Goal: Task Accomplishment & Management: Manage account settings

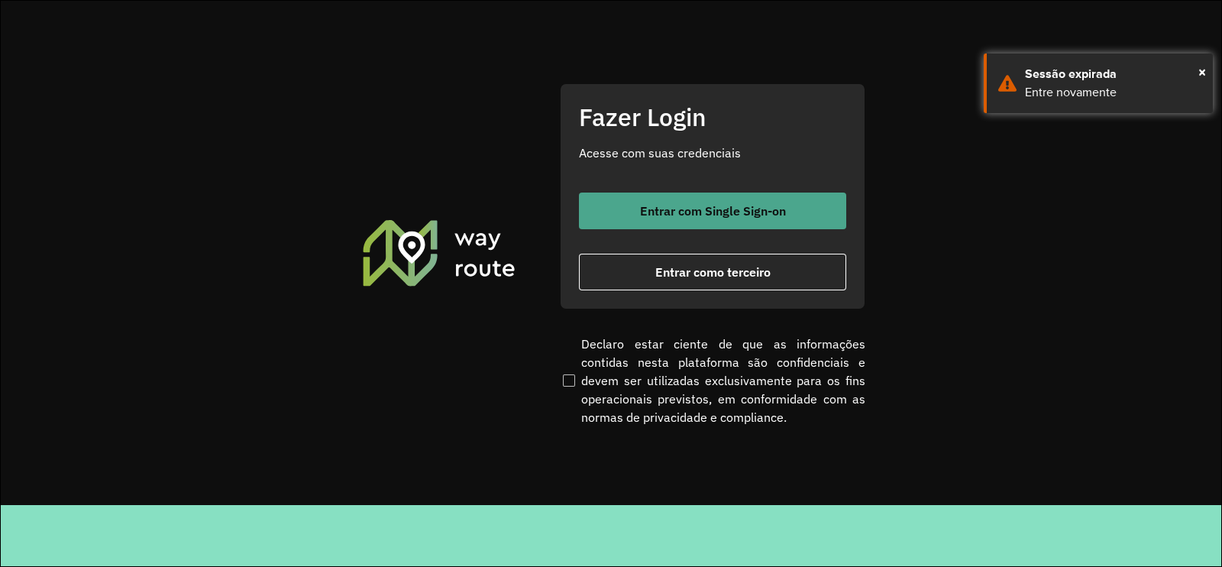
drag, startPoint x: 644, startPoint y: 190, endPoint x: 651, endPoint y: 200, distance: 12.5
click at [644, 190] on div "Fazer Login Acesse com suas credenciais Entrar com Single Sign-on Entrar como t…" at bounding box center [712, 196] width 305 height 226
click at [654, 205] on span "Entrar com Single Sign-on" at bounding box center [713, 211] width 146 height 12
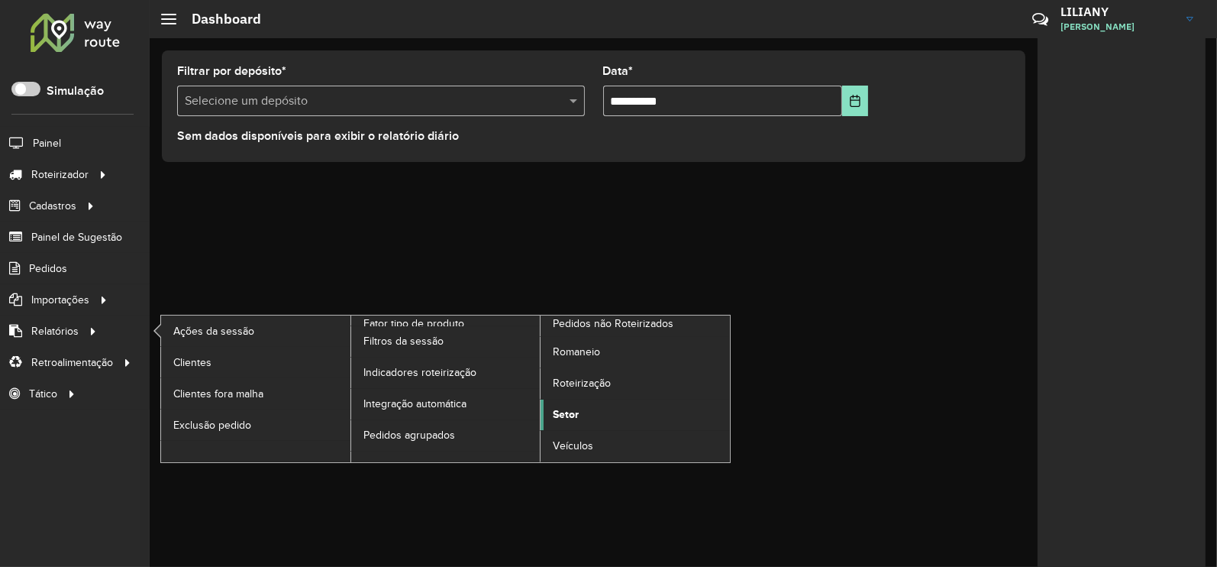
click at [572, 408] on span "Setor" at bounding box center [566, 414] width 26 height 16
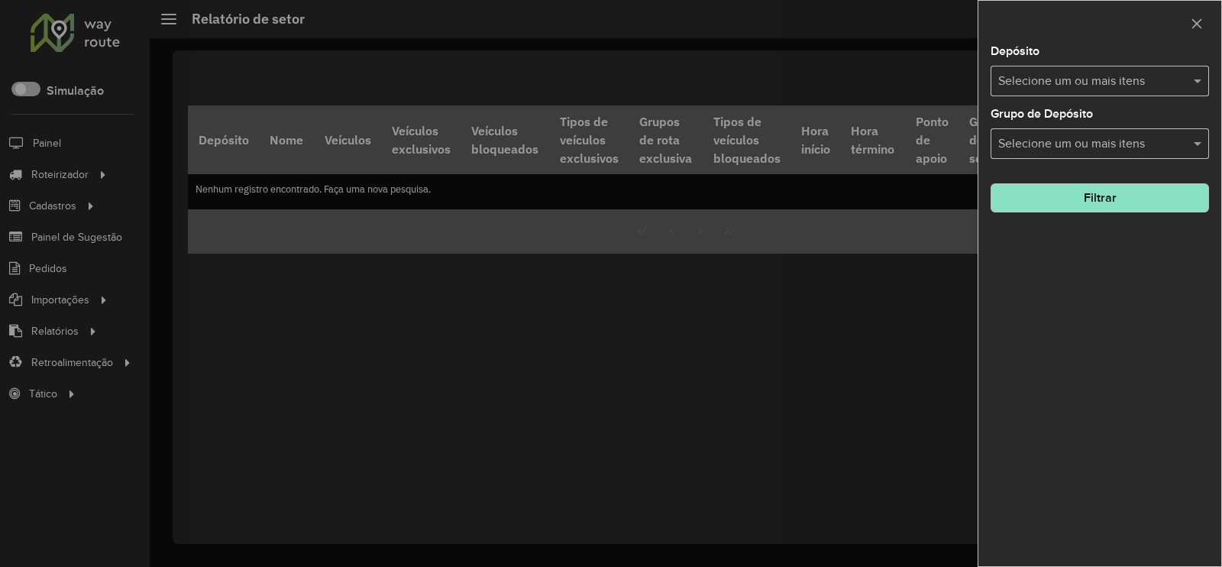
click at [1096, 86] on input "text" at bounding box center [1091, 82] width 195 height 18
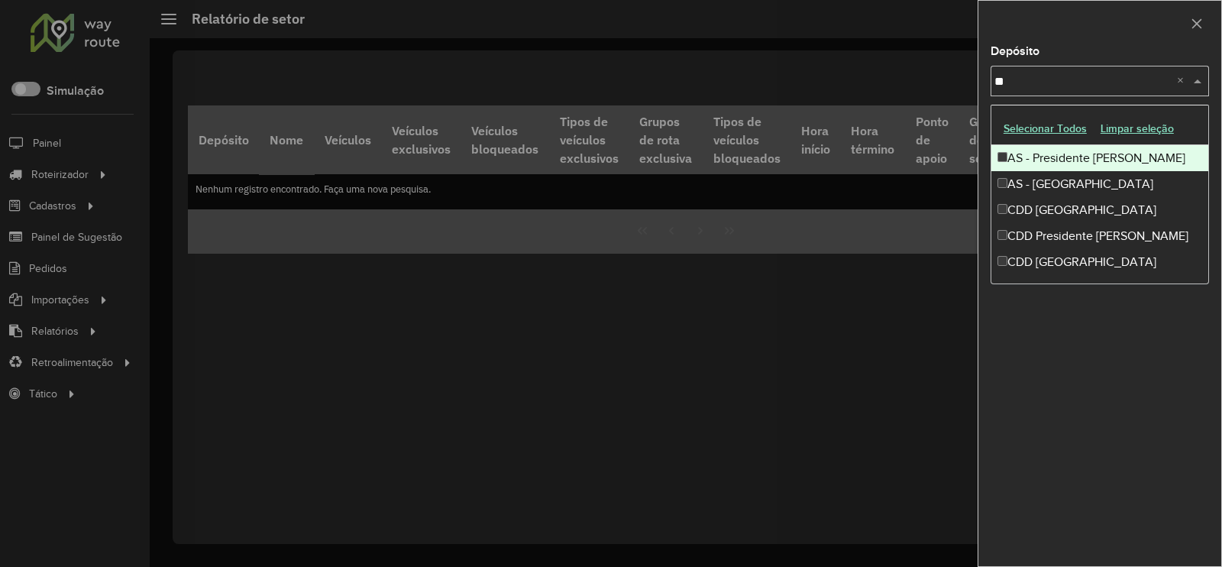
type input "***"
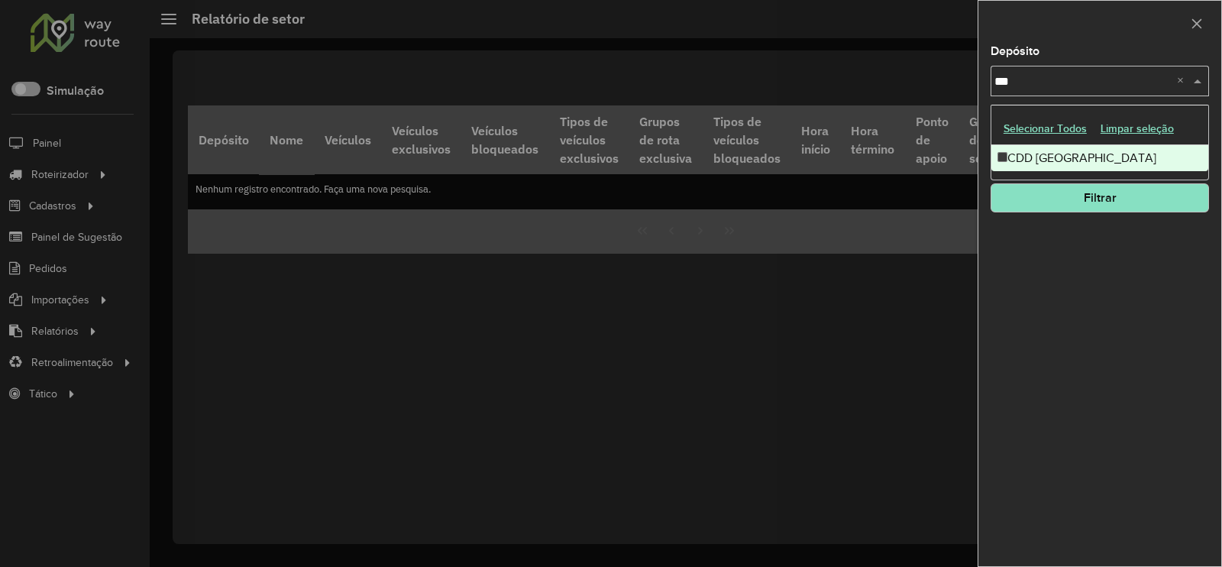
click at [1090, 148] on div "CDD [GEOGRAPHIC_DATA]" at bounding box center [1099, 158] width 217 height 26
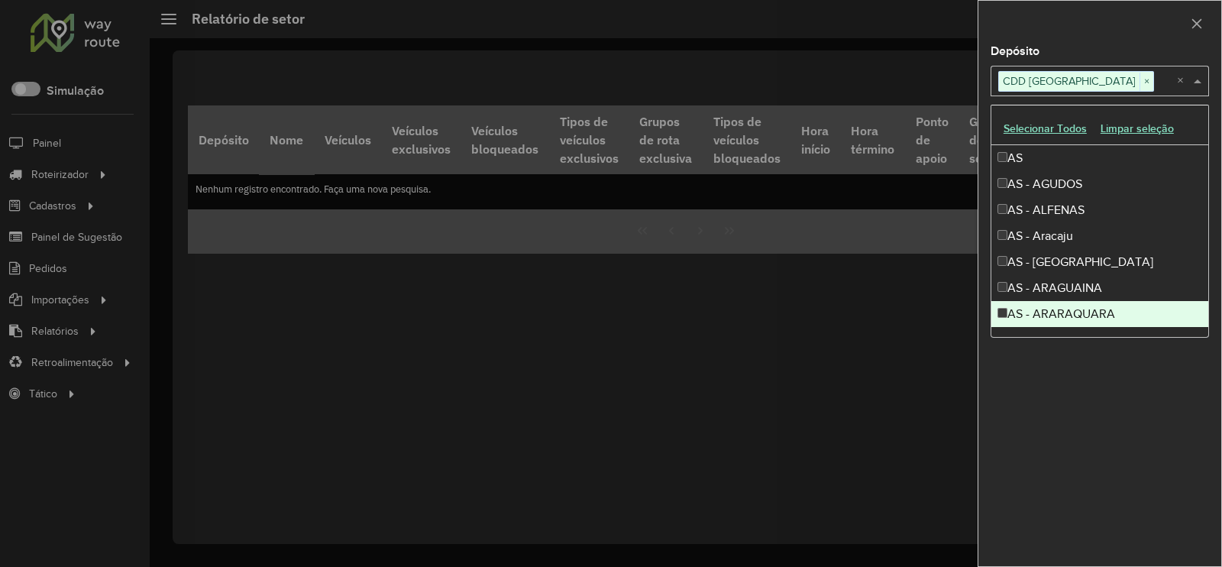
drag, startPoint x: 1093, startPoint y: 400, endPoint x: 1097, endPoint y: 346, distance: 54.4
click at [1096, 400] on div "Depósito Selecione um ou mais itens CDD Praia Grande × × Grupo de Depósito Sele…" at bounding box center [1099, 306] width 243 height 520
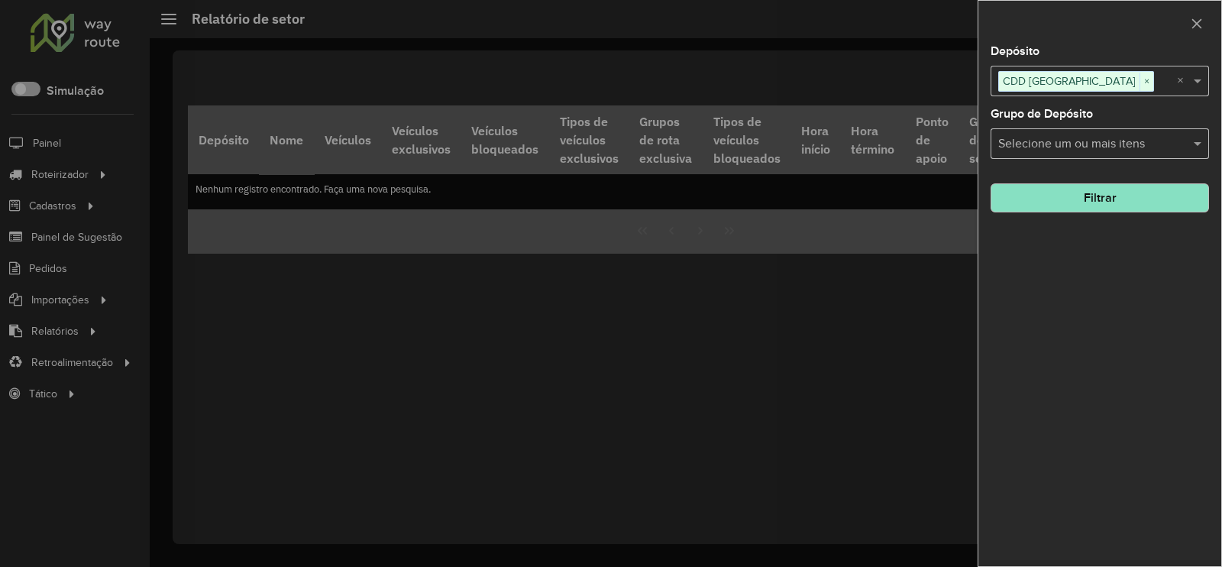
click at [1102, 186] on button "Filtrar" at bounding box center [1099, 197] width 218 height 29
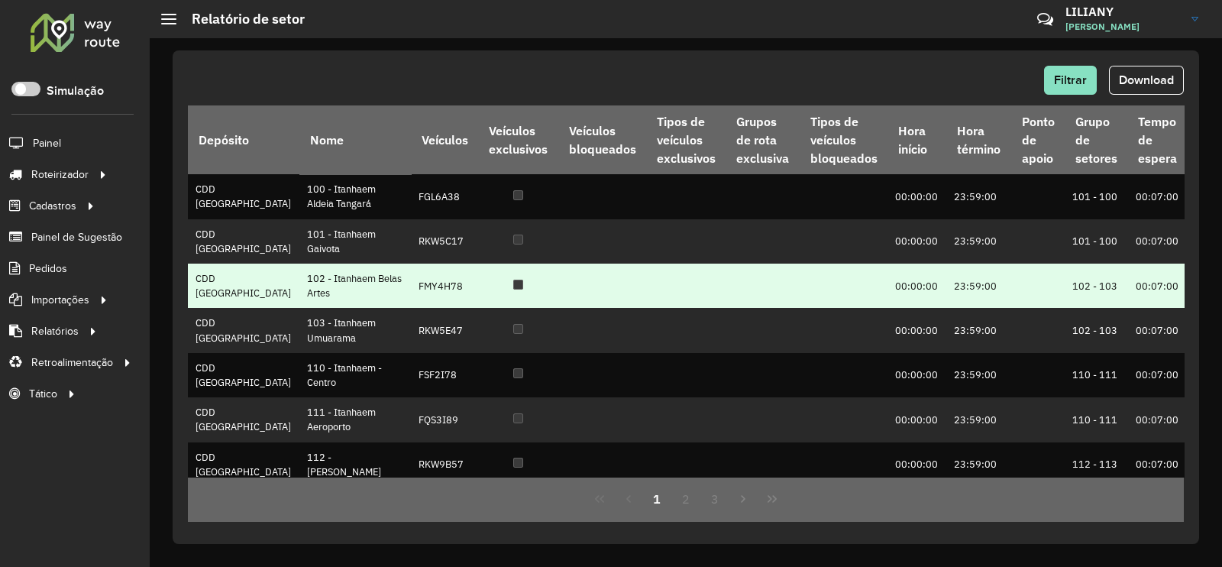
click at [1011, 308] on td at bounding box center [1037, 285] width 53 height 44
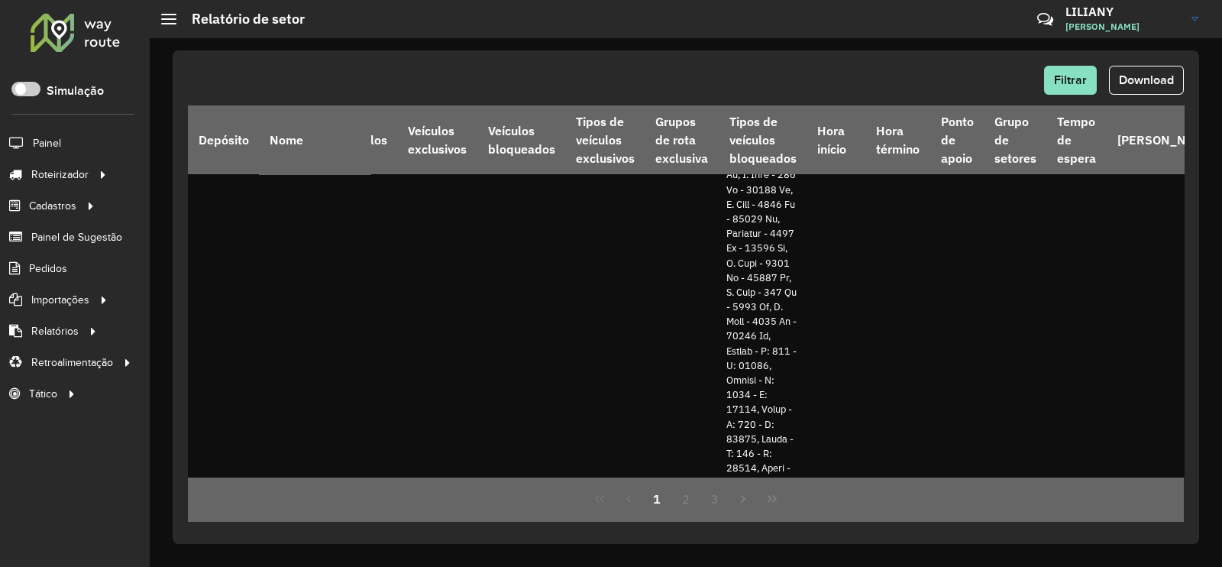
scroll to position [1526, 81]
click at [1125, 82] on span "Download" at bounding box center [1146, 79] width 55 height 13
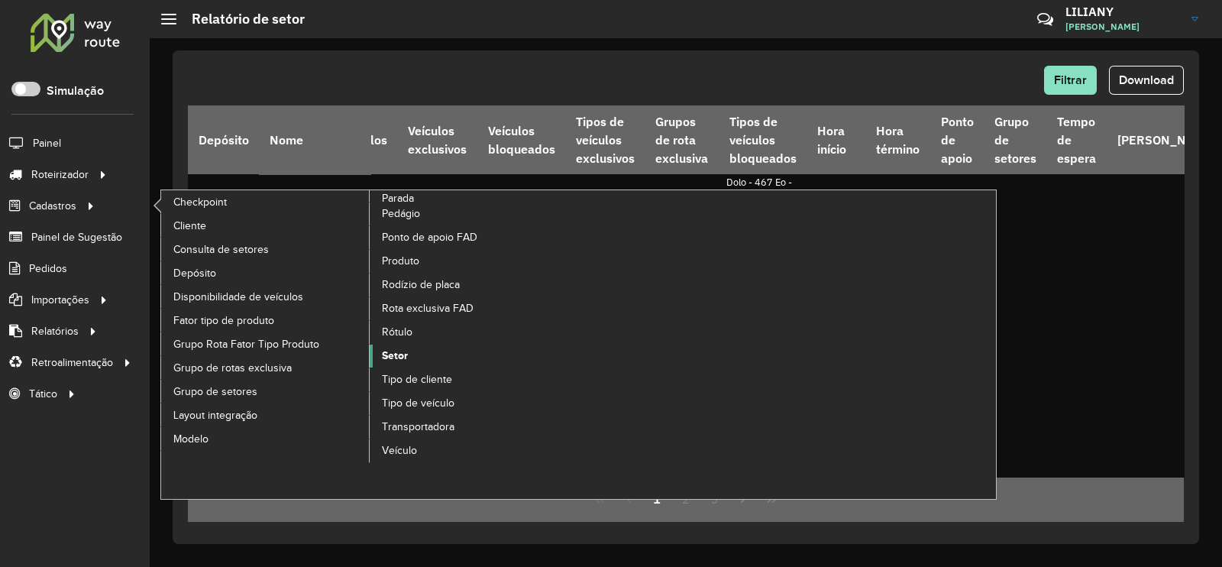
click at [397, 355] on span "Setor" at bounding box center [395, 355] width 26 height 16
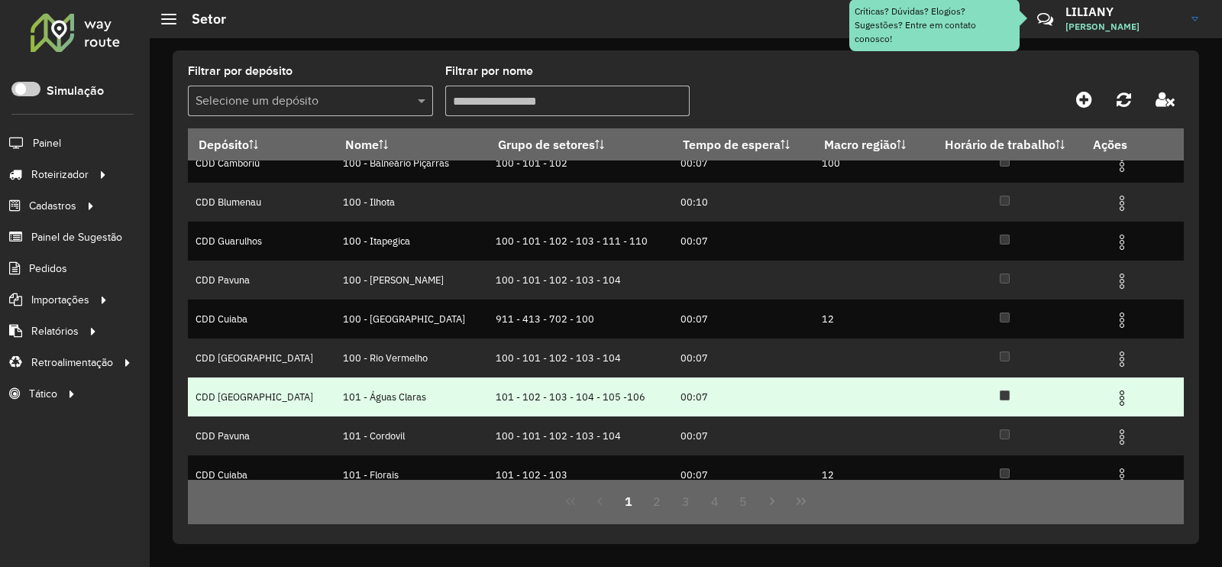
scroll to position [147, 0]
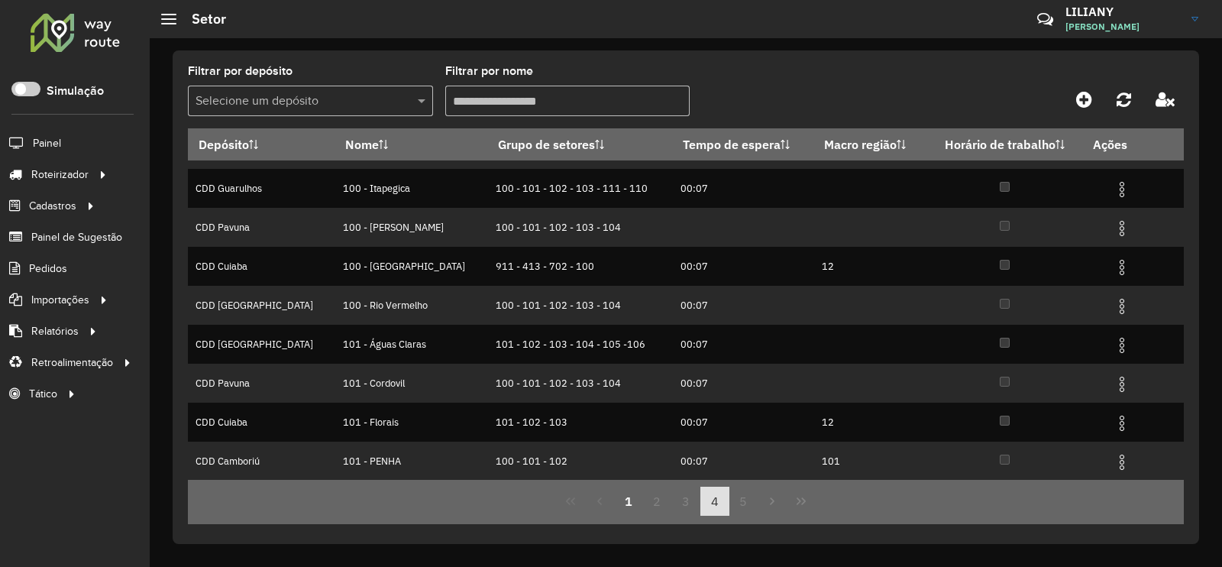
click at [713, 492] on button "4" at bounding box center [714, 500] width 29 height 29
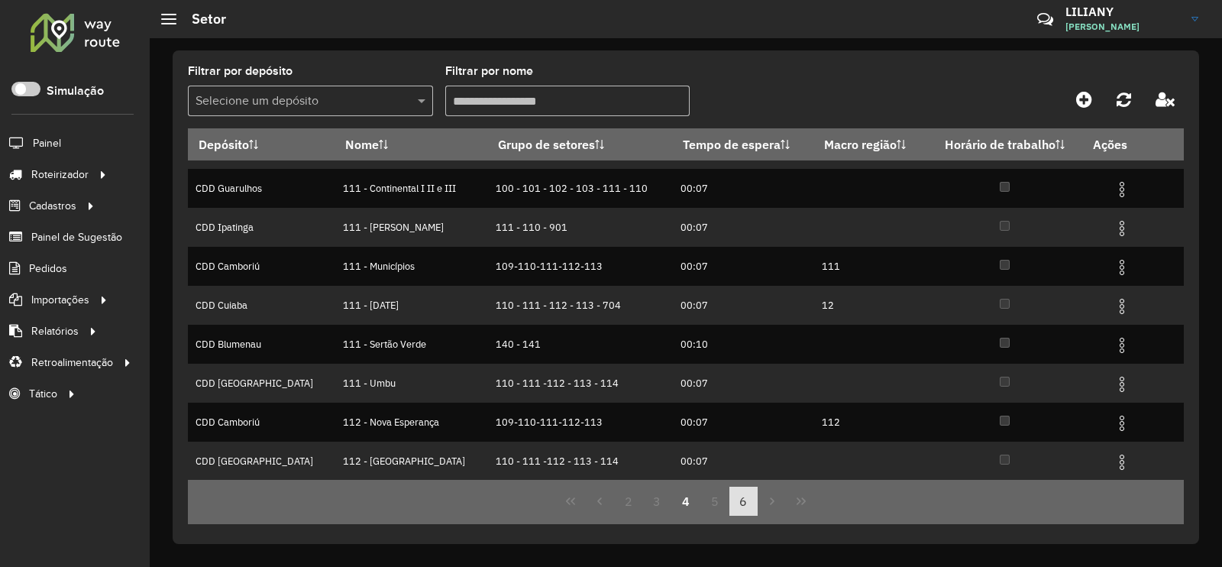
click at [735, 499] on button "6" at bounding box center [743, 500] width 29 height 29
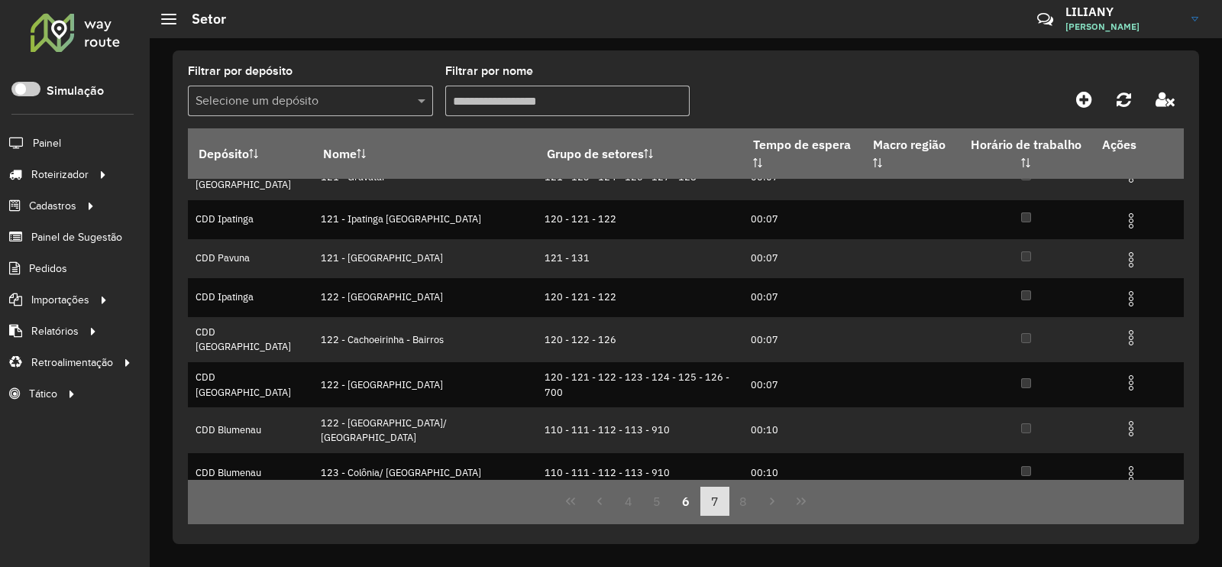
click at [718, 502] on button "7" at bounding box center [714, 500] width 29 height 29
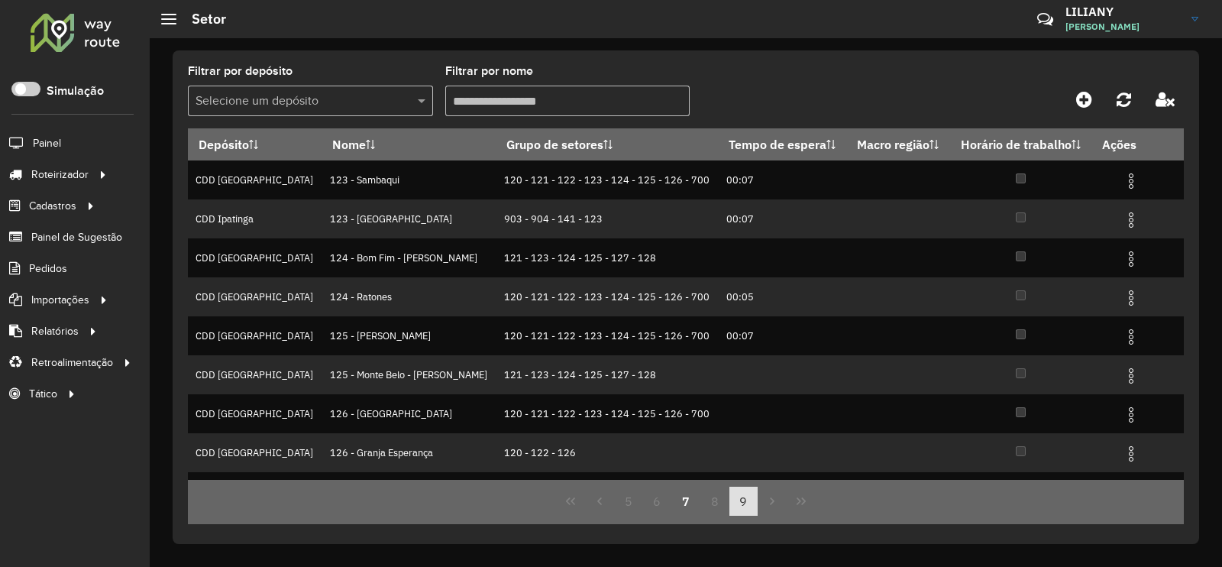
click at [745, 499] on button "9" at bounding box center [743, 500] width 29 height 29
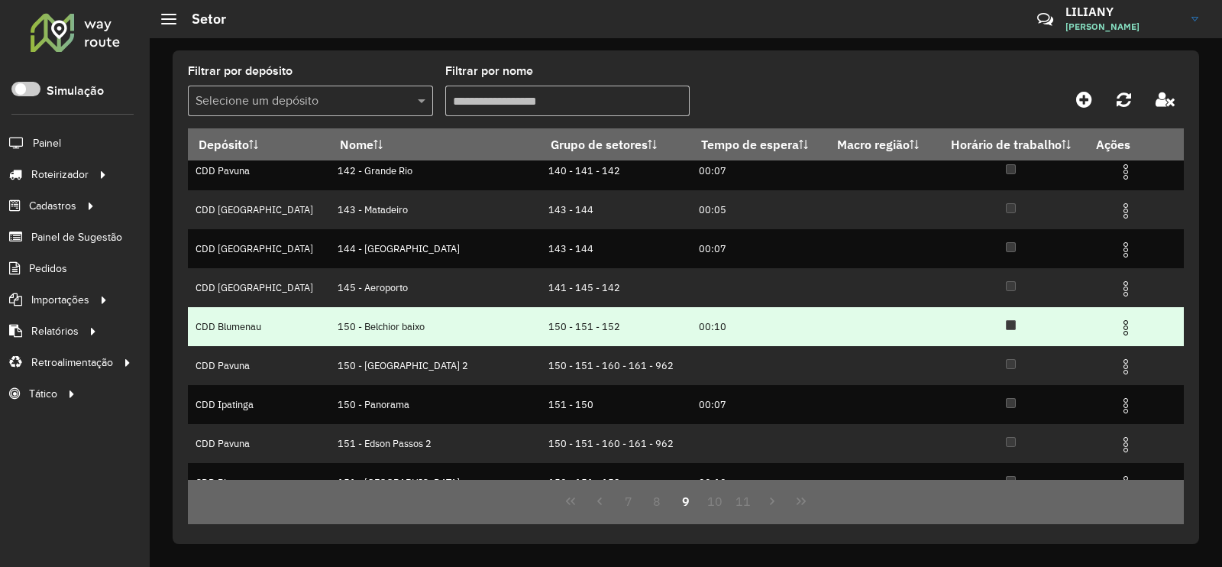
scroll to position [147, 0]
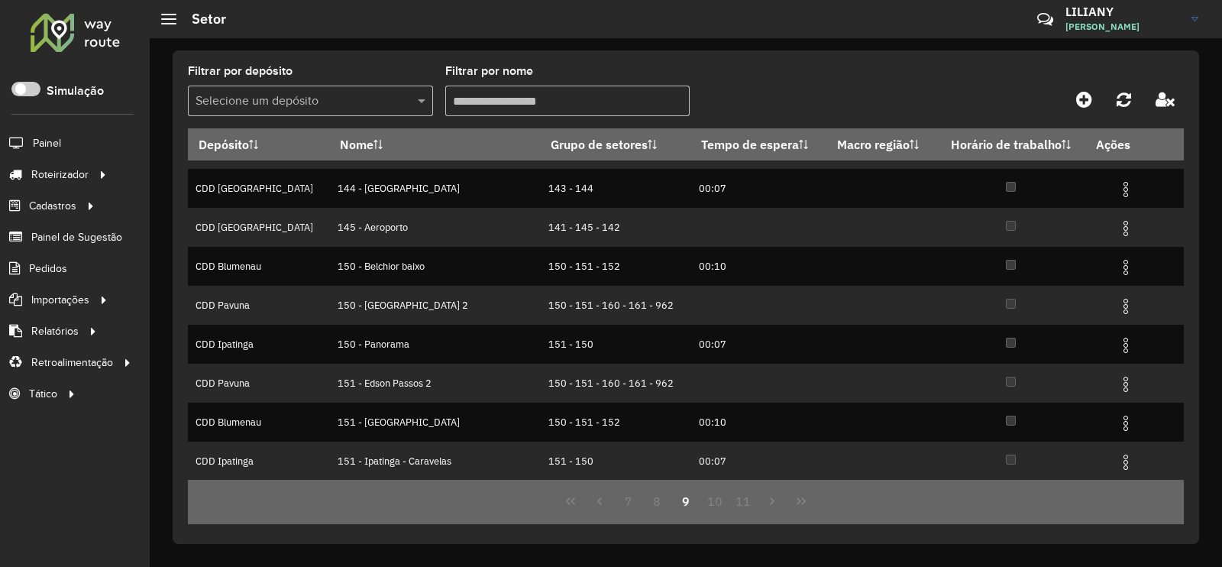
click at [286, 89] on div "Selecione um depósito" at bounding box center [310, 101] width 245 height 31
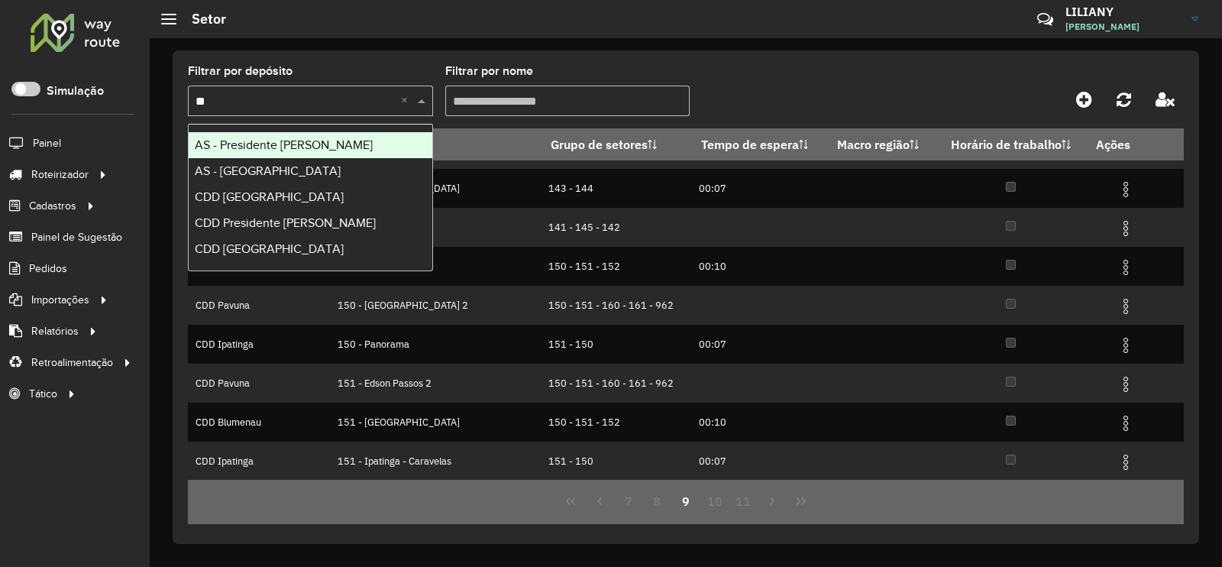
type input "***"
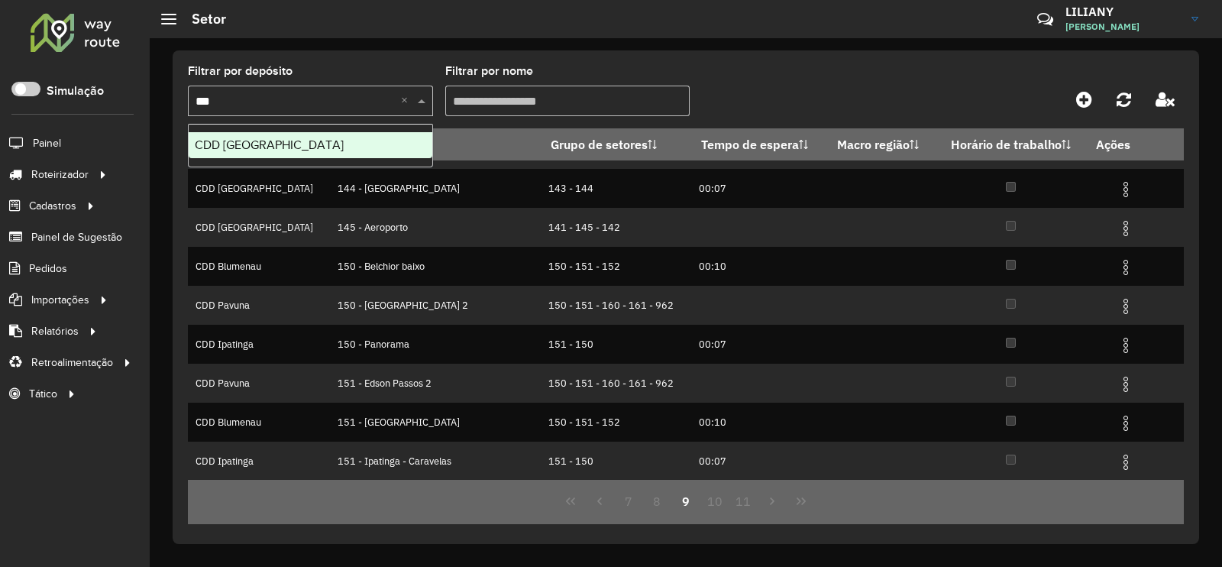
click at [260, 150] on span "CDD [GEOGRAPHIC_DATA]" at bounding box center [269, 144] width 149 height 13
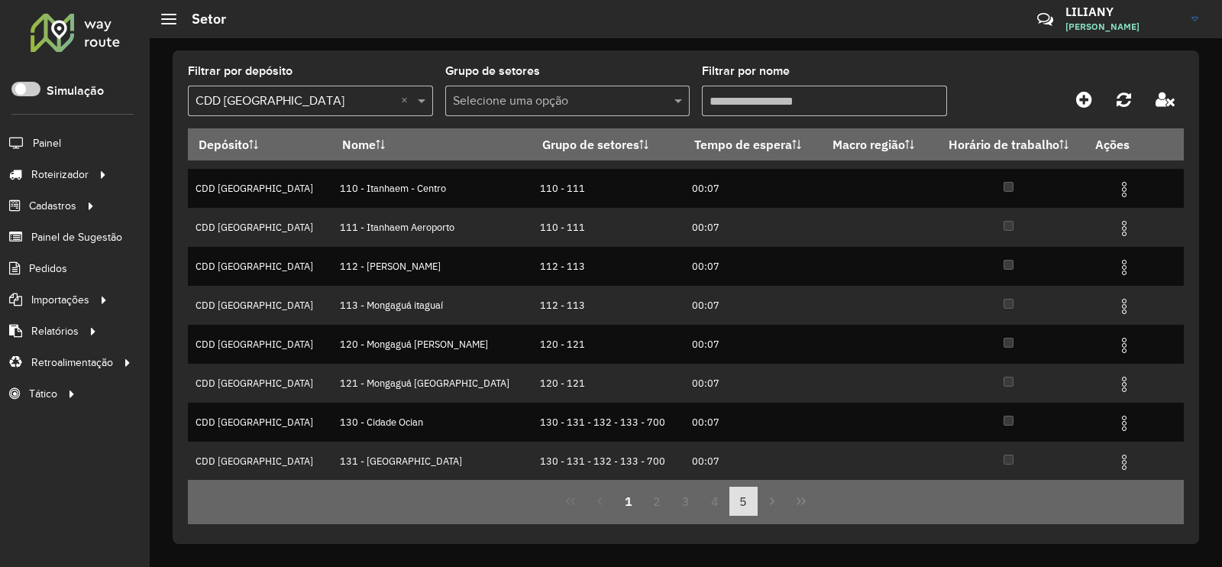
click at [742, 506] on button "5" at bounding box center [743, 500] width 29 height 29
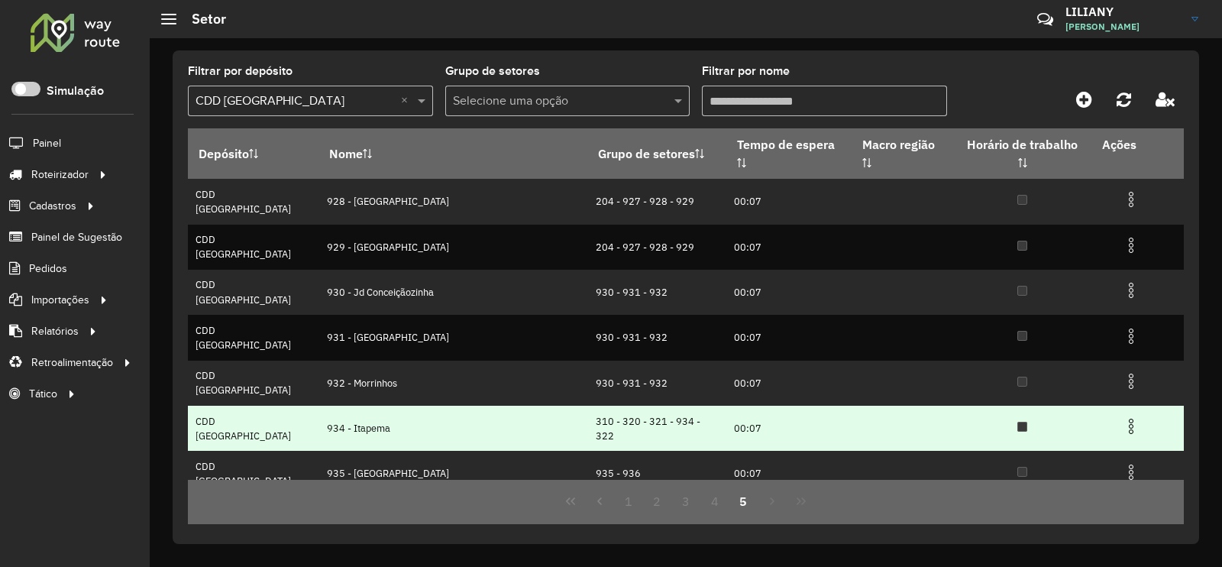
scroll to position [69, 0]
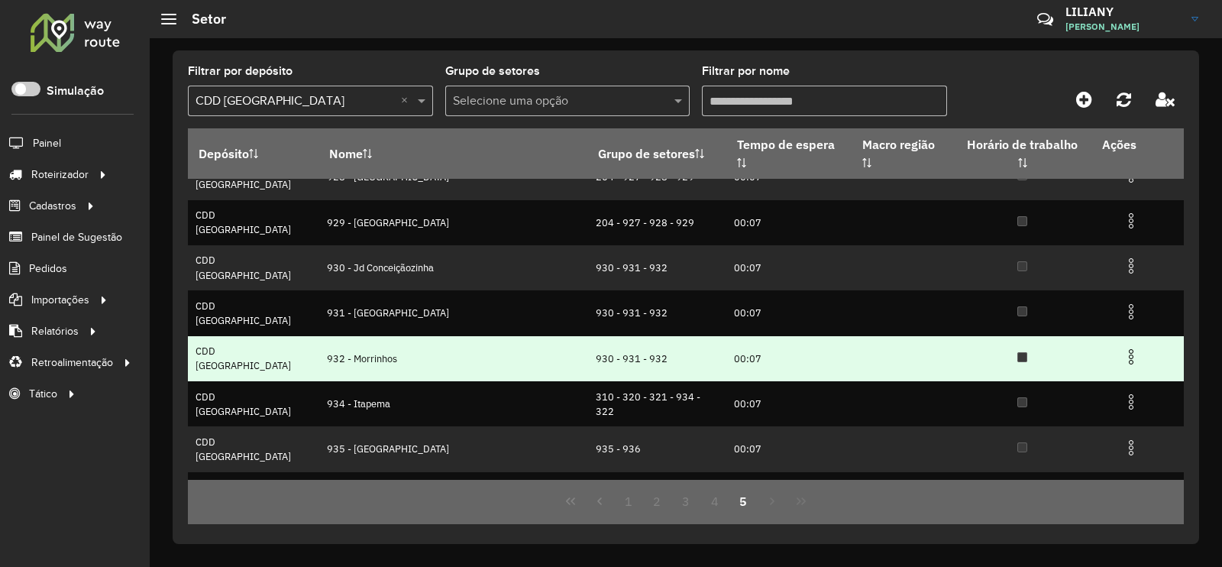
click at [1122, 347] on img at bounding box center [1131, 356] width 18 height 18
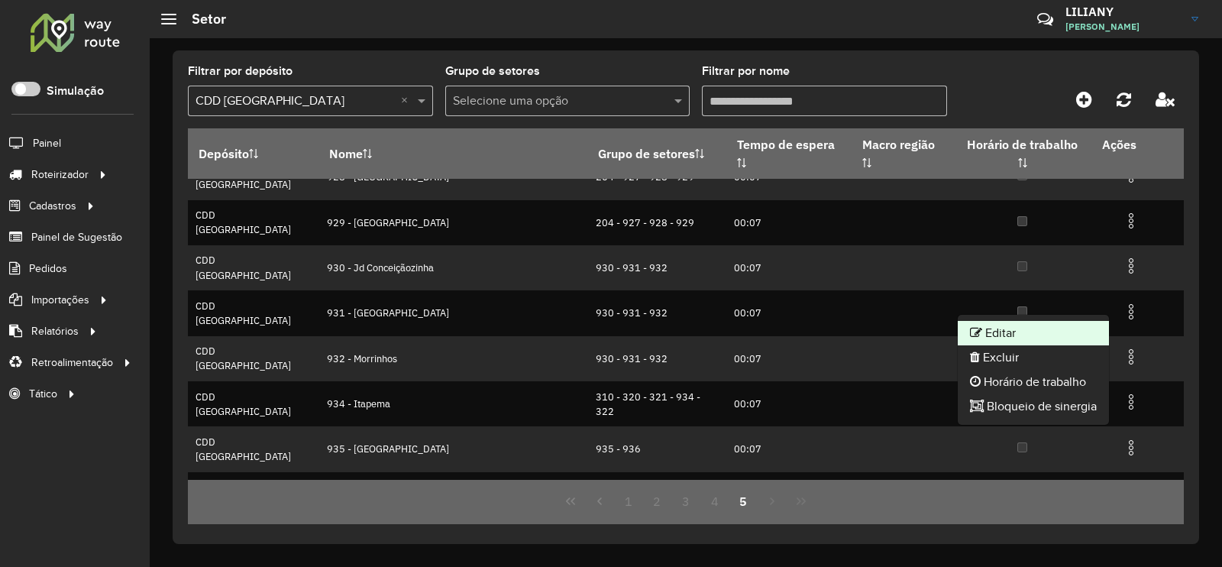
click at [1080, 323] on li "Editar" at bounding box center [1033, 333] width 151 height 24
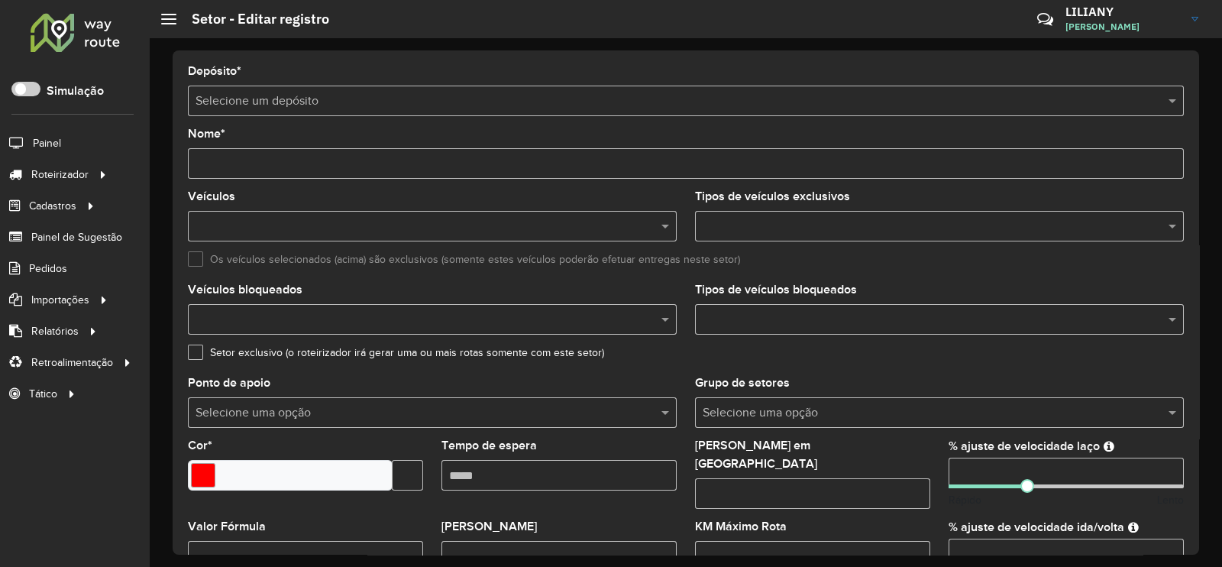
type input "**********"
type input "*******"
type input "*****"
type input "**"
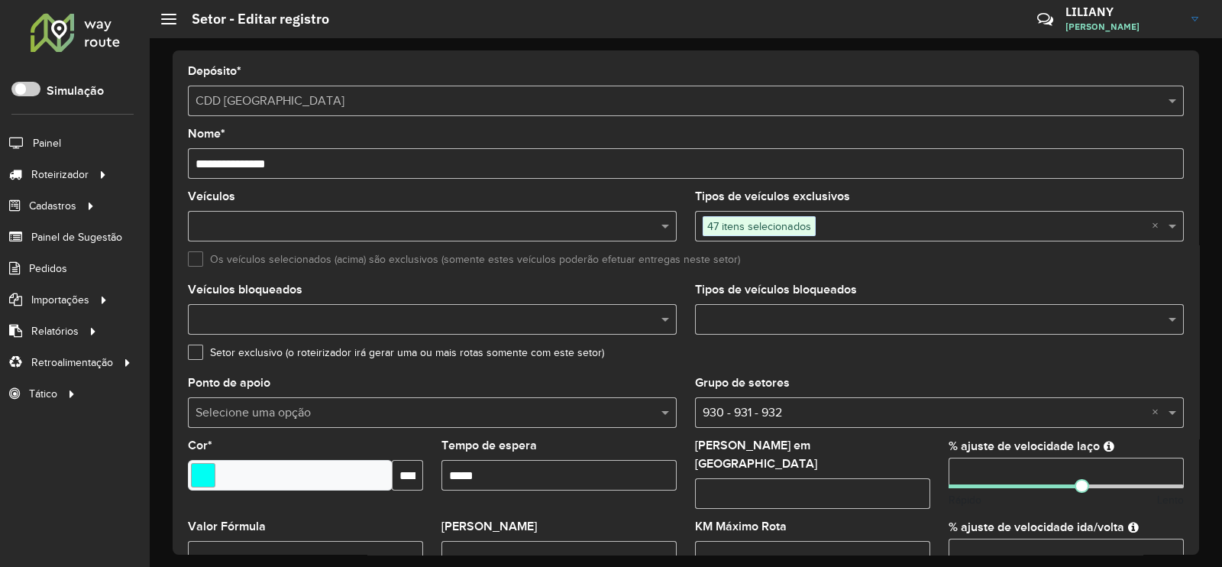
click at [783, 232] on span "47 itens selecionados" at bounding box center [758, 226] width 111 height 18
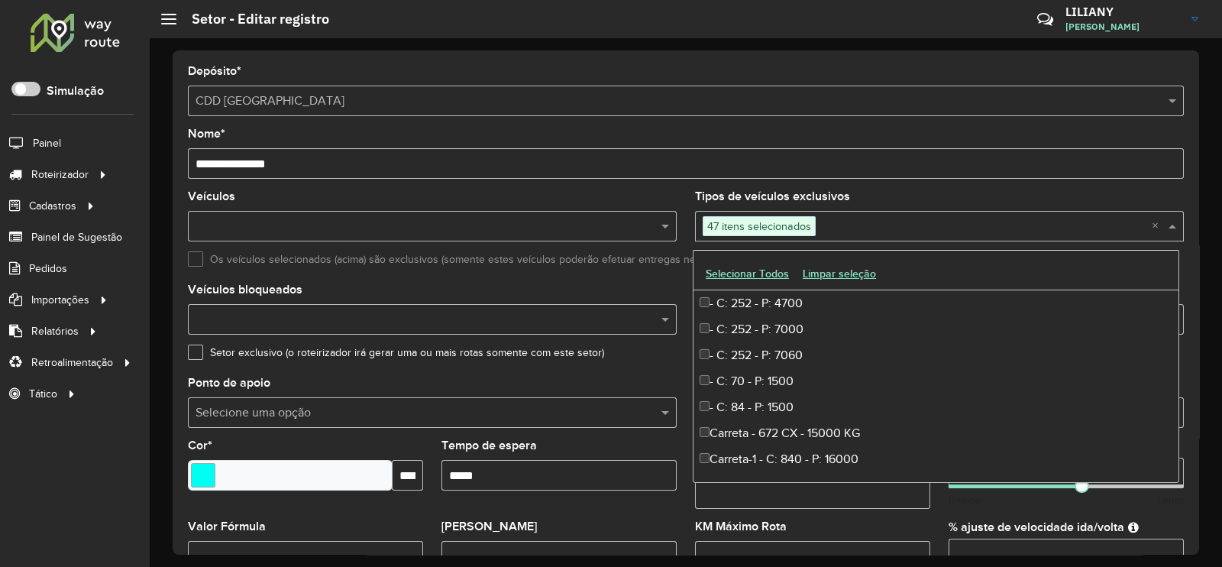
scroll to position [3038, 0]
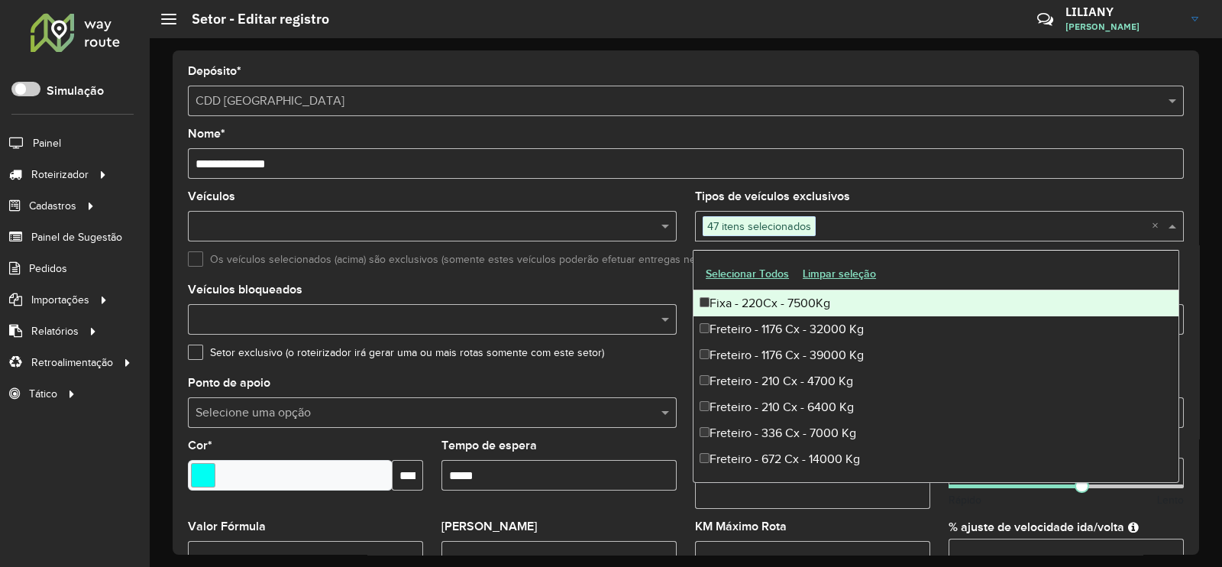
click at [878, 173] on input "**********" at bounding box center [686, 163] width 996 height 31
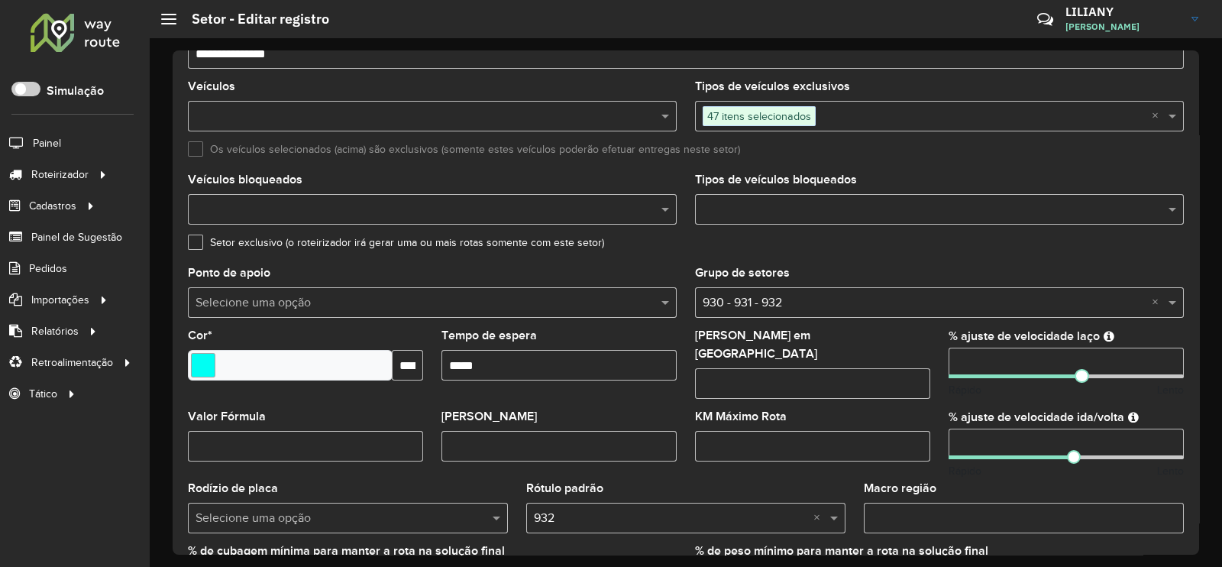
scroll to position [483, 0]
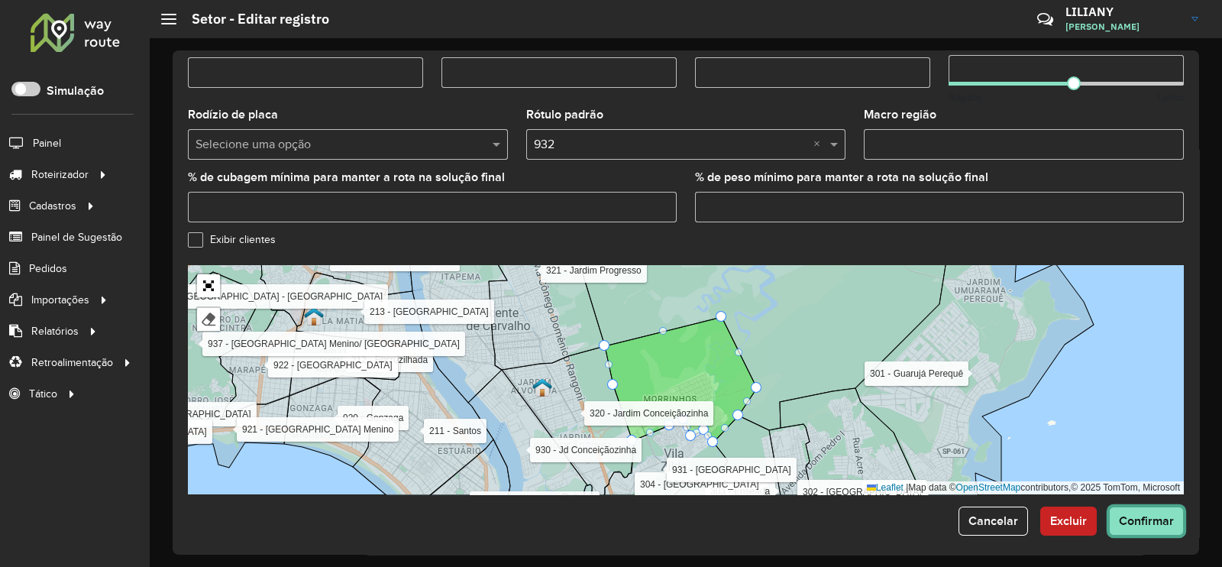
click at [1152, 519] on button "Confirmar" at bounding box center [1146, 520] width 75 height 29
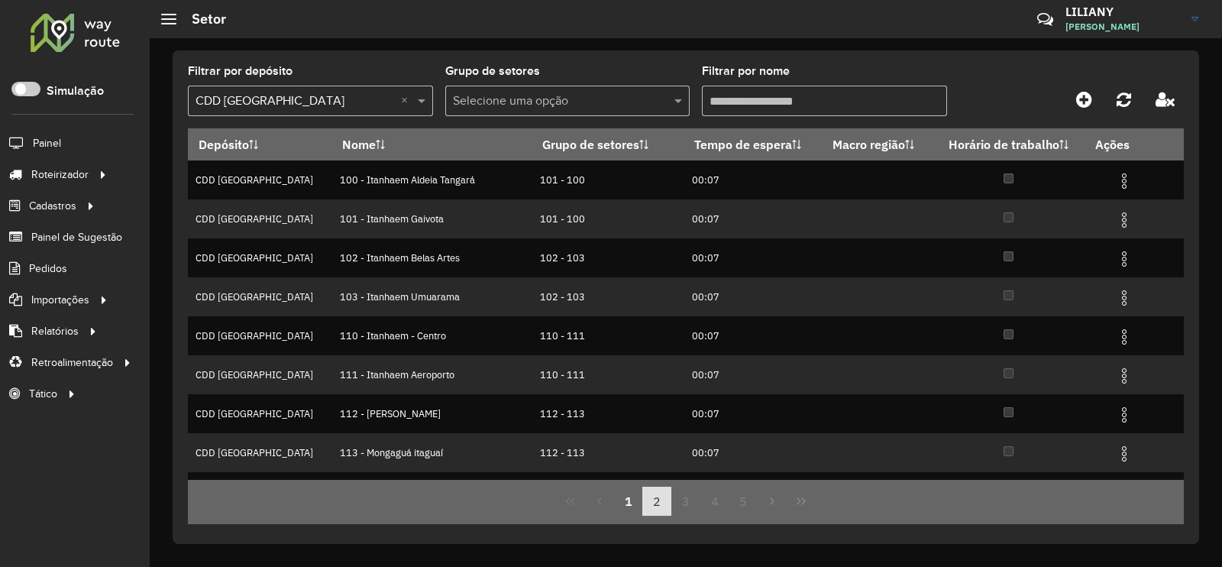
click at [653, 507] on button "2" at bounding box center [656, 500] width 29 height 29
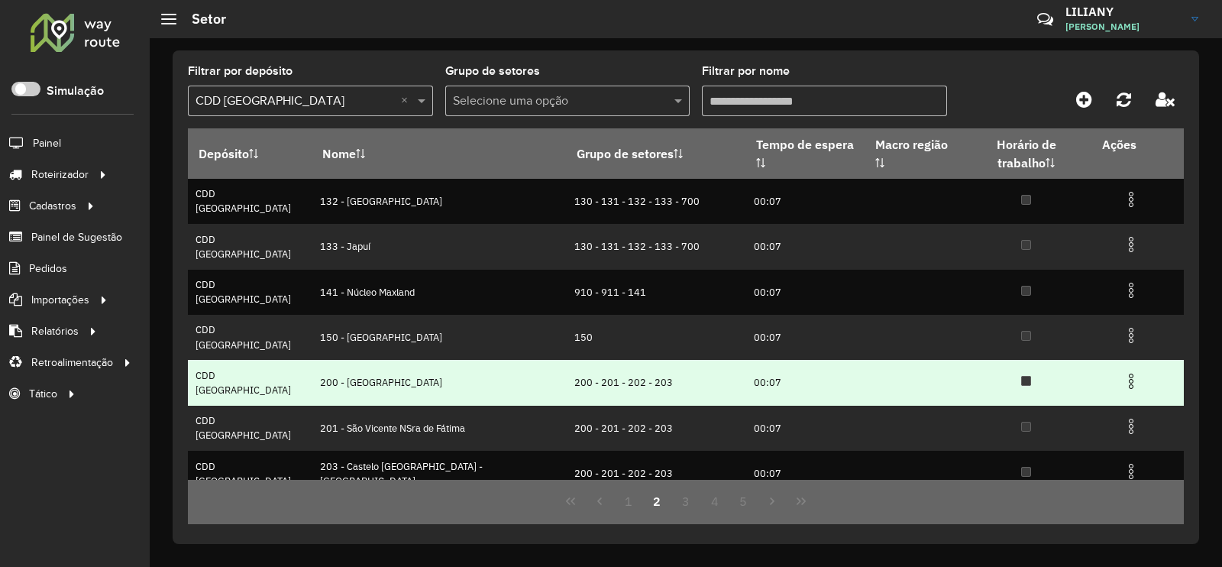
click at [1122, 372] on img at bounding box center [1131, 381] width 18 height 18
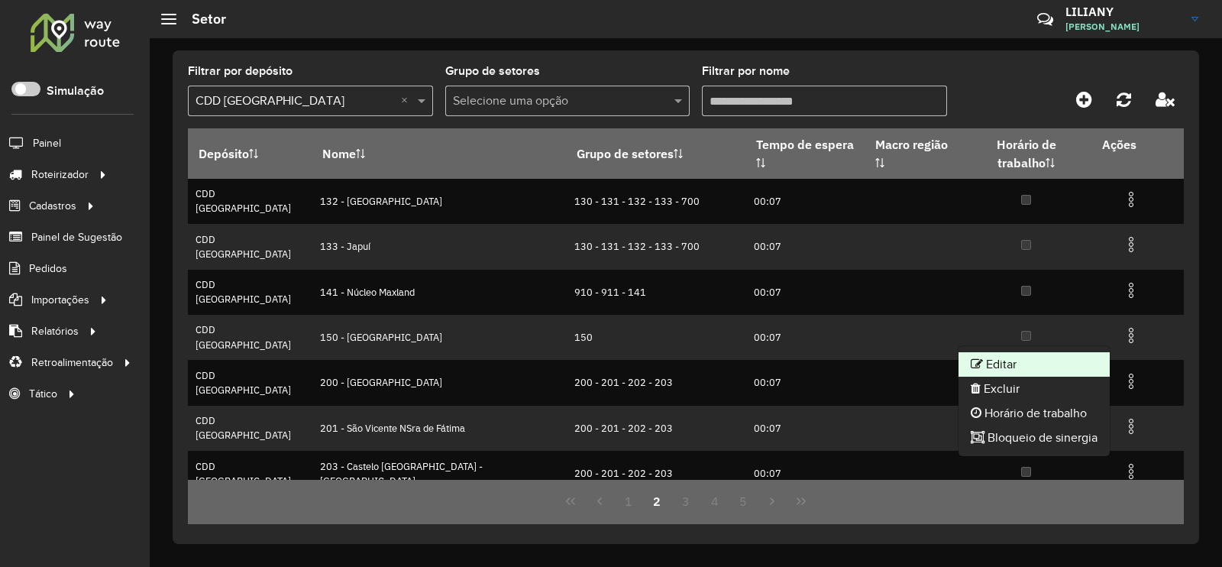
click at [1077, 353] on li "Editar" at bounding box center [1033, 364] width 151 height 24
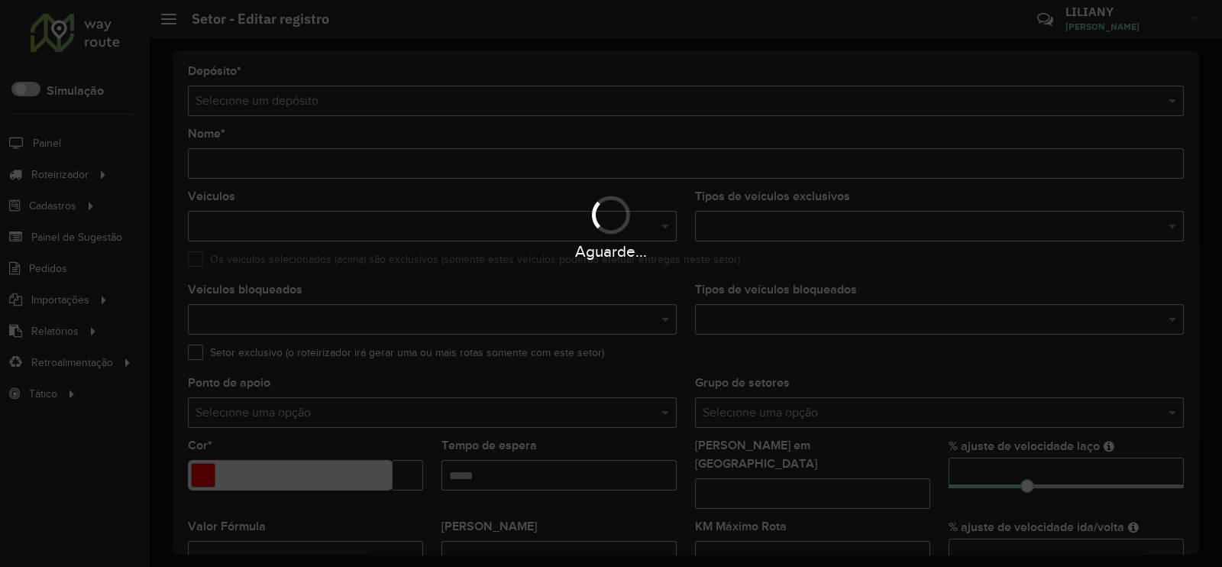
type input "**********"
type input "*******"
type input "*****"
type input "***"
type input "**"
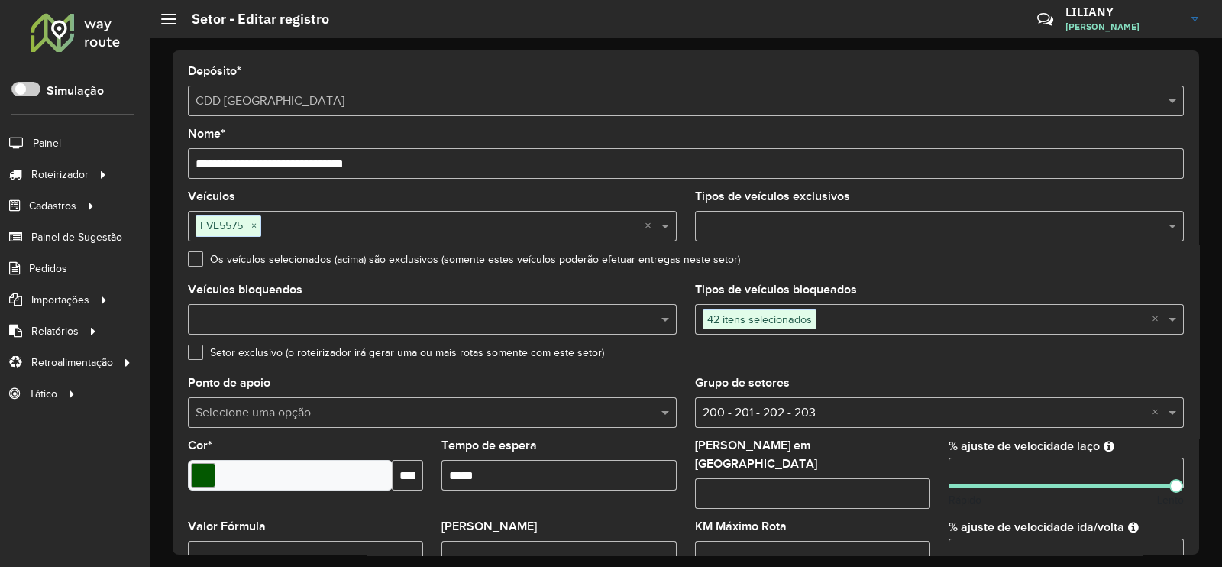
click at [777, 317] on span "42 itens selecionados" at bounding box center [759, 319] width 112 height 18
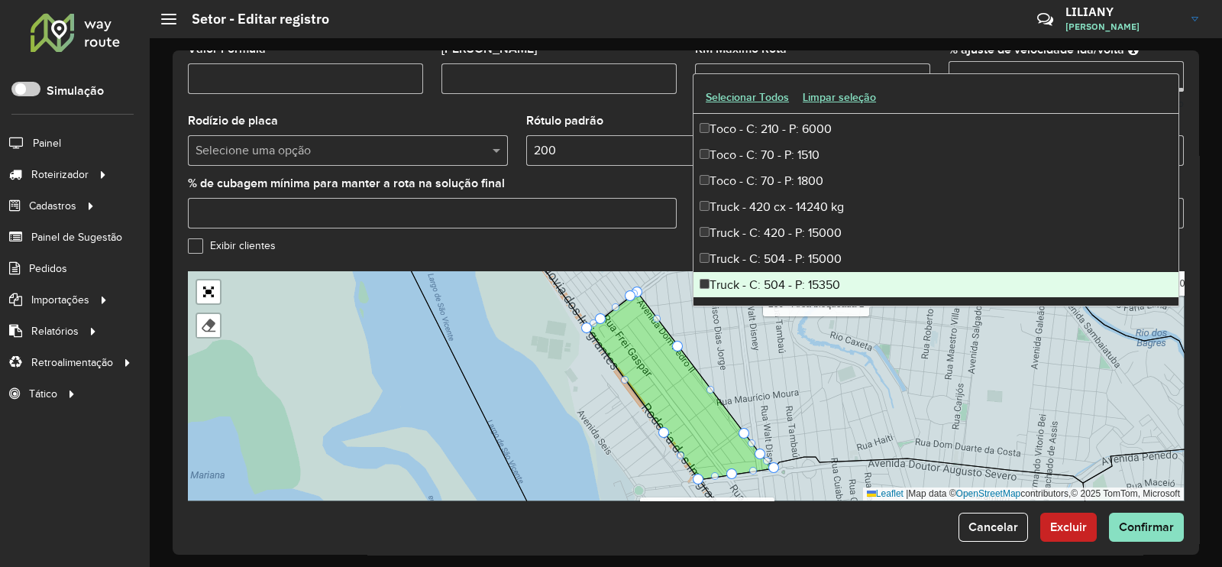
scroll to position [483, 0]
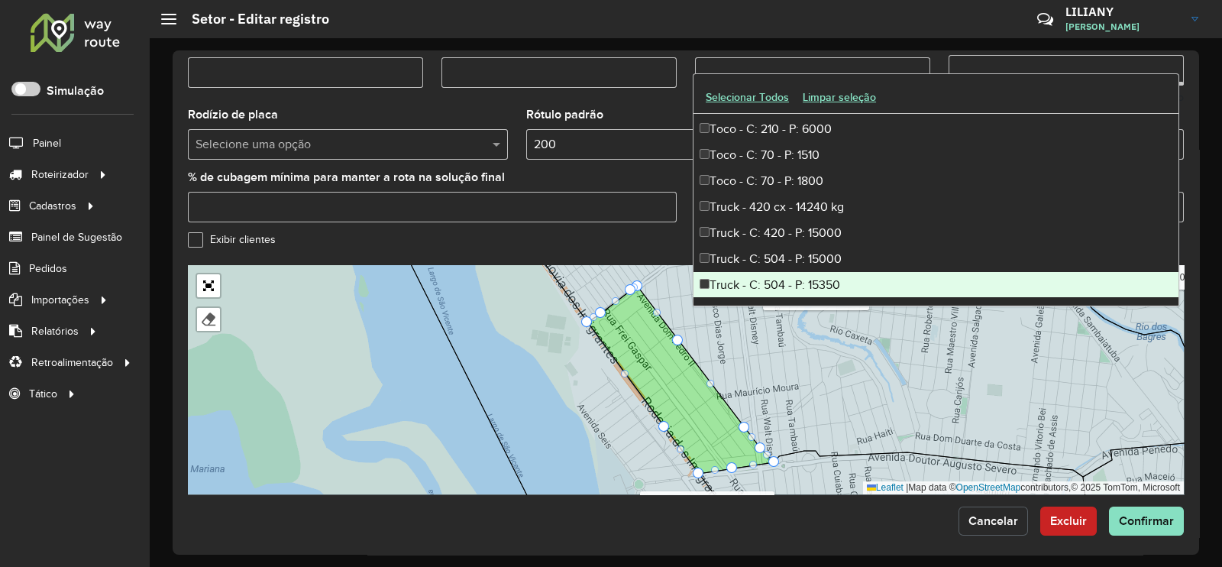
click at [985, 515] on span "Cancelar" at bounding box center [993, 520] width 50 height 13
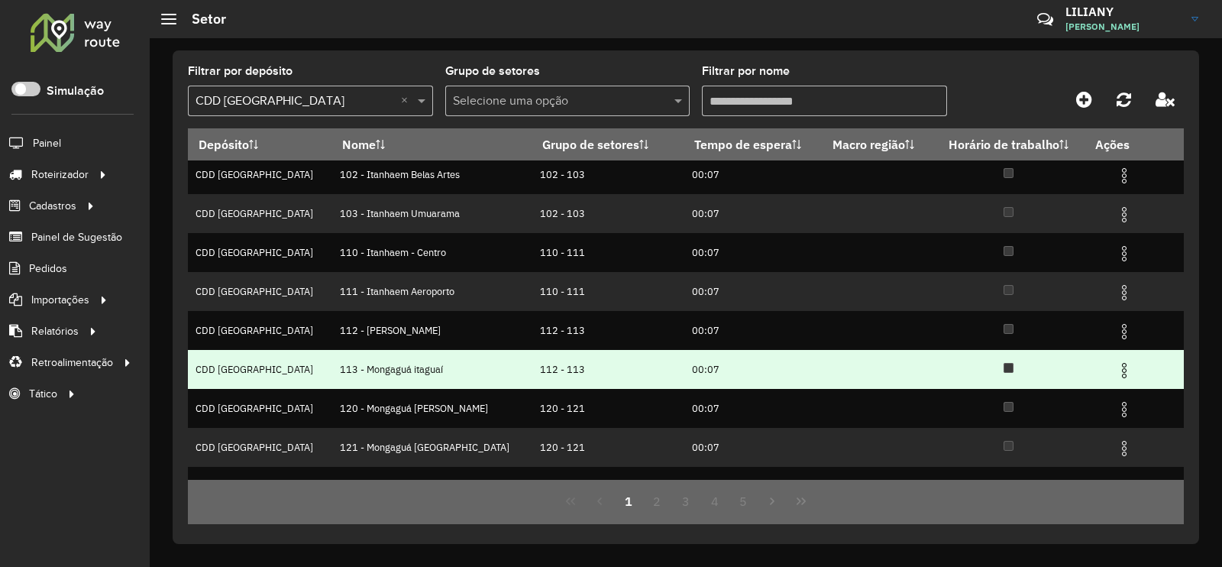
scroll to position [147, 0]
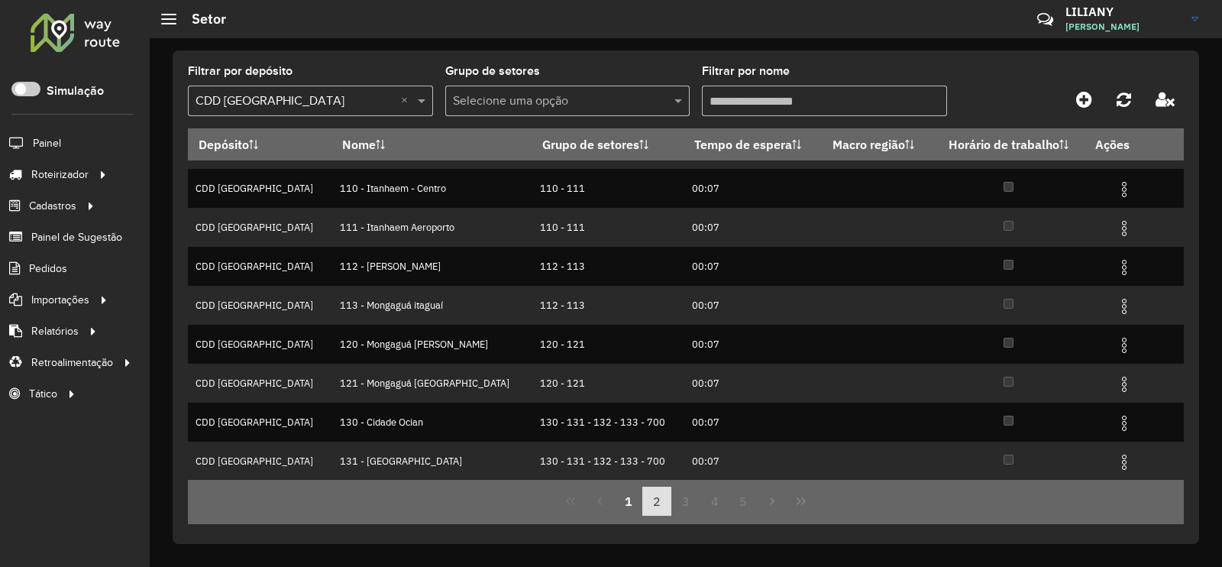
click at [654, 498] on button "2" at bounding box center [656, 500] width 29 height 29
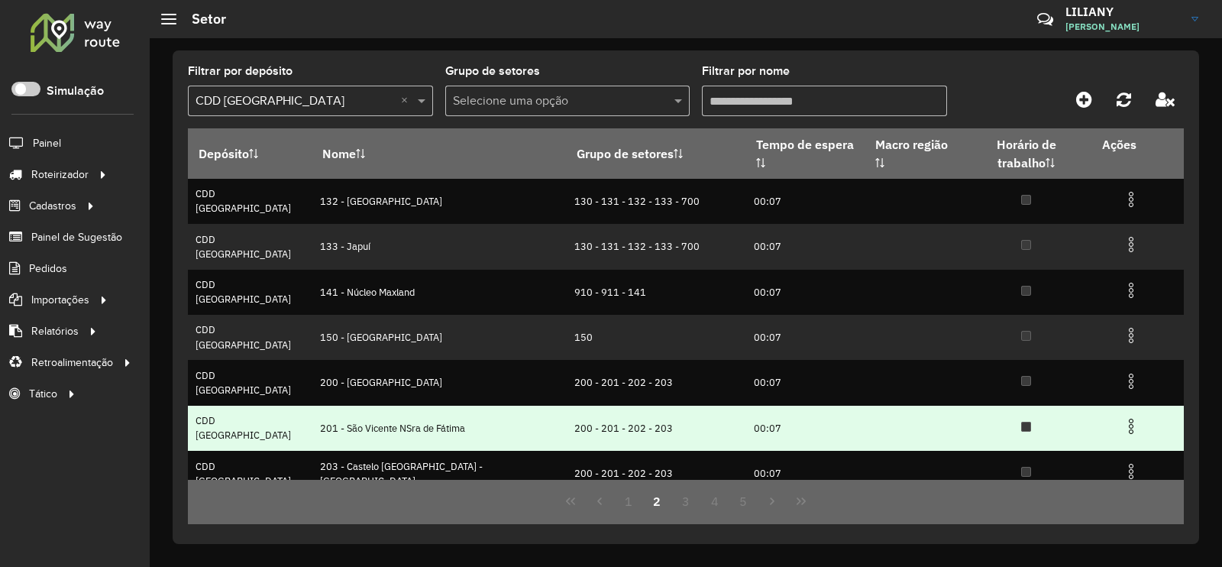
click at [1122, 417] on img at bounding box center [1131, 426] width 18 height 18
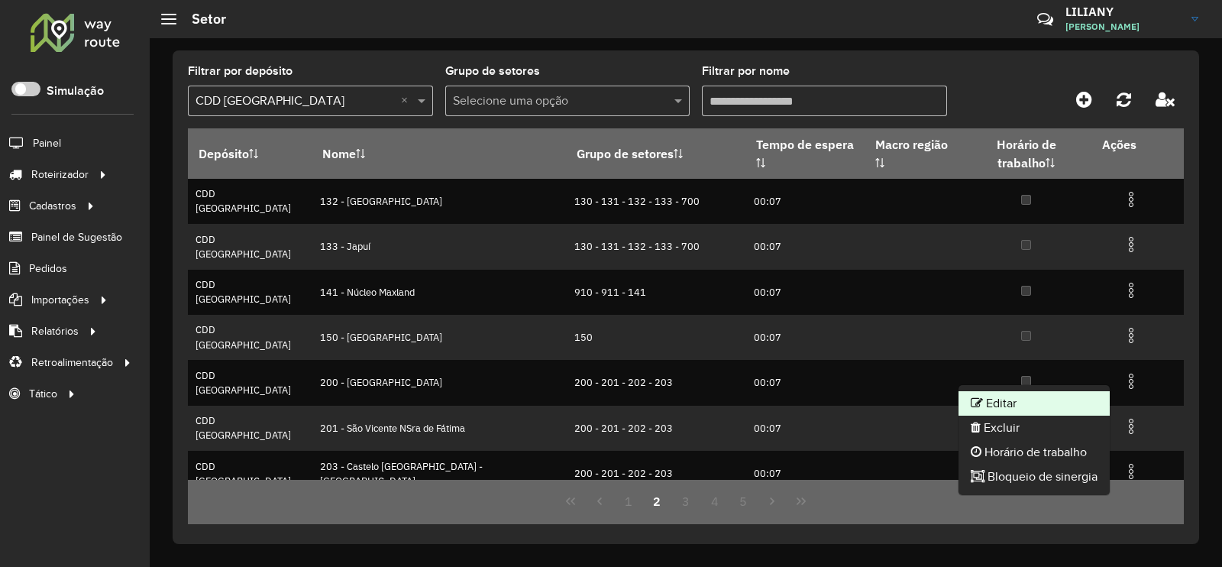
click at [1080, 395] on li "Editar" at bounding box center [1033, 403] width 151 height 24
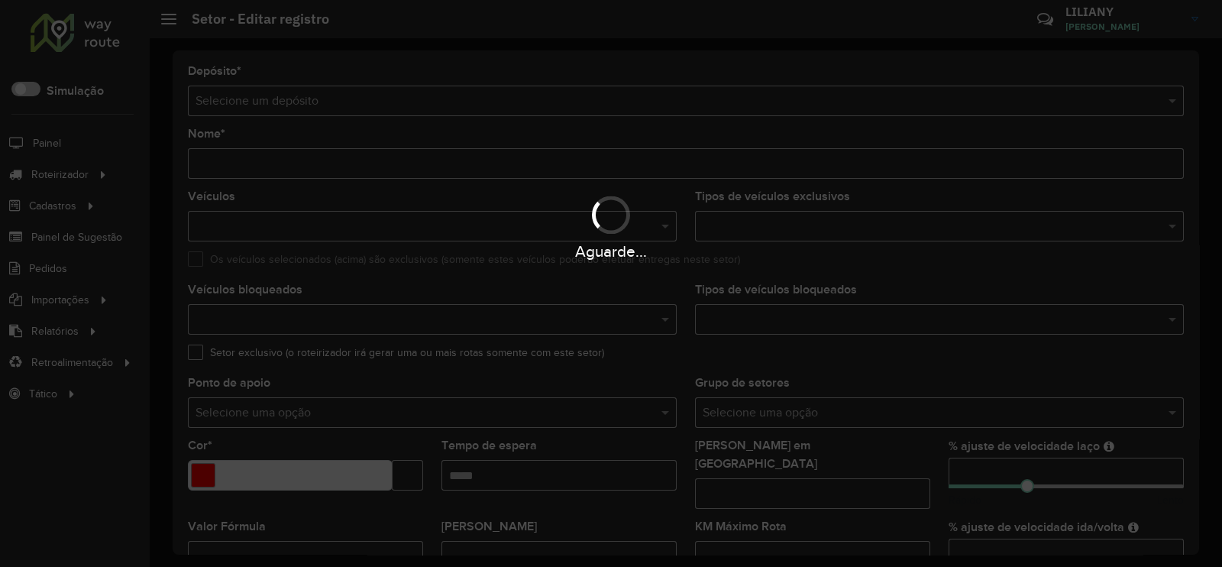
type input "**********"
type input "*******"
type input "*****"
type input "***"
type input "**"
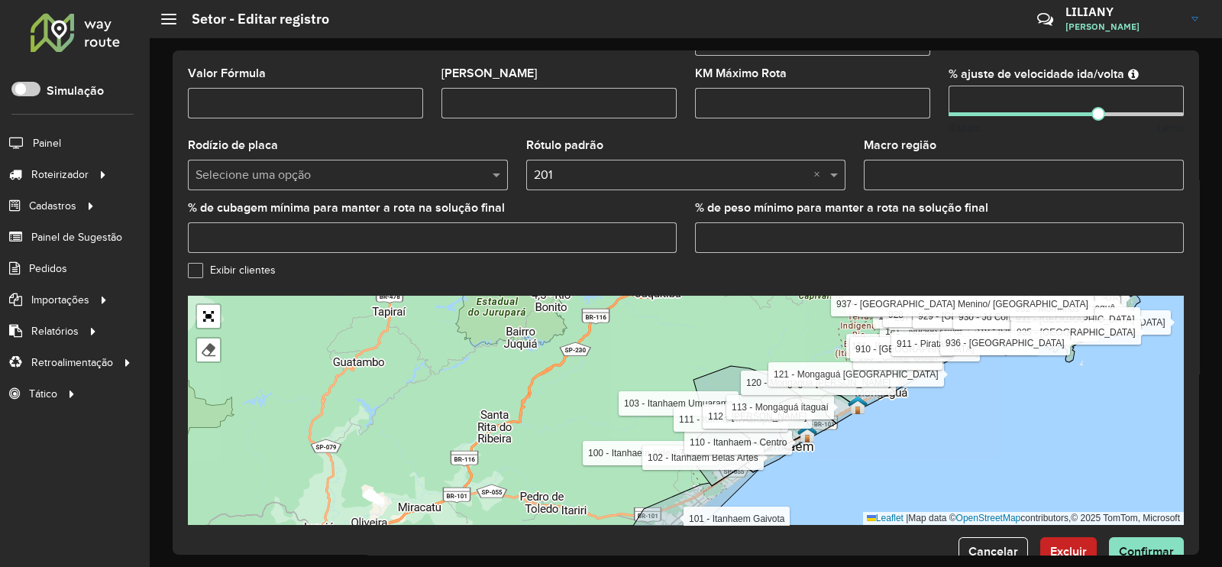
scroll to position [483, 0]
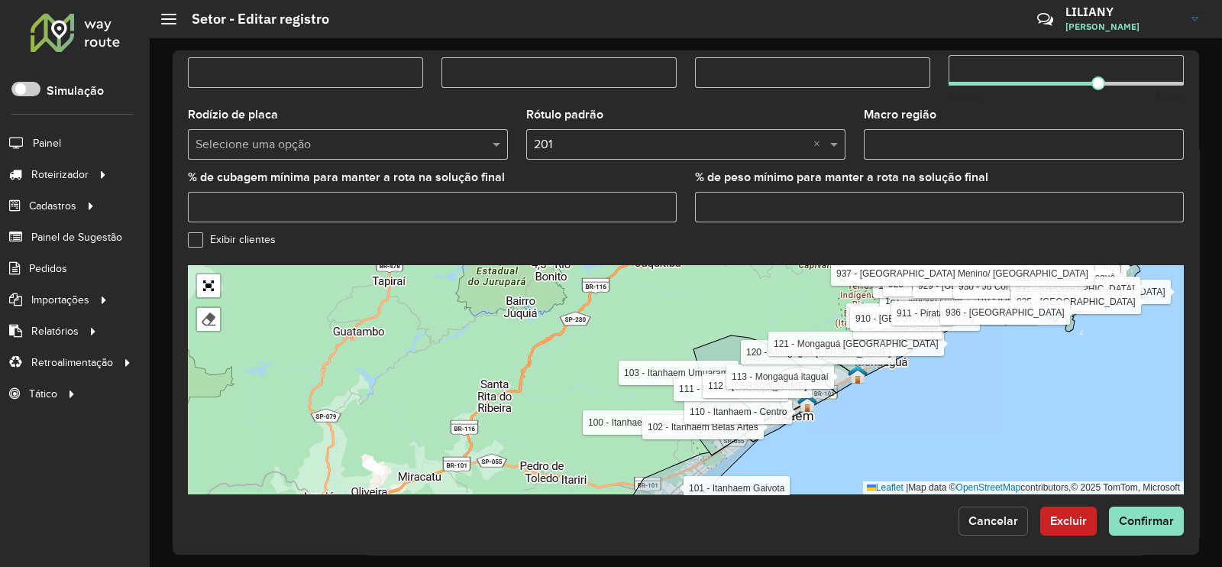
click at [993, 514] on span "Cancelar" at bounding box center [993, 520] width 50 height 13
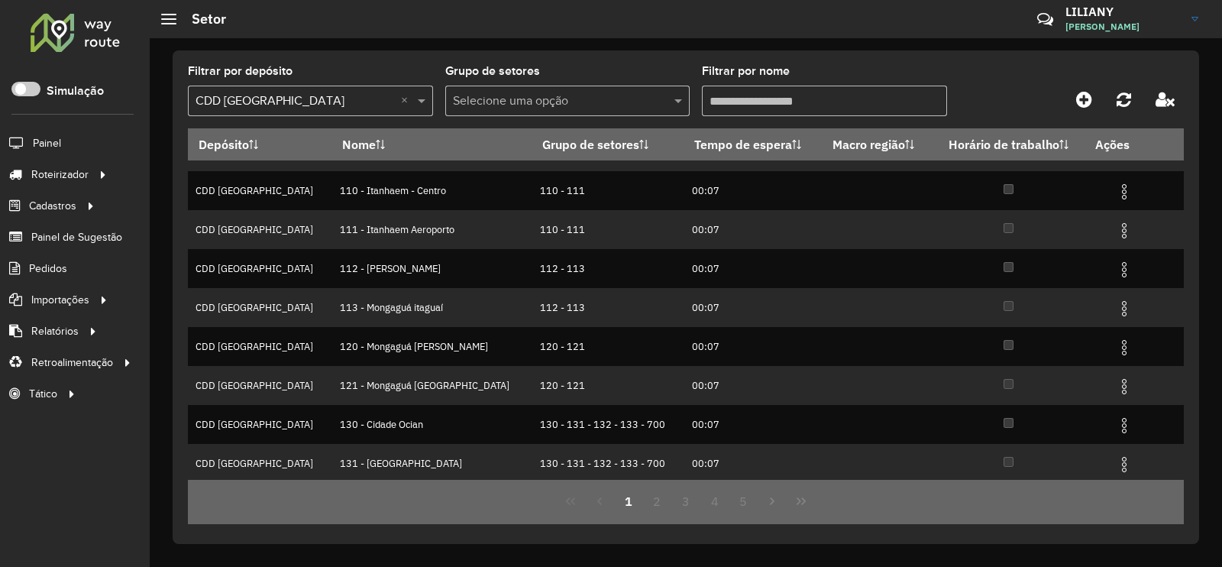
scroll to position [147, 0]
click at [661, 505] on button "2" at bounding box center [656, 500] width 29 height 29
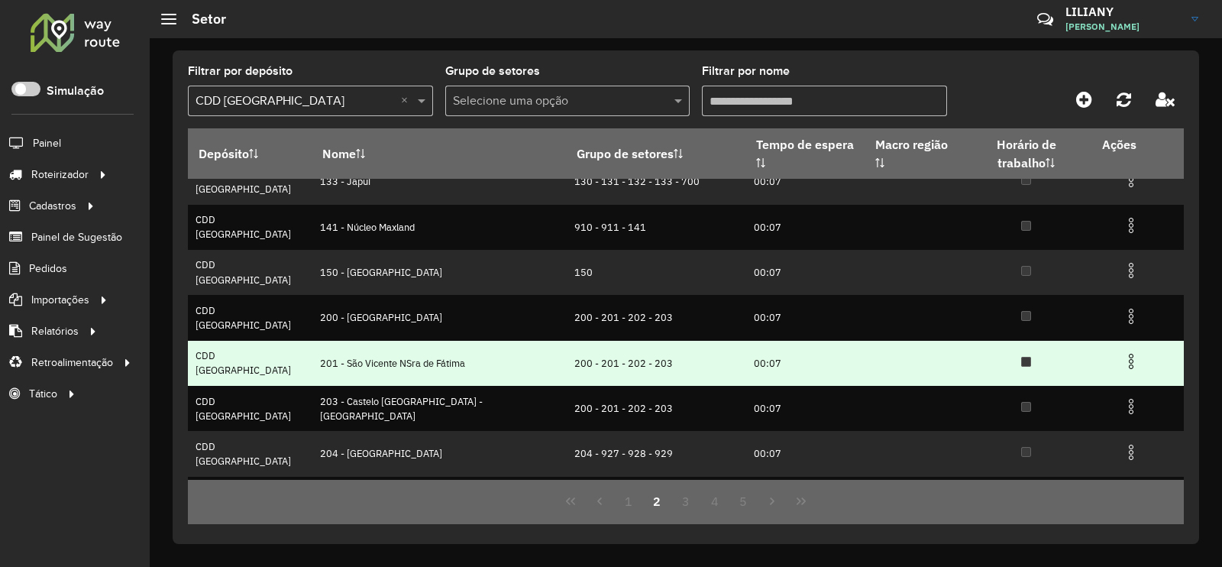
scroll to position [95, 0]
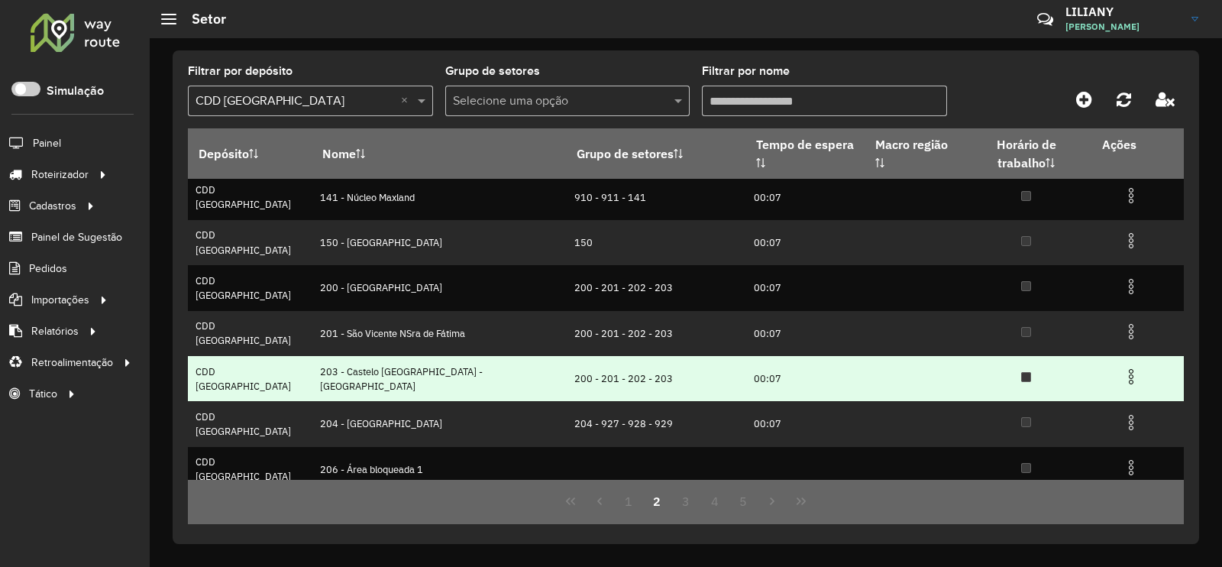
click at [1122, 367] on img at bounding box center [1131, 376] width 18 height 18
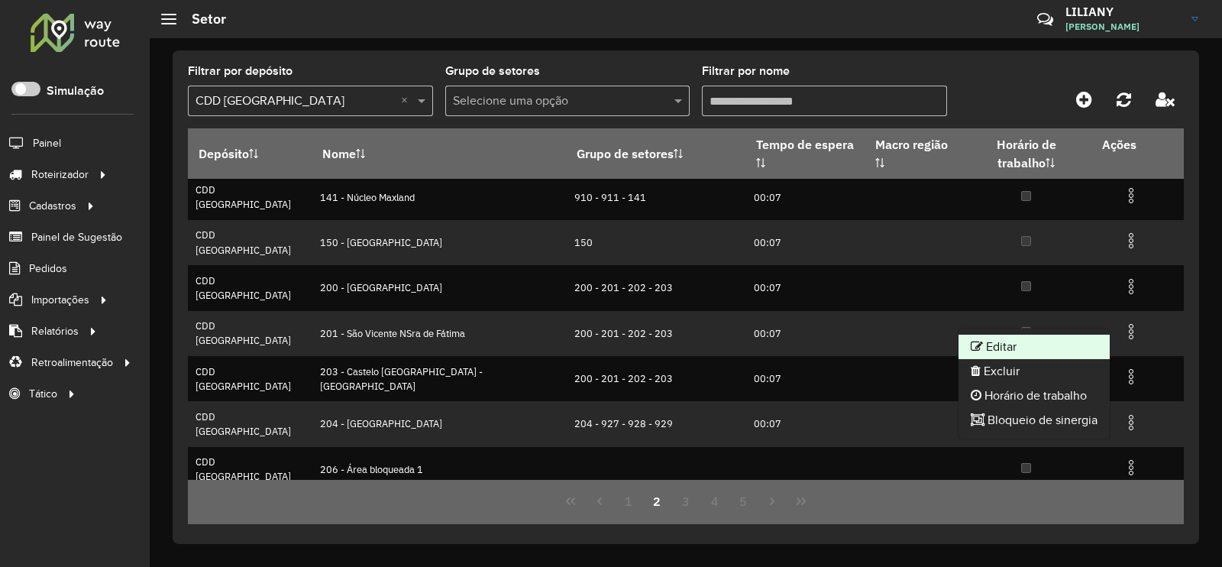
click at [1020, 338] on li "Editar" at bounding box center [1033, 346] width 151 height 24
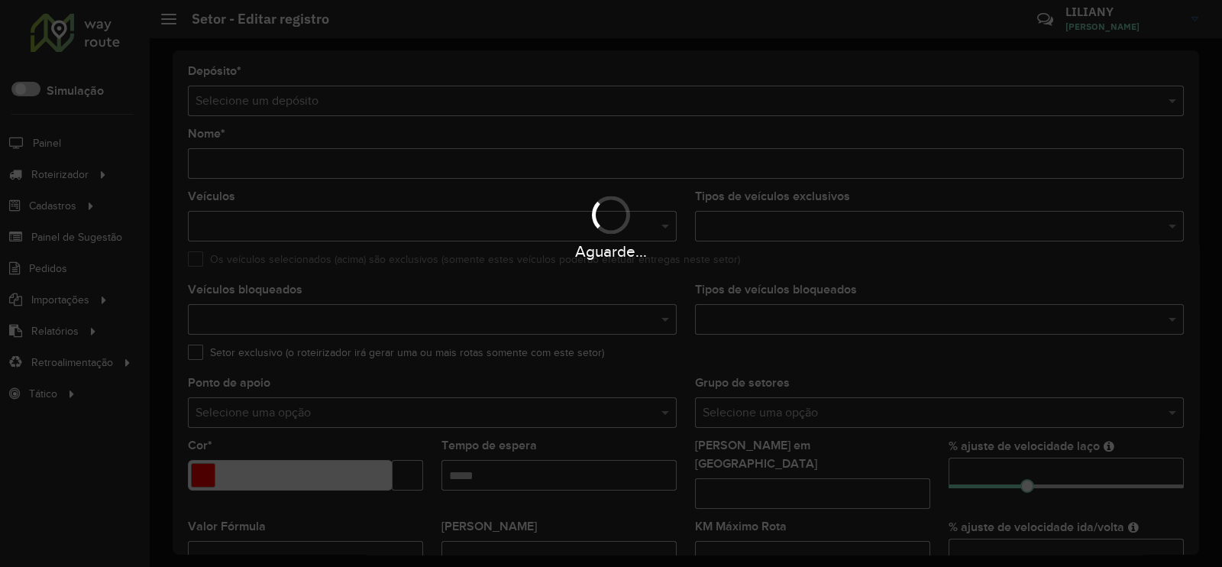
type input "**********"
type input "*******"
type input "*****"
type input "***"
type input "**"
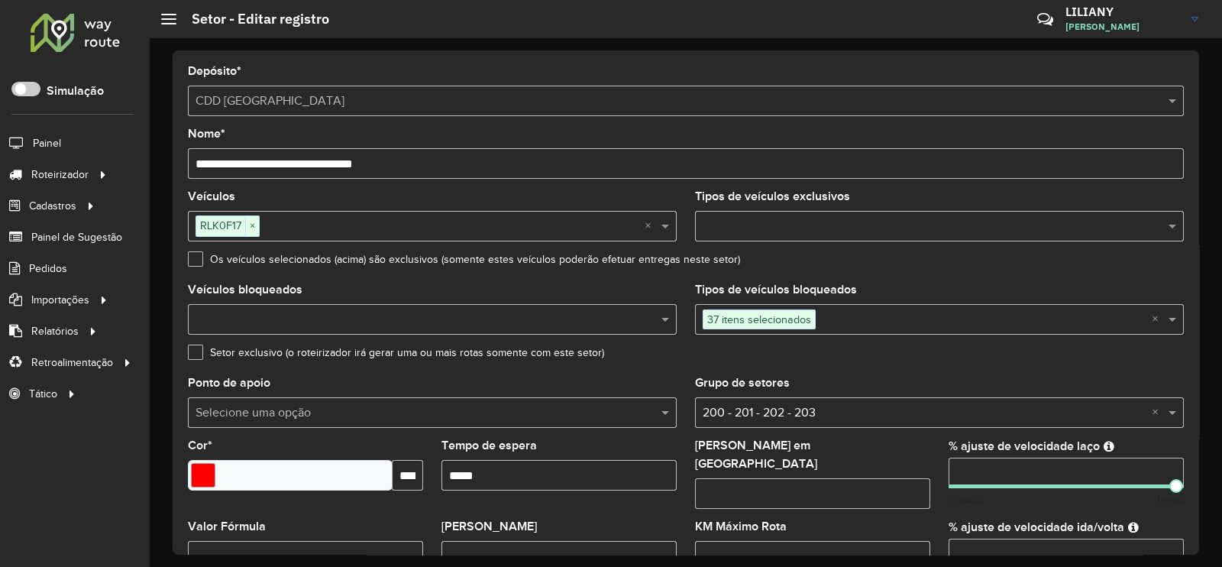
scroll to position [477, 0]
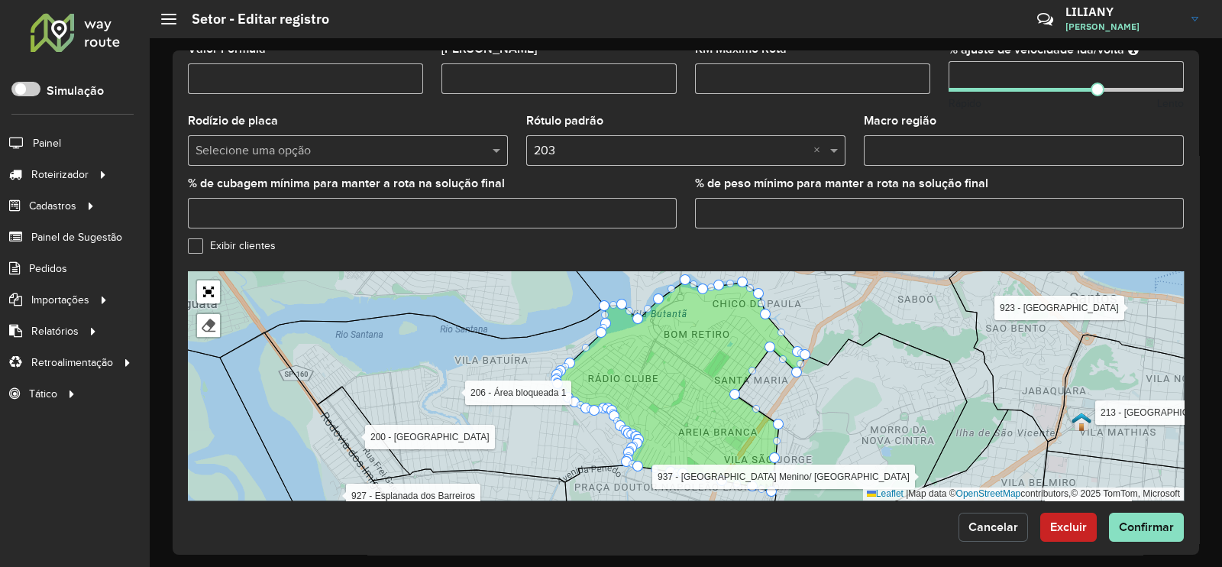
click at [972, 520] on span "Cancelar" at bounding box center [993, 526] width 50 height 13
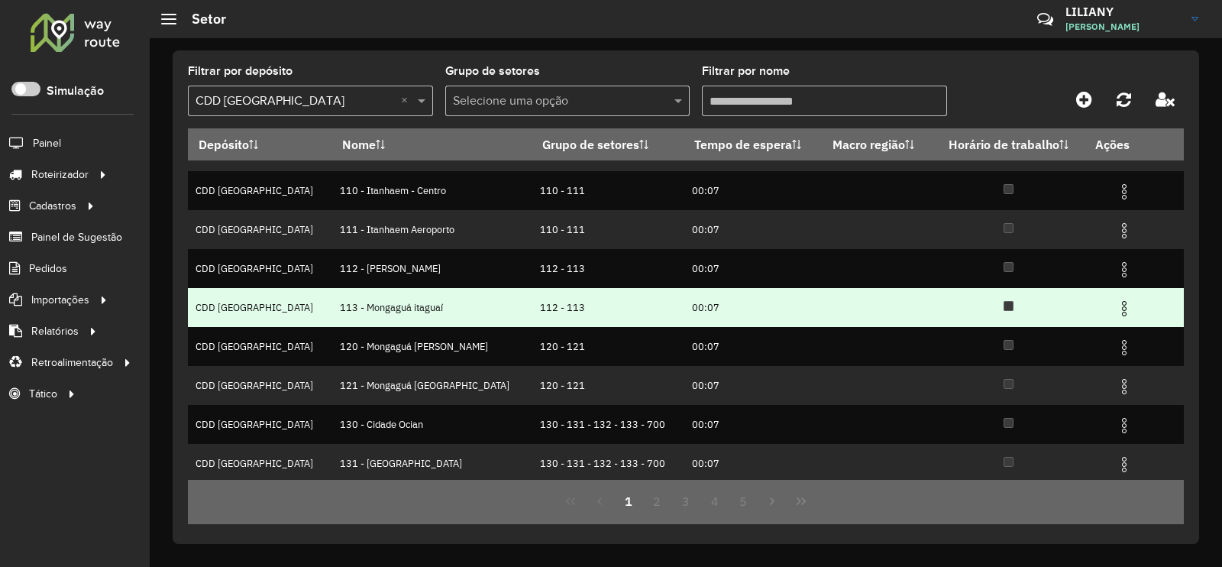
scroll to position [147, 0]
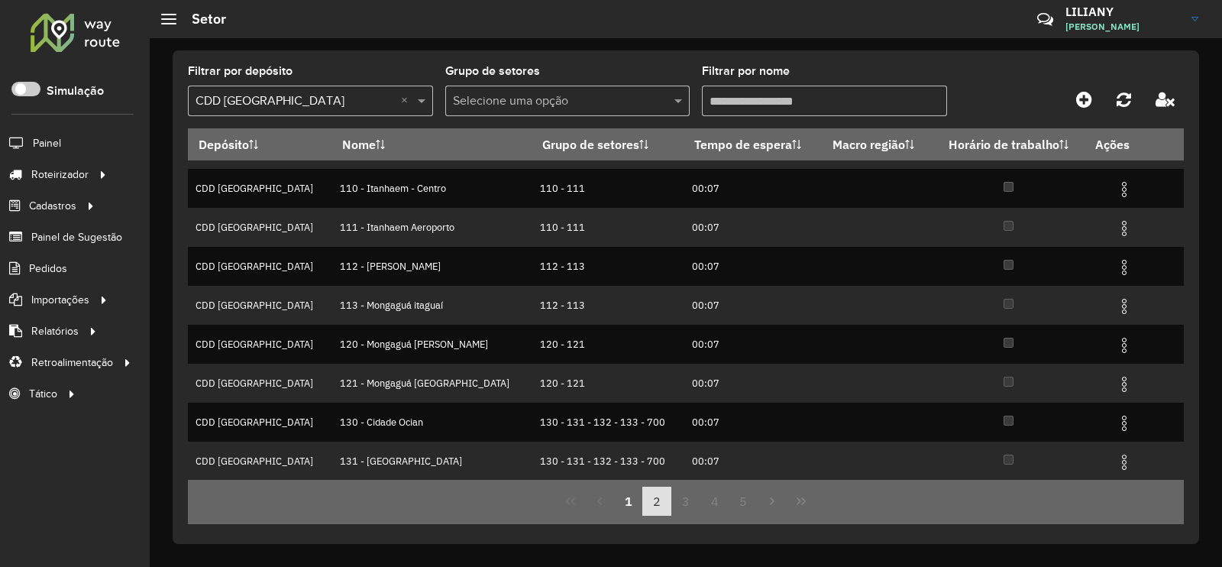
click at [658, 506] on button "2" at bounding box center [656, 500] width 29 height 29
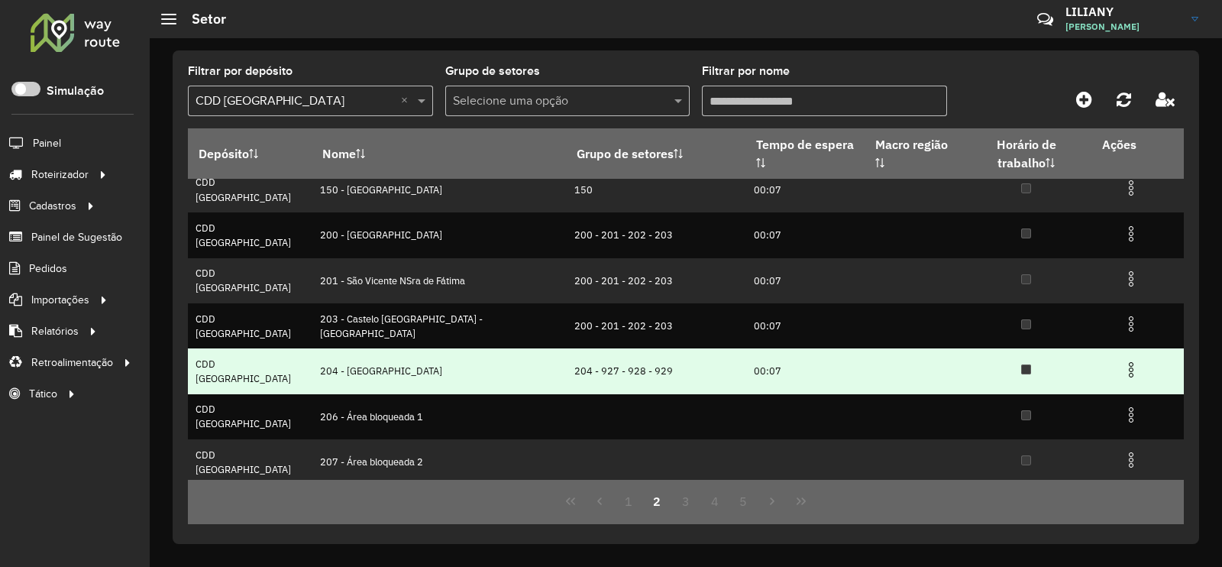
click at [1122, 360] on img at bounding box center [1131, 369] width 18 height 18
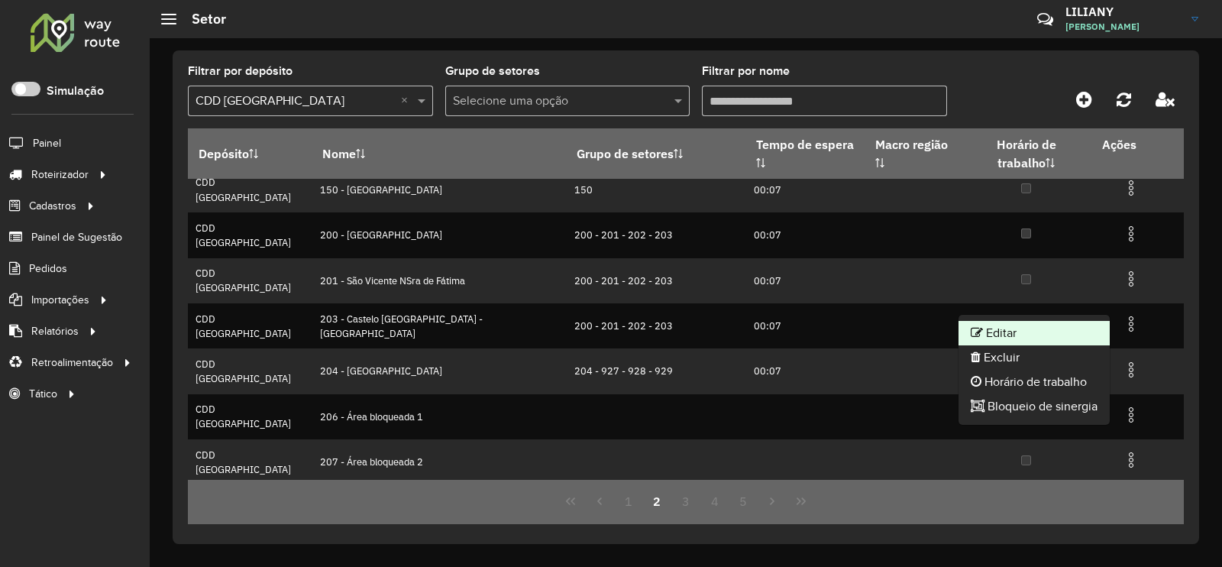
click at [1063, 332] on li "Editar" at bounding box center [1033, 333] width 151 height 24
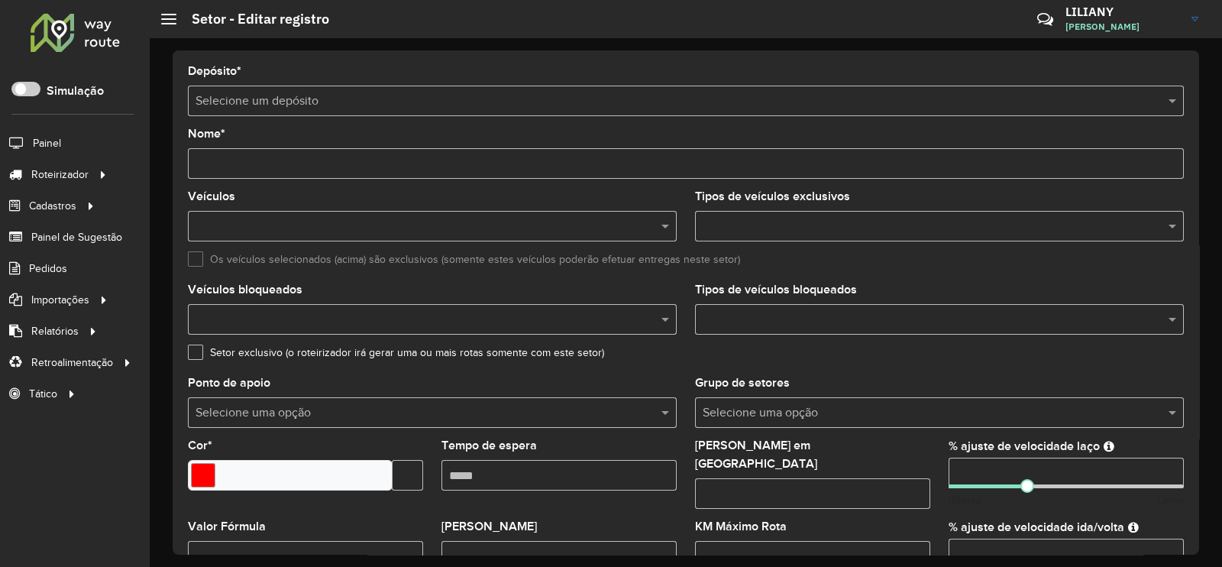
type input "**********"
type input "*******"
type input "*****"
type input "***"
type input "**"
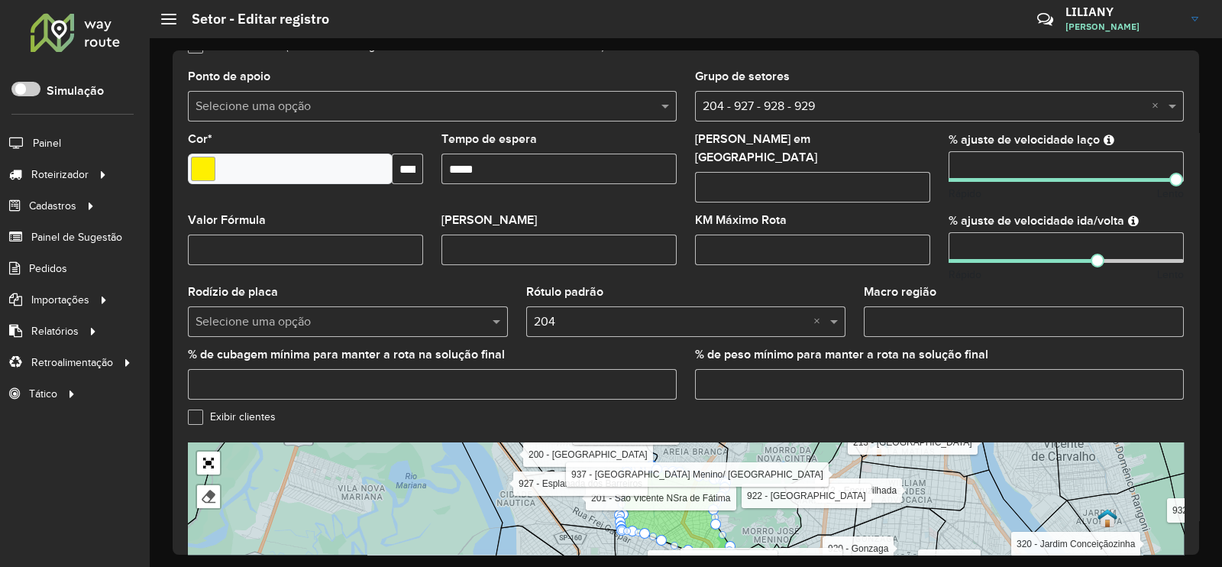
scroll to position [483, 0]
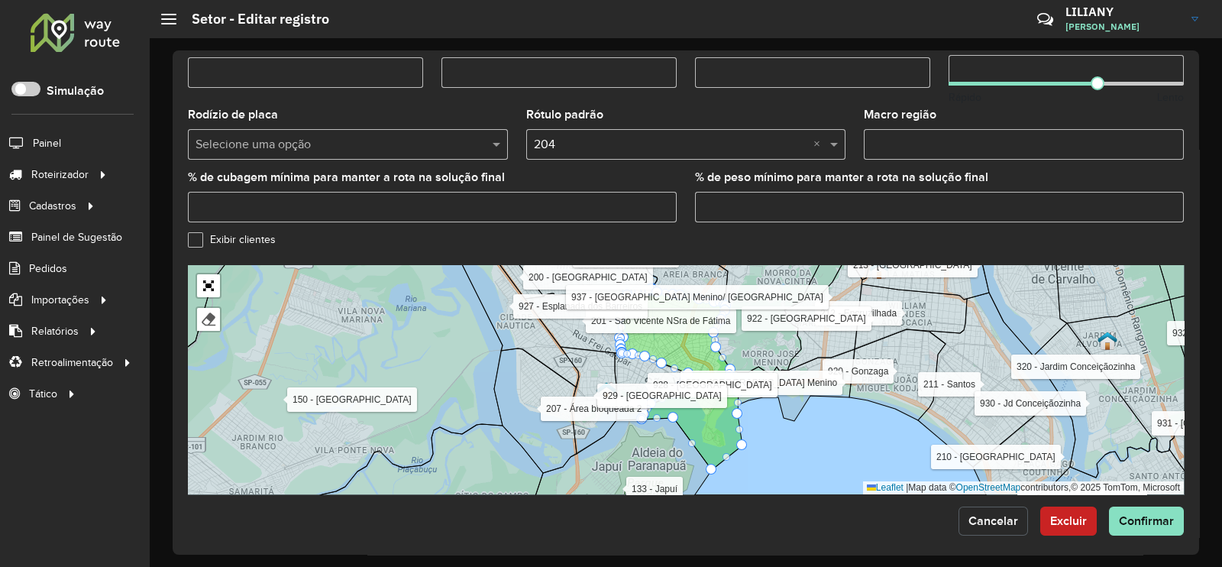
click at [976, 517] on span "Cancelar" at bounding box center [993, 520] width 50 height 13
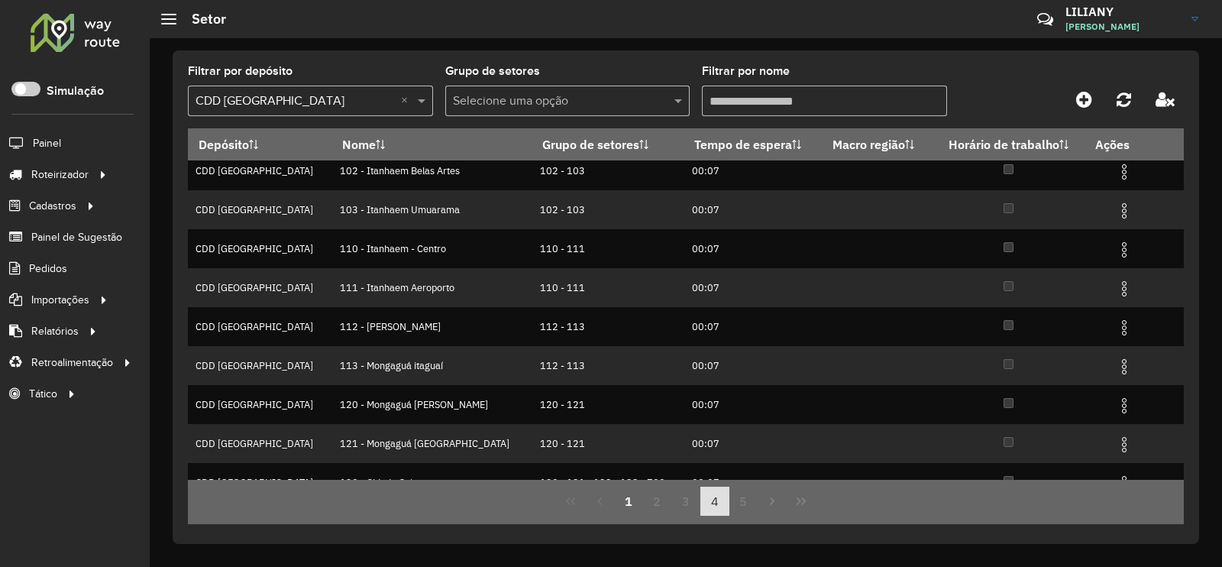
scroll to position [147, 0]
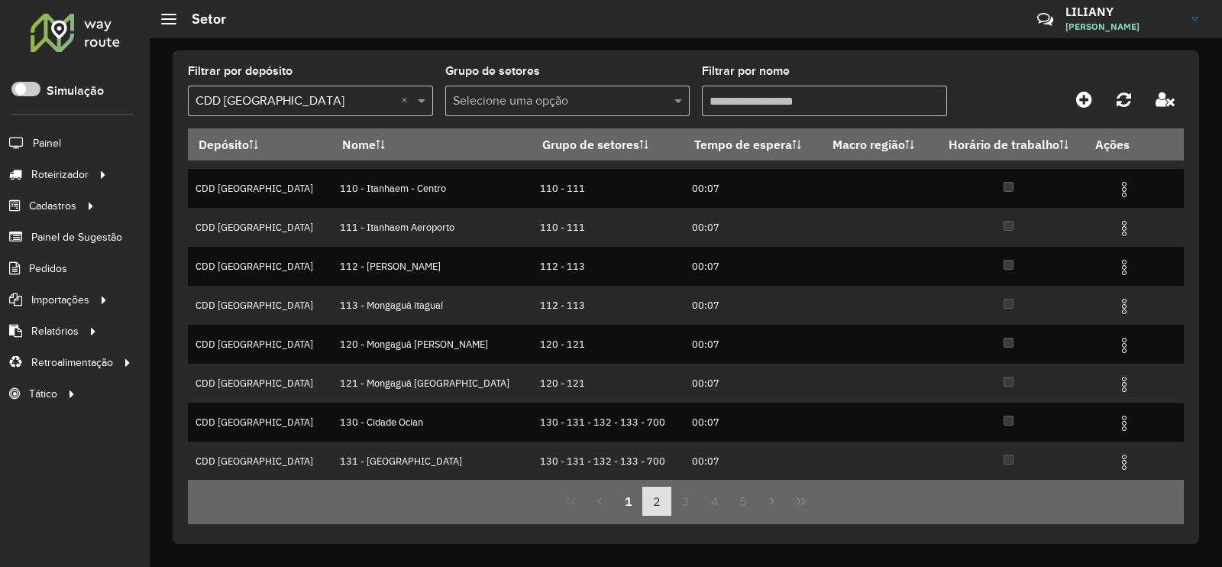
click at [661, 503] on button "2" at bounding box center [656, 500] width 29 height 29
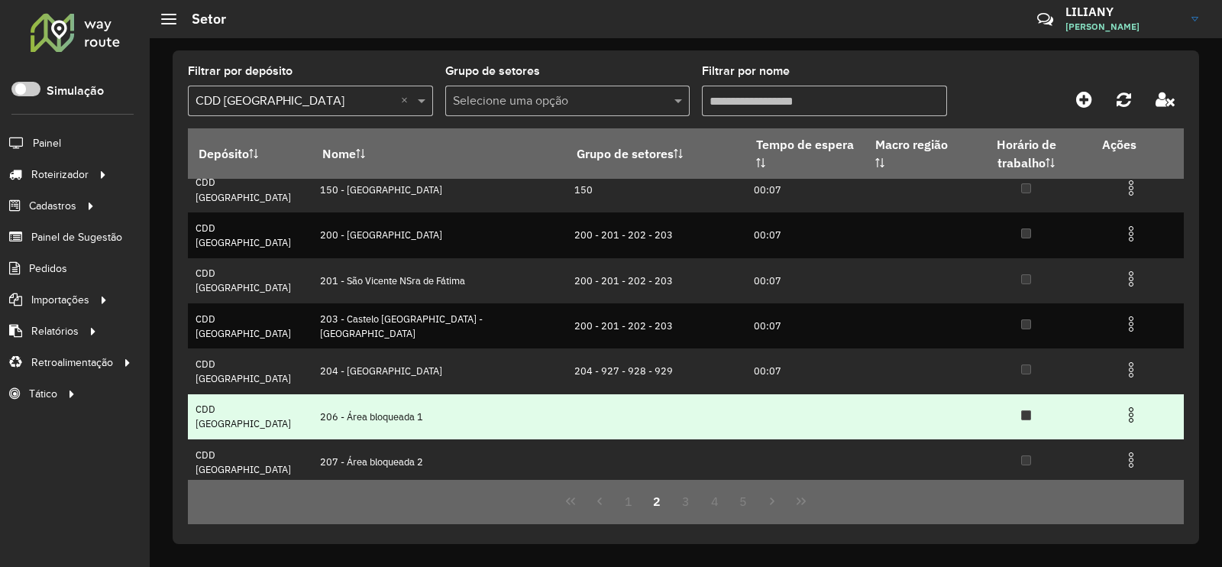
click at [1126, 405] on img at bounding box center [1131, 414] width 18 height 18
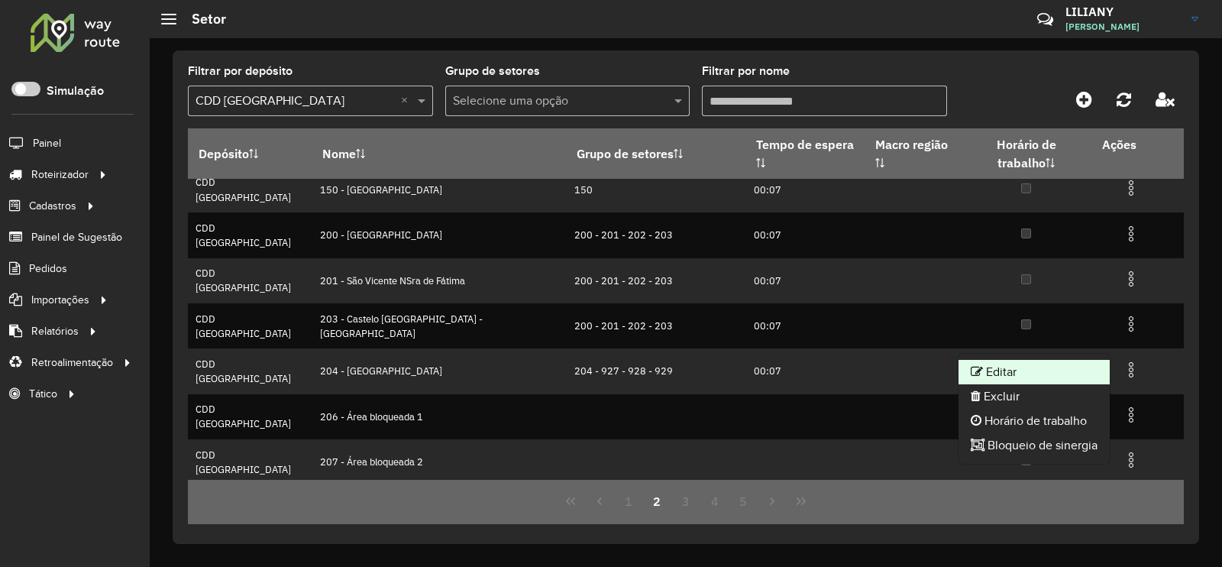
click at [1085, 361] on li "Editar" at bounding box center [1033, 372] width 151 height 24
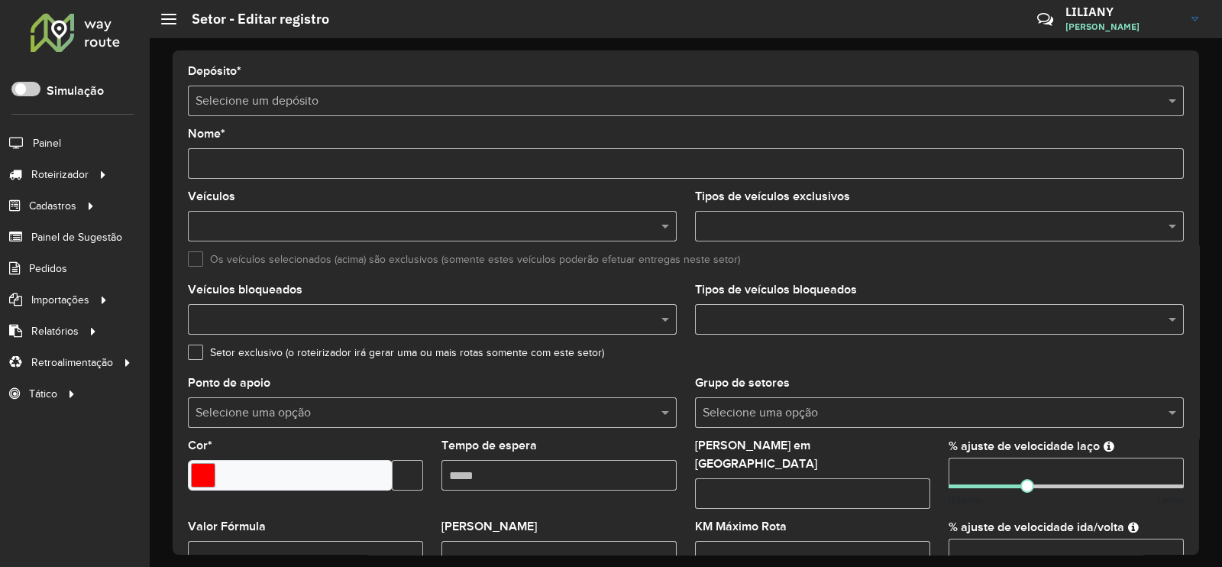
type input "**********"
type input "*******"
type input "***"
type input "**"
click at [777, 326] on input "text" at bounding box center [932, 320] width 466 height 18
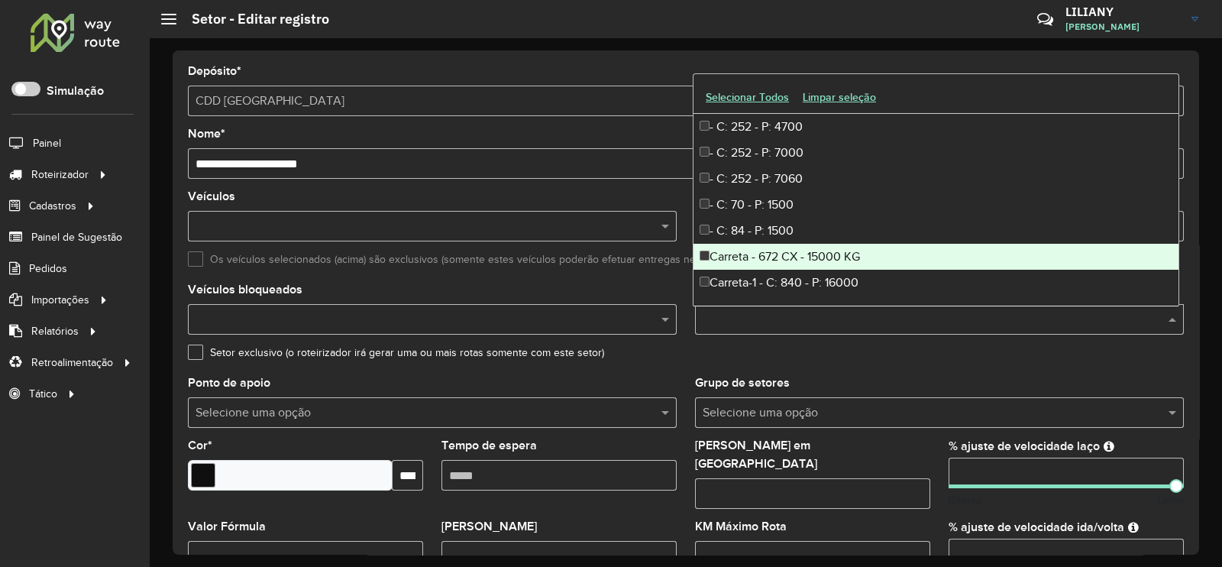
click at [804, 257] on div "Carreta - 672 CX - 15000 KG" at bounding box center [935, 257] width 485 height 26
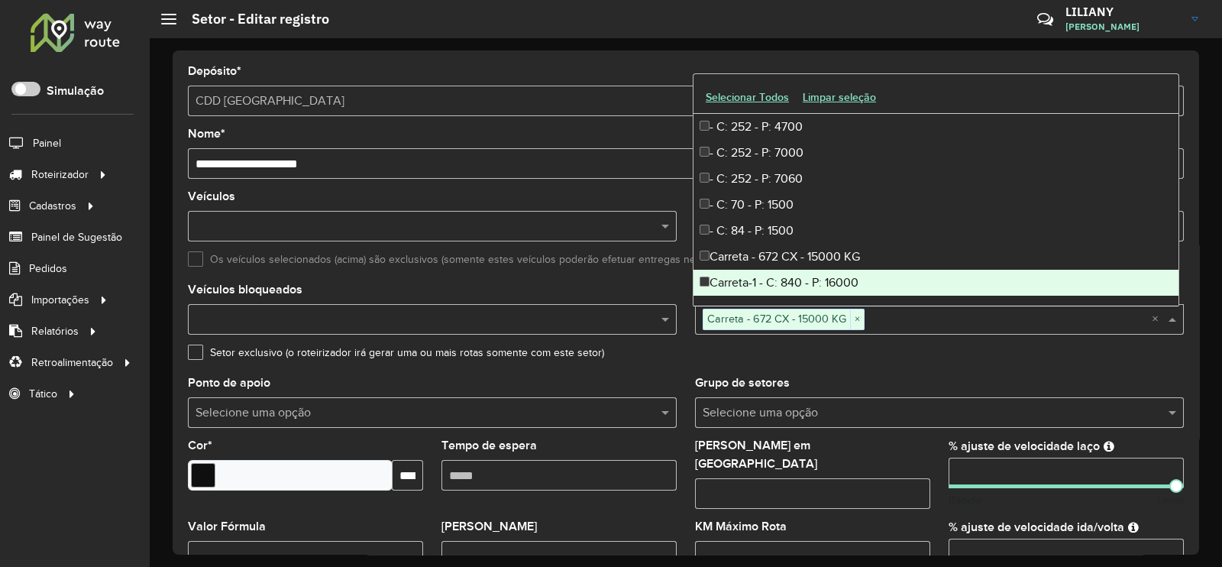
click at [810, 273] on div "Carreta-1 - C: 840 - P: 16000" at bounding box center [935, 283] width 485 height 26
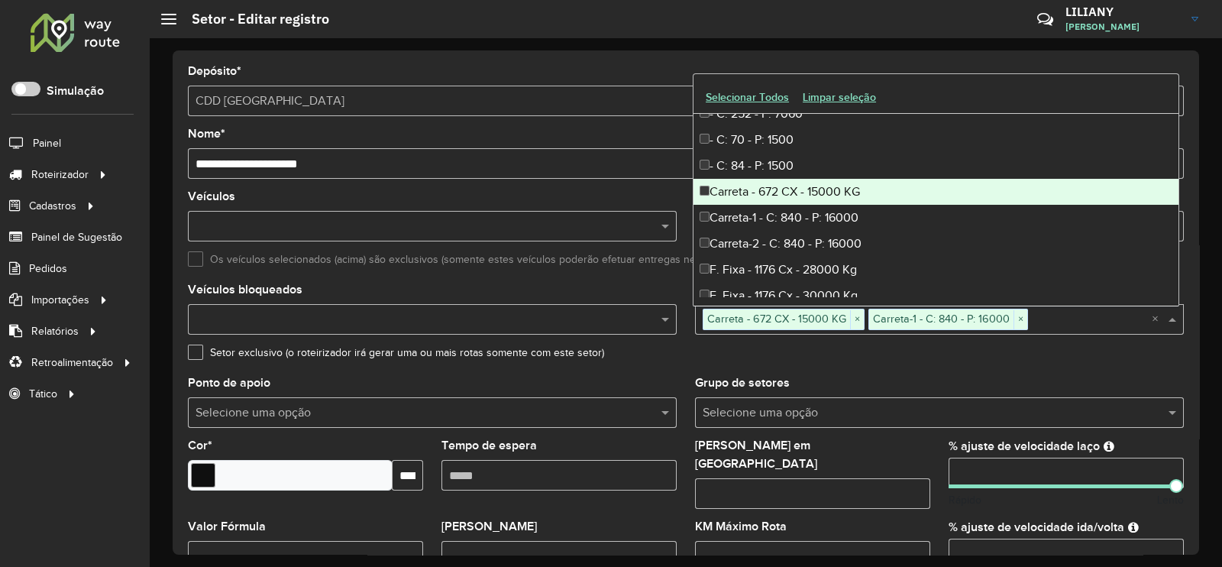
scroll to position [95, 0]
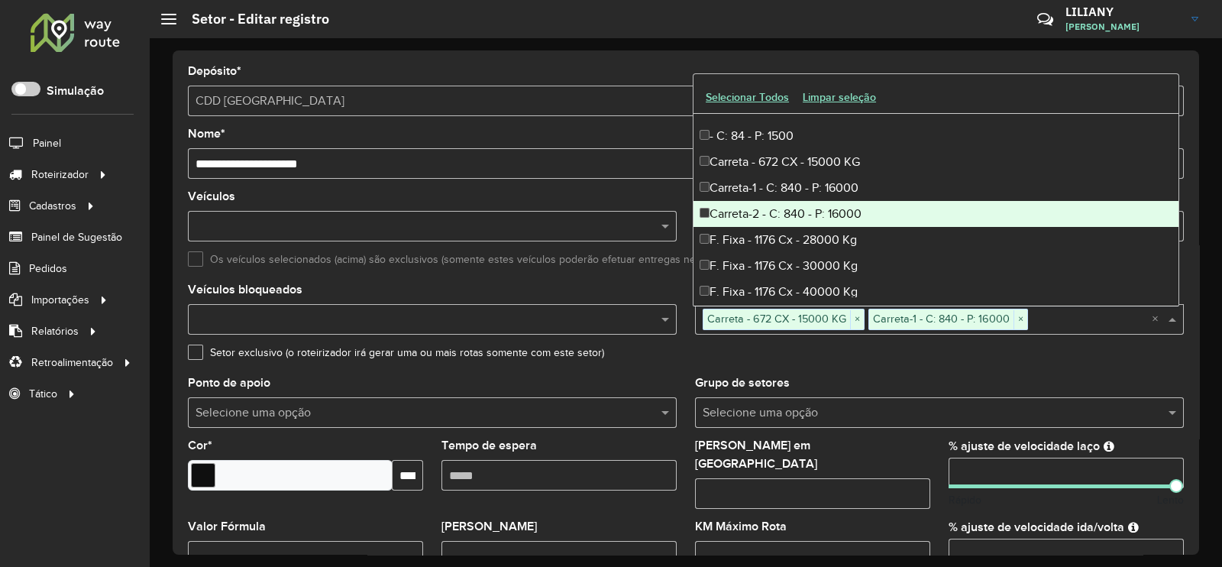
click at [819, 209] on div "Carreta-2 - C: 840 - P: 16000" at bounding box center [935, 214] width 485 height 26
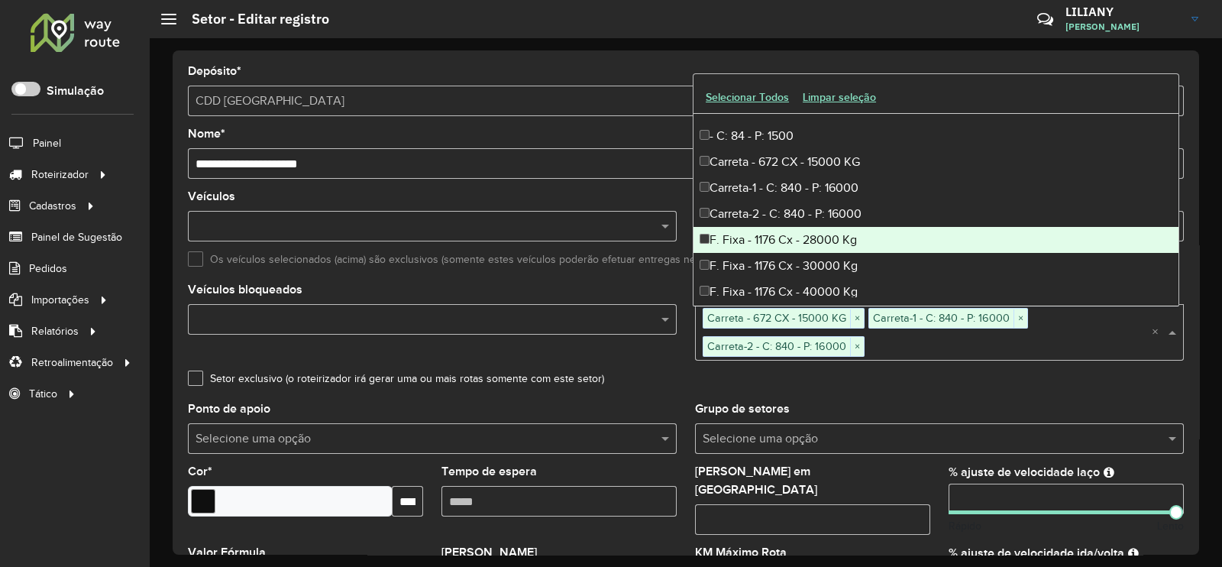
click at [809, 233] on div "F. Fixa - 1176 Cx - 28000 Kg" at bounding box center [935, 240] width 485 height 26
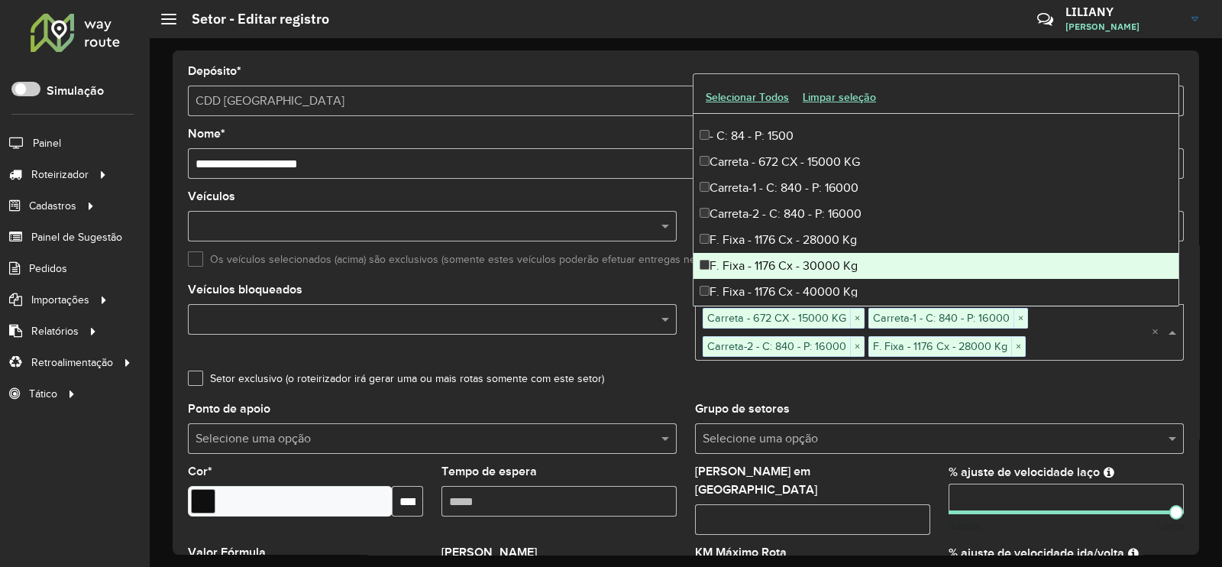
click at [802, 261] on div "F. Fixa - 1176 Cx - 30000 Kg" at bounding box center [935, 266] width 485 height 26
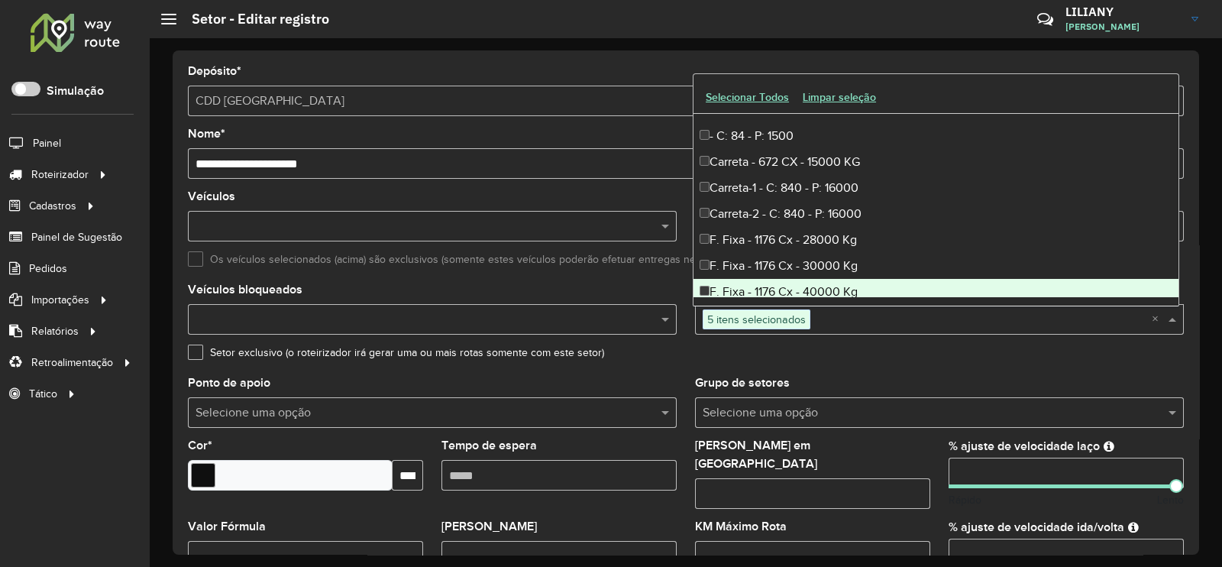
click at [796, 285] on div "F. Fixa - 1176 Cx - 40000 Kg" at bounding box center [935, 292] width 485 height 26
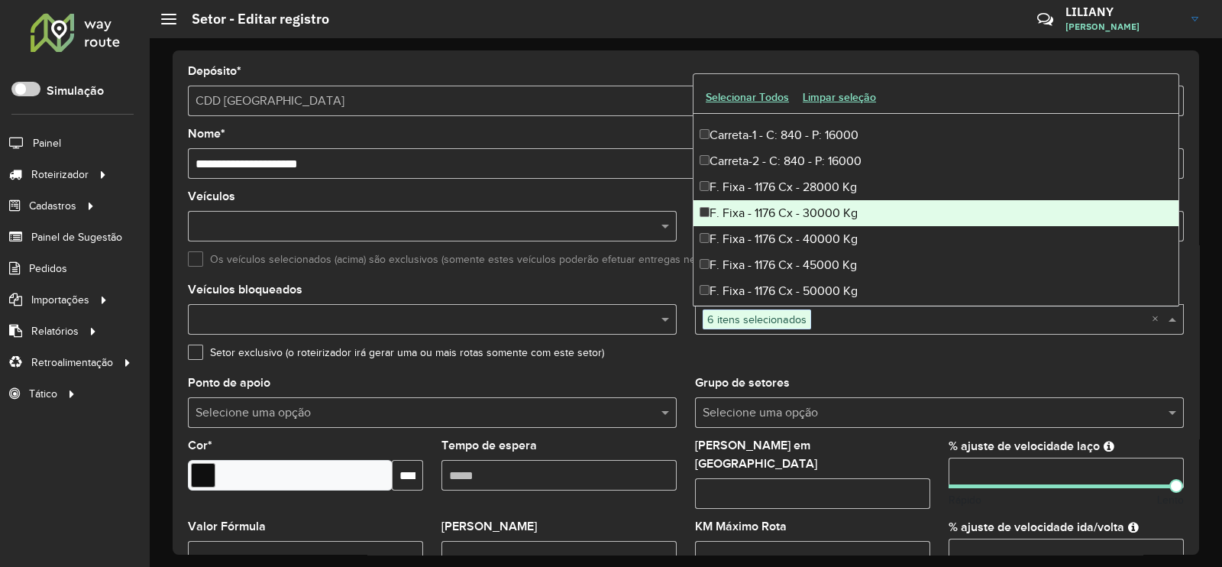
scroll to position [190, 0]
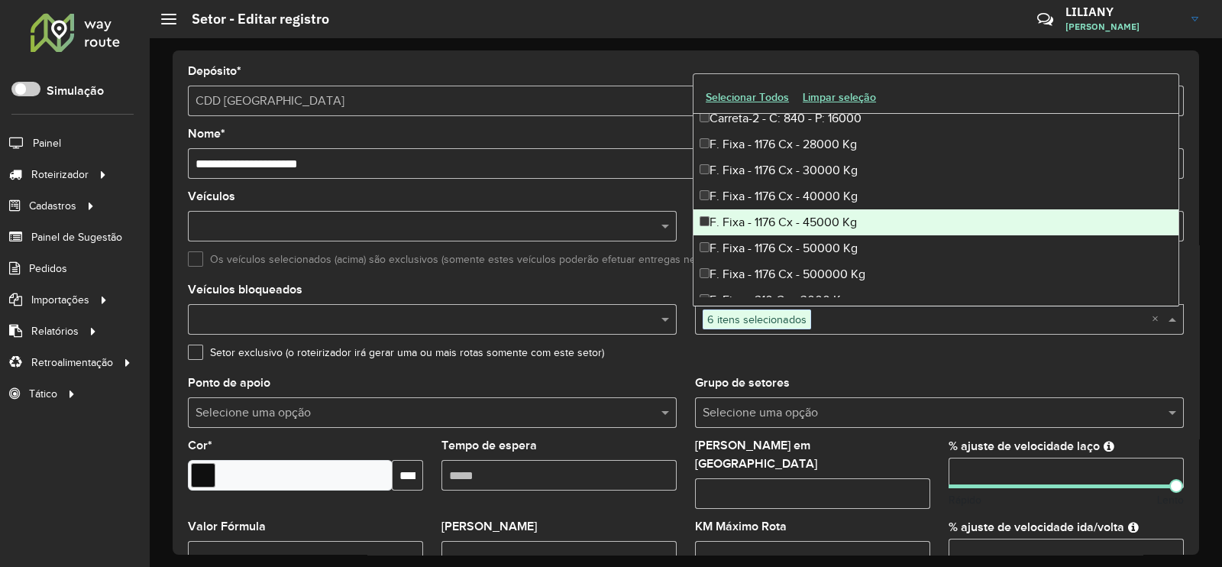
click at [811, 221] on div "F. Fixa - 1176 Cx - 45000 Kg" at bounding box center [935, 222] width 485 height 26
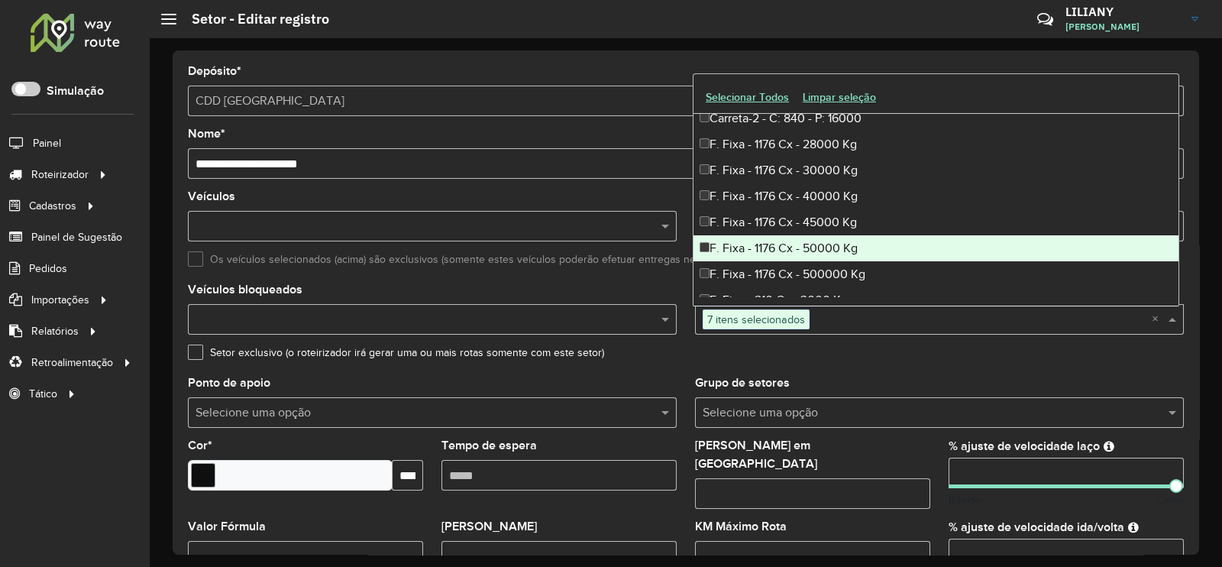
click at [808, 239] on div "F. Fixa - 1176 Cx - 50000 Kg" at bounding box center [935, 248] width 485 height 26
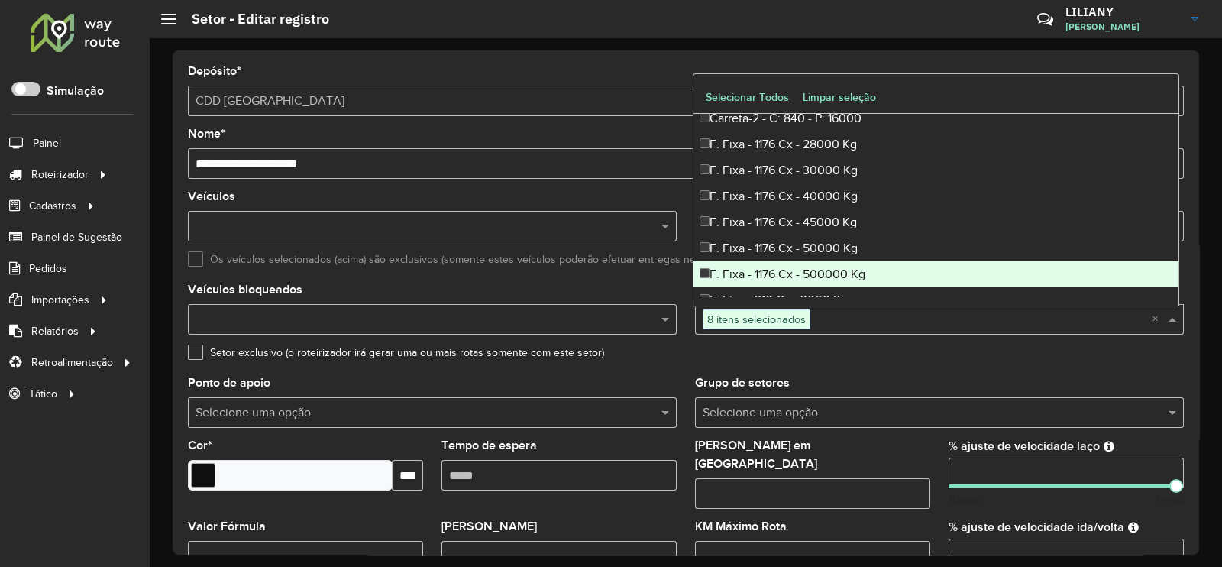
click at [806, 265] on div "F. Fixa - 1176 Cx - 500000 Kg" at bounding box center [935, 274] width 485 height 26
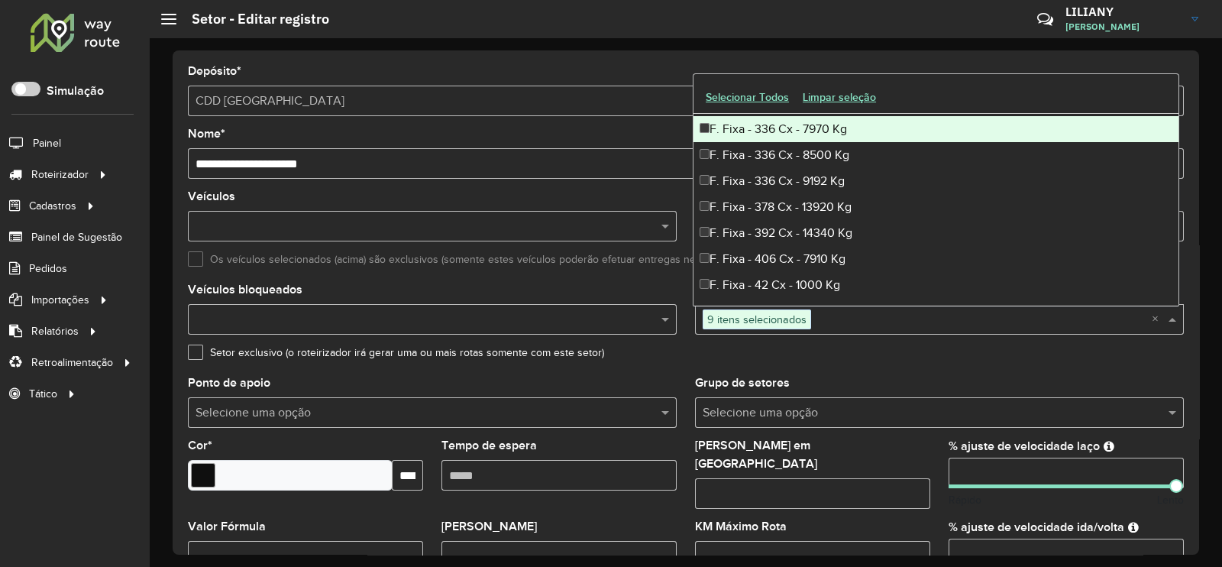
scroll to position [859, 0]
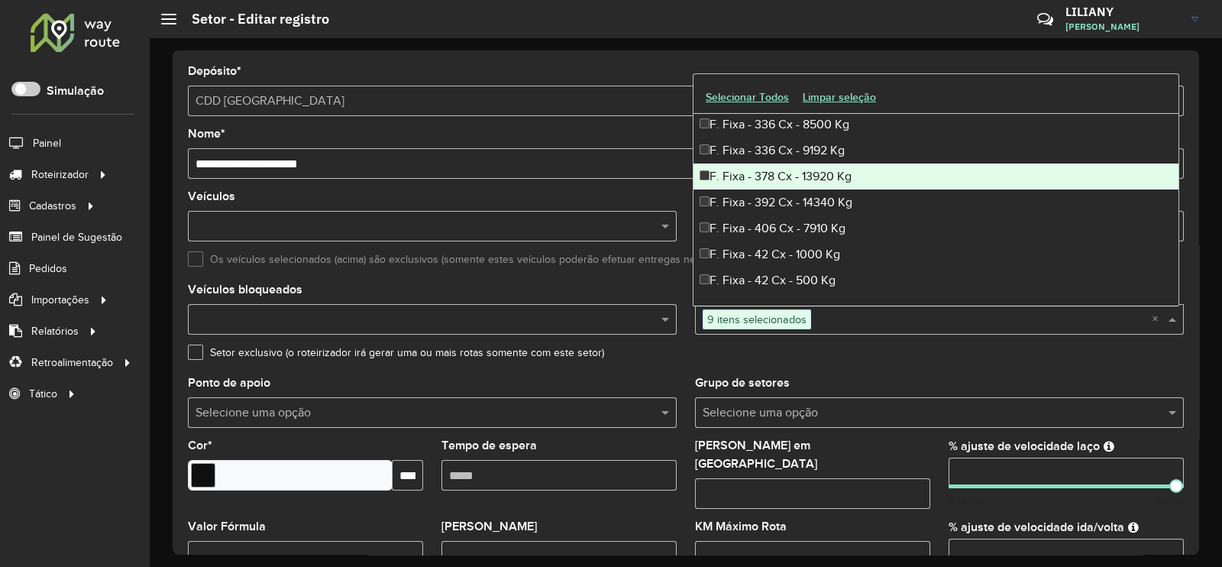
click at [793, 176] on div "F. Fixa - 378 Cx - 13920 Kg" at bounding box center [935, 176] width 485 height 26
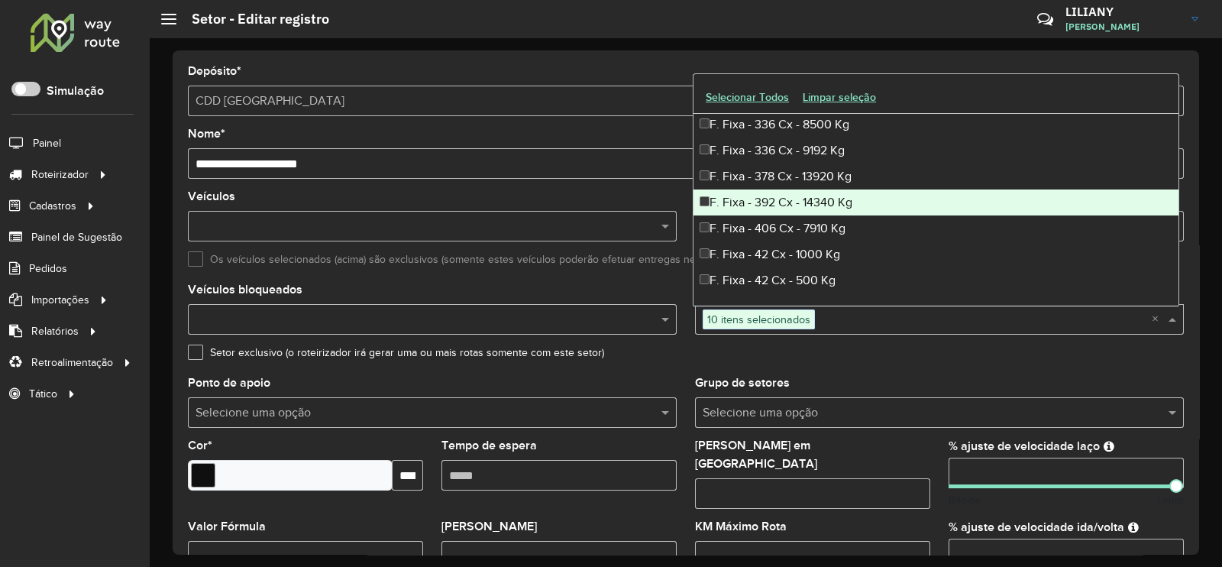
click at [790, 192] on div "F. Fixa - 392 Cx - 14340 Kg" at bounding box center [935, 202] width 485 height 26
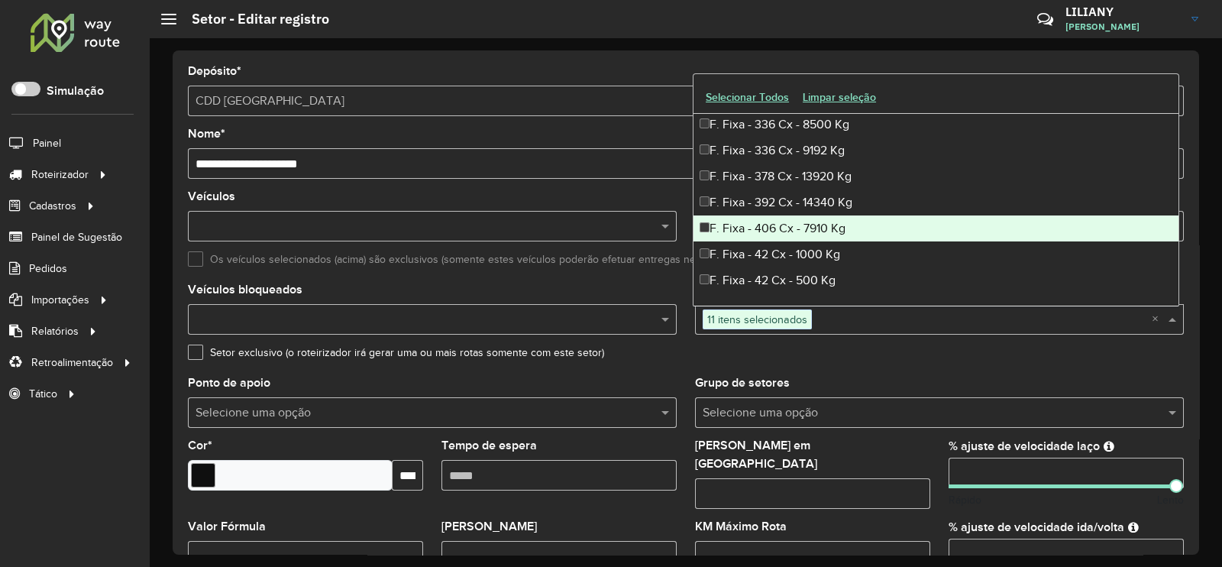
click at [790, 223] on div "F. Fixa - 406 Cx - 7910 Kg" at bounding box center [935, 228] width 485 height 26
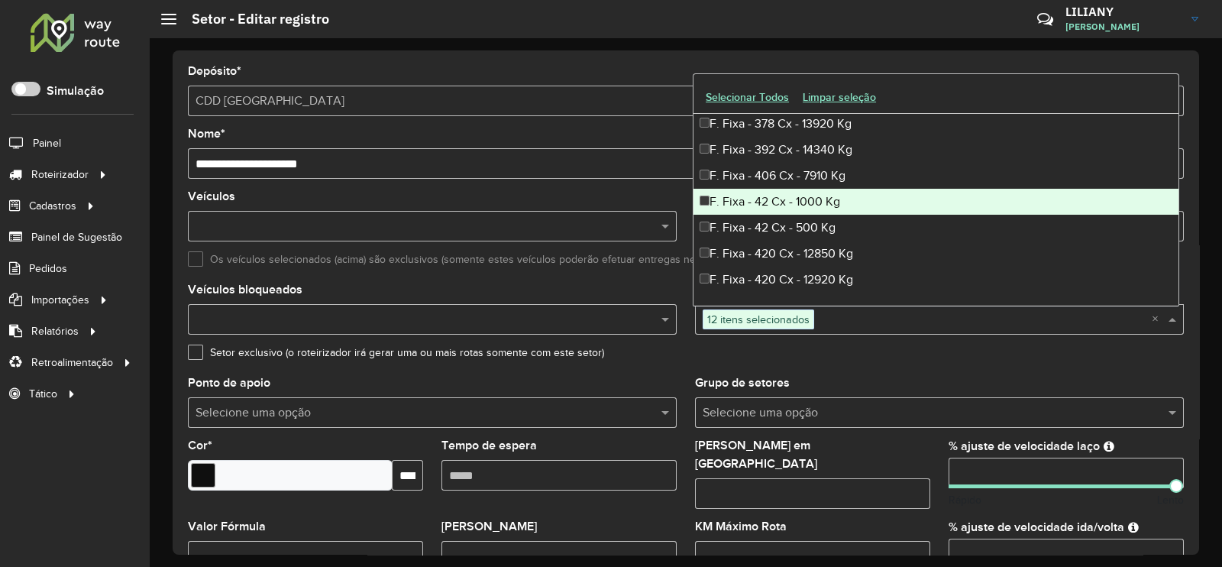
scroll to position [955, 0]
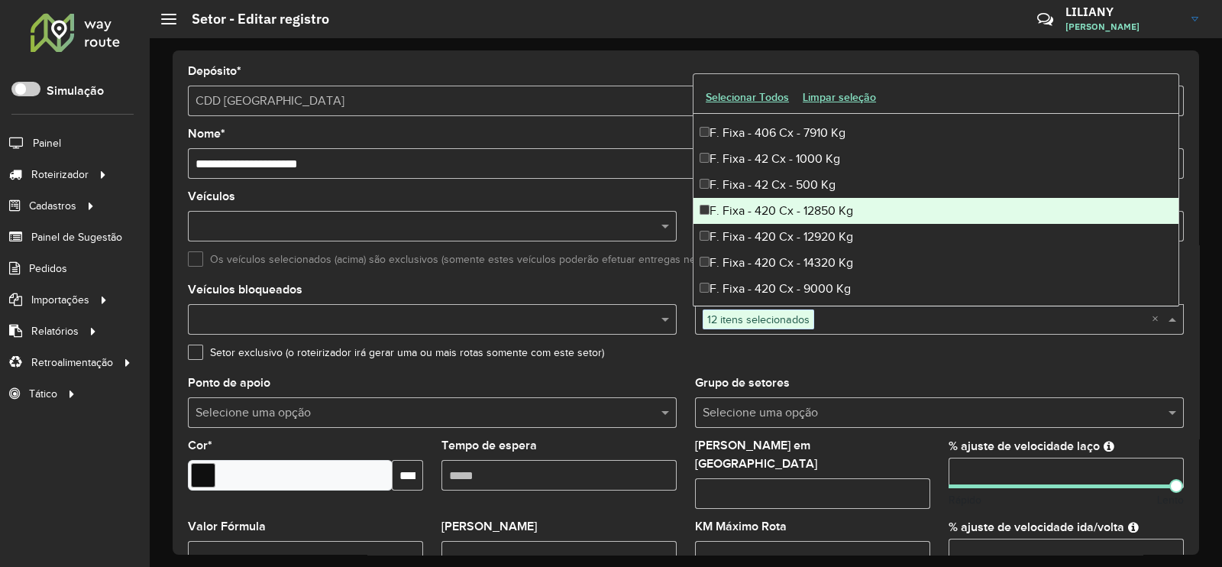
click at [792, 217] on div "F. Fixa - 420 Cx - 12850 Kg" at bounding box center [935, 211] width 485 height 26
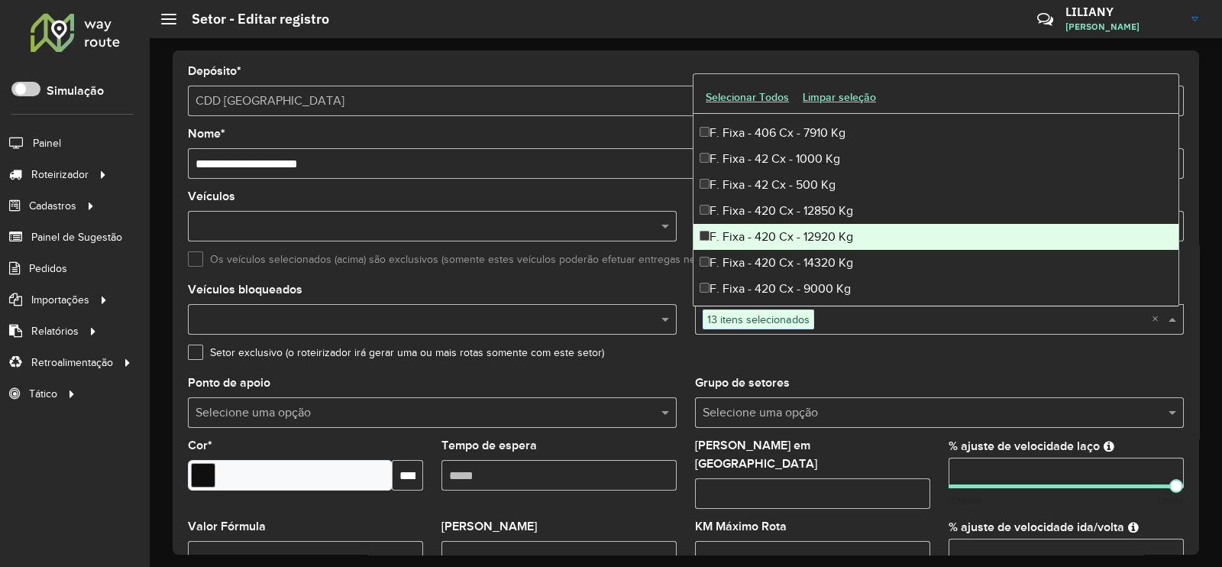
click at [783, 235] on div "F. Fixa - 420 Cx - 12920 Kg" at bounding box center [935, 237] width 485 height 26
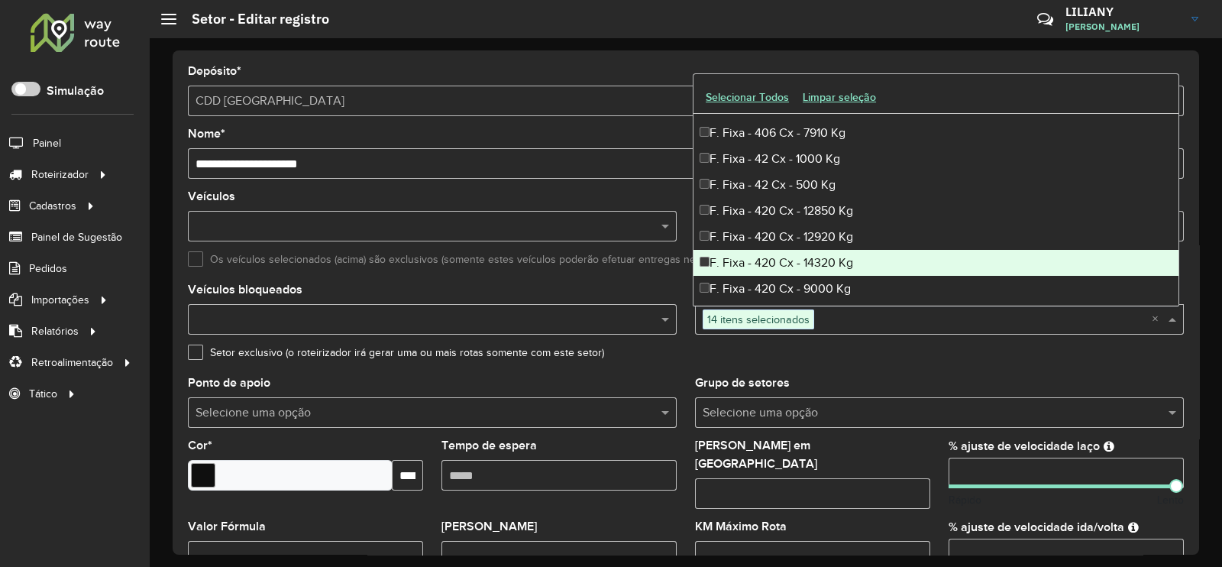
click at [782, 260] on div "F. Fixa - 420 Cx - 14320 Kg" at bounding box center [935, 263] width 485 height 26
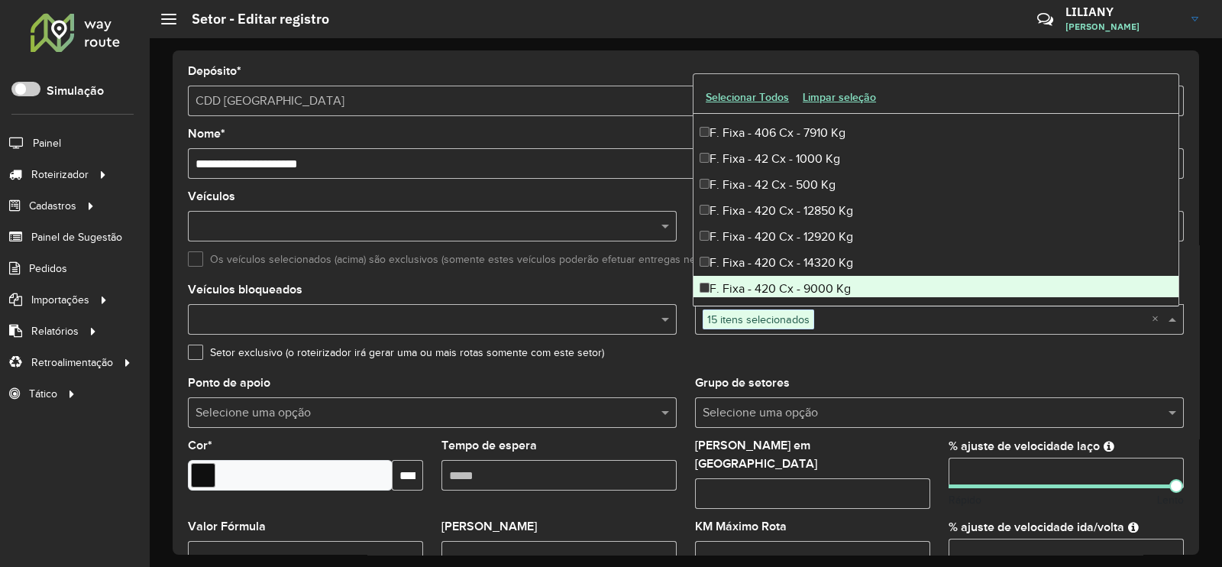
click at [790, 279] on div "F. Fixa - 420 Cx - 9000 Kg" at bounding box center [935, 289] width 485 height 26
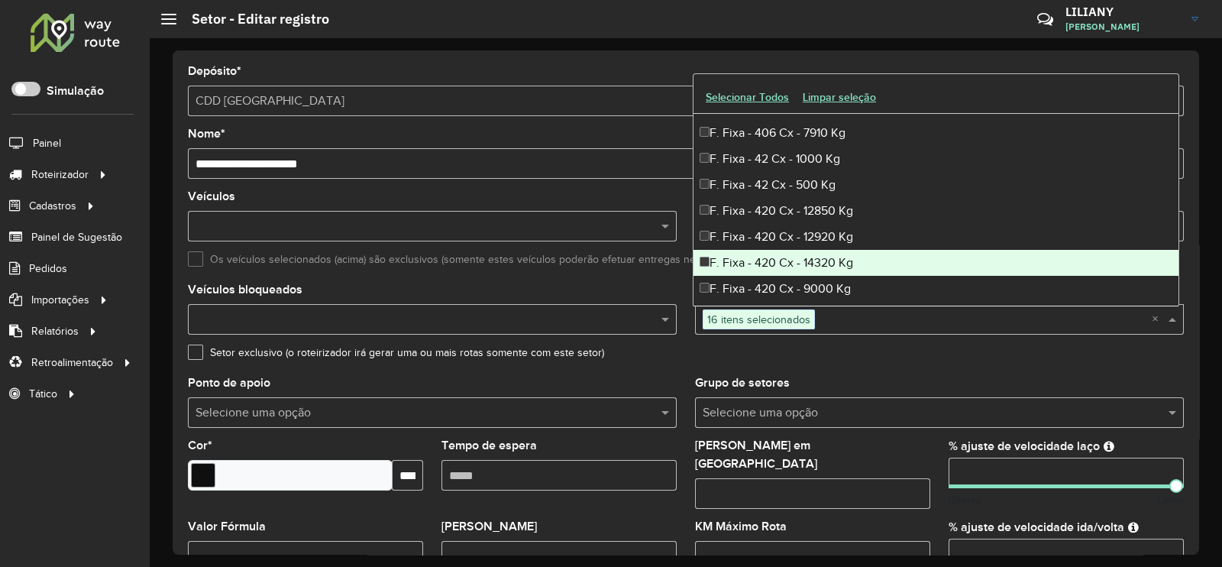
scroll to position [1050, 0]
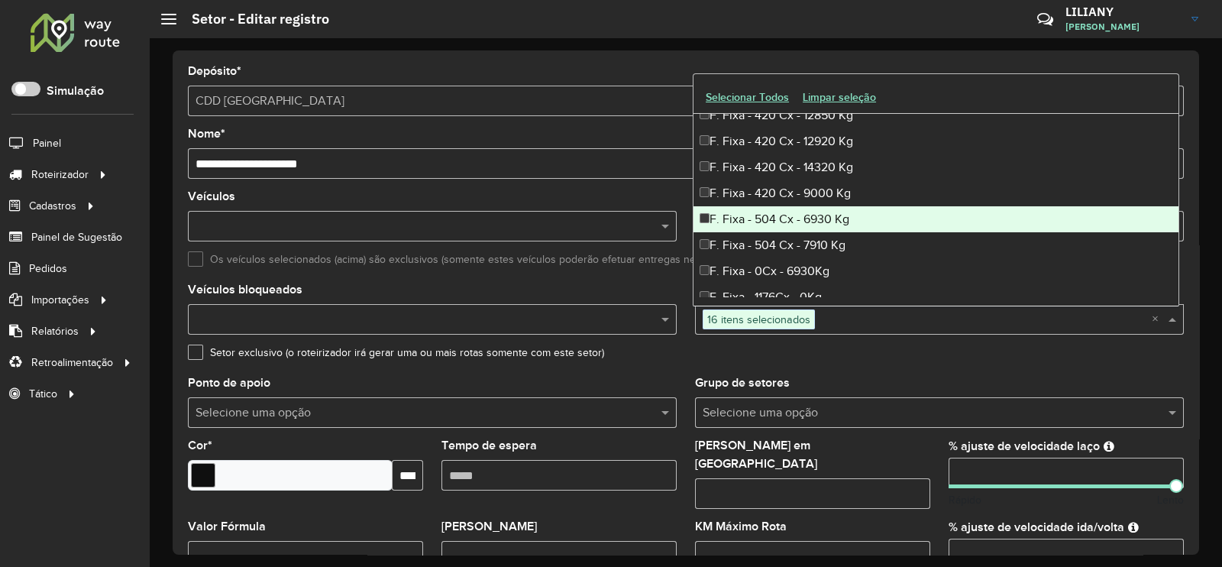
click at [798, 225] on div "F. Fixa - 504 Cx - 6930 Kg" at bounding box center [935, 219] width 485 height 26
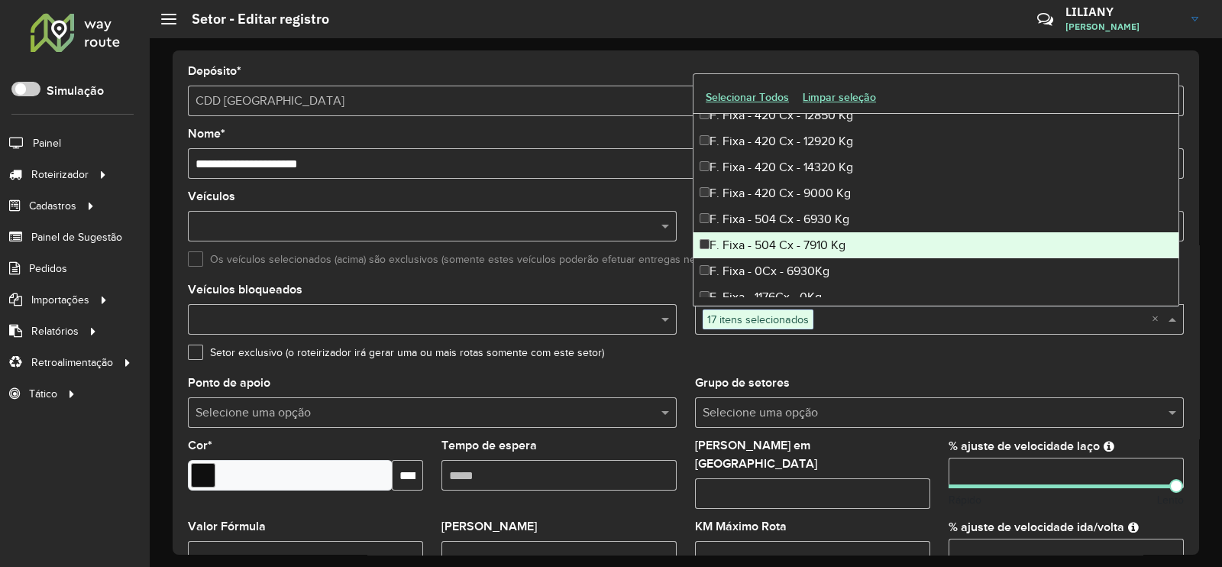
click at [788, 246] on div "F. Fixa - 504 Cx - 7910 Kg" at bounding box center [935, 245] width 485 height 26
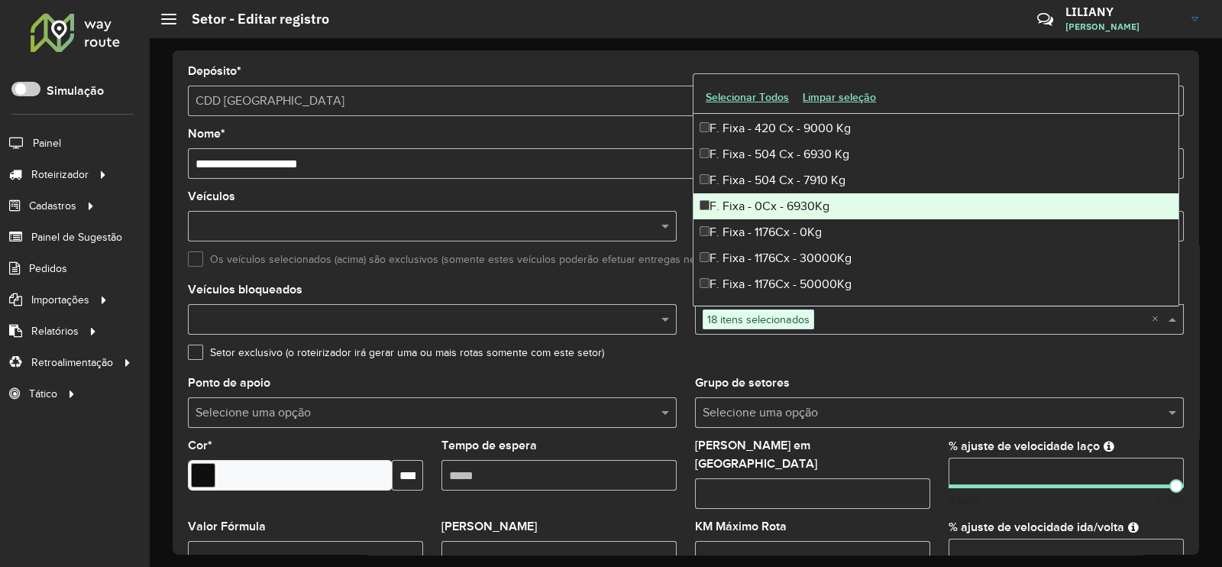
scroll to position [1145, 0]
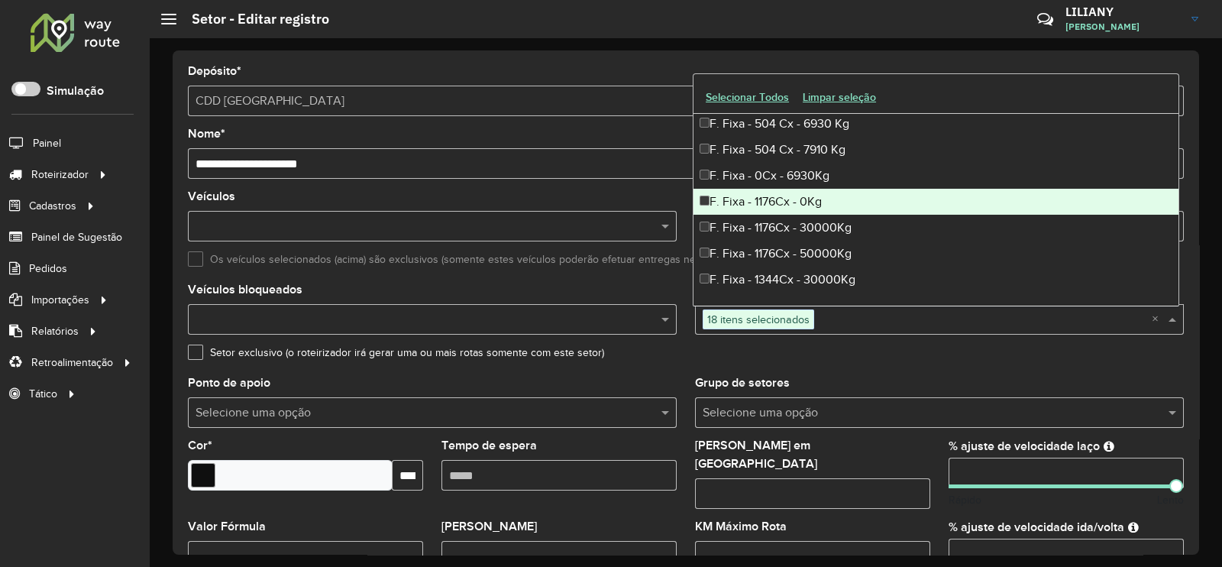
click at [810, 200] on div "F. Fixa - 1176Cx - 0Kg" at bounding box center [935, 202] width 485 height 26
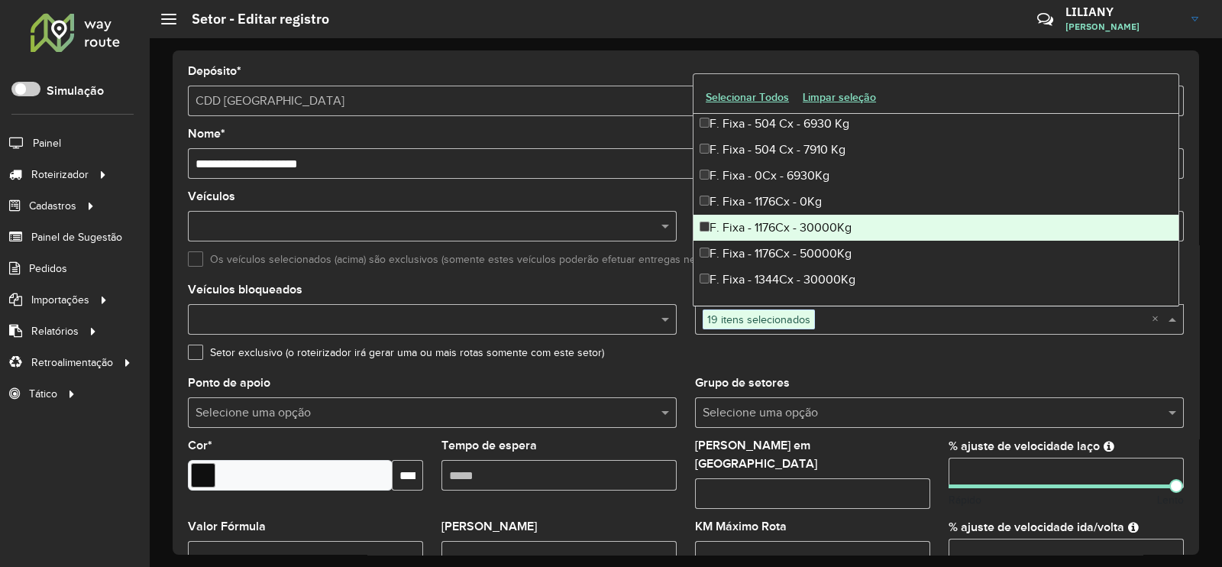
click at [806, 221] on div "F. Fixa - 1176Cx - 30000Kg" at bounding box center [935, 228] width 485 height 26
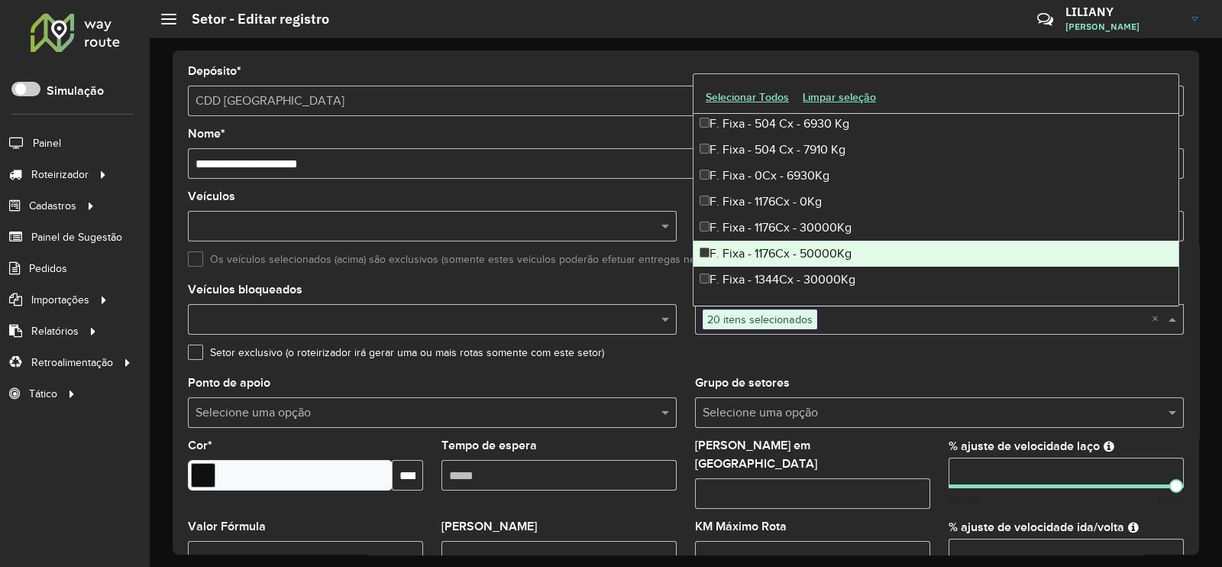
click at [798, 246] on div "F. Fixa - 1176Cx - 50000Kg" at bounding box center [935, 254] width 485 height 26
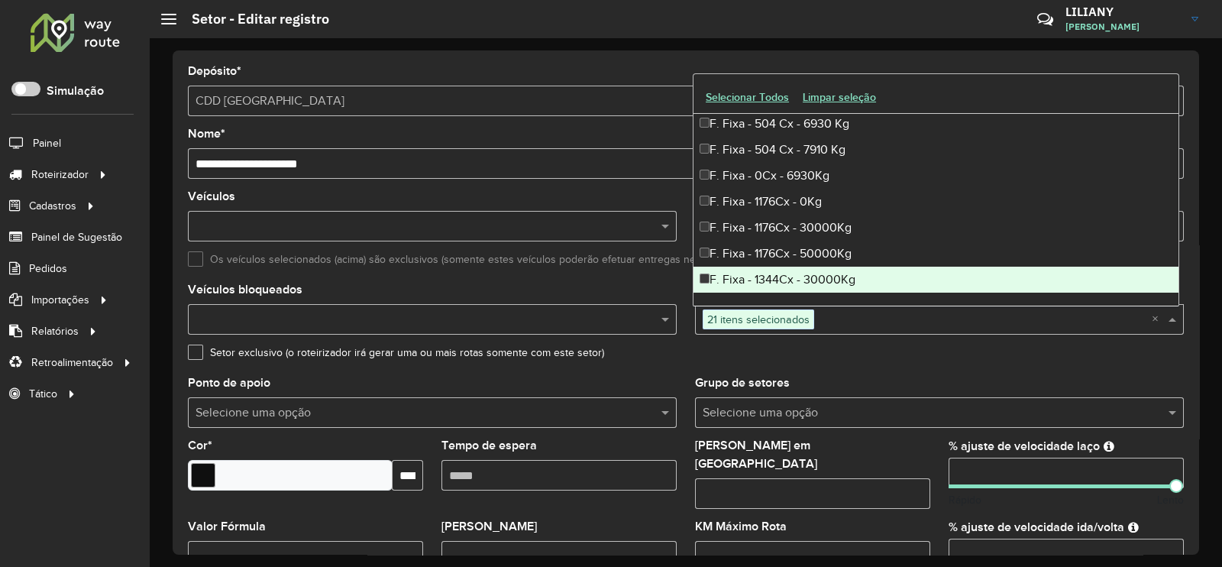
click at [794, 266] on div "F. Fixa - 1344Cx - 30000Kg" at bounding box center [935, 279] width 485 height 26
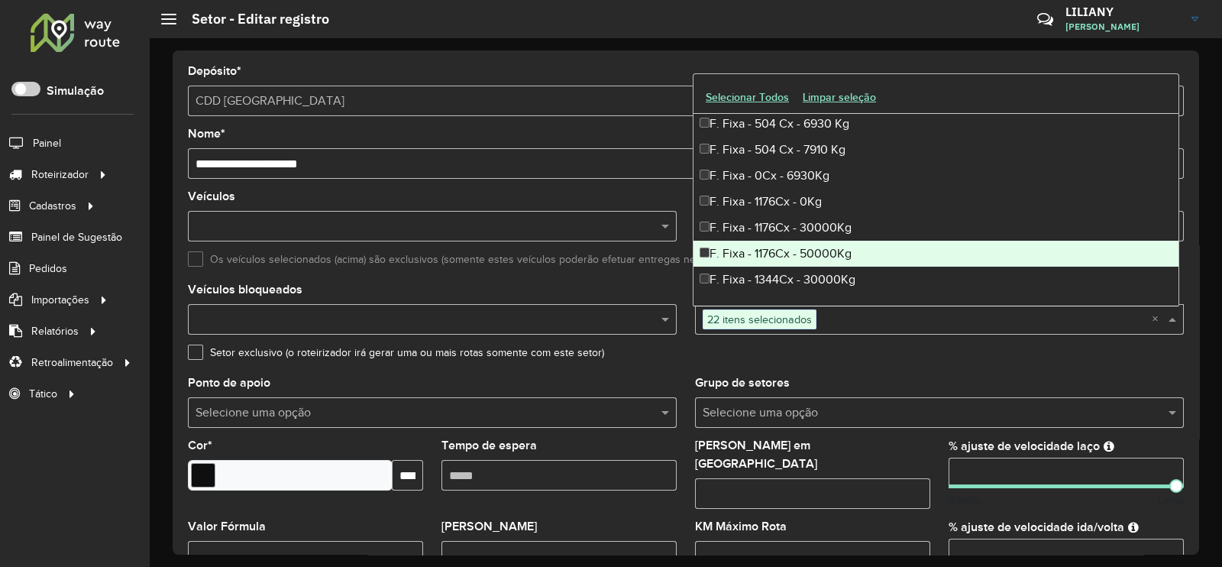
scroll to position [1240, 0]
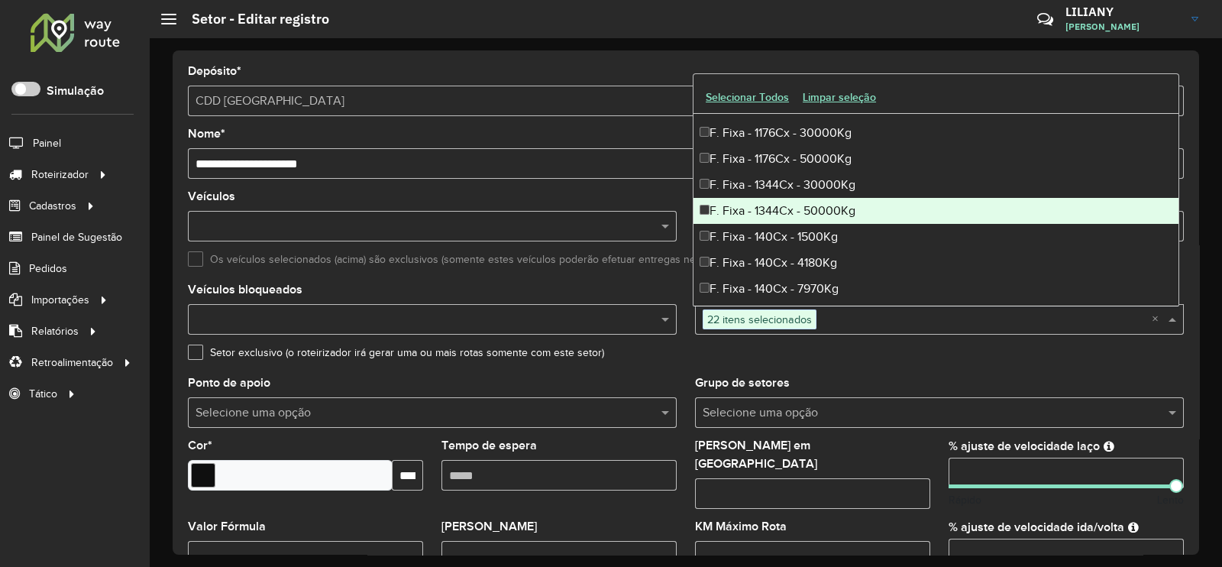
click at [798, 216] on div "F. Fixa - 1344Cx - 50000Kg" at bounding box center [935, 211] width 485 height 26
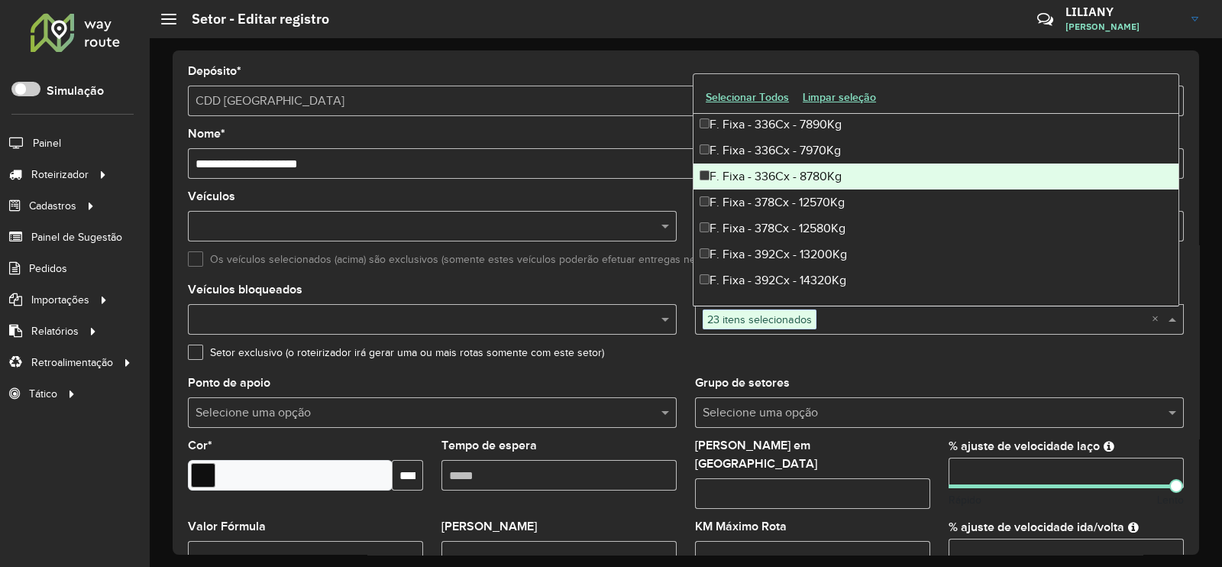
scroll to position [2576, 0]
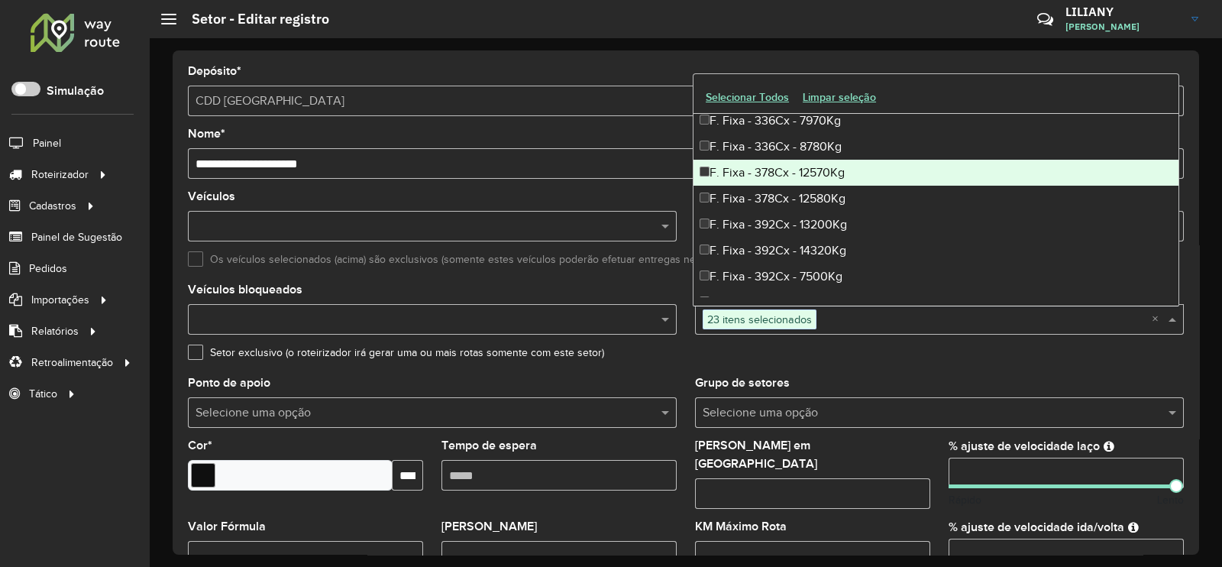
click at [780, 177] on div "F. Fixa - 378Cx - 12570Kg" at bounding box center [935, 173] width 485 height 26
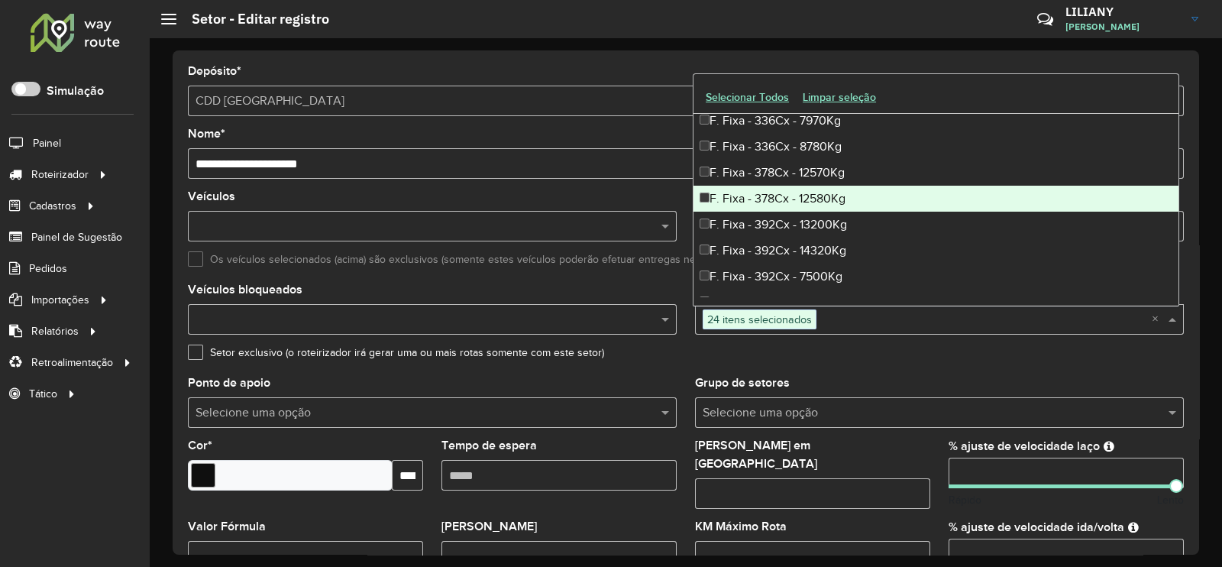
click at [780, 191] on div "F. Fixa - 378Cx - 12580Kg" at bounding box center [935, 199] width 485 height 26
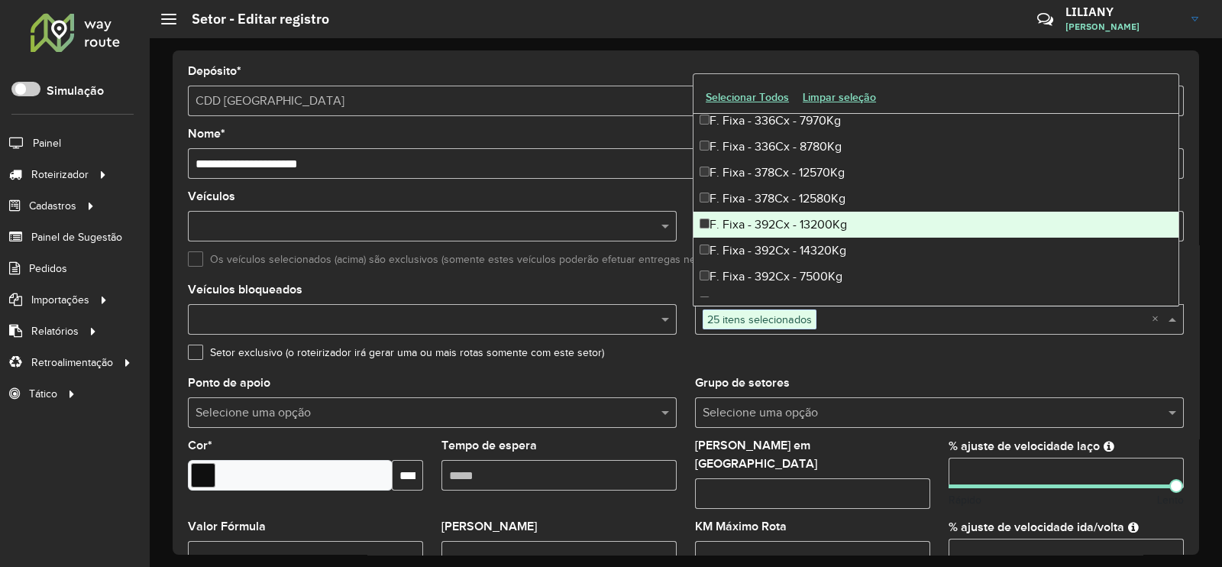
click at [780, 212] on div "F. Fixa - 392Cx - 13200Kg" at bounding box center [935, 225] width 485 height 26
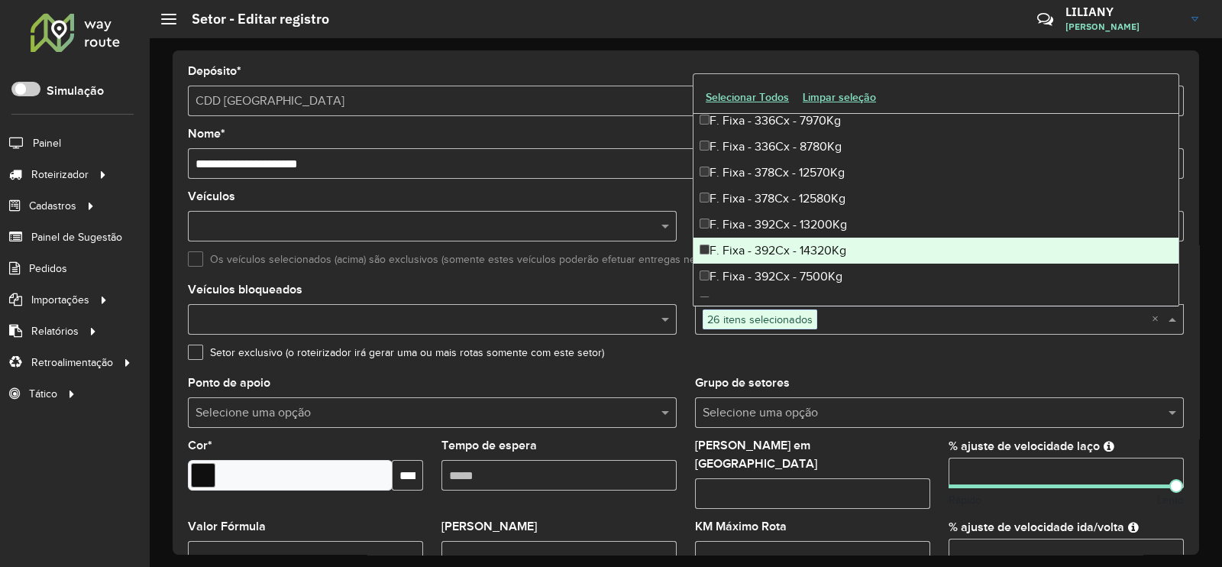
click at [780, 238] on div "F. Fixa - 392Cx - 14320Kg" at bounding box center [935, 250] width 485 height 26
click at [787, 264] on div "F. Fixa - 392Cx - 7500Kg" at bounding box center [935, 276] width 485 height 26
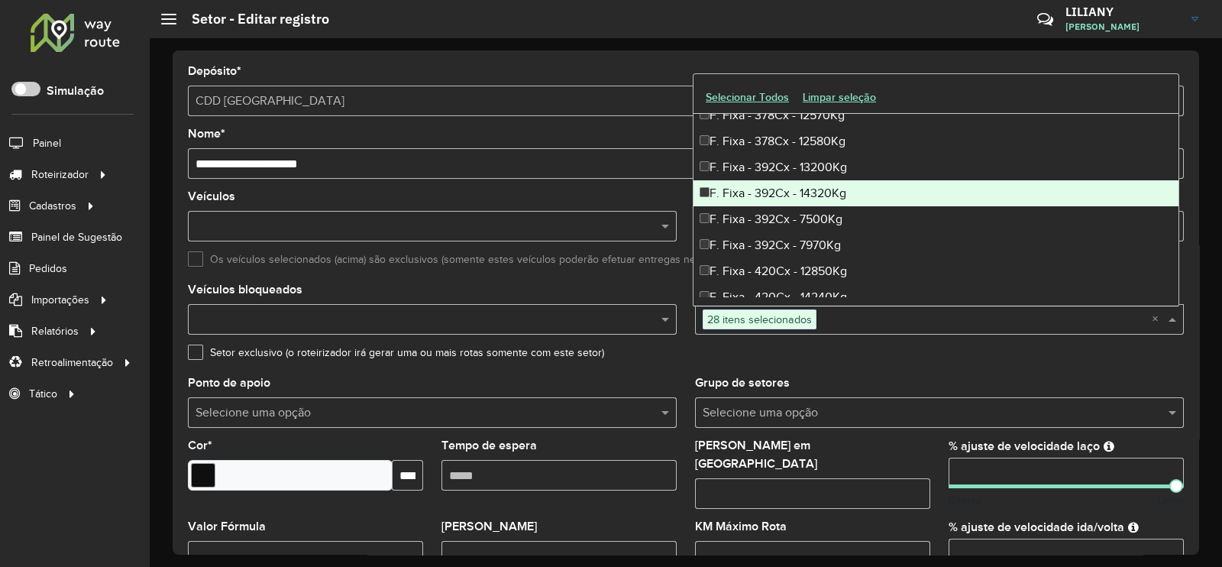
scroll to position [2672, 0]
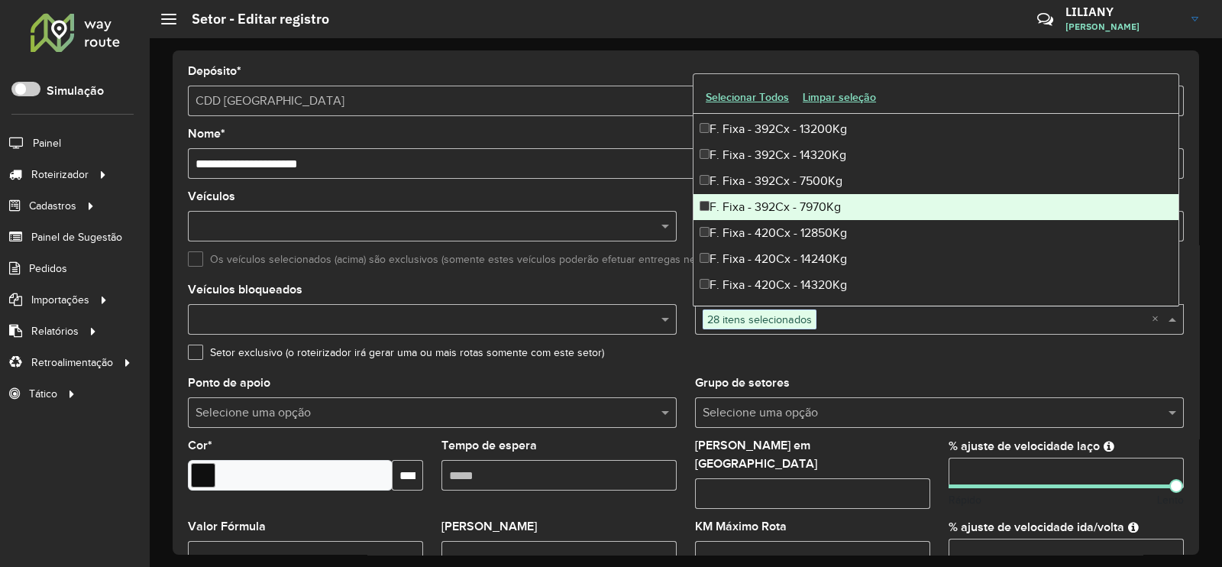
click at [793, 211] on div "F. Fixa - 392Cx - 7970Kg" at bounding box center [935, 207] width 485 height 26
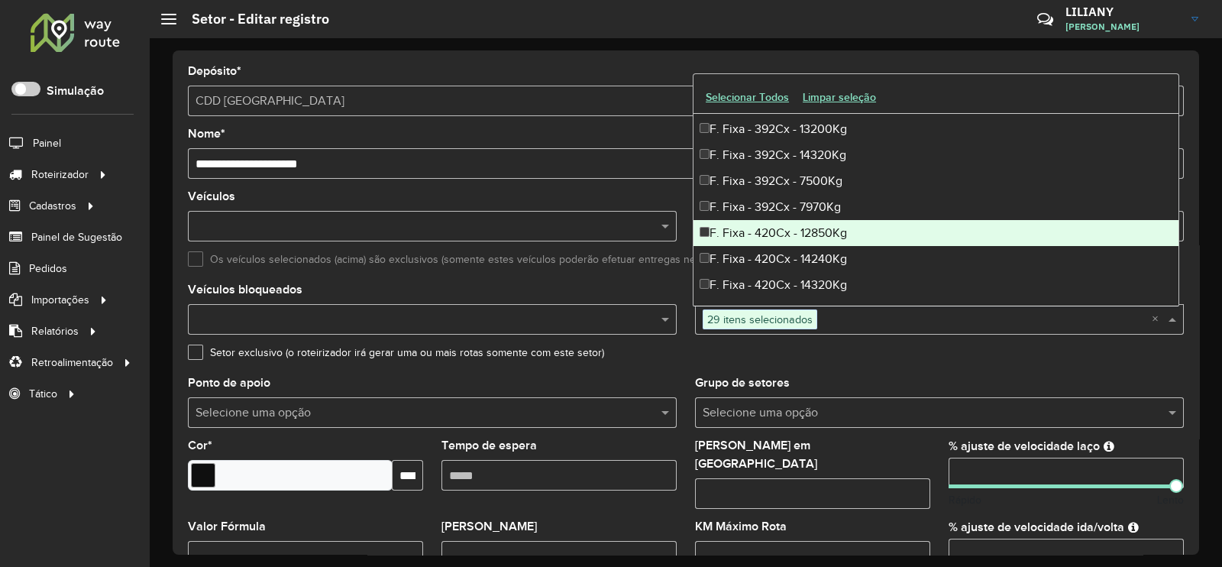
click at [789, 234] on div "F. Fixa - 420Cx - 12850Kg" at bounding box center [935, 233] width 485 height 26
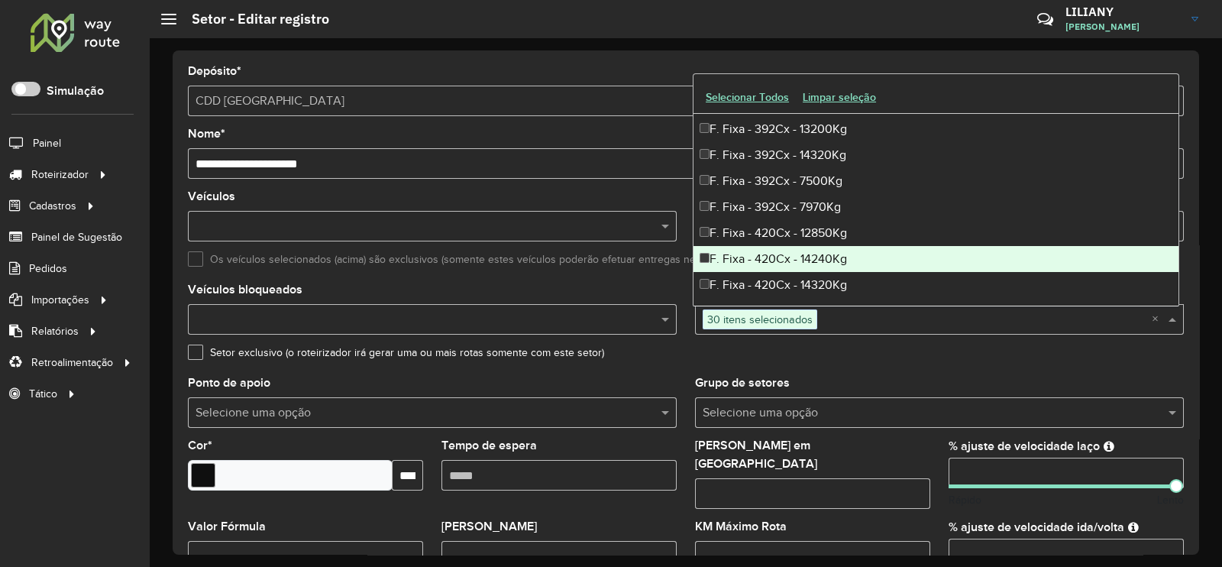
click at [788, 247] on div "F. Fixa - 420Cx - 14240Kg" at bounding box center [935, 259] width 485 height 26
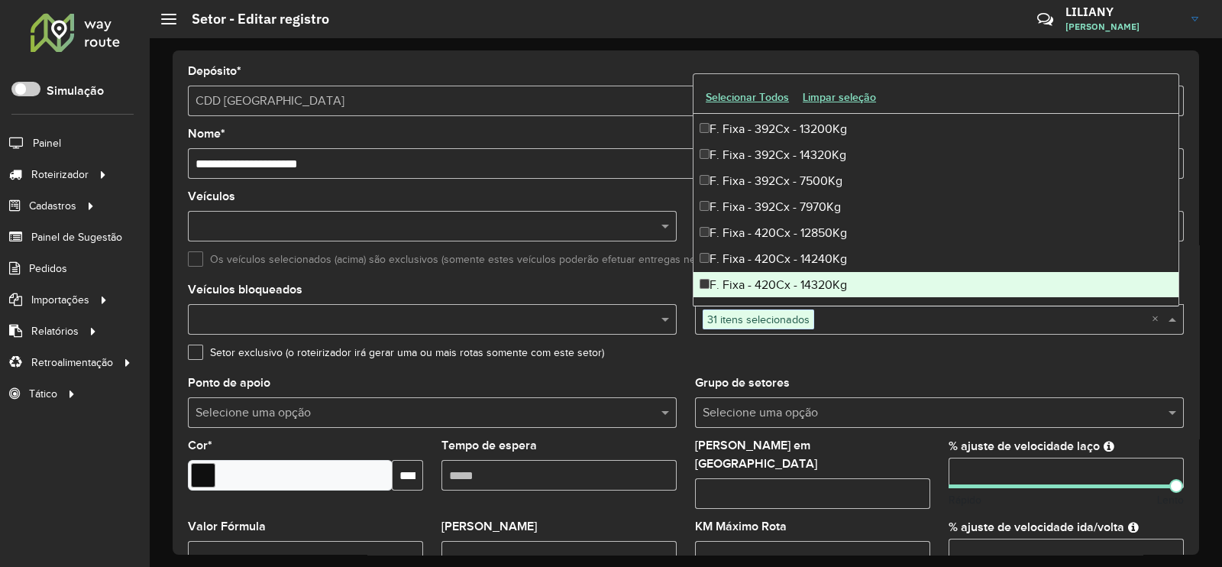
click at [787, 275] on div "F. Fixa - 420Cx - 14320Kg" at bounding box center [935, 285] width 485 height 26
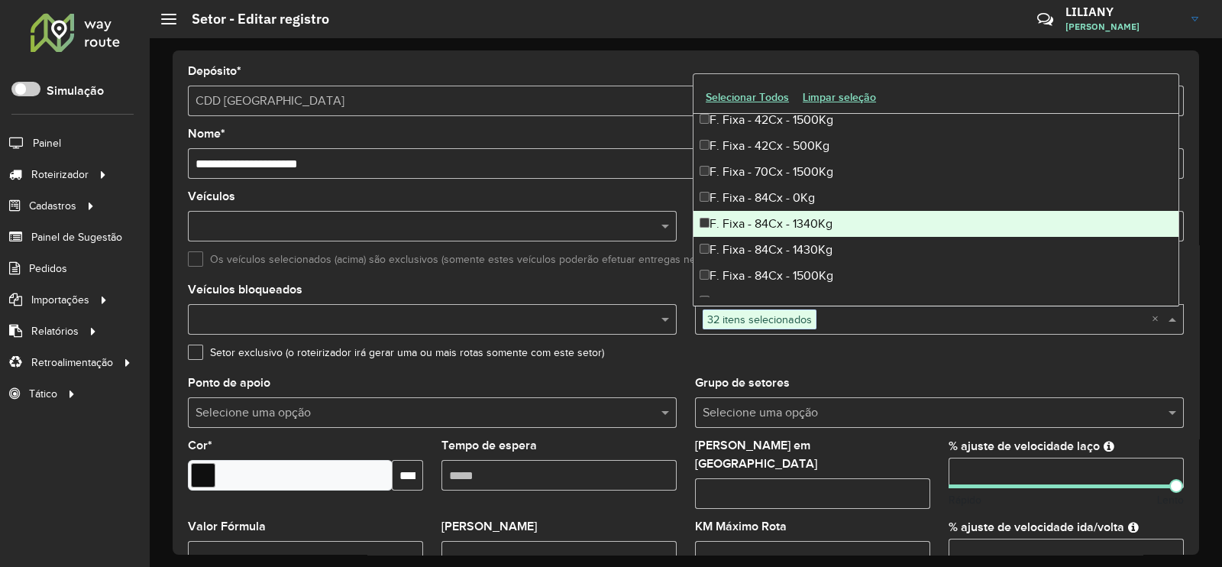
scroll to position [2958, 0]
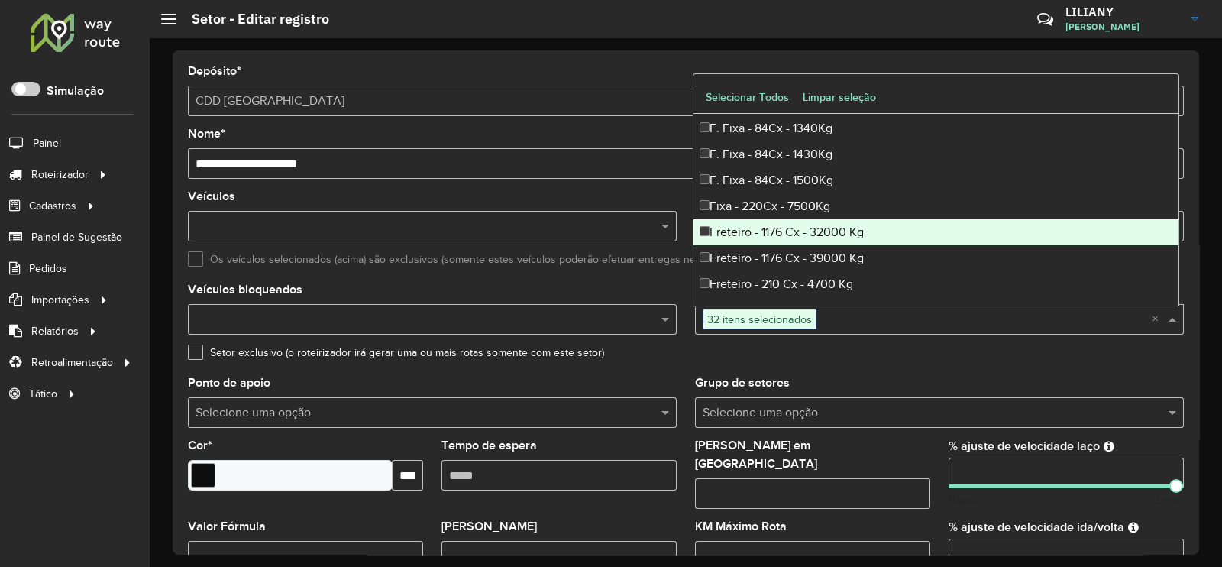
click at [800, 231] on div "Freteiro - 1176 Cx - 32000 Kg" at bounding box center [935, 232] width 485 height 26
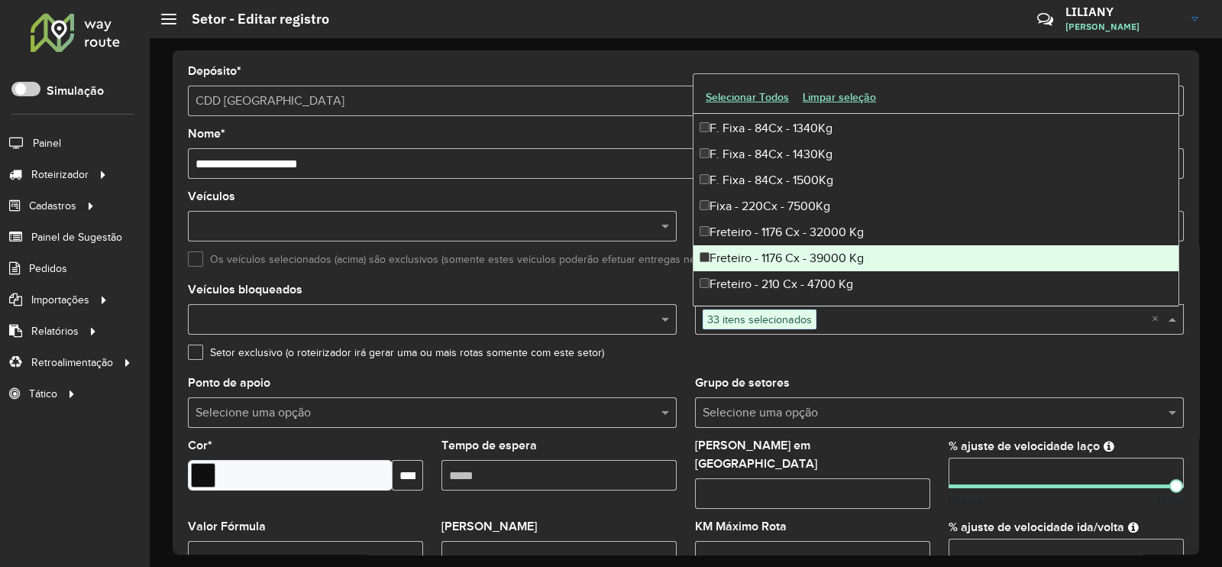
click at [795, 254] on div "Freteiro - 1176 Cx - 39000 Kg" at bounding box center [935, 258] width 485 height 26
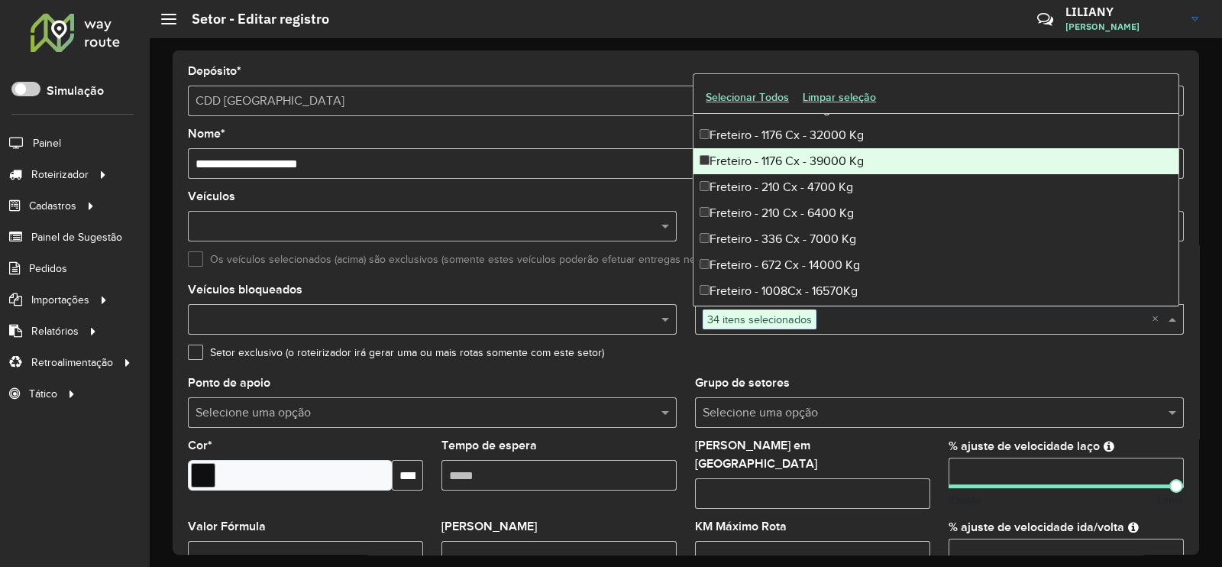
scroll to position [3150, 0]
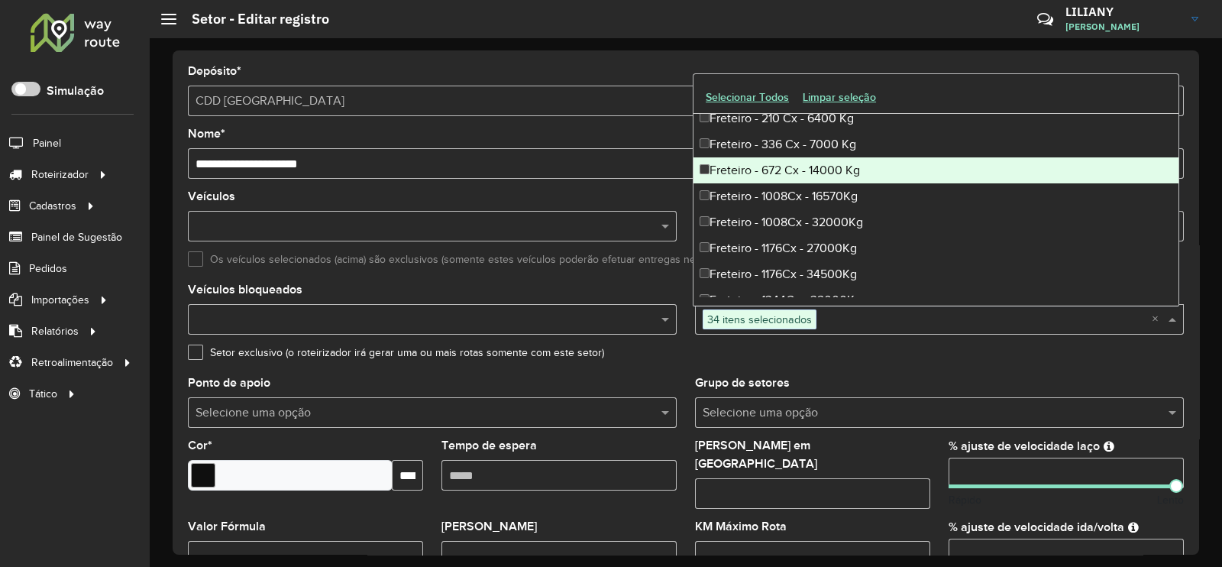
click at [792, 165] on div "Freteiro - 672 Cx - 14000 Kg" at bounding box center [935, 170] width 485 height 26
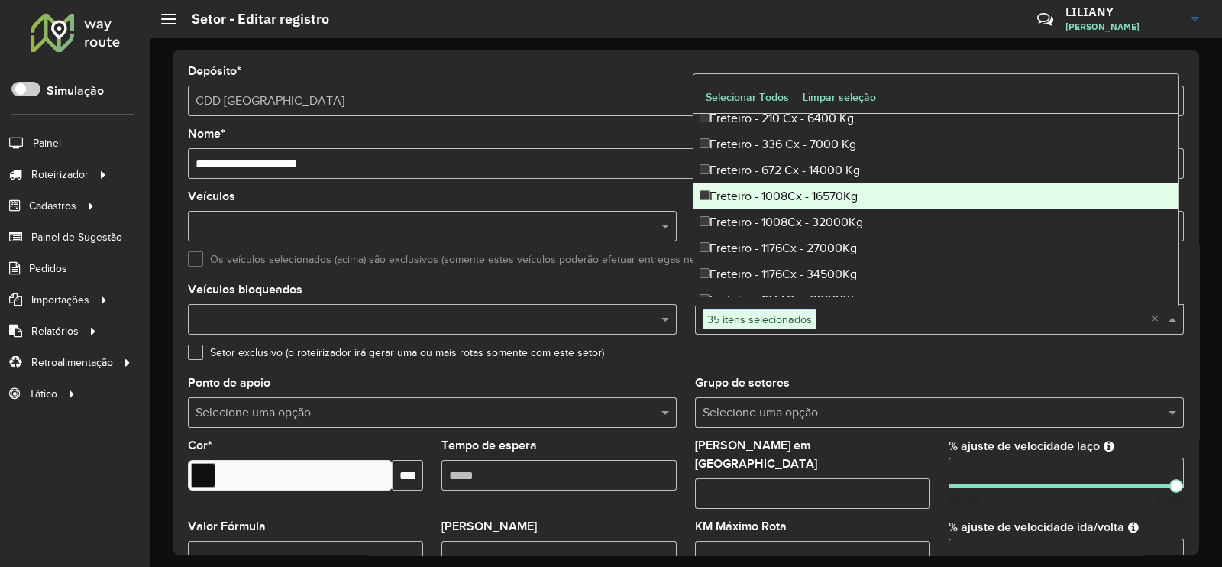
click at [821, 195] on div "Freteiro - 1008Cx - 16570Kg" at bounding box center [935, 196] width 485 height 26
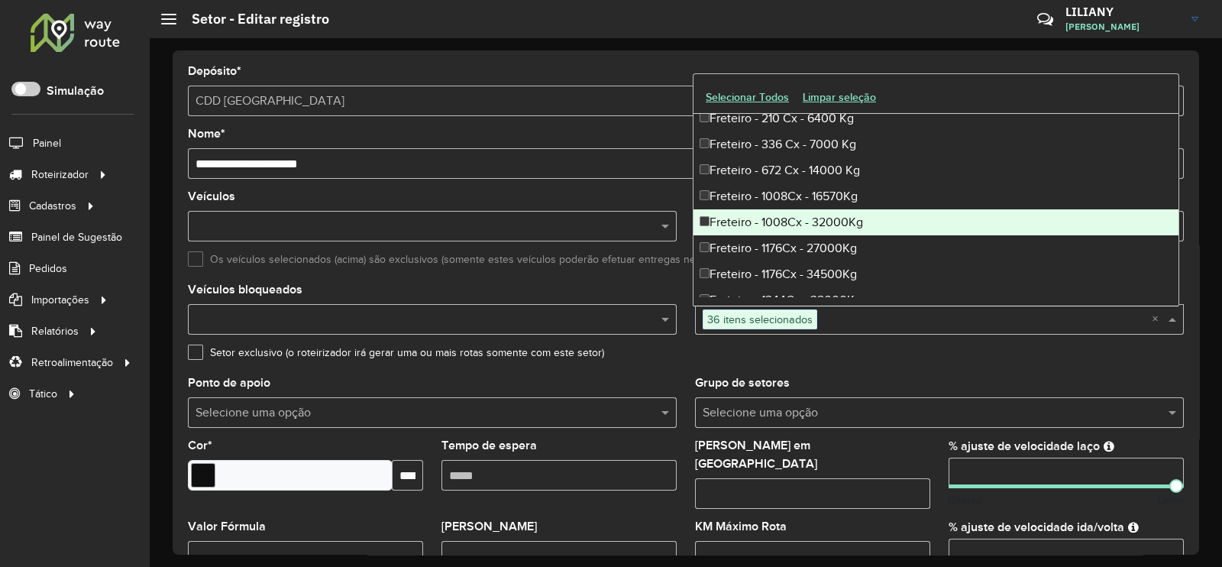
click at [813, 215] on div "Freteiro - 1008Cx - 32000Kg" at bounding box center [935, 222] width 485 height 26
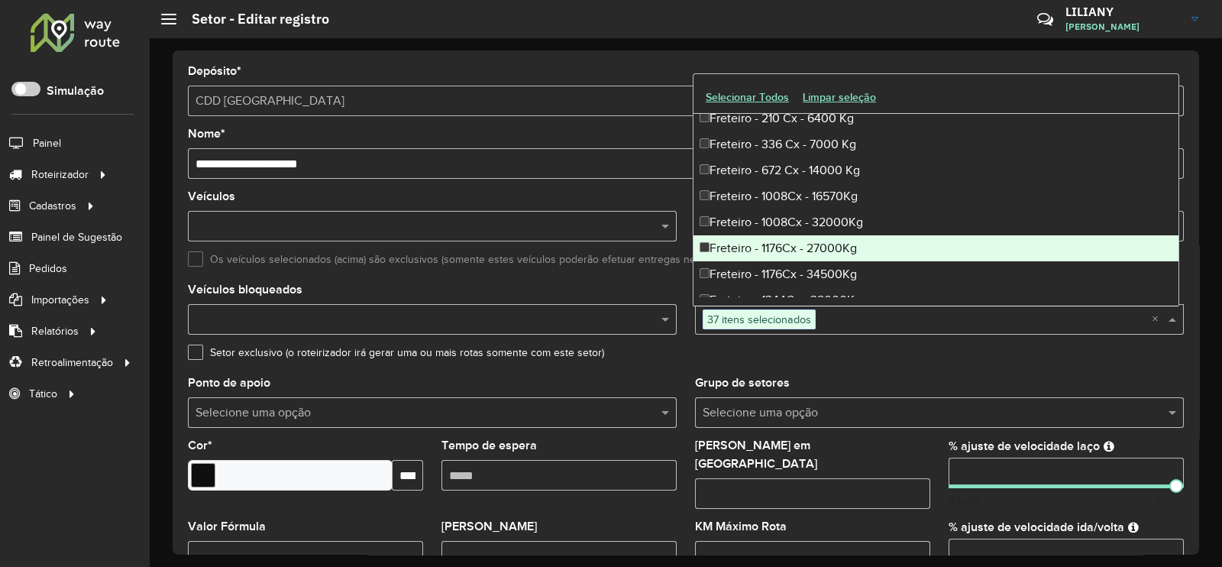
click at [810, 241] on div "Freteiro - 1176Cx - 27000Kg" at bounding box center [935, 248] width 485 height 26
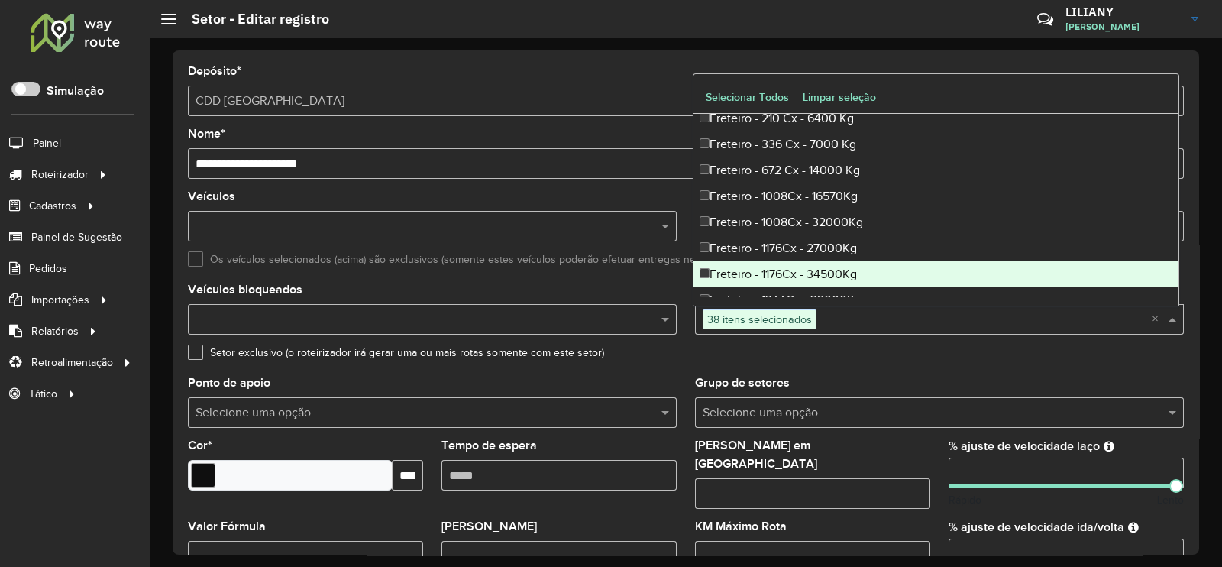
click at [807, 261] on div "Freteiro - 1176Cx - 34500Kg" at bounding box center [935, 274] width 485 height 26
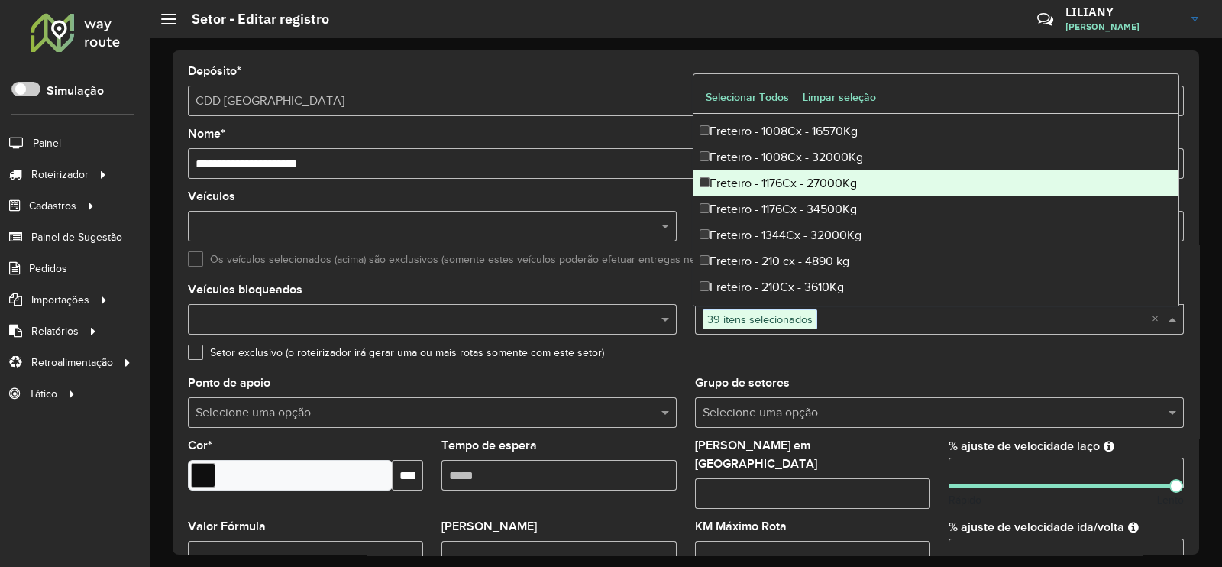
scroll to position [3245, 0]
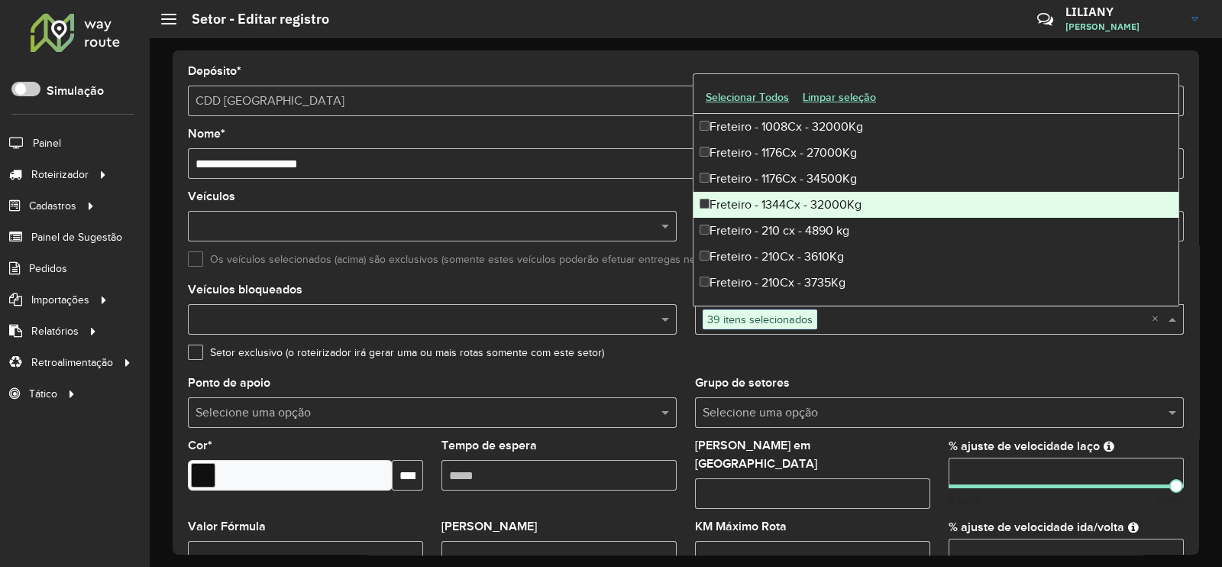
click at [809, 208] on div "Freteiro - 1344Cx - 32000Kg" at bounding box center [935, 205] width 485 height 26
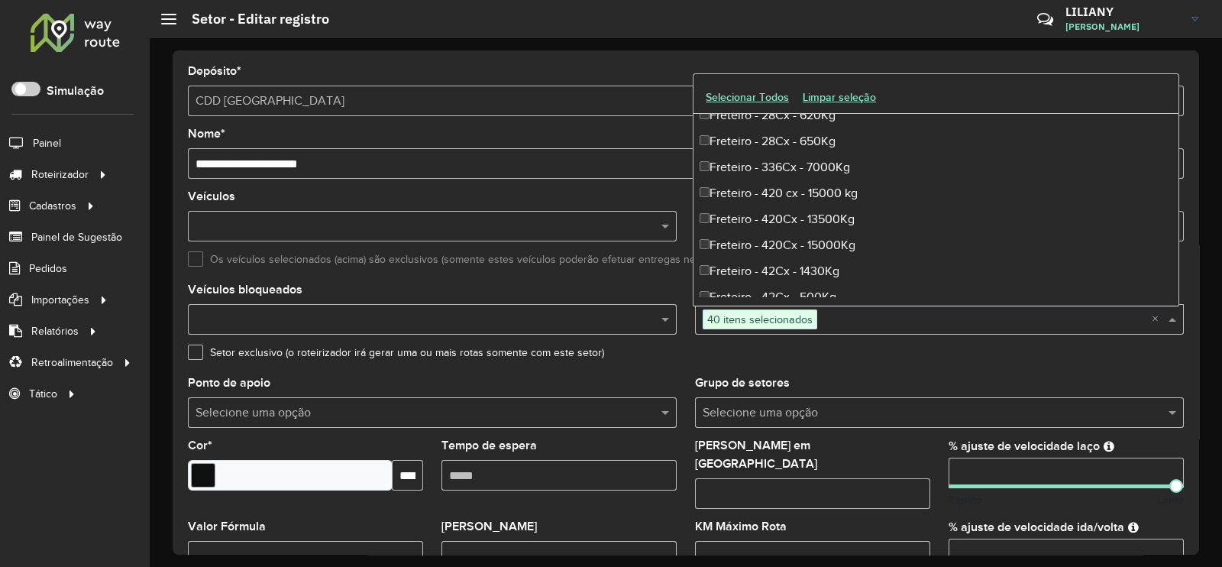
scroll to position [4104, 0]
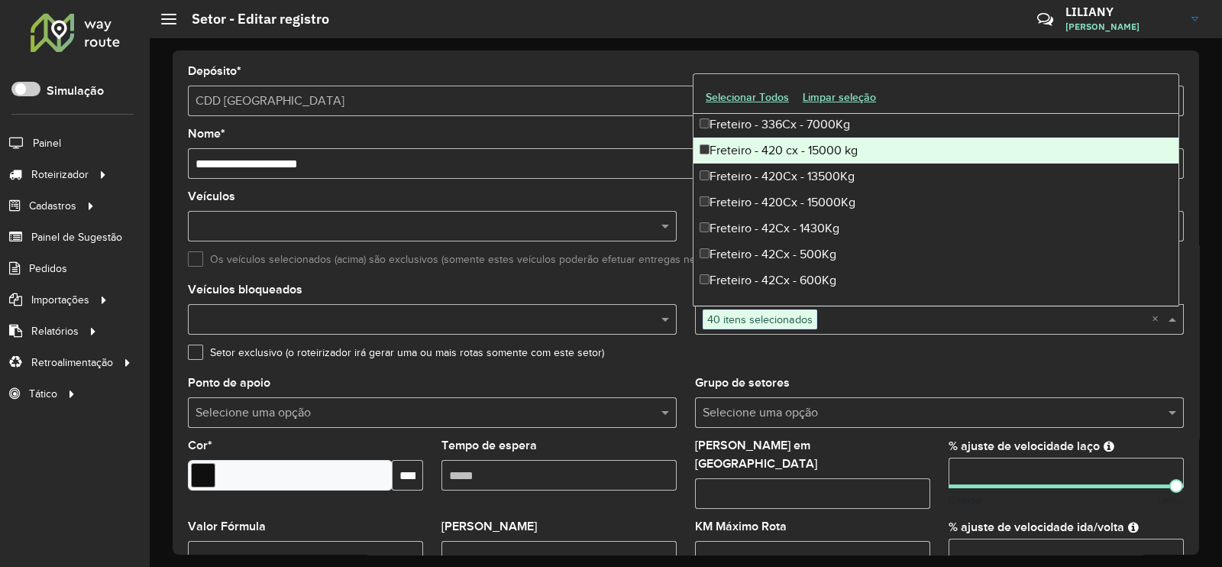
click at [800, 150] on div "Freteiro - 420 cx - 15000 kg" at bounding box center [935, 150] width 485 height 26
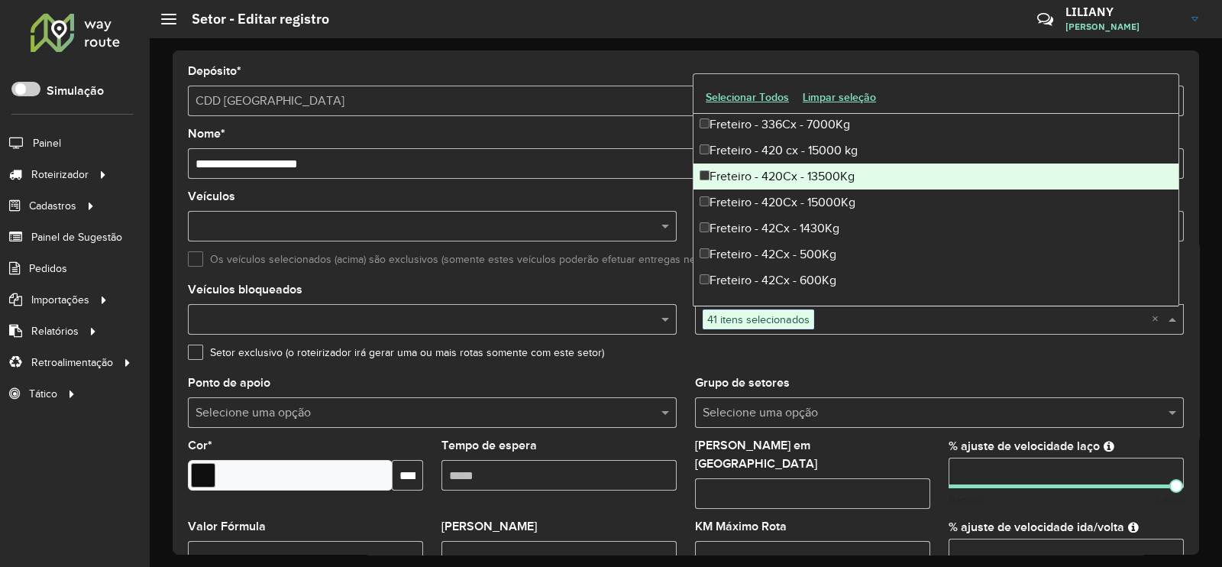
click at [809, 181] on div "Freteiro - 420Cx - 13500Kg" at bounding box center [935, 176] width 485 height 26
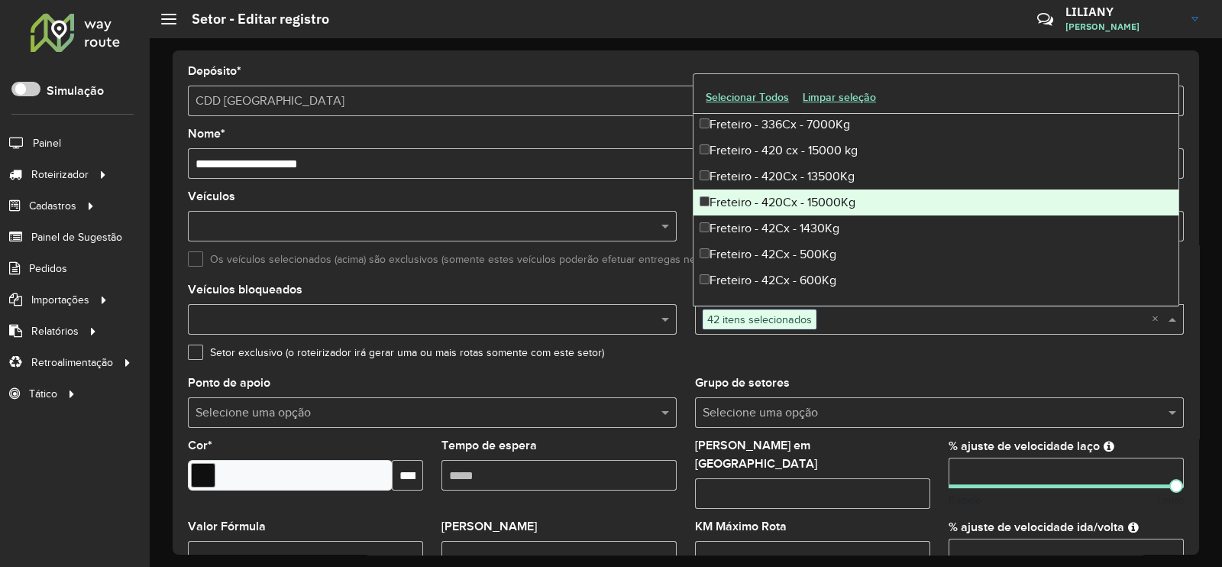
click at [814, 200] on div "Freteiro - 420Cx - 15000Kg" at bounding box center [935, 202] width 485 height 26
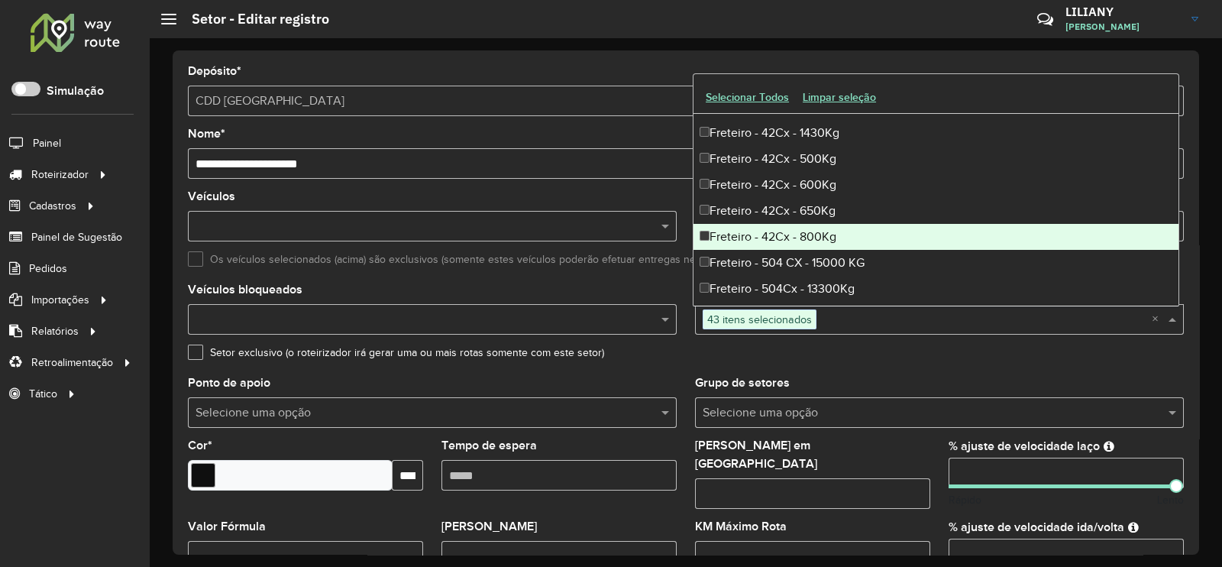
scroll to position [4295, 0]
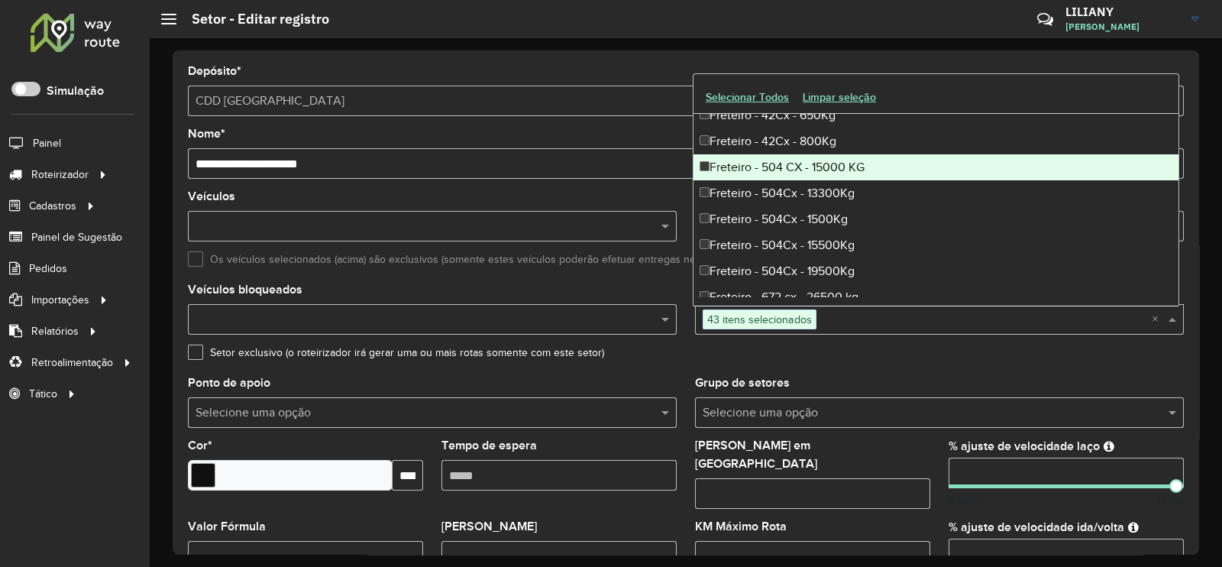
click at [799, 166] on div "Freteiro - 504 CX - 15000 KG" at bounding box center [935, 167] width 485 height 26
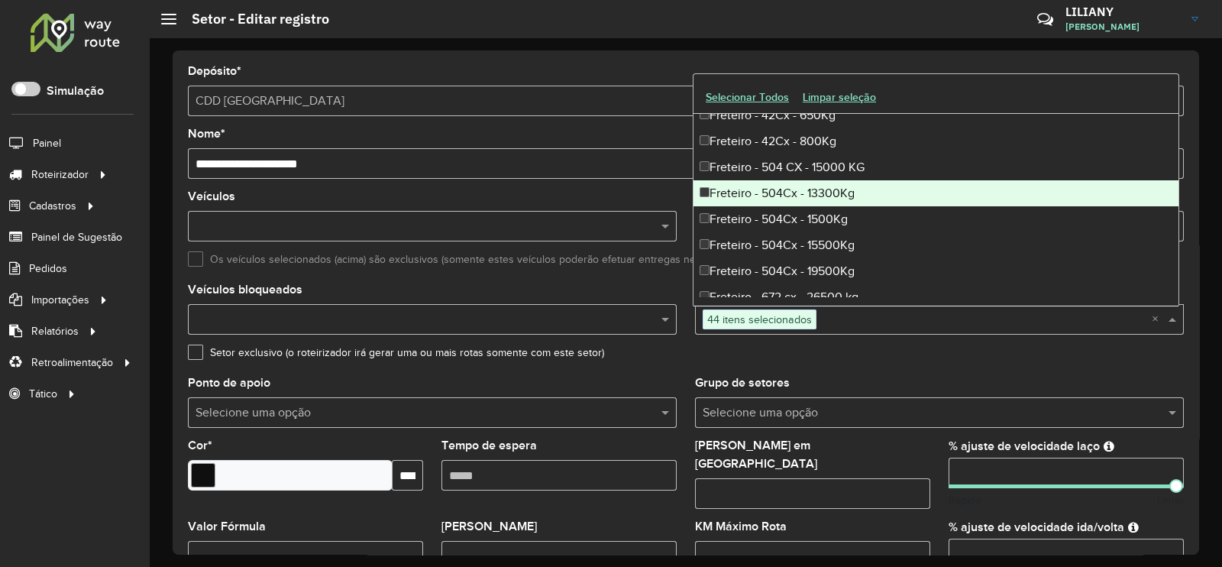
click at [800, 192] on div "Freteiro - 504Cx - 13300Kg" at bounding box center [935, 193] width 485 height 26
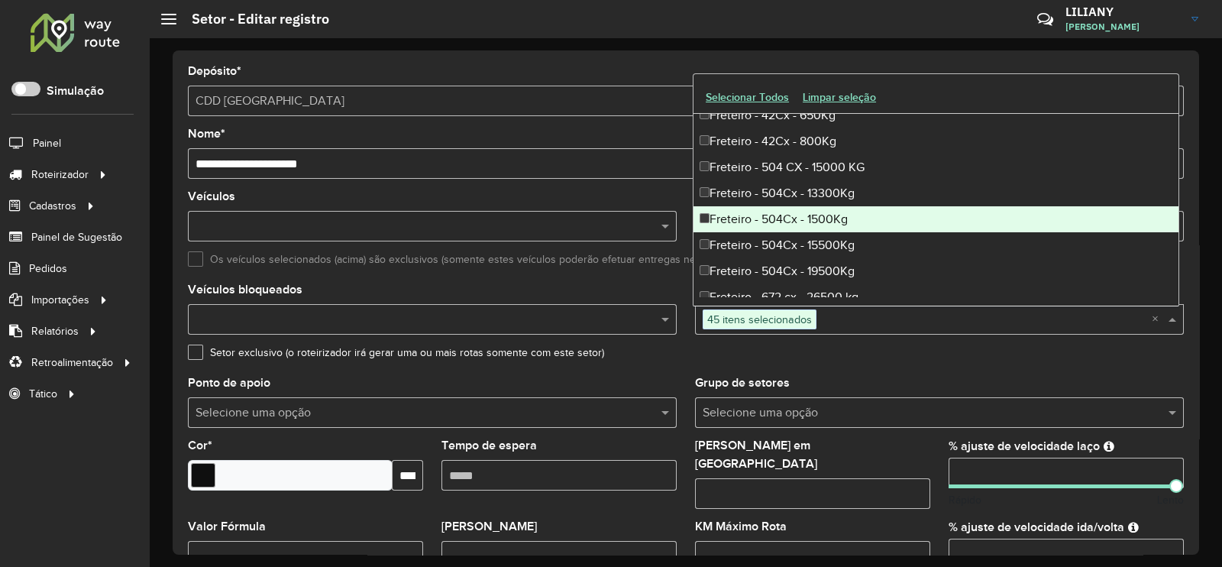
click at [804, 208] on div "Freteiro - 504Cx - 1500Kg" at bounding box center [935, 219] width 485 height 26
click at [799, 232] on div "Freteiro - 504Cx - 15500Kg" at bounding box center [935, 245] width 485 height 26
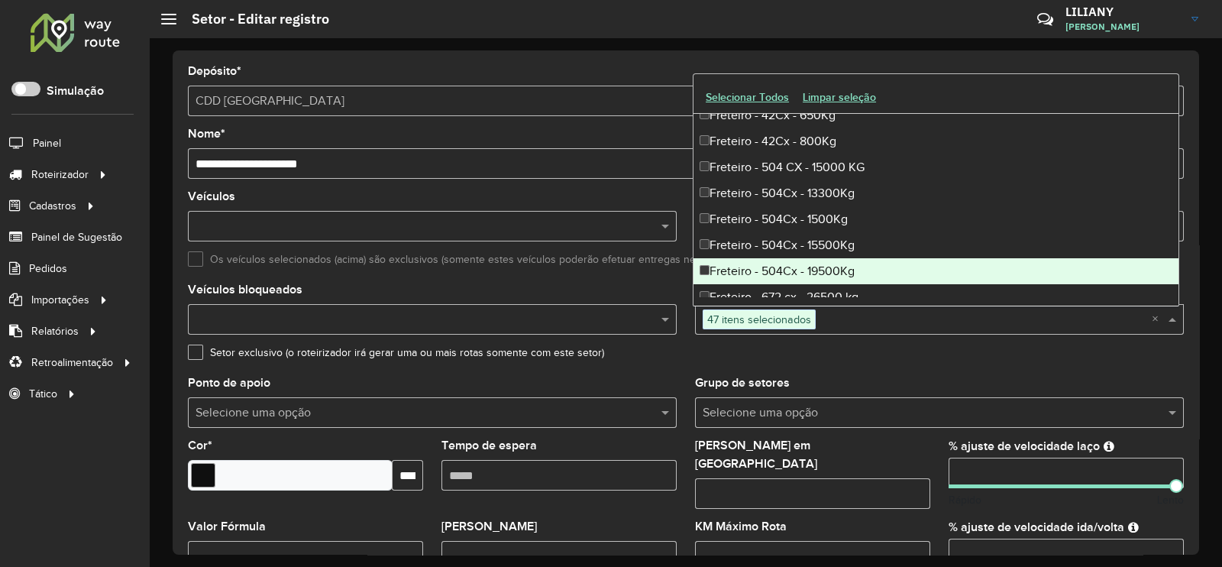
click at [796, 258] on div "Freteiro - 504Cx - 19500Kg" at bounding box center [935, 271] width 485 height 26
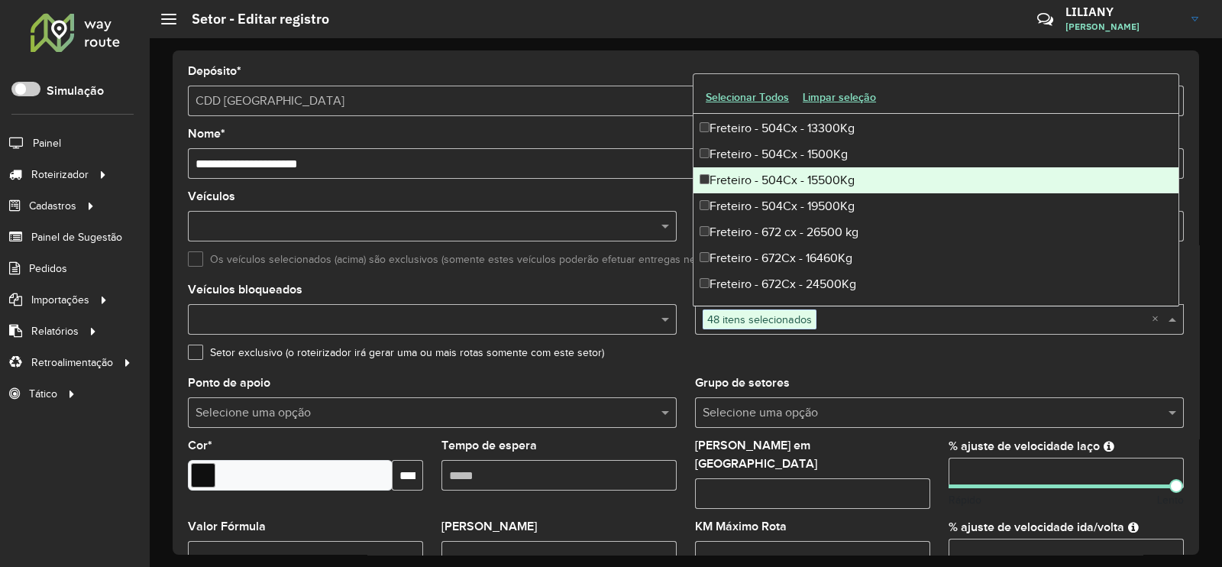
scroll to position [4391, 0]
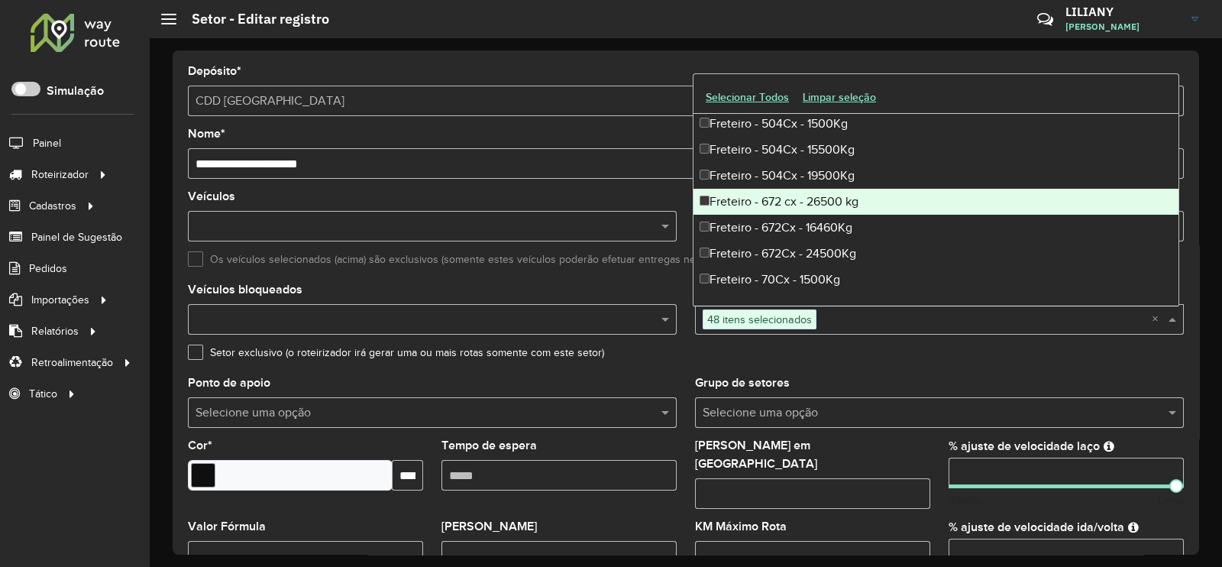
click at [803, 212] on div "Freteiro - 672 cx - 26500 kg" at bounding box center [935, 202] width 485 height 26
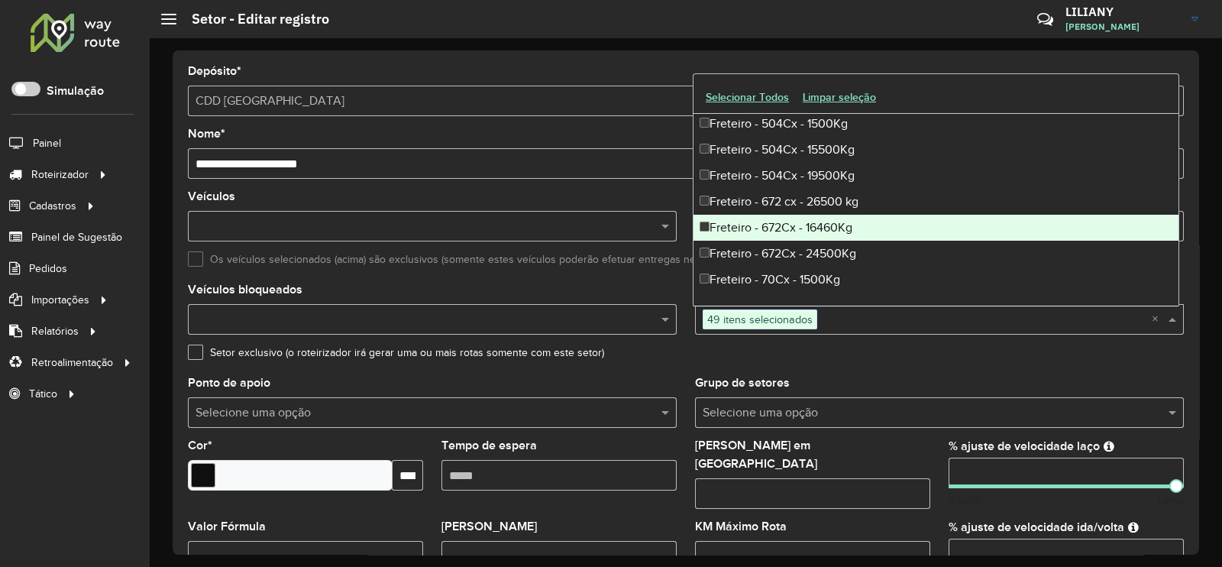
click at [801, 225] on div "Freteiro - 672Cx - 16460Kg" at bounding box center [935, 228] width 485 height 26
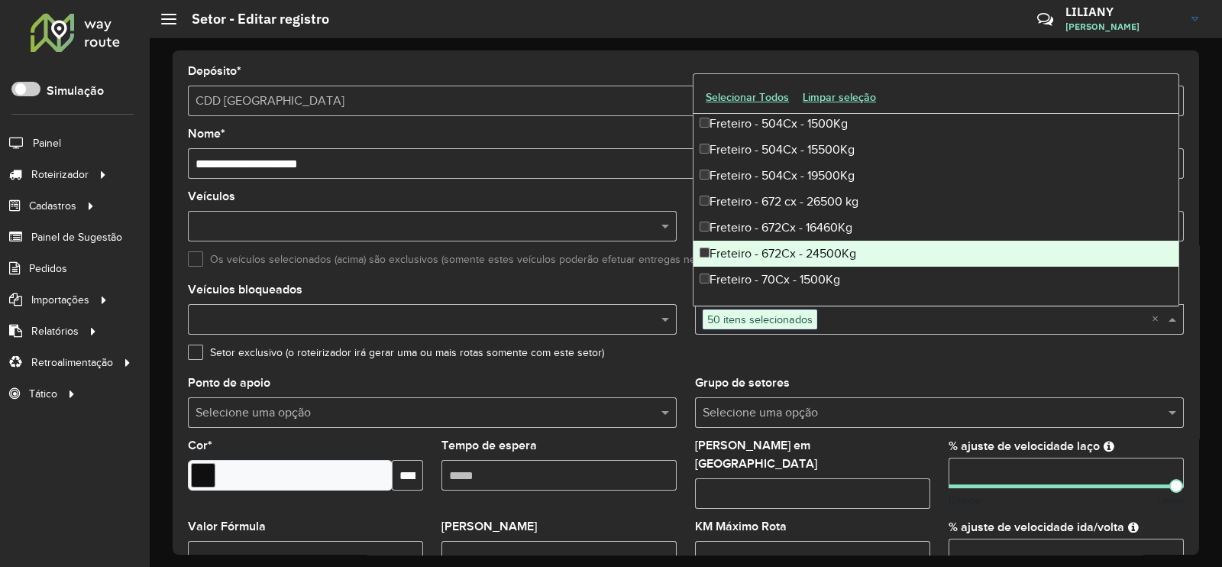
click at [799, 247] on div "Freteiro - 672Cx - 24500Kg" at bounding box center [935, 254] width 485 height 26
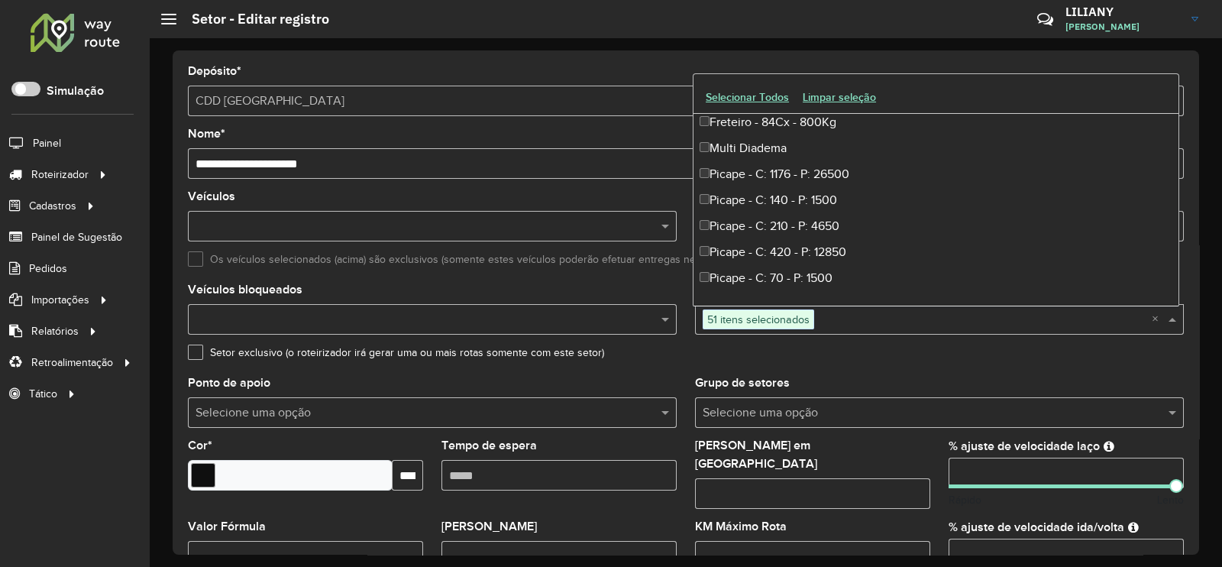
scroll to position [4867, 0]
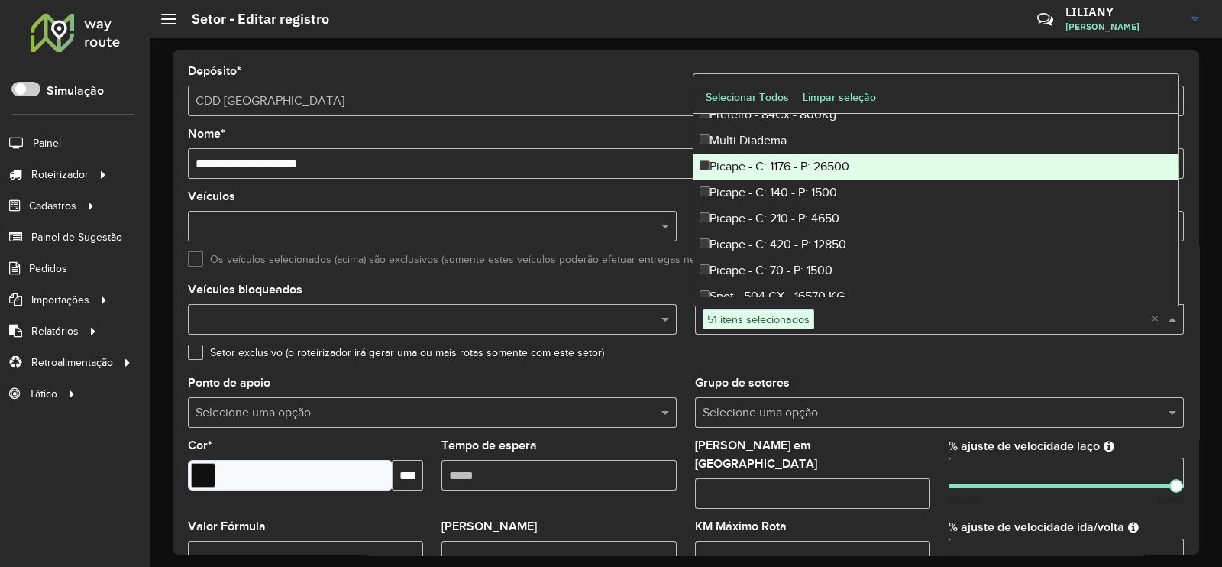
click at [790, 166] on div "Picape - C: 1176 - P: 26500" at bounding box center [935, 166] width 485 height 26
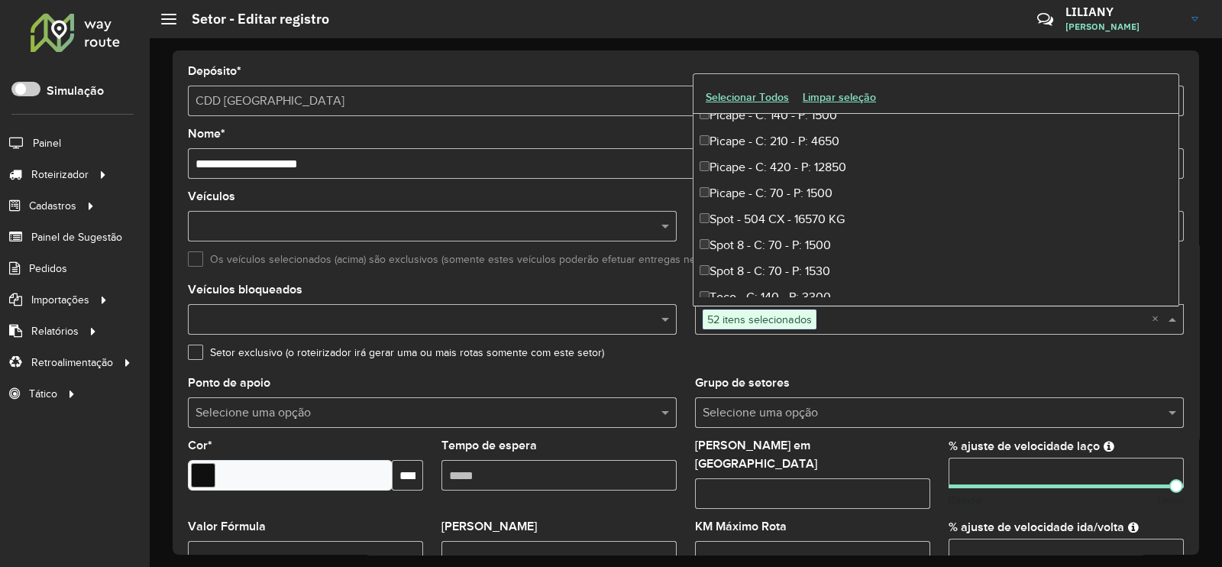
scroll to position [4963, 0]
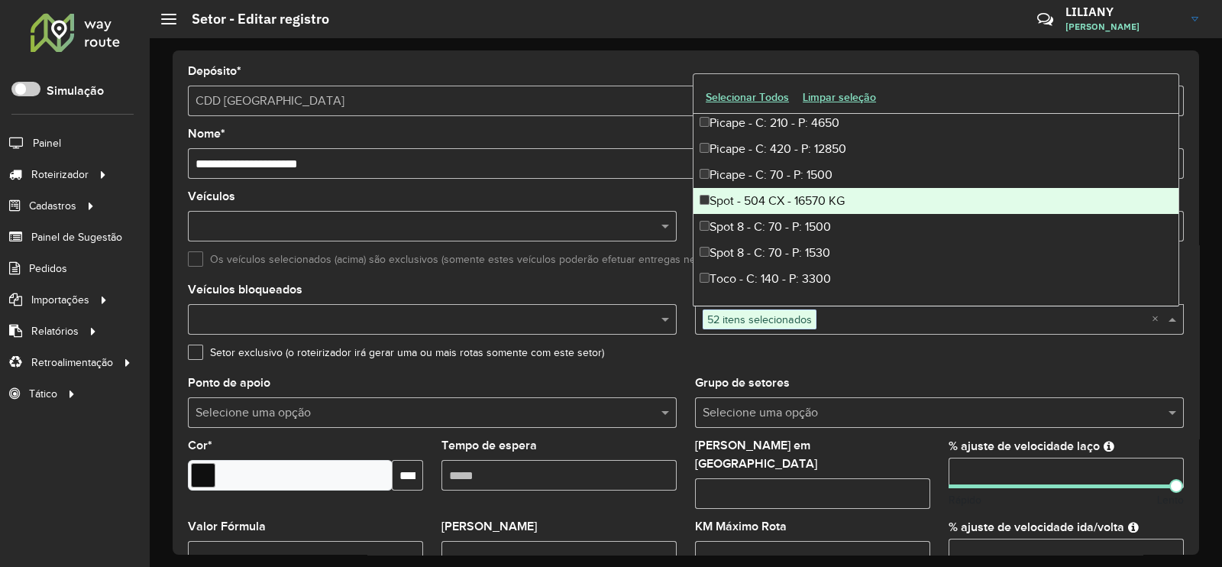
click at [809, 200] on div "Spot - 504 CX - 16570 KG" at bounding box center [935, 201] width 485 height 26
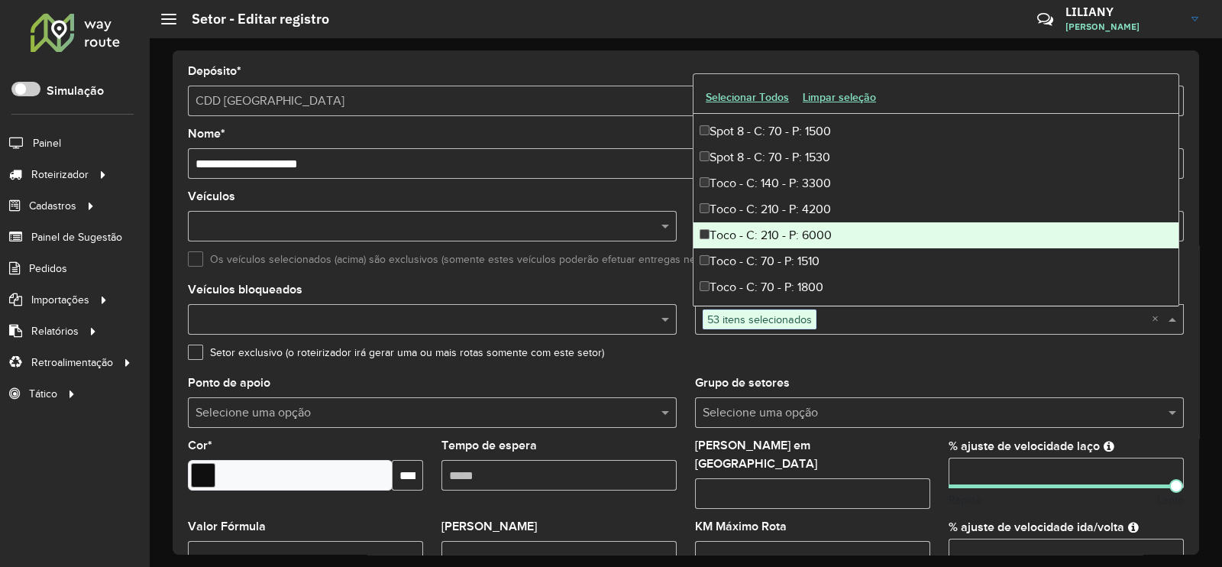
scroll to position [5154, 0]
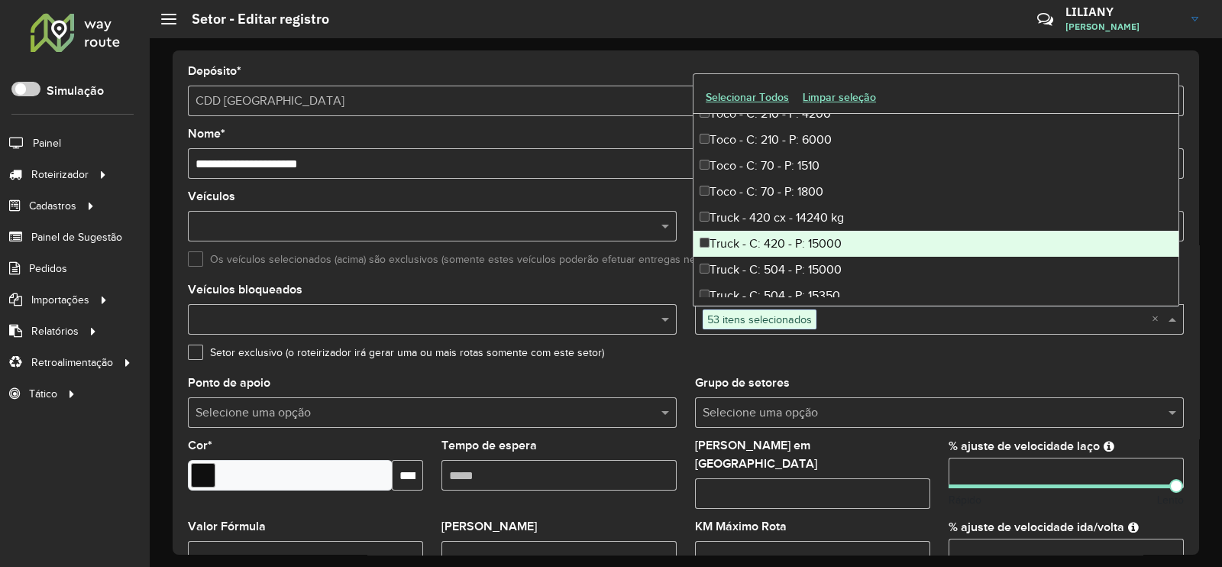
click at [817, 237] on div "Truck - C: 420 - P: 15000" at bounding box center [935, 244] width 485 height 26
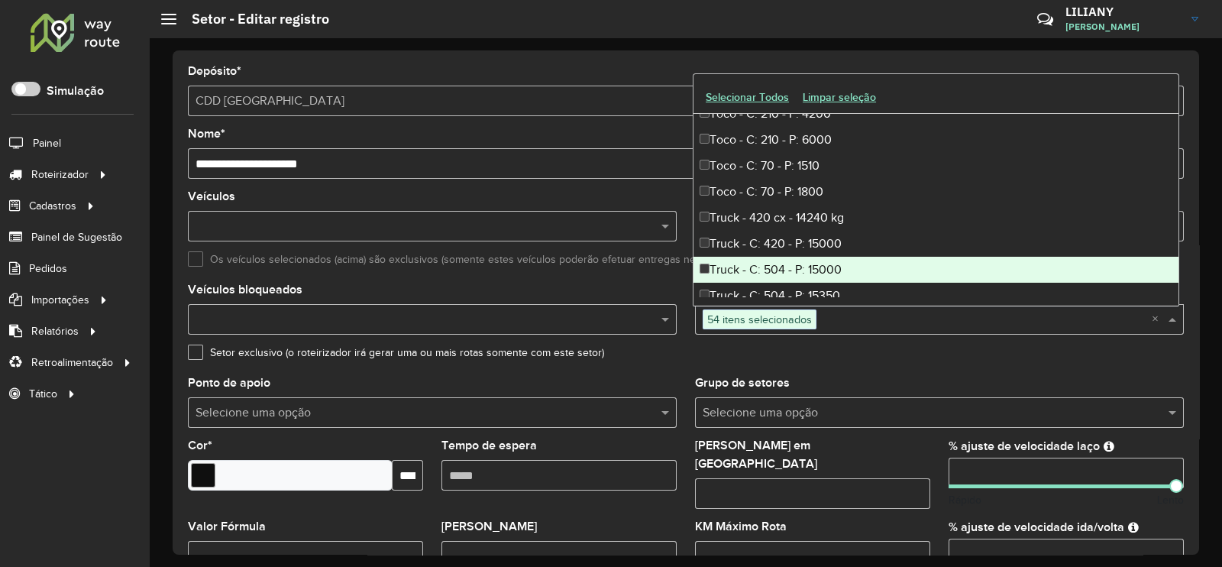
click at [810, 261] on div "Truck - C: 504 - P: 15000" at bounding box center [935, 270] width 485 height 26
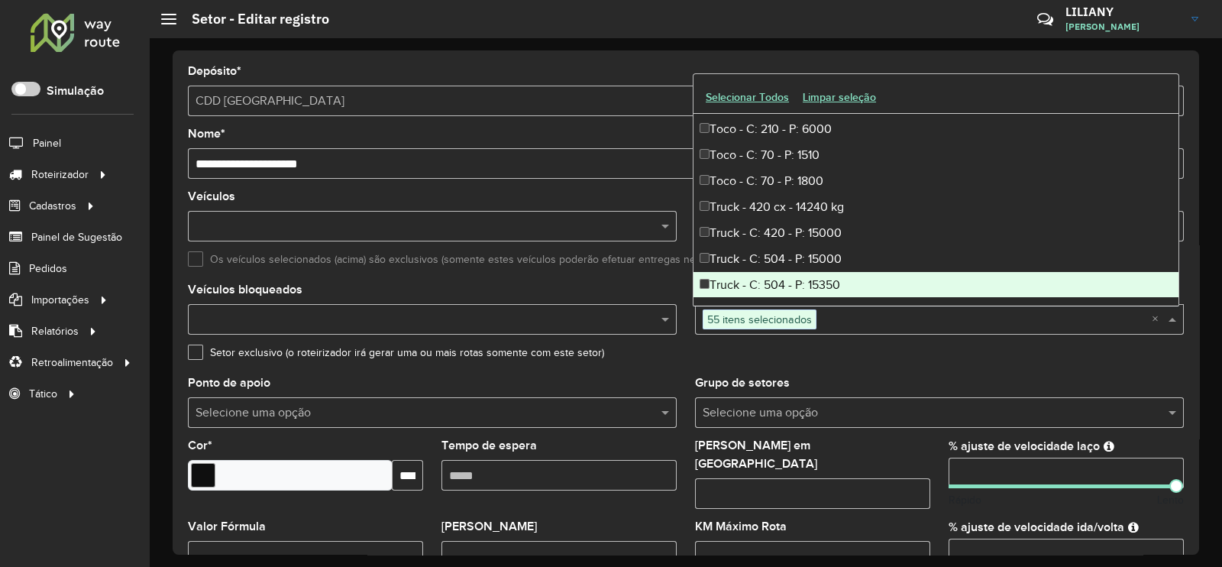
click at [812, 273] on div "Truck - C: 504 - P: 15350" at bounding box center [935, 285] width 485 height 26
click at [909, 379] on div "Grupo de setores Selecione uma opção" at bounding box center [939, 402] width 489 height 50
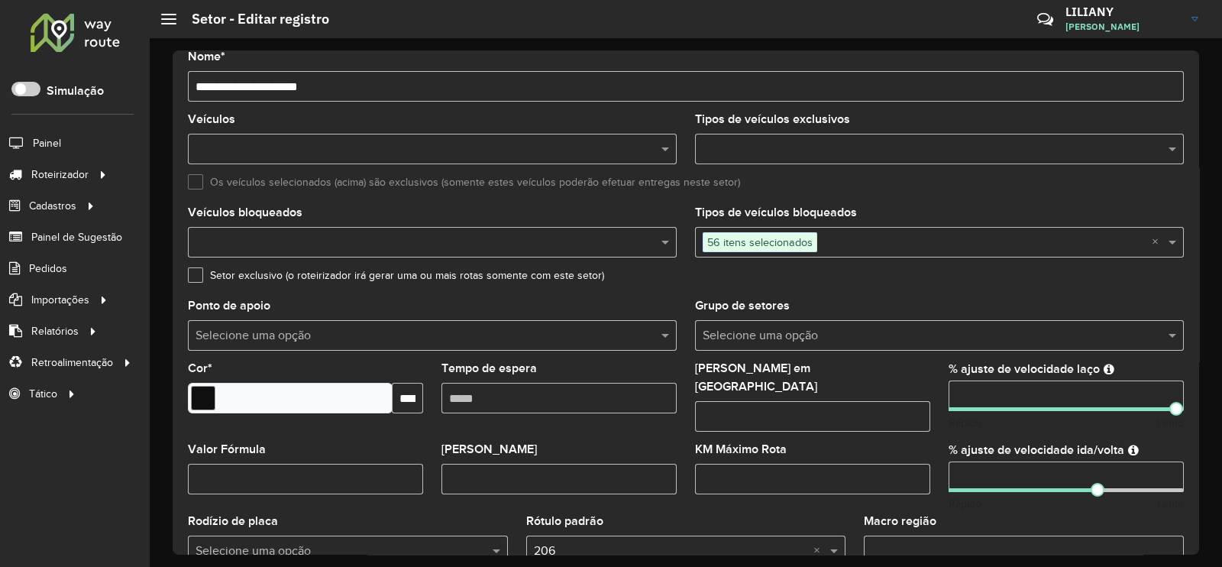
scroll to position [483, 0]
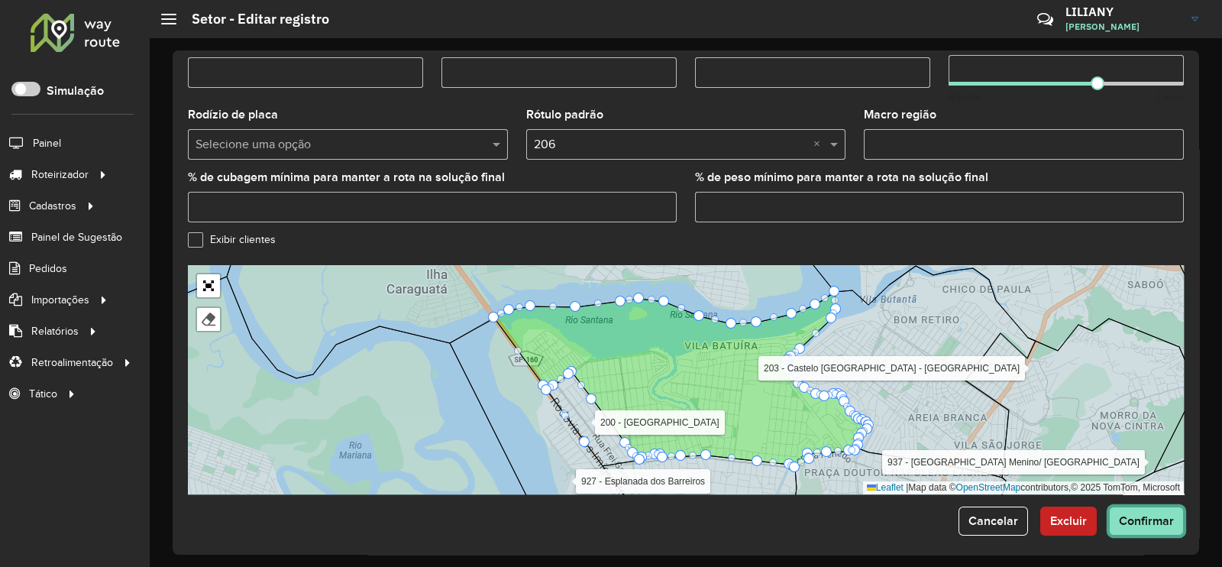
click at [1144, 514] on span "Confirmar" at bounding box center [1146, 520] width 55 height 13
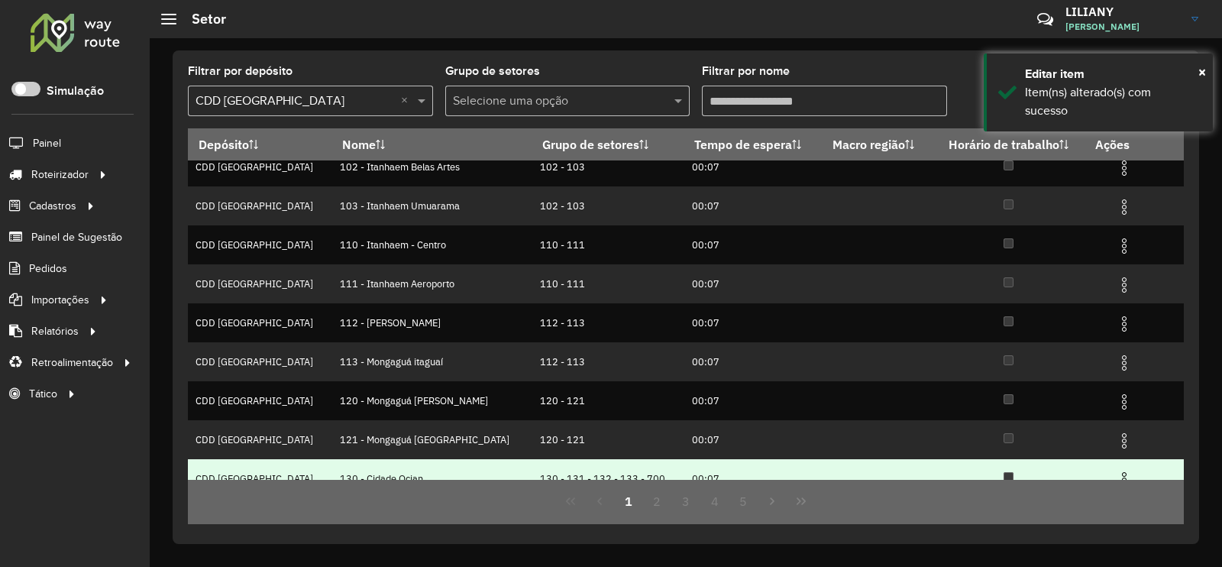
scroll to position [147, 0]
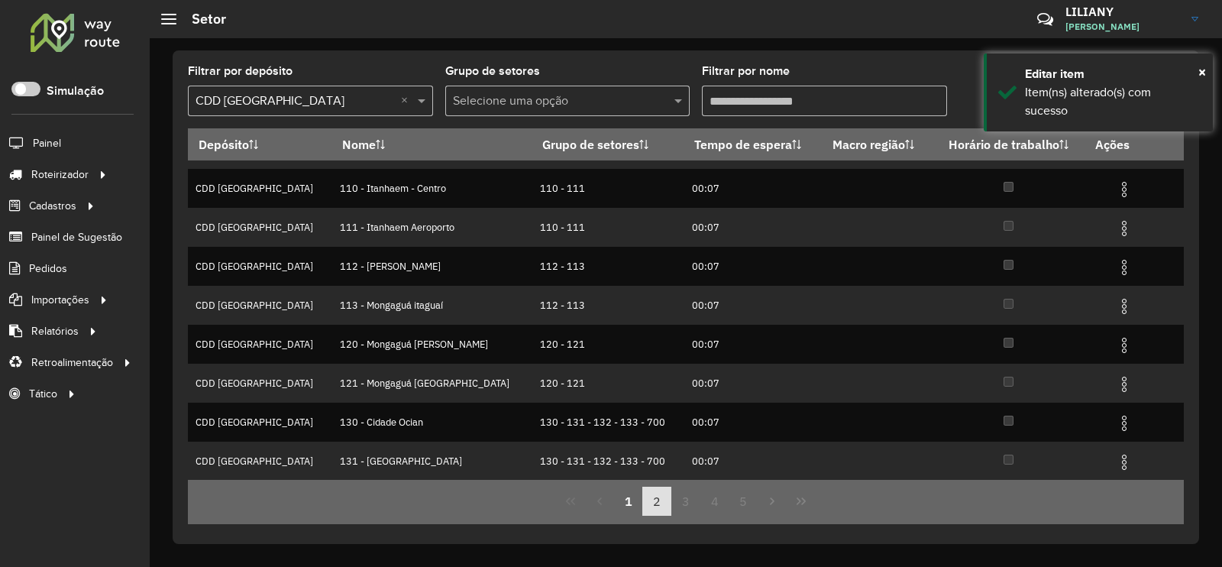
click at [650, 502] on button "2" at bounding box center [656, 500] width 29 height 29
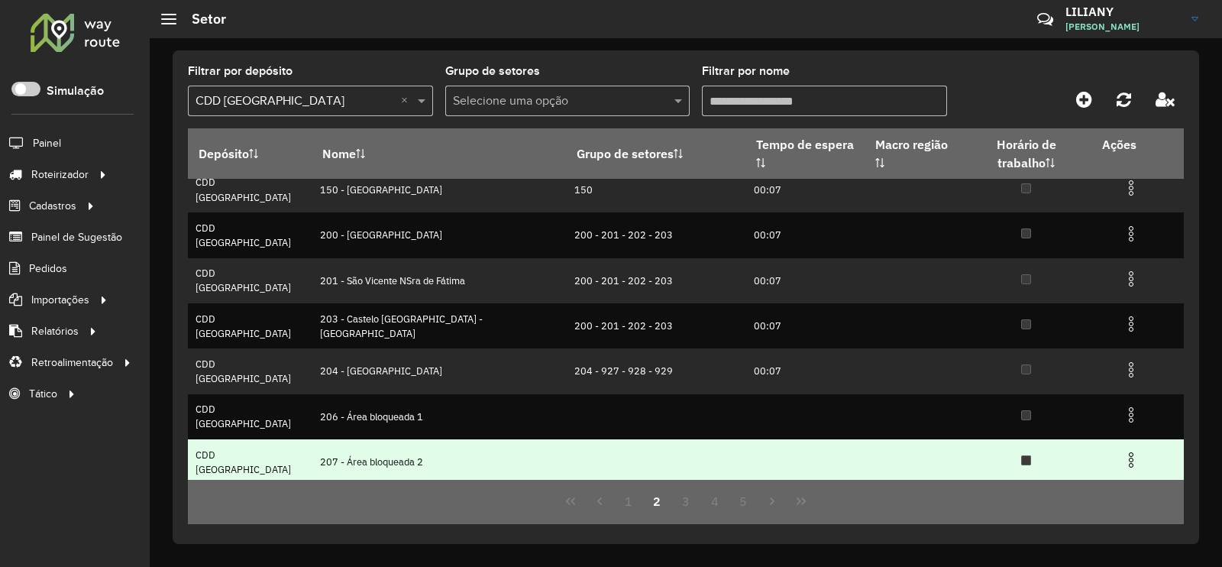
click at [1122, 451] on img at bounding box center [1131, 460] width 18 height 18
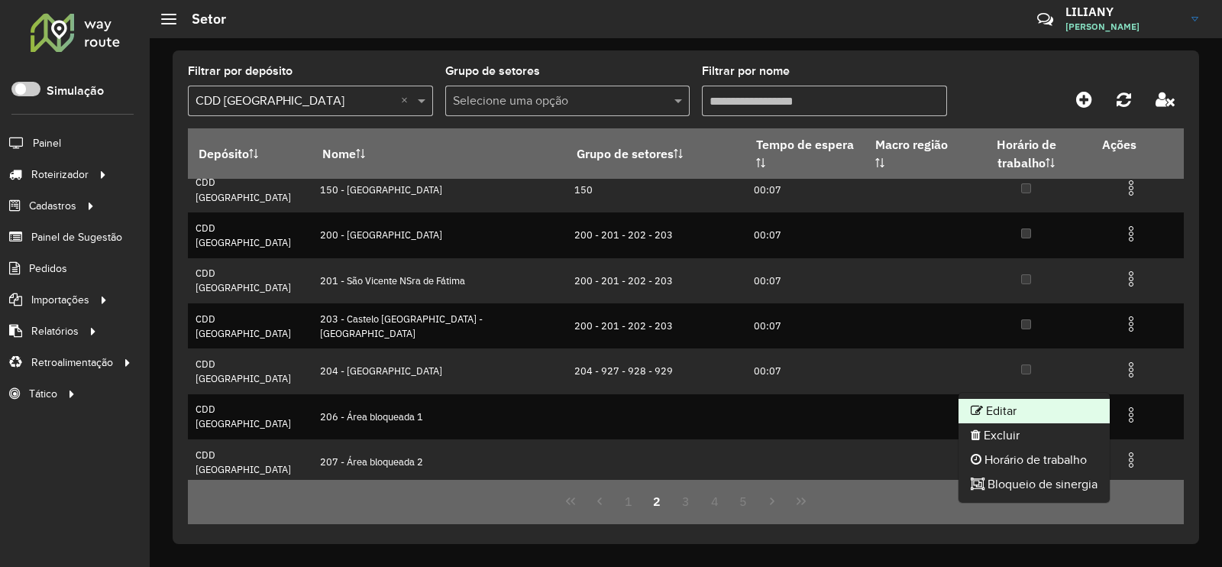
click at [1091, 406] on li "Editar" at bounding box center [1033, 411] width 151 height 24
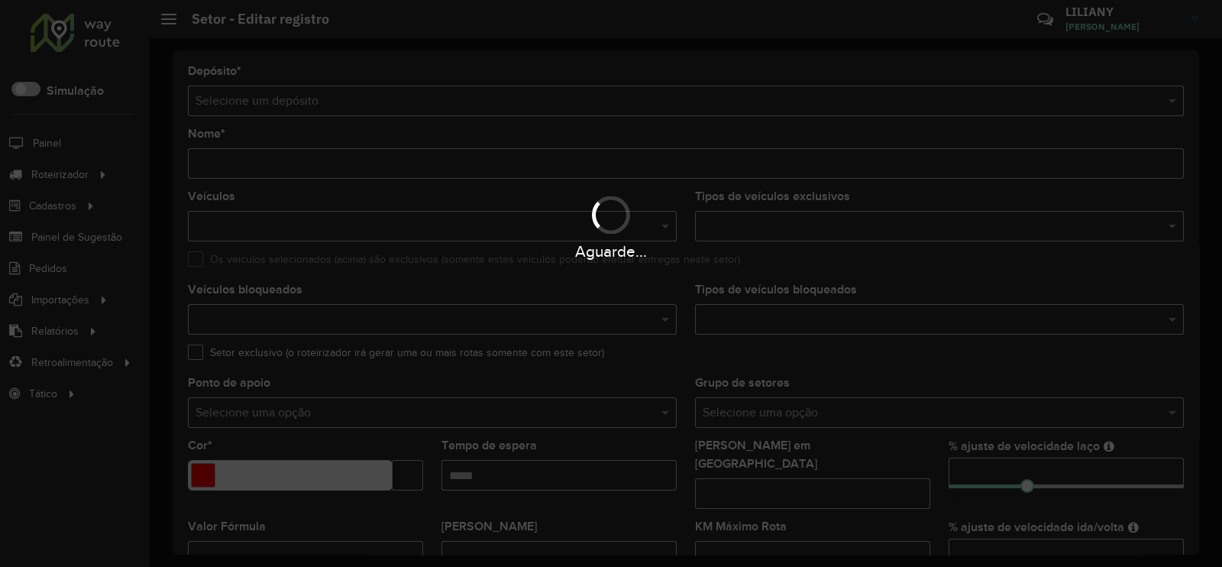
type input "**********"
type input "*******"
type input "***"
type input "**"
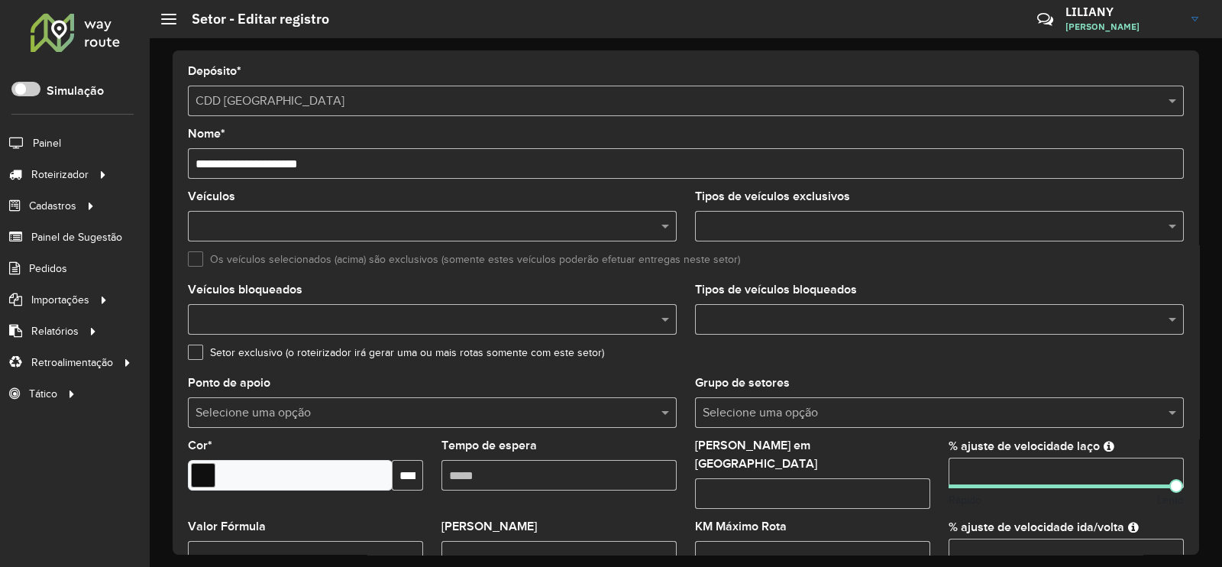
click at [845, 318] on input "text" at bounding box center [932, 320] width 466 height 18
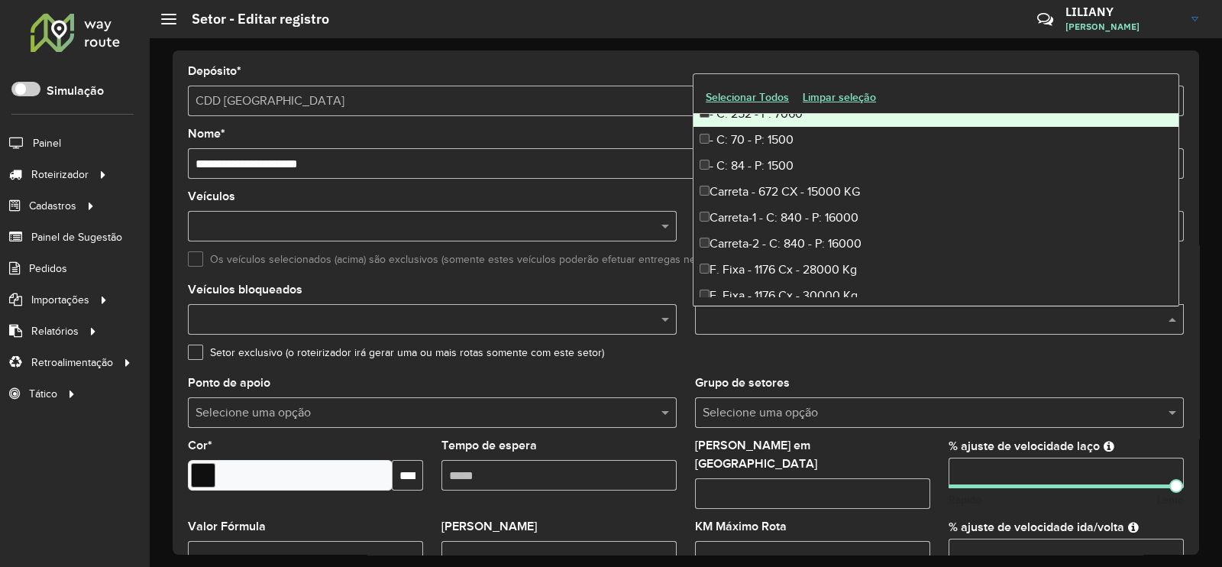
scroll to position [95, 0]
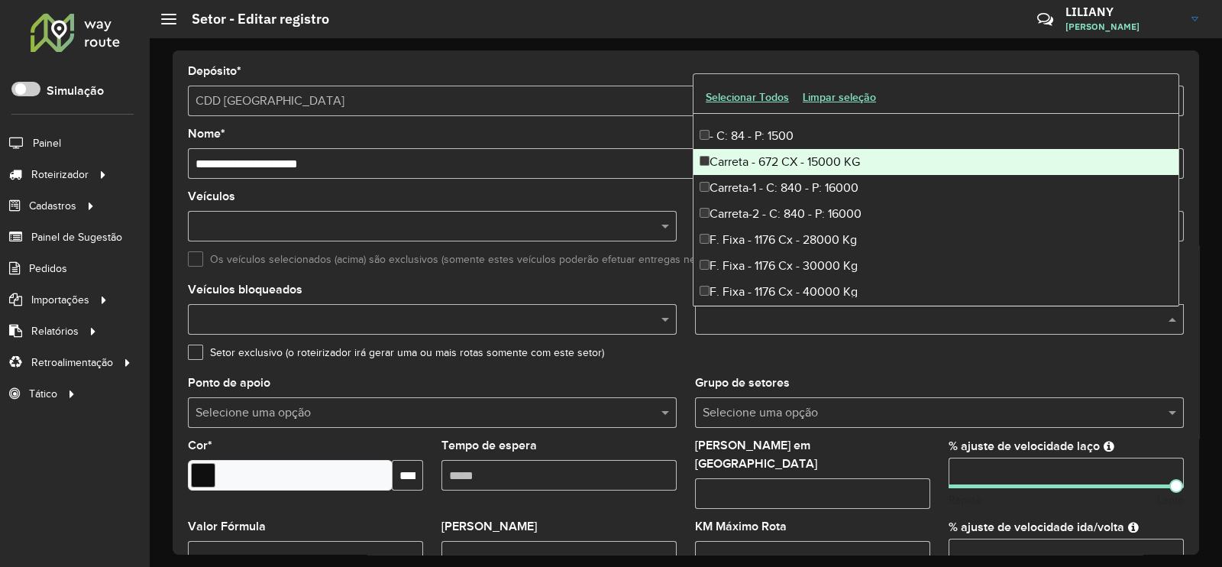
click at [815, 155] on div "Carreta - 672 CX - 15000 KG" at bounding box center [935, 162] width 485 height 26
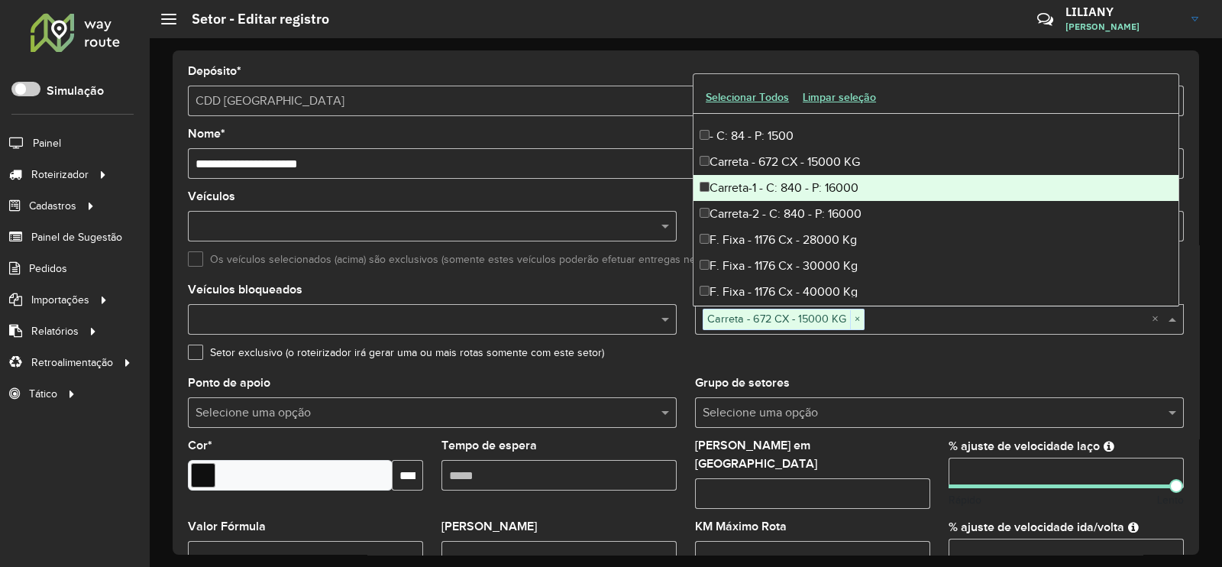
click at [822, 184] on div "Carreta-1 - C: 840 - P: 16000" at bounding box center [935, 188] width 485 height 26
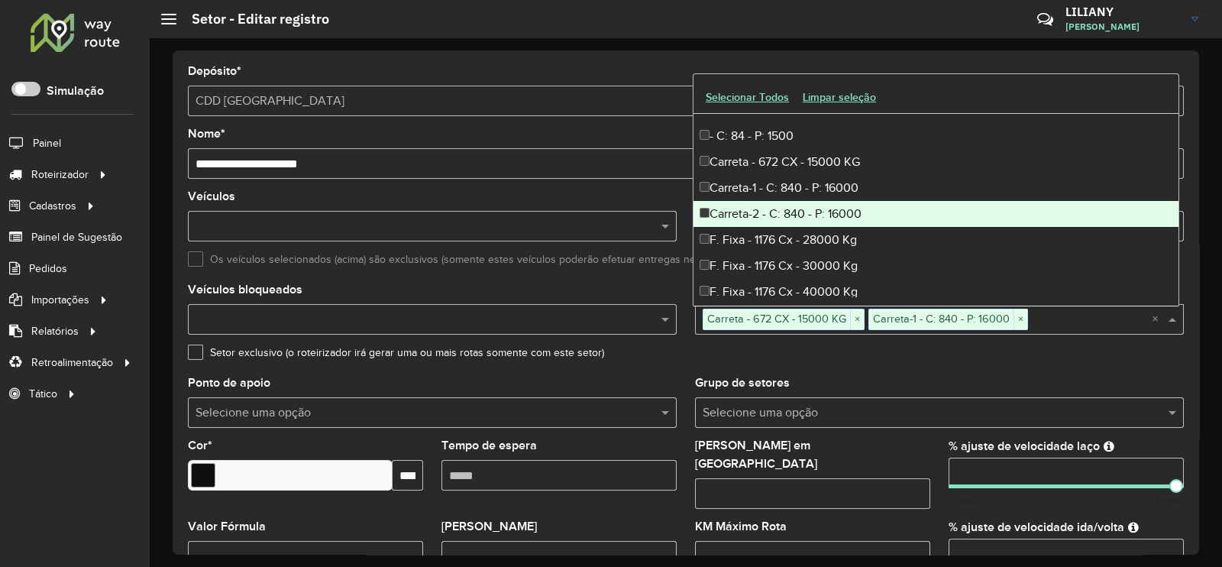
click at [822, 209] on div "Carreta-2 - C: 840 - P: 16000" at bounding box center [935, 214] width 485 height 26
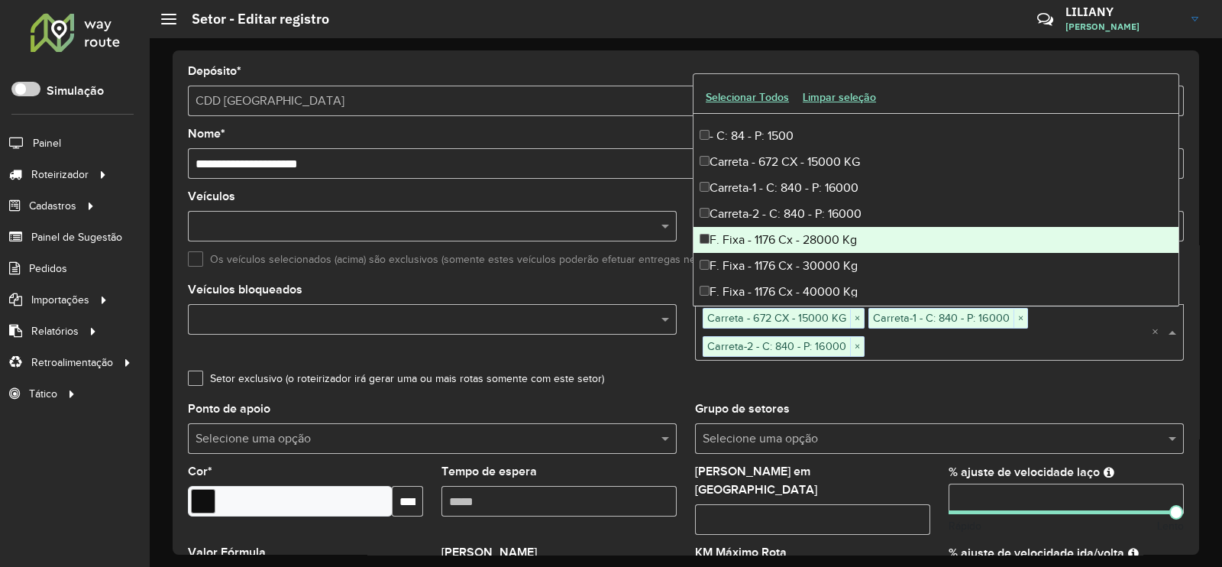
click at [838, 246] on div "F. Fixa - 1176 Cx - 28000 Kg" at bounding box center [935, 240] width 485 height 26
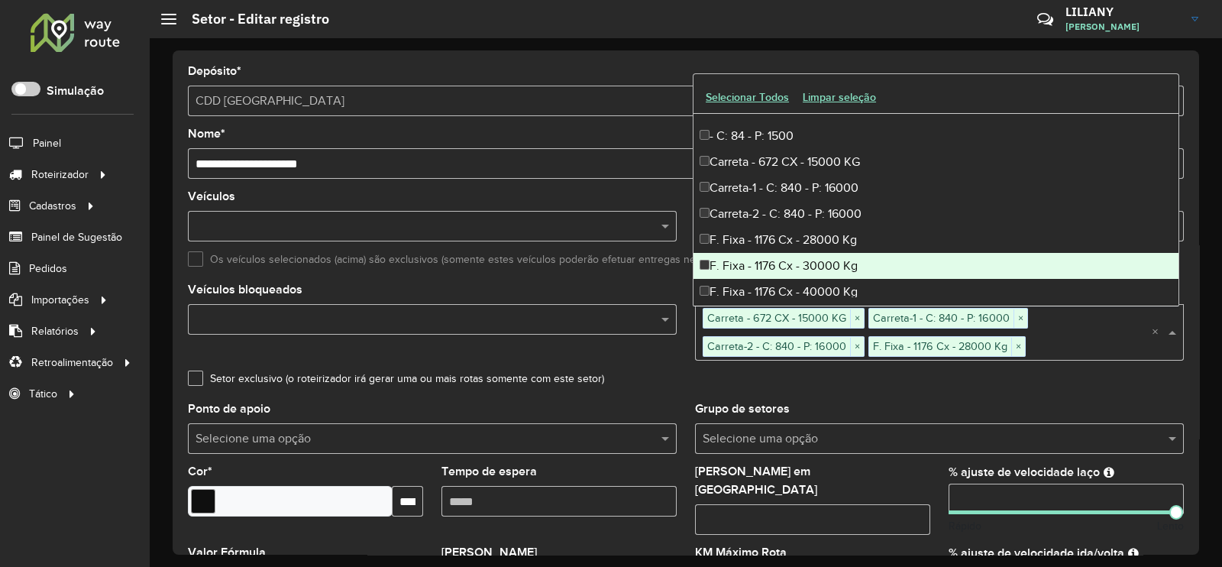
click at [823, 269] on div "F. Fixa - 1176 Cx - 30000 Kg" at bounding box center [935, 266] width 485 height 26
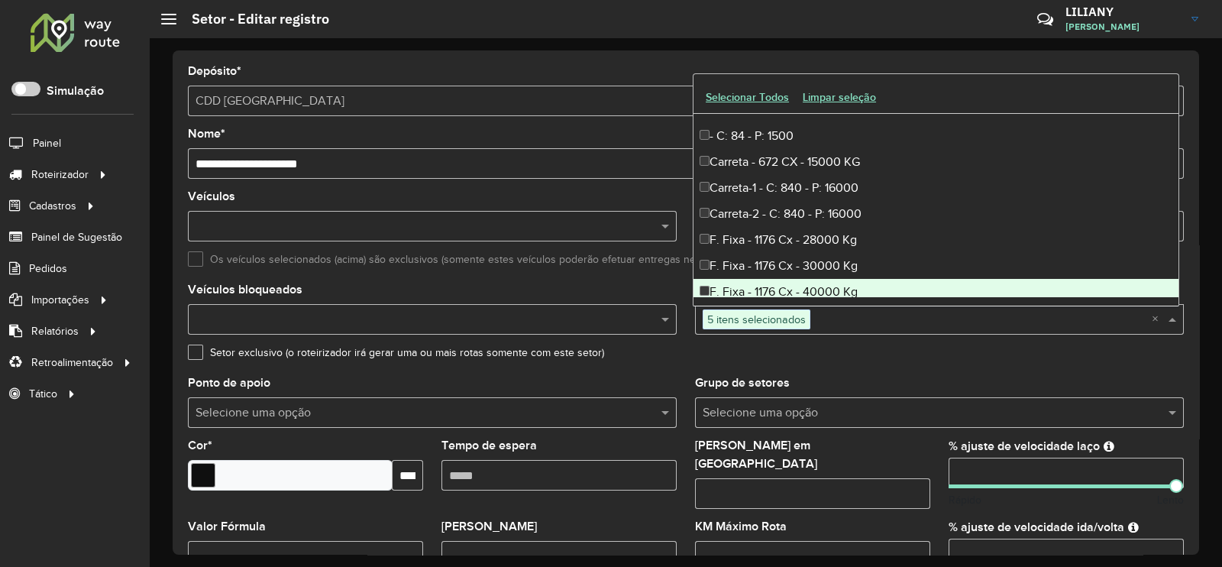
click at [820, 296] on div "F. Fixa - 1176 Cx - 40000 Kg" at bounding box center [935, 292] width 485 height 26
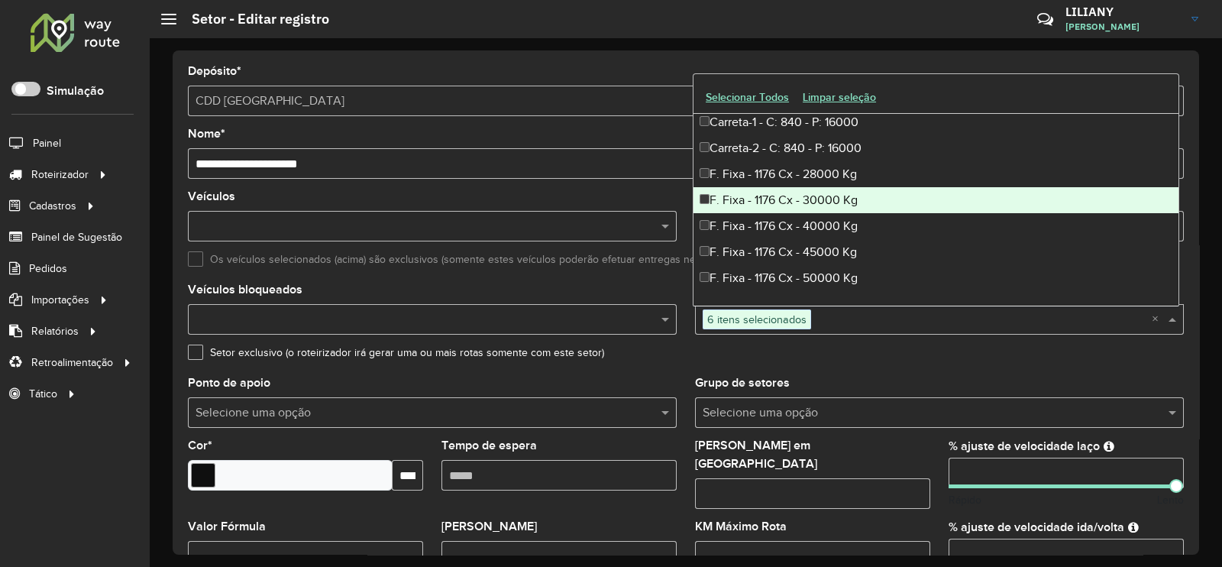
scroll to position [190, 0]
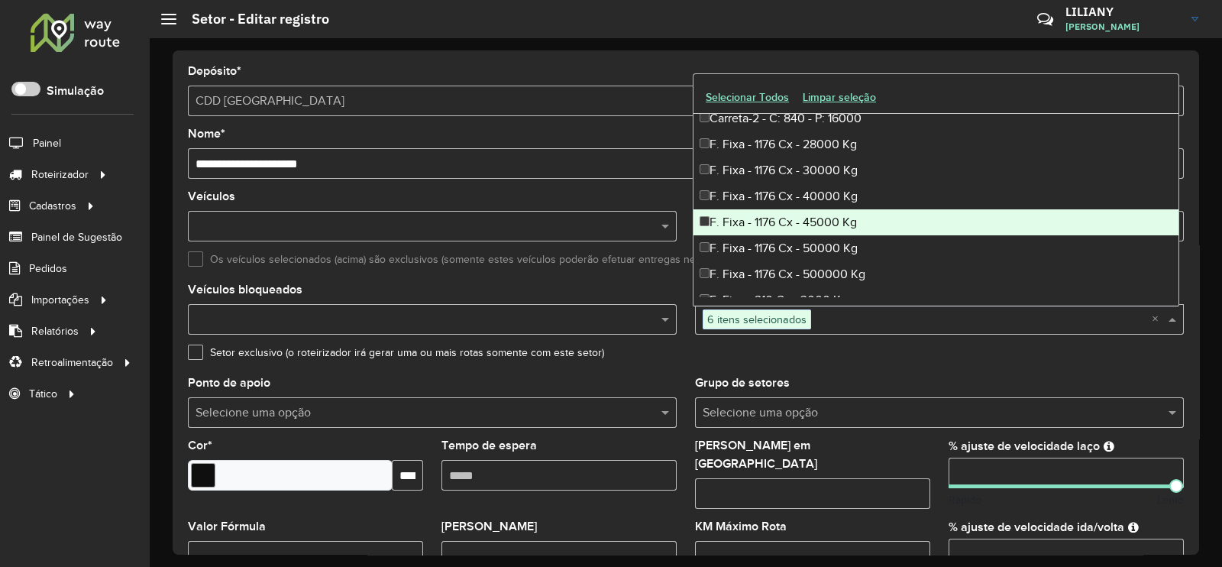
click at [825, 221] on div "F. Fixa - 1176 Cx - 45000 Kg" at bounding box center [935, 222] width 485 height 26
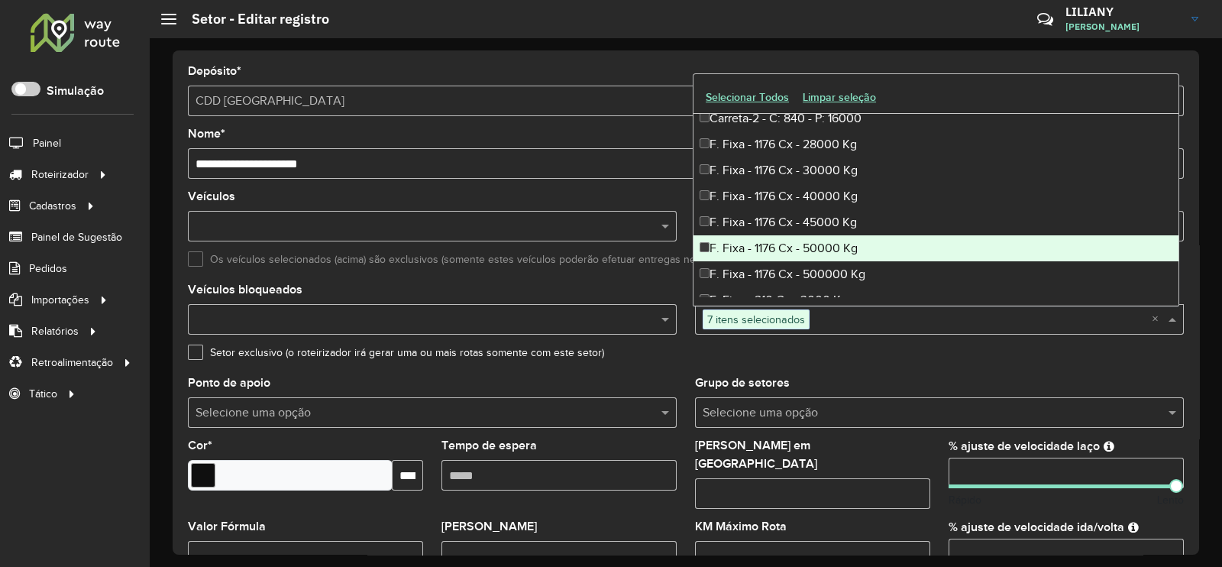
click at [809, 247] on div "F. Fixa - 1176 Cx - 50000 Kg" at bounding box center [935, 248] width 485 height 26
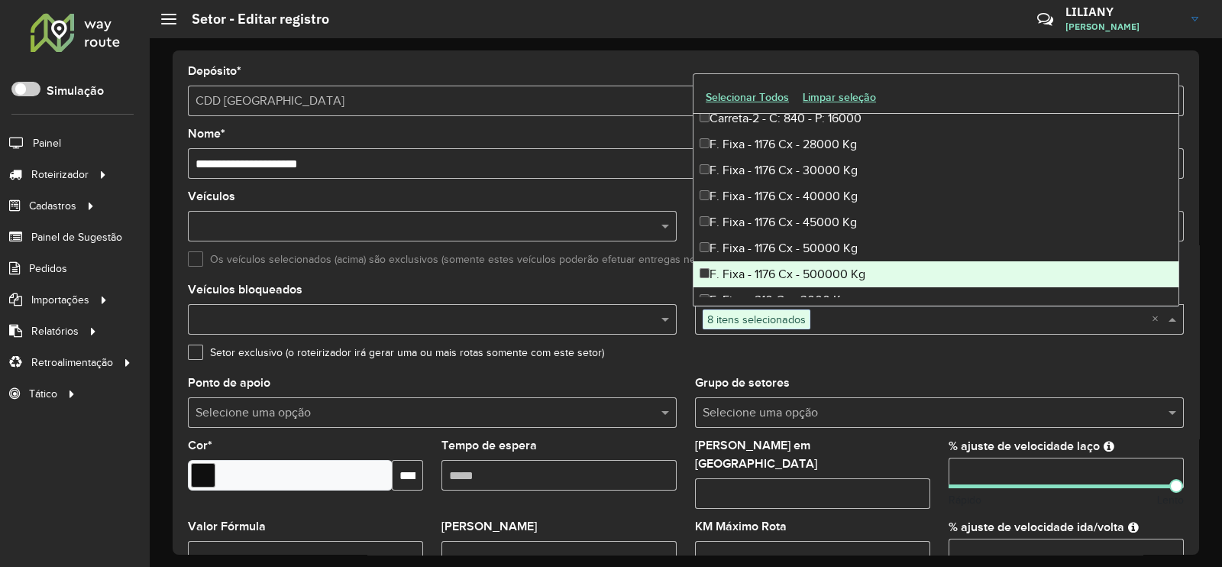
click at [814, 273] on div "F. Fixa - 1176 Cx - 500000 Kg" at bounding box center [935, 274] width 485 height 26
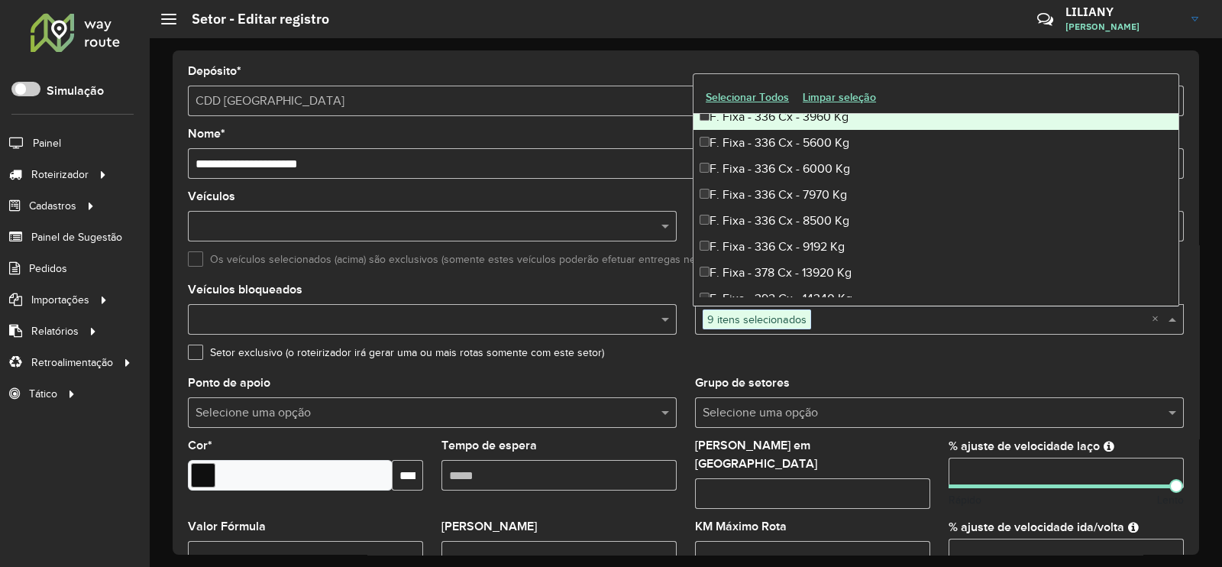
scroll to position [859, 0]
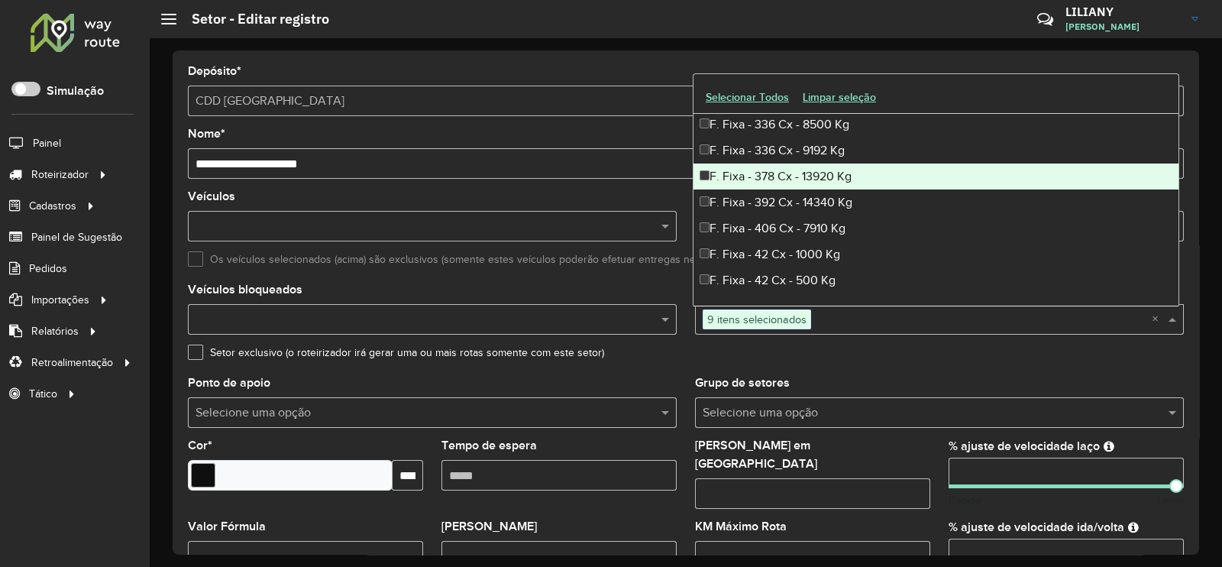
click at [779, 165] on div "F. Fixa - 378 Cx - 13920 Kg" at bounding box center [935, 176] width 485 height 26
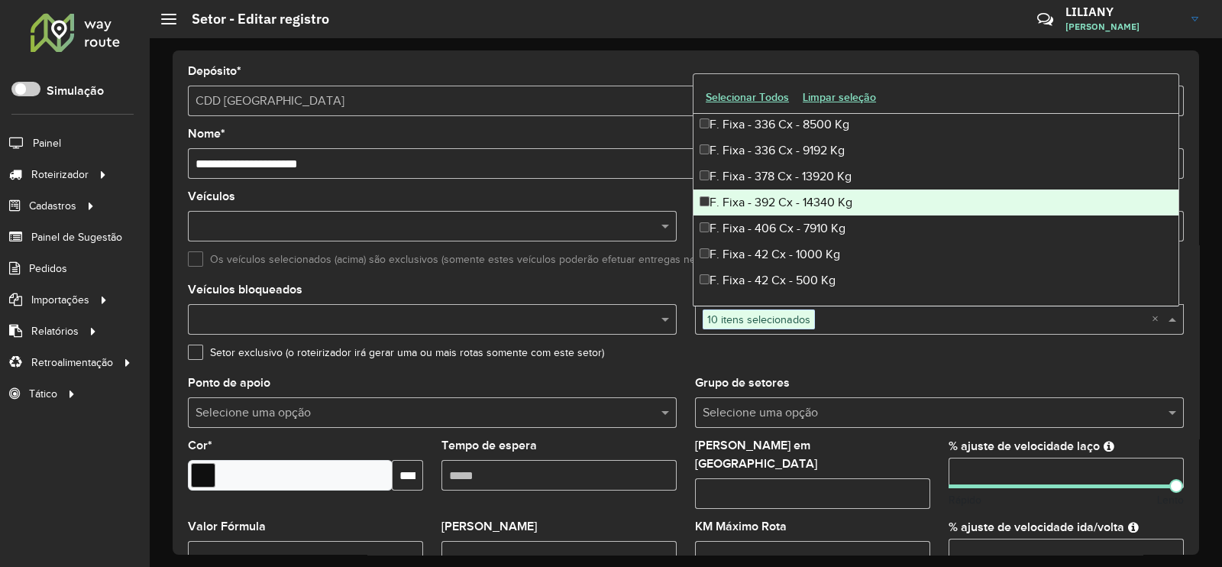
click at [785, 189] on div "F. Fixa - 392 Cx - 14340 Kg" at bounding box center [935, 202] width 485 height 26
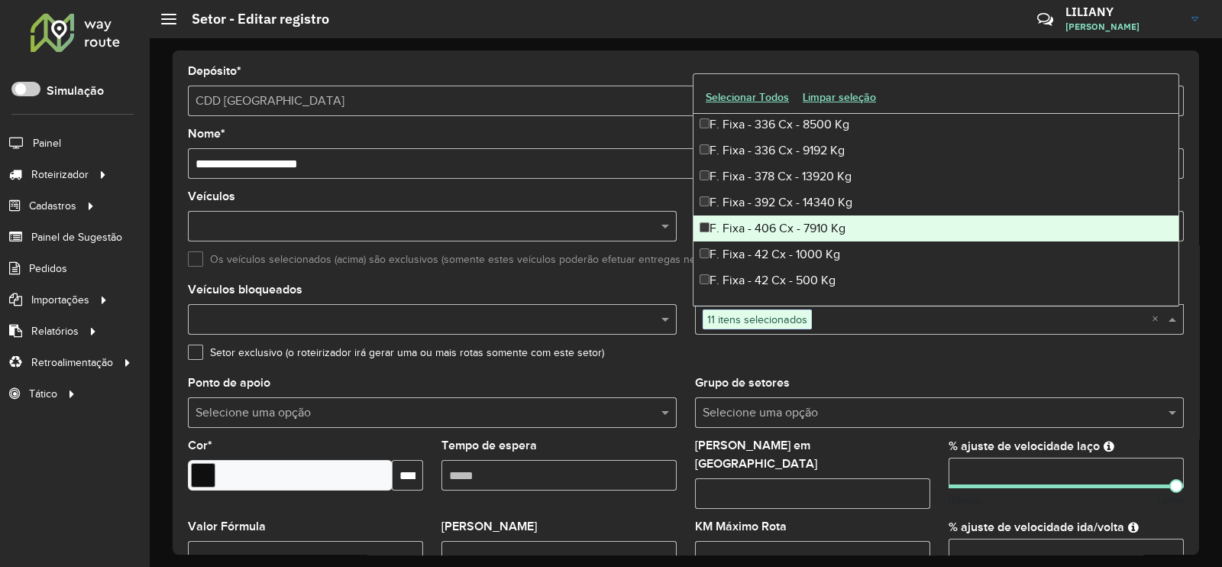
click at [801, 227] on div "F. Fixa - 406 Cx - 7910 Kg" at bounding box center [935, 228] width 485 height 26
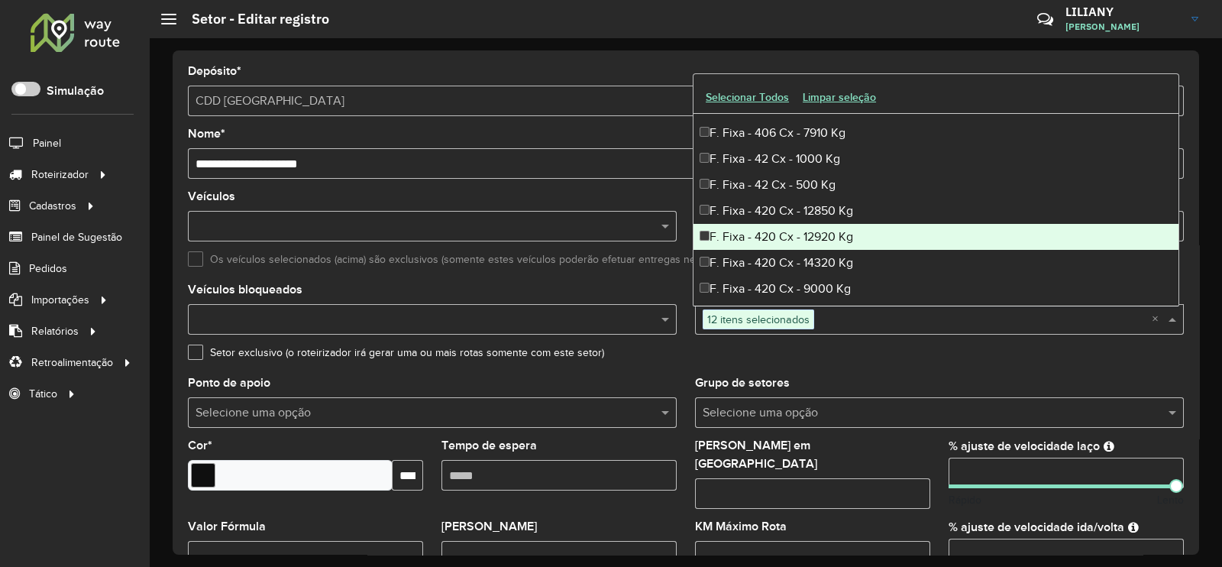
scroll to position [1050, 0]
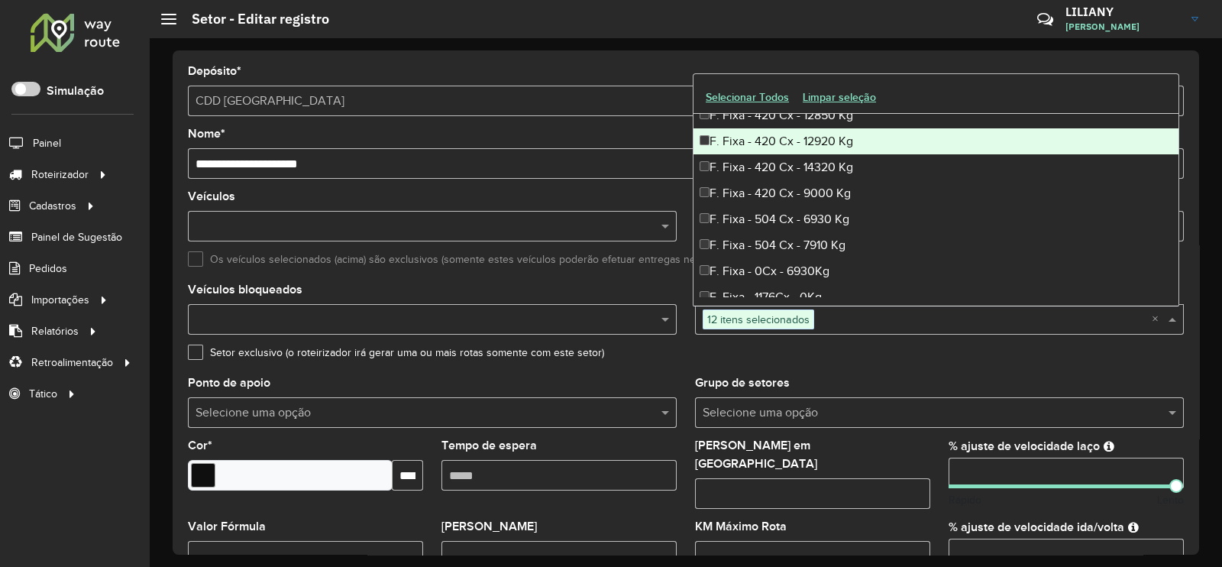
click at [789, 147] on div "F. Fixa - 420 Cx - 12920 Kg" at bounding box center [935, 141] width 485 height 26
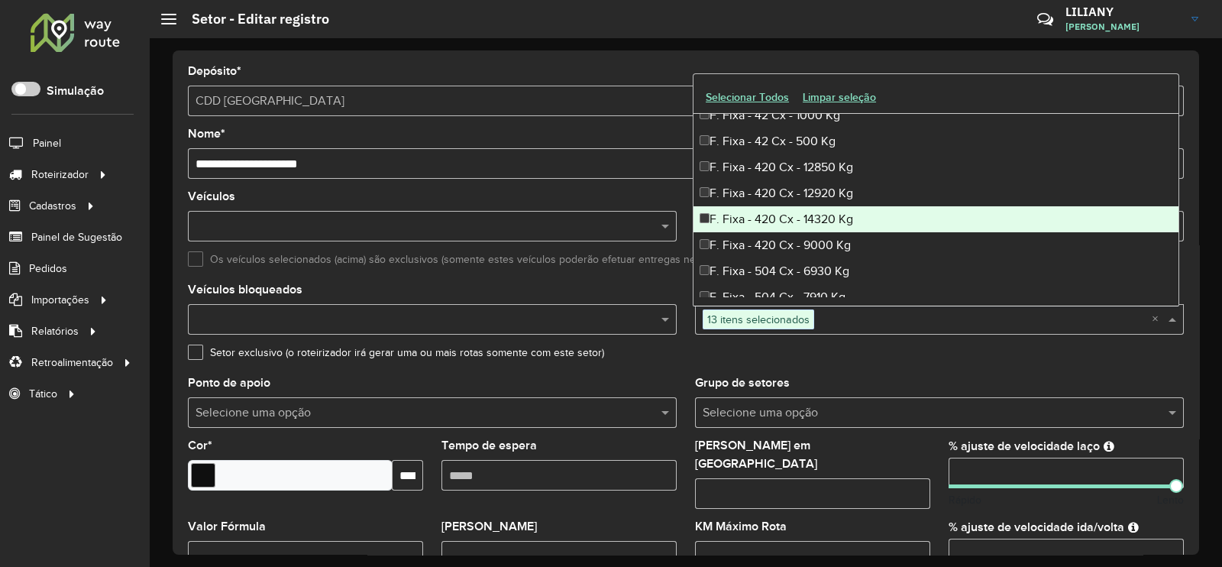
scroll to position [955, 0]
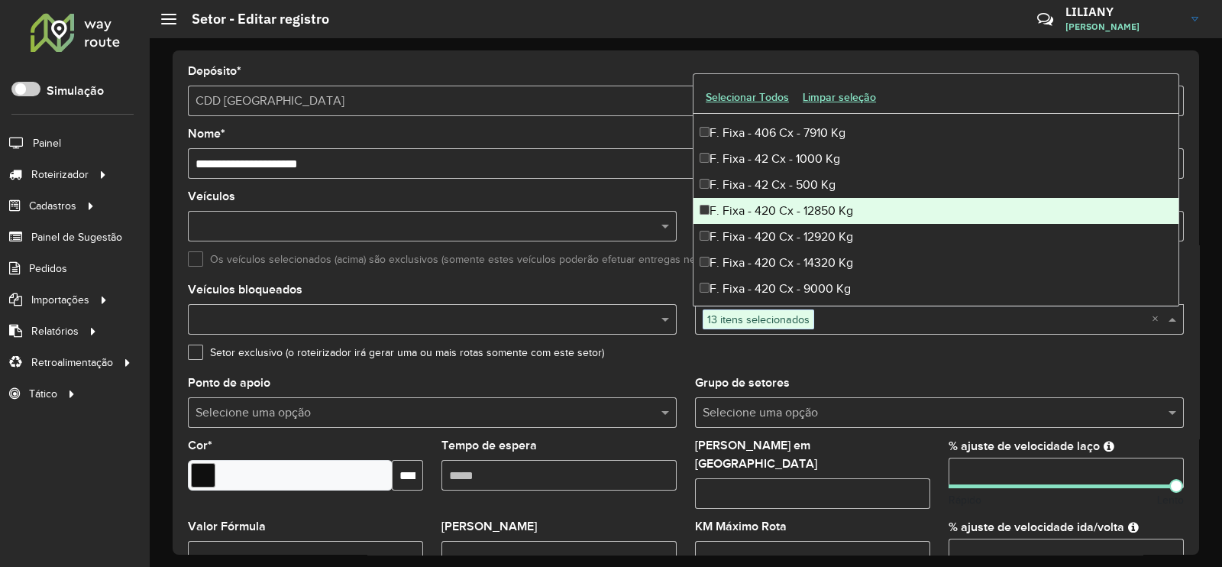
click at [792, 205] on div "F. Fixa - 420 Cx - 12850 Kg" at bounding box center [935, 211] width 485 height 26
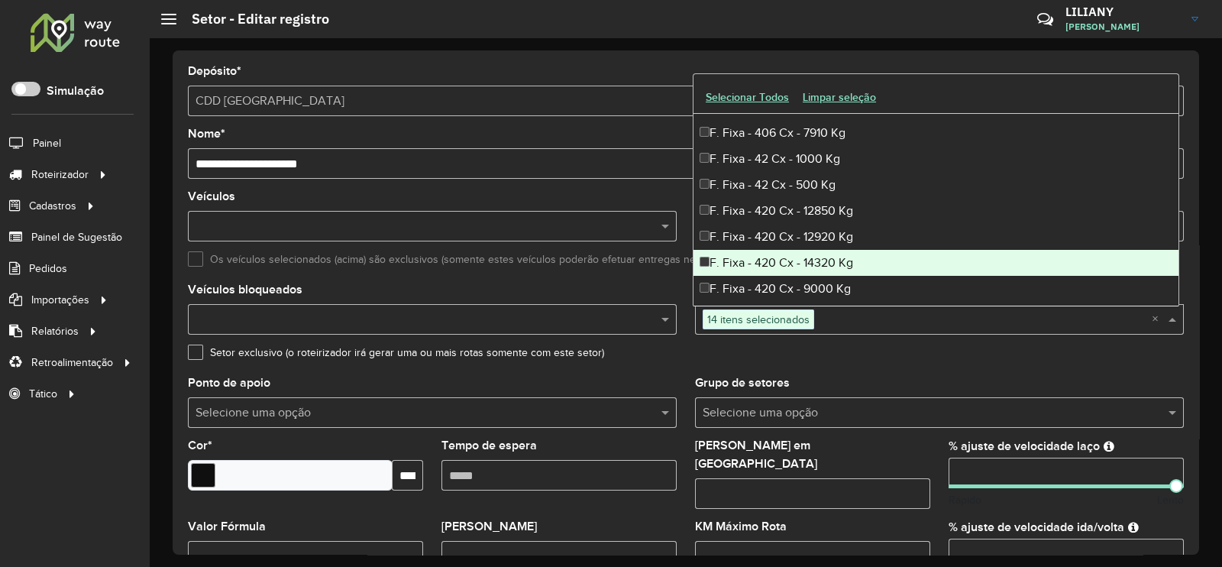
click at [799, 254] on div "F. Fixa - 420 Cx - 14320 Kg" at bounding box center [935, 263] width 485 height 26
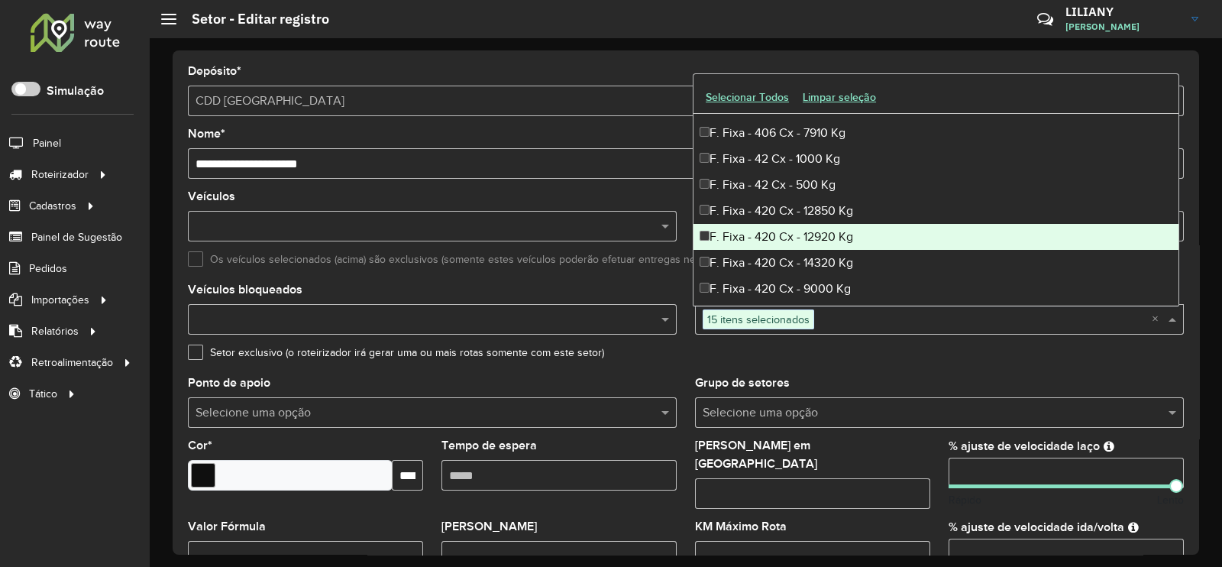
scroll to position [1050, 0]
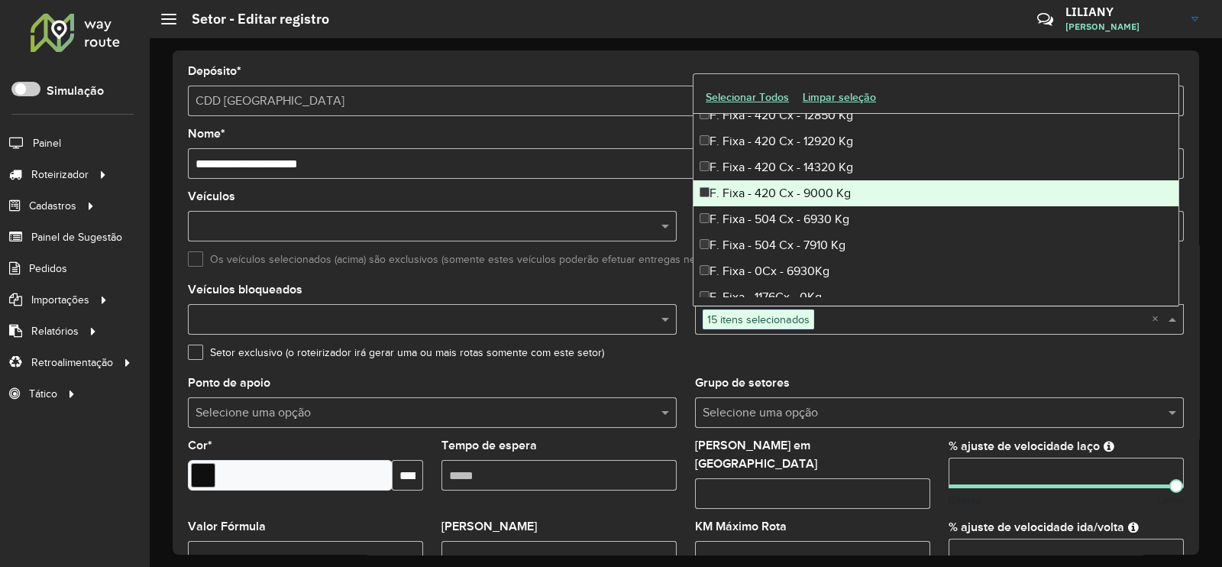
click at [794, 189] on div "F. Fixa - 420 Cx - 9000 Kg" at bounding box center [935, 193] width 485 height 26
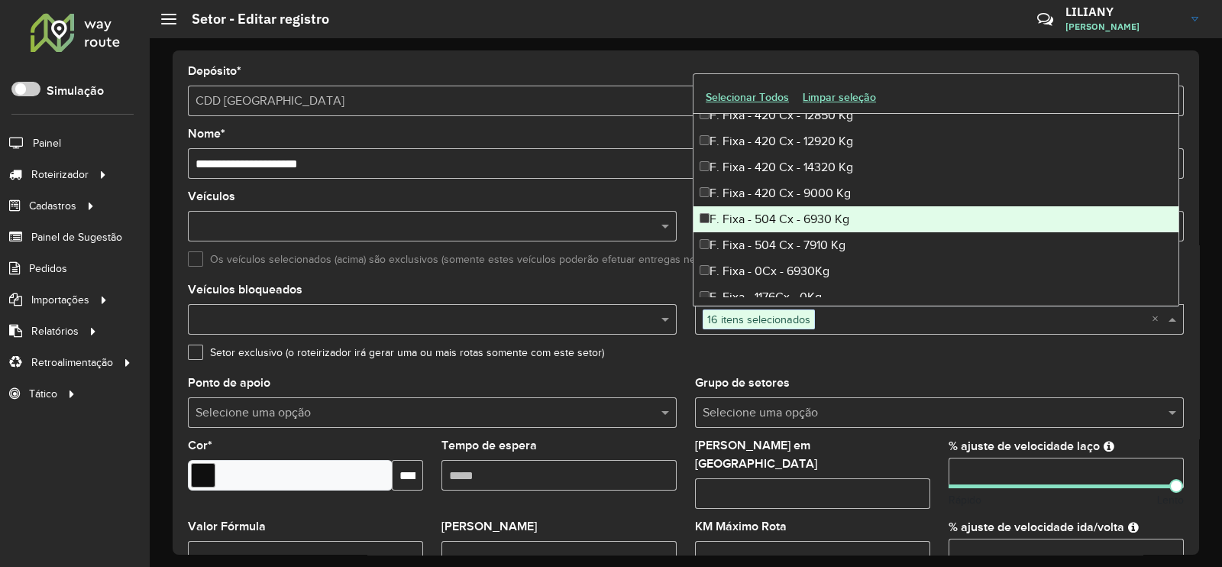
click at [803, 215] on div "F. Fixa - 504 Cx - 6930 Kg" at bounding box center [935, 219] width 485 height 26
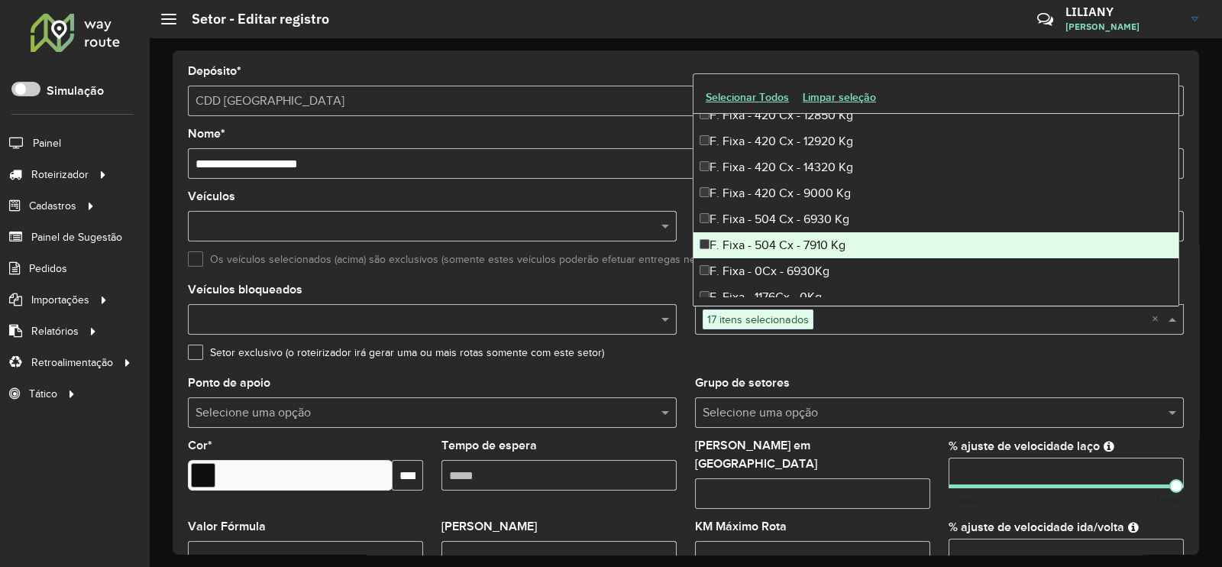
click at [803, 239] on div "F. Fixa - 504 Cx - 7910 Kg" at bounding box center [935, 245] width 485 height 26
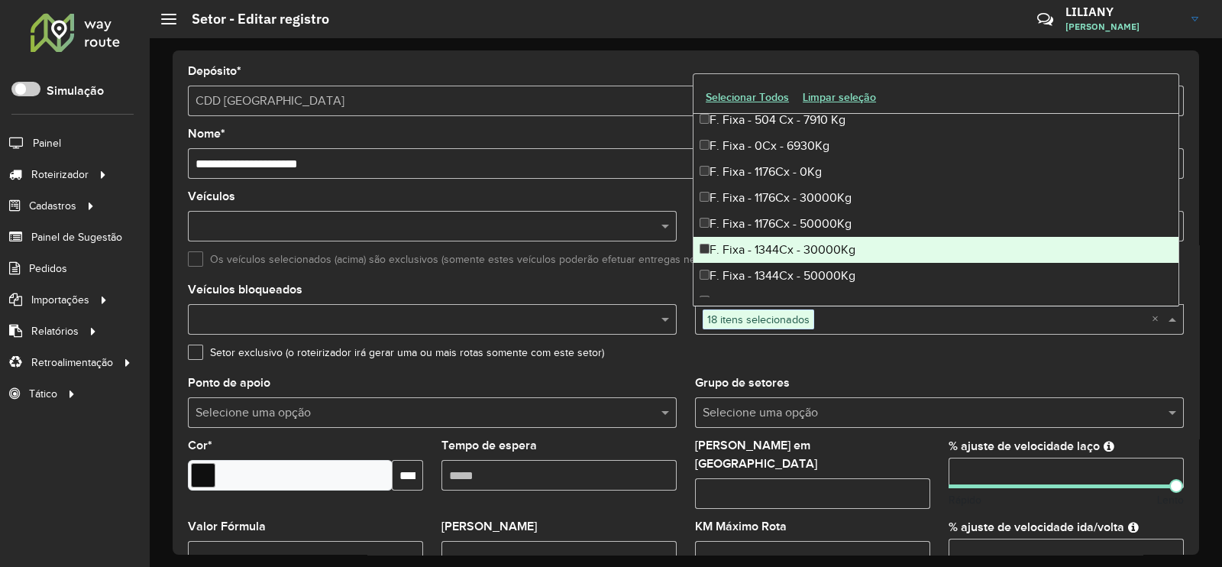
scroll to position [1145, 0]
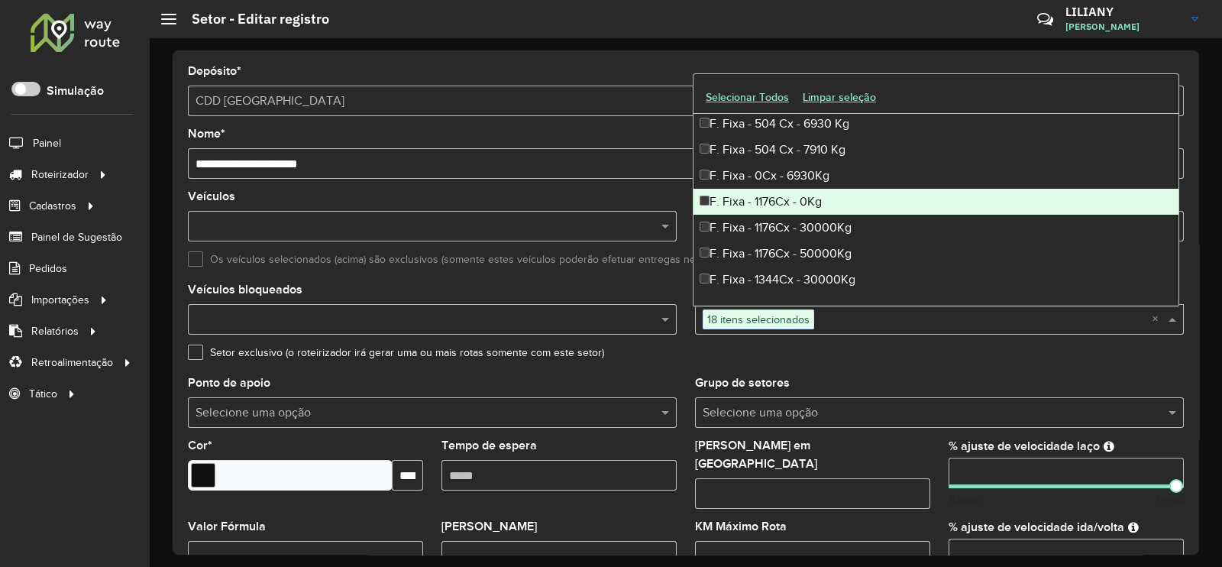
click at [783, 198] on div "F. Fixa - 1176Cx - 0Kg" at bounding box center [935, 202] width 485 height 26
click at [784, 221] on div "F. Fixa - 1176Cx - 30000Kg" at bounding box center [935, 228] width 485 height 26
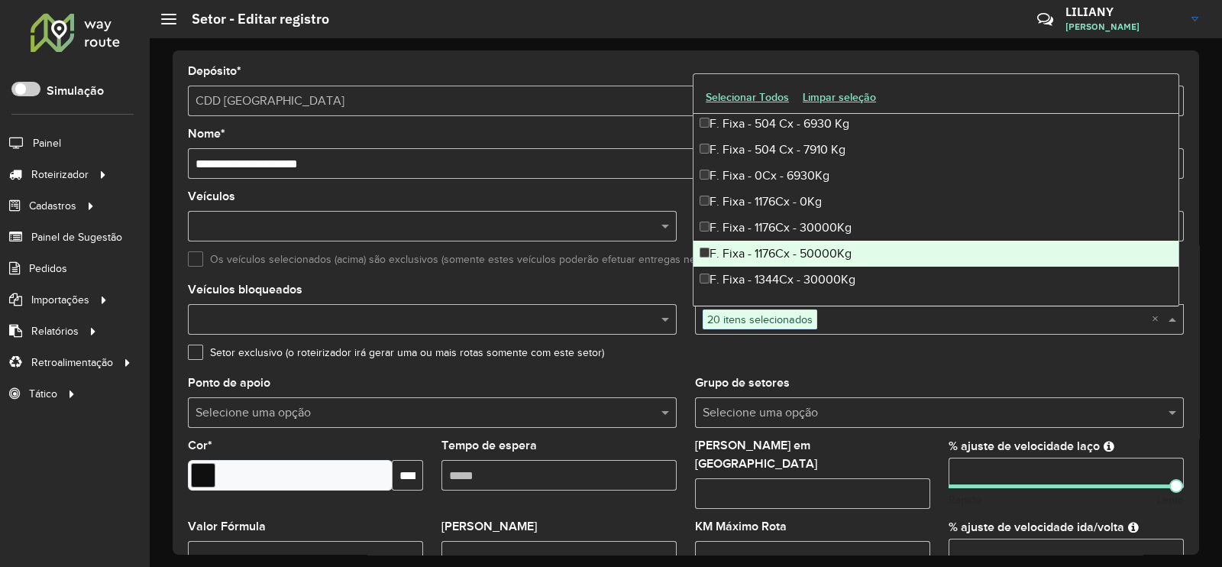
click at [783, 247] on div "F. Fixa - 1176Cx - 50000Kg" at bounding box center [935, 254] width 485 height 26
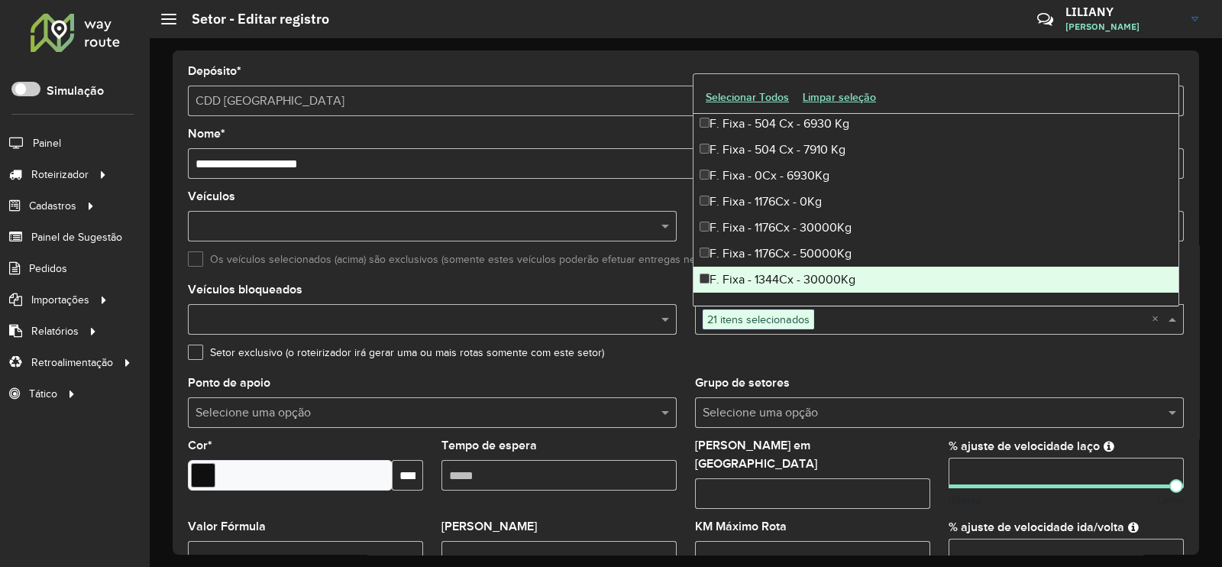
click at [785, 272] on div "F. Fixa - 1344Cx - 30000Kg" at bounding box center [935, 279] width 485 height 26
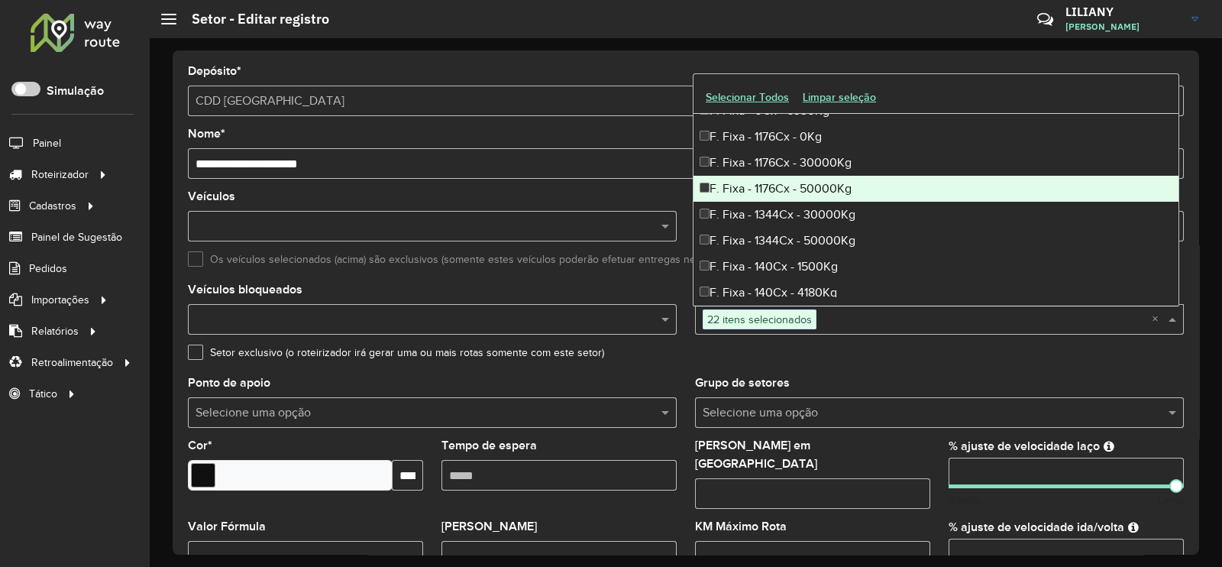
scroll to position [1240, 0]
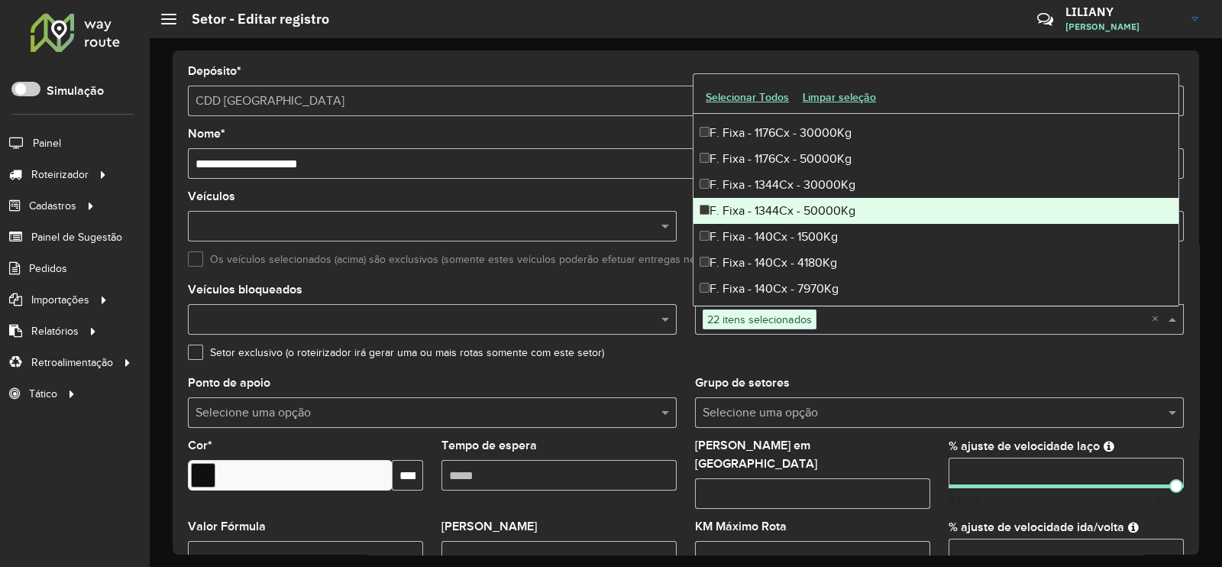
click at [795, 212] on div "F. Fixa - 1344Cx - 50000Kg" at bounding box center [935, 211] width 485 height 26
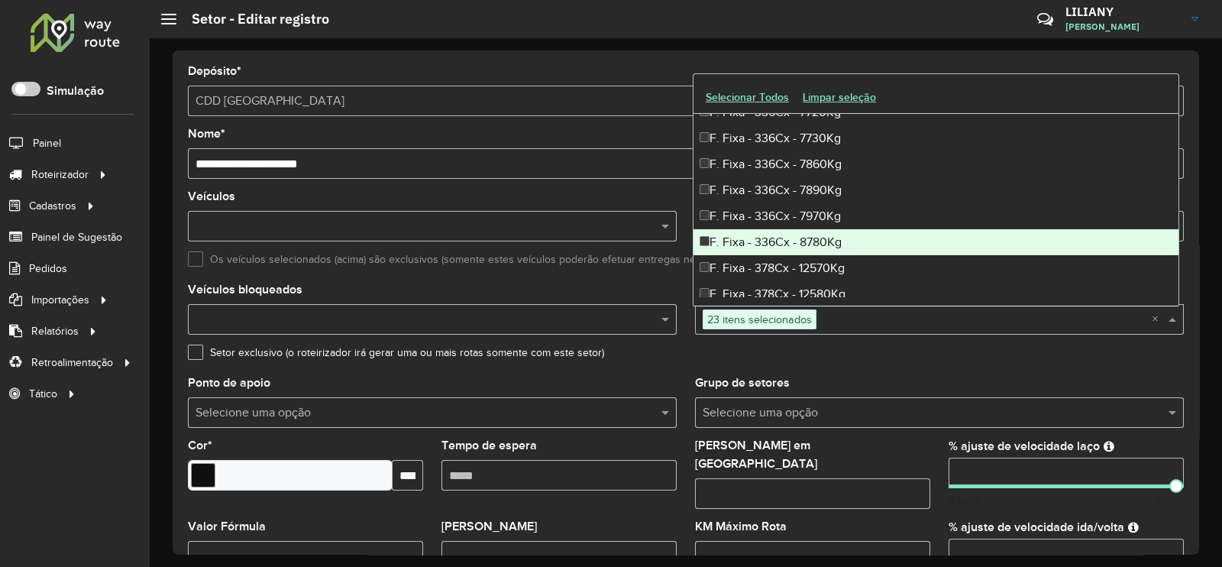
scroll to position [2576, 0]
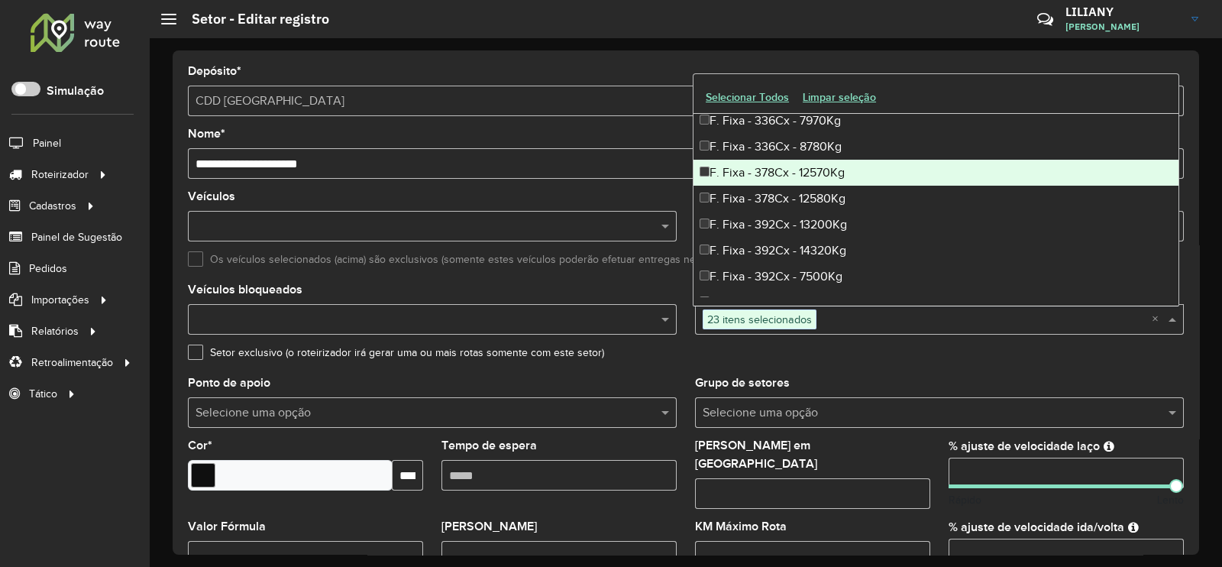
click at [779, 175] on div "F. Fixa - 378Cx - 12570Kg" at bounding box center [935, 173] width 485 height 26
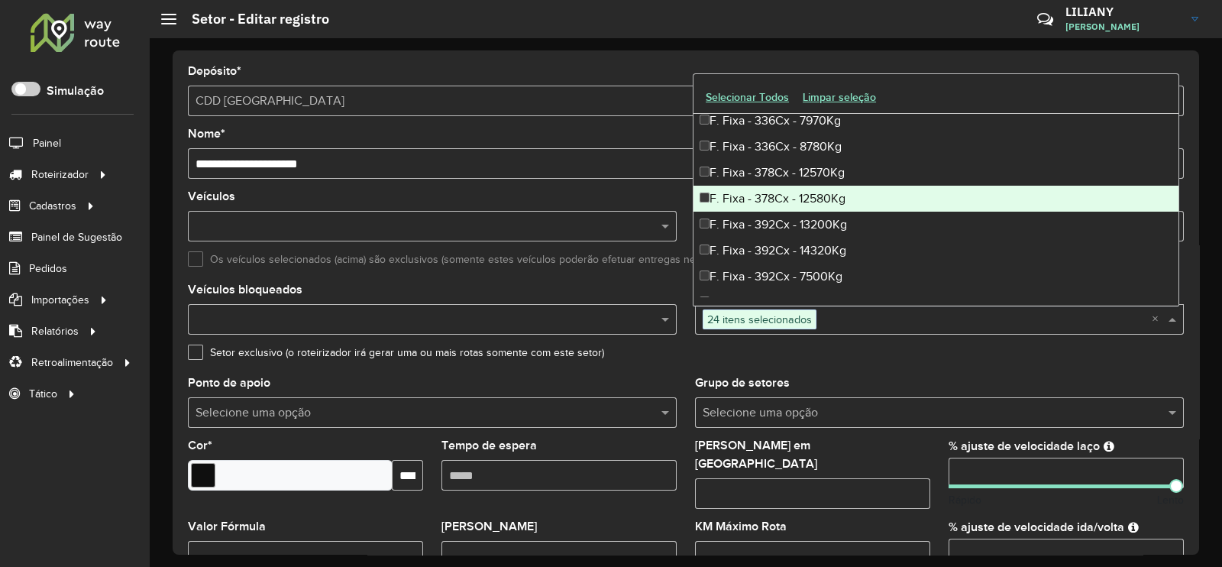
click at [778, 197] on div "F. Fixa - 378Cx - 12580Kg" at bounding box center [935, 199] width 485 height 26
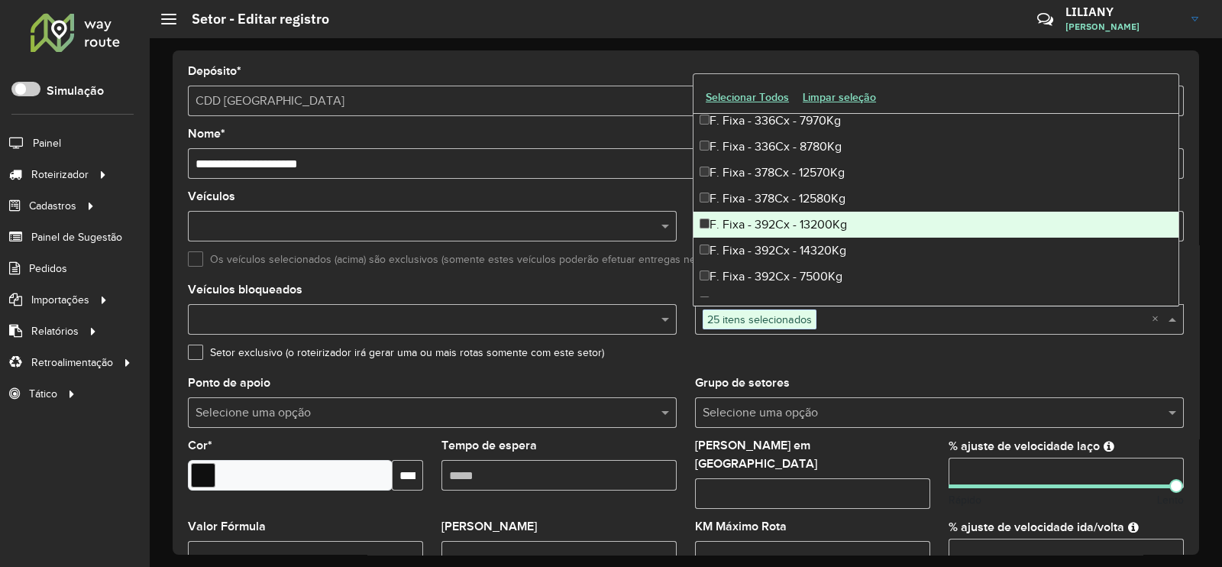
click at [779, 219] on div "F. Fixa - 392Cx - 13200Kg" at bounding box center [935, 225] width 485 height 26
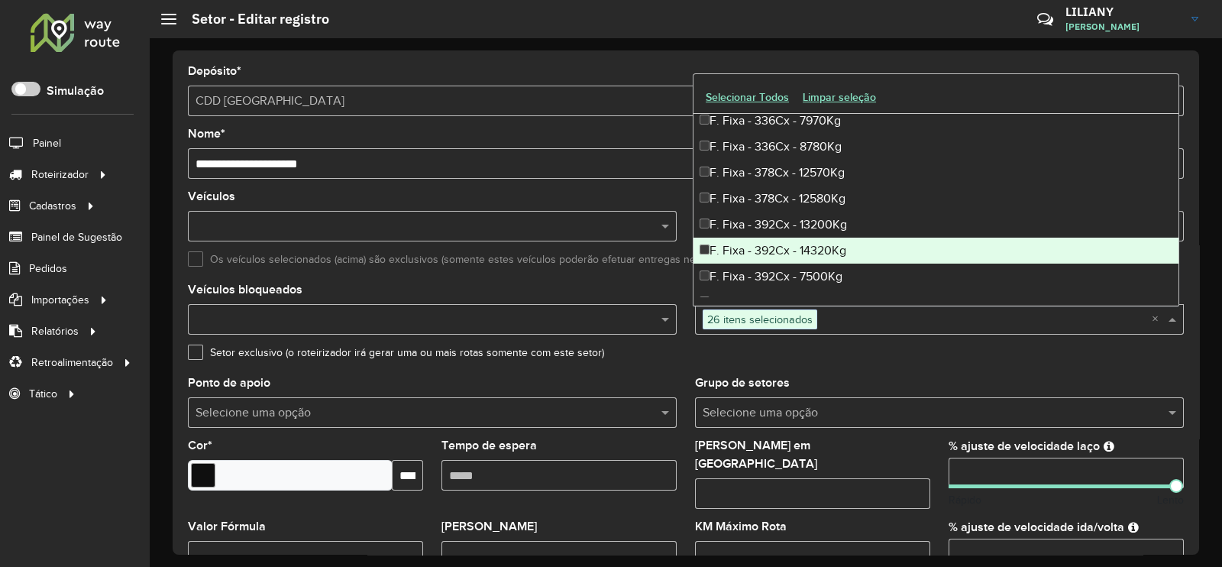
click at [776, 246] on div "F. Fixa - 392Cx - 14320Kg" at bounding box center [935, 250] width 485 height 26
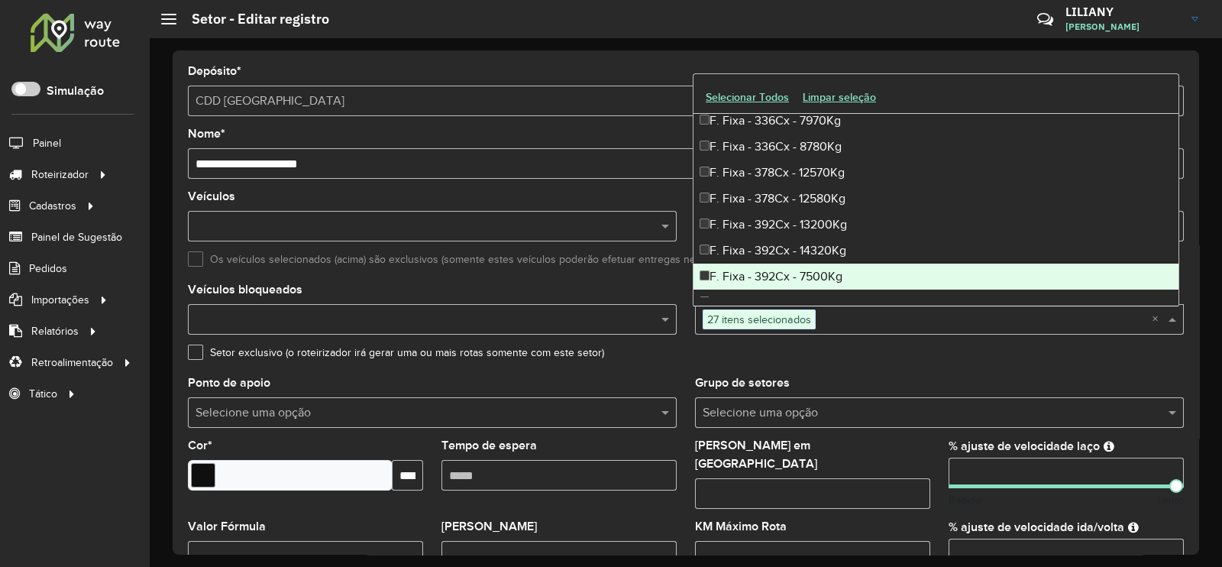
click at [787, 273] on div "F. Fixa - 392Cx - 7500Kg" at bounding box center [935, 276] width 485 height 26
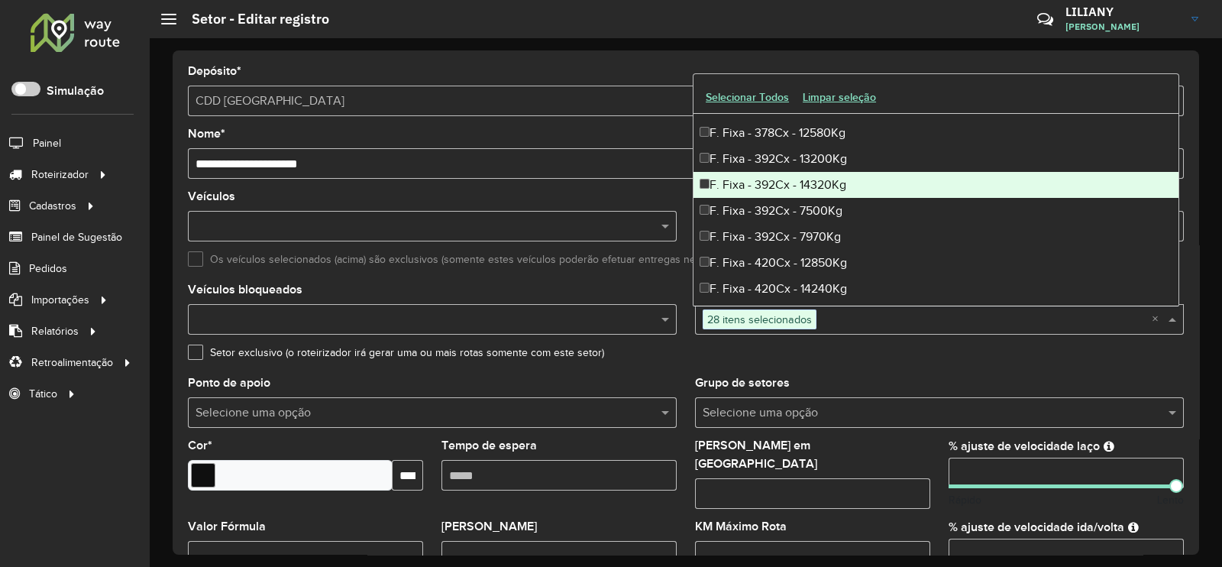
scroll to position [2672, 0]
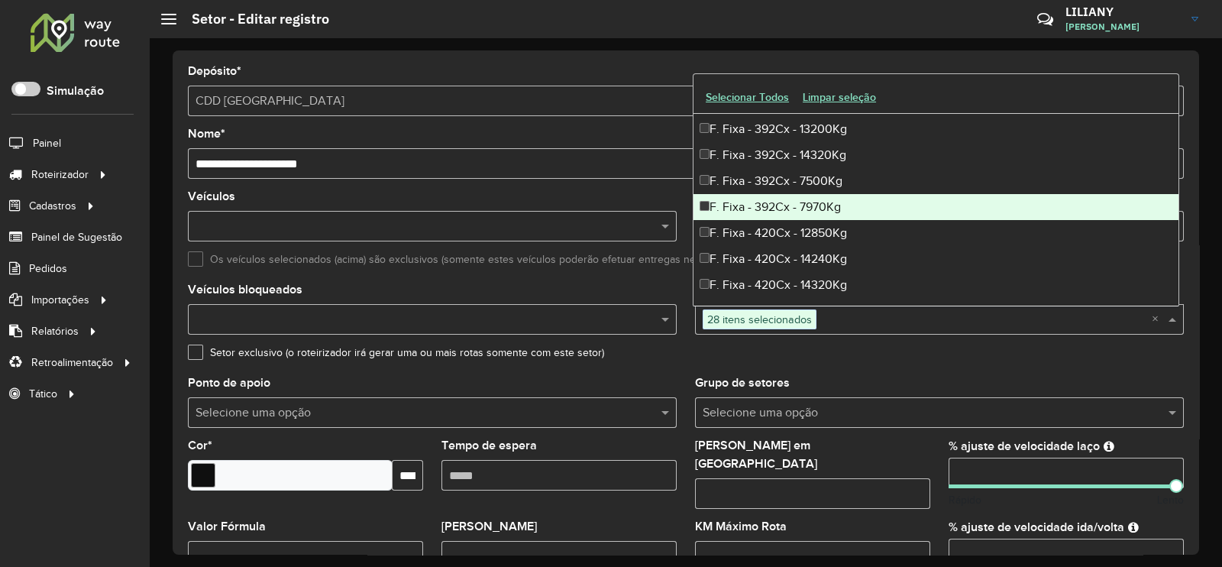
click at [769, 207] on div "F. Fixa - 392Cx - 7970Kg" at bounding box center [935, 207] width 485 height 26
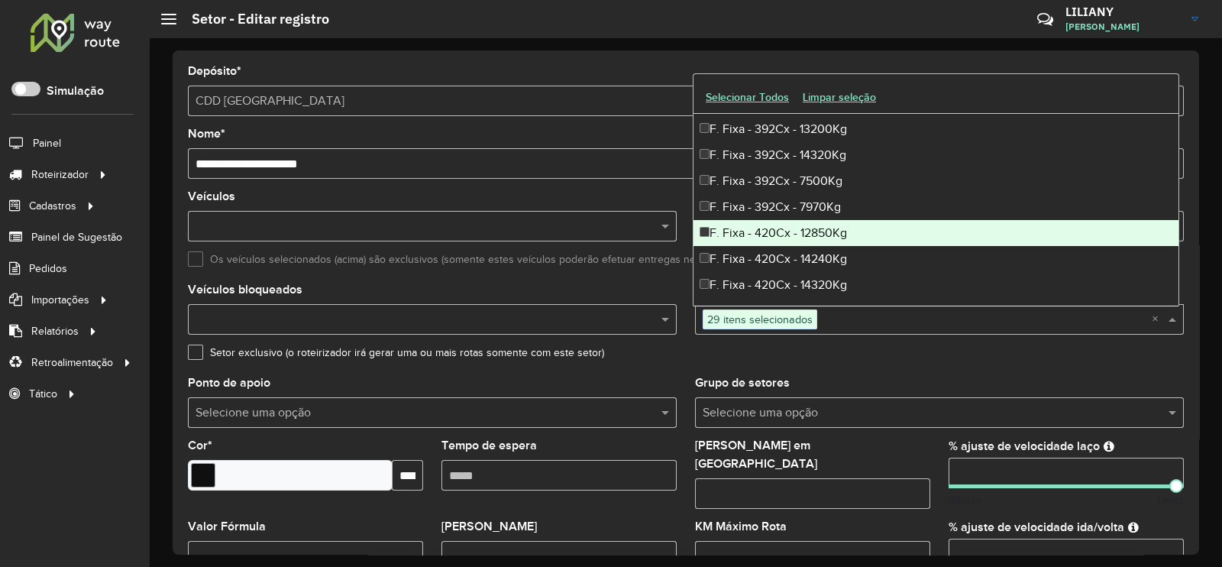
click at [770, 234] on div "F. Fixa - 420Cx - 12850Kg" at bounding box center [935, 233] width 485 height 26
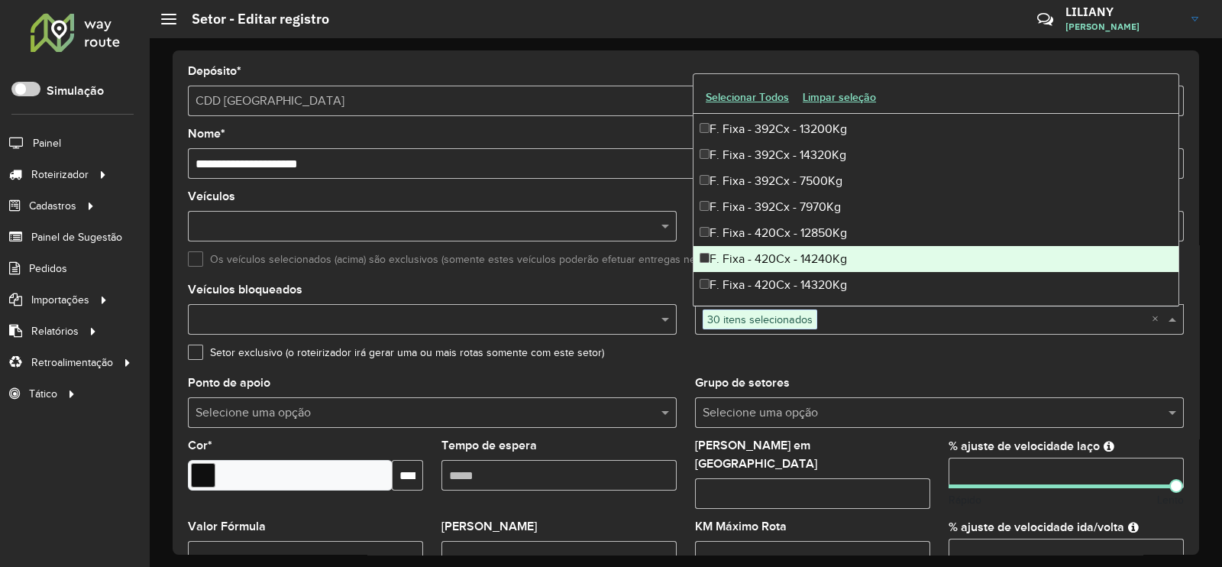
click at [771, 256] on div "F. Fixa - 420Cx - 14240Kg" at bounding box center [935, 259] width 485 height 26
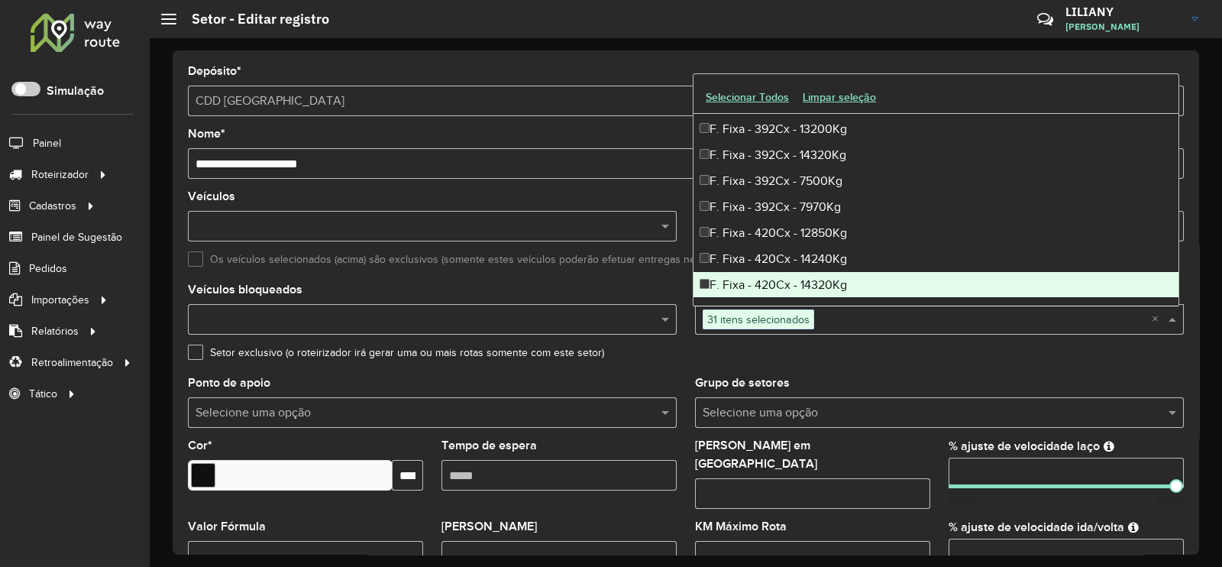
click at [766, 276] on div "F. Fixa - 420Cx - 14320Kg" at bounding box center [935, 285] width 485 height 26
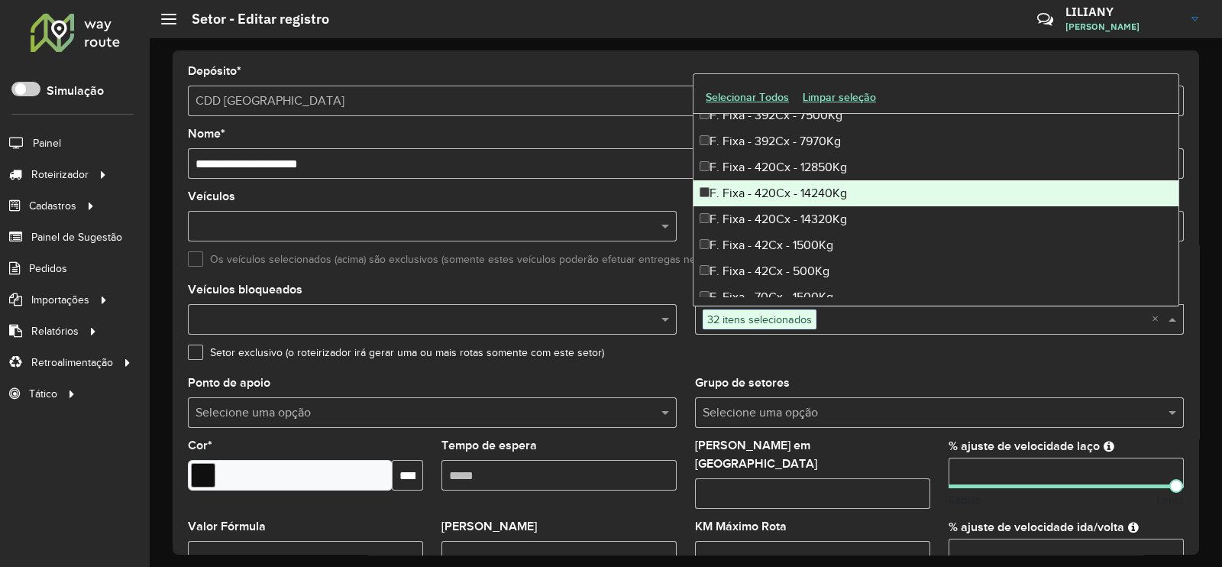
scroll to position [2767, 0]
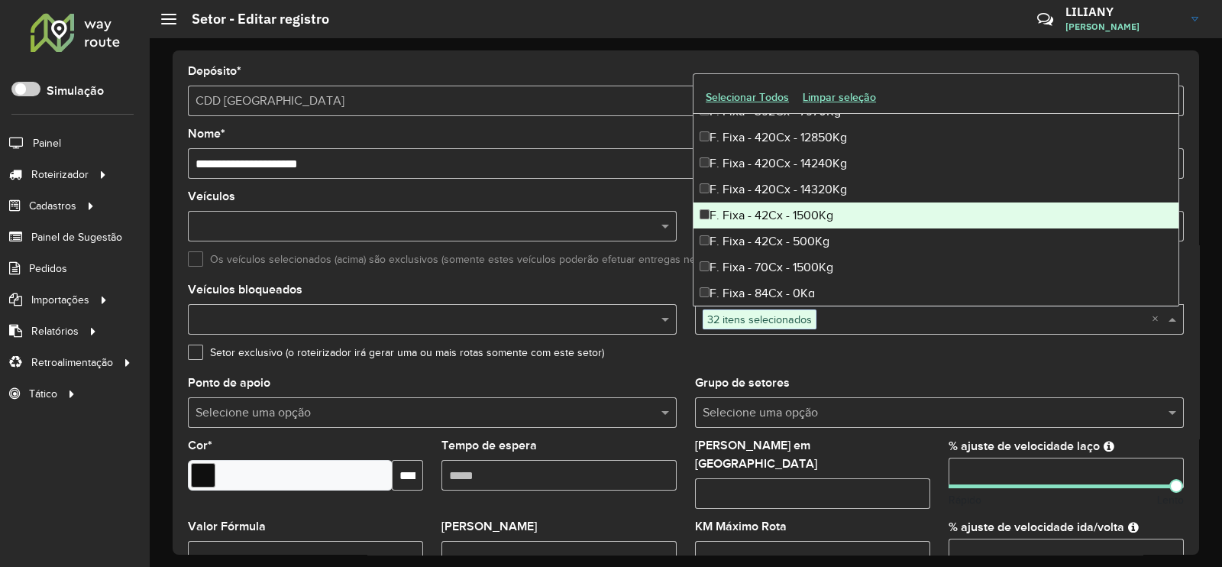
click at [787, 218] on div "F. Fixa - 42Cx - 1500Kg" at bounding box center [935, 215] width 485 height 26
click at [769, 212] on div "F. Fixa - 42Cx - 1500Kg" at bounding box center [935, 215] width 485 height 26
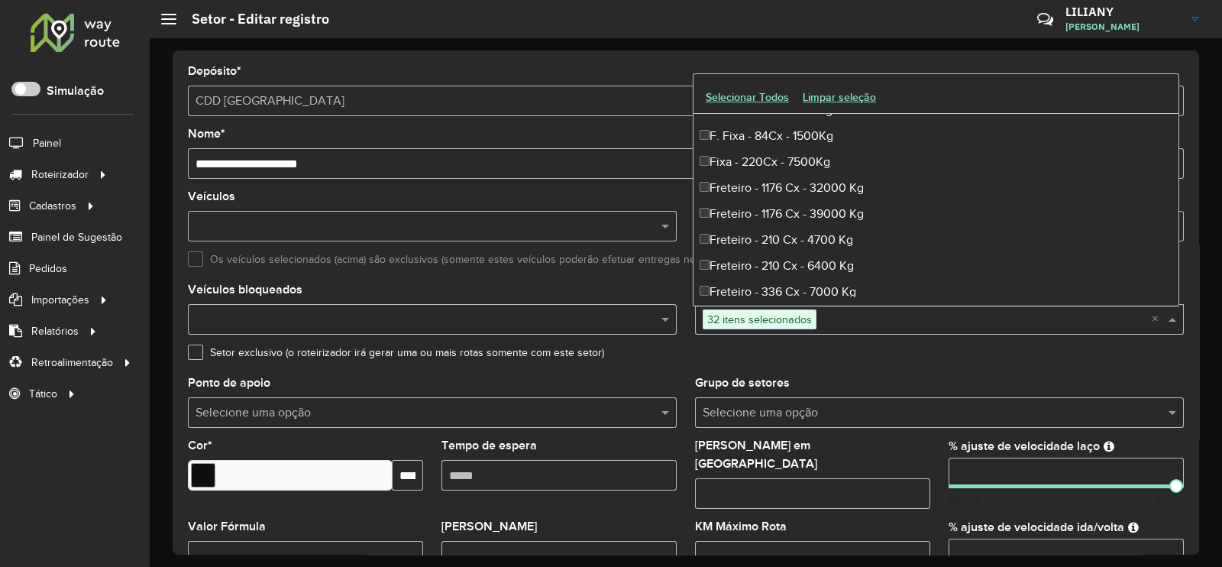
scroll to position [2958, 0]
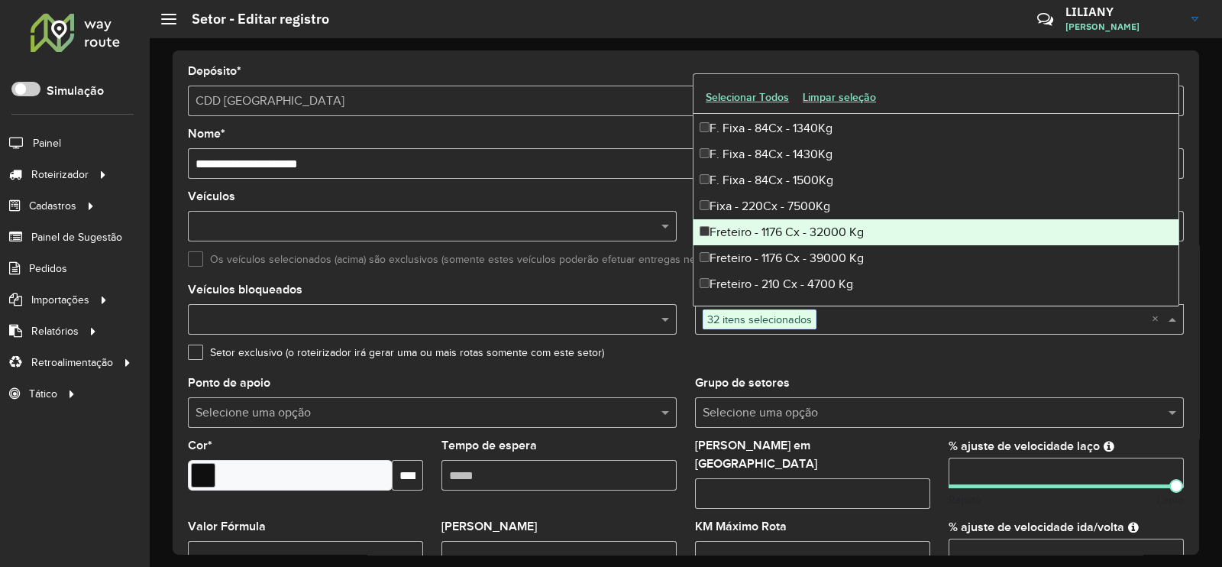
click at [802, 233] on div "Freteiro - 1176 Cx - 32000 Kg" at bounding box center [935, 232] width 485 height 26
click at [792, 249] on div "Freteiro - 1176 Cx - 39000 Kg" at bounding box center [935, 258] width 485 height 26
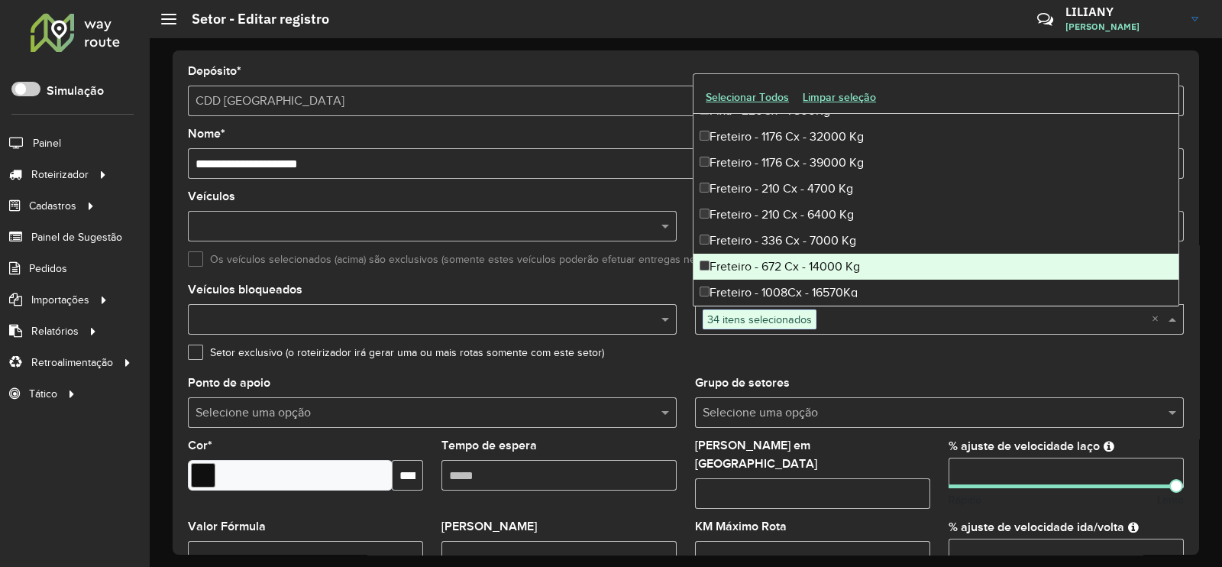
scroll to position [3150, 0]
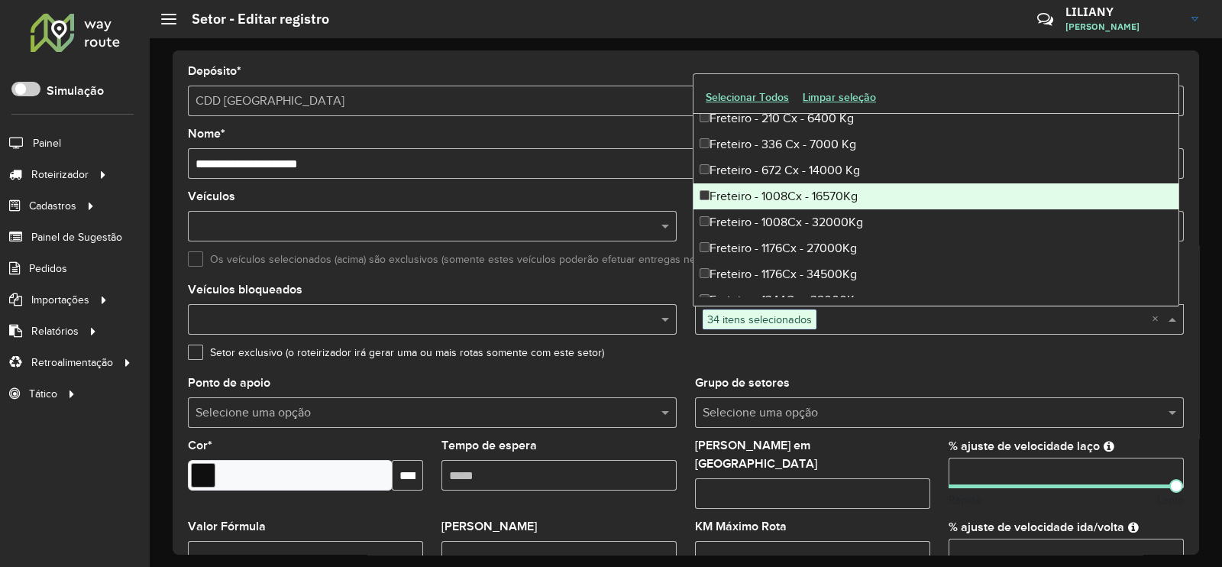
click at [798, 200] on div "Freteiro - 1008Cx - 16570Kg" at bounding box center [935, 196] width 485 height 26
click at [796, 219] on div "Freteiro - 1008Cx - 32000Kg" at bounding box center [935, 222] width 485 height 26
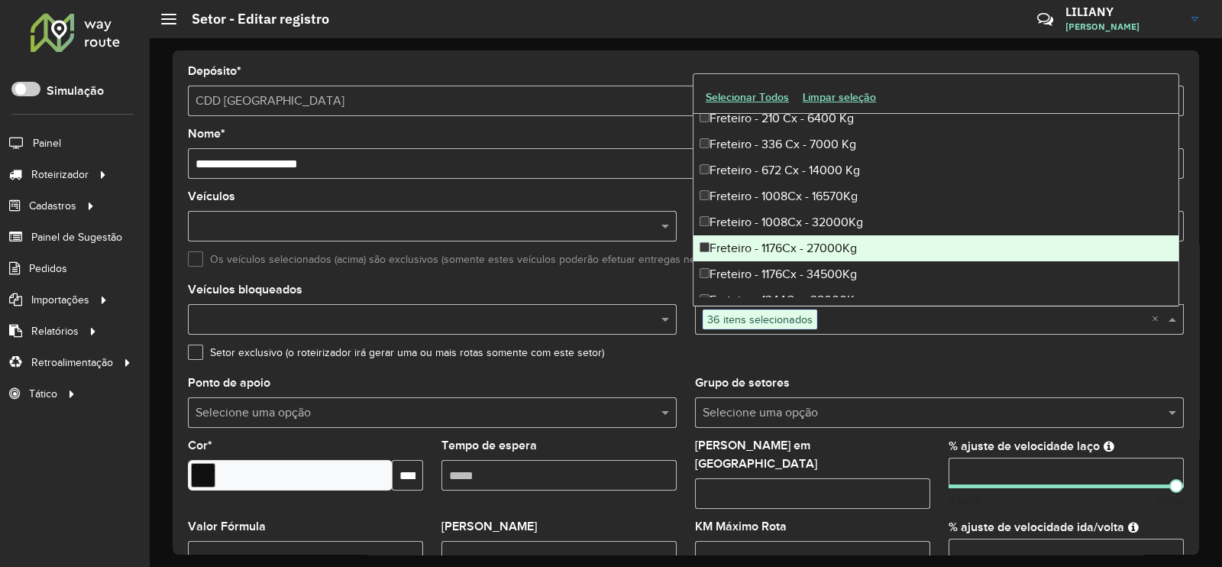
click at [798, 245] on div "Freteiro - 1176Cx - 27000Kg" at bounding box center [935, 248] width 485 height 26
click at [803, 264] on div "Freteiro - 1176Cx - 34500Kg" at bounding box center [935, 274] width 485 height 26
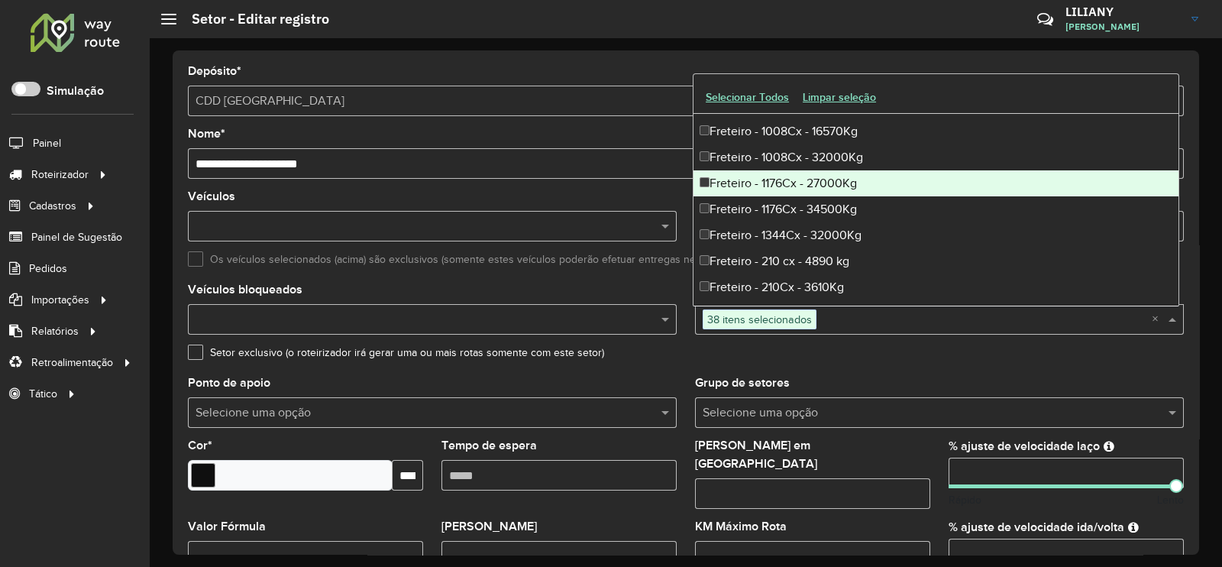
scroll to position [3245, 0]
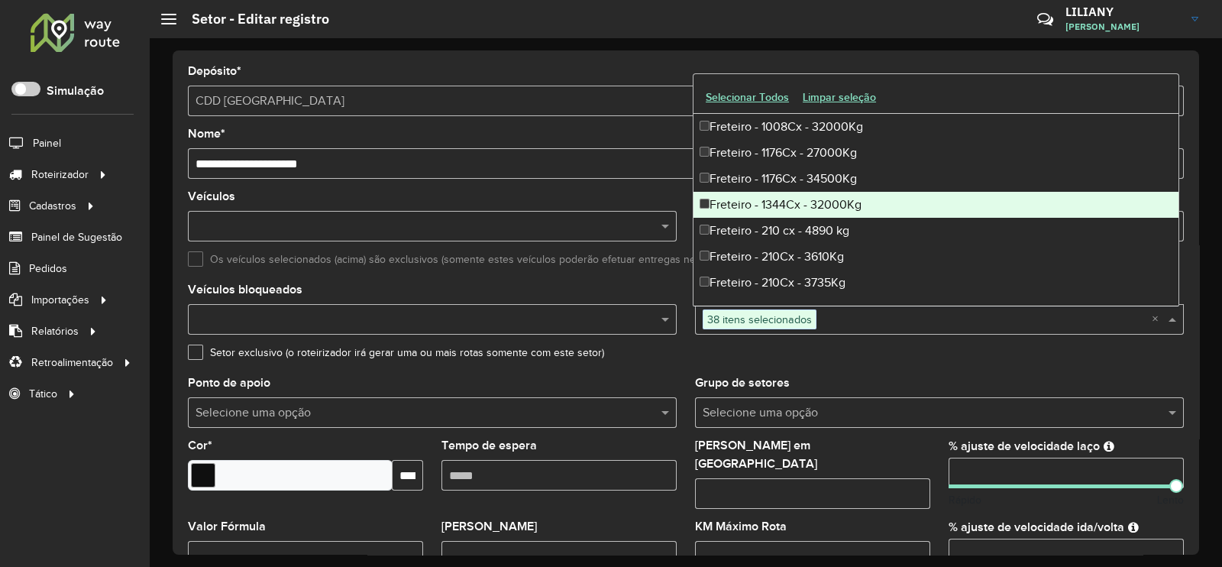
click at [799, 189] on div "Freteiro - 1176Cx - 34500Kg" at bounding box center [935, 179] width 485 height 26
click at [798, 204] on div "Freteiro - 1344Cx - 32000Kg" at bounding box center [935, 205] width 485 height 26
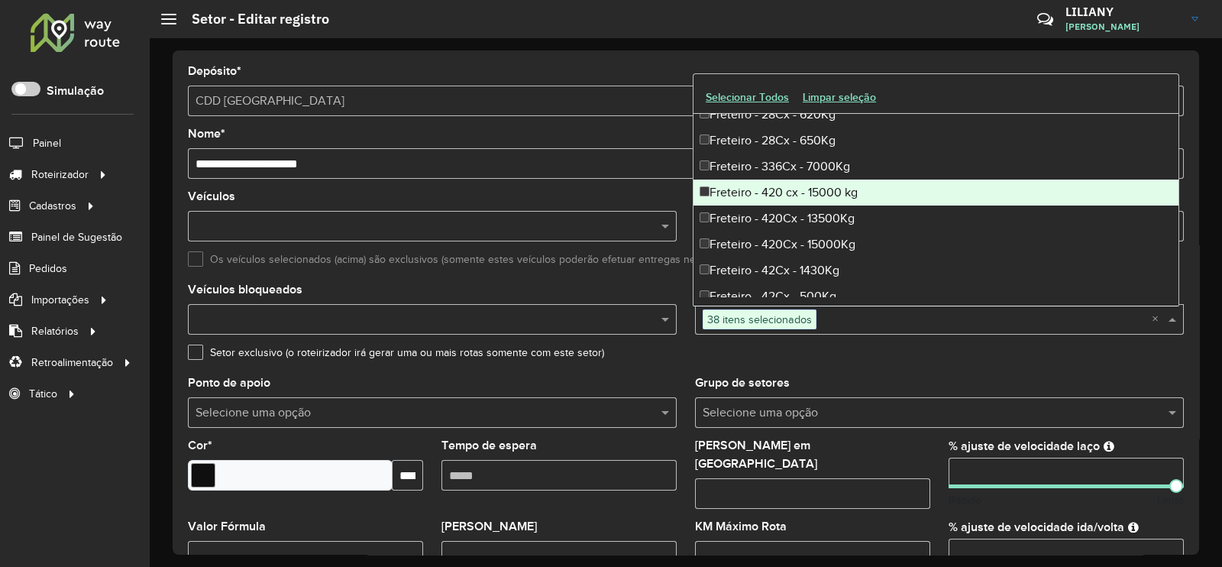
scroll to position [4104, 0]
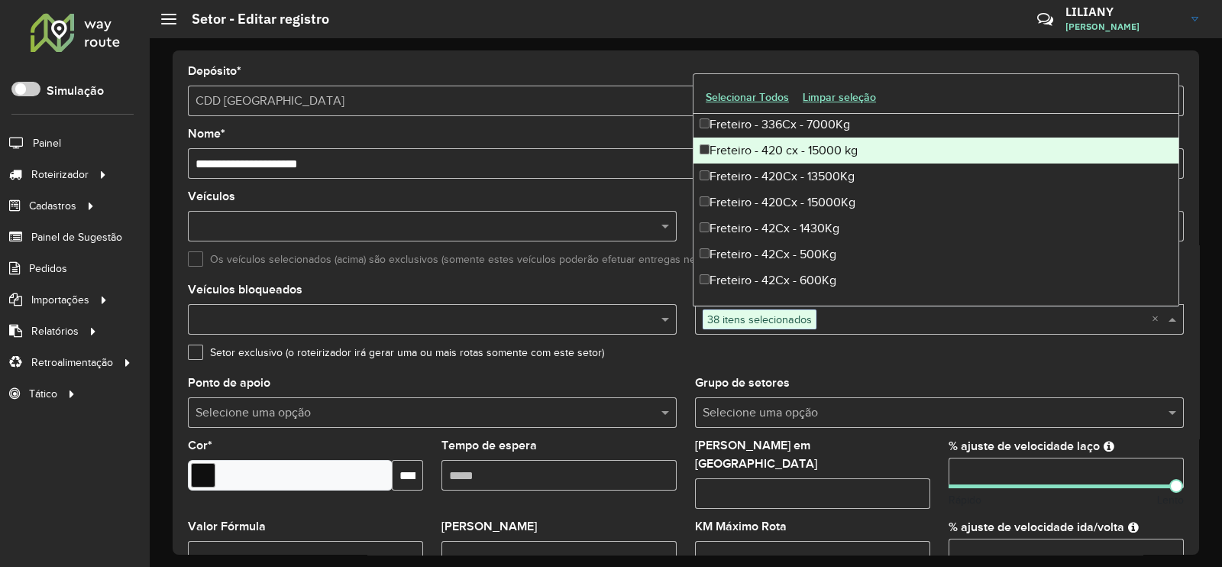
click at [785, 157] on div "Freteiro - 420 cx - 15000 kg" at bounding box center [935, 150] width 485 height 26
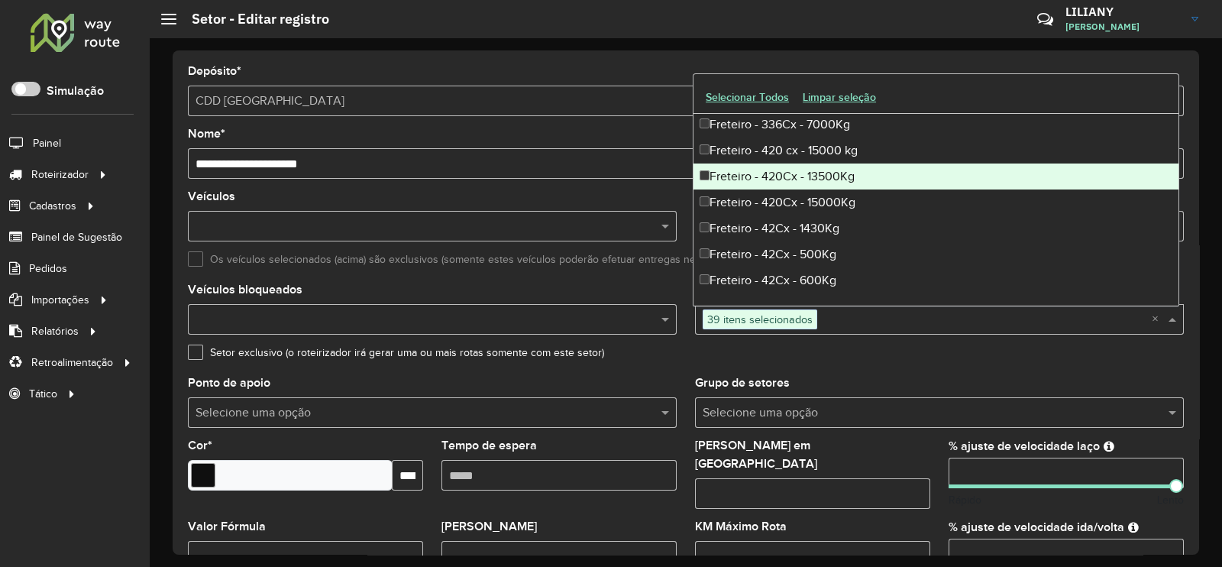
click at [794, 174] on div "Freteiro - 420Cx - 13500Kg" at bounding box center [935, 176] width 485 height 26
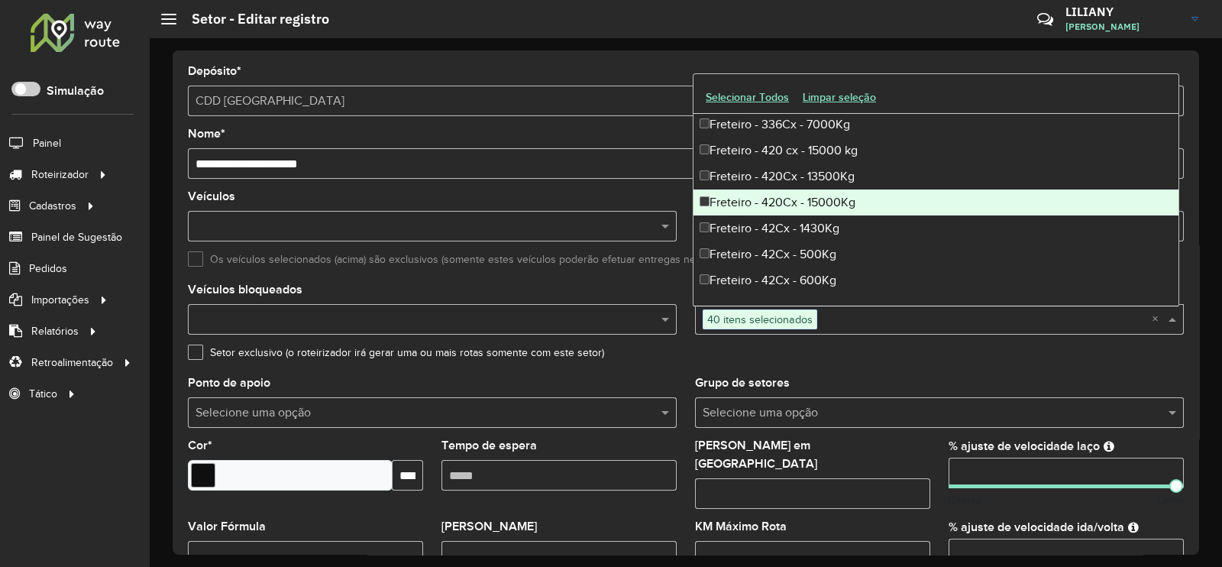
click at [795, 196] on div "Freteiro - 420Cx - 15000Kg" at bounding box center [935, 202] width 485 height 26
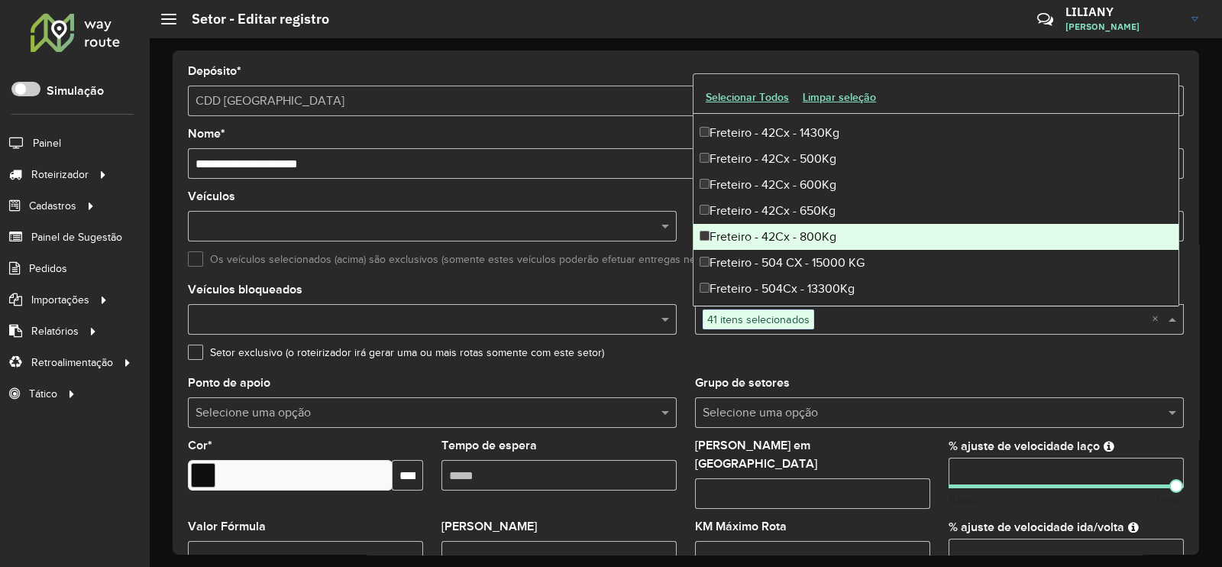
scroll to position [4295, 0]
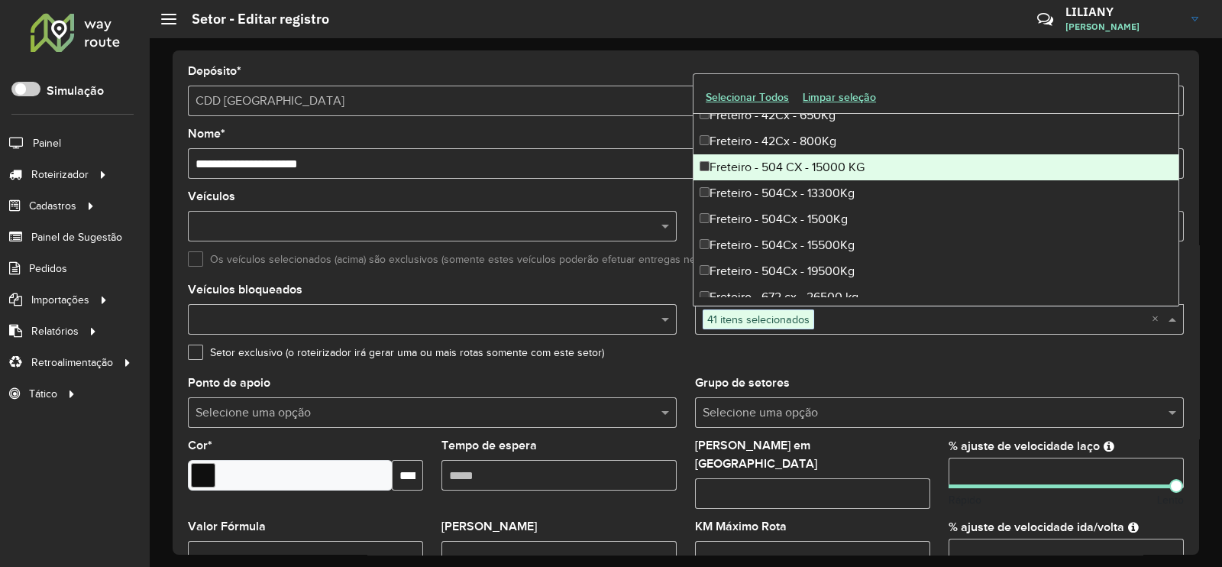
click at [800, 162] on div "Freteiro - 504 CX - 15000 KG" at bounding box center [935, 167] width 485 height 26
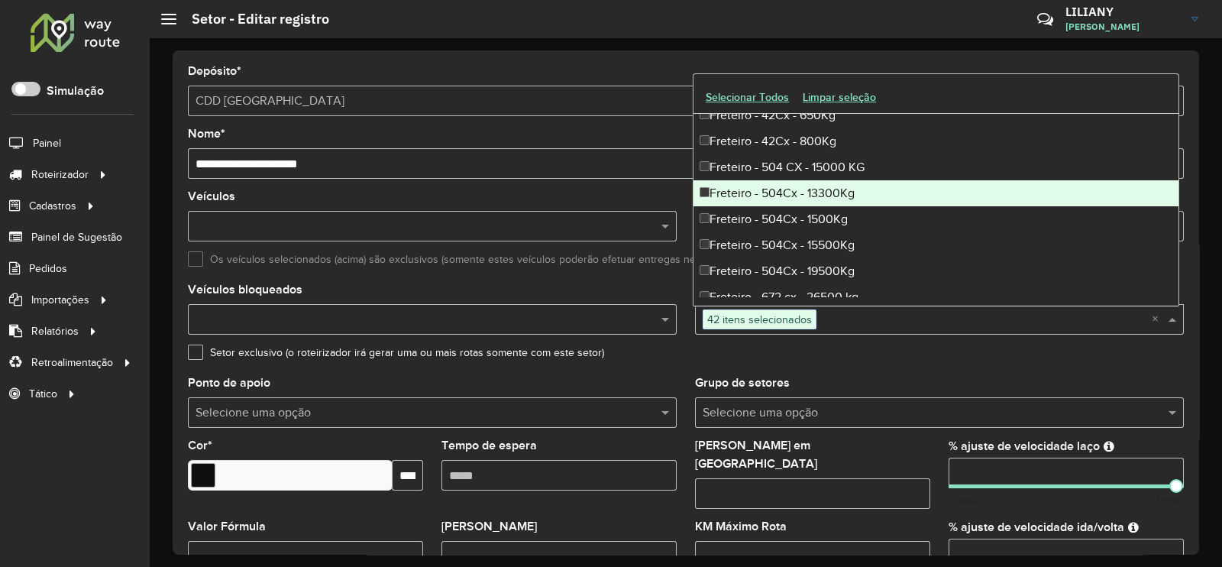
click at [799, 192] on div "Freteiro - 504Cx - 13300Kg" at bounding box center [935, 193] width 485 height 26
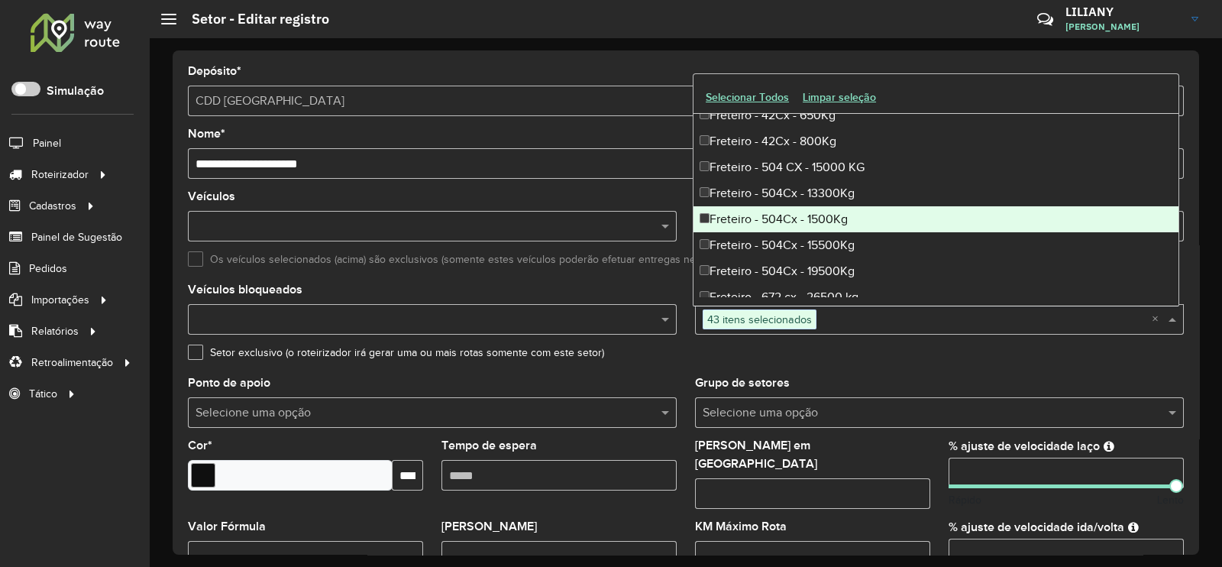
click at [798, 209] on div "Freteiro - 504Cx - 1500Kg" at bounding box center [935, 219] width 485 height 26
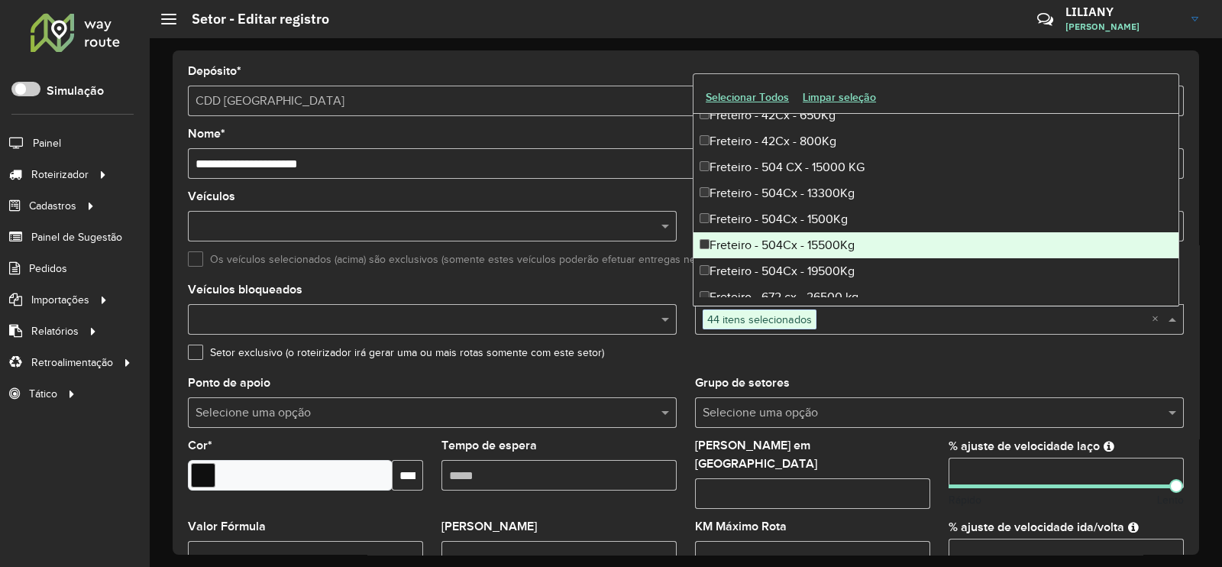
click at [792, 238] on div "Freteiro - 504Cx - 15500Kg" at bounding box center [935, 245] width 485 height 26
click at [791, 265] on div "Freteiro - 504Cx - 19500Kg" at bounding box center [935, 271] width 485 height 26
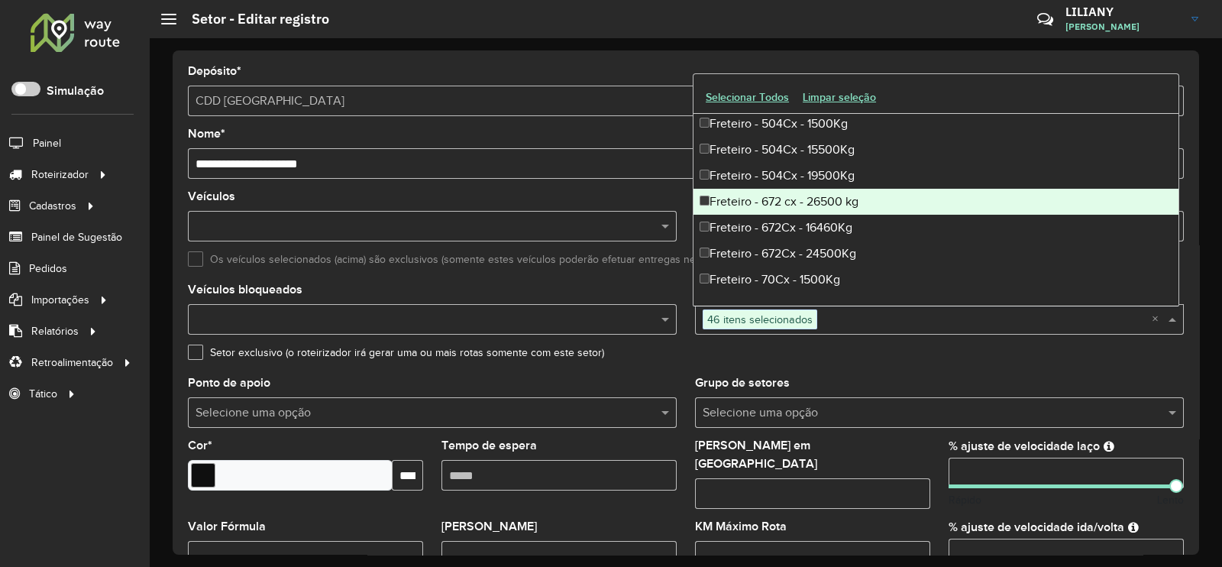
click at [797, 204] on div "Freteiro - 672 cx - 26500 kg" at bounding box center [935, 202] width 485 height 26
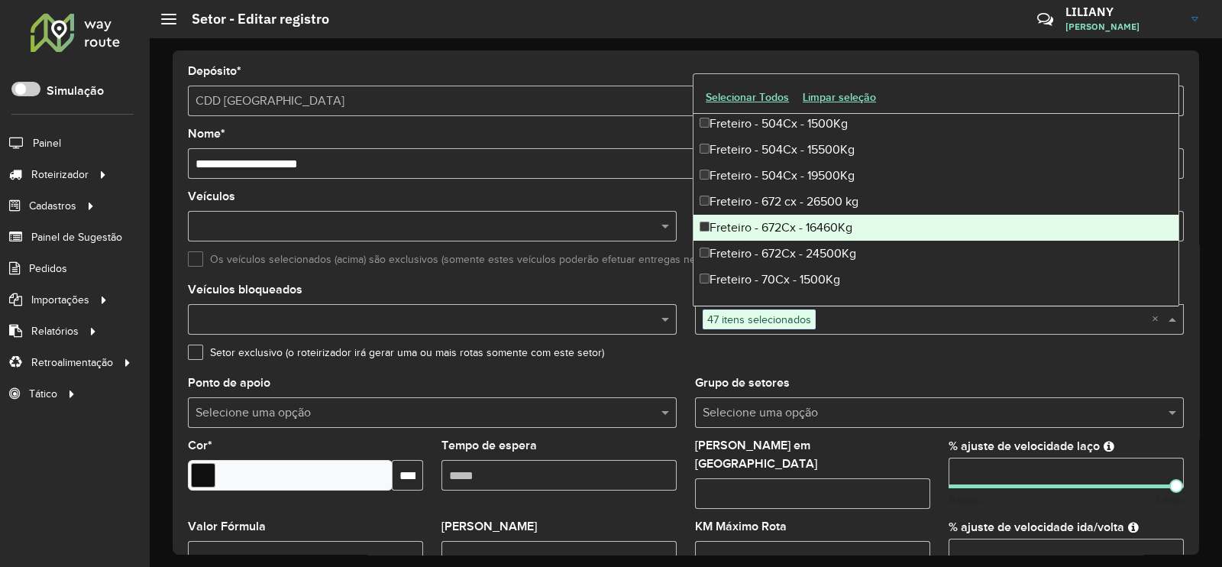
click at [796, 227] on div "Freteiro - 672Cx - 16460Kg" at bounding box center [935, 228] width 485 height 26
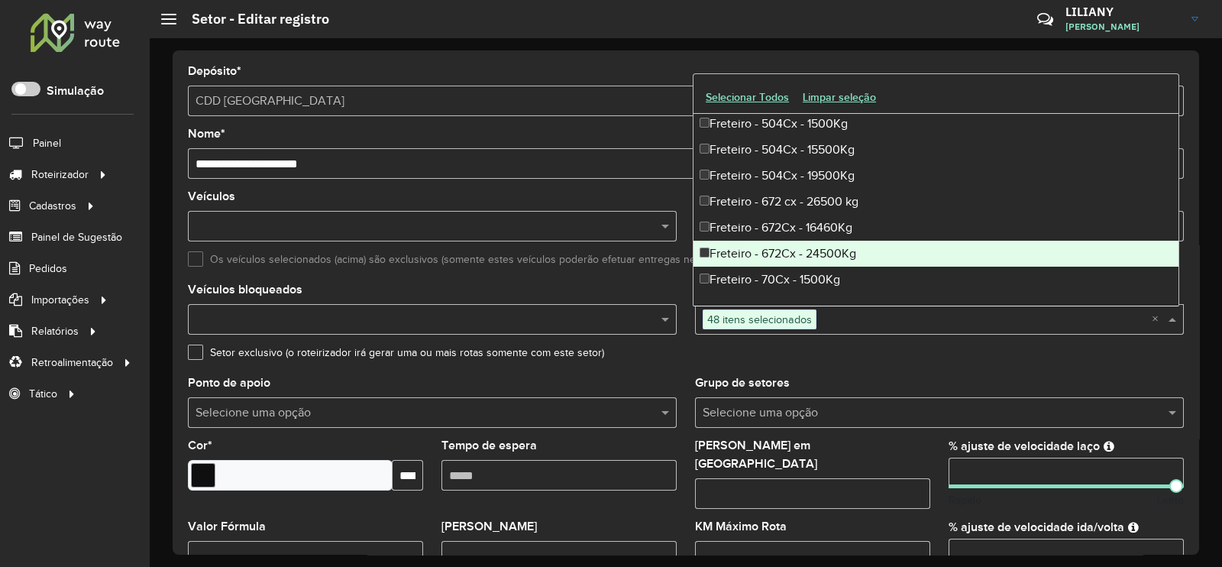
click at [795, 251] on div "Freteiro - 672Cx - 24500Kg" at bounding box center [935, 254] width 485 height 26
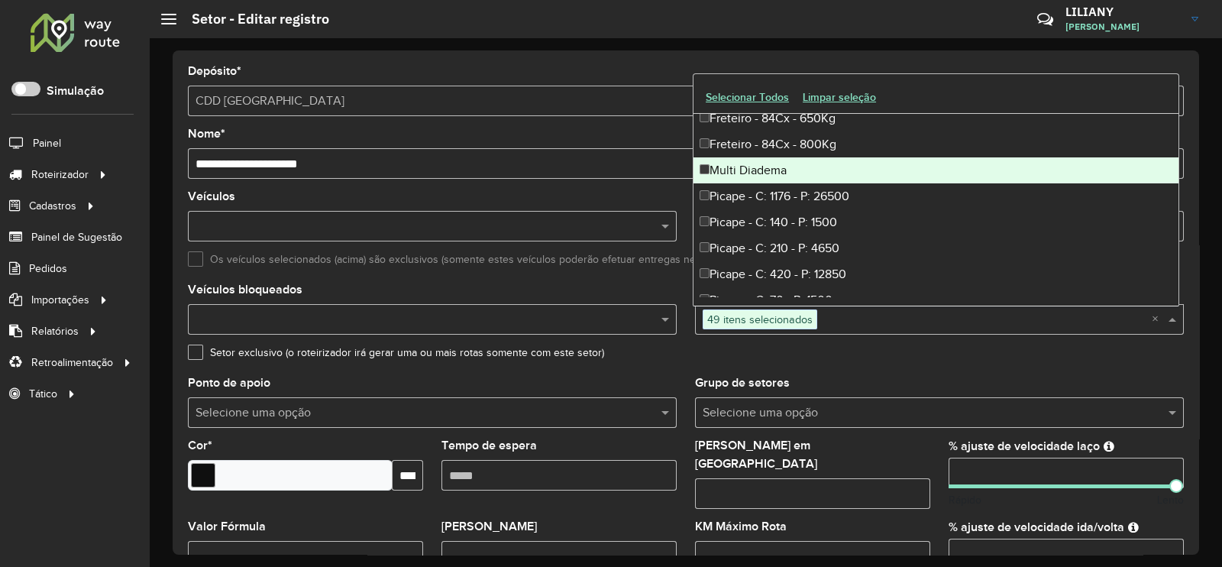
scroll to position [4867, 0]
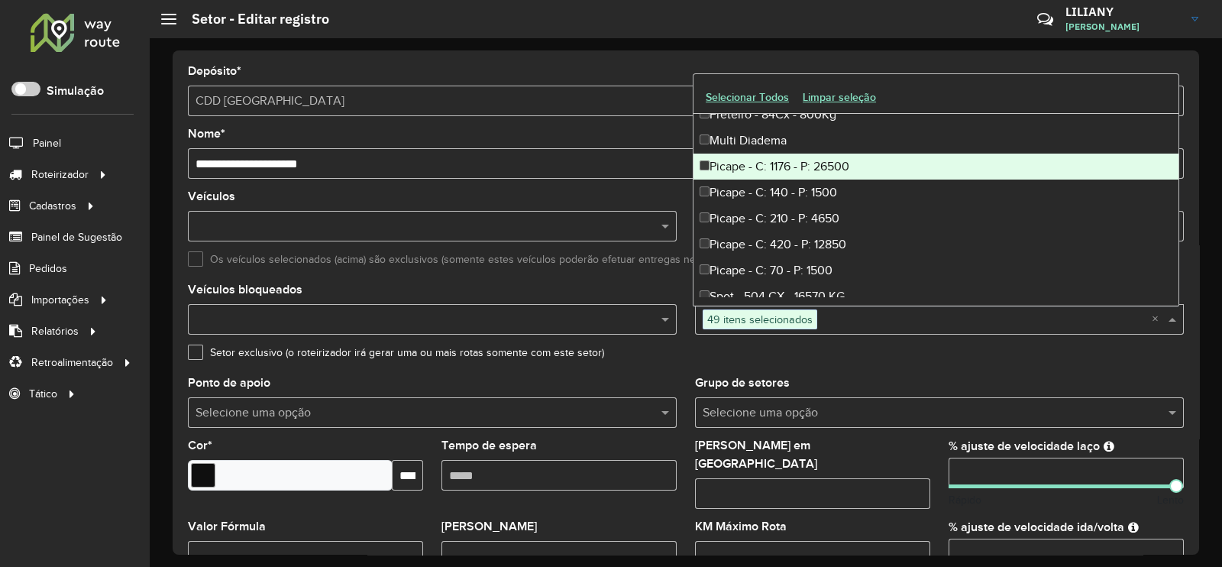
click at [793, 171] on div "Picape - C: 1176 - P: 26500" at bounding box center [935, 166] width 485 height 26
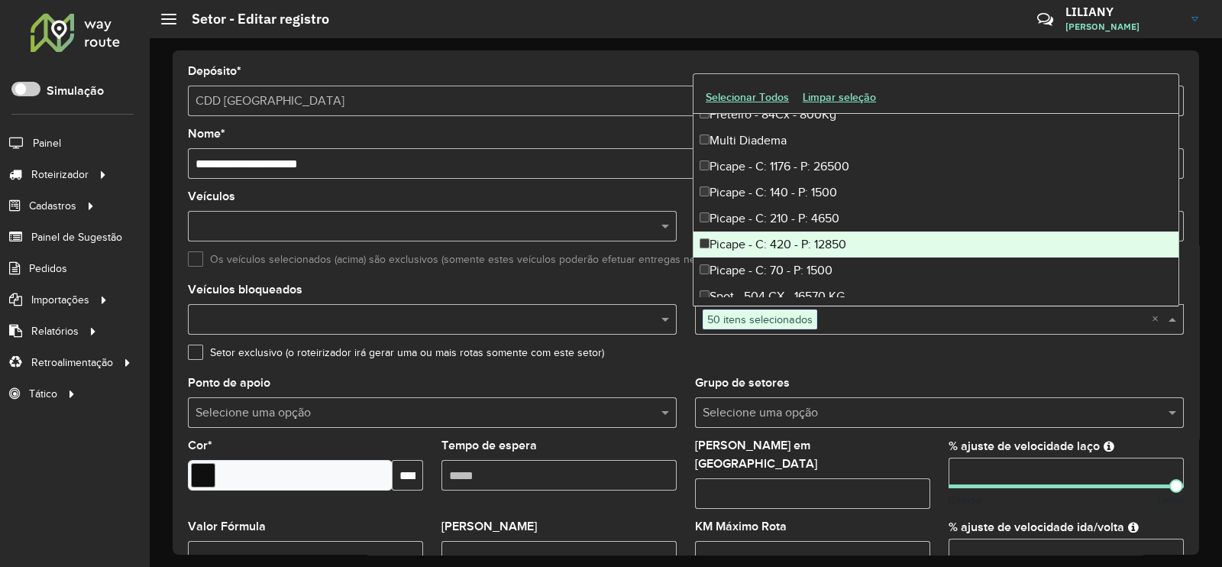
click at [815, 234] on div "Picape - C: 420 - P: 12850" at bounding box center [935, 244] width 485 height 26
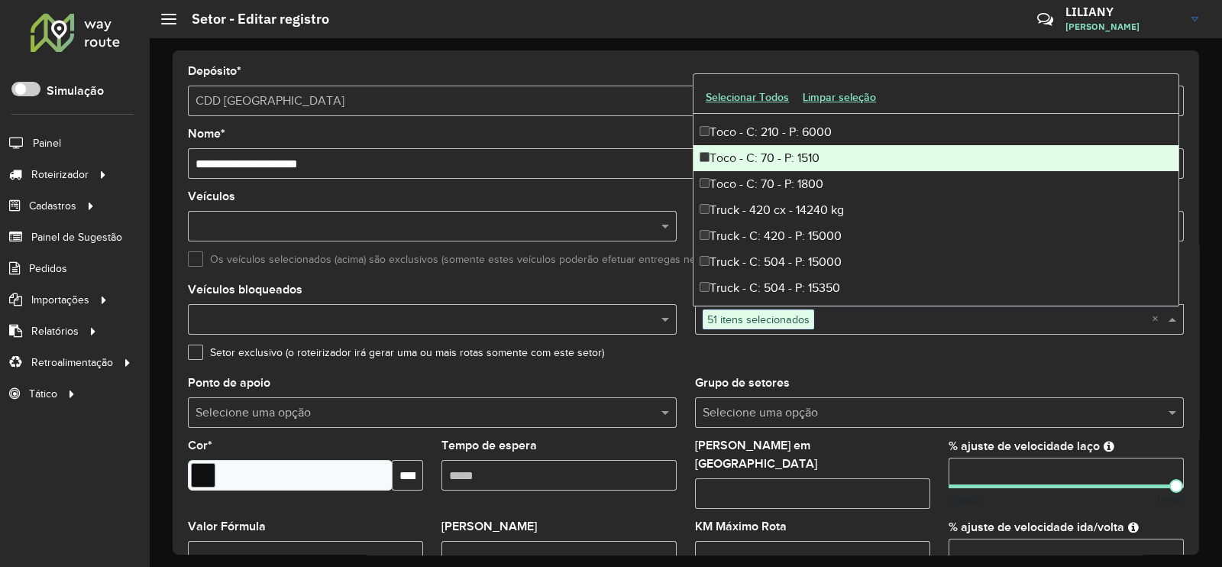
scroll to position [5164, 0]
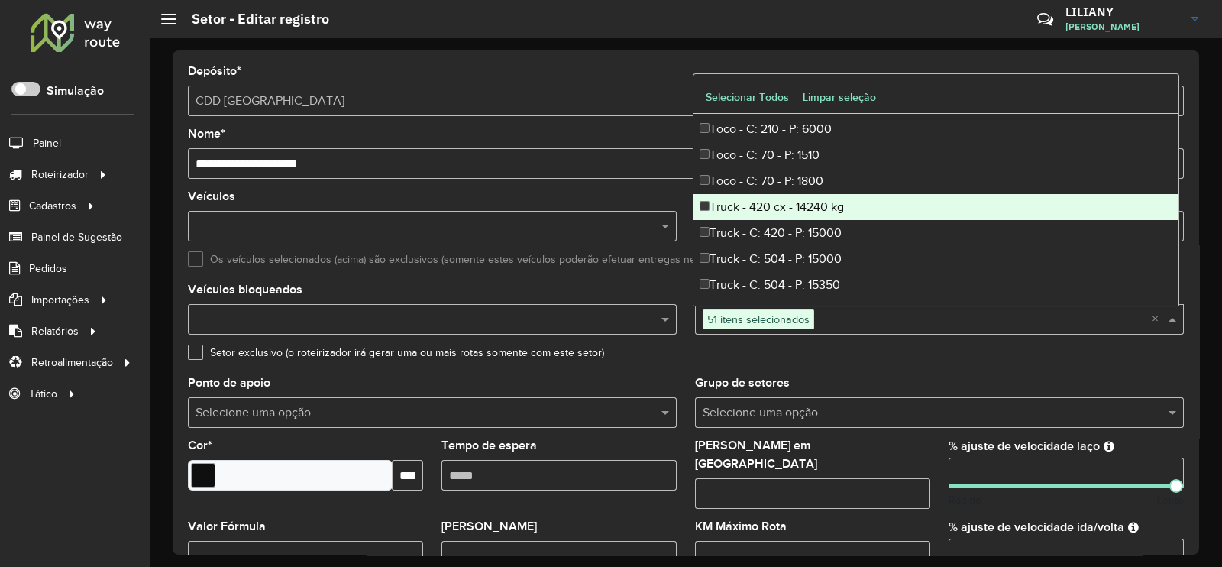
click at [797, 202] on div "Truck - 420 cx - 14240 kg" at bounding box center [935, 207] width 485 height 26
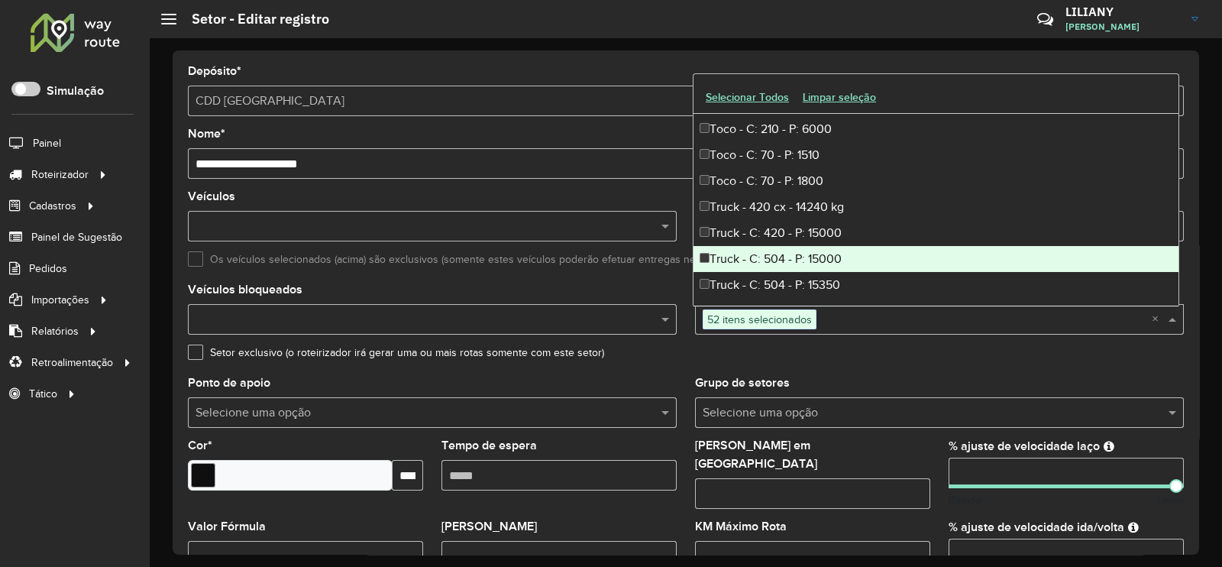
click at [805, 254] on div "Truck - C: 504 - P: 15000" at bounding box center [935, 259] width 485 height 26
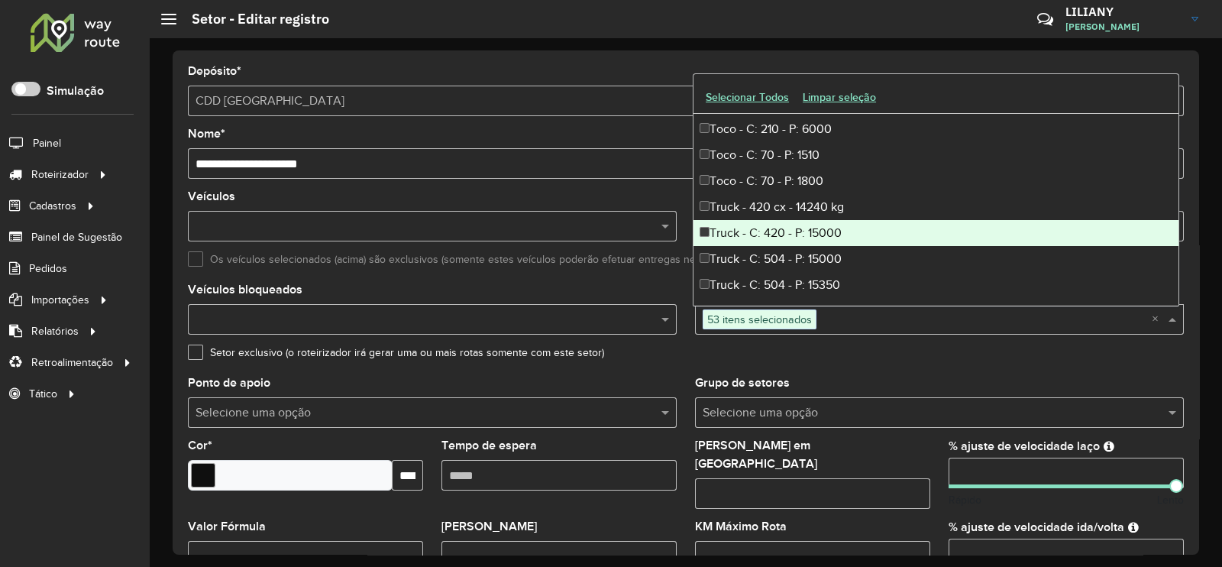
click at [790, 225] on div "Truck - C: 420 - P: 15000" at bounding box center [935, 233] width 485 height 26
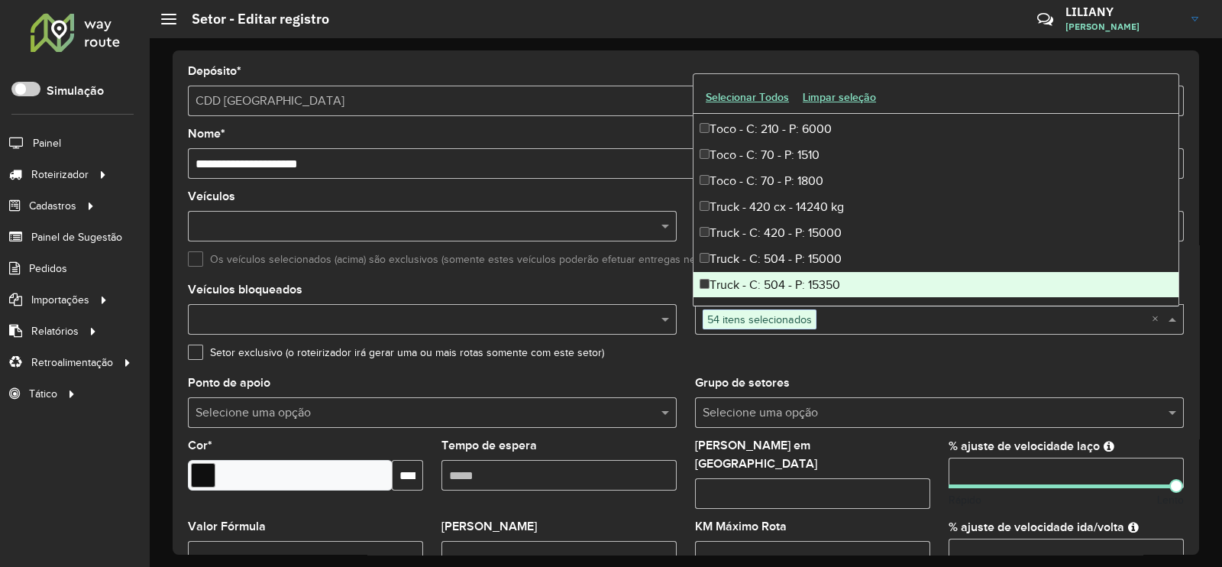
click at [797, 272] on div "Truck - C: 504 - P: 15350" at bounding box center [935, 285] width 485 height 26
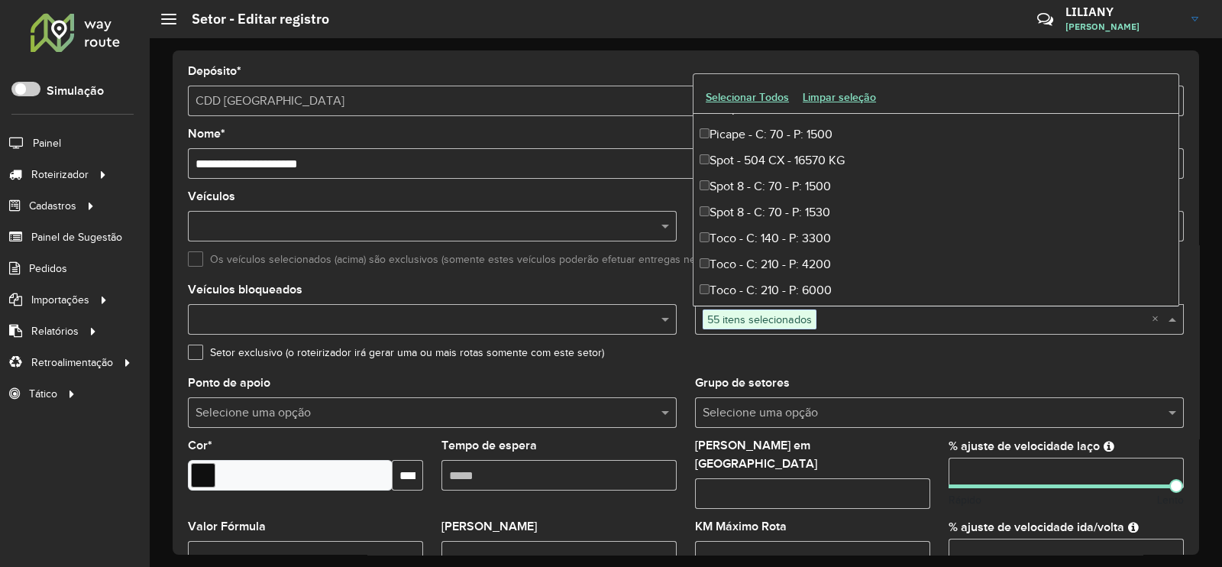
scroll to position [4973, 0]
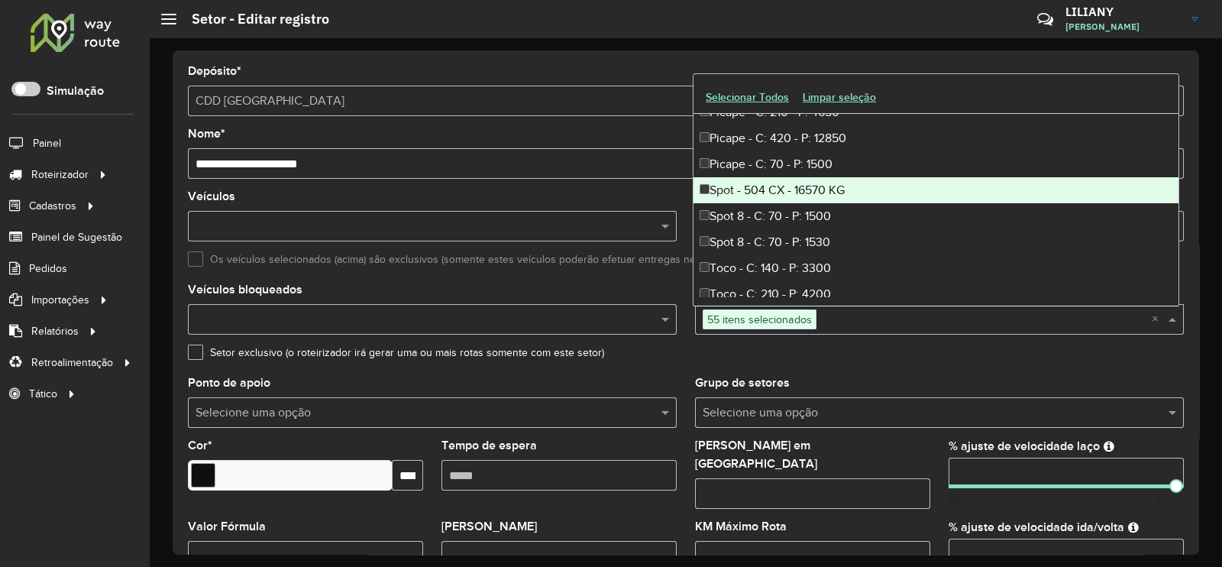
click at [757, 191] on div "Spot - 504 CX - 16570 KG" at bounding box center [935, 190] width 485 height 26
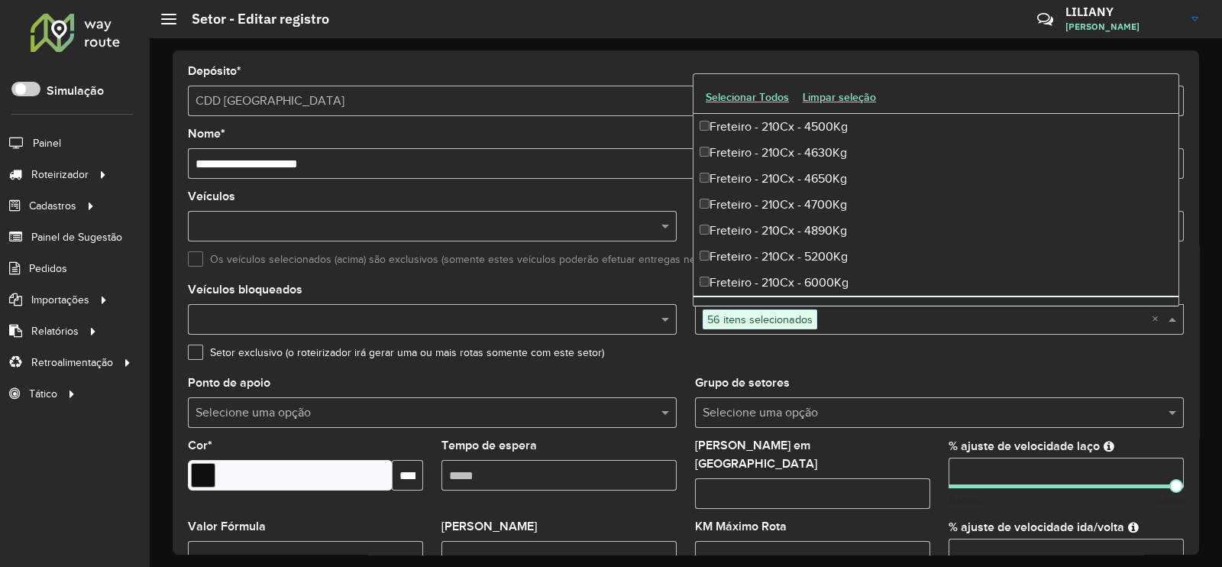
scroll to position [3542, 0]
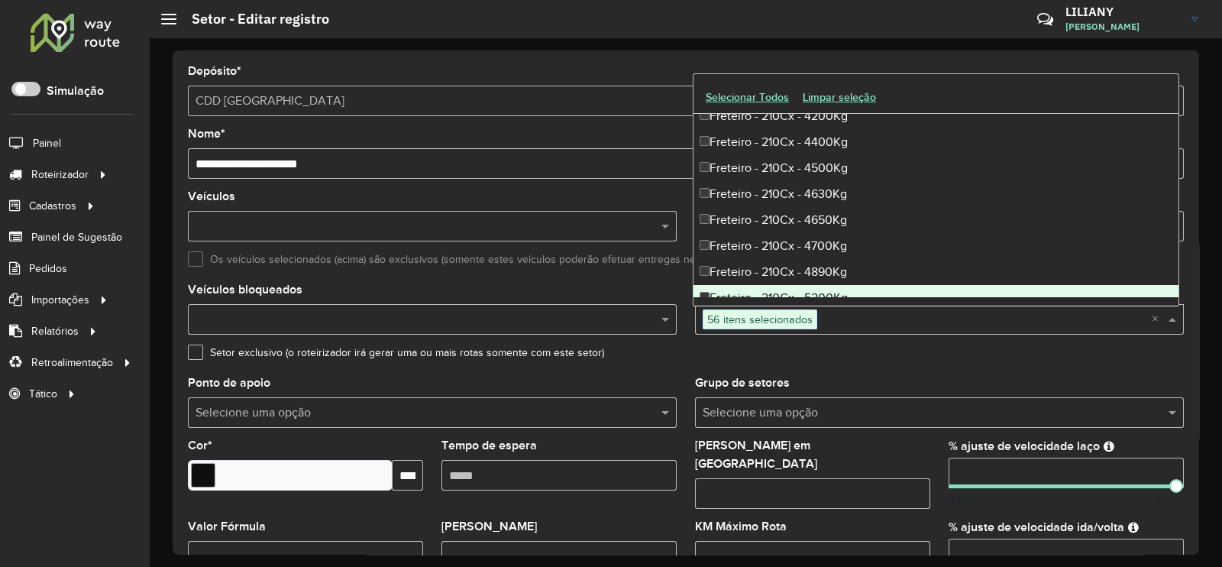
click at [1039, 357] on div "Setor exclusivo (o roteirizador irá gerar uma ou mais rotas somente com este se…" at bounding box center [686, 356] width 996 height 18
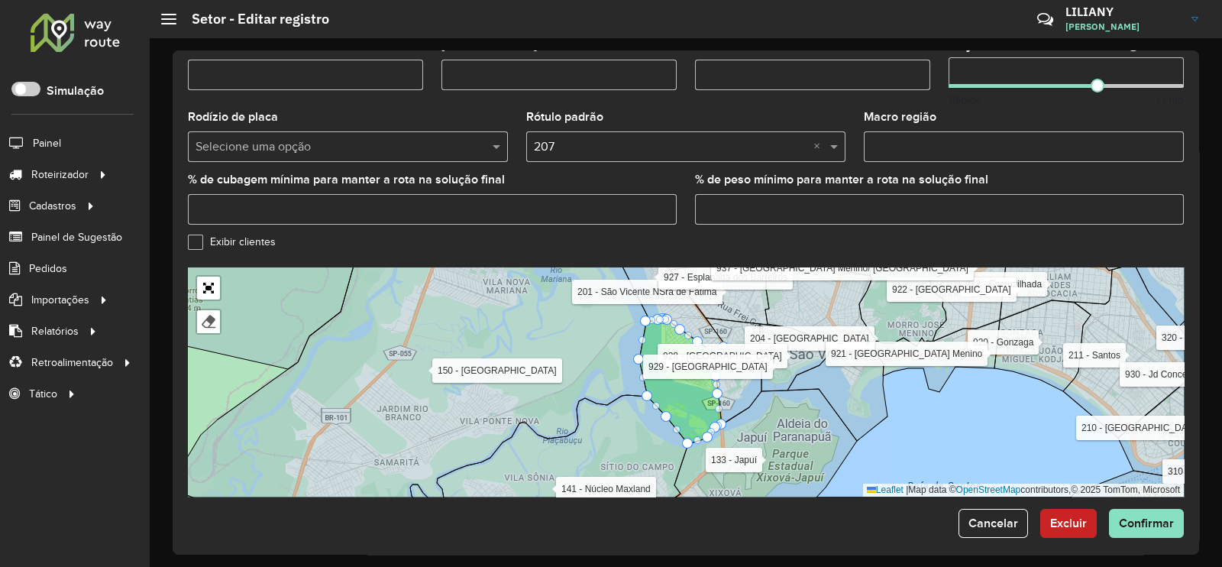
scroll to position [483, 0]
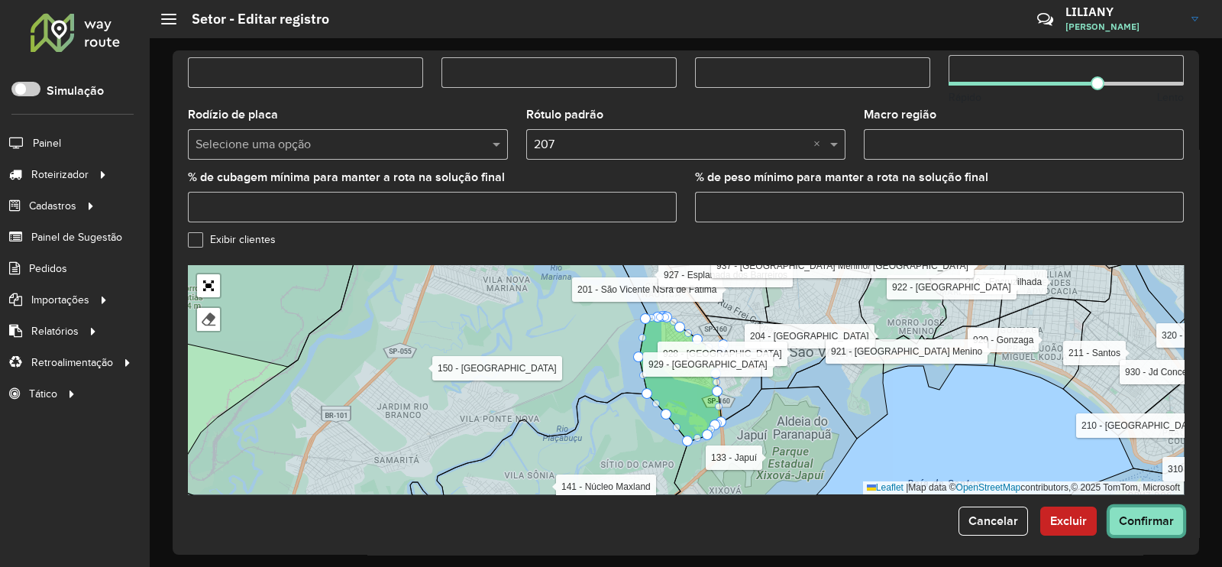
click at [1142, 514] on span "Confirmar" at bounding box center [1146, 520] width 55 height 13
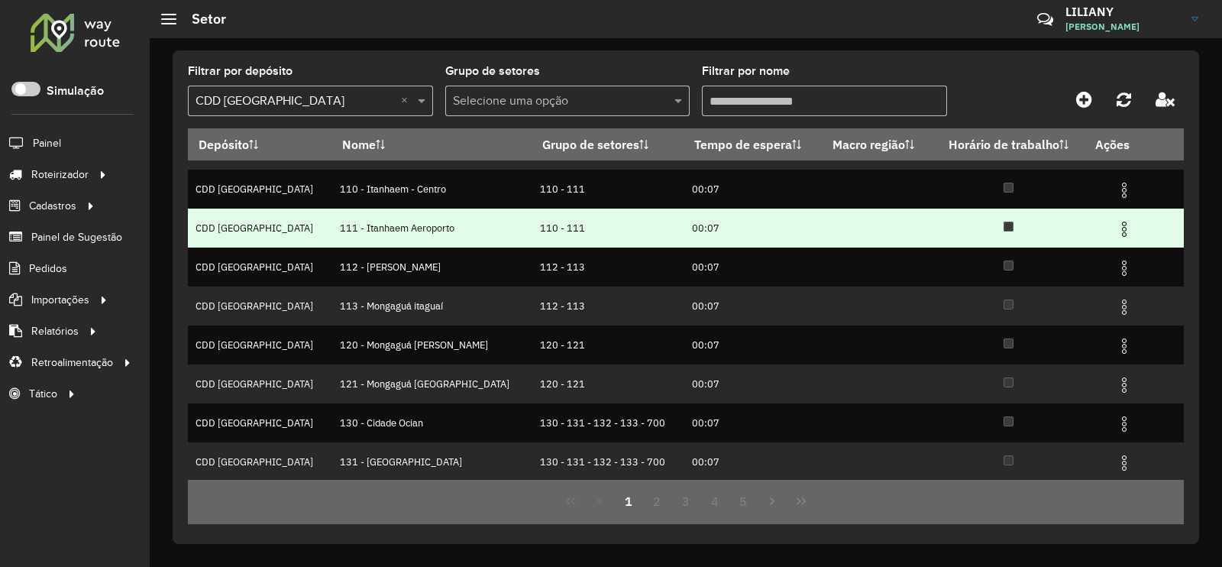
scroll to position [147, 0]
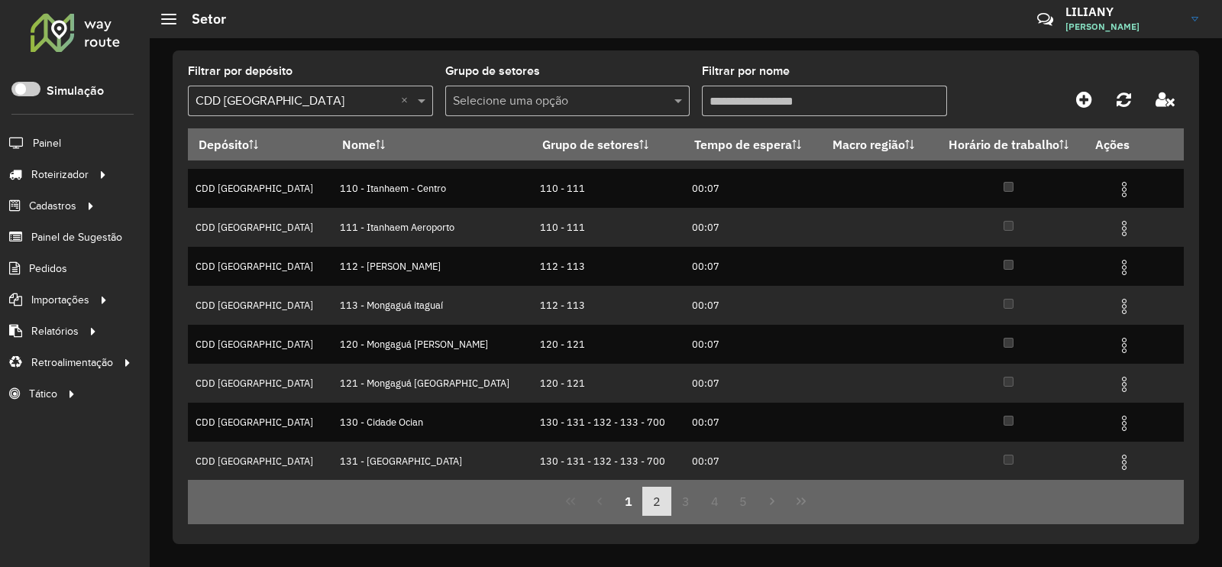
click at [656, 495] on button "2" at bounding box center [656, 500] width 29 height 29
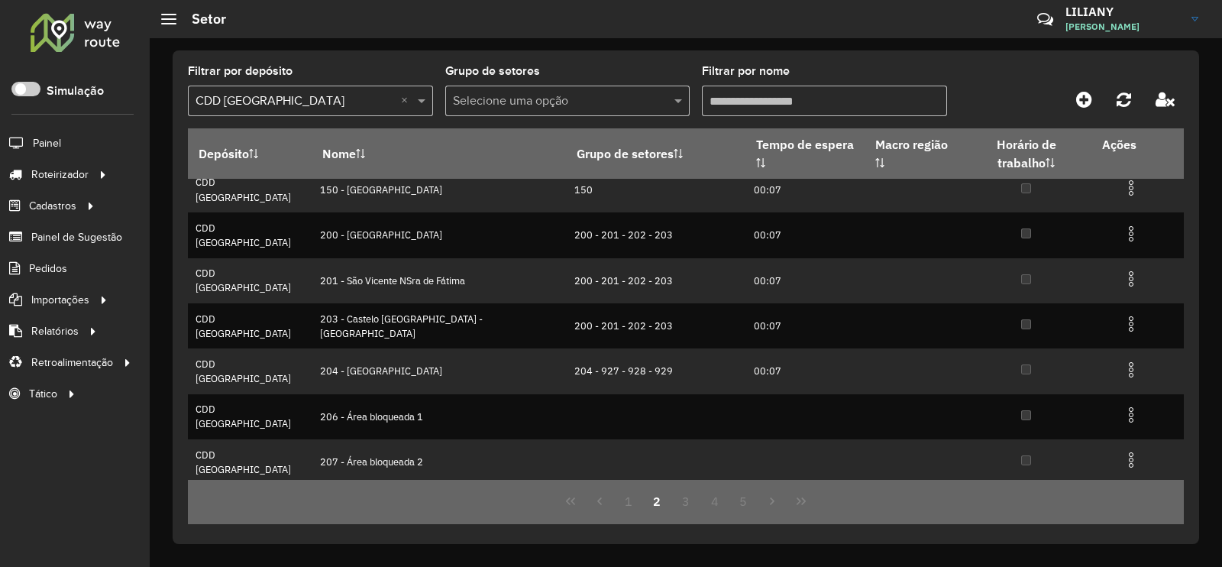
click at [1122, 496] on img at bounding box center [1131, 505] width 18 height 18
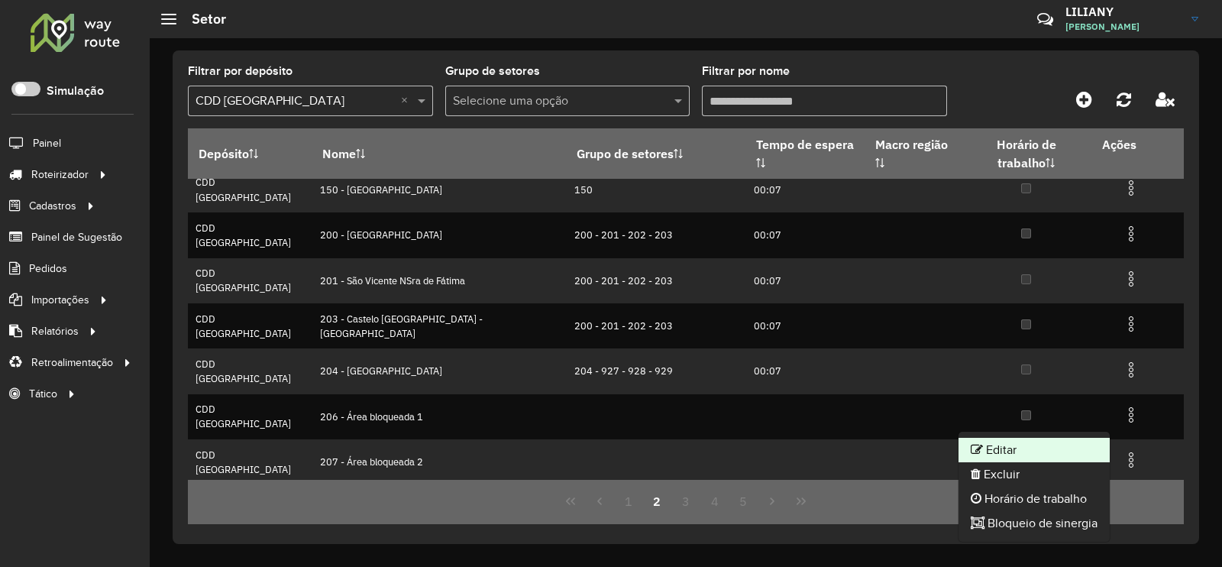
click at [1073, 444] on li "Editar" at bounding box center [1033, 450] width 151 height 24
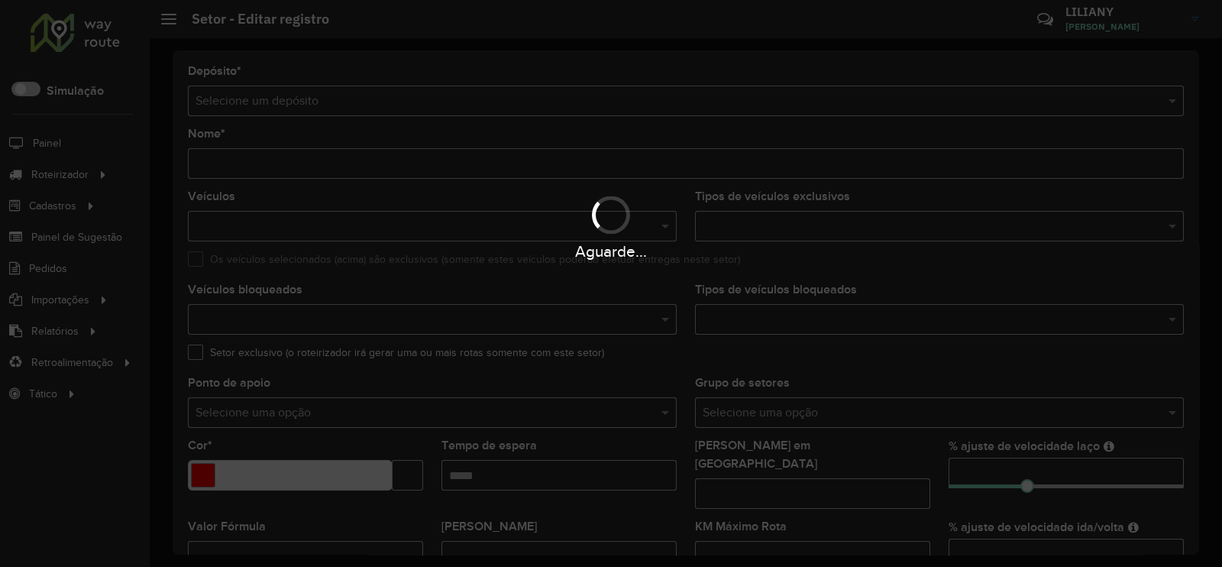
type input "**********"
type input "*******"
type input "*****"
type input "***"
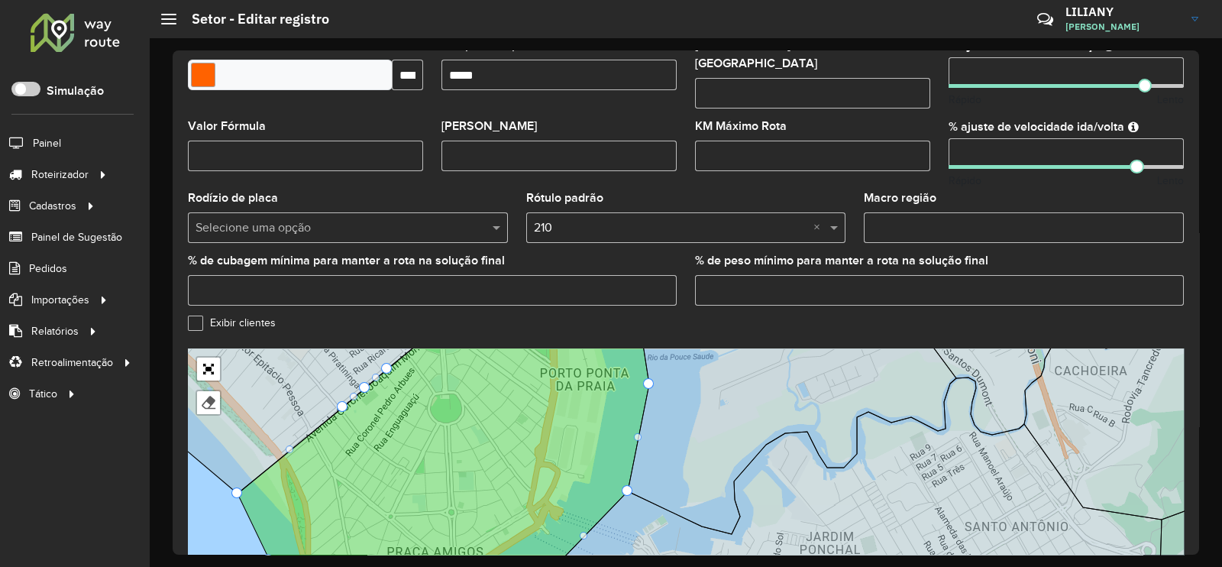
scroll to position [483, 0]
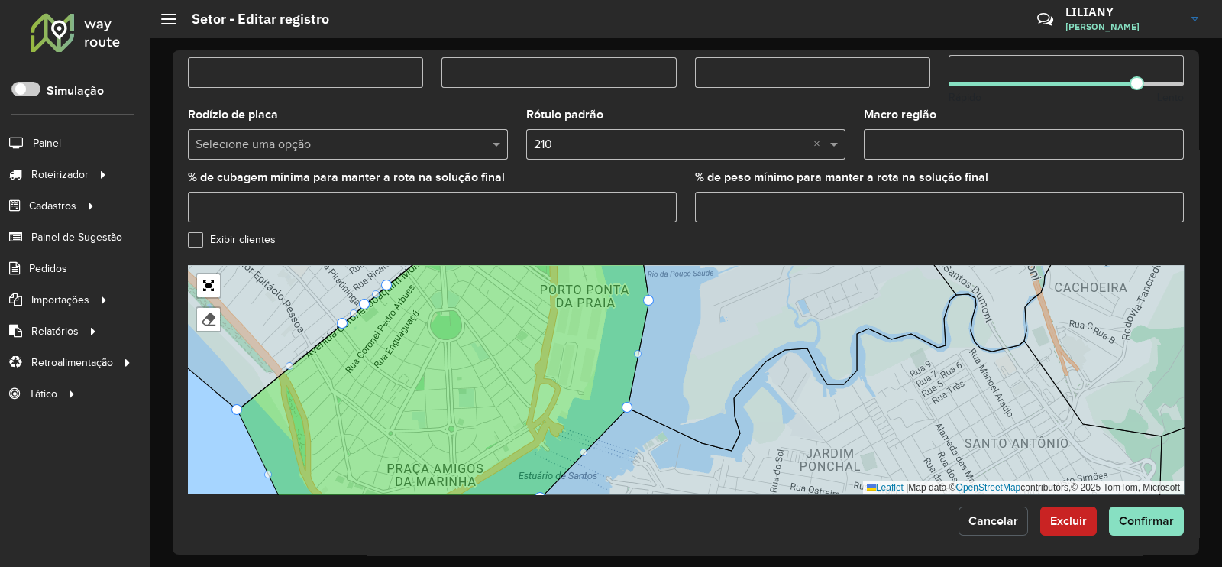
click at [980, 521] on button "Cancelar" at bounding box center [992, 520] width 69 height 29
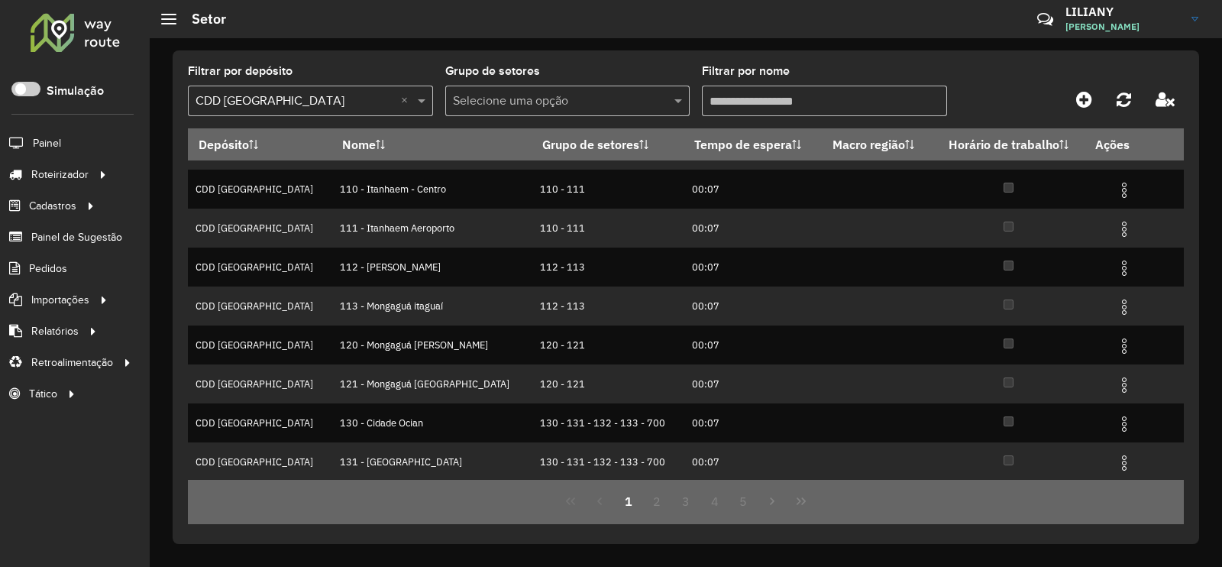
scroll to position [147, 0]
click at [657, 491] on button "2" at bounding box center [656, 500] width 29 height 29
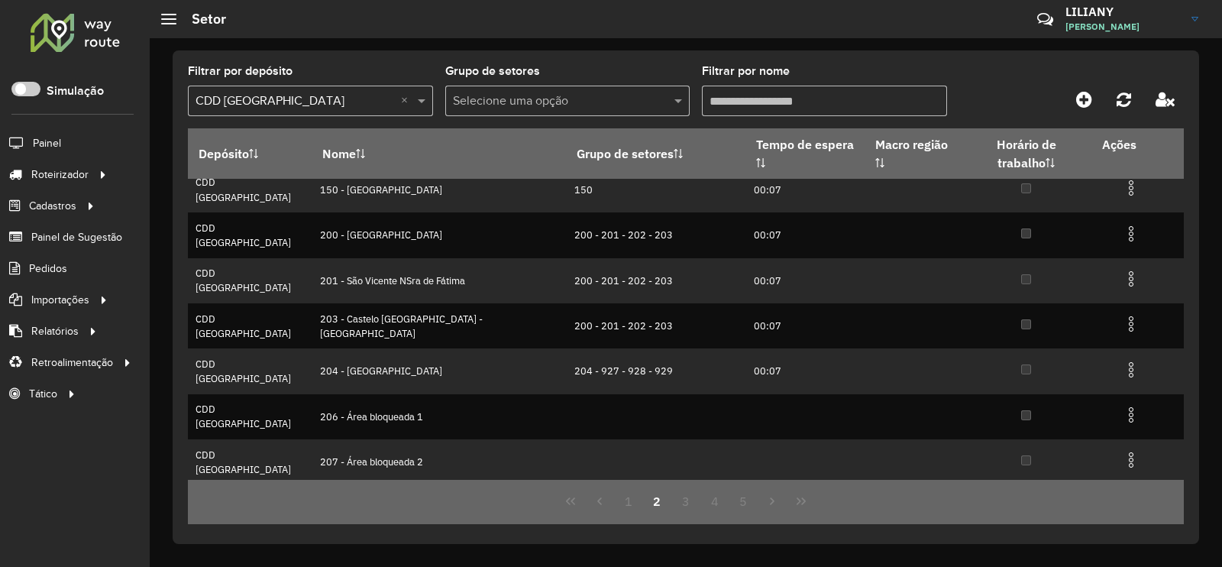
click at [1122, 541] on img at bounding box center [1131, 550] width 18 height 18
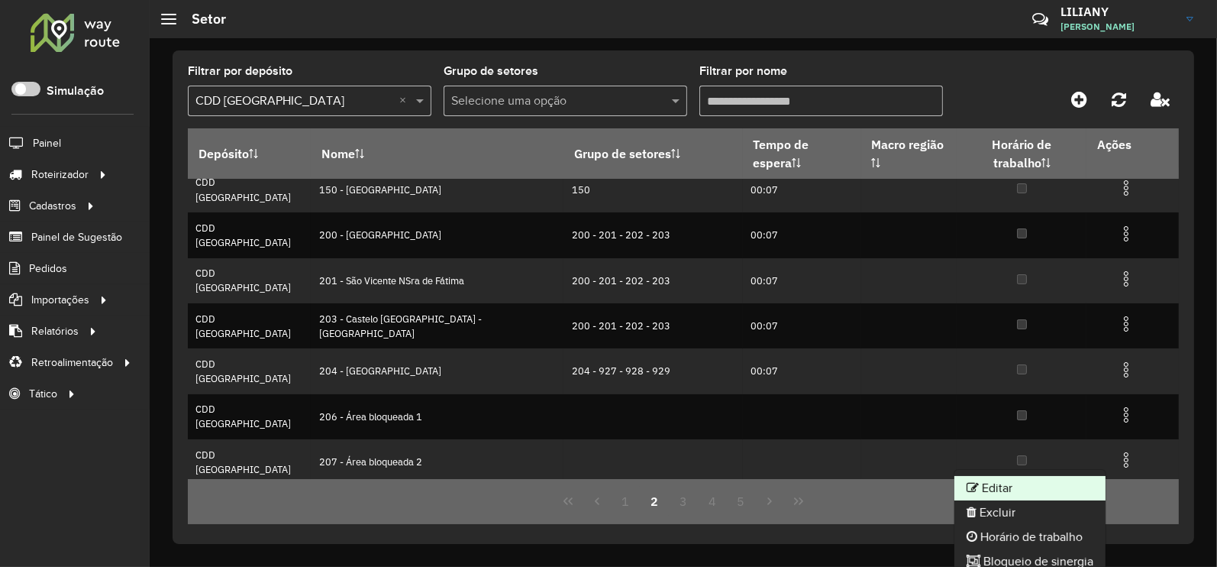
click at [1065, 480] on li "Editar" at bounding box center [1030, 488] width 151 height 24
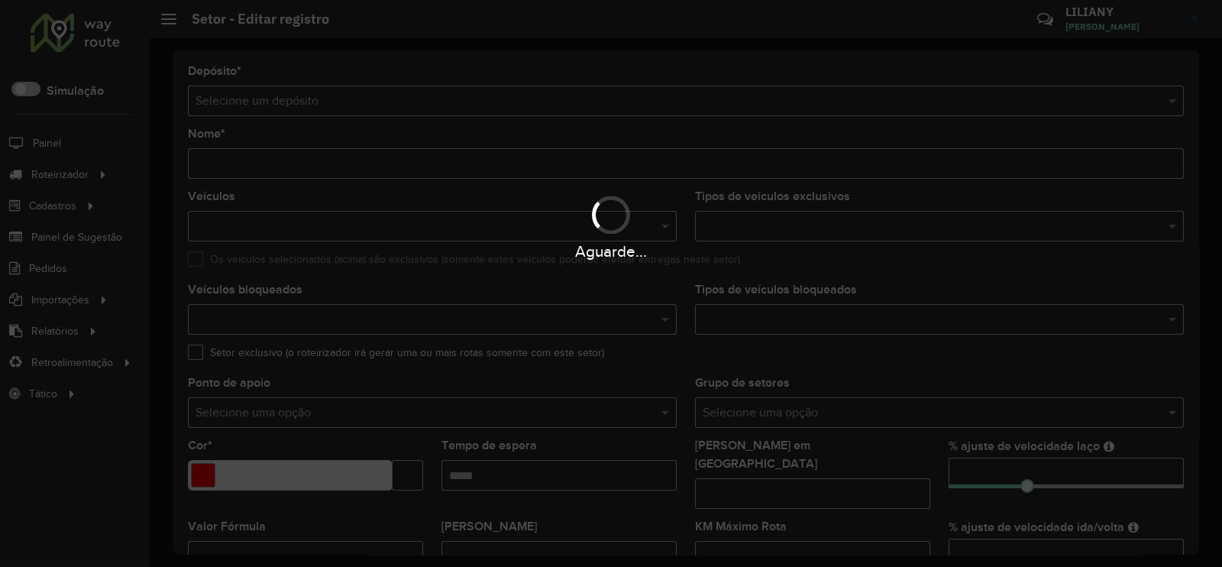
type input "**********"
type input "*******"
type input "*****"
type input "***"
type input "*"
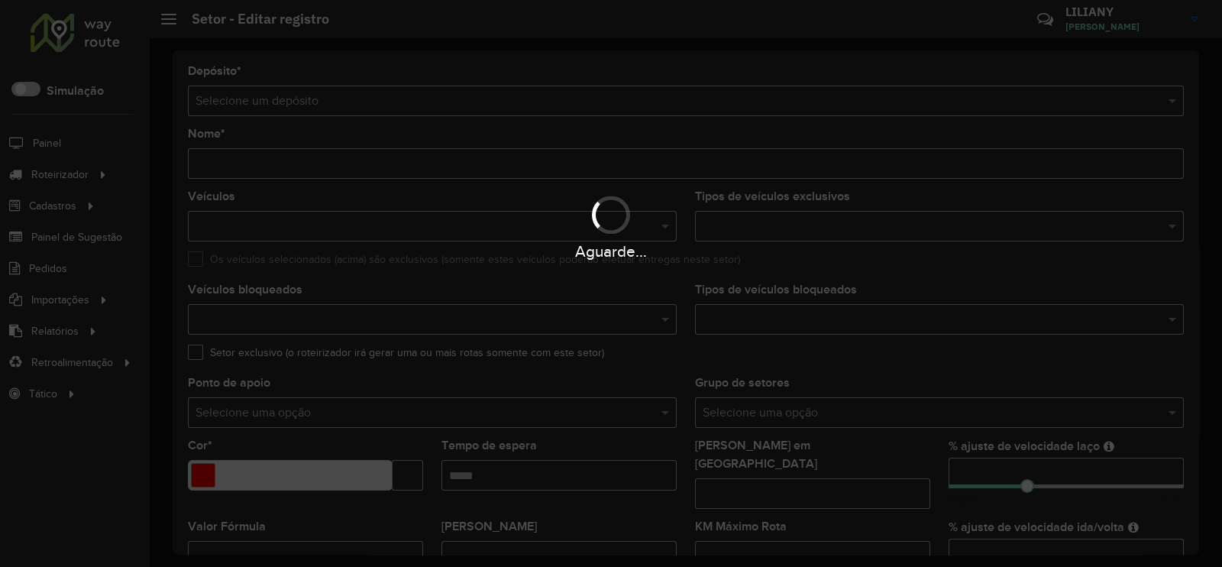
type input "***"
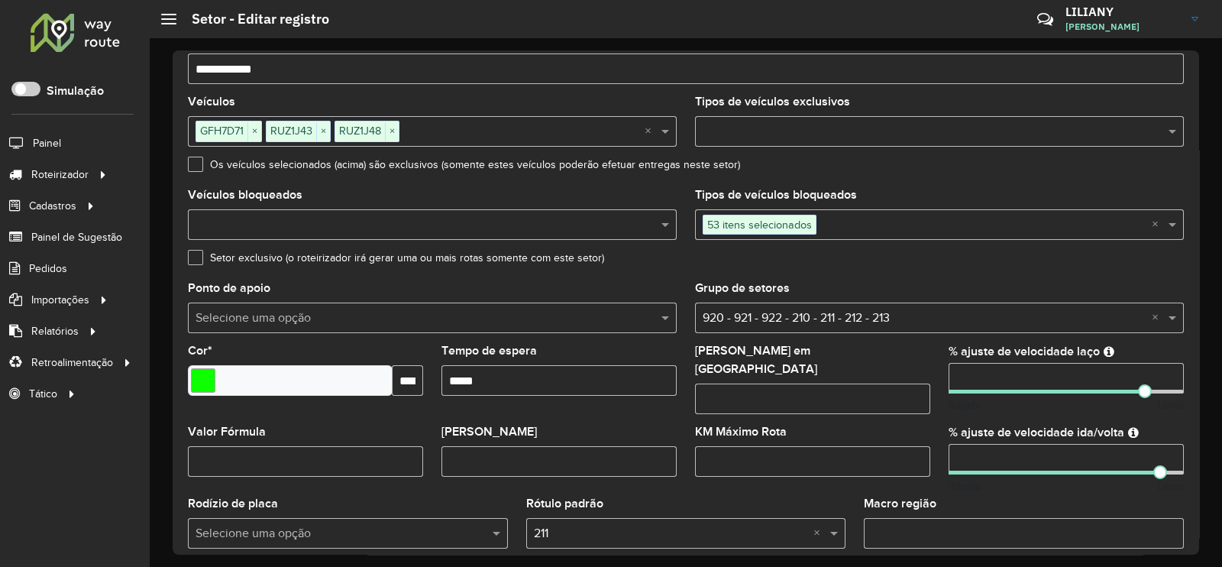
scroll to position [483, 0]
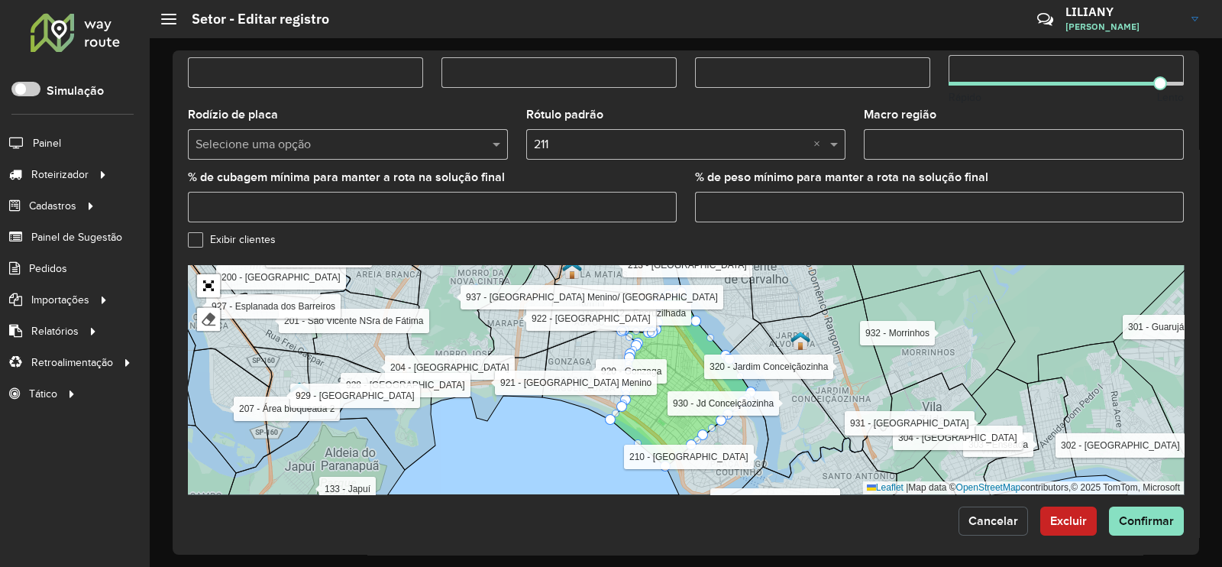
click at [981, 514] on span "Cancelar" at bounding box center [993, 520] width 50 height 13
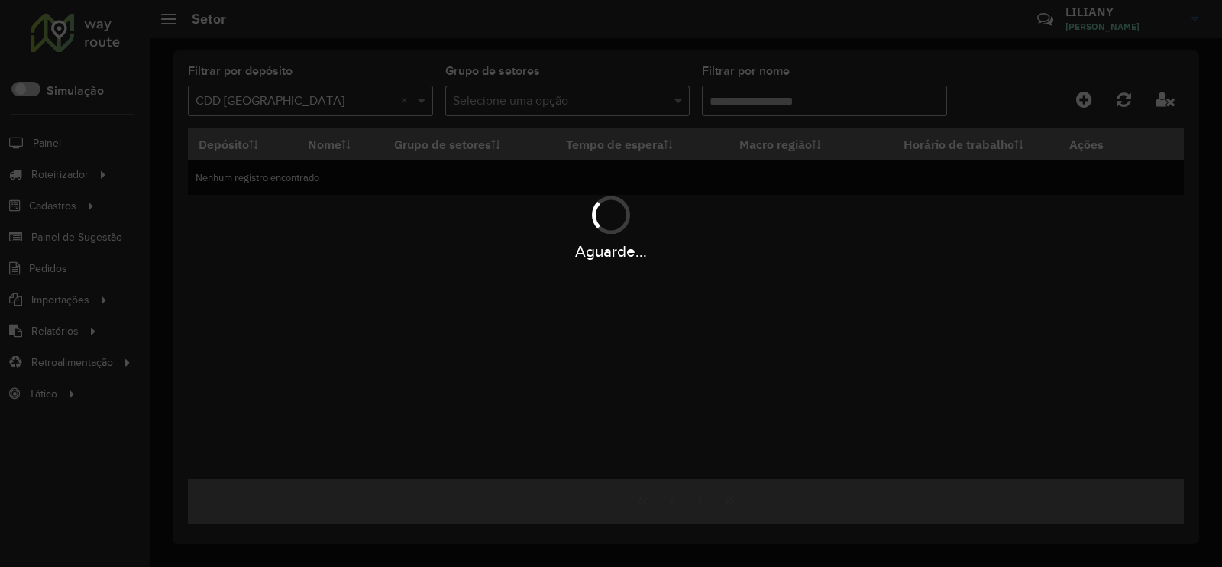
click at [687, 565] on div "Aguarde..." at bounding box center [611, 283] width 1222 height 567
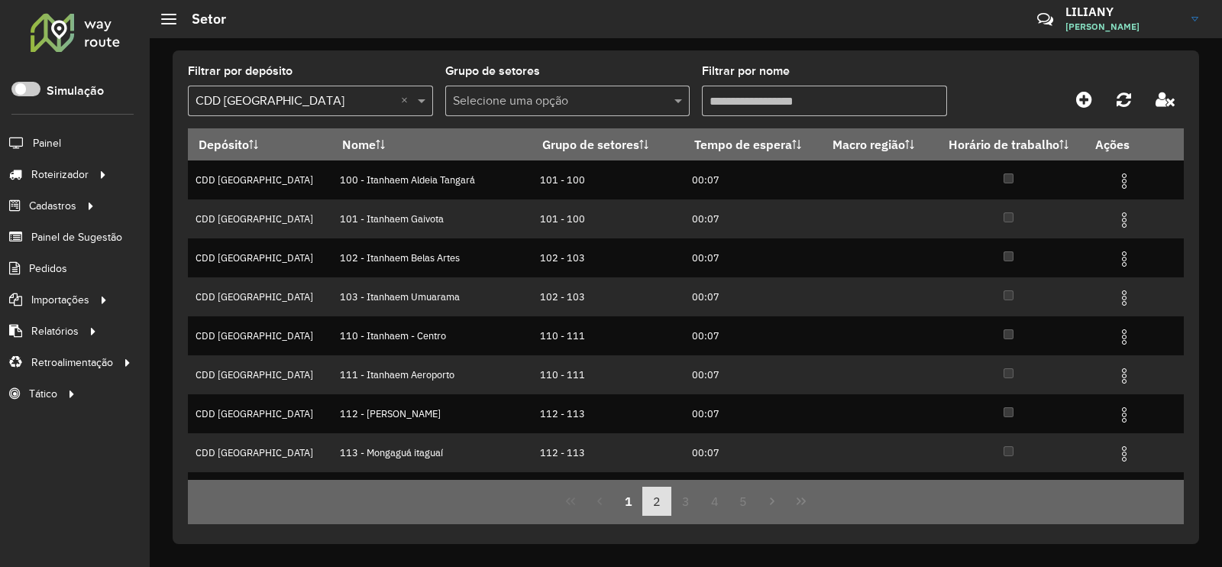
click at [652, 505] on button "2" at bounding box center [656, 500] width 29 height 29
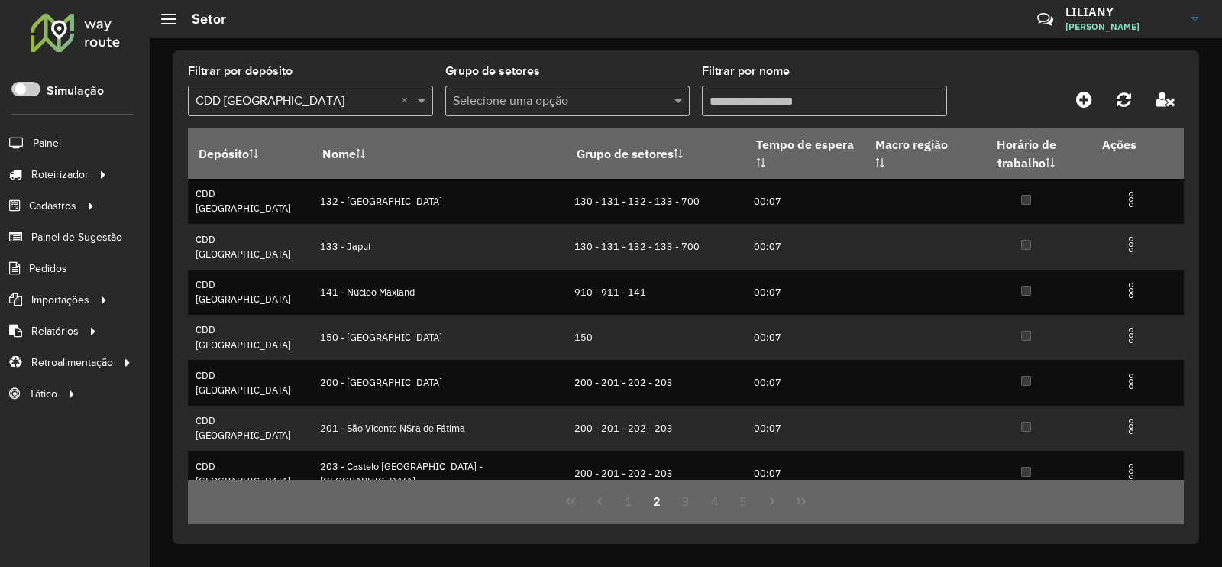
scroll to position [147, 0]
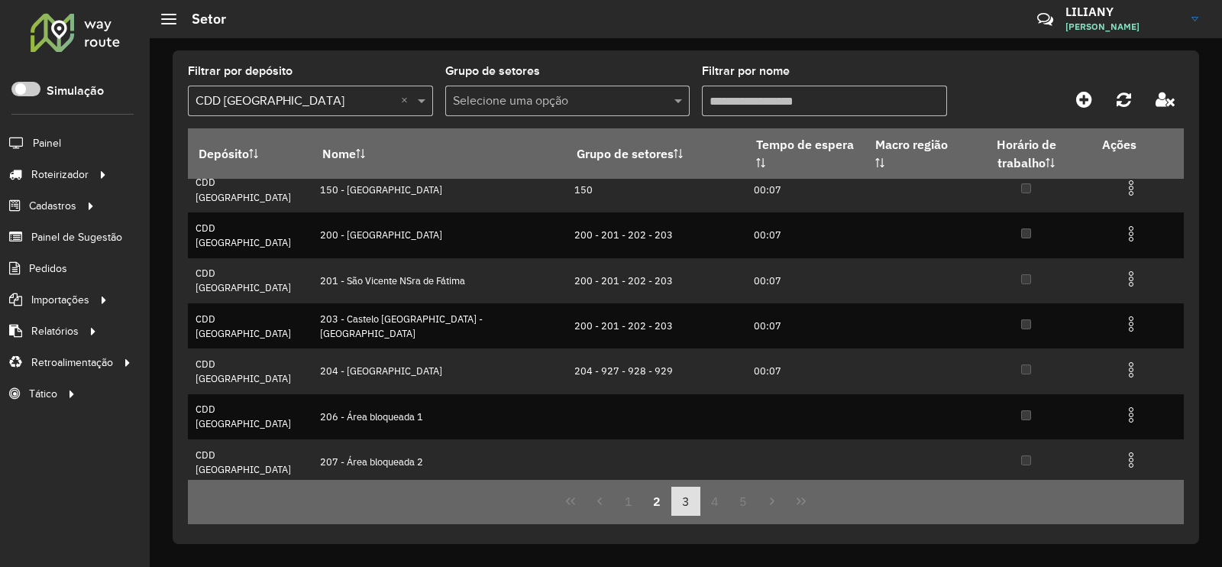
click at [681, 506] on button "3" at bounding box center [685, 500] width 29 height 29
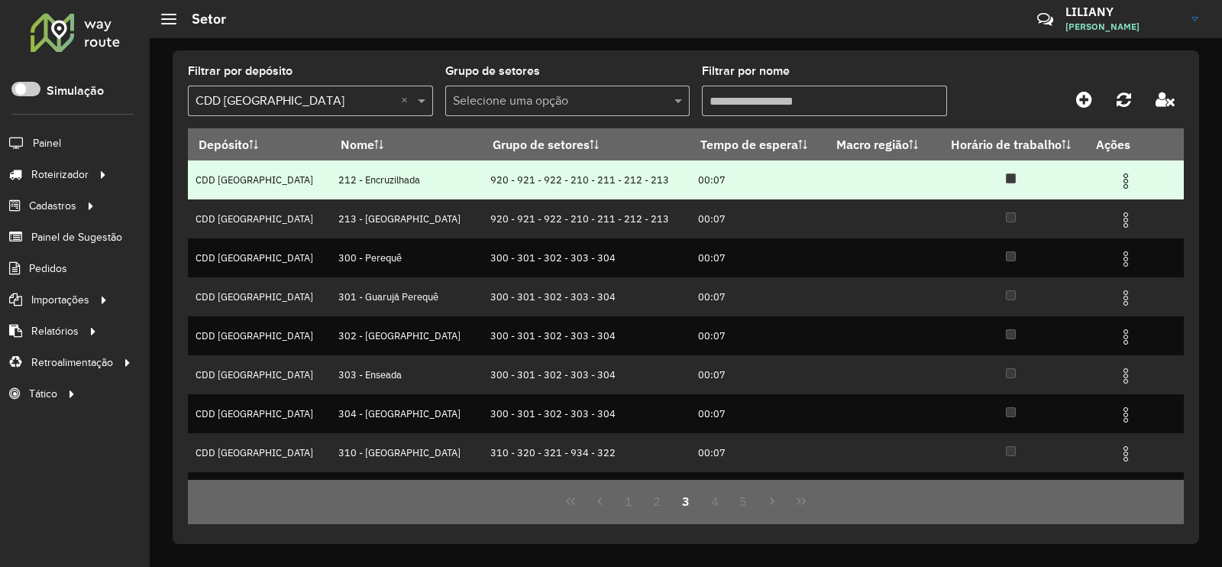
click at [1116, 185] on img at bounding box center [1125, 181] width 18 height 18
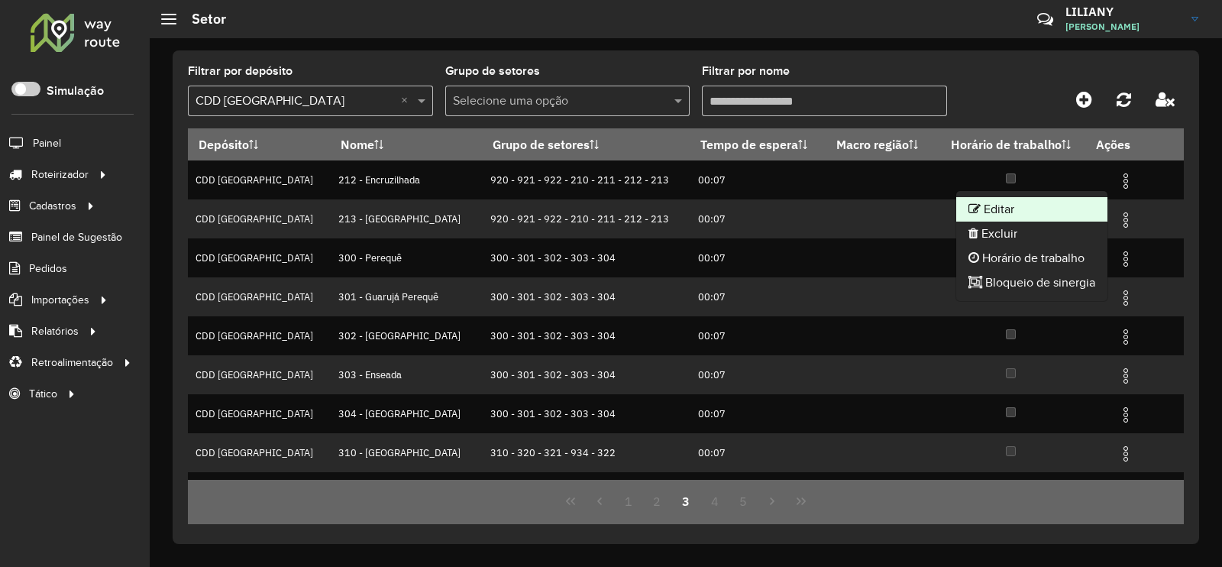
click at [1081, 204] on li "Editar" at bounding box center [1031, 209] width 151 height 24
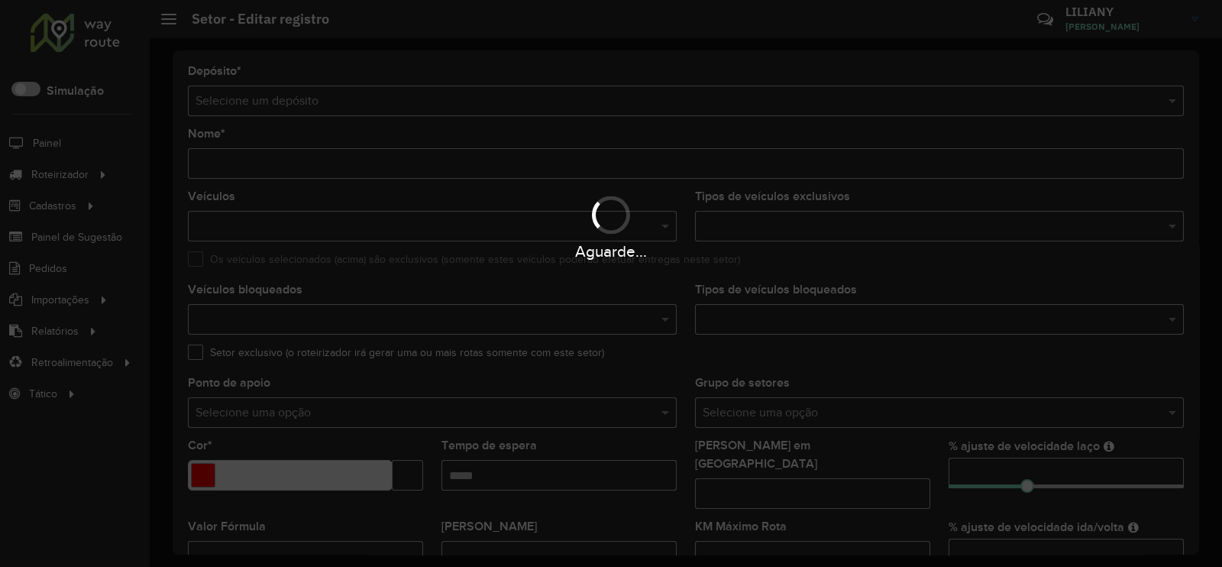
type input "**********"
type input "*******"
type input "*****"
type input "***"
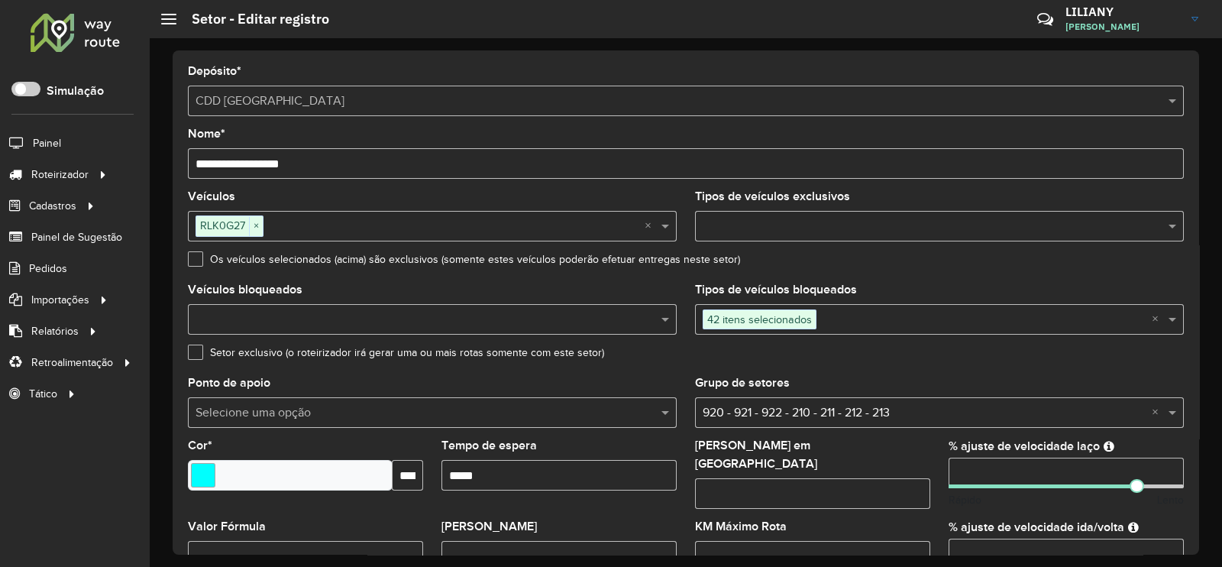
click at [802, 322] on span "42 itens selecionados" at bounding box center [759, 319] width 112 height 18
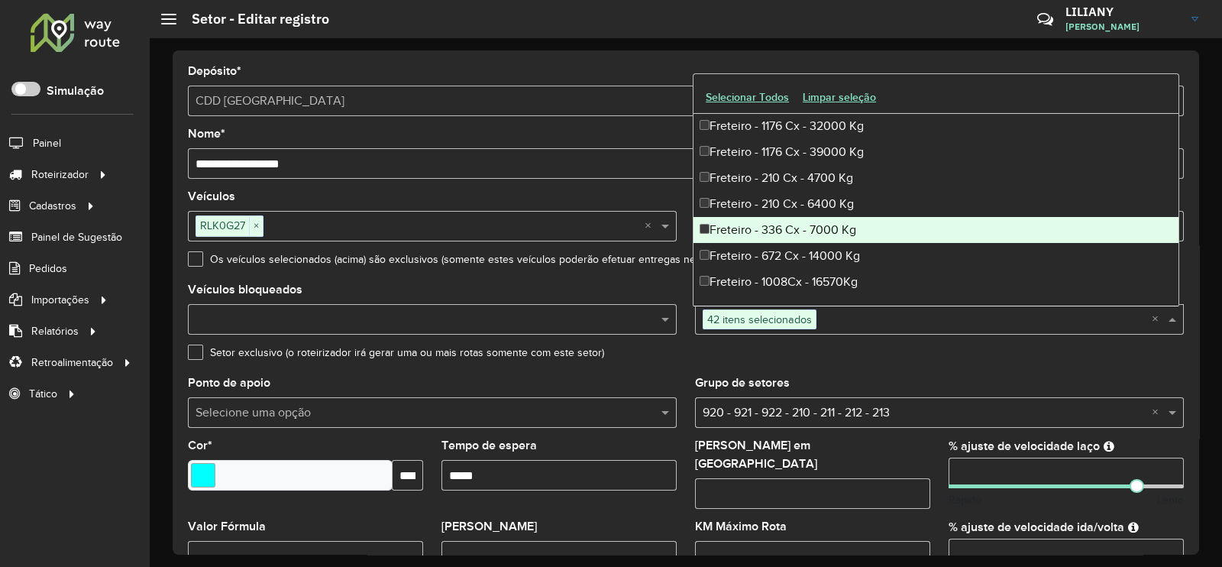
scroll to position [2969, 0]
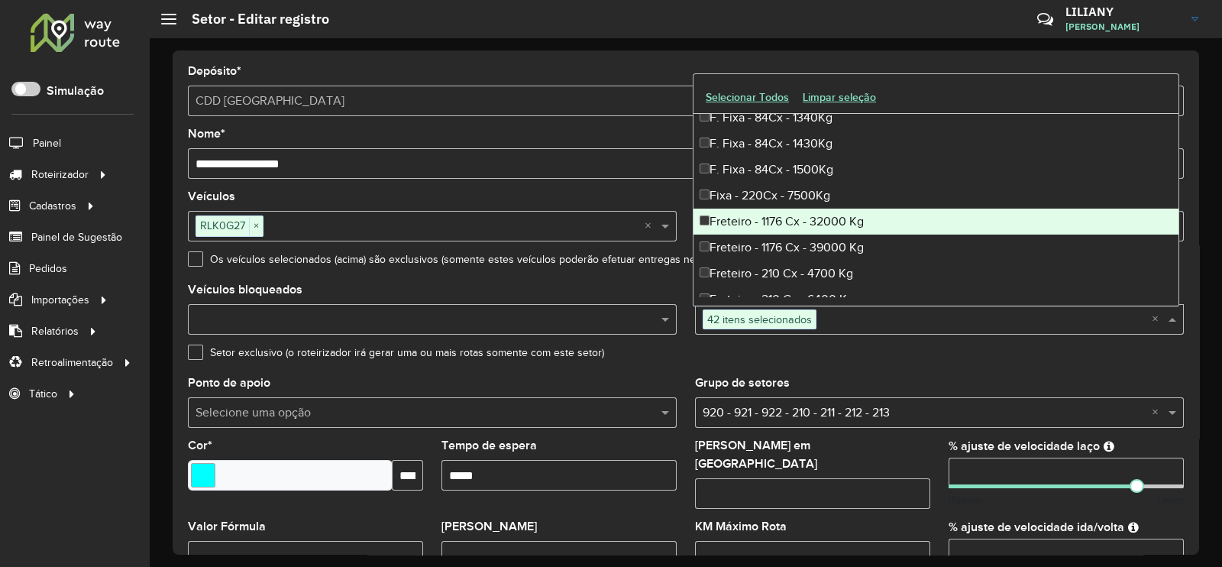
click at [798, 223] on div "Freteiro - 1176 Cx - 32000 Kg" at bounding box center [935, 221] width 485 height 26
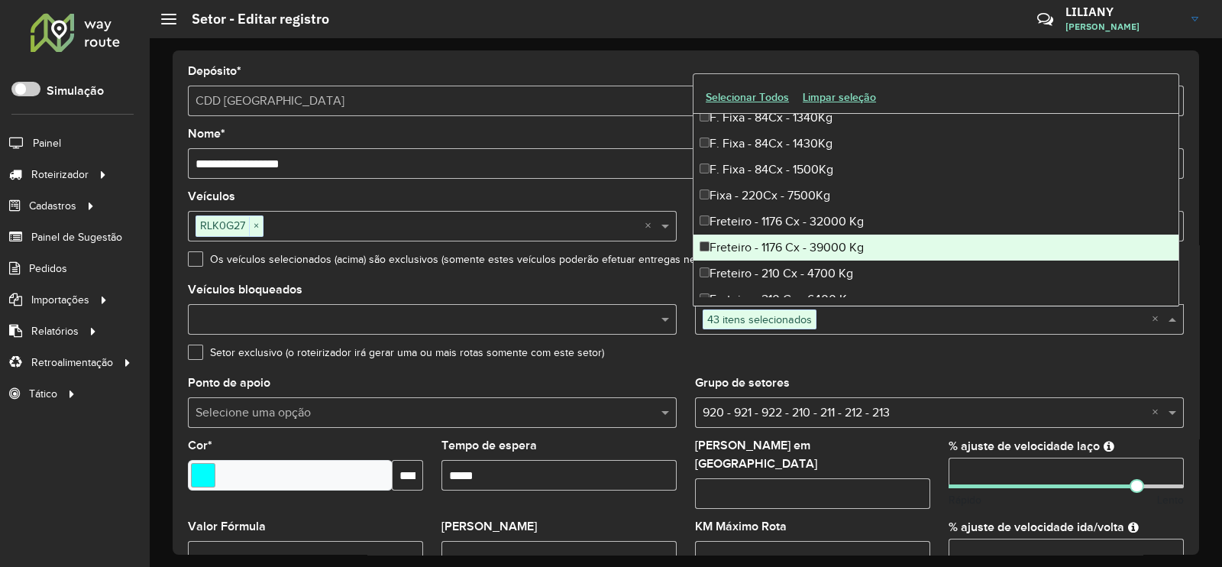
click at [780, 245] on div "Freteiro - 1176 Cx - 39000 Kg" at bounding box center [935, 247] width 485 height 26
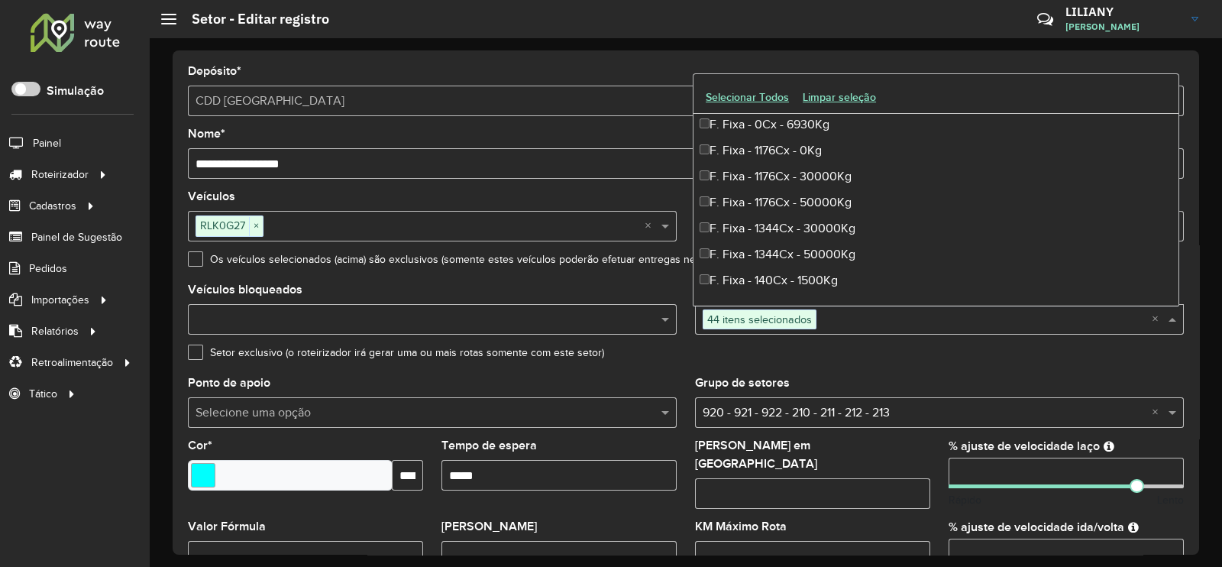
scroll to position [1155, 0]
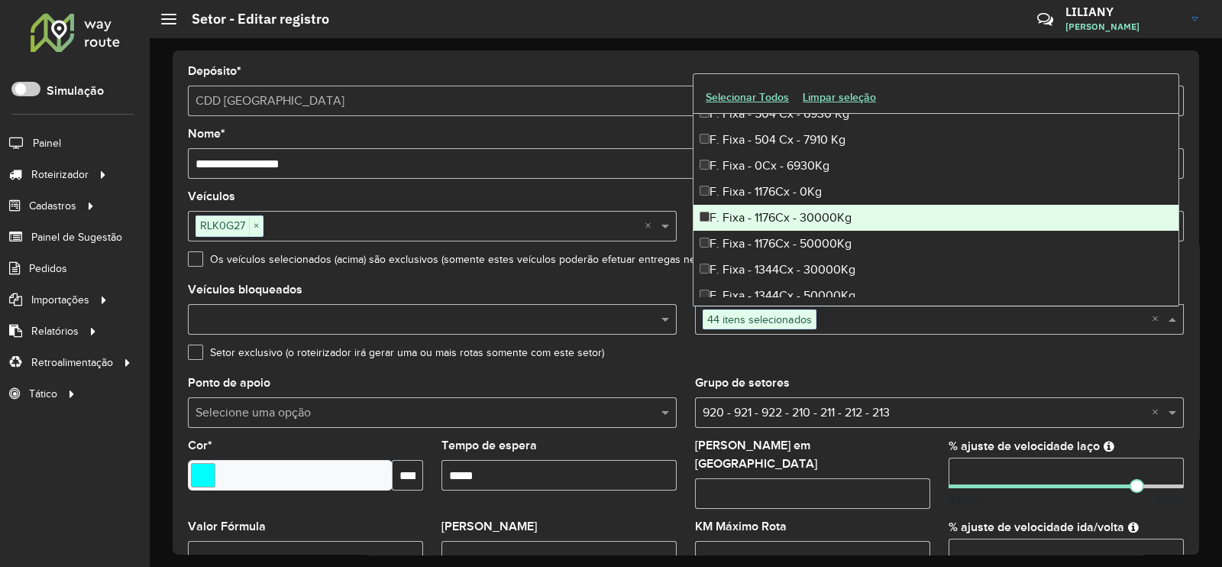
click at [767, 220] on div "F. Fixa - 1176Cx - 30000Kg" at bounding box center [935, 218] width 485 height 26
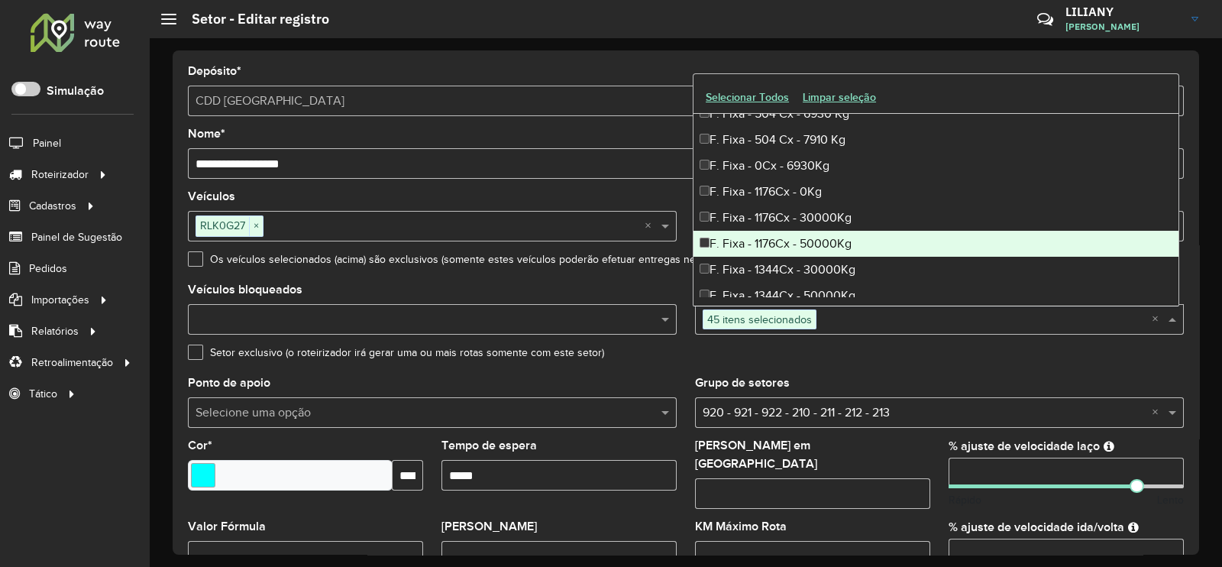
click at [764, 234] on div "F. Fixa - 1176Cx - 50000Kg" at bounding box center [935, 244] width 485 height 26
click at [792, 259] on div "F. Fixa - 1344Cx - 30000Kg" at bounding box center [935, 270] width 485 height 26
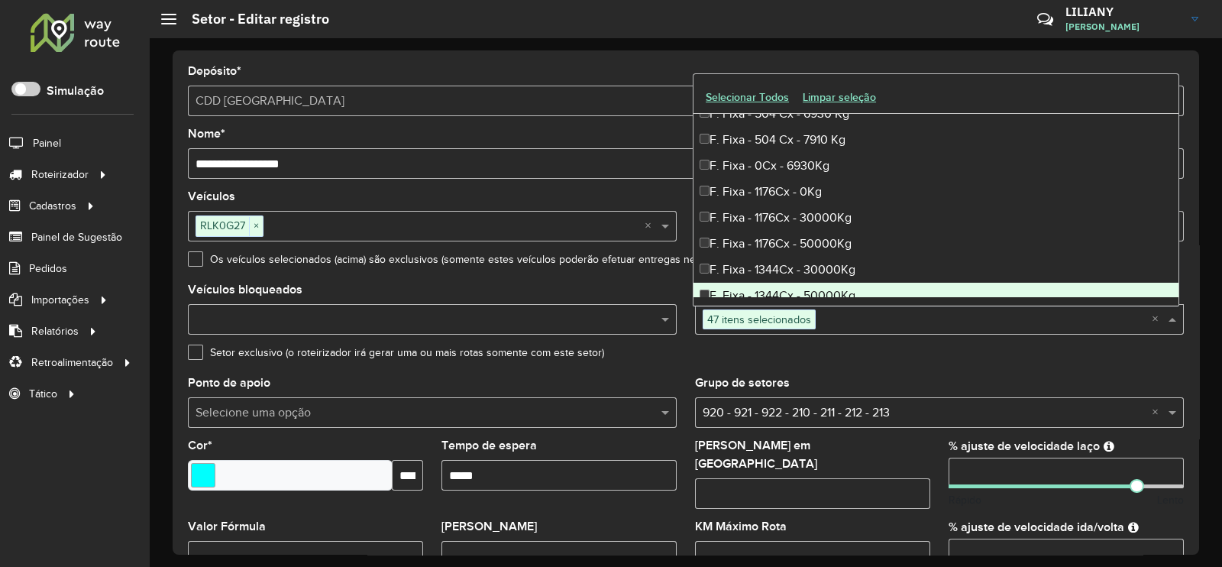
click at [765, 284] on div "F. Fixa - 1344Cx - 50000Kg" at bounding box center [935, 296] width 485 height 26
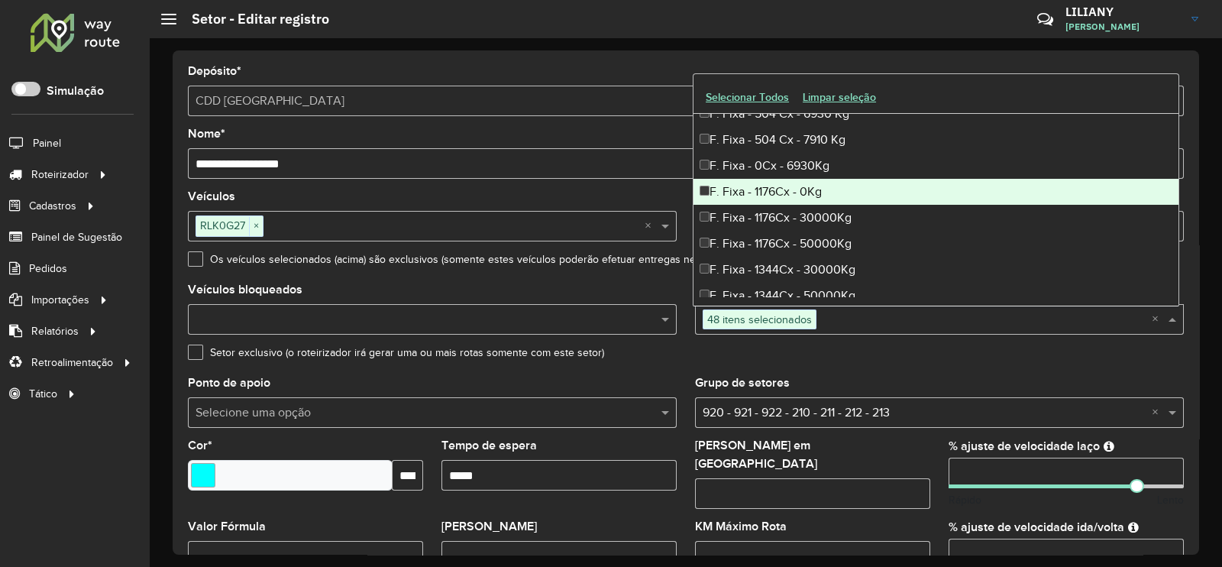
click at [747, 192] on div "F. Fixa - 1176Cx - 0Kg" at bounding box center [935, 192] width 485 height 26
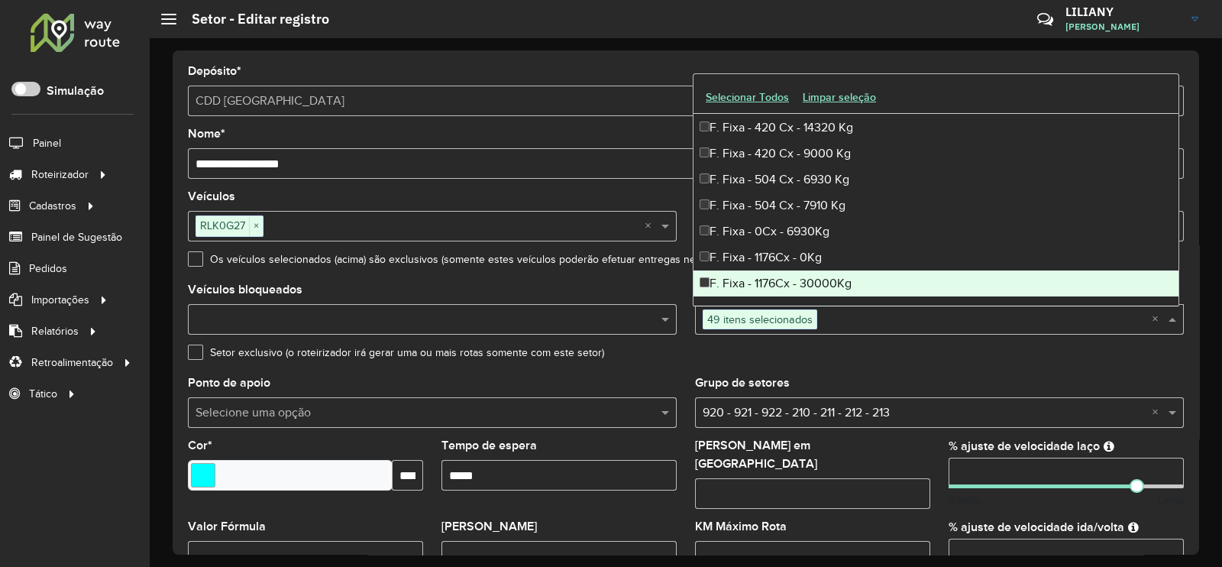
scroll to position [1060, 0]
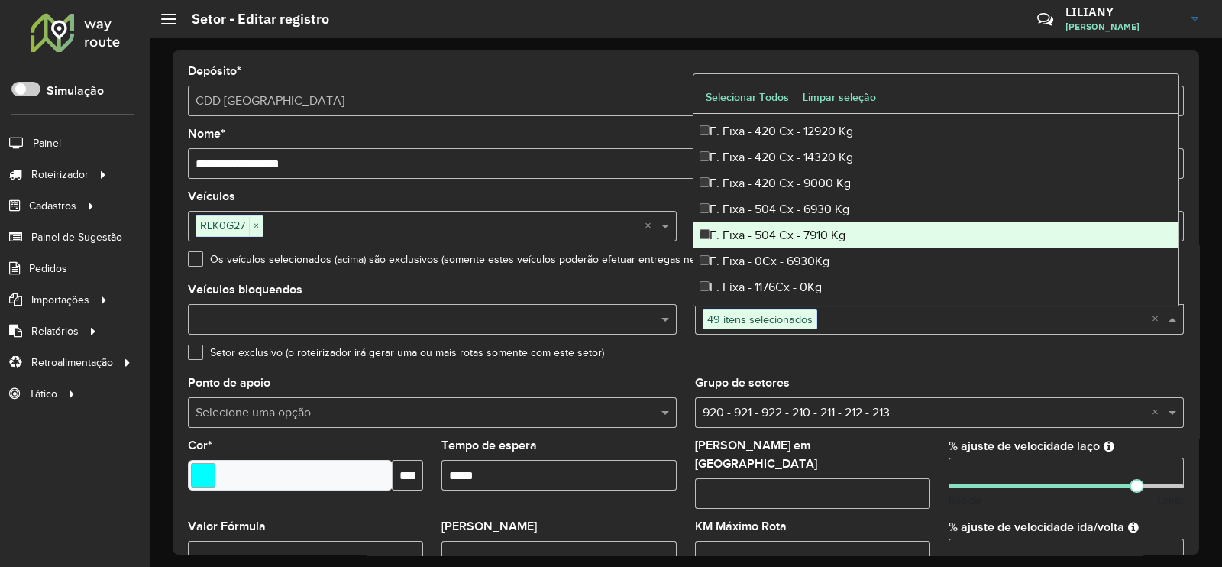
click at [777, 233] on div "F. Fixa - 504 Cx - 7910 Kg" at bounding box center [935, 235] width 485 height 26
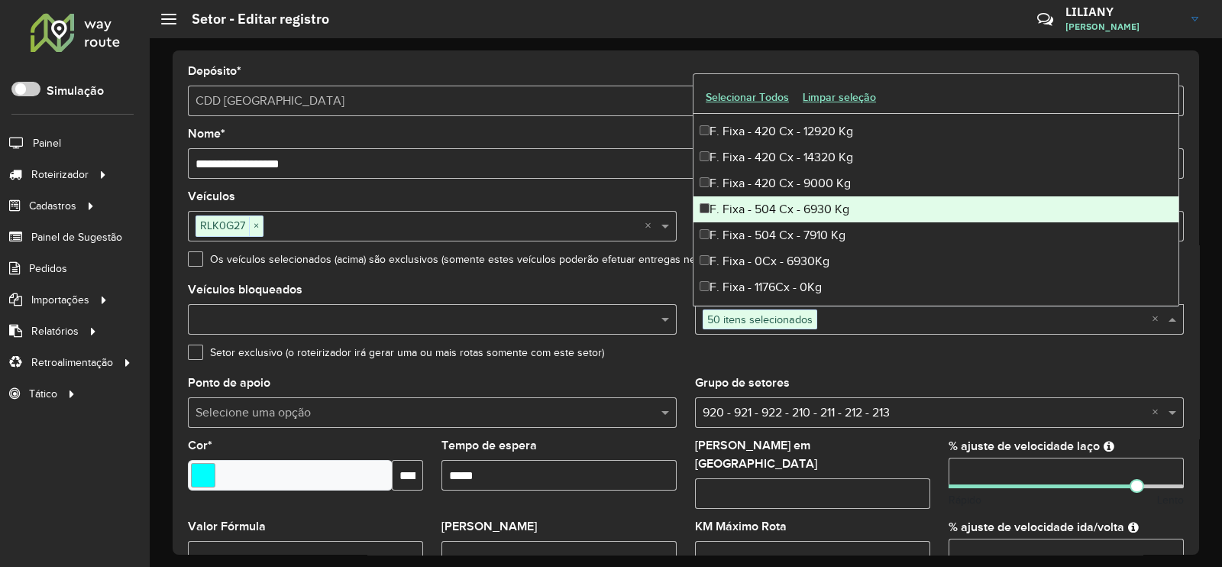
click at [748, 208] on div "F. Fixa - 504 Cx - 6930 Kg" at bounding box center [935, 209] width 485 height 26
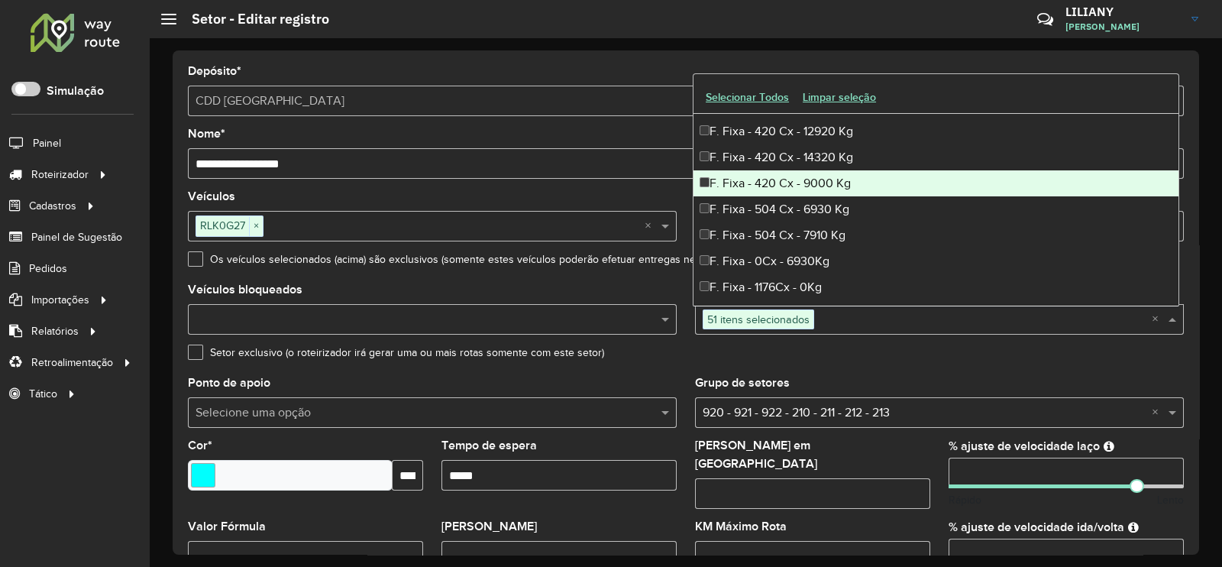
click at [740, 187] on div "F. Fixa - 420 Cx - 9000 Kg" at bounding box center [935, 183] width 485 height 26
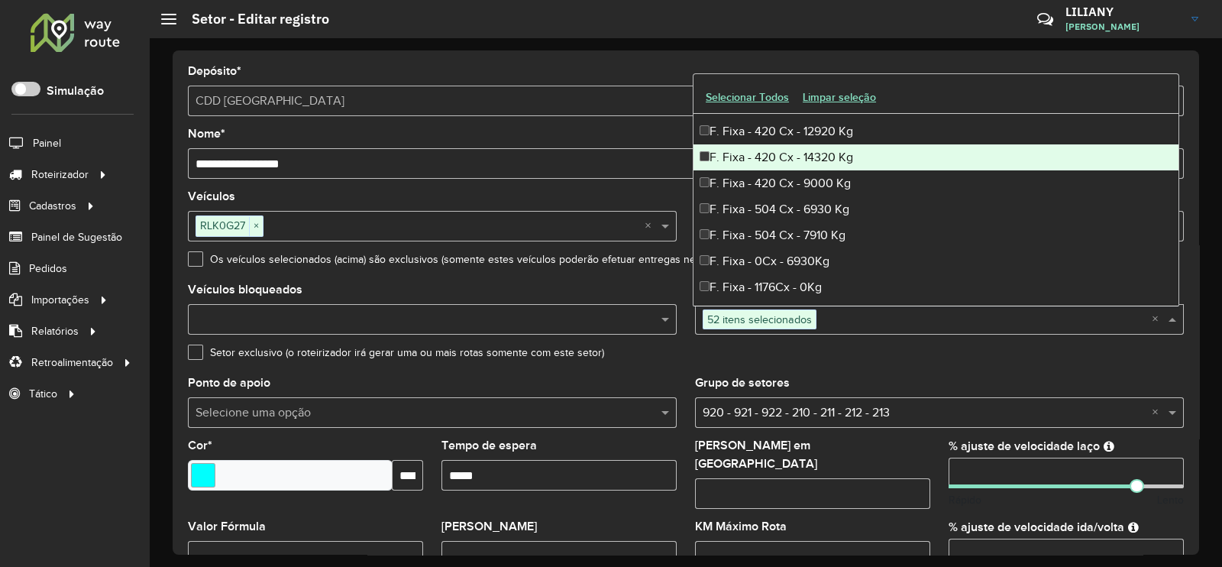
click at [738, 154] on div "F. Fixa - 420 Cx - 14320 Kg" at bounding box center [935, 157] width 485 height 26
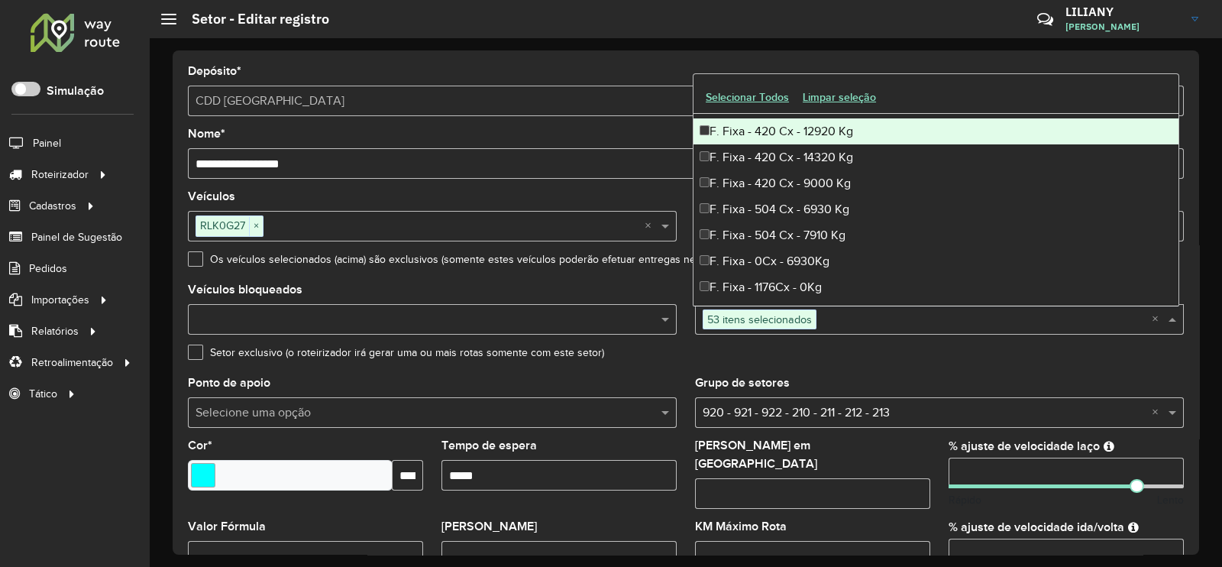
click at [756, 131] on div "F. Fixa - 420 Cx - 12920 Kg" at bounding box center [935, 131] width 485 height 26
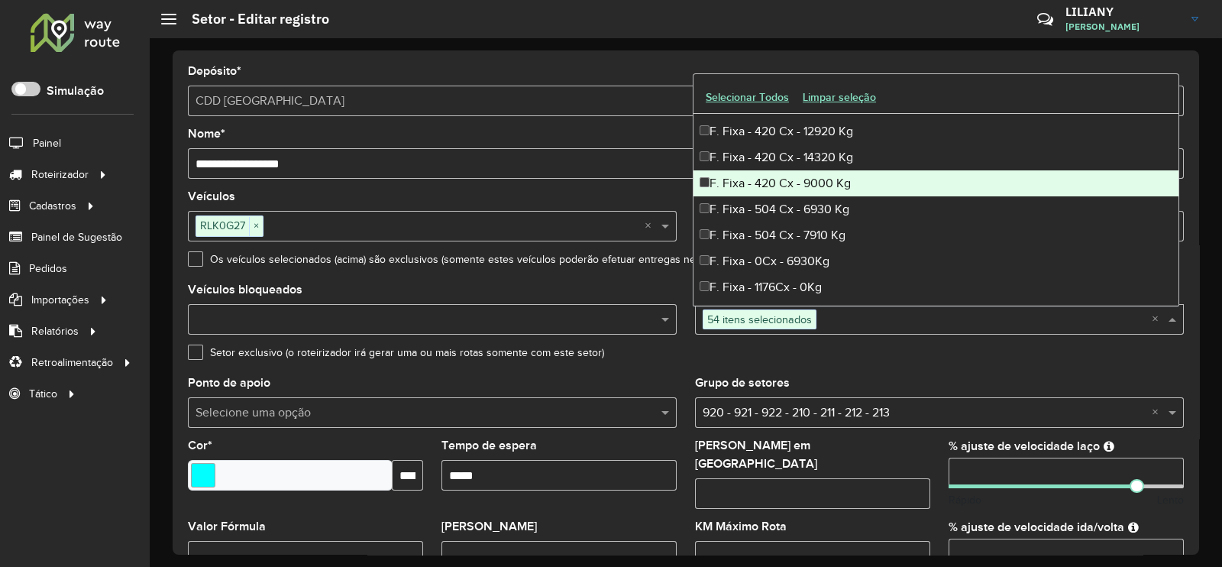
scroll to position [964, 0]
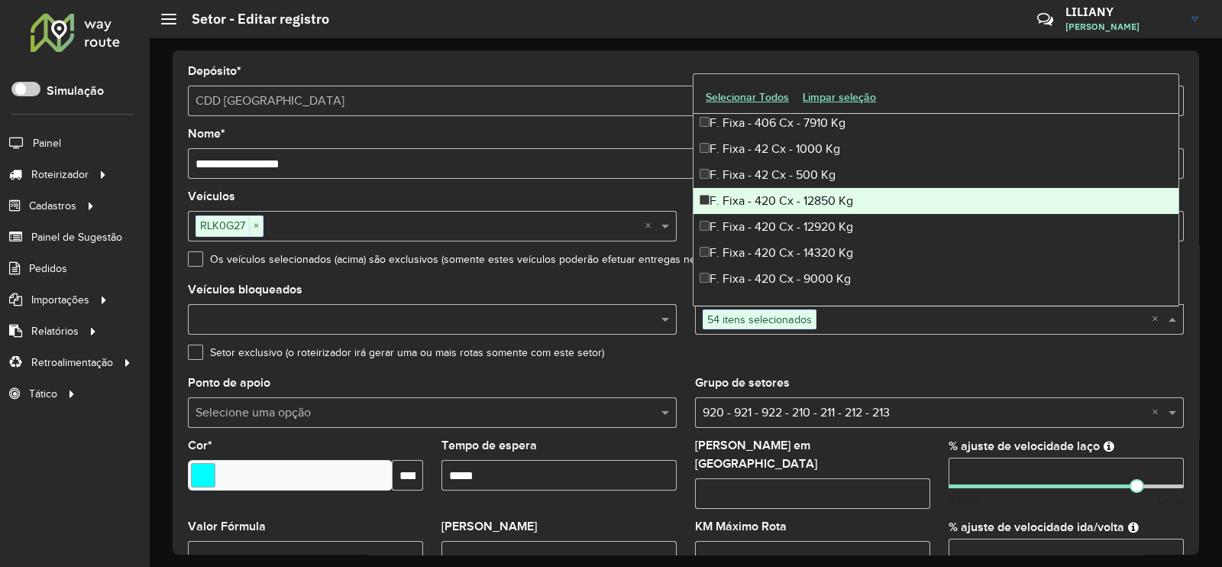
click at [774, 207] on div "F. Fixa - 420 Cx - 12850 Kg" at bounding box center [935, 201] width 485 height 26
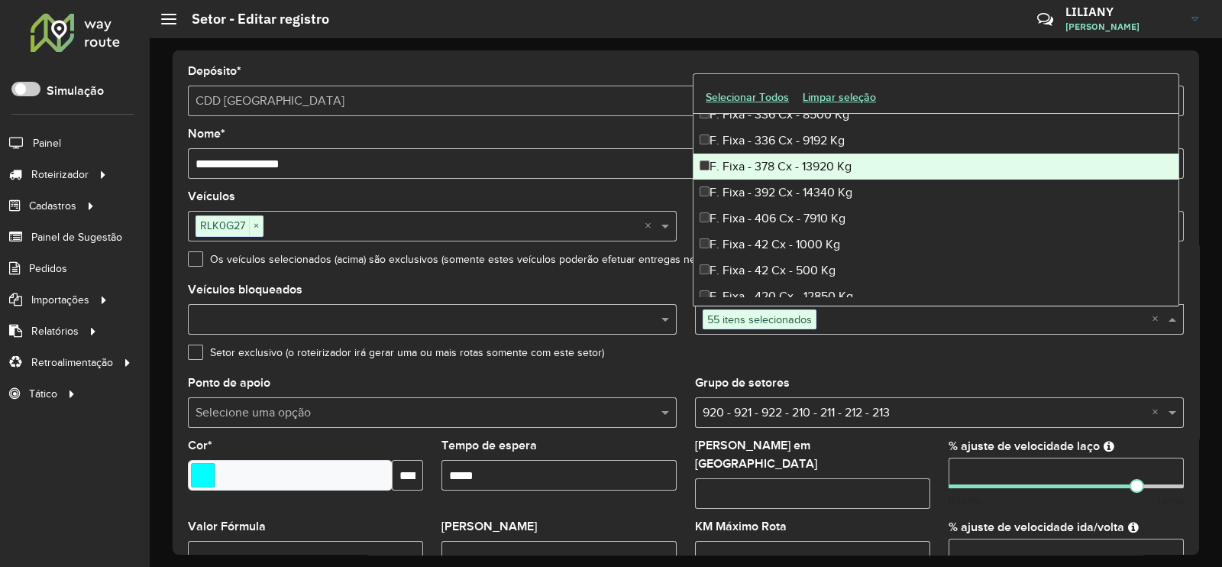
click at [764, 162] on div "F. Fixa - 378 Cx - 13920 Kg" at bounding box center [935, 166] width 485 height 26
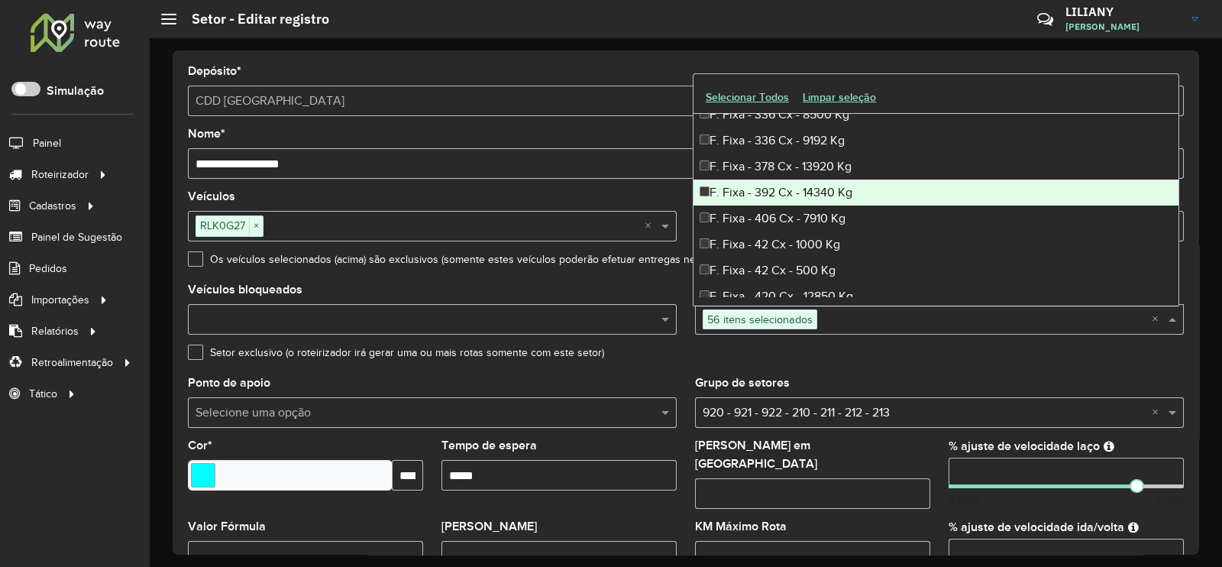
click at [786, 189] on div "F. Fixa - 392 Cx - 14340 Kg" at bounding box center [935, 192] width 485 height 26
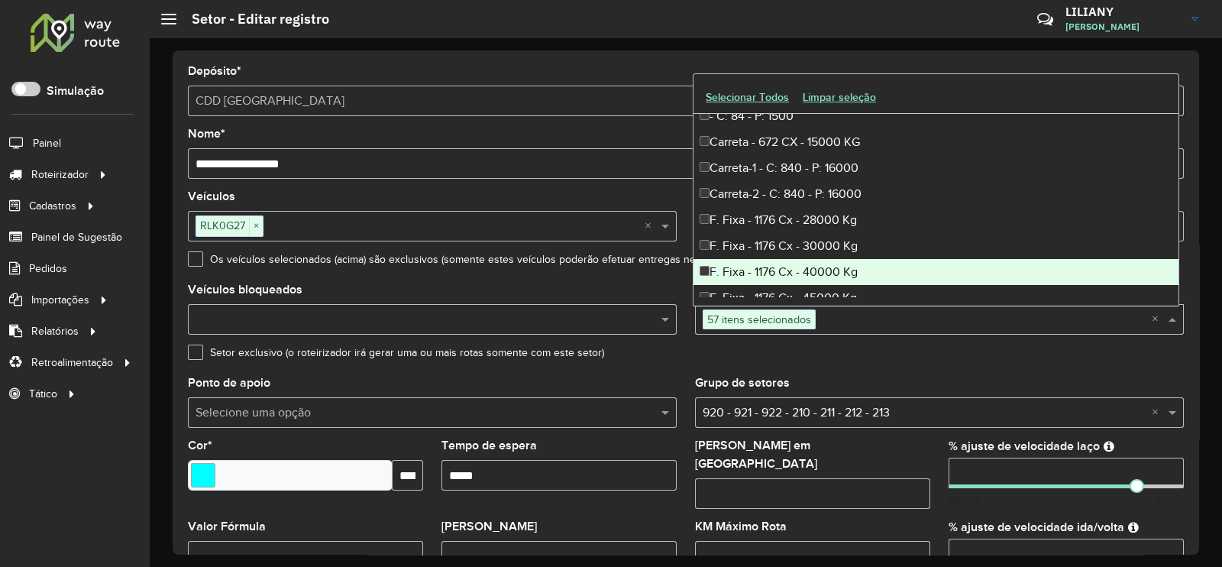
scroll to position [105, 0]
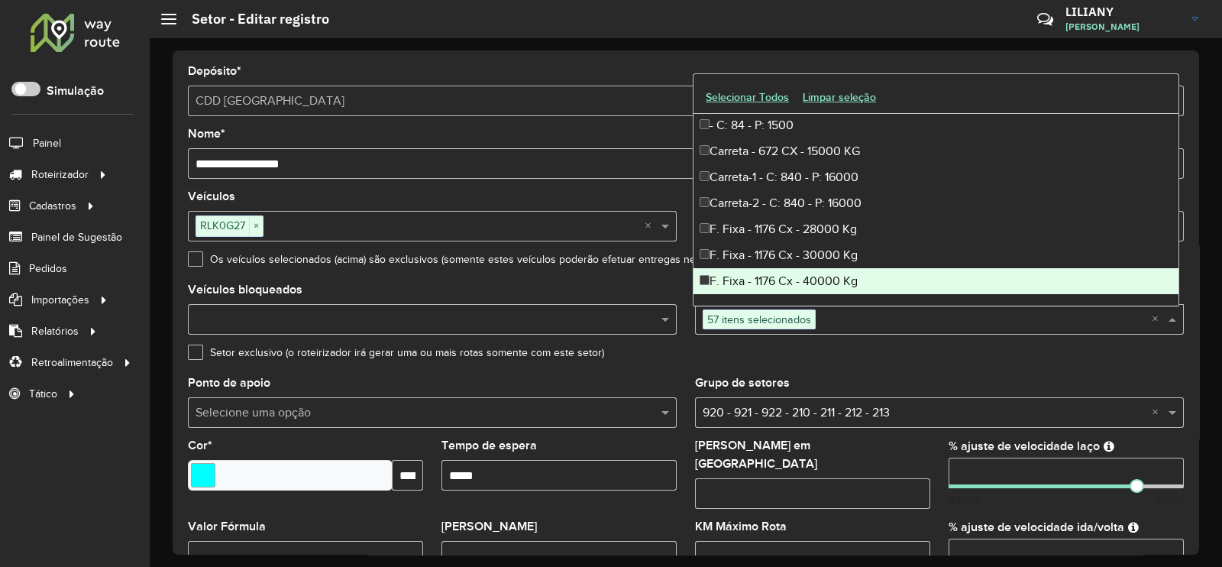
click at [1192, 361] on div "**********" at bounding box center [686, 302] width 1026 height 504
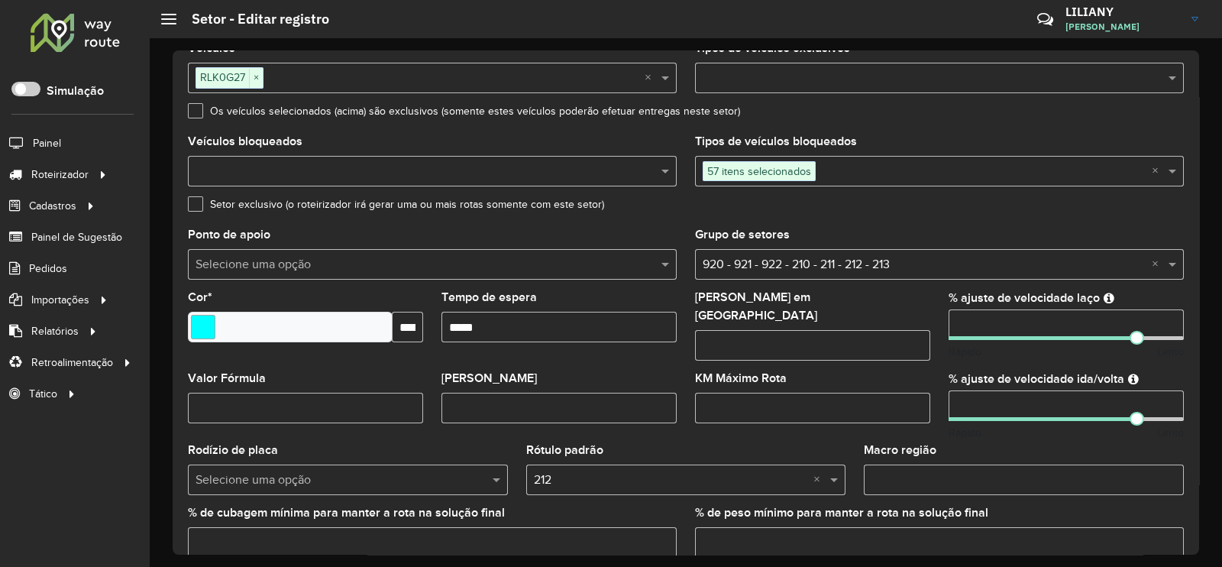
scroll to position [477, 0]
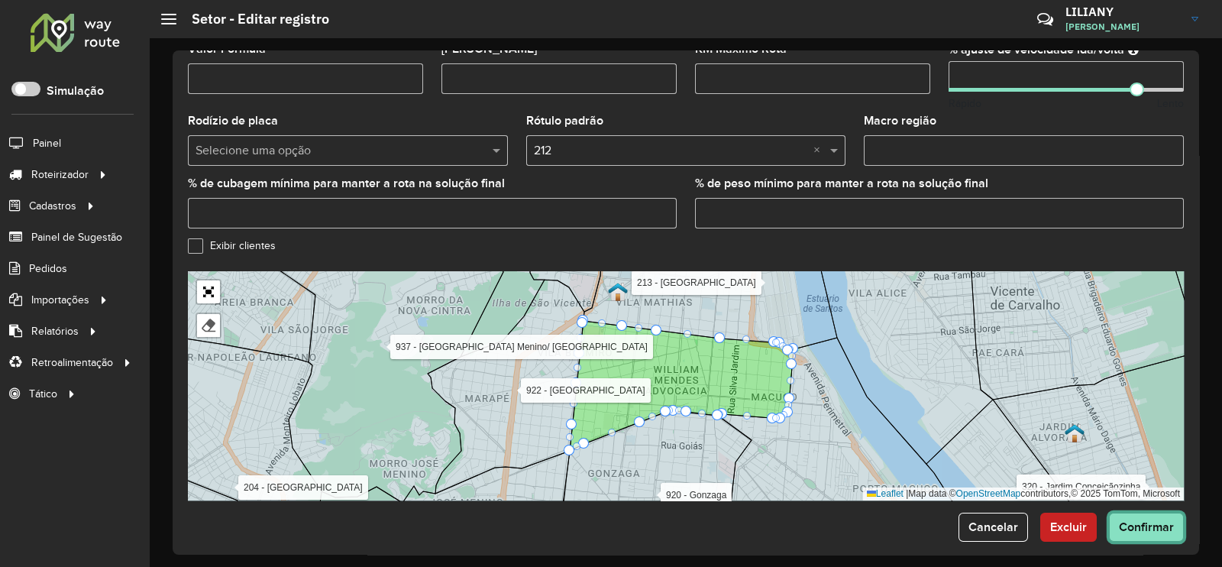
click at [1135, 520] on span "Confirmar" at bounding box center [1146, 526] width 55 height 13
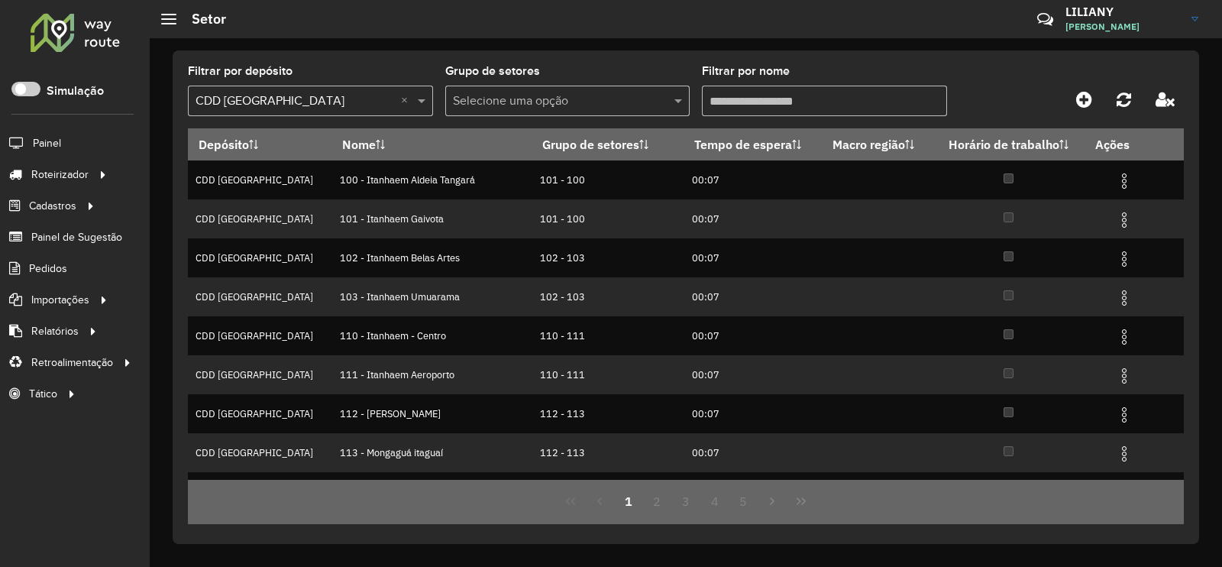
scroll to position [147, 0]
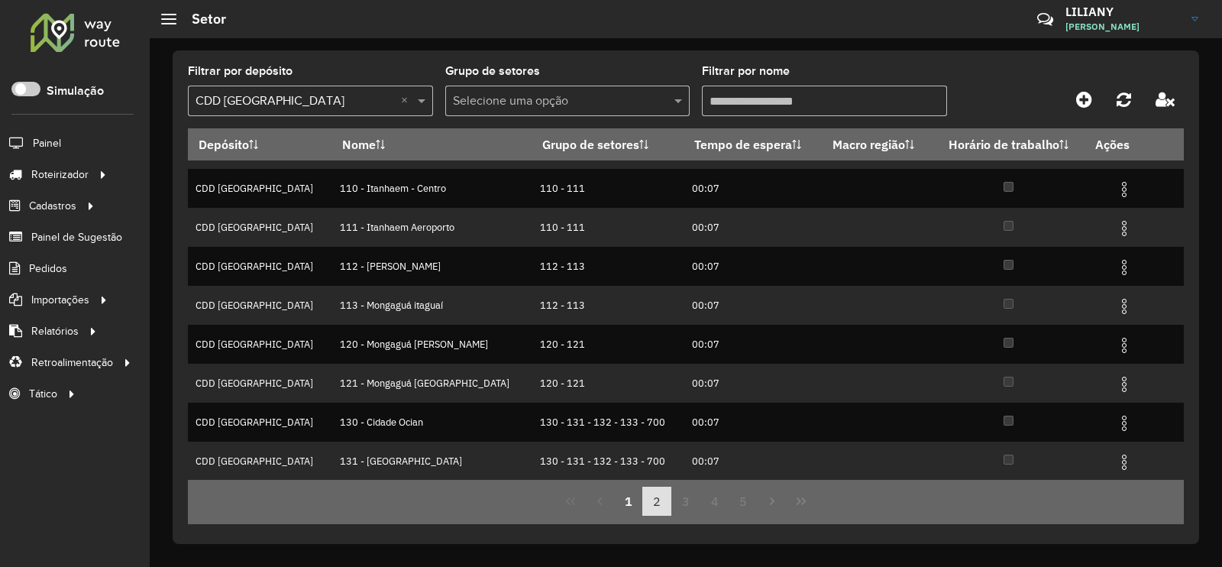
click at [649, 506] on button "2" at bounding box center [656, 500] width 29 height 29
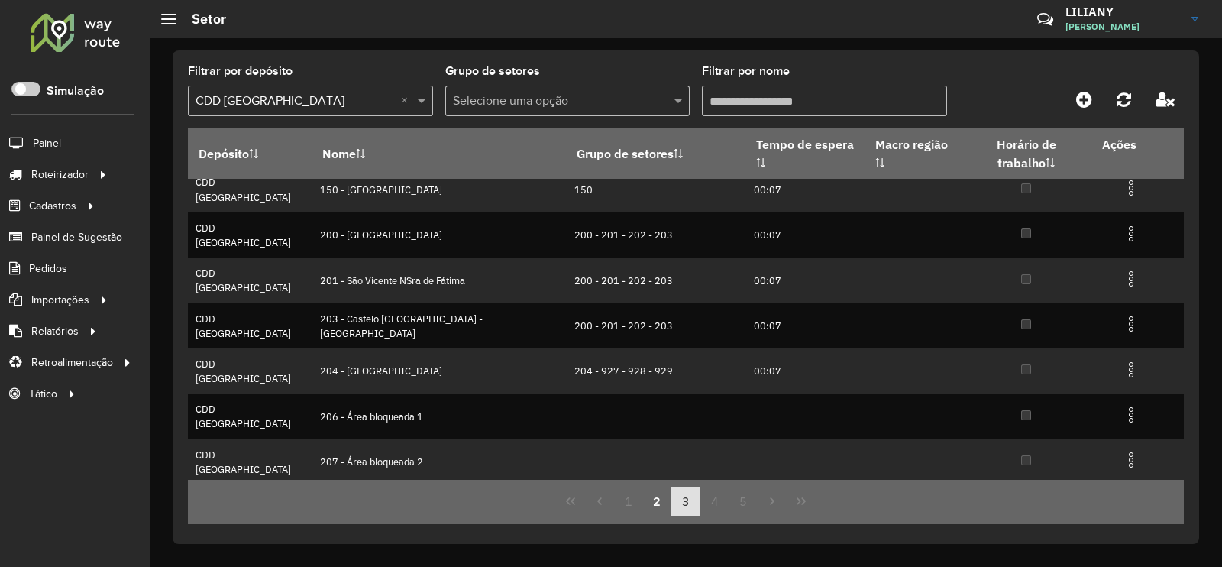
click at [682, 494] on button "3" at bounding box center [685, 500] width 29 height 29
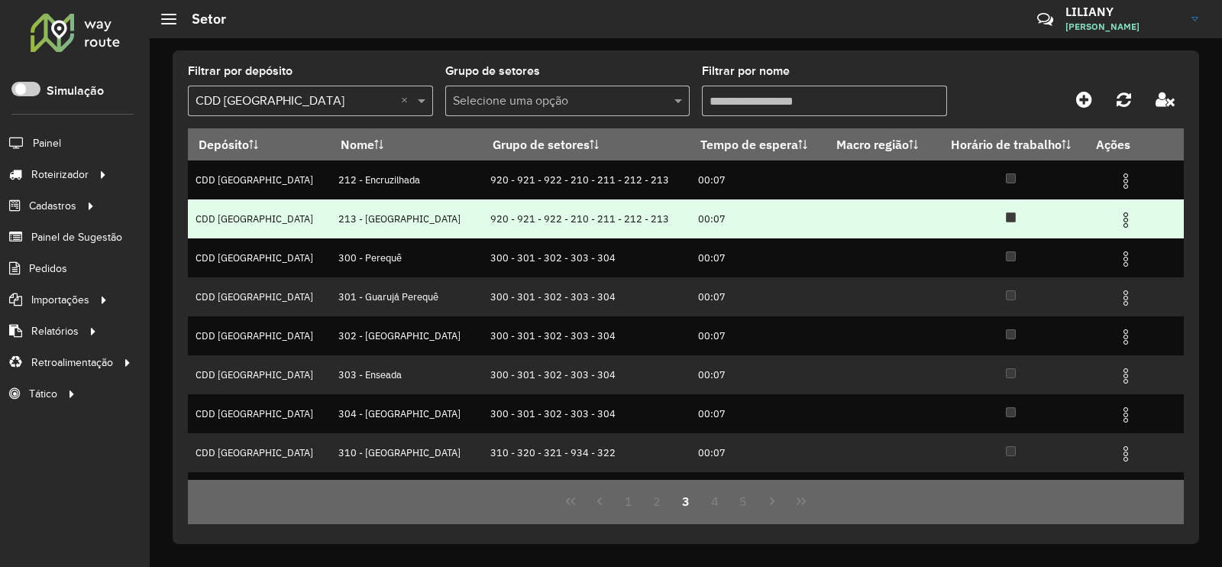
click at [1116, 222] on img at bounding box center [1125, 220] width 18 height 18
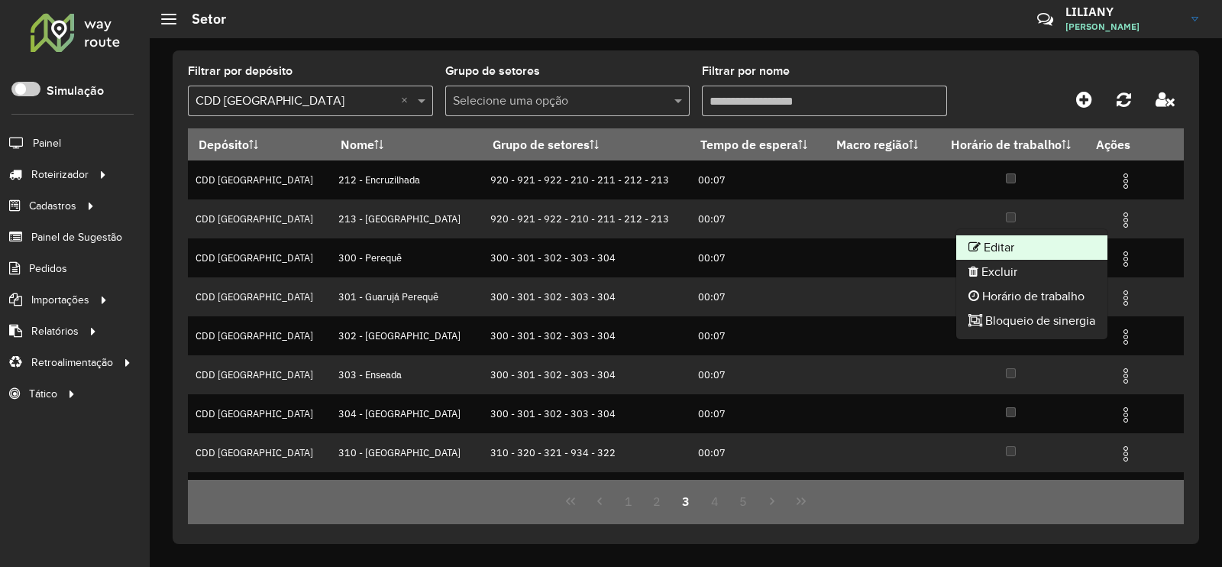
click at [1055, 254] on li "Editar" at bounding box center [1031, 247] width 151 height 24
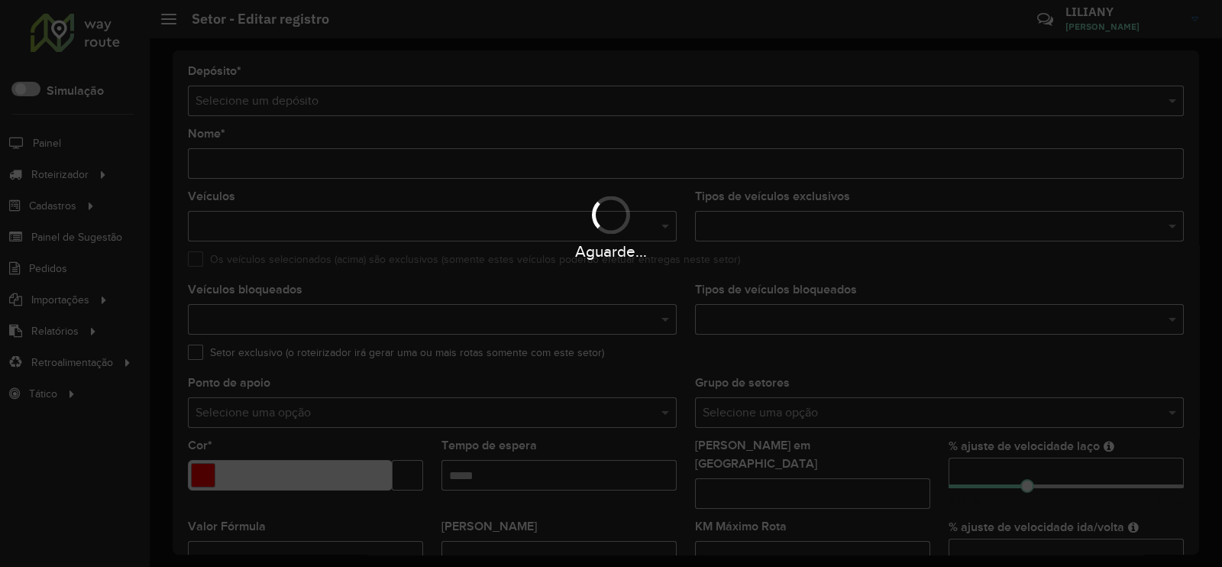
type input "**********"
type input "*******"
type input "*****"
type input "***"
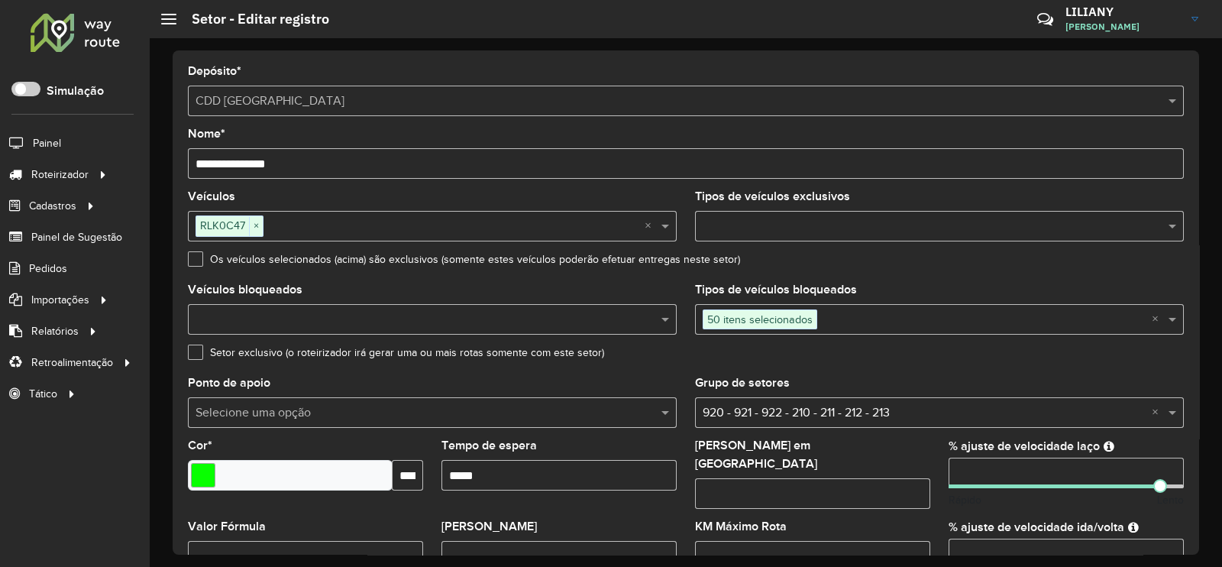
click at [821, 322] on input "text" at bounding box center [984, 320] width 334 height 18
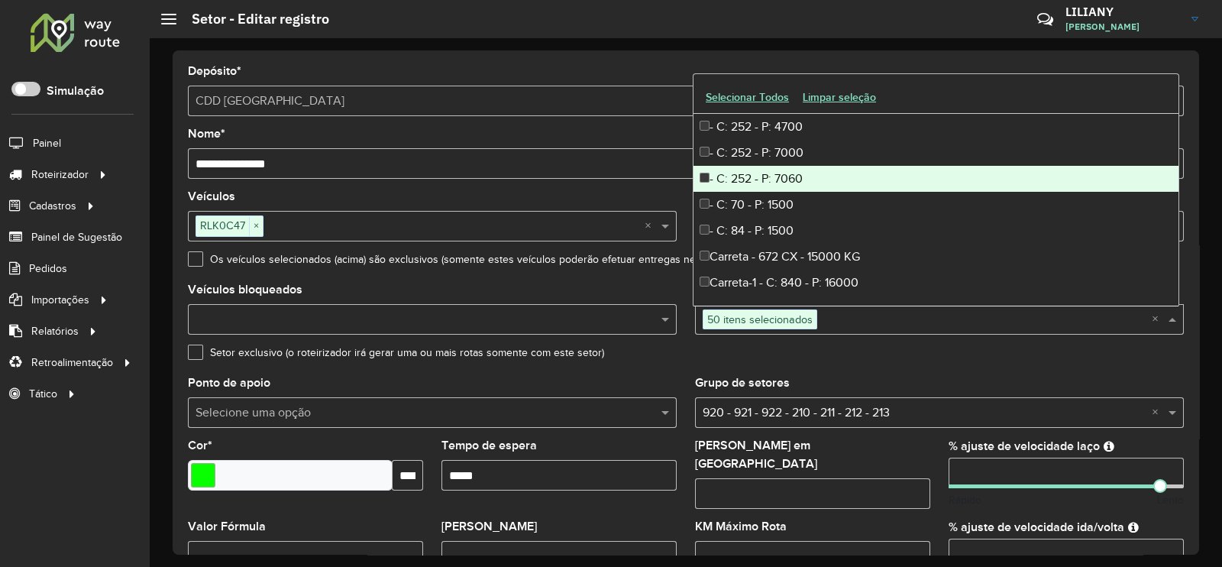
scroll to position [95, 0]
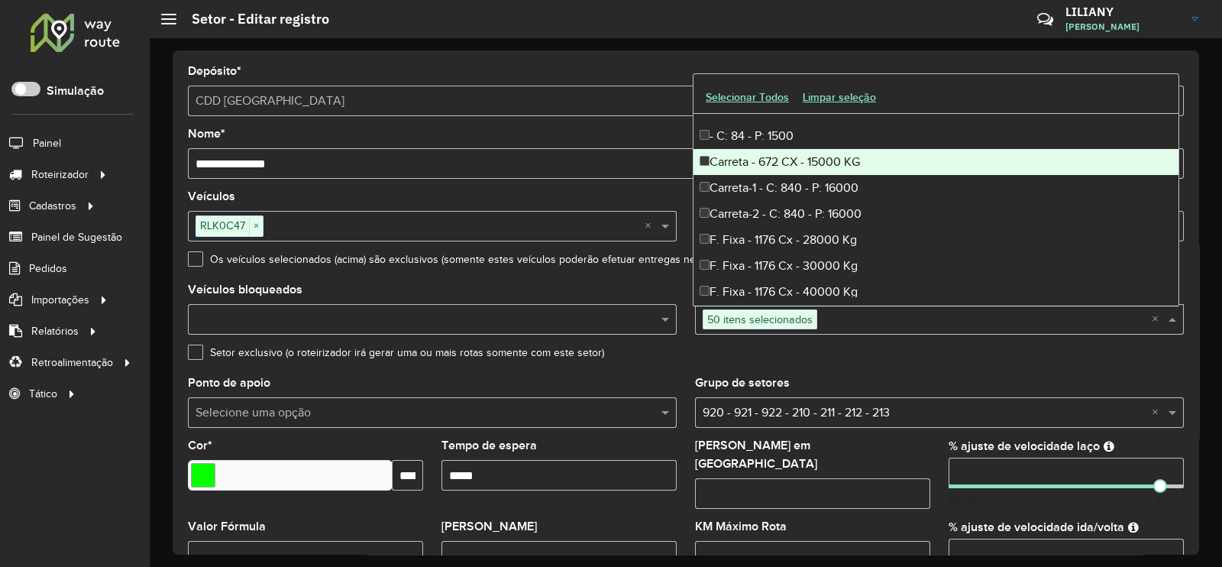
click at [820, 161] on div "Carreta - 672 CX - 15000 KG" at bounding box center [935, 162] width 485 height 26
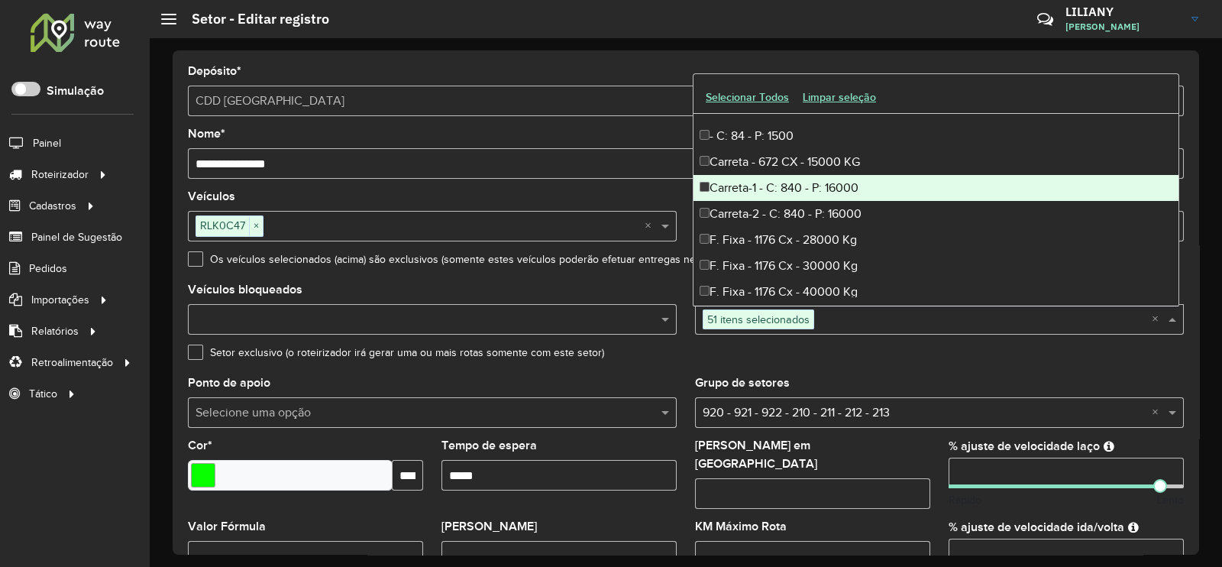
click at [817, 186] on div "Carreta-1 - C: 840 - P: 16000" at bounding box center [935, 188] width 485 height 26
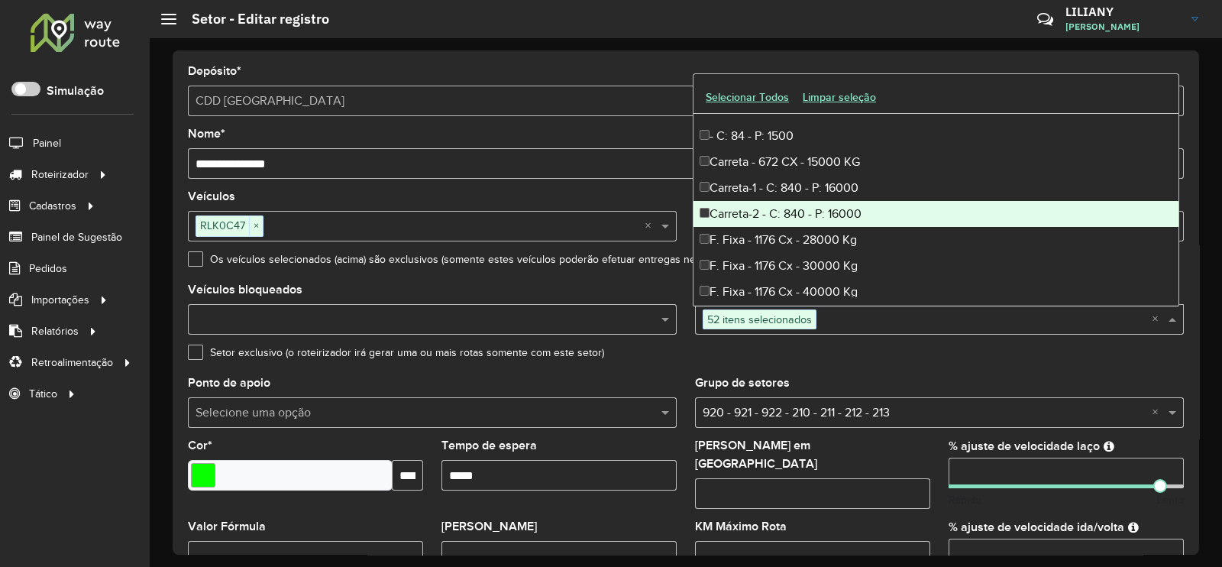
click at [824, 205] on div "Carreta-2 - C: 840 - P: 16000" at bounding box center [935, 214] width 485 height 26
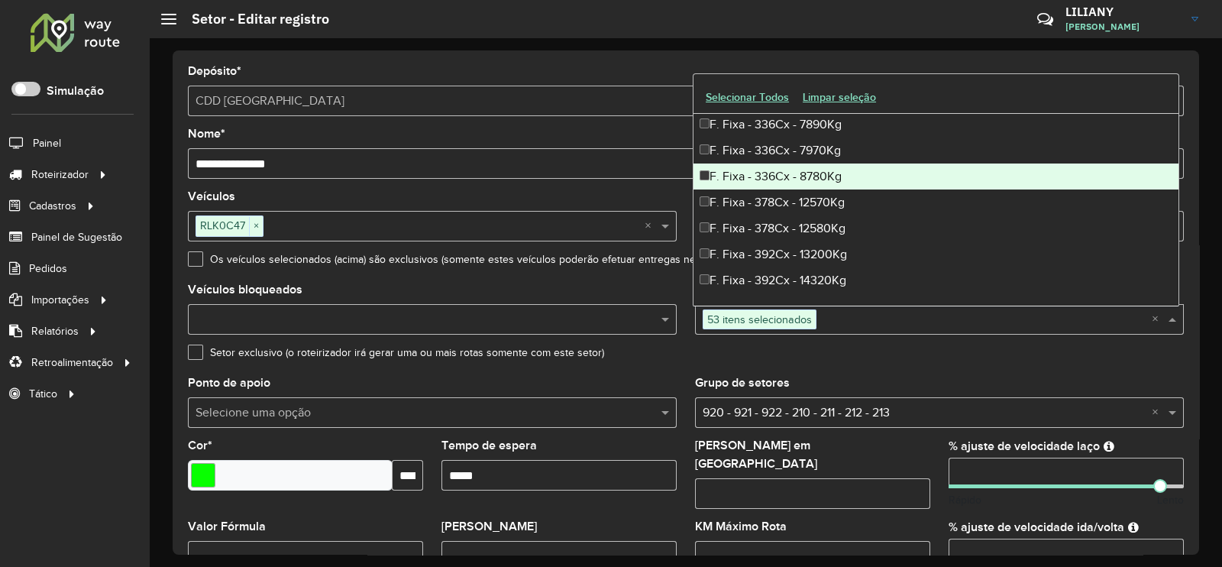
scroll to position [2576, 0]
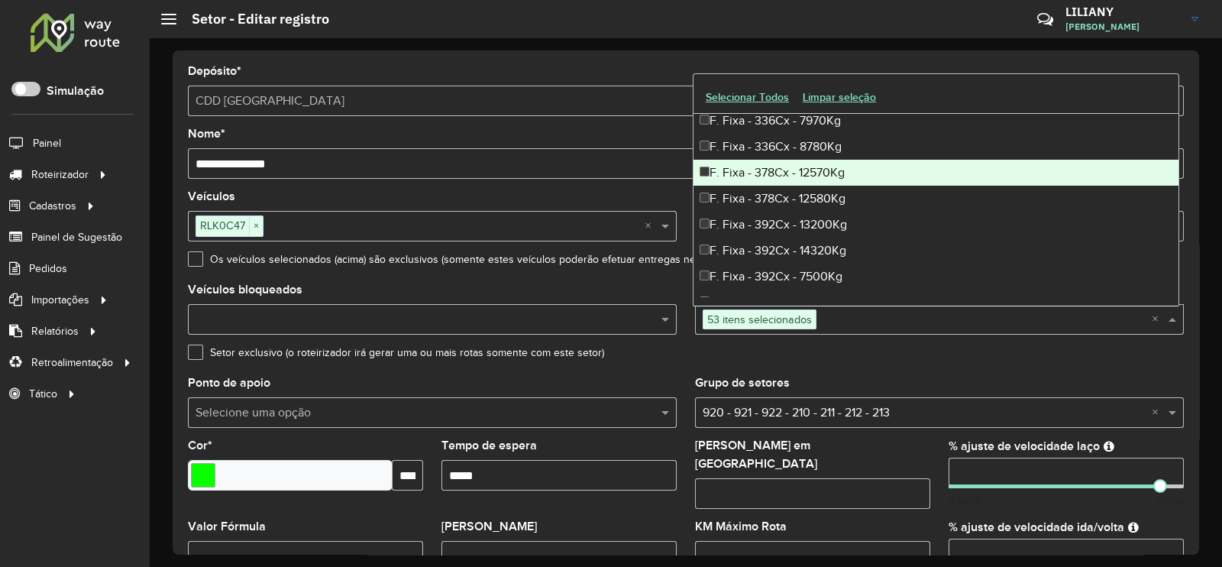
click at [734, 177] on div "F. Fixa - 378Cx - 12570Kg" at bounding box center [935, 173] width 485 height 26
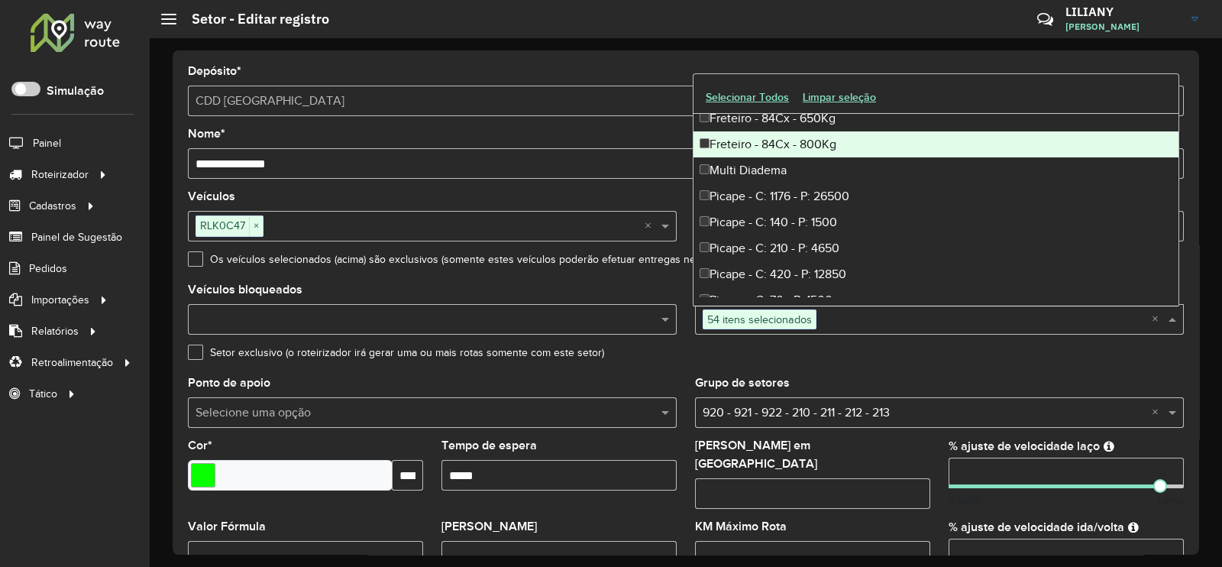
scroll to position [4867, 0]
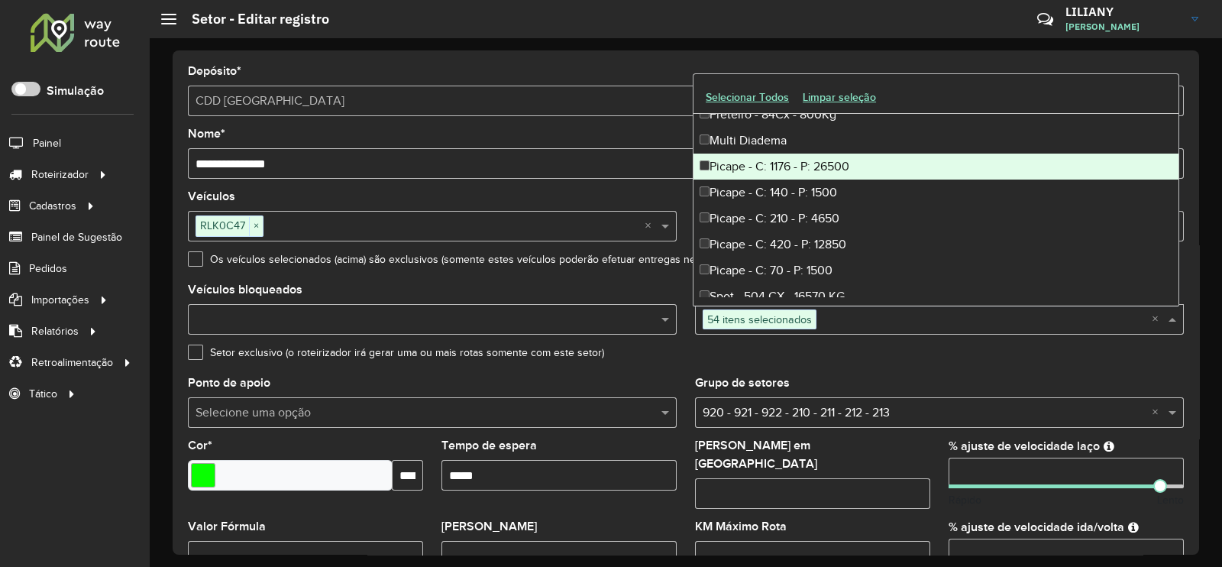
click at [777, 162] on div "Picape - C: 1176 - P: 26500" at bounding box center [935, 166] width 485 height 26
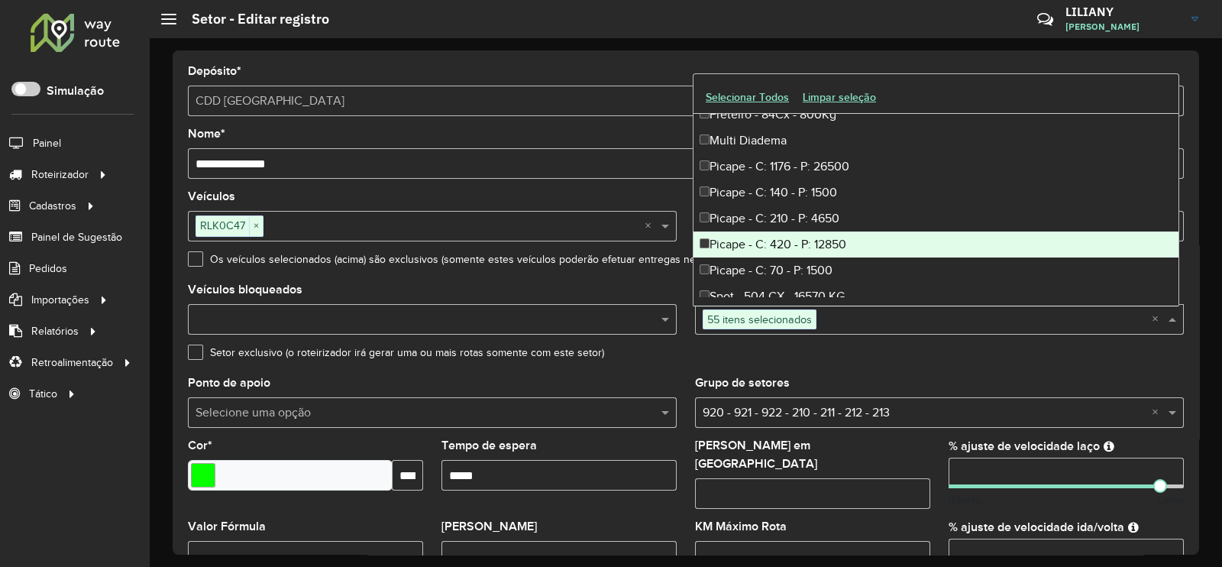
click at [819, 231] on div "Picape - C: 420 - P: 12850" at bounding box center [935, 244] width 485 height 26
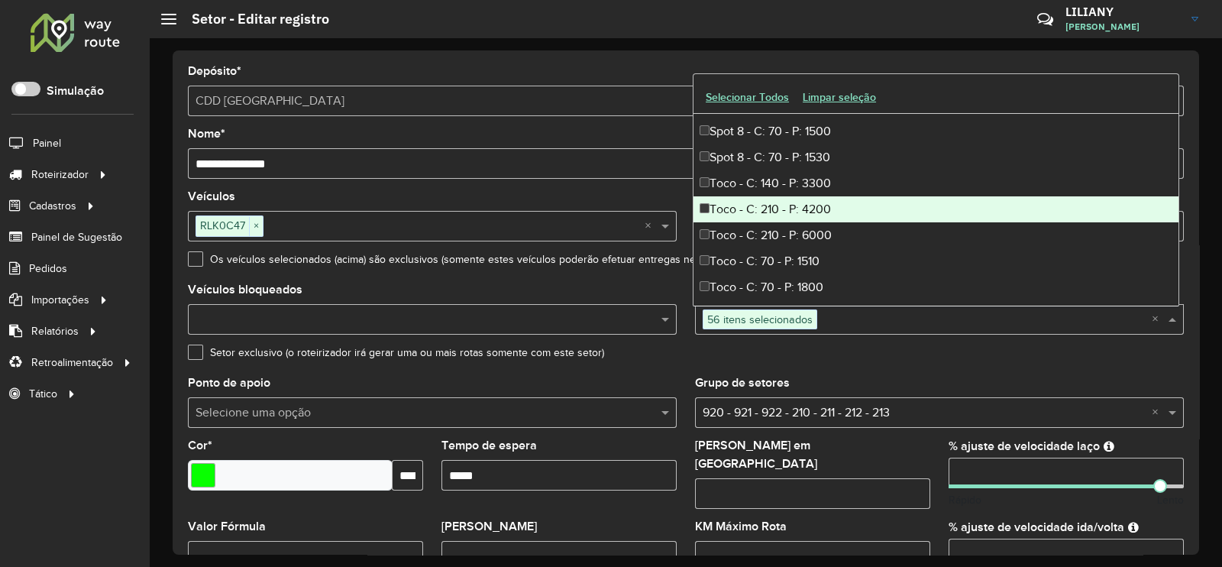
scroll to position [5154, 0]
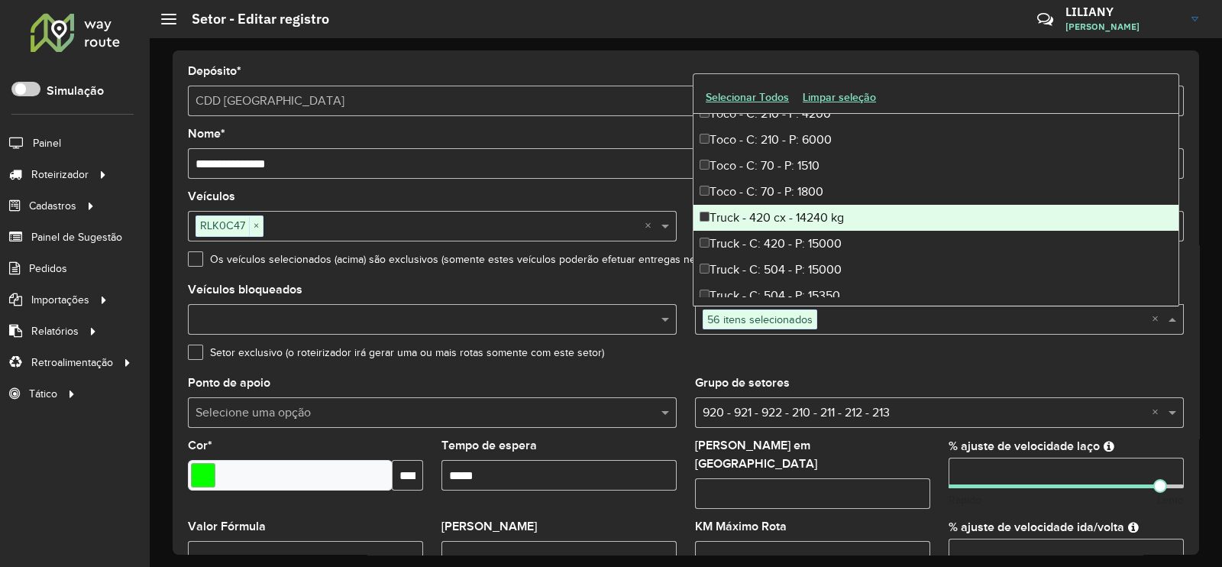
click at [802, 215] on div "Truck - 420 cx - 14240 kg" at bounding box center [935, 218] width 485 height 26
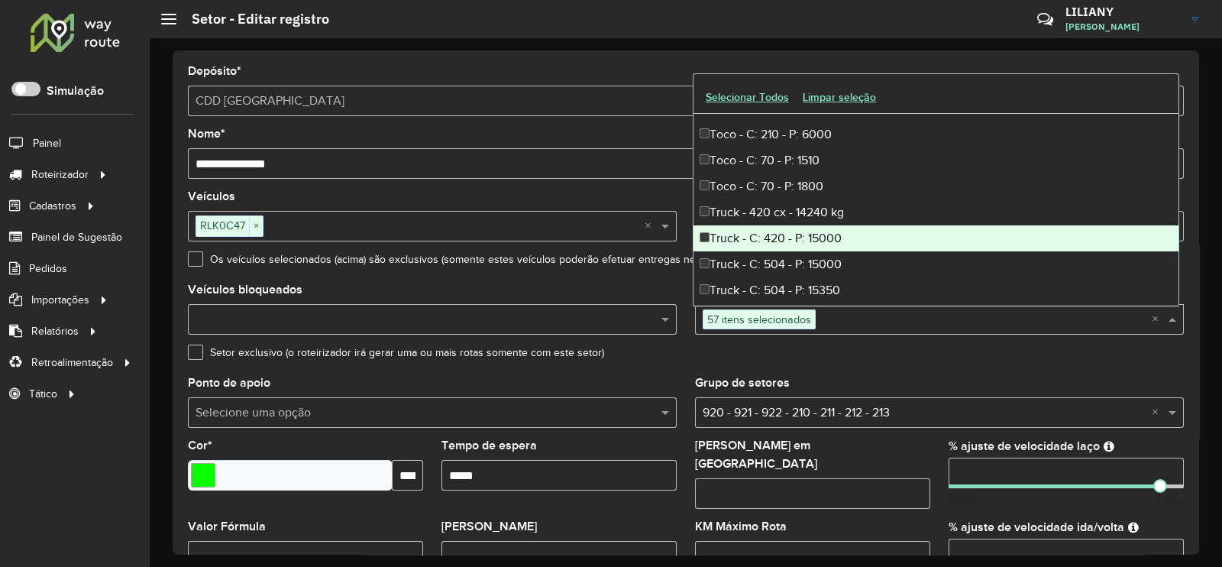
scroll to position [5164, 0]
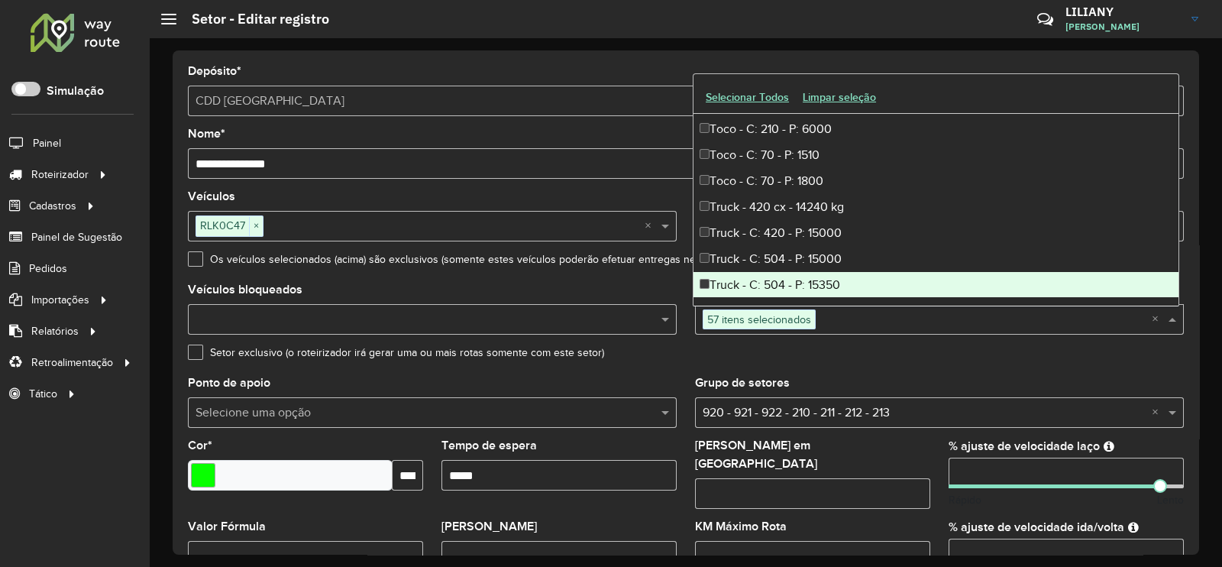
click at [899, 360] on div "Setor exclusivo (o roteirizador irá gerar uma ou mais rotas somente com este se…" at bounding box center [686, 356] width 996 height 18
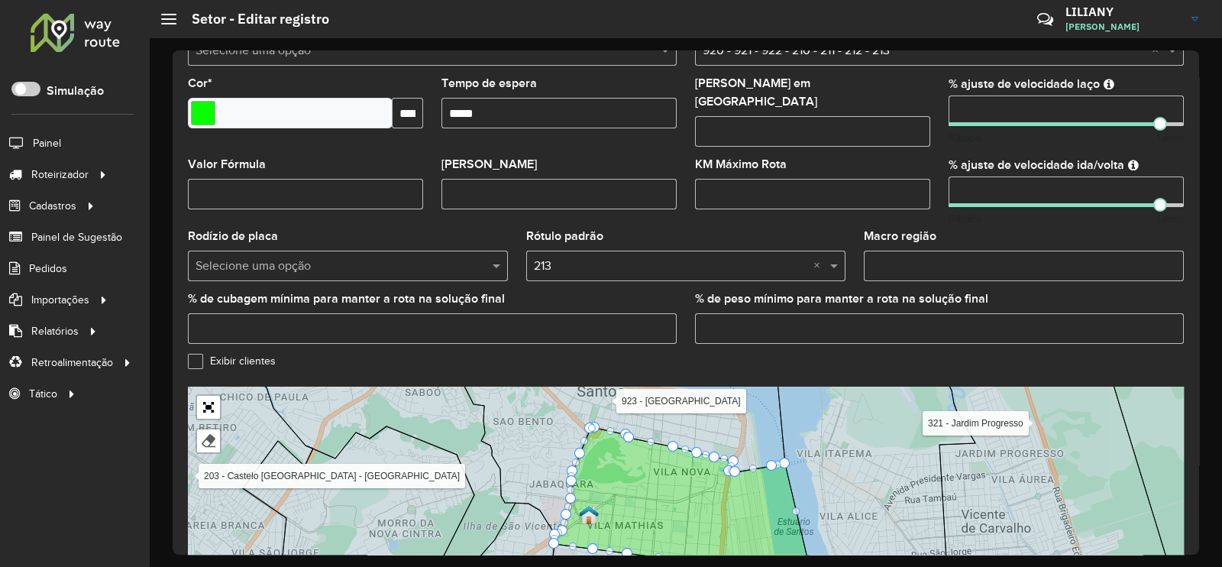
scroll to position [483, 0]
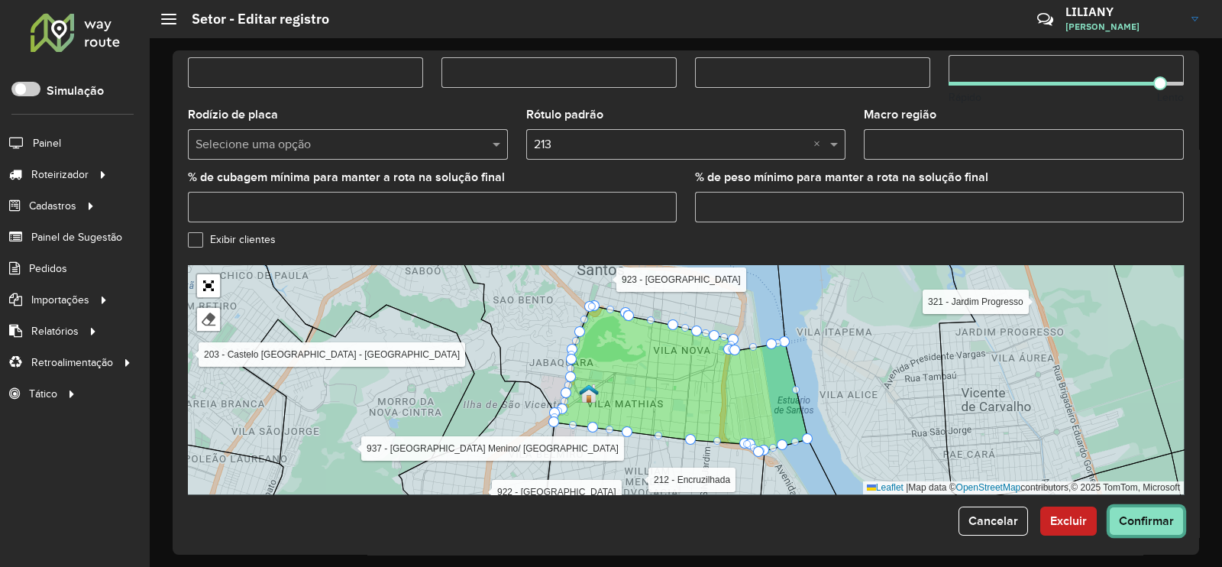
click at [1145, 514] on span "Confirmar" at bounding box center [1146, 520] width 55 height 13
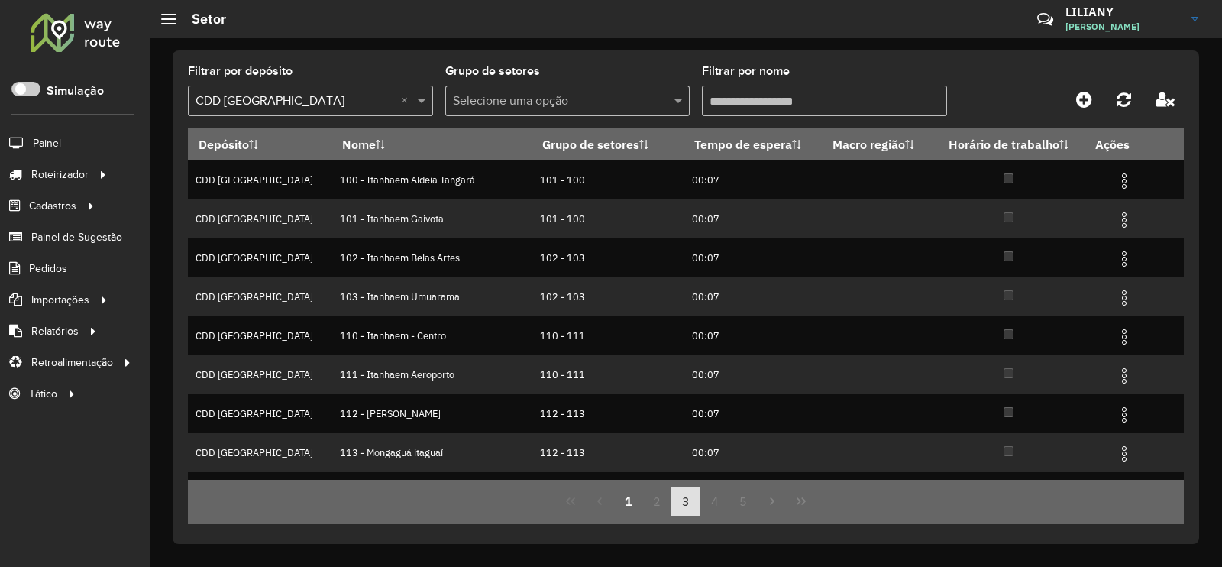
click at [684, 501] on button "3" at bounding box center [685, 500] width 29 height 29
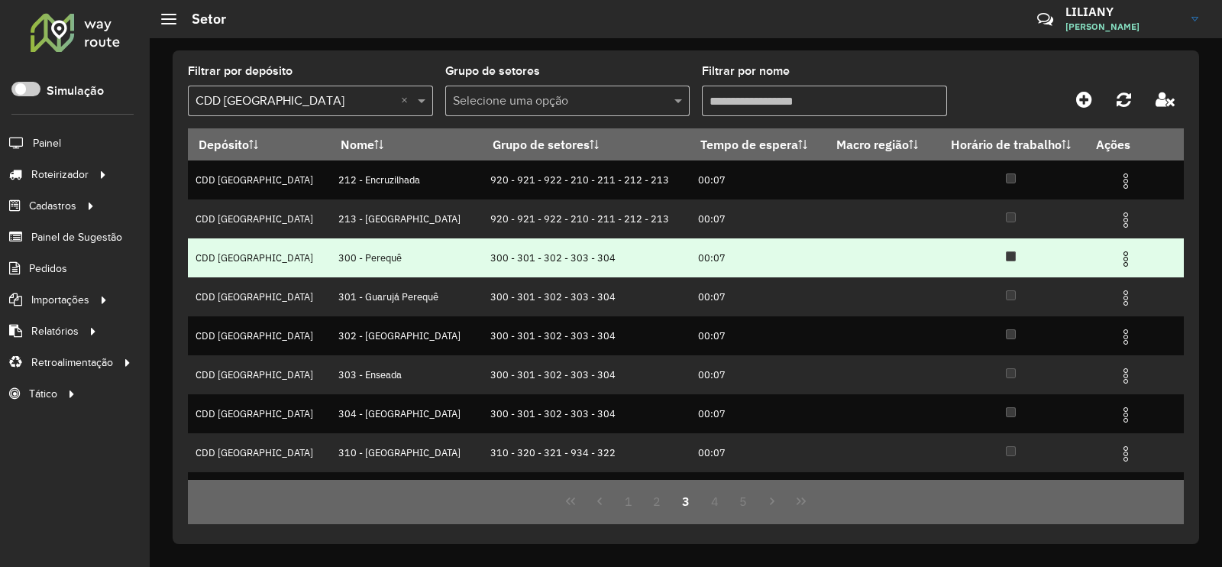
click at [1116, 257] on img at bounding box center [1125, 259] width 18 height 18
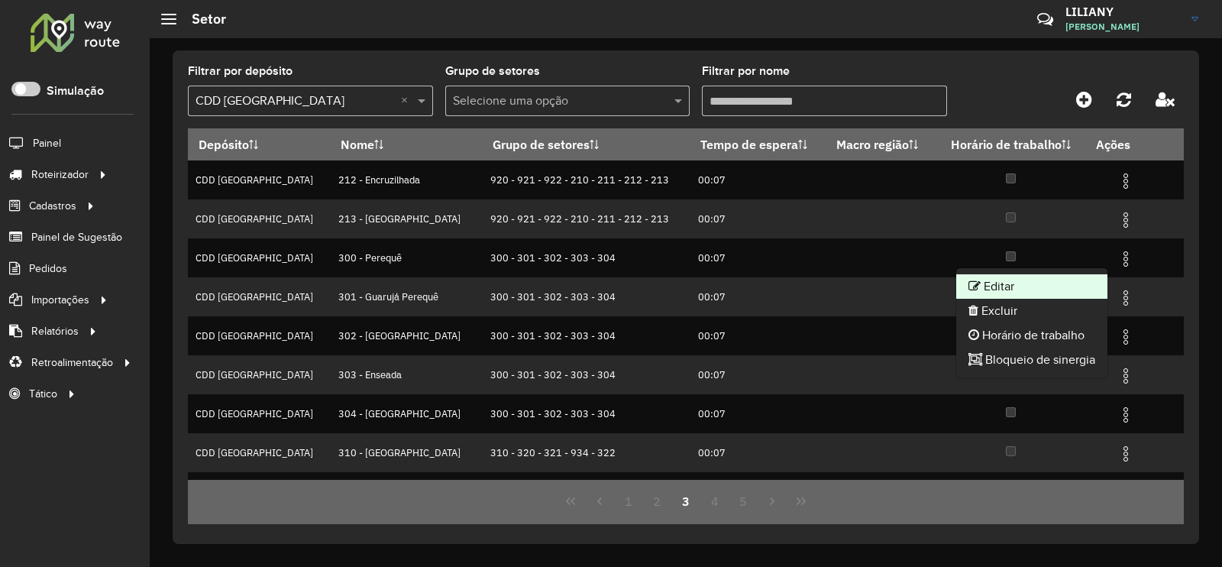
click at [1091, 280] on li "Editar" at bounding box center [1031, 286] width 151 height 24
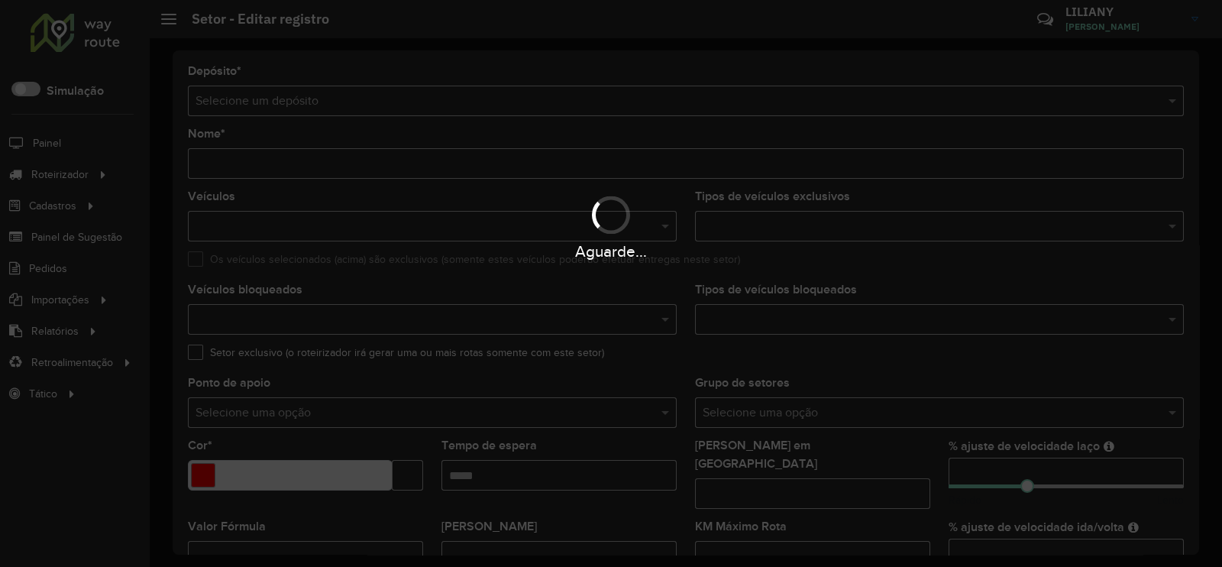
type input "**********"
type input "*******"
type input "*****"
type input "**"
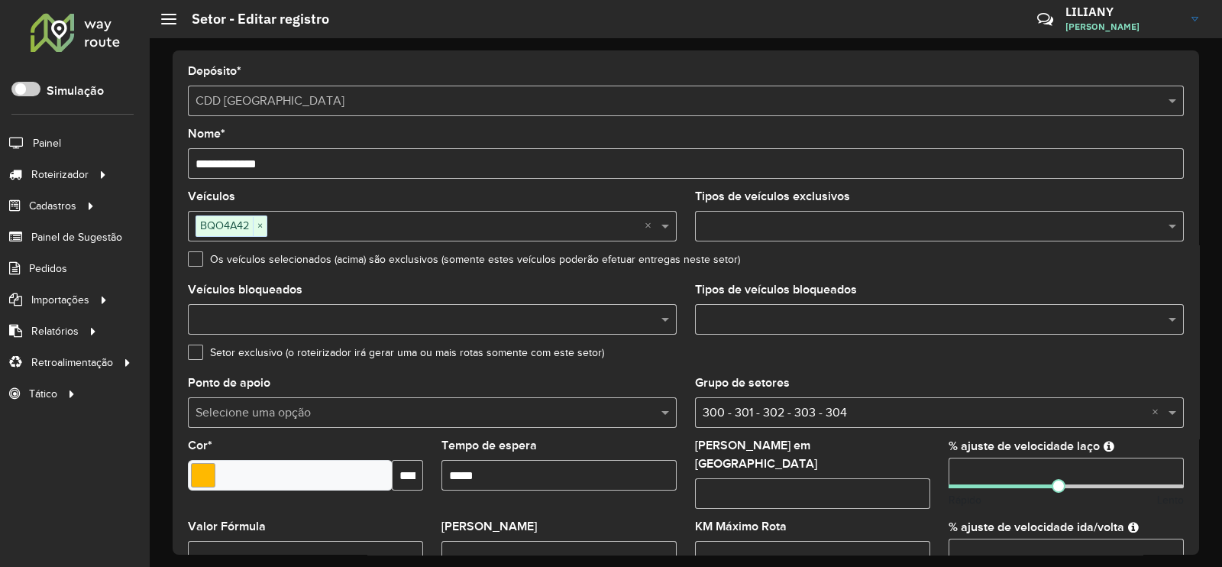
click at [731, 317] on input "text" at bounding box center [932, 320] width 466 height 18
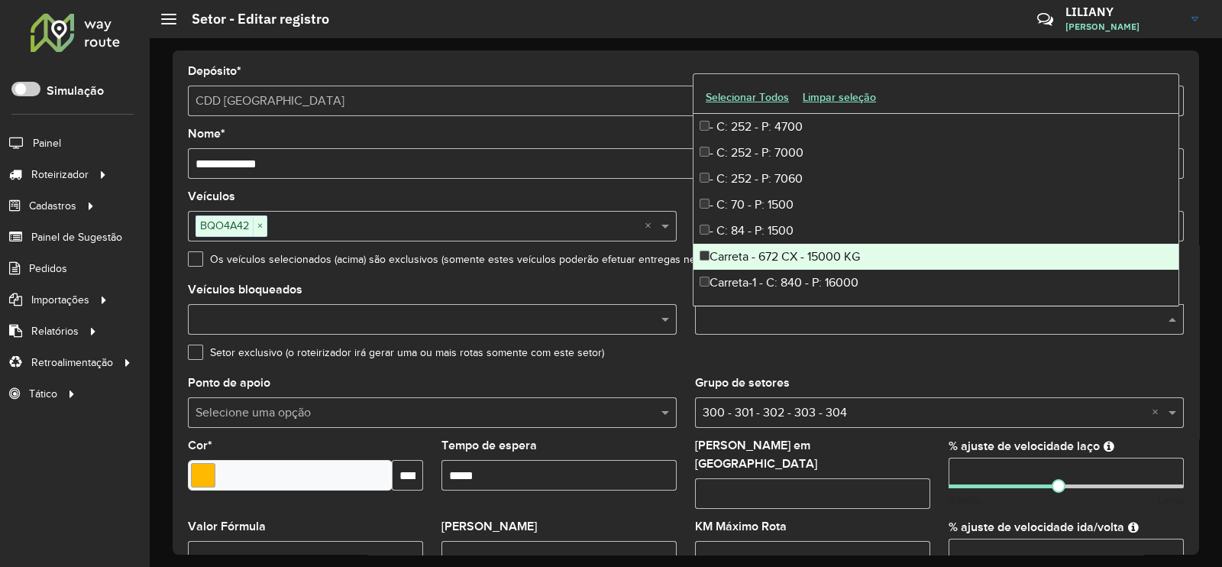
click at [805, 251] on div "Carreta - 672 CX - 15000 KG" at bounding box center [935, 257] width 485 height 26
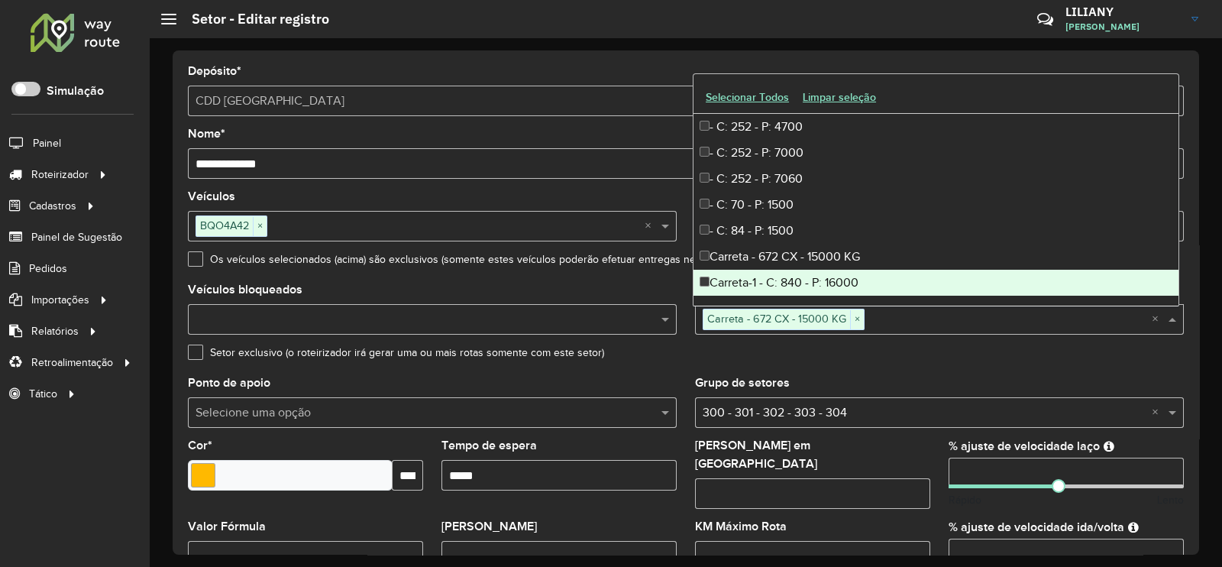
click at [819, 280] on div "Carreta-1 - C: 840 - P: 16000" at bounding box center [935, 283] width 485 height 26
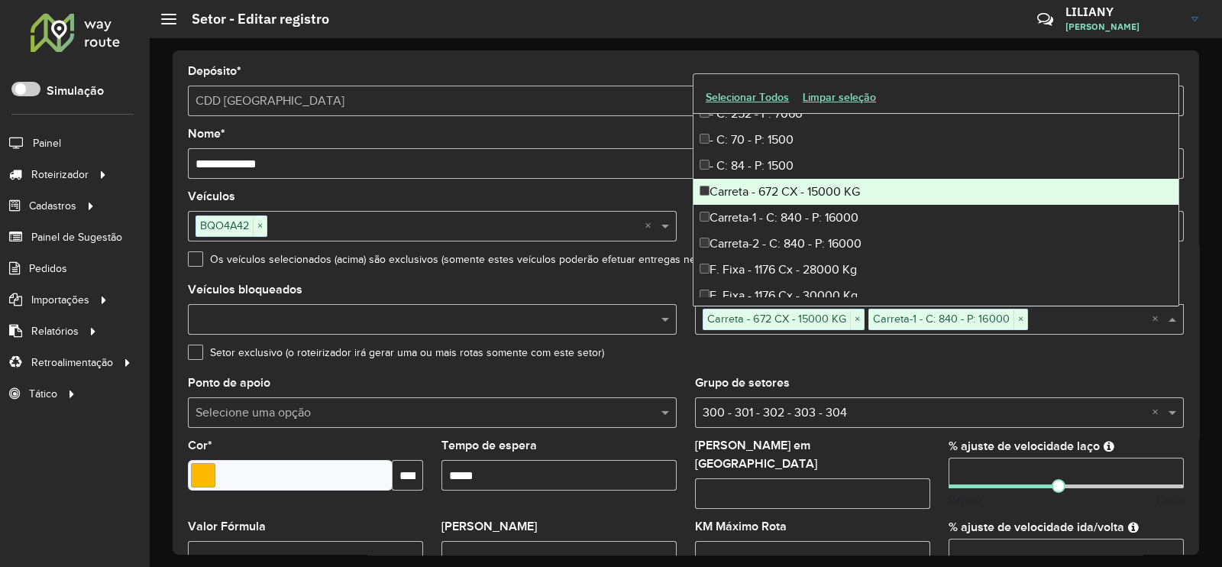
scroll to position [95, 0]
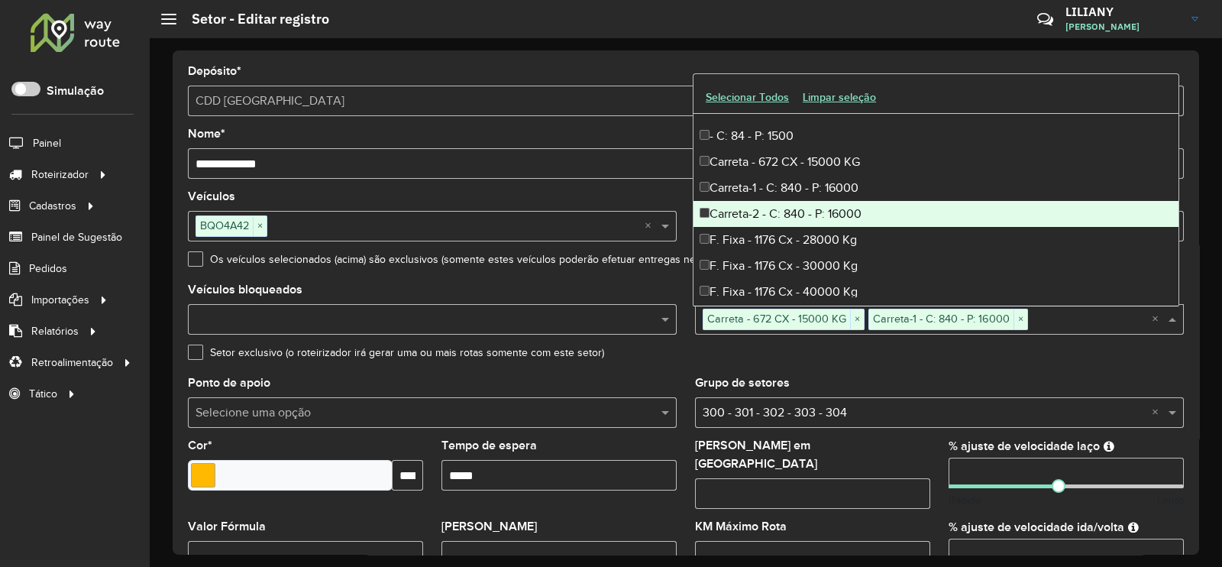
click at [819, 216] on div "Carreta-2 - C: 840 - P: 16000" at bounding box center [935, 214] width 485 height 26
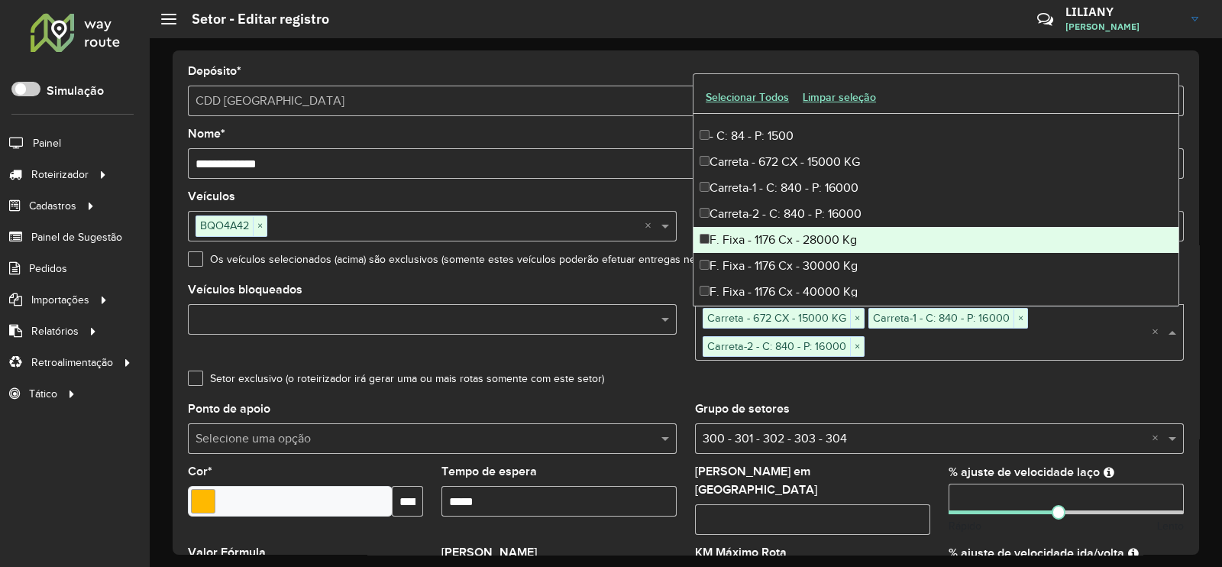
click at [828, 238] on div "F. Fixa - 1176 Cx - 28000 Kg" at bounding box center [935, 240] width 485 height 26
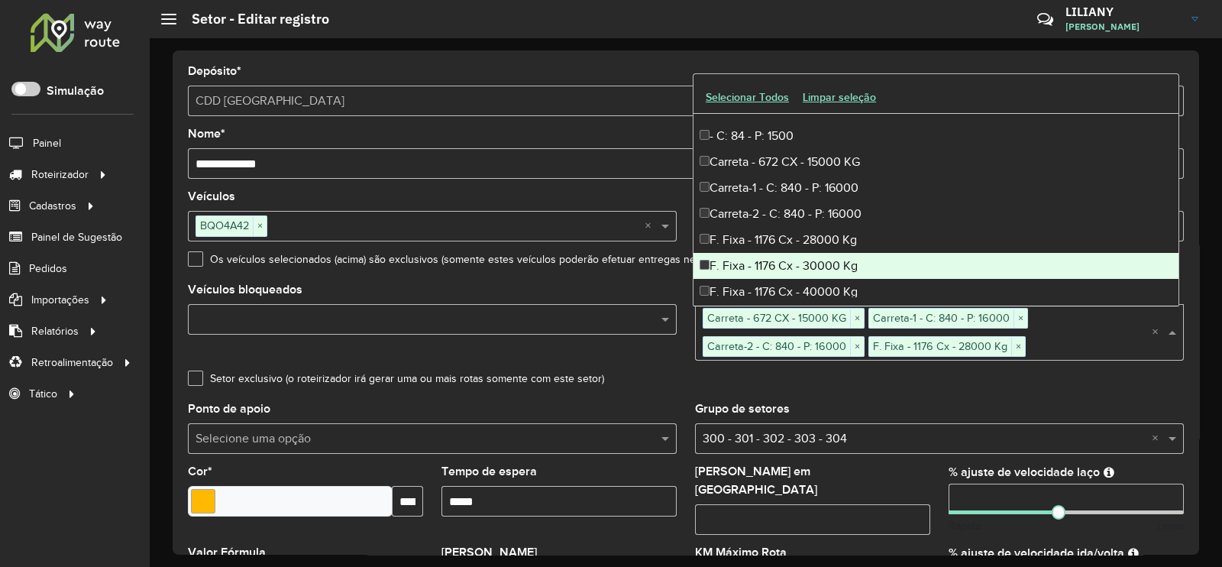
click at [811, 263] on div "F. Fixa - 1176 Cx - 30000 Kg" at bounding box center [935, 266] width 485 height 26
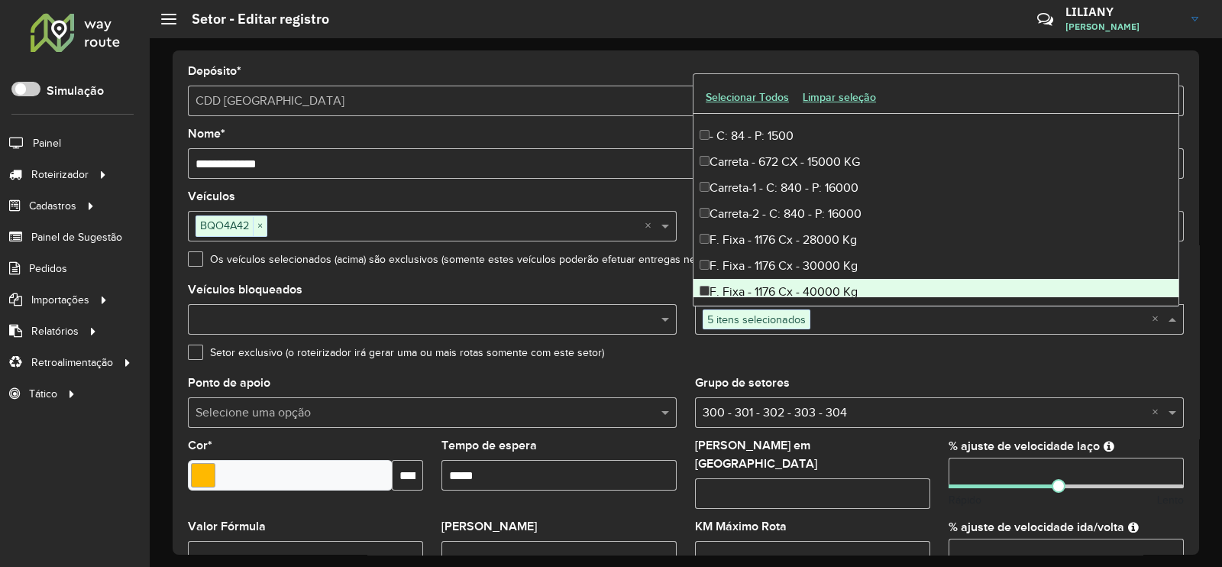
click at [800, 285] on div "F. Fixa - 1176 Cx - 40000 Kg" at bounding box center [935, 292] width 485 height 26
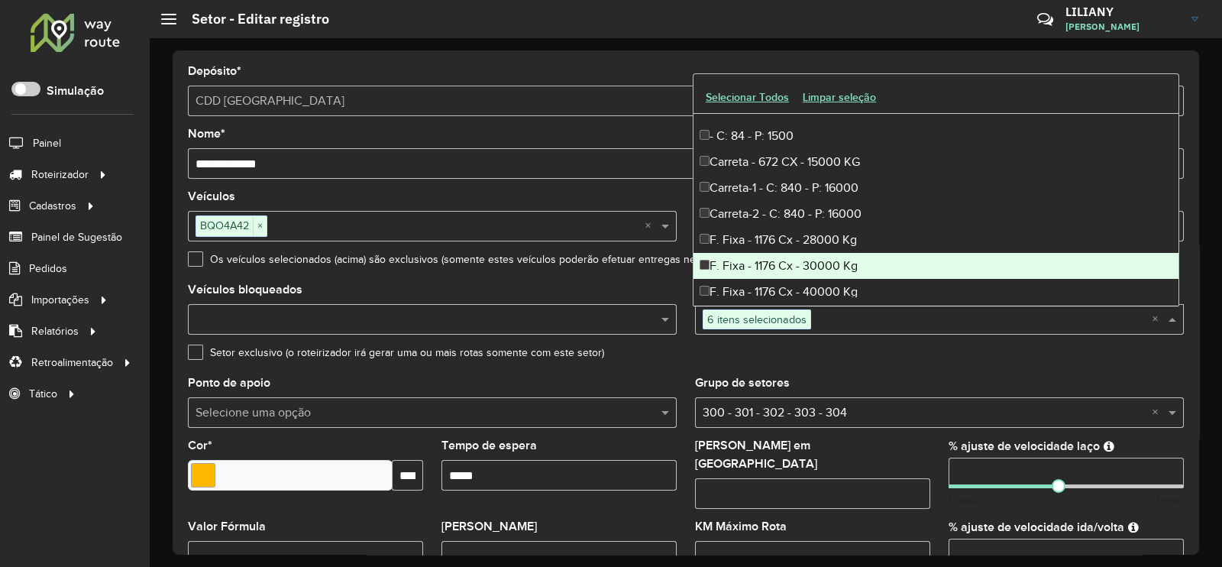
scroll to position [190, 0]
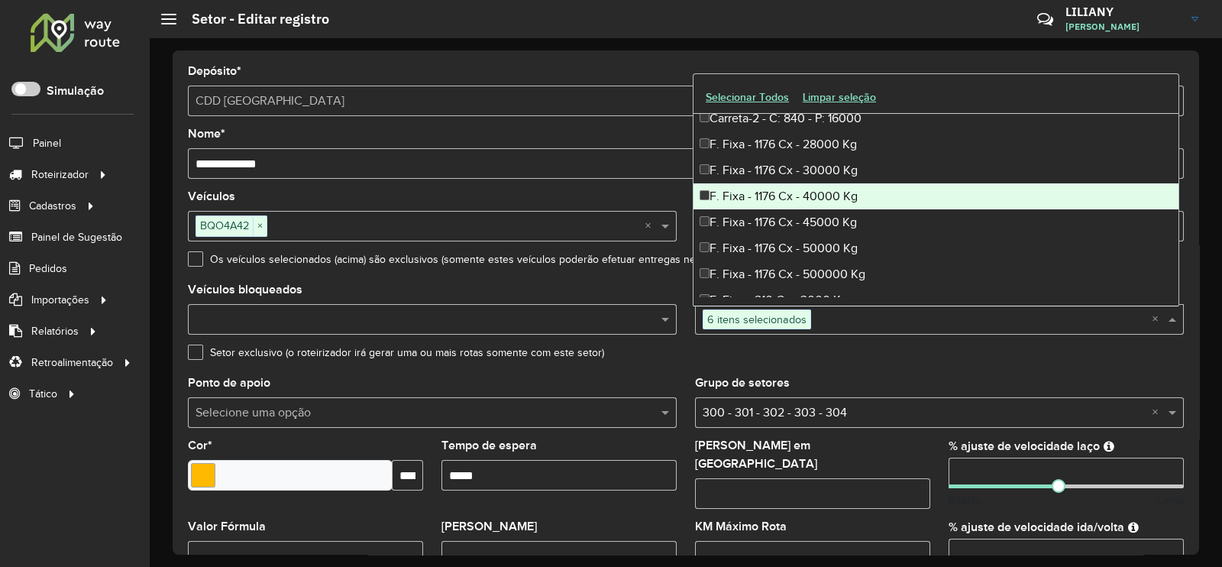
click at [817, 189] on div "F. Fixa - 1176 Cx - 40000 Kg" at bounding box center [935, 196] width 485 height 26
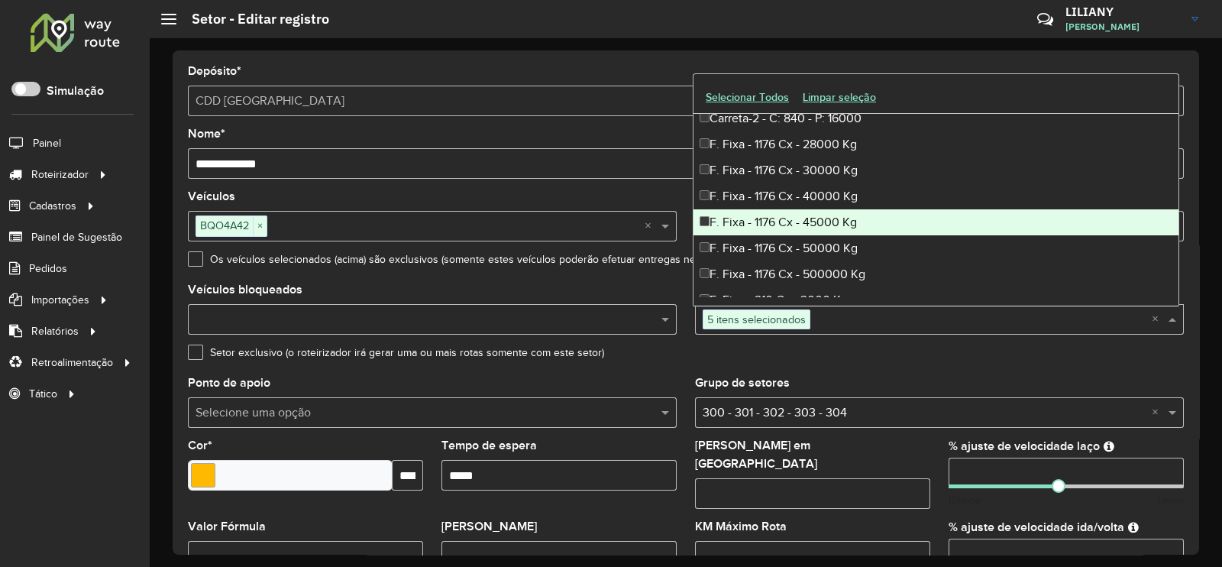
click at [819, 221] on div "F. Fixa - 1176 Cx - 45000 Kg" at bounding box center [935, 222] width 485 height 26
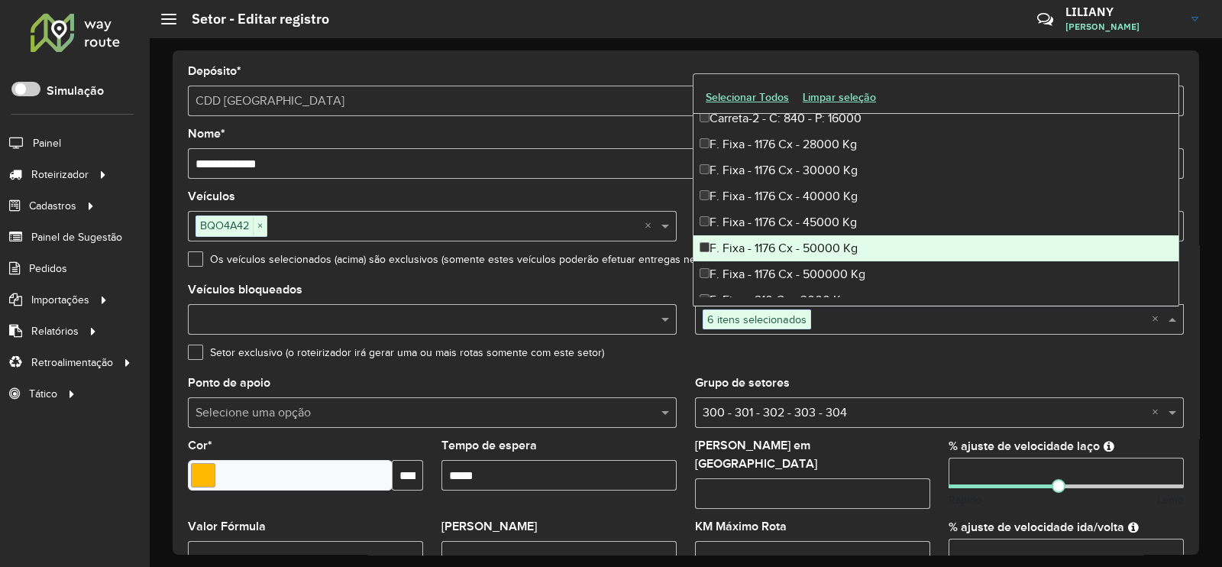
click at [811, 247] on div "F. Fixa - 1176 Cx - 50000 Kg" at bounding box center [935, 248] width 485 height 26
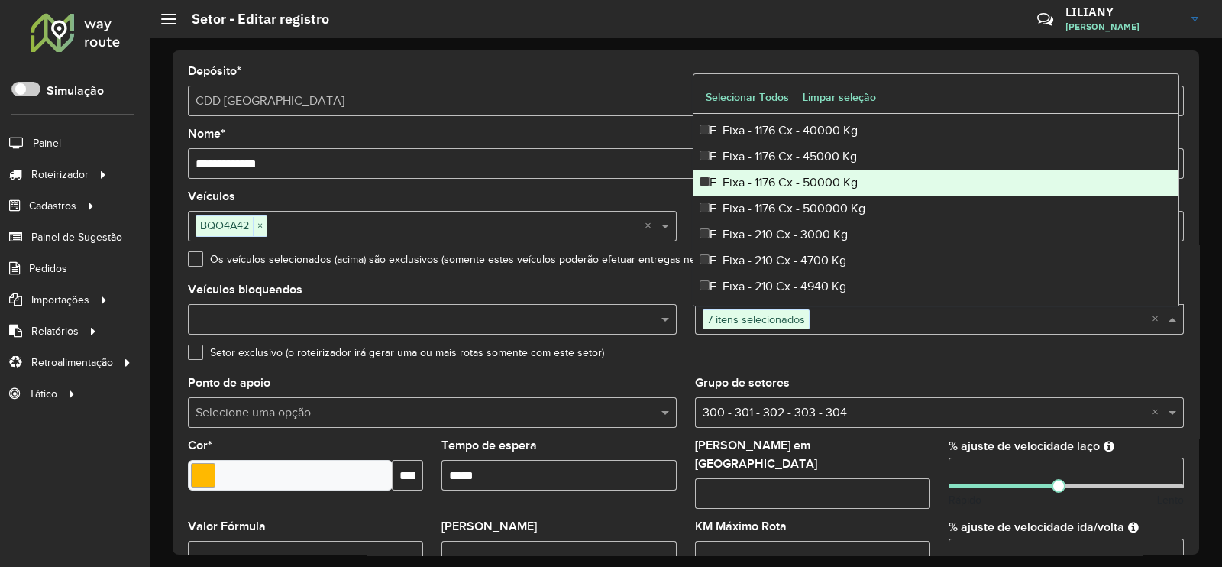
scroll to position [286, 0]
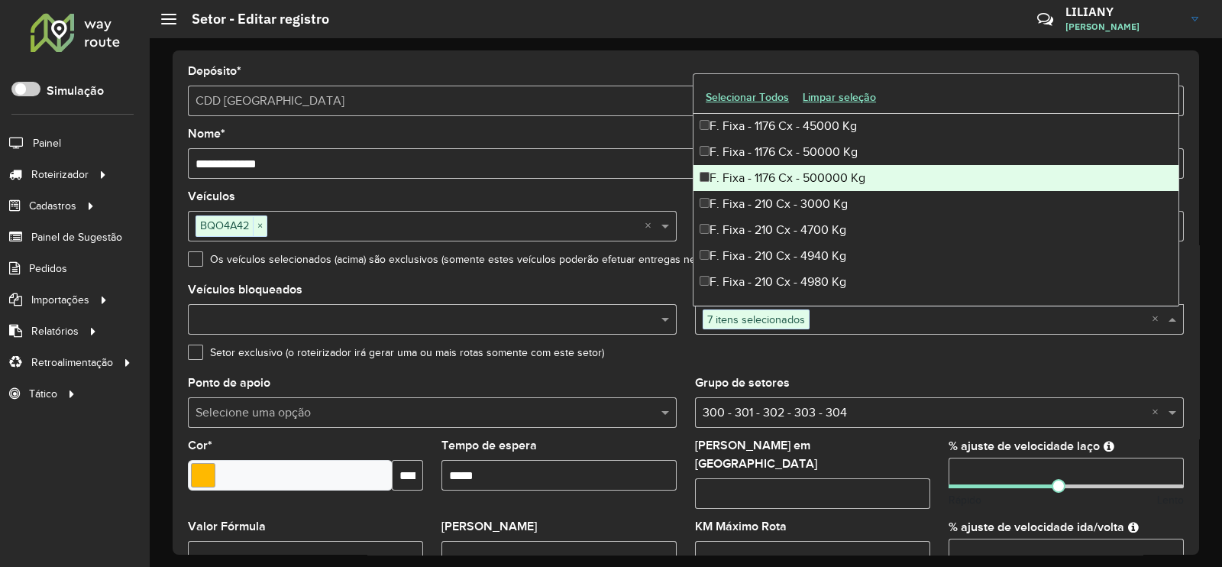
click at [801, 173] on div "F. Fixa - 1176 Cx - 500000 Kg" at bounding box center [935, 178] width 485 height 26
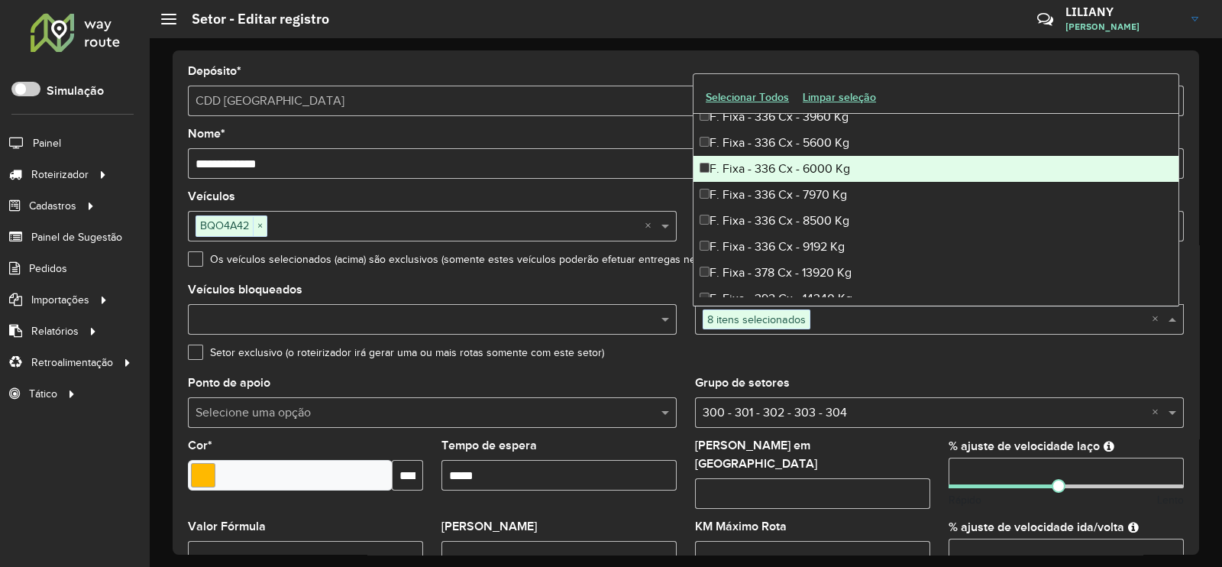
scroll to position [859, 0]
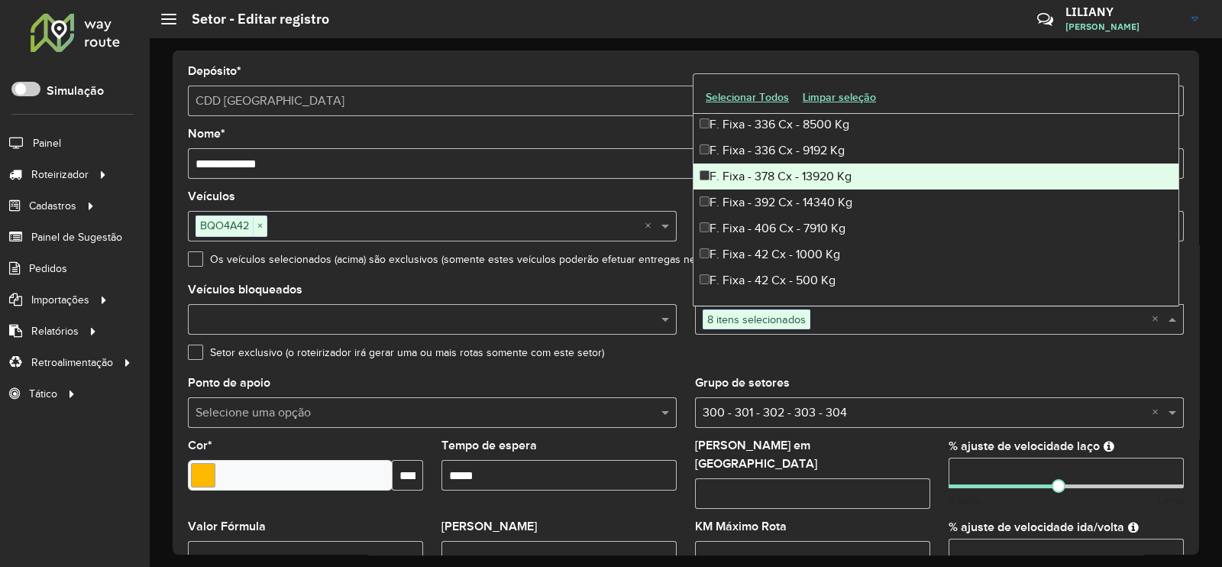
click at [803, 171] on div "F. Fixa - 378 Cx - 13920 Kg" at bounding box center [935, 176] width 485 height 26
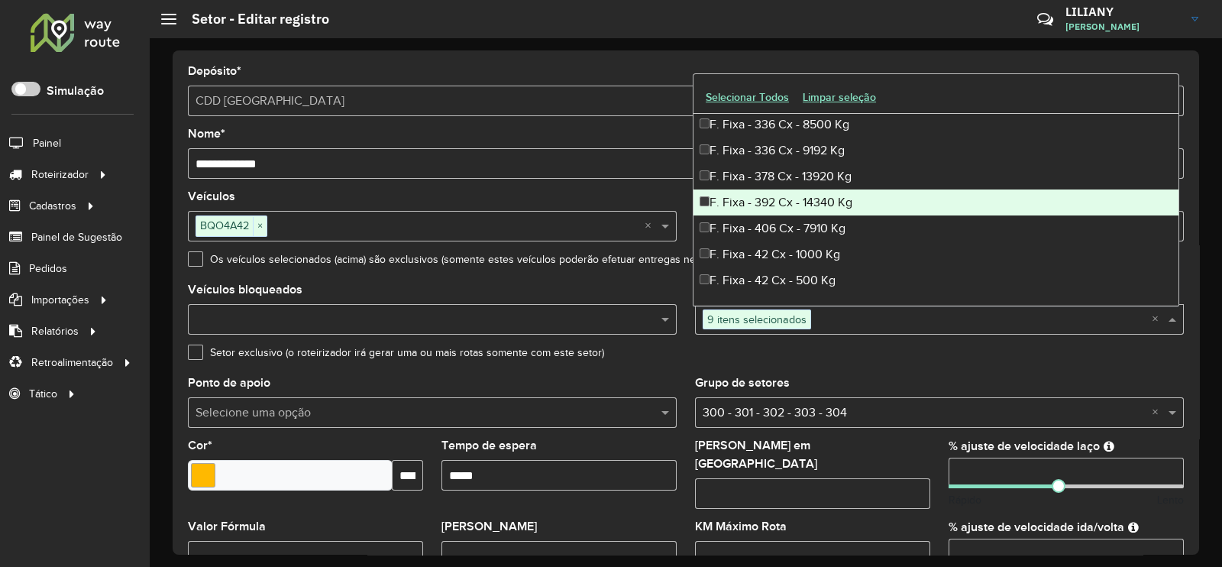
click at [798, 204] on div "F. Fixa - 392 Cx - 14340 Kg" at bounding box center [935, 202] width 485 height 26
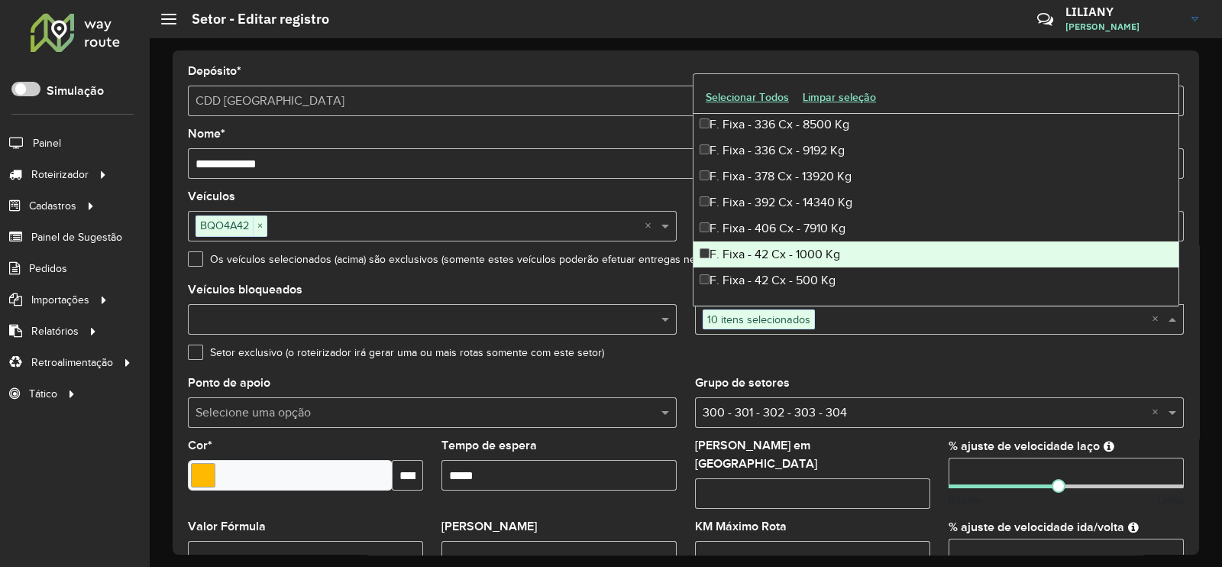
click at [798, 241] on div "F. Fixa - 42 Cx - 1000 Kg" at bounding box center [935, 254] width 485 height 26
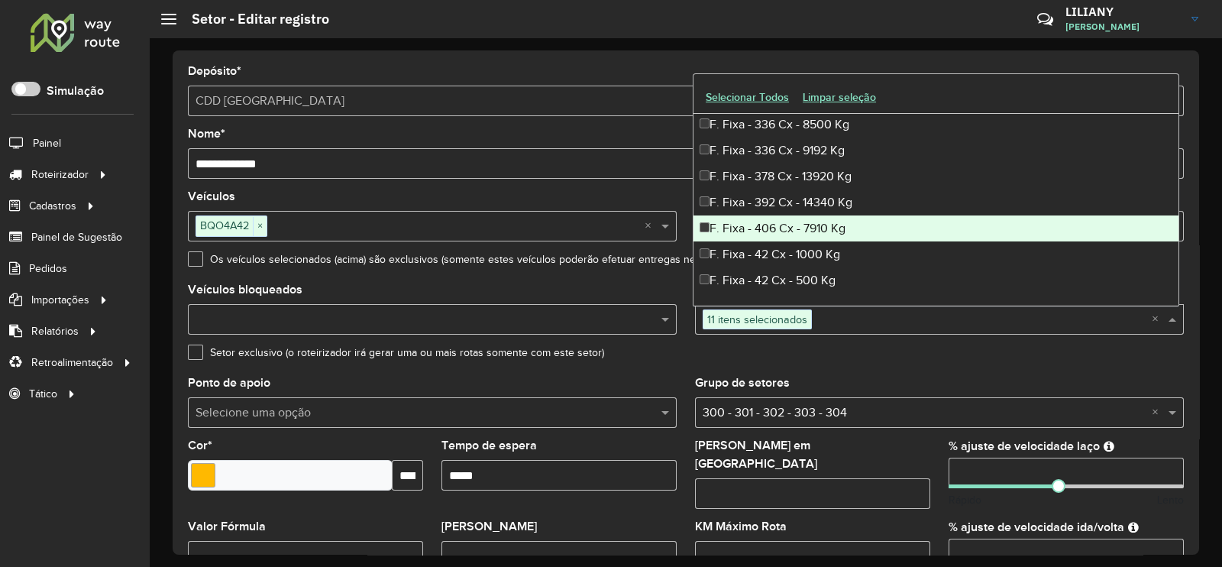
click at [792, 228] on div "F. Fixa - 406 Cx - 7910 Kg" at bounding box center [935, 228] width 485 height 26
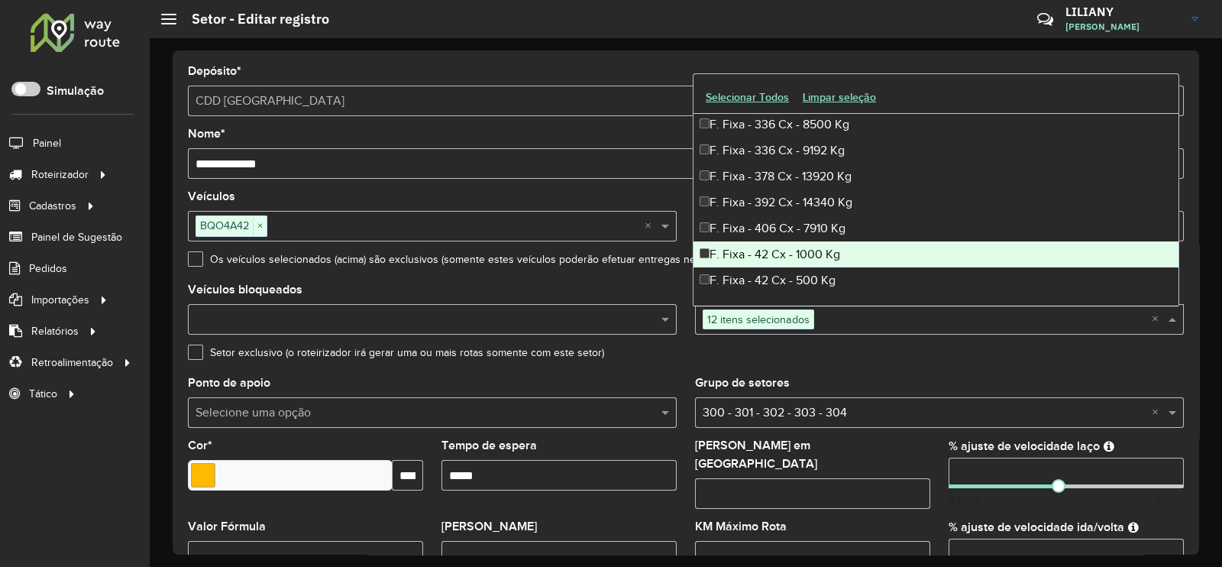
click at [779, 252] on div "F. Fixa - 42 Cx - 1000 Kg" at bounding box center [935, 254] width 485 height 26
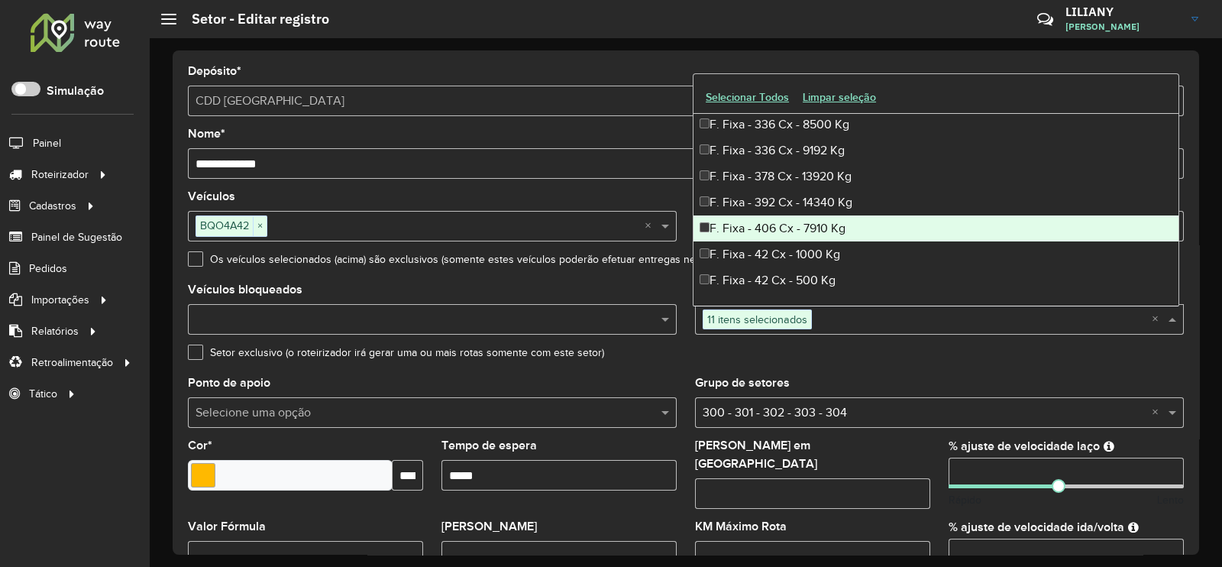
scroll to position [955, 0]
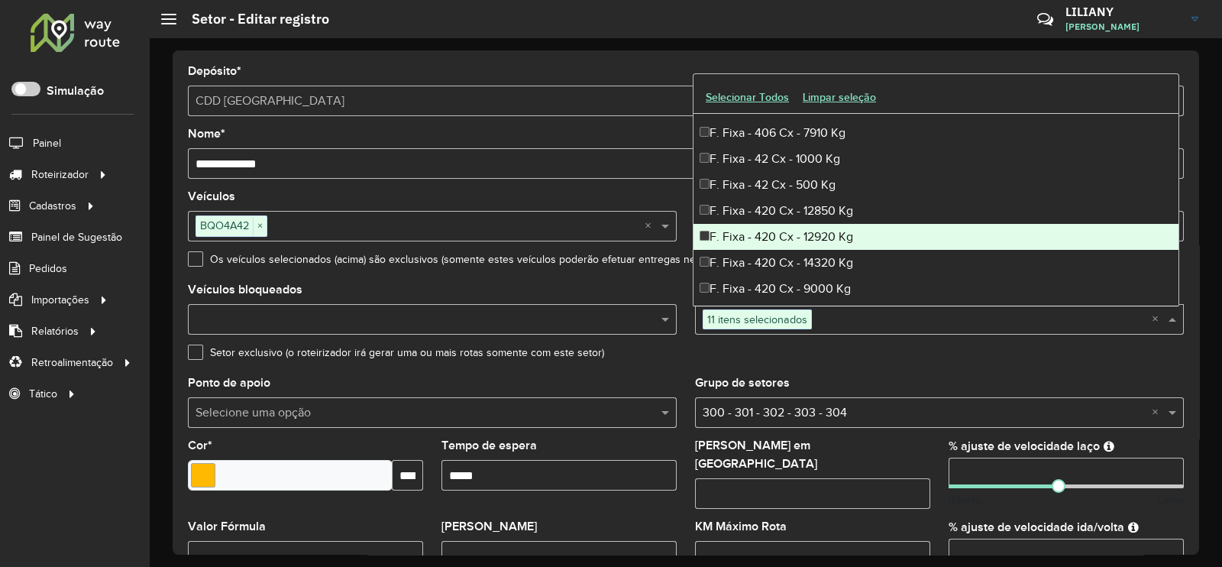
click at [803, 234] on div "F. Fixa - 420 Cx - 12920 Kg" at bounding box center [935, 237] width 485 height 26
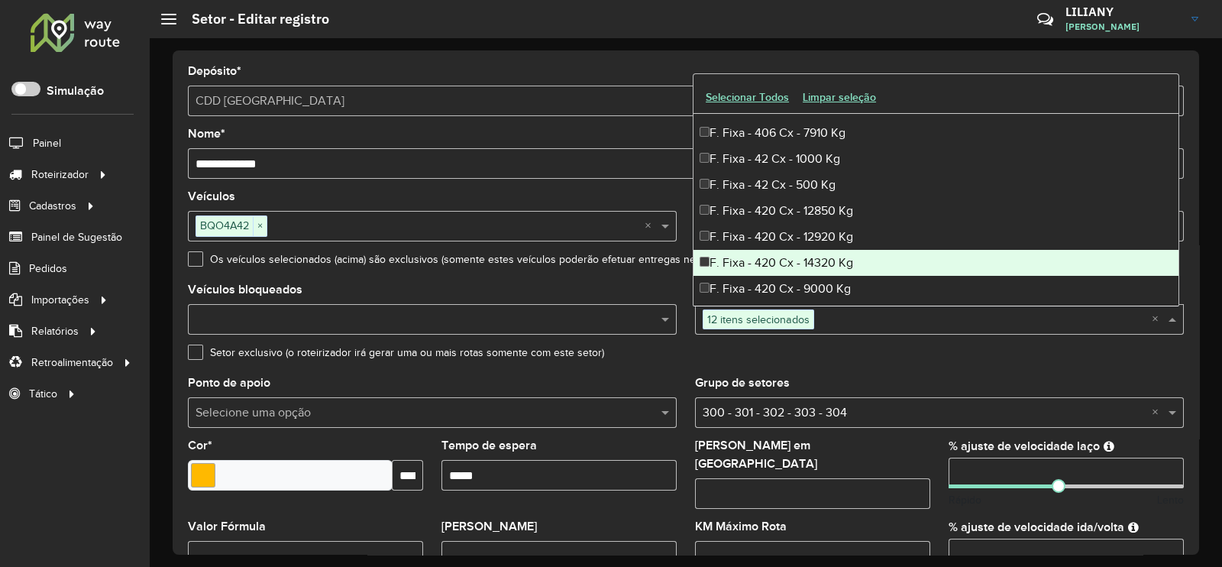
click at [790, 255] on div "F. Fixa - 420 Cx - 14320 Kg" at bounding box center [935, 263] width 485 height 26
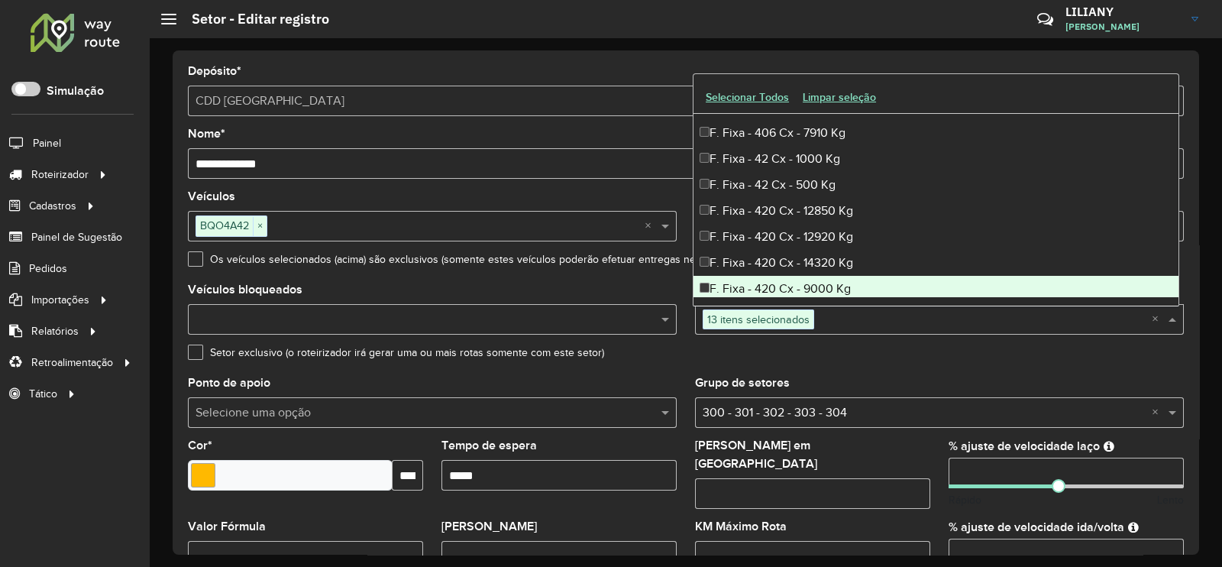
click at [777, 281] on div "F. Fixa - 420 Cx - 9000 Kg" at bounding box center [935, 289] width 485 height 26
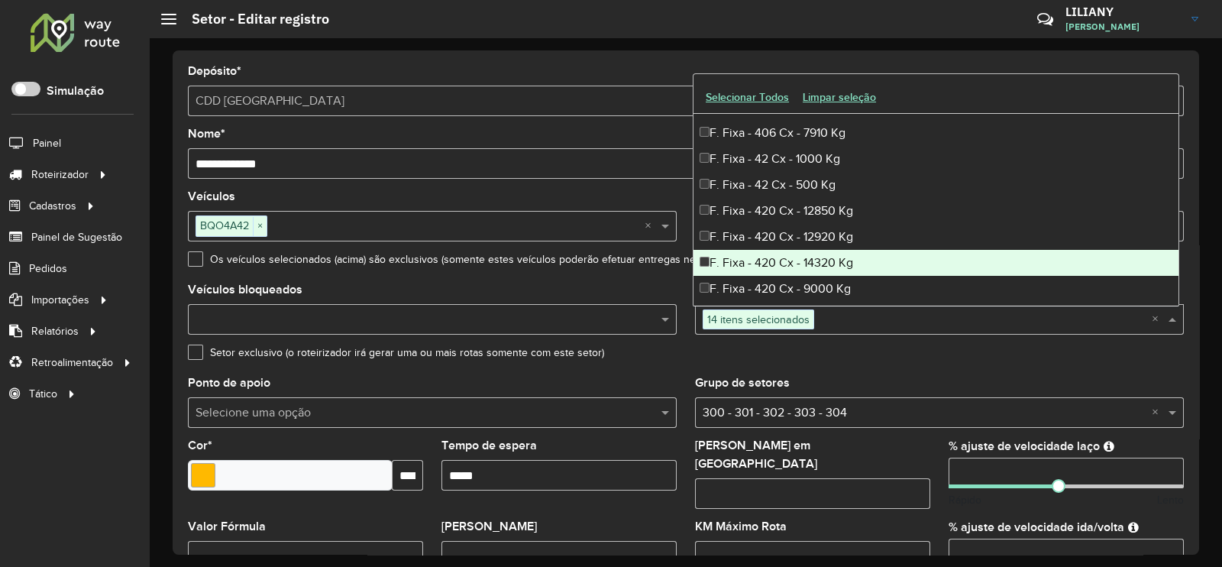
scroll to position [1050, 0]
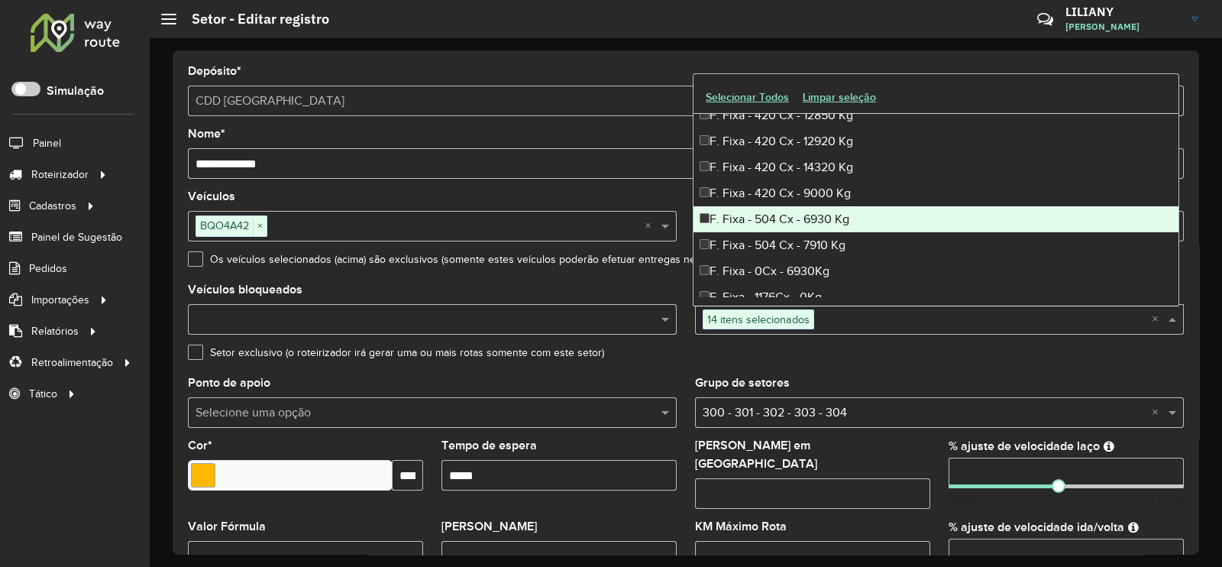
click at [801, 223] on div "F. Fixa - 504 Cx - 6930 Kg" at bounding box center [935, 219] width 485 height 26
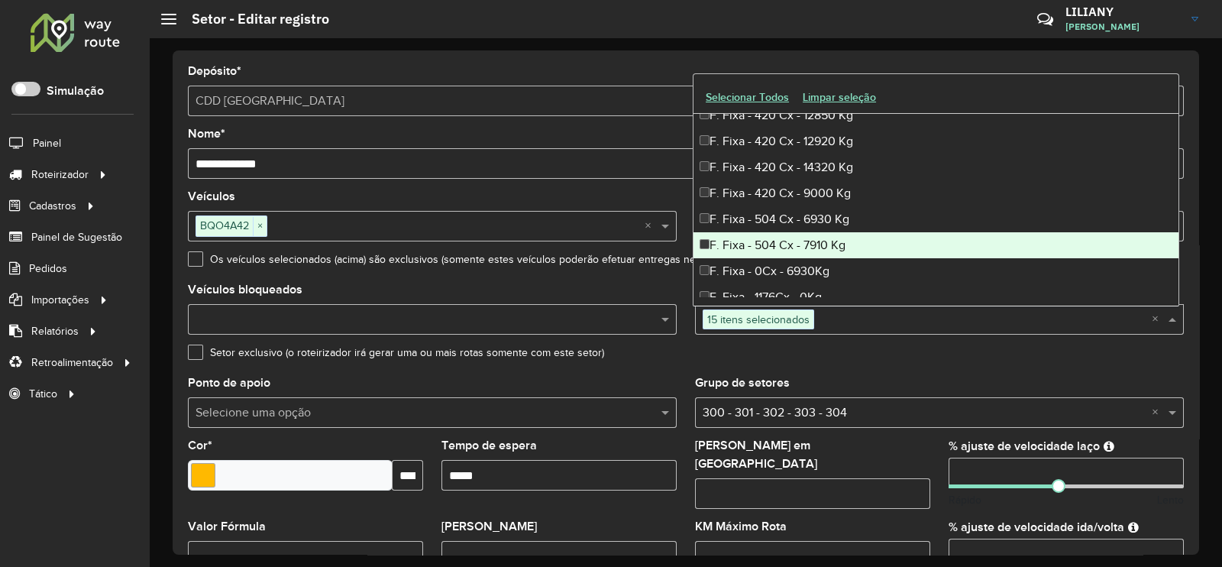
click at [791, 242] on div "F. Fixa - 504 Cx - 7910 Kg" at bounding box center [935, 245] width 485 height 26
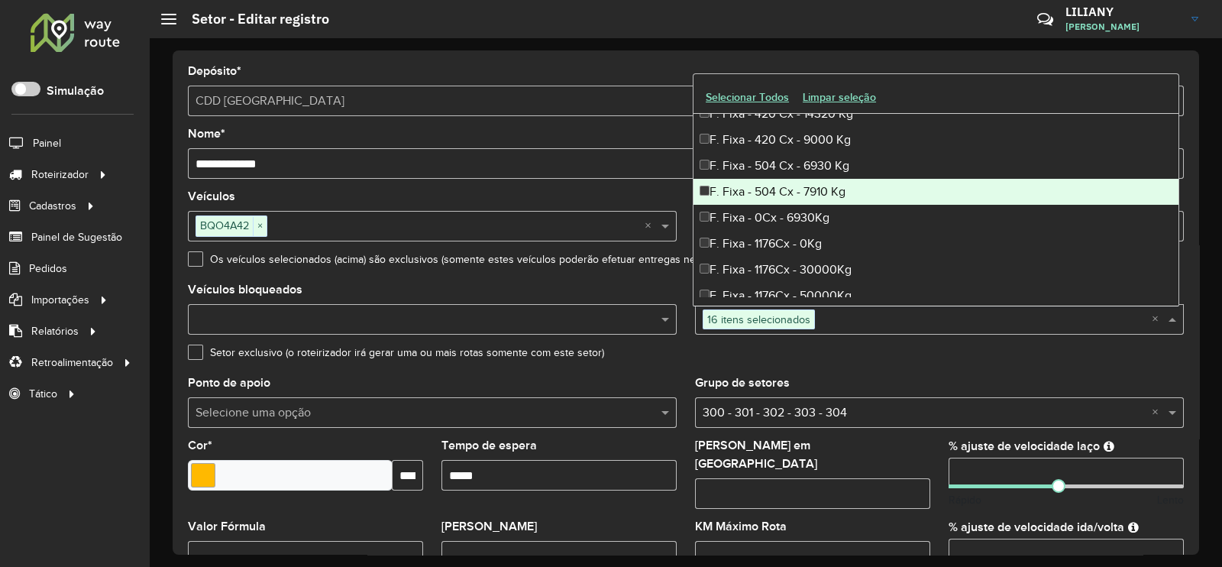
scroll to position [1145, 0]
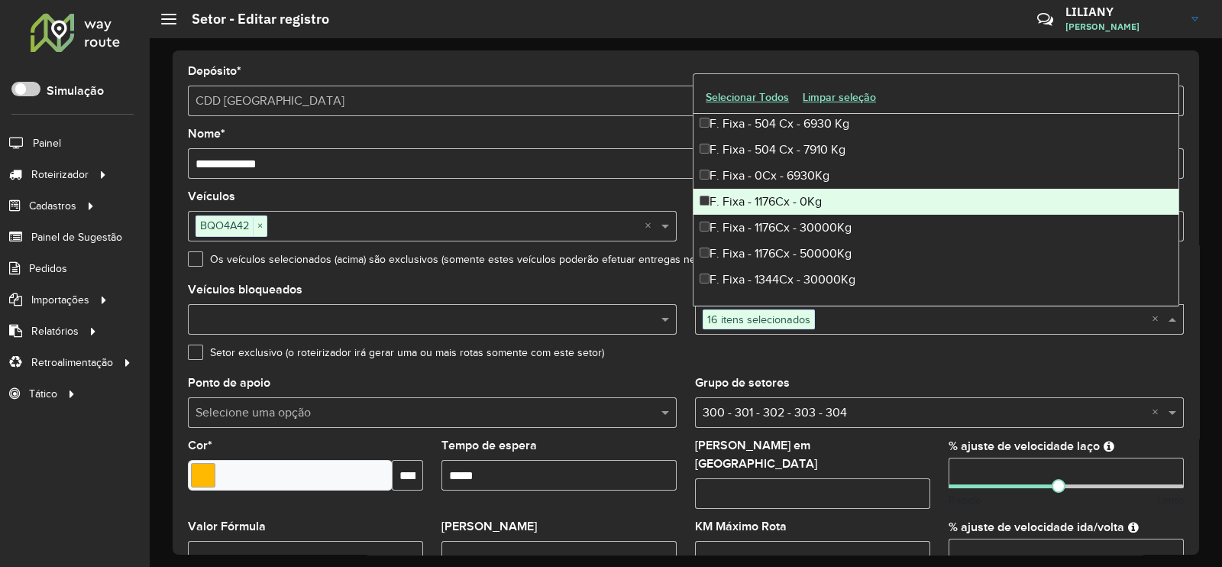
click at [813, 198] on div "F. Fixa - 1176Cx - 0Kg" at bounding box center [935, 202] width 485 height 26
click at [814, 215] on div "F. Fixa - 1176Cx - 30000Kg" at bounding box center [935, 228] width 485 height 26
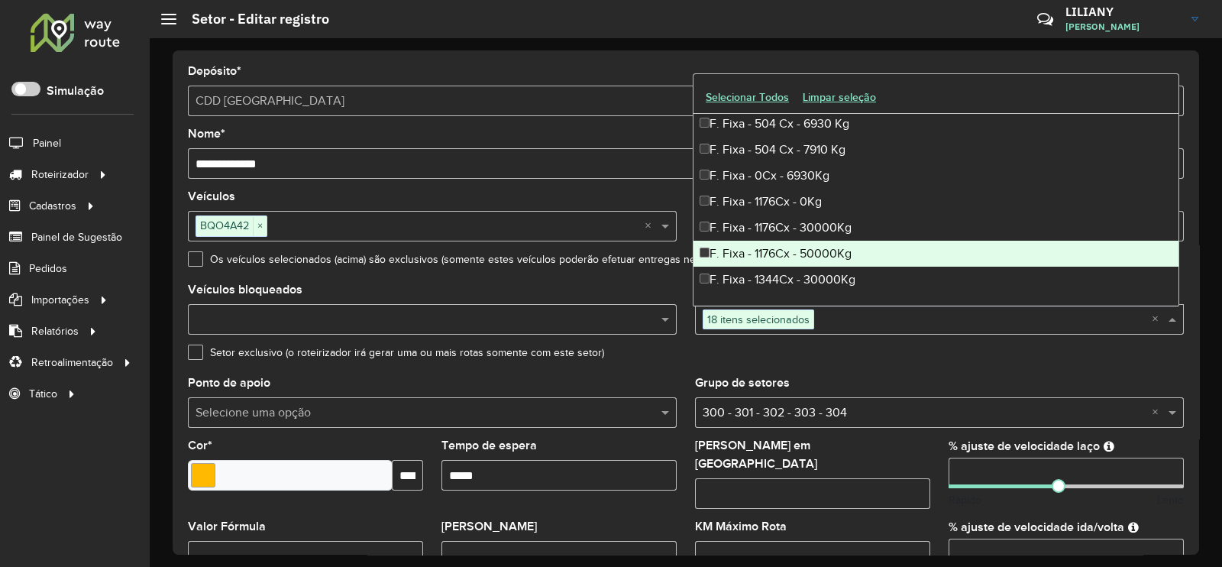
click at [809, 249] on div "F. Fixa - 1176Cx - 50000Kg" at bounding box center [935, 254] width 485 height 26
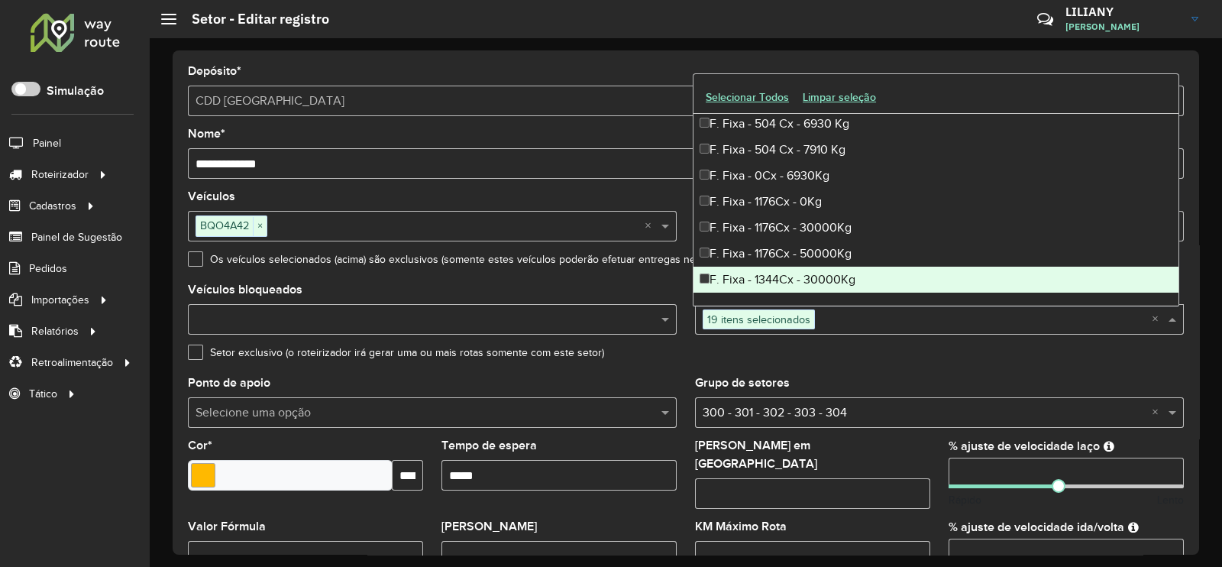
click at [808, 276] on div "F. Fixa - 1344Cx - 30000Kg" at bounding box center [935, 279] width 485 height 26
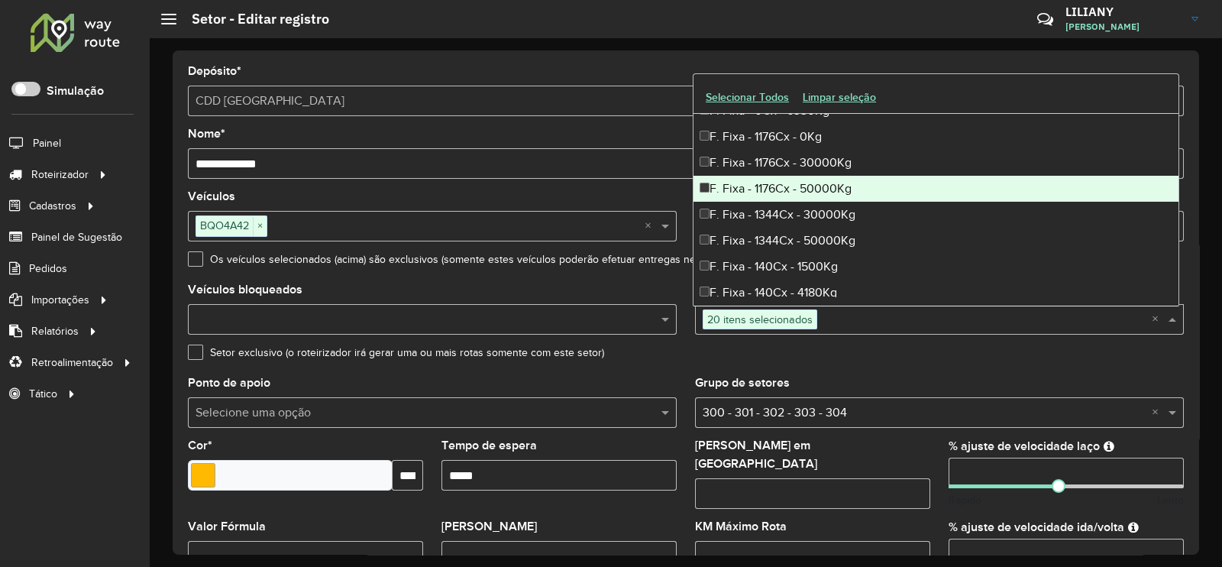
scroll to position [1240, 0]
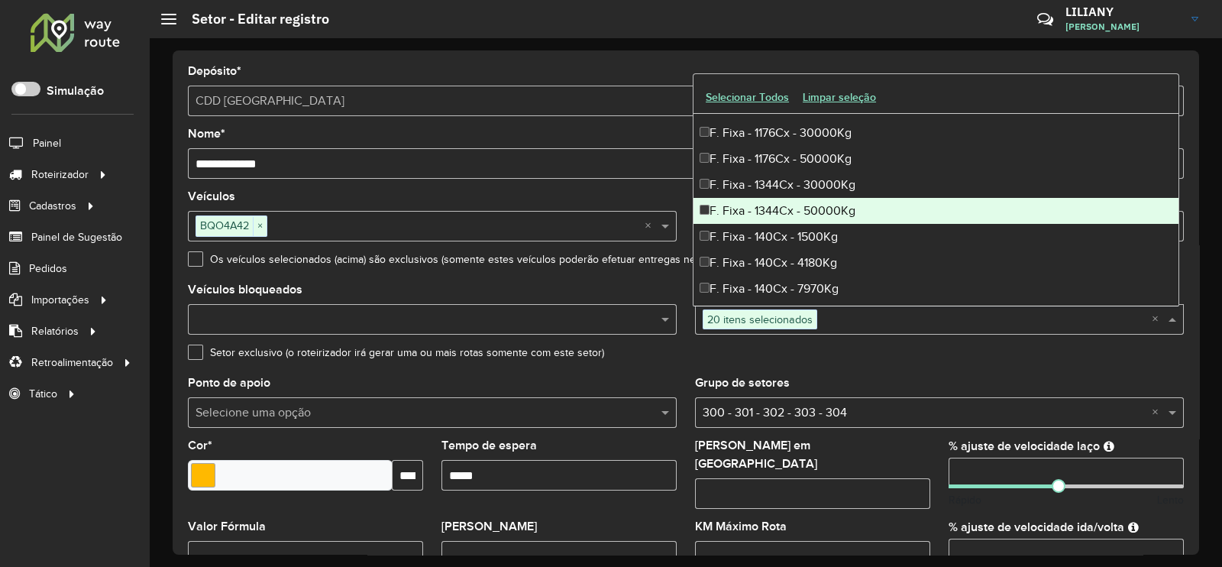
click at [811, 208] on div "F. Fixa - 1344Cx - 50000Kg" at bounding box center [935, 211] width 485 height 26
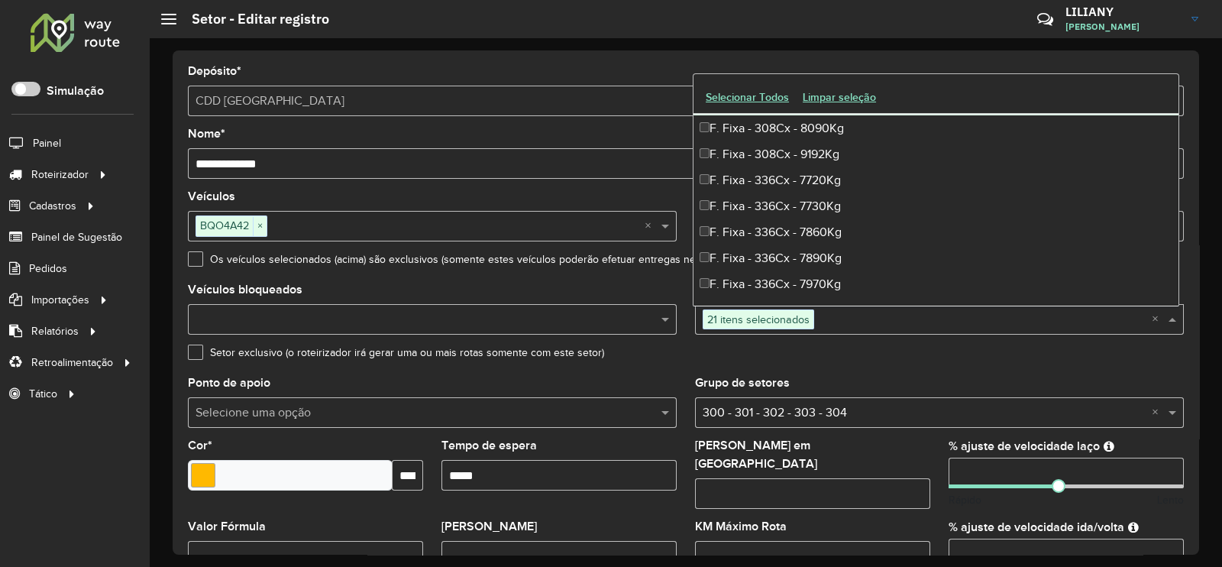
scroll to position [2481, 0]
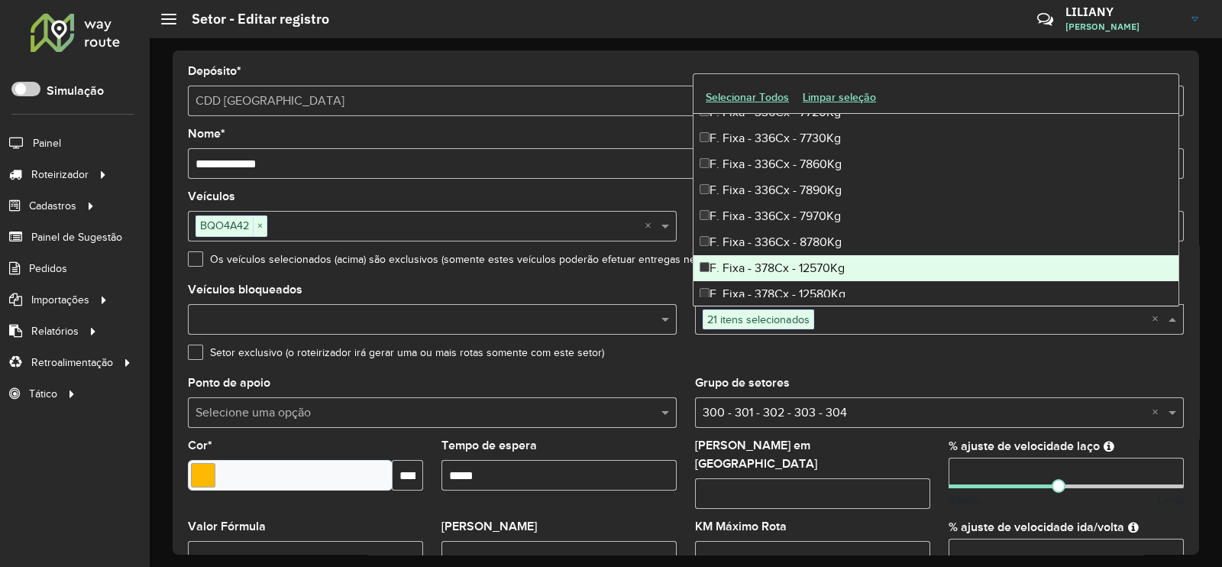
click at [765, 257] on div "F. Fixa - 378Cx - 12570Kg" at bounding box center [935, 268] width 485 height 26
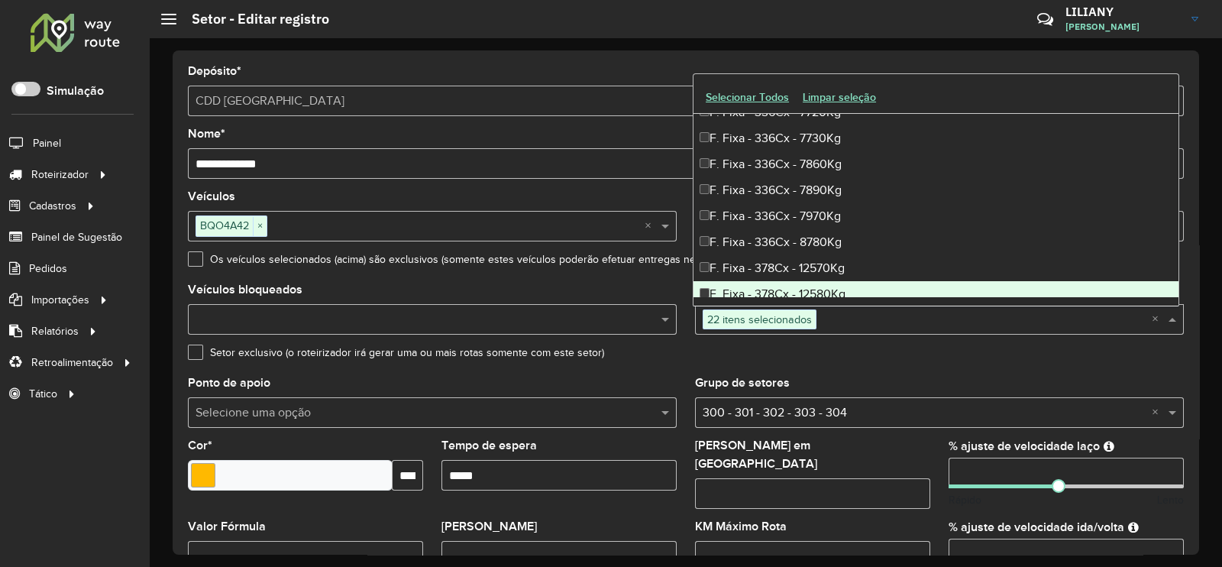
click at [769, 283] on div "F. Fixa - 378Cx - 12580Kg" at bounding box center [935, 294] width 485 height 26
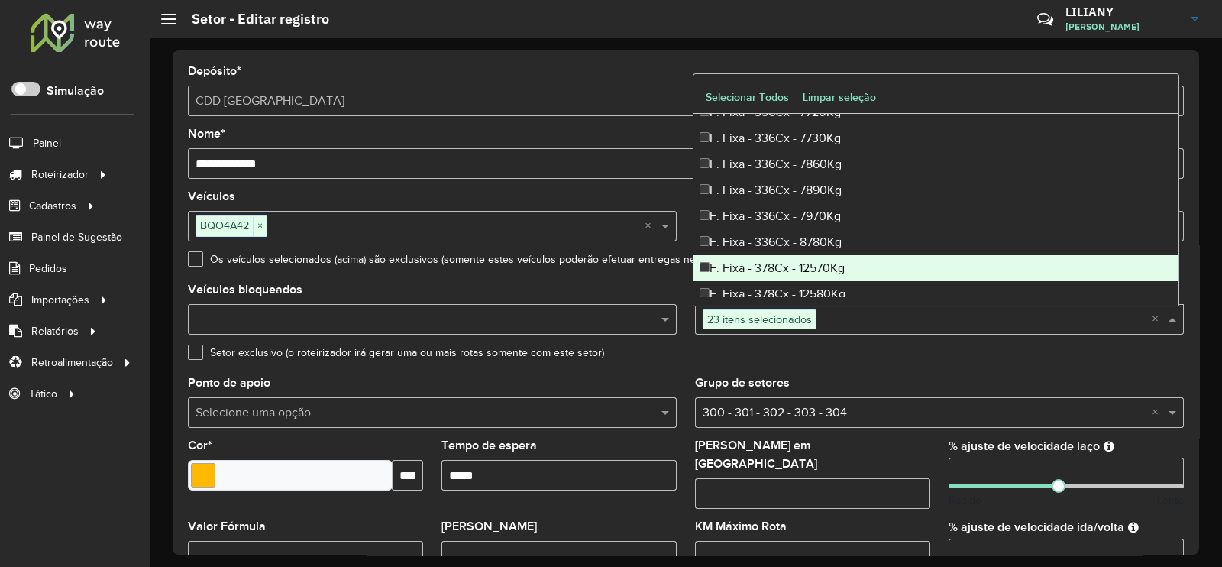
scroll to position [2576, 0]
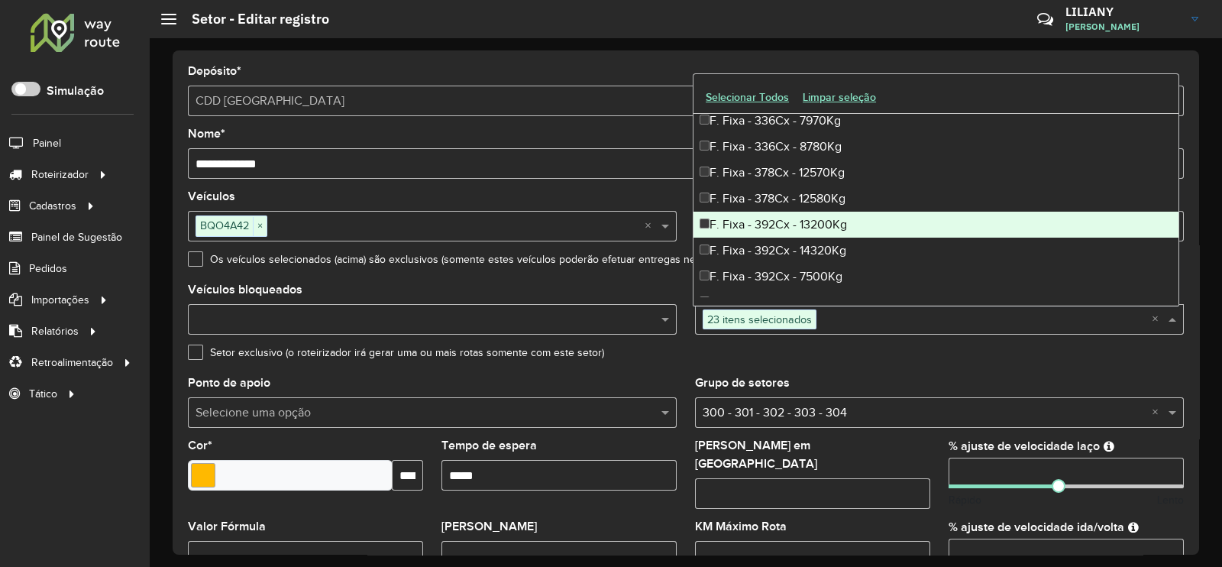
click at [798, 221] on div "F. Fixa - 392Cx - 13200Kg" at bounding box center [935, 225] width 485 height 26
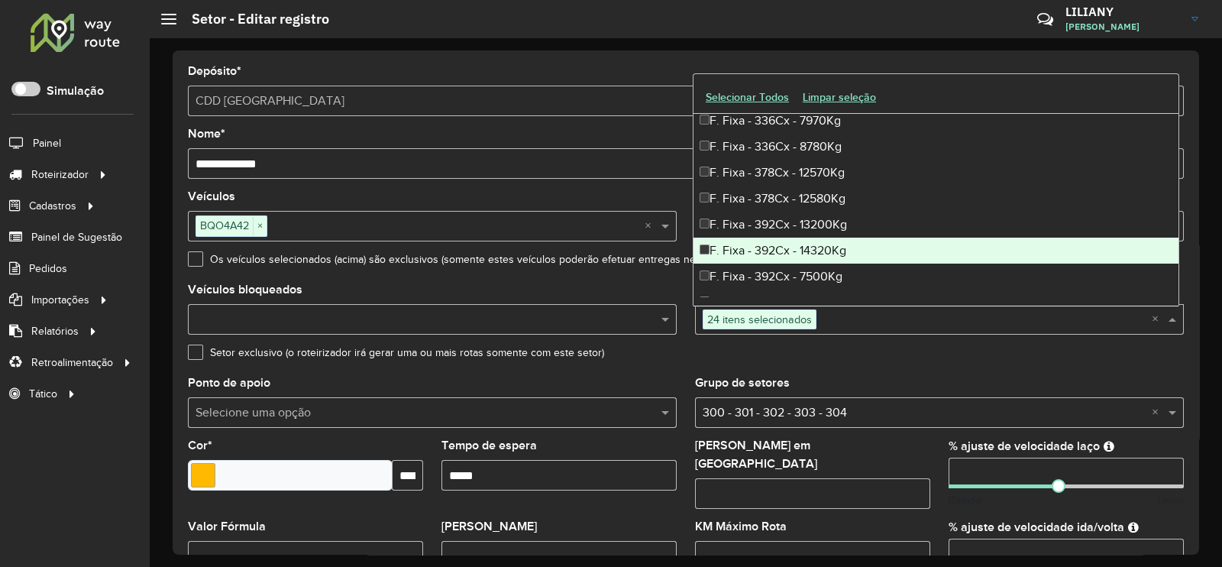
click at [785, 250] on div "F. Fixa - 392Cx - 14320Kg" at bounding box center [935, 250] width 485 height 26
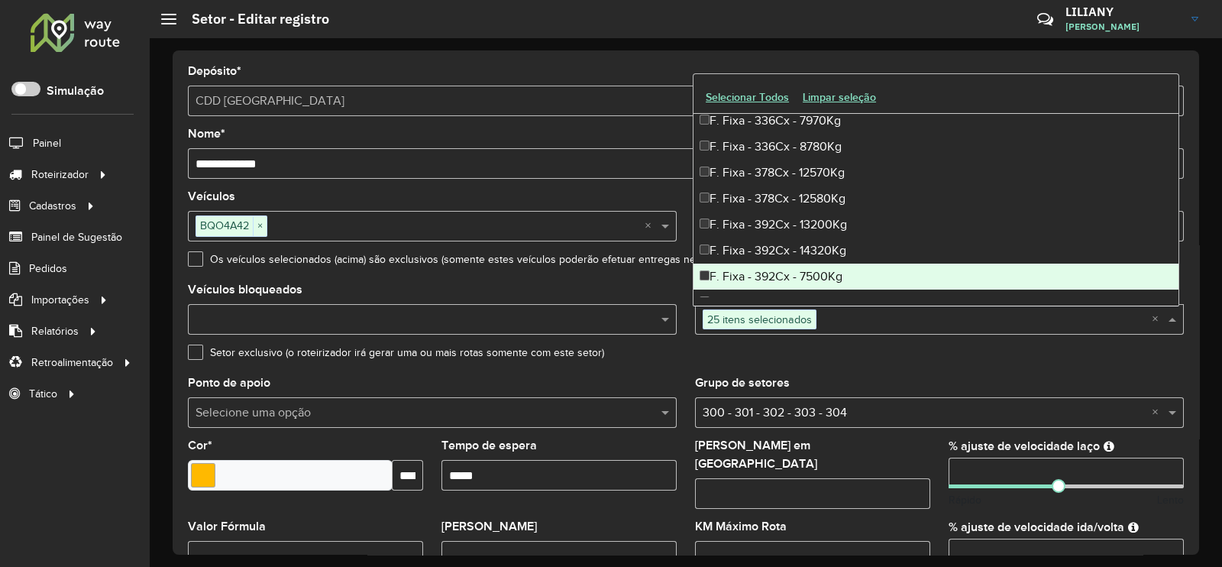
click at [783, 265] on div "F. Fixa - 392Cx - 7500Kg" at bounding box center [935, 276] width 485 height 26
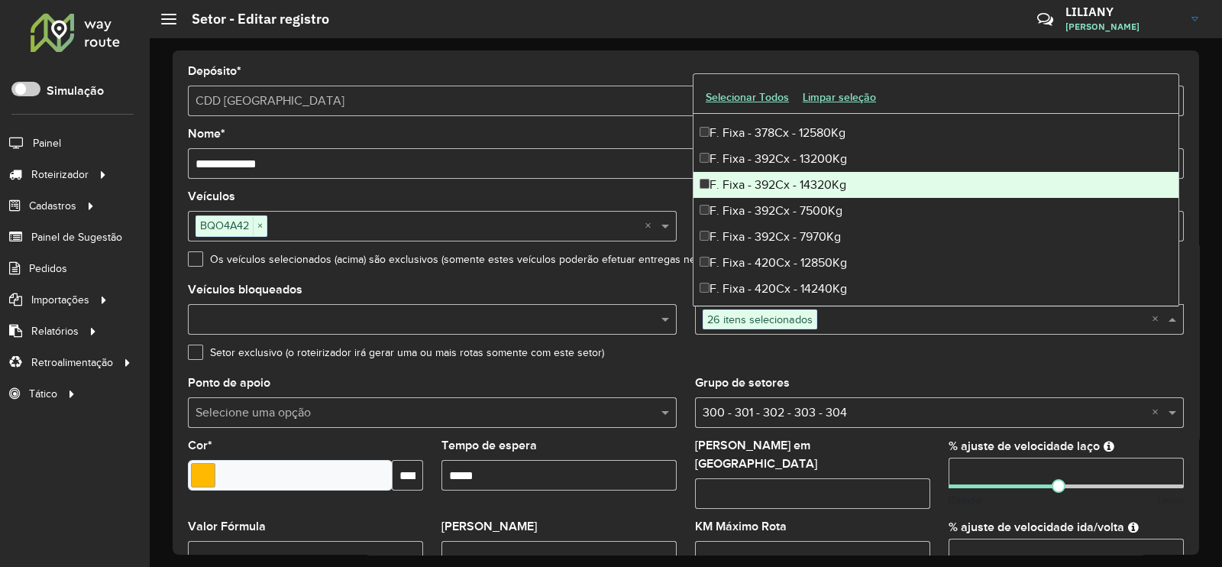
scroll to position [2672, 0]
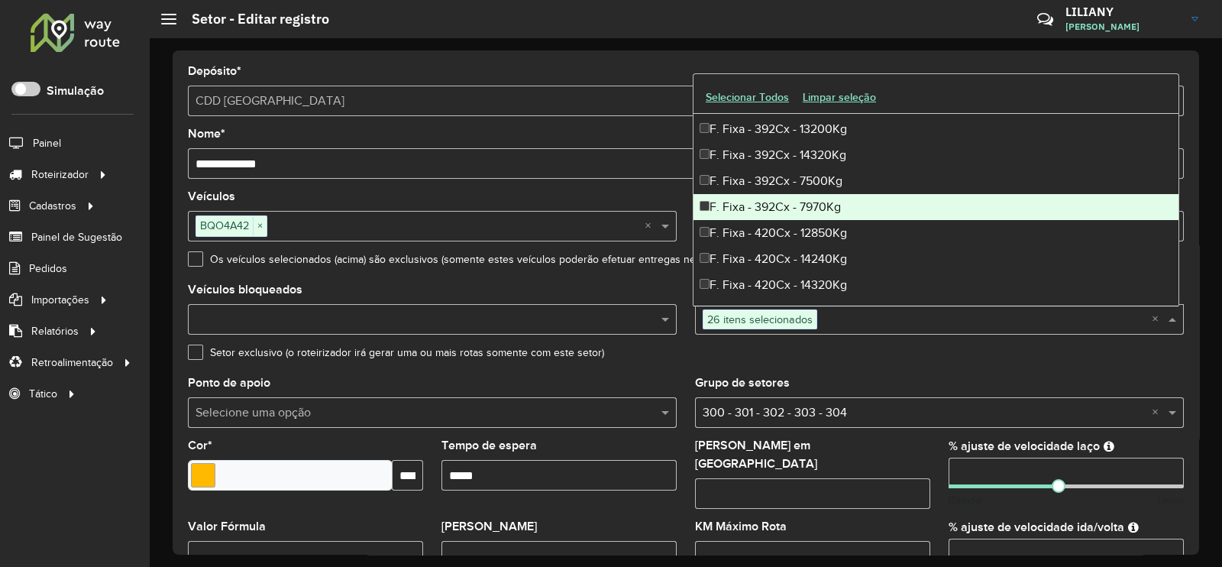
click at [794, 204] on div "F. Fixa - 392Cx - 7970Kg" at bounding box center [935, 207] width 485 height 26
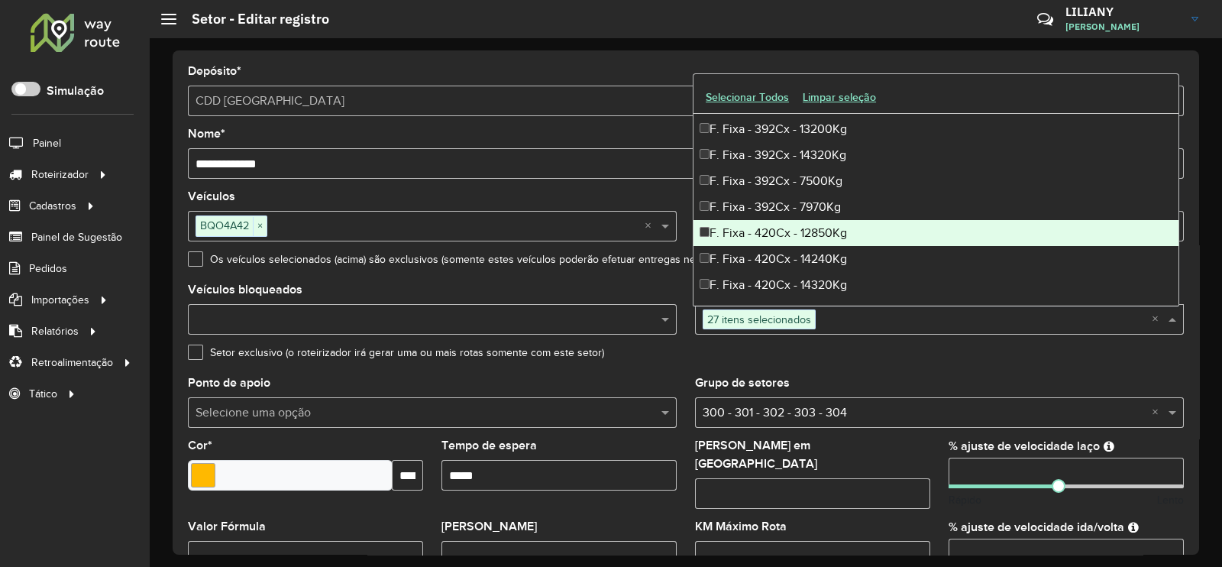
click at [796, 228] on div "F. Fixa - 420Cx - 12850Kg" at bounding box center [935, 233] width 485 height 26
click at [793, 251] on div "F. Fixa - 420Cx - 14240Kg" at bounding box center [935, 259] width 485 height 26
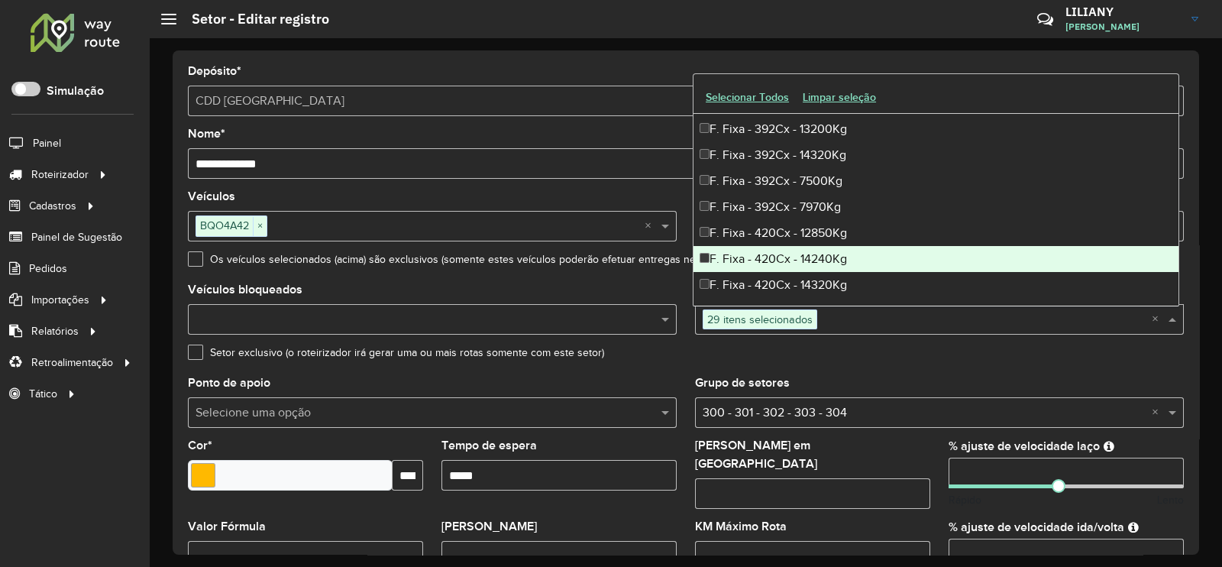
click at [788, 272] on div "F. Fixa - 420Cx - 14320Kg" at bounding box center [935, 285] width 485 height 26
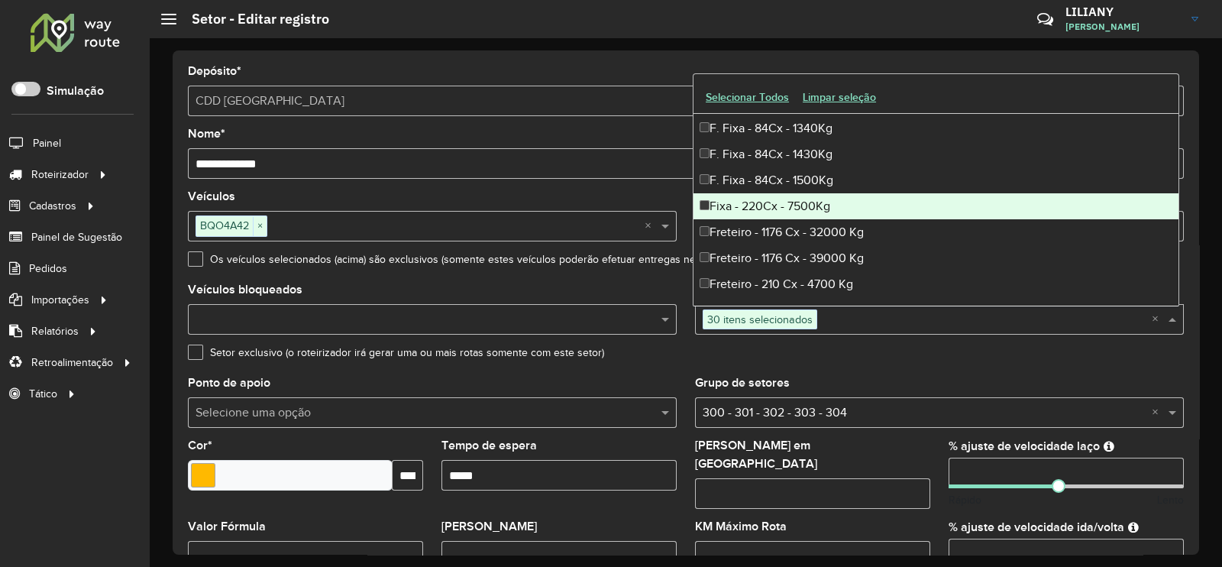
scroll to position [3054, 0]
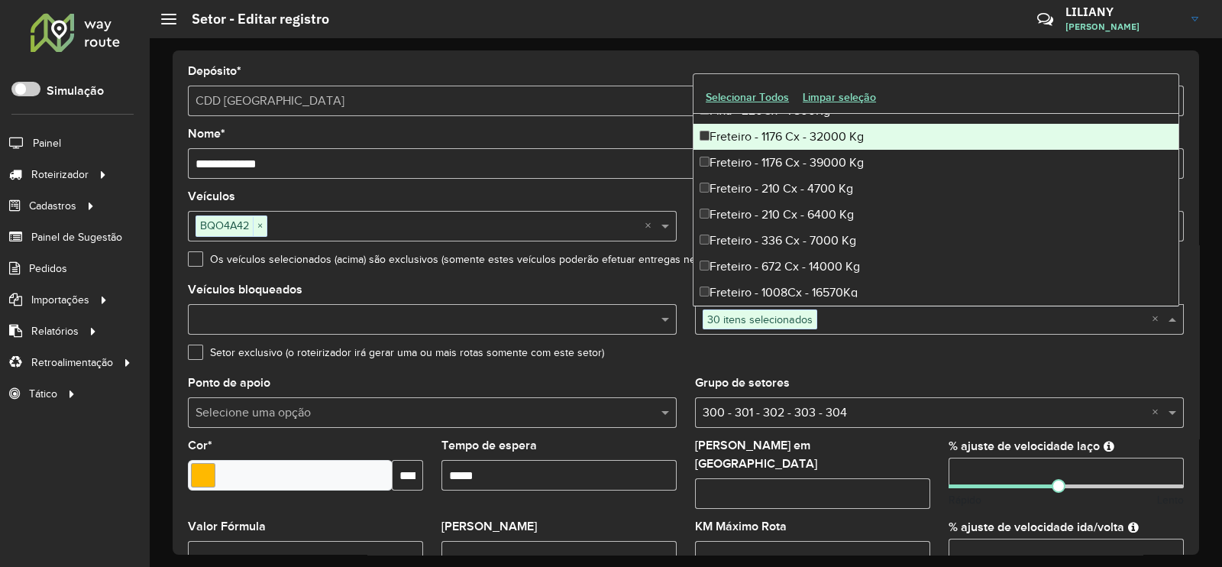
click at [802, 138] on div "Freteiro - 1176 Cx - 32000 Kg" at bounding box center [935, 137] width 485 height 26
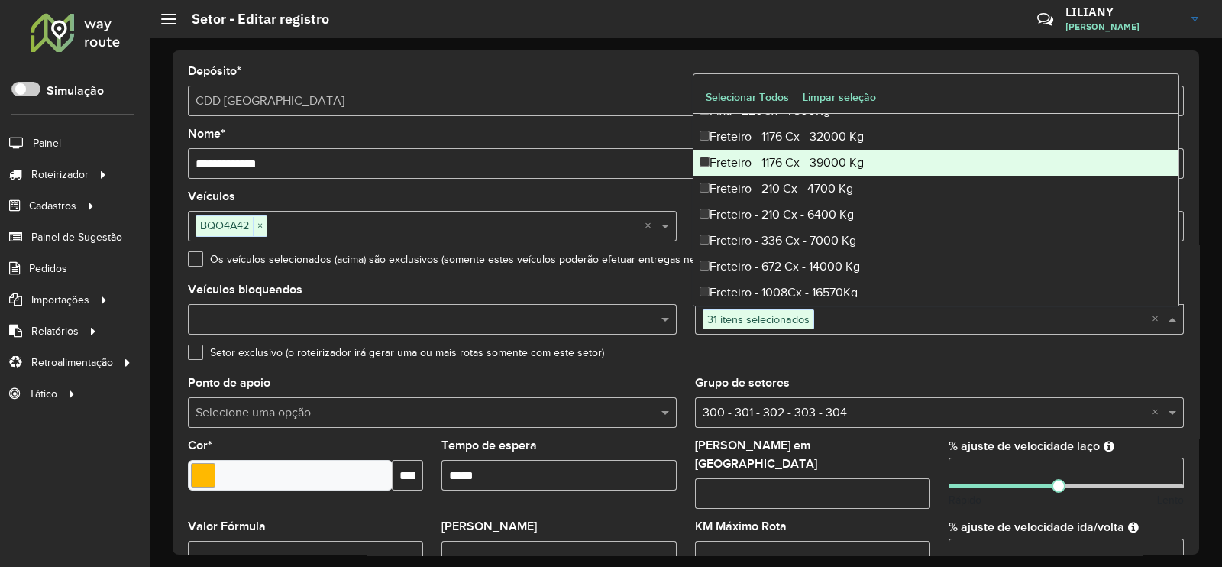
click at [802, 162] on div "Freteiro - 1176 Cx - 39000 Kg" at bounding box center [935, 163] width 485 height 26
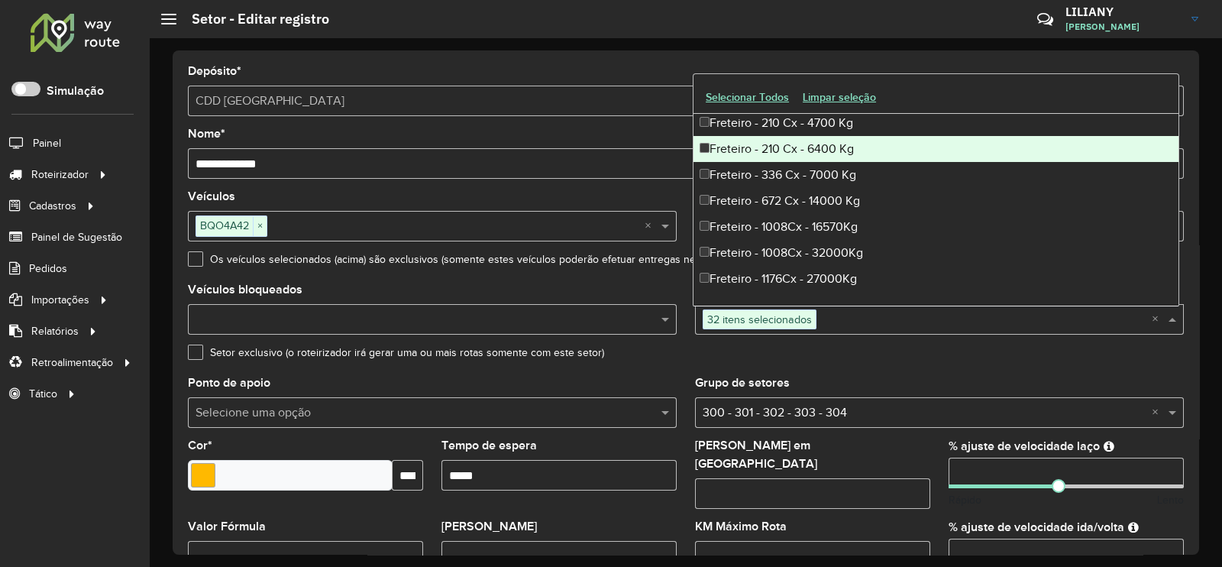
scroll to position [3150, 0]
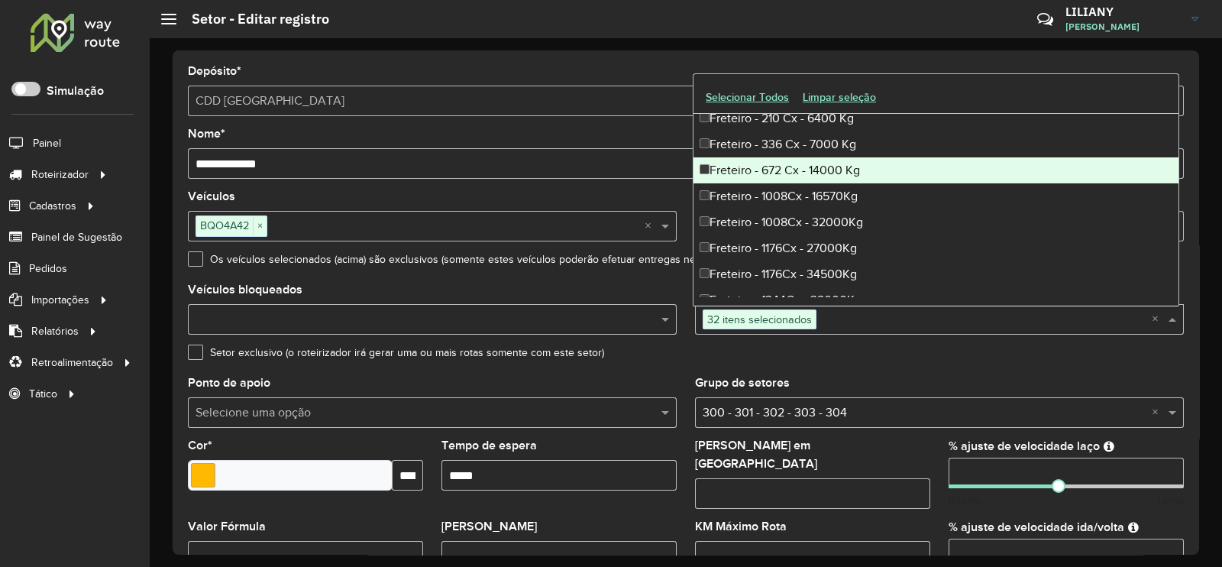
click at [804, 166] on div "Freteiro - 672 Cx - 14000 Kg" at bounding box center [935, 170] width 485 height 26
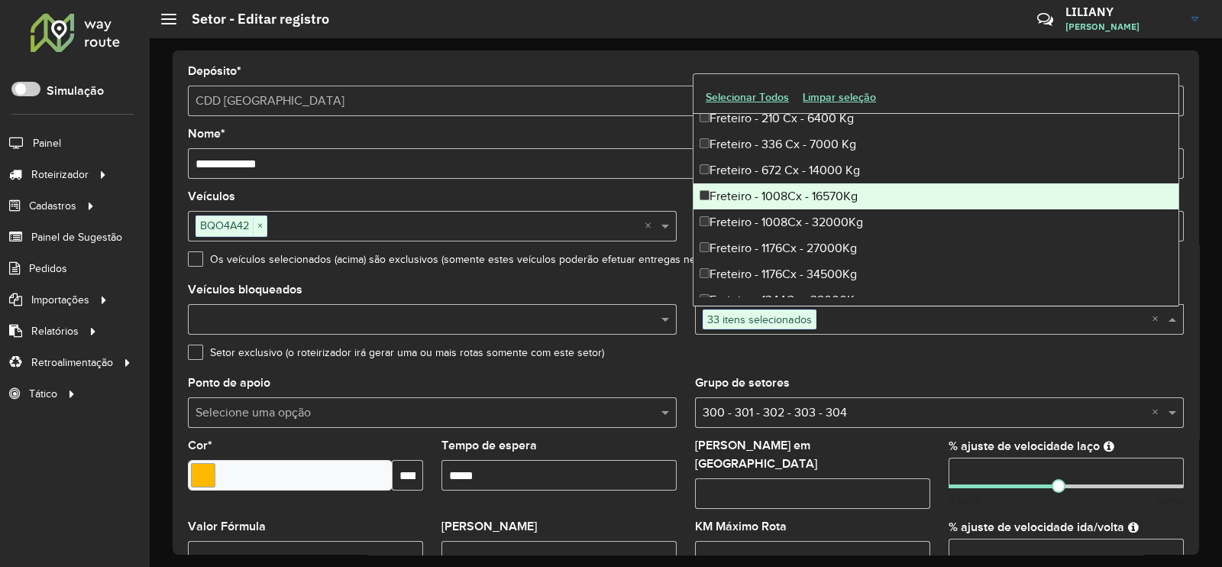
click at [802, 189] on div "Freteiro - 1008Cx - 16570Kg" at bounding box center [935, 196] width 485 height 26
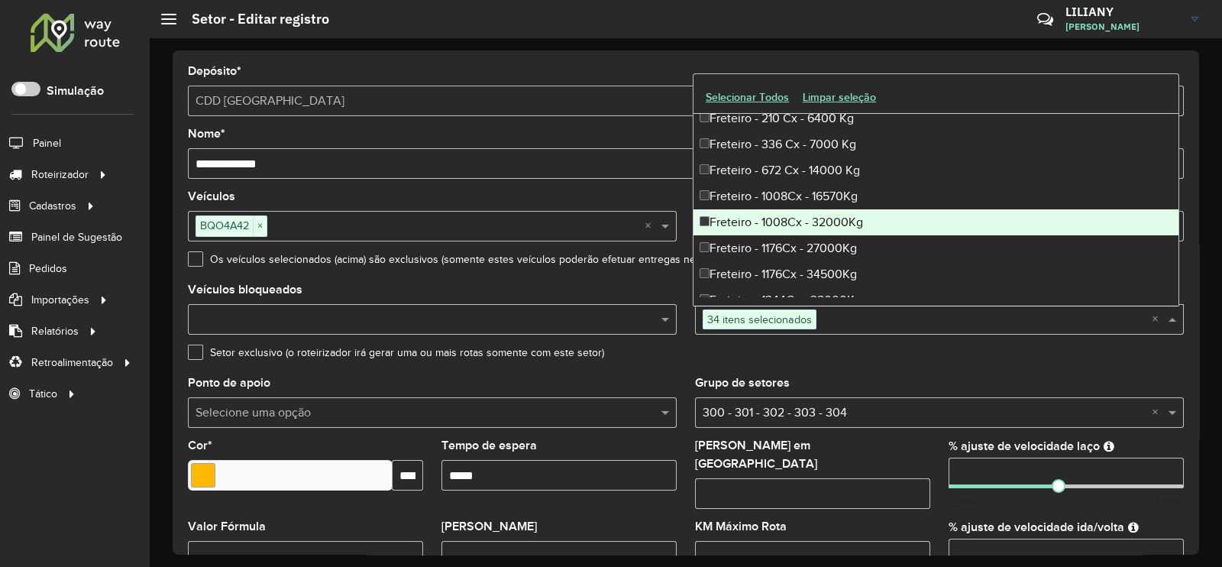
click at [794, 223] on div "Freteiro - 1008Cx - 32000Kg" at bounding box center [935, 222] width 485 height 26
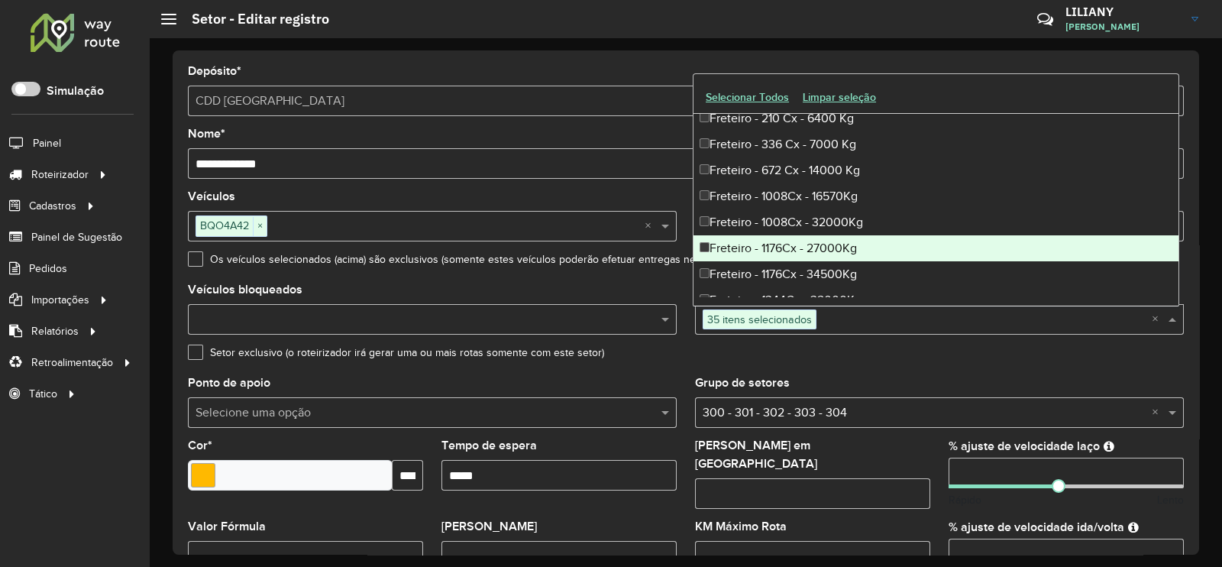
click at [796, 249] on div "Freteiro - 1176Cx - 27000Kg" at bounding box center [935, 248] width 485 height 26
click at [793, 267] on div "Freteiro - 1176Cx - 34500Kg" at bounding box center [935, 274] width 485 height 26
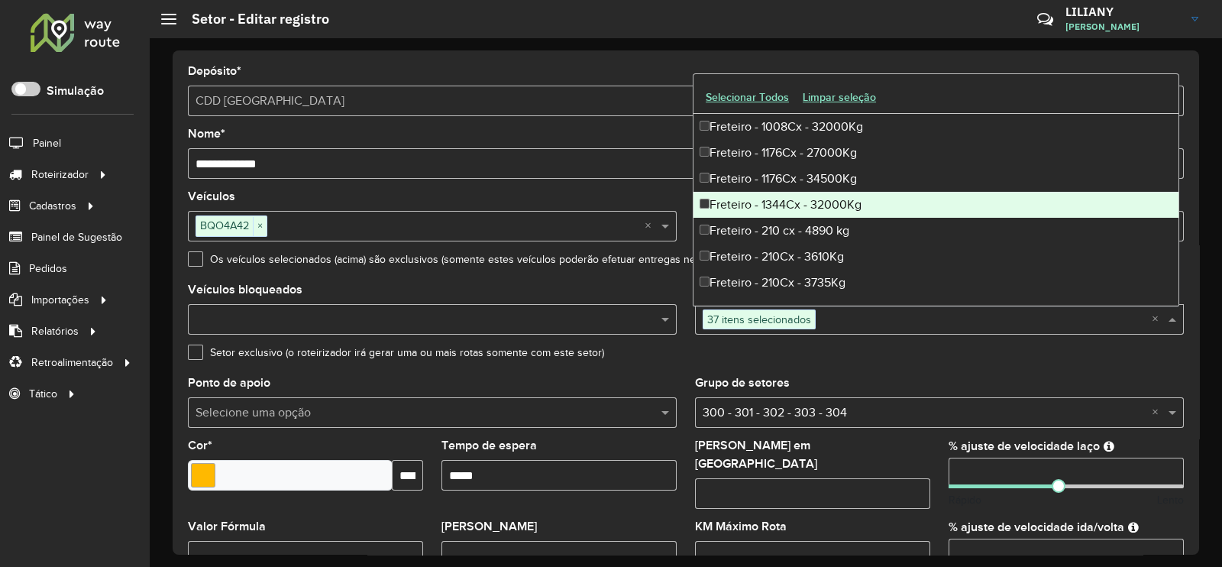
click at [797, 202] on div "Freteiro - 1344Cx - 32000Kg" at bounding box center [935, 205] width 485 height 26
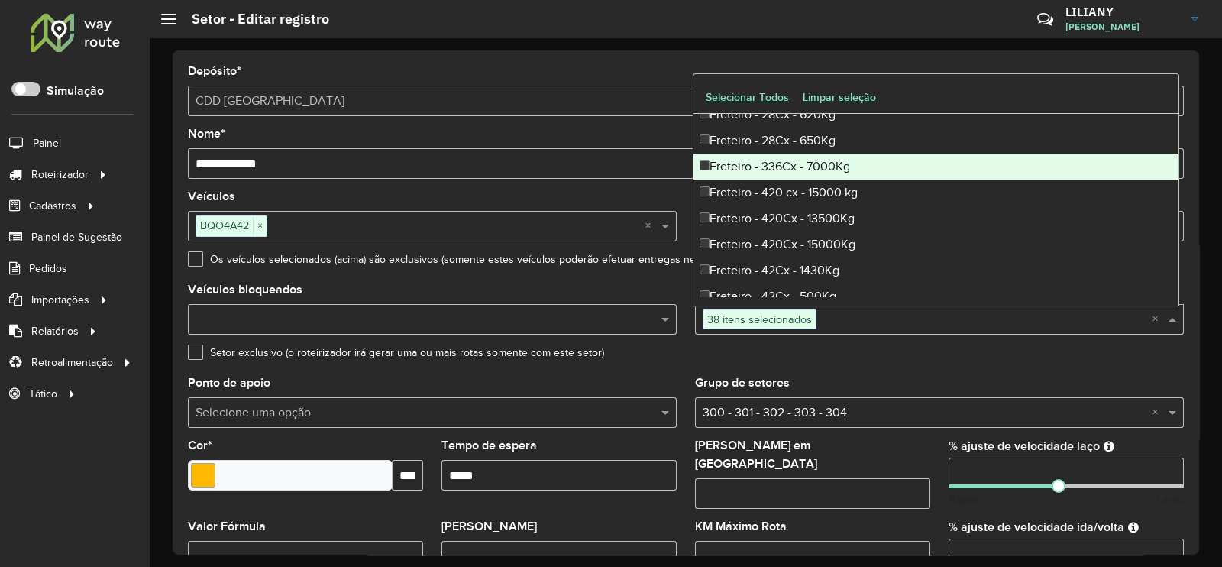
scroll to position [4104, 0]
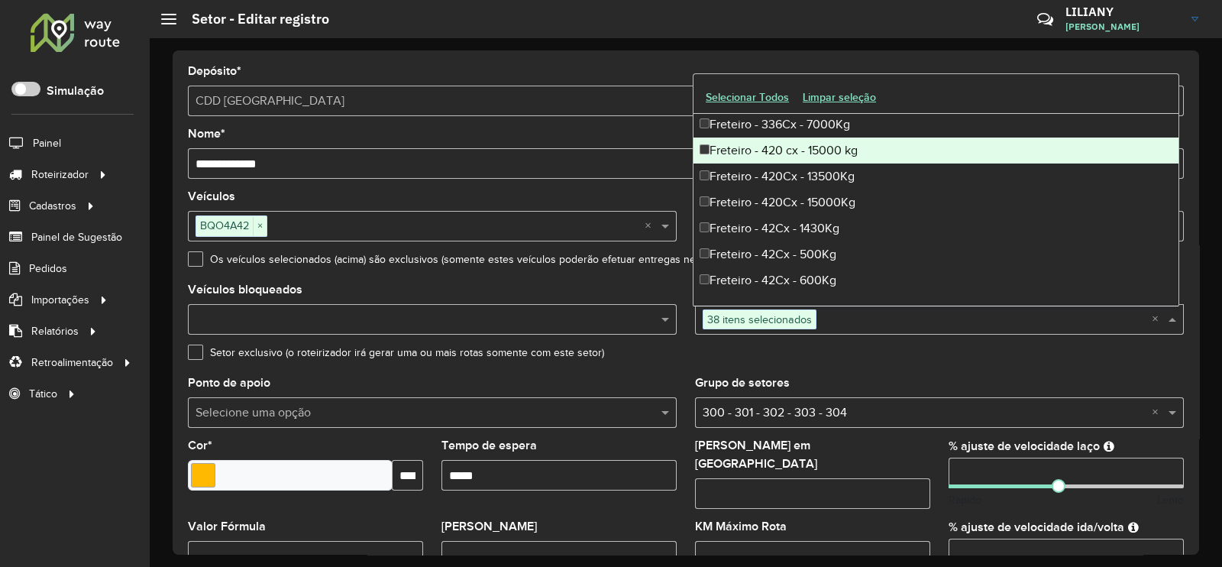
click at [774, 158] on div "Freteiro - 420 cx - 15000 kg" at bounding box center [935, 150] width 485 height 26
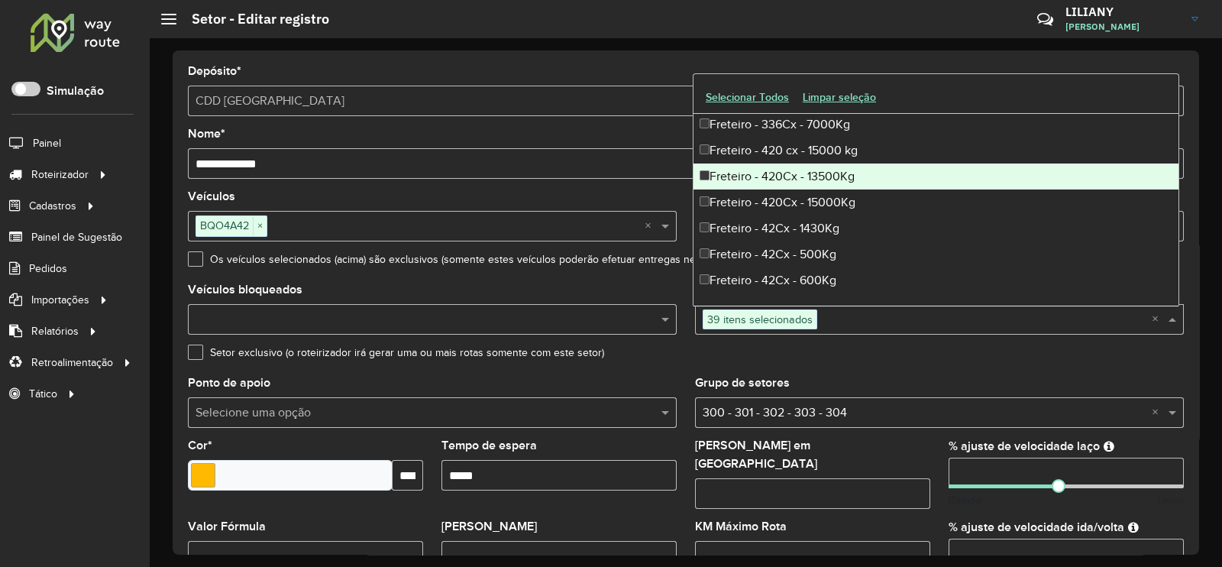
click at [777, 175] on div "Freteiro - 420Cx - 13500Kg" at bounding box center [935, 176] width 485 height 26
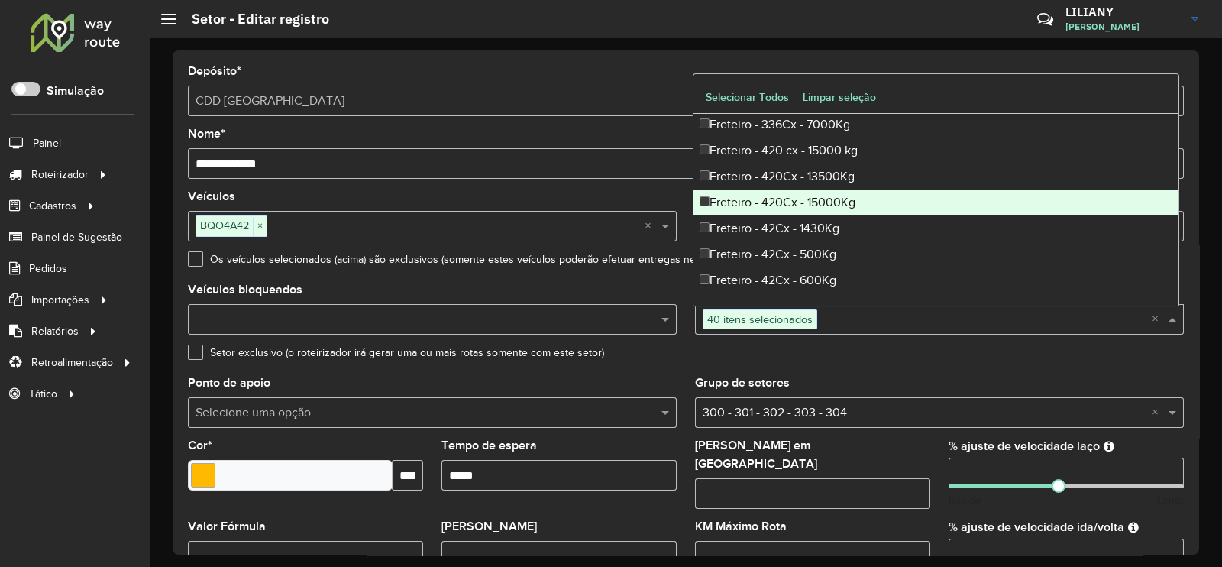
click at [779, 199] on div "Freteiro - 420Cx - 15000Kg" at bounding box center [935, 202] width 485 height 26
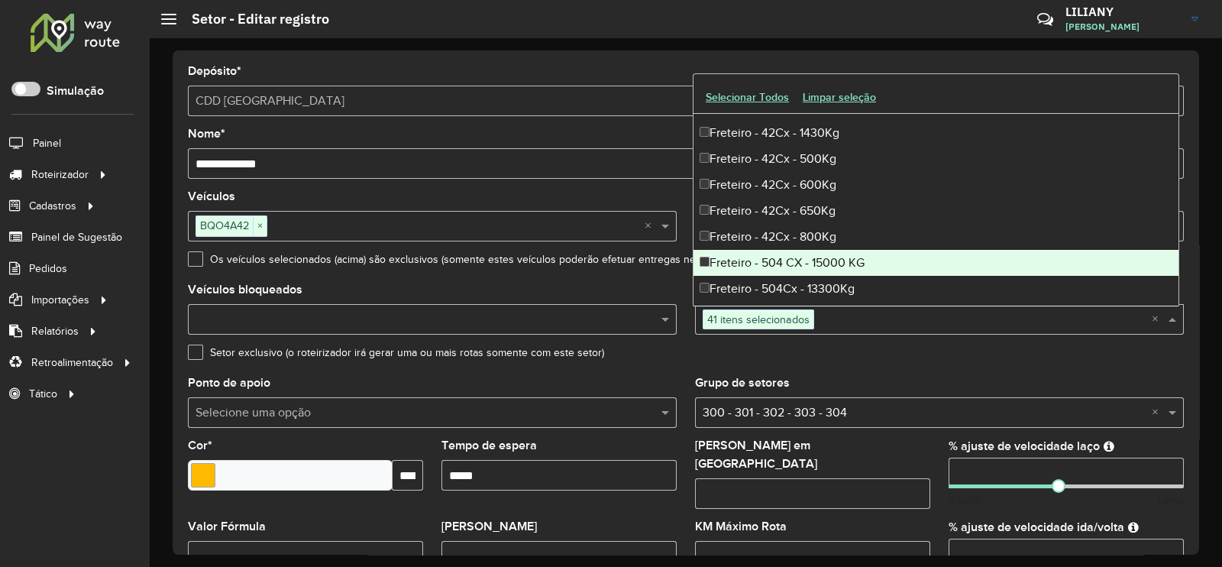
scroll to position [4295, 0]
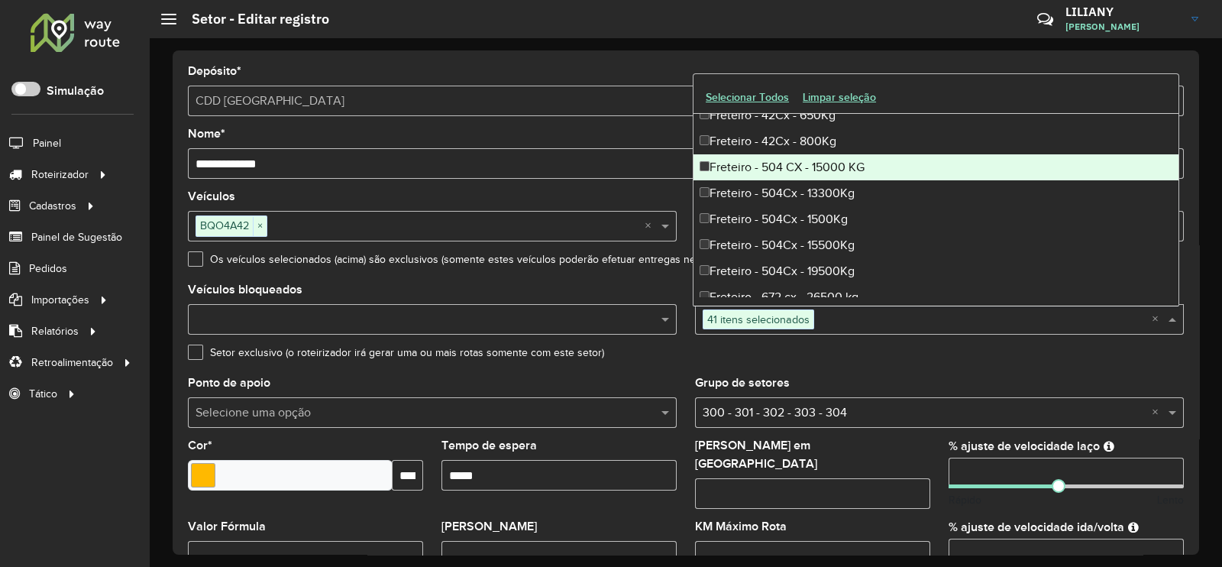
click at [802, 176] on div "Freteiro - 504 CX - 15000 KG" at bounding box center [935, 167] width 485 height 26
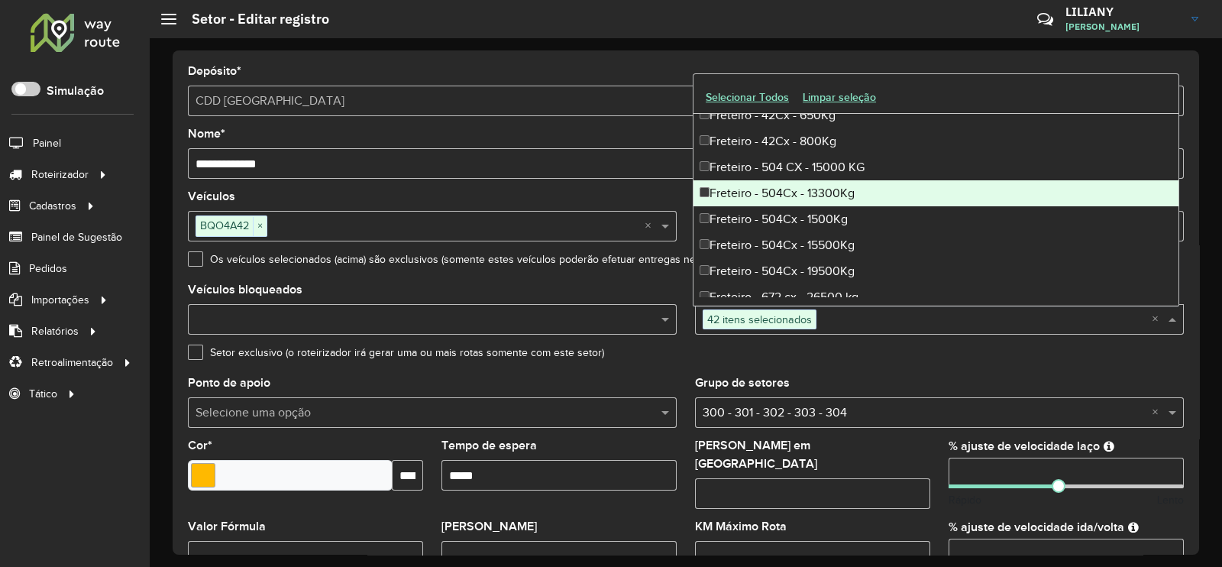
click at [807, 199] on div "Freteiro - 504Cx - 13300Kg" at bounding box center [935, 193] width 485 height 26
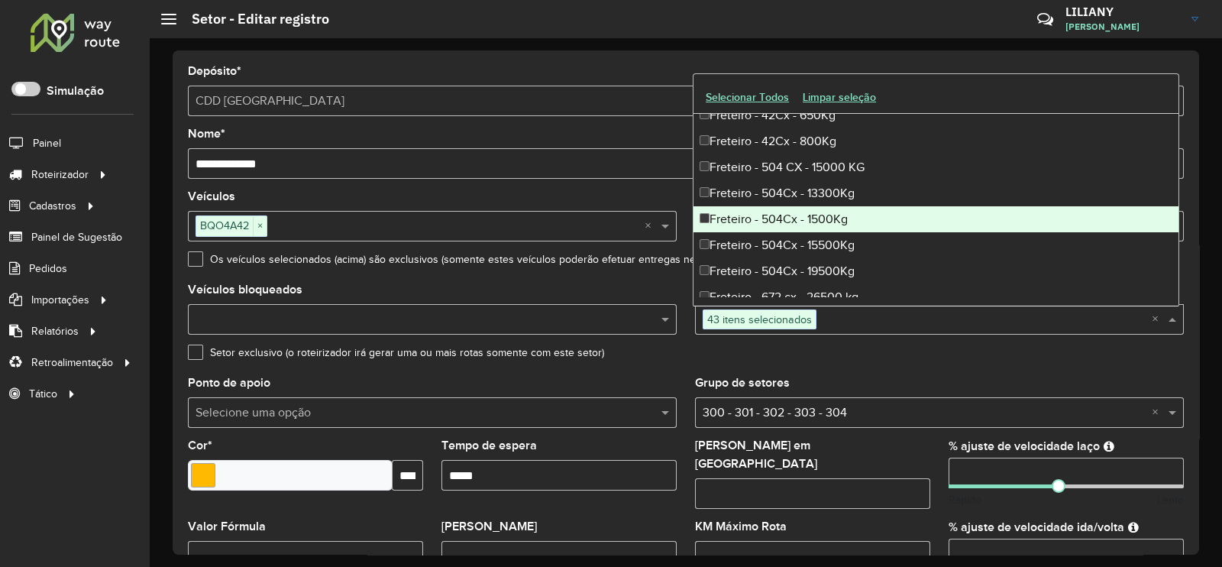
click at [812, 219] on div "Freteiro - 504Cx - 1500Kg" at bounding box center [935, 219] width 485 height 26
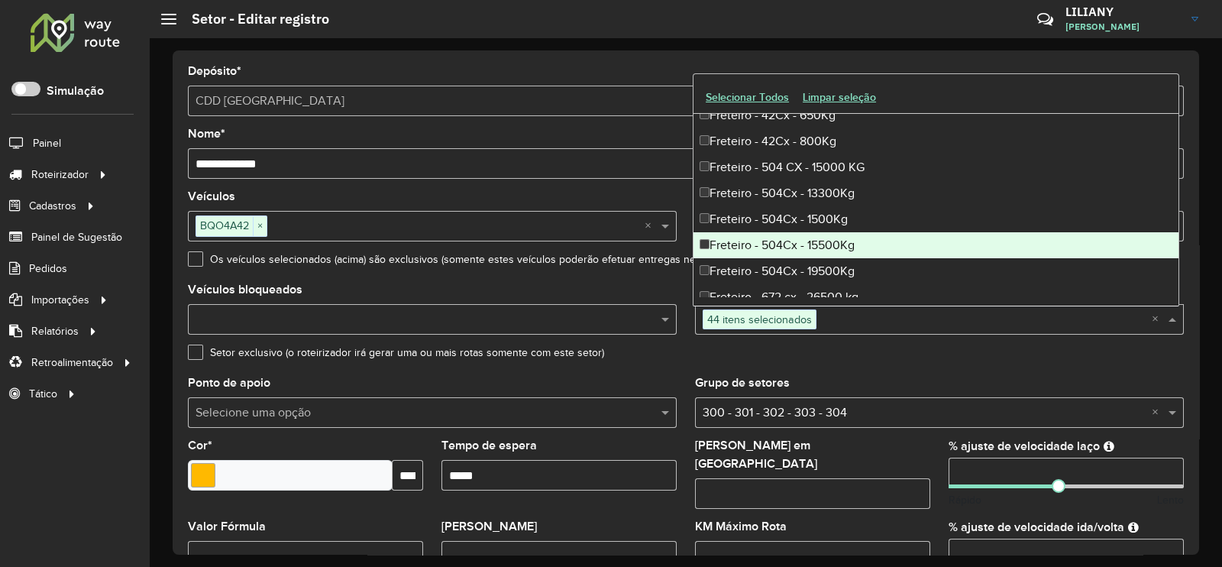
click at [817, 238] on div "Freteiro - 504Cx - 15500Kg" at bounding box center [935, 245] width 485 height 26
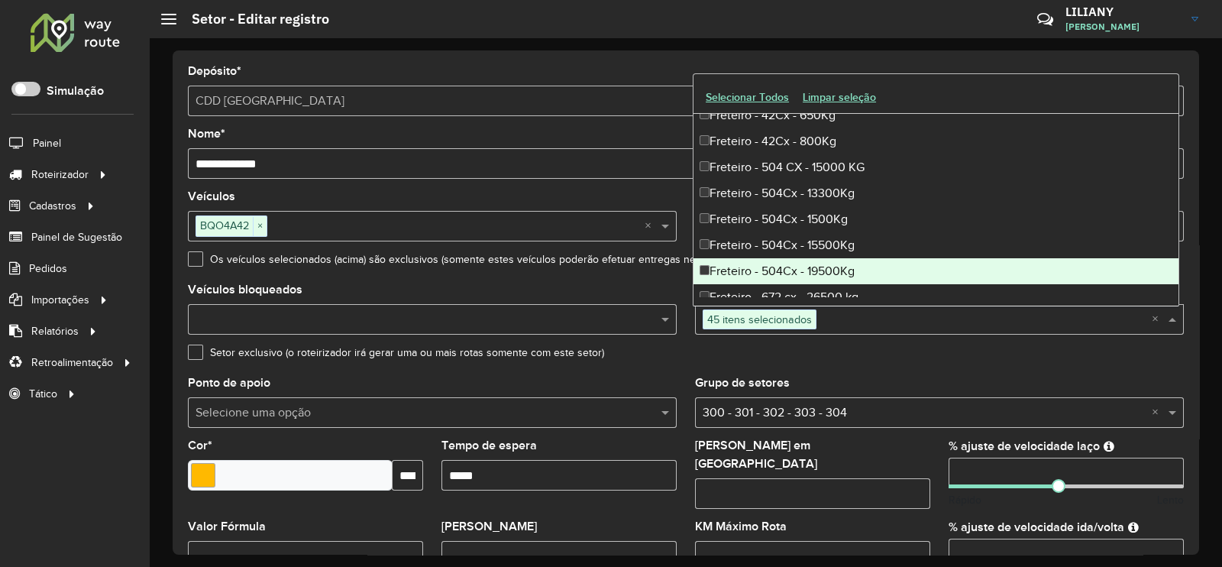
click at [814, 261] on div "Freteiro - 504Cx - 19500Kg" at bounding box center [935, 271] width 485 height 26
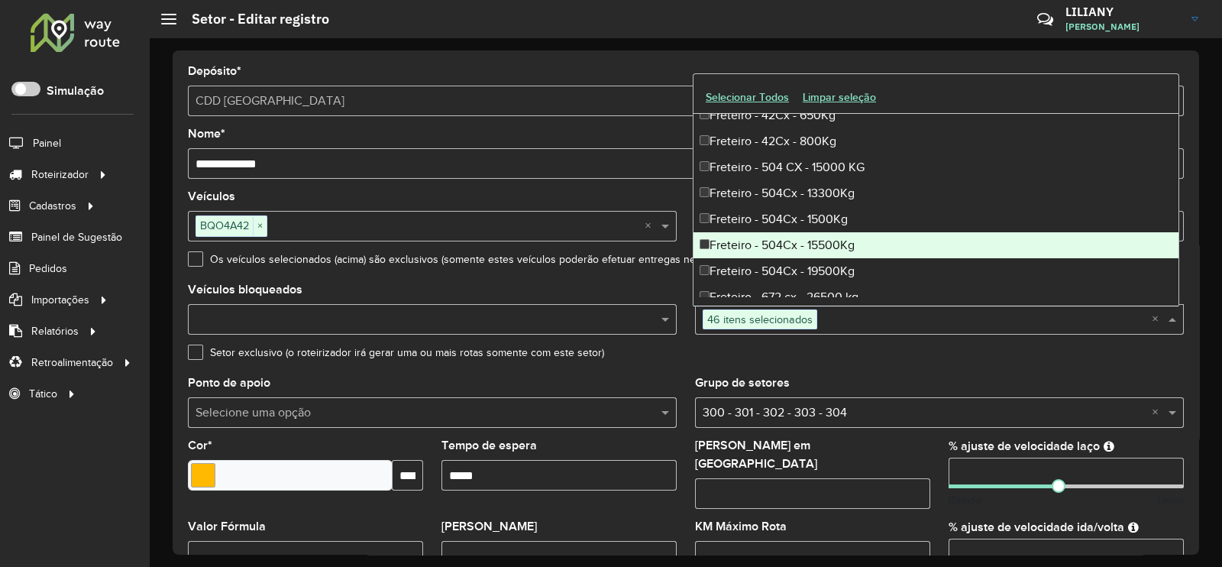
scroll to position [4391, 0]
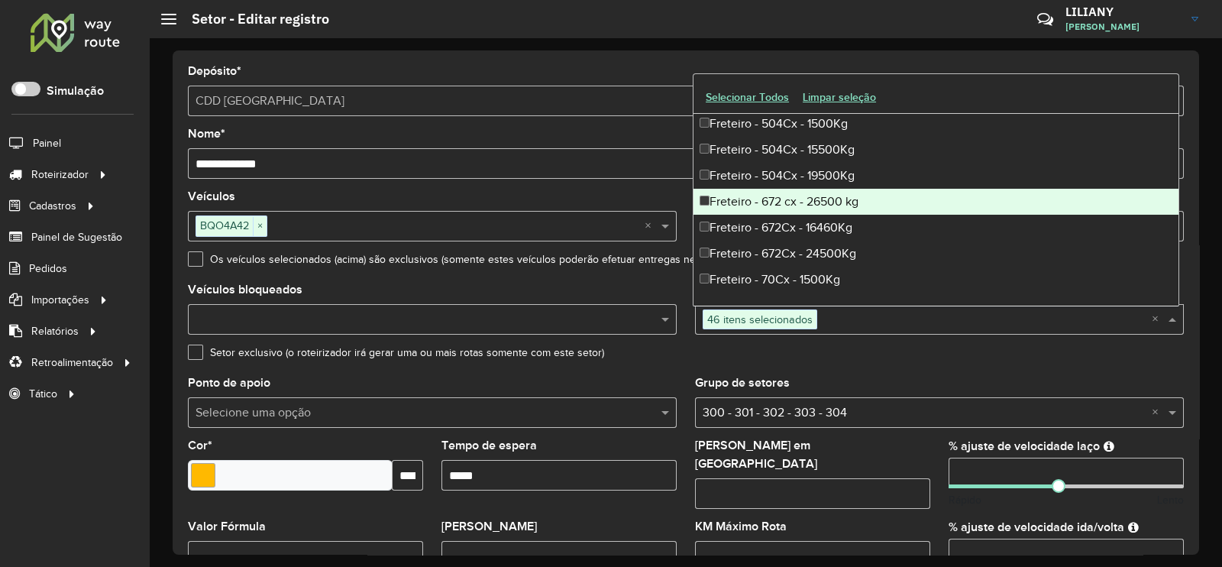
click at [806, 196] on div "Freteiro - 672 cx - 26500 kg" at bounding box center [935, 202] width 485 height 26
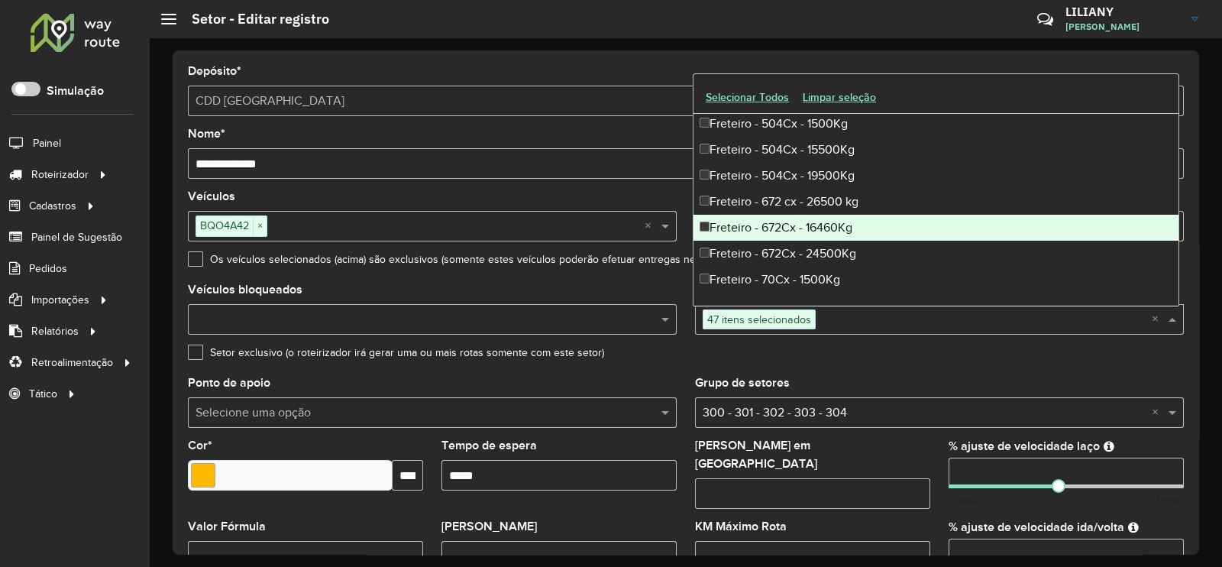
click at [813, 231] on div "Freteiro - 672Cx - 16460Kg" at bounding box center [935, 228] width 485 height 26
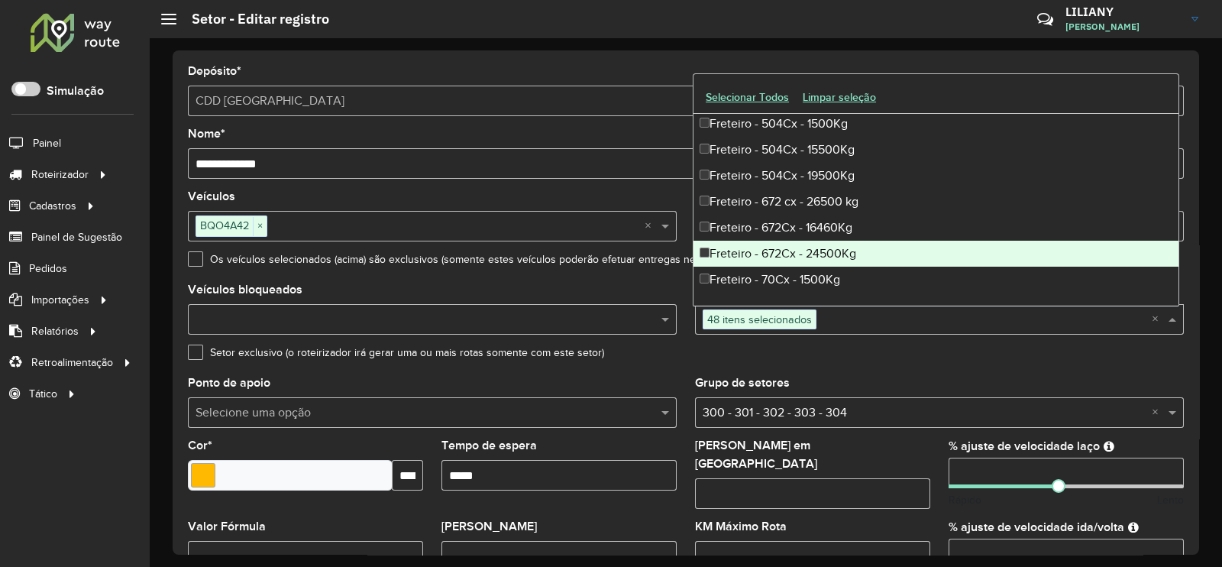
click at [810, 254] on div "Freteiro - 672Cx - 24500Kg" at bounding box center [935, 254] width 485 height 26
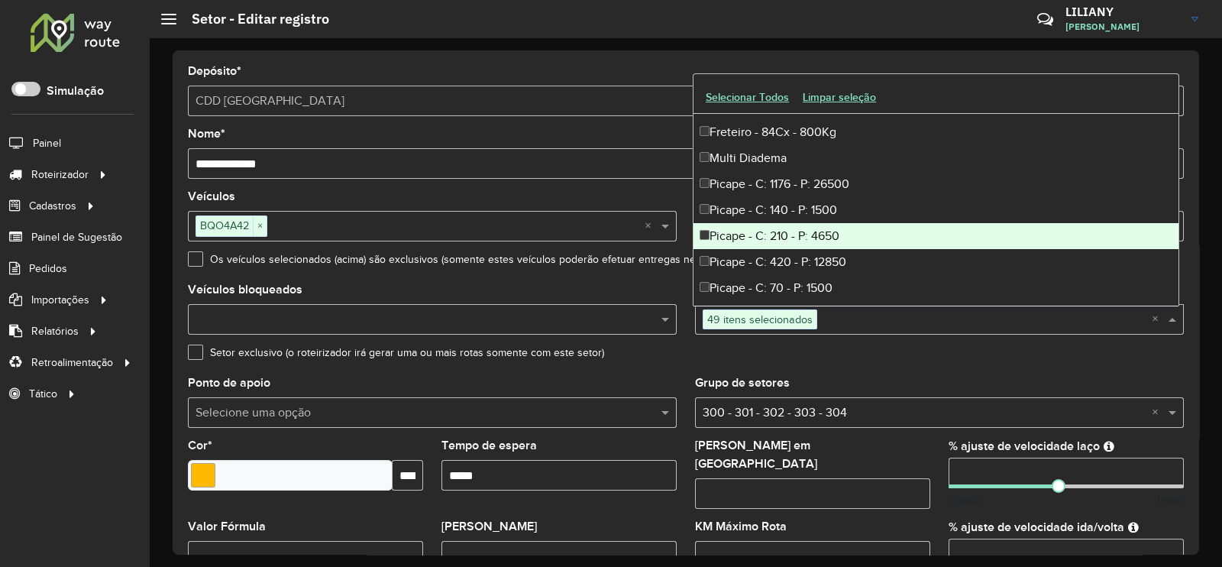
scroll to position [4867, 0]
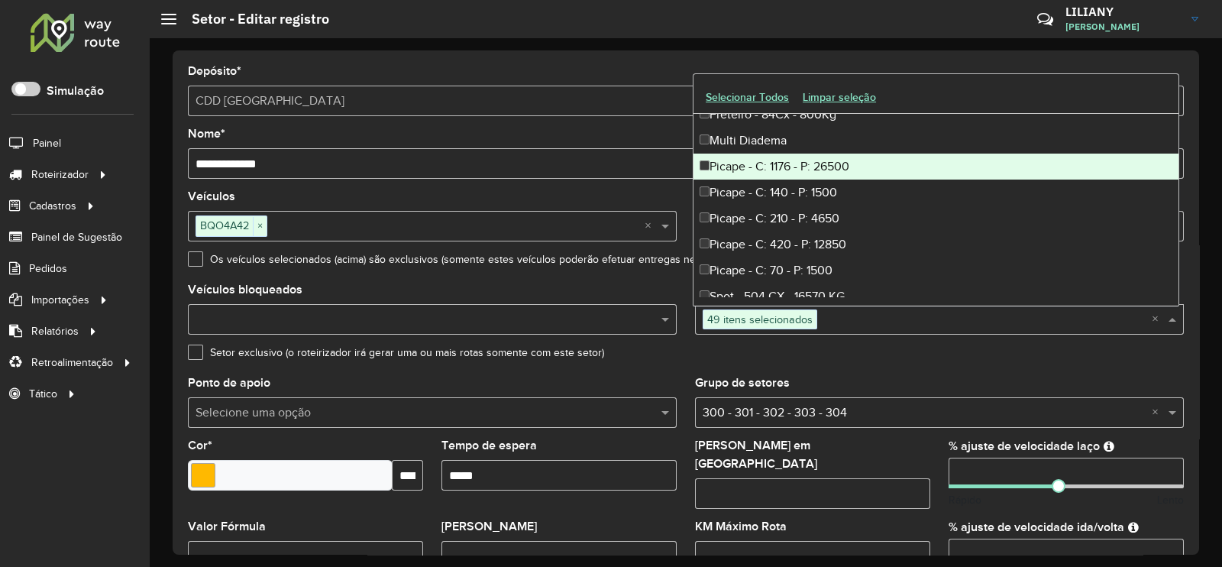
click at [787, 164] on div "Picape - C: 1176 - P: 26500" at bounding box center [935, 166] width 485 height 26
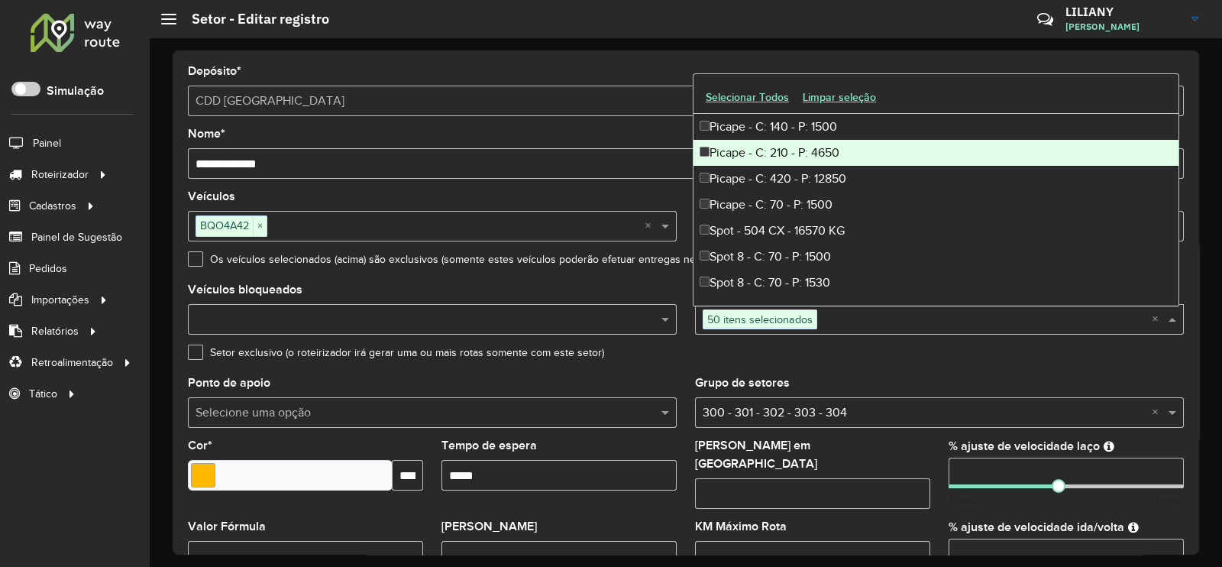
scroll to position [4963, 0]
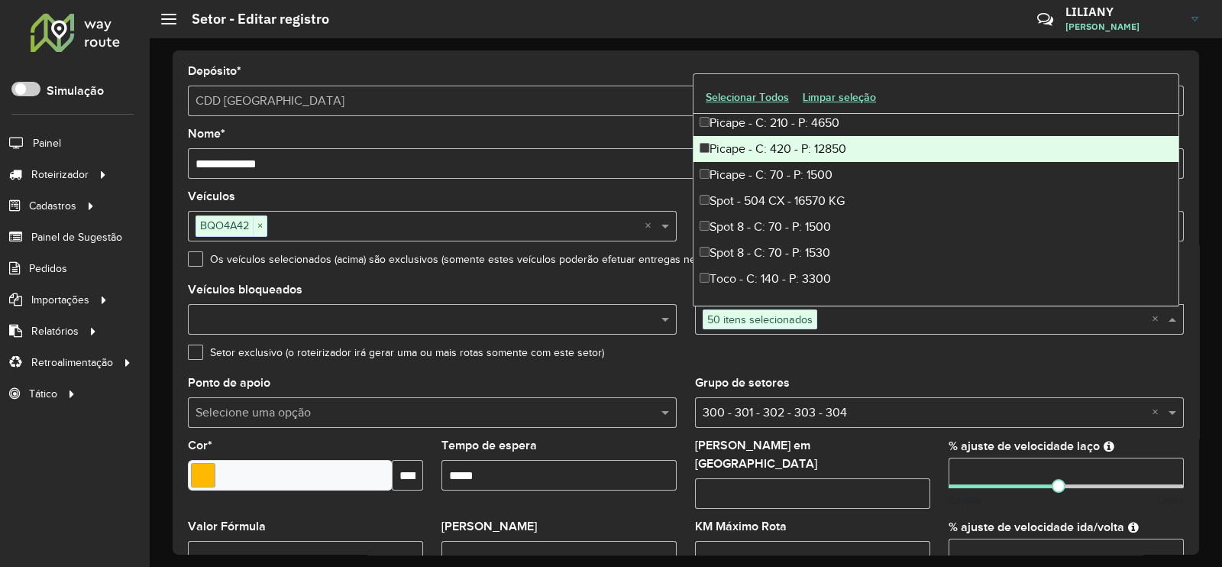
click at [798, 150] on div "Picape - C: 420 - P: 12850" at bounding box center [935, 149] width 485 height 26
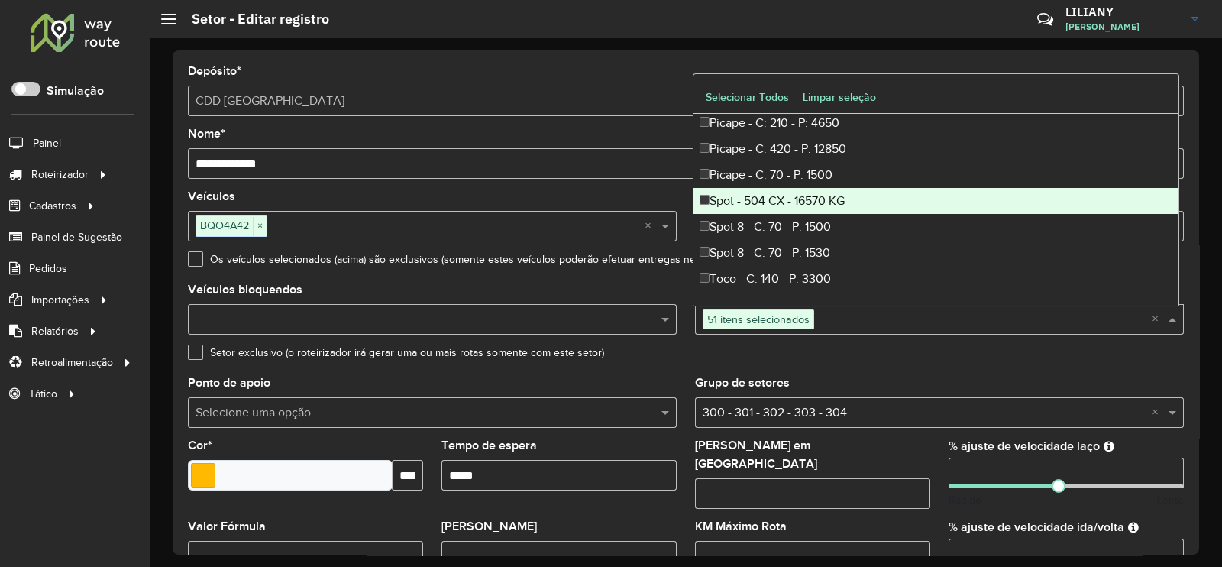
click at [820, 207] on div "Spot - 504 CX - 16570 KG" at bounding box center [935, 201] width 485 height 26
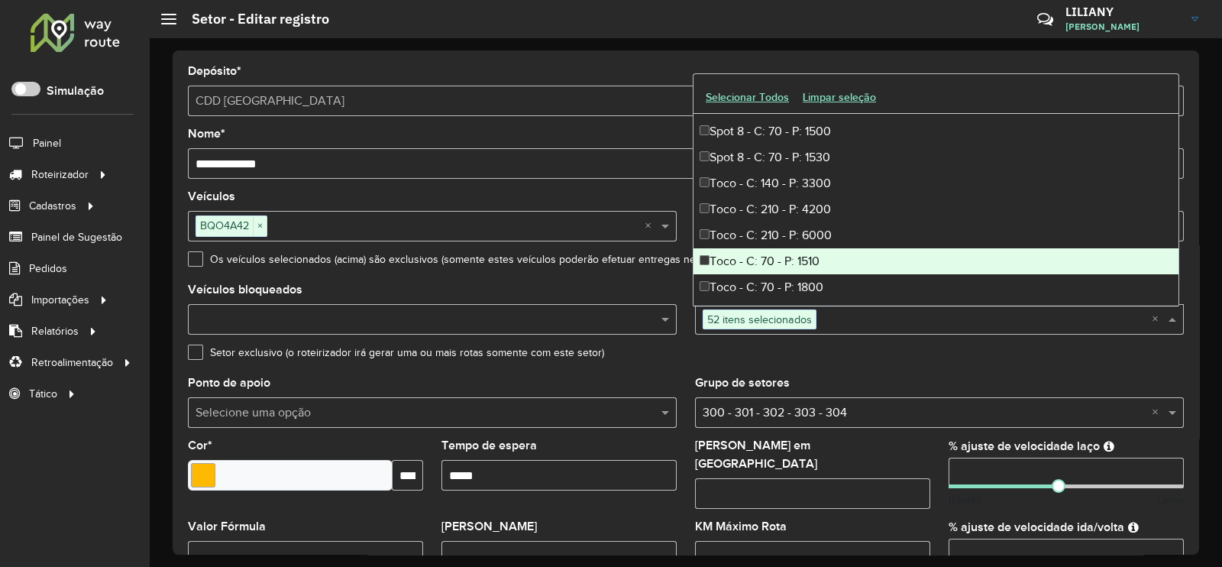
scroll to position [5154, 0]
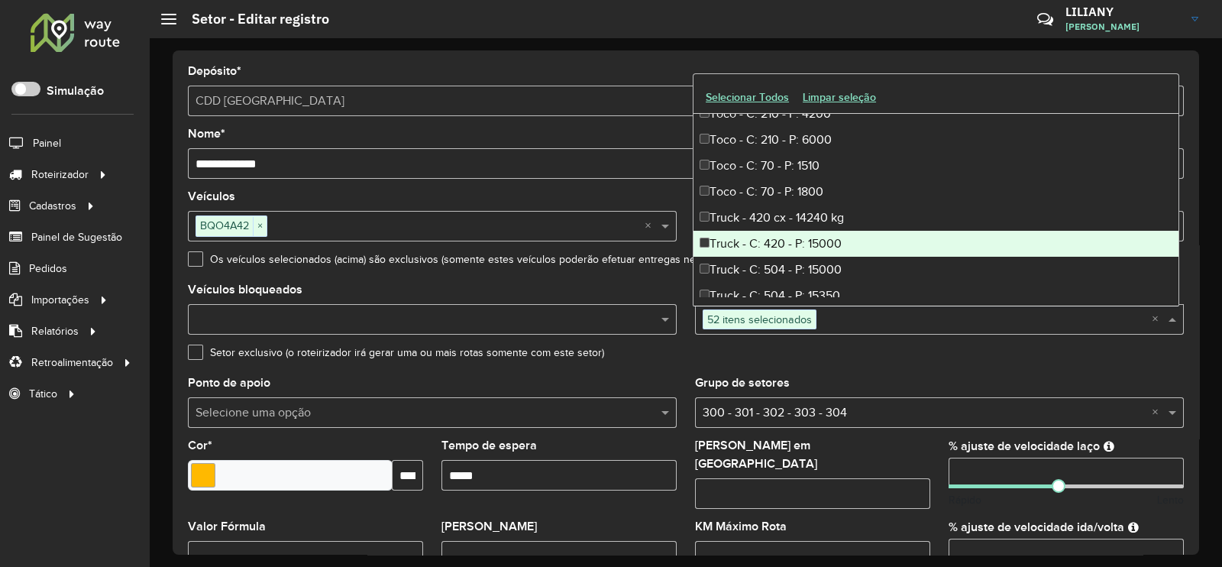
click at [815, 250] on div "Truck - C: 420 - P: 15000" at bounding box center [935, 244] width 485 height 26
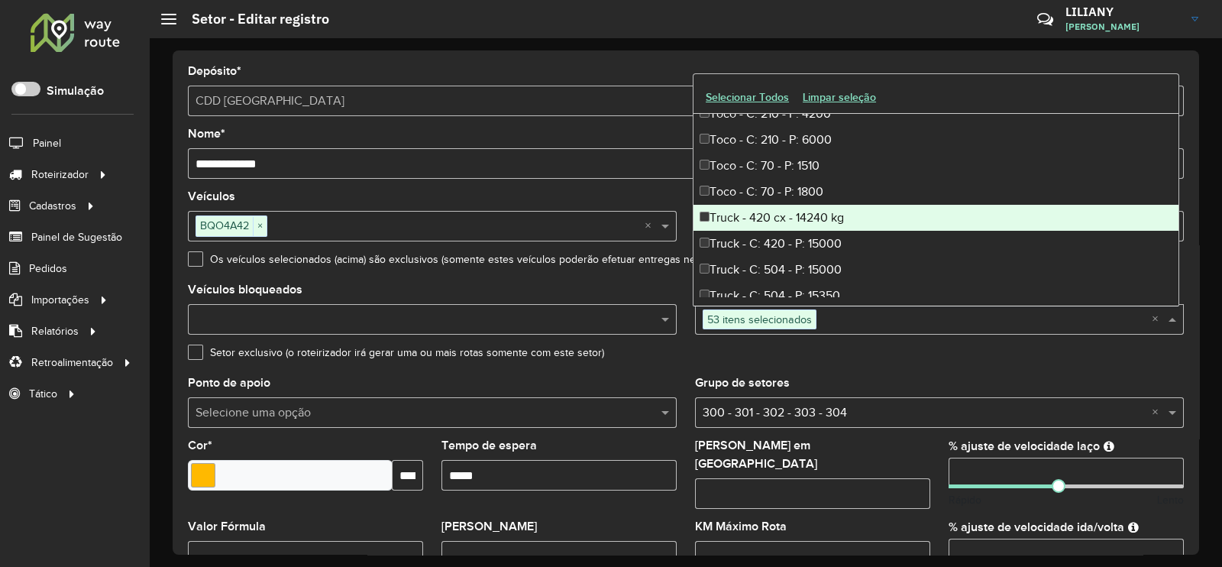
click at [784, 221] on div "Truck - 420 cx - 14240 kg" at bounding box center [935, 218] width 485 height 26
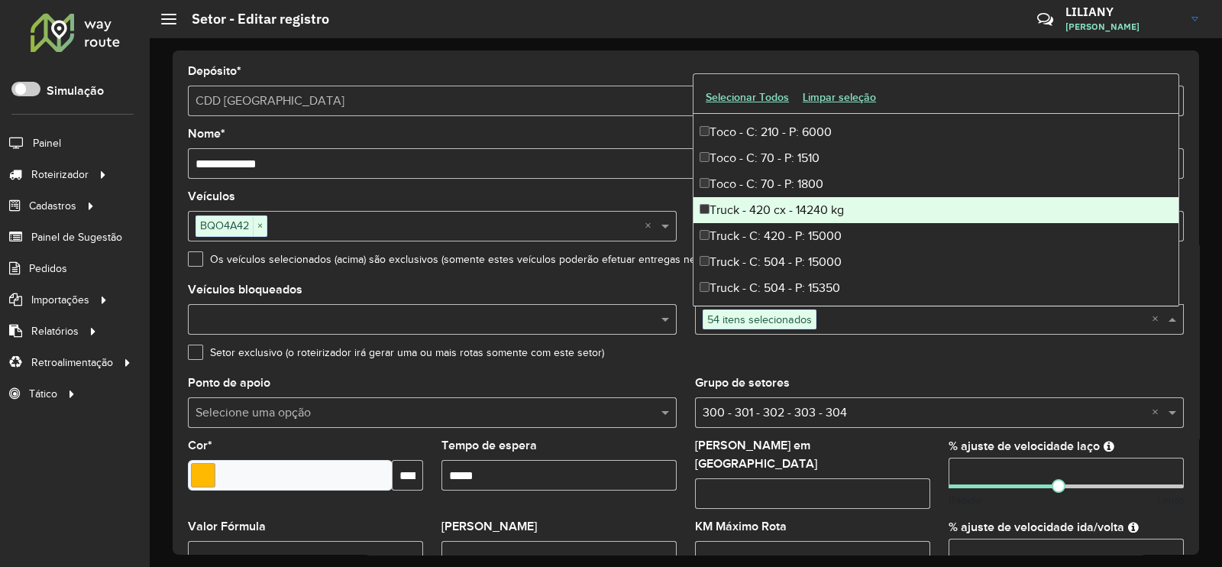
scroll to position [5164, 0]
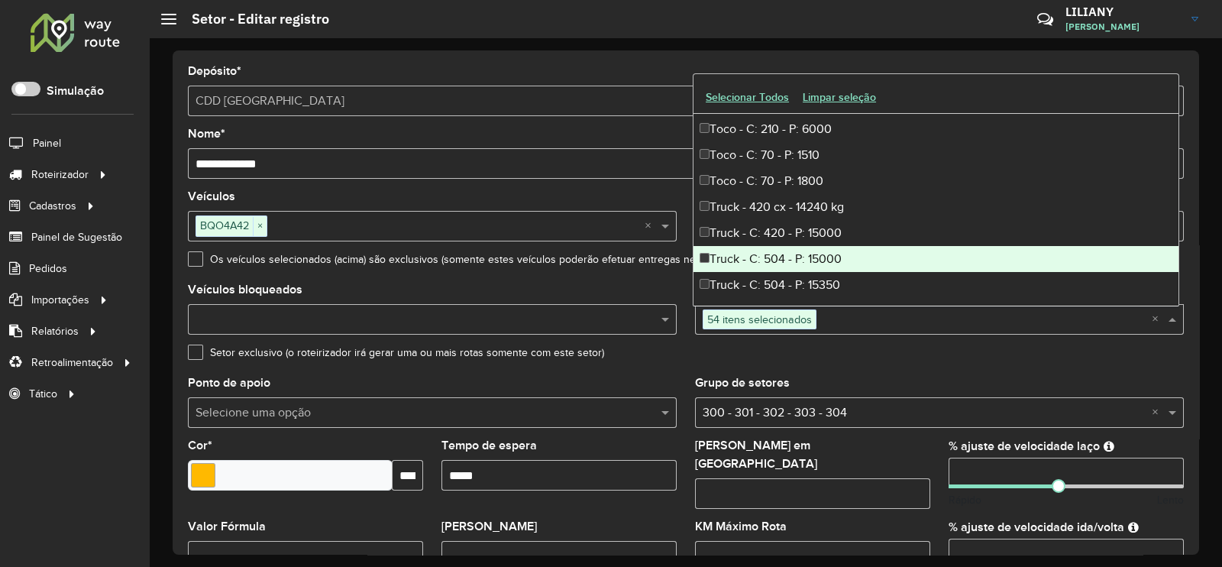
click at [812, 257] on div "Truck - C: 504 - P: 15000" at bounding box center [935, 259] width 485 height 26
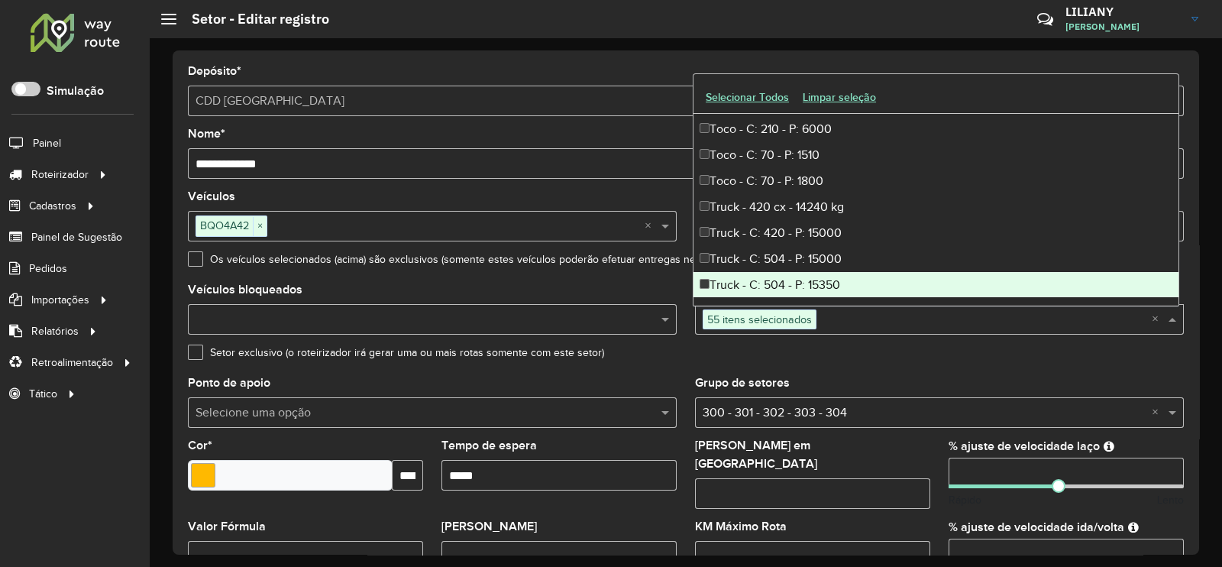
click at [799, 276] on div "Truck - C: 504 - P: 15350" at bounding box center [935, 285] width 485 height 26
click at [864, 354] on div "Setor exclusivo (o roteirizador irá gerar uma ou mais rotas somente com este se…" at bounding box center [686, 356] width 996 height 18
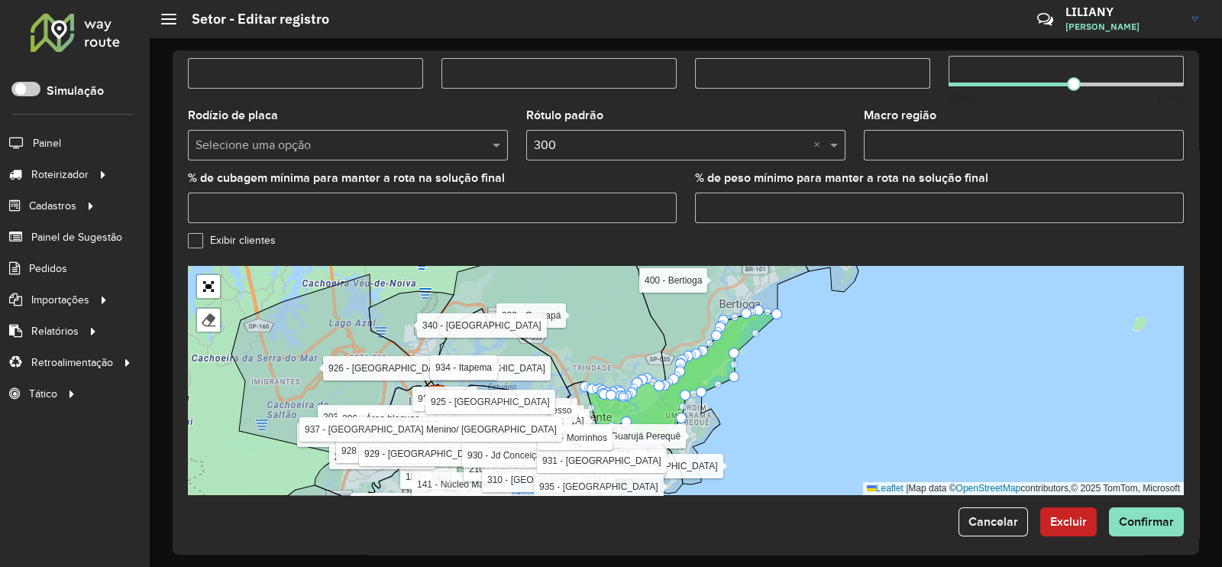
scroll to position [483, 0]
click at [1145, 514] on span "Confirmar" at bounding box center [1146, 520] width 55 height 13
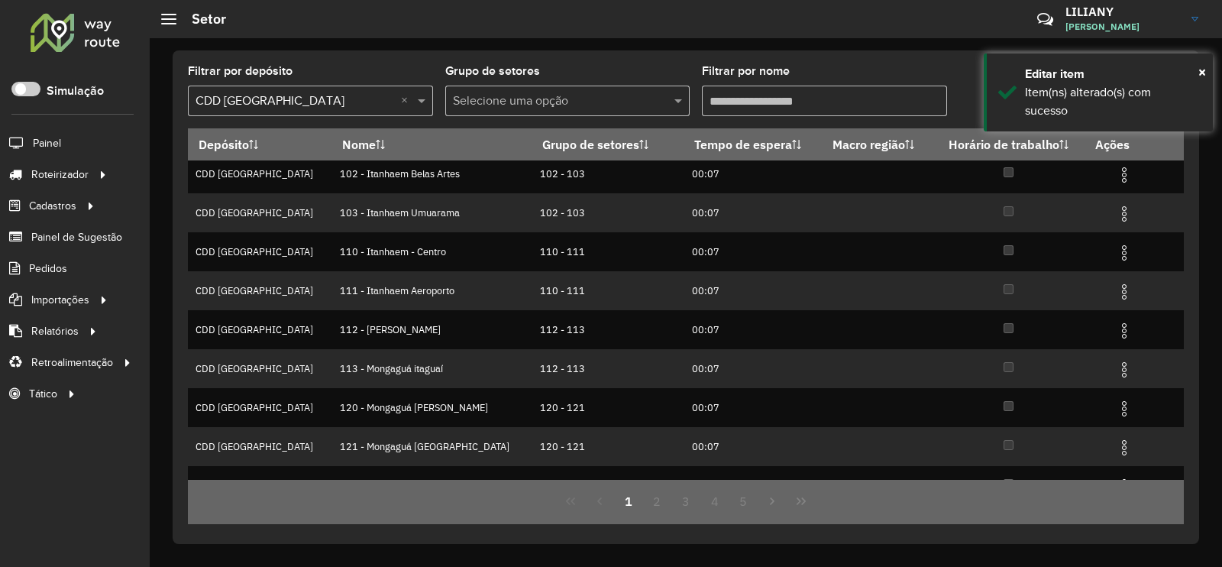
scroll to position [147, 0]
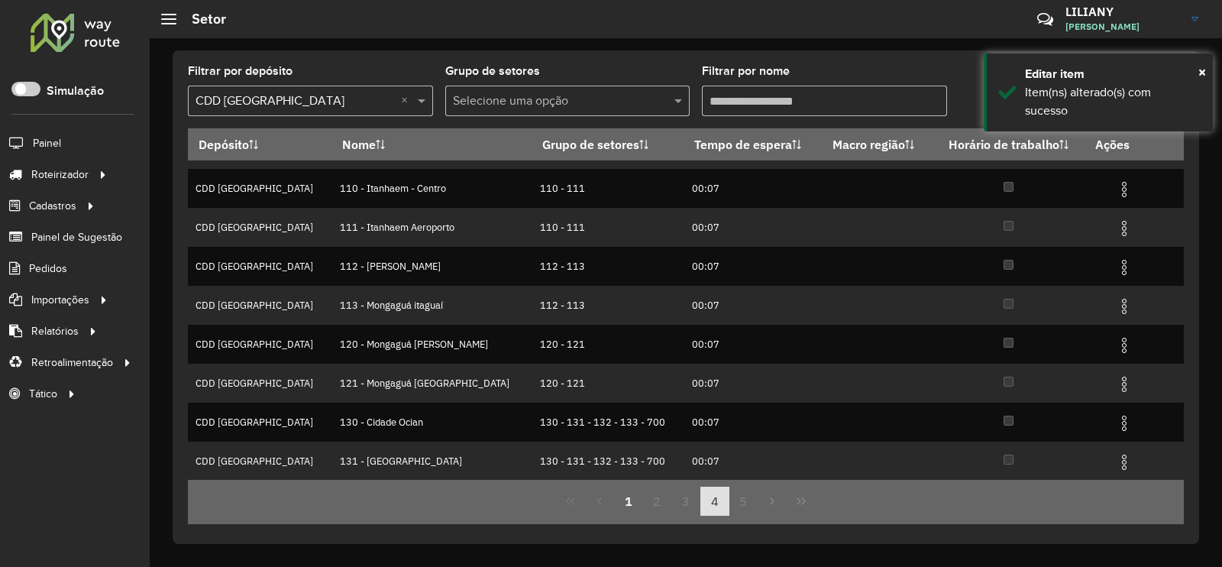
click at [700, 501] on button "4" at bounding box center [714, 500] width 29 height 29
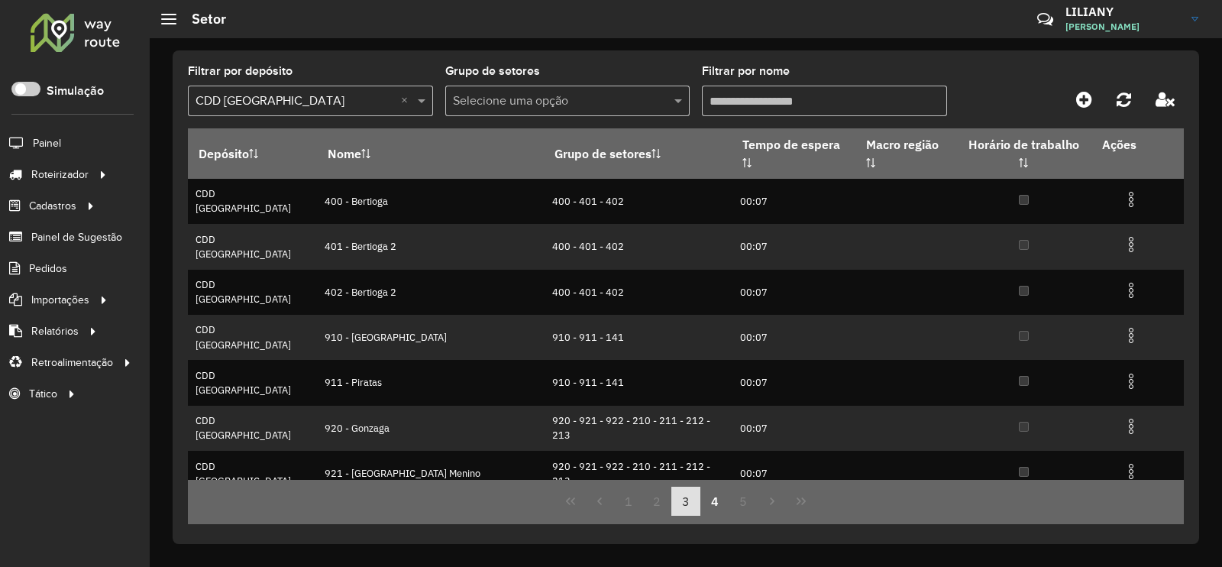
click at [692, 502] on button "3" at bounding box center [685, 500] width 29 height 29
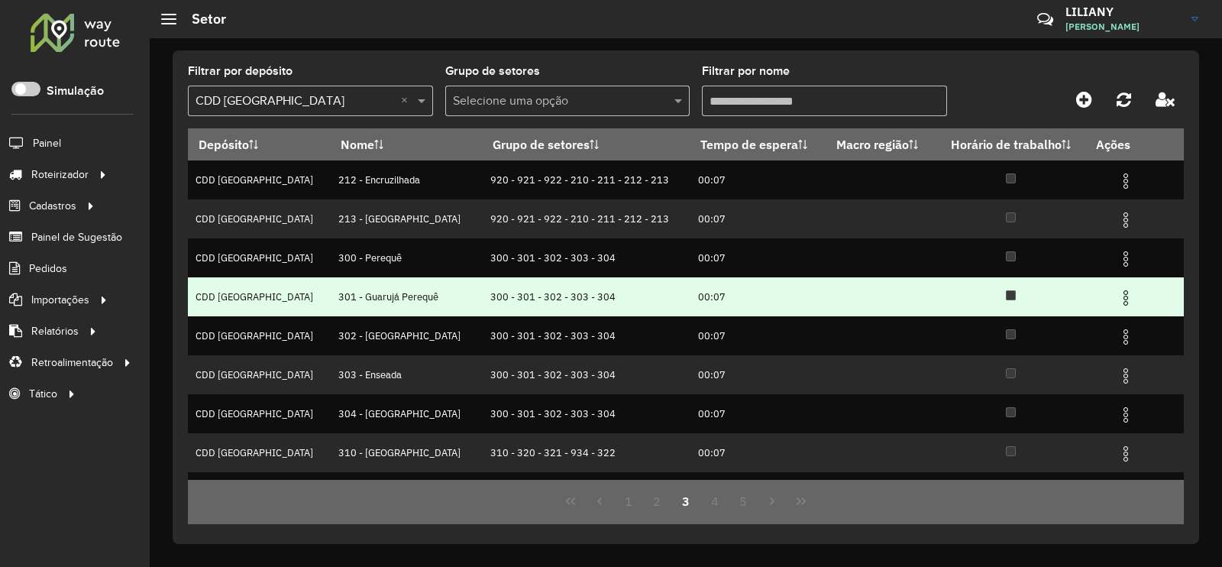
click at [1116, 300] on img at bounding box center [1125, 298] width 18 height 18
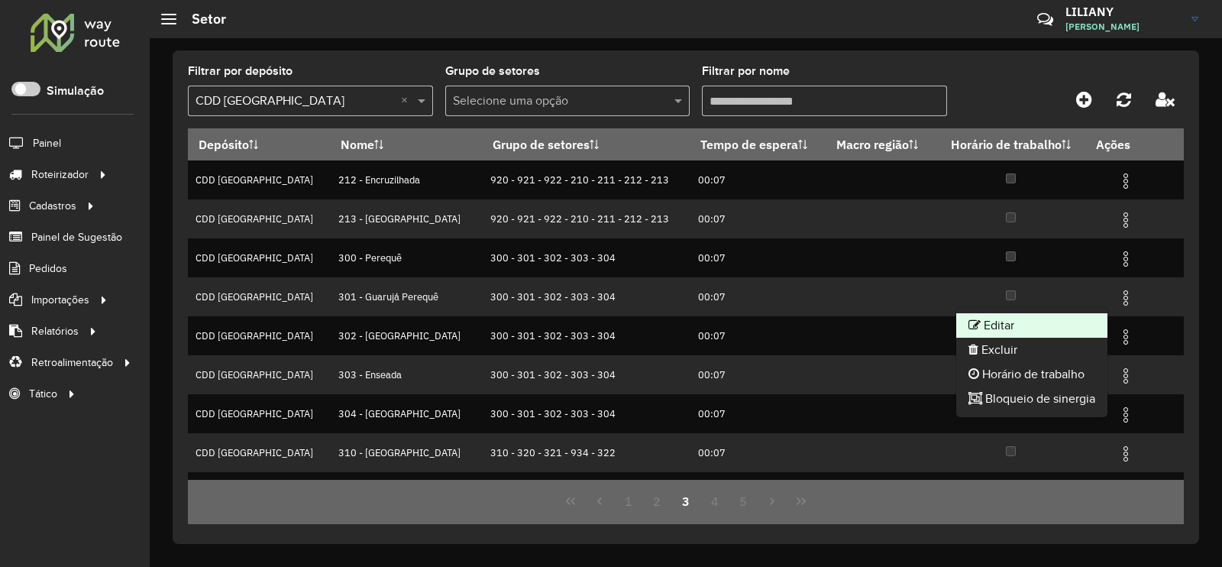
click at [1084, 326] on li "Editar" at bounding box center [1031, 325] width 151 height 24
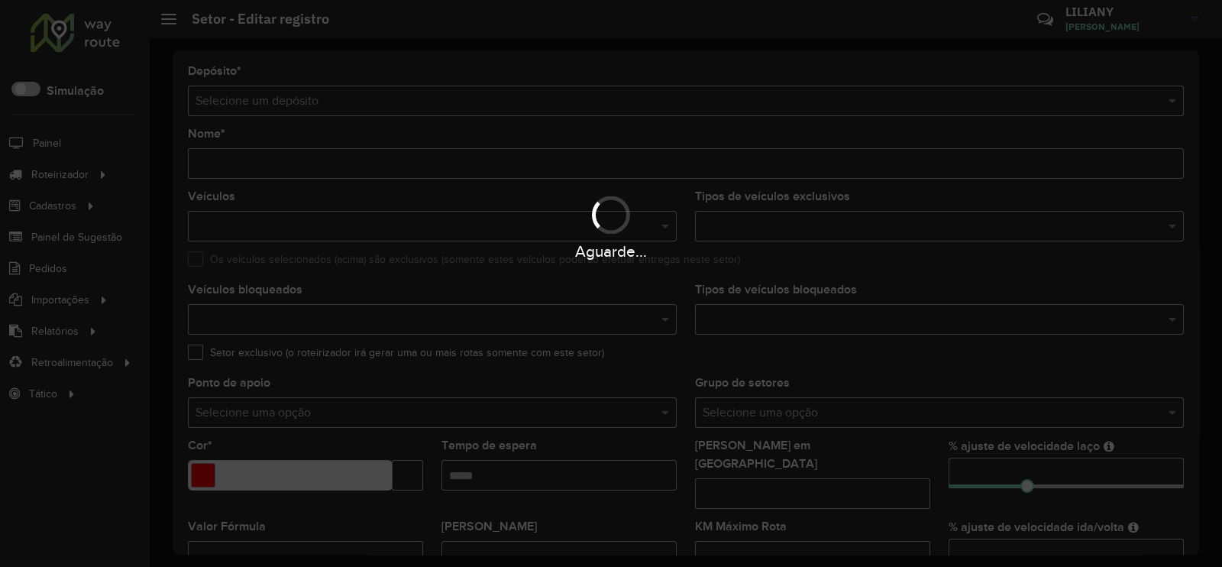
type input "**********"
type input "*******"
type input "*****"
type input "**"
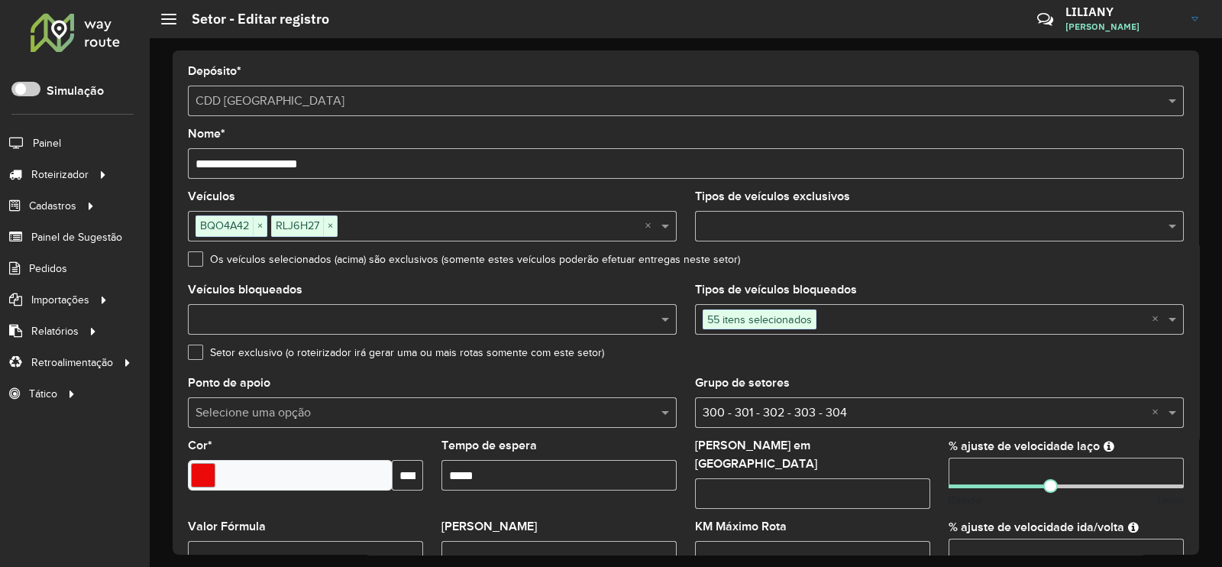
click at [874, 325] on input "text" at bounding box center [983, 320] width 335 height 18
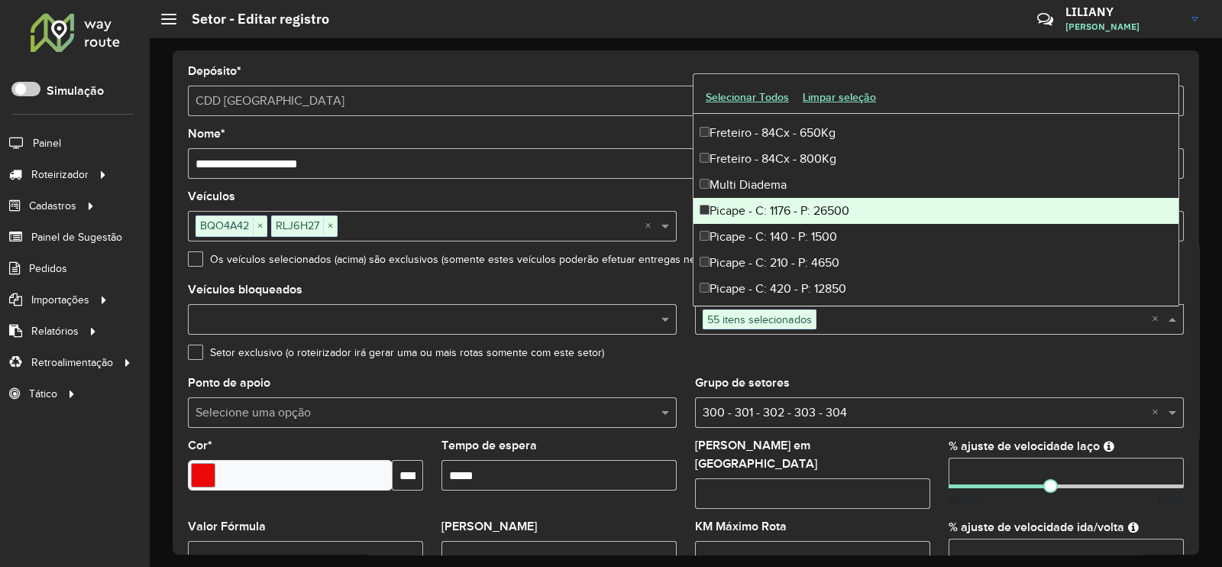
scroll to position [4878, 0]
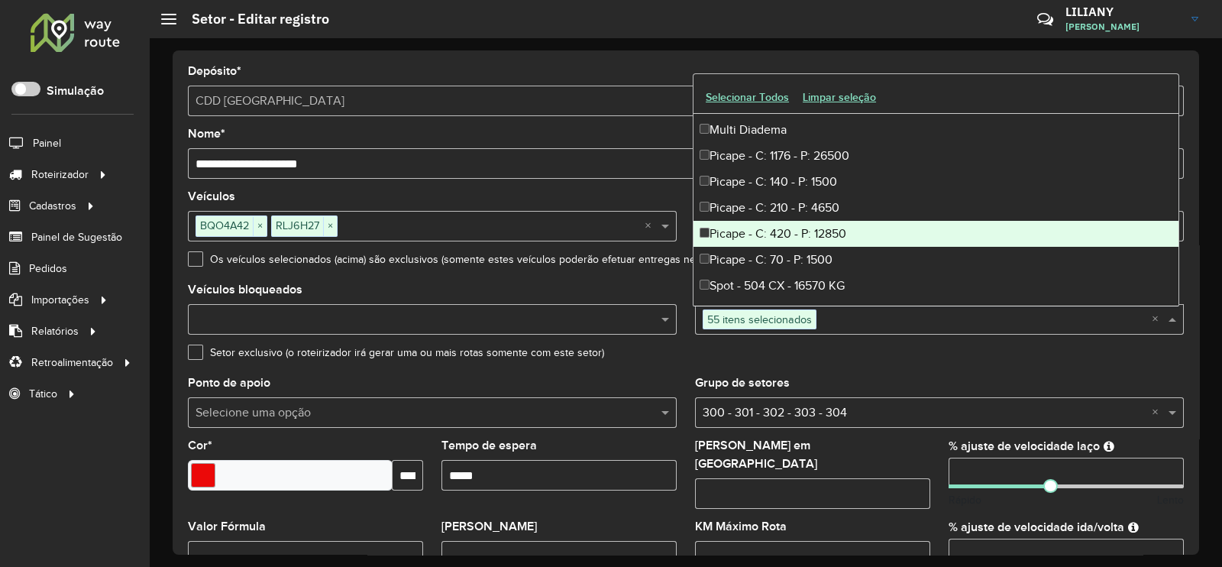
click at [803, 233] on div "Picape - C: 420 - P: 12850" at bounding box center [935, 234] width 485 height 26
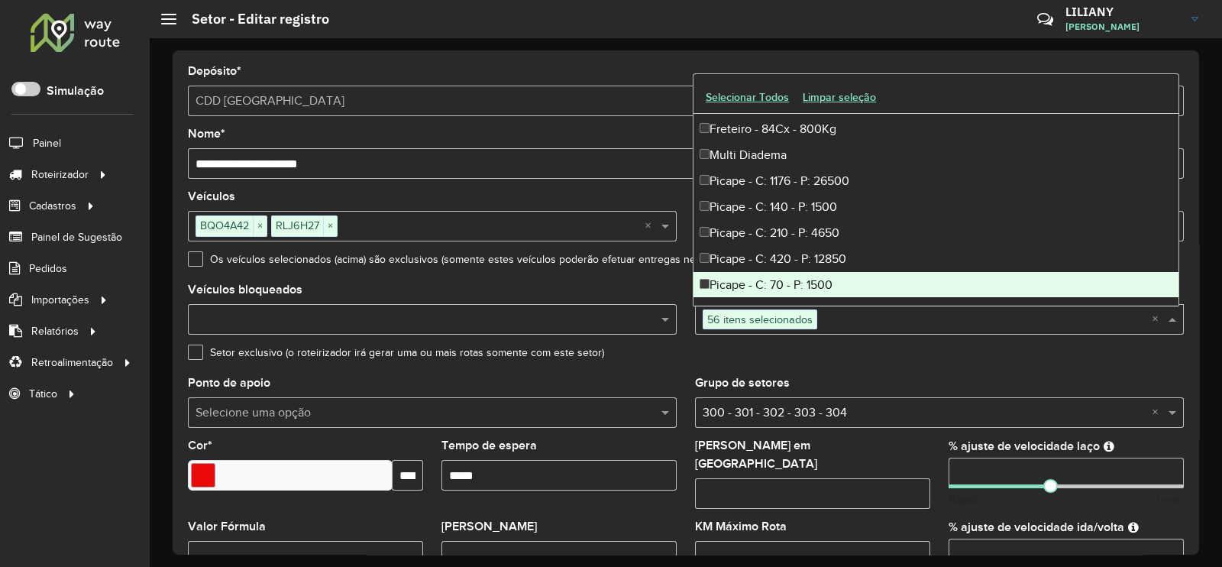
scroll to position [4782, 0]
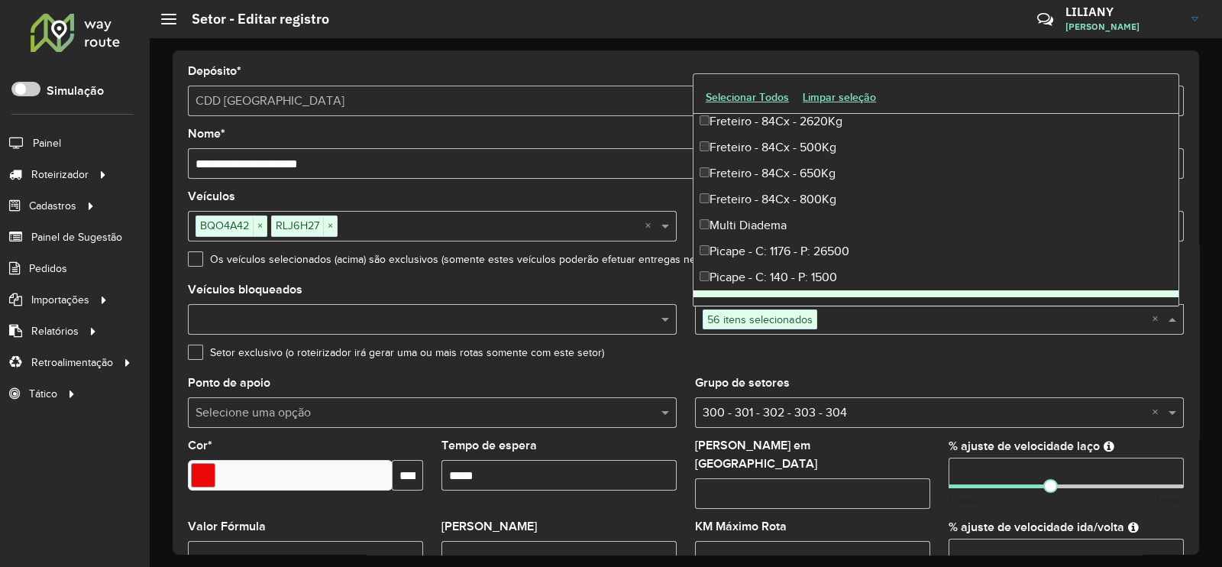
click at [867, 354] on div "Setor exclusivo (o roteirizador irá gerar uma ou mais rotas somente com este se…" at bounding box center [686, 356] width 996 height 18
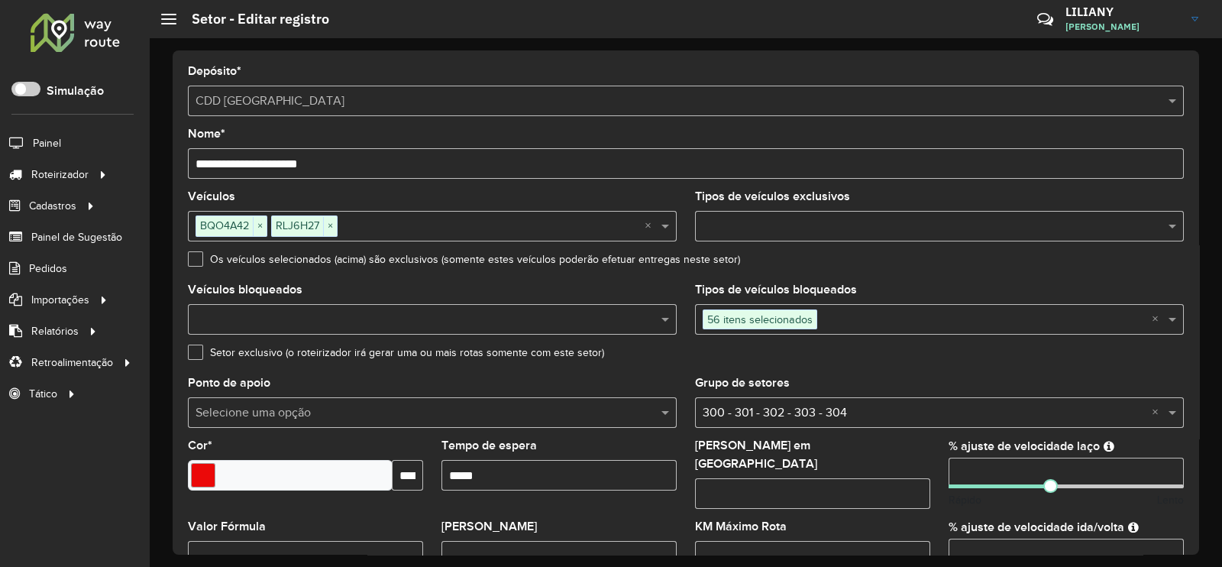
scroll to position [477, 0]
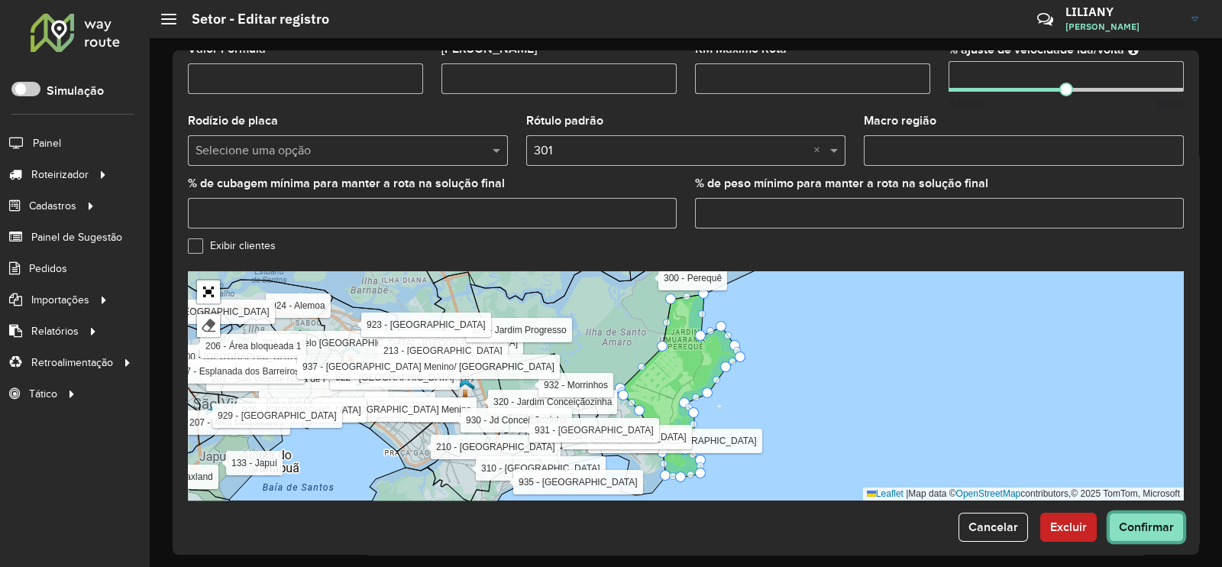
click at [1137, 520] on span "Confirmar" at bounding box center [1146, 526] width 55 height 13
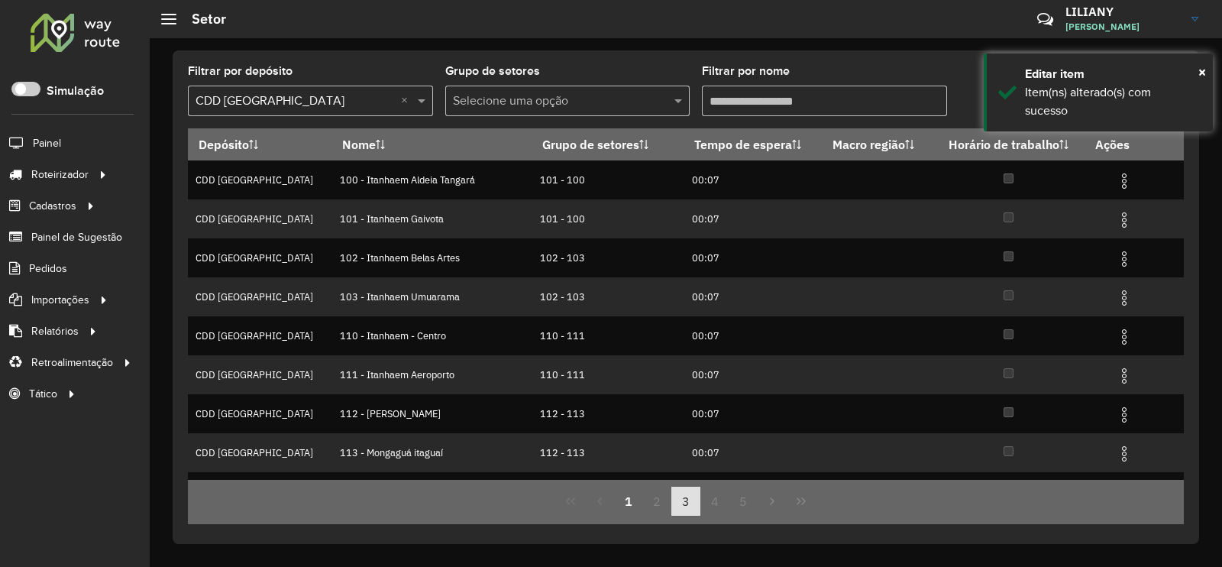
click at [686, 503] on button "3" at bounding box center [685, 500] width 29 height 29
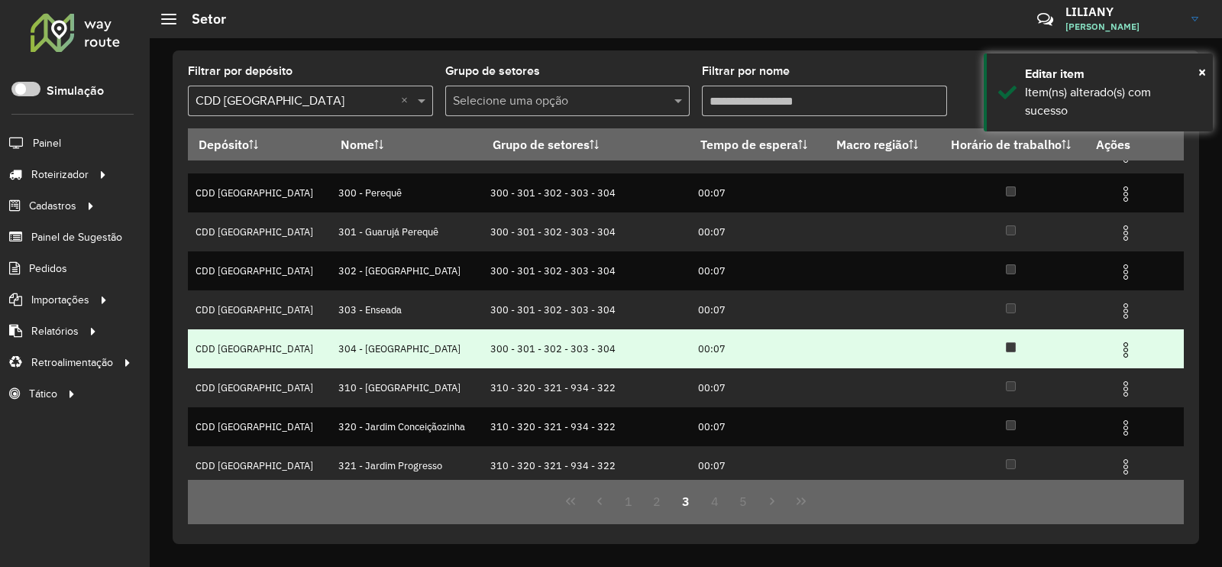
scroll to position [95, 0]
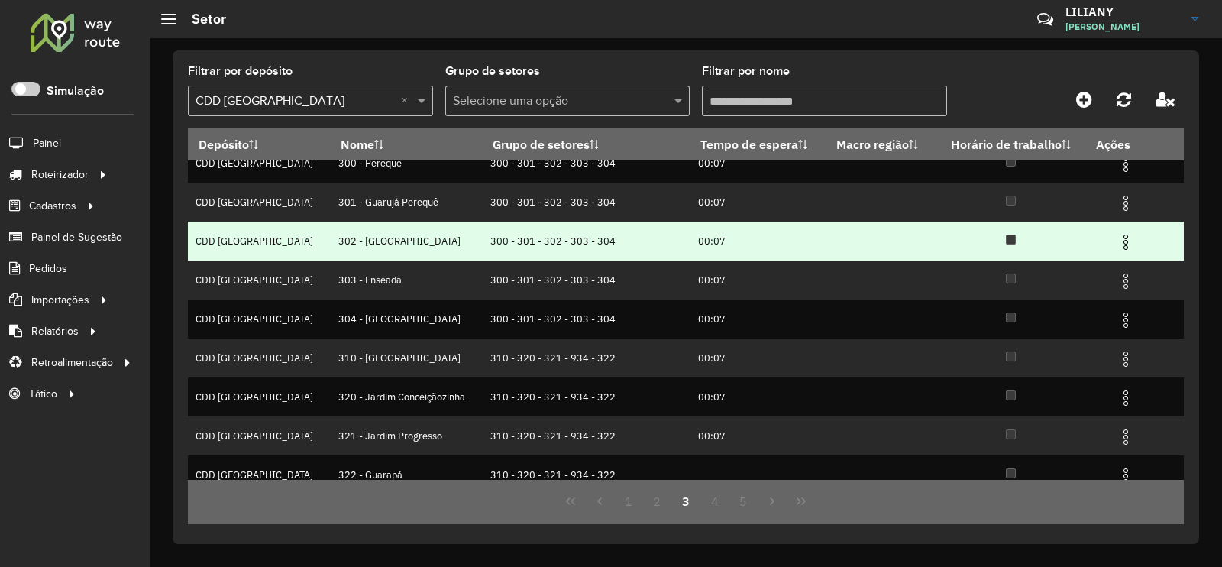
click at [1116, 242] on img at bounding box center [1125, 242] width 18 height 18
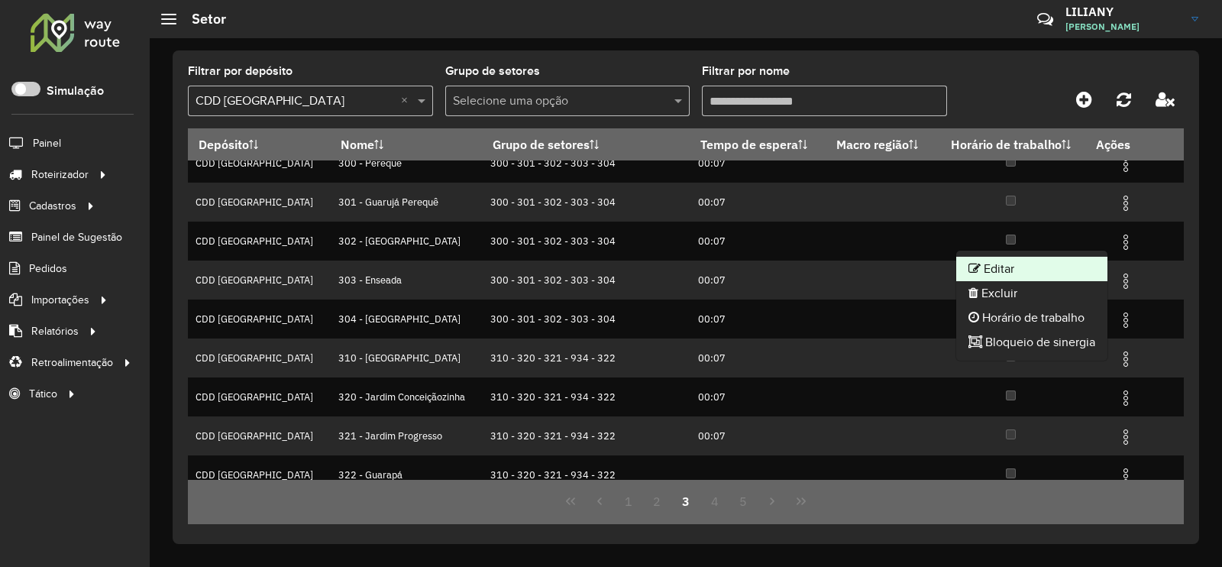
click at [1081, 270] on li "Editar" at bounding box center [1031, 269] width 151 height 24
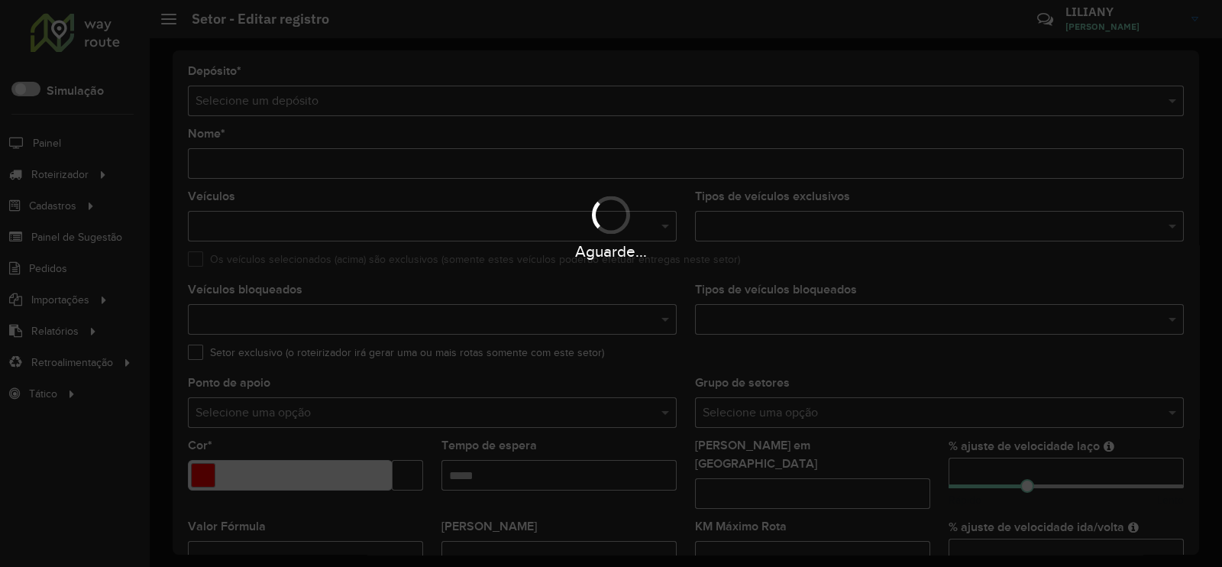
type input "**********"
type input "*******"
type input "*****"
type input "**"
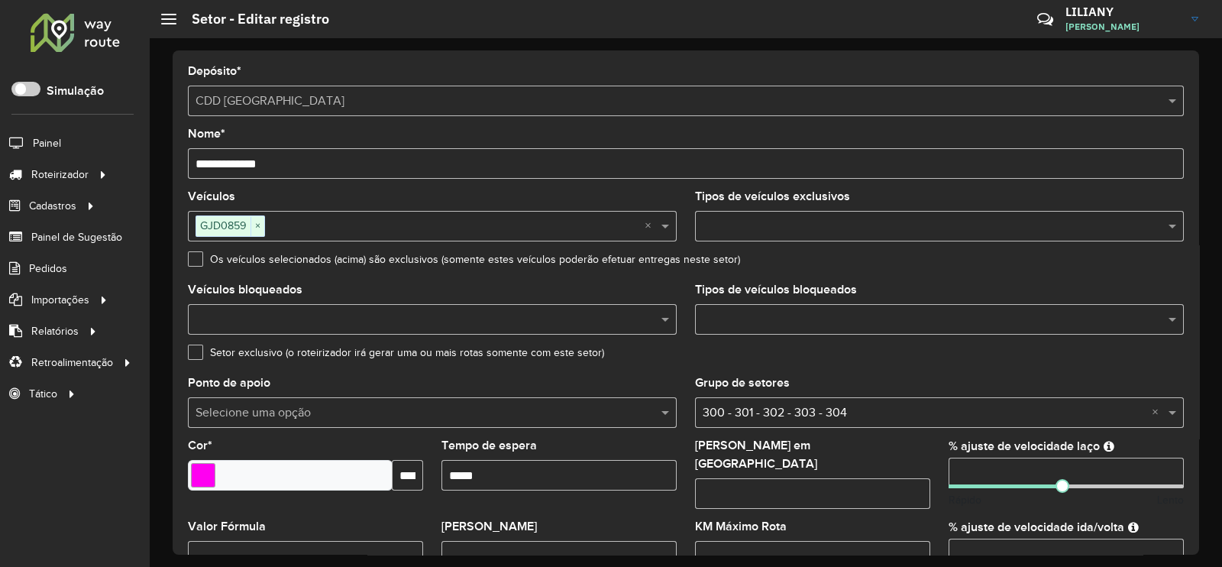
click at [779, 311] on input "text" at bounding box center [932, 320] width 466 height 18
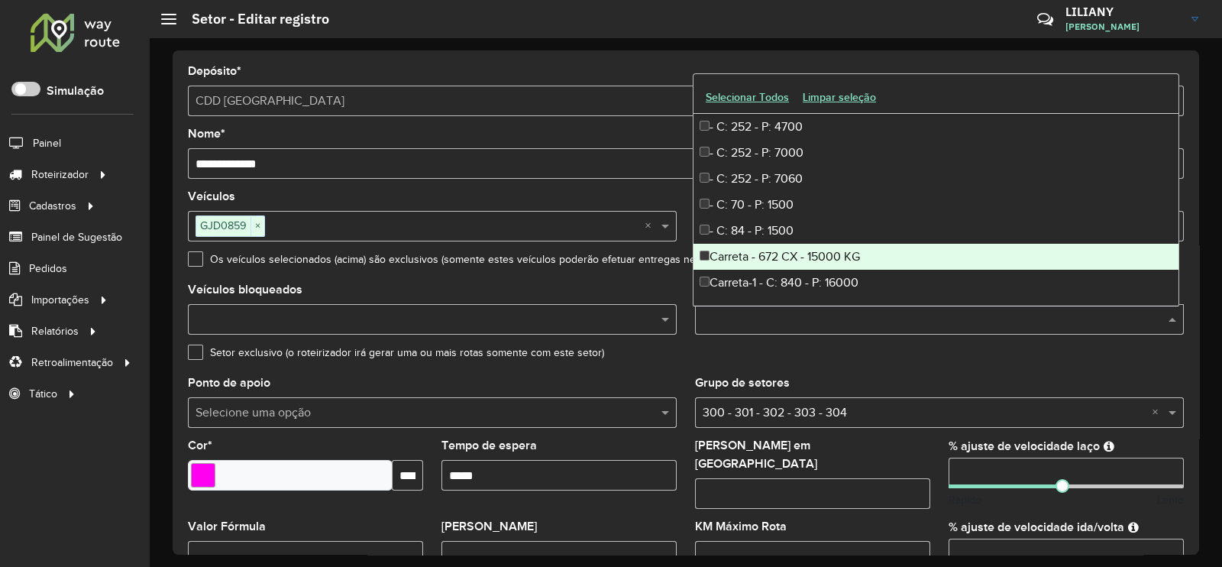
click at [820, 244] on div "Carreta - 672 CX - 15000 KG" at bounding box center [935, 257] width 485 height 26
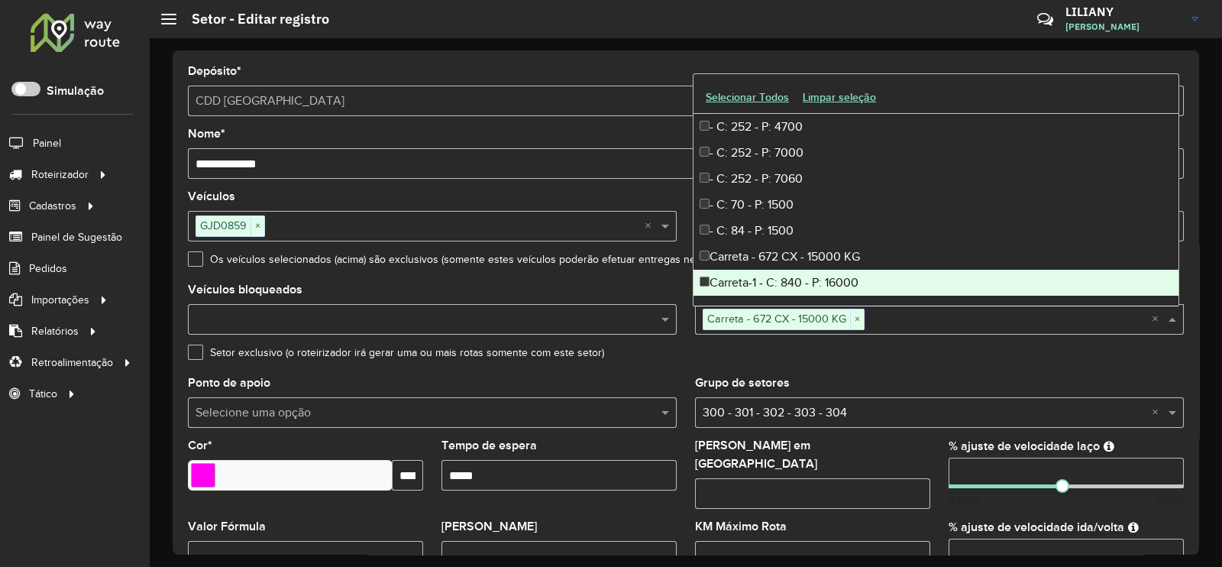
click at [832, 276] on div "Carreta-1 - C: 840 - P: 16000" at bounding box center [935, 283] width 485 height 26
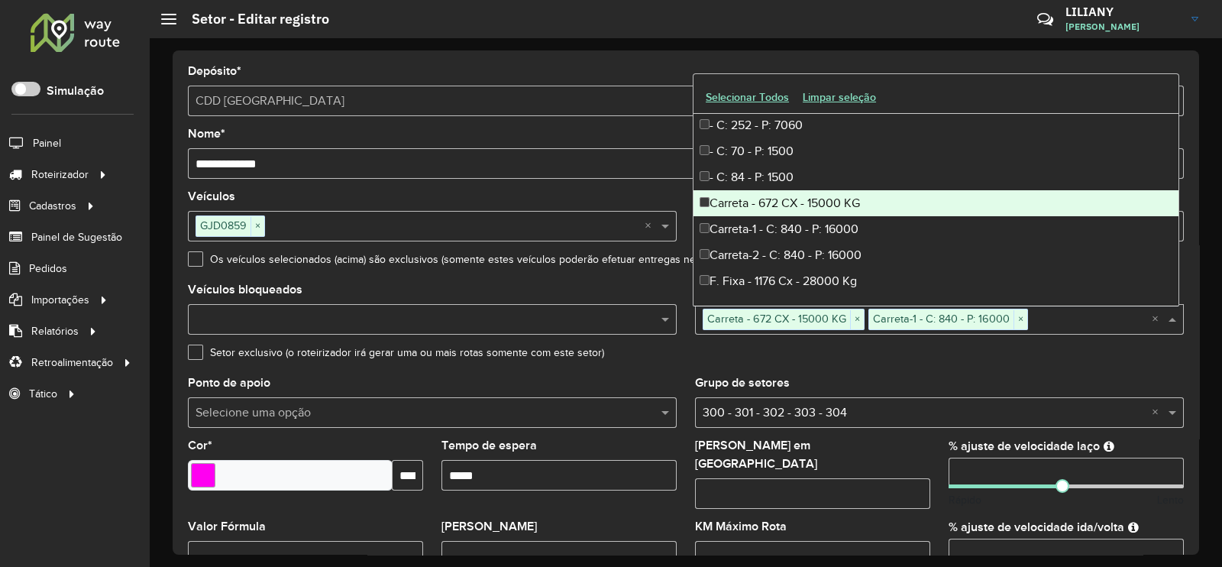
scroll to position [95, 0]
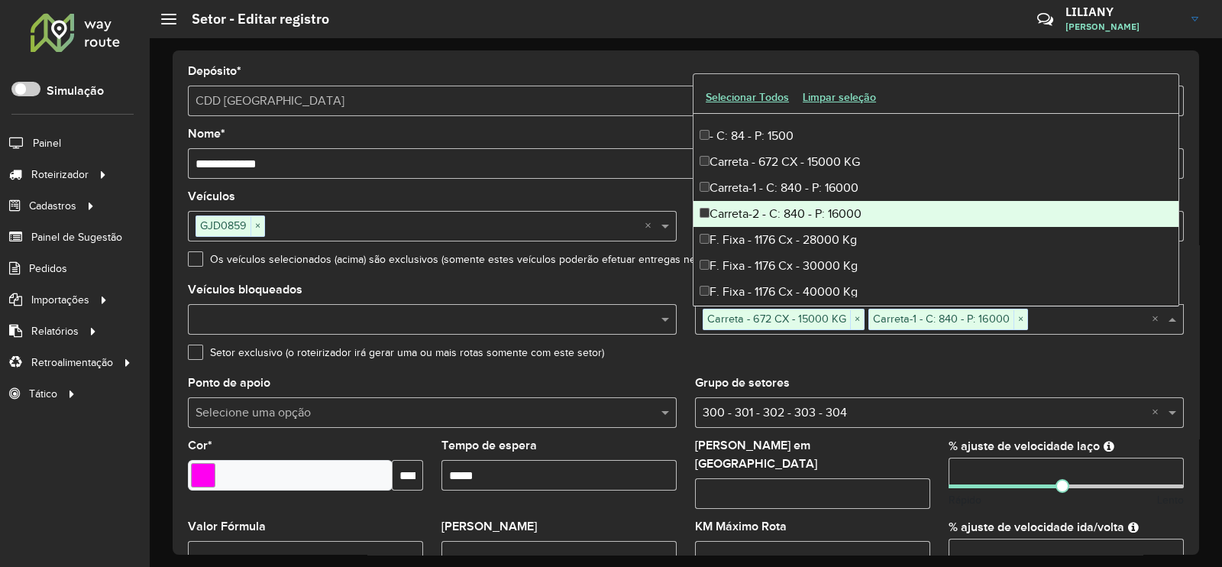
click at [820, 217] on div "Carreta-2 - C: 840 - P: 16000" at bounding box center [935, 214] width 485 height 26
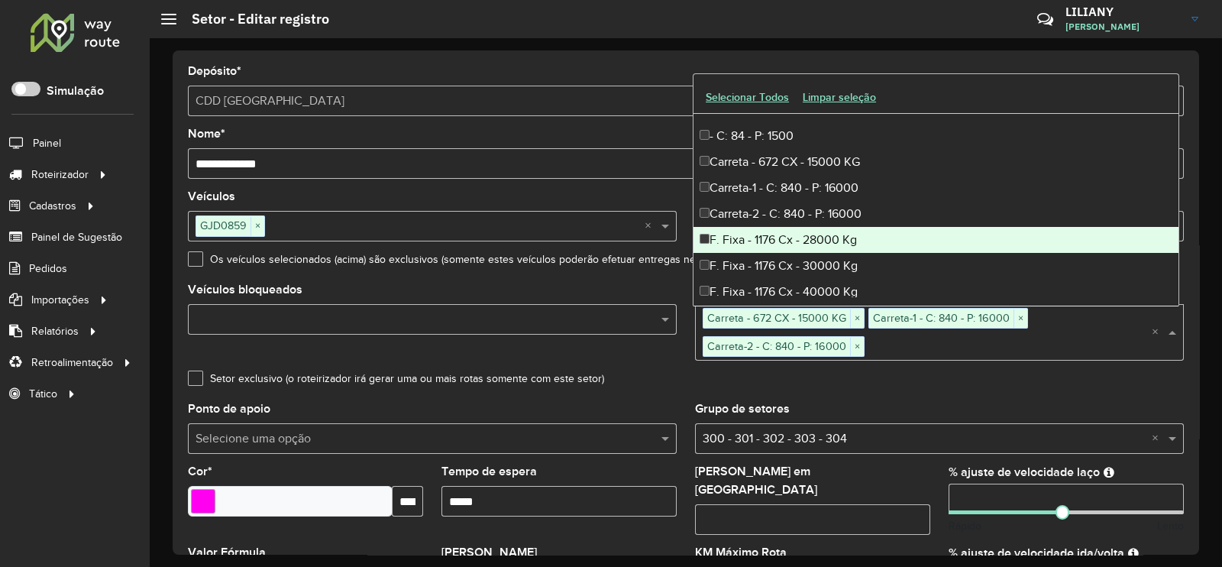
click at [820, 241] on div "F. Fixa - 1176 Cx - 28000 Kg" at bounding box center [935, 240] width 485 height 26
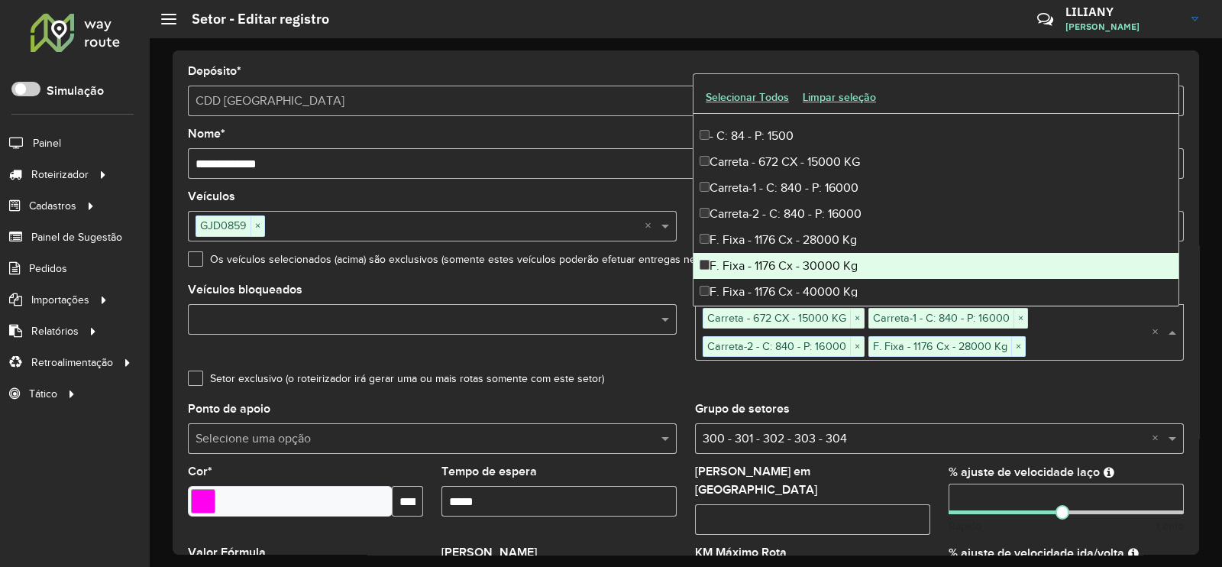
click at [812, 261] on div "F. Fixa - 1176 Cx - 30000 Kg" at bounding box center [935, 266] width 485 height 26
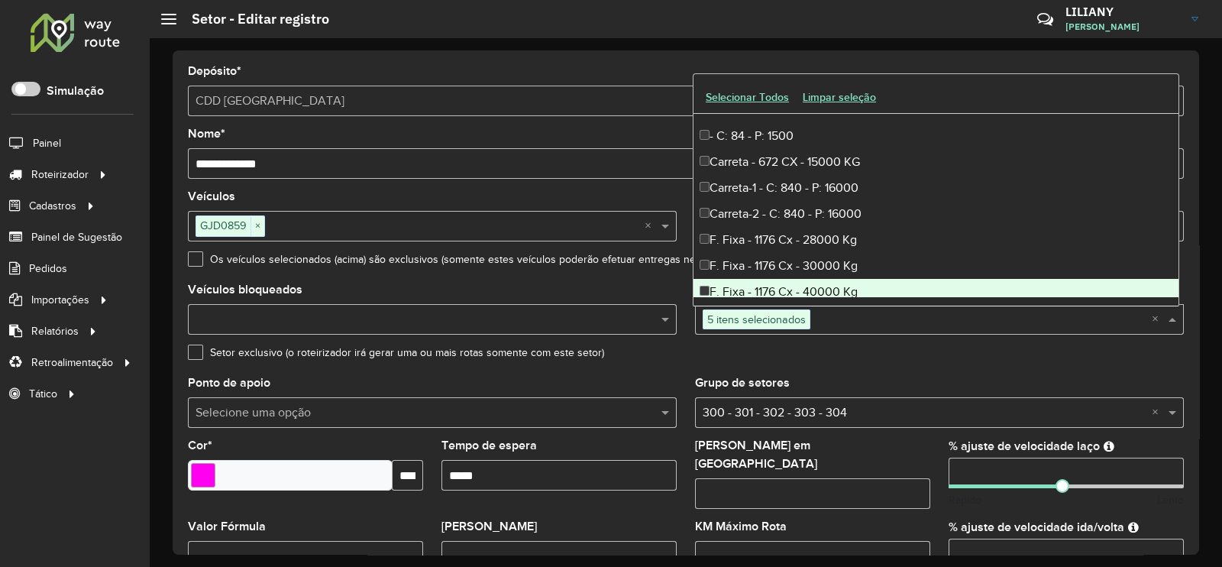
click at [806, 290] on div "F. Fixa - 1176 Cx - 40000 Kg" at bounding box center [935, 292] width 485 height 26
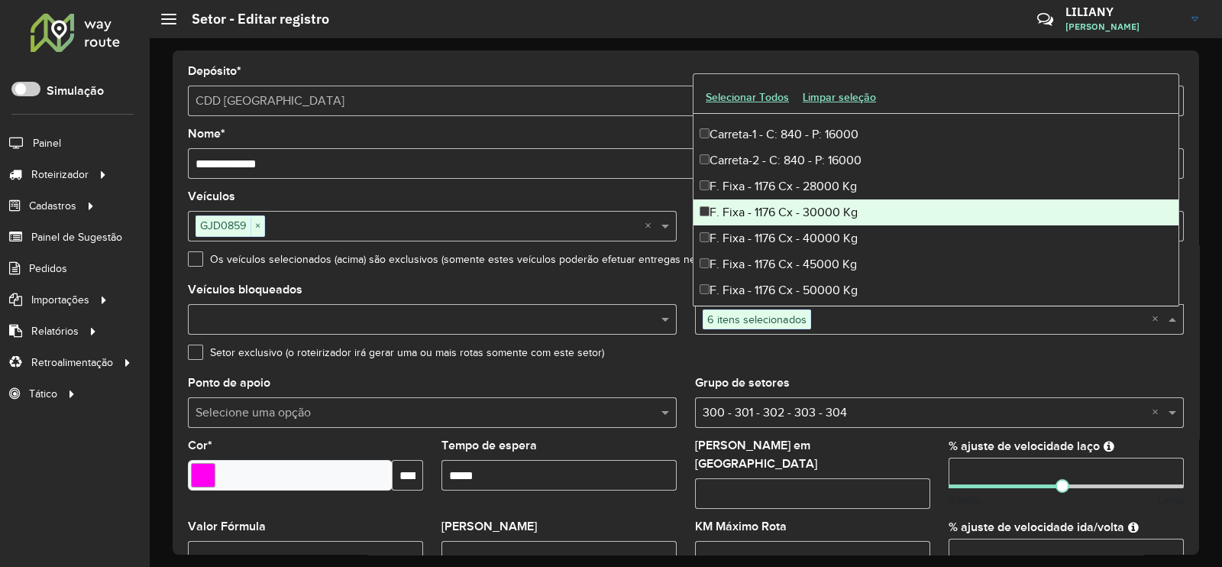
scroll to position [190, 0]
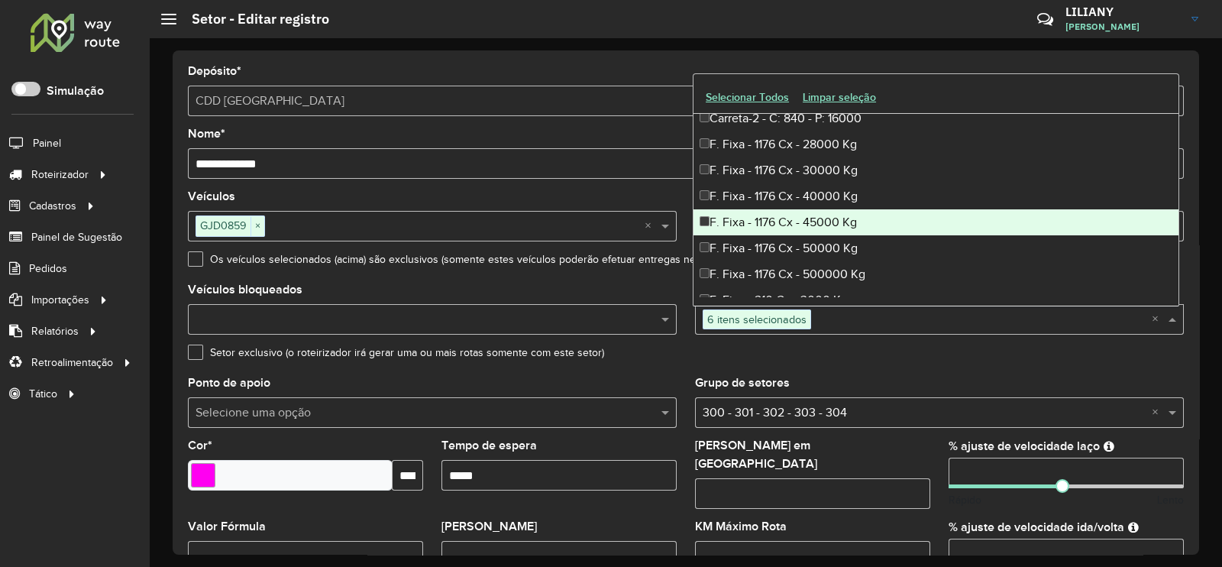
click at [814, 220] on div "F. Fixa - 1176 Cx - 45000 Kg" at bounding box center [935, 222] width 485 height 26
click at [812, 244] on div "F. Fixa - 1176 Cx - 50000 Kg" at bounding box center [935, 248] width 485 height 26
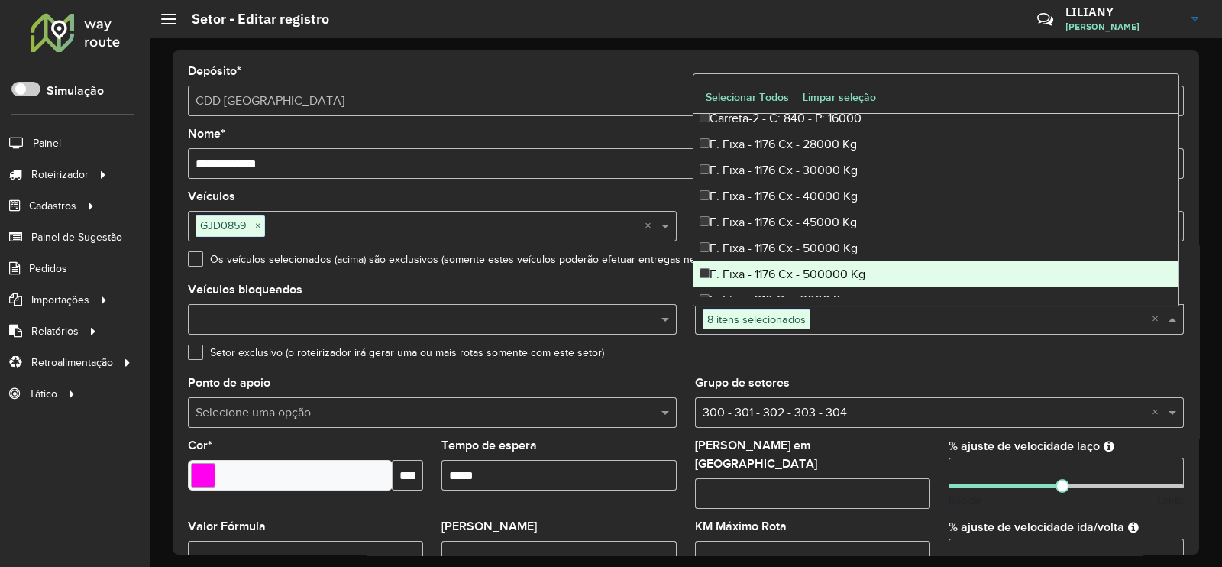
click at [809, 266] on div "F. Fixa - 1176 Cx - 500000 Kg" at bounding box center [935, 274] width 485 height 26
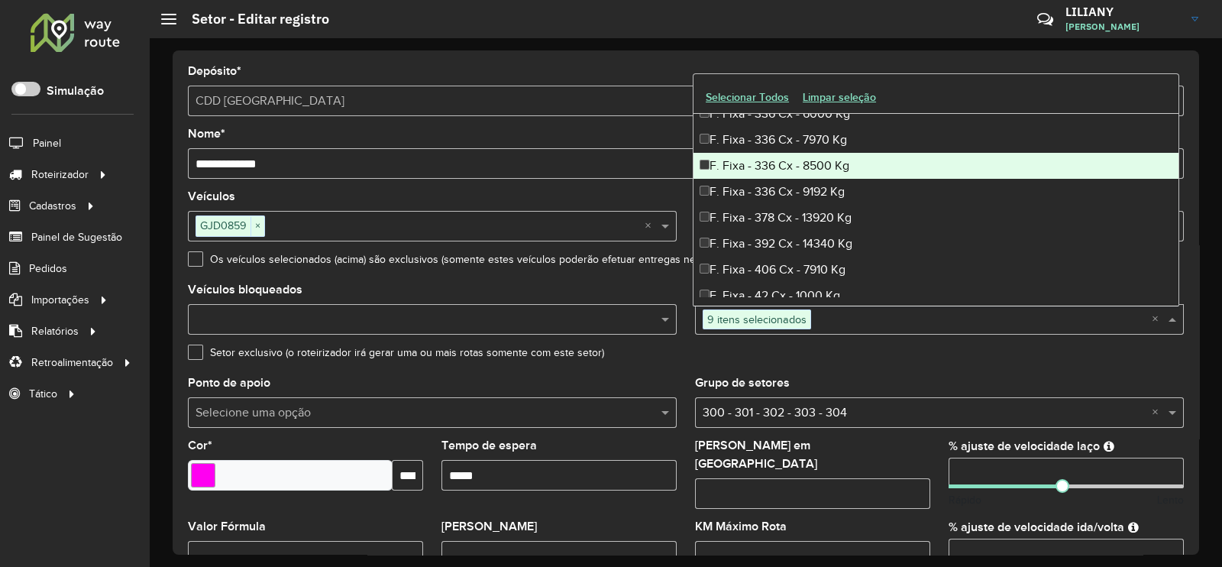
scroll to position [859, 0]
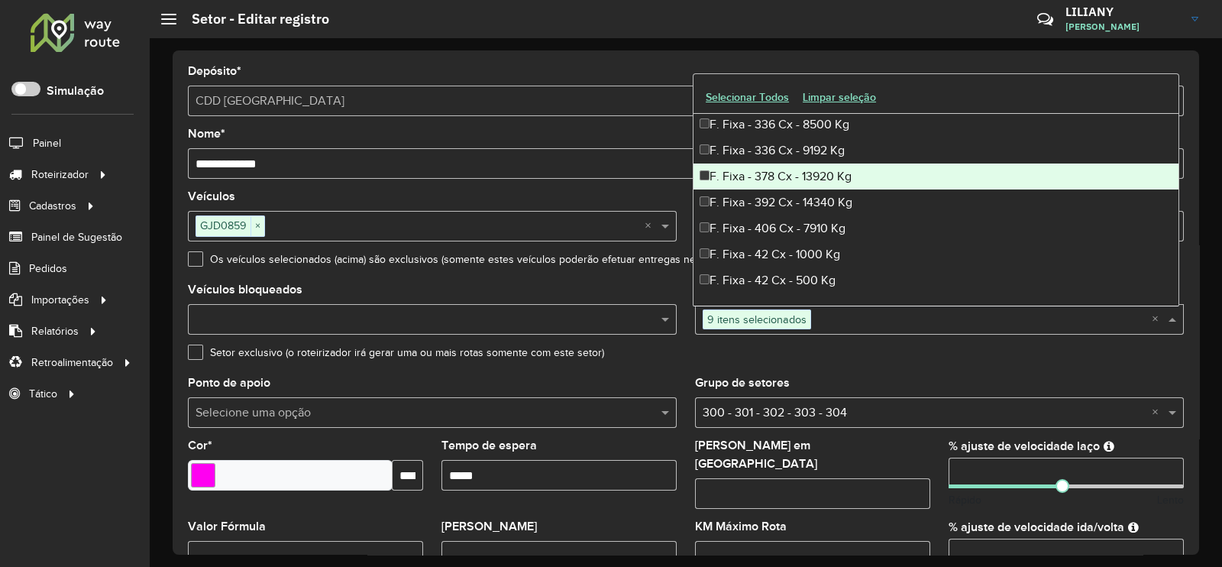
click at [793, 181] on div "F. Fixa - 378 Cx - 13920 Kg" at bounding box center [935, 176] width 485 height 26
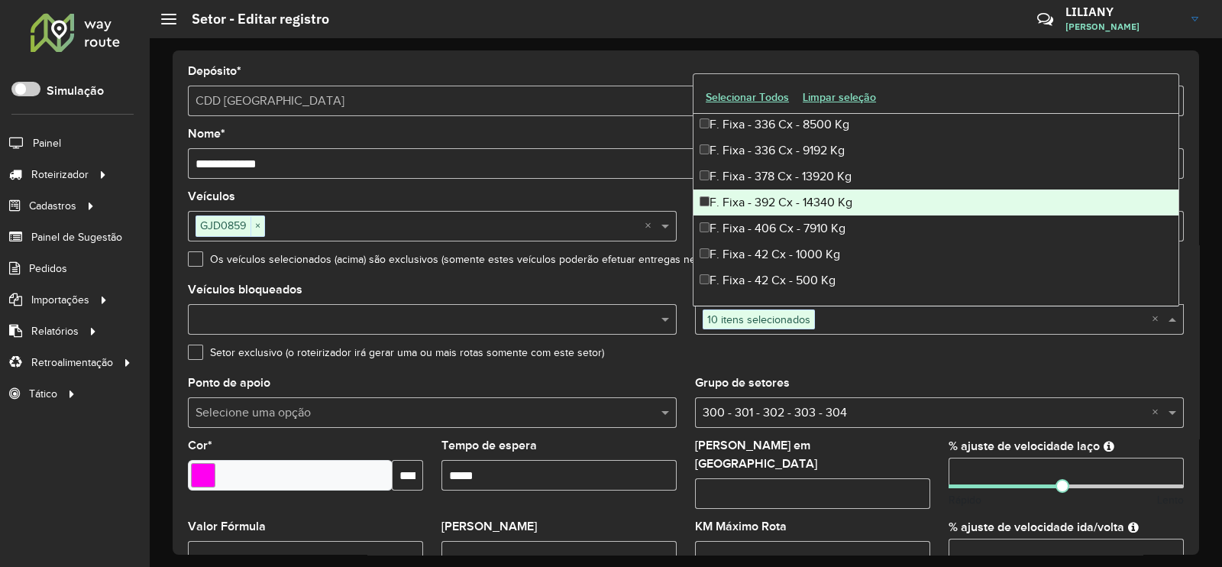
click at [787, 202] on div "F. Fixa - 392 Cx - 14340 Kg" at bounding box center [935, 202] width 485 height 26
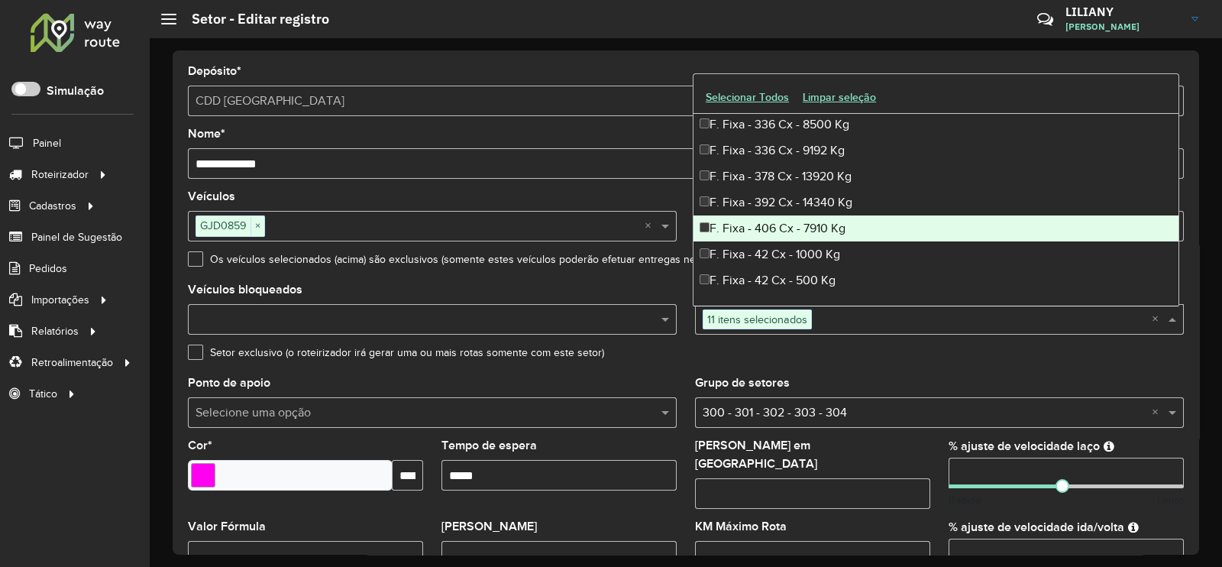
click at [787, 220] on div "F. Fixa - 406 Cx - 7910 Kg" at bounding box center [935, 228] width 485 height 26
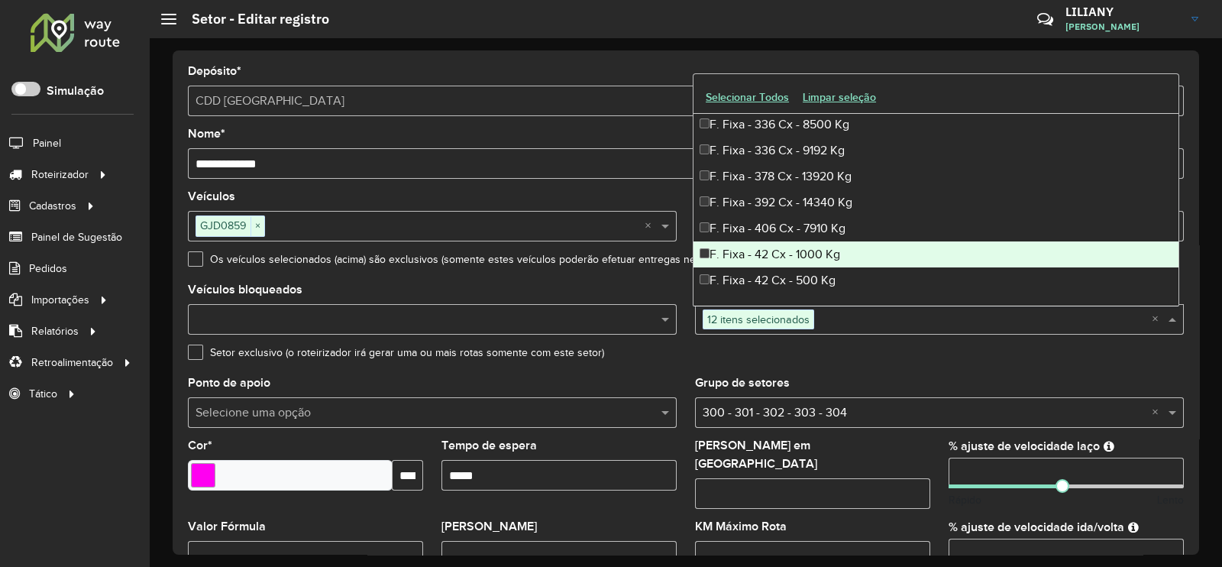
scroll to position [955, 0]
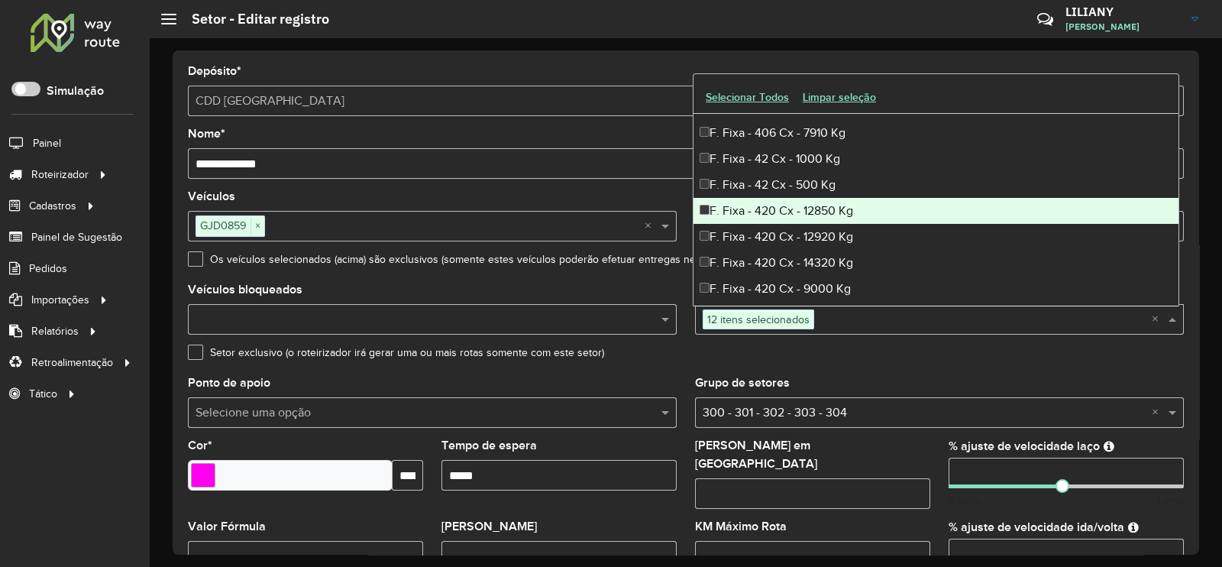
click at [805, 212] on div "F. Fixa - 420 Cx - 12850 Kg" at bounding box center [935, 211] width 485 height 26
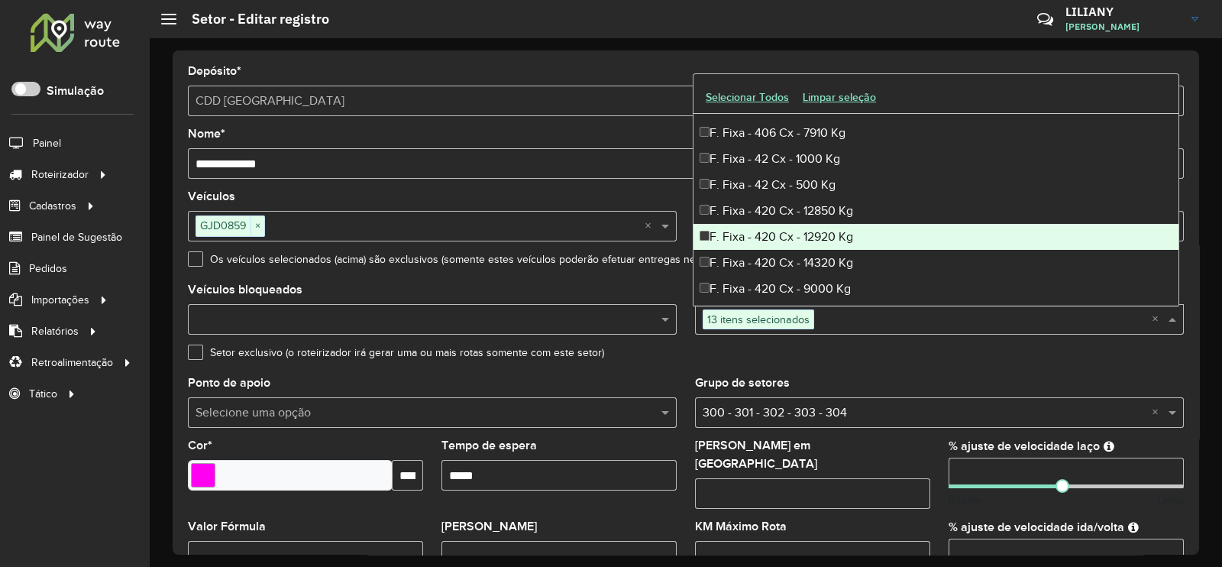
click at [801, 238] on div "F. Fixa - 420 Cx - 12920 Kg" at bounding box center [935, 237] width 485 height 26
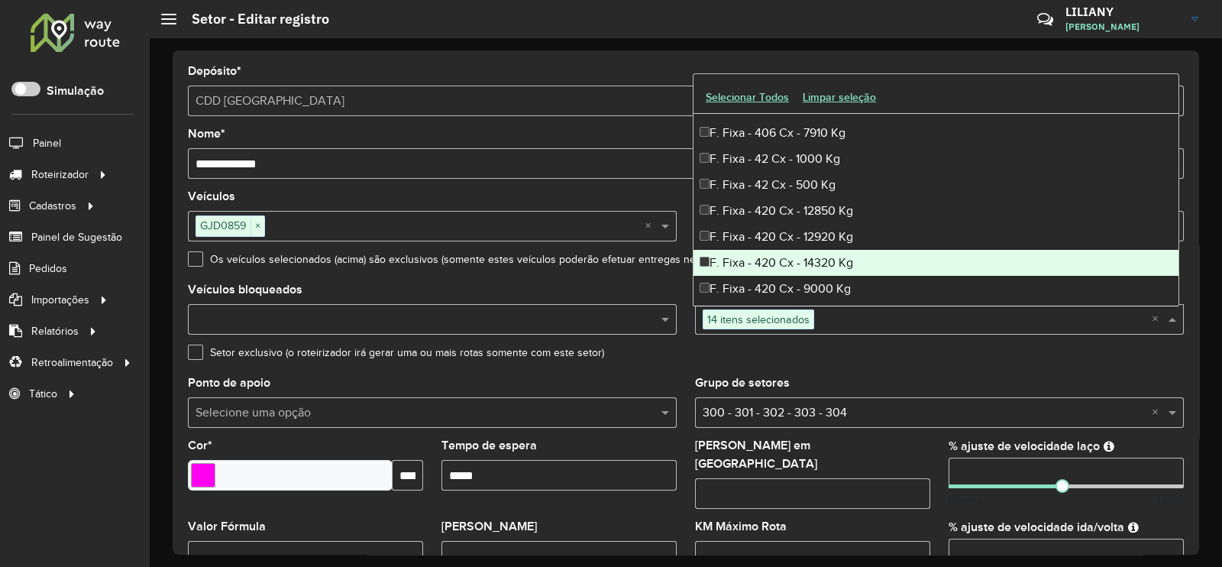
click at [794, 265] on div "F. Fixa - 420 Cx - 14320 Kg" at bounding box center [935, 263] width 485 height 26
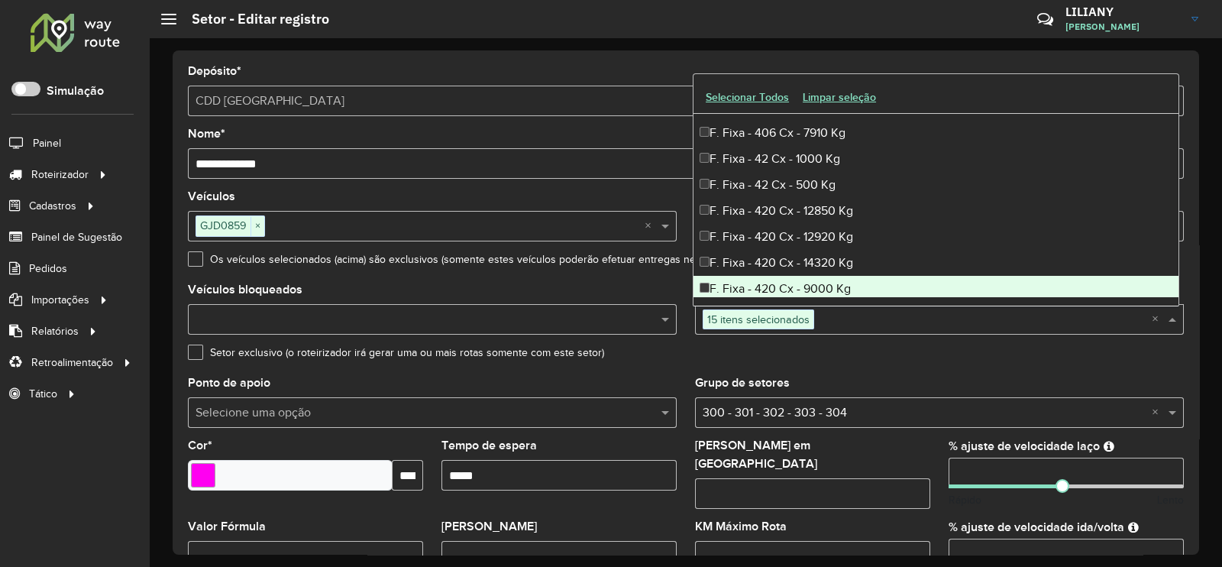
click at [795, 284] on div "F. Fixa - 420 Cx - 9000 Kg" at bounding box center [935, 289] width 485 height 26
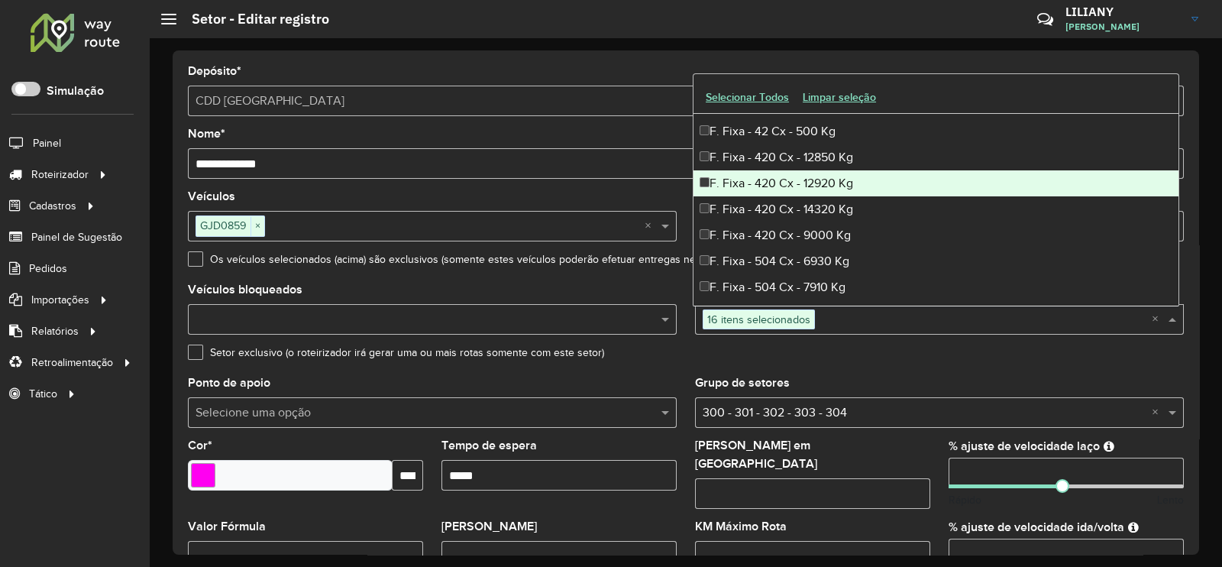
scroll to position [1050, 0]
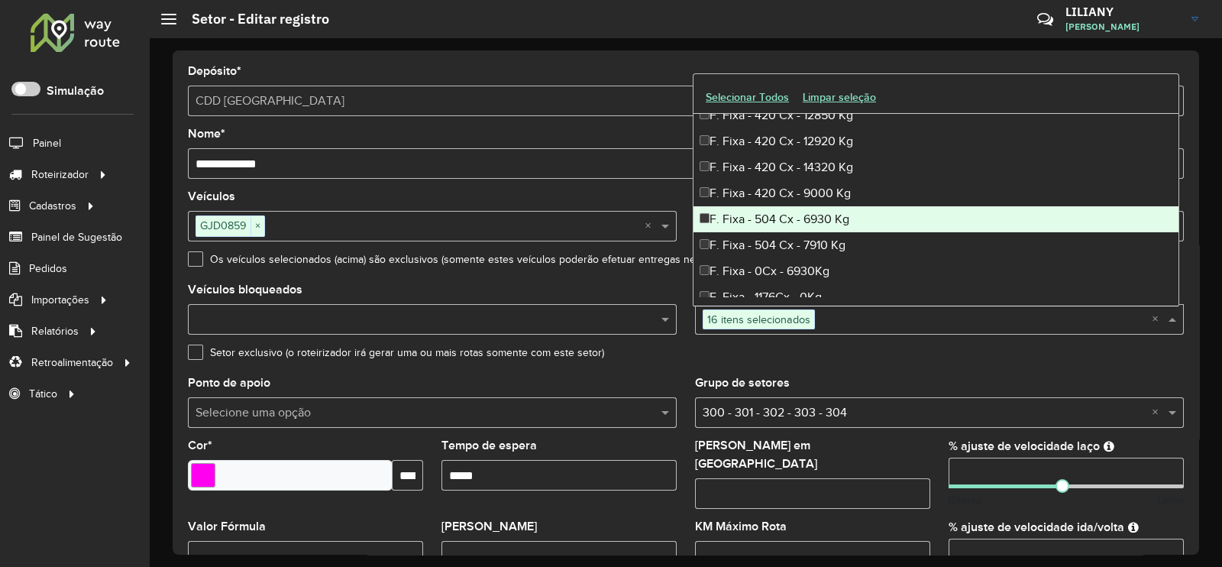
click at [799, 217] on div "F. Fixa - 504 Cx - 6930 Kg" at bounding box center [935, 219] width 485 height 26
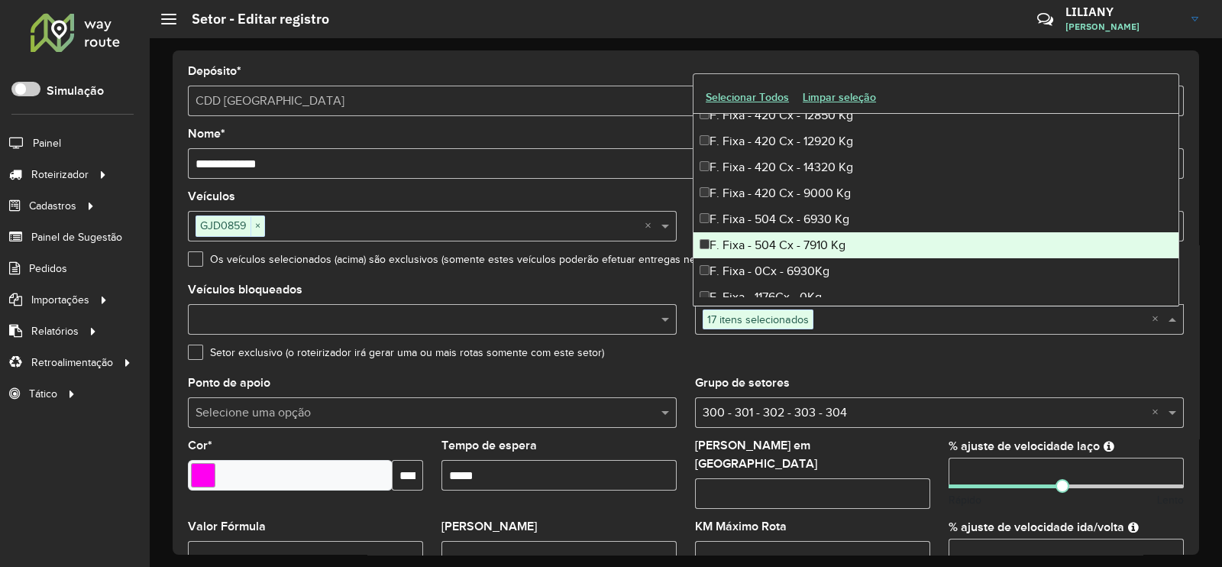
click at [784, 234] on div "F. Fixa - 504 Cx - 7910 Kg" at bounding box center [935, 245] width 485 height 26
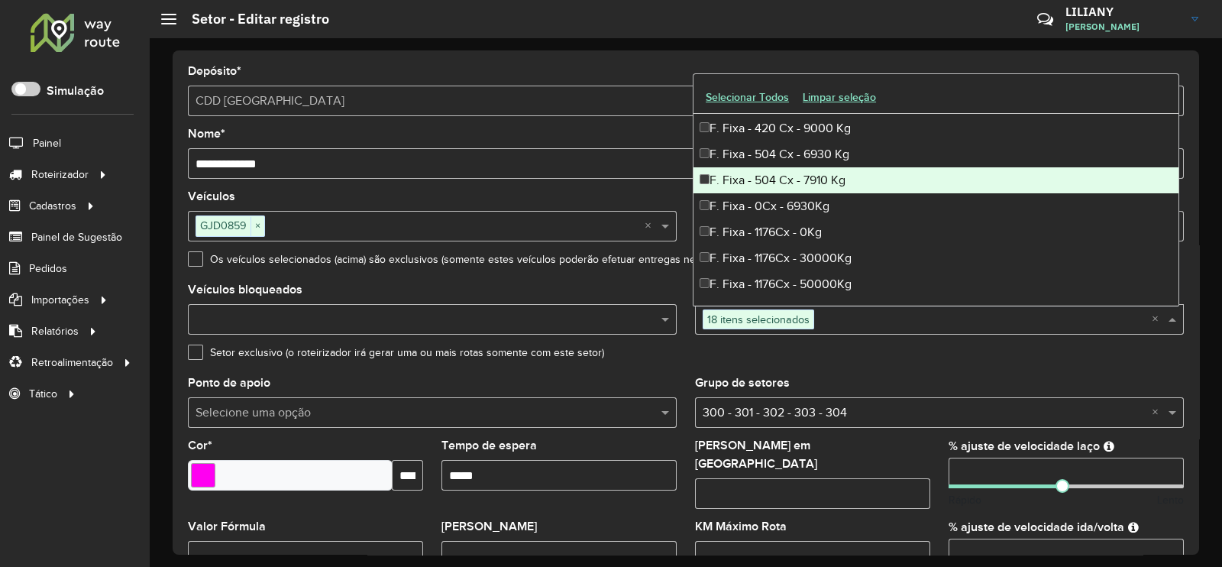
scroll to position [1145, 0]
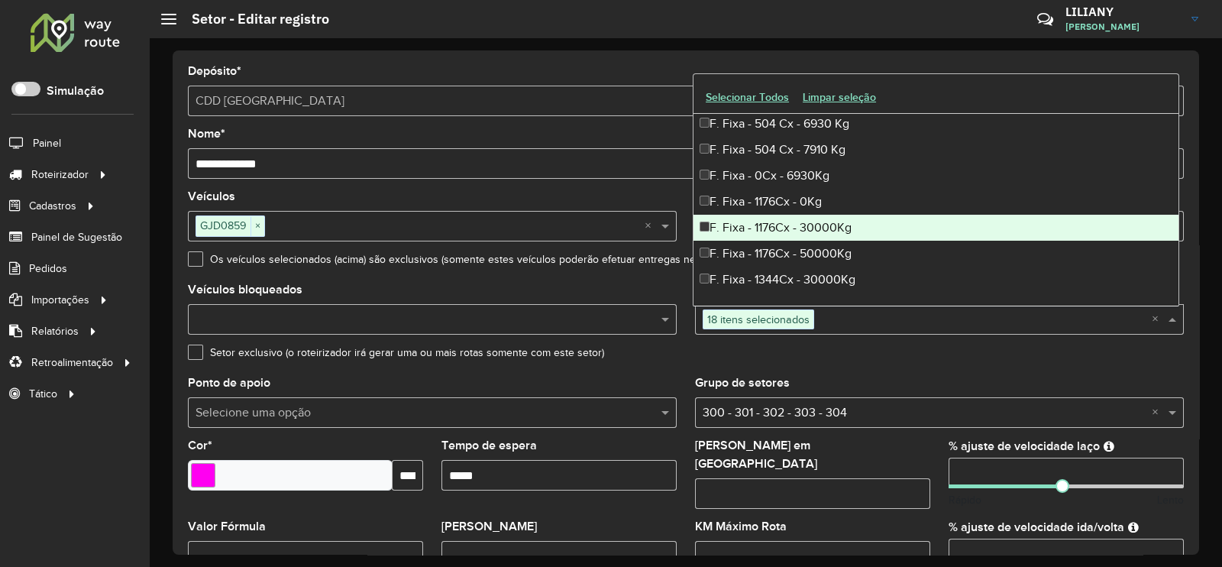
click at [808, 229] on div "F. Fixa - 1176Cx - 30000Kg" at bounding box center [935, 228] width 485 height 26
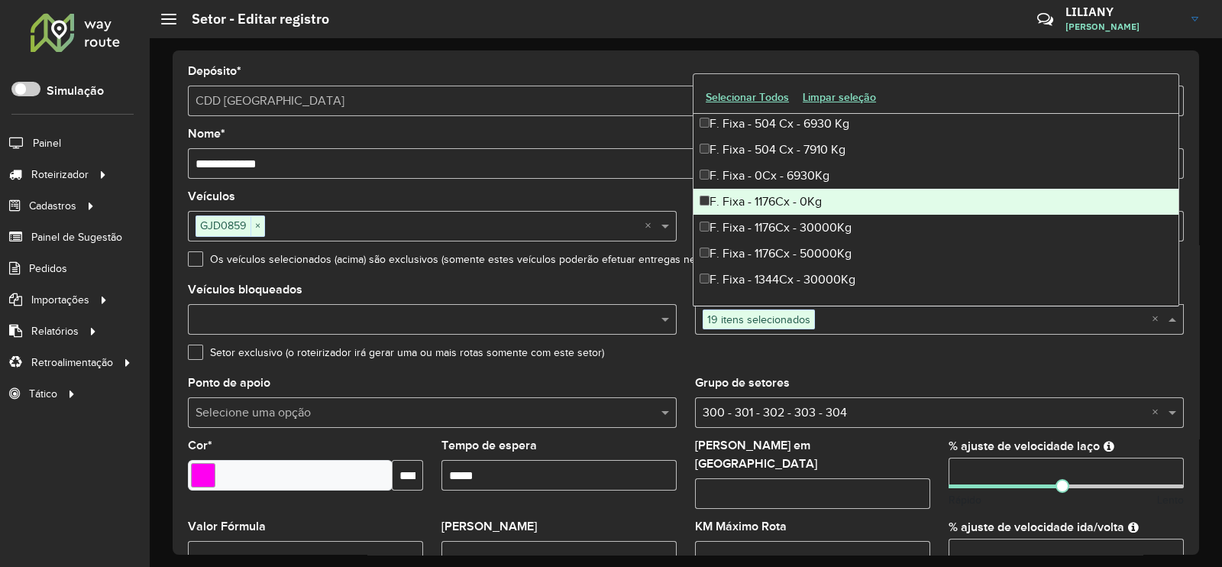
click at [793, 208] on div "F. Fixa - 1176Cx - 0Kg" at bounding box center [935, 202] width 485 height 26
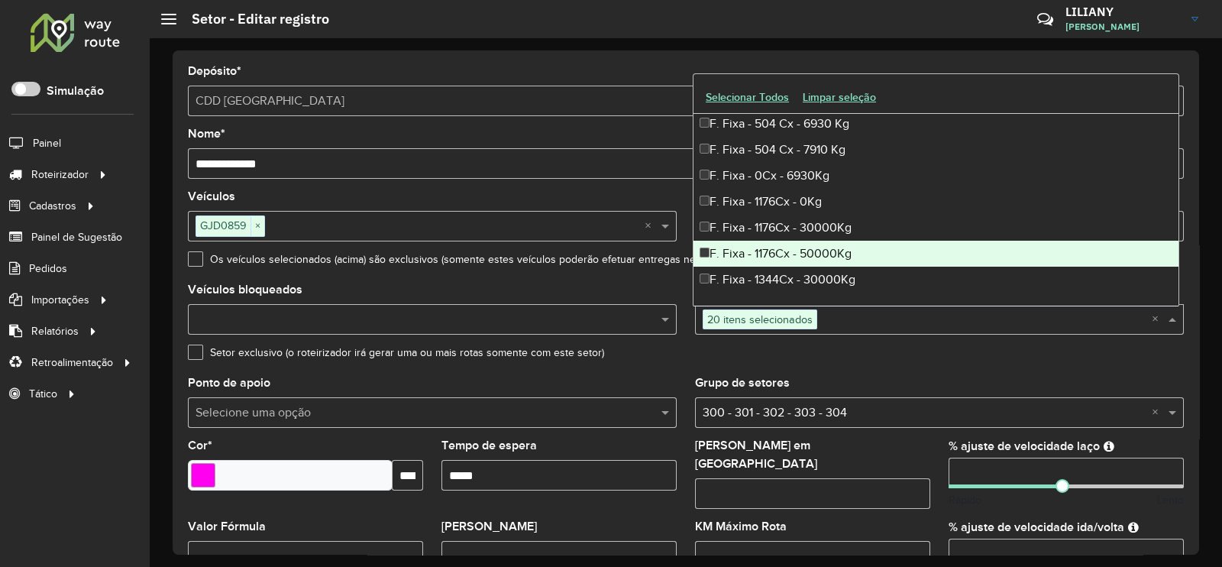
click at [790, 250] on div "F. Fixa - 1176Cx - 50000Kg" at bounding box center [935, 254] width 485 height 26
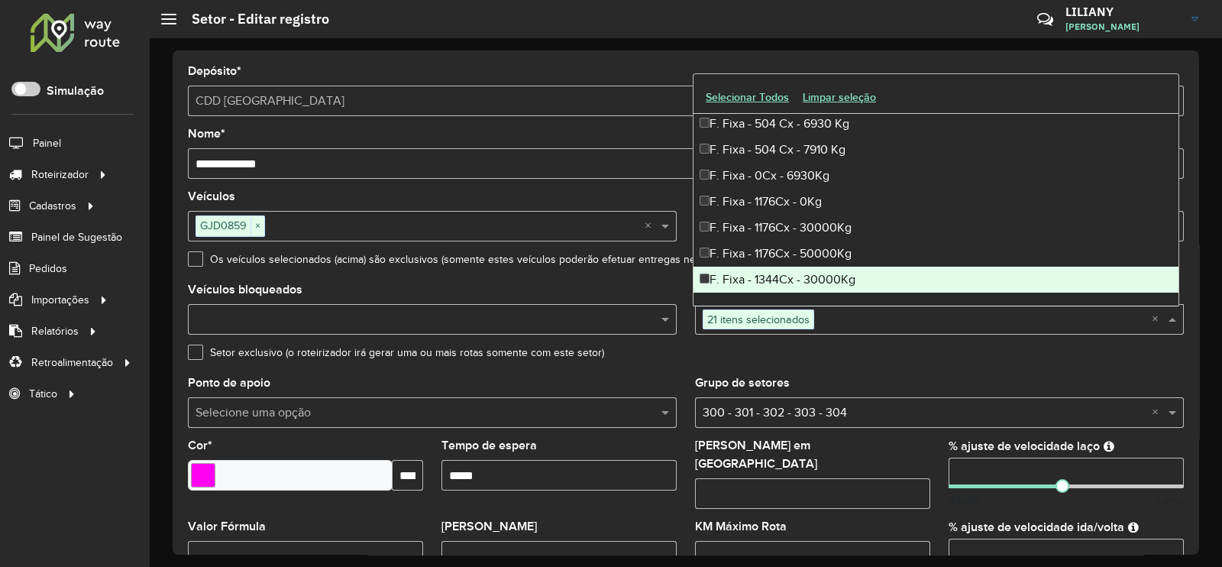
click at [790, 268] on div "F. Fixa - 1344Cx - 30000Kg" at bounding box center [935, 279] width 485 height 26
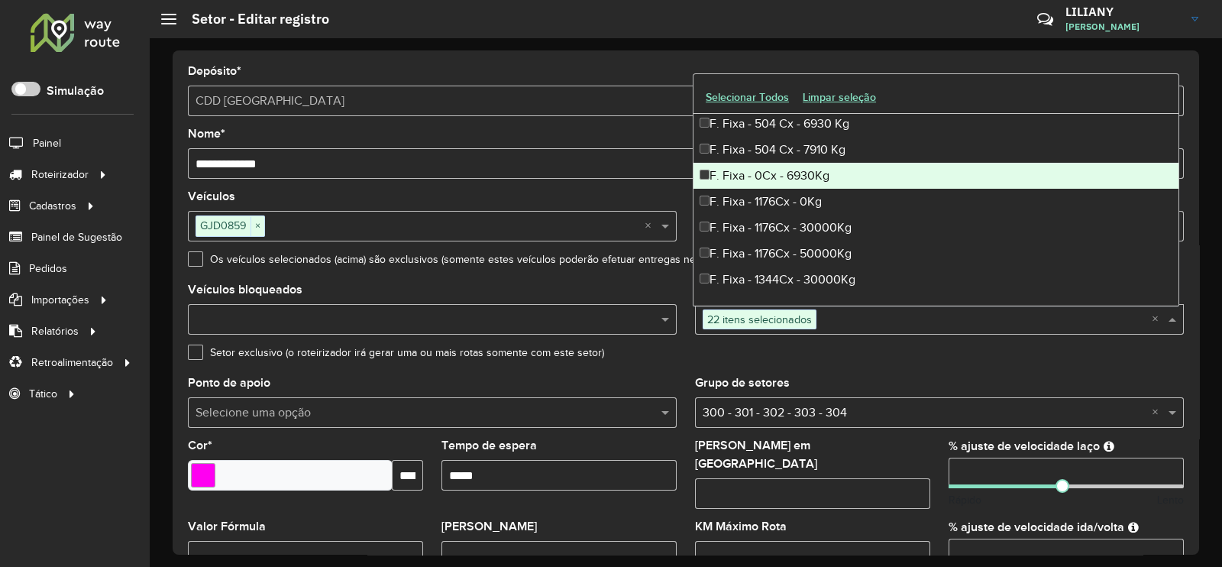
scroll to position [1240, 0]
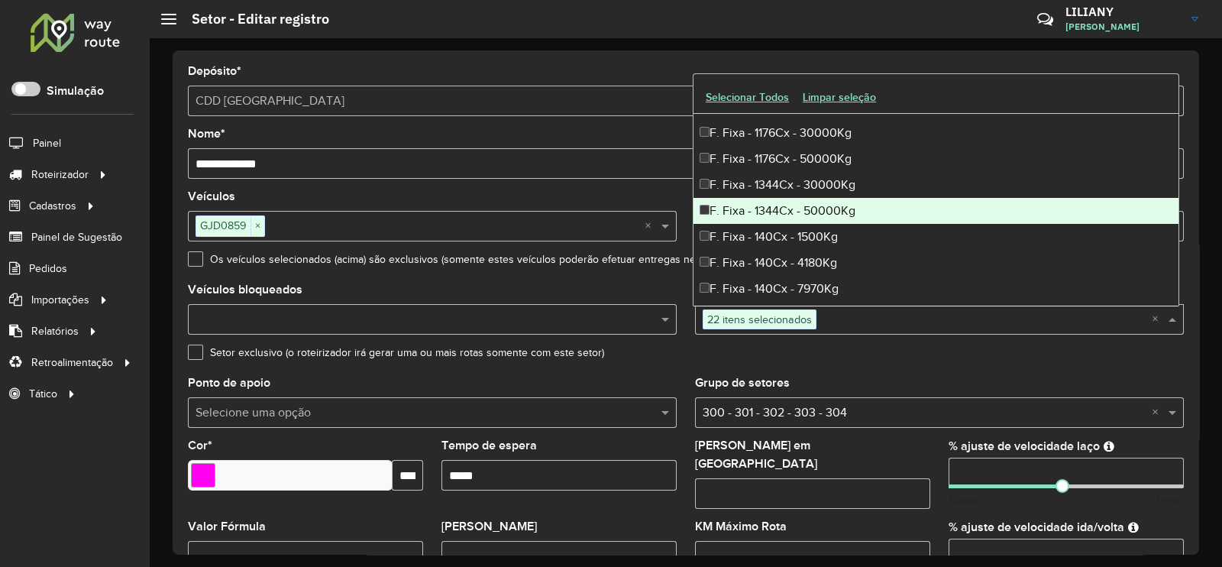
click at [798, 199] on div "F. Fixa - 1344Cx - 50000Kg" at bounding box center [935, 211] width 485 height 26
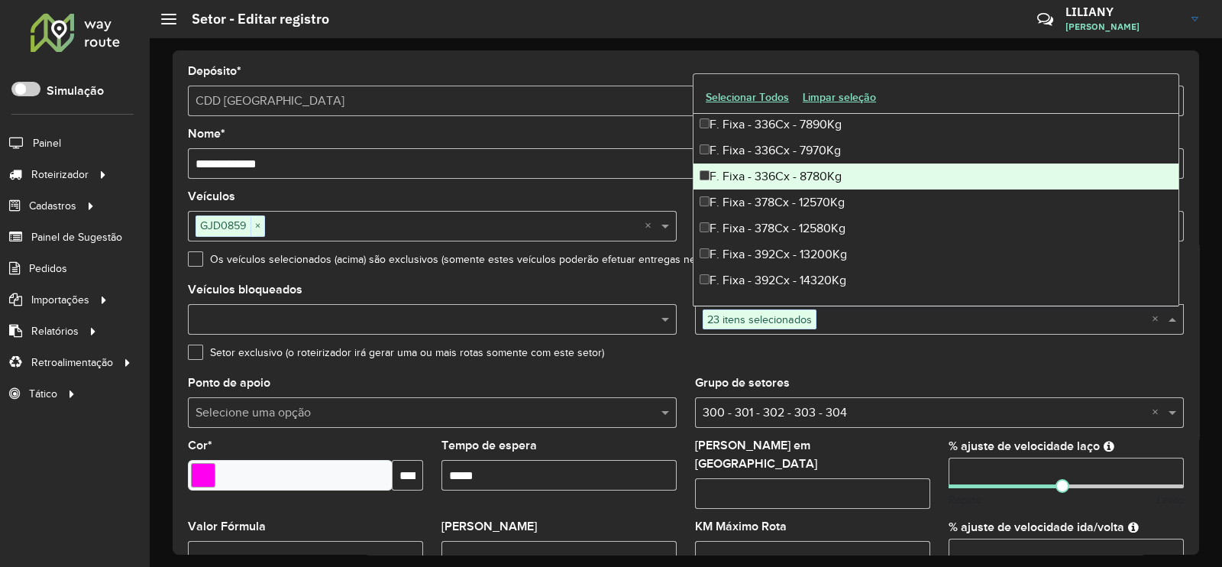
scroll to position [2576, 0]
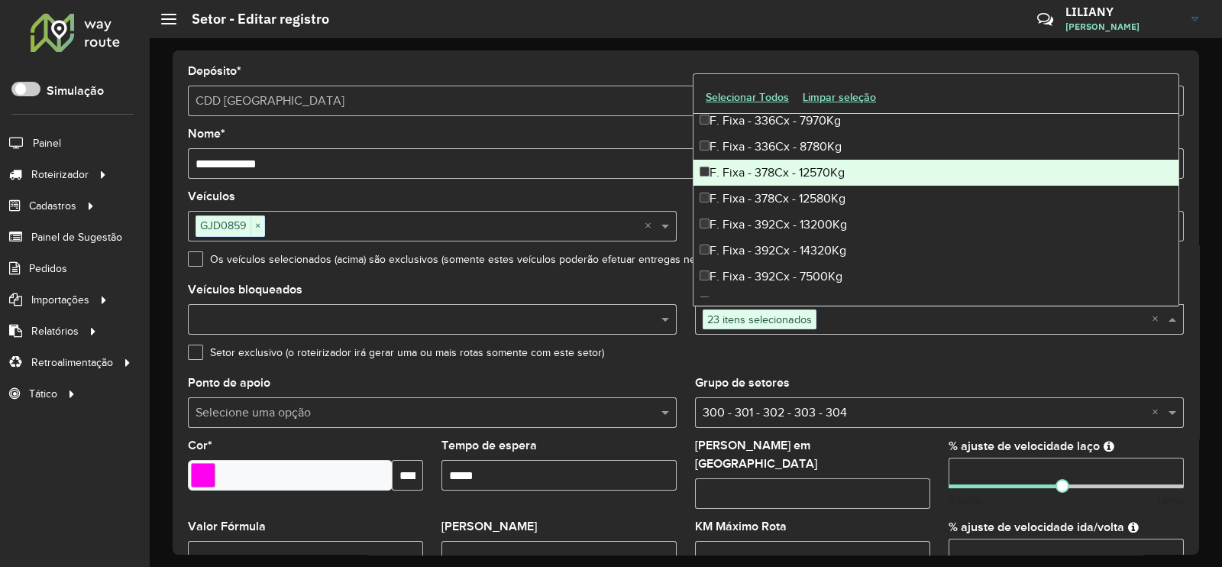
click at [778, 173] on div "F. Fixa - 378Cx - 12570Kg" at bounding box center [935, 173] width 485 height 26
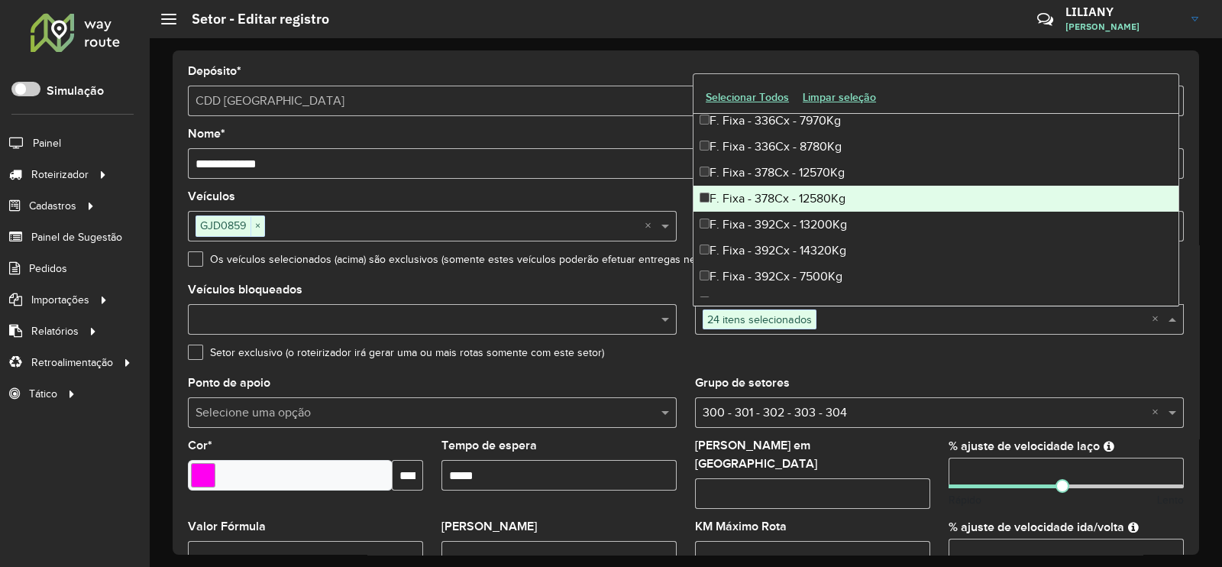
click at [772, 192] on div "F. Fixa - 378Cx - 12580Kg" at bounding box center [935, 199] width 485 height 26
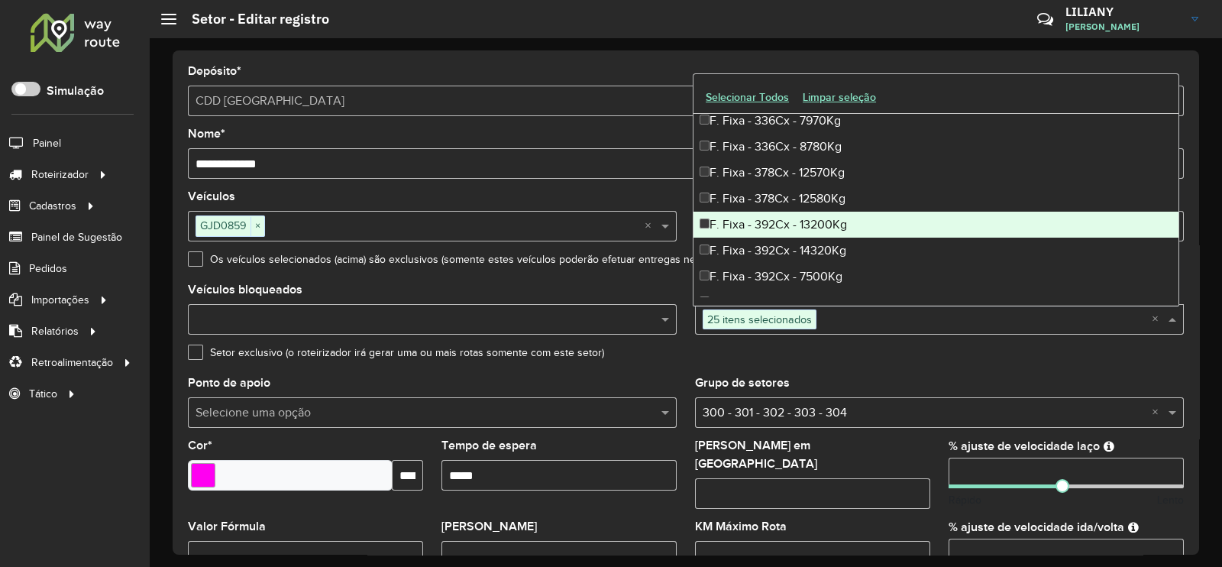
click at [764, 215] on div "F. Fixa - 392Cx - 13200Kg" at bounding box center [935, 225] width 485 height 26
click at [768, 234] on div "F. Fixa - 392Cx - 13200Kg" at bounding box center [935, 225] width 485 height 26
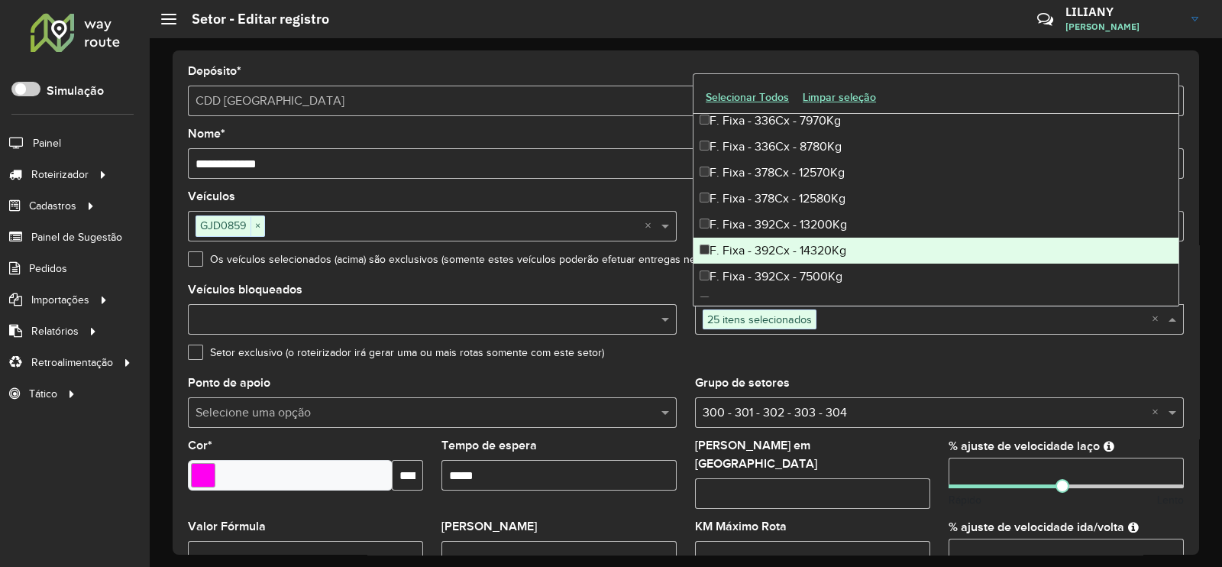
click at [770, 253] on div "F. Fixa - 392Cx - 14320Kg" at bounding box center [935, 250] width 485 height 26
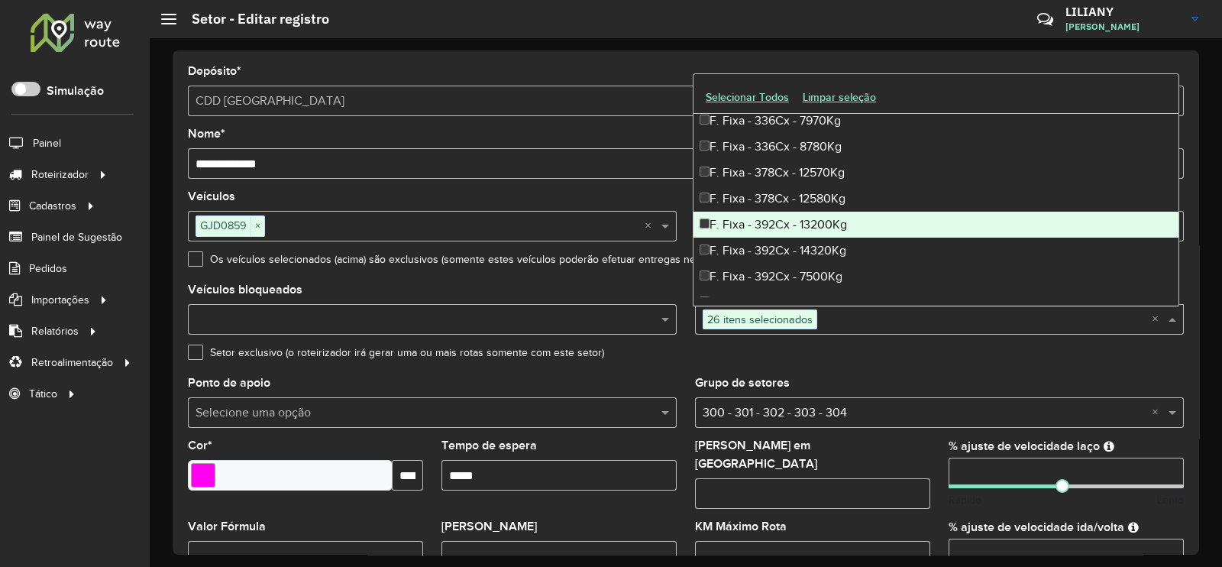
click at [764, 215] on div "F. Fixa - 392Cx - 13200Kg" at bounding box center [935, 225] width 485 height 26
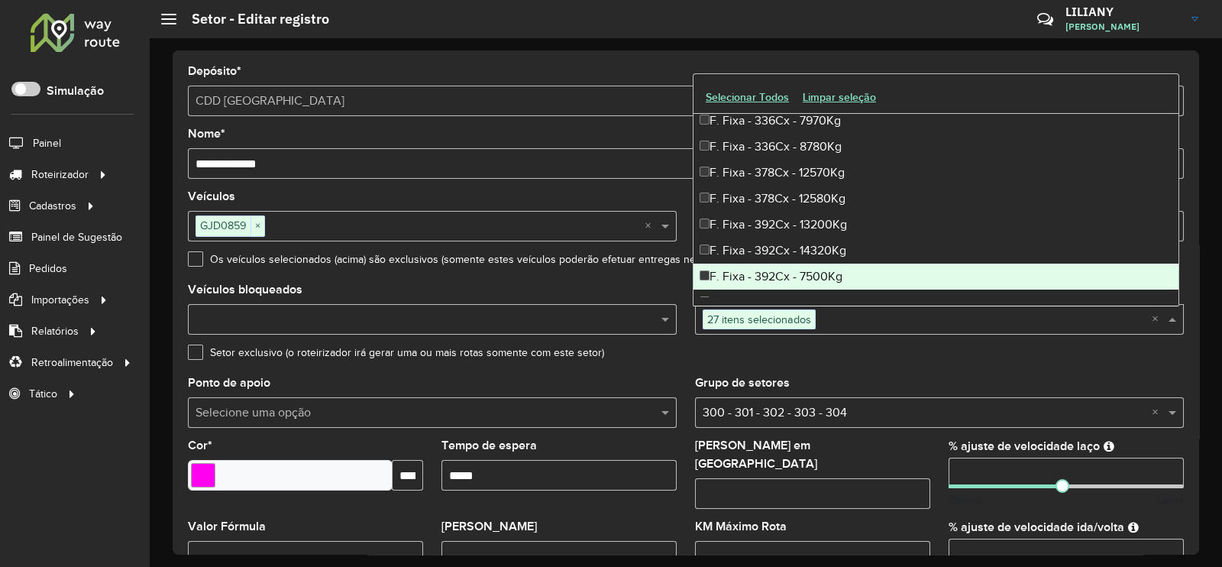
click at [768, 267] on div "F. Fixa - 392Cx - 7500Kg" at bounding box center [935, 276] width 485 height 26
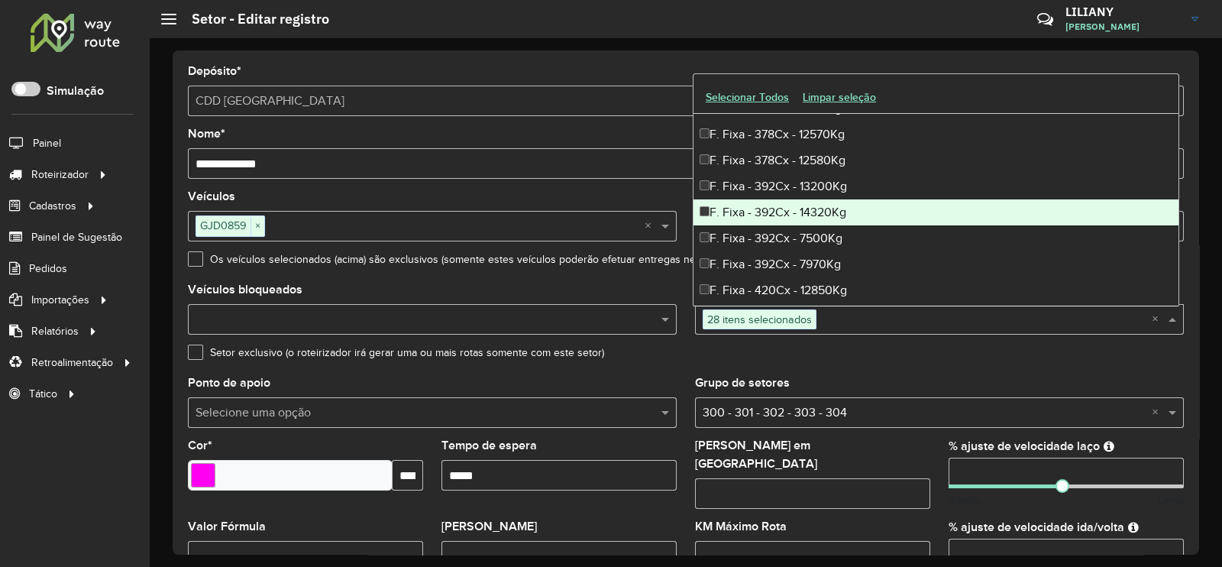
scroll to position [2672, 0]
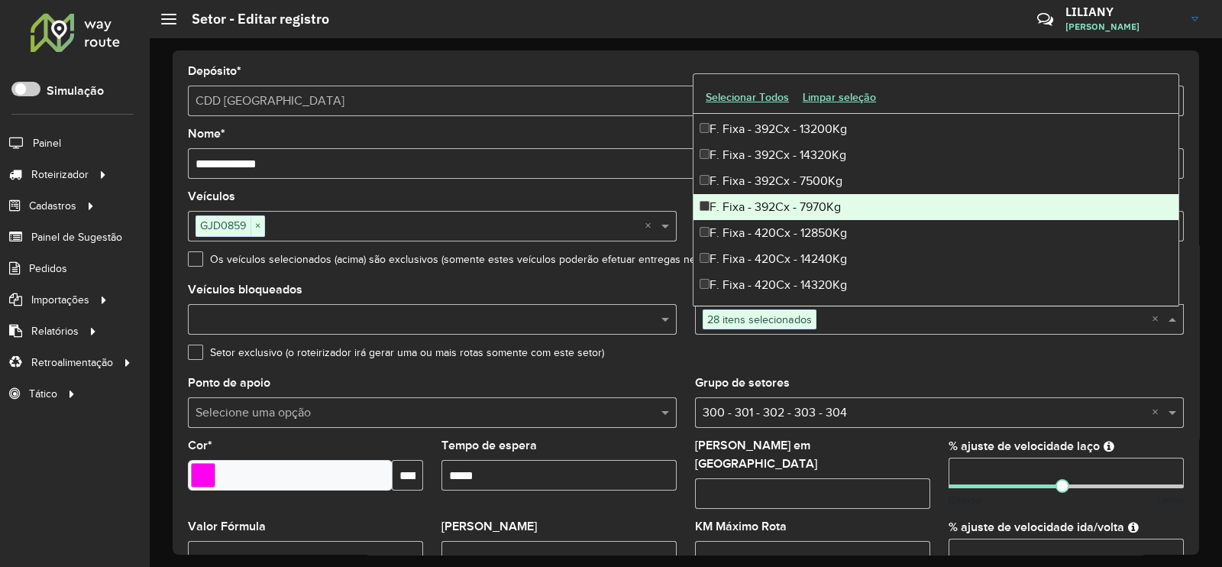
click at [783, 202] on div "F. Fixa - 392Cx - 7970Kg" at bounding box center [935, 207] width 485 height 26
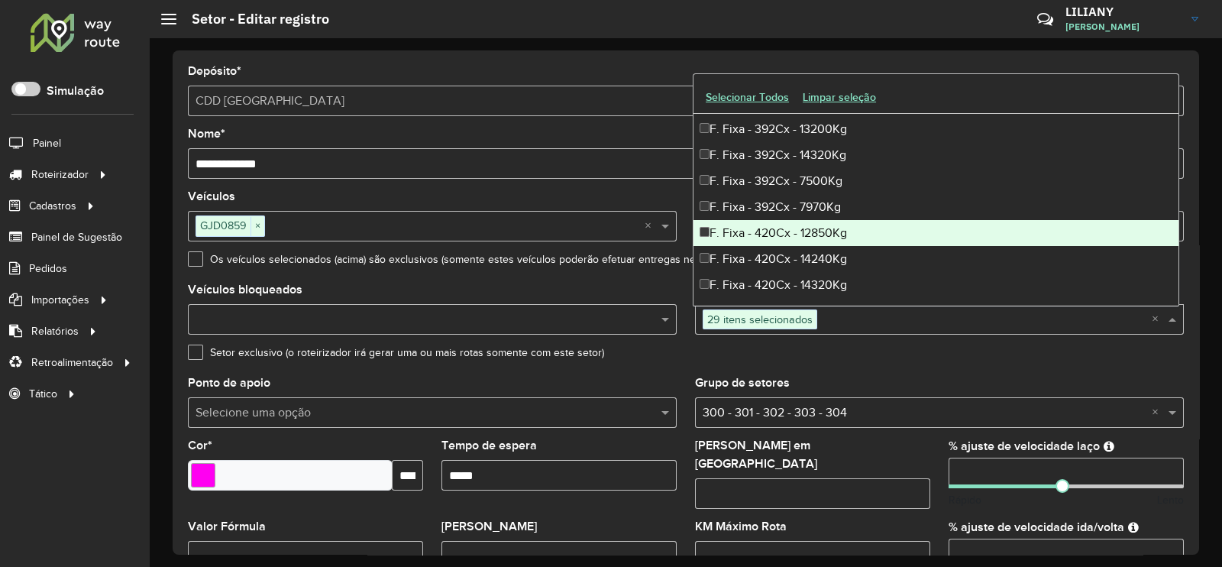
click at [774, 237] on div "F. Fixa - 420Cx - 12850Kg" at bounding box center [935, 233] width 485 height 26
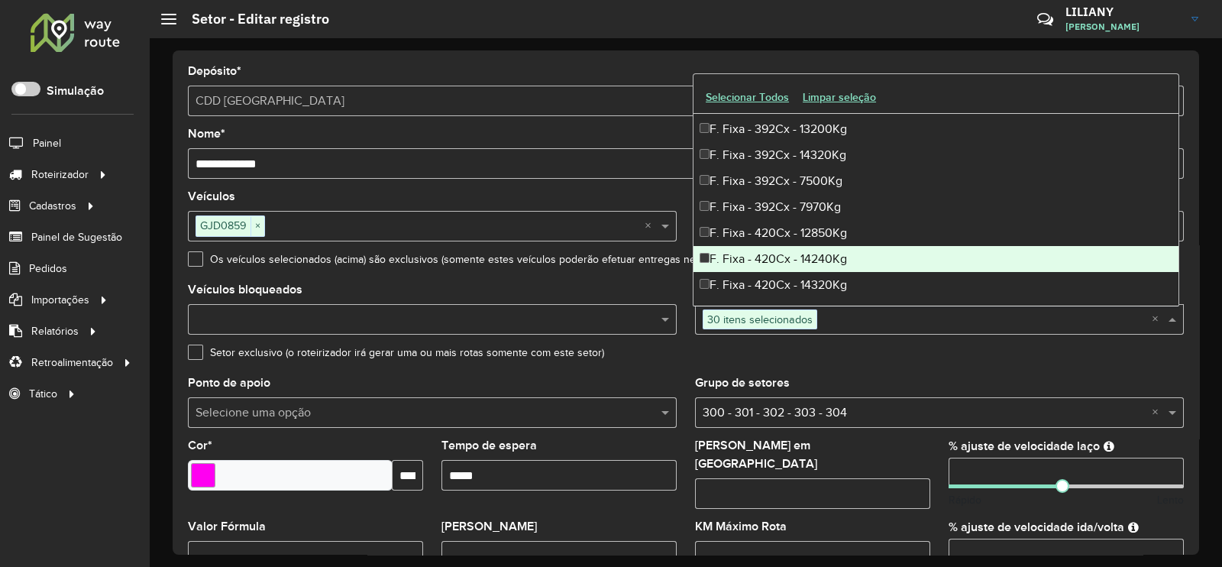
click at [769, 261] on div "F. Fixa - 420Cx - 14240Kg" at bounding box center [935, 259] width 485 height 26
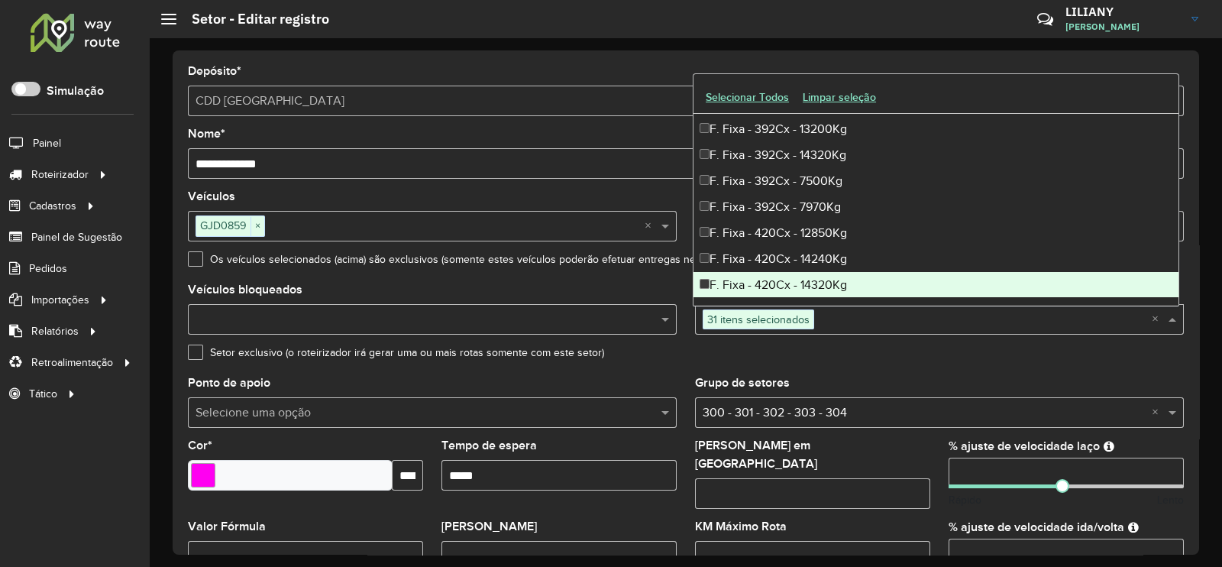
click at [770, 278] on div "F. Fixa - 420Cx - 14320Kg" at bounding box center [935, 285] width 485 height 26
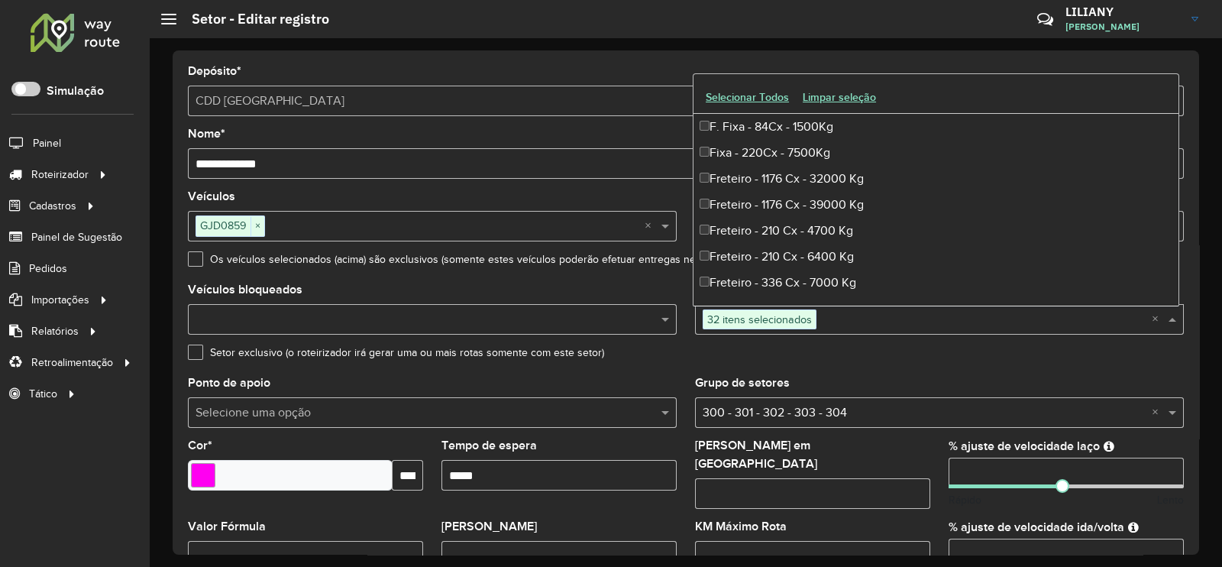
scroll to position [3054, 0]
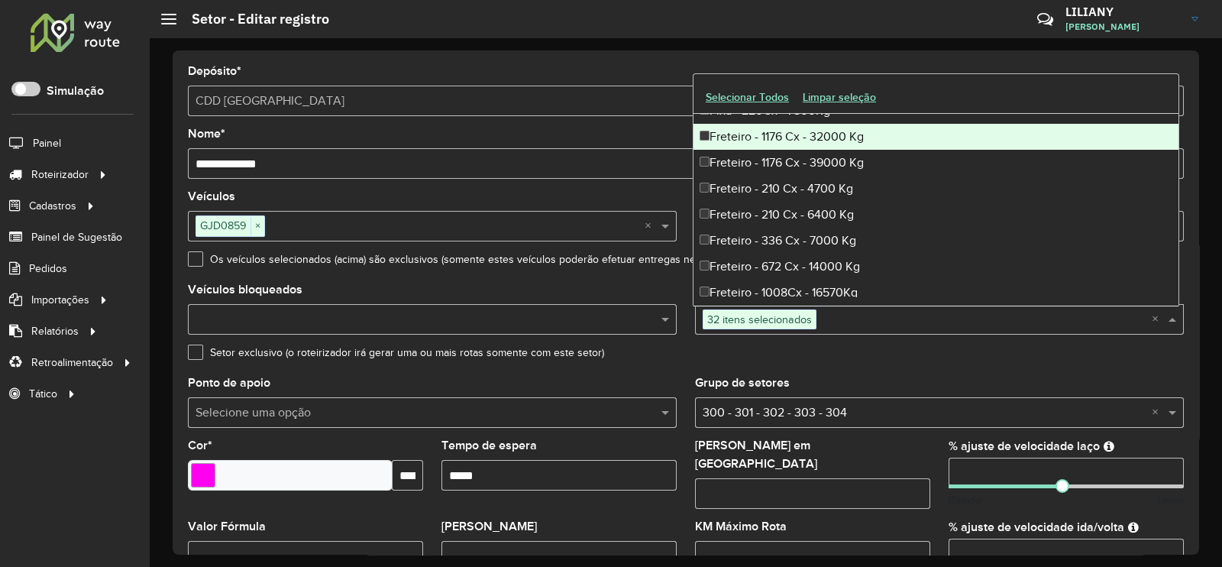
click at [794, 130] on div "Freteiro - 1176 Cx - 32000 Kg" at bounding box center [935, 137] width 485 height 26
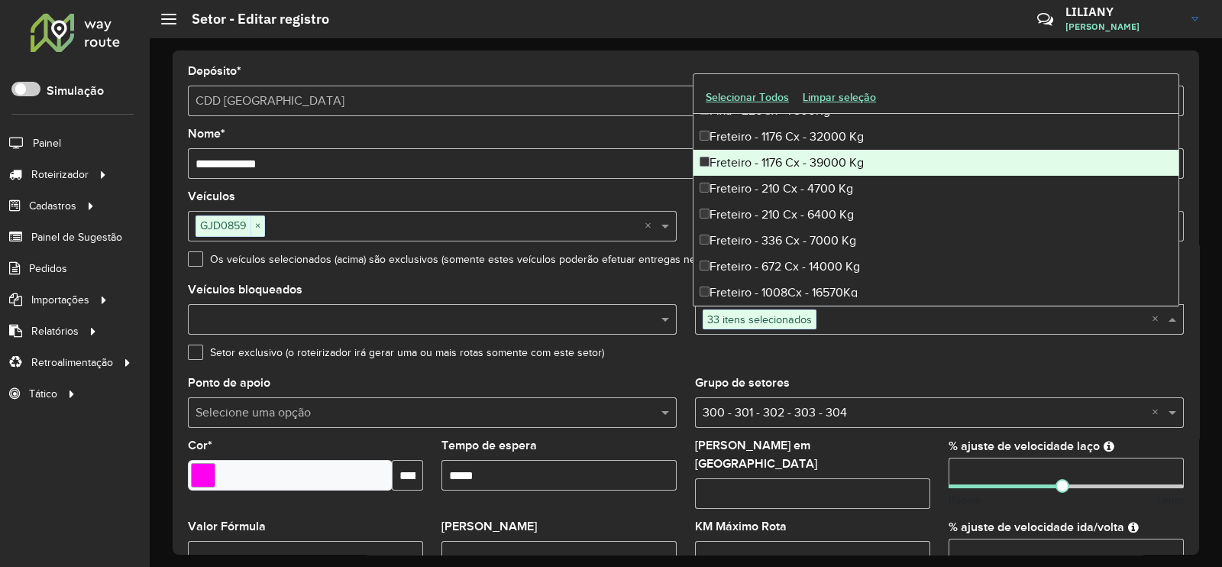
click at [788, 152] on div "Freteiro - 1176 Cx - 39000 Kg" at bounding box center [935, 163] width 485 height 26
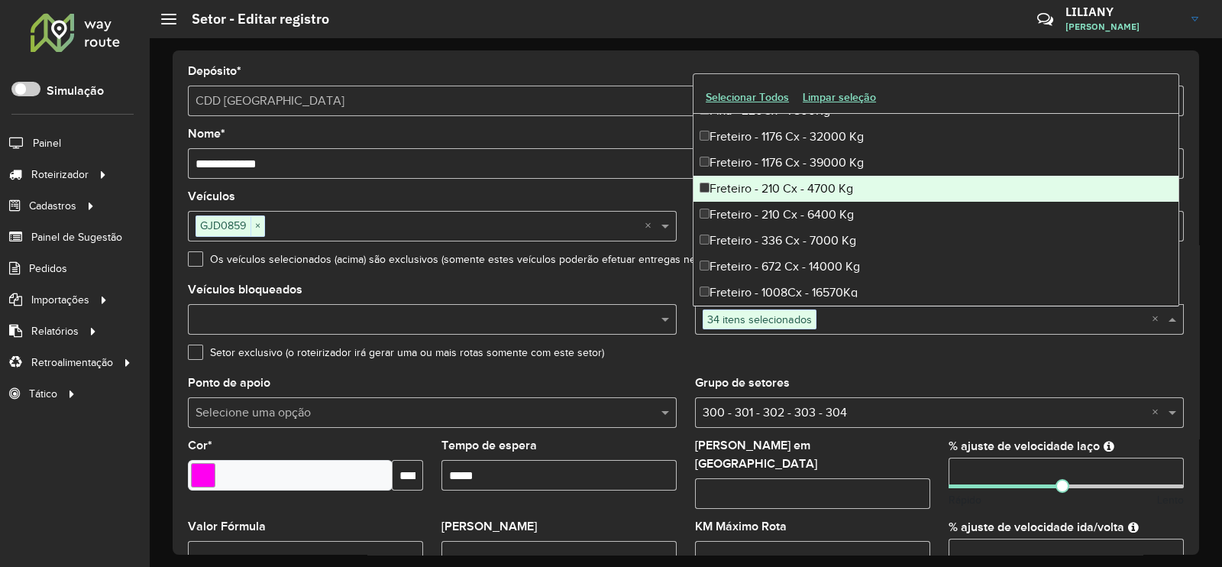
scroll to position [3150, 0]
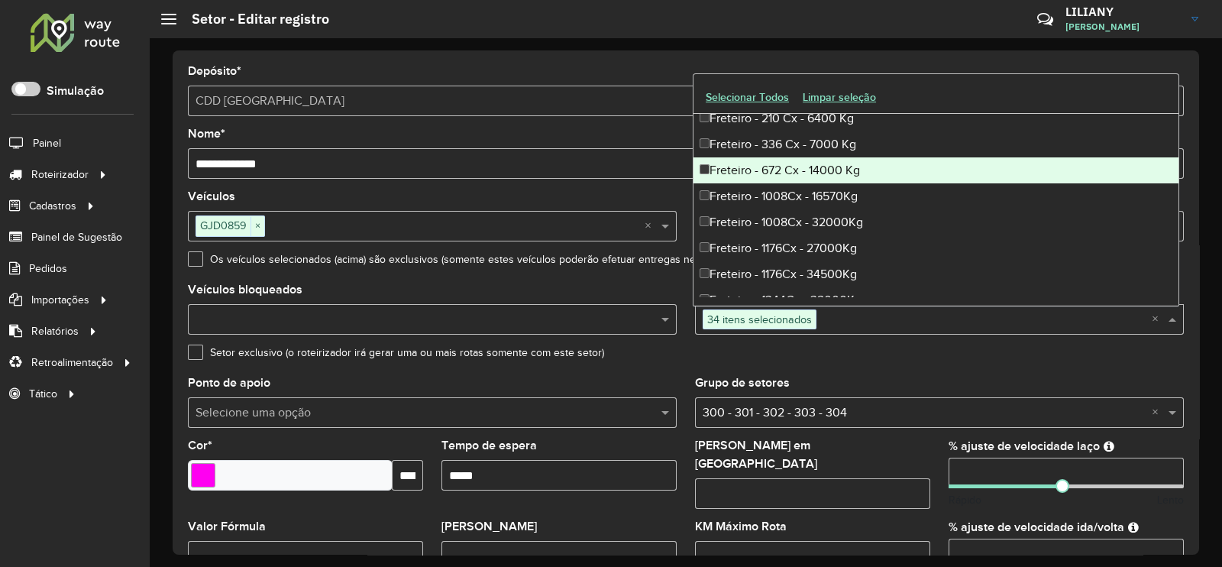
click at [797, 173] on div "Freteiro - 672 Cx - 14000 Kg" at bounding box center [935, 170] width 485 height 26
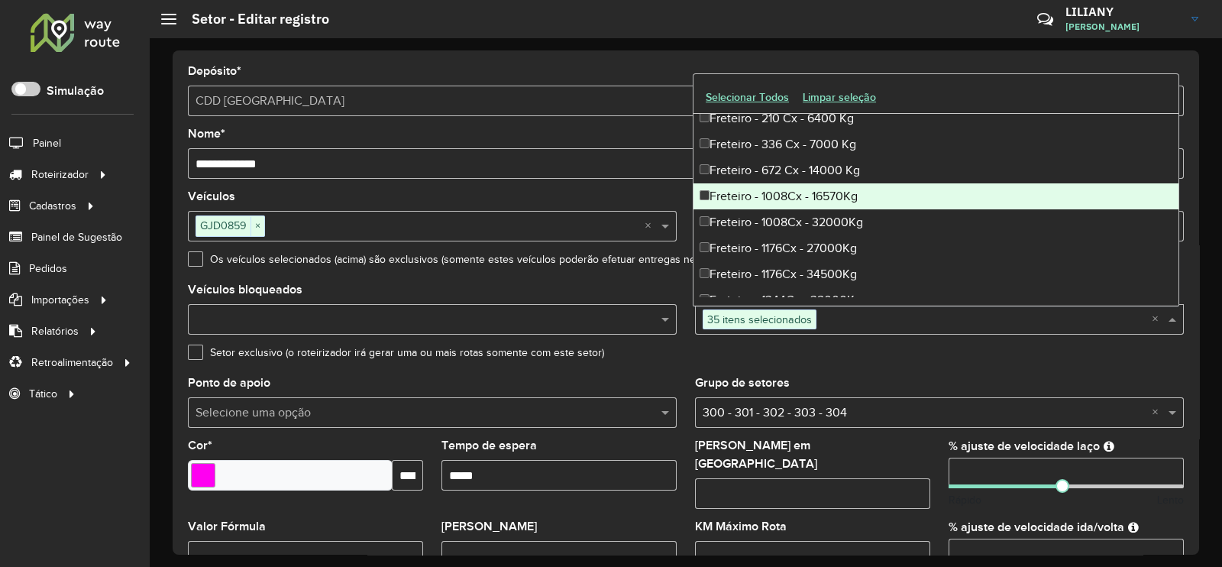
click at [792, 191] on div "Freteiro - 1008Cx - 16570Kg" at bounding box center [935, 196] width 485 height 26
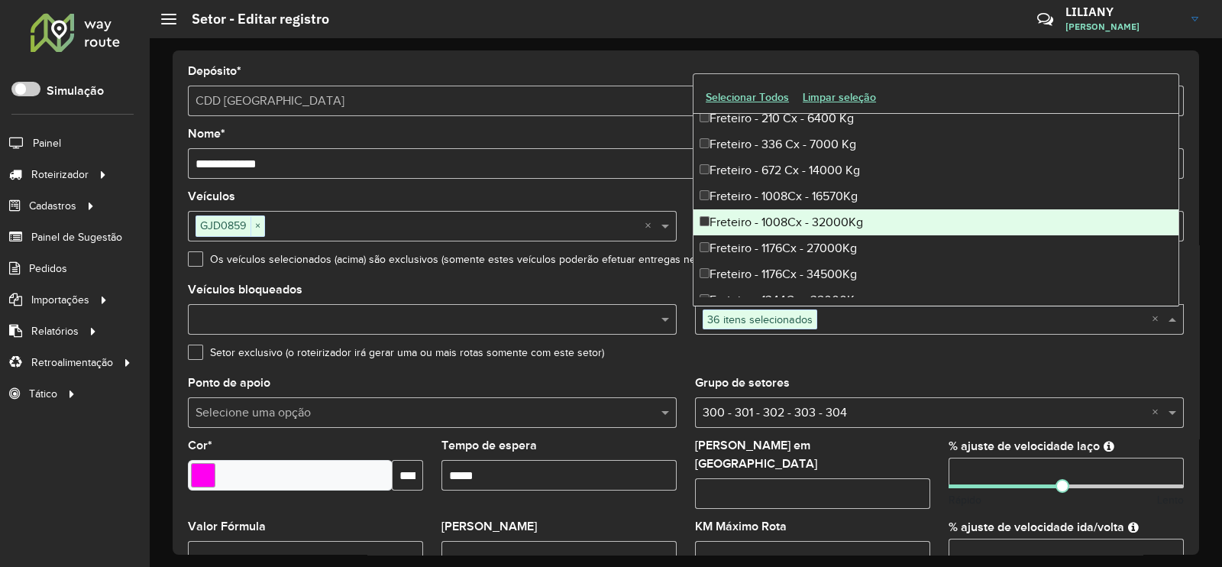
click at [787, 221] on div "Freteiro - 1008Cx - 32000Kg" at bounding box center [935, 222] width 485 height 26
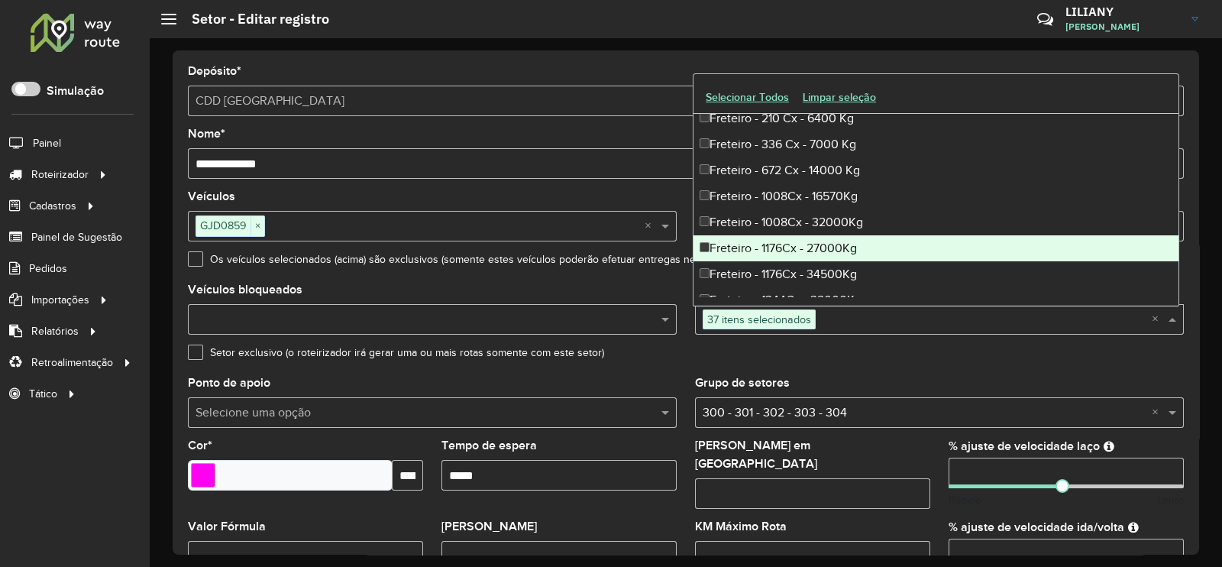
click at [782, 244] on div "Freteiro - 1176Cx - 27000Kg" at bounding box center [935, 248] width 485 height 26
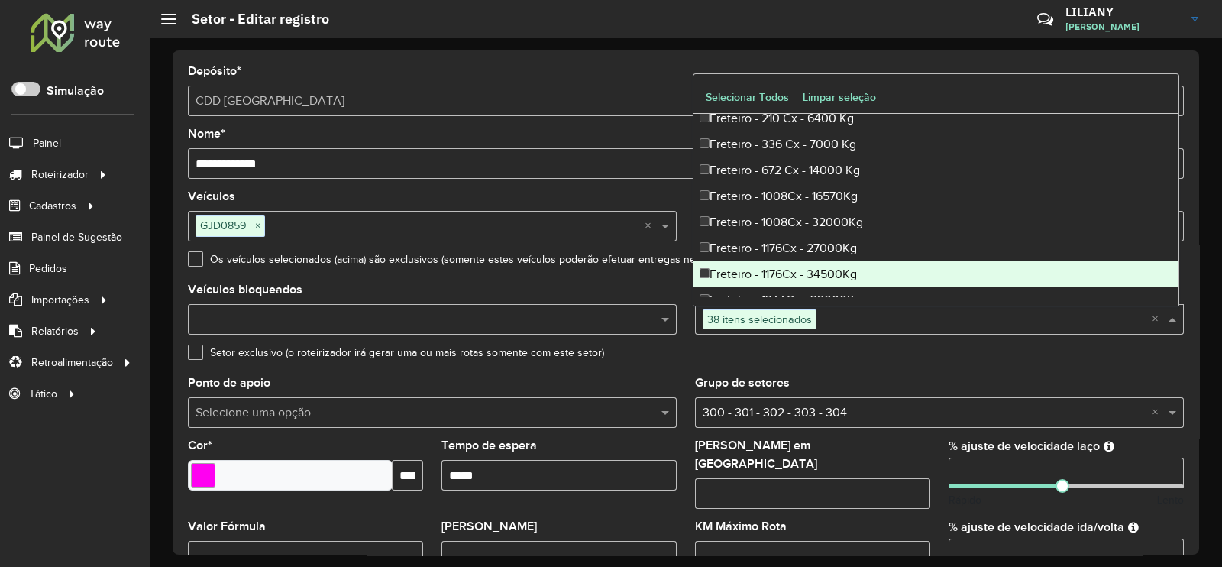
click at [781, 270] on div "Freteiro - 1176Cx - 34500Kg" at bounding box center [935, 274] width 485 height 26
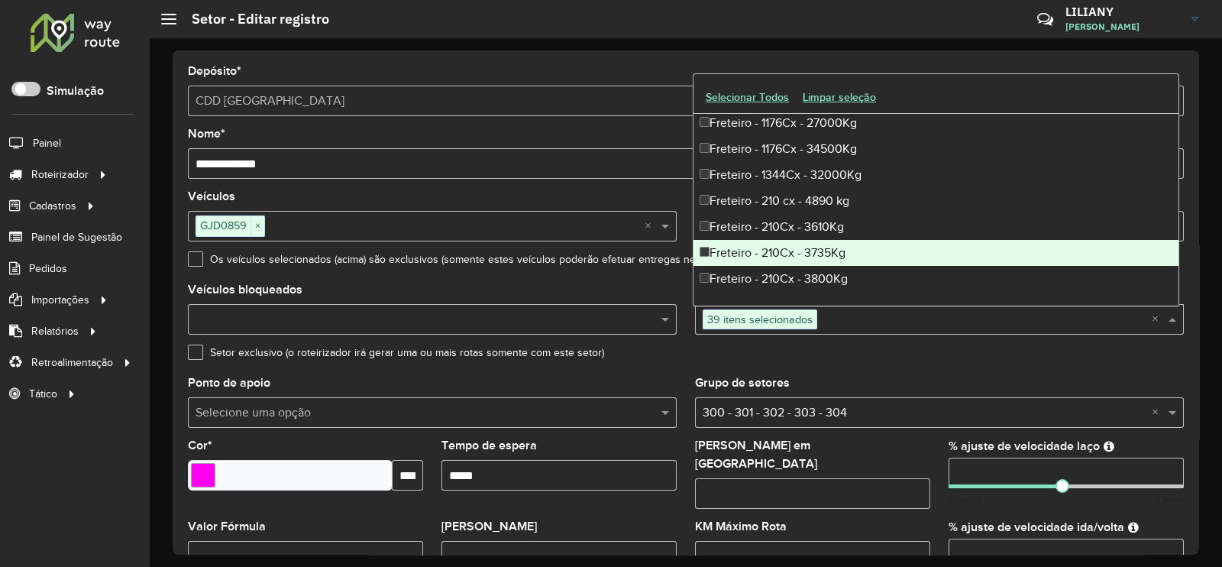
scroll to position [3245, 0]
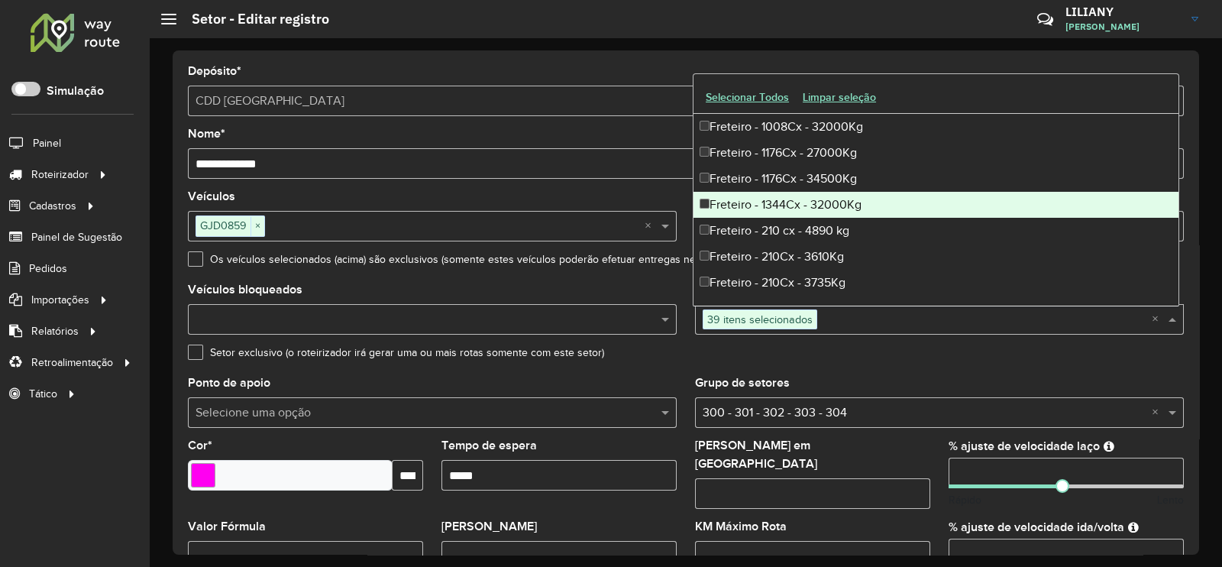
click at [798, 200] on div "Freteiro - 1344Cx - 32000Kg" at bounding box center [935, 205] width 485 height 26
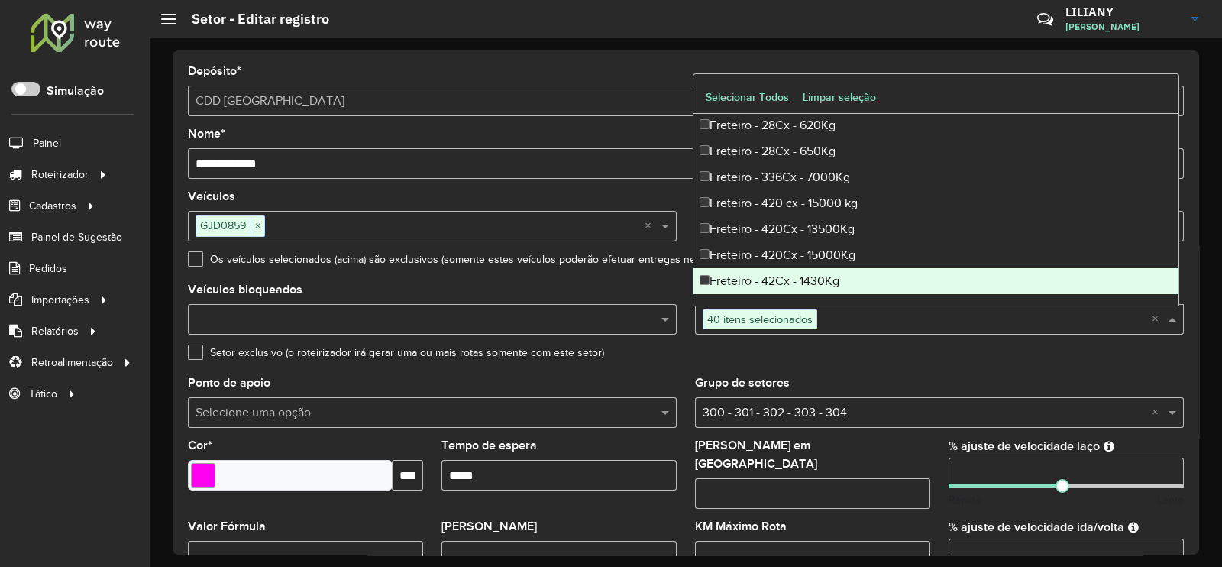
scroll to position [4009, 0]
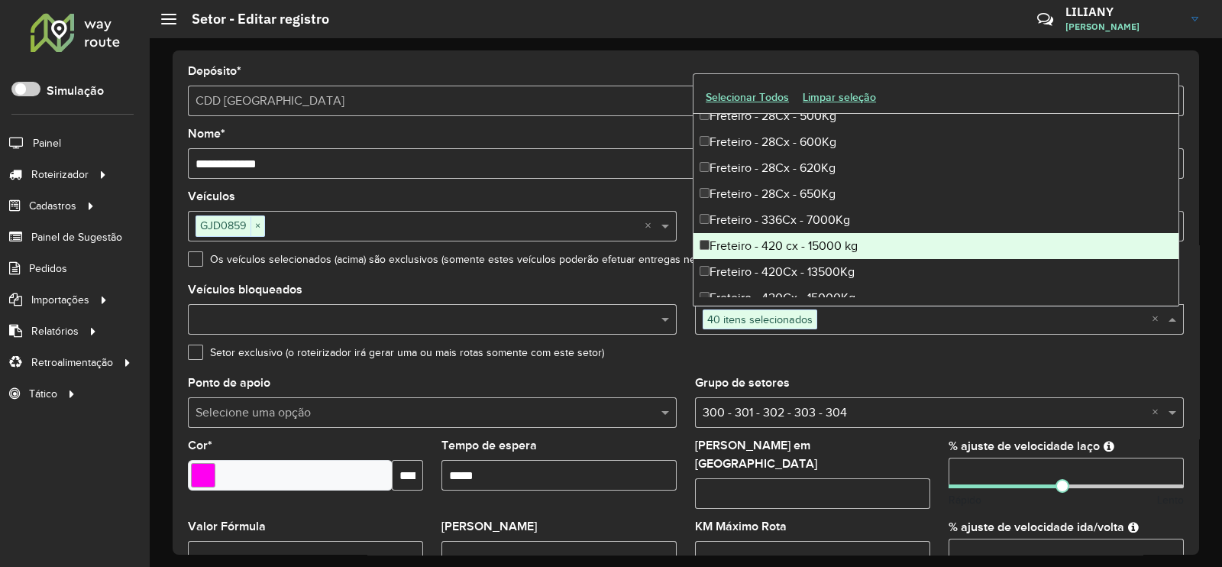
click at [793, 233] on div "Freteiro - 420 cx - 15000 kg" at bounding box center [935, 246] width 485 height 26
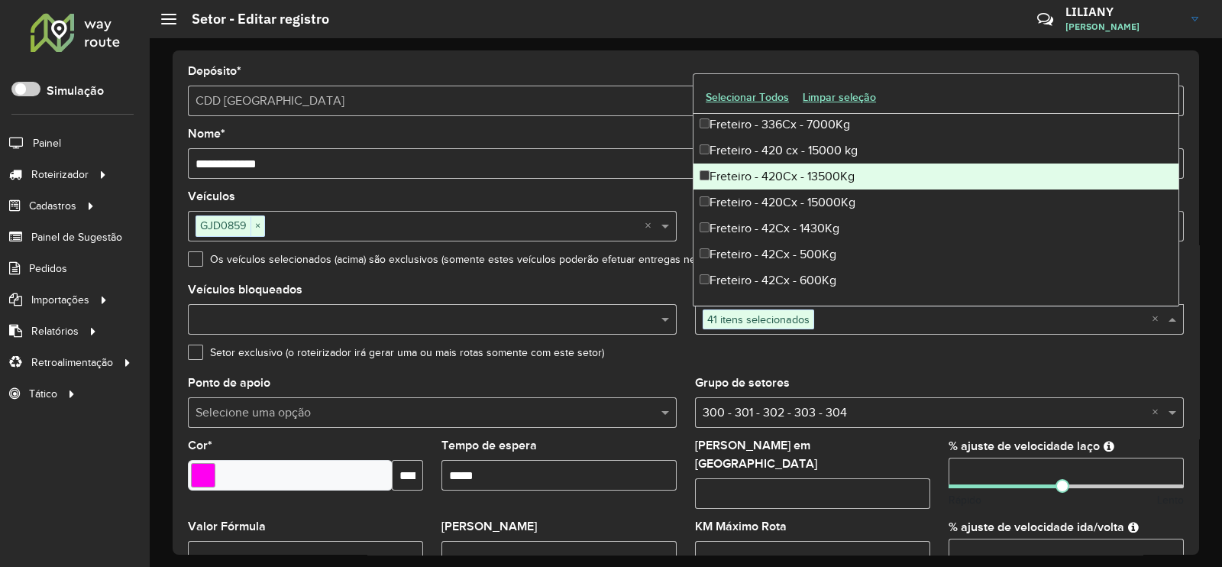
click at [785, 182] on div "Freteiro - 420Cx - 13500Kg" at bounding box center [935, 176] width 485 height 26
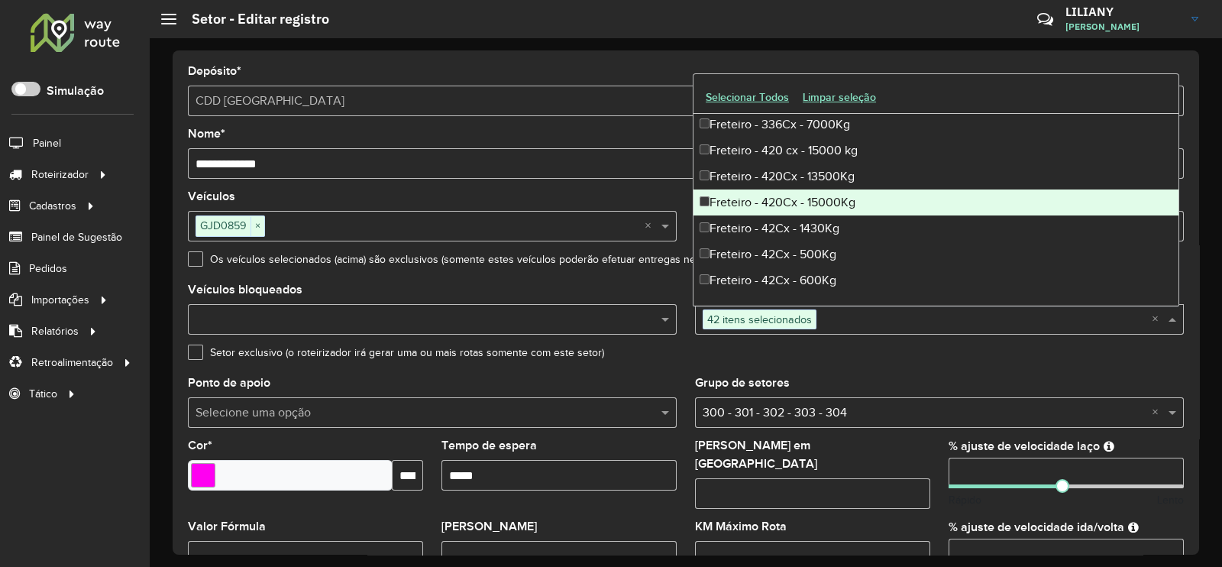
click at [782, 199] on div "Freteiro - 420Cx - 15000Kg" at bounding box center [935, 202] width 485 height 26
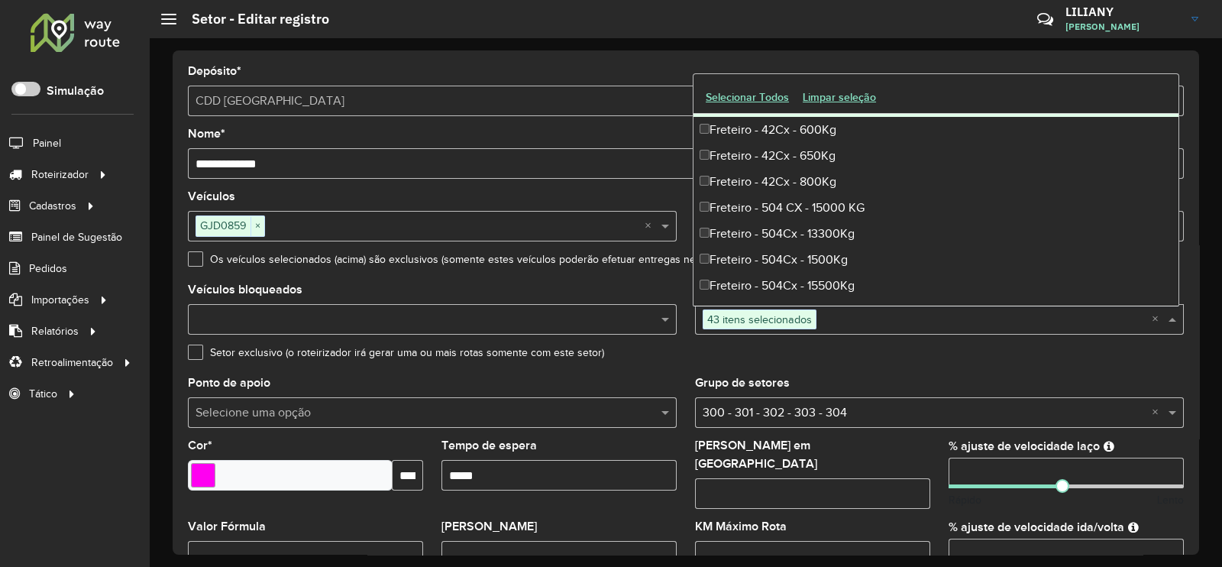
scroll to position [4295, 0]
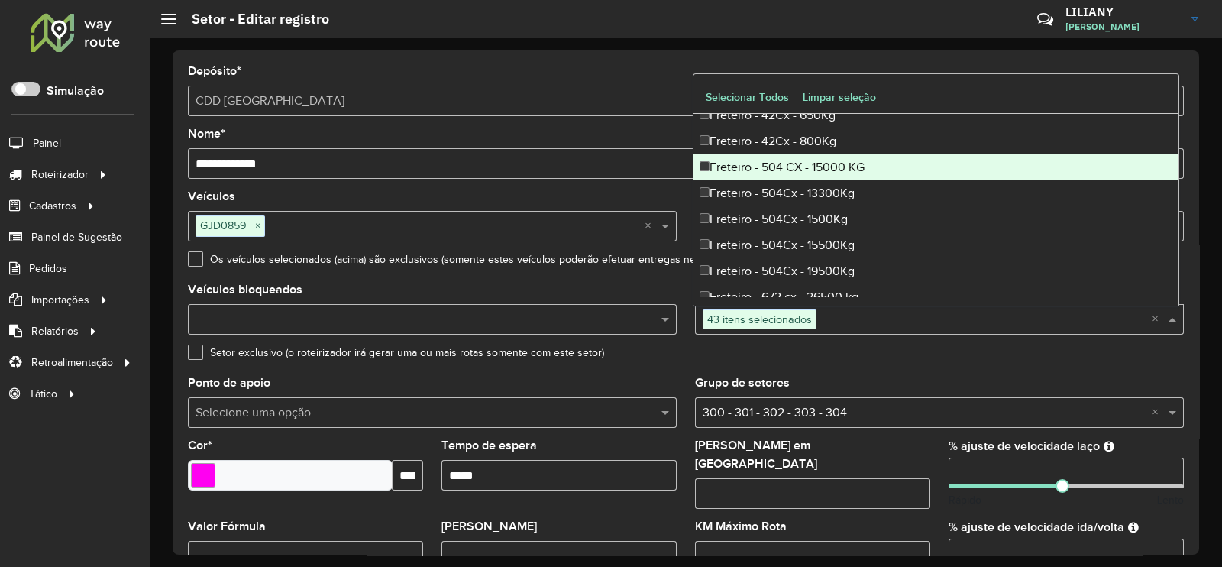
click at [783, 165] on div "Freteiro - 504 CX - 15000 KG" at bounding box center [935, 167] width 485 height 26
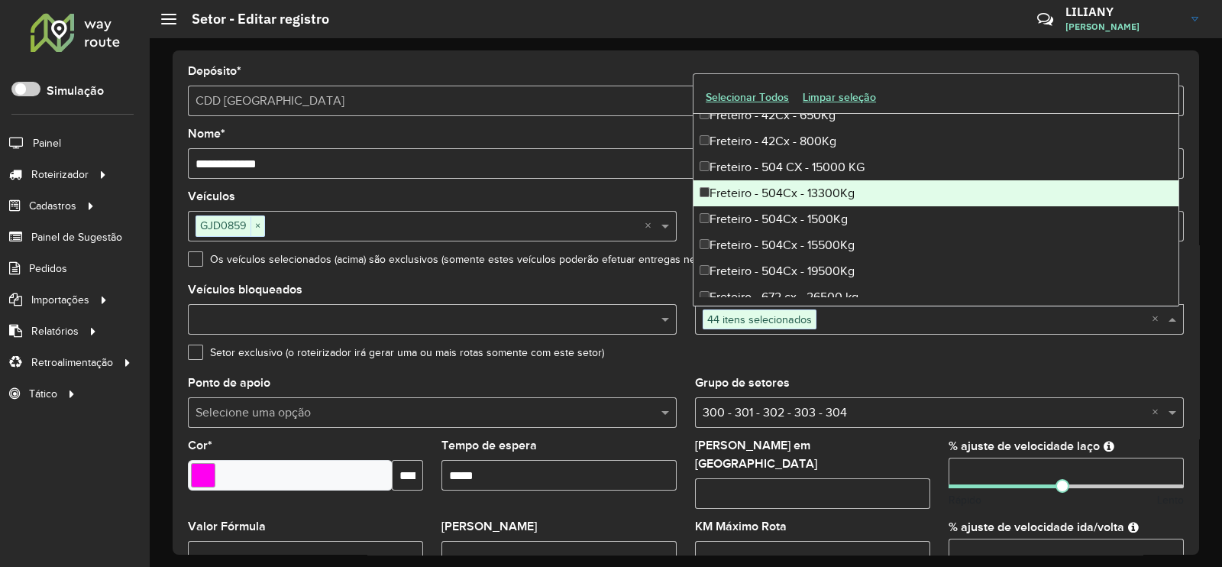
click at [781, 186] on div "Freteiro - 504Cx - 13300Kg" at bounding box center [935, 193] width 485 height 26
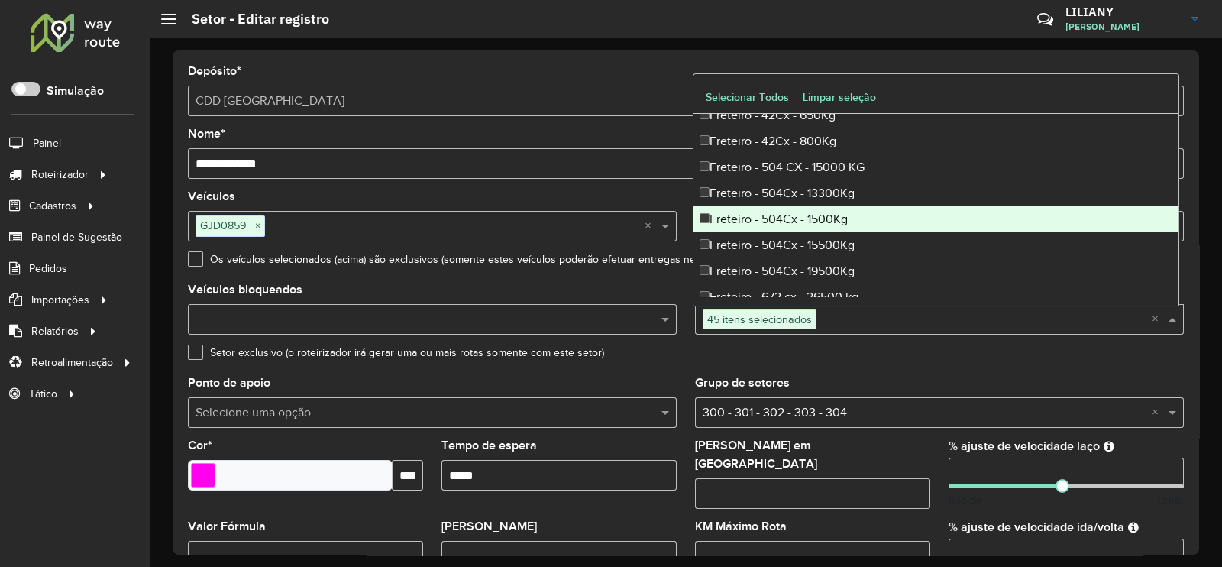
click at [783, 212] on div "Freteiro - 504Cx - 1500Kg" at bounding box center [935, 219] width 485 height 26
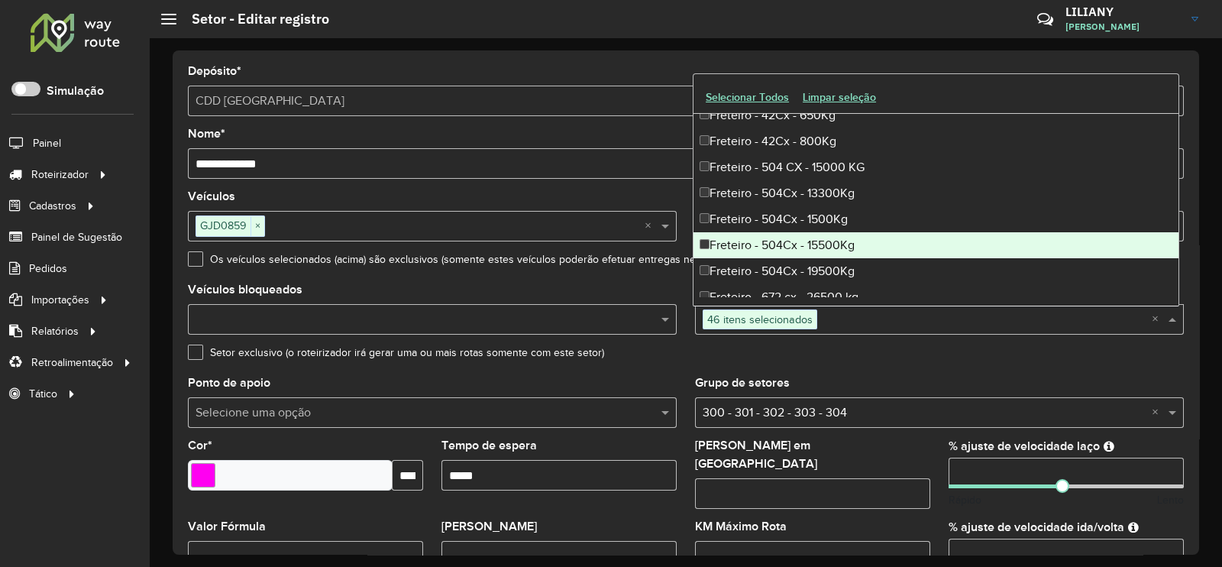
click at [787, 238] on div "Freteiro - 504Cx - 15500Kg" at bounding box center [935, 245] width 485 height 26
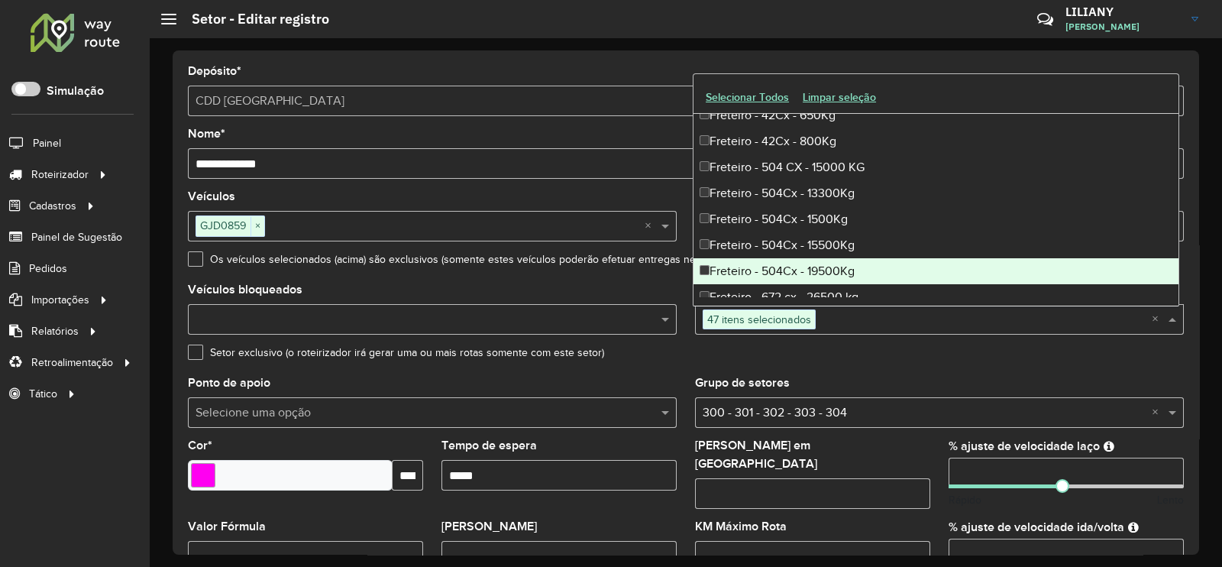
click at [797, 271] on div "Freteiro - 504Cx - 19500Kg" at bounding box center [935, 271] width 485 height 26
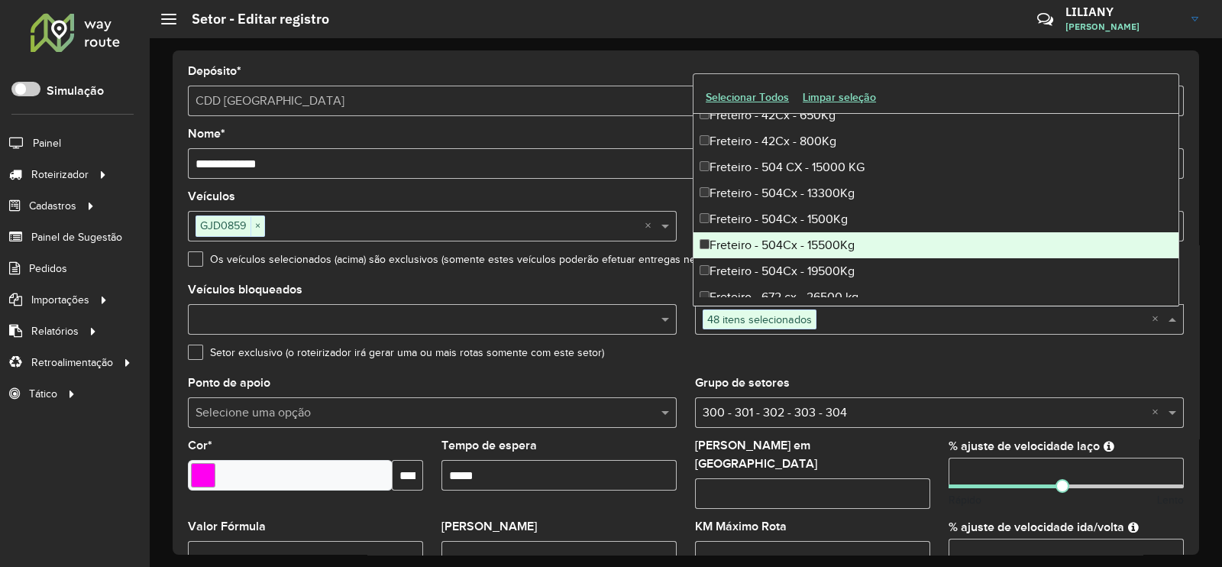
scroll to position [4391, 0]
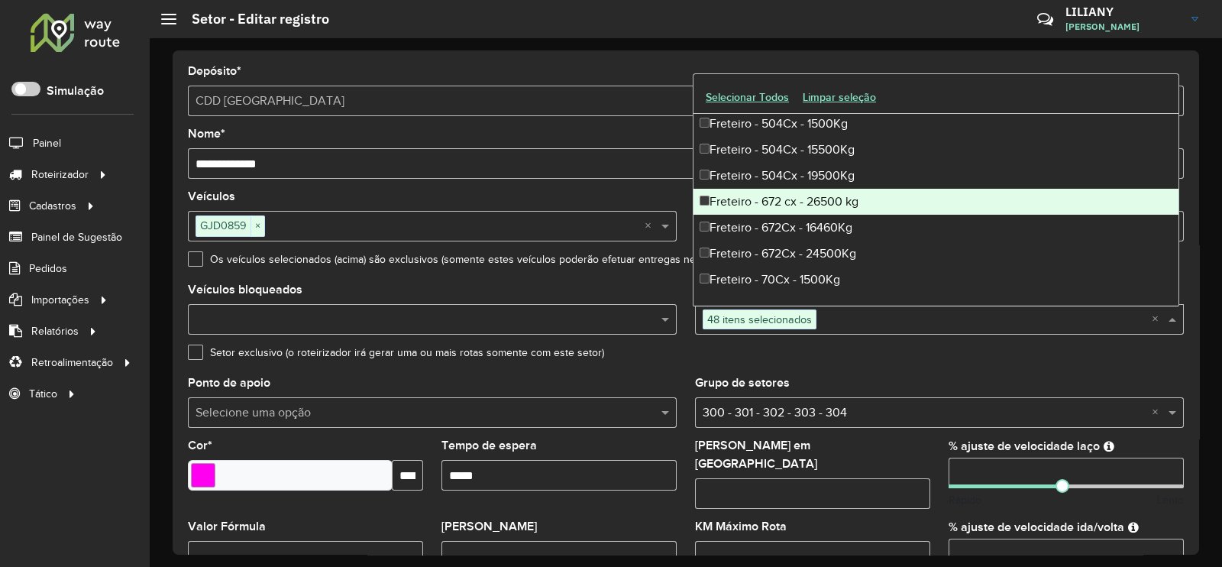
click at [774, 202] on div "Freteiro - 672 cx - 26500 kg" at bounding box center [935, 202] width 485 height 26
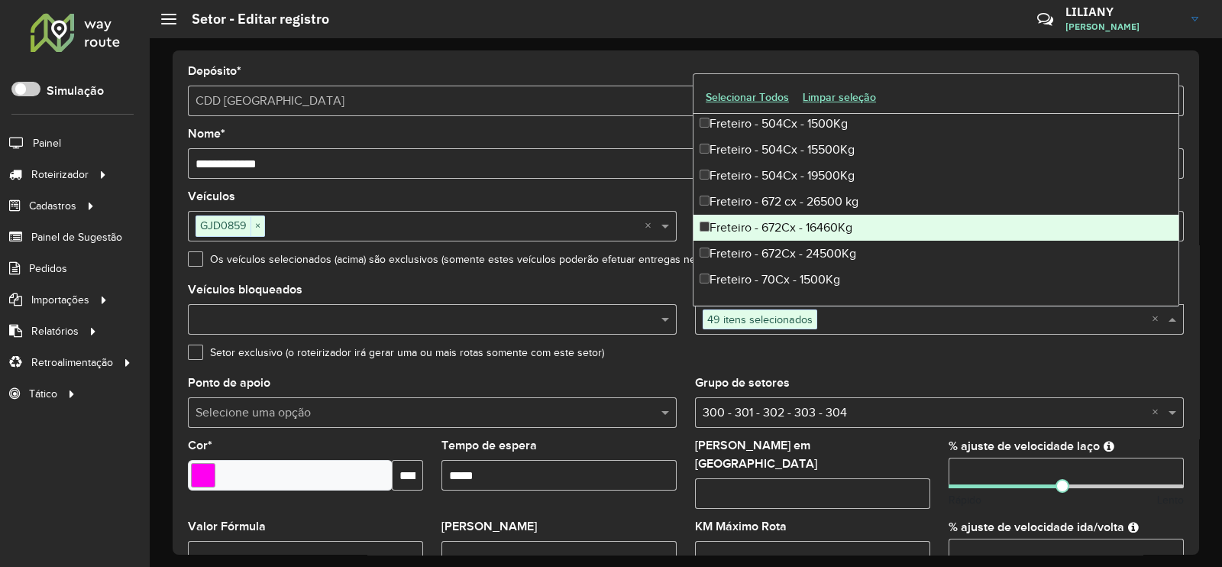
click at [774, 218] on div "Freteiro - 672Cx - 16460Kg" at bounding box center [935, 228] width 485 height 26
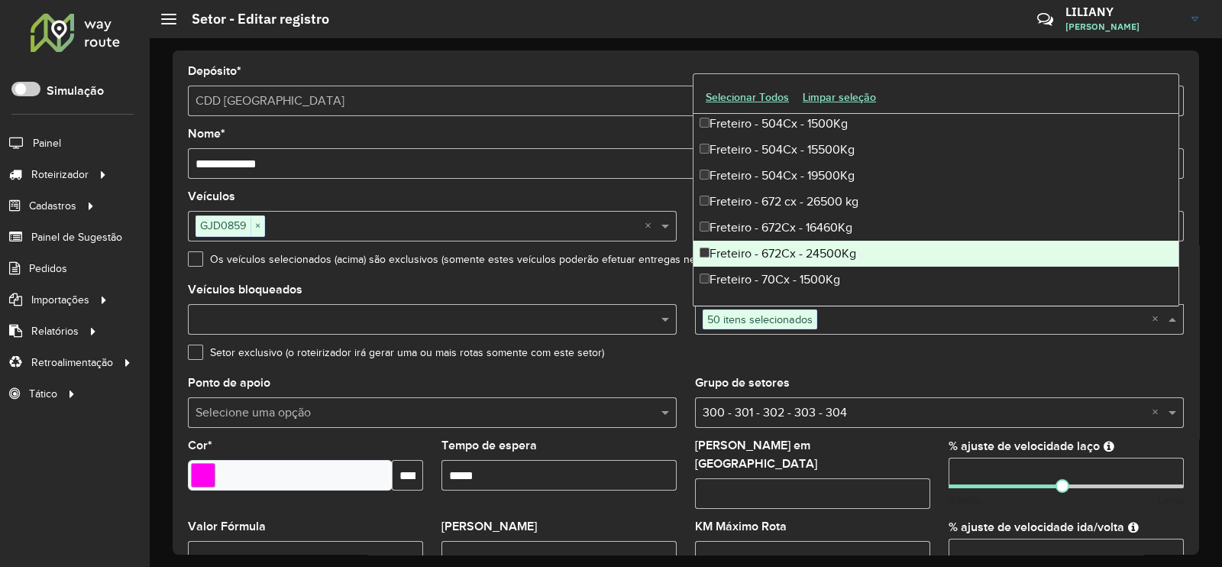
click at [783, 251] on div "Freteiro - 672Cx - 24500Kg" at bounding box center [935, 254] width 485 height 26
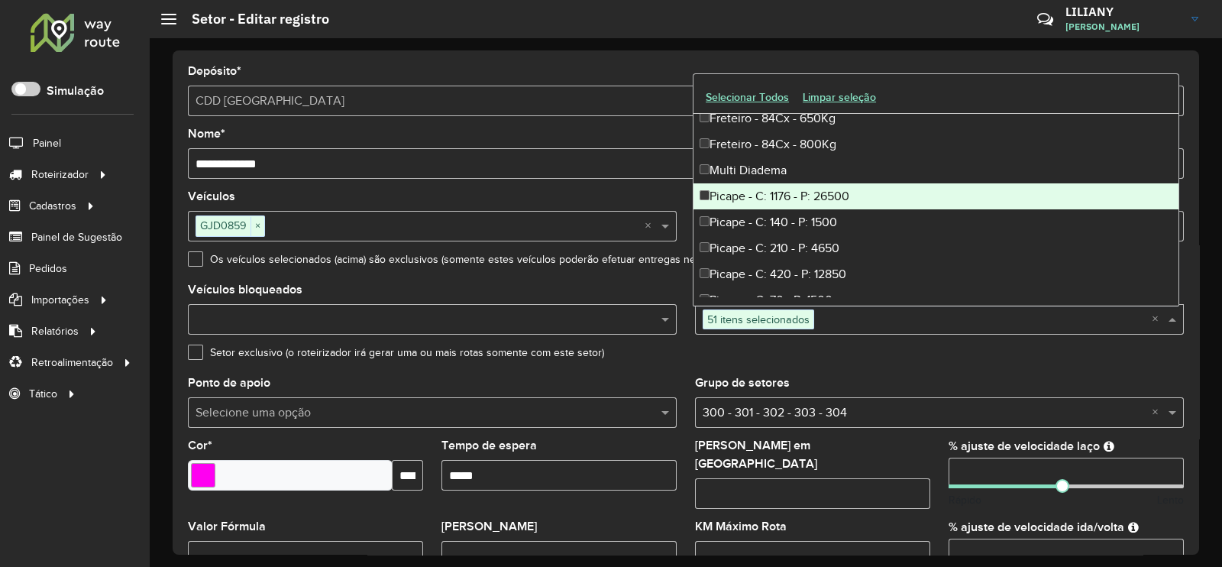
scroll to position [4867, 0]
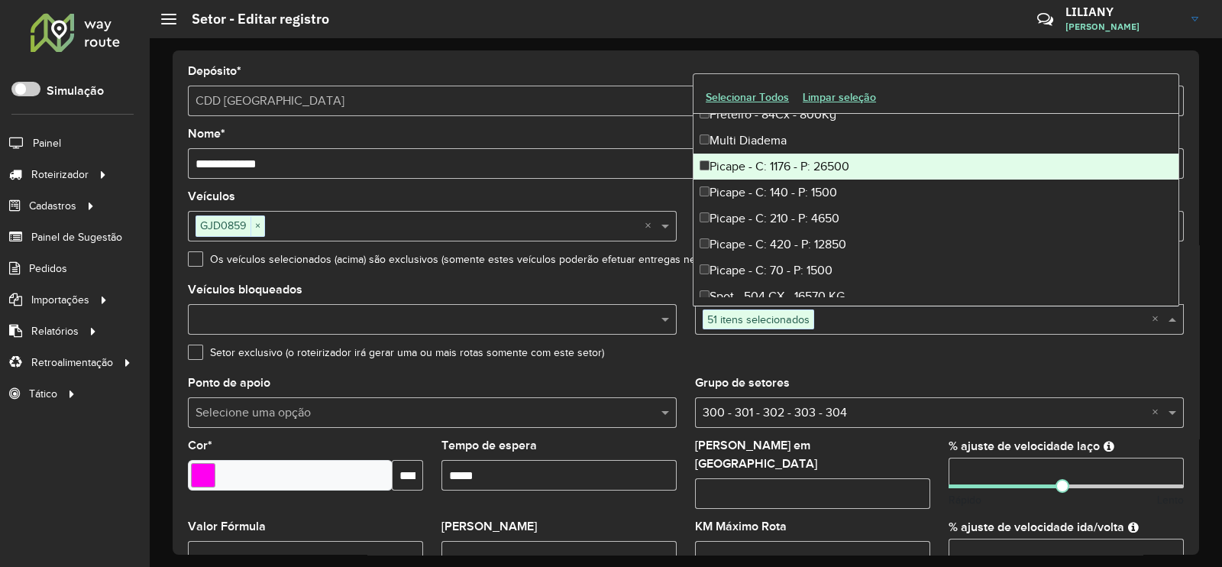
click at [809, 173] on div "Picape - C: 1176 - P: 26500" at bounding box center [935, 166] width 485 height 26
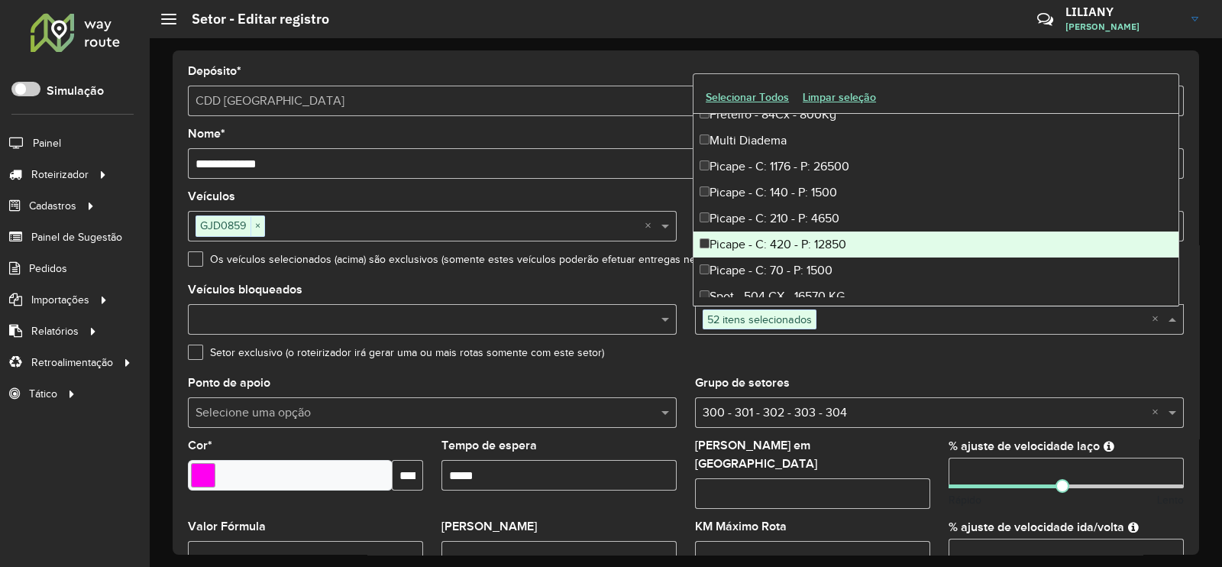
click at [816, 237] on div "Picape - C: 420 - P: 12850" at bounding box center [935, 244] width 485 height 26
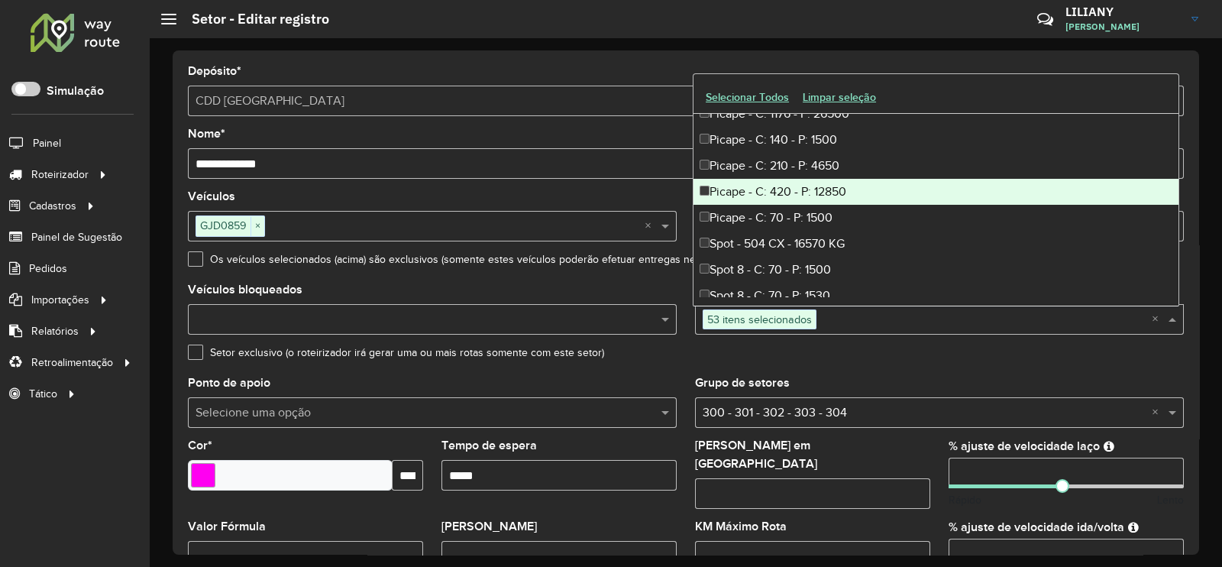
scroll to position [4963, 0]
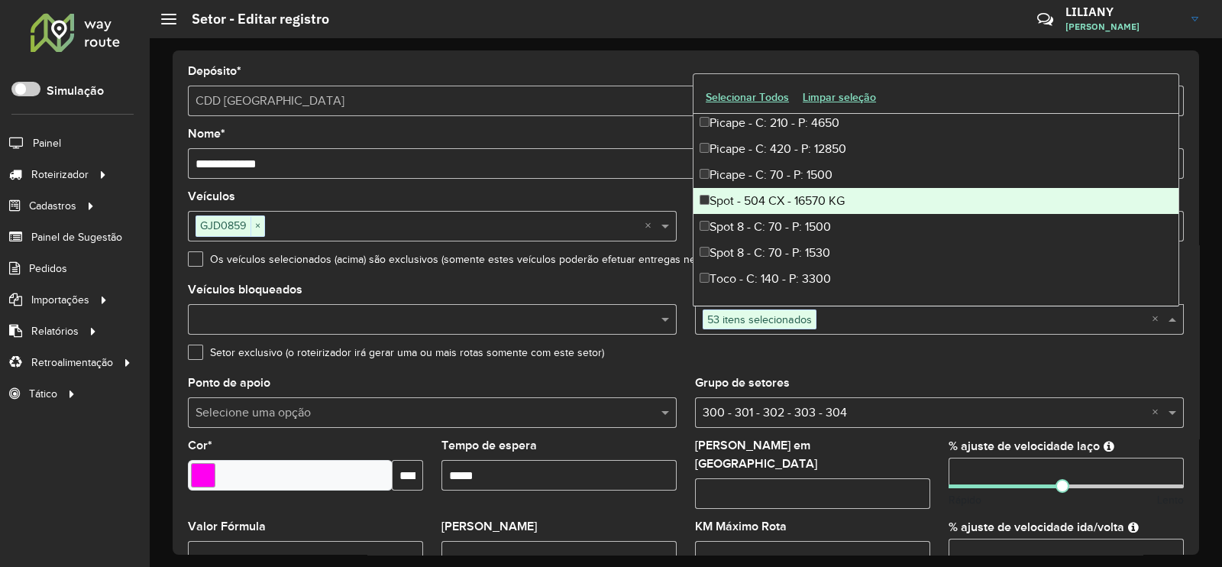
click at [813, 196] on div "Spot - 504 CX - 16570 KG" at bounding box center [935, 201] width 485 height 26
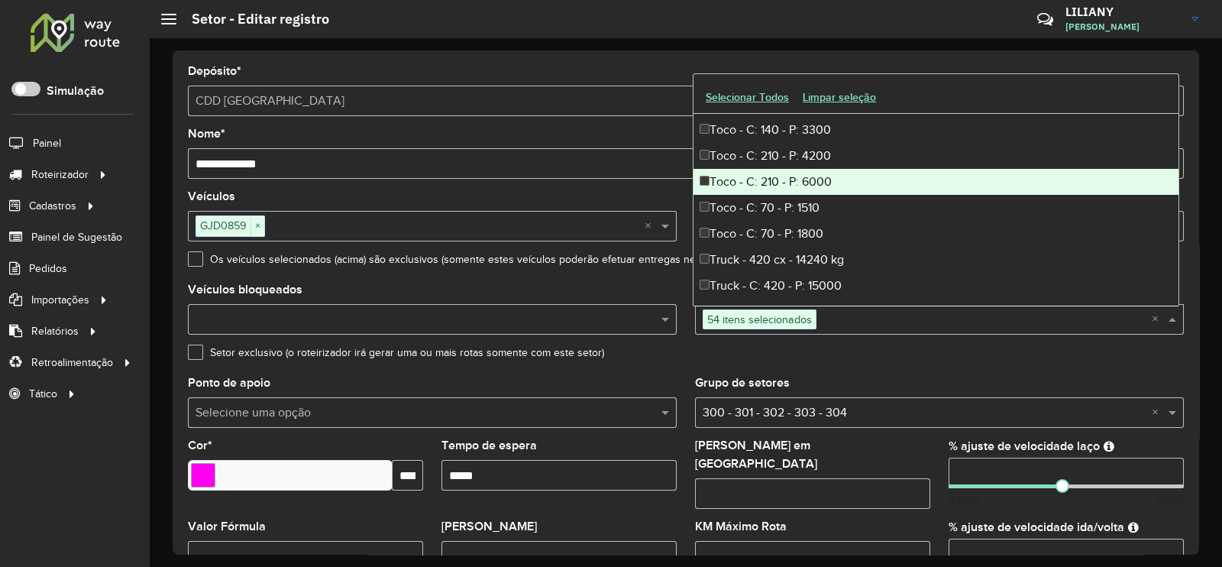
scroll to position [5154, 0]
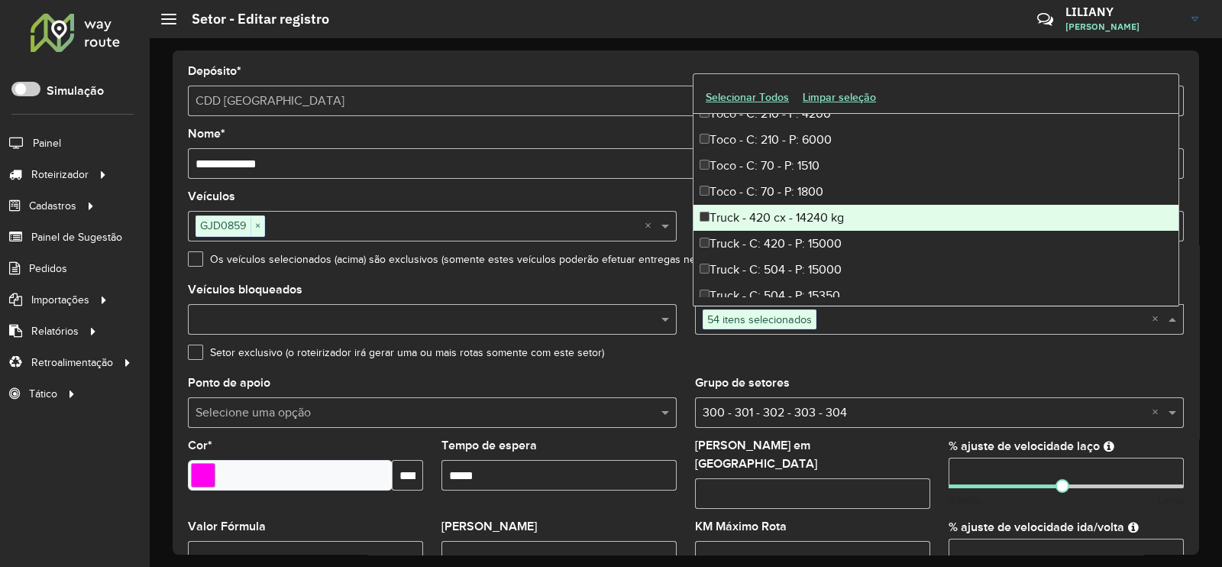
click at [796, 222] on div "Truck - 420 cx - 14240 kg" at bounding box center [935, 218] width 485 height 26
click at [792, 242] on div "Truck - C: 420 - P: 15000" at bounding box center [935, 244] width 485 height 26
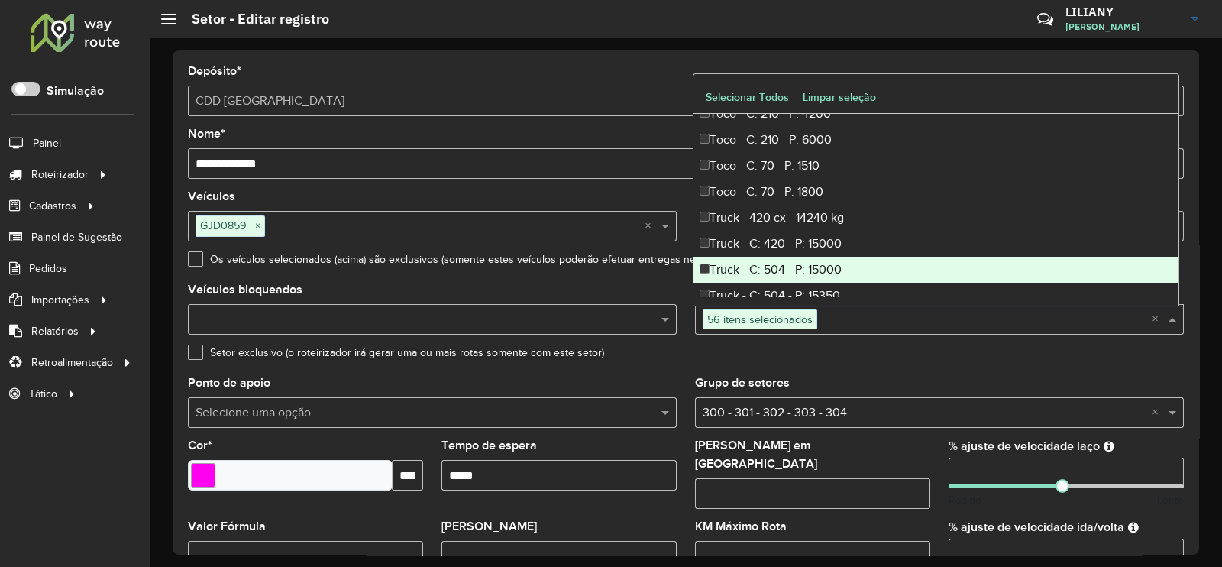
click at [796, 266] on div "Truck - C: 504 - P: 15000" at bounding box center [935, 270] width 485 height 26
click at [795, 286] on div "Truck - C: 504 - P: 15350" at bounding box center [935, 296] width 485 height 26
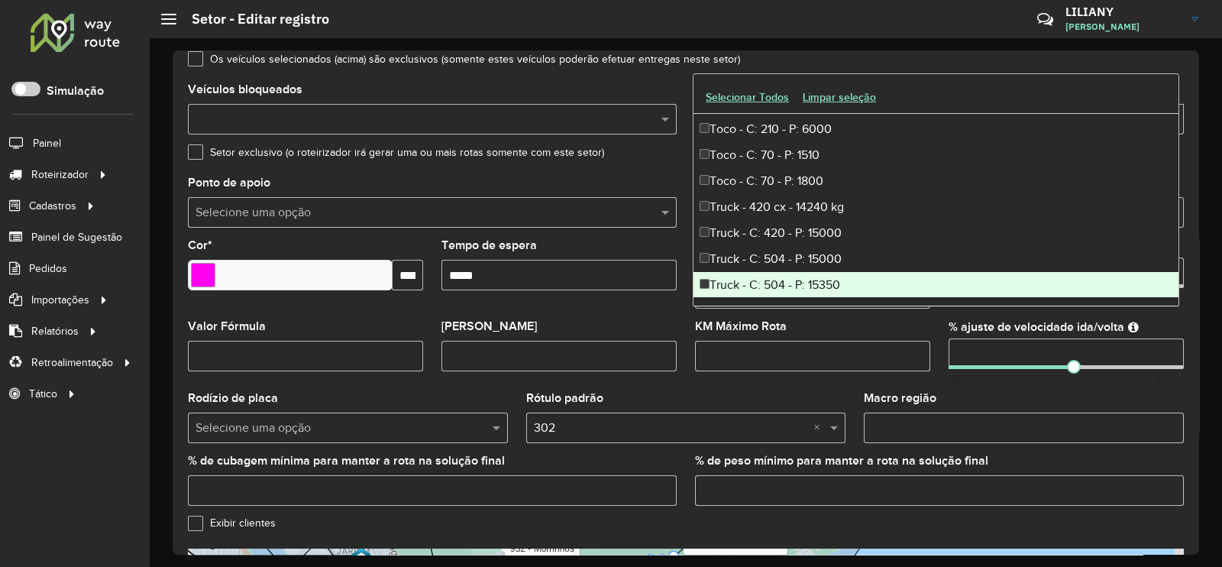
scroll to position [483, 0]
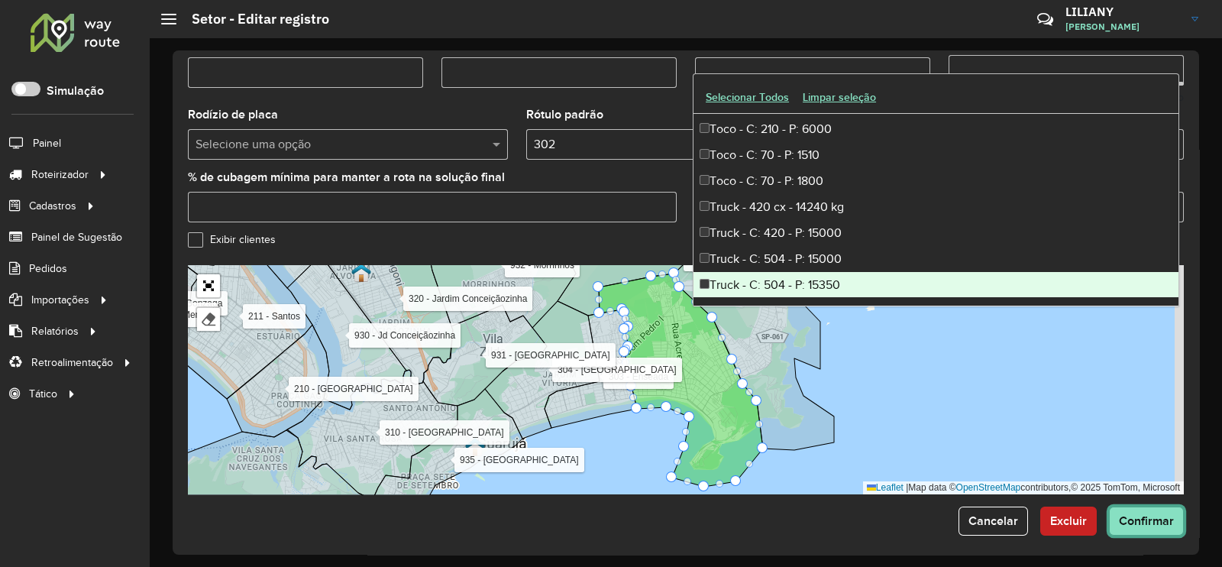
click at [1142, 514] on span "Confirmar" at bounding box center [1146, 520] width 55 height 13
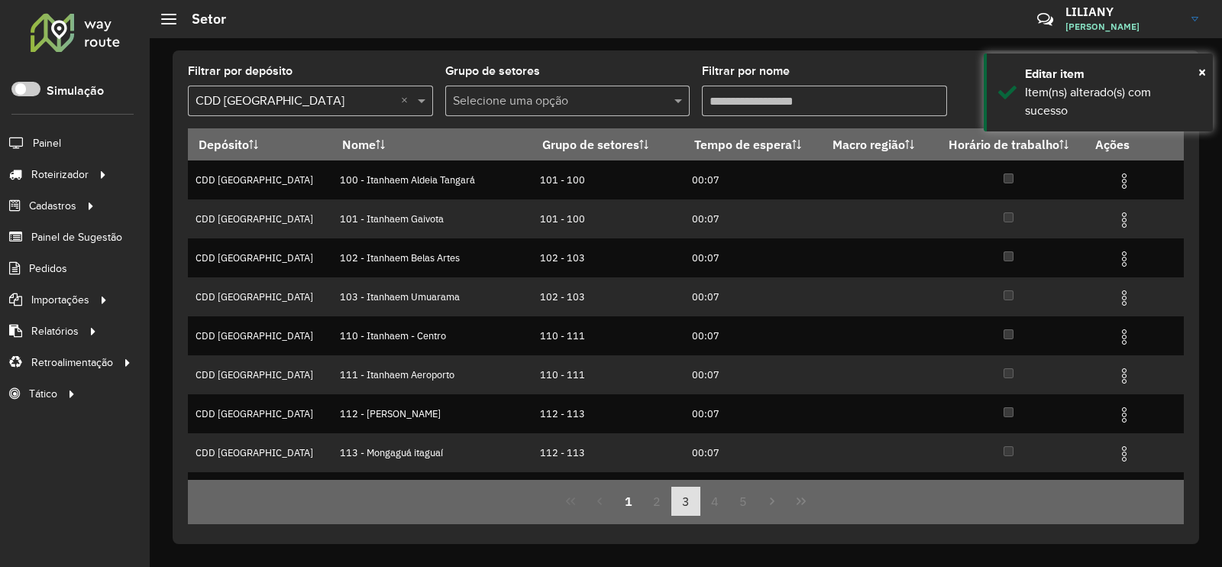
click at [686, 502] on button "3" at bounding box center [685, 500] width 29 height 29
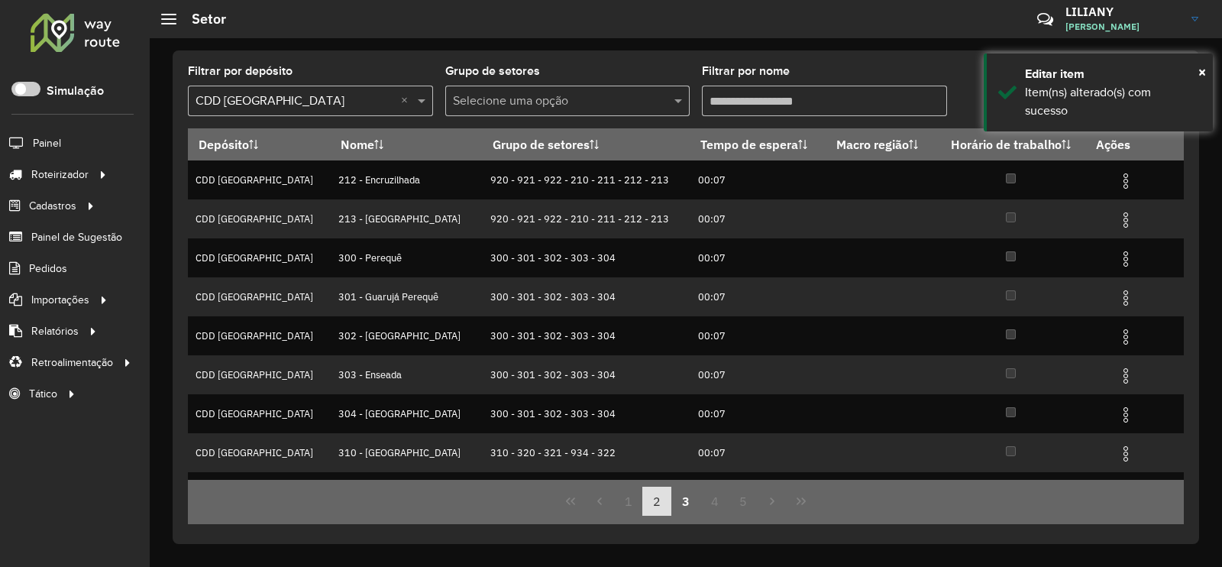
click at [660, 509] on button "2" at bounding box center [656, 500] width 29 height 29
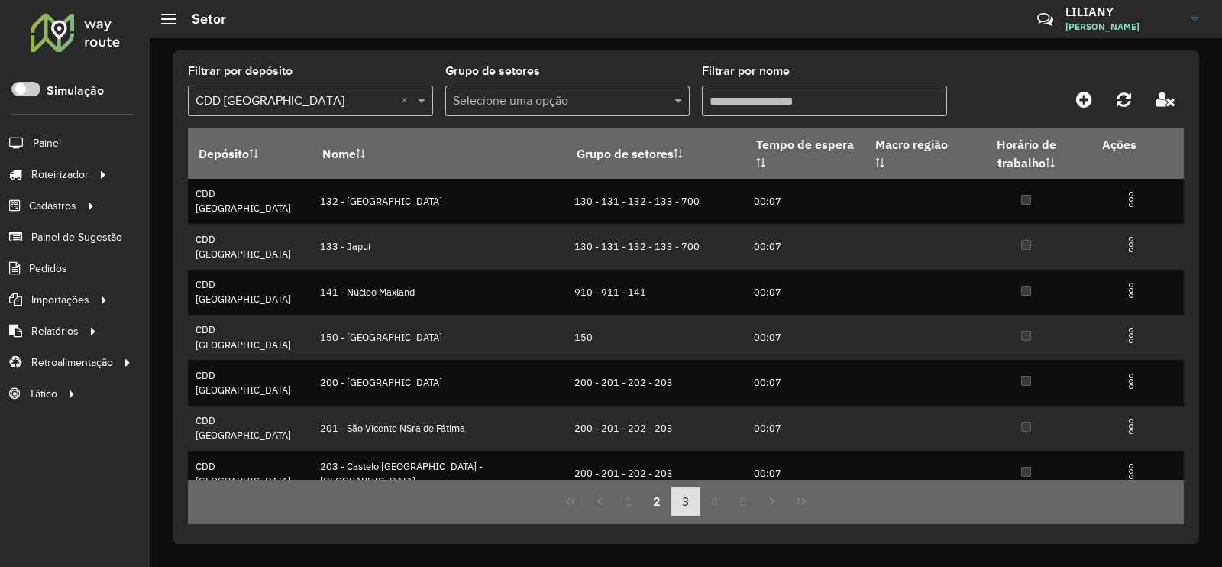
click at [690, 509] on button "3" at bounding box center [685, 500] width 29 height 29
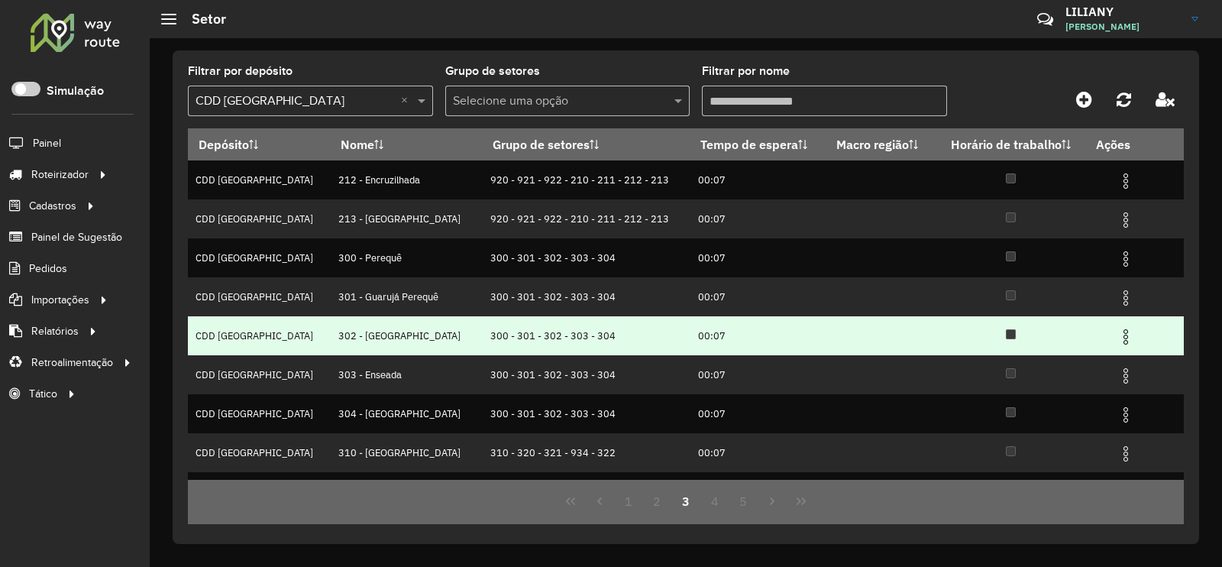
click at [1124, 341] on img at bounding box center [1125, 337] width 18 height 18
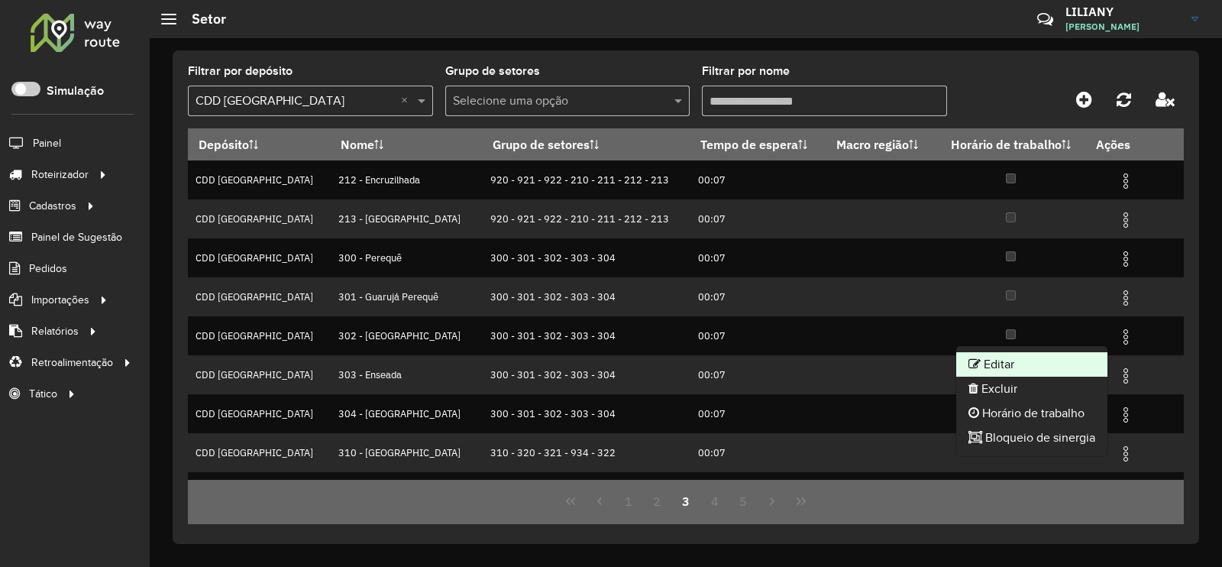
click at [1087, 359] on li "Editar" at bounding box center [1031, 364] width 151 height 24
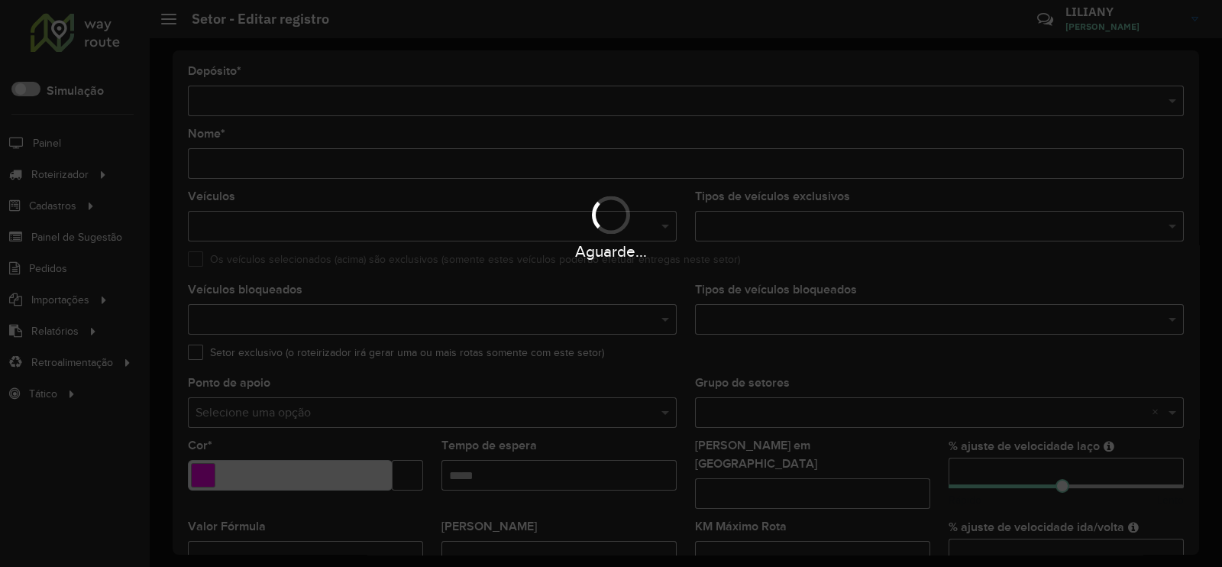
type input "**********"
type input "*******"
type input "*****"
type input "**"
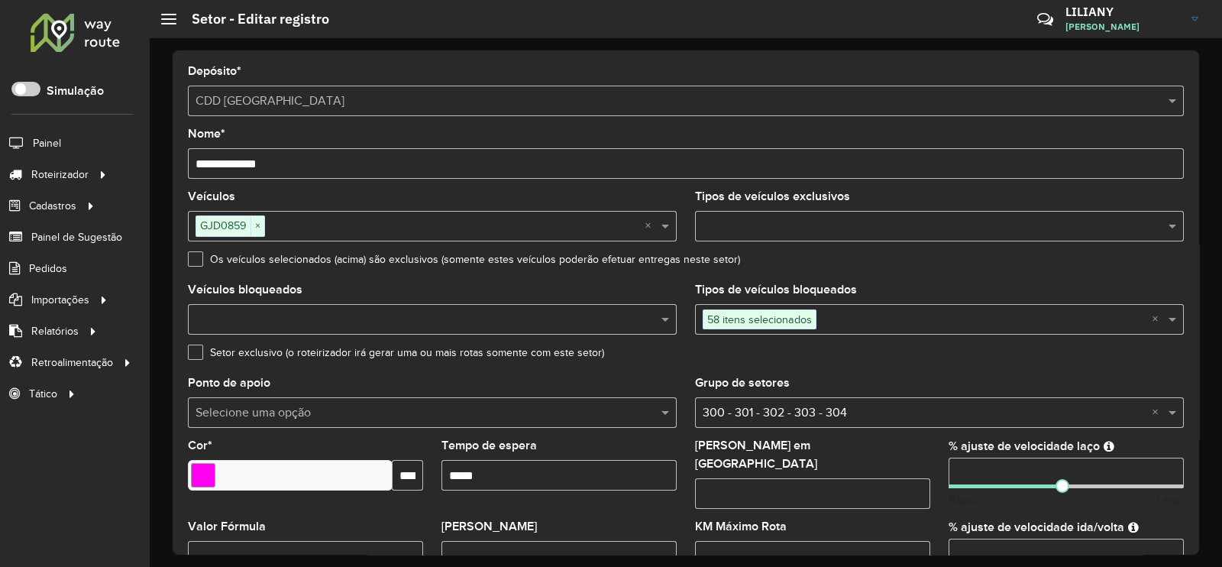
scroll to position [483, 0]
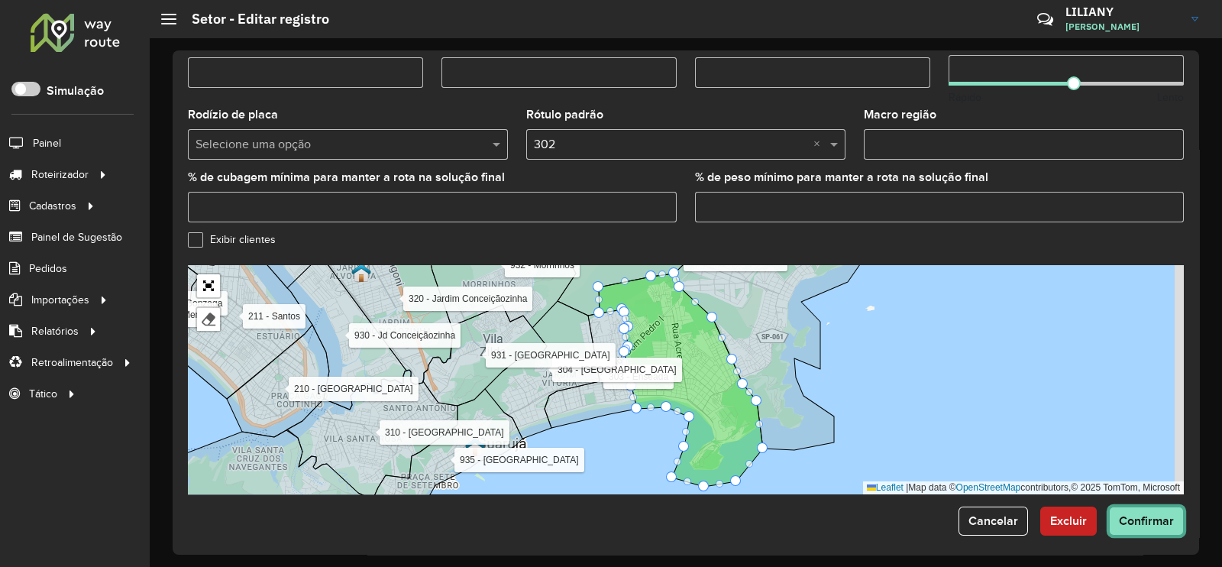
click at [1140, 514] on span "Confirmar" at bounding box center [1146, 520] width 55 height 13
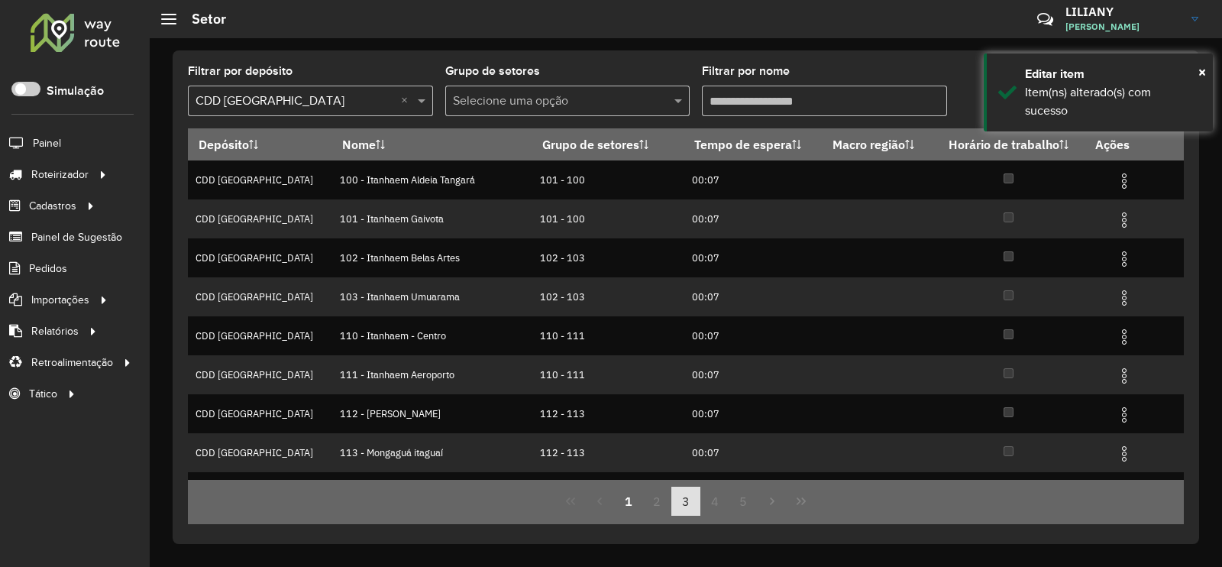
click at [673, 501] on button "3" at bounding box center [685, 500] width 29 height 29
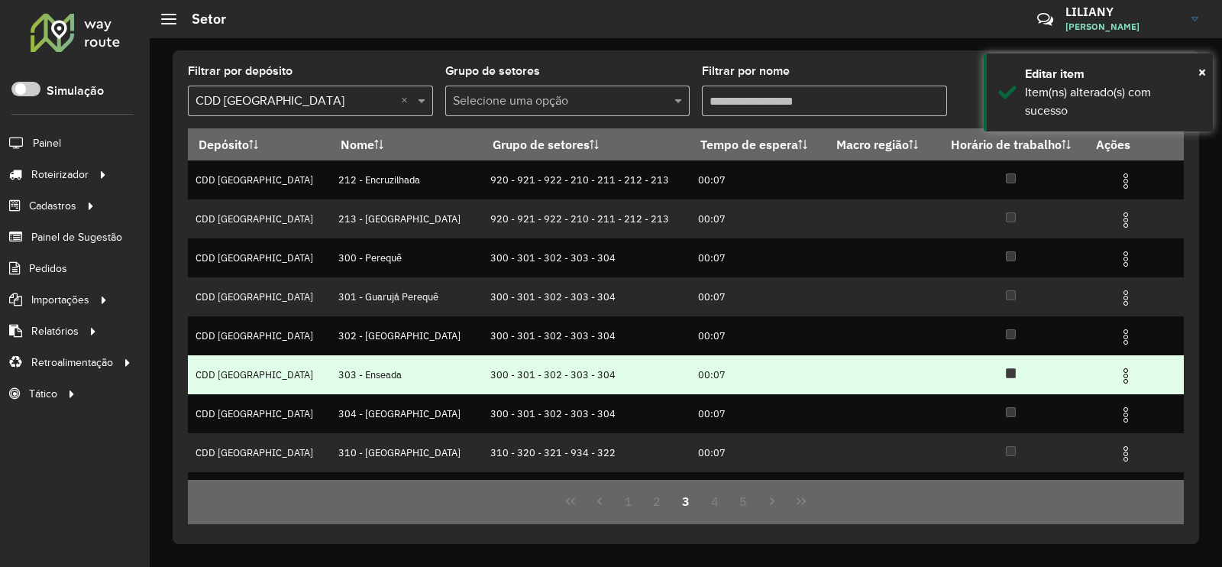
click at [1116, 380] on img at bounding box center [1125, 376] width 18 height 18
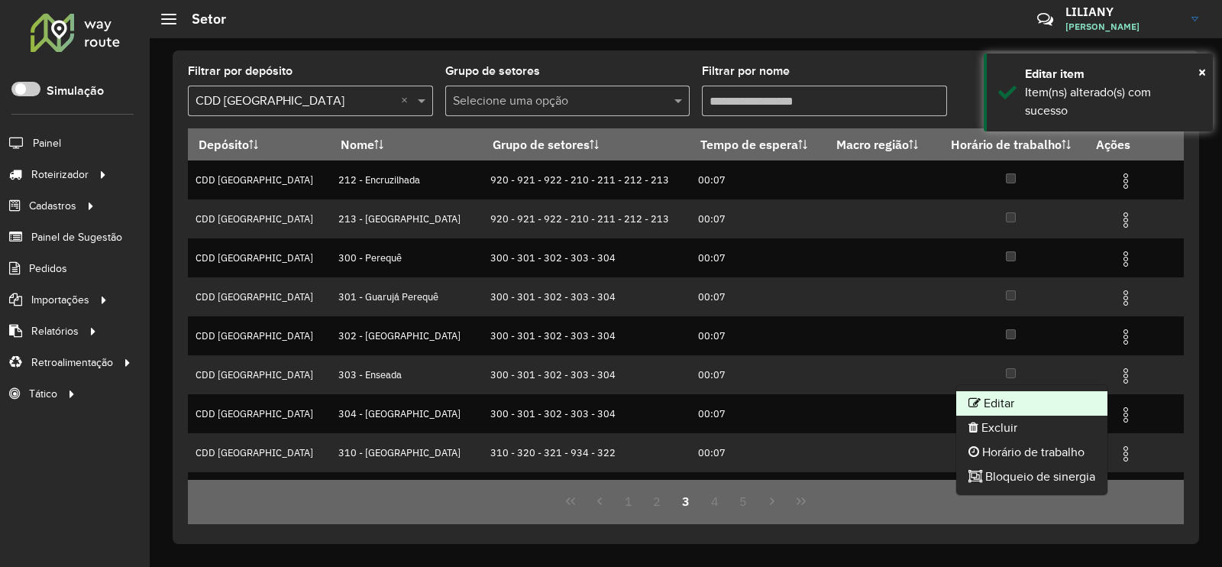
click at [1079, 397] on li "Editar" at bounding box center [1031, 403] width 151 height 24
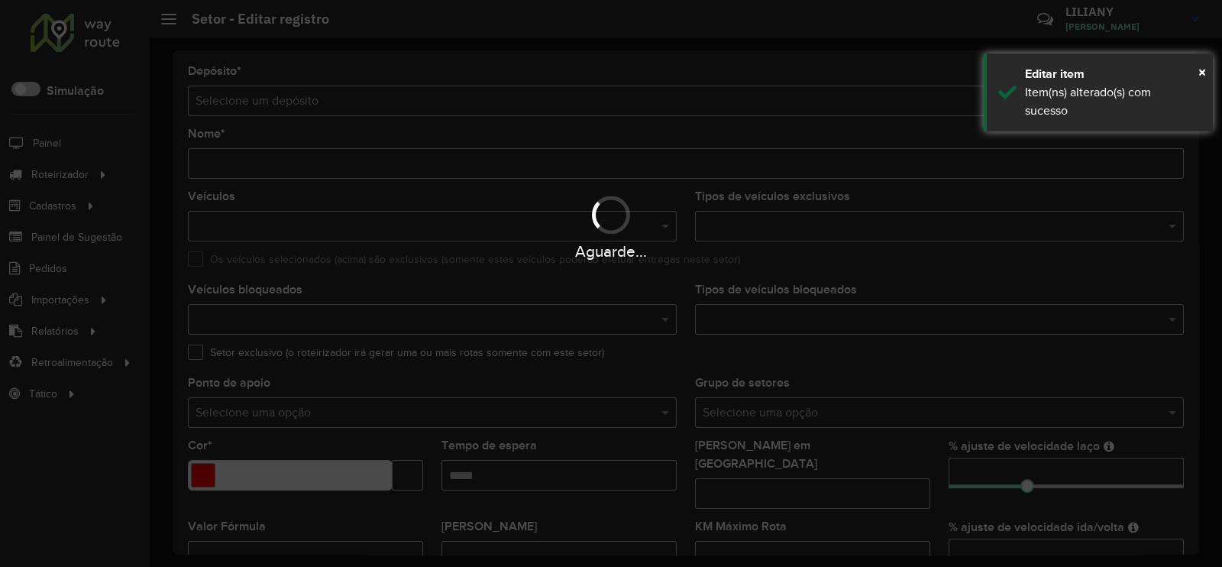
type input "**********"
type input "*******"
type input "*****"
type input "**"
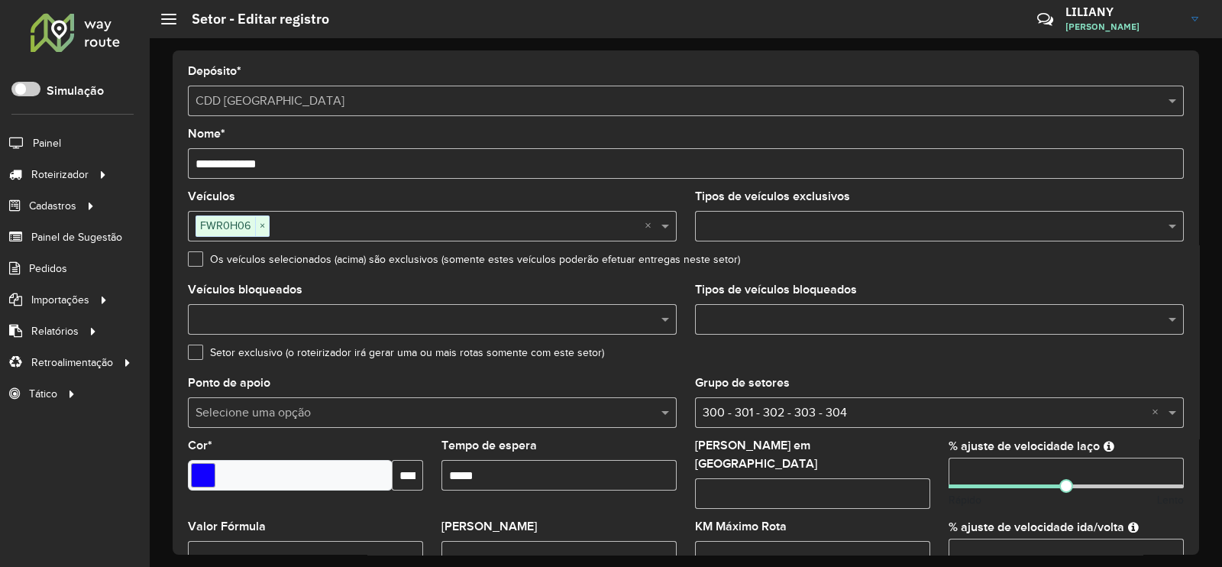
click at [832, 330] on div at bounding box center [939, 319] width 489 height 31
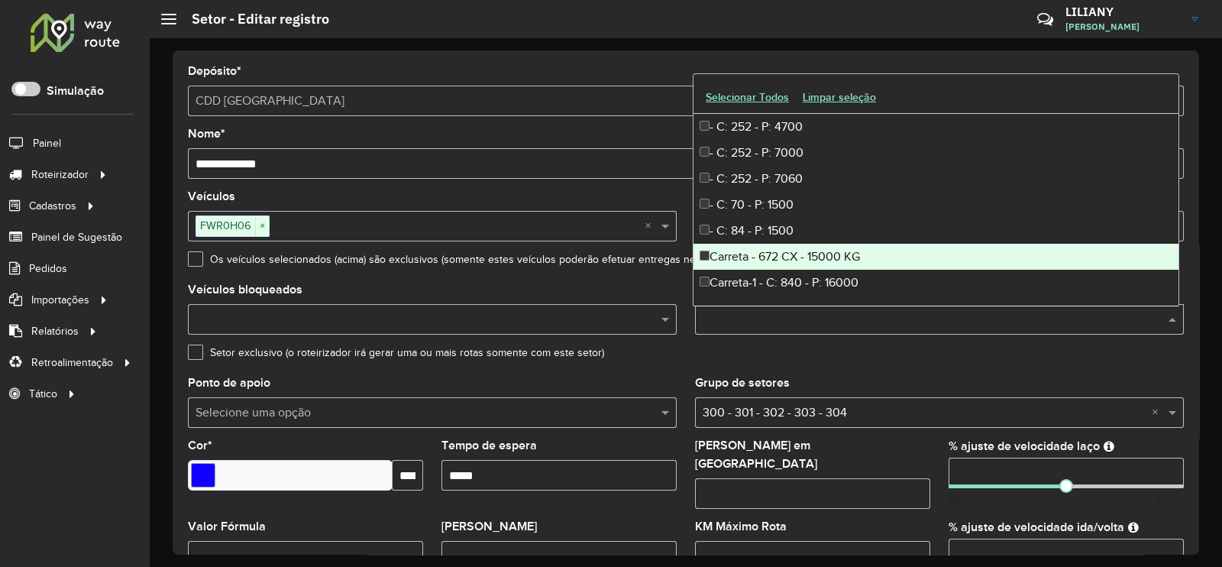
click at [811, 255] on div "Carreta - 672 CX - 15000 KG" at bounding box center [935, 257] width 485 height 26
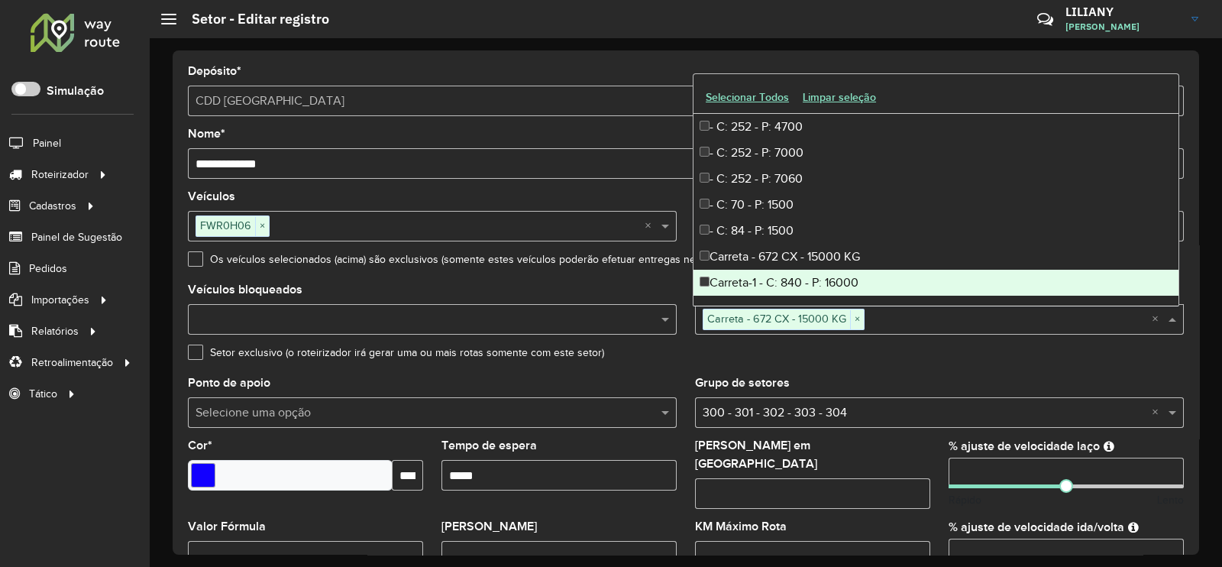
click at [807, 278] on div "Carreta-1 - C: 840 - P: 16000" at bounding box center [935, 283] width 485 height 26
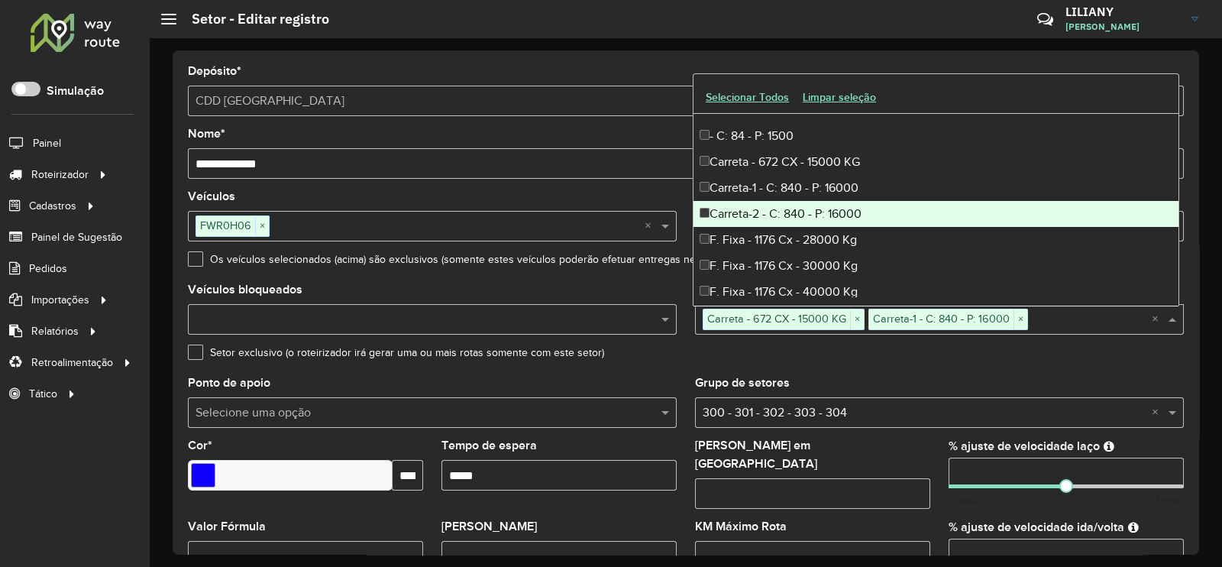
click at [825, 222] on div "Carreta-2 - C: 840 - P: 16000" at bounding box center [935, 214] width 485 height 26
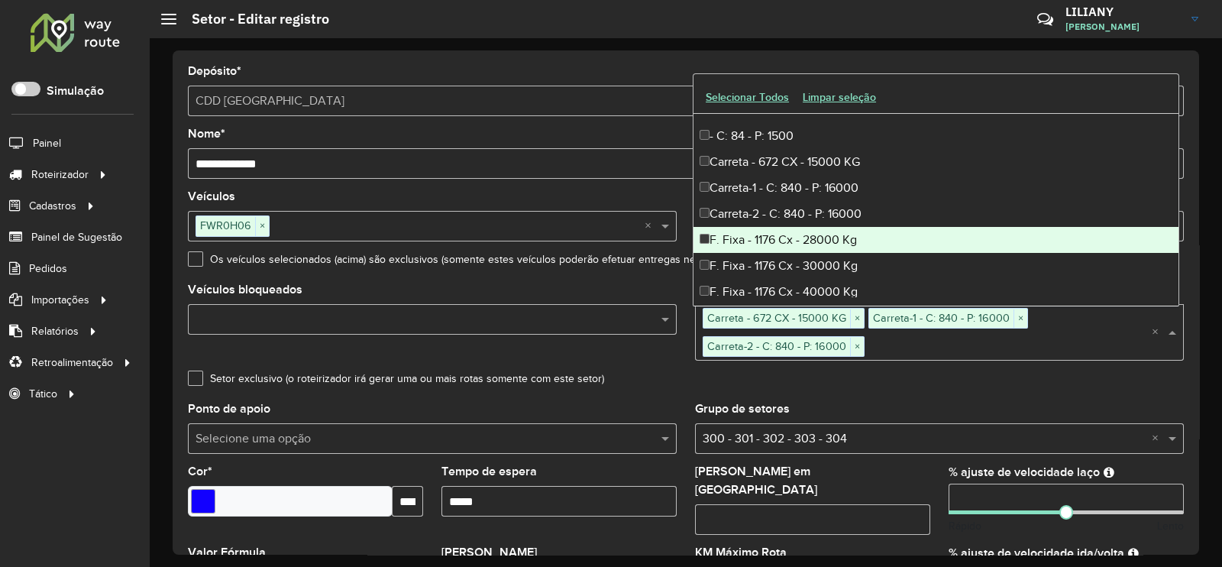
click at [821, 240] on div "F. Fixa - 1176 Cx - 28000 Kg" at bounding box center [935, 240] width 485 height 26
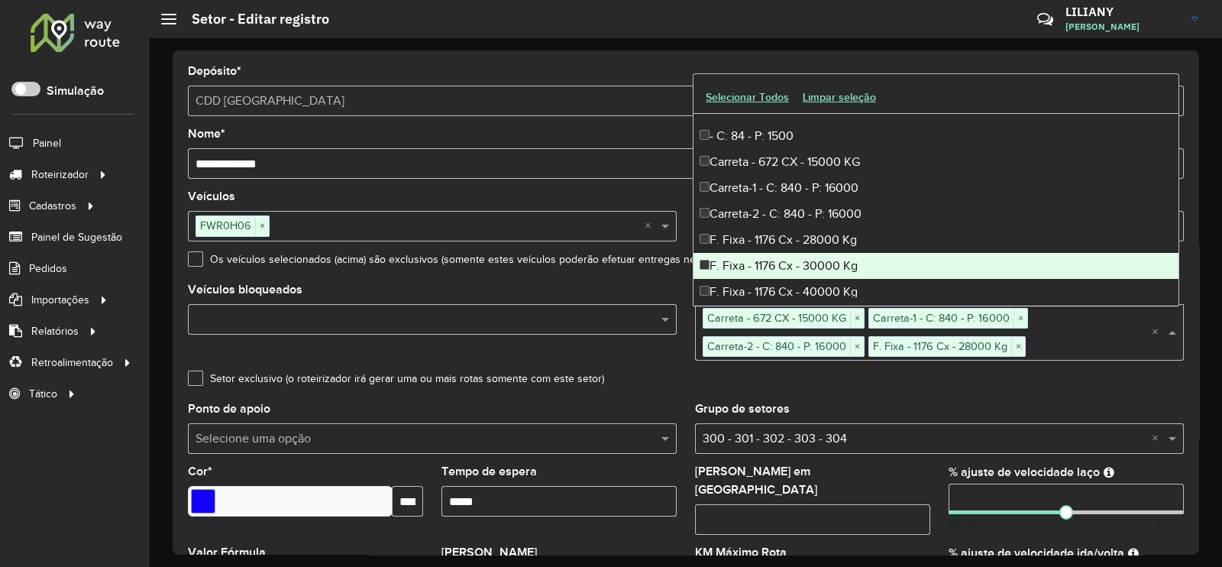
click at [817, 264] on div "F. Fixa - 1176 Cx - 30000 Kg" at bounding box center [935, 266] width 485 height 26
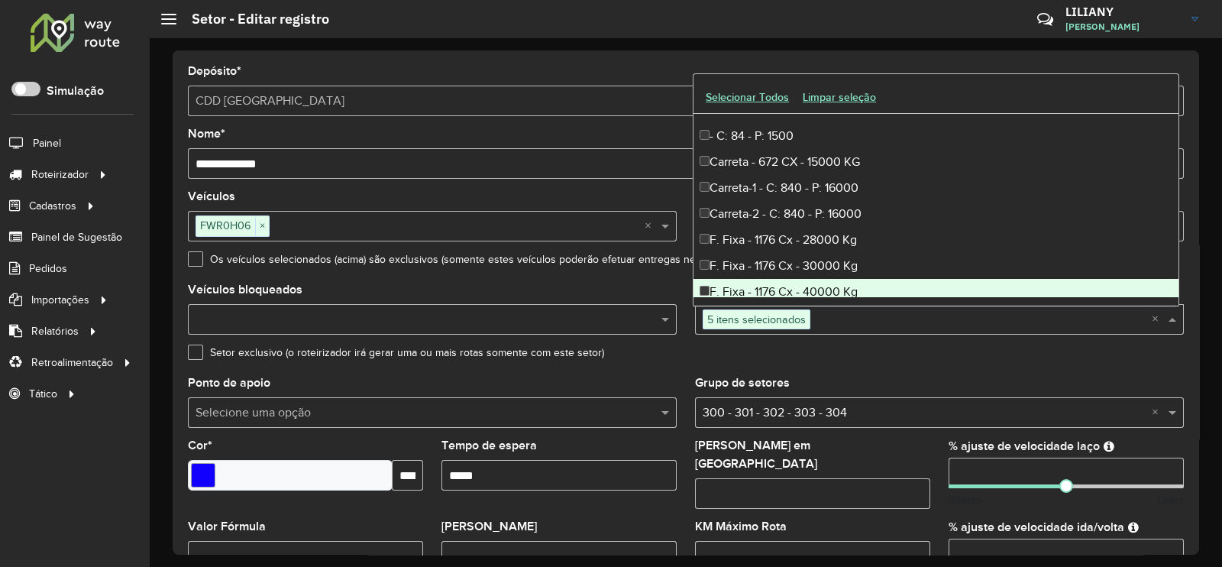
click at [814, 283] on div "F. Fixa - 1176 Cx - 40000 Kg" at bounding box center [935, 292] width 485 height 26
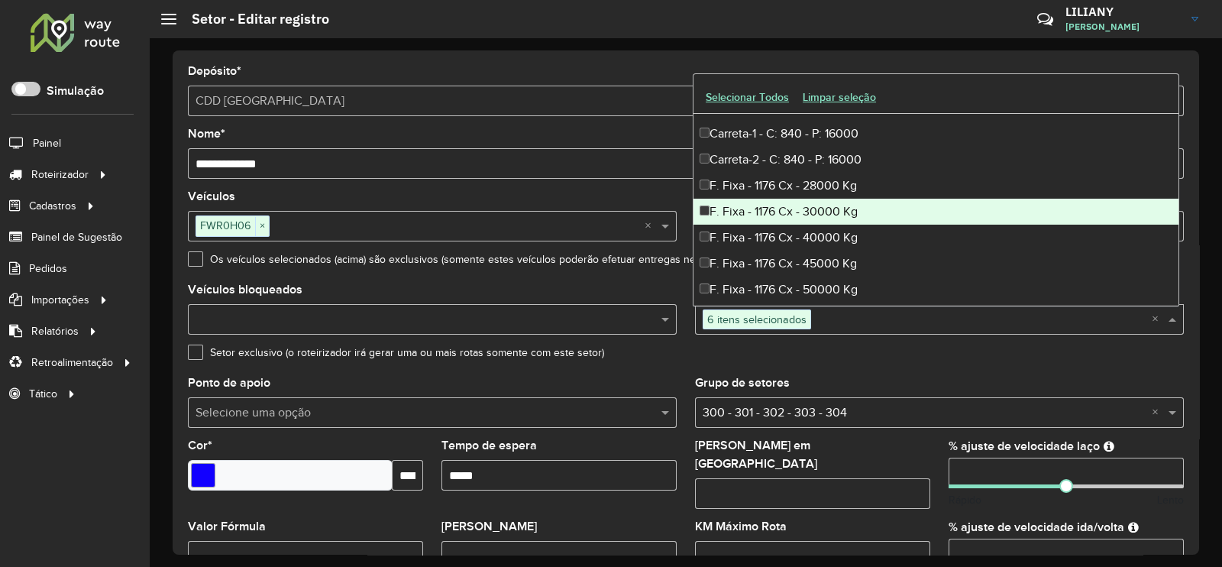
scroll to position [190, 0]
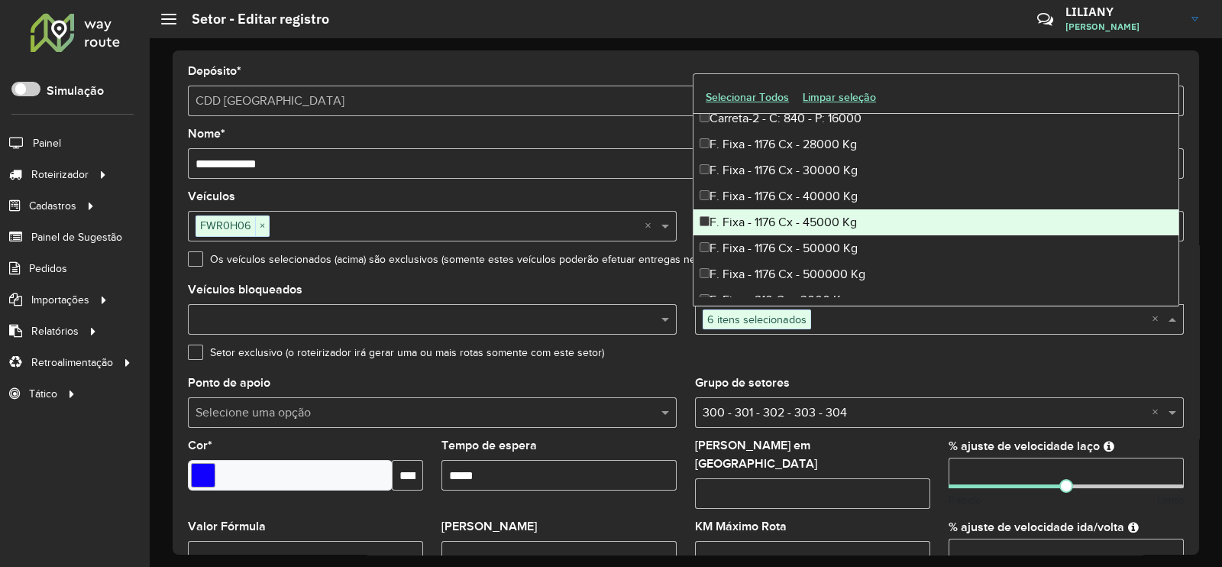
click at [825, 222] on div "F. Fixa - 1176 Cx - 45000 Kg" at bounding box center [935, 222] width 485 height 26
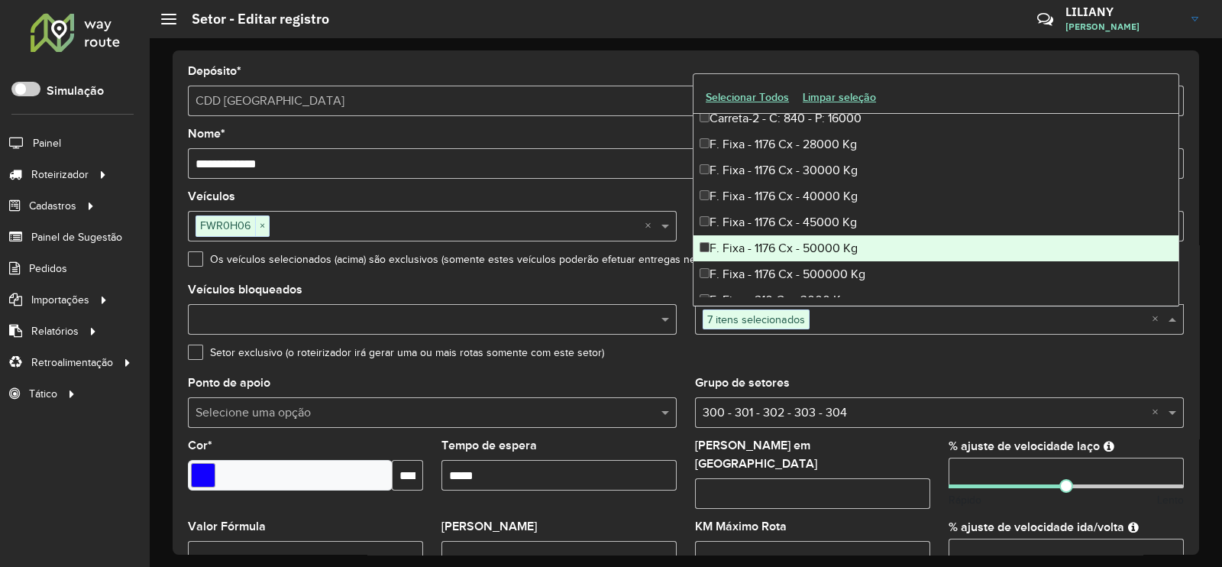
click at [813, 249] on div "F. Fixa - 1176 Cx - 50000 Kg" at bounding box center [935, 248] width 485 height 26
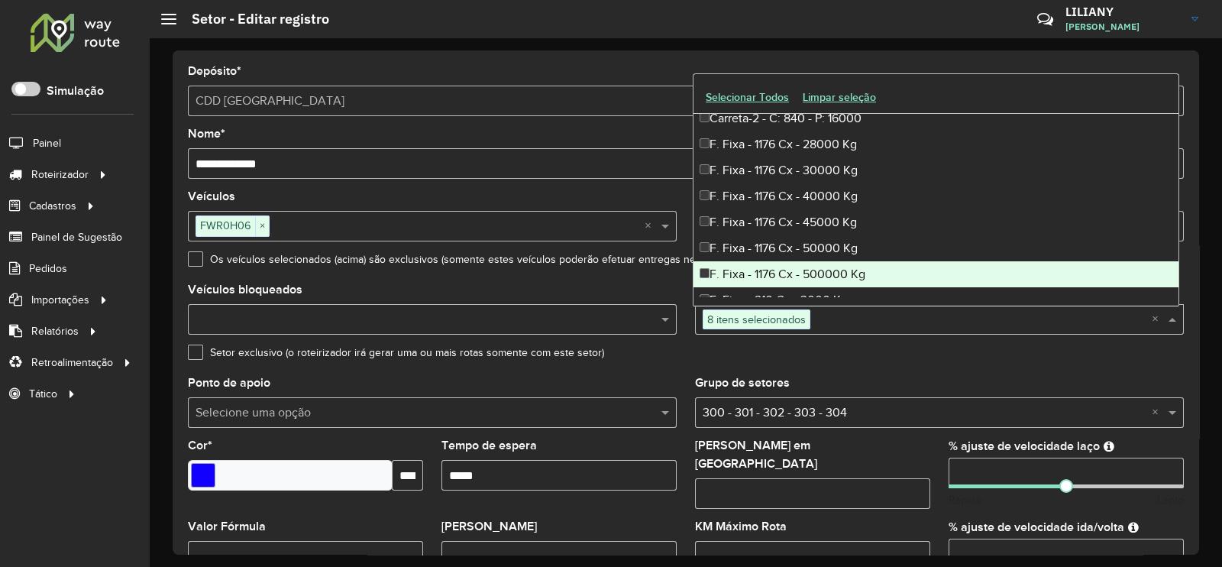
click at [813, 276] on div "F. Fixa - 1176 Cx - 500000 Kg" at bounding box center [935, 274] width 485 height 26
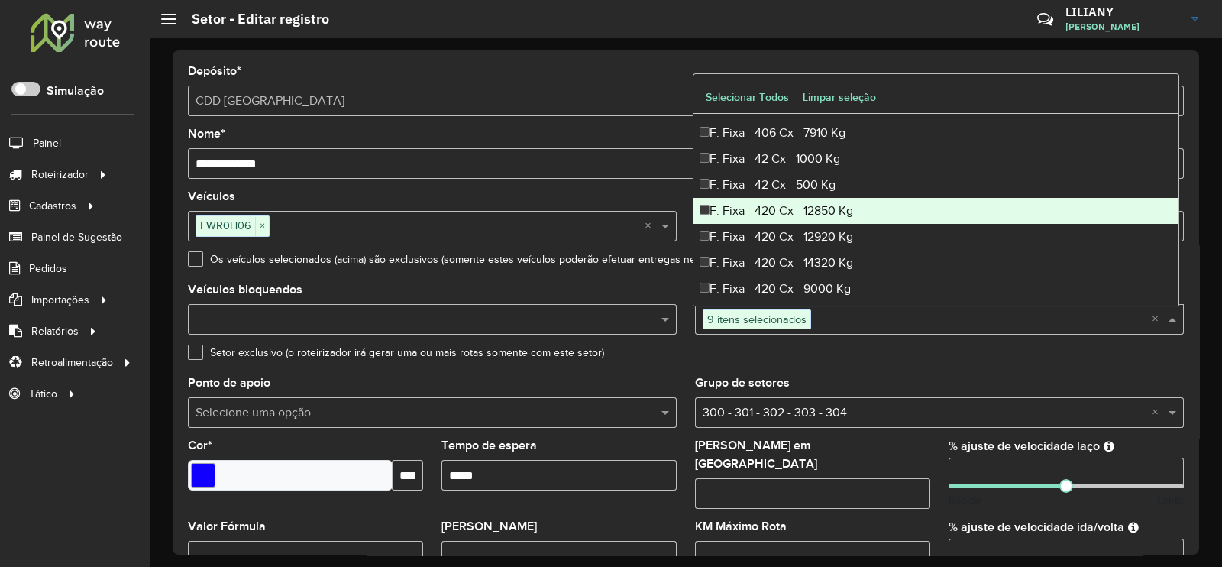
scroll to position [859, 0]
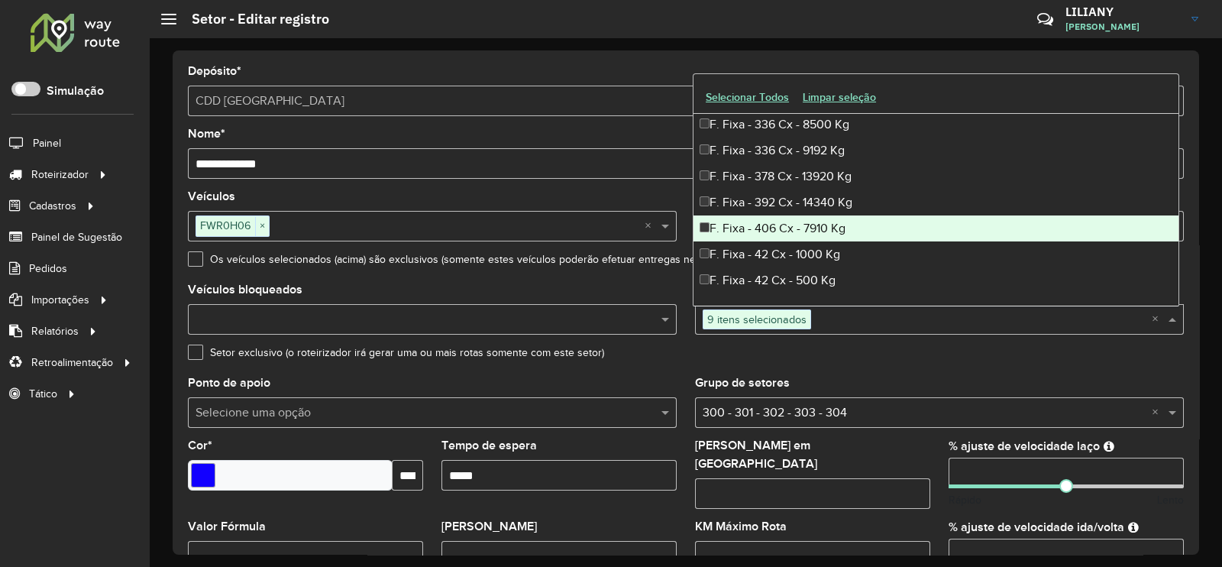
click at [802, 226] on div "F. Fixa - 406 Cx - 7910 Kg" at bounding box center [935, 228] width 485 height 26
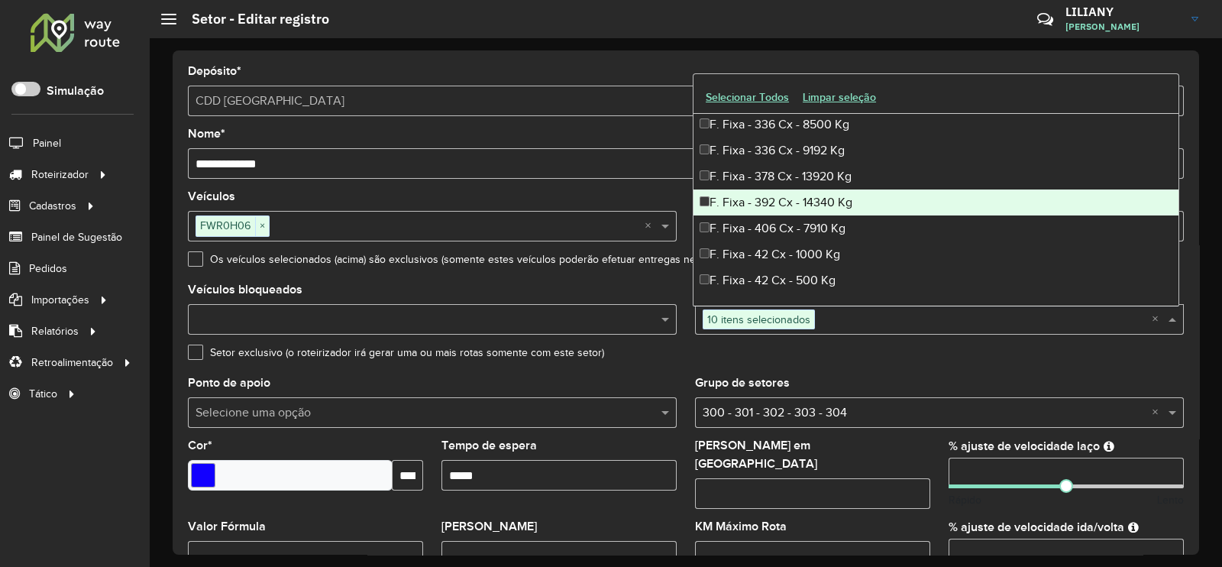
click at [789, 207] on div "F. Fixa - 392 Cx - 14340 Kg" at bounding box center [935, 202] width 485 height 26
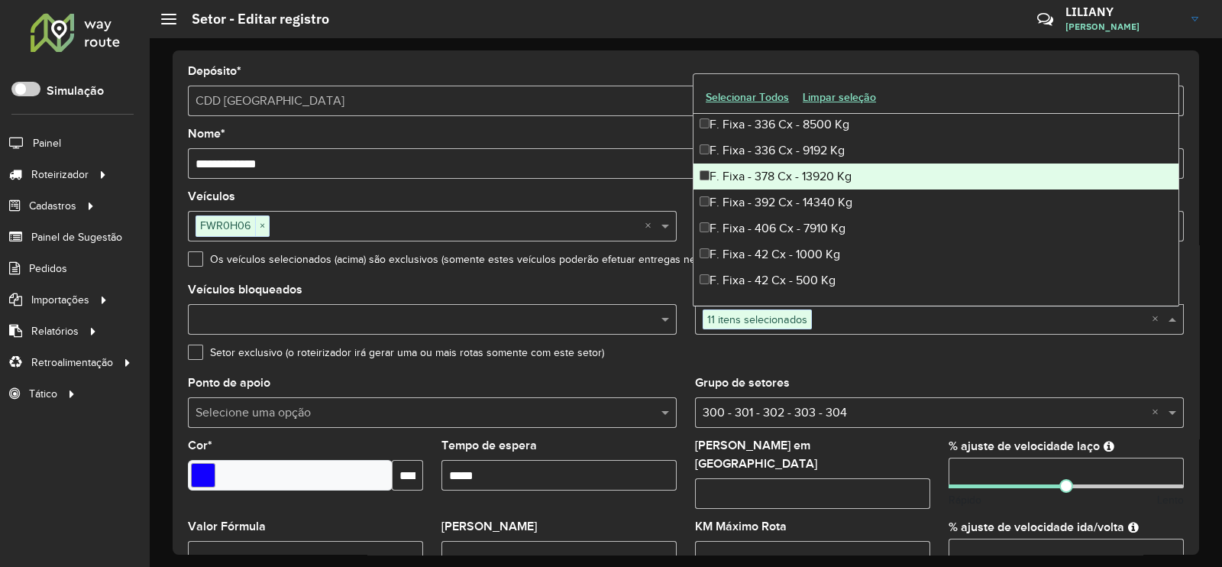
click at [784, 187] on div "F. Fixa - 378 Cx - 13920 Kg" at bounding box center [935, 176] width 485 height 26
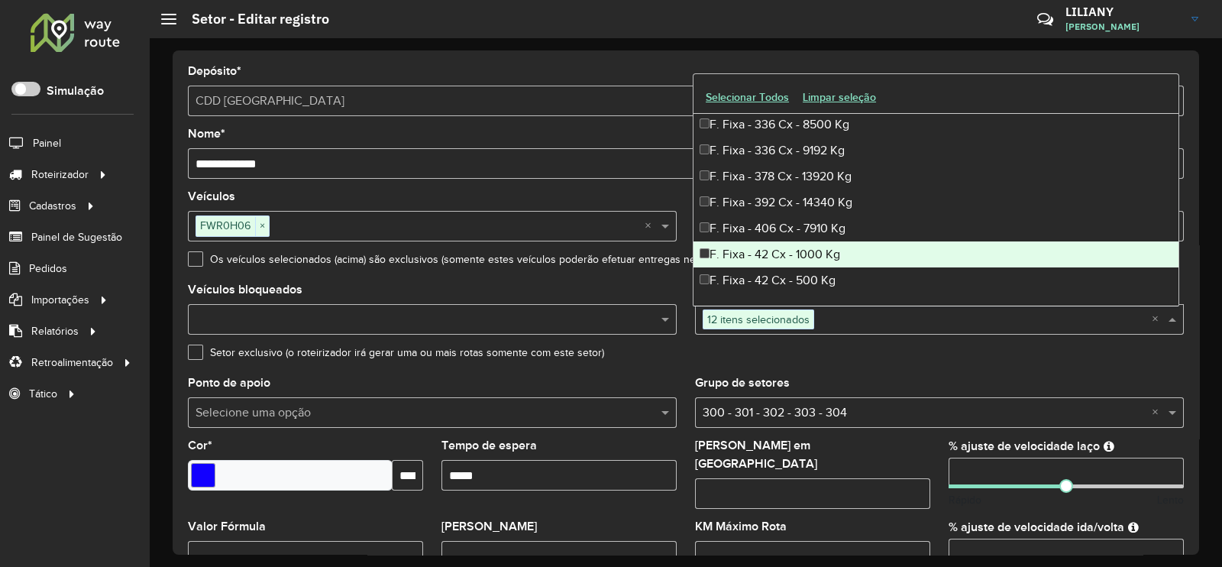
scroll to position [955, 0]
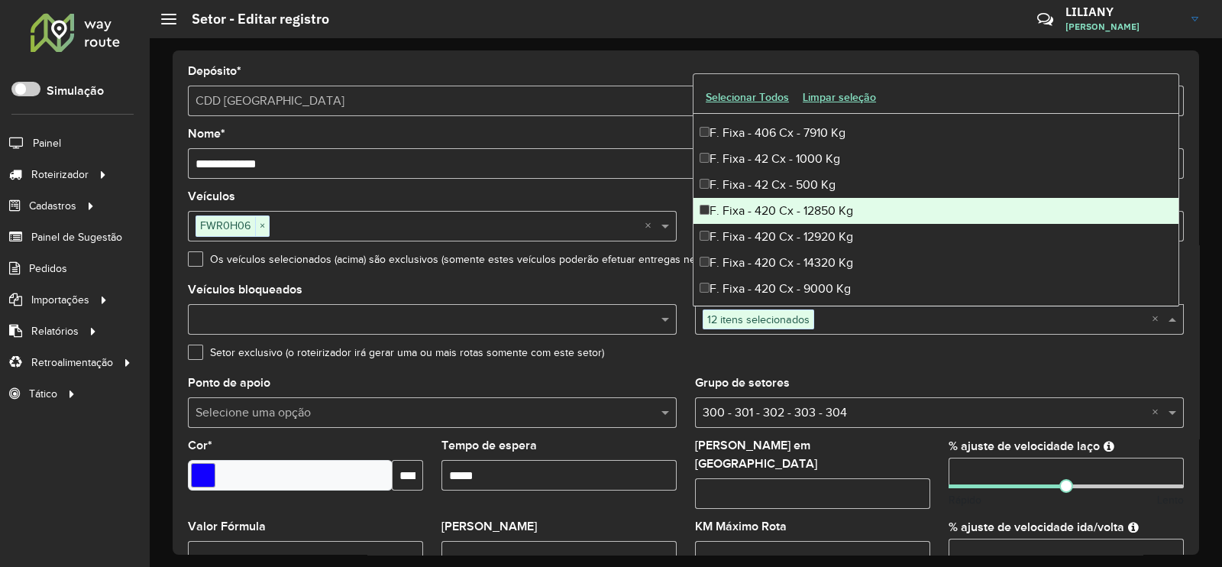
click at [800, 215] on div "F. Fixa - 420 Cx - 12850 Kg" at bounding box center [935, 211] width 485 height 26
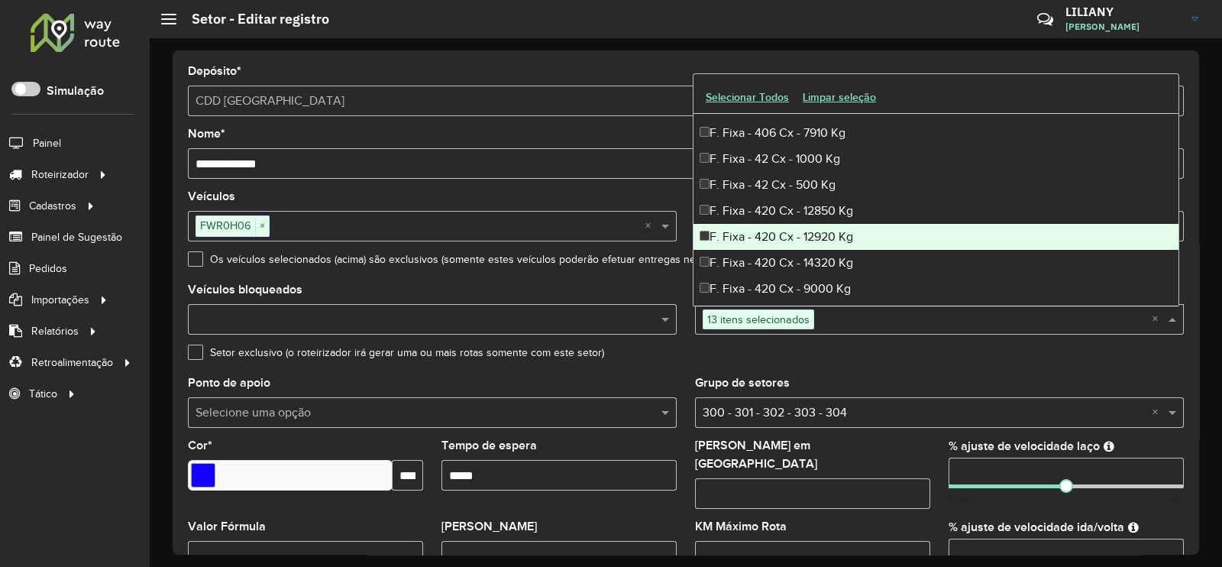
click at [798, 242] on div "F. Fixa - 420 Cx - 12920 Kg" at bounding box center [935, 237] width 485 height 26
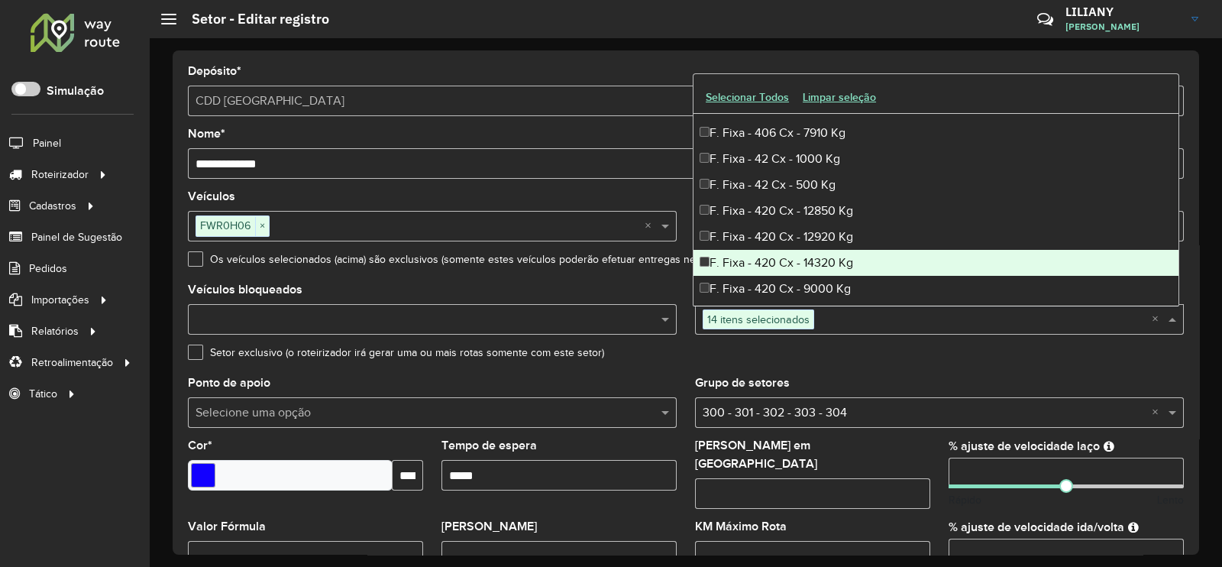
click at [789, 268] on div "F. Fixa - 420 Cx - 14320 Kg" at bounding box center [935, 263] width 485 height 26
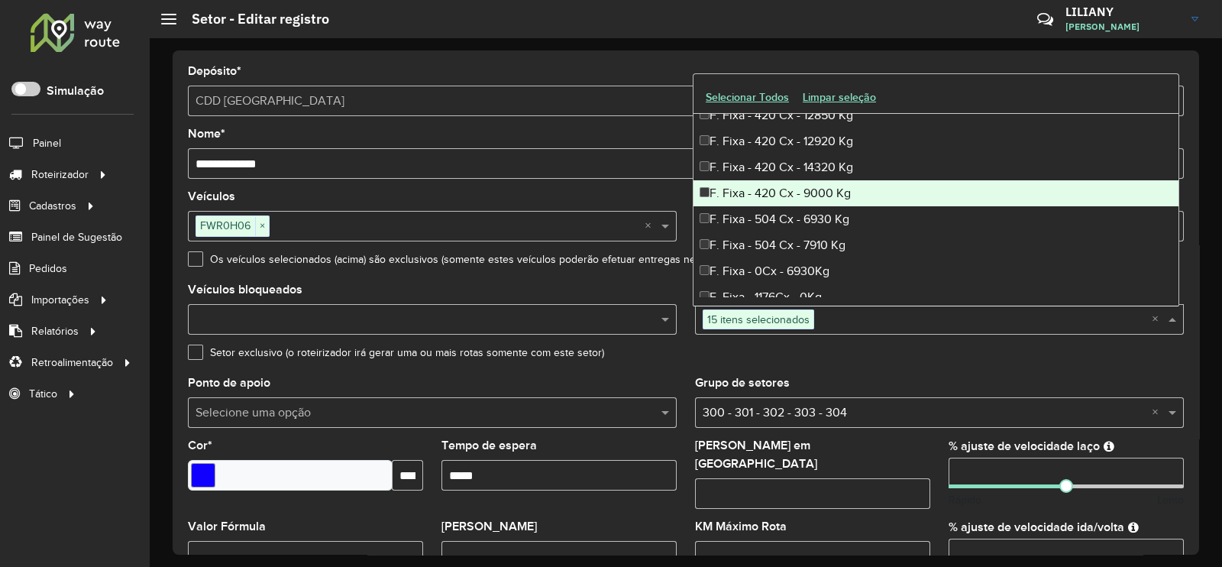
click at [798, 199] on div "F. Fixa - 420 Cx - 9000 Kg" at bounding box center [935, 193] width 485 height 26
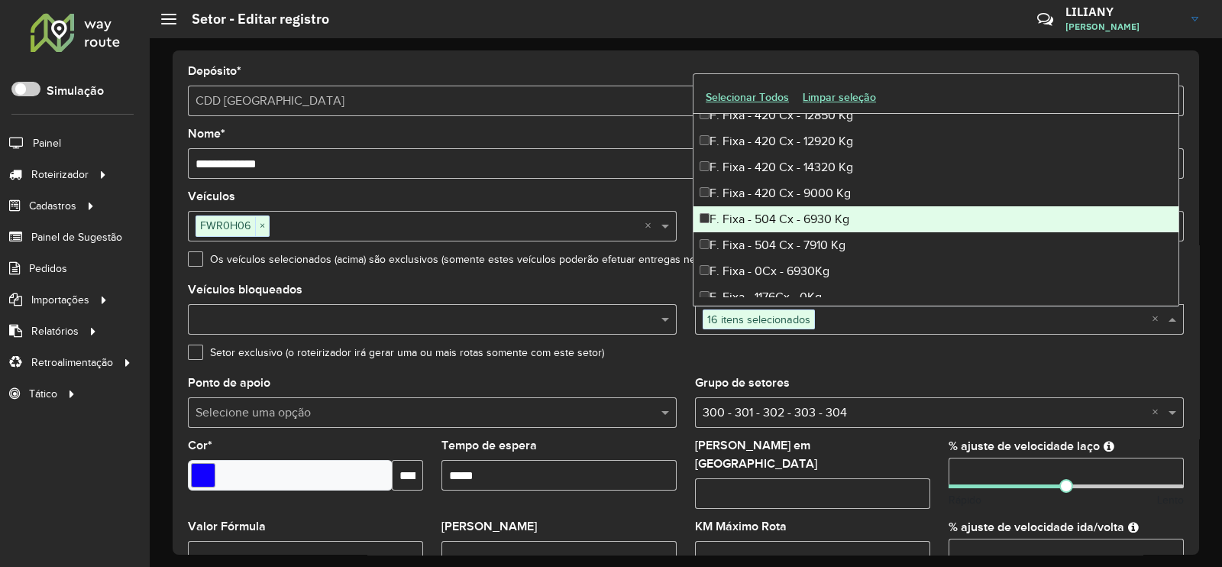
click at [796, 218] on div "F. Fixa - 504 Cx - 6930 Kg" at bounding box center [935, 219] width 485 height 26
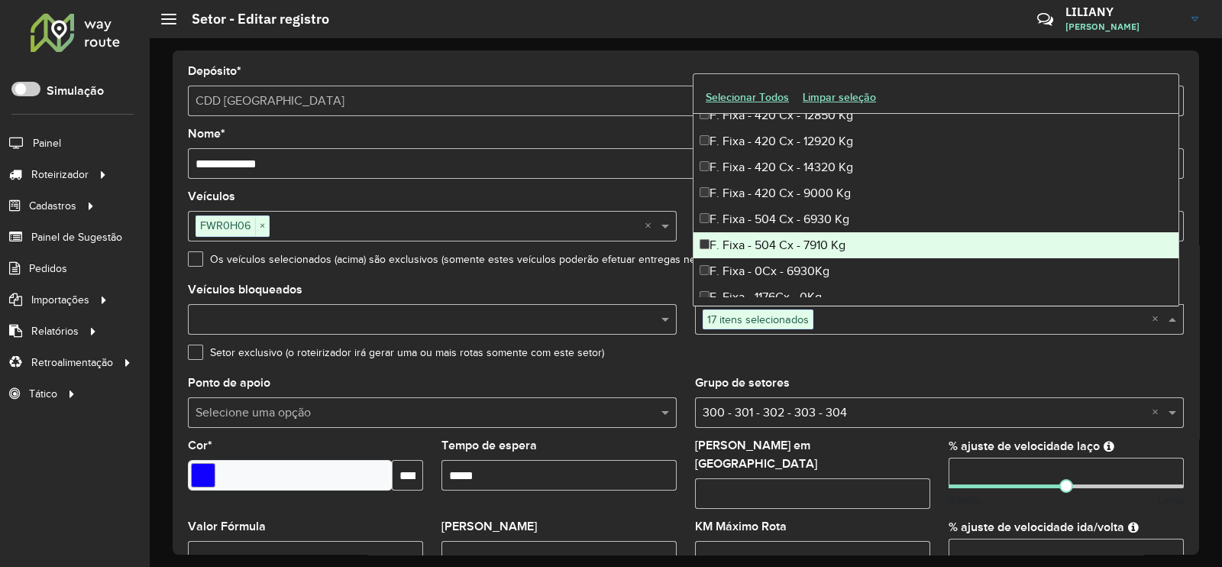
click at [797, 241] on div "F. Fixa - 504 Cx - 7910 Kg" at bounding box center [935, 245] width 485 height 26
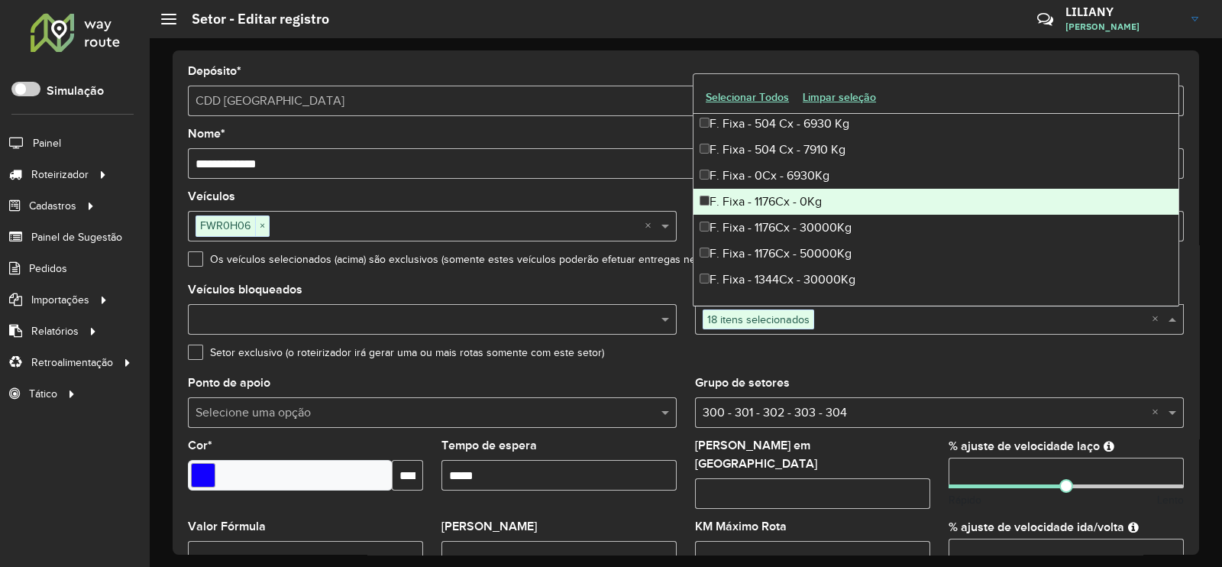
click at [808, 208] on div "F. Fixa - 1176Cx - 0Kg" at bounding box center [935, 202] width 485 height 26
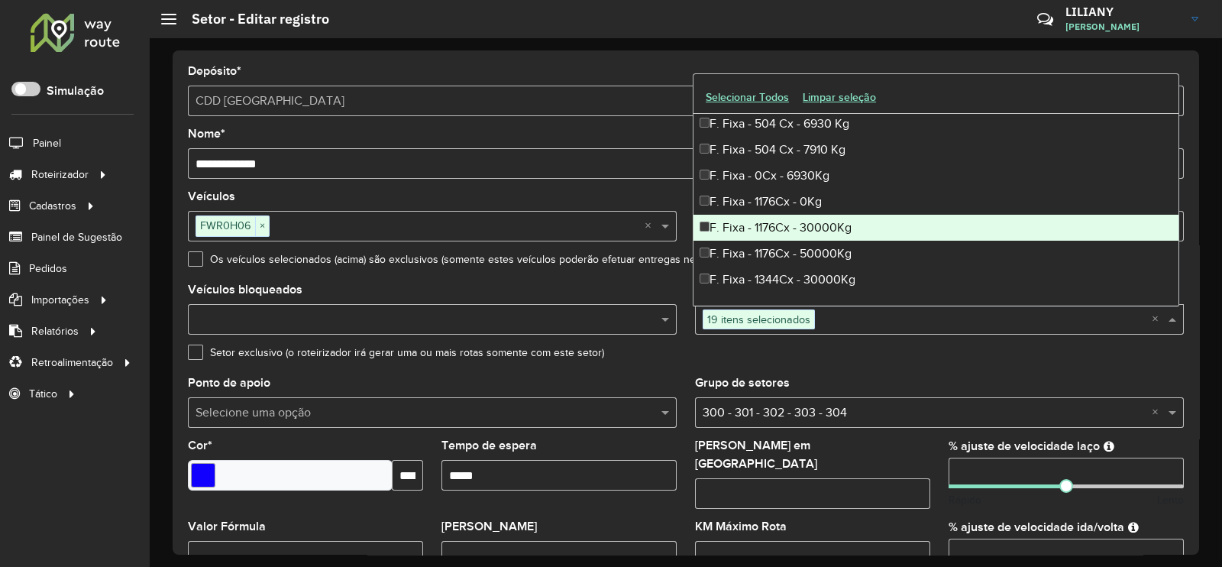
click at [805, 223] on div "F. Fixa - 1176Cx - 30000Kg" at bounding box center [935, 228] width 485 height 26
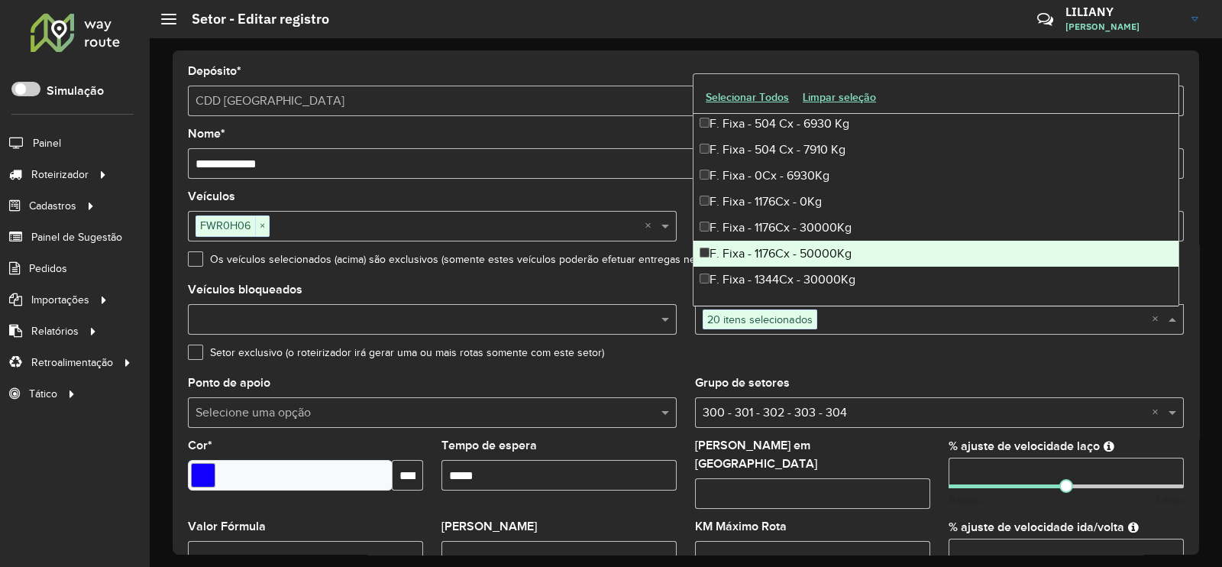
click at [804, 260] on div "F. Fixa - 1176Cx - 50000Kg" at bounding box center [935, 254] width 485 height 26
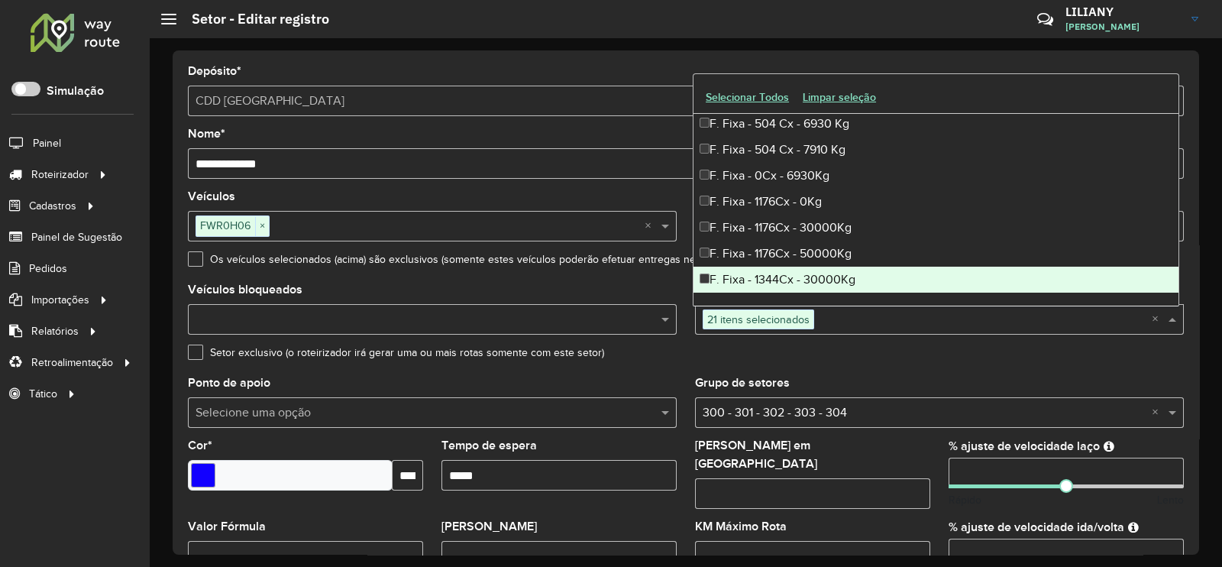
click at [802, 278] on div "F. Fixa - 1344Cx - 30000Kg" at bounding box center [935, 279] width 485 height 26
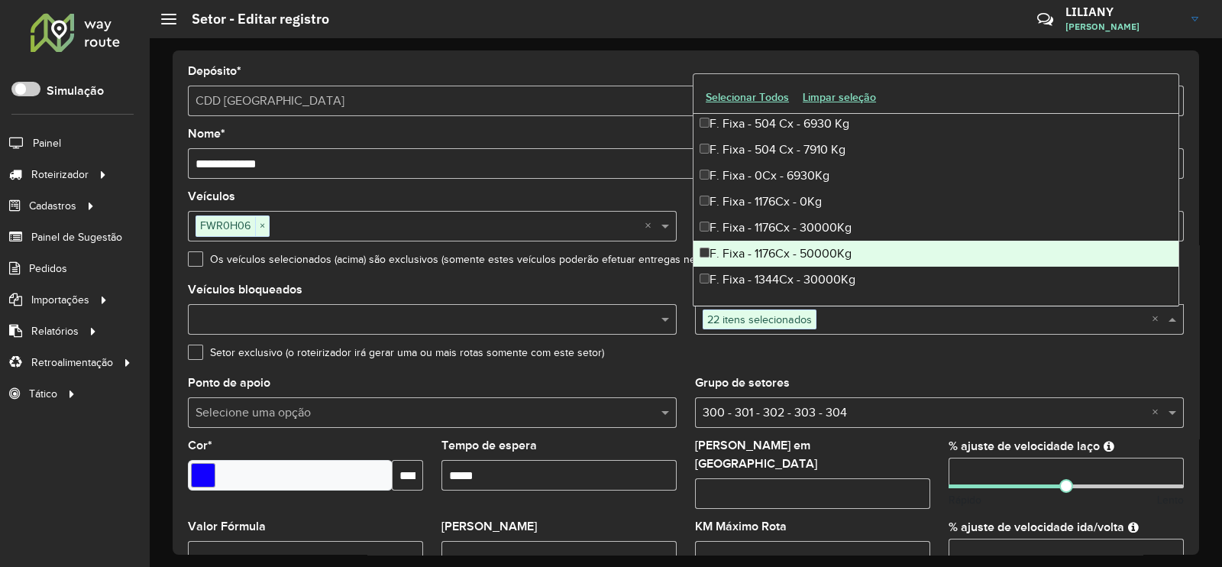
scroll to position [1240, 0]
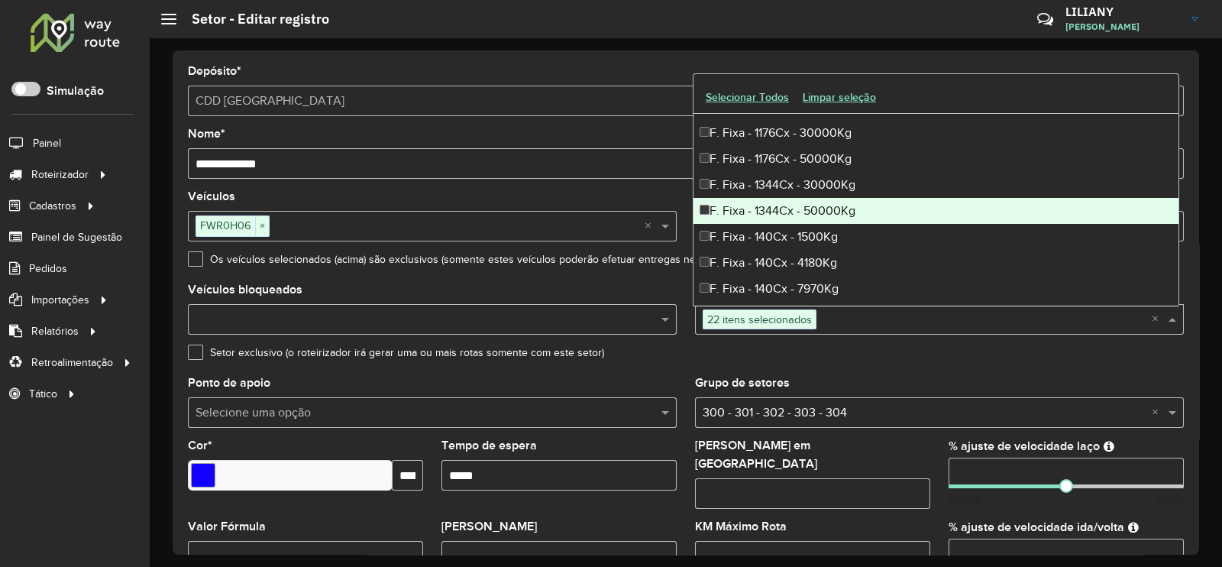
click at [802, 208] on div "F. Fixa - 1344Cx - 50000Kg" at bounding box center [935, 211] width 485 height 26
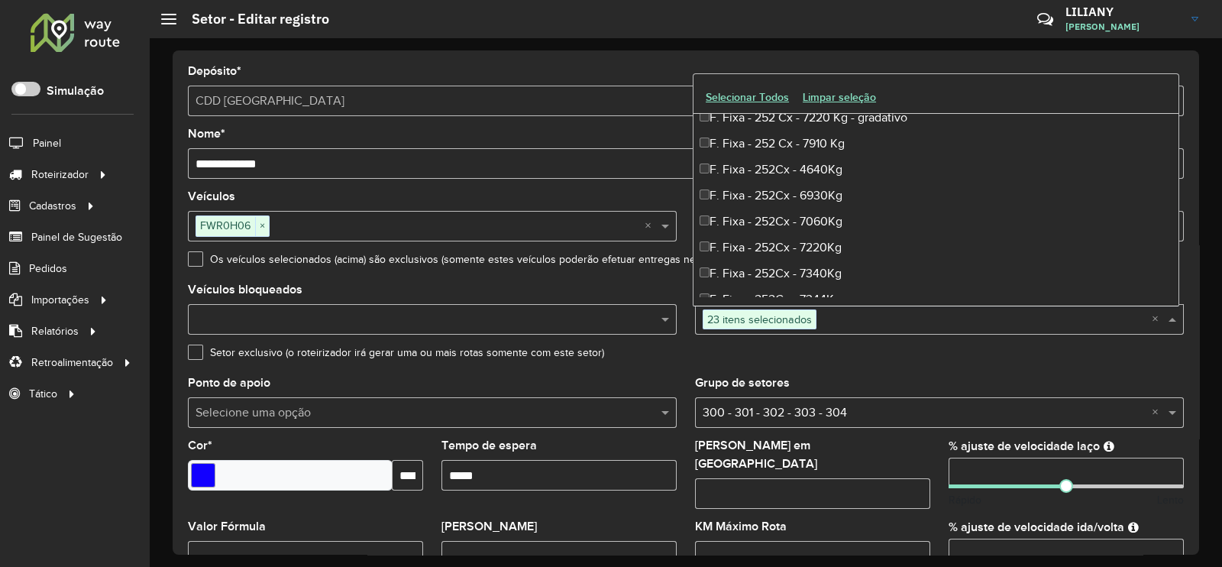
scroll to position [2100, 0]
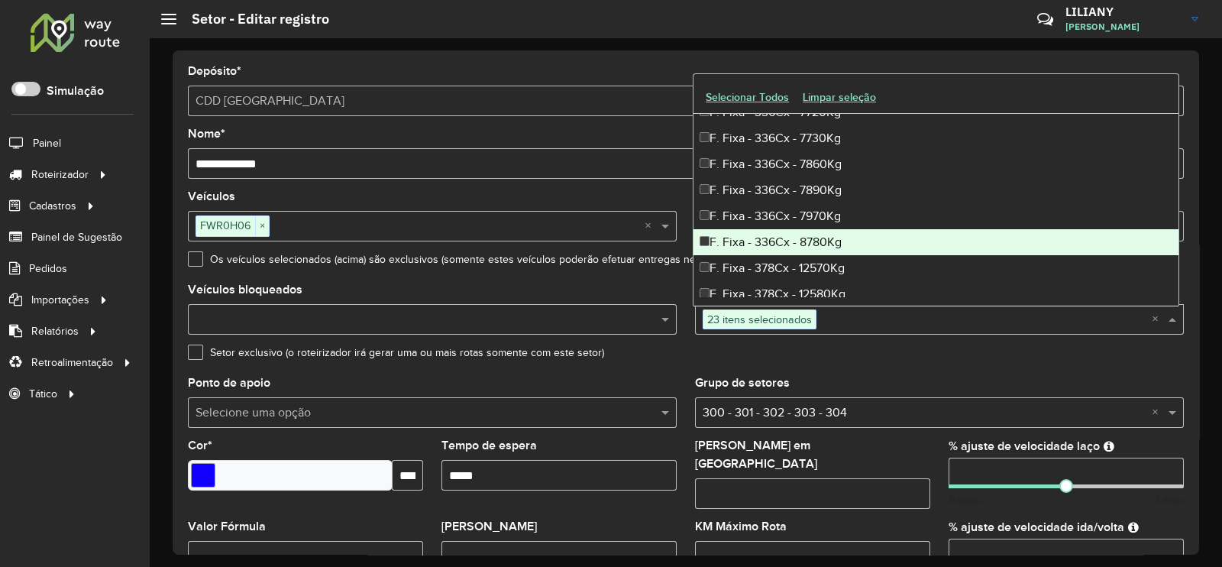
scroll to position [2576, 0]
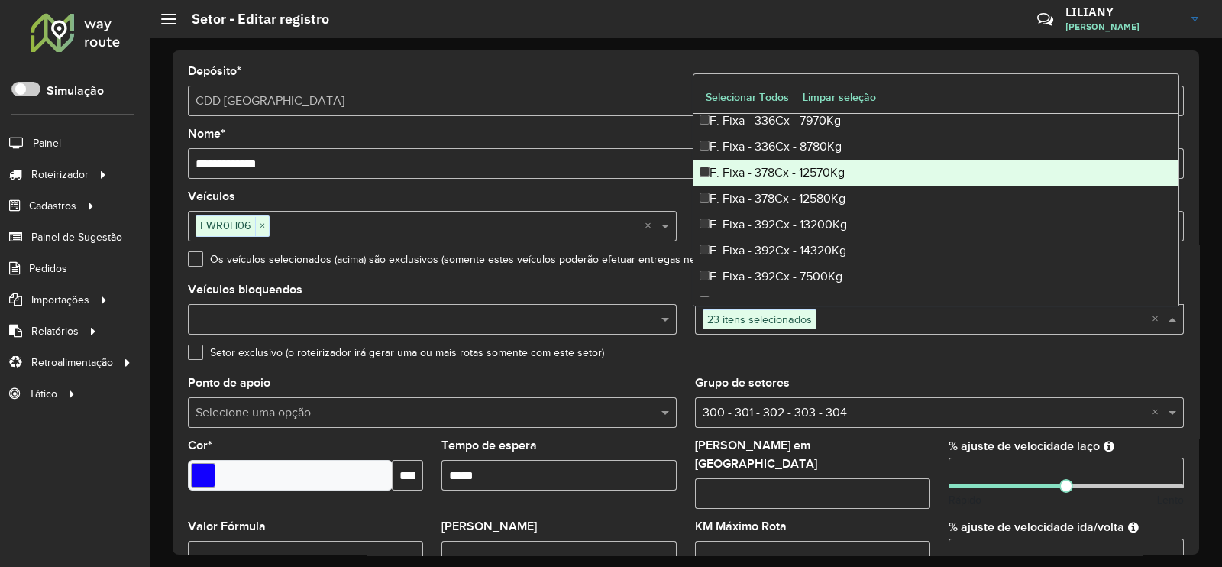
click at [787, 173] on div "F. Fixa - 378Cx - 12570Kg" at bounding box center [935, 173] width 485 height 26
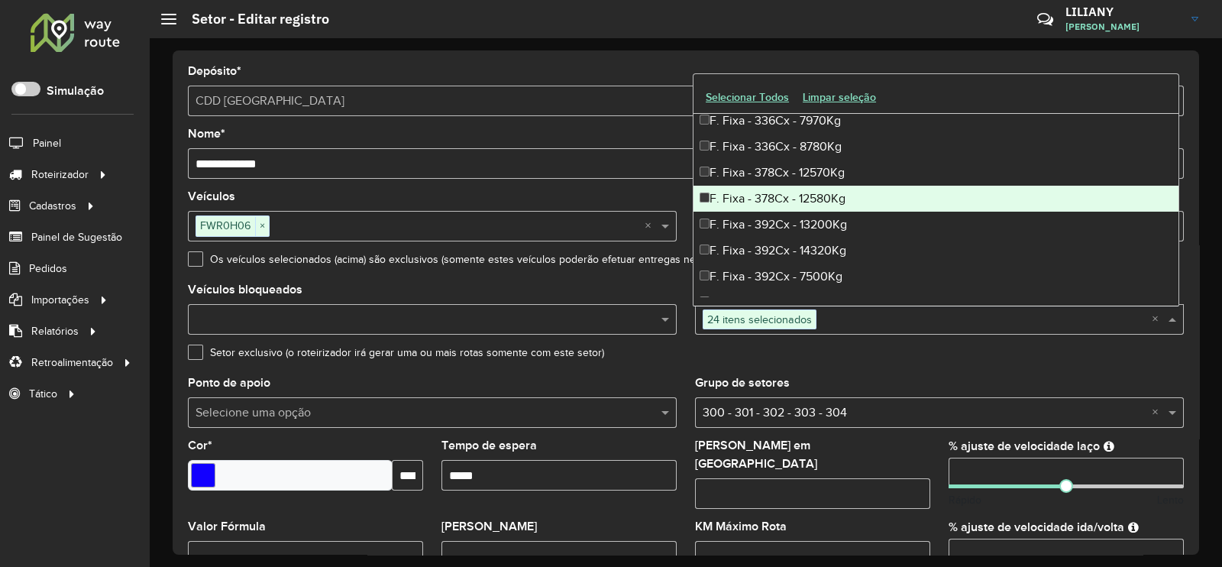
click at [777, 200] on div "F. Fixa - 378Cx - 12580Kg" at bounding box center [935, 199] width 485 height 26
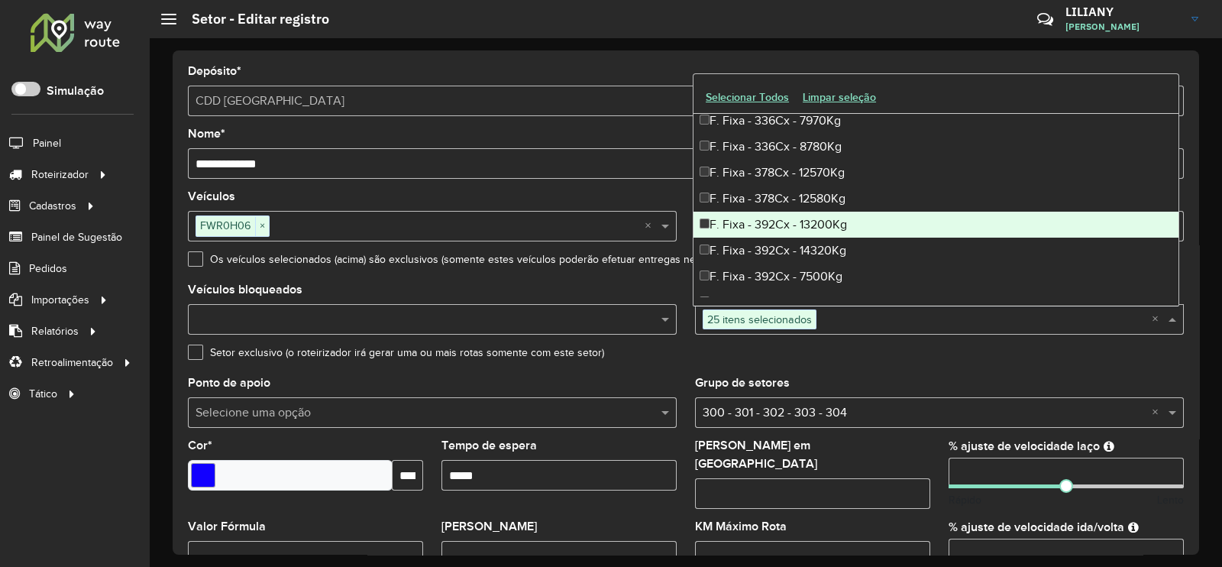
click at [777, 215] on div "F. Fixa - 392Cx - 13200Kg" at bounding box center [935, 225] width 485 height 26
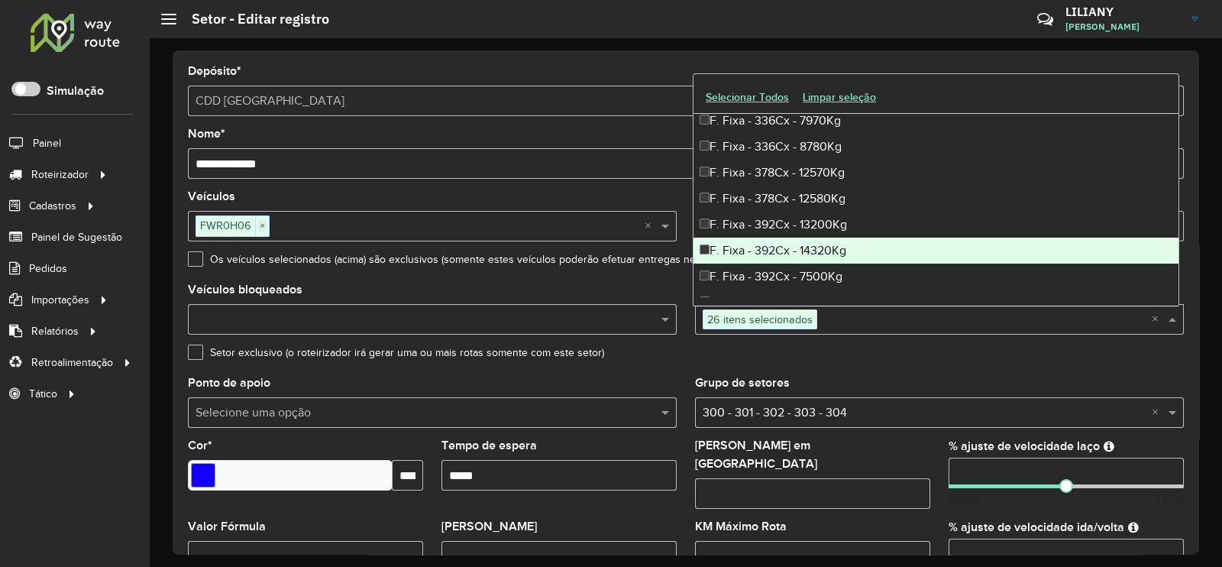
click at [779, 247] on div "F. Fixa - 392Cx - 14320Kg" at bounding box center [935, 250] width 485 height 26
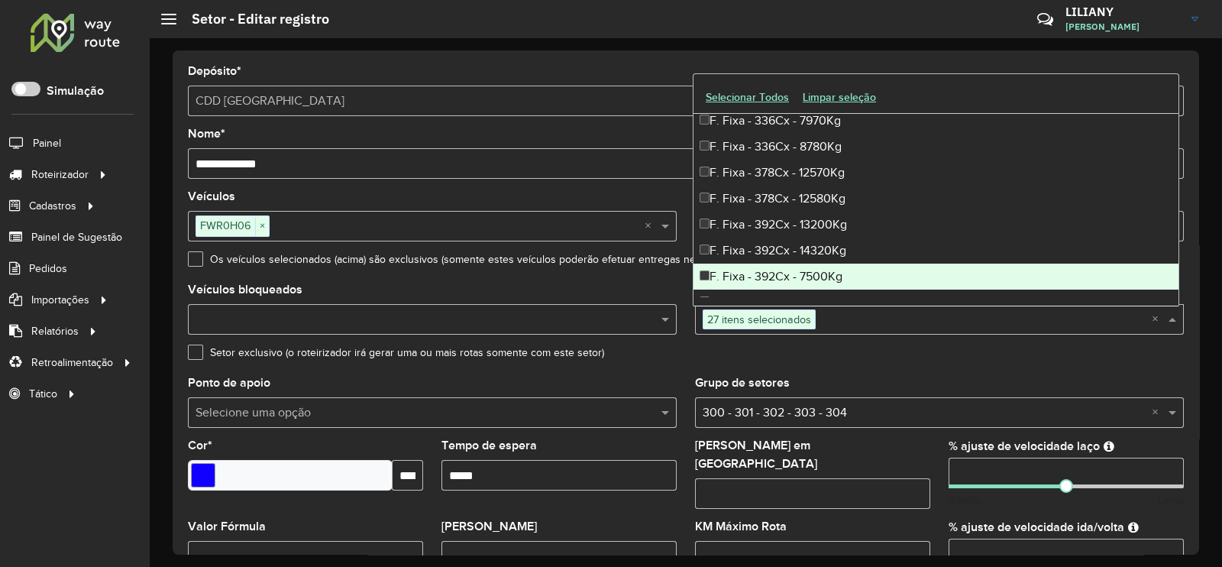
click at [777, 270] on div "F. Fixa - 392Cx - 7500Kg" at bounding box center [935, 276] width 485 height 26
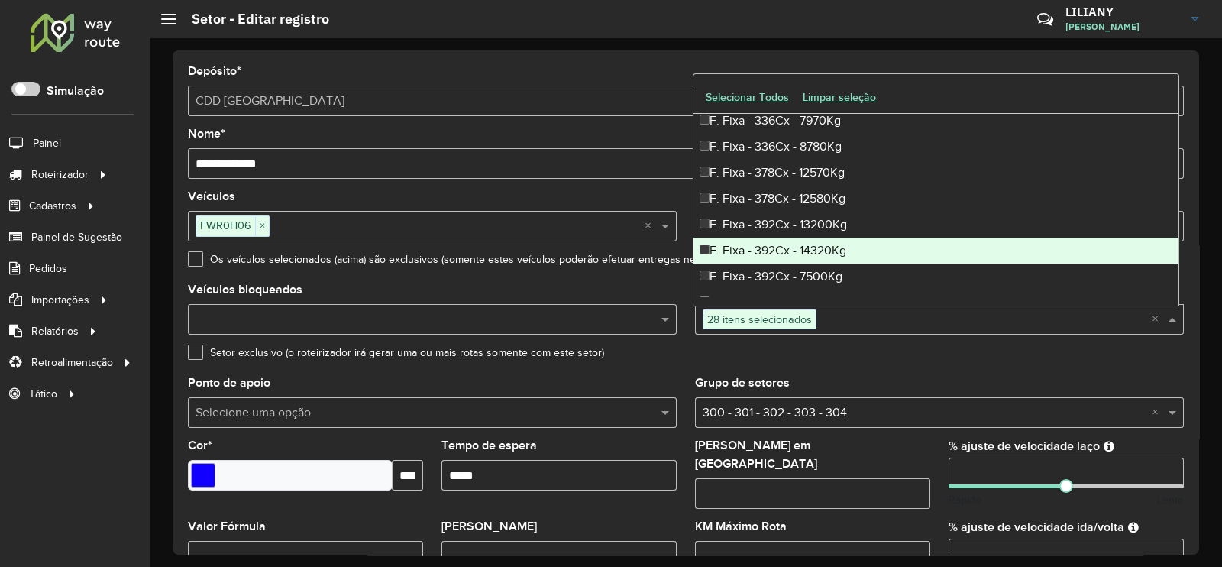
scroll to position [2672, 0]
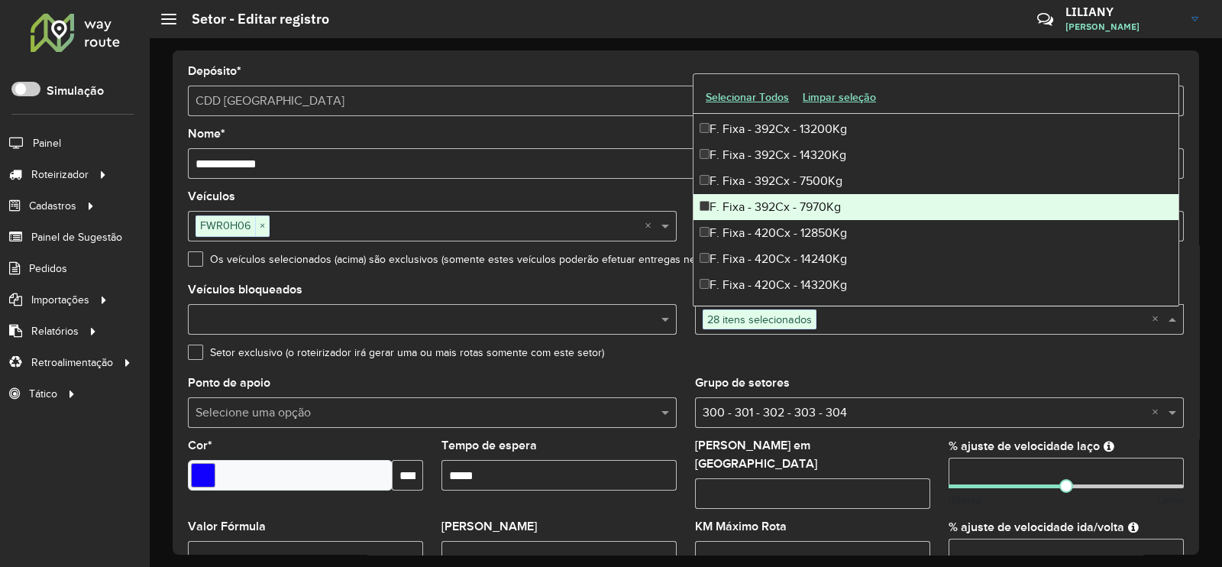
click at [791, 208] on div "F. Fixa - 392Cx - 7970Kg" at bounding box center [935, 207] width 485 height 26
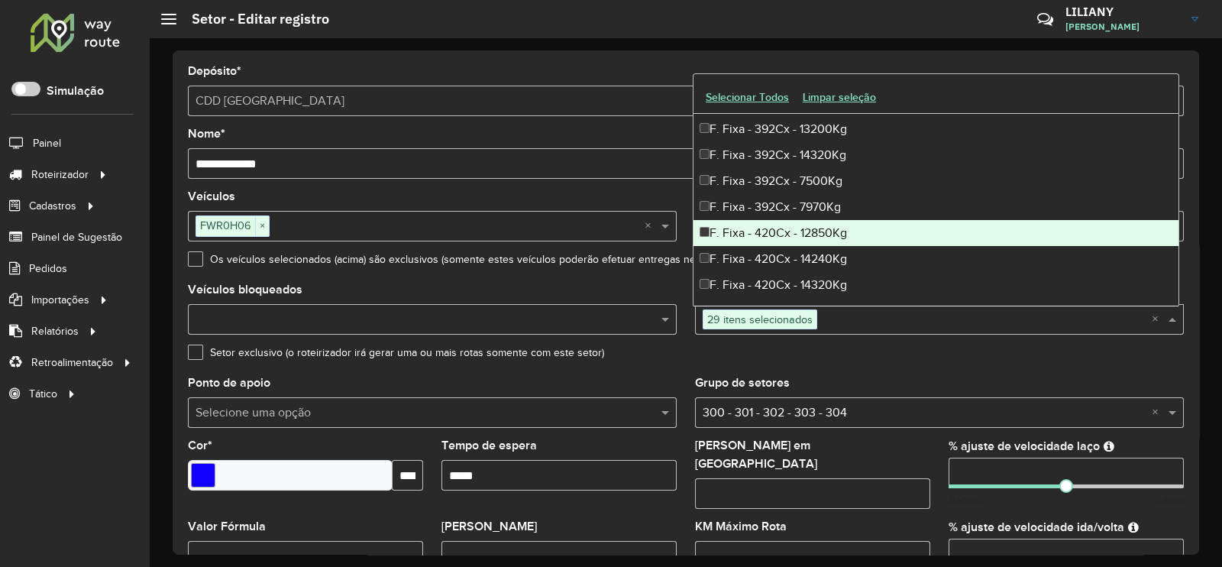
click at [788, 231] on div "F. Fixa - 420Cx - 12850Kg" at bounding box center [935, 233] width 485 height 26
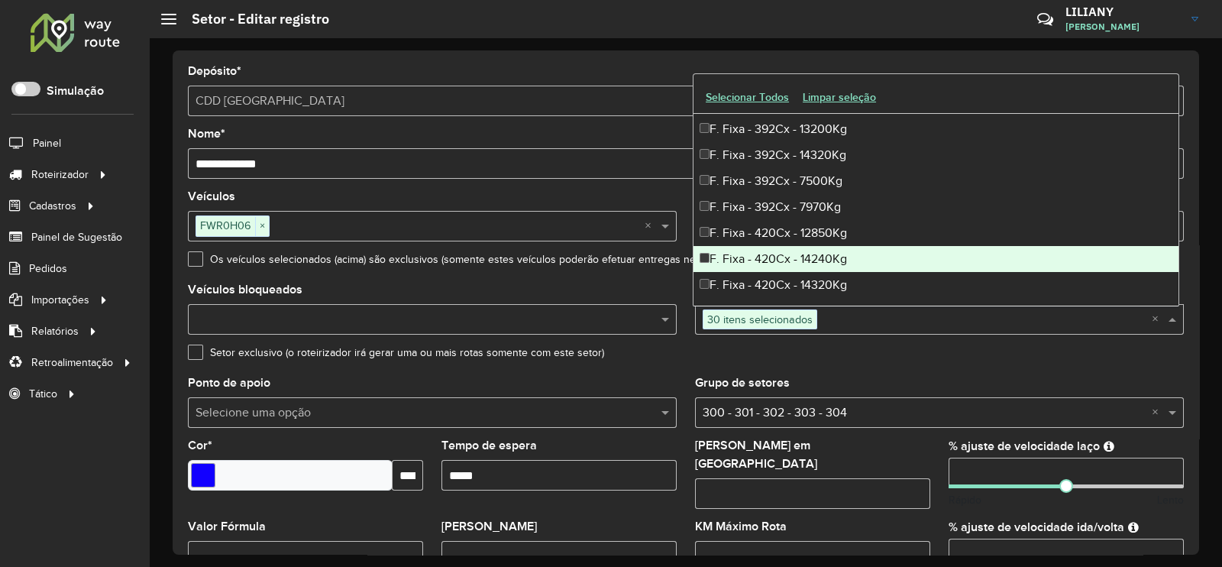
click at [785, 257] on div "F. Fixa - 420Cx - 14240Kg" at bounding box center [935, 259] width 485 height 26
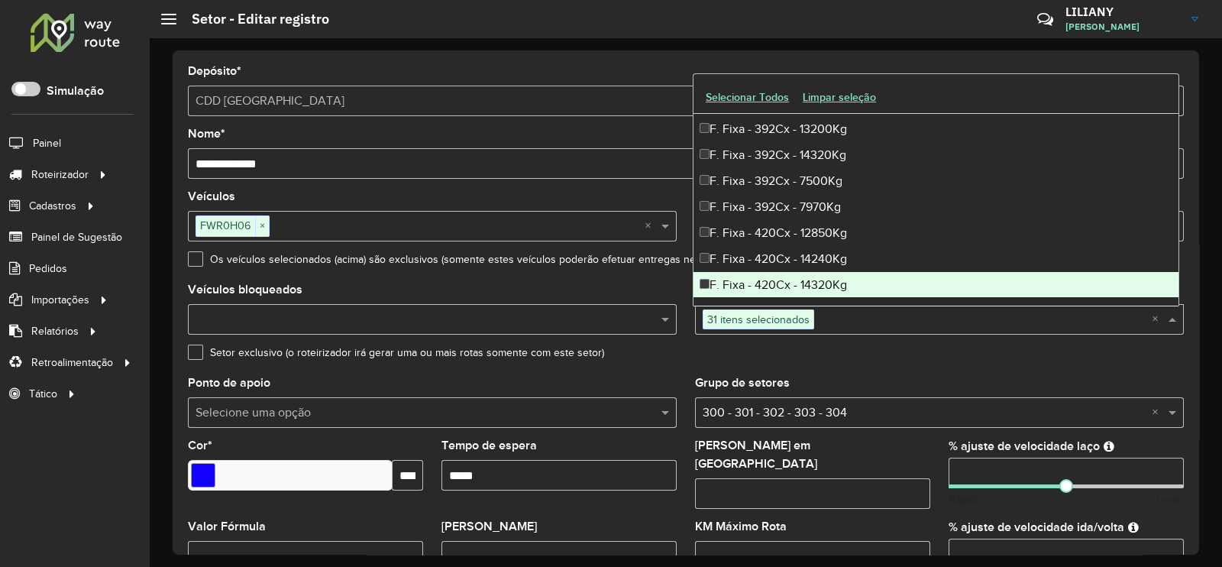
click at [784, 279] on div "F. Fixa - 420Cx - 14320Kg" at bounding box center [935, 285] width 485 height 26
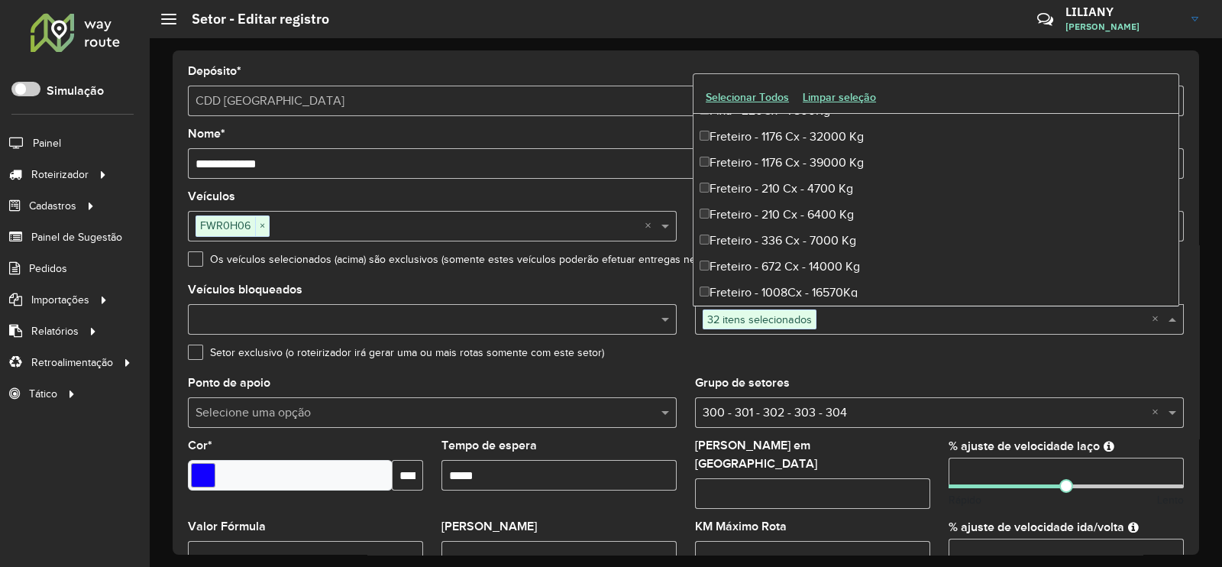
scroll to position [2958, 0]
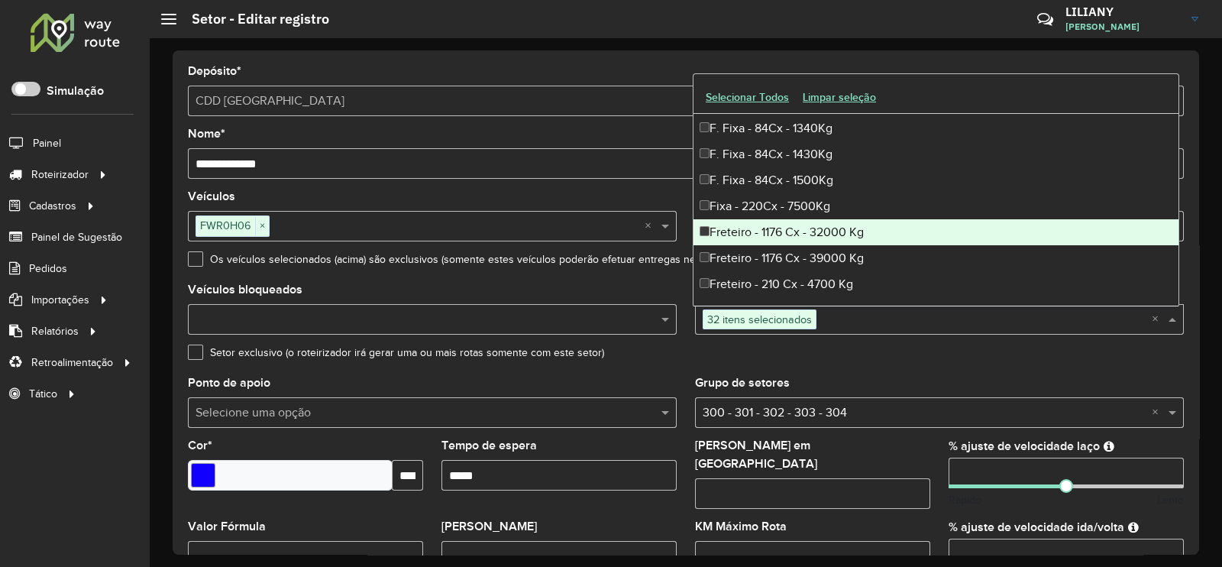
click at [791, 231] on div "Freteiro - 1176 Cx - 32000 Kg" at bounding box center [935, 232] width 485 height 26
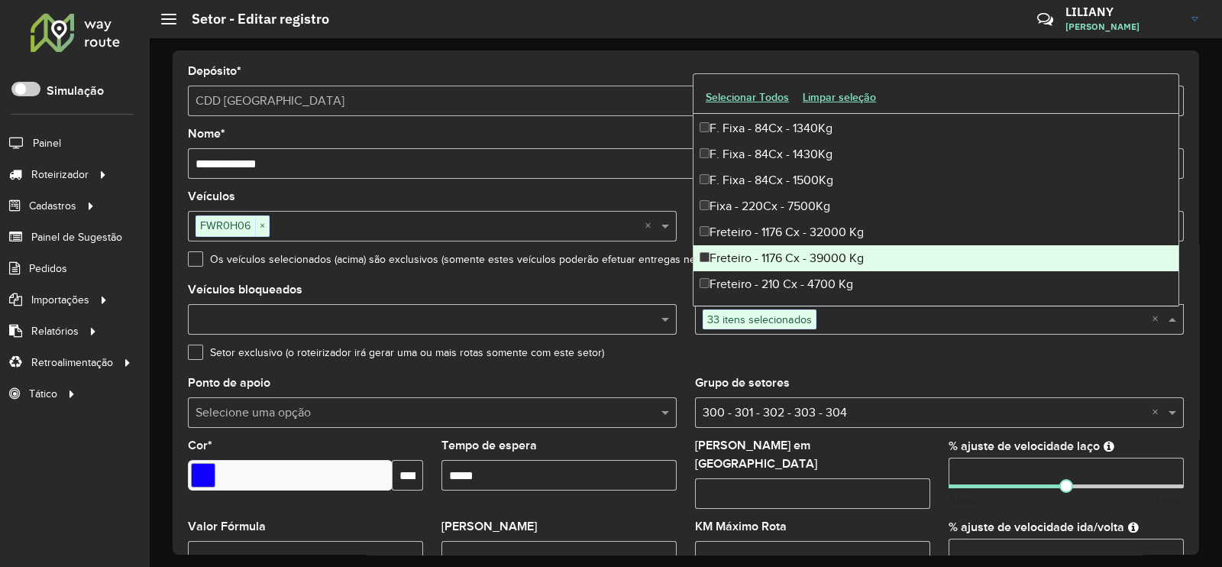
click at [795, 251] on div "Freteiro - 1176 Cx - 39000 Kg" at bounding box center [935, 258] width 485 height 26
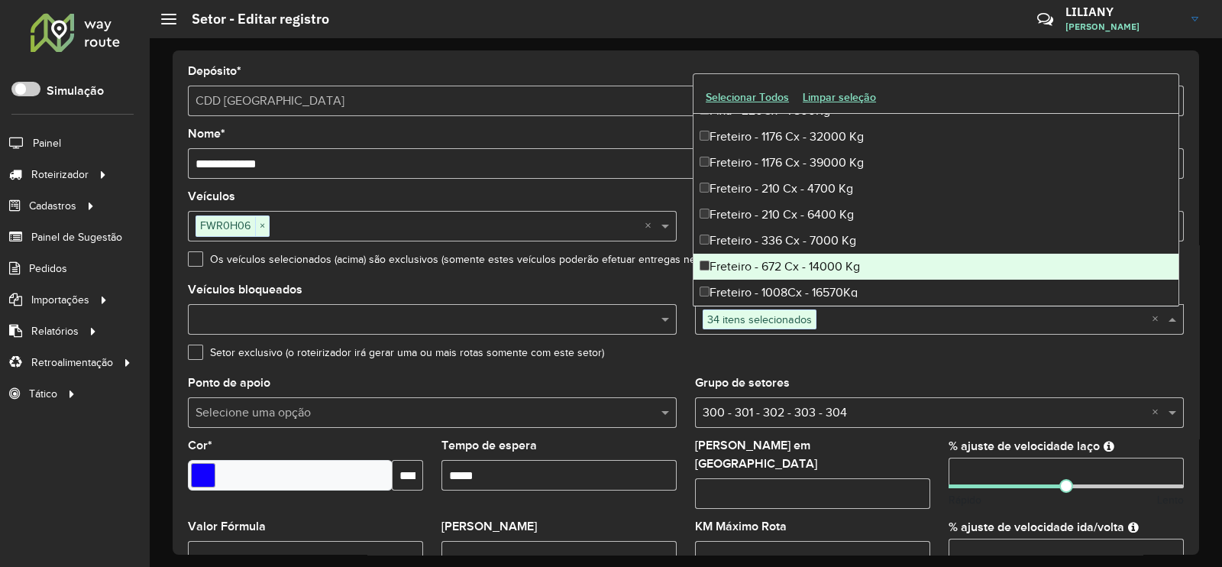
scroll to position [3150, 0]
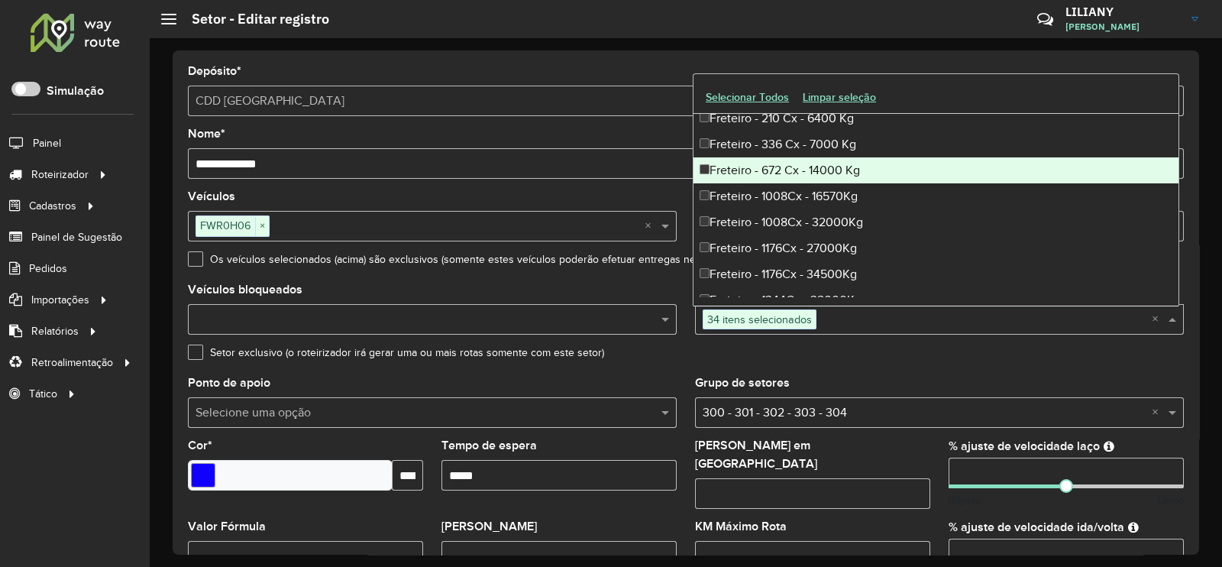
click at [801, 167] on div "Freteiro - 672 Cx - 14000 Kg" at bounding box center [935, 170] width 485 height 26
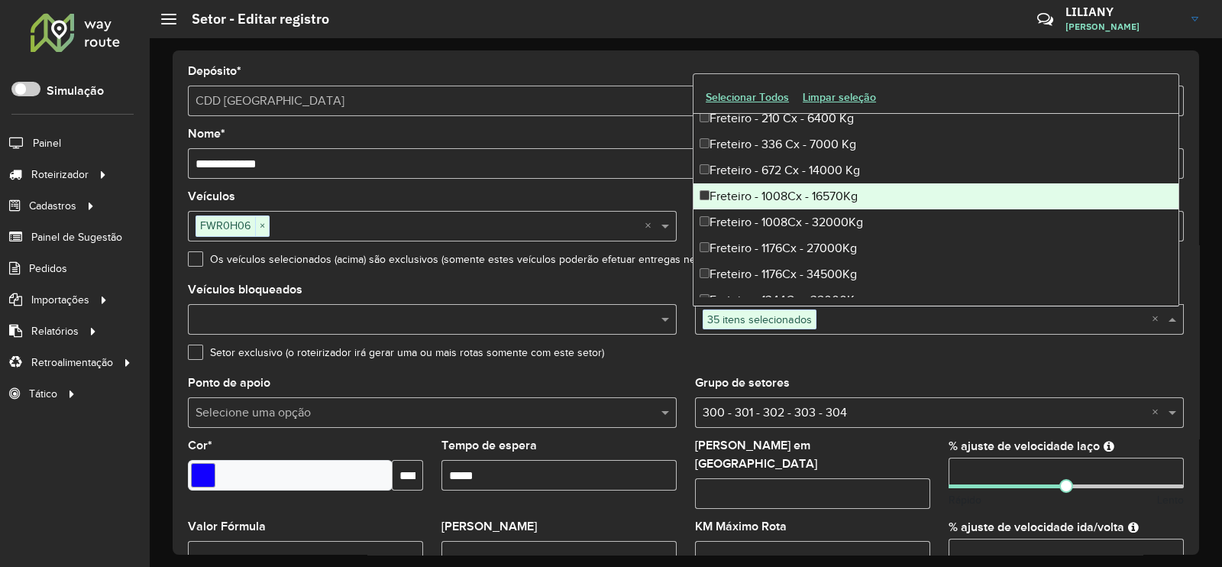
click at [800, 193] on div "Freteiro - 1008Cx - 16570Kg" at bounding box center [935, 196] width 485 height 26
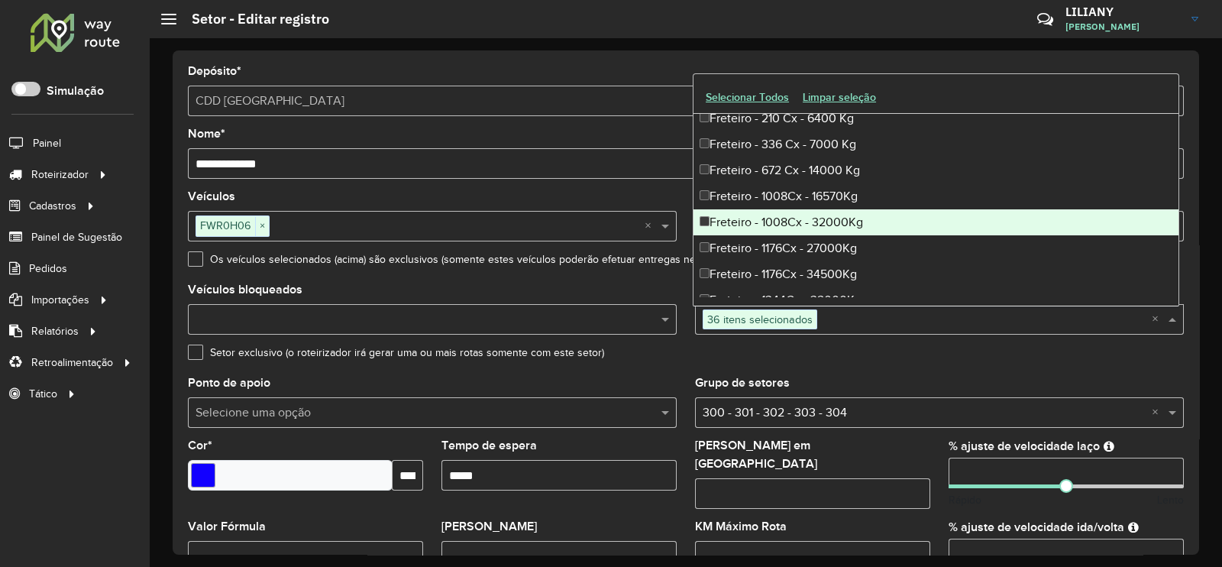
click at [800, 223] on div "Freteiro - 1008Cx - 32000Kg" at bounding box center [935, 222] width 485 height 26
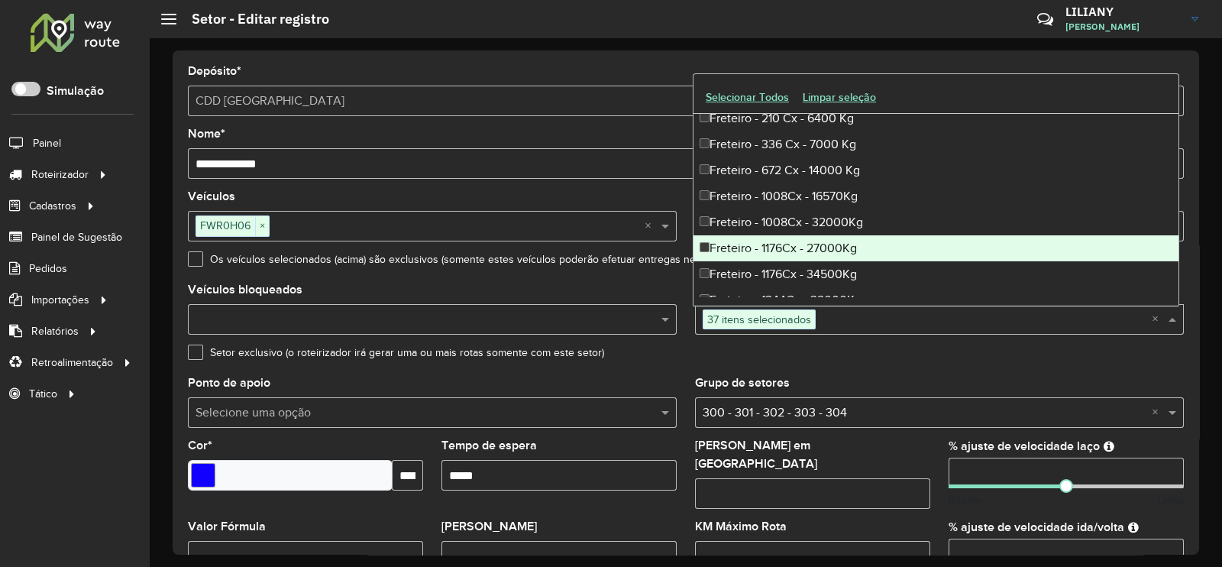
click at [798, 247] on div "Freteiro - 1176Cx - 27000Kg" at bounding box center [935, 248] width 485 height 26
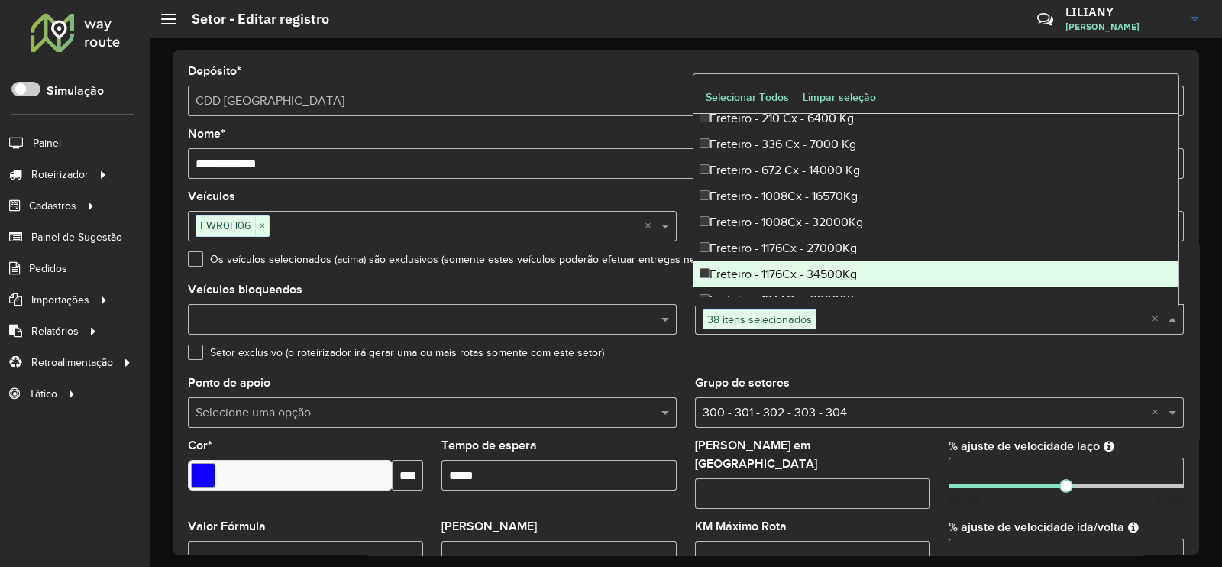
click at [798, 263] on div "Freteiro - 1176Cx - 34500Kg" at bounding box center [935, 274] width 485 height 26
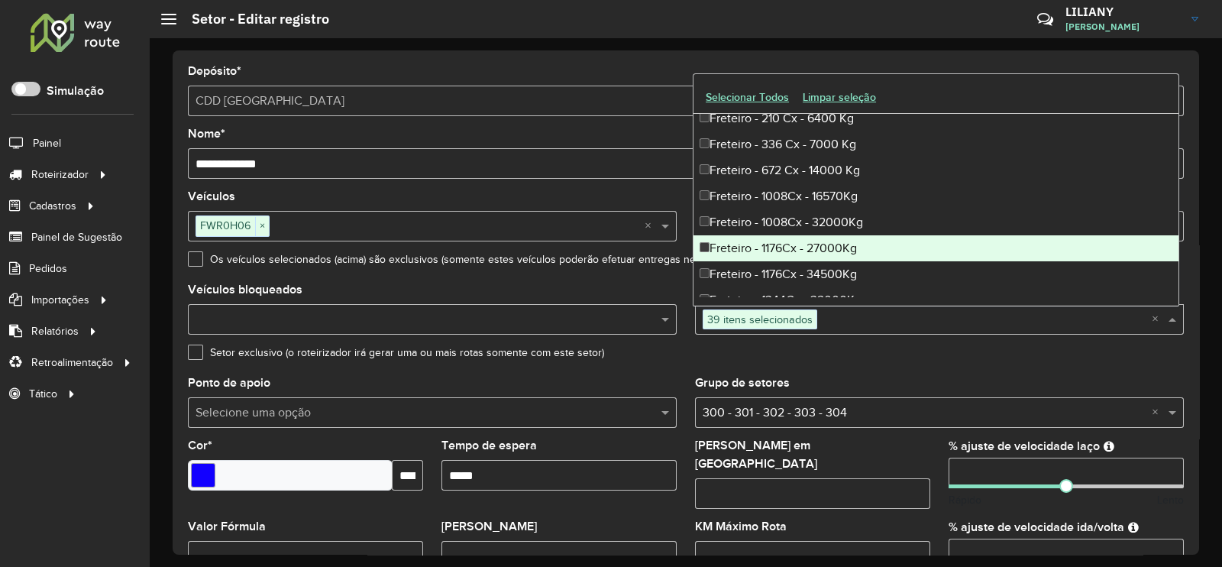
scroll to position [3245, 0]
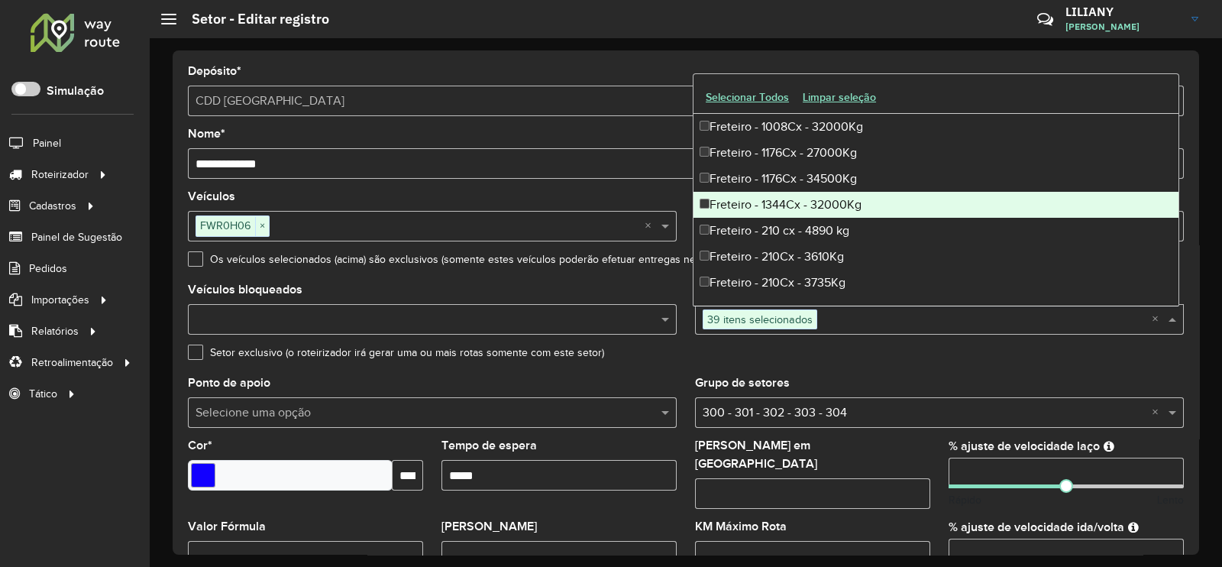
click at [803, 203] on div "Freteiro - 1344Cx - 32000Kg" at bounding box center [935, 205] width 485 height 26
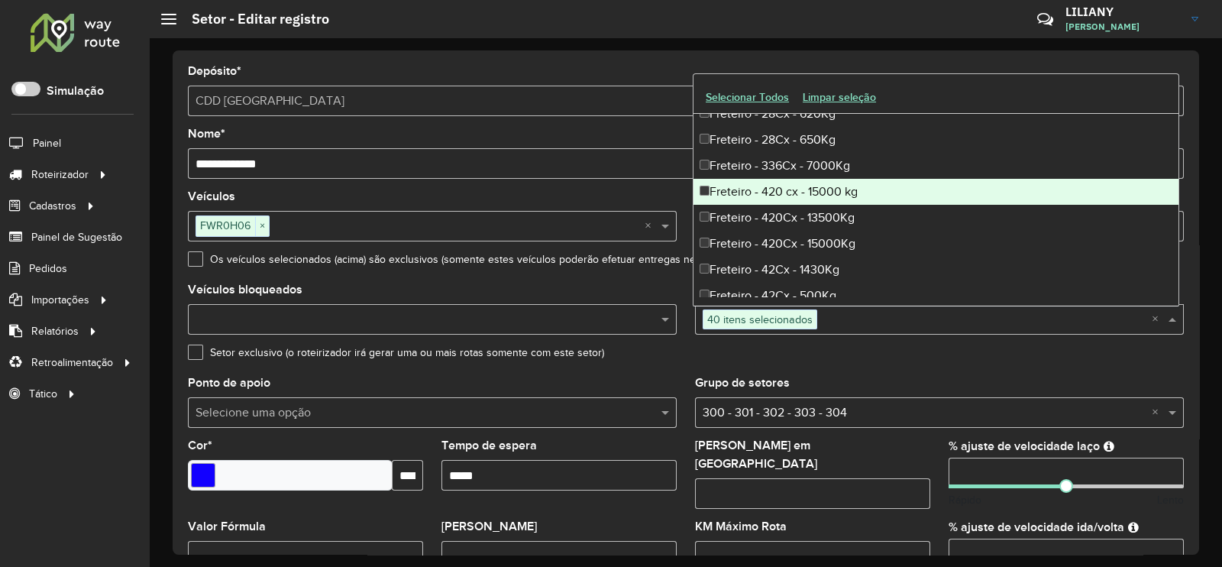
scroll to position [4104, 0]
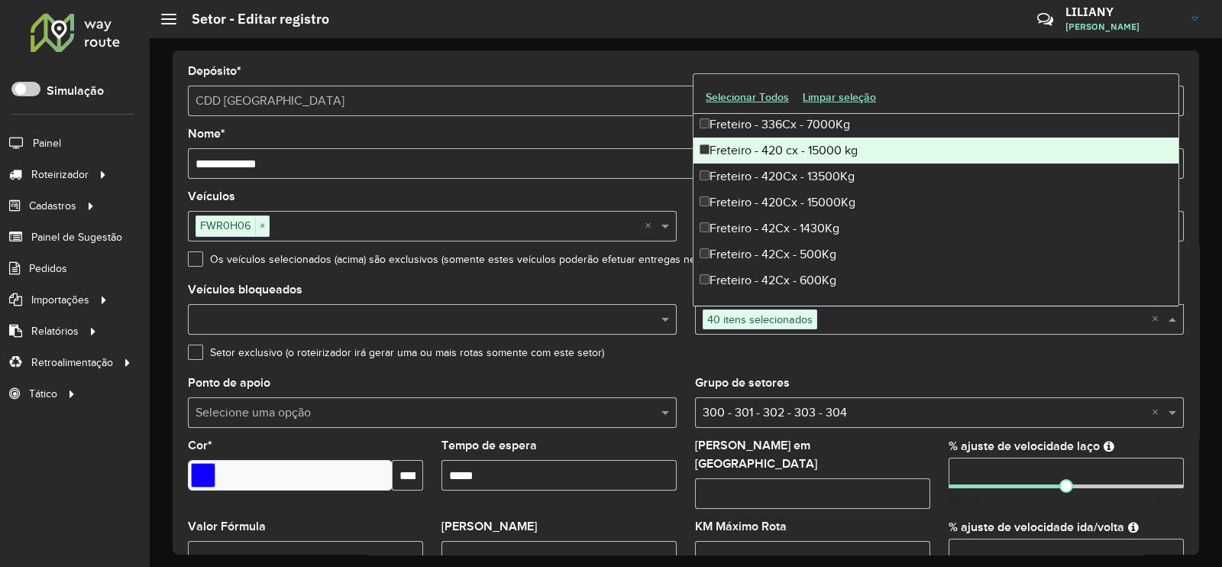
click at [805, 148] on div "Freteiro - 420 cx - 15000 kg" at bounding box center [935, 150] width 485 height 26
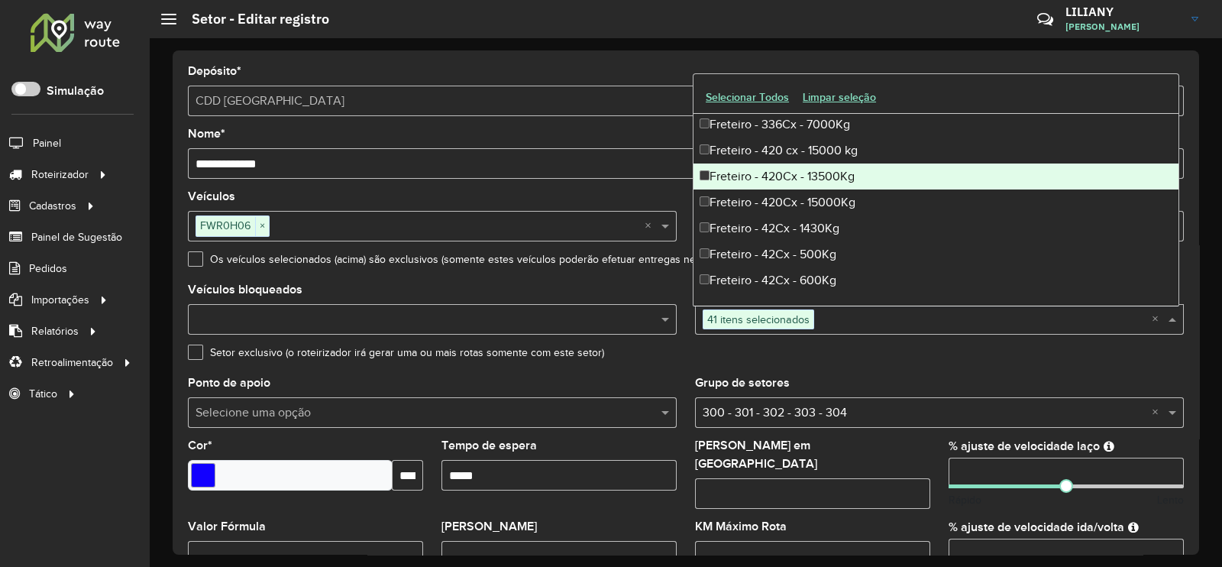
click at [794, 170] on div "Freteiro - 420Cx - 13500Kg" at bounding box center [935, 176] width 485 height 26
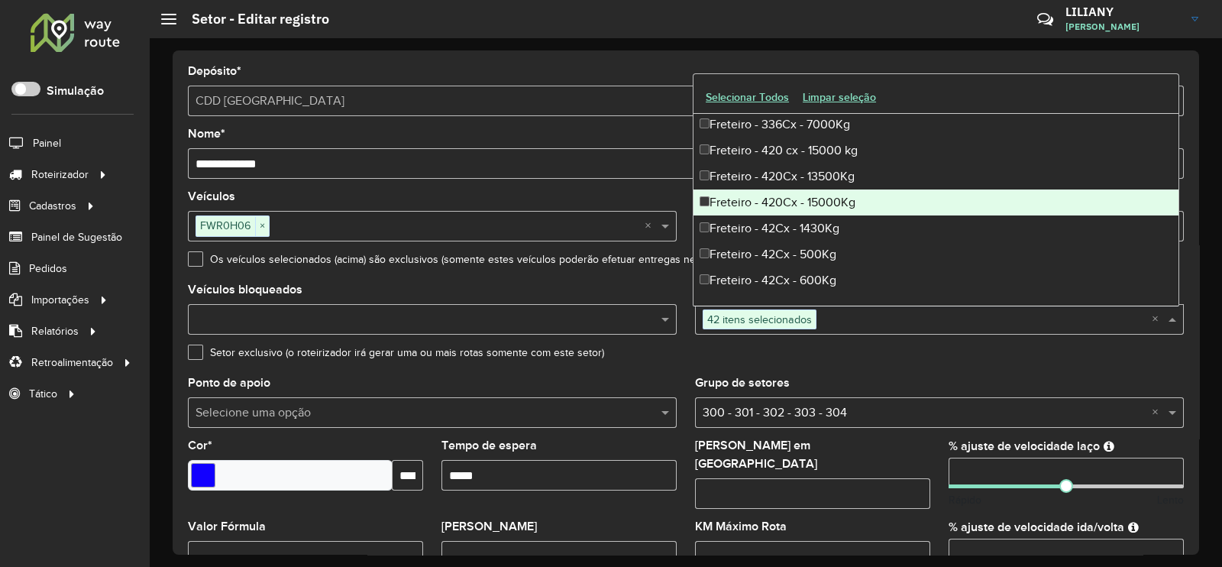
click at [794, 189] on div "Freteiro - 420Cx - 15000Kg" at bounding box center [935, 202] width 485 height 26
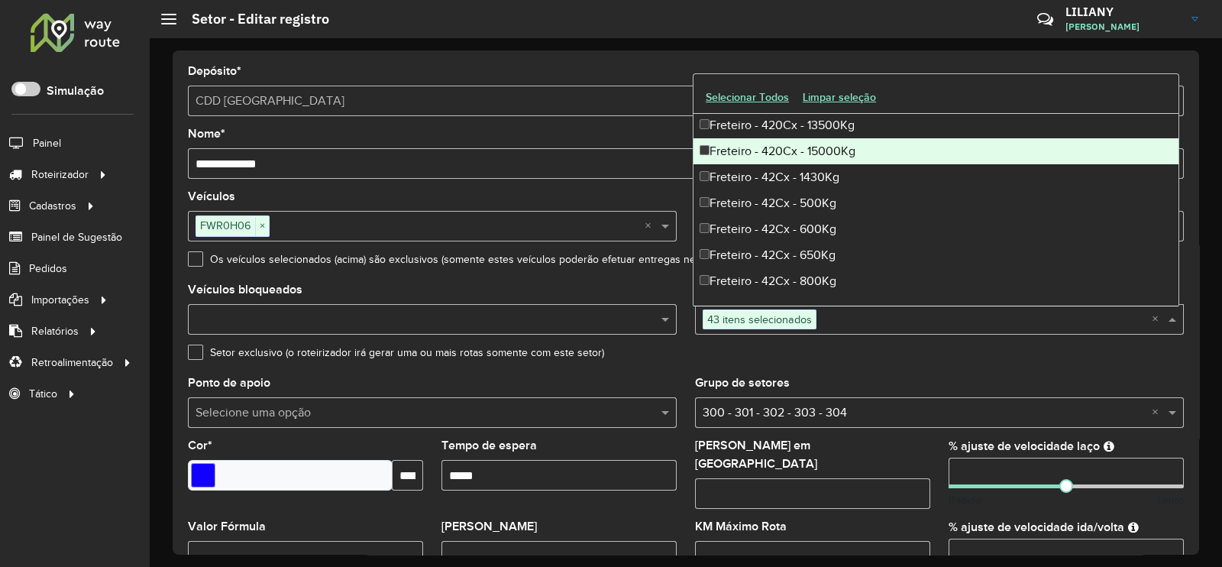
scroll to position [4200, 0]
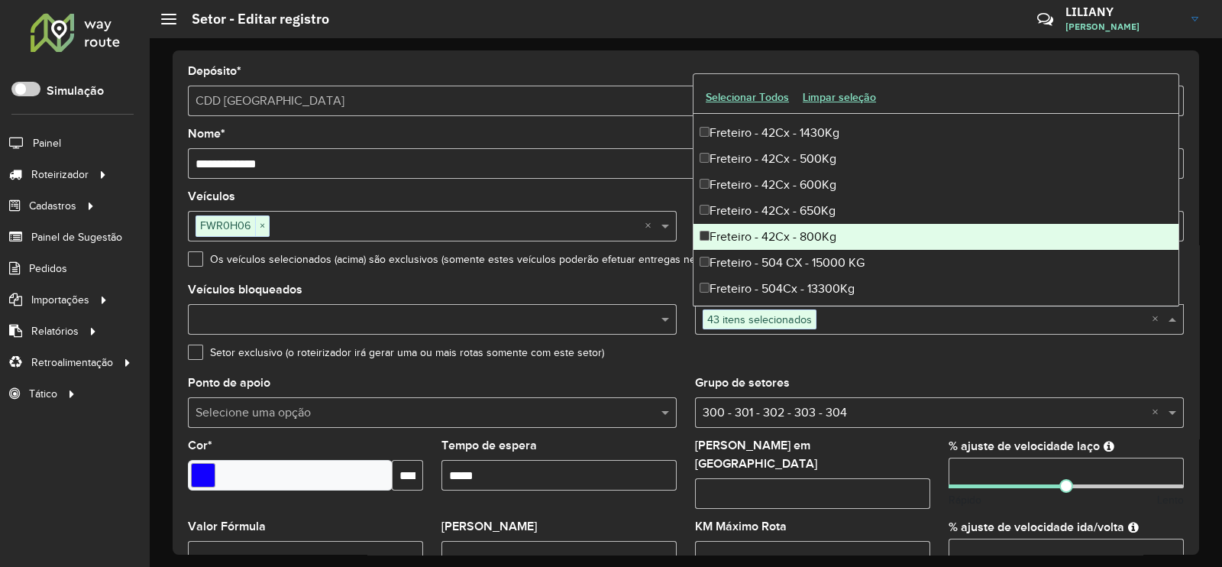
click at [801, 251] on div "Freteiro - 504 CX - 15000 KG" at bounding box center [935, 263] width 485 height 26
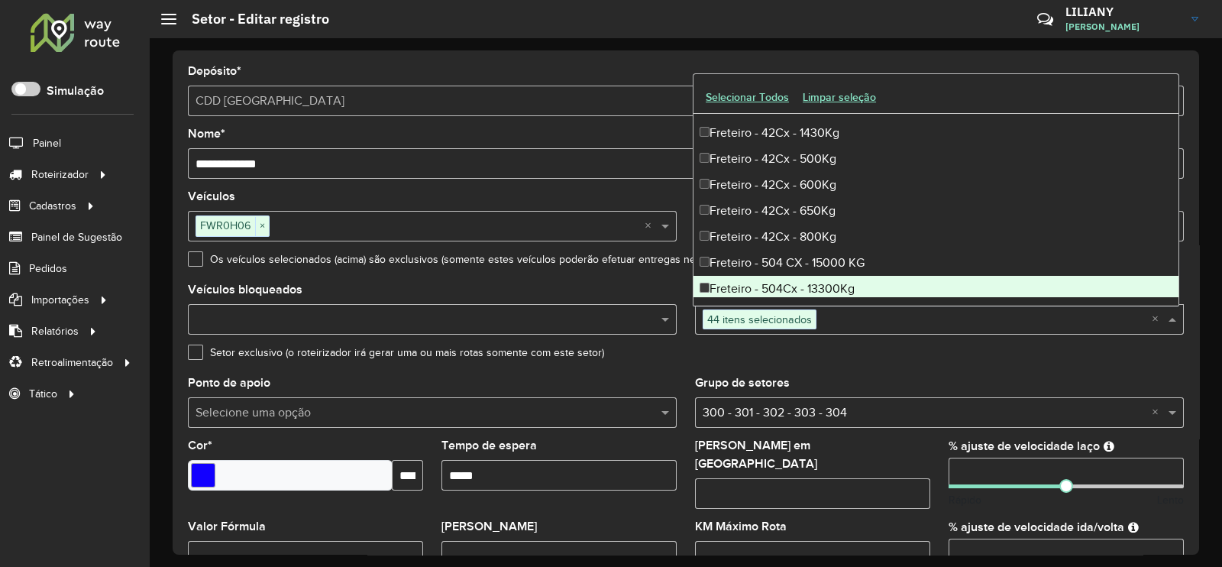
click at [795, 283] on div "Freteiro - 504Cx - 13300Kg" at bounding box center [935, 289] width 485 height 26
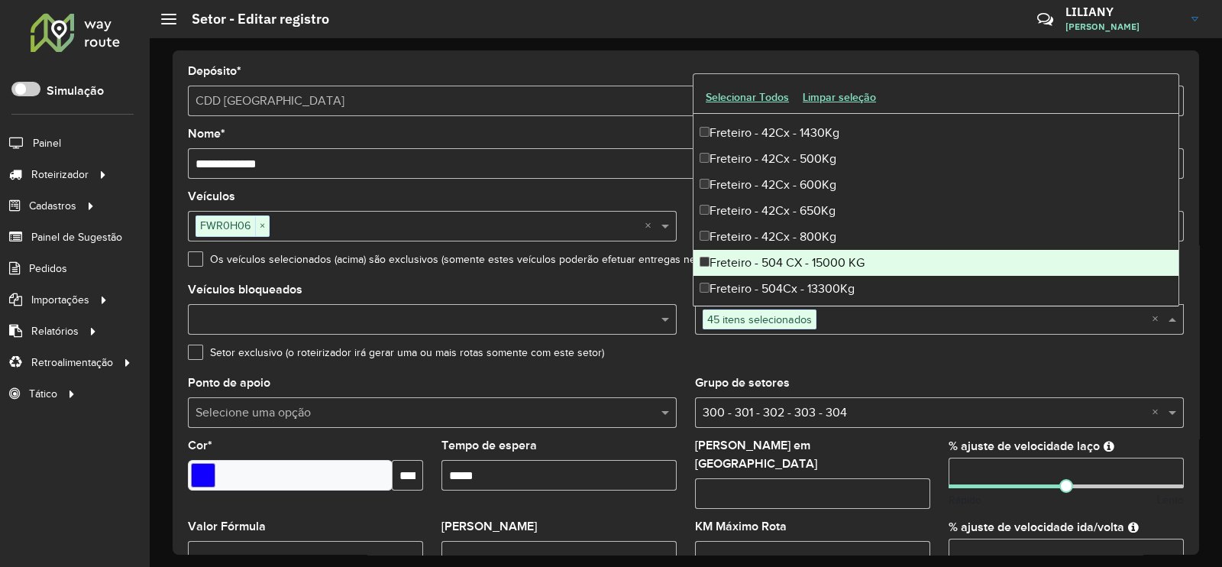
scroll to position [4295, 0]
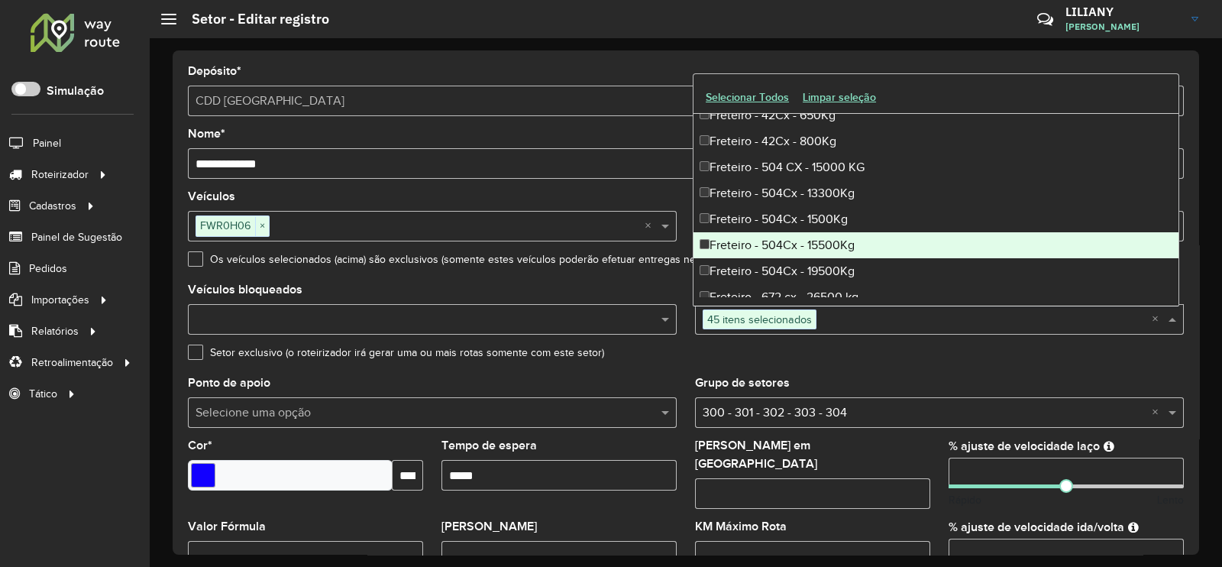
click at [816, 232] on div "Freteiro - 504Cx - 15500Kg" at bounding box center [935, 245] width 485 height 26
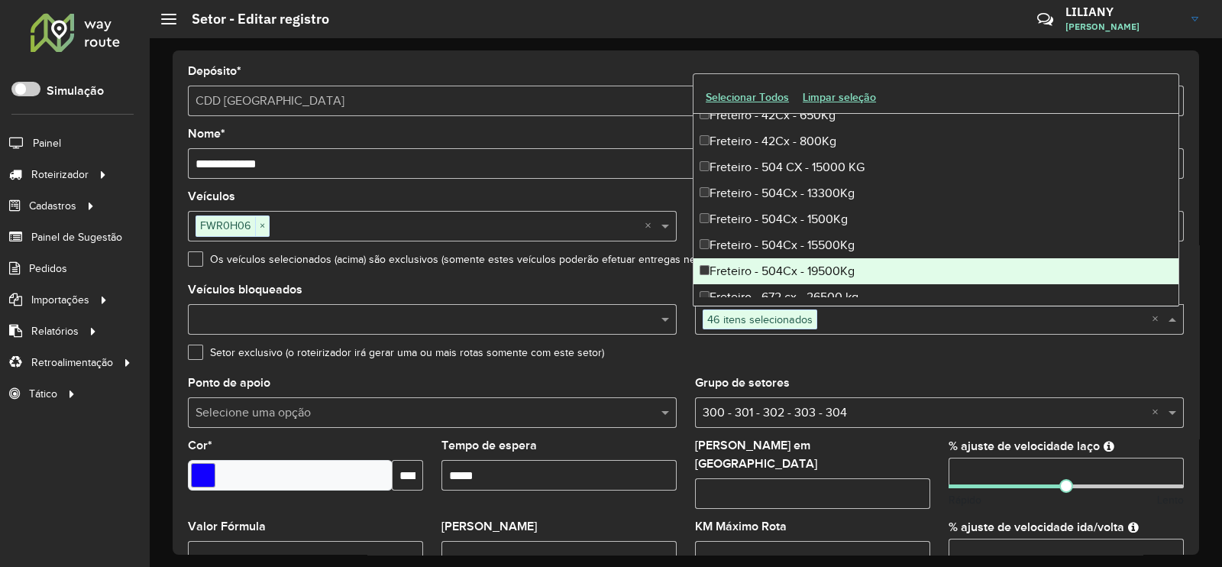
click at [809, 258] on div "Freteiro - 504Cx - 19500Kg" at bounding box center [935, 271] width 485 height 26
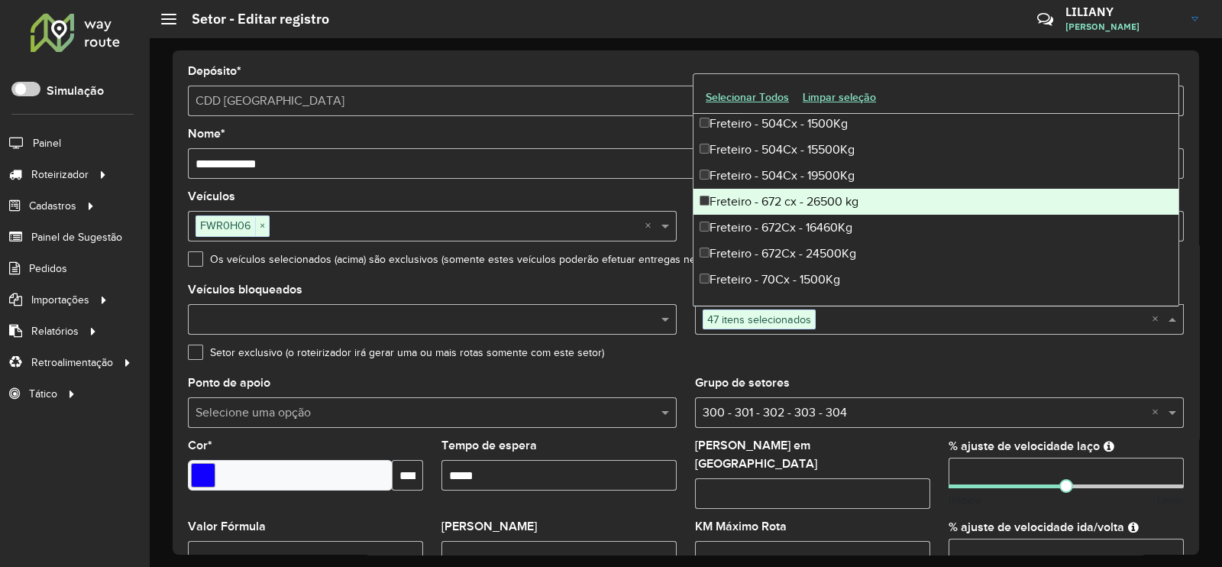
click at [809, 200] on div "Freteiro - 672 cx - 26500 kg" at bounding box center [935, 202] width 485 height 26
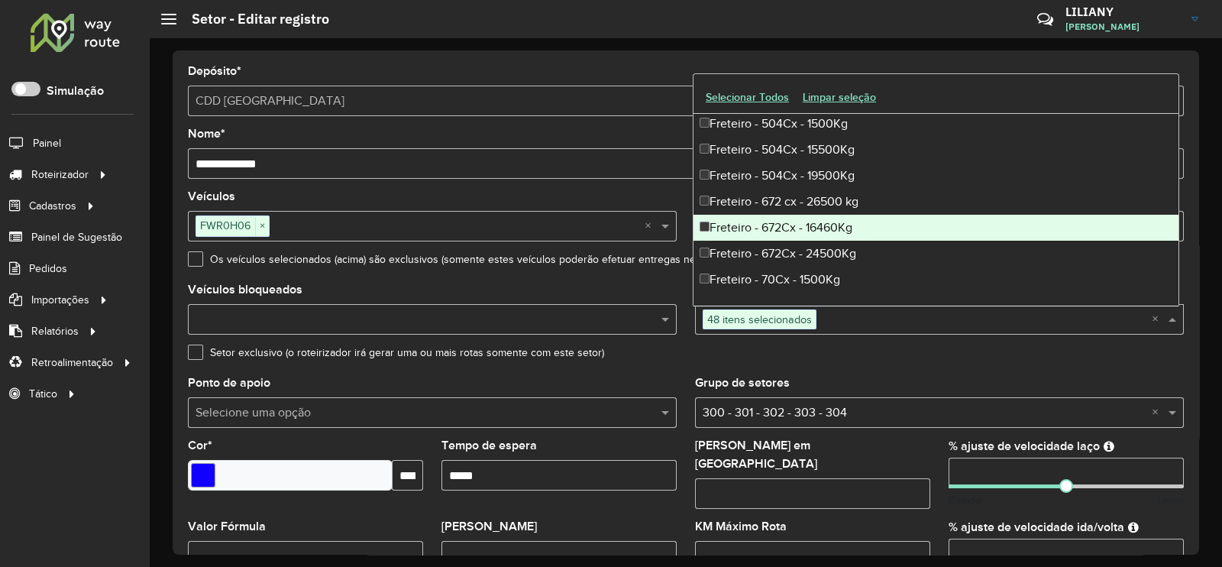
click at [809, 228] on div "Freteiro - 672Cx - 16460Kg" at bounding box center [935, 228] width 485 height 26
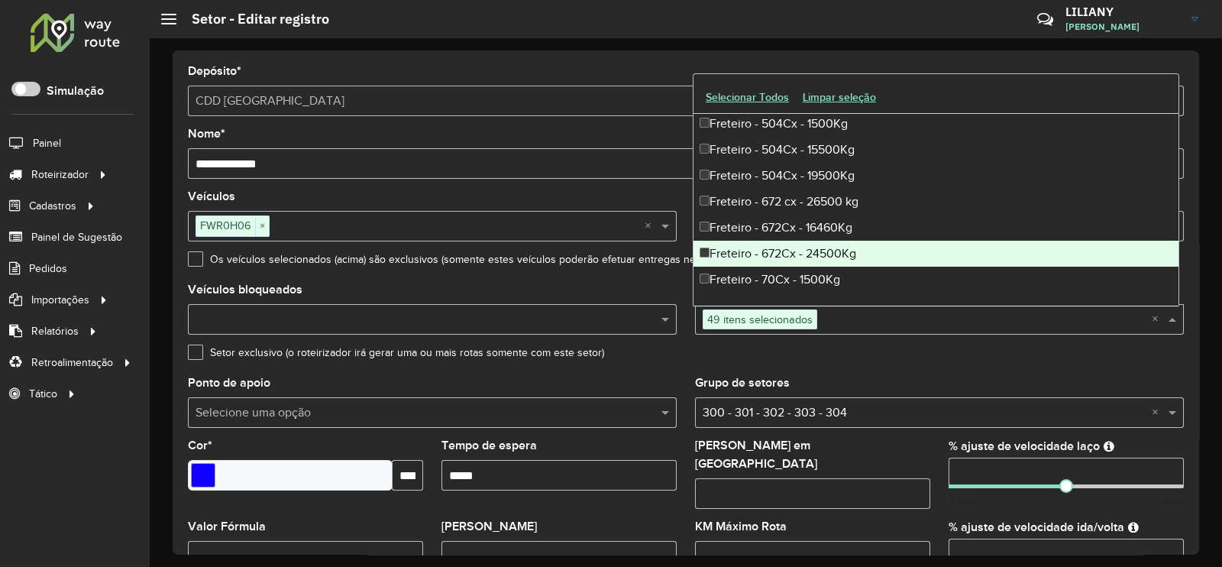
click at [803, 250] on div "Freteiro - 672Cx - 24500Kg" at bounding box center [935, 254] width 485 height 26
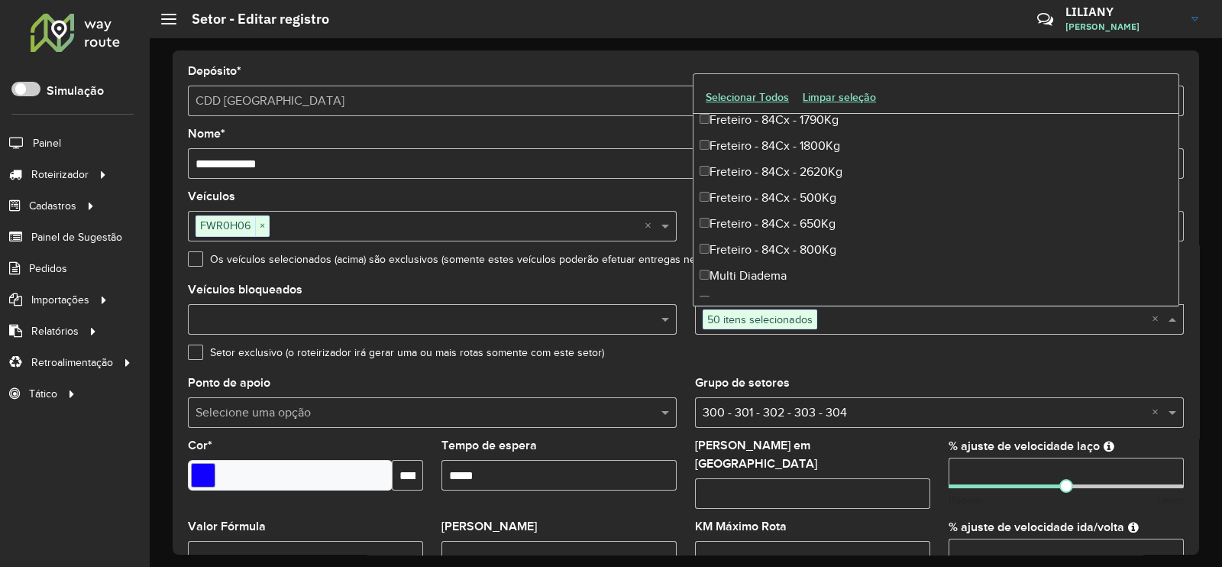
scroll to position [4772, 0]
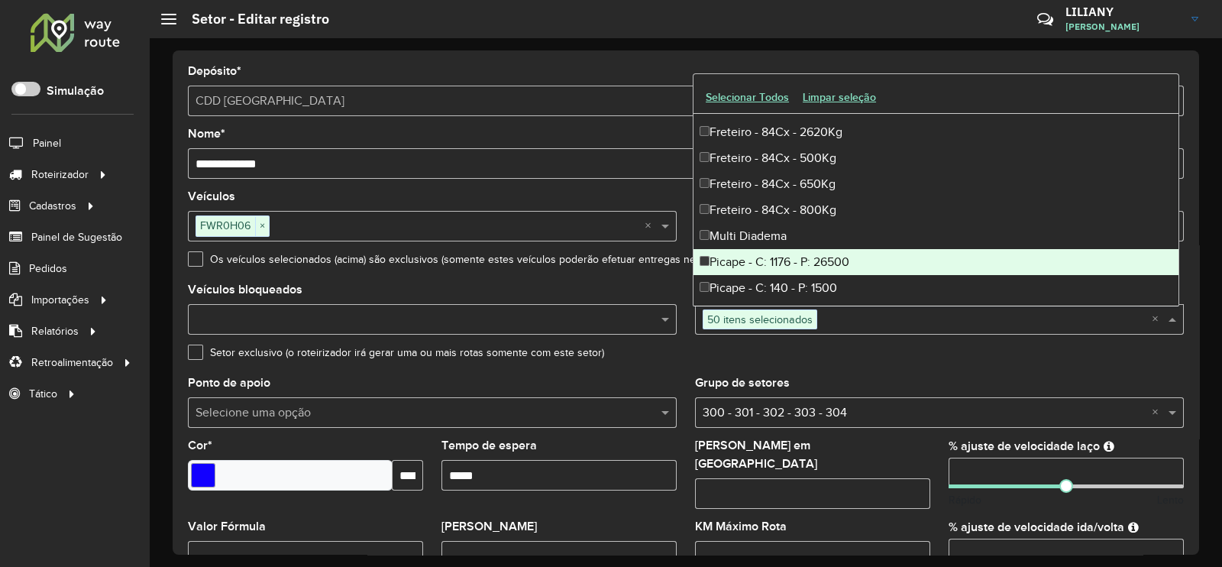
click at [806, 257] on div "Picape - C: 1176 - P: 26500" at bounding box center [935, 262] width 485 height 26
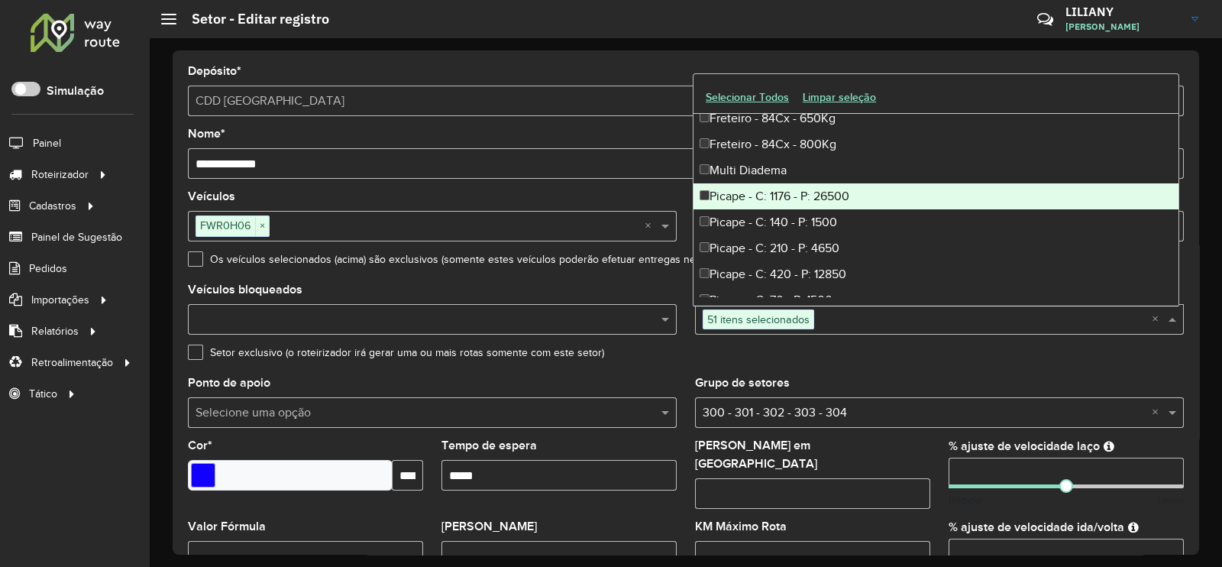
scroll to position [4867, 0]
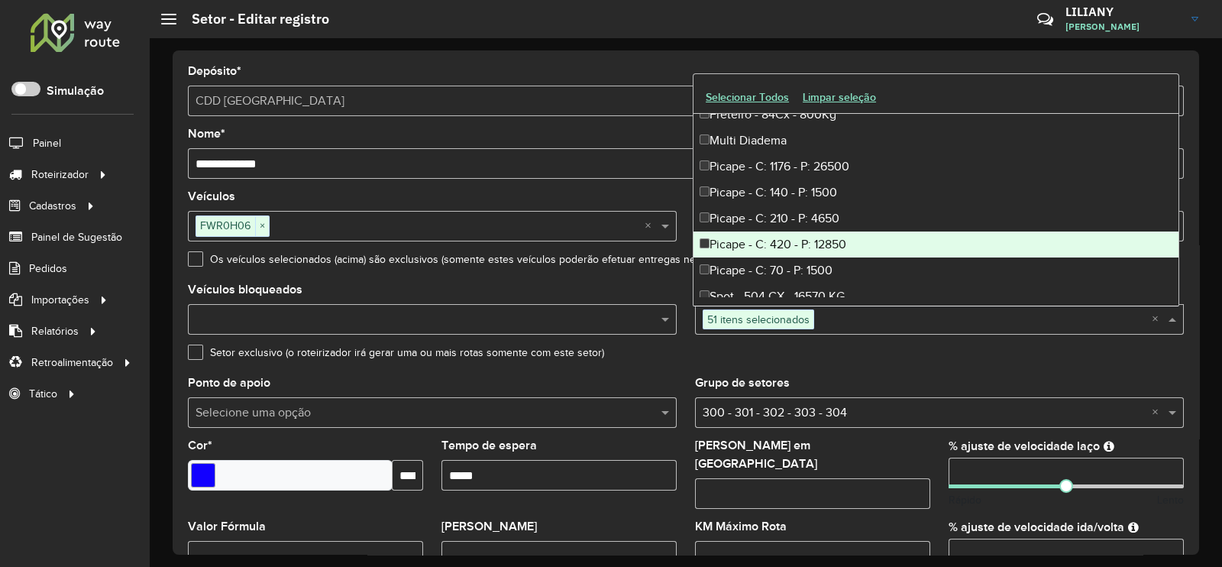
click at [814, 248] on div "Picape - C: 420 - P: 12850" at bounding box center [935, 244] width 485 height 26
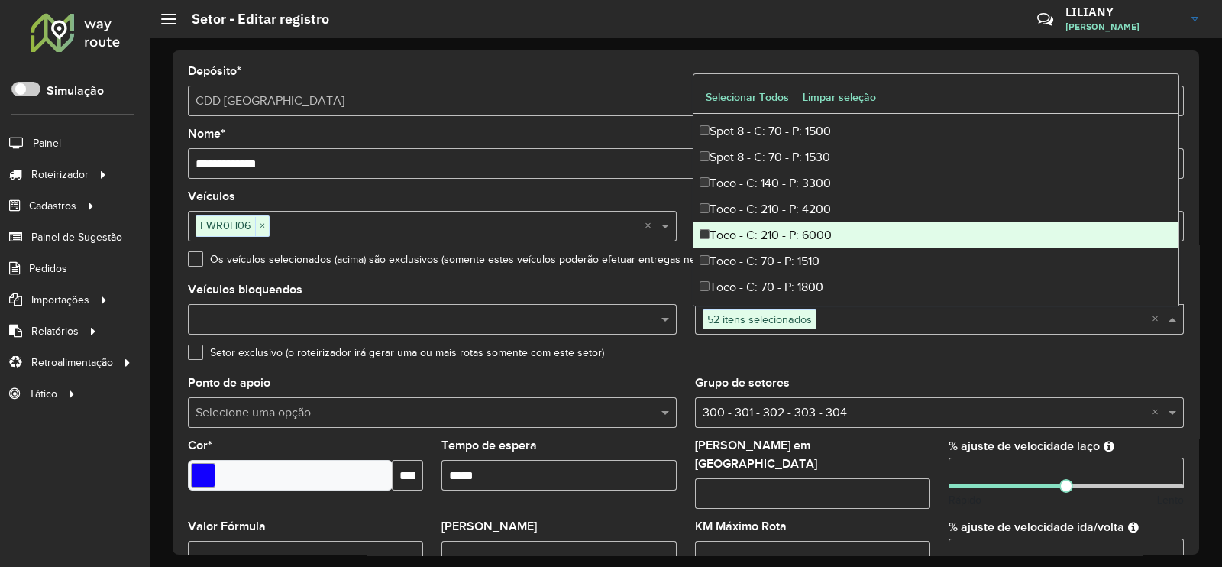
scroll to position [5154, 0]
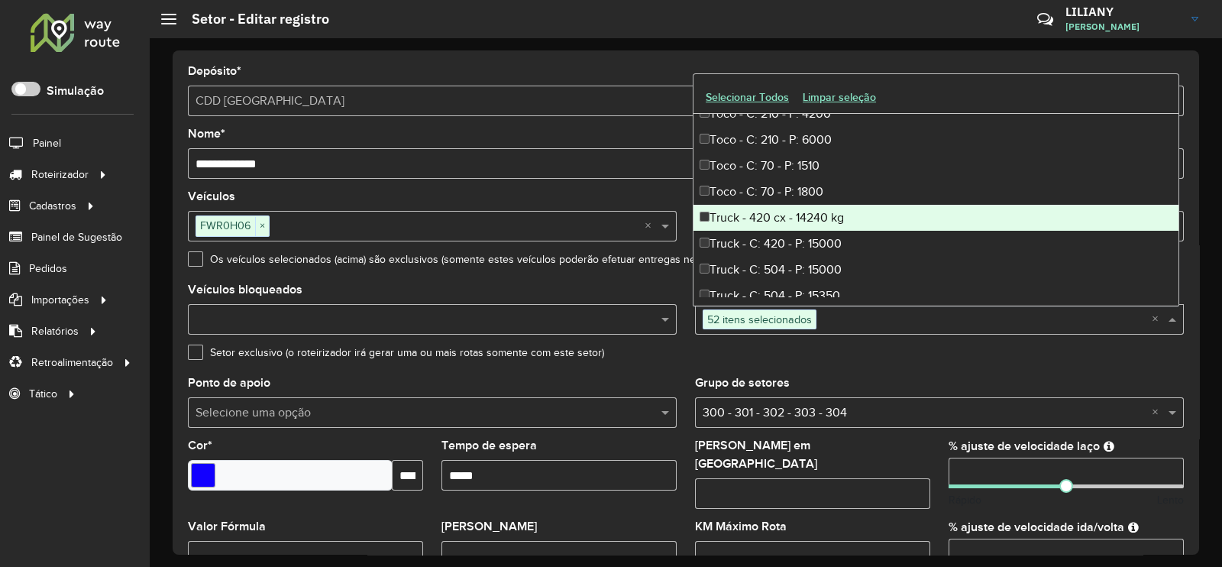
click at [796, 209] on div "Truck - 420 cx - 14240 kg" at bounding box center [935, 218] width 485 height 26
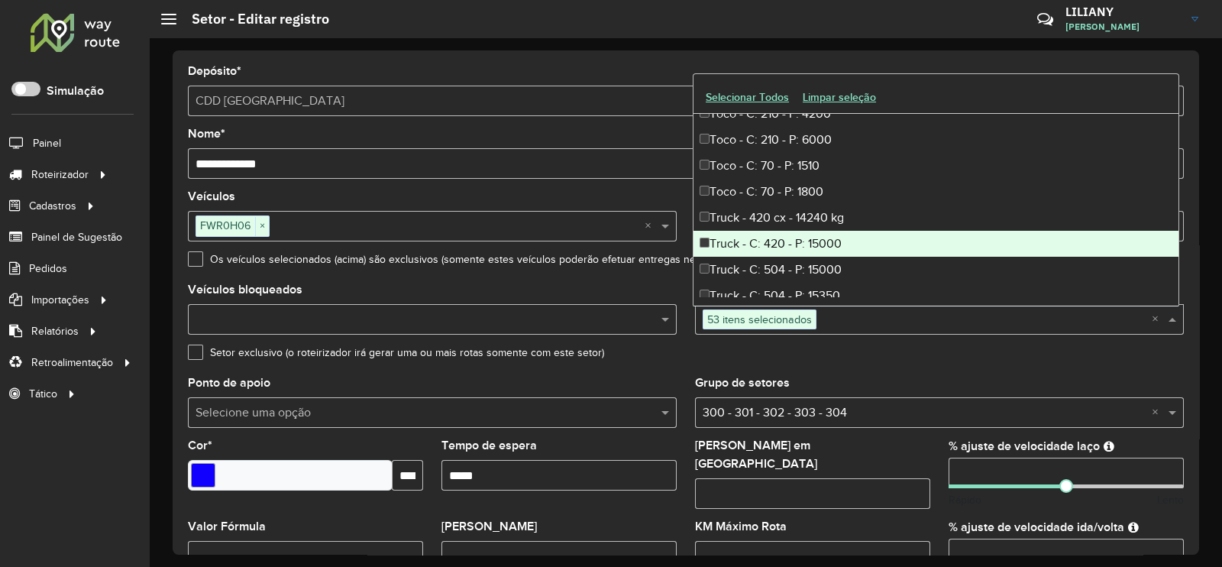
click at [796, 232] on div "Truck - C: 420 - P: 15000" at bounding box center [935, 244] width 485 height 26
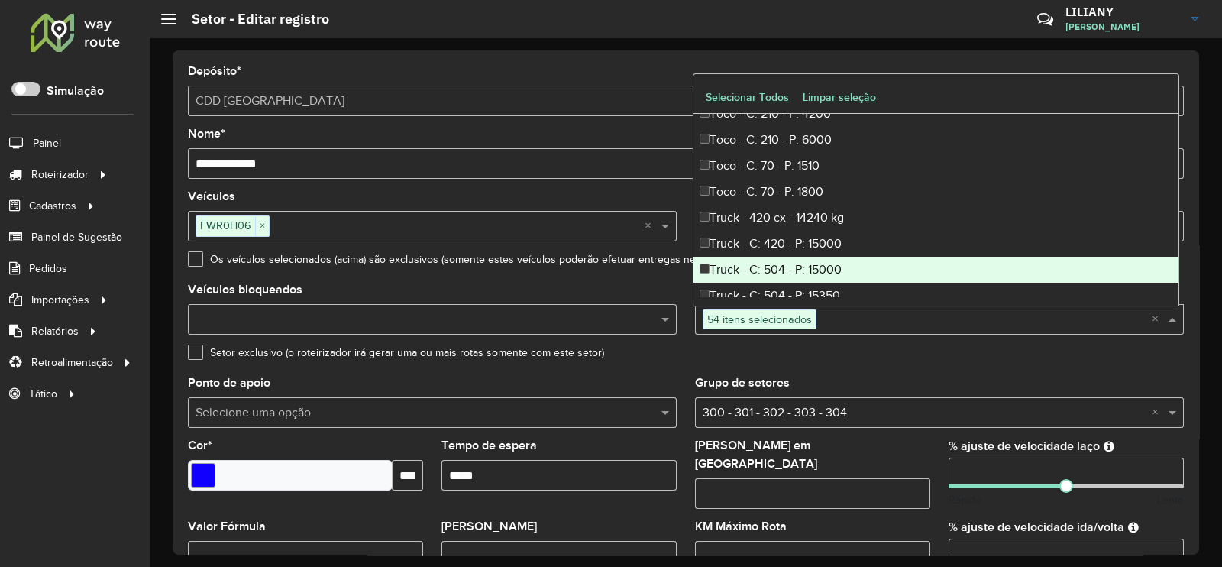
click at [806, 257] on div "Truck - C: 504 - P: 15000" at bounding box center [935, 270] width 485 height 26
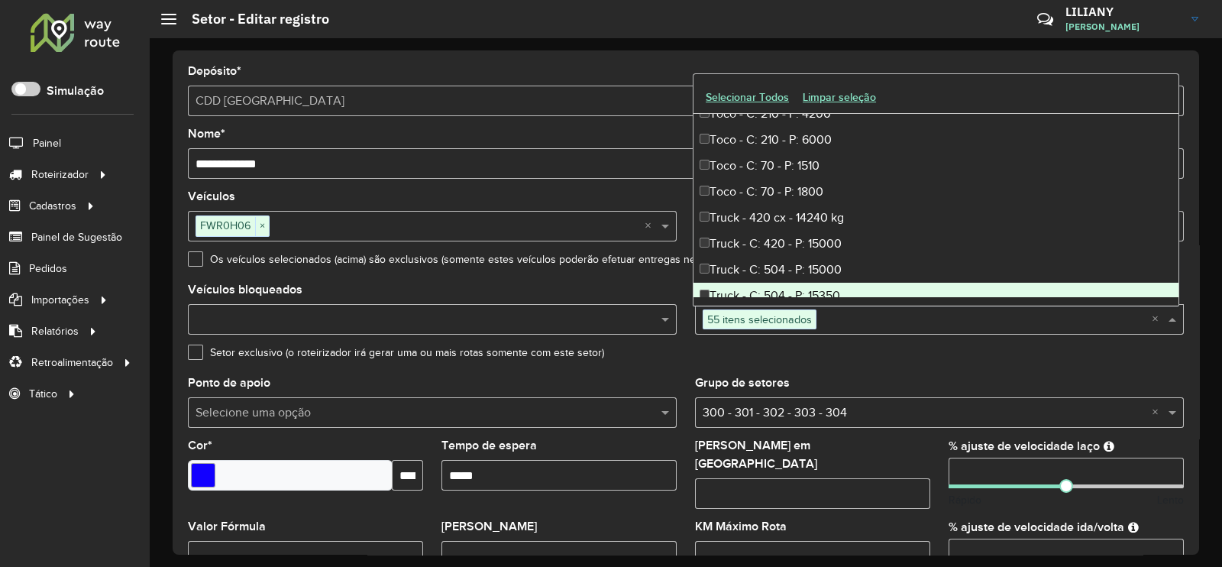
click at [810, 287] on div "Truck - C: 504 - P: 15350" at bounding box center [935, 296] width 485 height 26
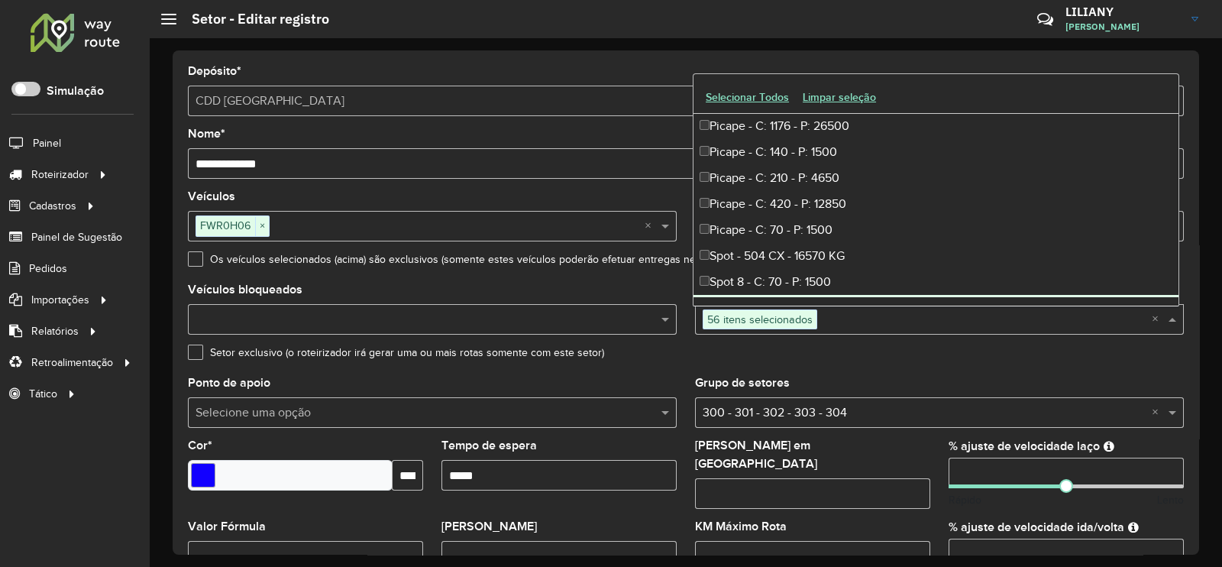
scroll to position [4878, 0]
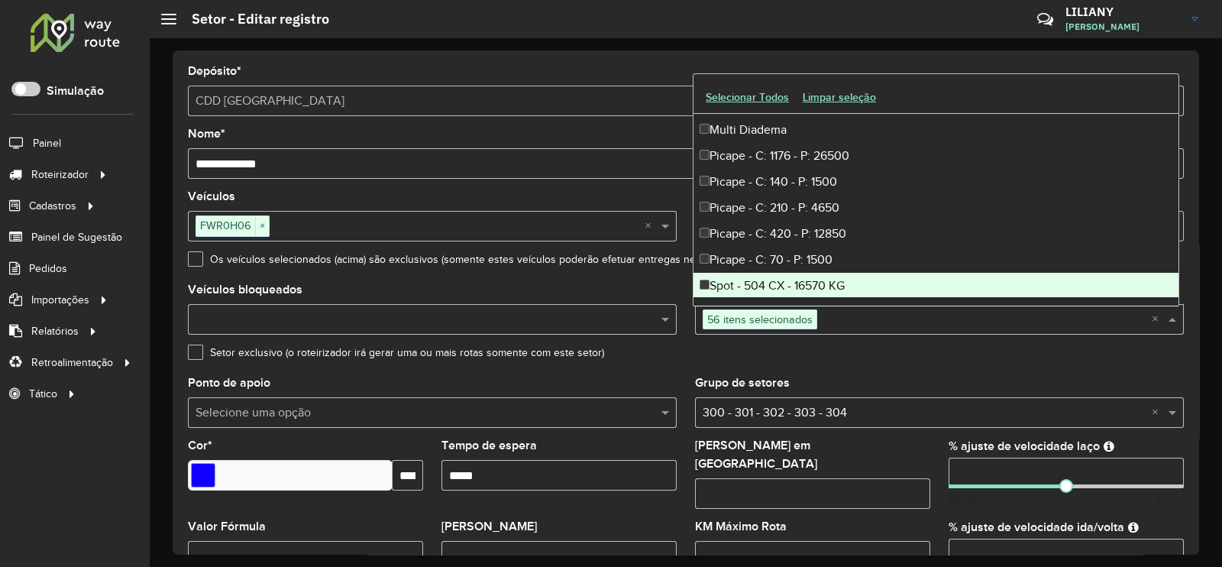
click at [801, 280] on div "Spot - 504 CX - 16570 KG" at bounding box center [935, 286] width 485 height 26
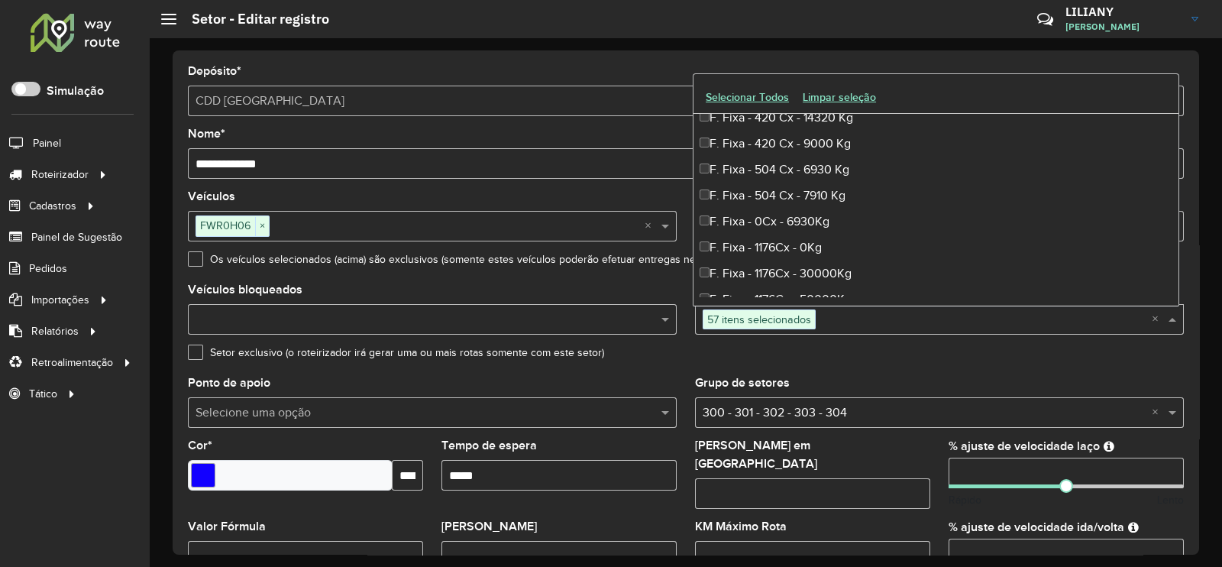
scroll to position [1060, 0]
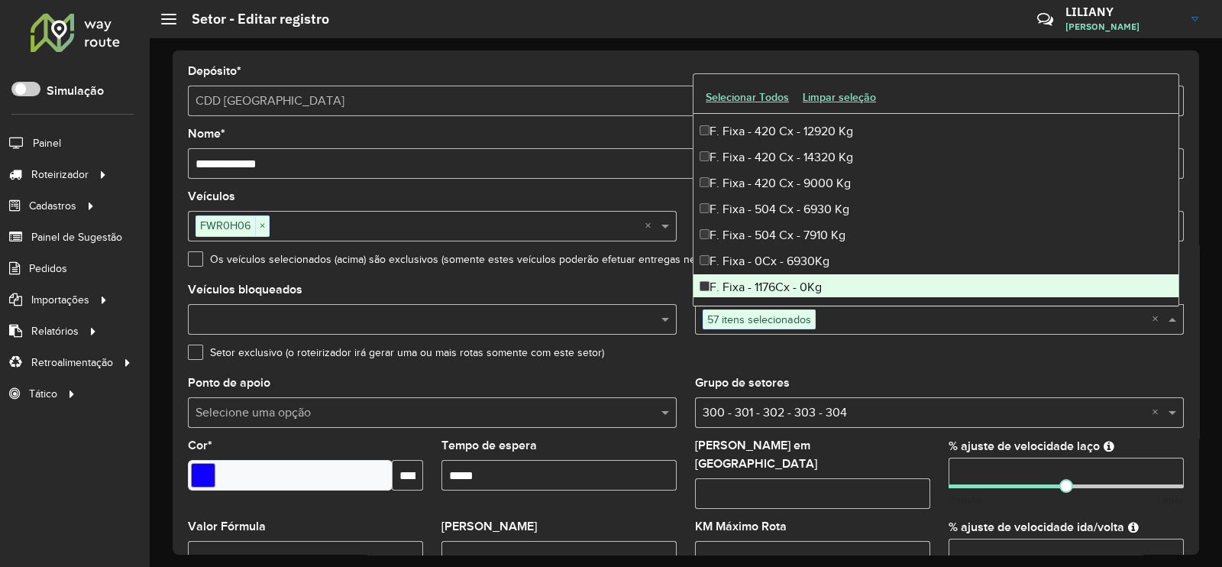
click at [967, 381] on div "Grupo de setores Selecione uma opção × 300 - 301 - 302 - 303 - 304 ×" at bounding box center [939, 402] width 489 height 50
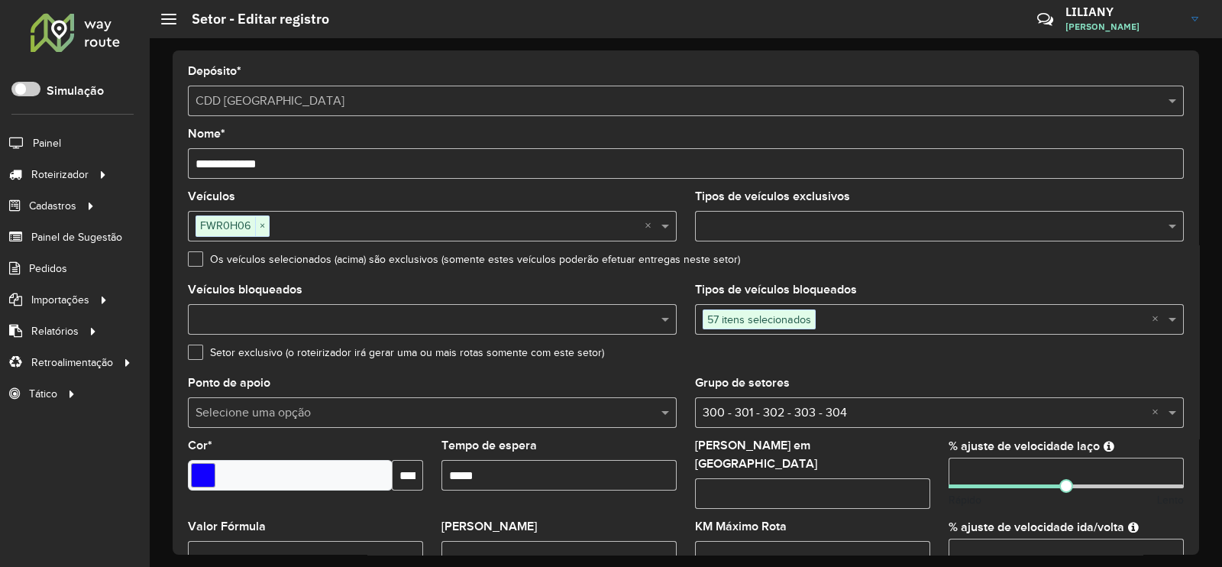
scroll to position [483, 0]
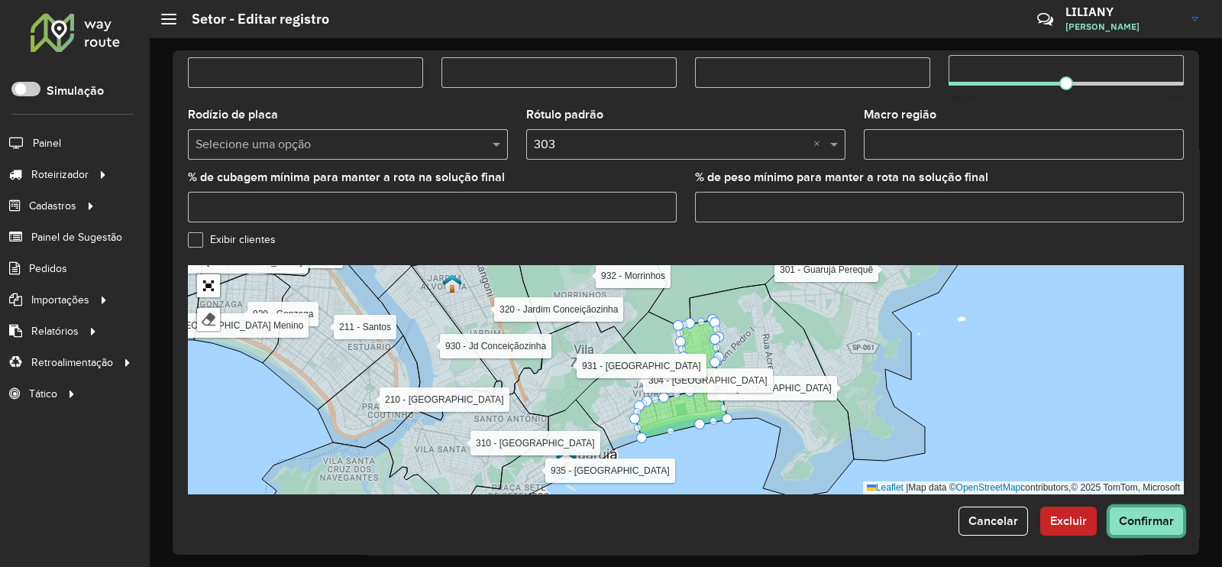
click at [1152, 517] on span "Confirmar" at bounding box center [1146, 520] width 55 height 13
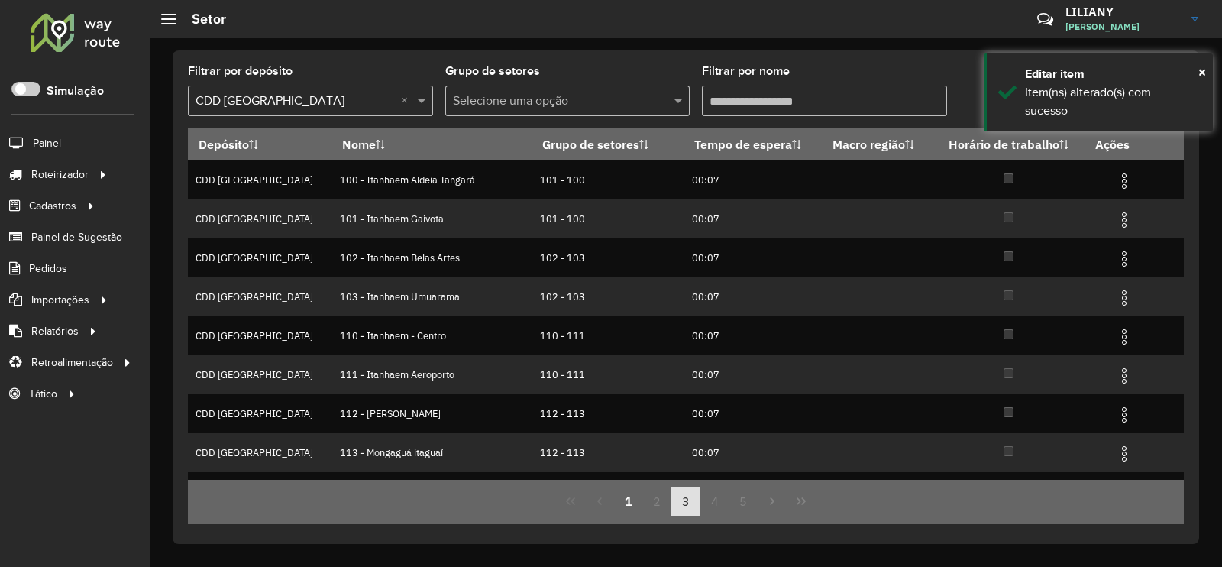
click at [680, 502] on button "3" at bounding box center [685, 500] width 29 height 29
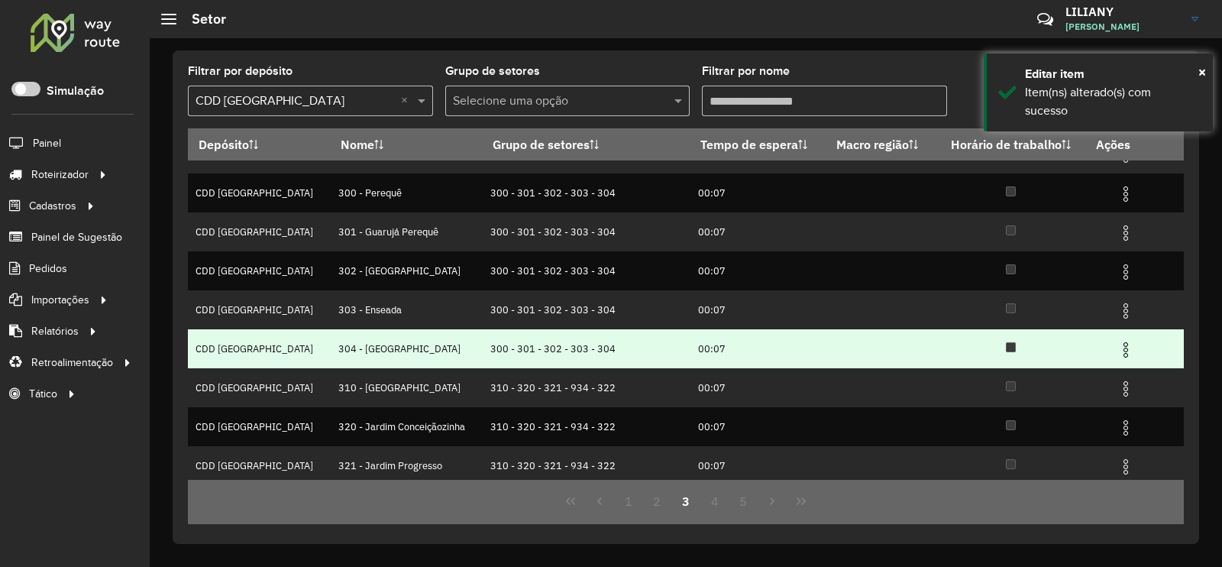
scroll to position [95, 0]
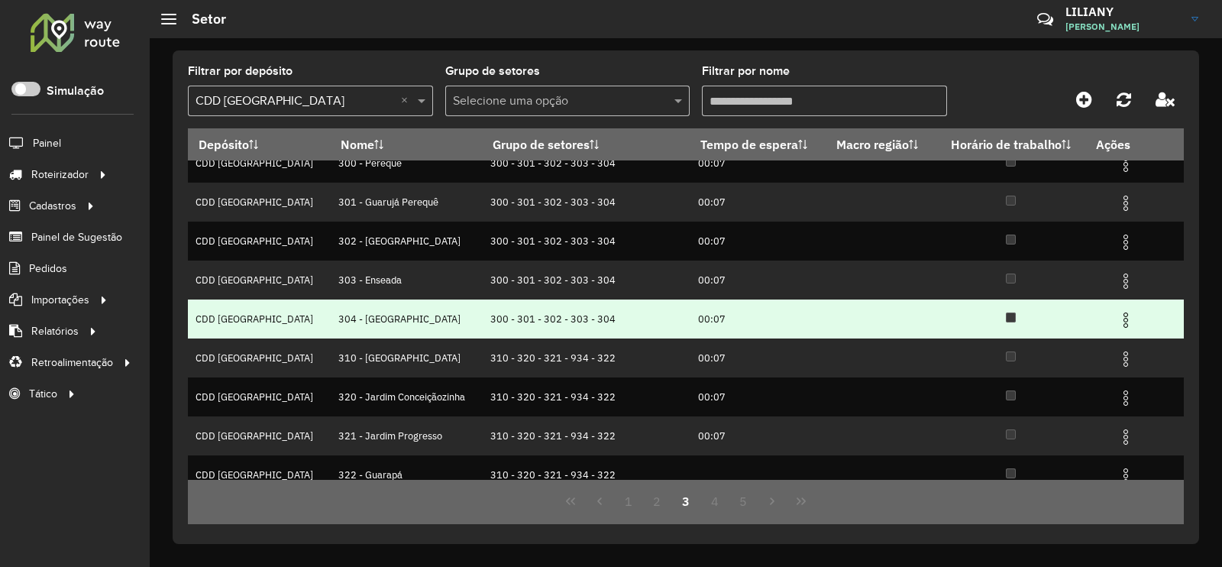
click at [1117, 320] on img at bounding box center [1125, 320] width 18 height 18
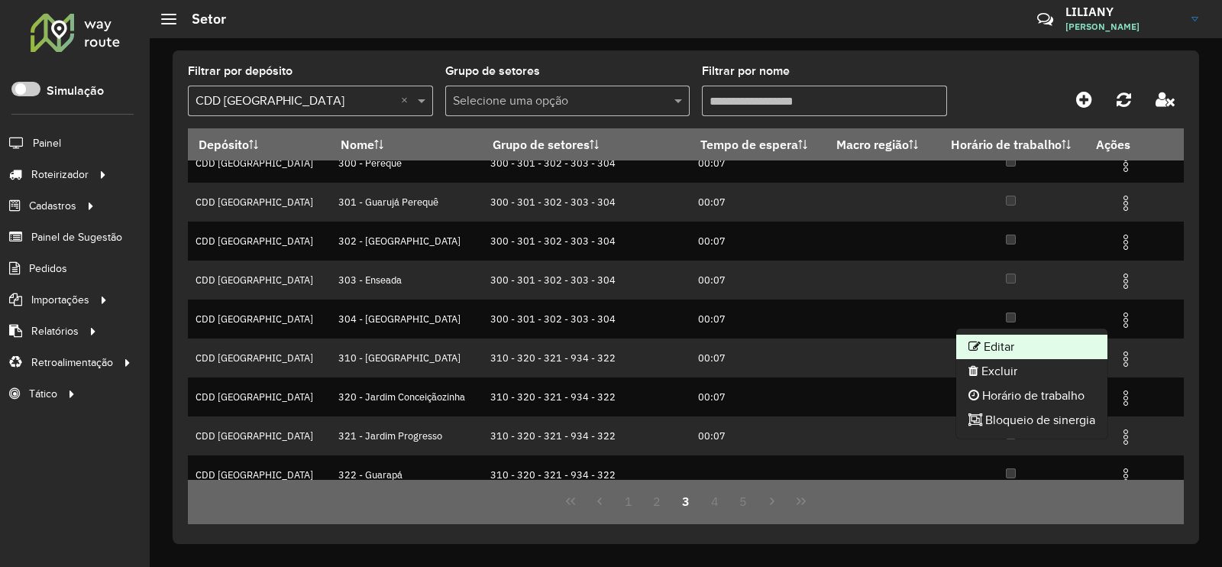
click at [1087, 341] on li "Editar" at bounding box center [1031, 346] width 151 height 24
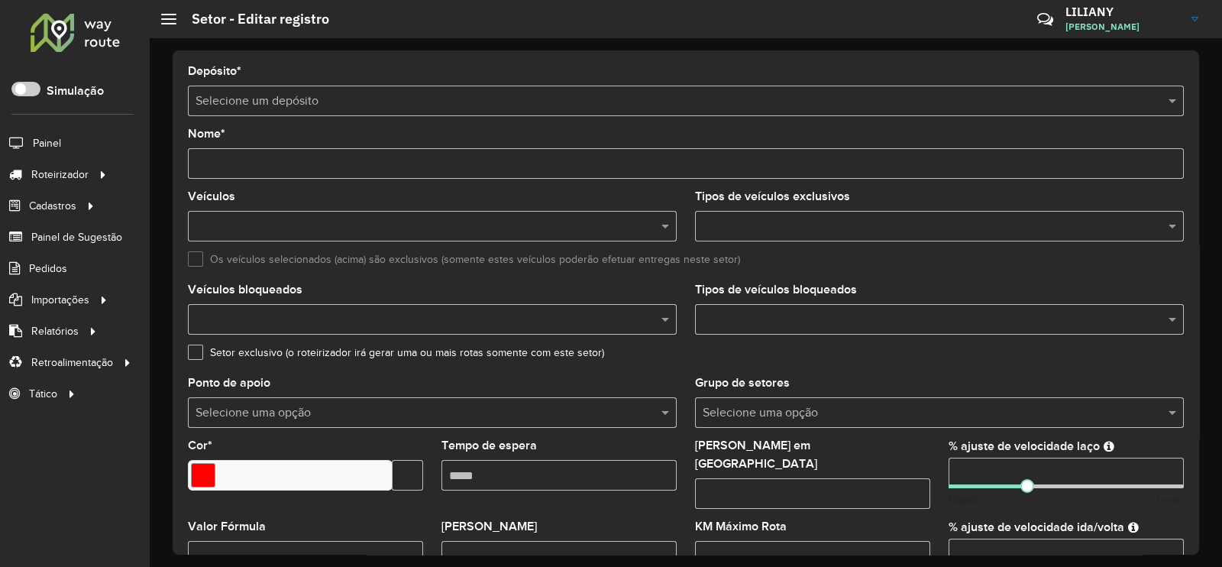
type input "**********"
type input "*******"
type input "*****"
type input "**"
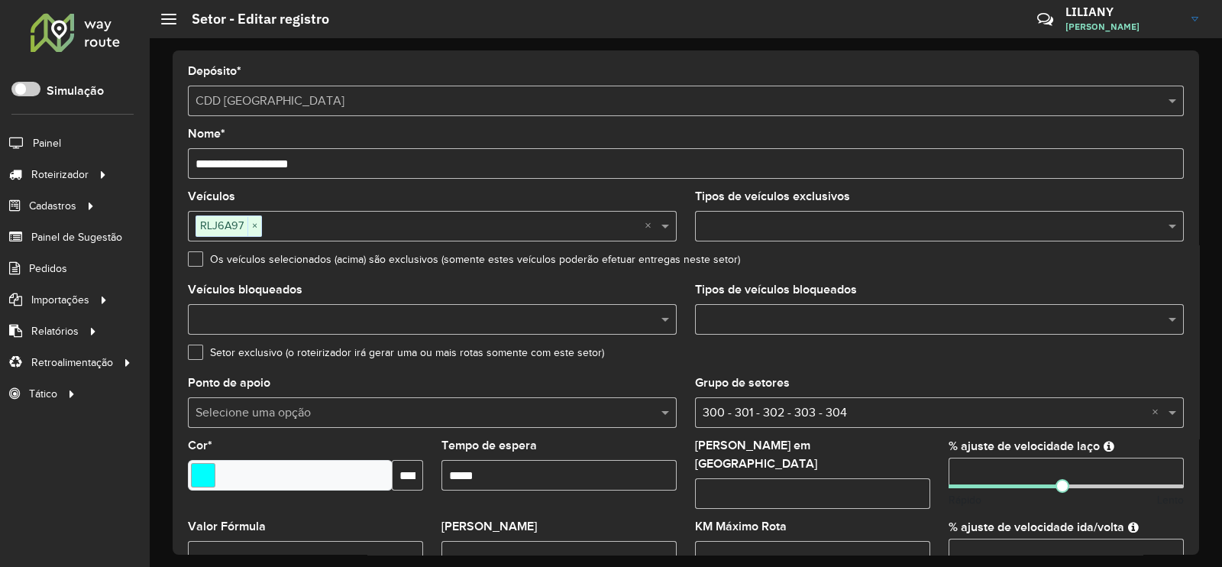
click at [788, 319] on input "text" at bounding box center [932, 320] width 466 height 18
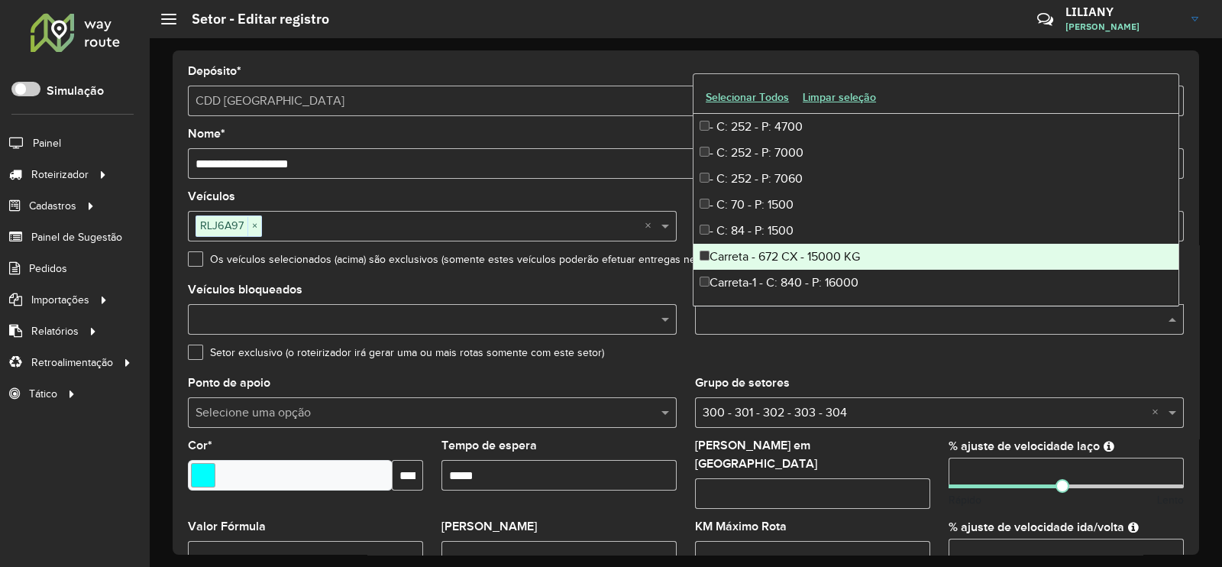
click at [825, 250] on div "Carreta - 672 CX - 15000 KG" at bounding box center [935, 257] width 485 height 26
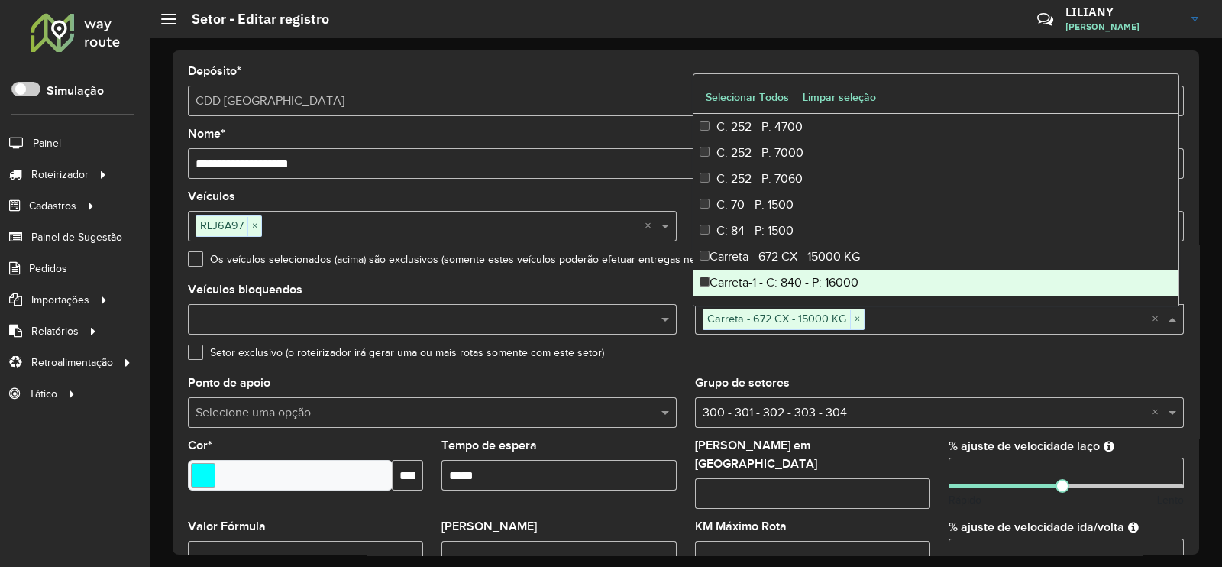
click at [822, 276] on div "Carreta-1 - C: 840 - P: 16000" at bounding box center [935, 283] width 485 height 26
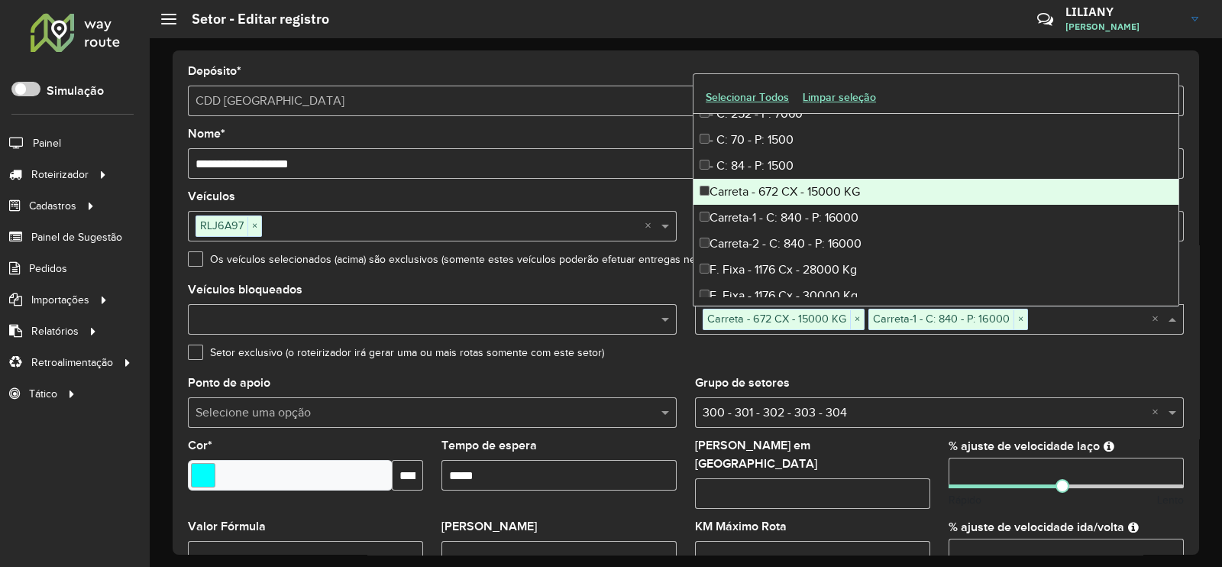
scroll to position [95, 0]
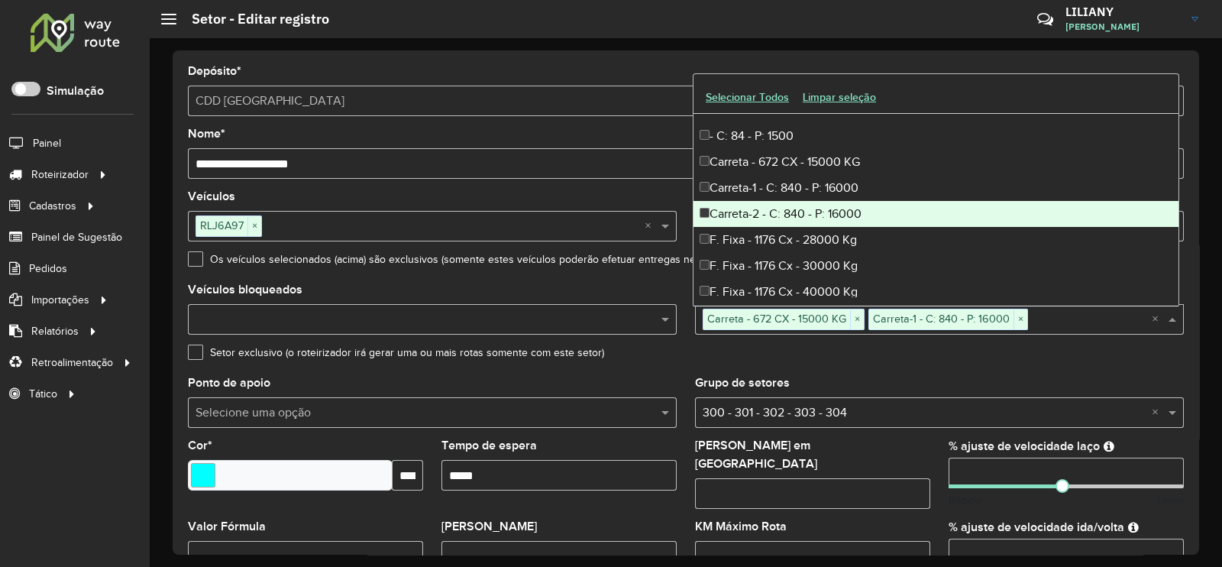
click at [820, 206] on div "Carreta-2 - C: 840 - P: 16000" at bounding box center [935, 214] width 485 height 26
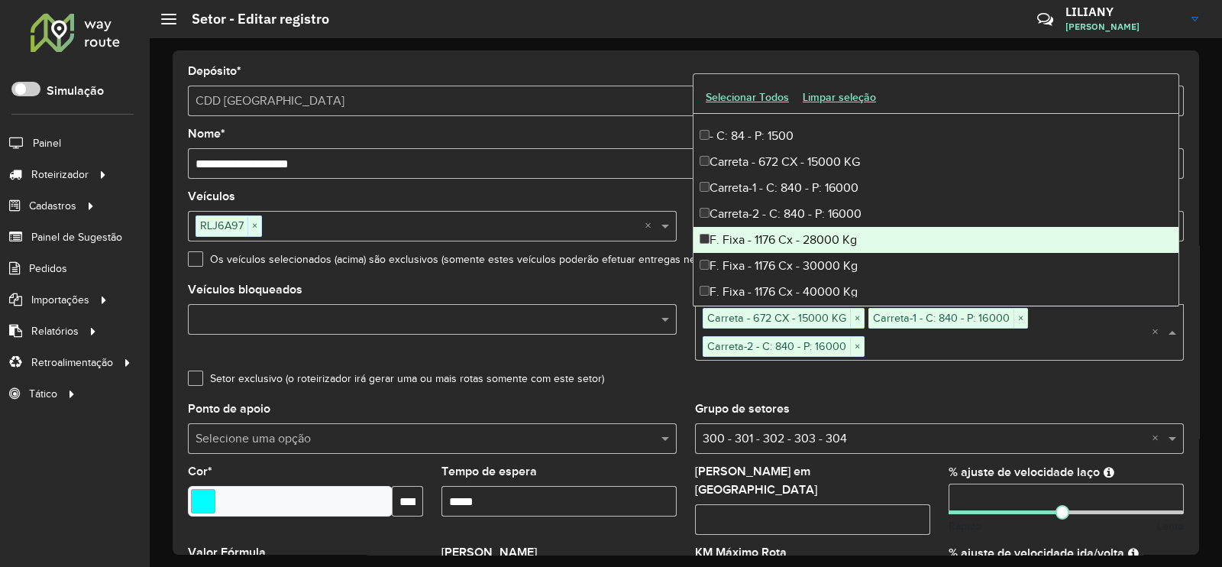
click at [819, 240] on div "F. Fixa - 1176 Cx - 28000 Kg" at bounding box center [935, 240] width 485 height 26
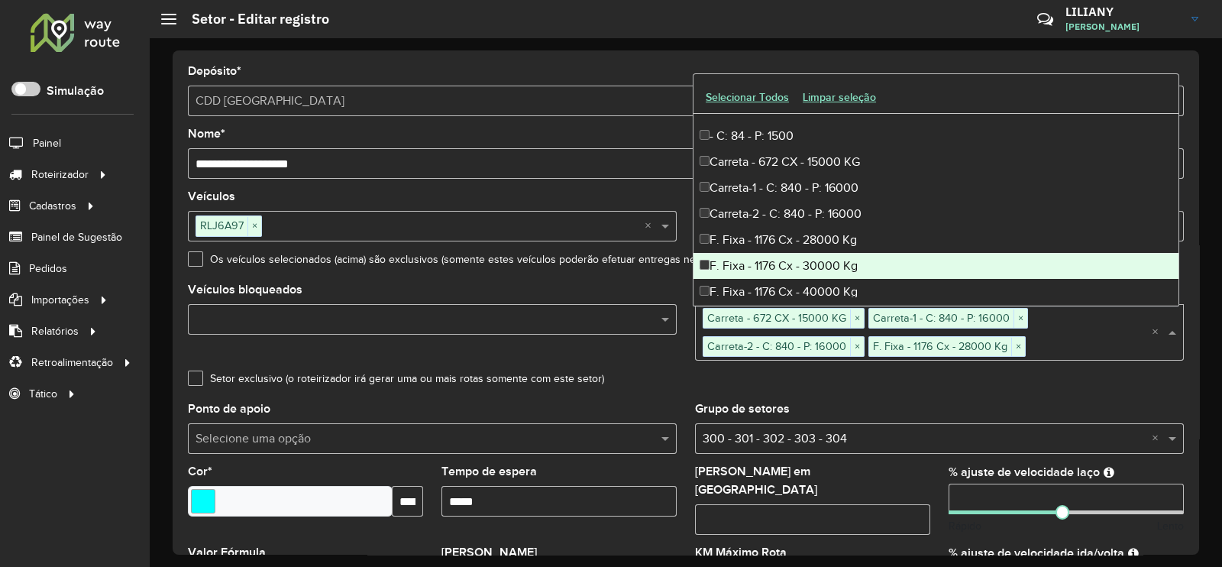
click at [809, 257] on div "F. Fixa - 1176 Cx - 30000 Kg" at bounding box center [935, 266] width 485 height 26
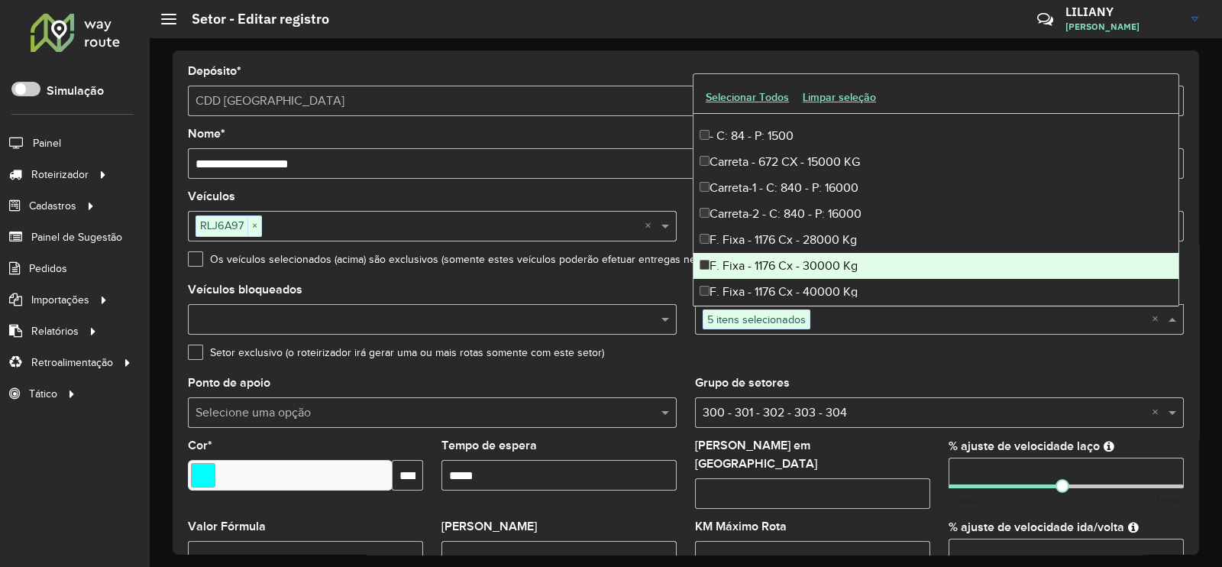
click at [805, 283] on div "F. Fixa - 1176 Cx - 40000 Kg" at bounding box center [935, 292] width 485 height 26
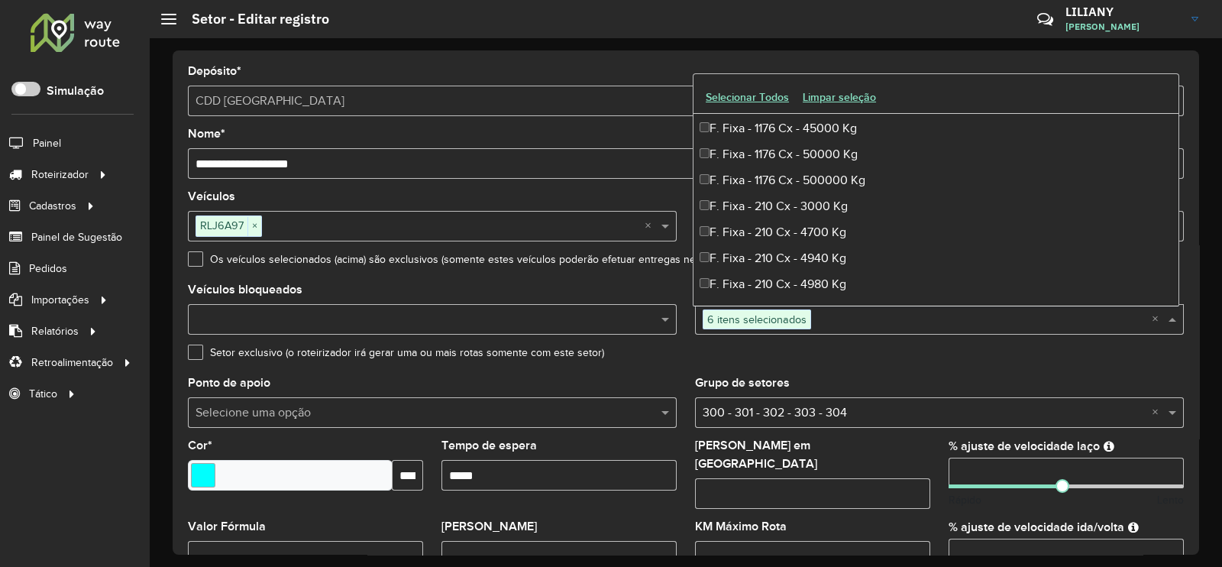
scroll to position [286, 0]
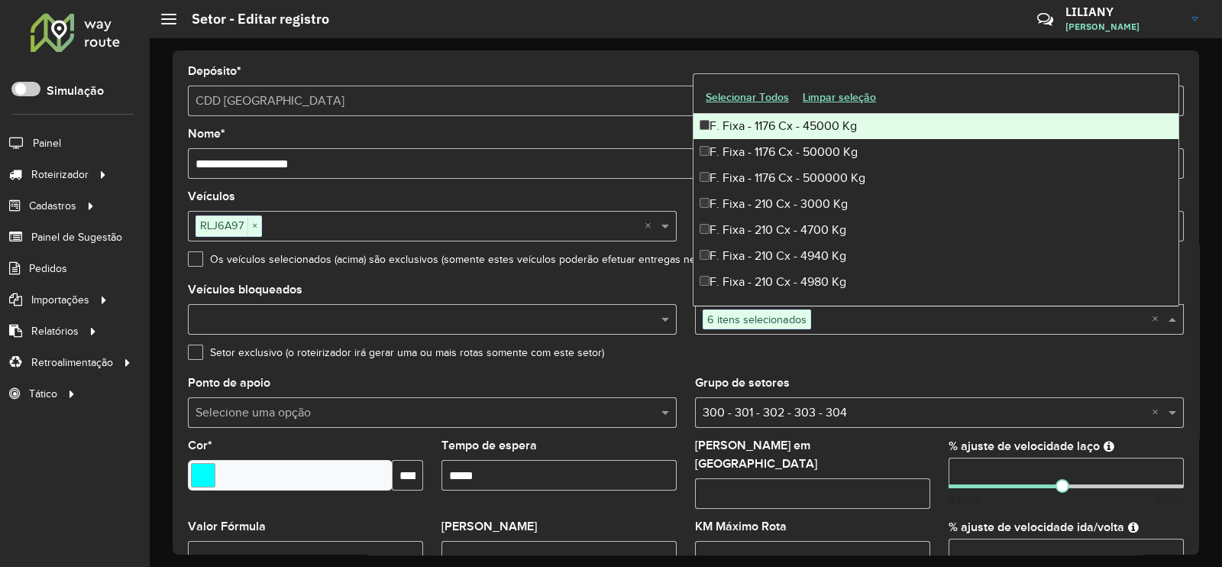
click at [799, 125] on div "F. Fixa - 1176 Cx - 45000 Kg" at bounding box center [935, 126] width 485 height 26
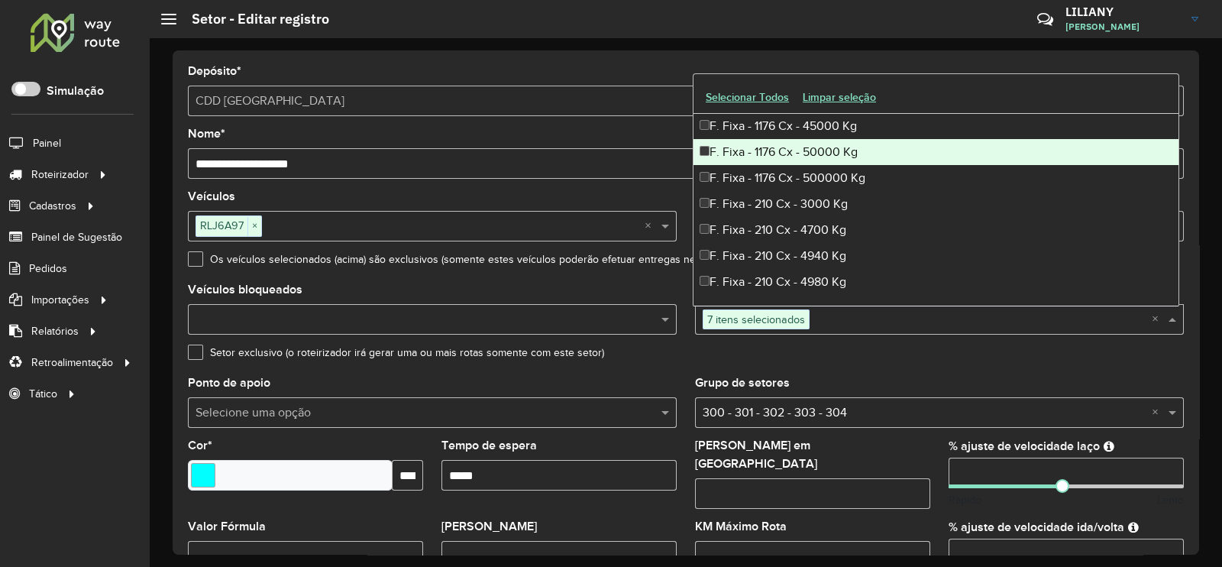
click at [789, 146] on div "F. Fixa - 1176 Cx - 50000 Kg" at bounding box center [935, 152] width 485 height 26
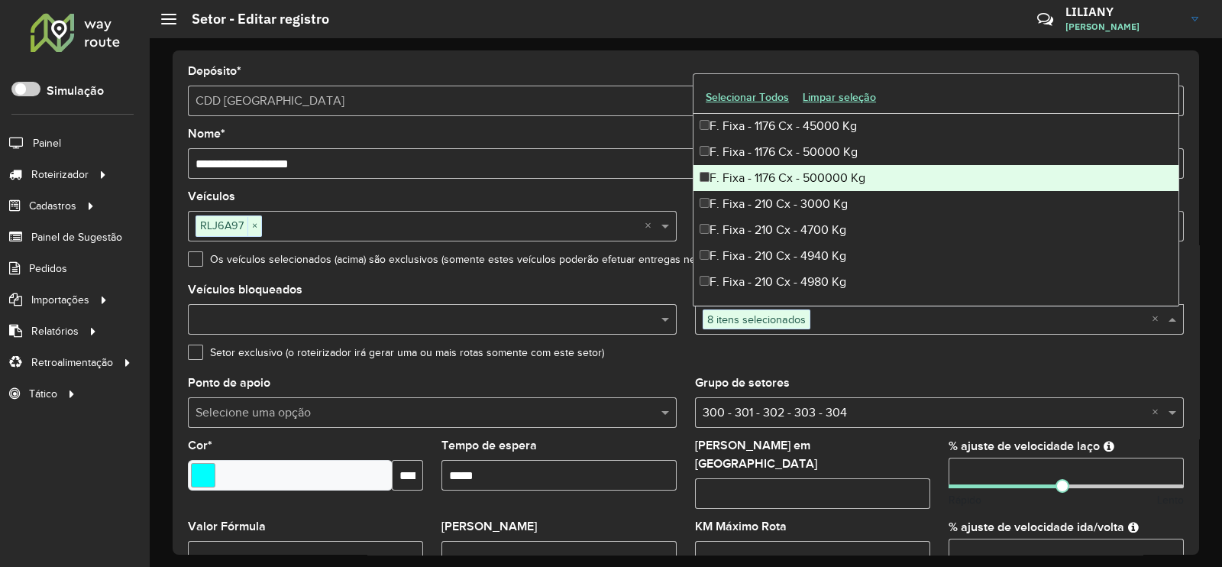
click at [786, 170] on div "F. Fixa - 1176 Cx - 500000 Kg" at bounding box center [935, 178] width 485 height 26
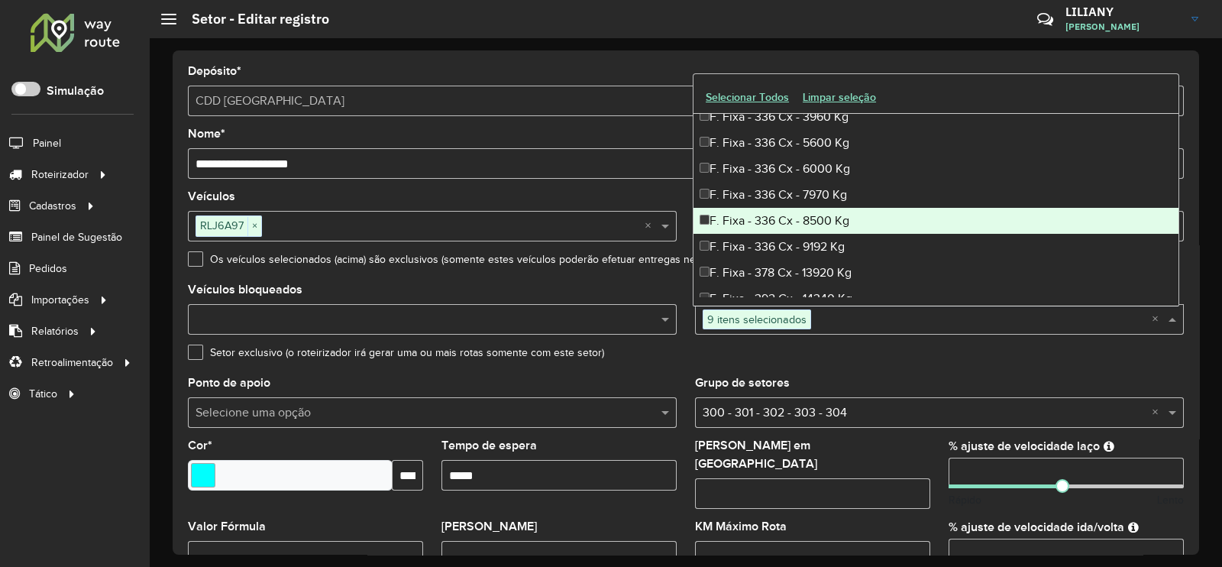
scroll to position [859, 0]
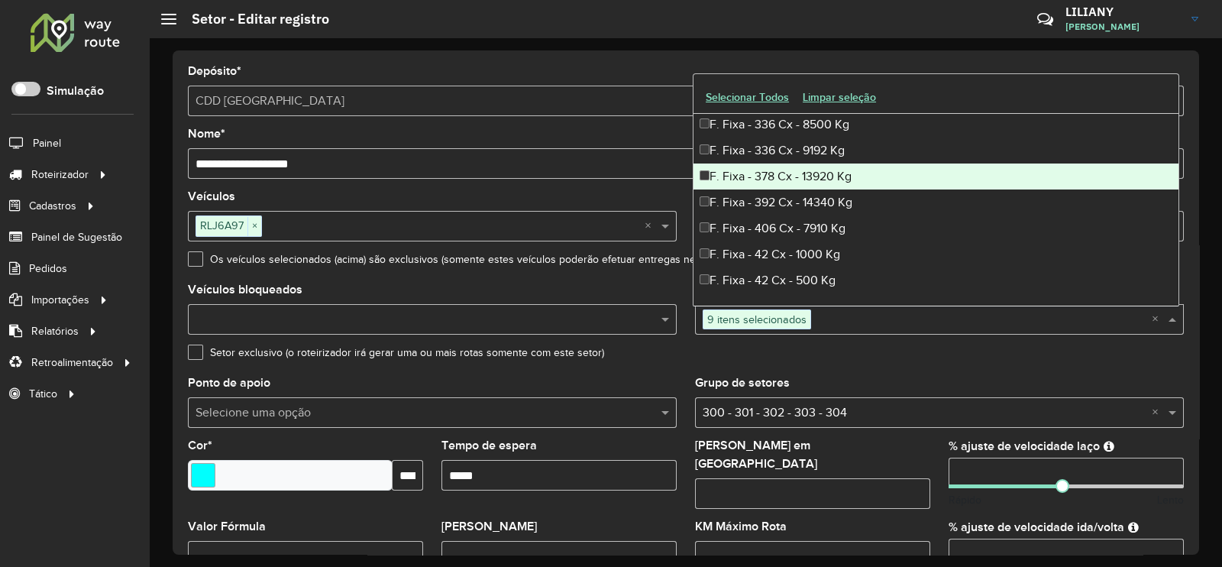
click at [792, 179] on div "F. Fixa - 378 Cx - 13920 Kg" at bounding box center [935, 176] width 485 height 26
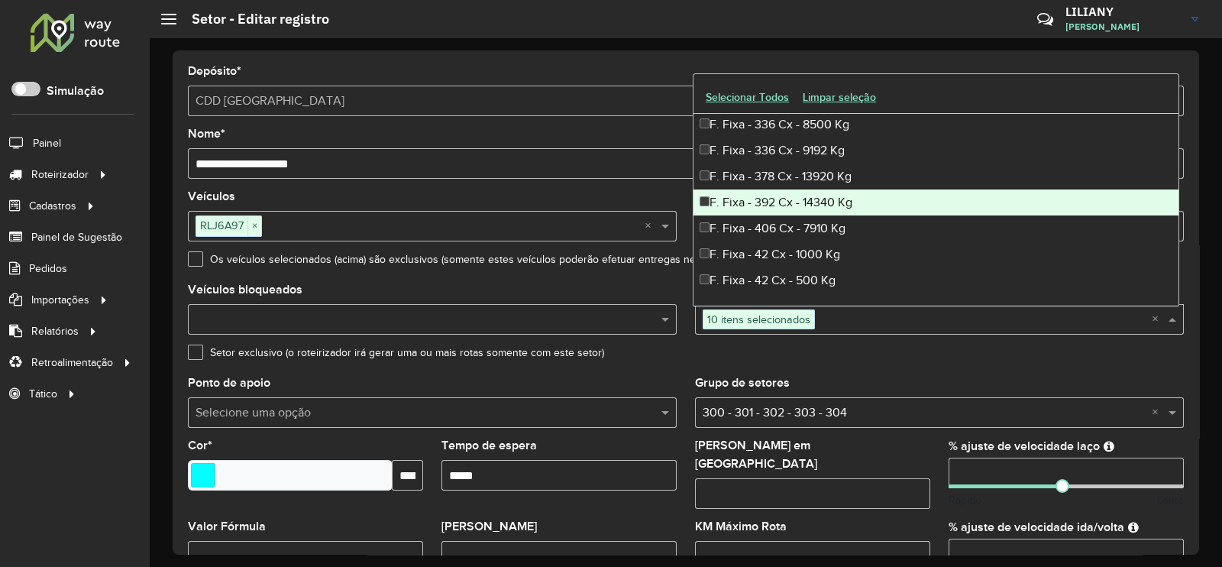
click at [787, 199] on div "F. Fixa - 392 Cx - 14340 Kg" at bounding box center [935, 202] width 485 height 26
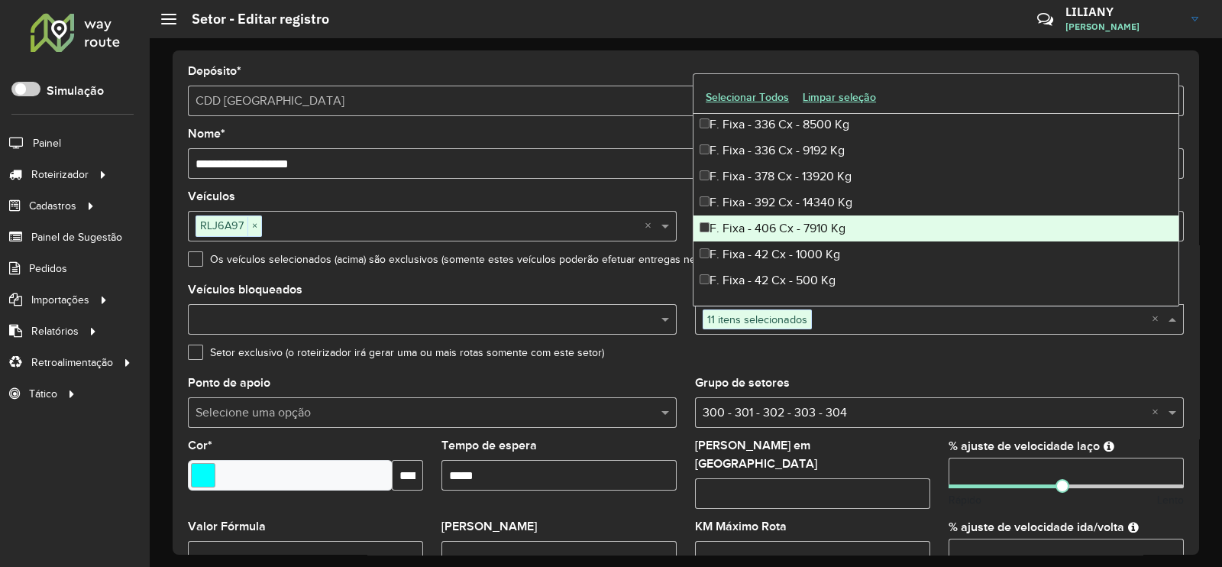
click at [787, 221] on div "F. Fixa - 406 Cx - 7910 Kg" at bounding box center [935, 228] width 485 height 26
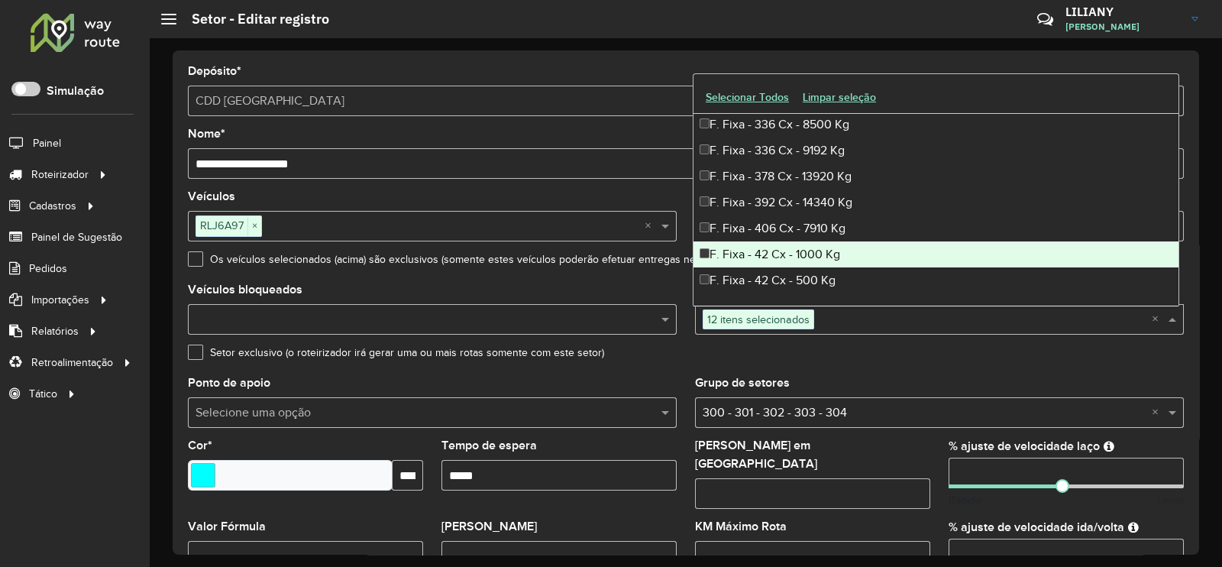
scroll to position [955, 0]
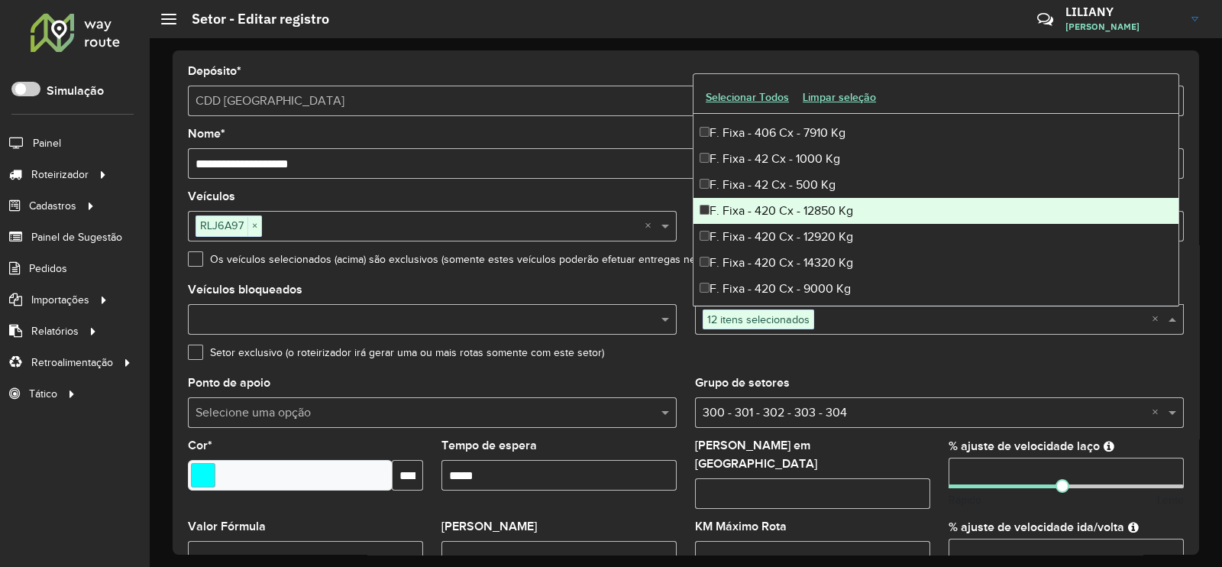
click at [793, 212] on div "F. Fixa - 420 Cx - 12850 Kg" at bounding box center [935, 211] width 485 height 26
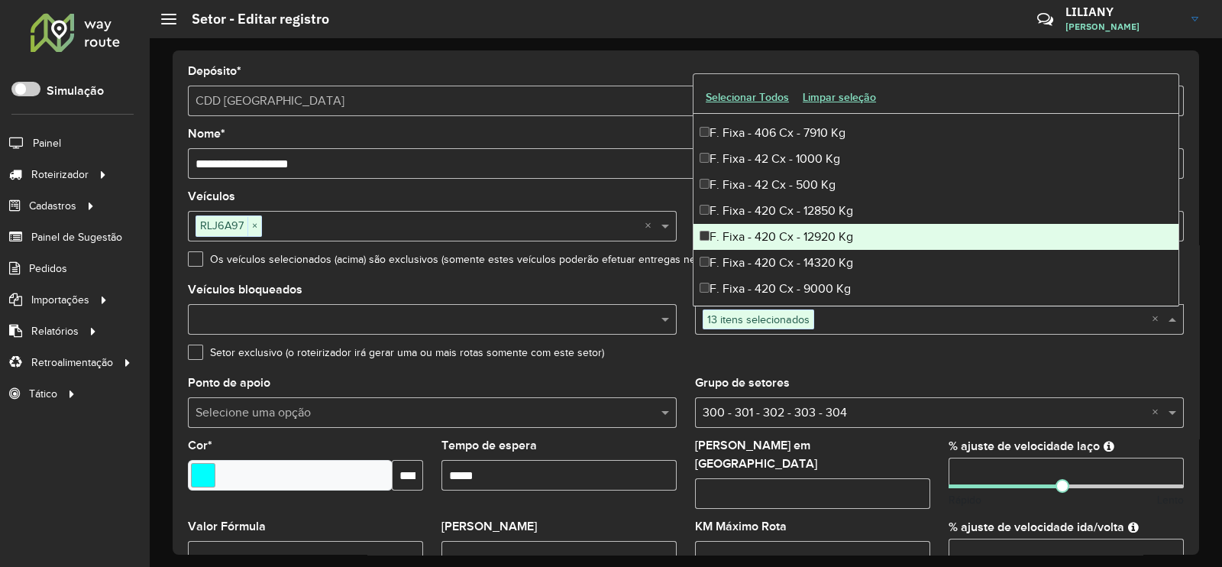
click at [788, 234] on div "F. Fixa - 420 Cx - 12920 Kg" at bounding box center [935, 237] width 485 height 26
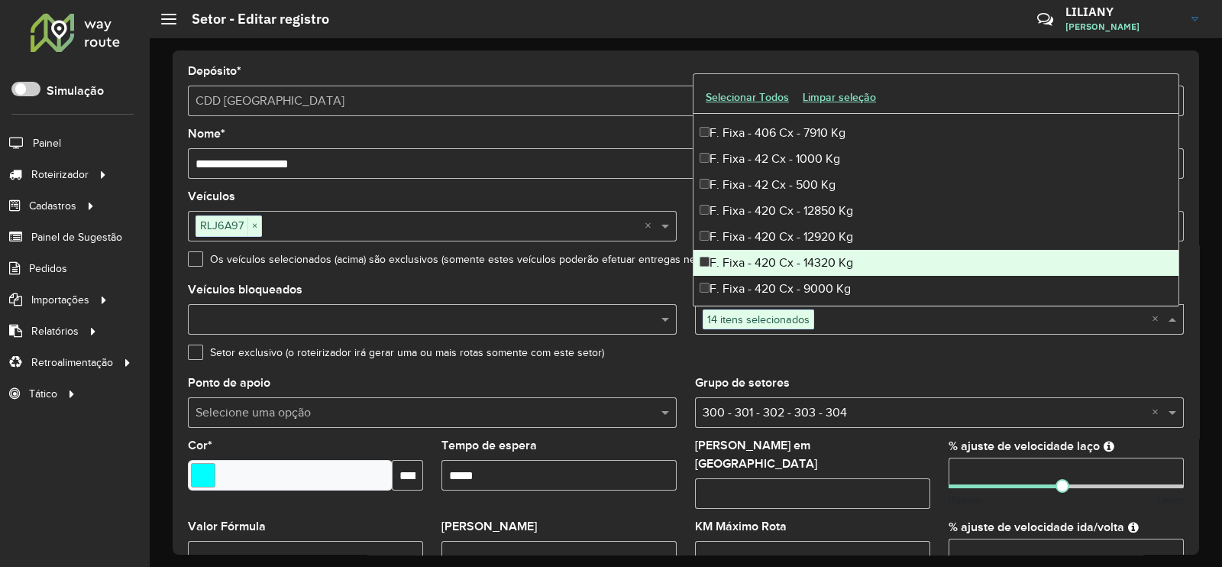
click at [783, 259] on div "F. Fixa - 420 Cx - 14320 Kg" at bounding box center [935, 263] width 485 height 26
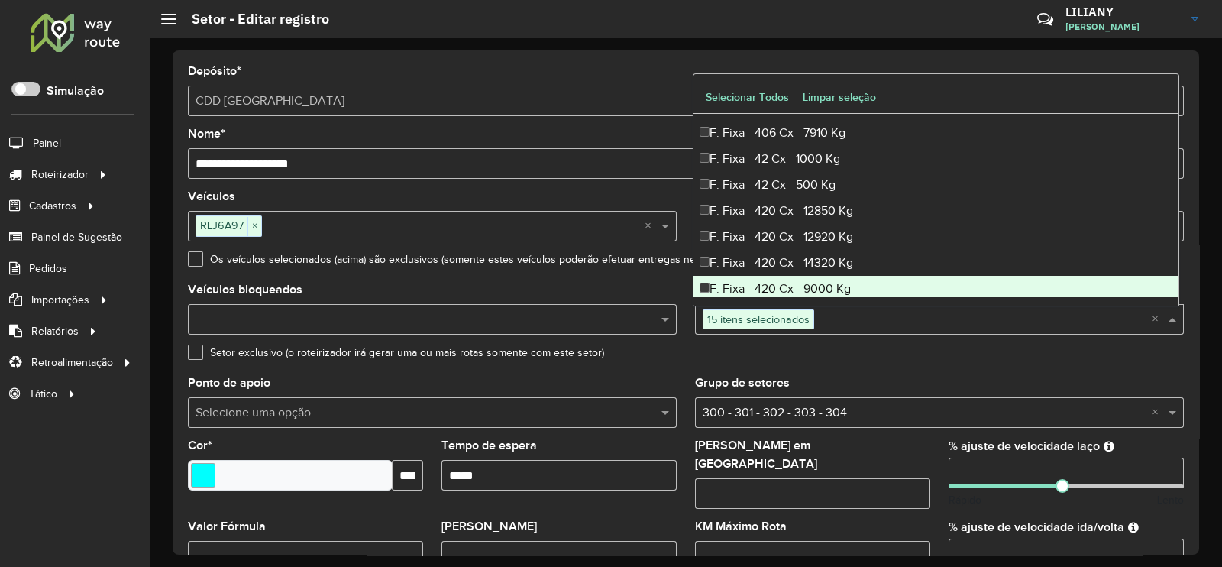
click at [783, 283] on div "F. Fixa - 420 Cx - 9000 Kg" at bounding box center [935, 289] width 485 height 26
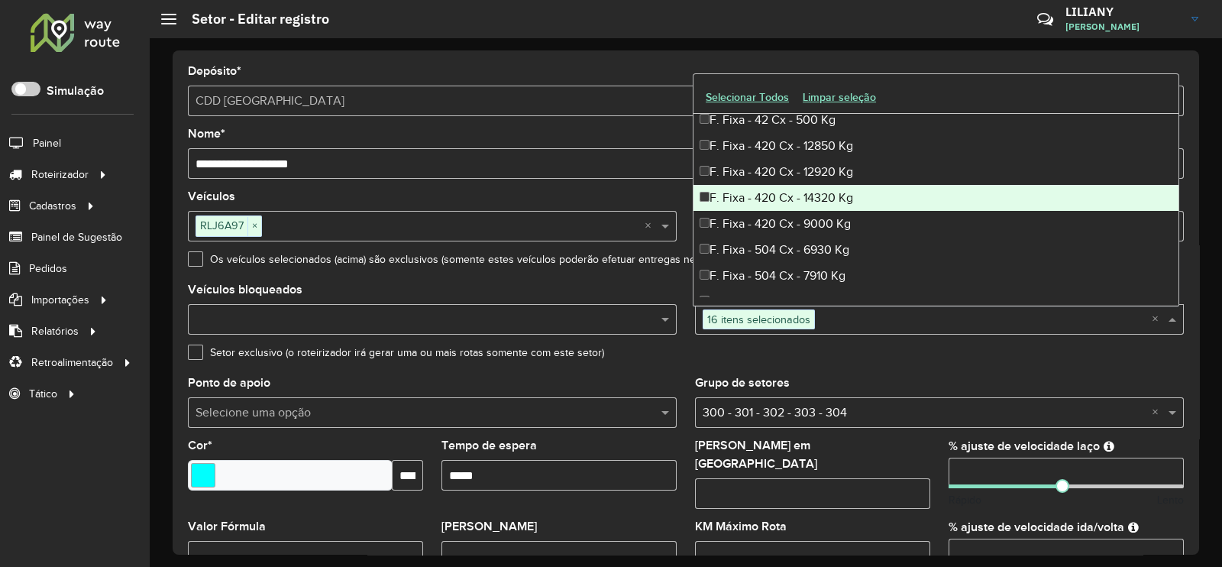
scroll to position [1050, 0]
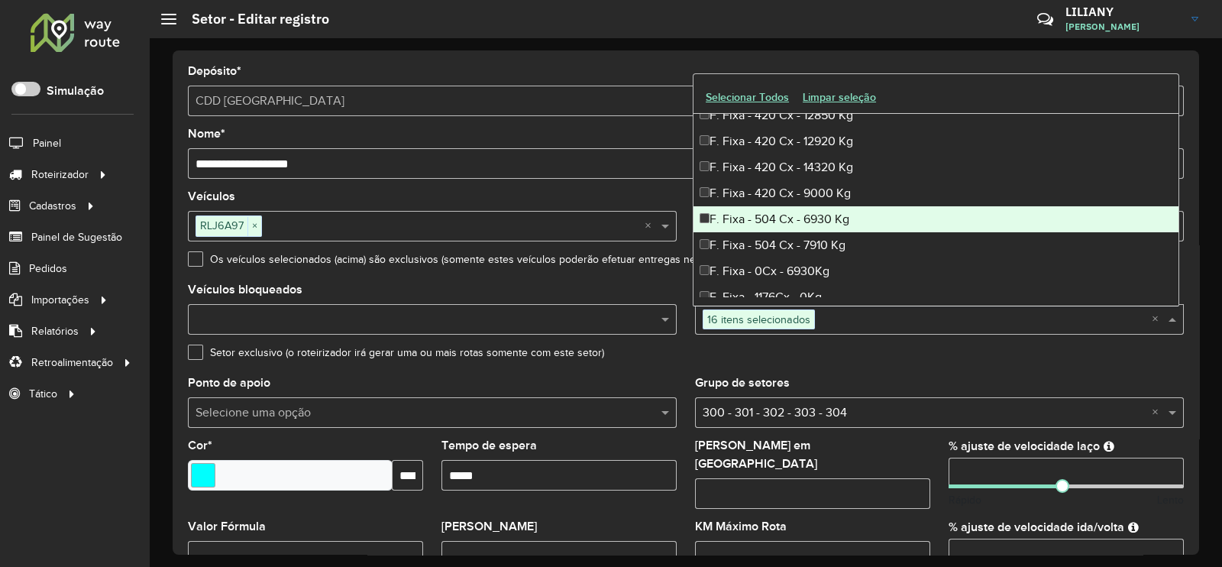
click at [796, 221] on div "F. Fixa - 504 Cx - 6930 Kg" at bounding box center [935, 219] width 485 height 26
click at [790, 241] on div "F. Fixa - 504 Cx - 7910 Kg" at bounding box center [935, 245] width 485 height 26
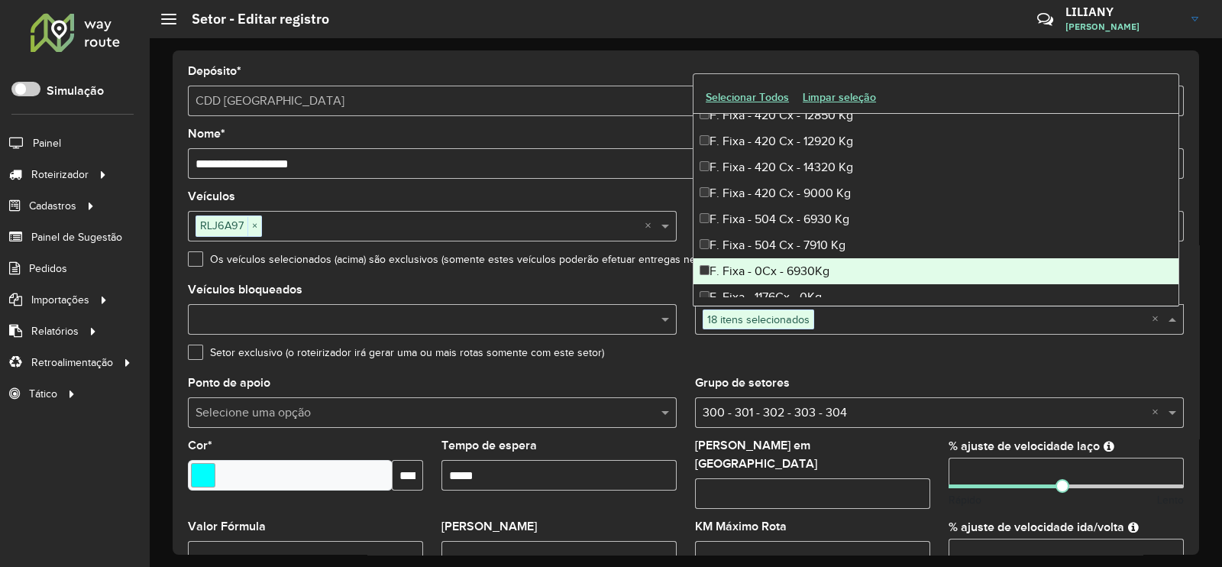
scroll to position [1145, 0]
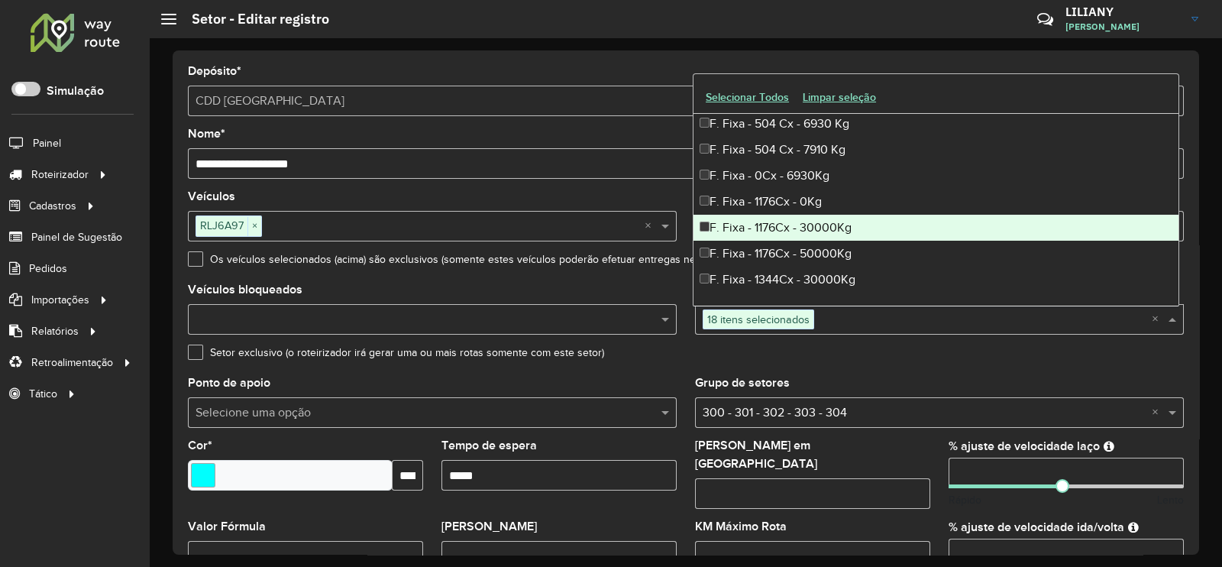
click at [783, 212] on div "F. Fixa - 1176Cx - 0Kg" at bounding box center [935, 202] width 485 height 26
click at [785, 231] on div "F. Fixa - 1176Cx - 30000Kg" at bounding box center [935, 228] width 485 height 26
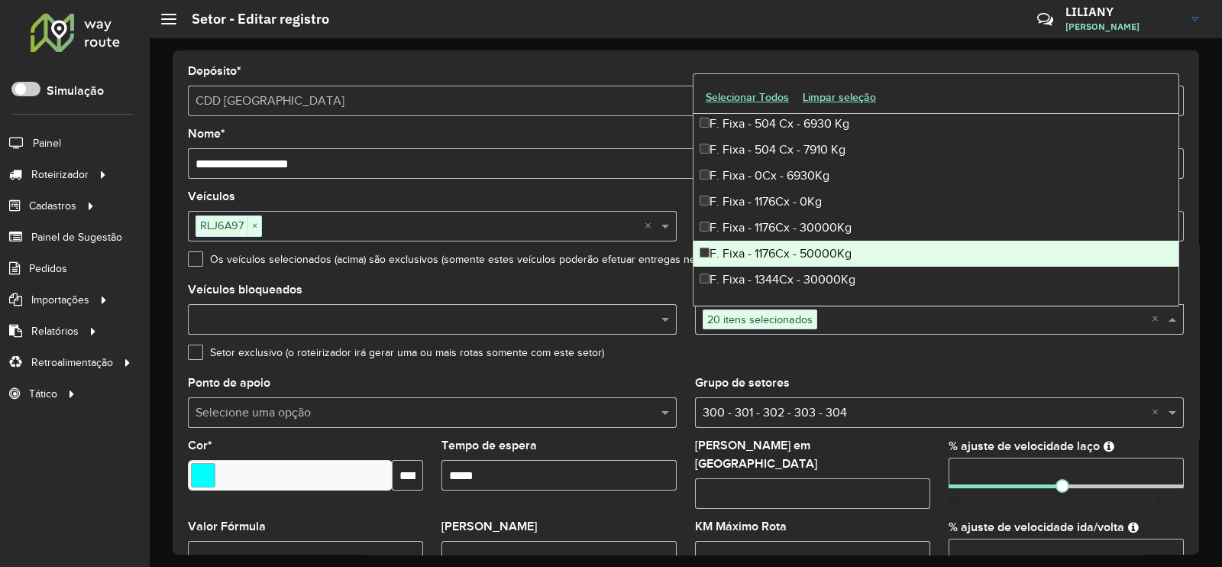
click at [787, 253] on div "F. Fixa - 1176Cx - 50000Kg" at bounding box center [935, 254] width 485 height 26
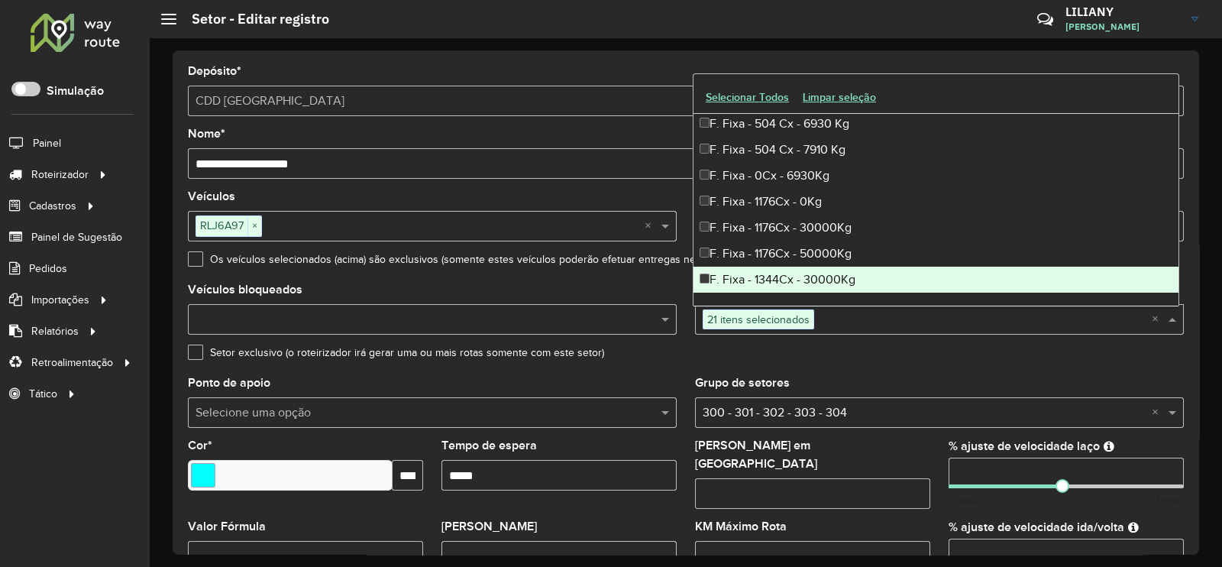
click at [787, 275] on div "F. Fixa - 1344Cx - 30000Kg" at bounding box center [935, 279] width 485 height 26
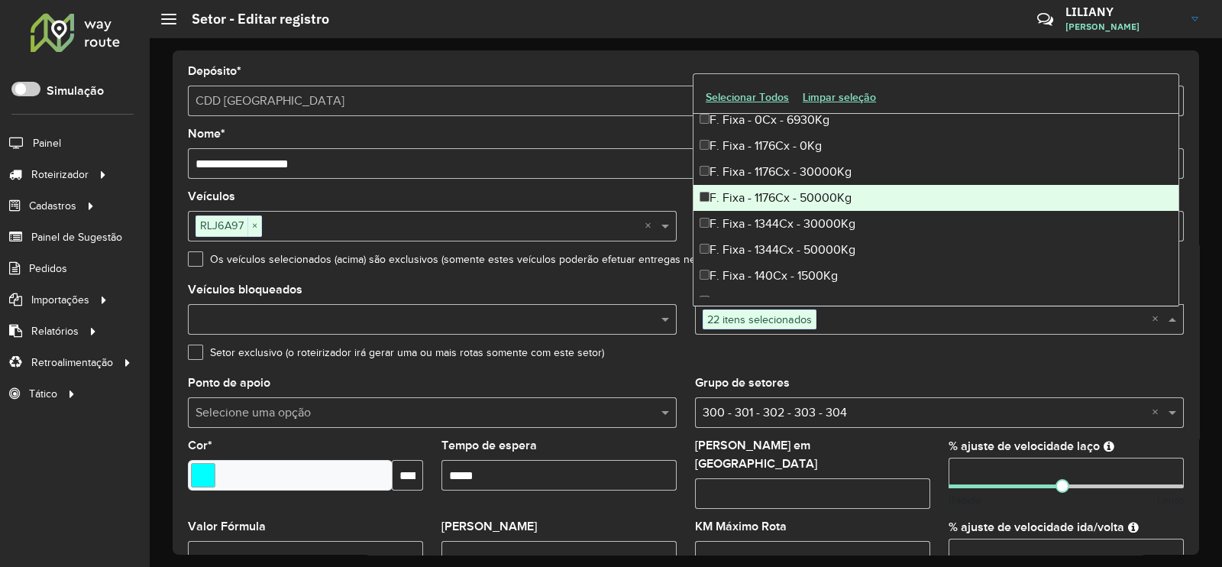
scroll to position [1240, 0]
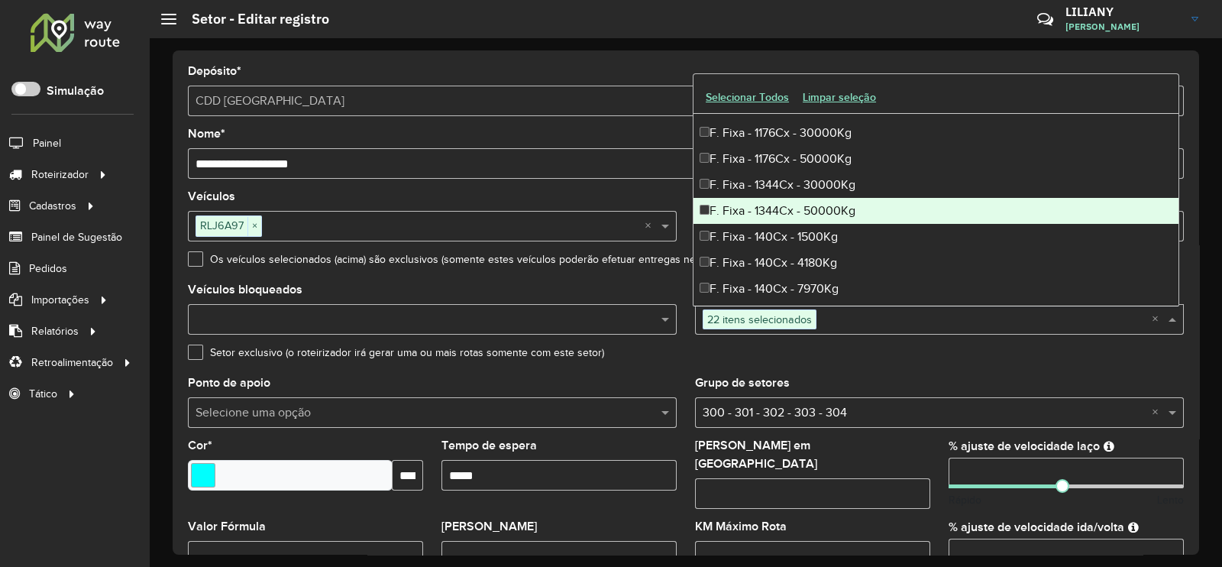
click at [784, 211] on div "F. Fixa - 1344Cx - 50000Kg" at bounding box center [935, 211] width 485 height 26
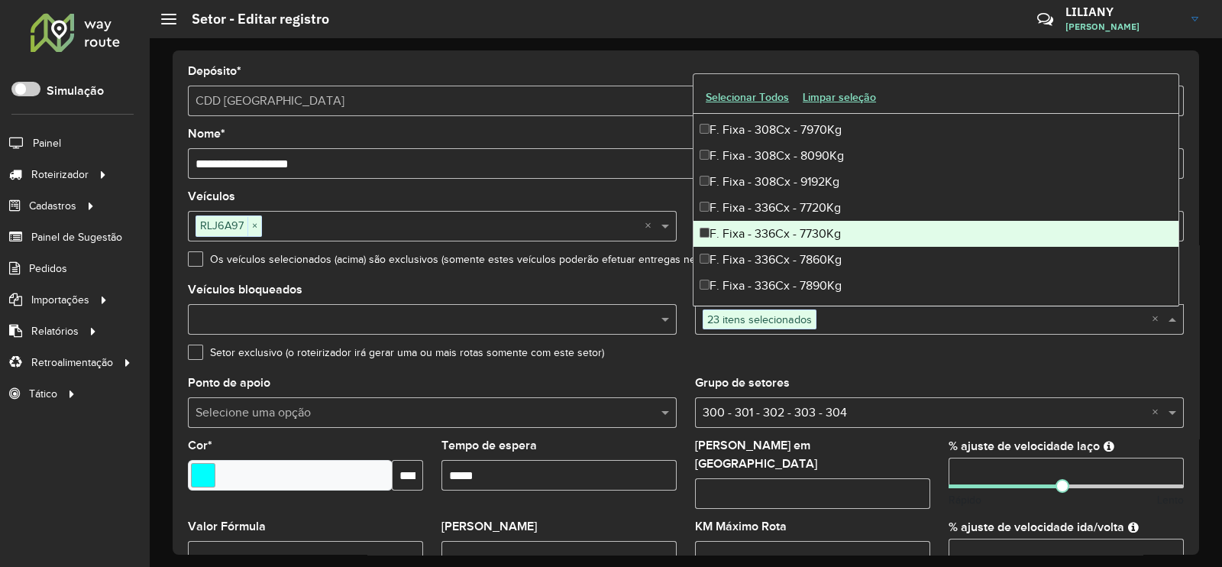
scroll to position [2576, 0]
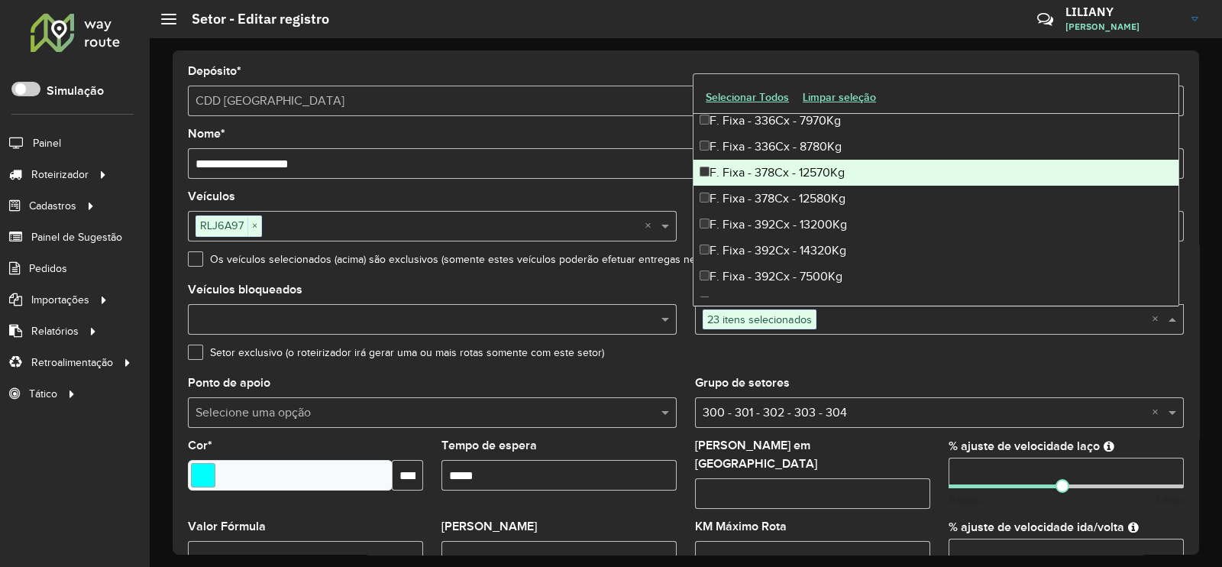
click at [778, 166] on div "F. Fixa - 378Cx - 12570Kg" at bounding box center [935, 173] width 485 height 26
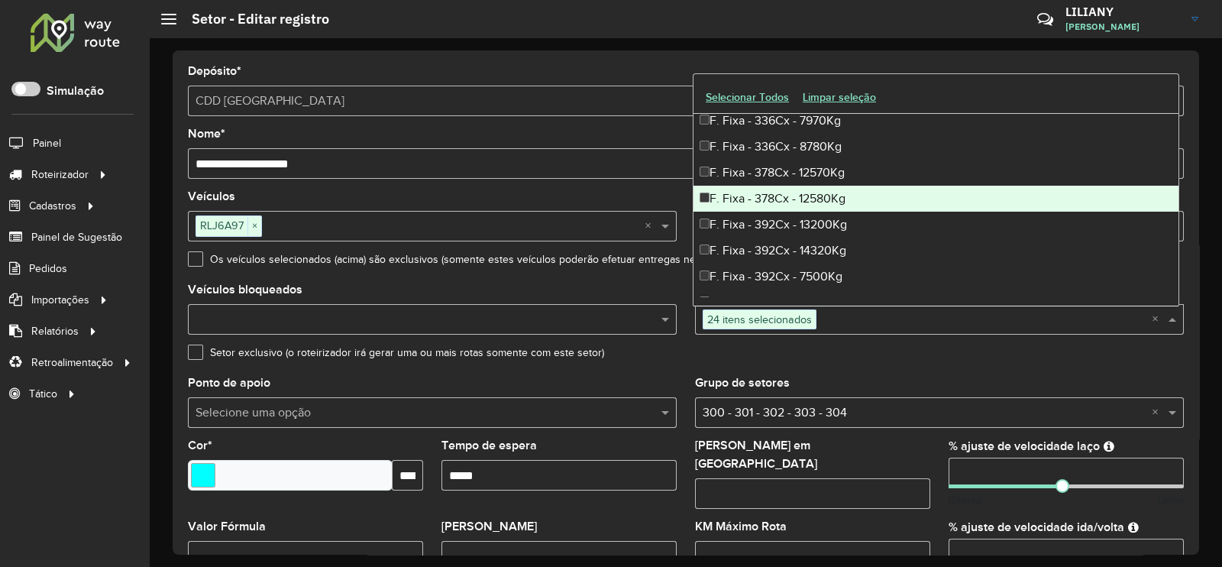
click at [775, 194] on div "F. Fixa - 378Cx - 12580Kg" at bounding box center [935, 199] width 485 height 26
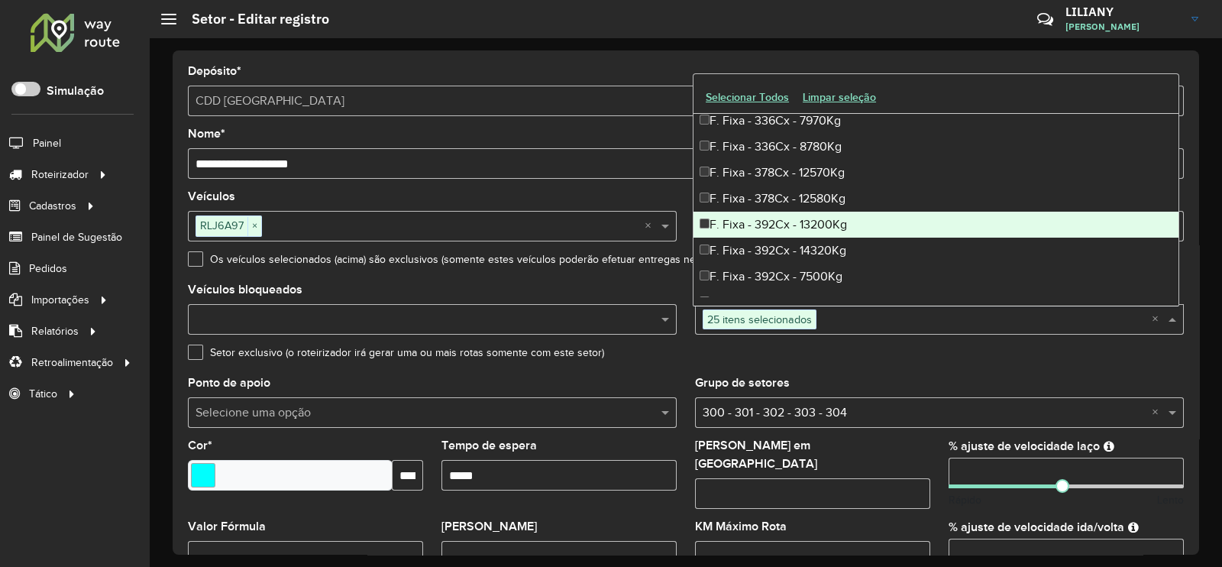
click at [780, 223] on div "F. Fixa - 392Cx - 13200Kg" at bounding box center [935, 225] width 485 height 26
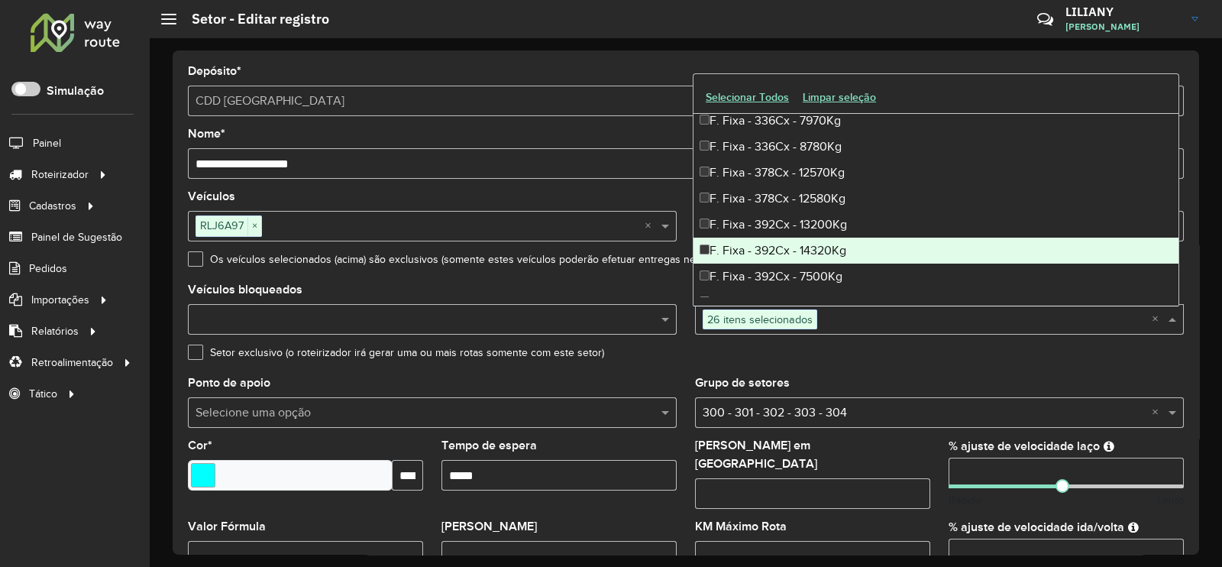
click at [778, 248] on div "F. Fixa - 392Cx - 14320Kg" at bounding box center [935, 250] width 485 height 26
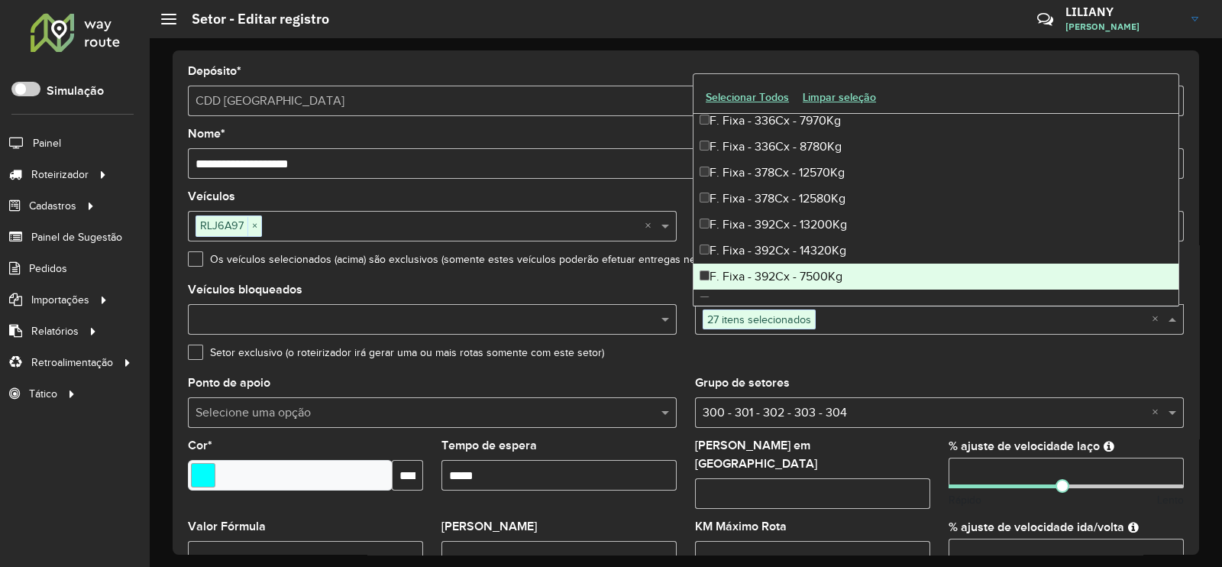
click at [775, 276] on div "F. Fixa - 392Cx - 7500Kg" at bounding box center [935, 276] width 485 height 26
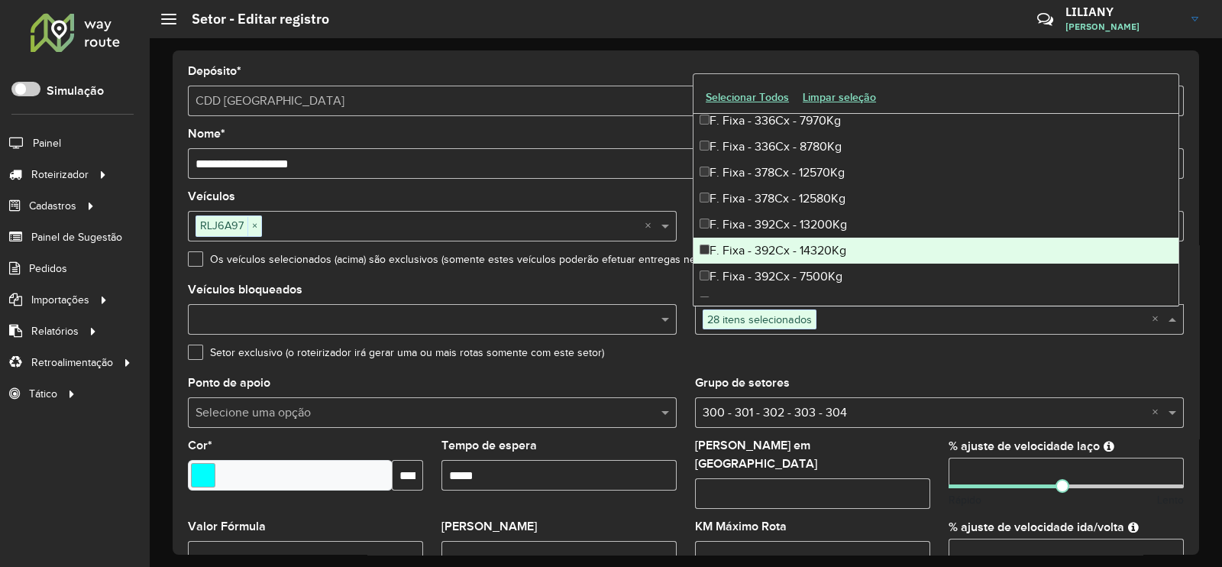
scroll to position [2672, 0]
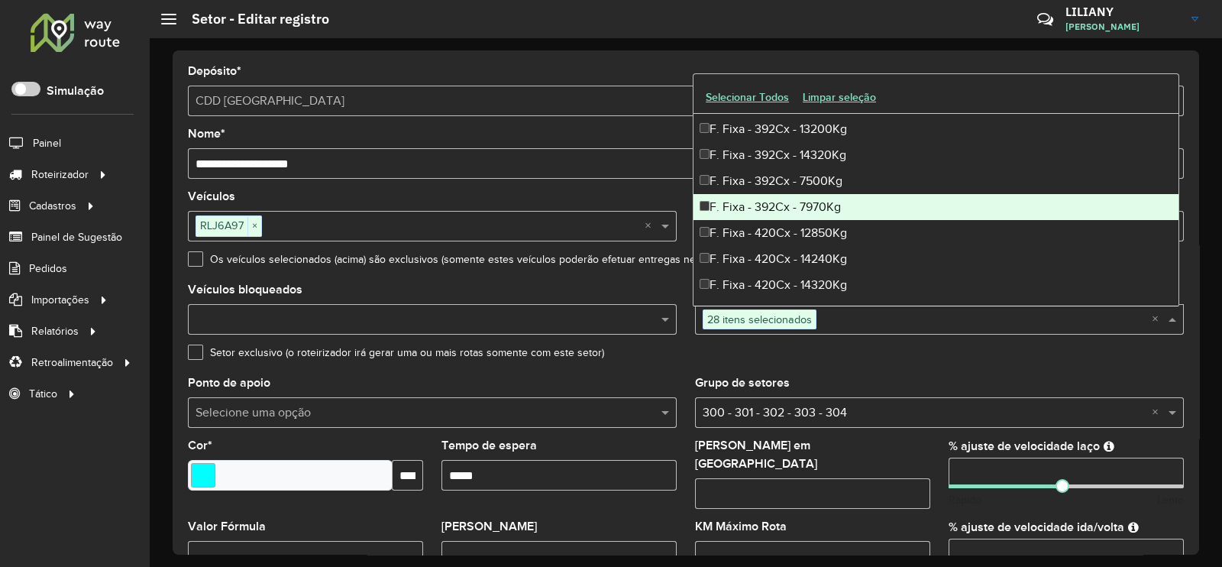
click at [784, 206] on div "F. Fixa - 392Cx - 7970Kg" at bounding box center [935, 207] width 485 height 26
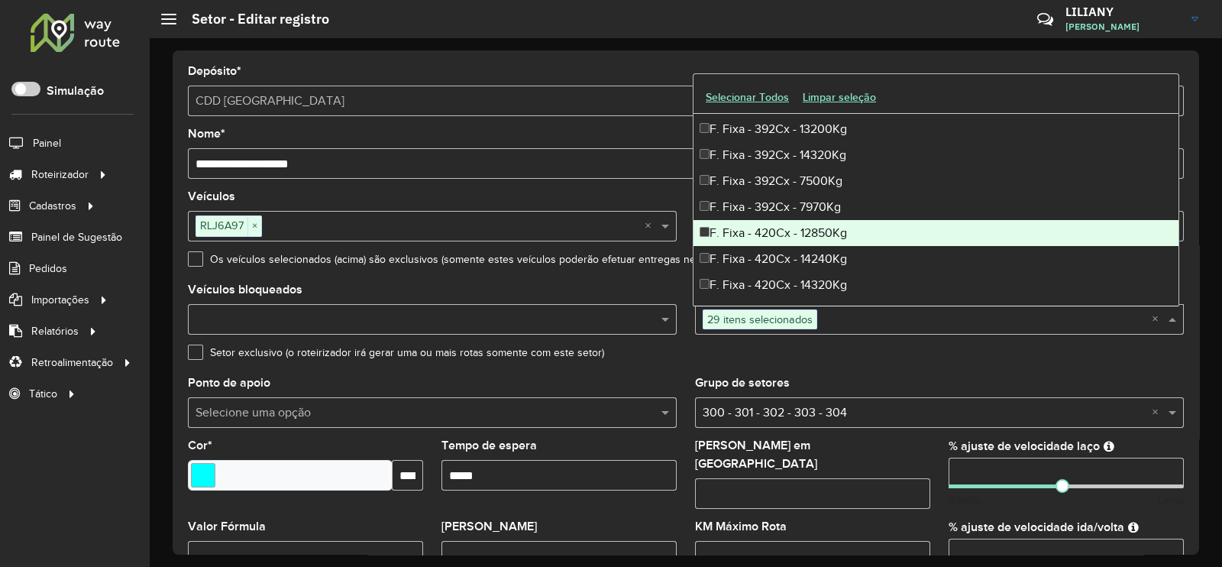
click at [782, 231] on div "F. Fixa - 420Cx - 12850Kg" at bounding box center [935, 233] width 485 height 26
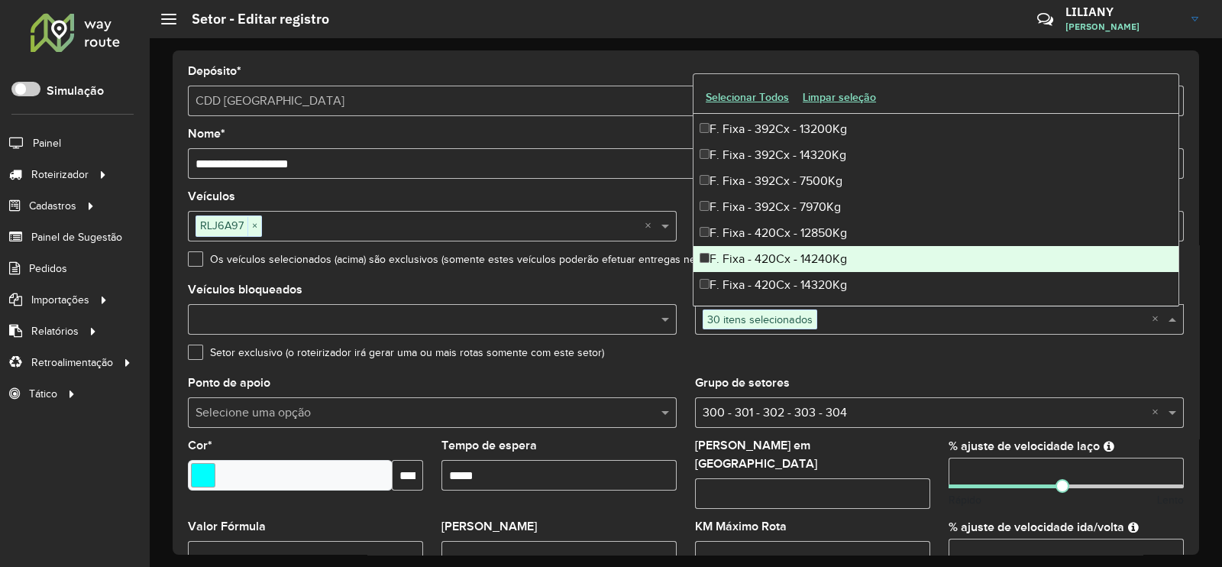
click at [779, 254] on div "F. Fixa - 420Cx - 14240Kg" at bounding box center [935, 259] width 485 height 26
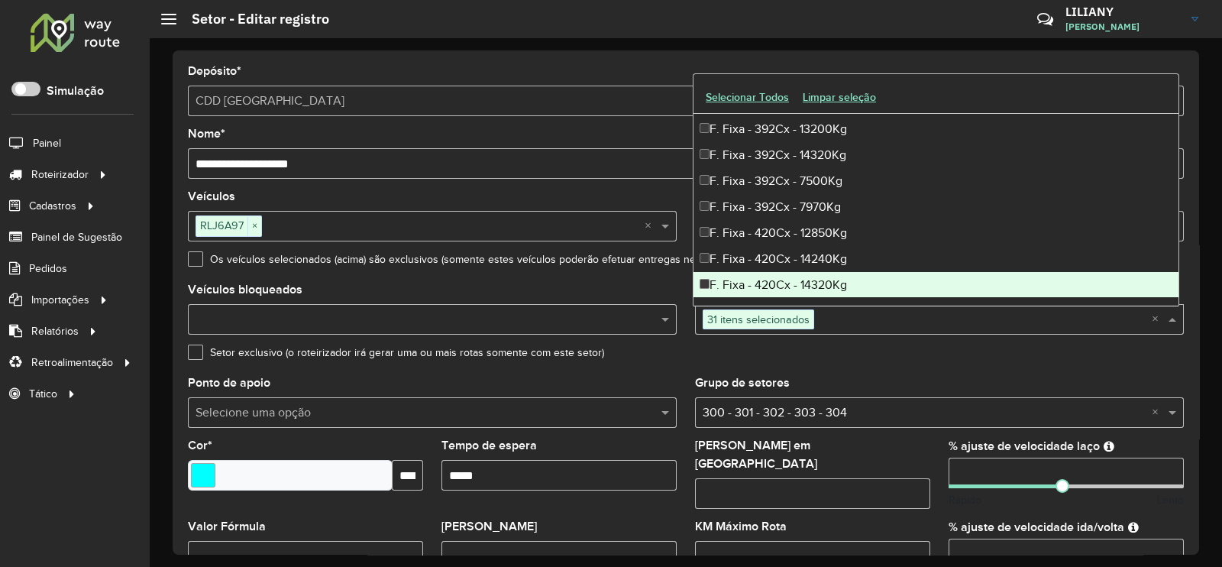
click at [783, 284] on div "F. Fixa - 420Cx - 14320Kg" at bounding box center [935, 285] width 485 height 26
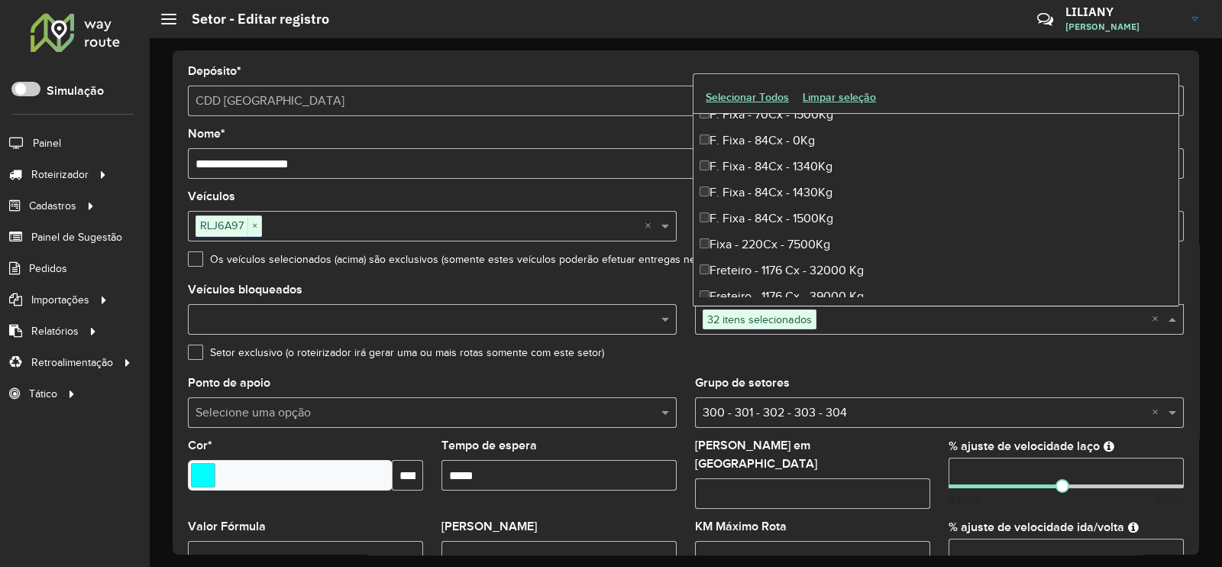
scroll to position [2958, 0]
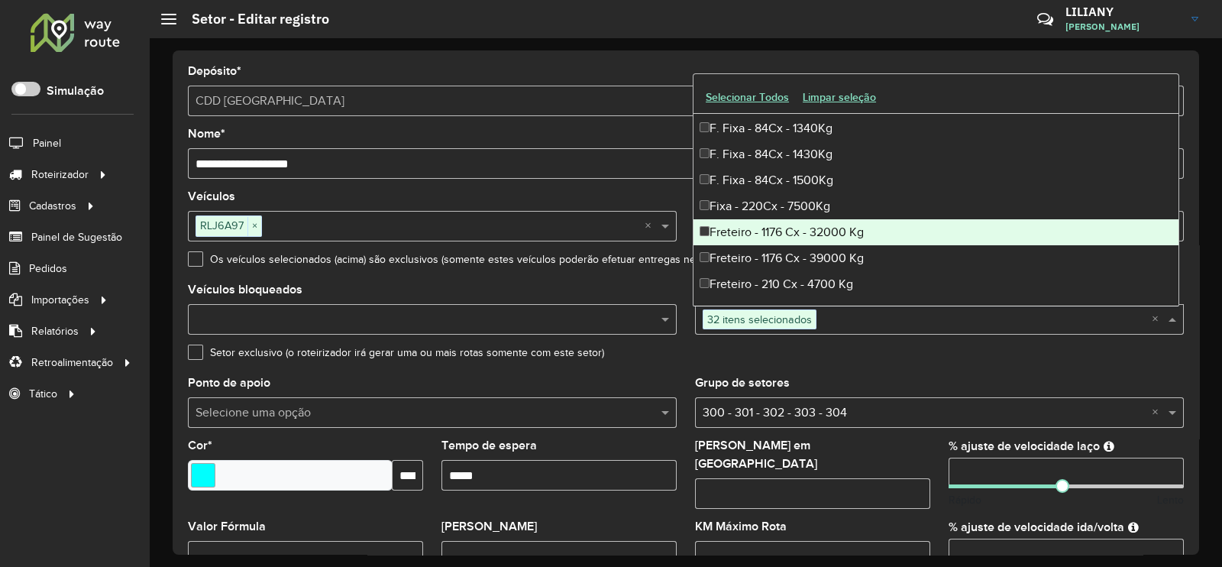
click at [798, 233] on div "Freteiro - 1176 Cx - 32000 Kg" at bounding box center [935, 232] width 485 height 26
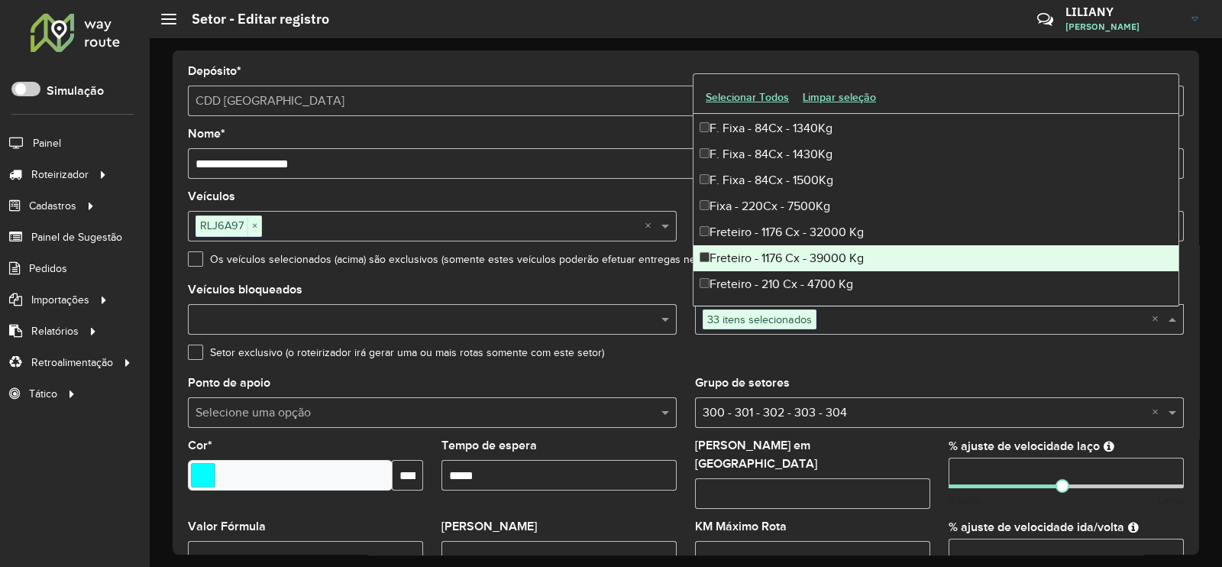
click at [796, 255] on div "Freteiro - 1176 Cx - 39000 Kg" at bounding box center [935, 258] width 485 height 26
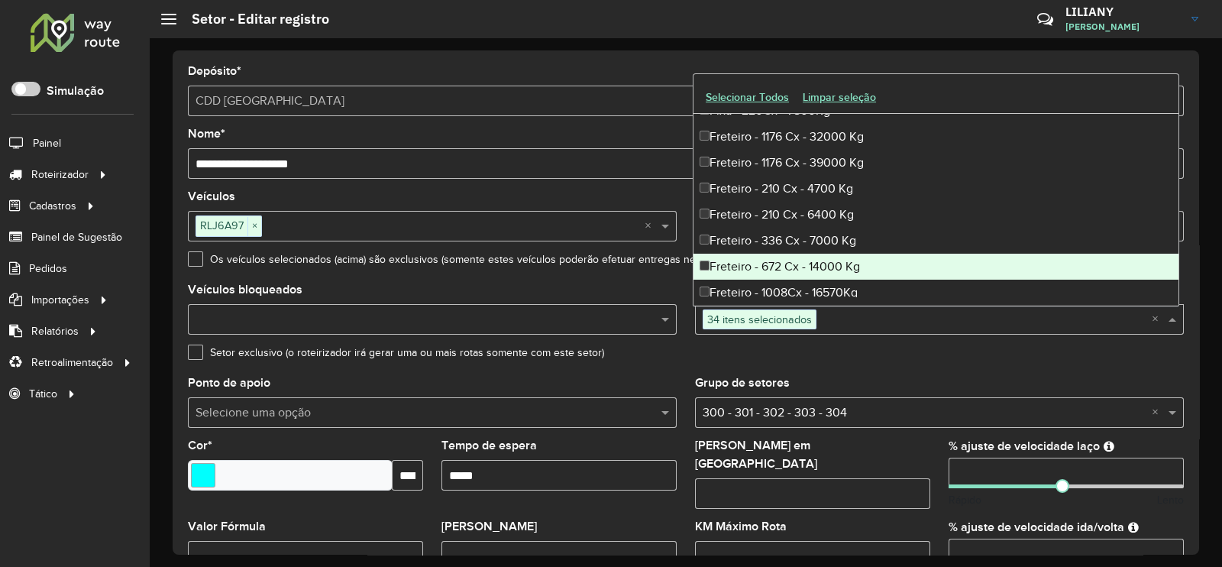
click at [806, 263] on div "Freteiro - 672 Cx - 14000 Kg" at bounding box center [935, 267] width 485 height 26
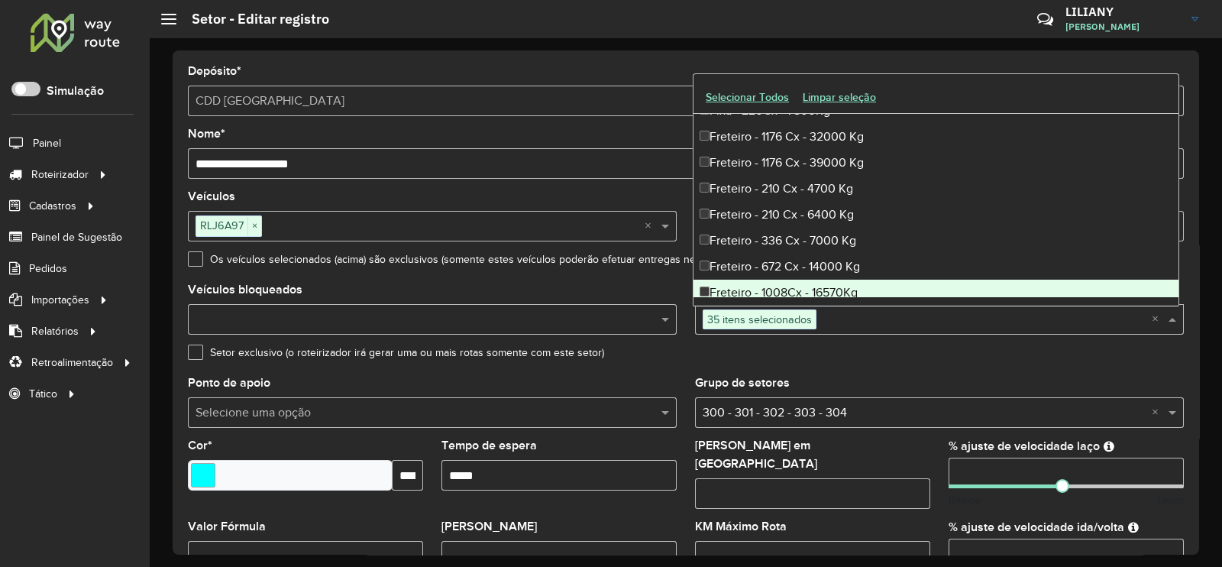
click at [799, 282] on div "Freteiro - 1008Cx - 16570Kg" at bounding box center [935, 292] width 485 height 26
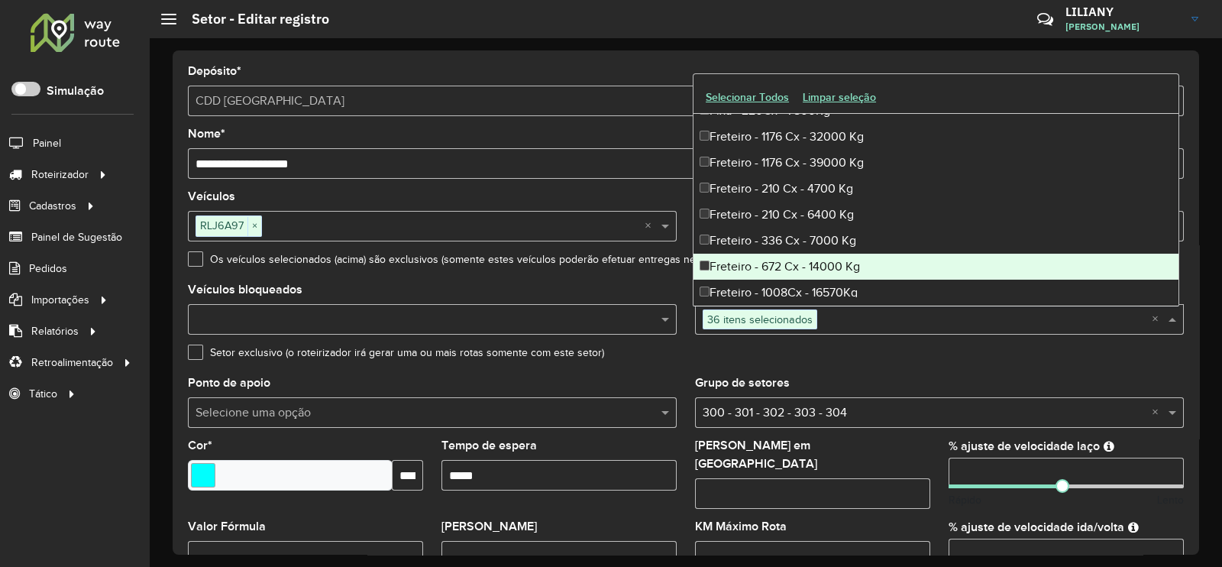
scroll to position [3150, 0]
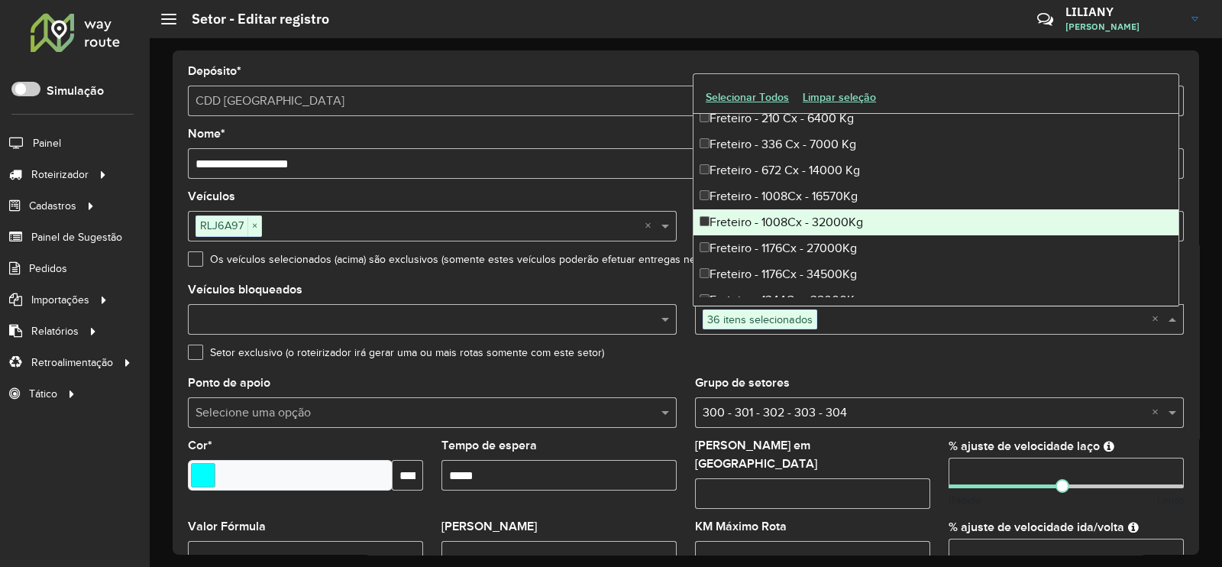
click at [806, 231] on div "Freteiro - 1008Cx - 32000Kg" at bounding box center [935, 222] width 485 height 26
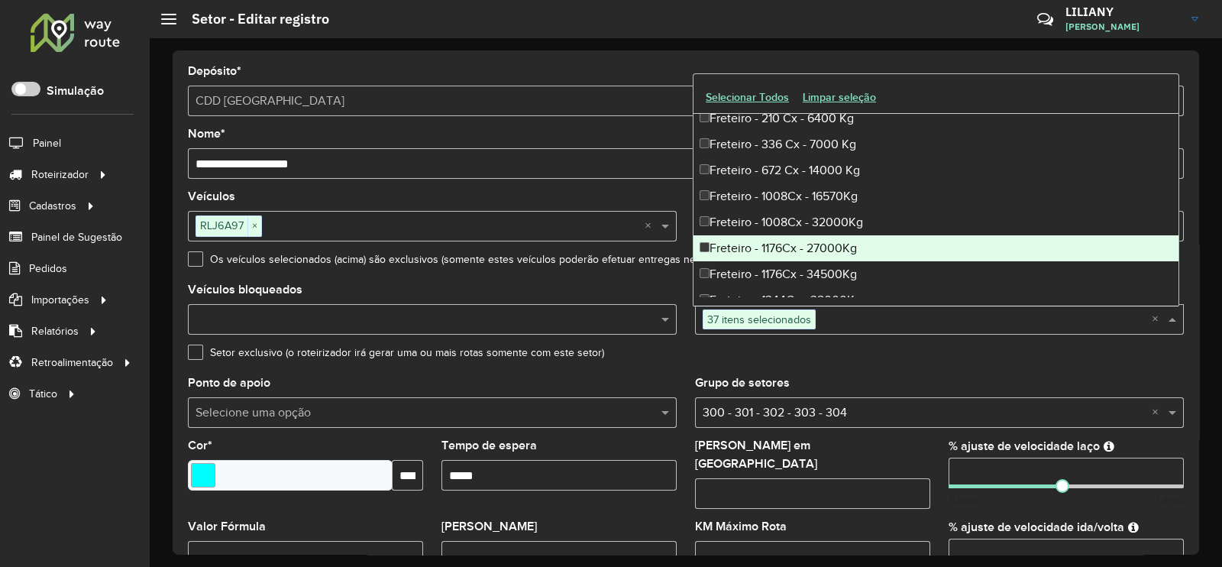
click at [803, 250] on div "Freteiro - 1176Cx - 27000Kg" at bounding box center [935, 248] width 485 height 26
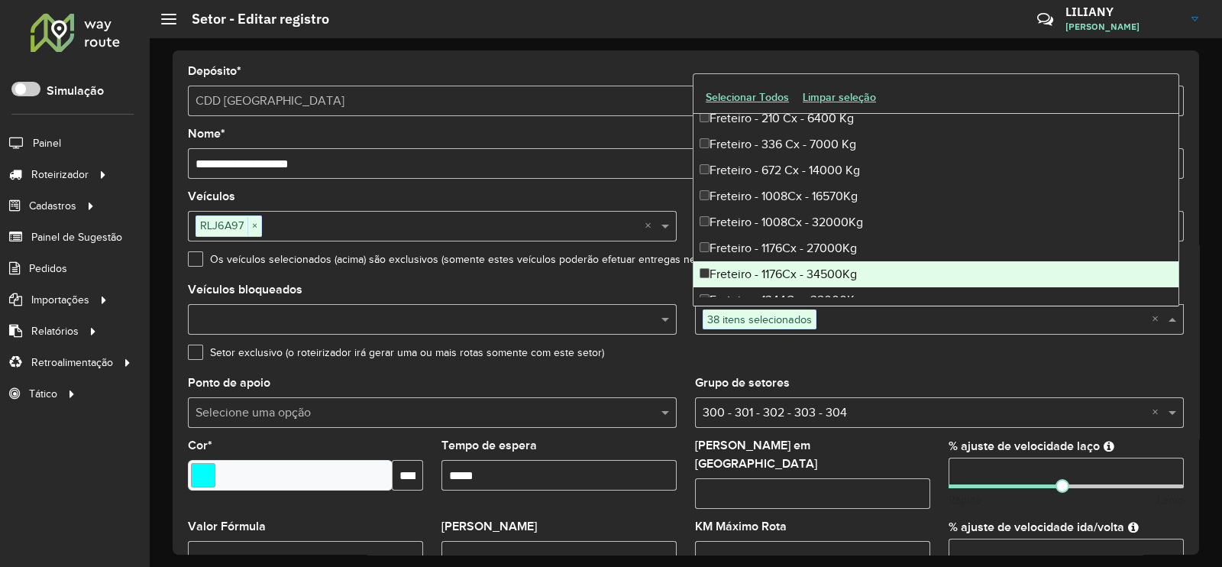
click at [803, 276] on div "Freteiro - 1176Cx - 34500Kg" at bounding box center [935, 274] width 485 height 26
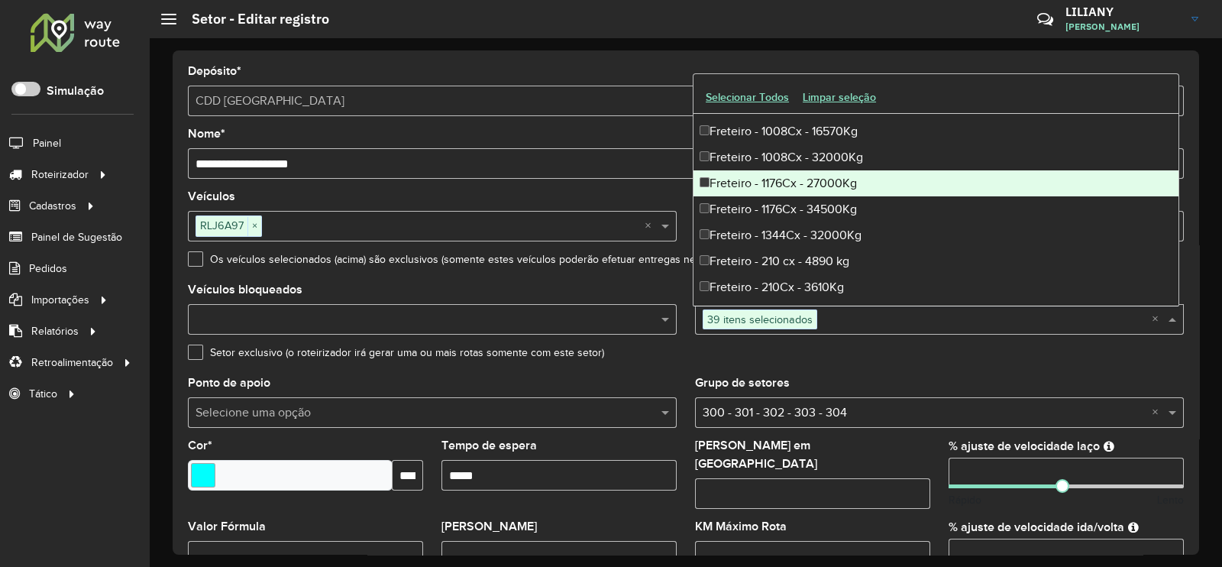
scroll to position [3245, 0]
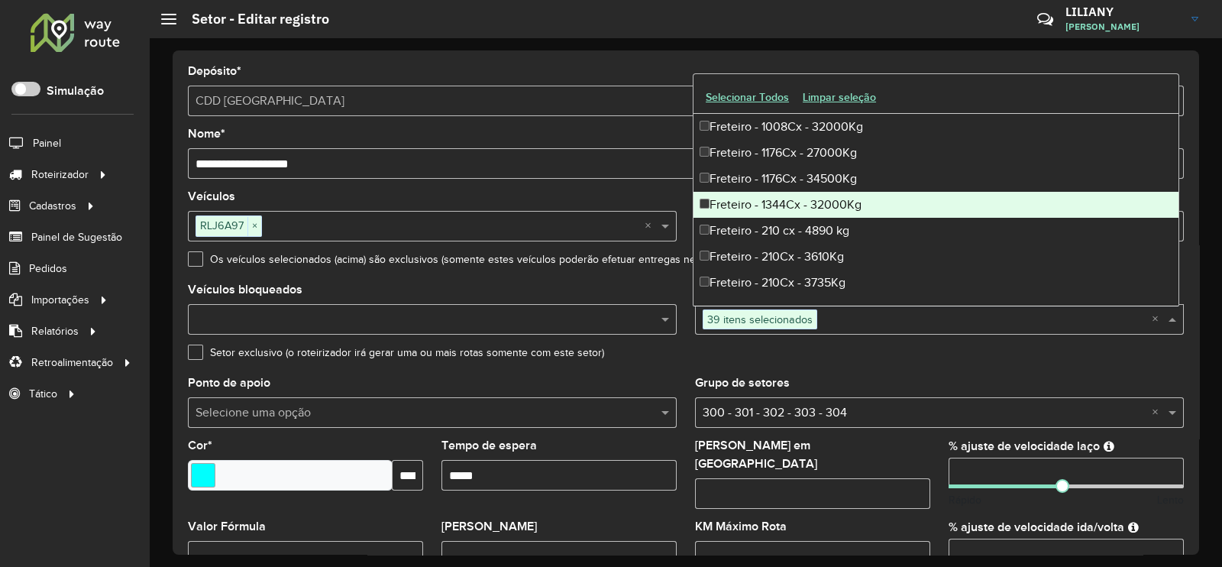
click at [803, 205] on div "Freteiro - 1344Cx - 32000Kg" at bounding box center [935, 205] width 485 height 26
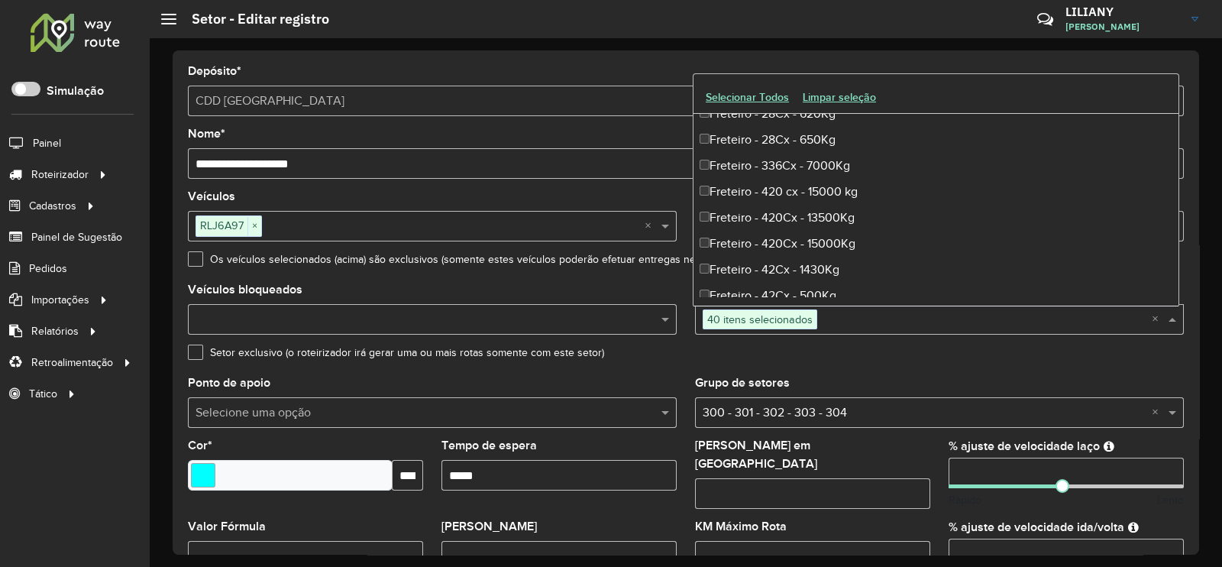
scroll to position [4104, 0]
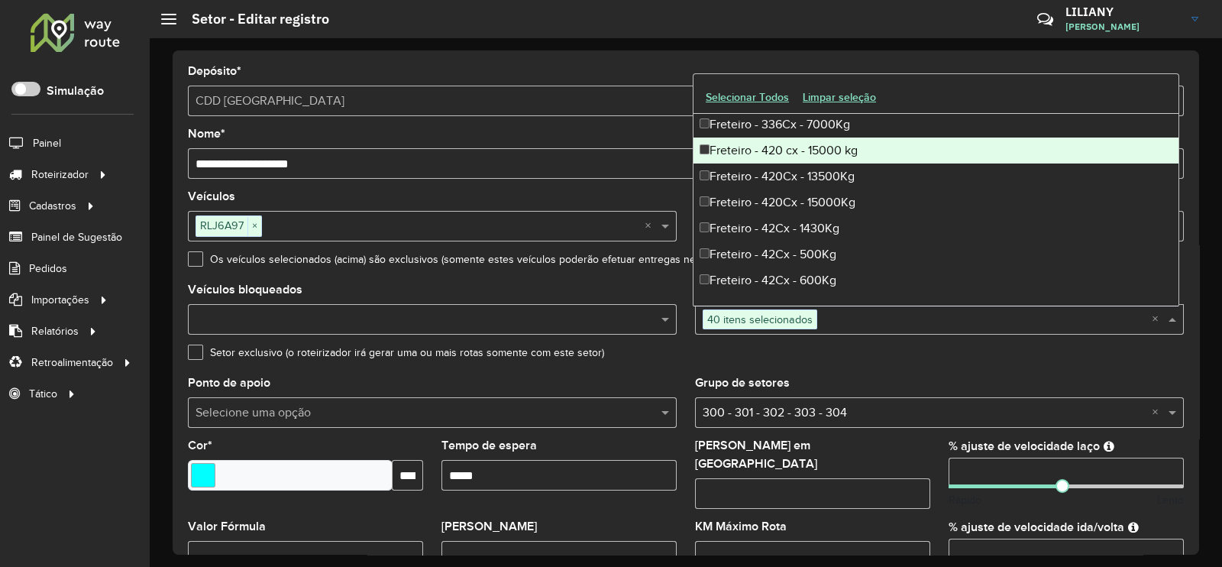
click at [787, 147] on div "Freteiro - 420 cx - 15000 kg" at bounding box center [935, 150] width 485 height 26
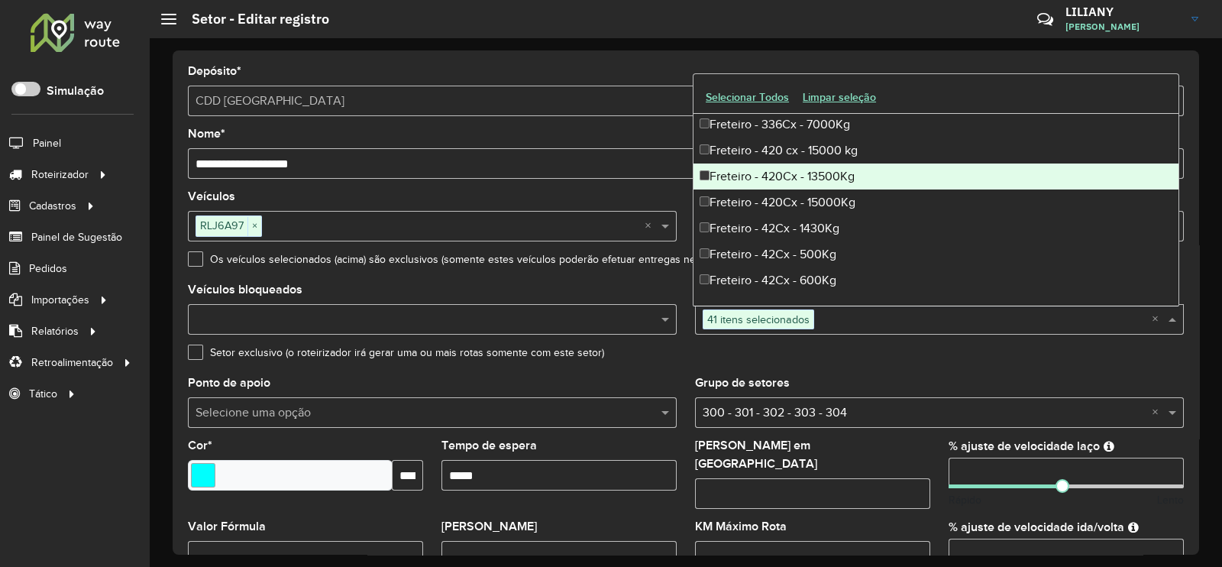
click at [794, 183] on div "Freteiro - 420Cx - 13500Kg" at bounding box center [935, 176] width 485 height 26
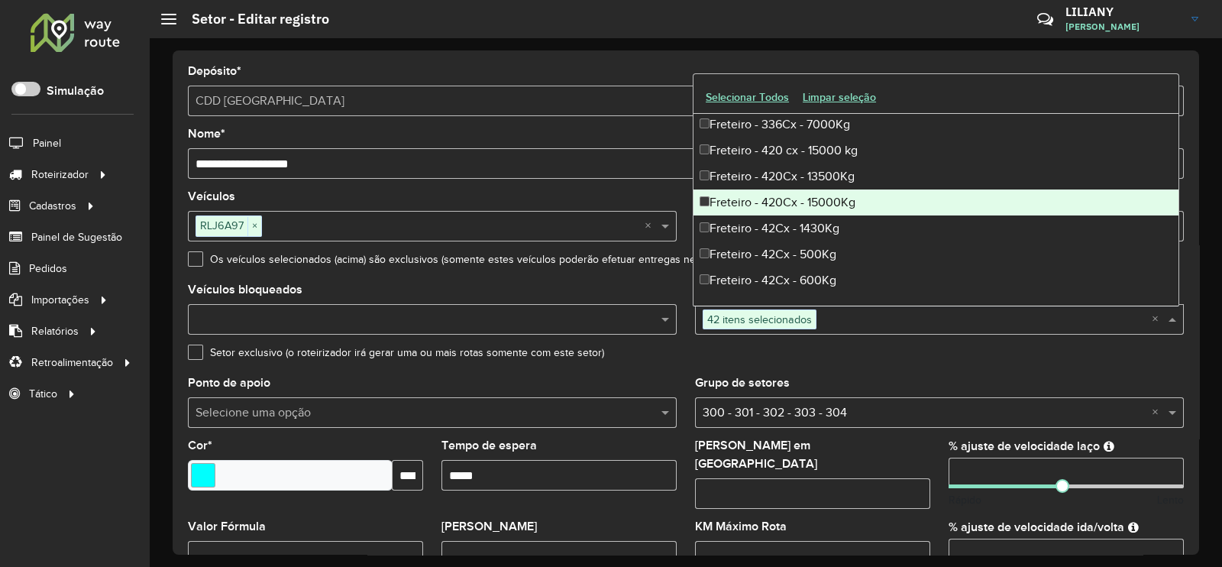
click at [794, 197] on div "Freteiro - 420Cx - 15000Kg" at bounding box center [935, 202] width 485 height 26
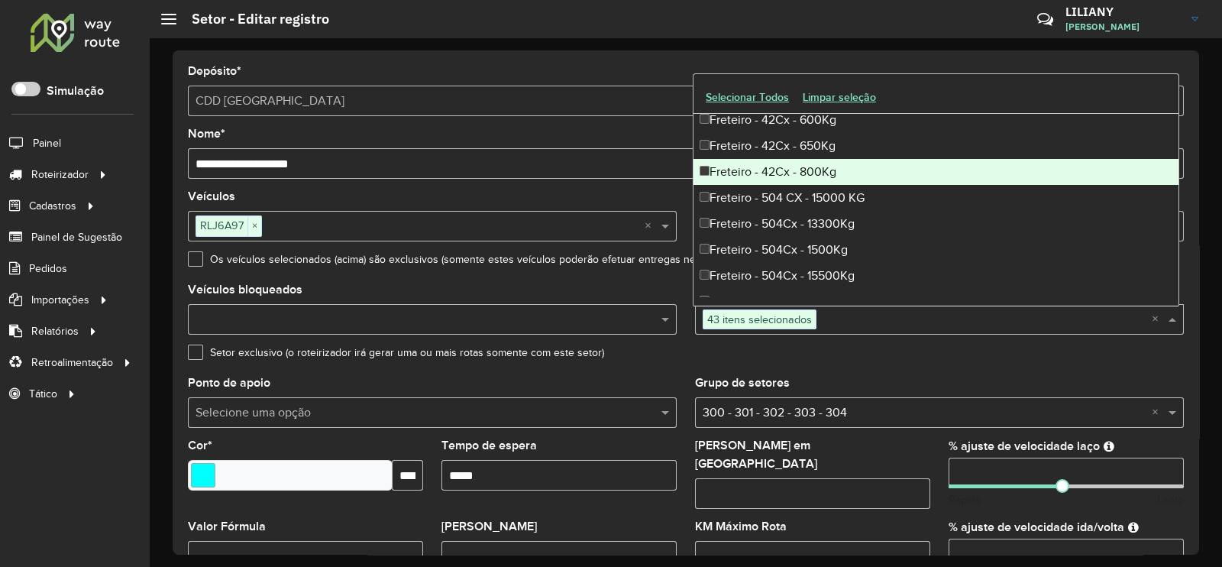
scroll to position [4295, 0]
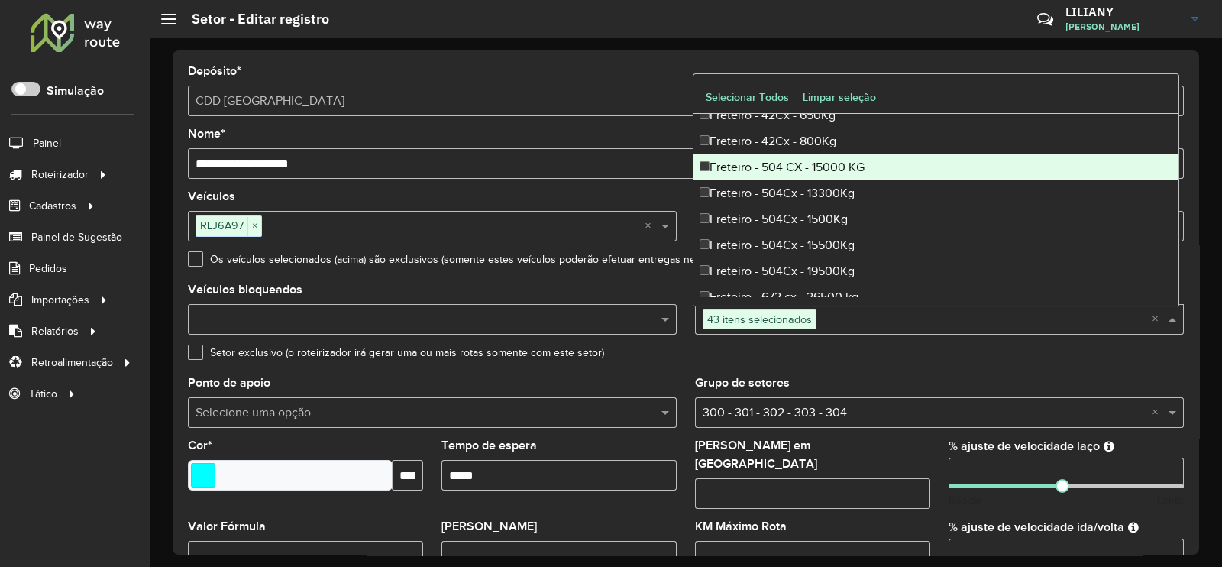
click at [798, 170] on div "Freteiro - 504 CX - 15000 KG" at bounding box center [935, 167] width 485 height 26
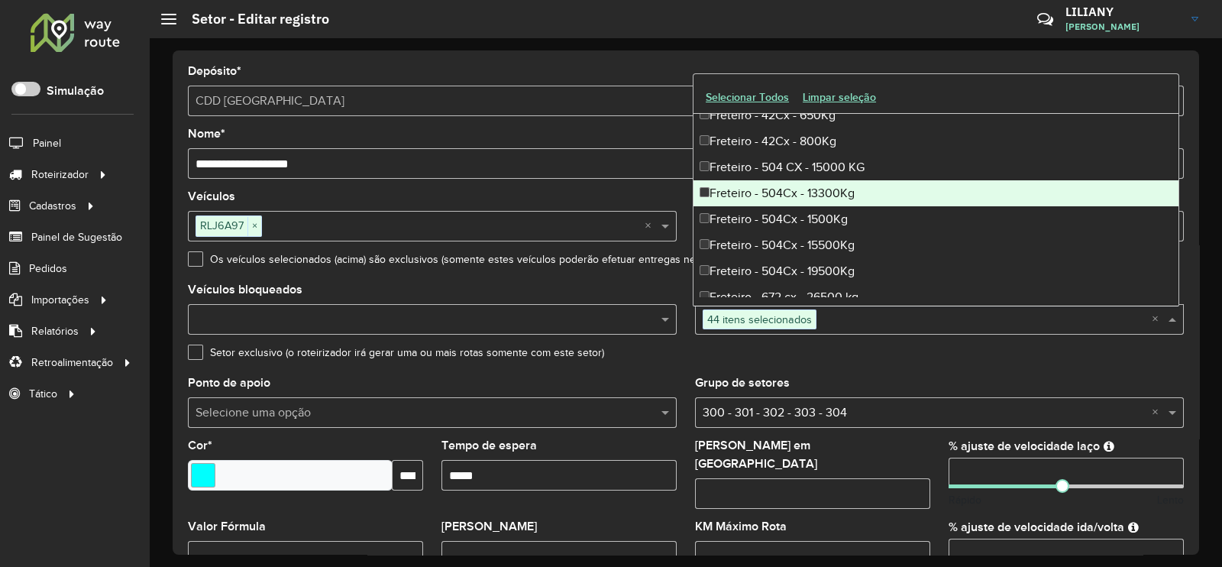
click at [797, 193] on div "Freteiro - 504Cx - 13300Kg" at bounding box center [935, 193] width 485 height 26
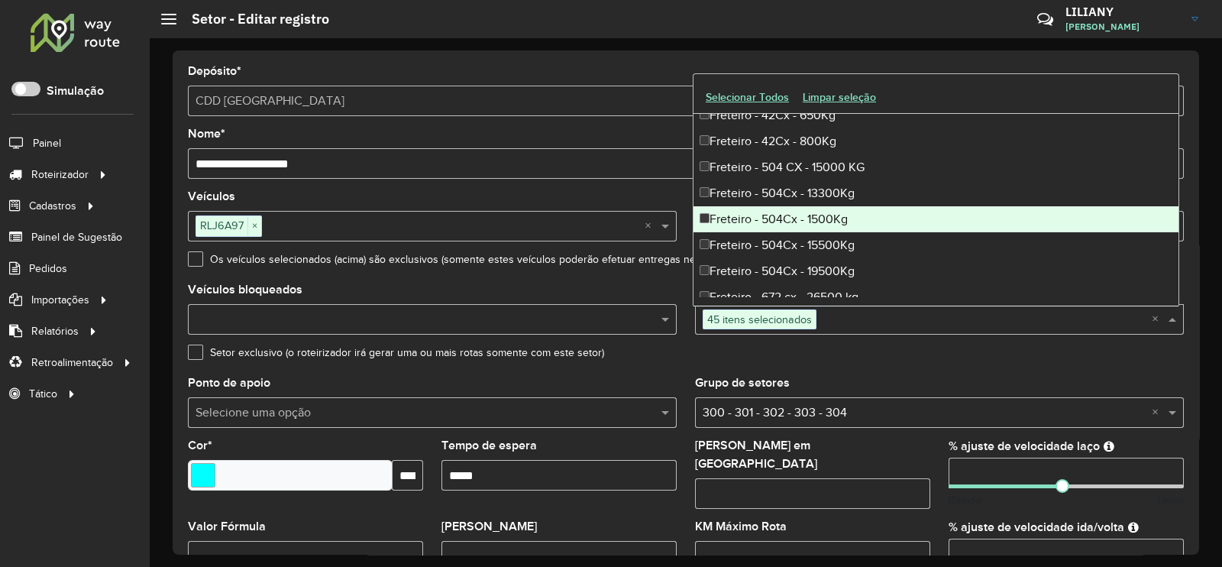
click at [797, 221] on div "Freteiro - 504Cx - 1500Kg" at bounding box center [935, 219] width 485 height 26
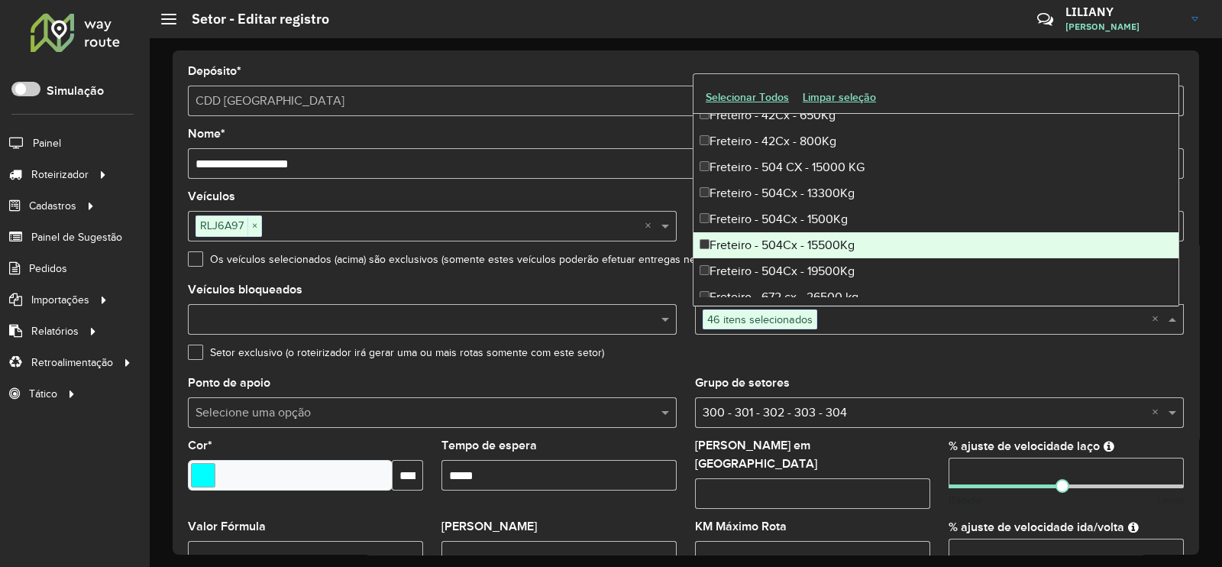
click at [792, 240] on div "Freteiro - 504Cx - 15500Kg" at bounding box center [935, 245] width 485 height 26
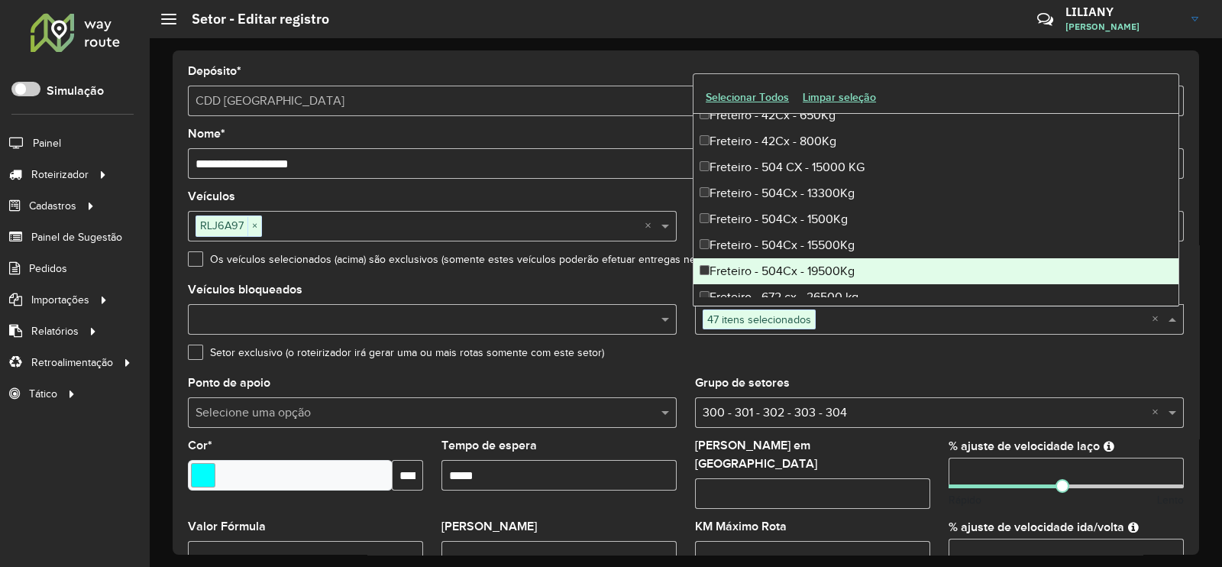
click at [796, 267] on div "Freteiro - 504Cx - 19500Kg" at bounding box center [935, 271] width 485 height 26
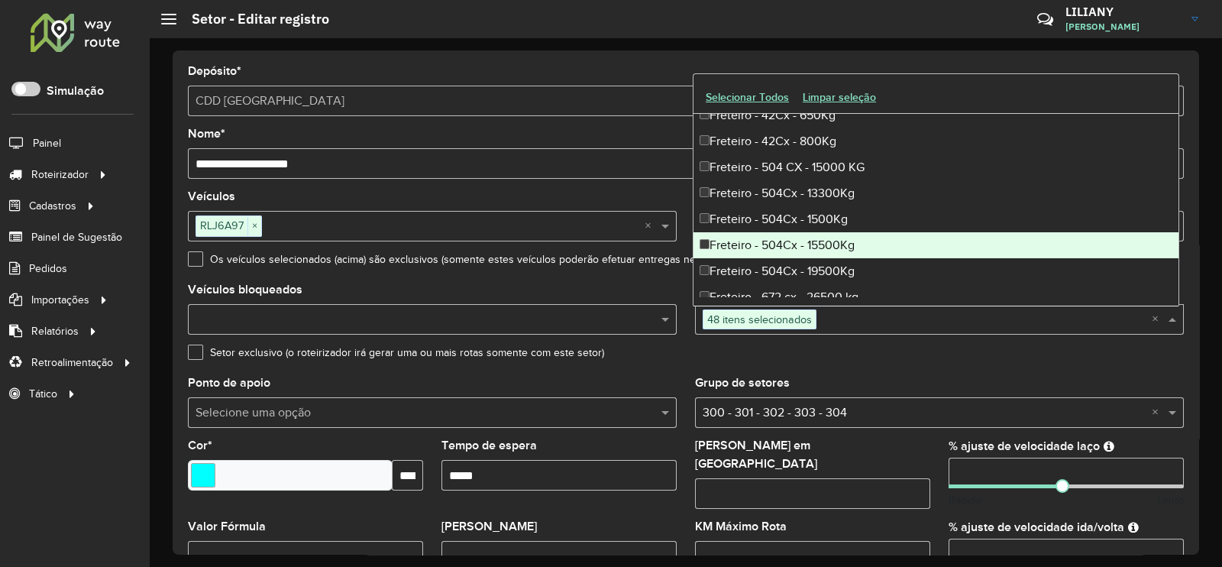
scroll to position [4391, 0]
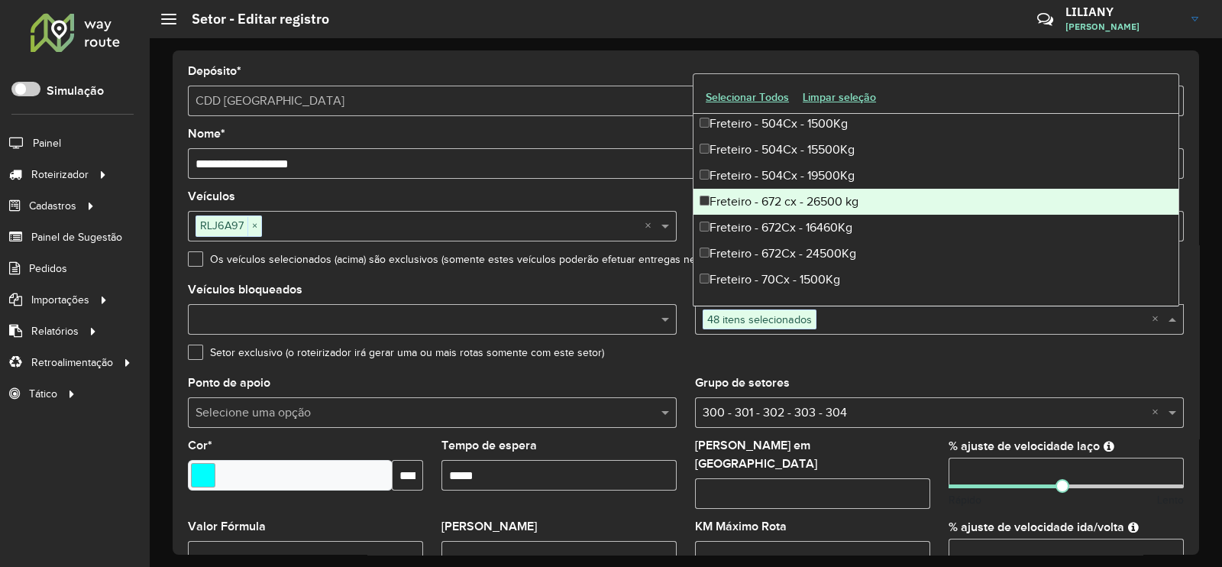
click at [794, 192] on div "Freteiro - 672 cx - 26500 kg" at bounding box center [935, 202] width 485 height 26
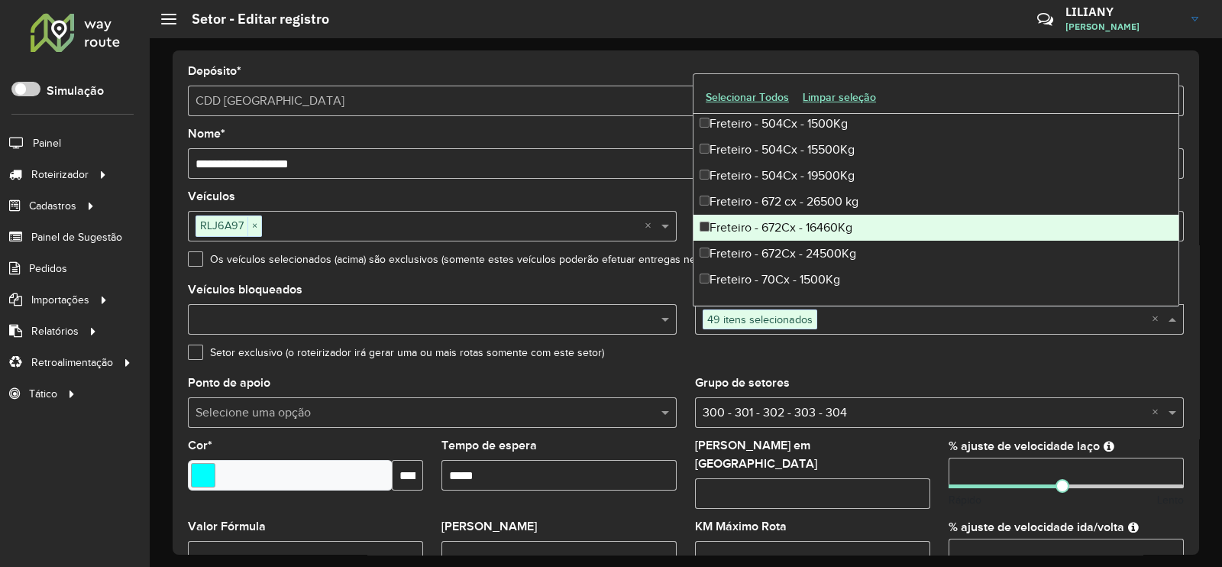
click at [793, 225] on div "Freteiro - 672Cx - 16460Kg" at bounding box center [935, 228] width 485 height 26
click at [793, 249] on div "Freteiro - 672Cx - 24500Kg" at bounding box center [935, 254] width 485 height 26
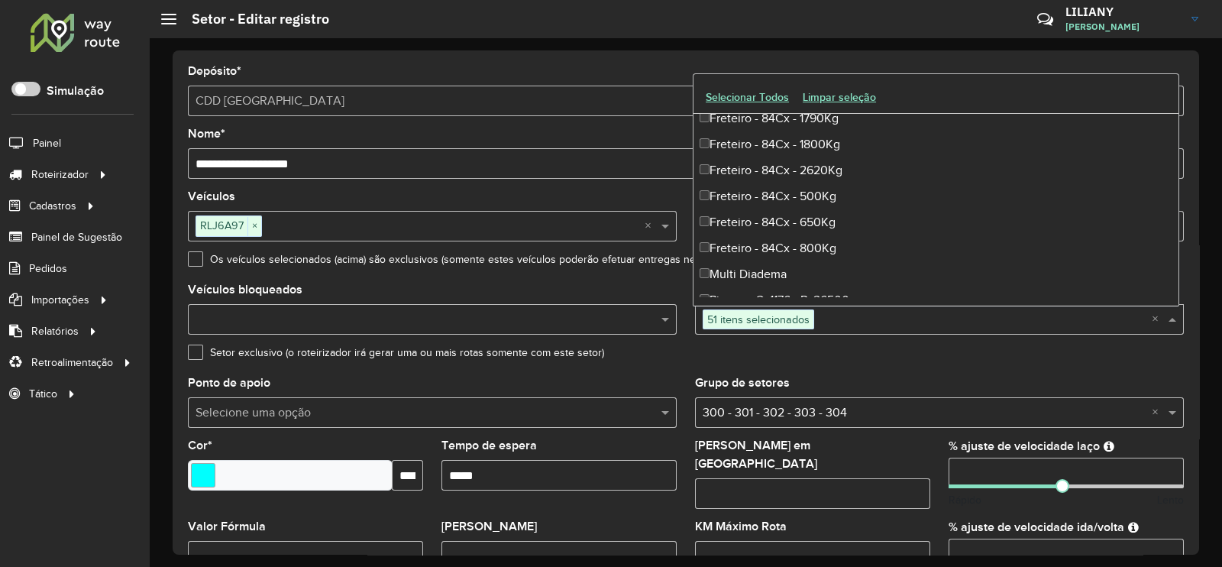
scroll to position [4772, 0]
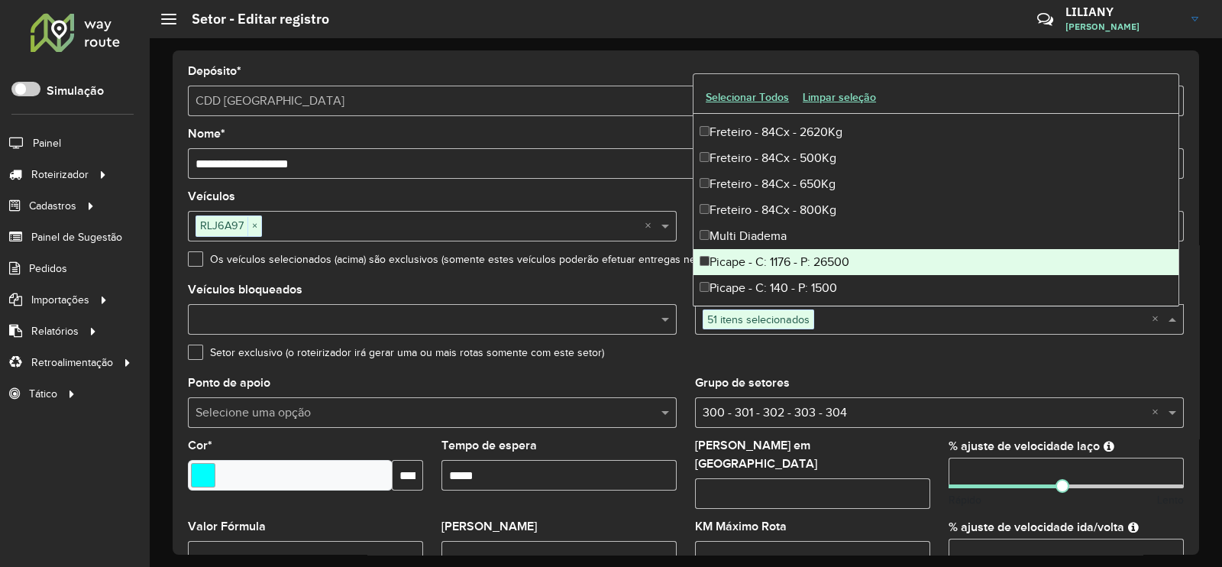
click at [813, 250] on div "Picape - C: 1176 - P: 26500" at bounding box center [935, 262] width 485 height 26
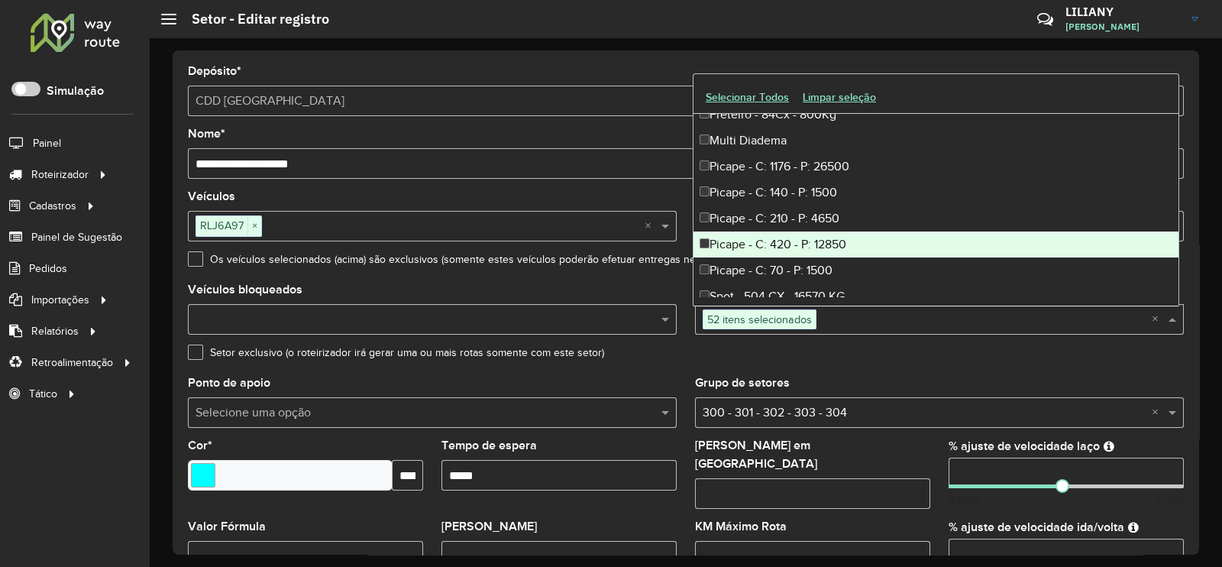
click at [819, 245] on div "Picape - C: 420 - P: 12850" at bounding box center [935, 244] width 485 height 26
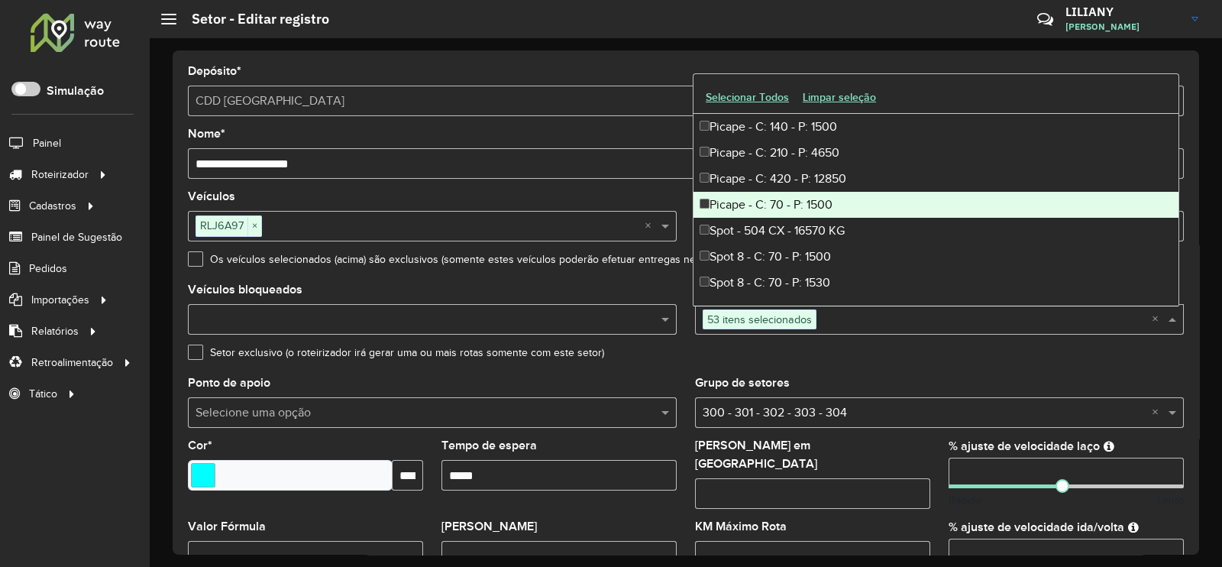
scroll to position [4963, 0]
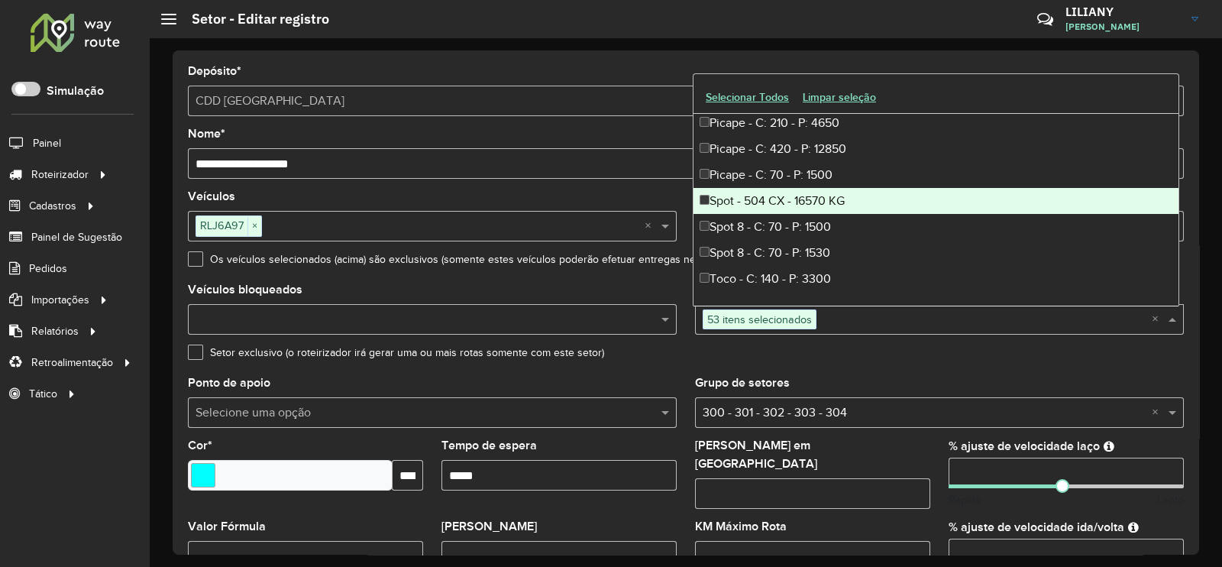
click at [816, 208] on div "Spot - 504 CX - 16570 KG" at bounding box center [935, 201] width 485 height 26
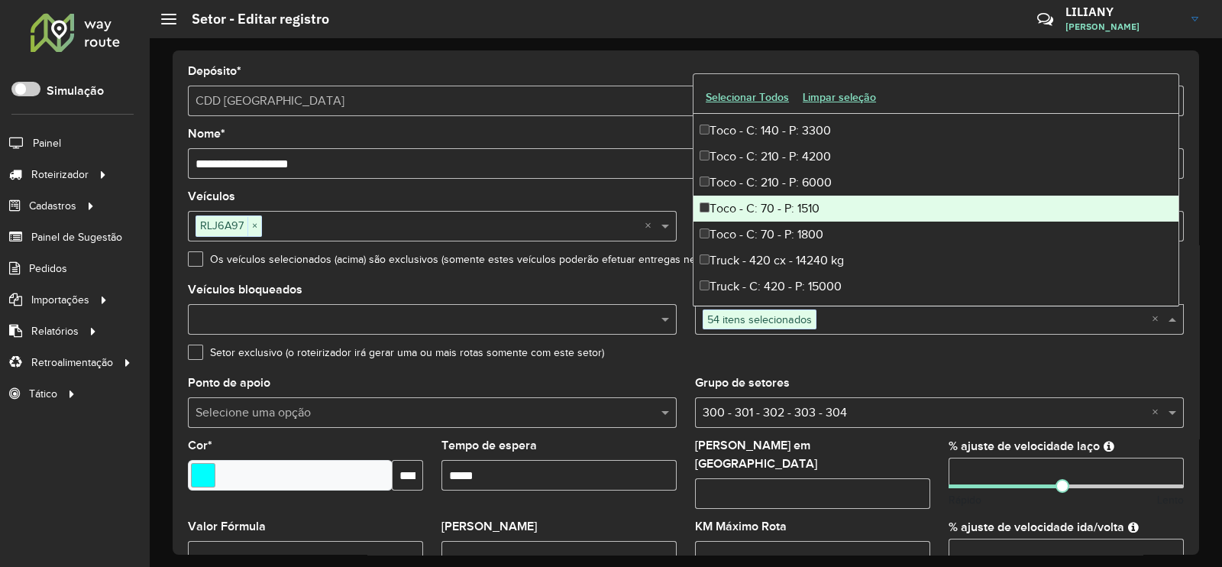
scroll to position [5154, 0]
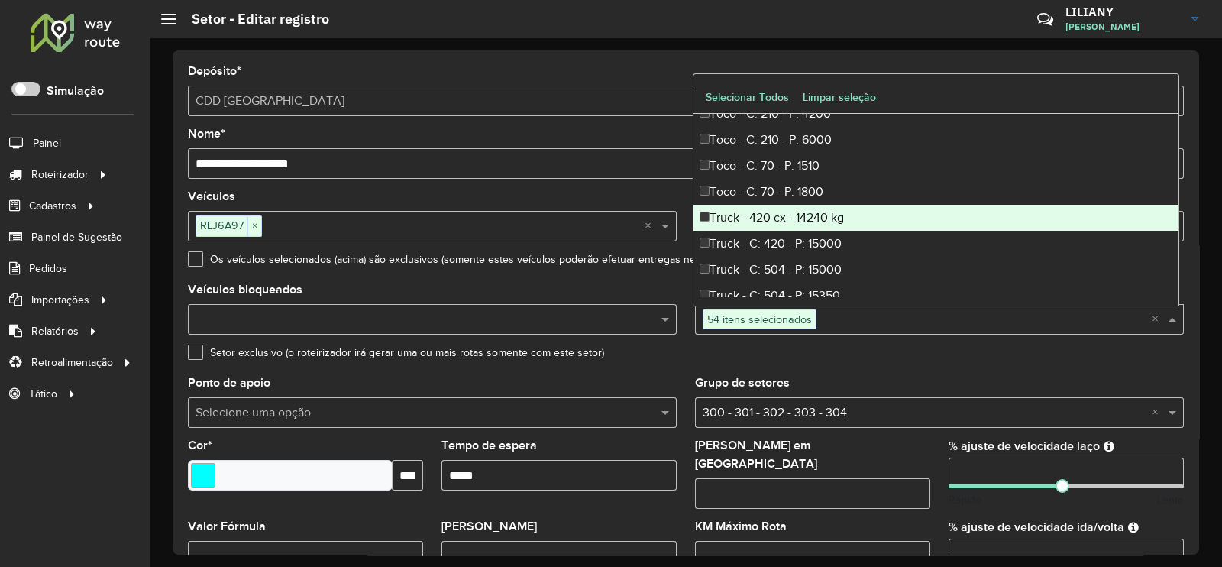
click at [812, 216] on div "Truck - 420 cx - 14240 kg" at bounding box center [935, 218] width 485 height 26
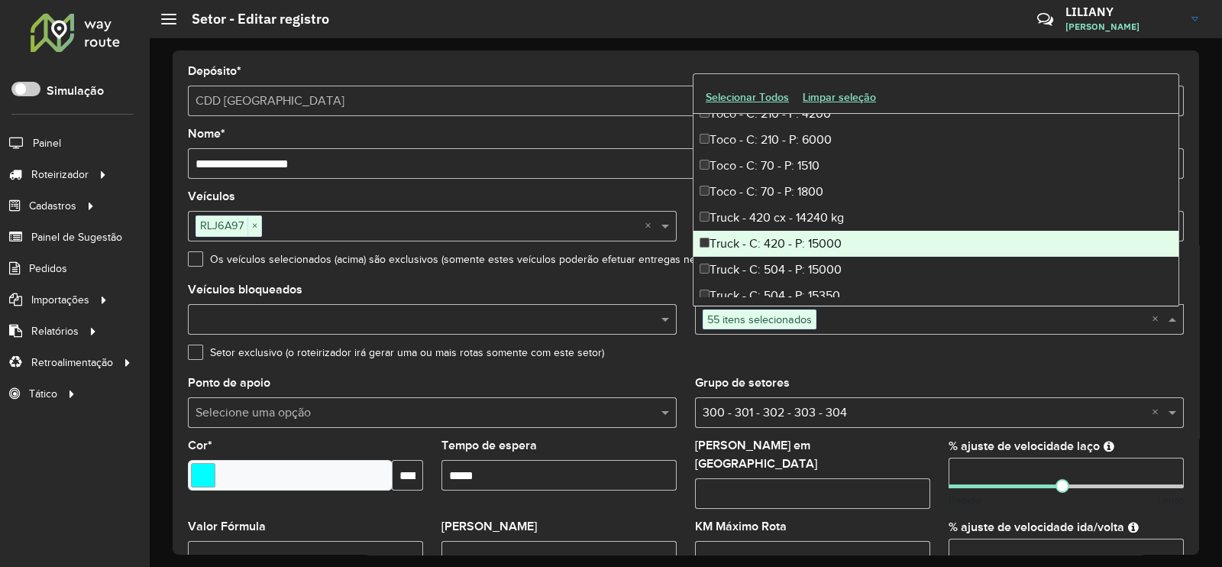
click at [807, 237] on div "Truck - C: 420 - P: 15000" at bounding box center [935, 244] width 485 height 26
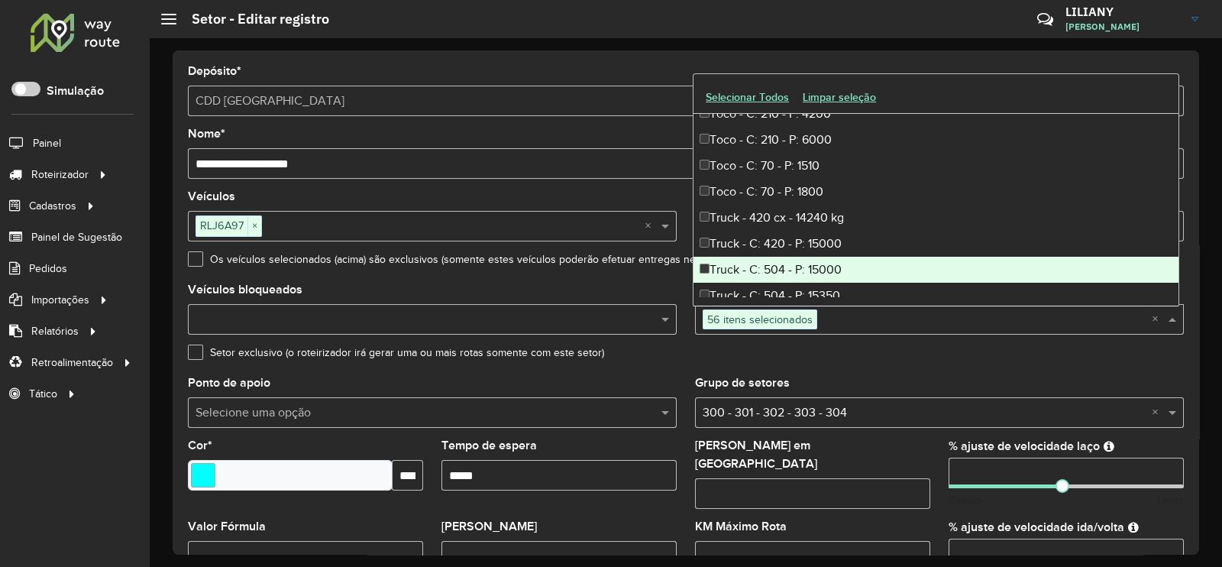
click at [816, 265] on div "Truck - C: 504 - P: 15000" at bounding box center [935, 270] width 485 height 26
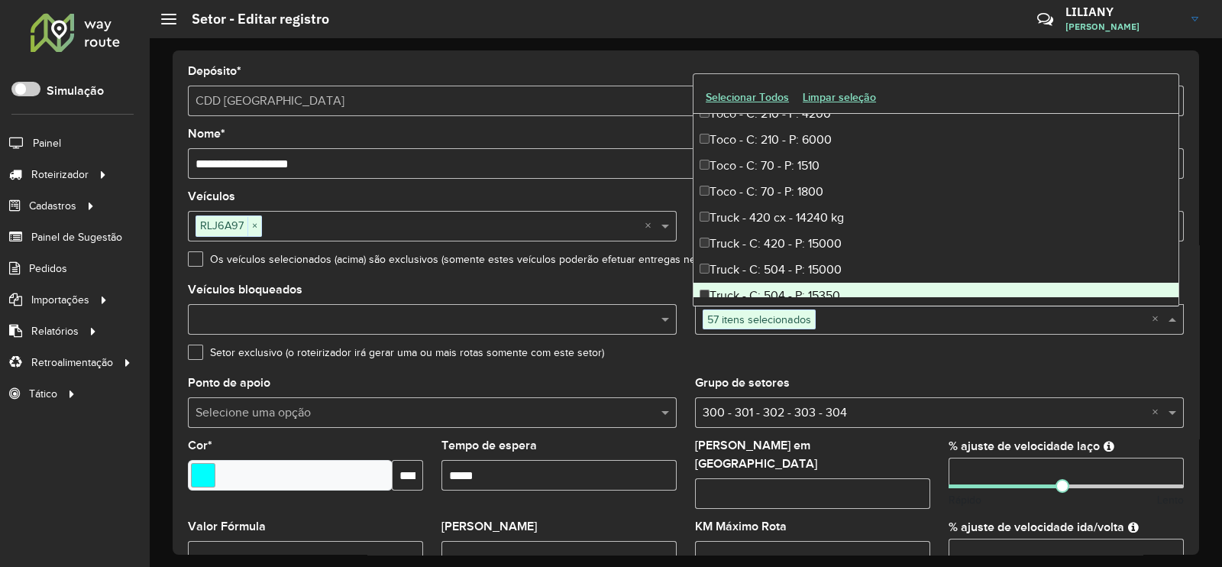
click at [817, 285] on div "Truck - C: 504 - P: 15350" at bounding box center [935, 296] width 485 height 26
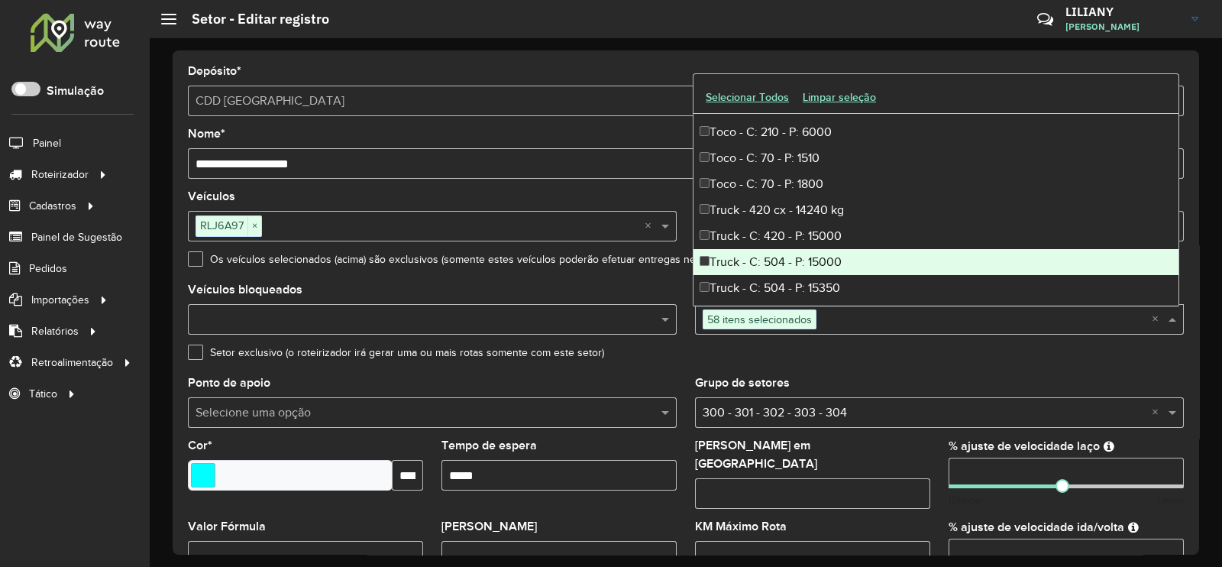
scroll to position [5164, 0]
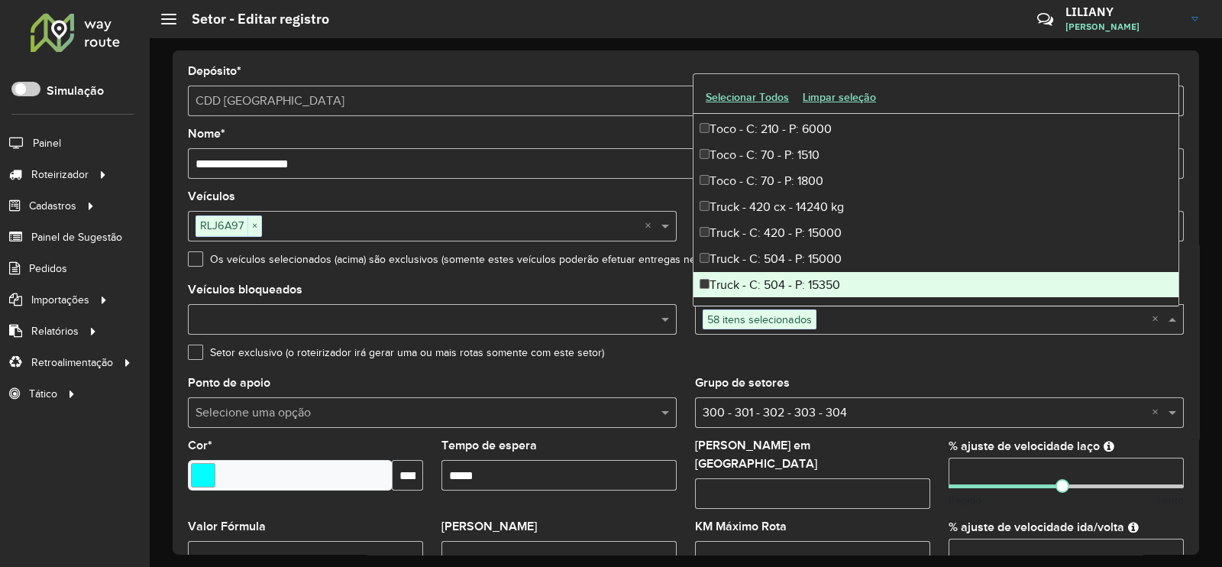
click at [951, 362] on div "Setor exclusivo (o roteirizador irá gerar uma ou mais rotas somente com este se…" at bounding box center [686, 356] width 996 height 18
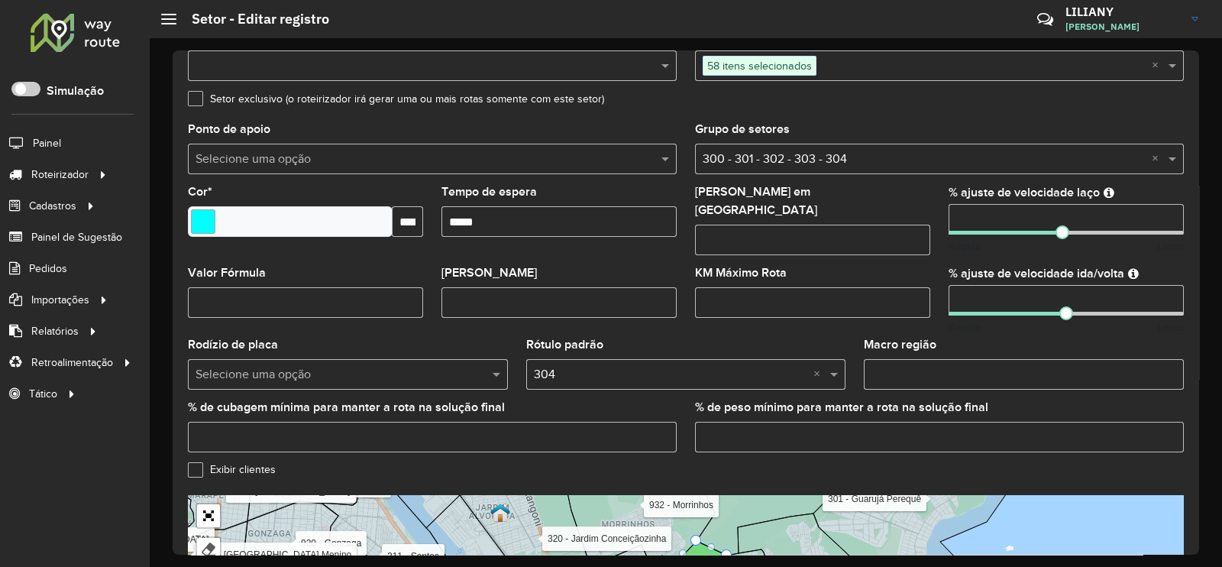
scroll to position [483, 0]
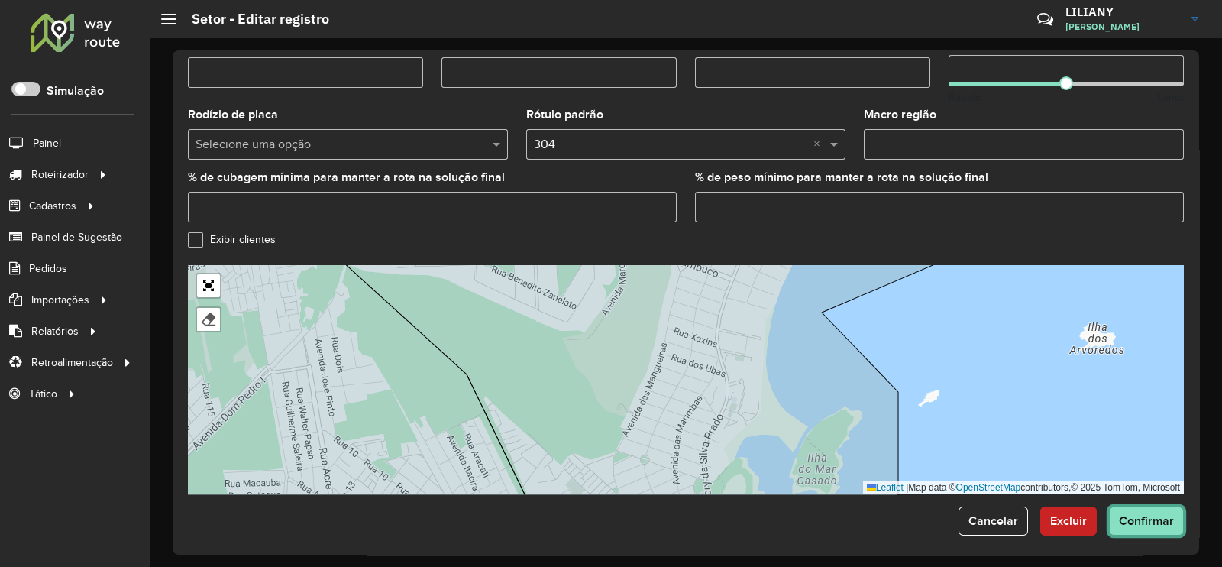
click at [1134, 514] on span "Confirmar" at bounding box center [1146, 520] width 55 height 13
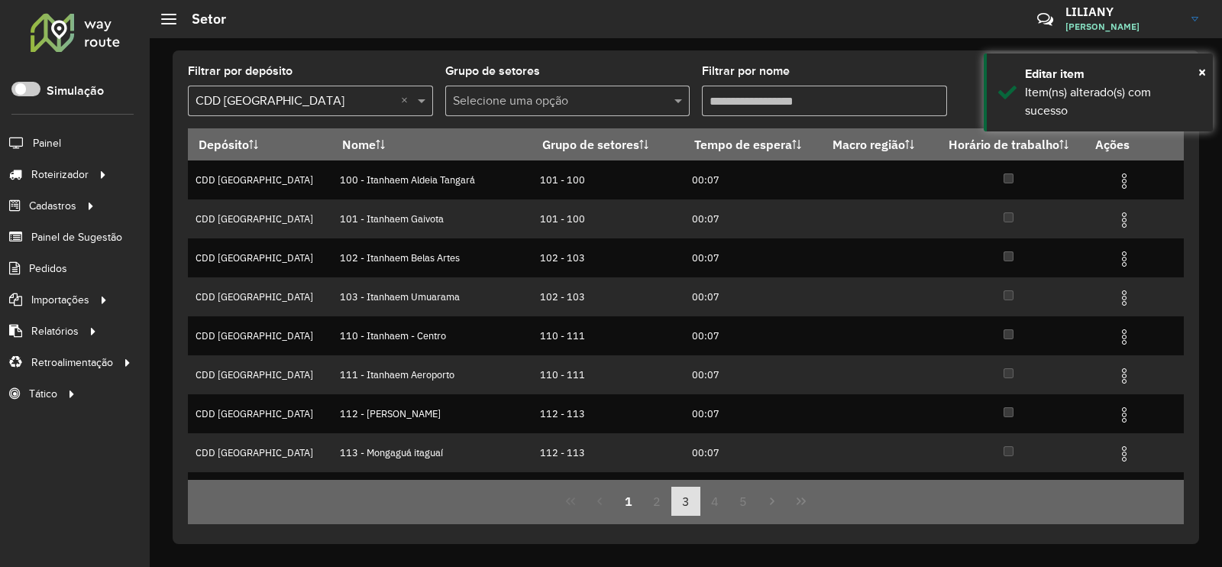
click at [690, 500] on button "3" at bounding box center [685, 500] width 29 height 29
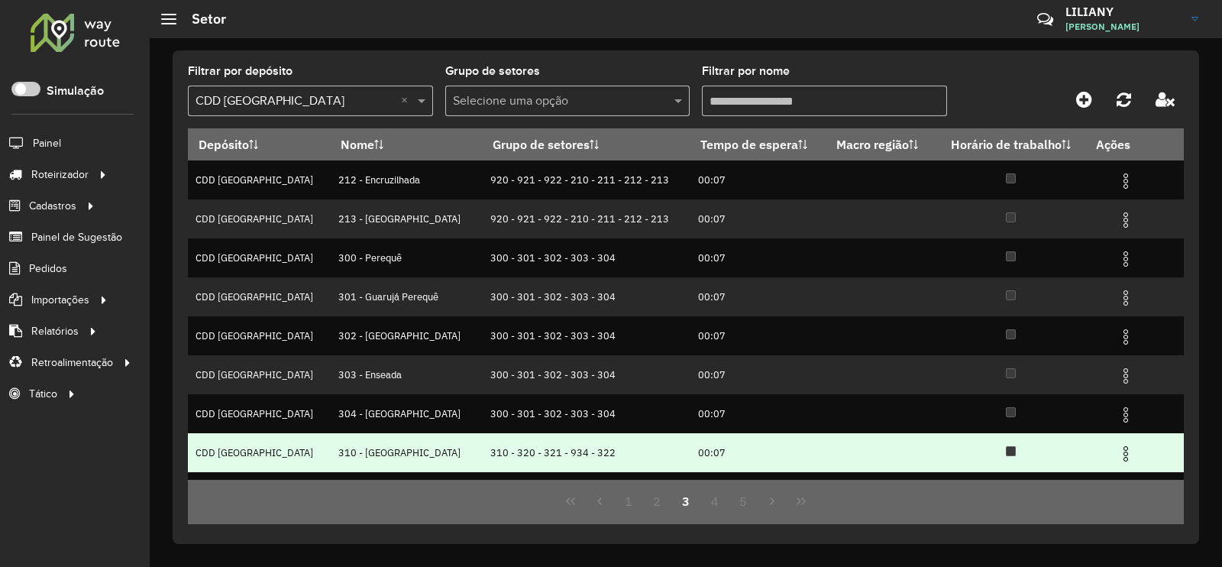
click at [1117, 450] on img at bounding box center [1125, 453] width 18 height 18
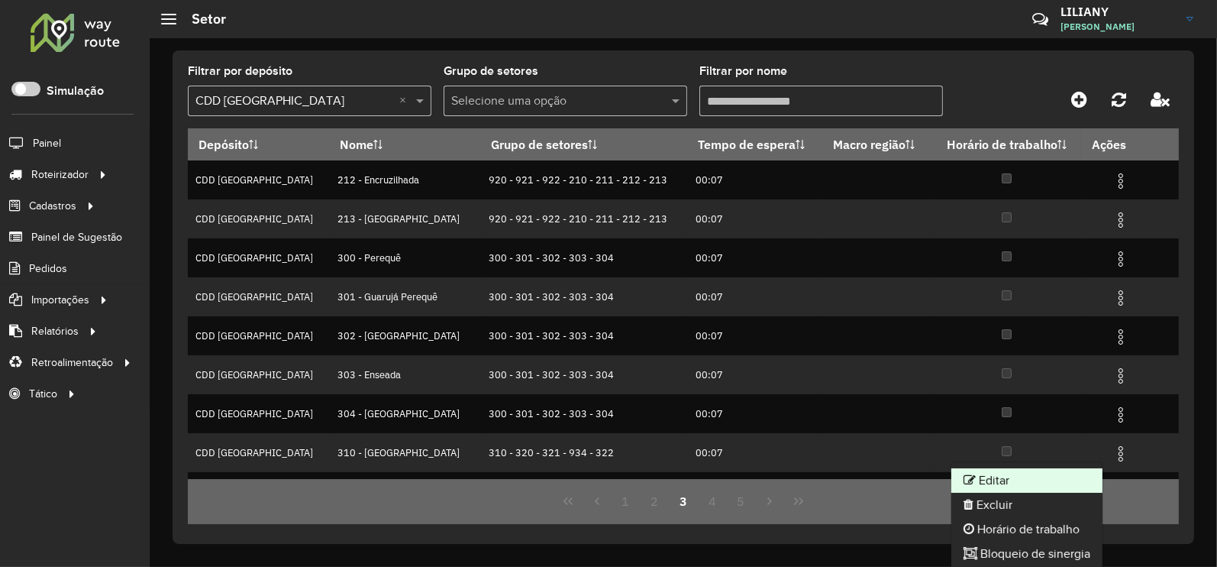
click at [1038, 479] on li "Editar" at bounding box center [1026, 480] width 151 height 24
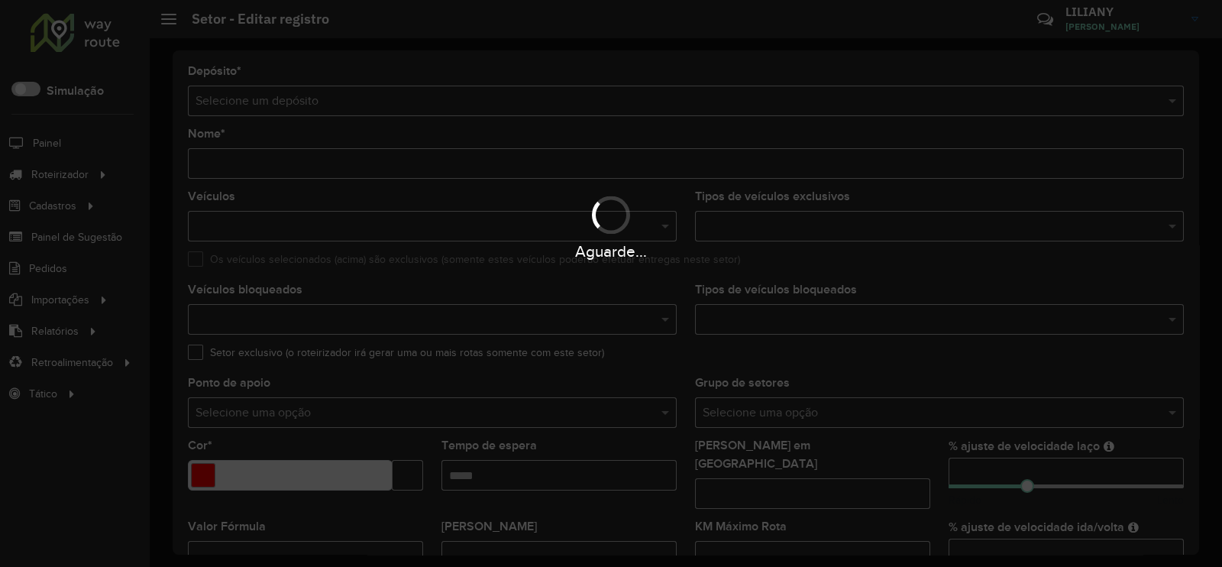
type input "**********"
type input "*******"
type input "*****"
type input "**"
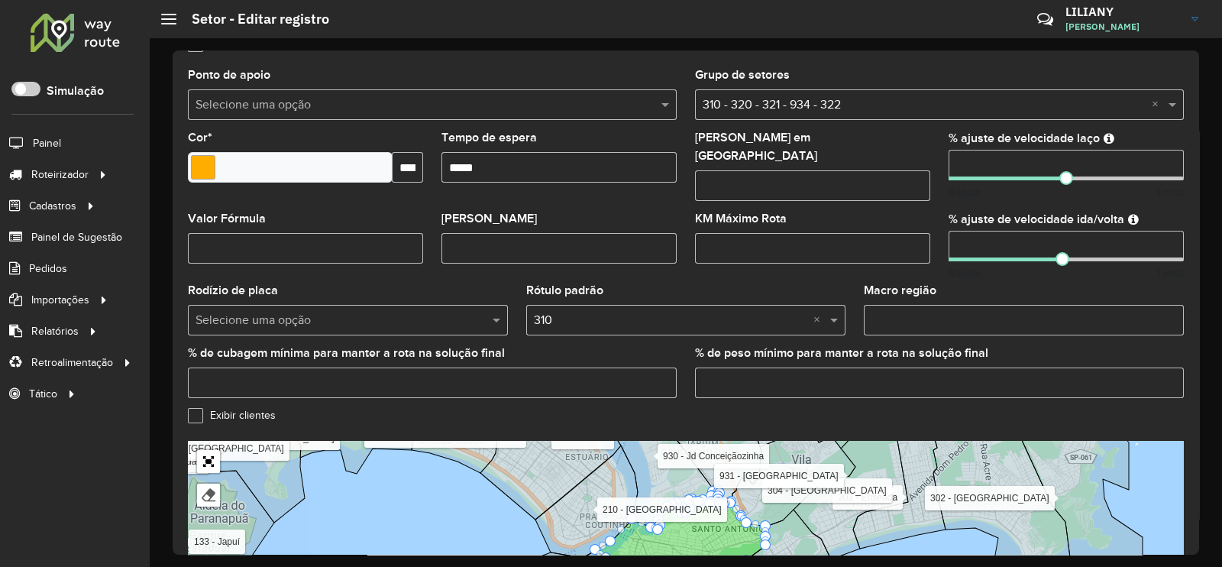
scroll to position [102, 0]
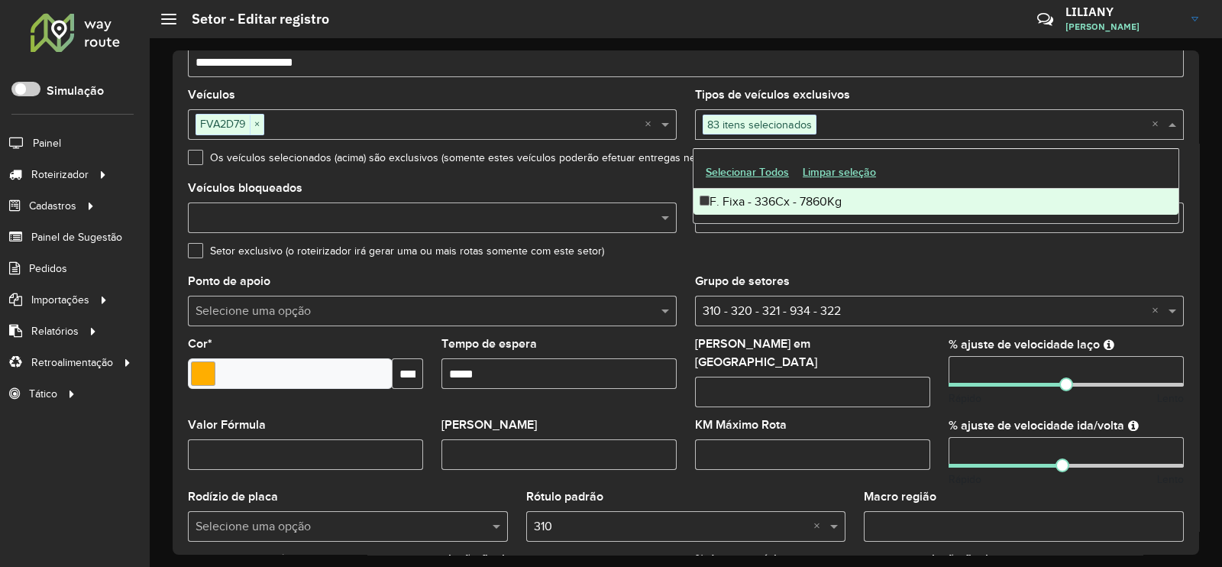
click at [779, 128] on span "83 itens selecionados" at bounding box center [759, 124] width 112 height 18
click at [787, 127] on span "83 itens selecionados" at bounding box center [759, 124] width 112 height 18
click at [259, 128] on span "×" at bounding box center [257, 124] width 14 height 18
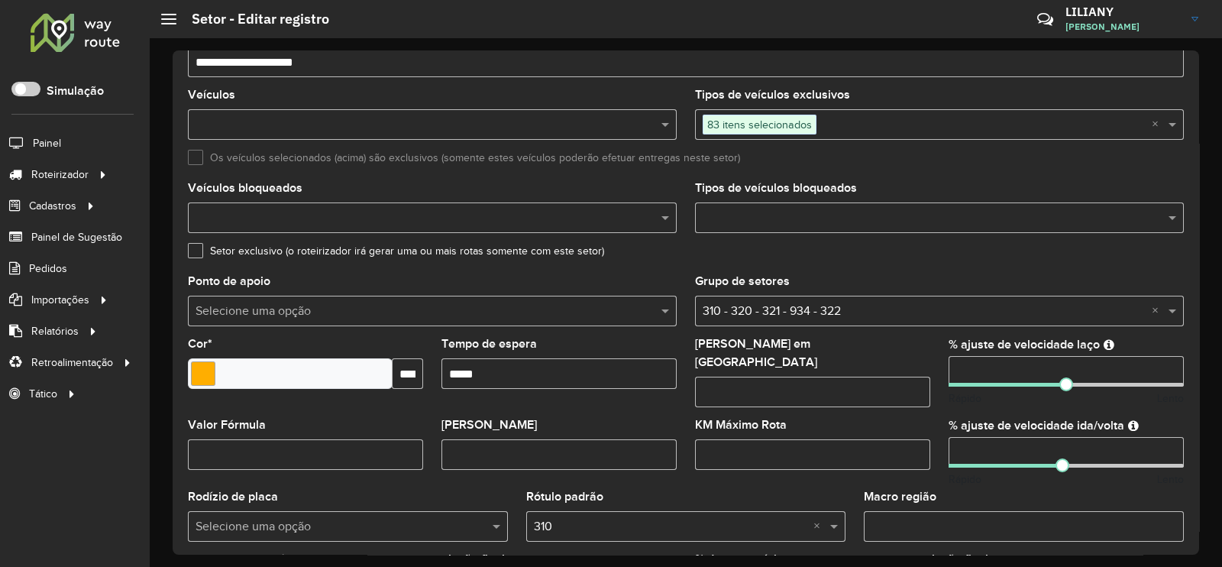
click at [756, 123] on span "83 itens selecionados" at bounding box center [759, 124] width 112 height 18
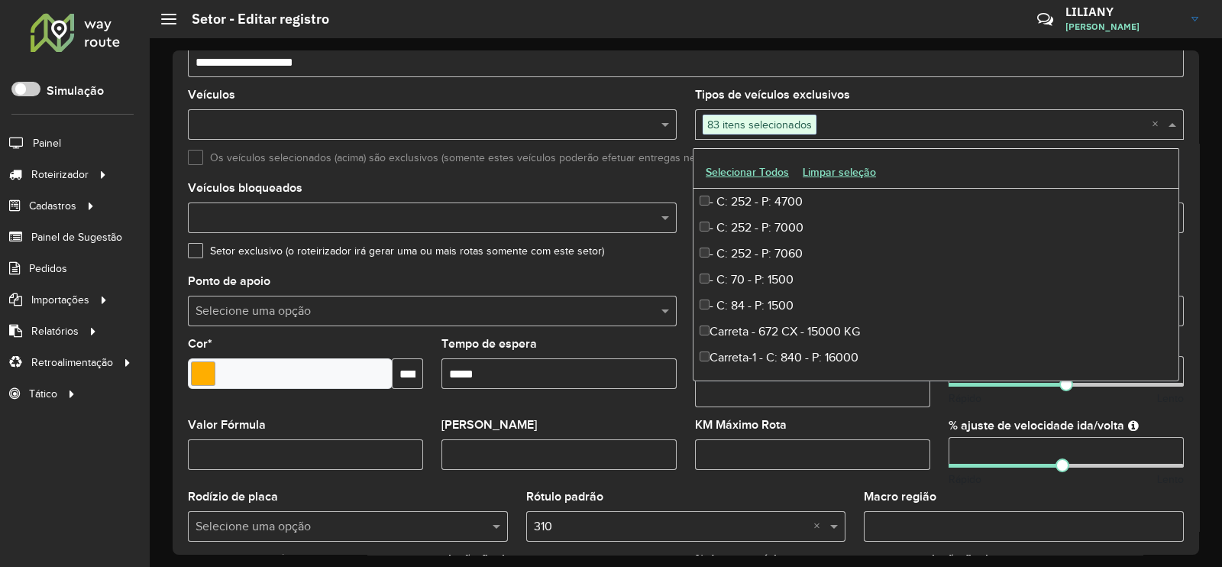
scroll to position [5164, 0]
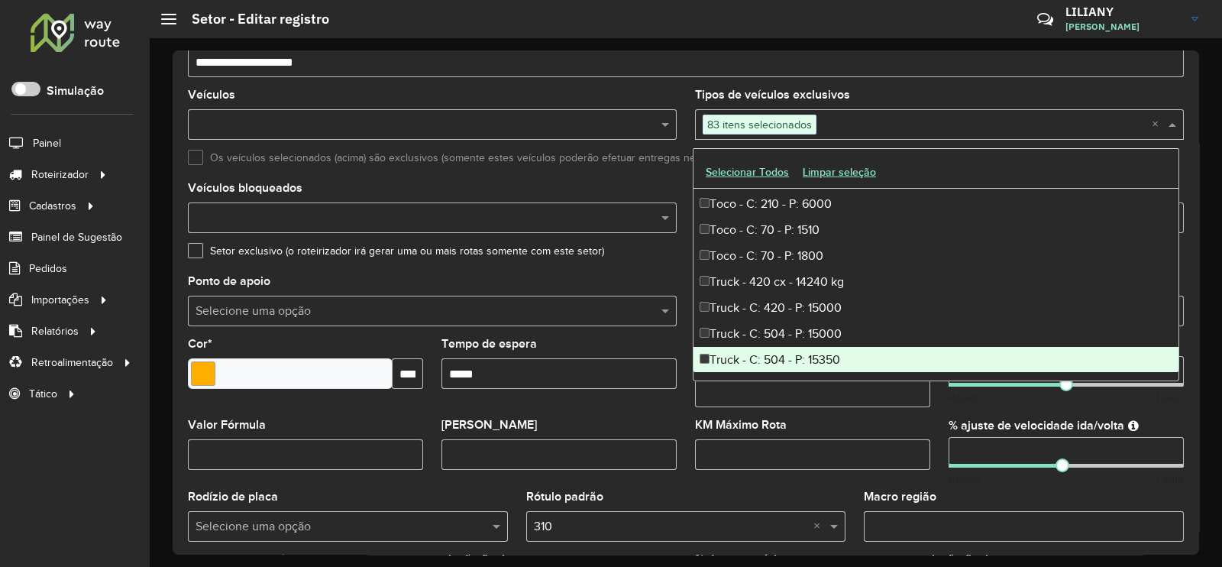
click at [825, 419] on div "KM Máximo Rota" at bounding box center [812, 444] width 235 height 50
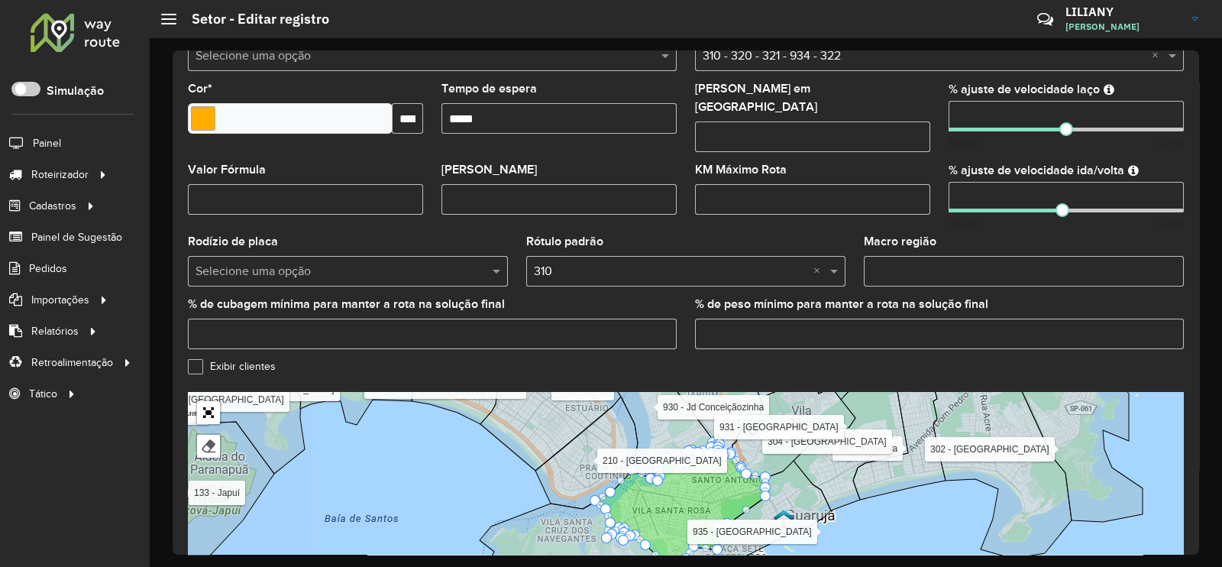
scroll to position [483, 0]
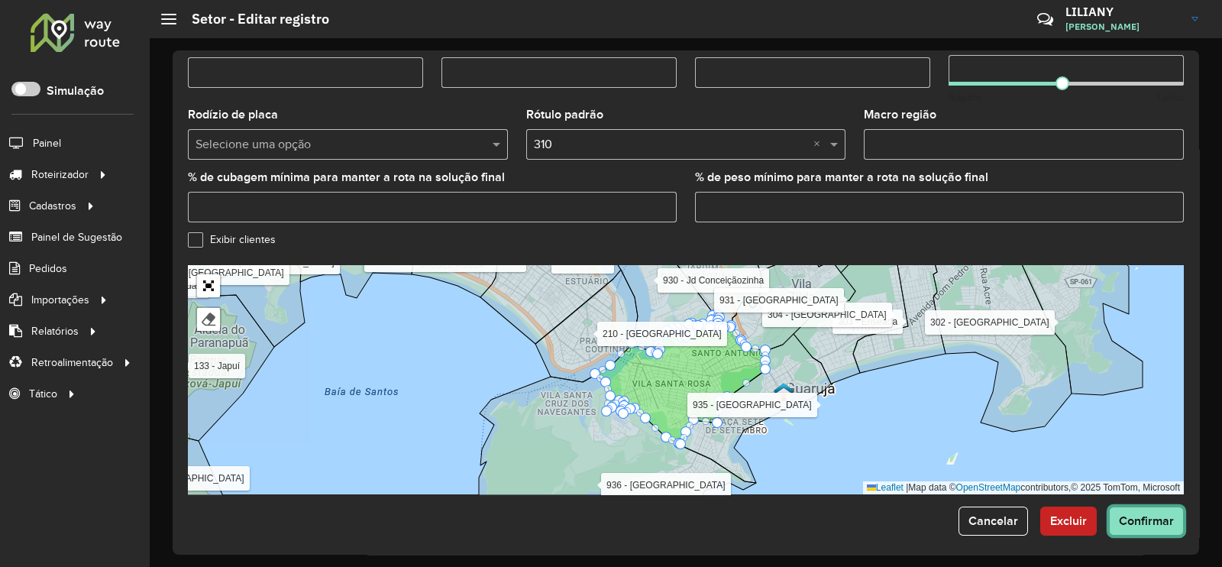
click at [1132, 514] on span "Confirmar" at bounding box center [1146, 520] width 55 height 13
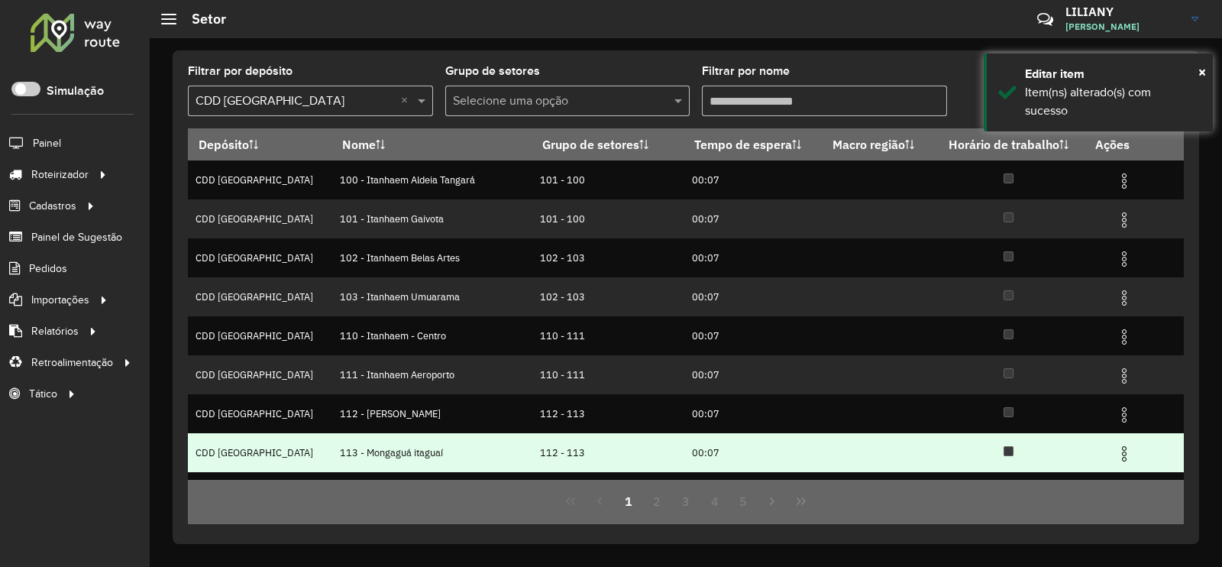
scroll to position [147, 0]
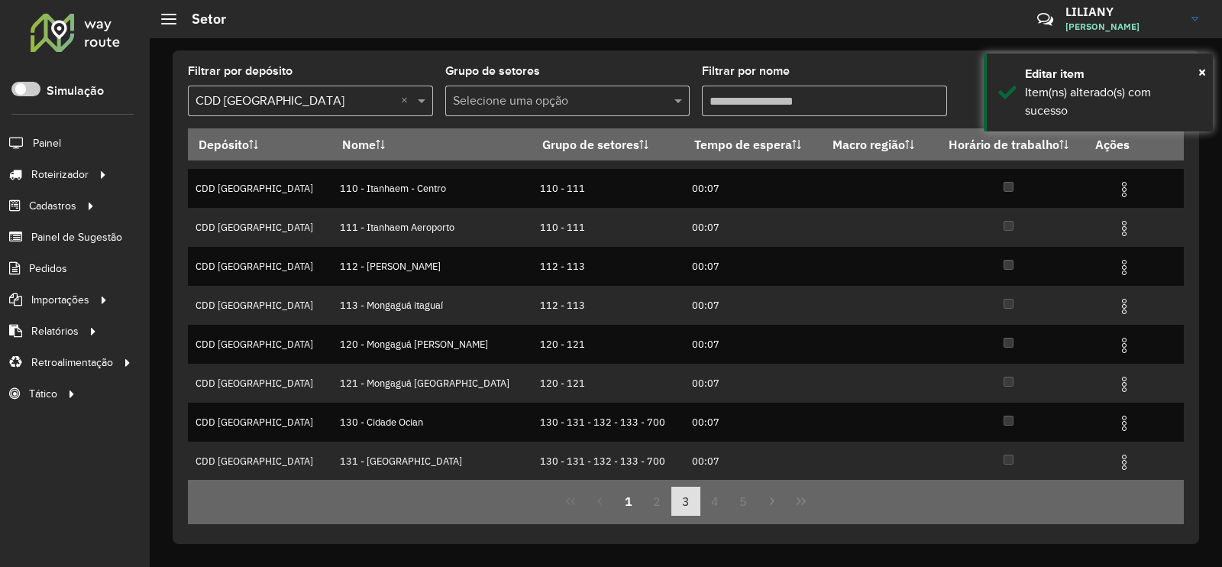
click at [676, 511] on button "3" at bounding box center [685, 500] width 29 height 29
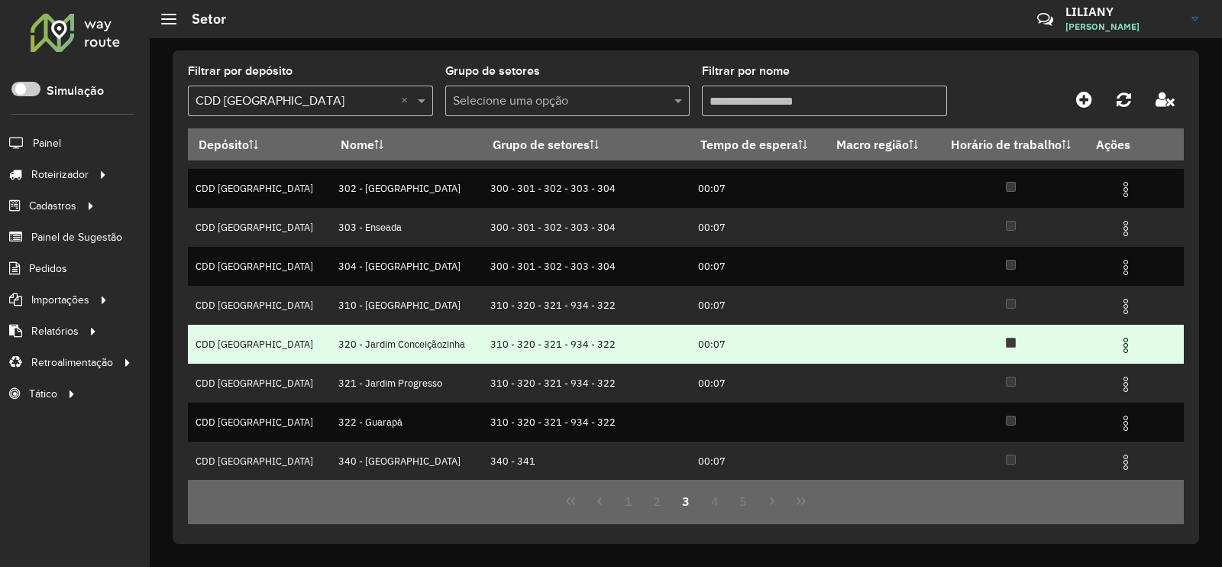
click at [1117, 344] on img at bounding box center [1125, 345] width 18 height 18
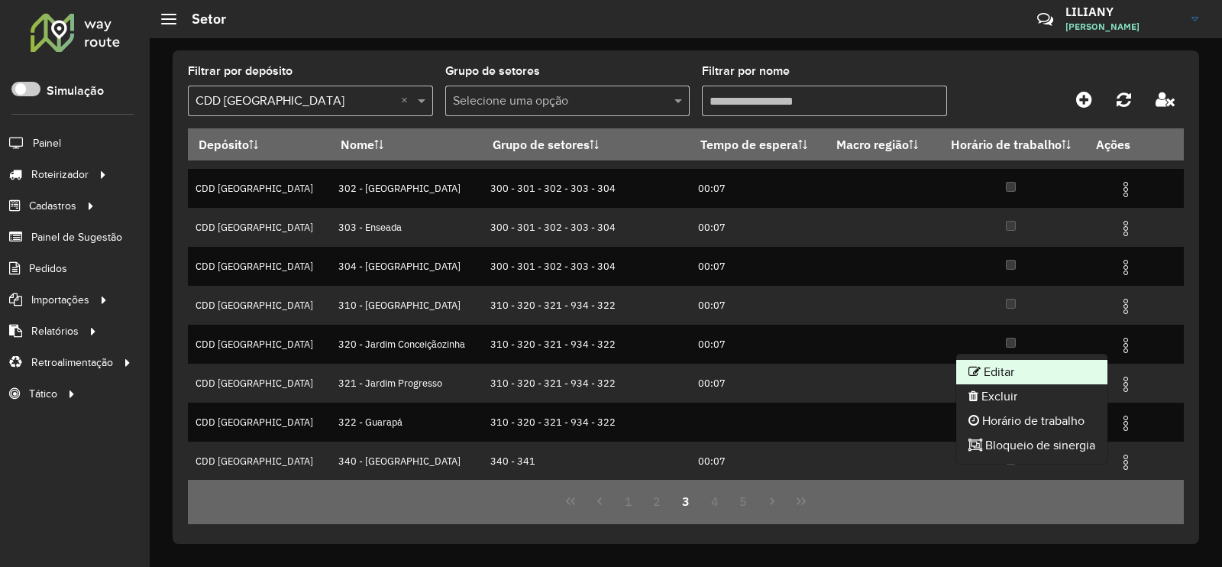
click at [1080, 363] on li "Editar" at bounding box center [1031, 372] width 151 height 24
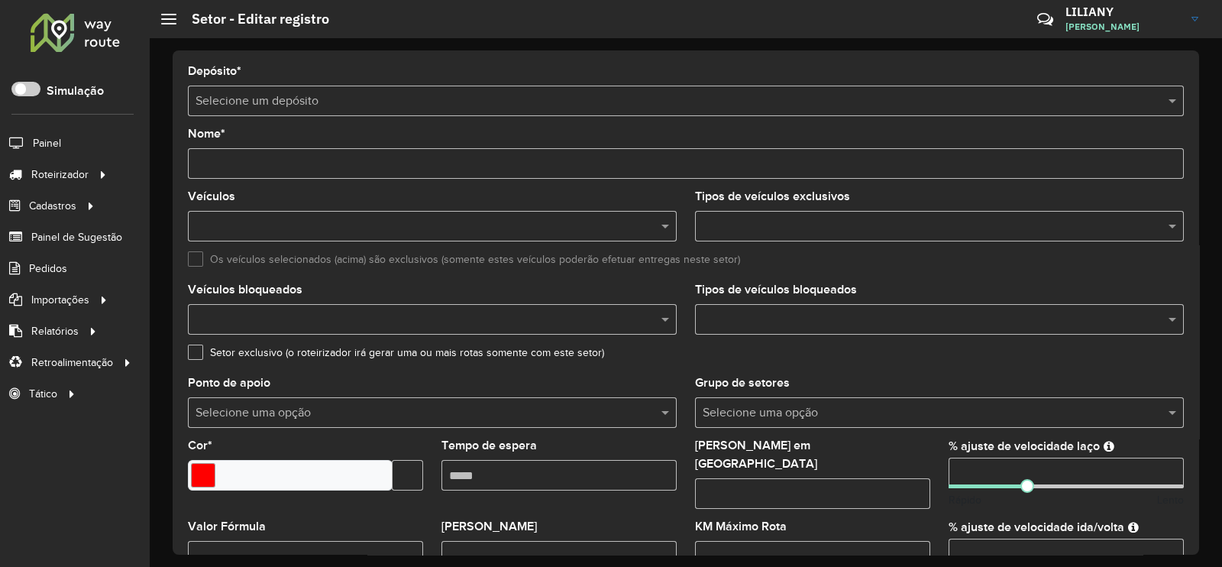
type input "**********"
type input "*******"
type input "*****"
type input "**"
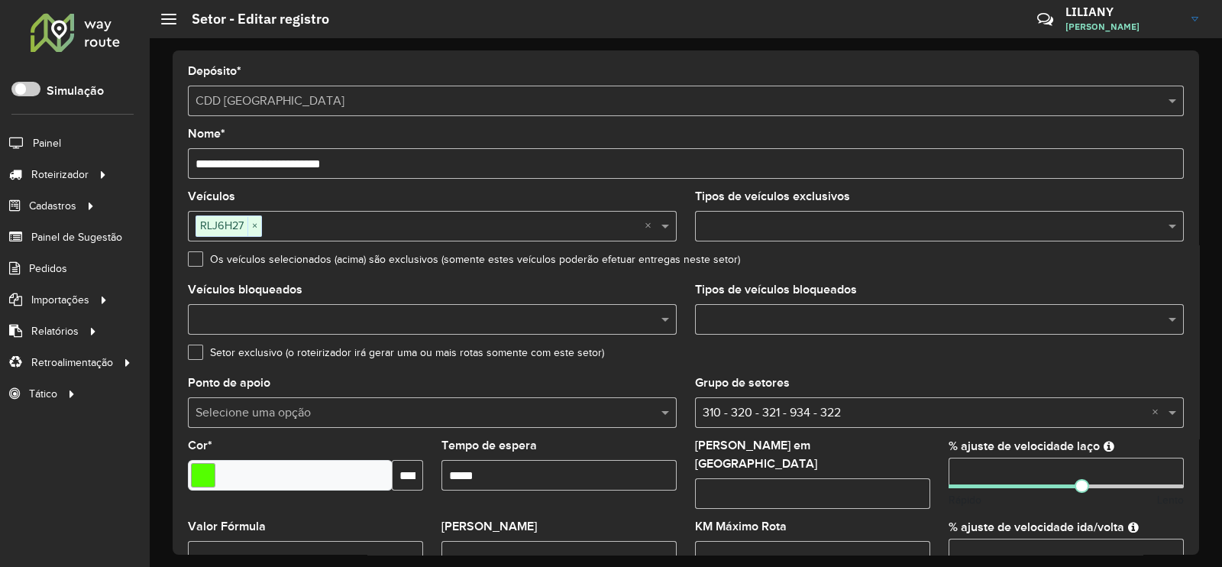
click at [758, 326] on input "text" at bounding box center [932, 320] width 466 height 18
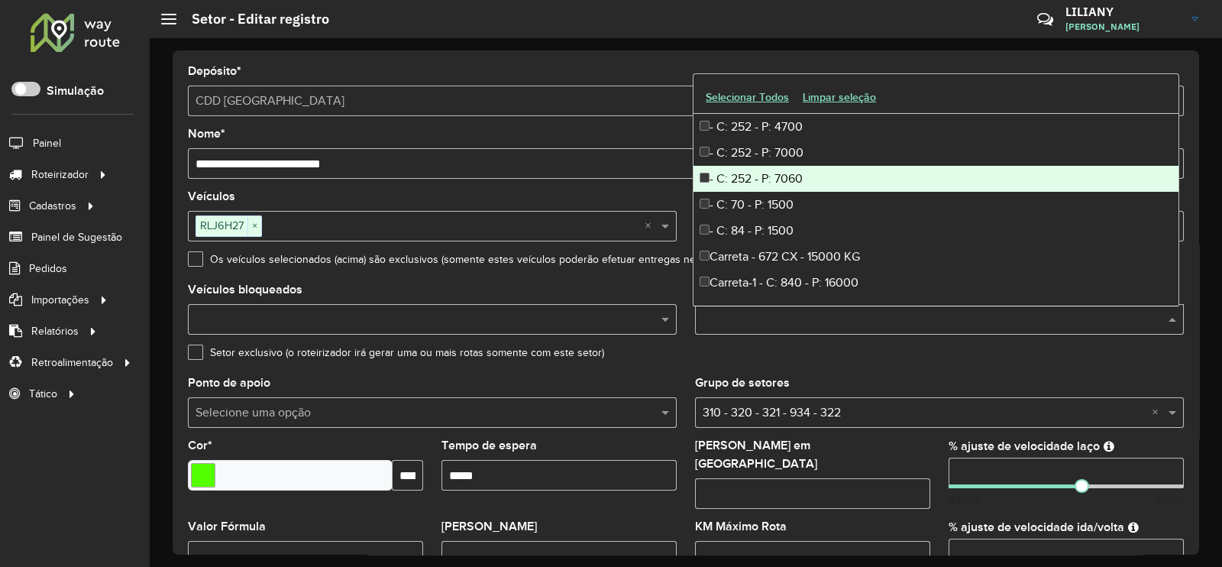
scroll to position [95, 0]
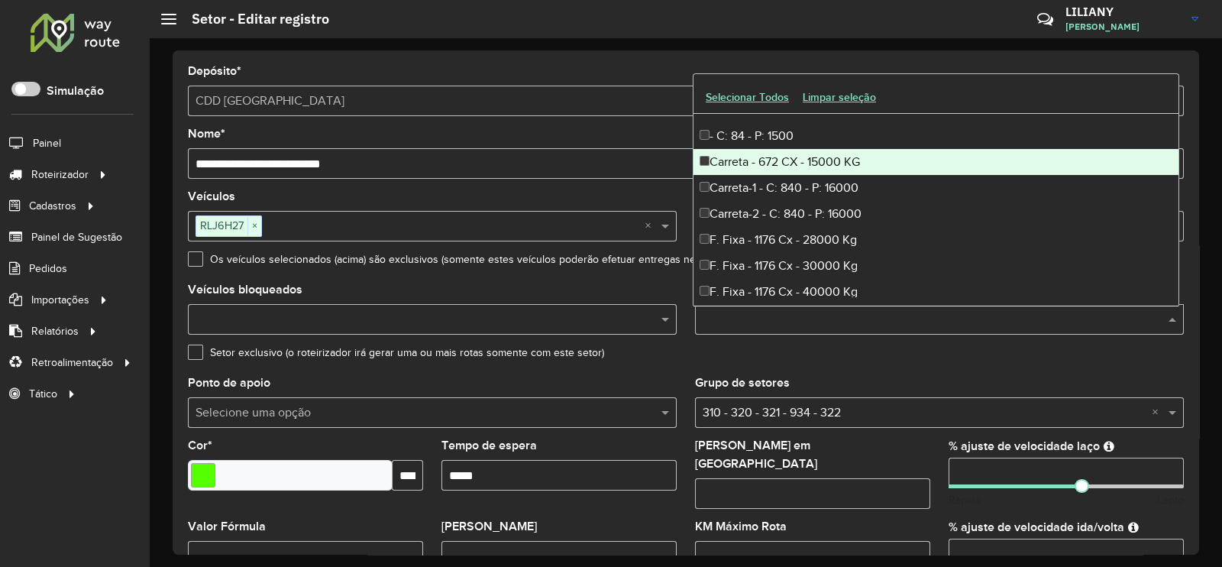
click at [832, 159] on div "Carreta - 672 CX - 15000 KG" at bounding box center [935, 162] width 485 height 26
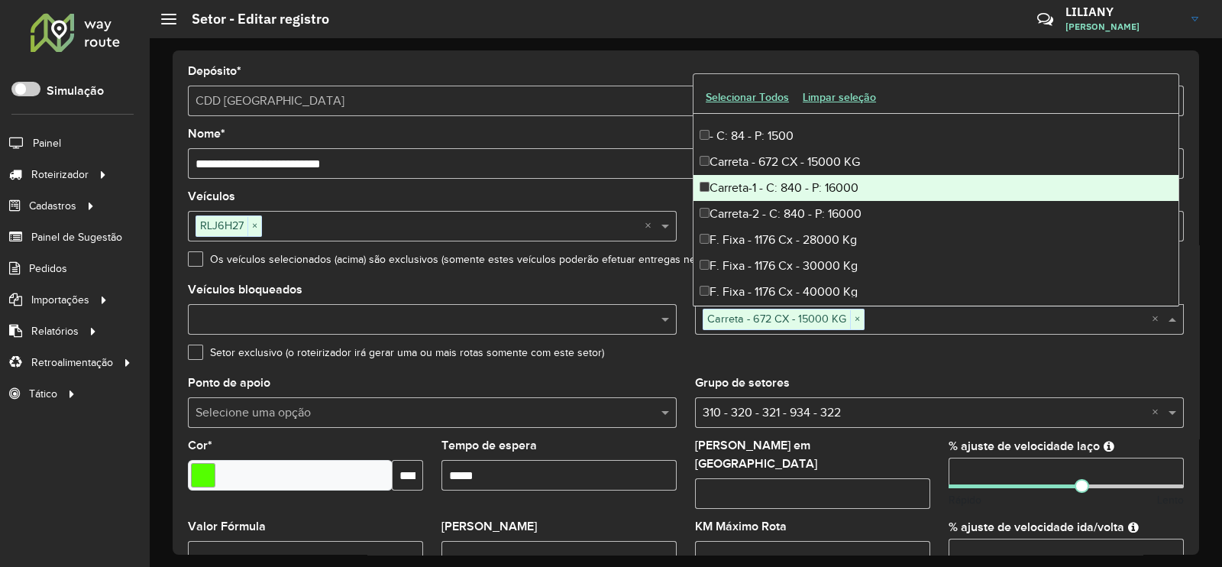
click at [829, 189] on div "Carreta-1 - C: 840 - P: 16000" at bounding box center [935, 188] width 485 height 26
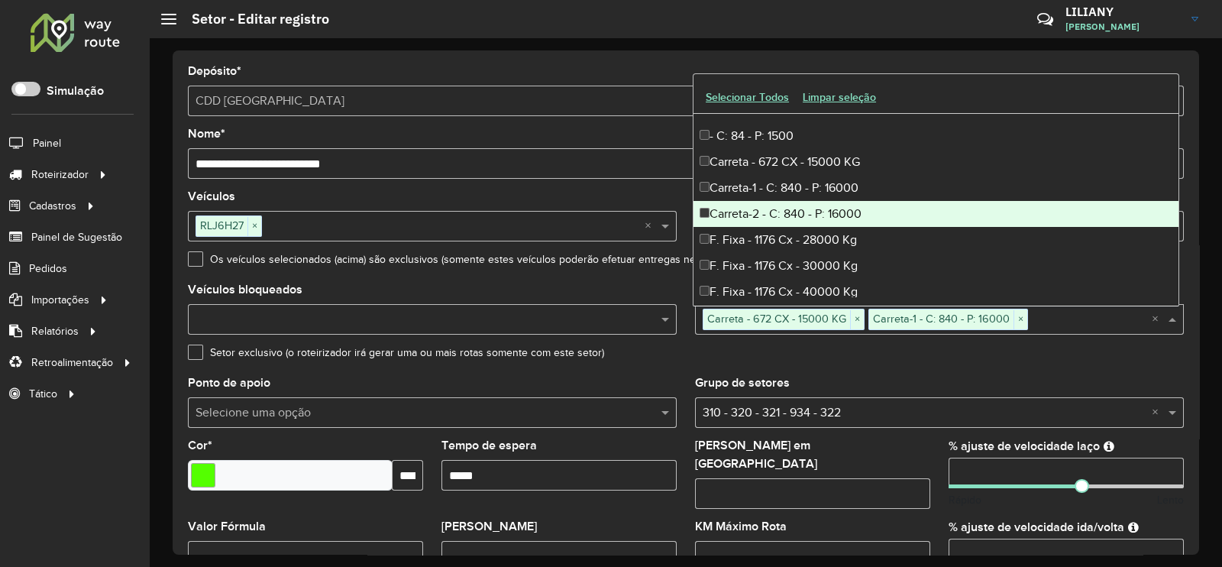
click at [826, 208] on div "Carreta-2 - C: 840 - P: 16000" at bounding box center [935, 214] width 485 height 26
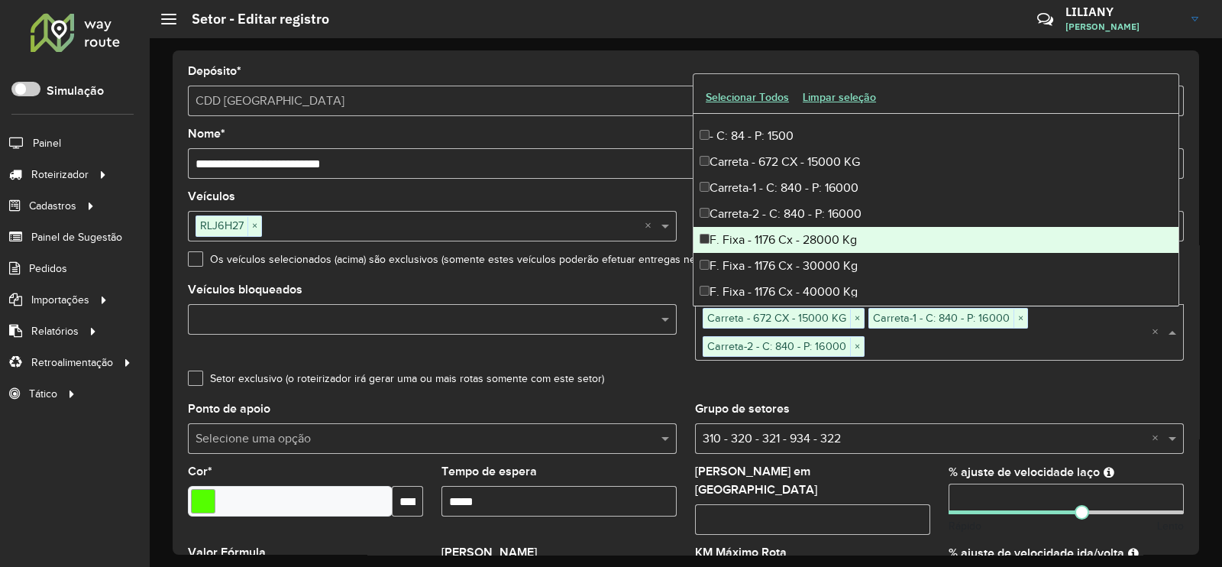
click at [823, 234] on div "F. Fixa - 1176 Cx - 28000 Kg" at bounding box center [935, 240] width 485 height 26
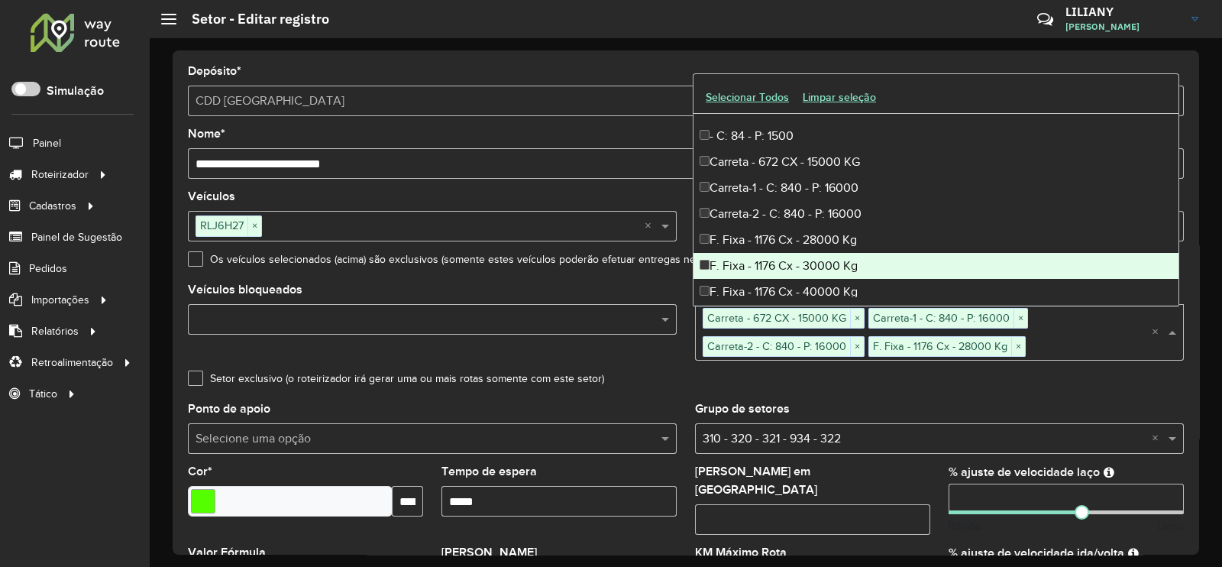
click at [823, 269] on div "F. Fixa - 1176 Cx - 30000 Kg" at bounding box center [935, 266] width 485 height 26
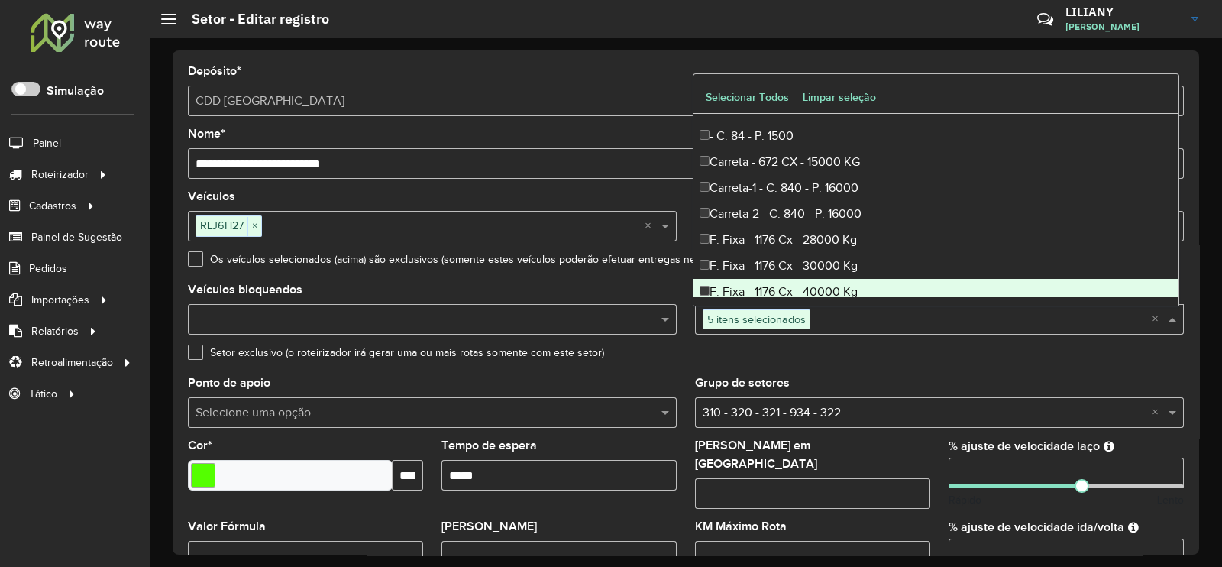
click at [820, 292] on div "F. Fixa - 1176 Cx - 40000 Kg" at bounding box center [935, 292] width 485 height 26
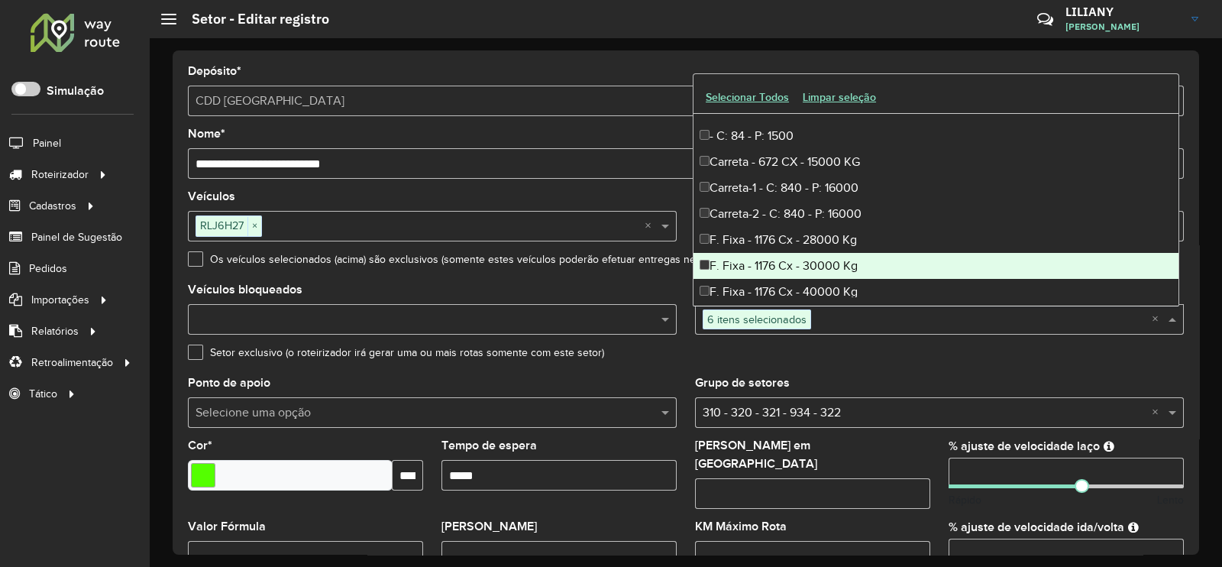
scroll to position [190, 0]
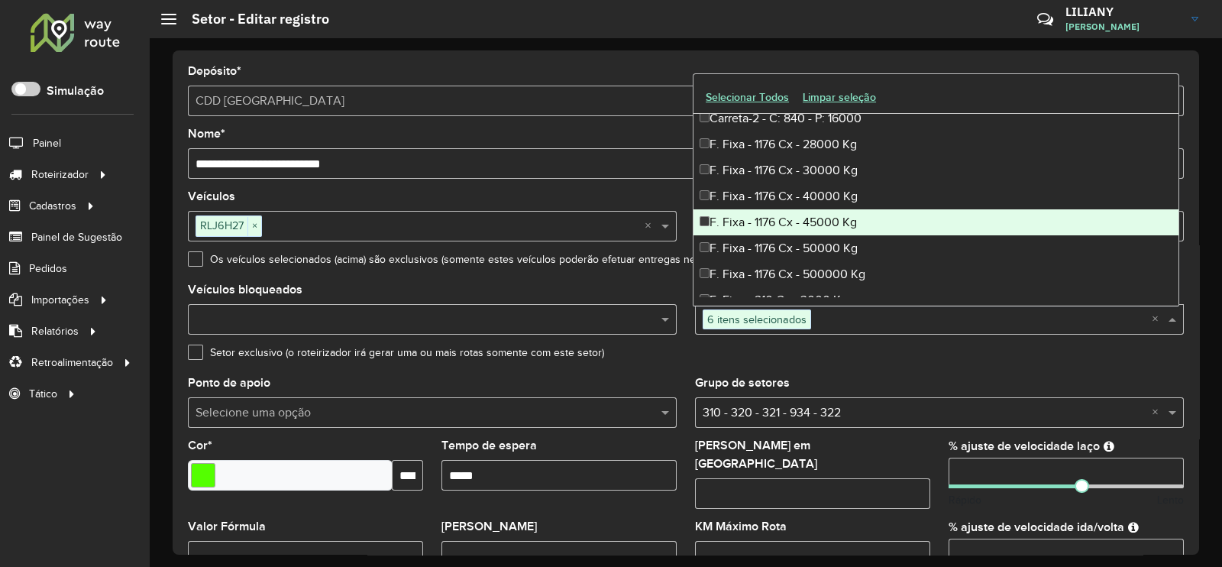
click at [825, 230] on div "F. Fixa - 1176 Cx - 45000 Kg" at bounding box center [935, 222] width 485 height 26
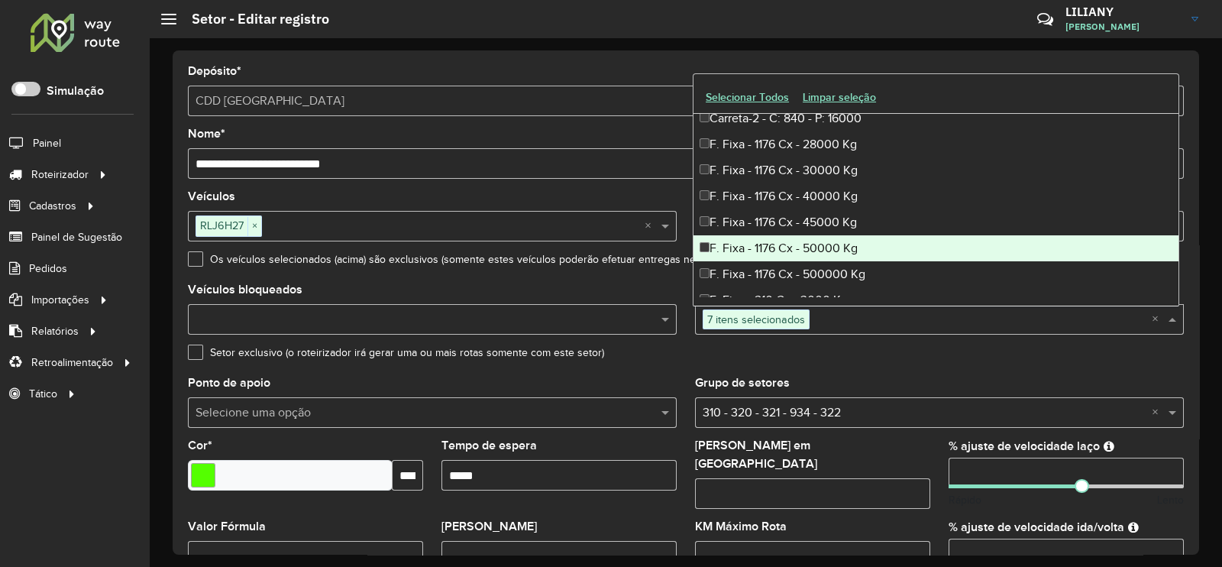
click at [820, 250] on div "F. Fixa - 1176 Cx - 50000 Kg" at bounding box center [935, 248] width 485 height 26
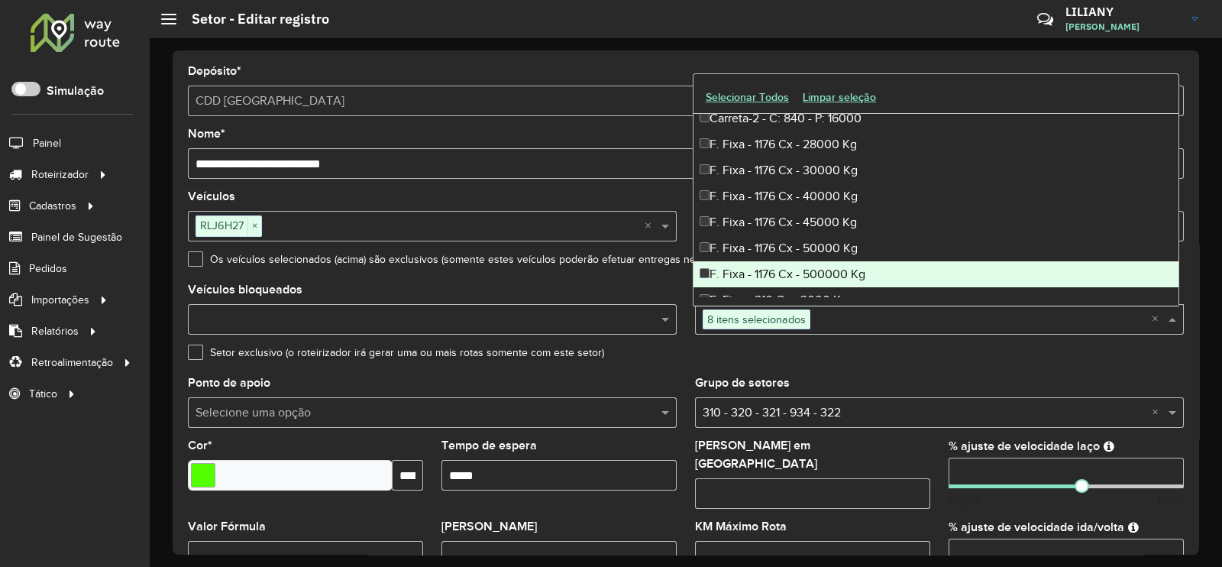
click at [819, 270] on div "F. Fixa - 1176 Cx - 500000 Kg" at bounding box center [935, 274] width 485 height 26
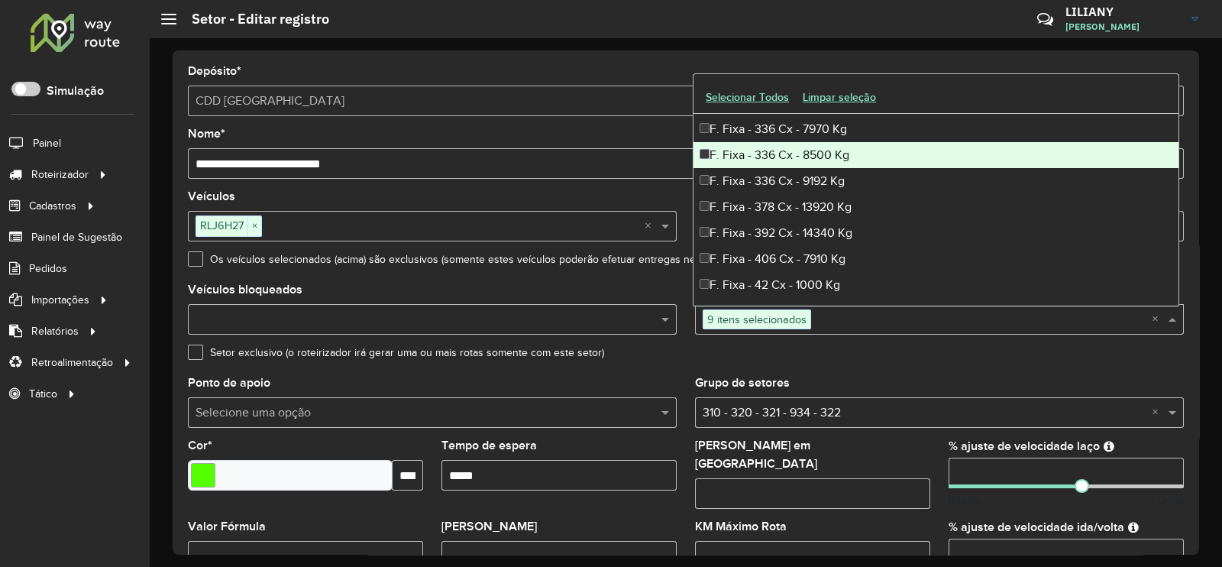
scroll to position [859, 0]
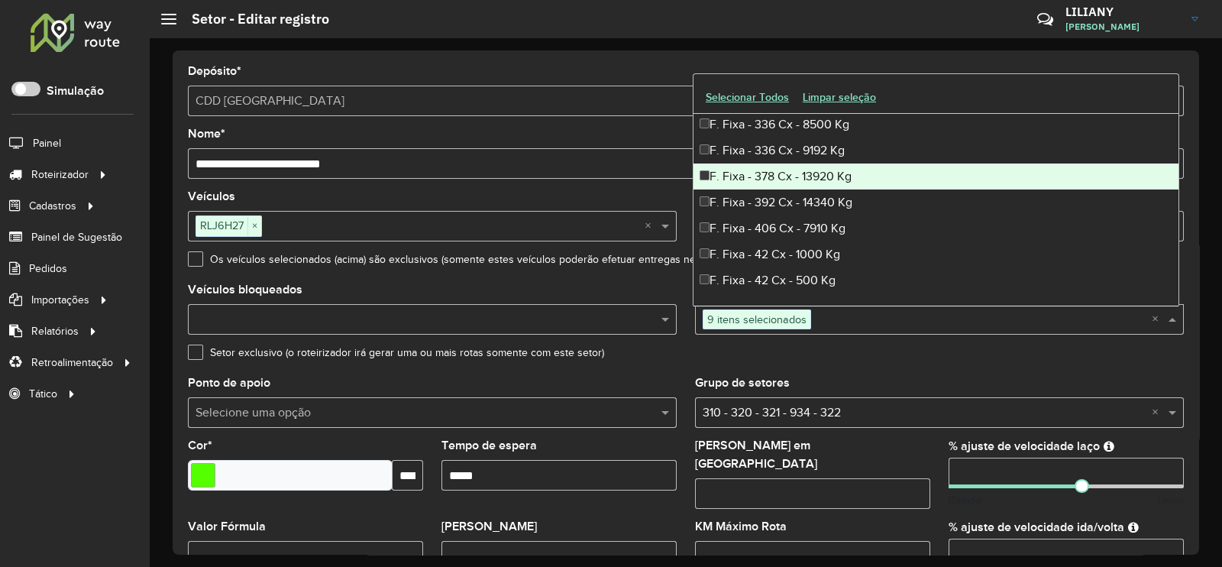
click at [791, 181] on div "F. Fixa - 378 Cx - 13920 Kg" at bounding box center [935, 176] width 485 height 26
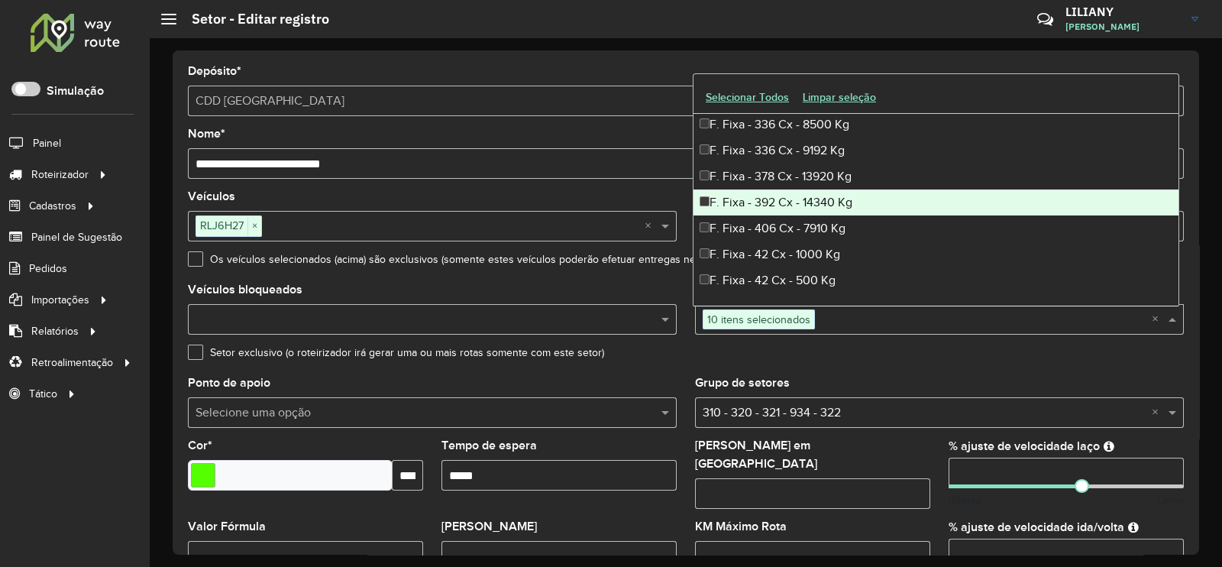
click at [790, 201] on div "F. Fixa - 392 Cx - 14340 Kg" at bounding box center [935, 202] width 485 height 26
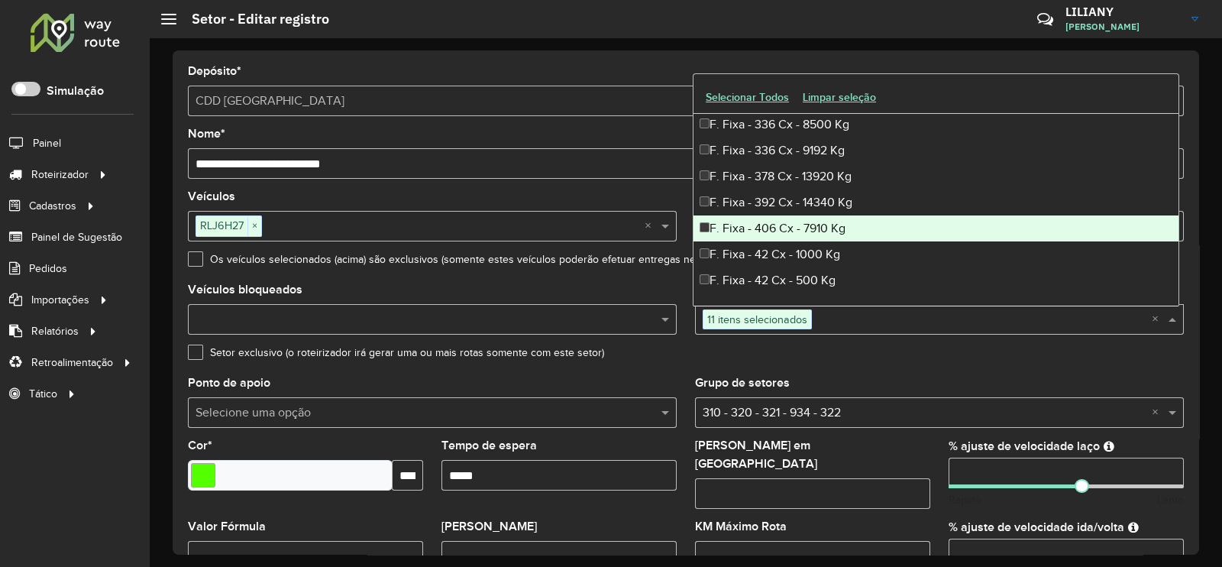
click at [796, 228] on div "F. Fixa - 406 Cx - 7910 Kg" at bounding box center [935, 228] width 485 height 26
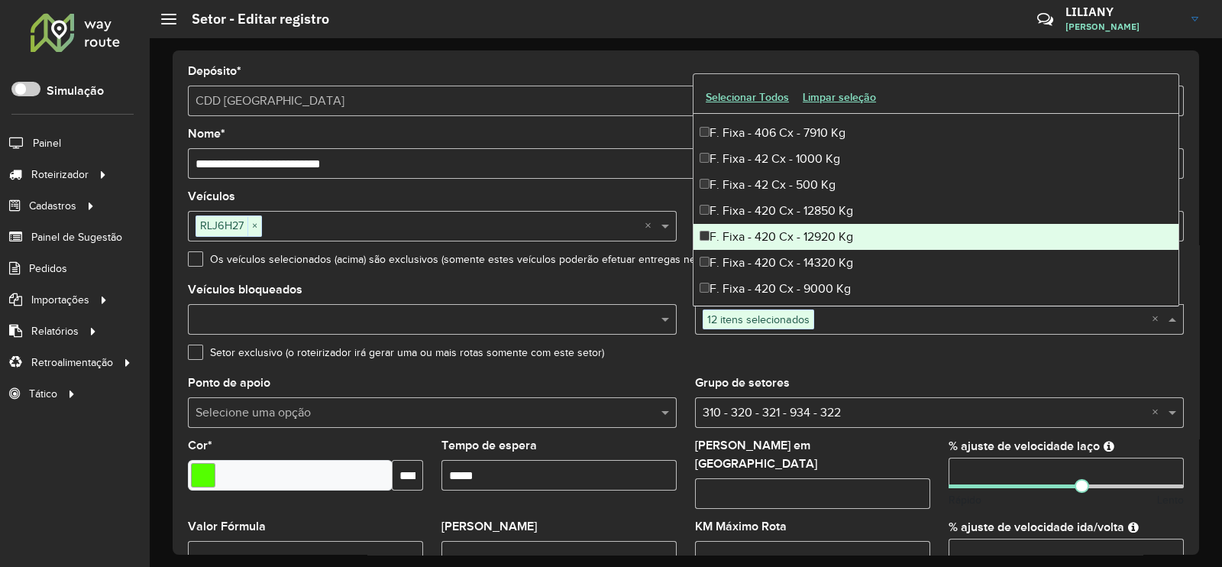
scroll to position [1050, 0]
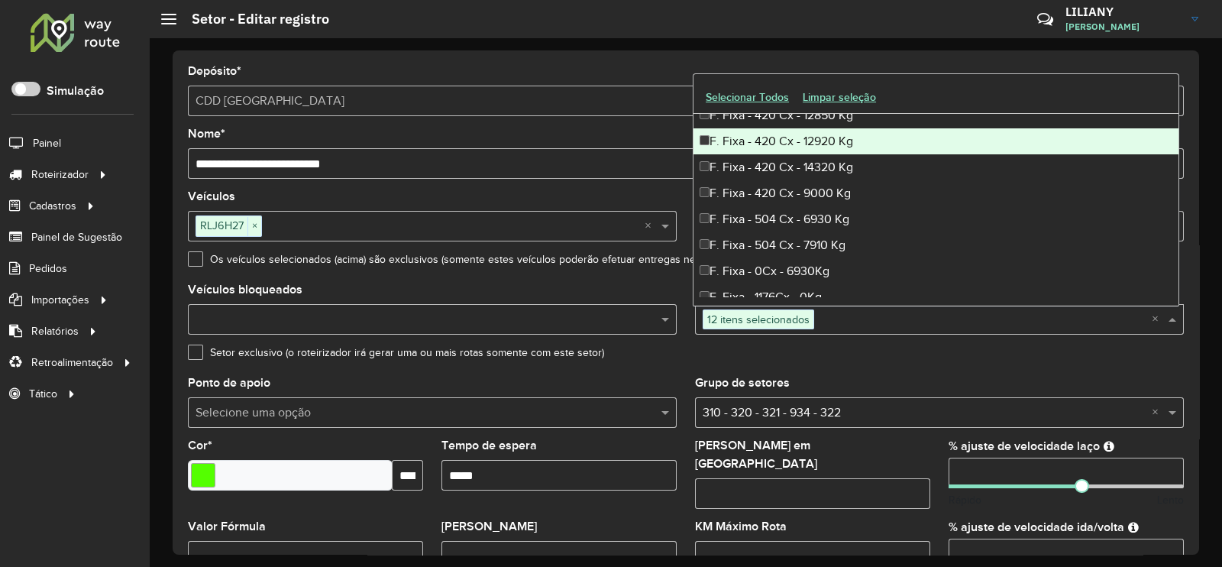
click at [792, 141] on div "F. Fixa - 420 Cx - 12920 Kg" at bounding box center [935, 141] width 485 height 26
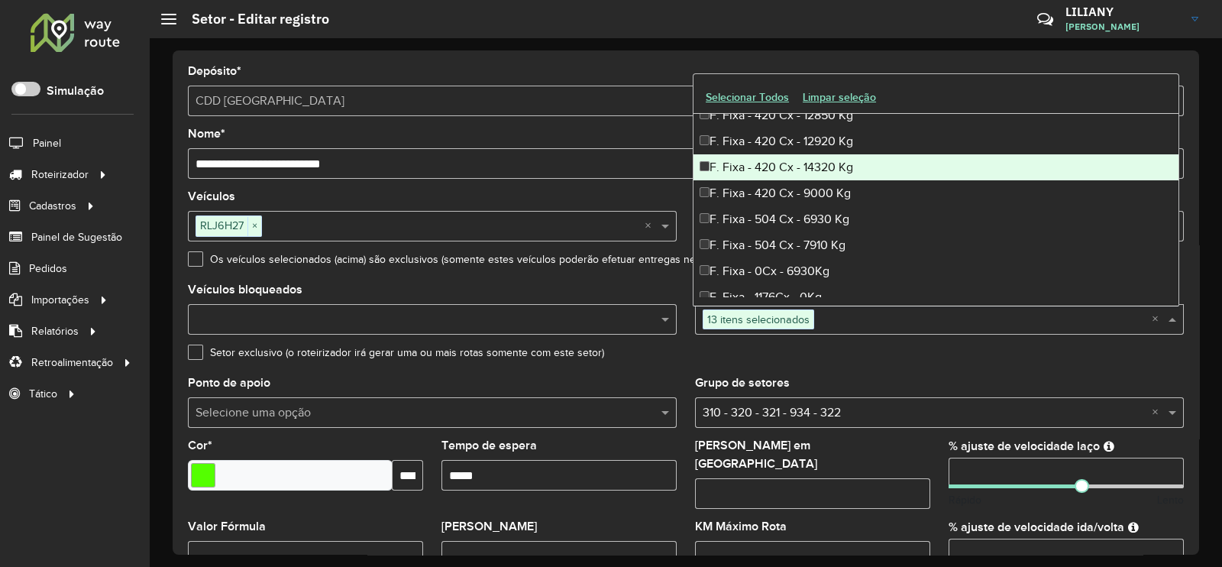
click at [793, 163] on div "F. Fixa - 420 Cx - 14320 Kg" at bounding box center [935, 167] width 485 height 26
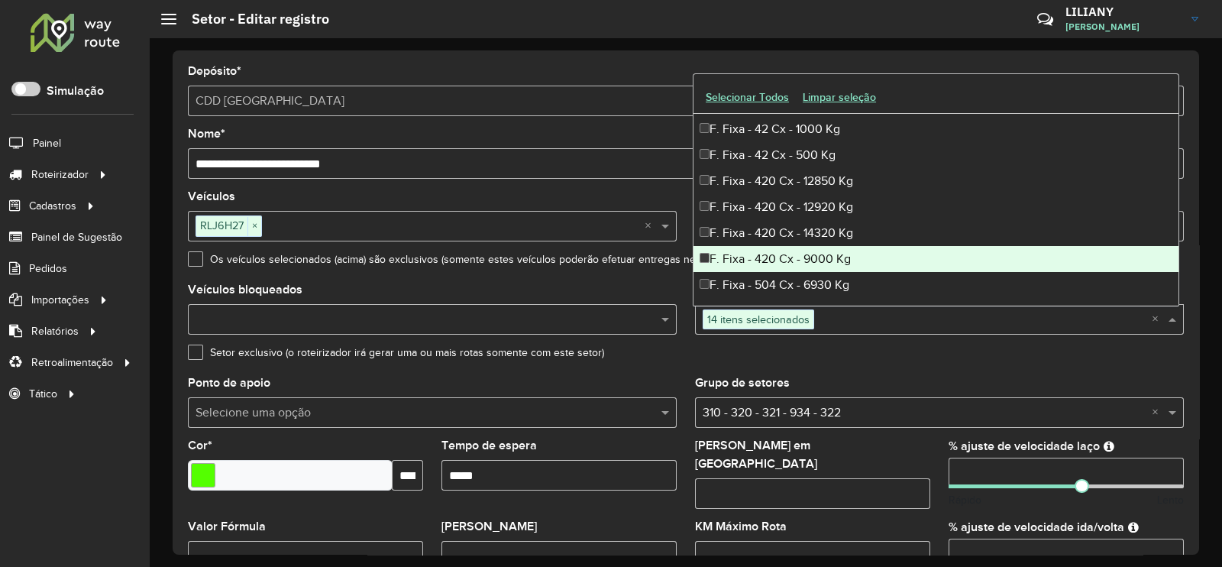
scroll to position [955, 0]
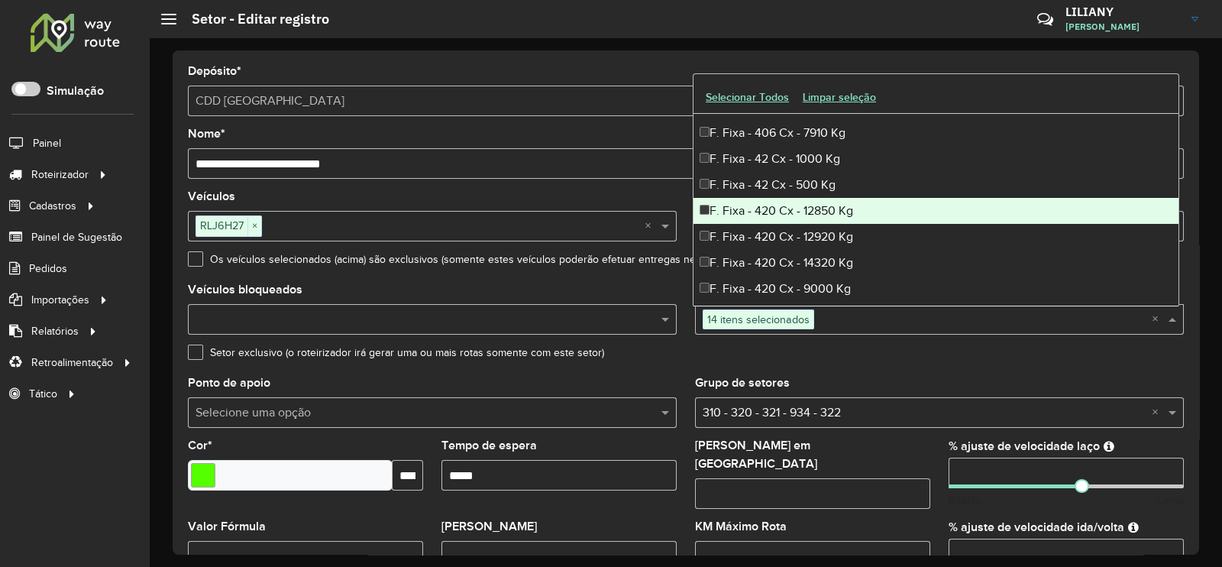
click at [796, 211] on div "F. Fixa - 420 Cx - 12850 Kg" at bounding box center [935, 211] width 485 height 26
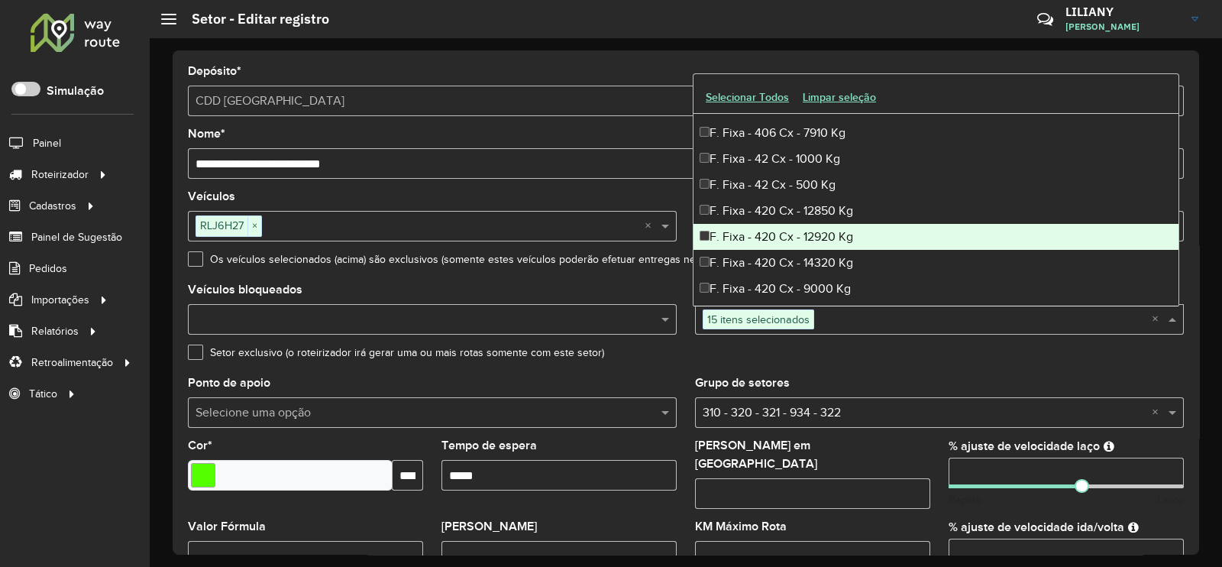
scroll to position [1050, 0]
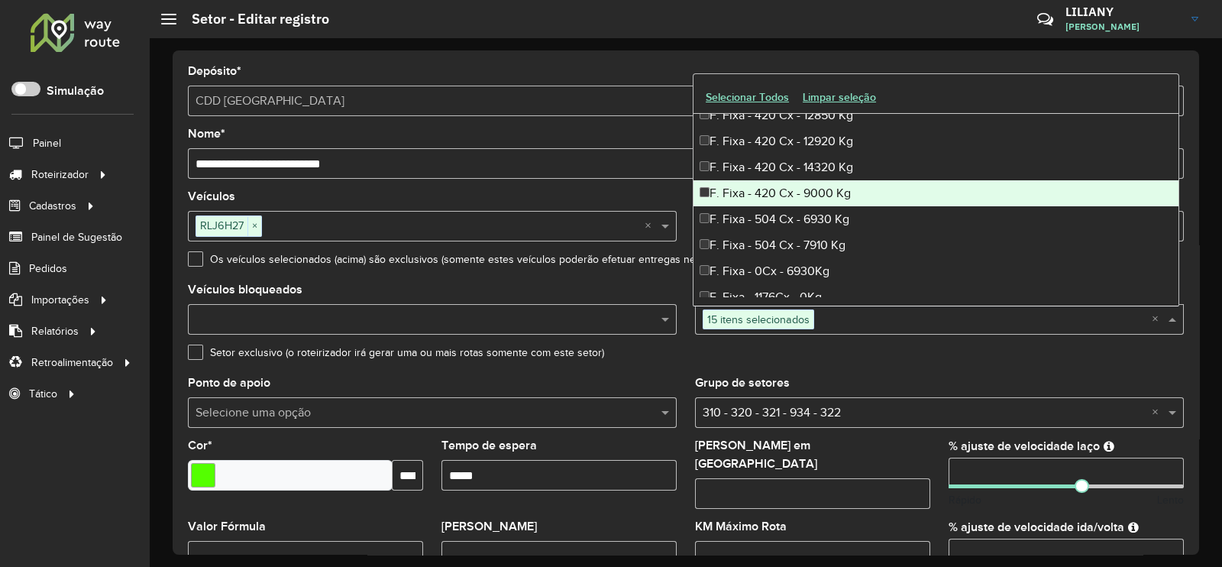
click at [799, 199] on div "F. Fixa - 420 Cx - 9000 Kg" at bounding box center [935, 193] width 485 height 26
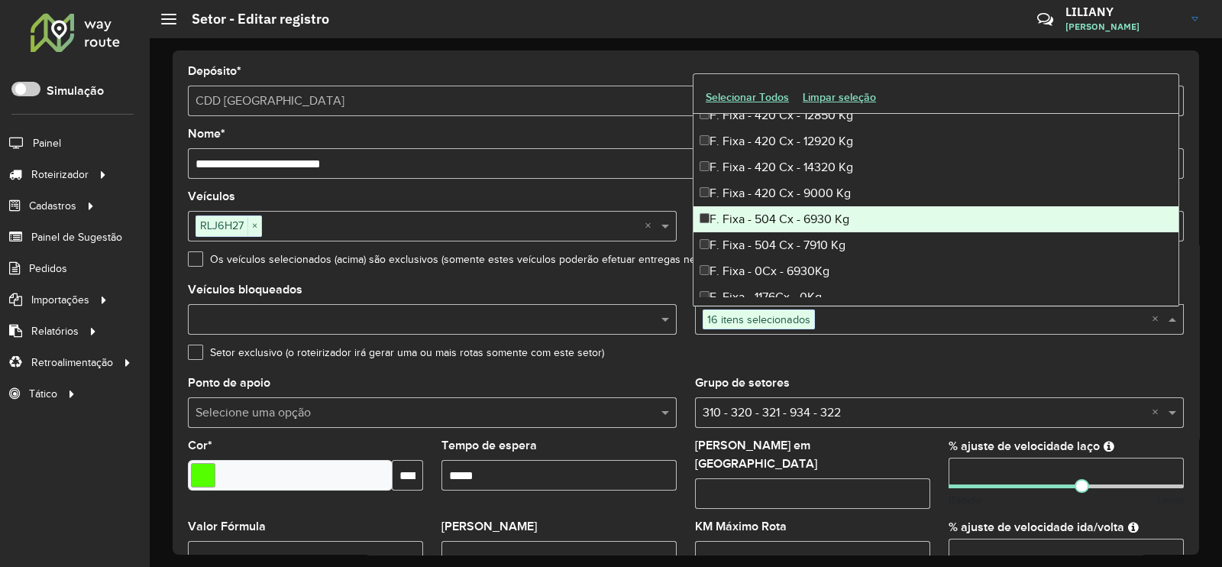
click at [787, 218] on div "F. Fixa - 504 Cx - 6930 Kg" at bounding box center [935, 219] width 485 height 26
click at [789, 241] on div "F. Fixa - 504 Cx - 7910 Kg" at bounding box center [935, 245] width 485 height 26
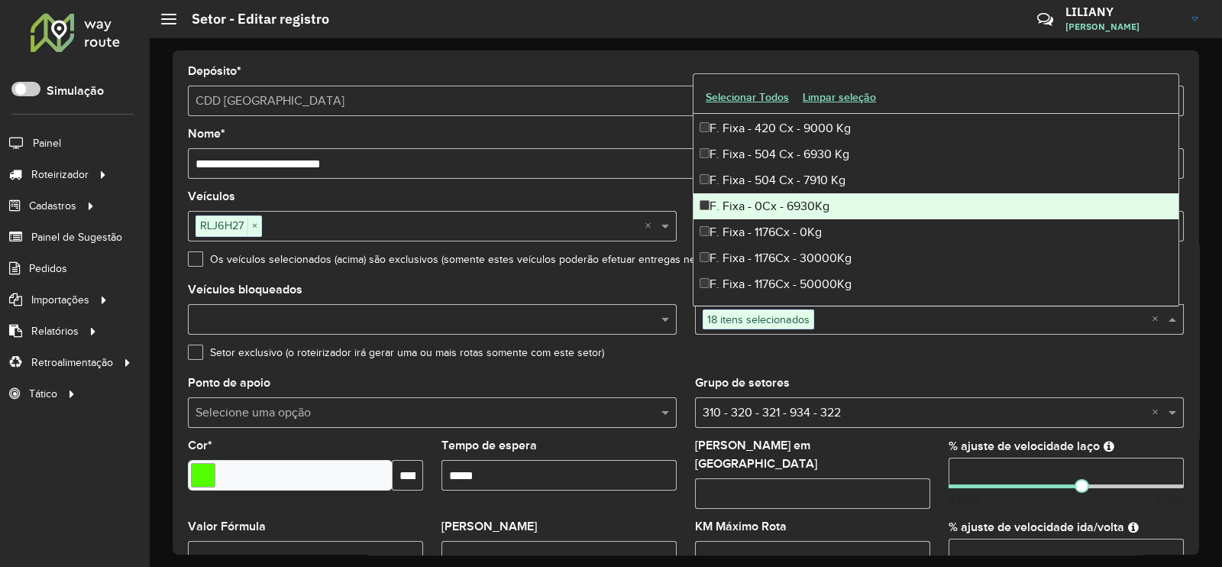
scroll to position [1145, 0]
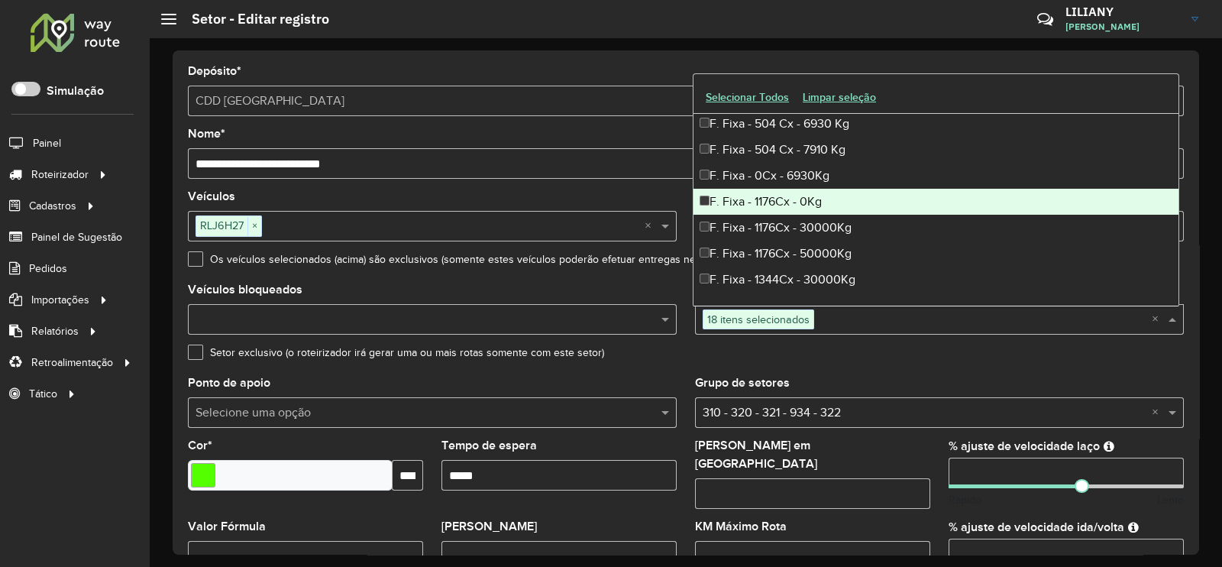
click at [806, 196] on div "F. Fixa - 1176Cx - 0Kg" at bounding box center [935, 202] width 485 height 26
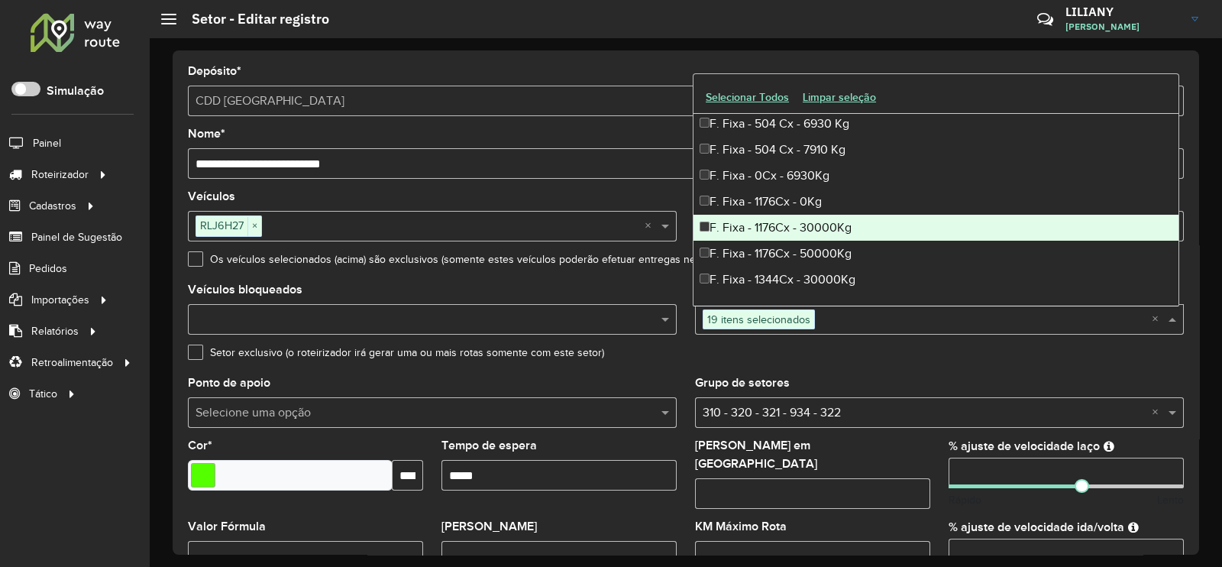
click at [806, 222] on div "F. Fixa - 1176Cx - 30000Kg" at bounding box center [935, 228] width 485 height 26
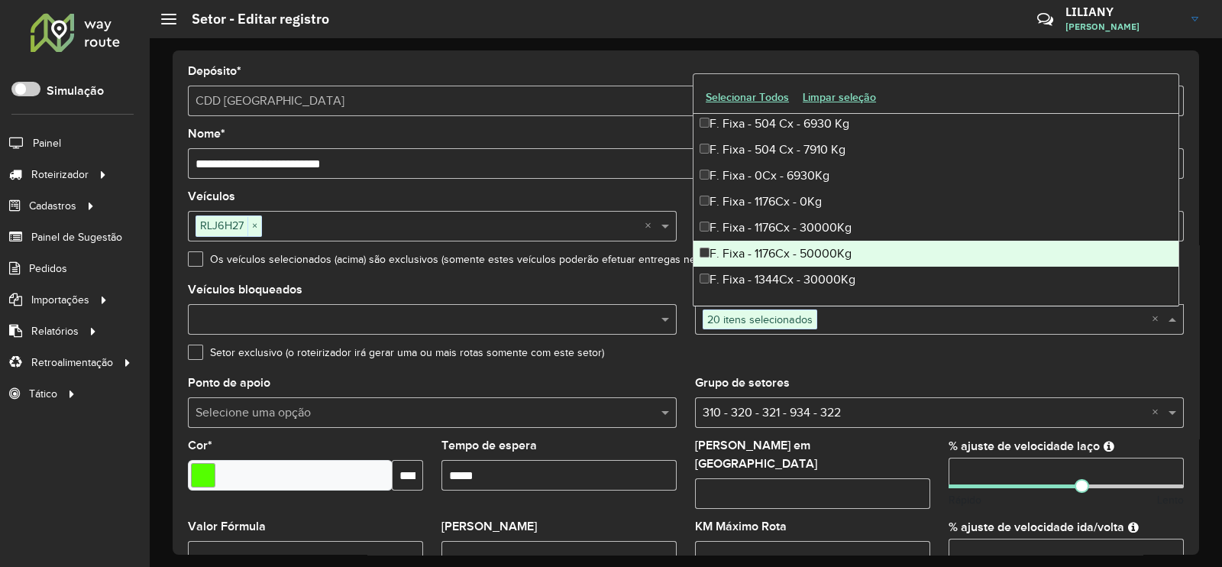
click at [838, 246] on div "F. Fixa - 1176Cx - 50000Kg" at bounding box center [935, 254] width 485 height 26
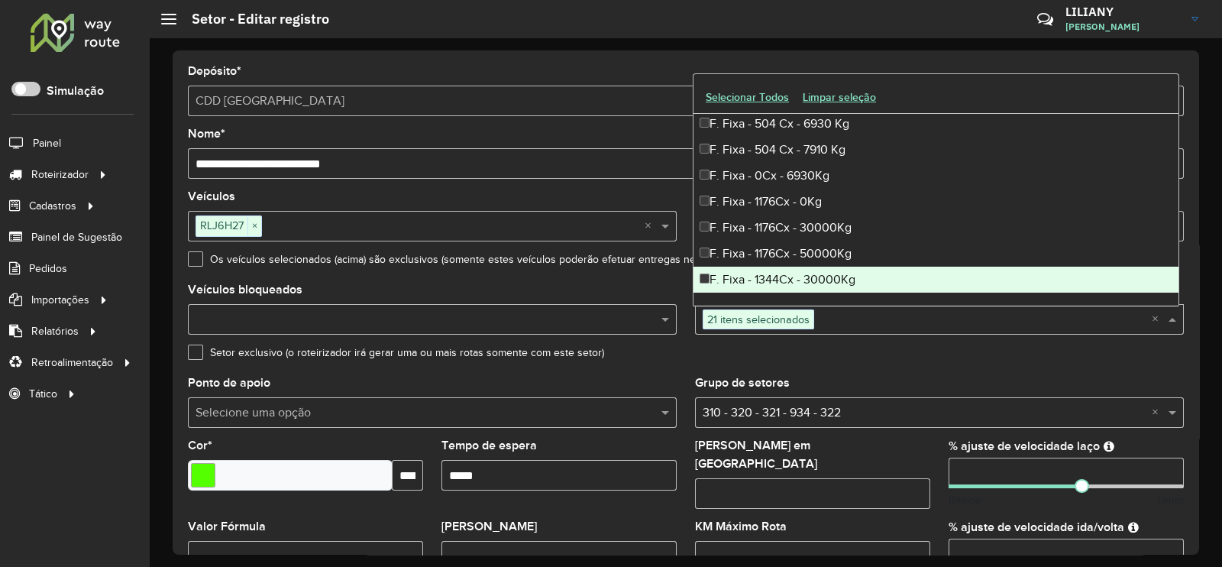
click at [819, 272] on div "F. Fixa - 1344Cx - 30000Kg" at bounding box center [935, 279] width 485 height 26
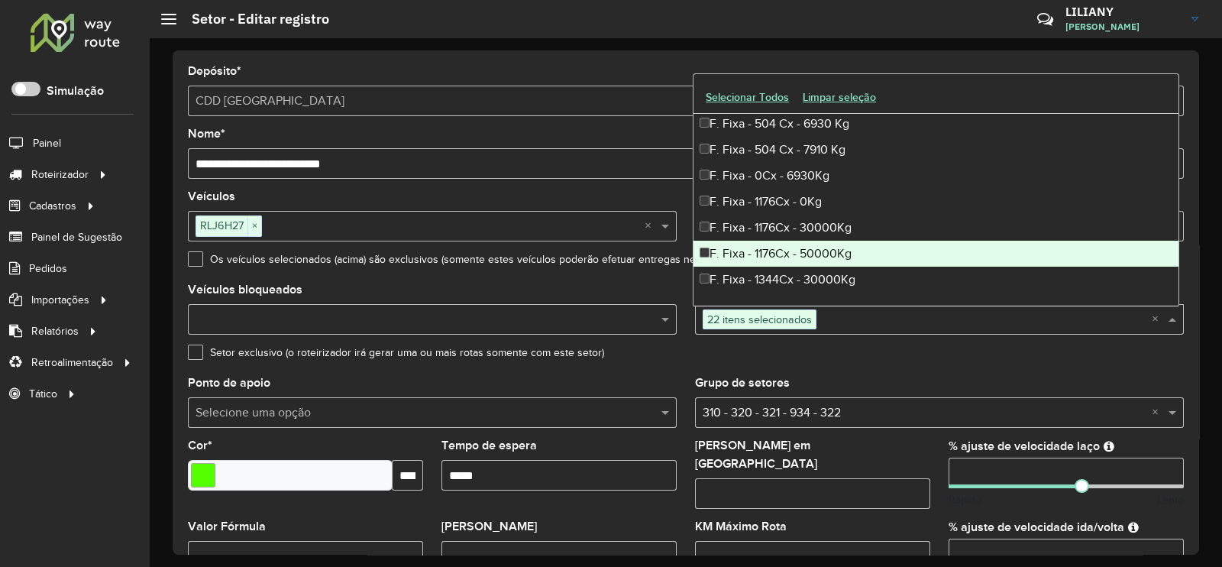
scroll to position [1240, 0]
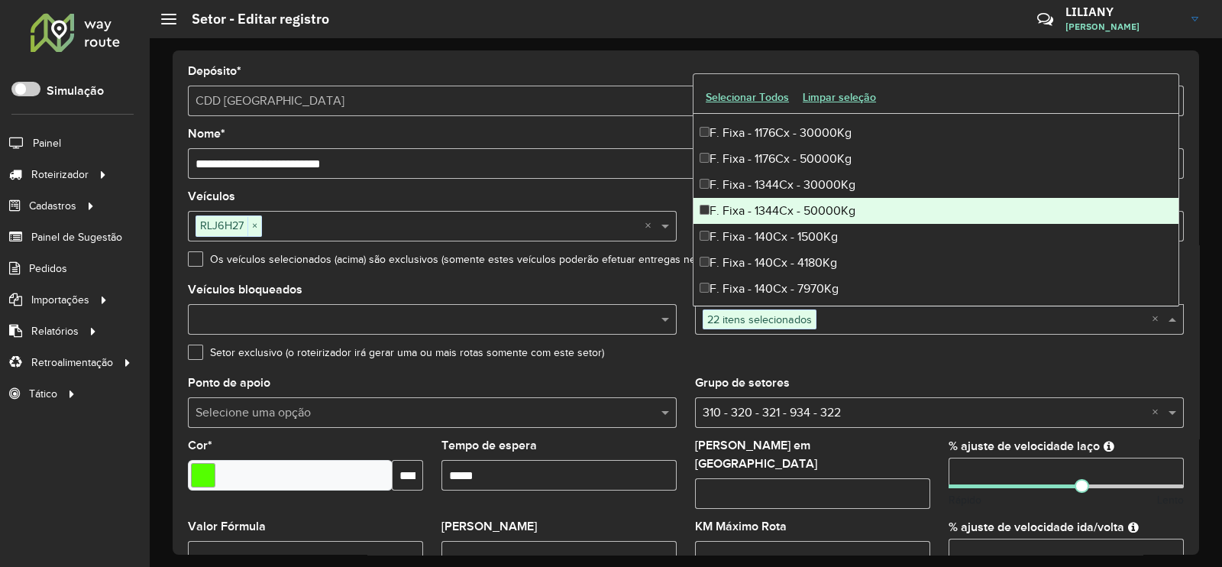
click at [799, 212] on div "F. Fixa - 1344Cx - 50000Kg" at bounding box center [935, 211] width 485 height 26
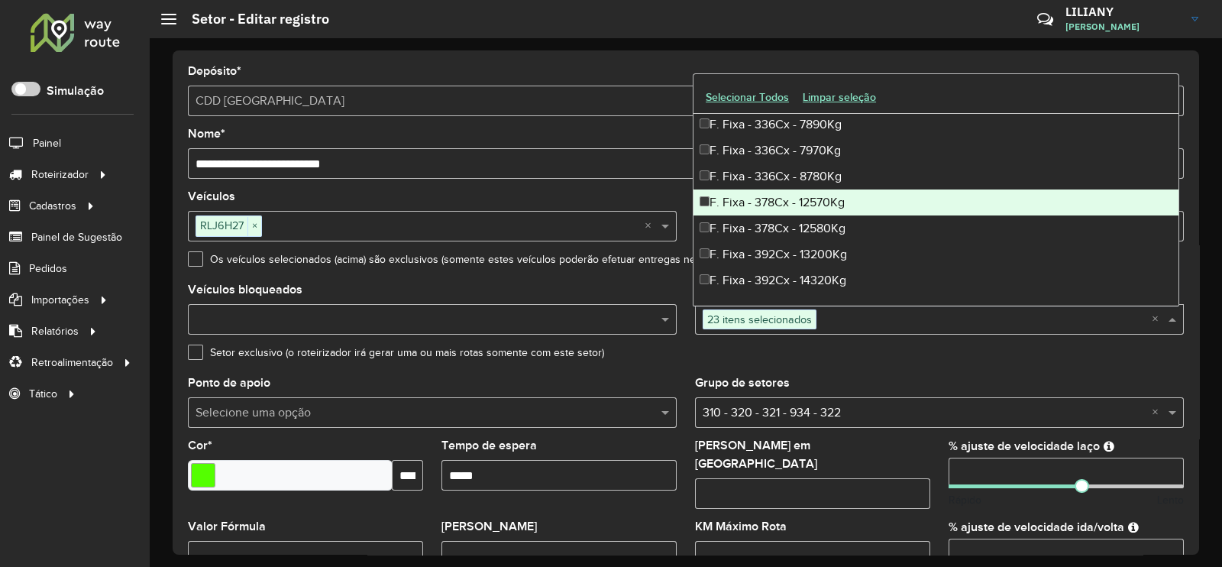
scroll to position [2576, 0]
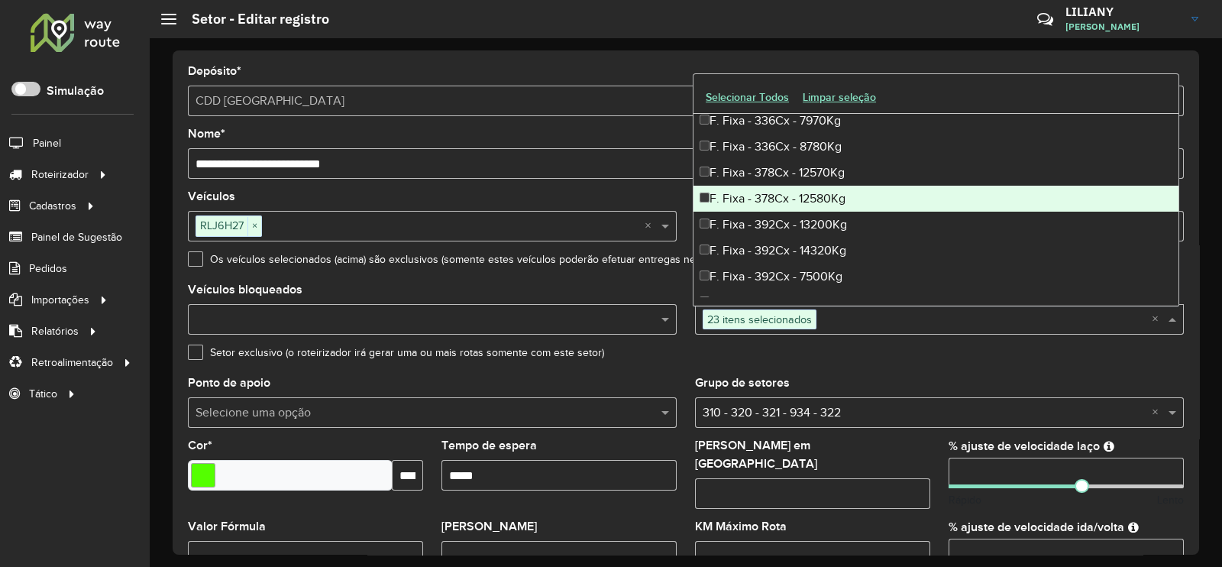
click at [774, 193] on div "F. Fixa - 378Cx - 12580Kg" at bounding box center [935, 199] width 485 height 26
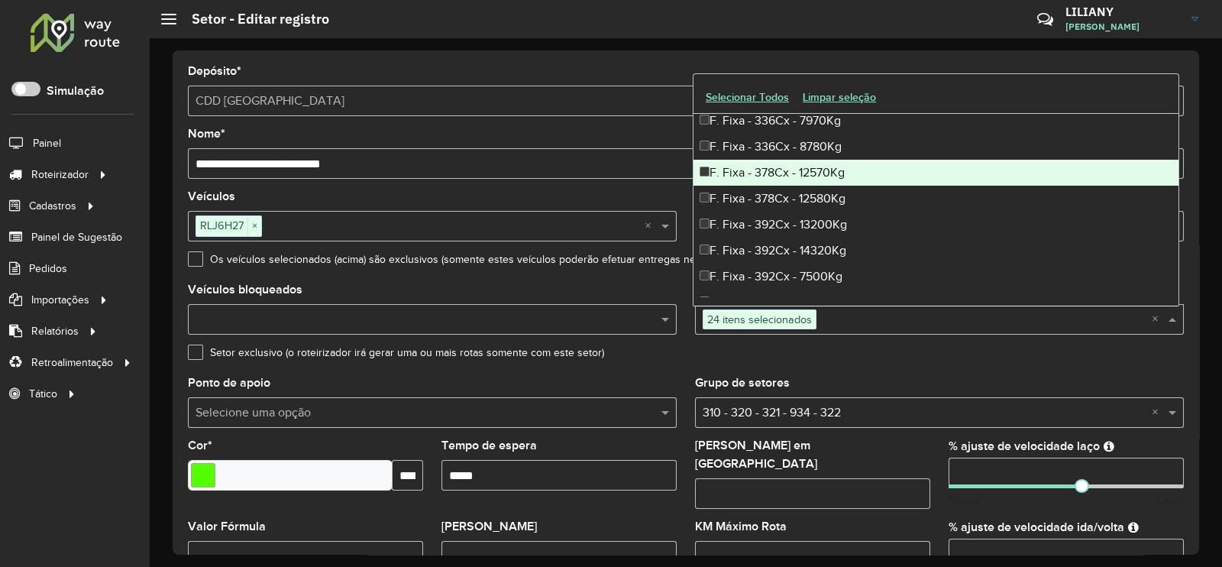
click at [764, 170] on div "F. Fixa - 378Cx - 12570Kg" at bounding box center [935, 173] width 485 height 26
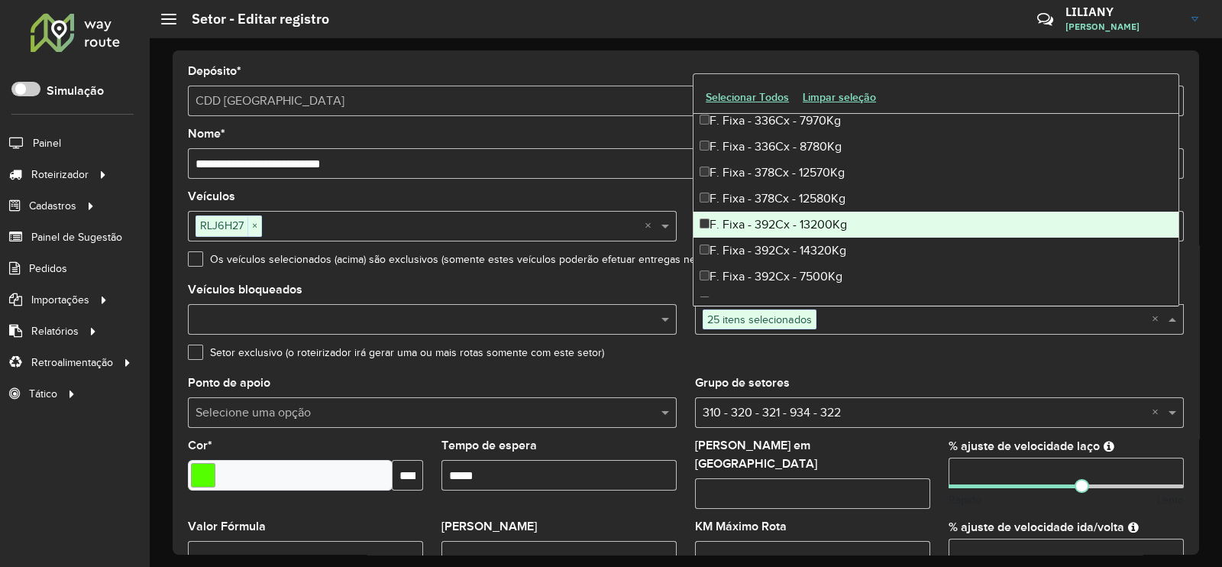
click at [790, 223] on div "F. Fixa - 392Cx - 13200Kg" at bounding box center [935, 225] width 485 height 26
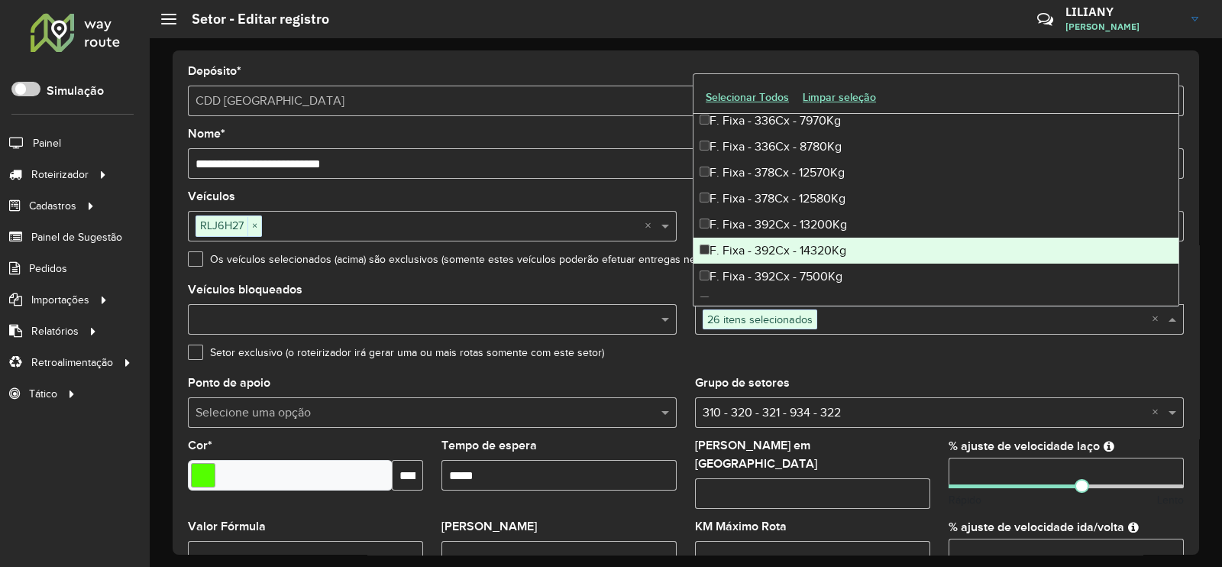
click at [783, 250] on div "F. Fixa - 392Cx - 14320Kg" at bounding box center [935, 250] width 485 height 26
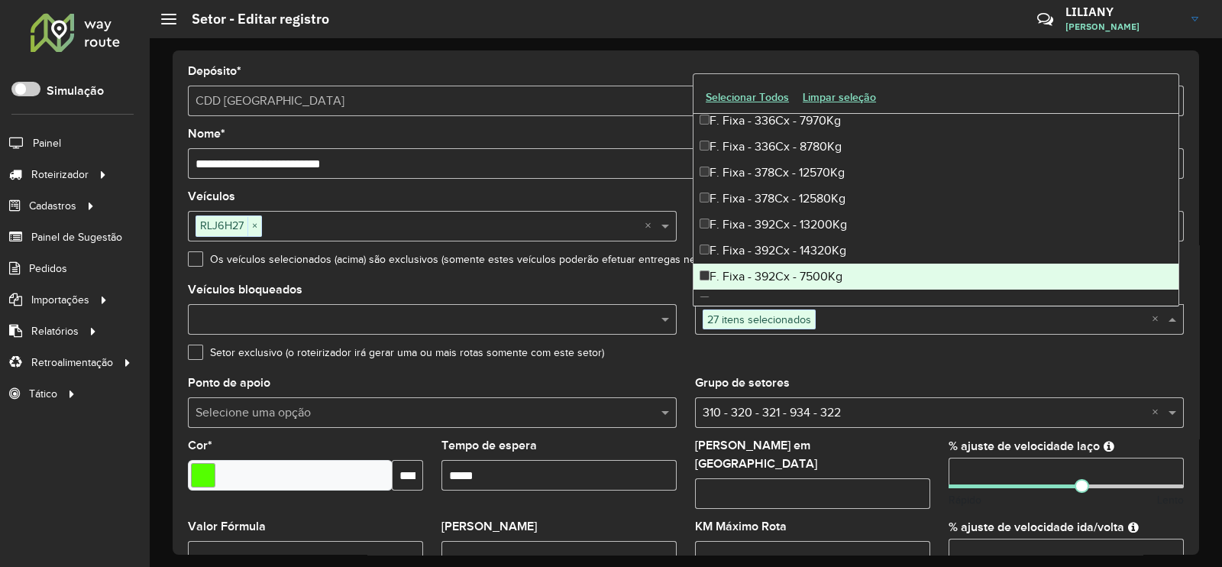
click at [794, 273] on div "F. Fixa - 392Cx - 7500Kg" at bounding box center [935, 276] width 485 height 26
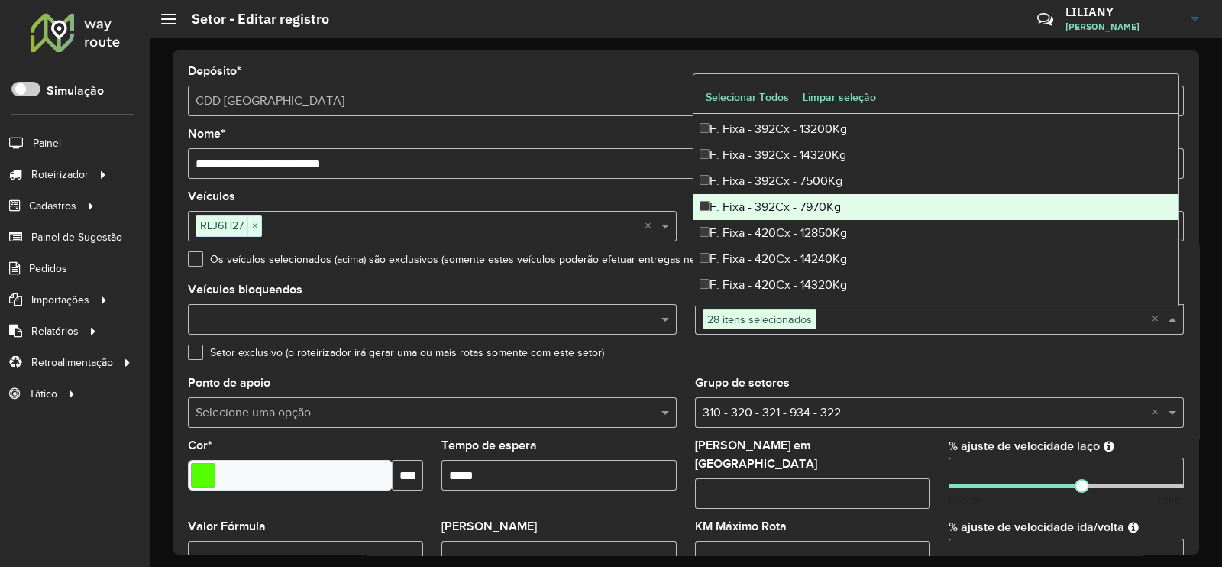
click at [795, 210] on div "F. Fixa - 392Cx - 7970Kg" at bounding box center [935, 207] width 485 height 26
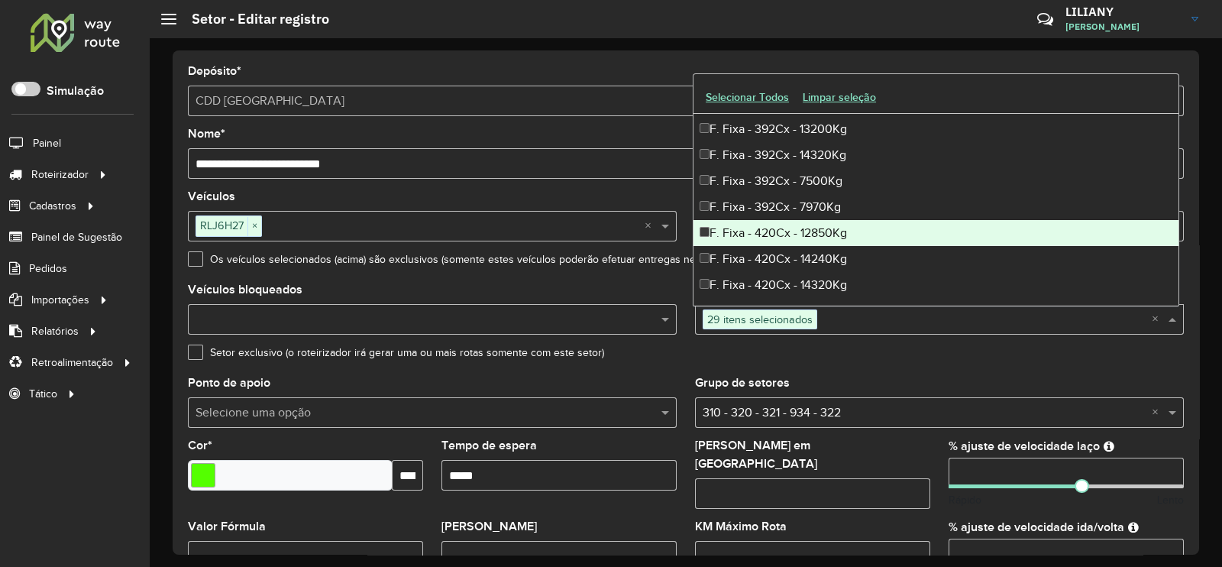
click at [794, 232] on div "F. Fixa - 420Cx - 12850Kg" at bounding box center [935, 233] width 485 height 26
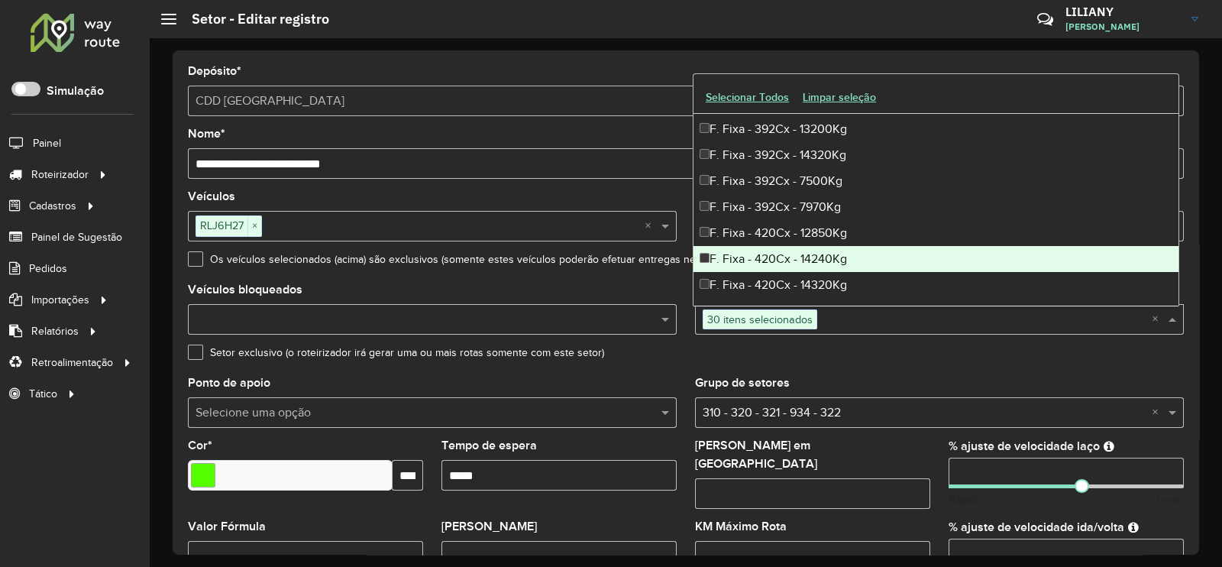
click at [797, 257] on div "F. Fixa - 420Cx - 14240Kg" at bounding box center [935, 259] width 485 height 26
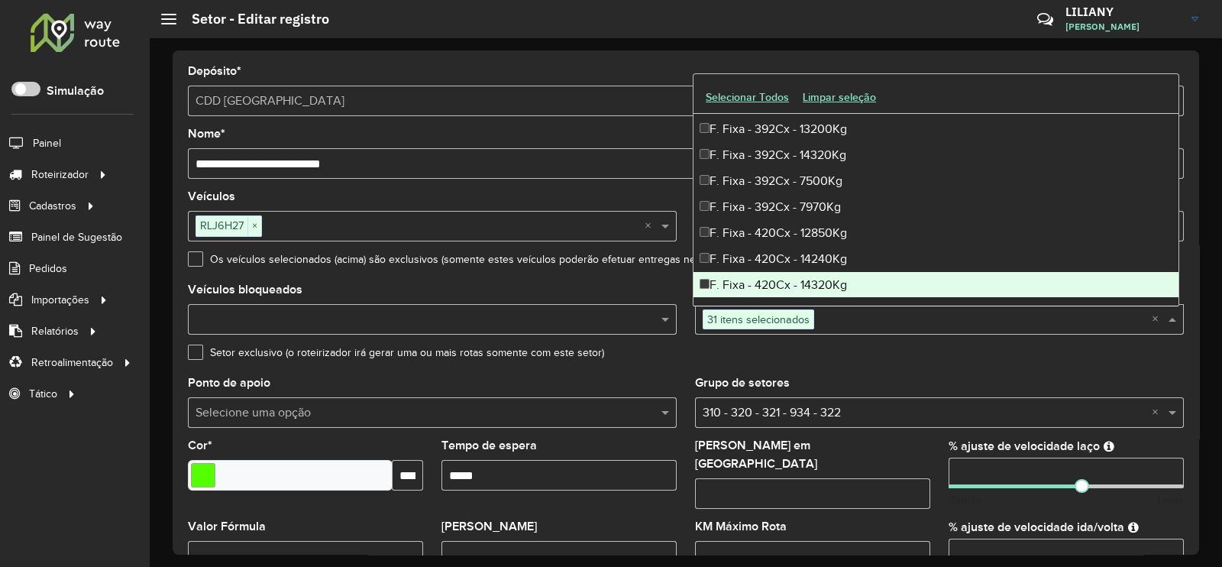
click at [800, 280] on div "F. Fixa - 420Cx - 14320Kg" at bounding box center [935, 285] width 485 height 26
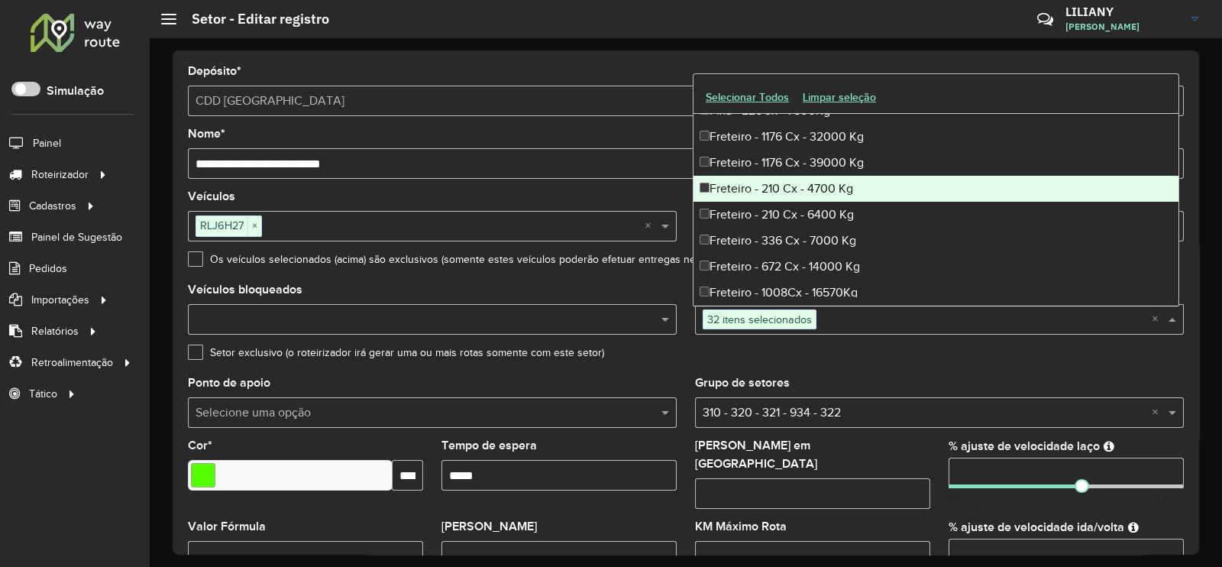
scroll to position [2958, 0]
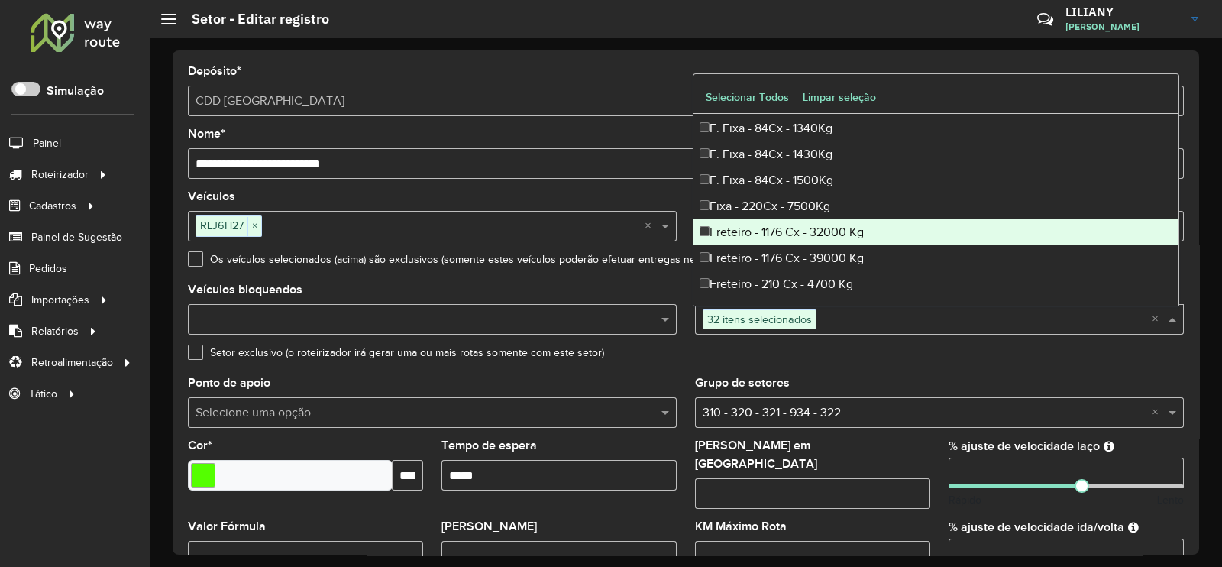
click at [797, 221] on div "Freteiro - 1176 Cx - 32000 Kg" at bounding box center [935, 232] width 485 height 26
click at [797, 263] on div "Freteiro - 1176 Cx - 39000 Kg" at bounding box center [935, 258] width 485 height 26
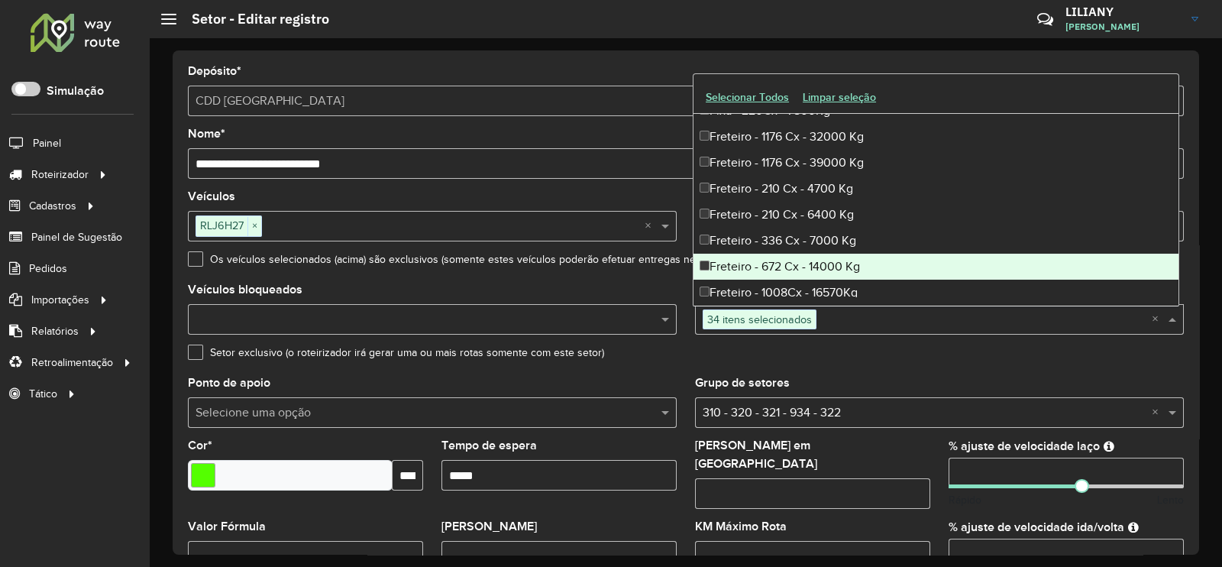
scroll to position [3150, 0]
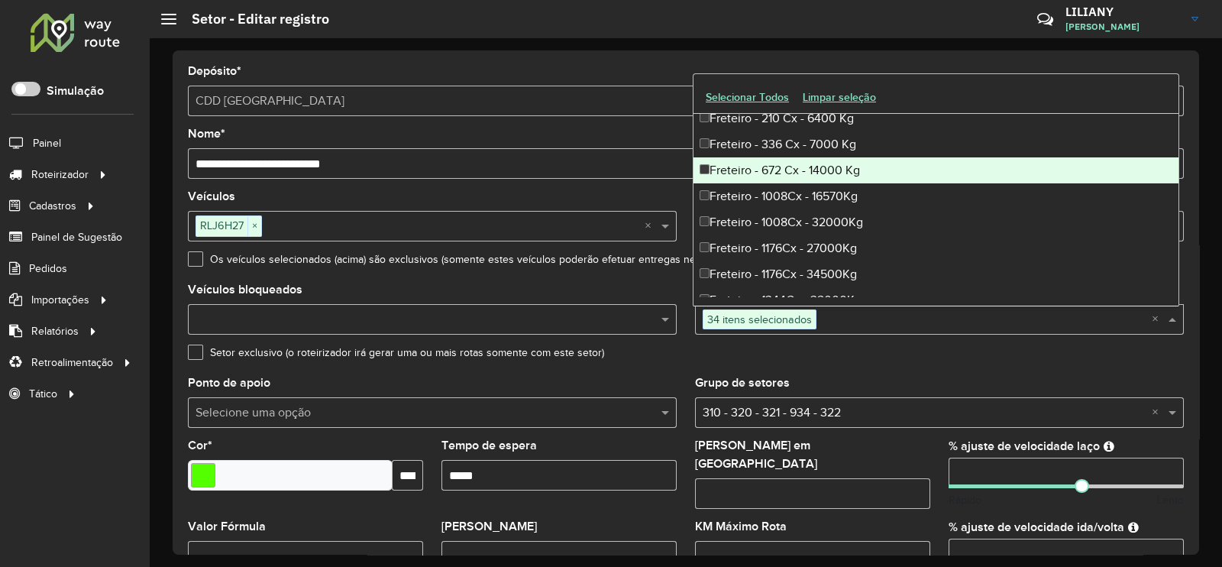
click at [812, 178] on div "Freteiro - 672 Cx - 14000 Kg" at bounding box center [935, 170] width 485 height 26
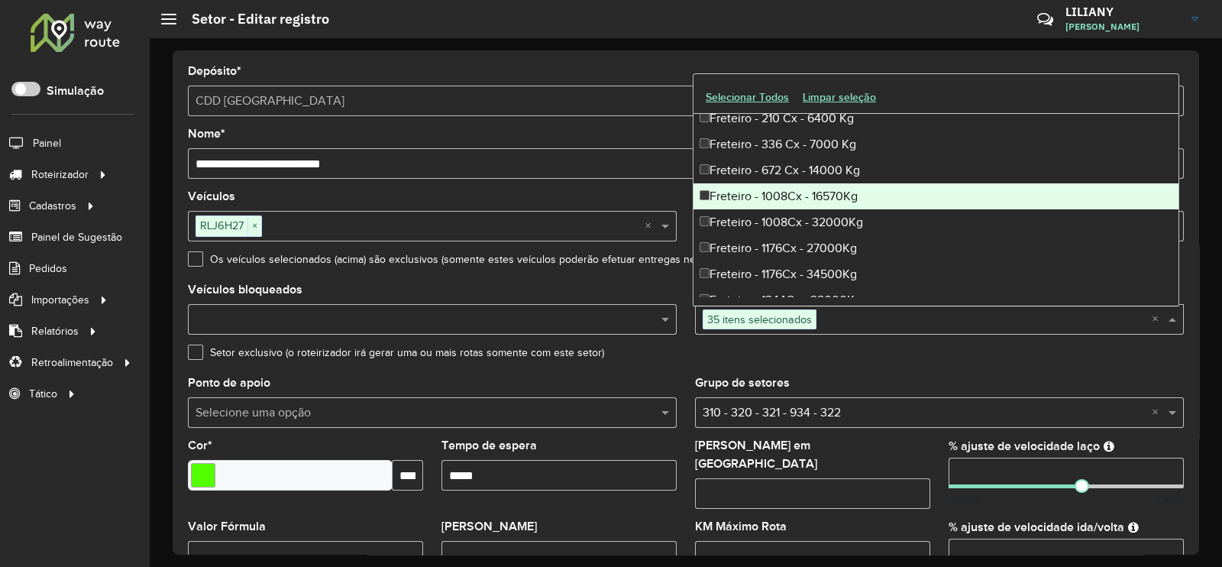
click at [811, 196] on div "Freteiro - 1008Cx - 16570Kg" at bounding box center [935, 196] width 485 height 26
click at [814, 219] on div "Freteiro - 1008Cx - 32000Kg" at bounding box center [935, 222] width 485 height 26
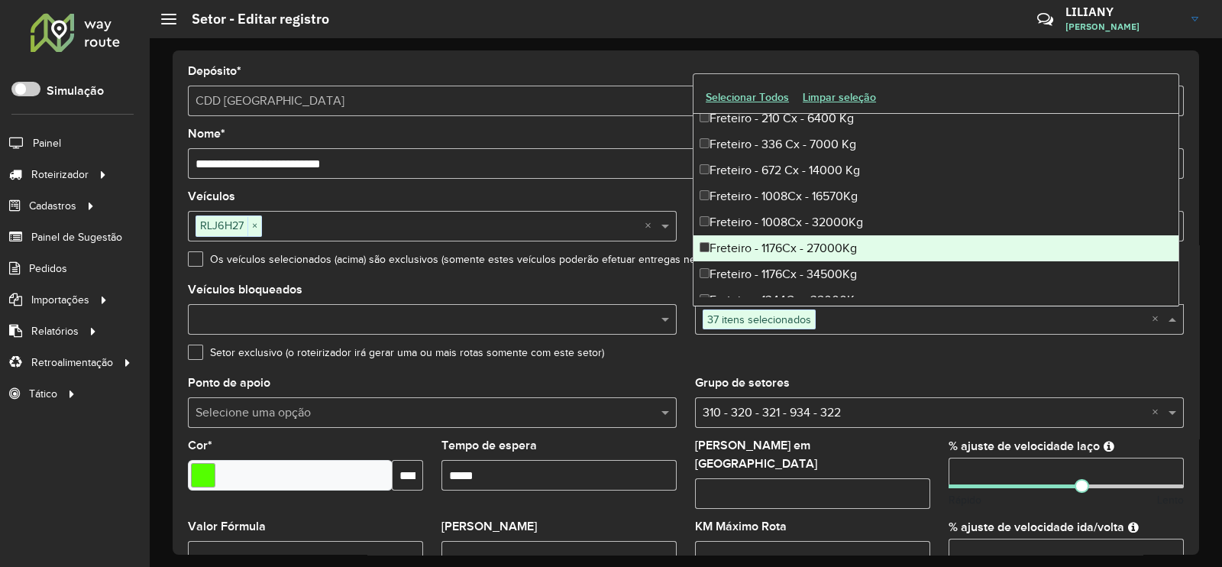
click at [815, 246] on div "Freteiro - 1176Cx - 27000Kg" at bounding box center [935, 248] width 485 height 26
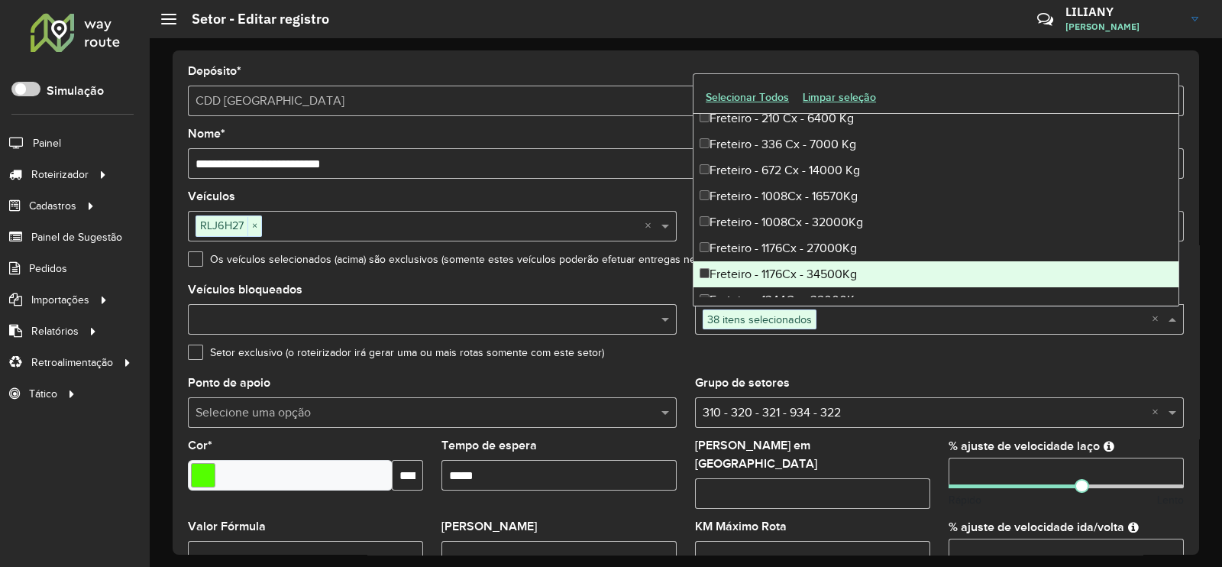
click at [813, 266] on div "Freteiro - 1176Cx - 34500Kg" at bounding box center [935, 274] width 485 height 26
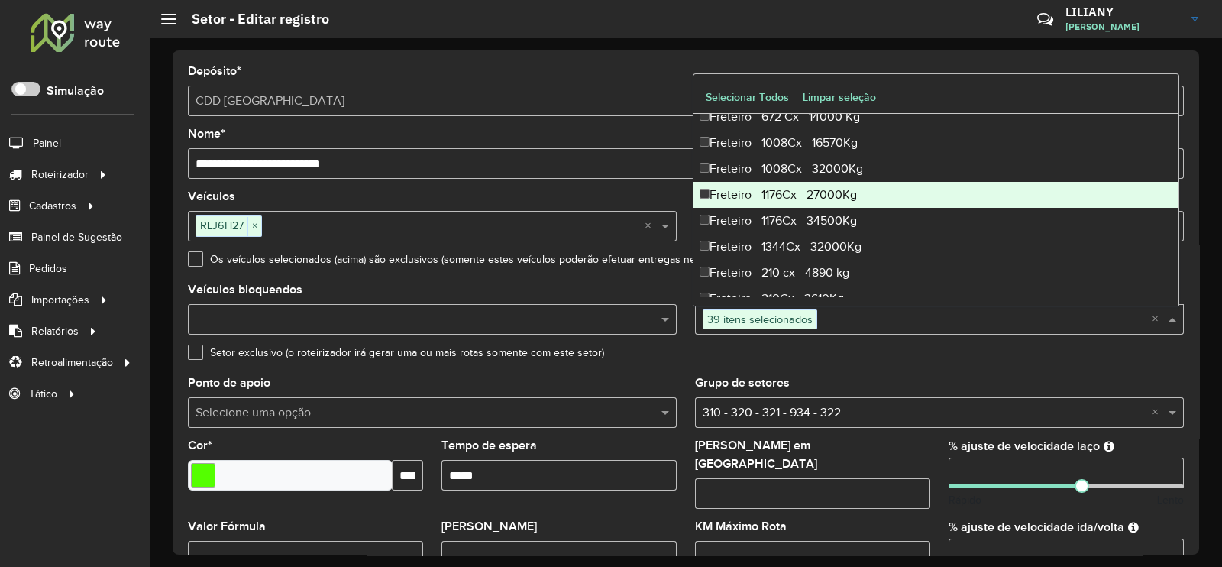
scroll to position [3245, 0]
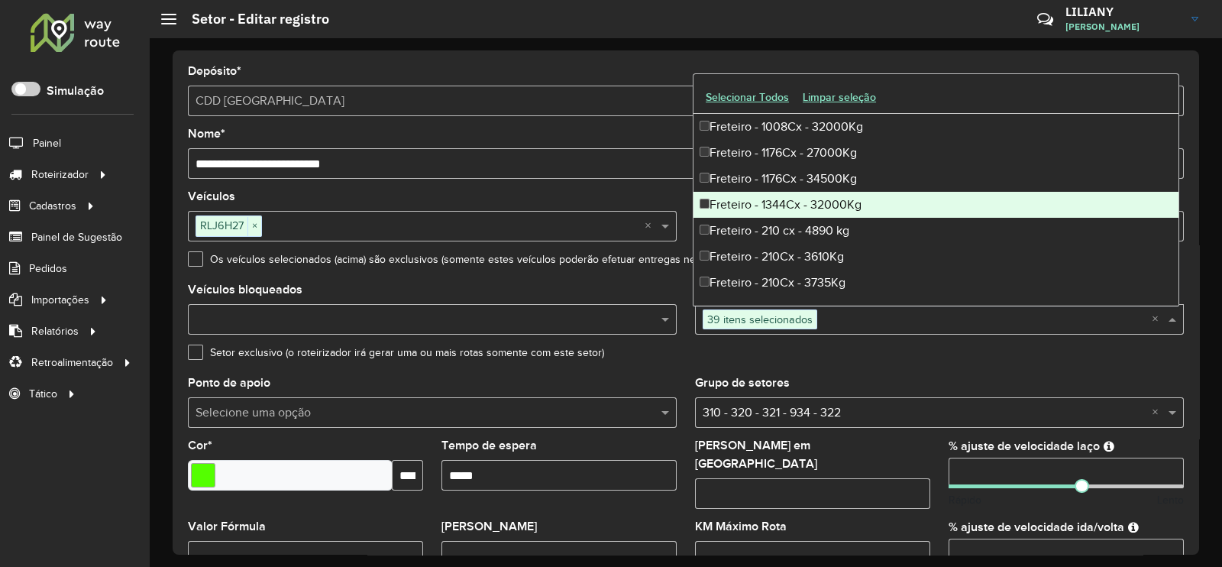
click at [818, 209] on div "Freteiro - 1344Cx - 32000Kg" at bounding box center [935, 205] width 485 height 26
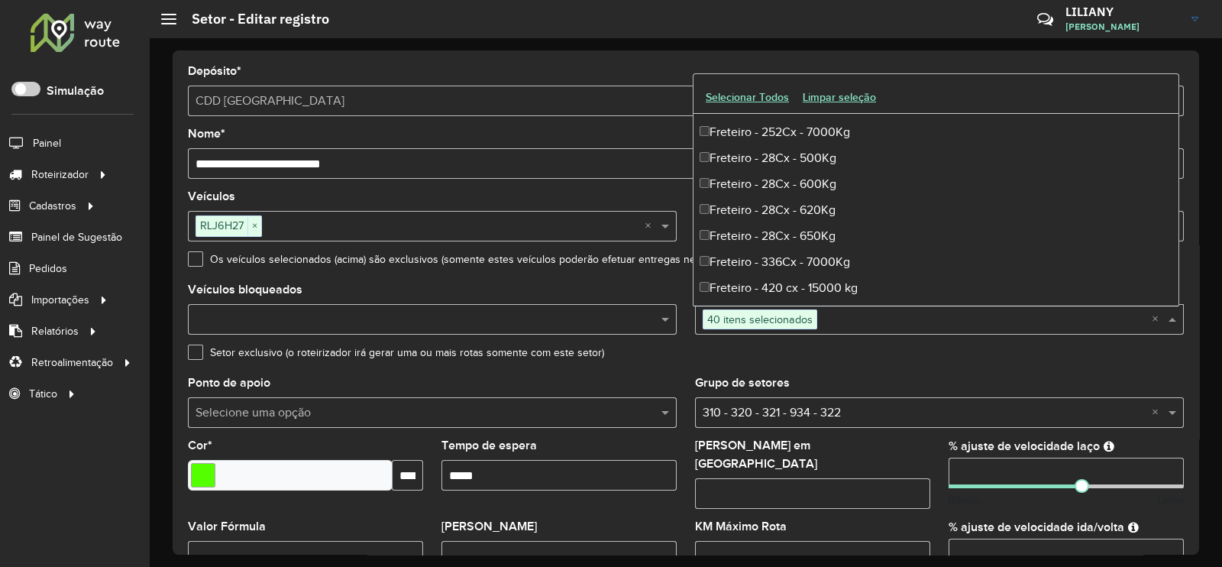
scroll to position [4009, 0]
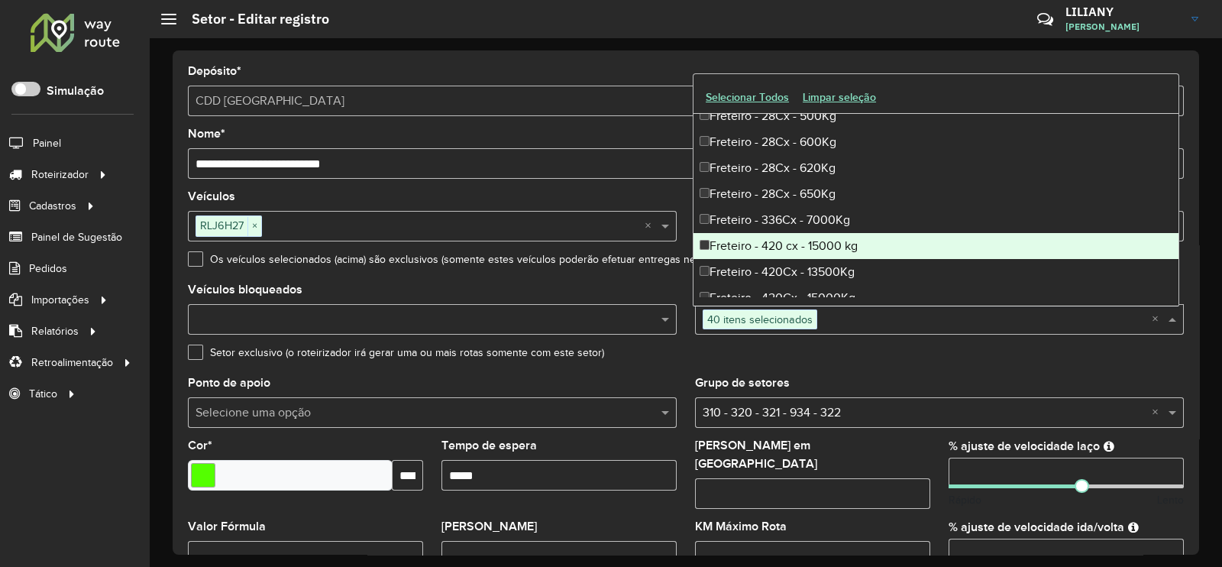
click at [796, 247] on div "Freteiro - 420 cx - 15000 kg" at bounding box center [935, 246] width 485 height 26
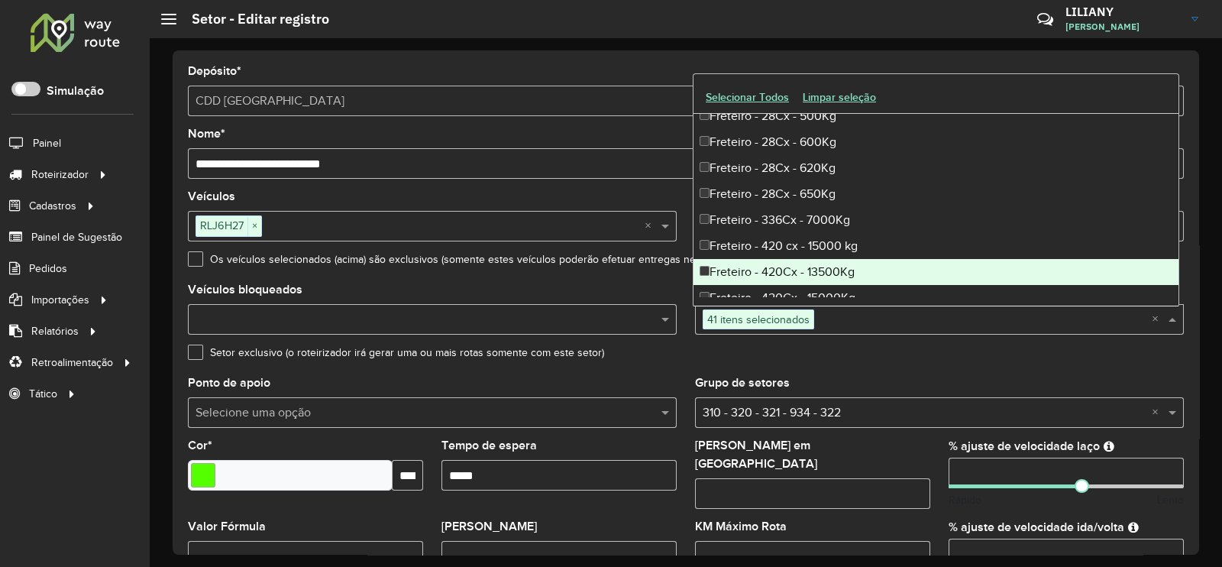
click at [806, 273] on div "Freteiro - 420Cx - 13500Kg" at bounding box center [935, 272] width 485 height 26
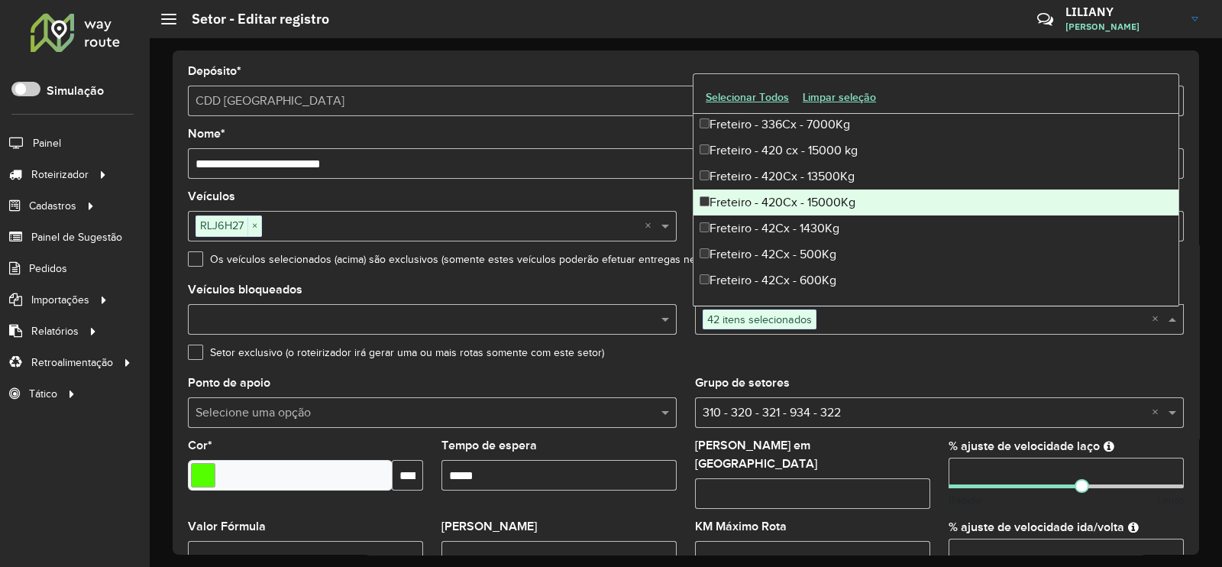
click at [806, 211] on div "Freteiro - 420Cx - 15000Kg" at bounding box center [935, 202] width 485 height 26
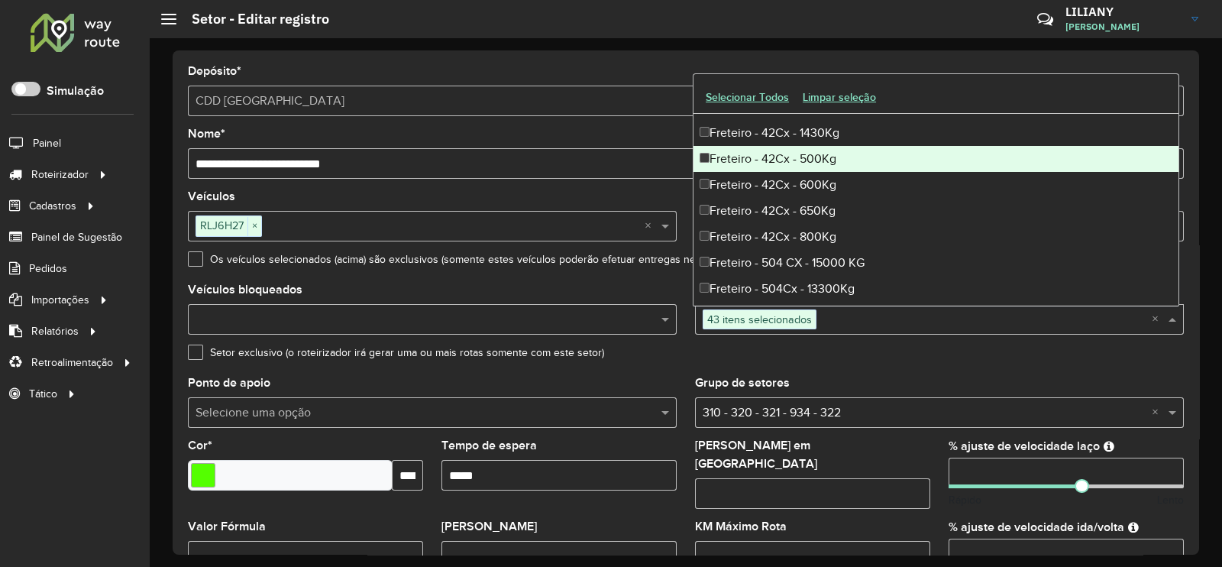
scroll to position [4295, 0]
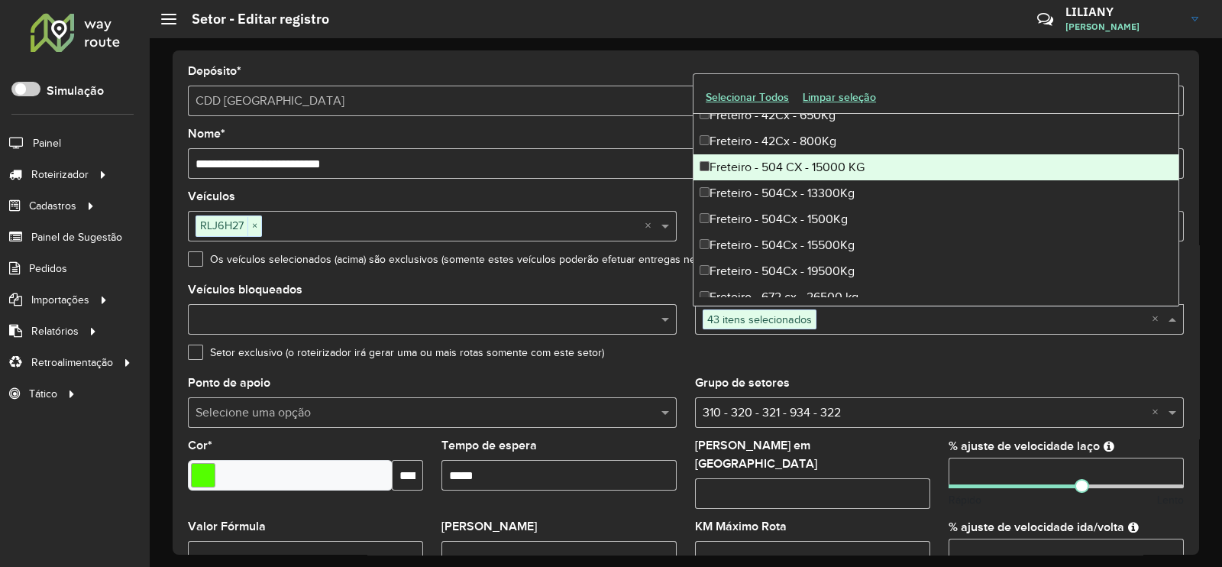
click at [801, 173] on div "Freteiro - 504 CX - 15000 KG" at bounding box center [935, 167] width 485 height 26
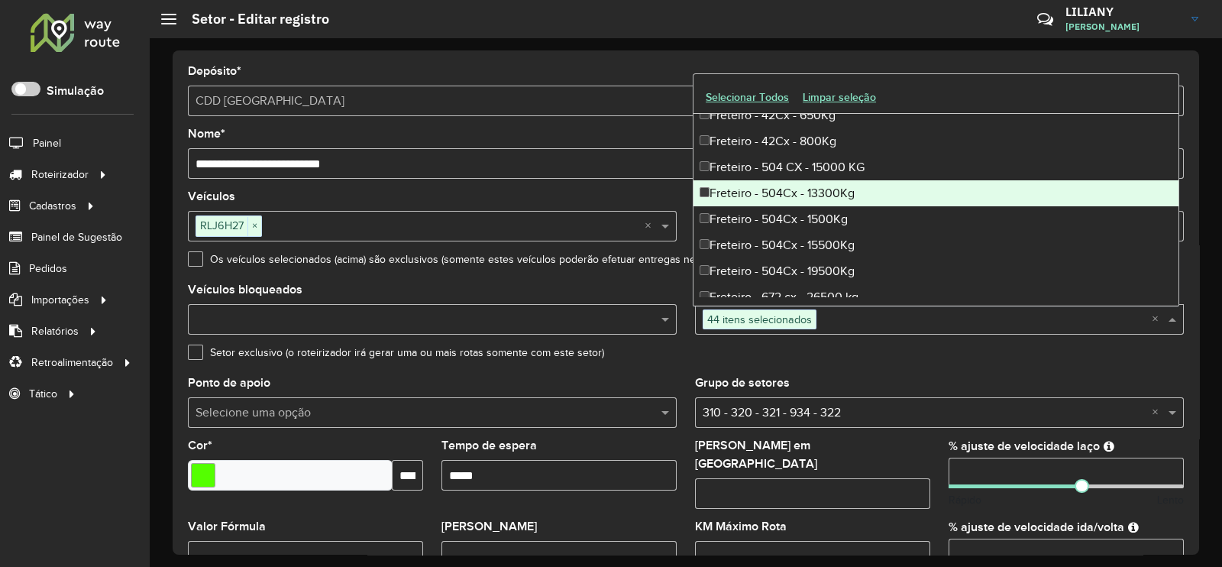
click at [806, 196] on div "Freteiro - 504Cx - 13300Kg" at bounding box center [935, 193] width 485 height 26
click at [806, 220] on div "Freteiro - 504Cx - 1500Kg" at bounding box center [935, 219] width 485 height 26
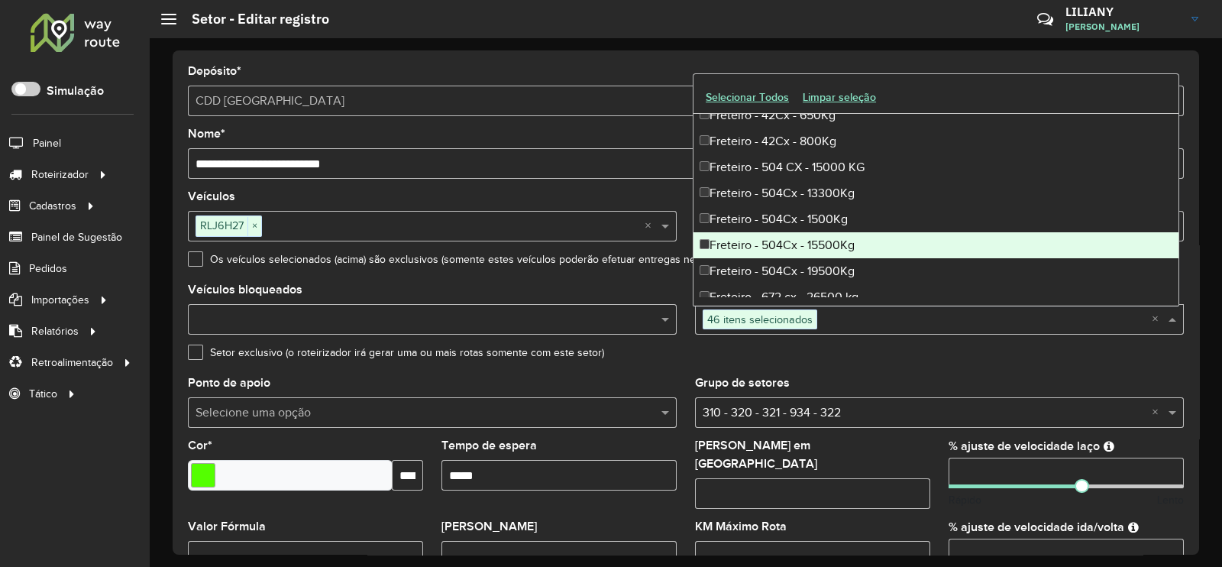
click at [807, 243] on div "Freteiro - 504Cx - 15500Kg" at bounding box center [935, 245] width 485 height 26
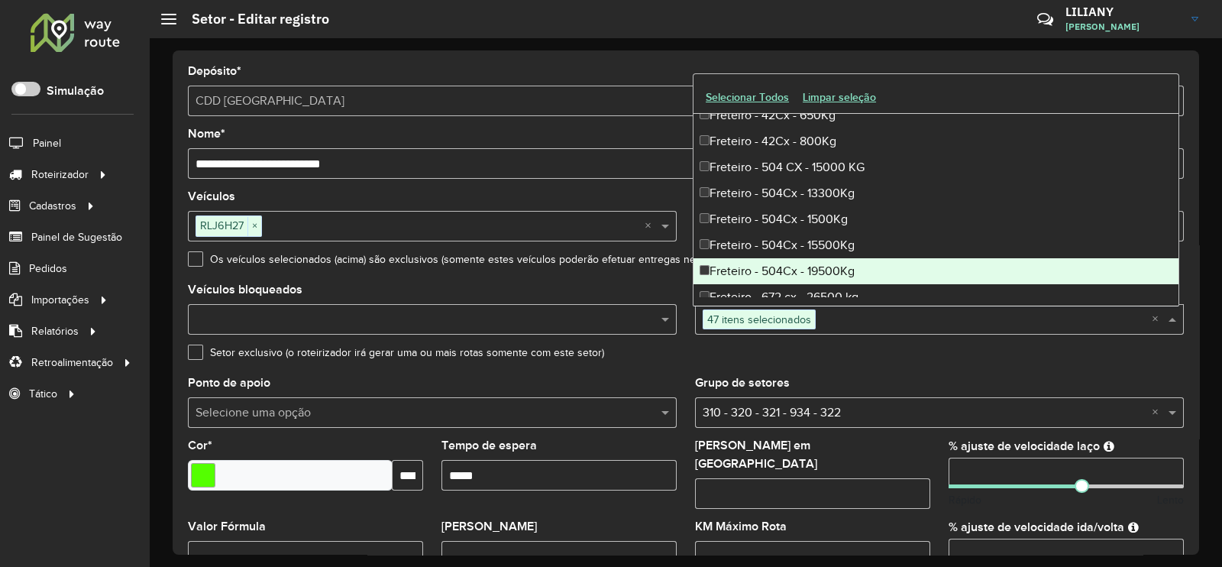
click at [809, 270] on div "Freteiro - 504Cx - 19500Kg" at bounding box center [935, 271] width 485 height 26
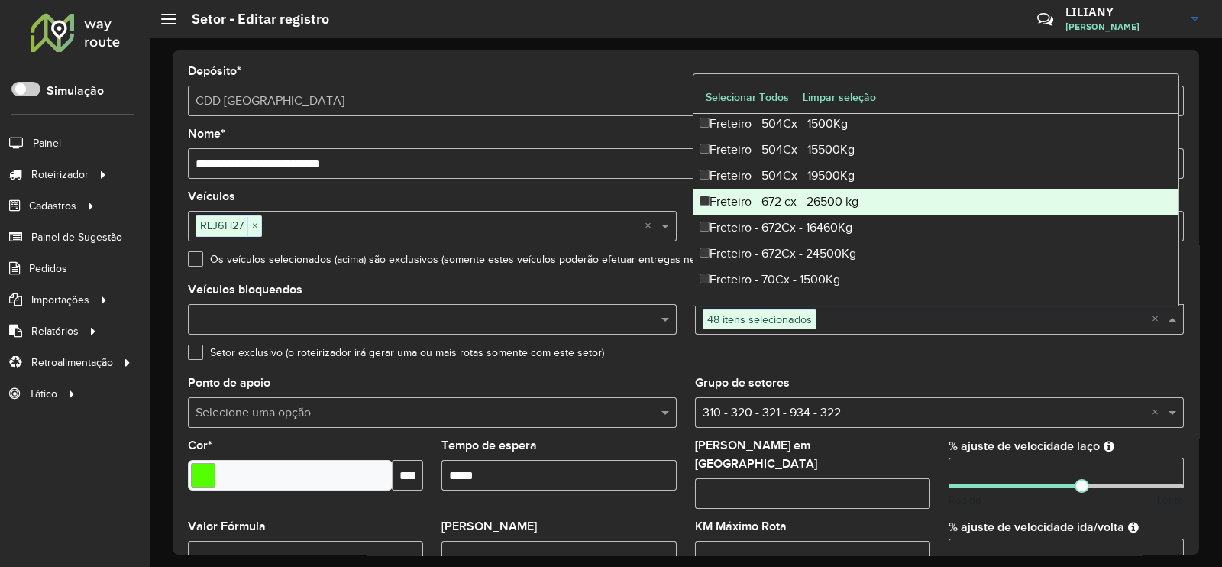
click at [808, 201] on div "Freteiro - 672 cx - 26500 kg" at bounding box center [935, 202] width 485 height 26
click at [811, 220] on div "Freteiro - 672Cx - 16460Kg" at bounding box center [935, 228] width 485 height 26
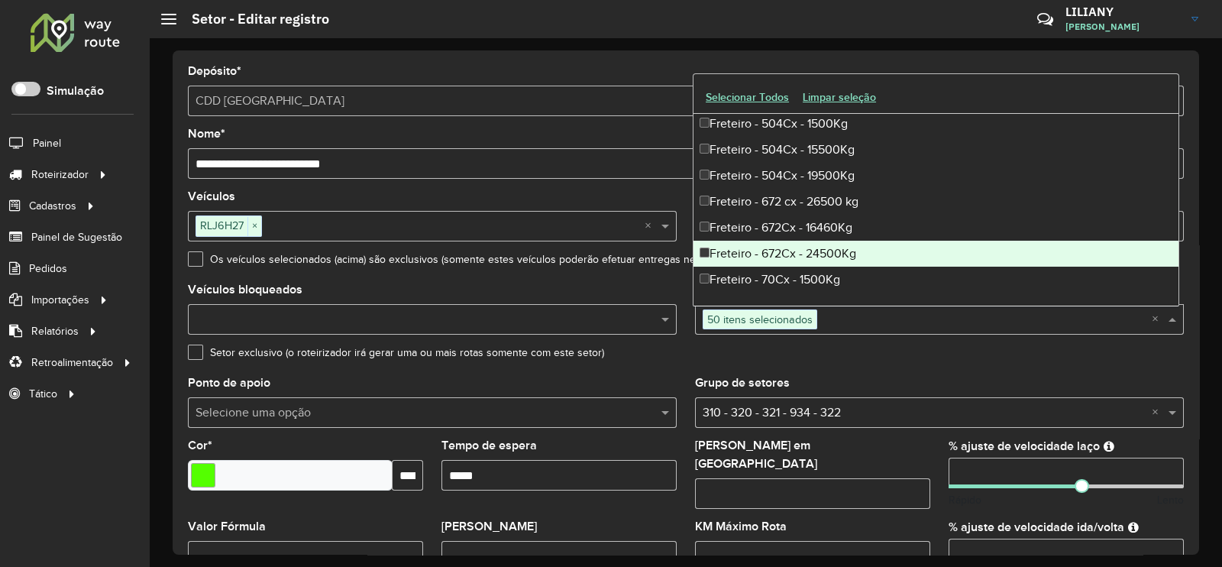
click at [814, 252] on div "Freteiro - 672Cx - 24500Kg" at bounding box center [935, 254] width 485 height 26
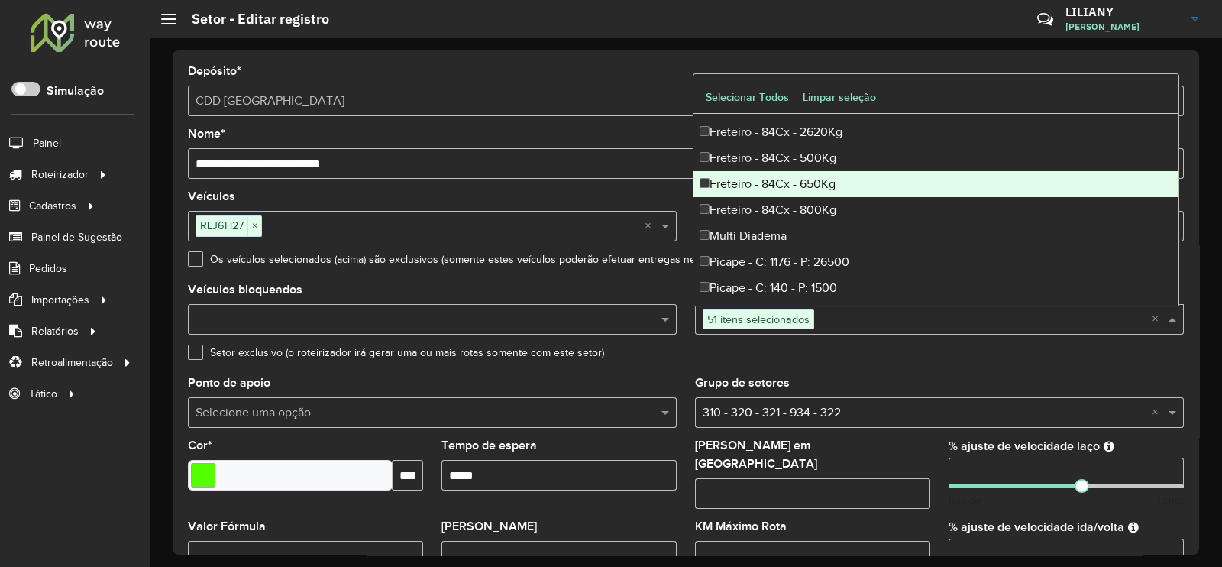
scroll to position [4867, 0]
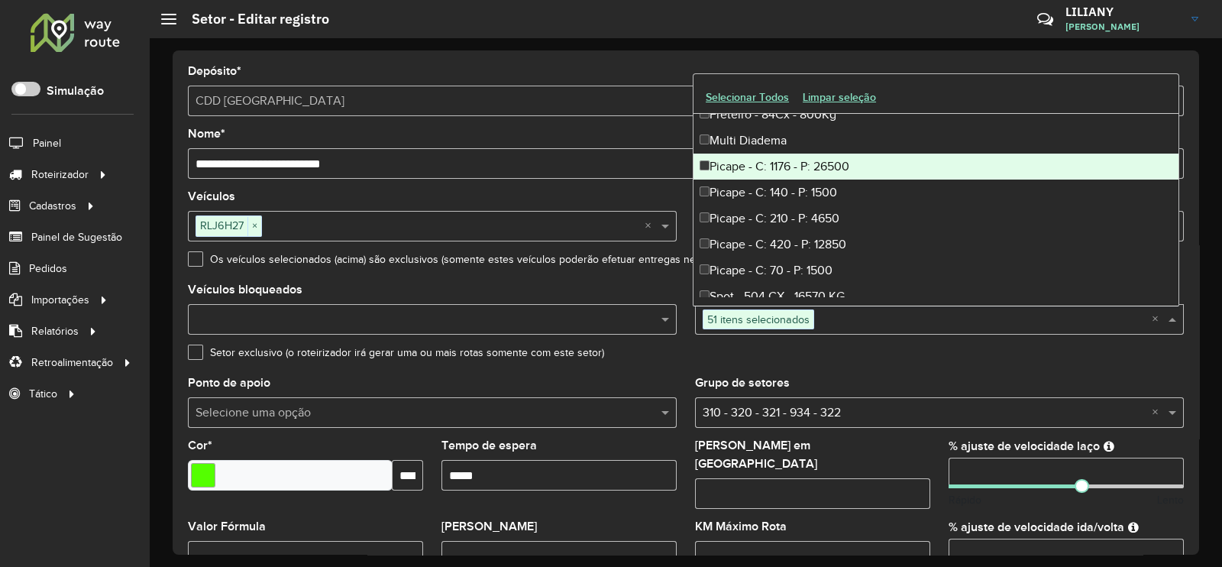
click at [800, 165] on div "Picape - C: 1176 - P: 26500" at bounding box center [935, 166] width 485 height 26
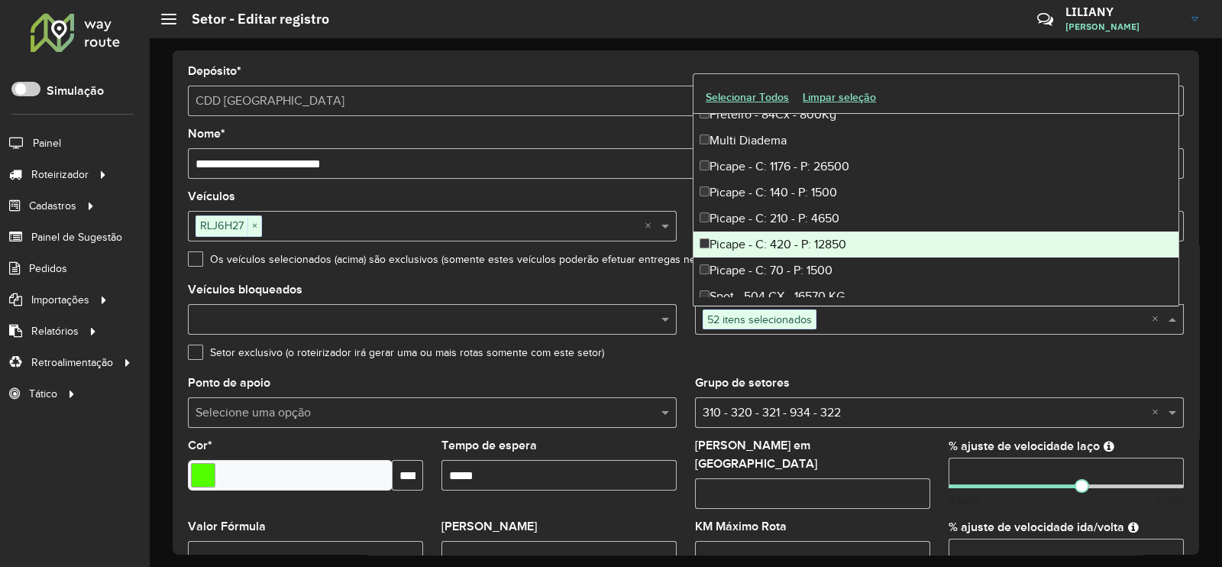
click at [817, 240] on div "Picape - C: 420 - P: 12850" at bounding box center [935, 244] width 485 height 26
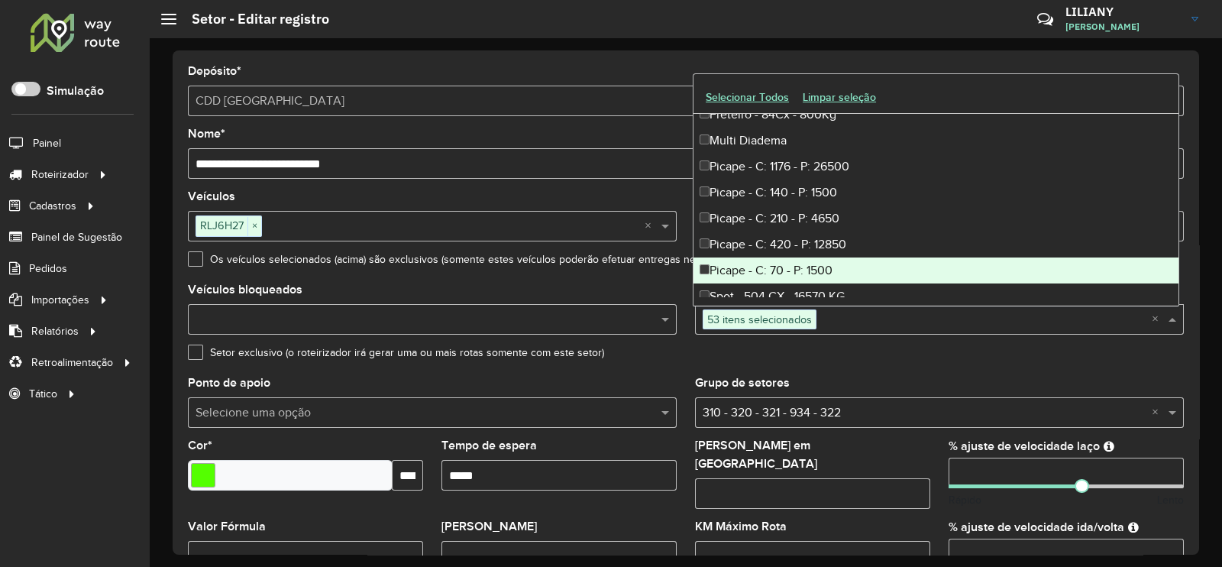
scroll to position [4963, 0]
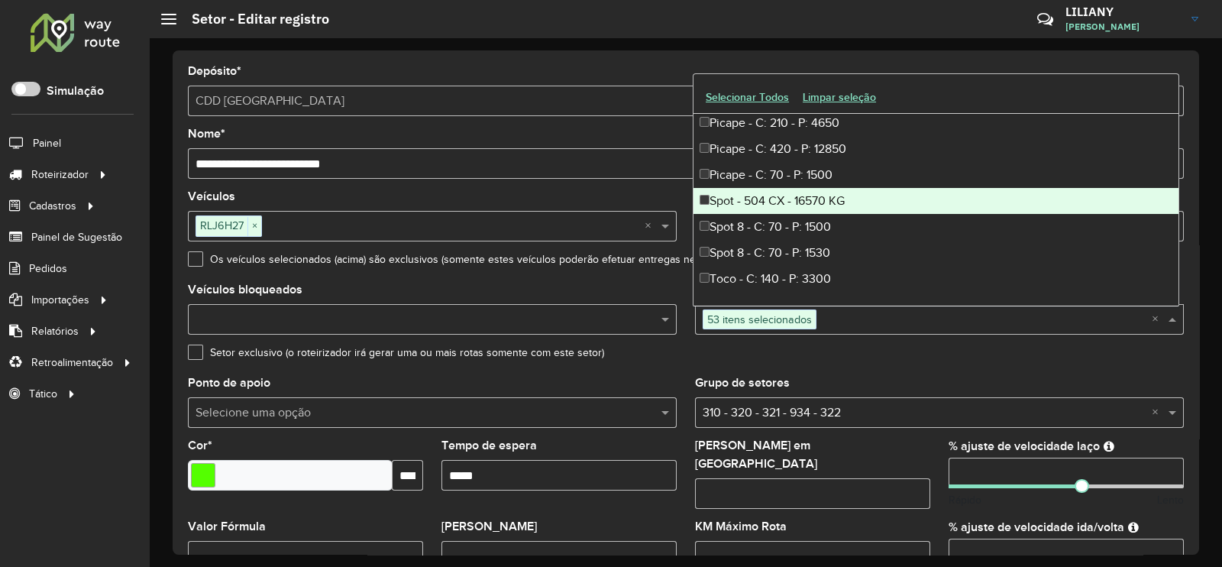
click at [821, 204] on div "Spot - 504 CX - 16570 KG" at bounding box center [935, 201] width 485 height 26
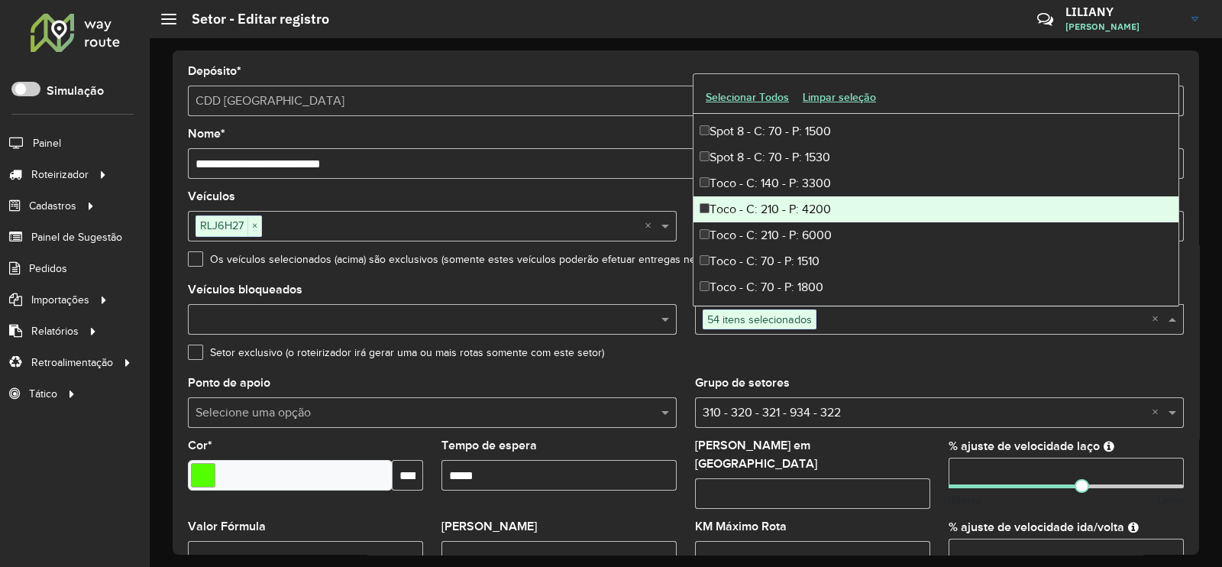
scroll to position [5154, 0]
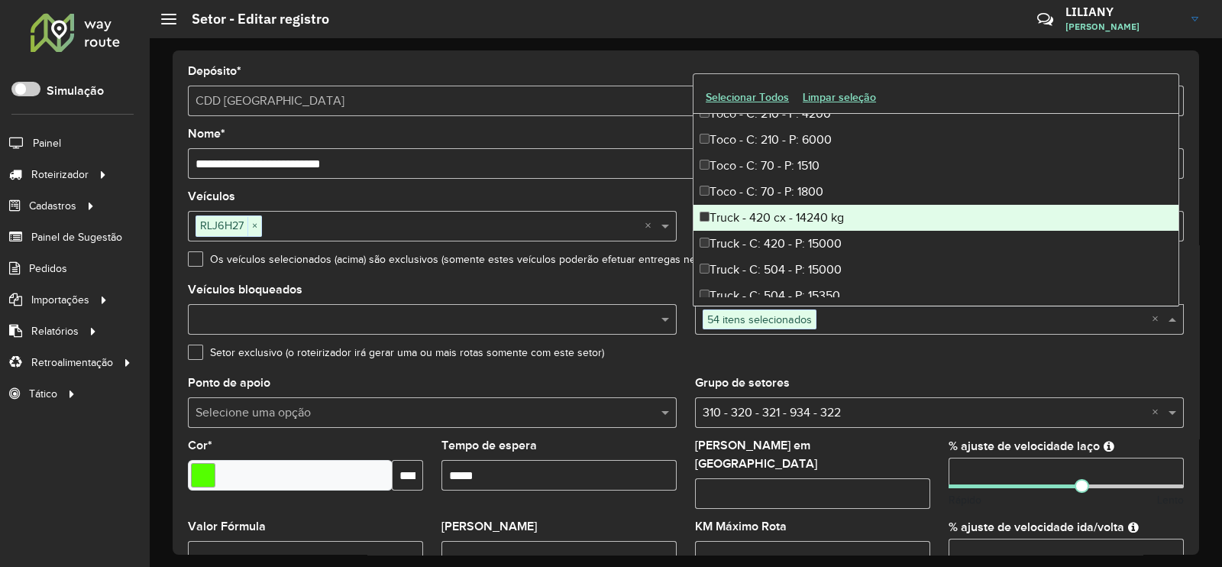
click at [812, 221] on div "Truck - 420 cx - 14240 kg" at bounding box center [935, 218] width 485 height 26
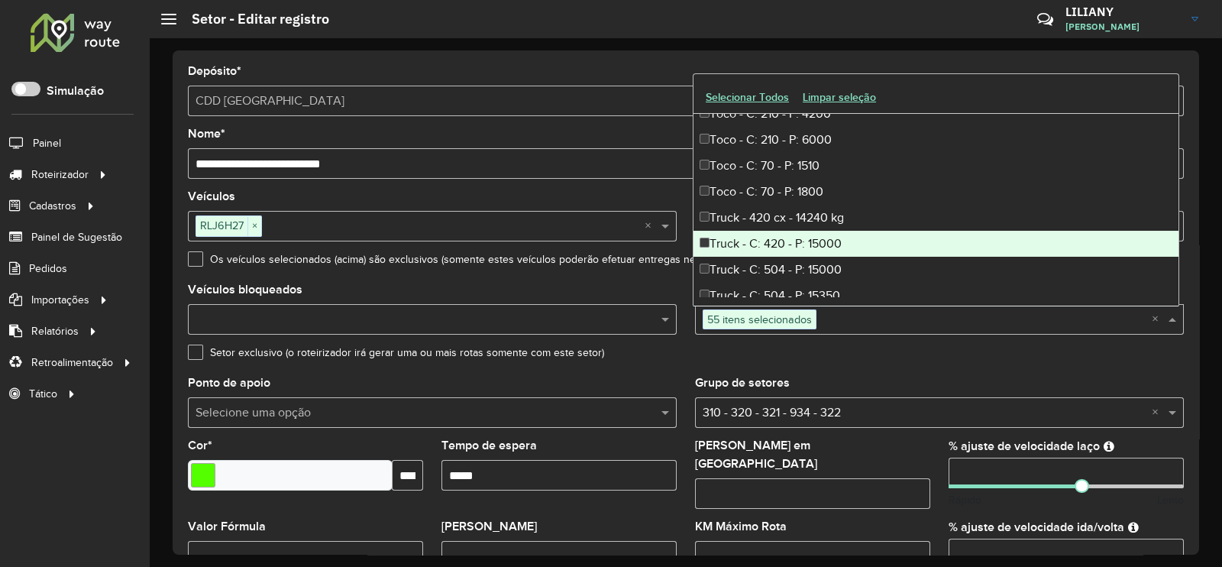
click at [821, 246] on div "Truck - C: 420 - P: 15000" at bounding box center [935, 244] width 485 height 26
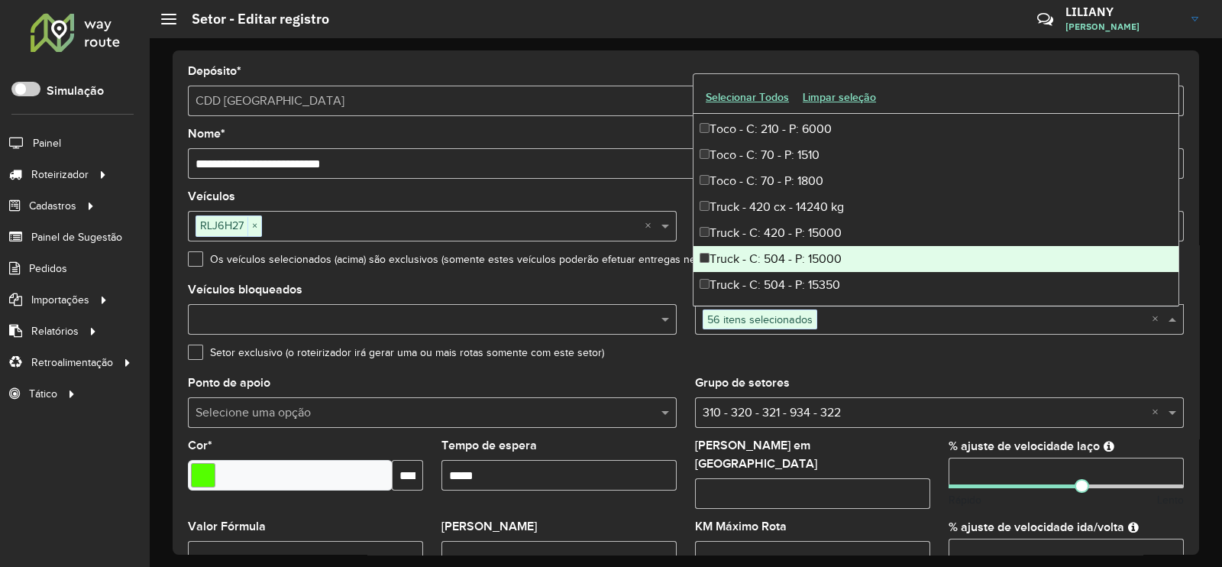
click at [809, 259] on div "Truck - C: 504 - P: 15000" at bounding box center [935, 259] width 485 height 26
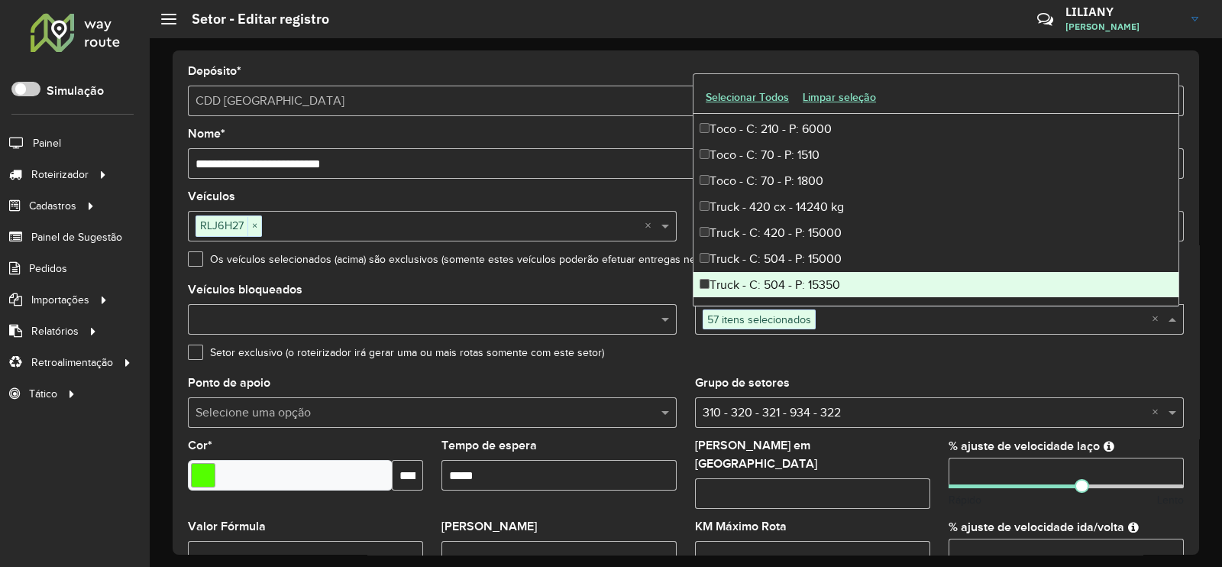
click at [813, 289] on div "Truck - C: 504 - P: 15350" at bounding box center [935, 285] width 485 height 26
click at [914, 364] on div "Setor exclusivo (o roteirizador irá gerar uma ou mais rotas somente com este se…" at bounding box center [686, 356] width 996 height 18
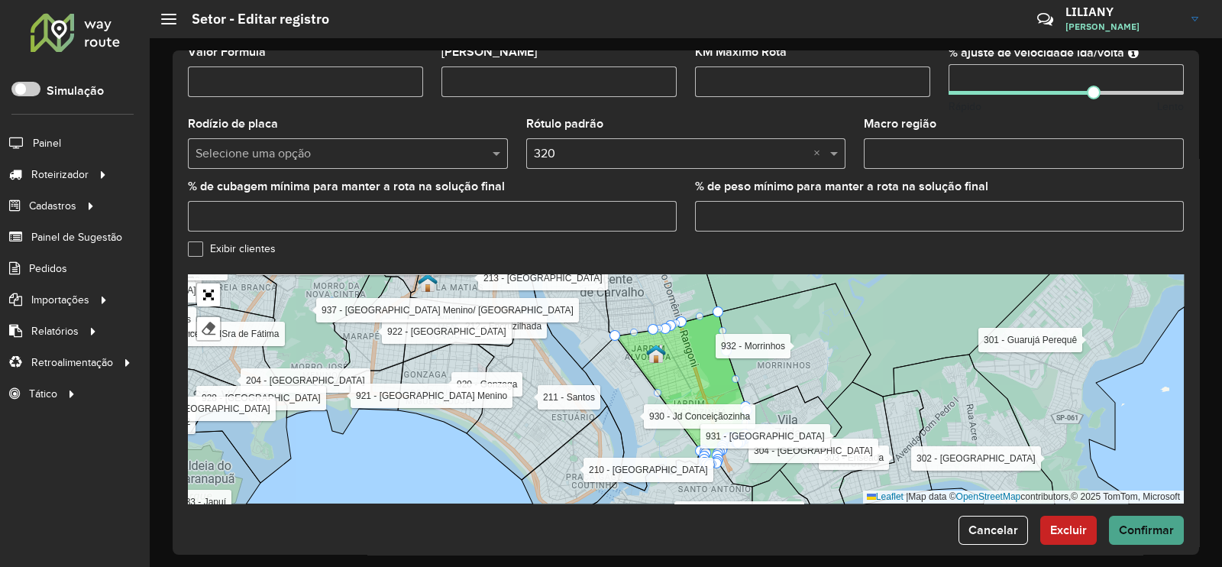
scroll to position [477, 0]
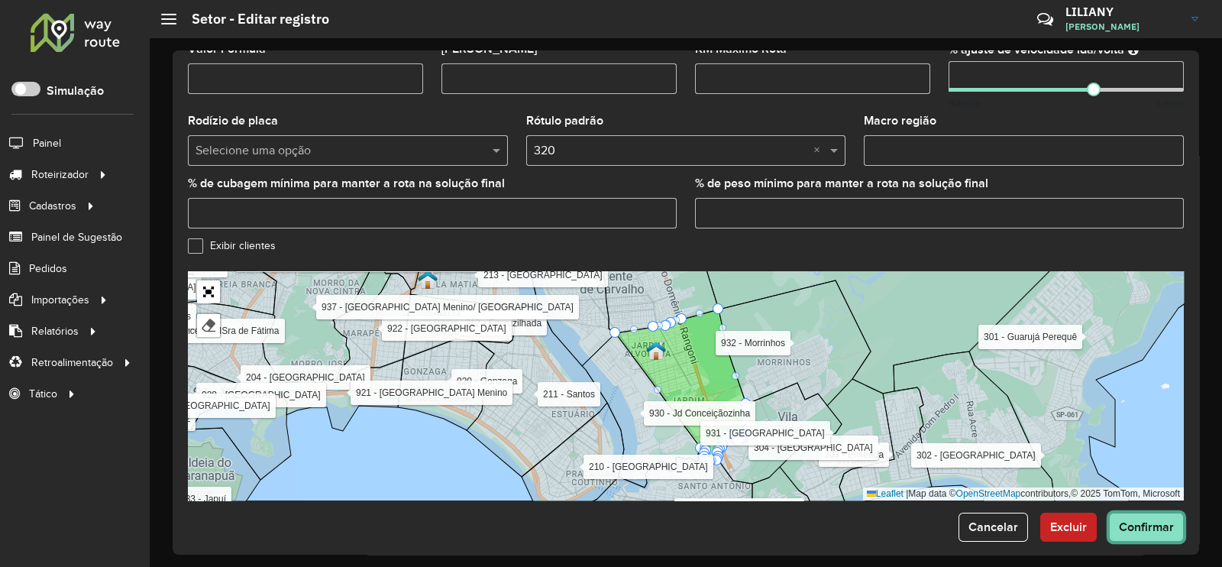
click at [1131, 520] on span "Confirmar" at bounding box center [1146, 526] width 55 height 13
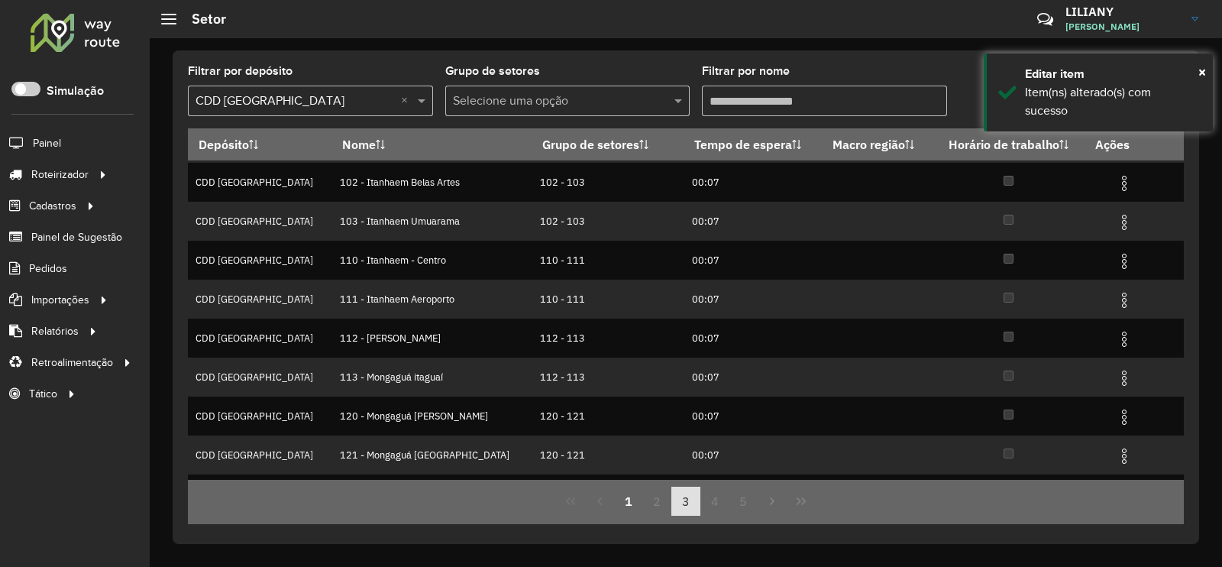
scroll to position [147, 0]
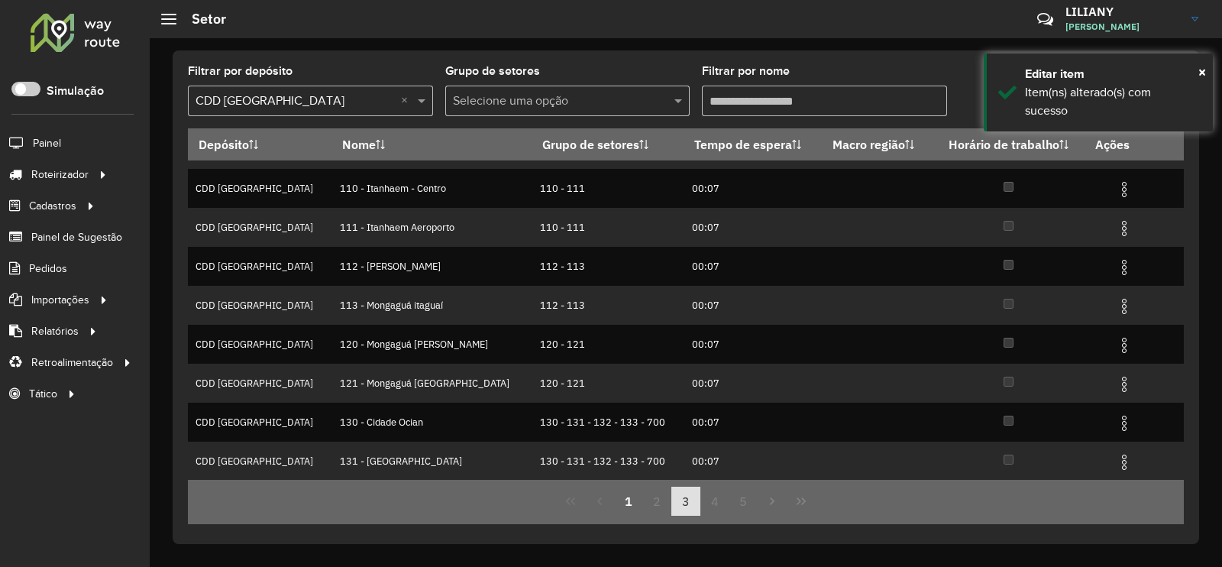
click at [691, 496] on button "3" at bounding box center [685, 500] width 29 height 29
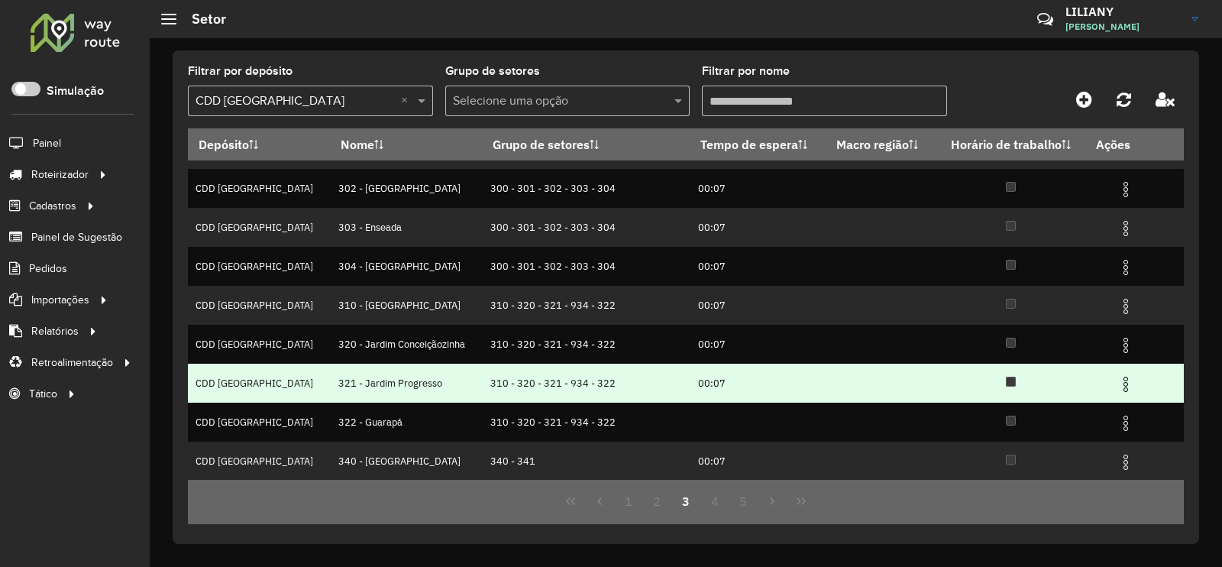
click at [1119, 385] on img at bounding box center [1125, 384] width 18 height 18
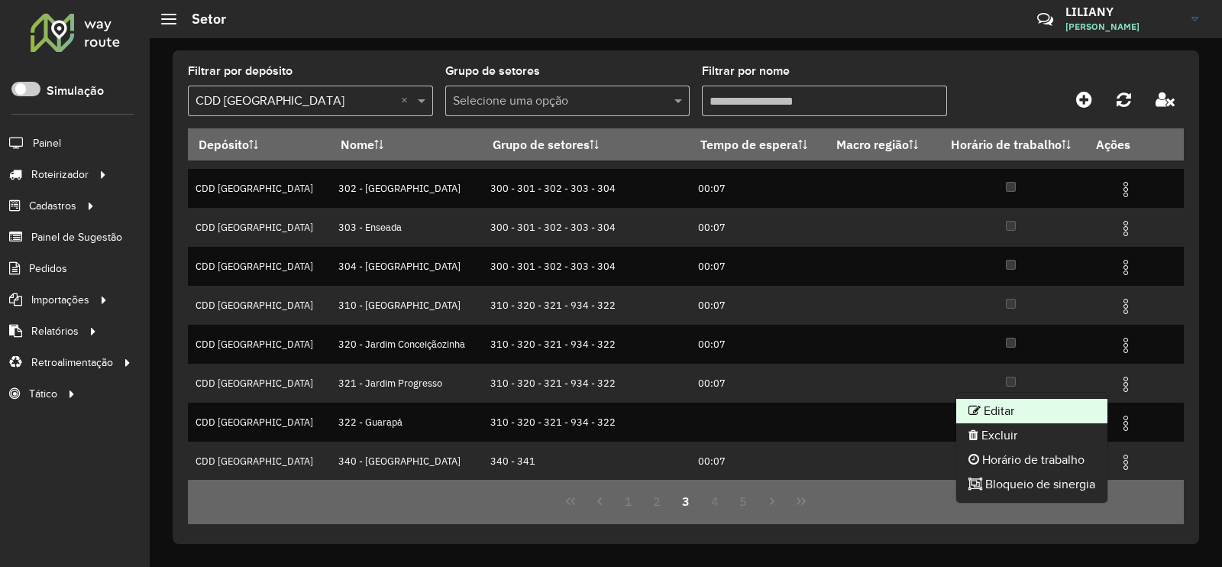
click at [1071, 404] on li "Editar" at bounding box center [1031, 411] width 151 height 24
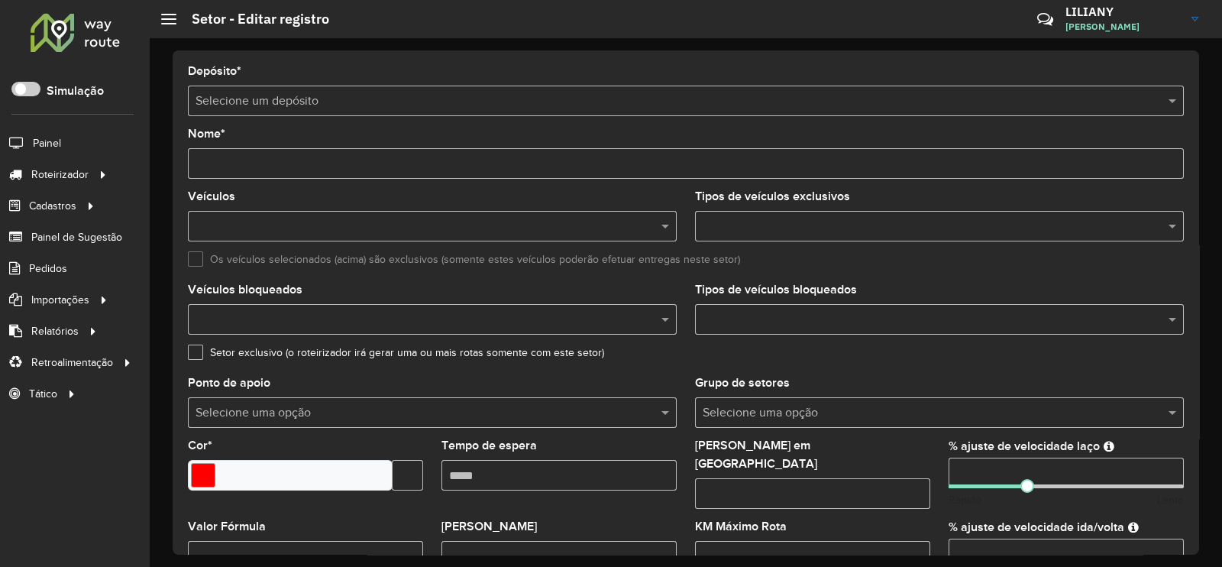
type input "**********"
type input "*******"
type input "*****"
type input "***"
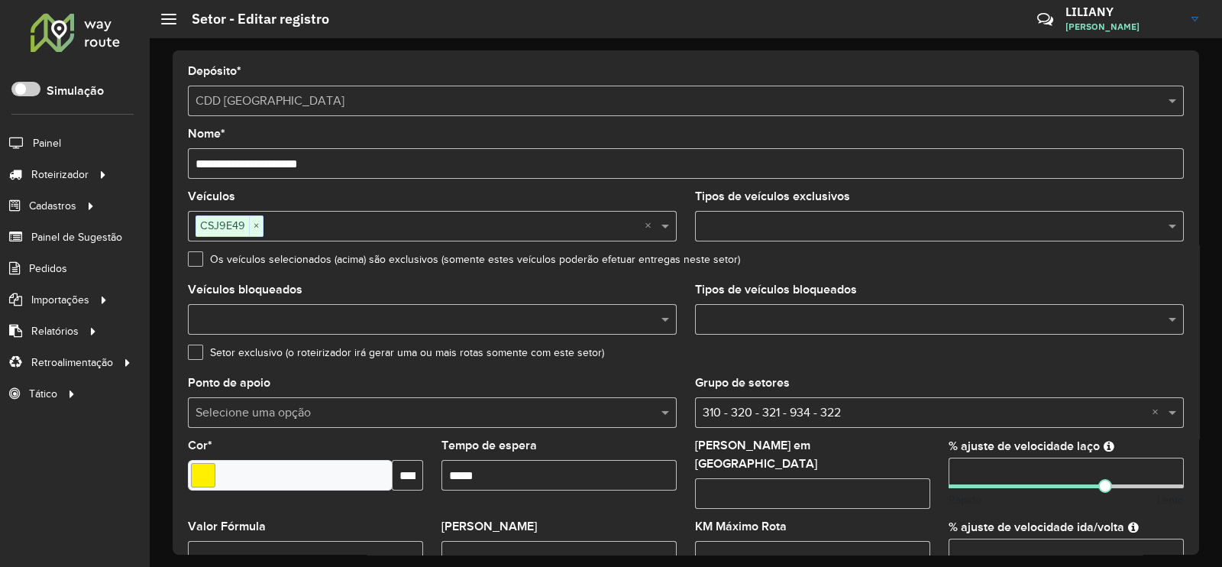
click at [740, 324] on input "text" at bounding box center [932, 320] width 466 height 18
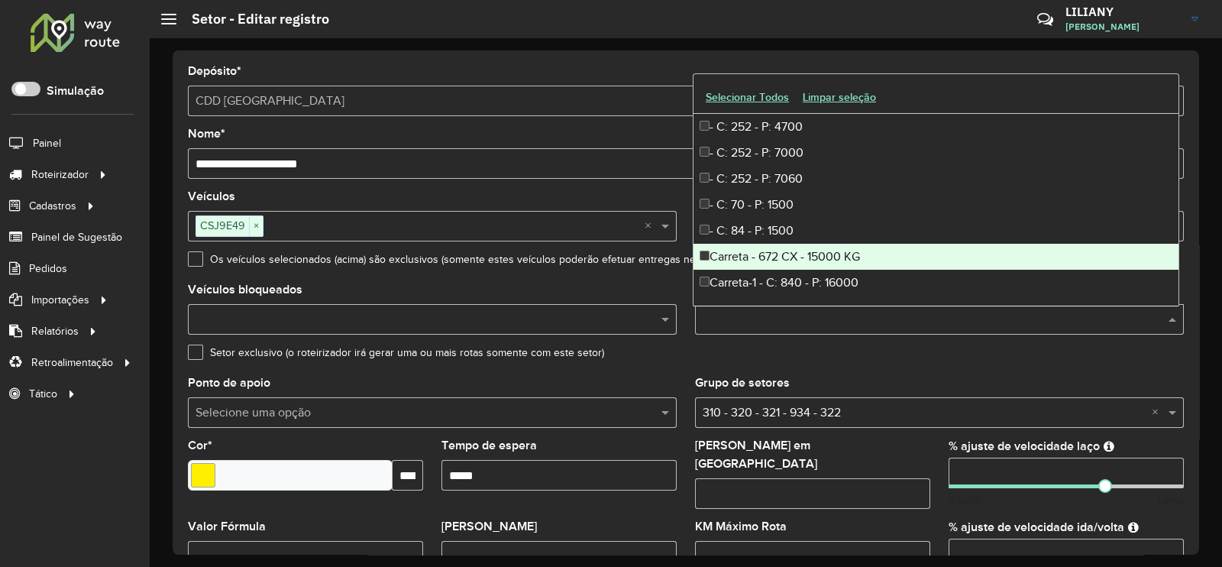
click at [809, 252] on div "Carreta - 672 CX - 15000 KG" at bounding box center [935, 257] width 485 height 26
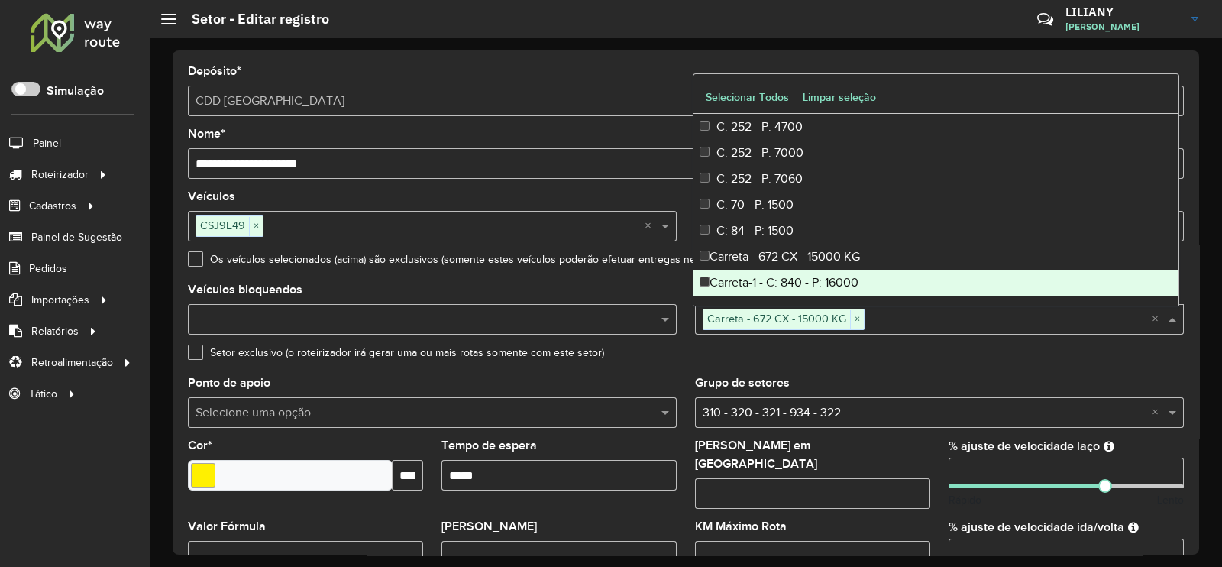
click at [816, 271] on div "Carreta-1 - C: 840 - P: 16000" at bounding box center [935, 283] width 485 height 26
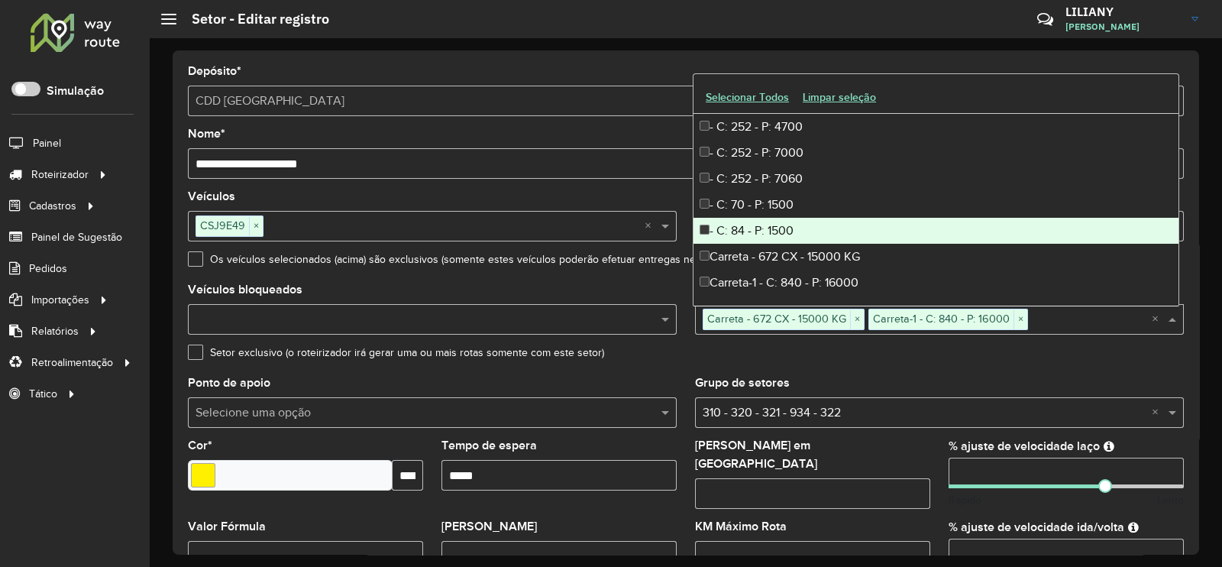
scroll to position [95, 0]
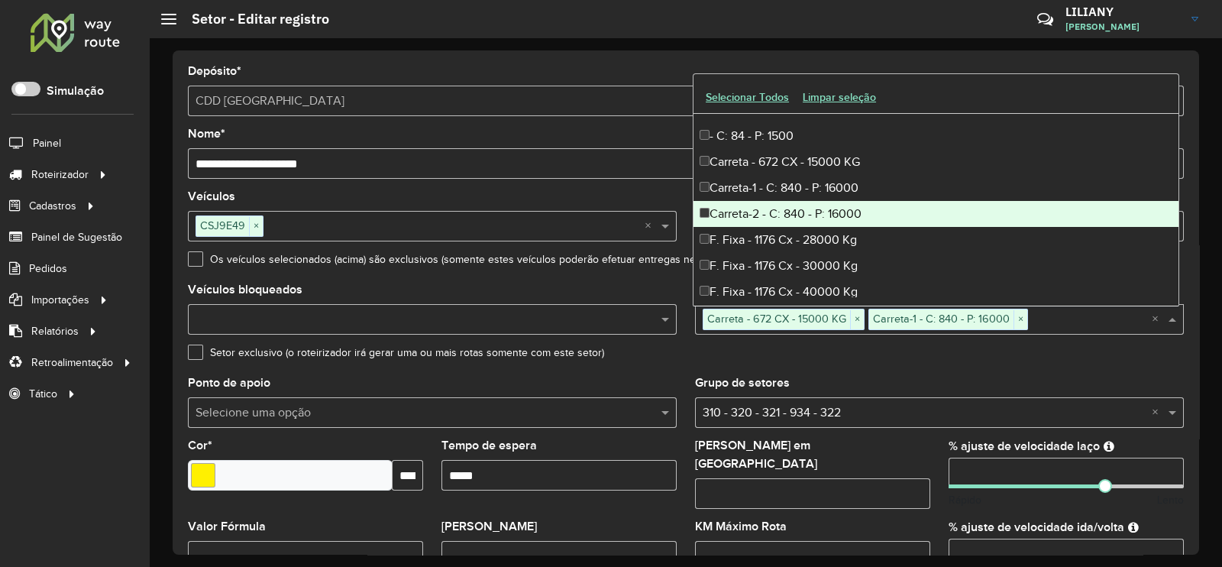
click at [833, 211] on div "Carreta-2 - C: 840 - P: 16000" at bounding box center [935, 214] width 485 height 26
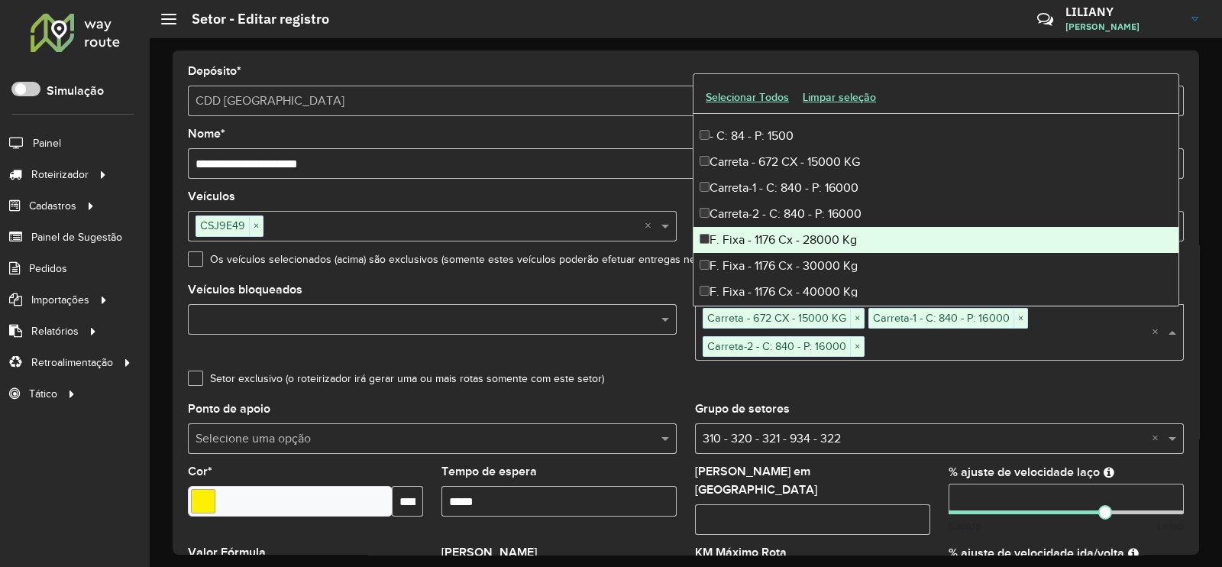
click at [840, 238] on div "F. Fixa - 1176 Cx - 28000 Kg" at bounding box center [935, 240] width 485 height 26
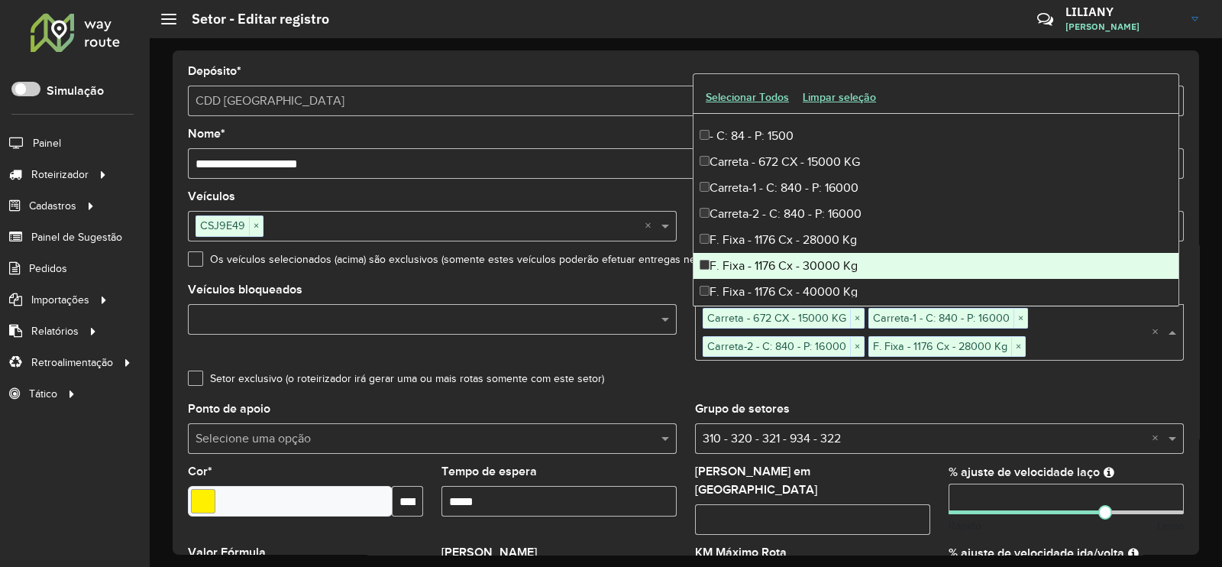
click at [830, 266] on div "F. Fixa - 1176 Cx - 30000 Kg" at bounding box center [935, 266] width 485 height 26
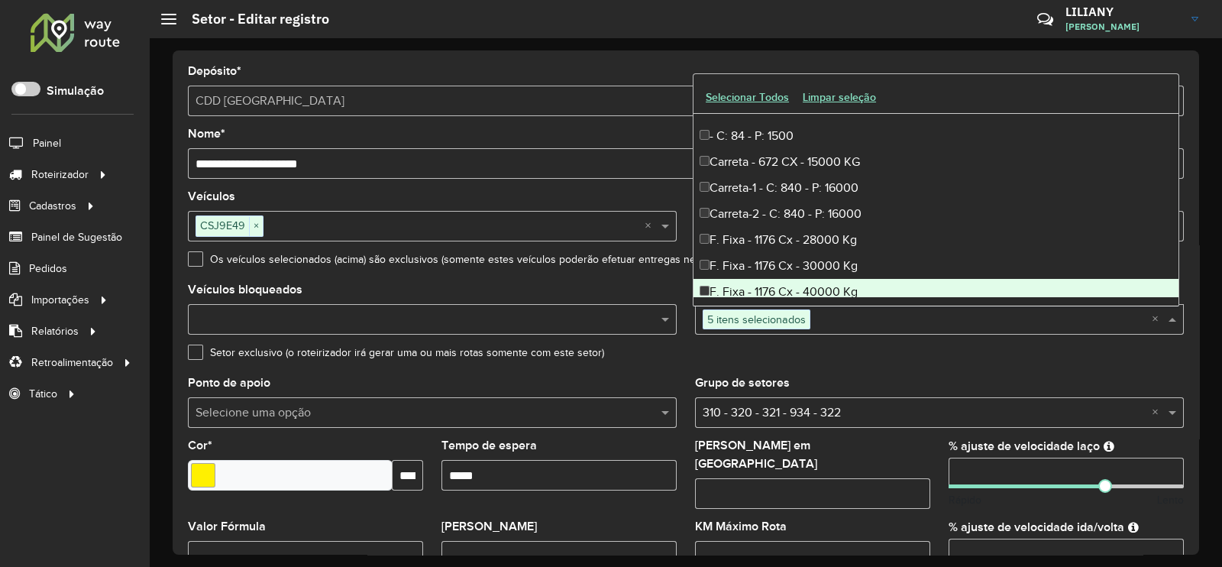
click at [823, 289] on div "F. Fixa - 1176 Cx - 40000 Kg" at bounding box center [935, 292] width 485 height 26
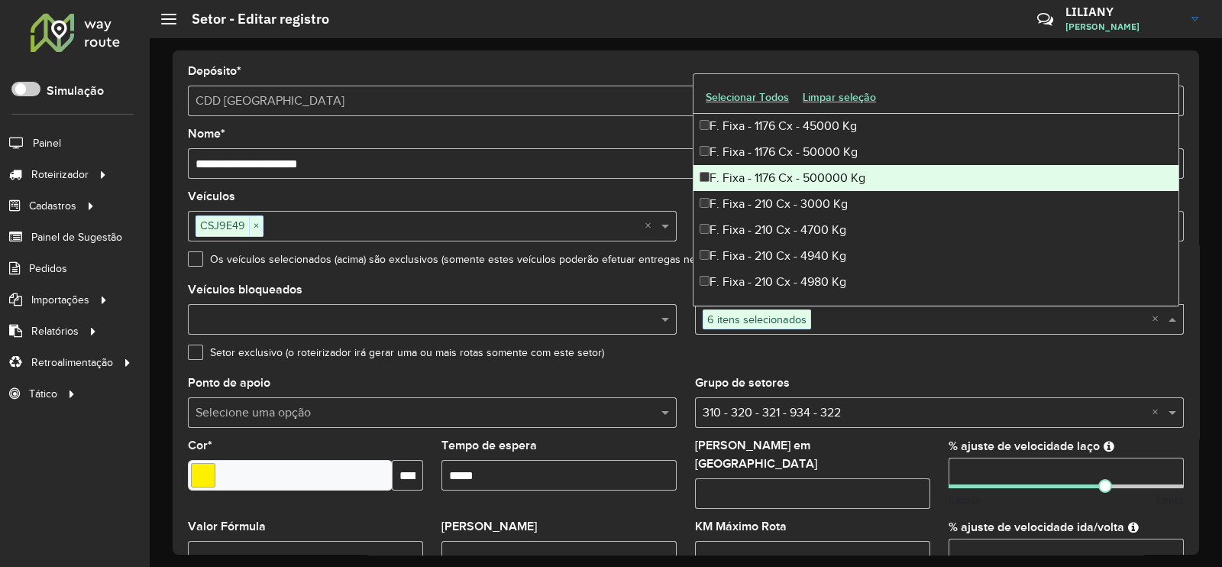
scroll to position [190, 0]
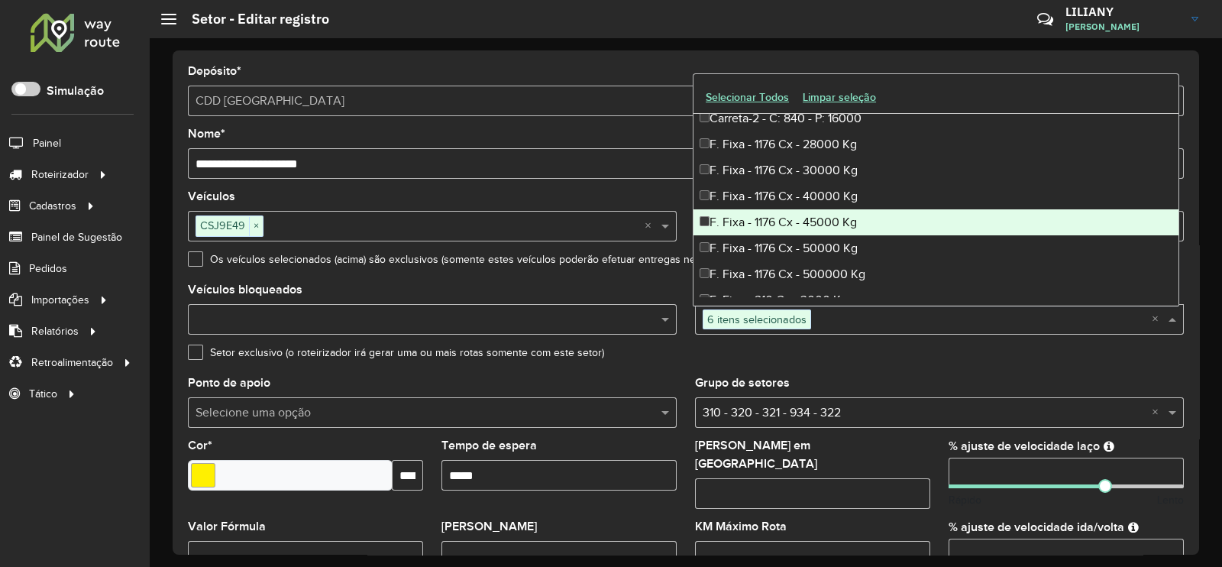
click at [817, 218] on div "F. Fixa - 1176 Cx - 45000 Kg" at bounding box center [935, 222] width 485 height 26
click at [817, 237] on div "F. Fixa - 1176 Cx - 50000 Kg" at bounding box center [935, 248] width 485 height 26
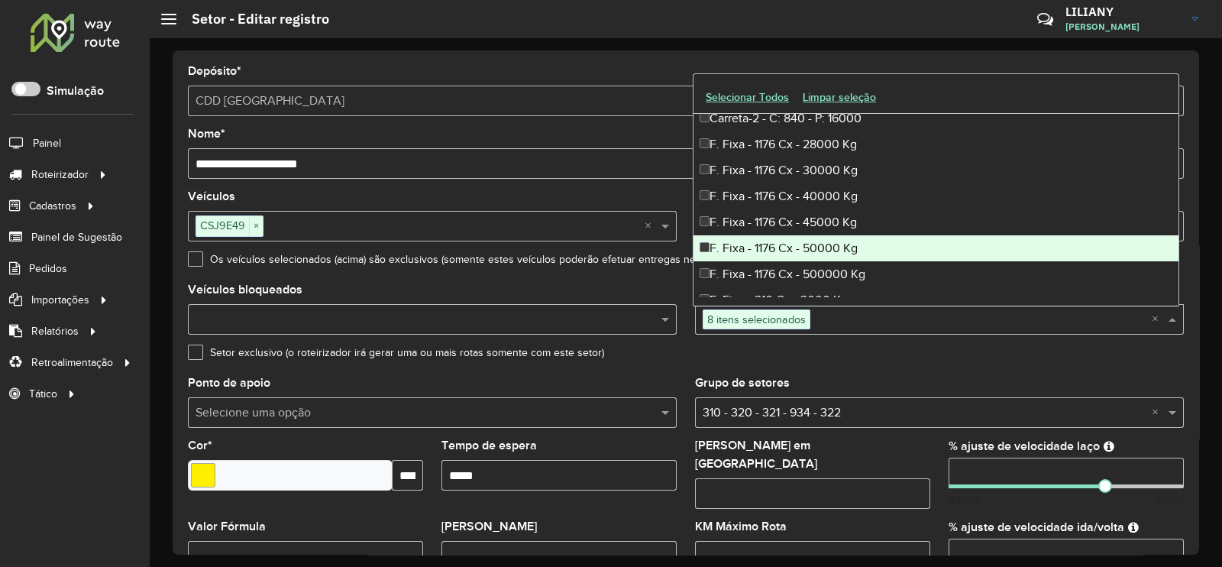
click at [817, 265] on div "F. Fixa - 1176 Cx - 500000 Kg" at bounding box center [935, 274] width 485 height 26
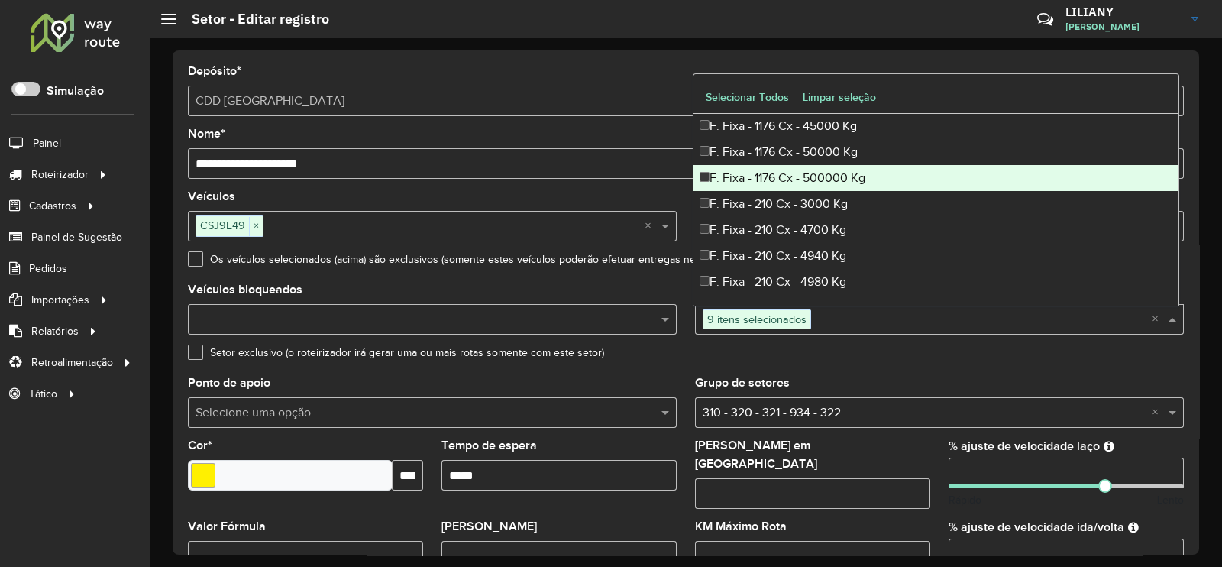
click at [814, 184] on div "F. Fixa - 1176 Cx - 500000 Kg" at bounding box center [935, 178] width 485 height 26
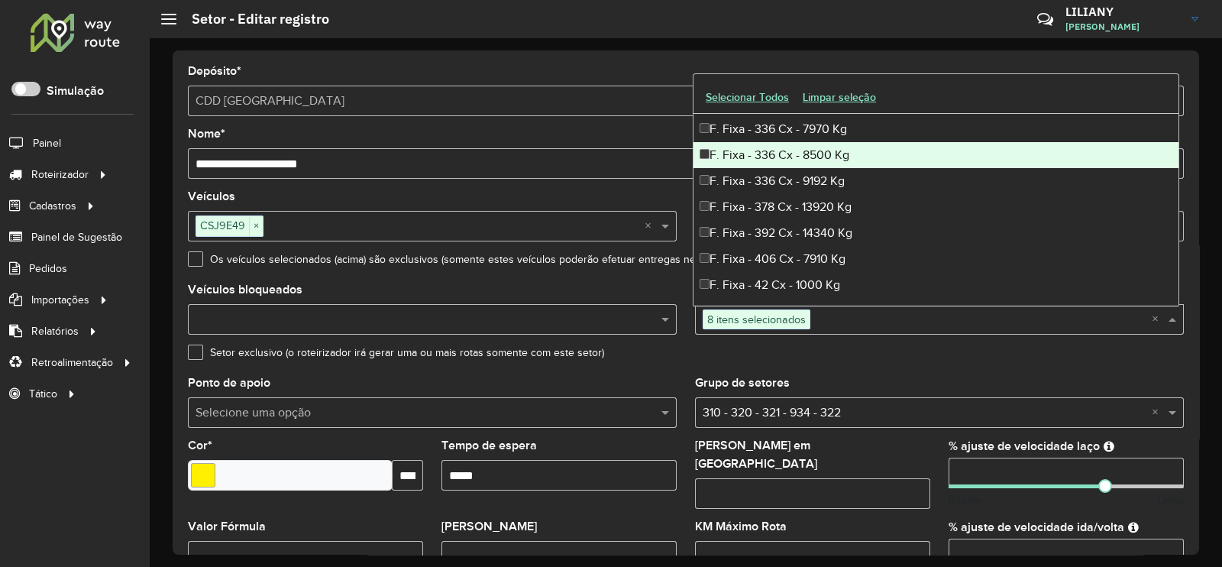
scroll to position [859, 0]
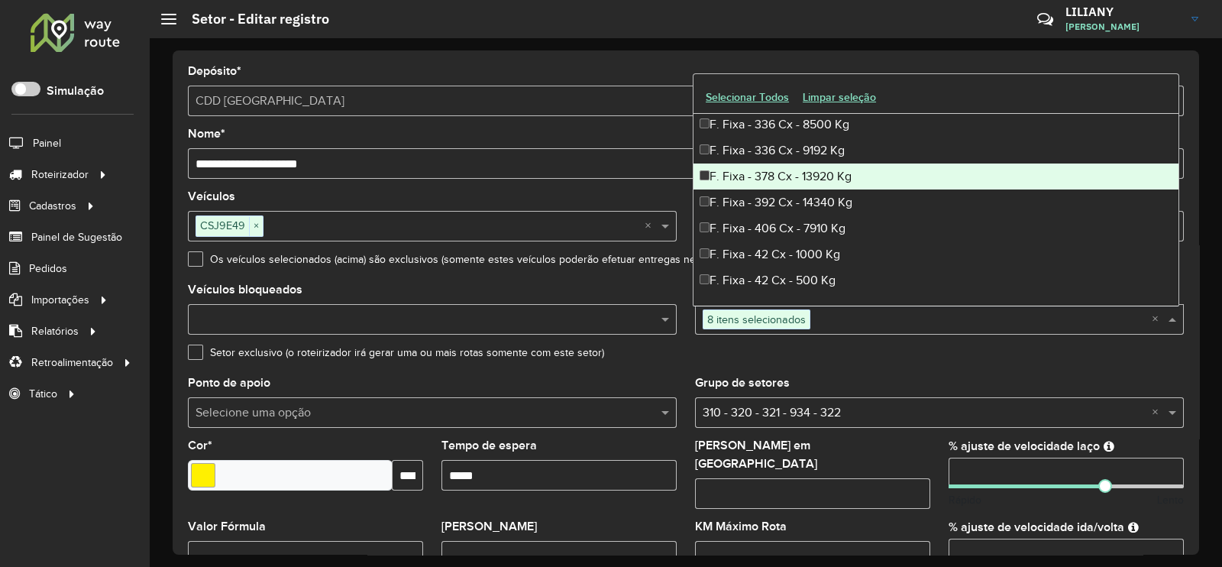
click at [793, 177] on div "F. Fixa - 378 Cx - 13920 Kg" at bounding box center [935, 176] width 485 height 26
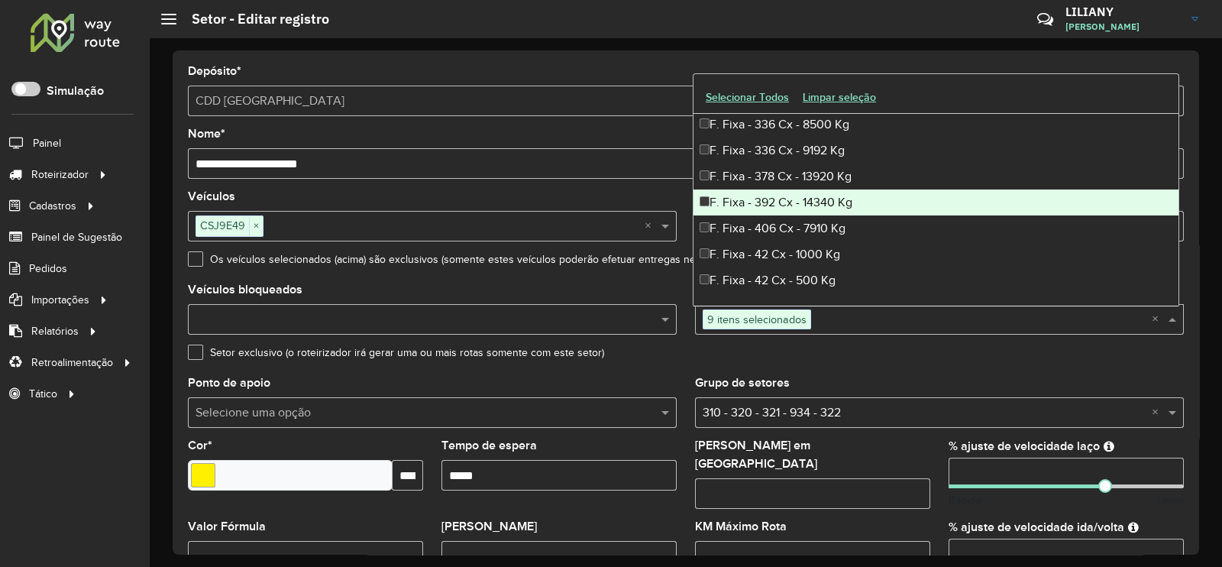
click at [796, 200] on div "F. Fixa - 392 Cx - 14340 Kg" at bounding box center [935, 202] width 485 height 26
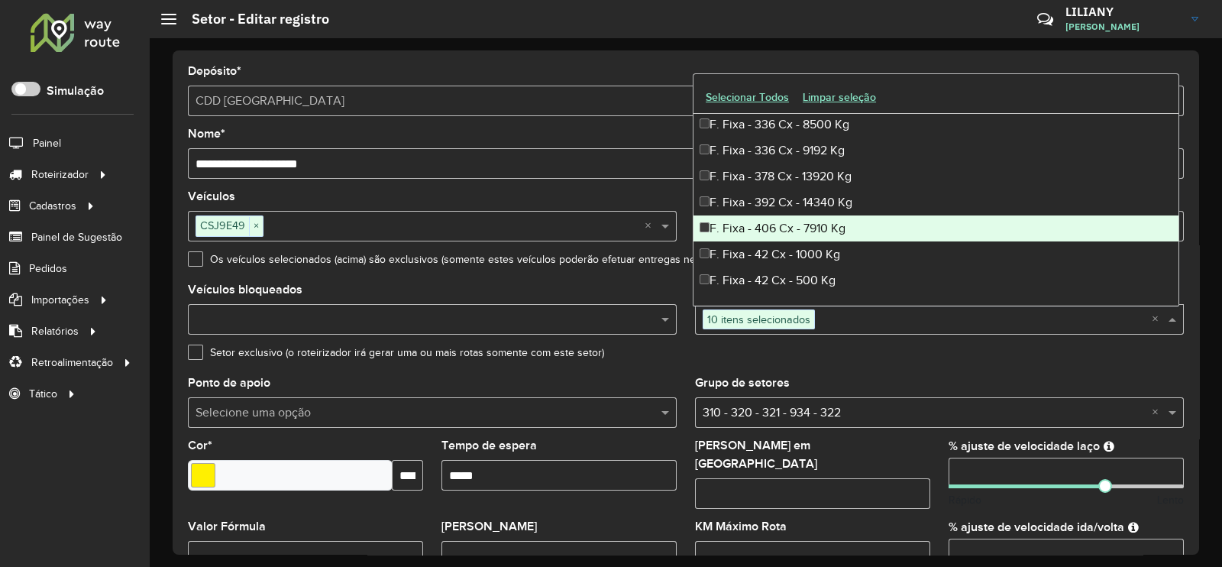
click at [794, 226] on div "F. Fixa - 406 Cx - 7910 Kg" at bounding box center [935, 228] width 485 height 26
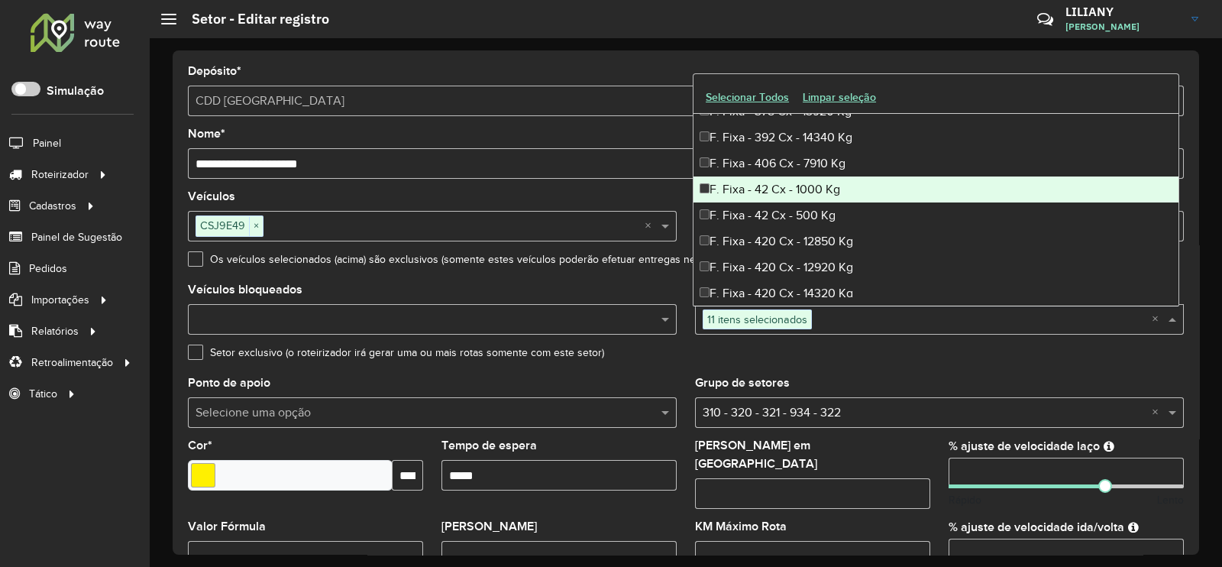
scroll to position [955, 0]
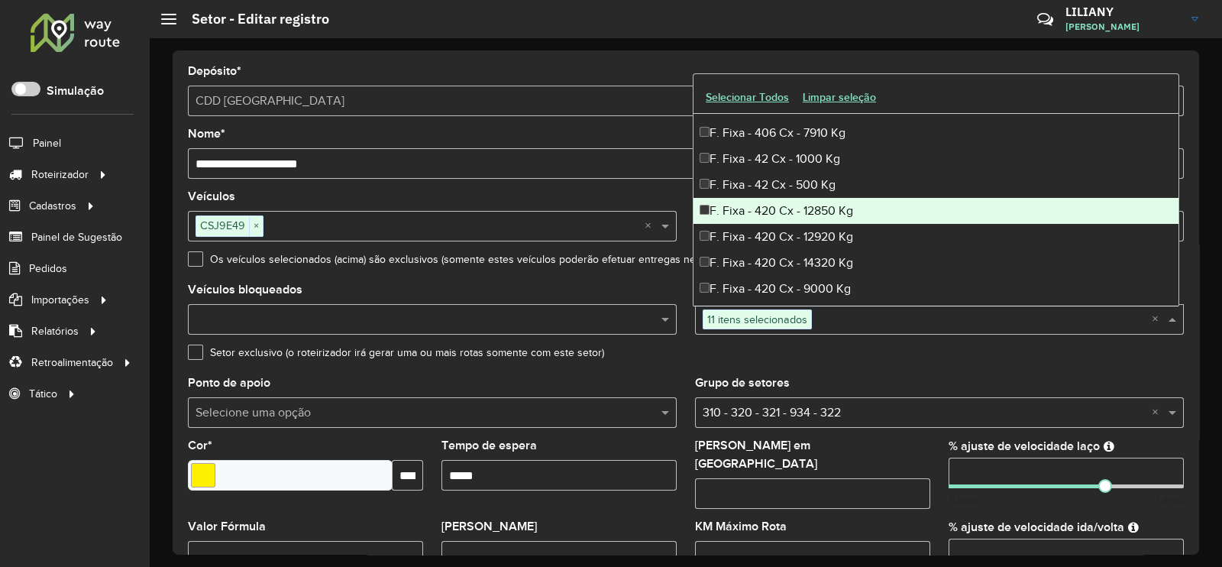
click at [793, 215] on div "F. Fixa - 420 Cx - 12850 Kg" at bounding box center [935, 211] width 485 height 26
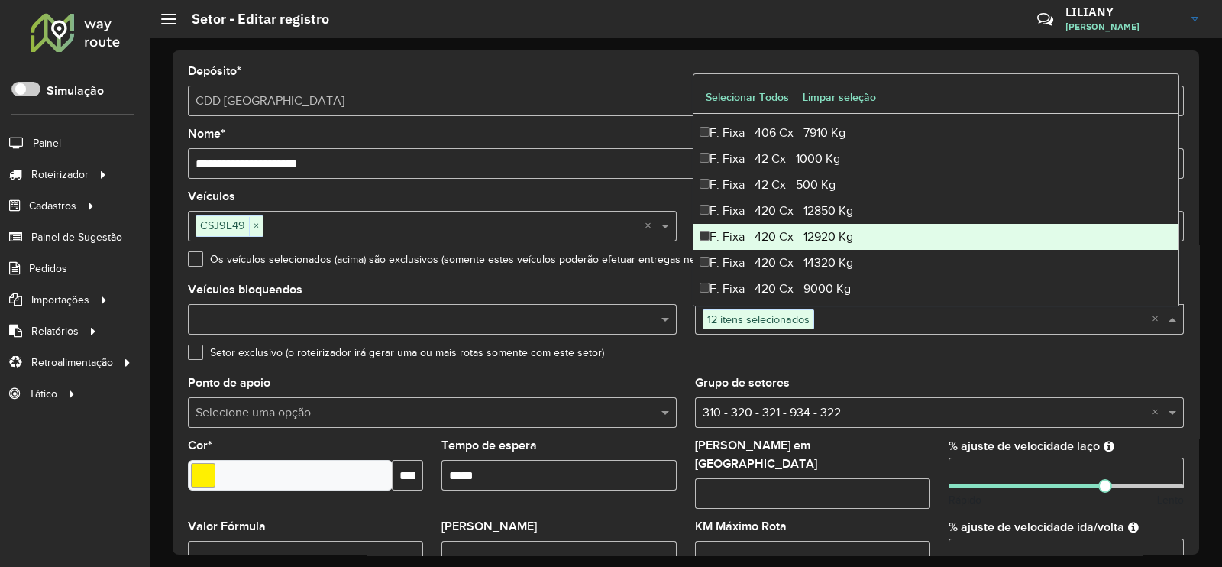
click at [794, 234] on div "F. Fixa - 420 Cx - 12920 Kg" at bounding box center [935, 237] width 485 height 26
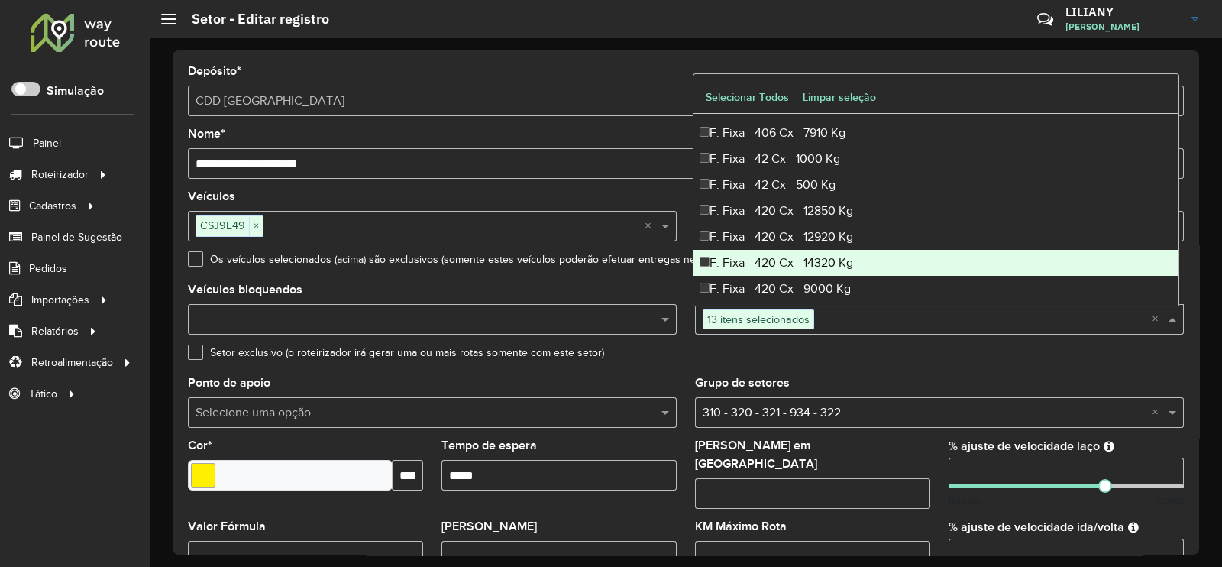
click at [793, 257] on div "F. Fixa - 420 Cx - 14320 Kg" at bounding box center [935, 263] width 485 height 26
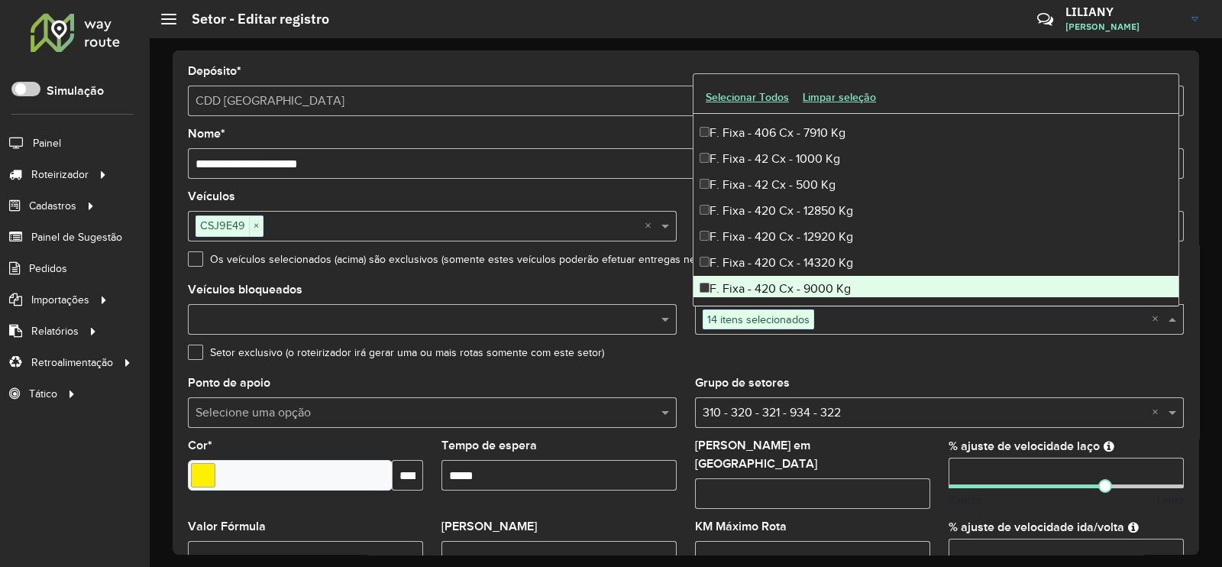
click at [787, 283] on div "F. Fixa - 420 Cx - 9000 Kg" at bounding box center [935, 289] width 485 height 26
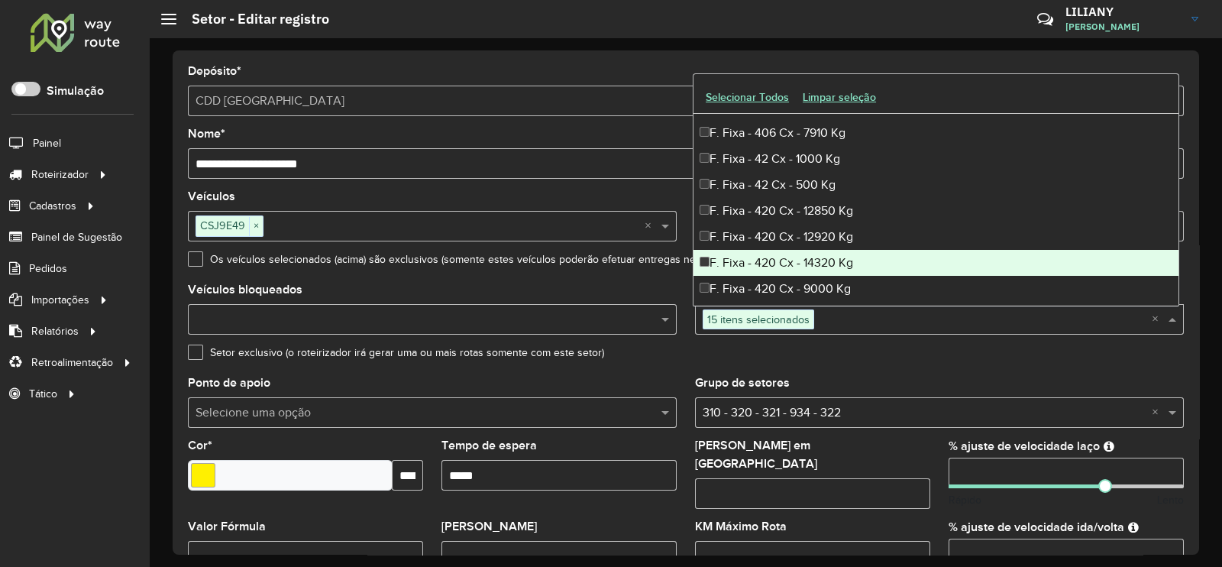
scroll to position [1050, 0]
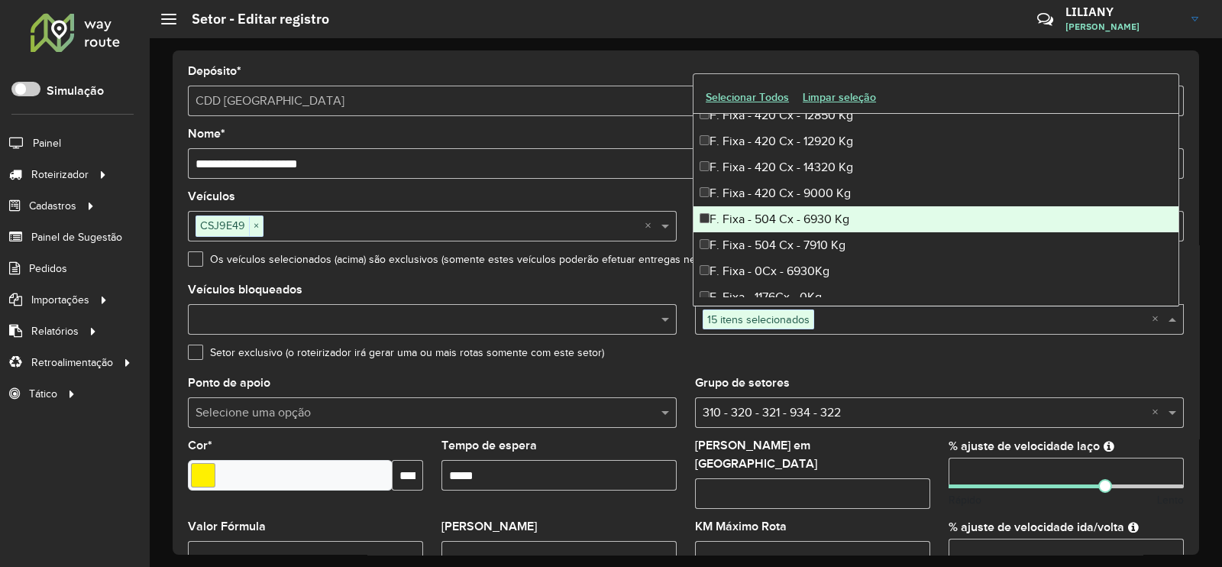
click at [804, 223] on div "F. Fixa - 504 Cx - 6930 Kg" at bounding box center [935, 219] width 485 height 26
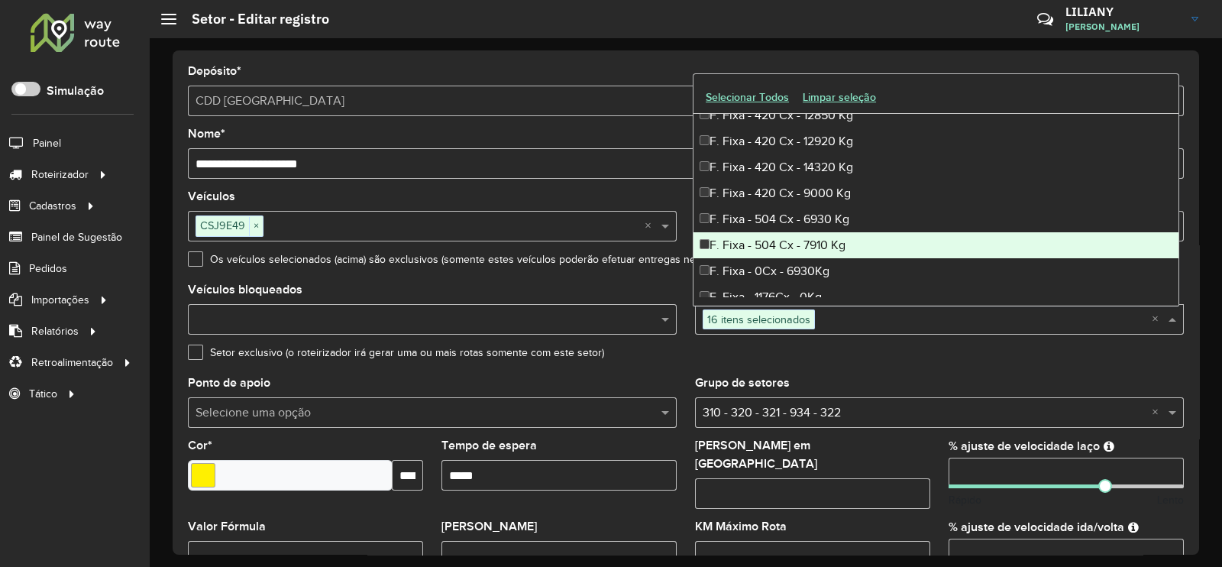
click at [802, 244] on div "F. Fixa - 504 Cx - 7910 Kg" at bounding box center [935, 245] width 485 height 26
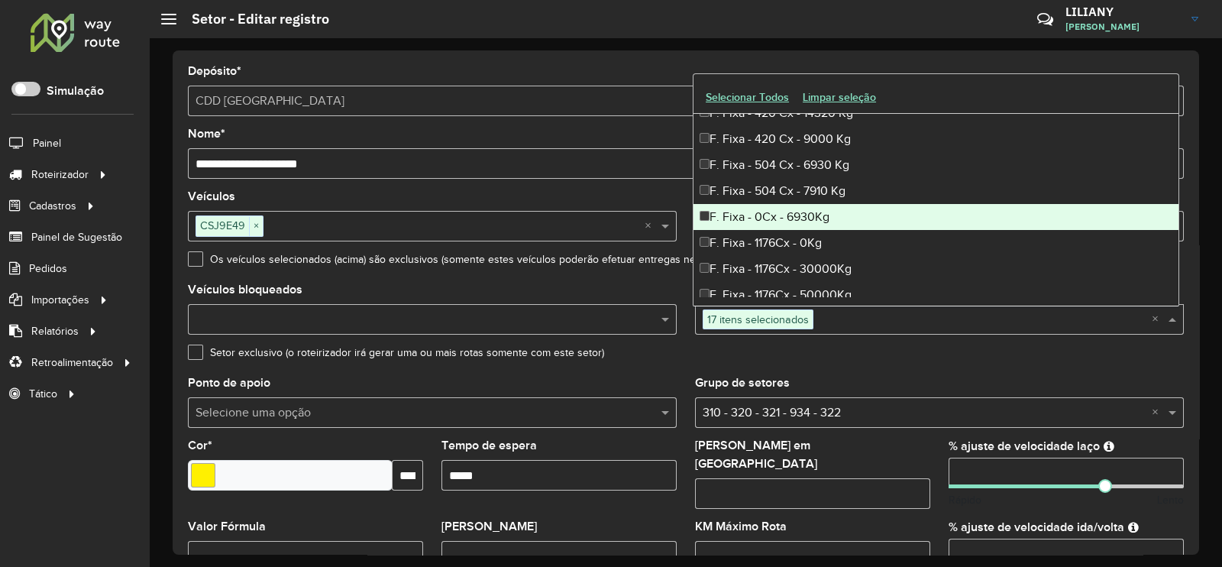
scroll to position [1145, 0]
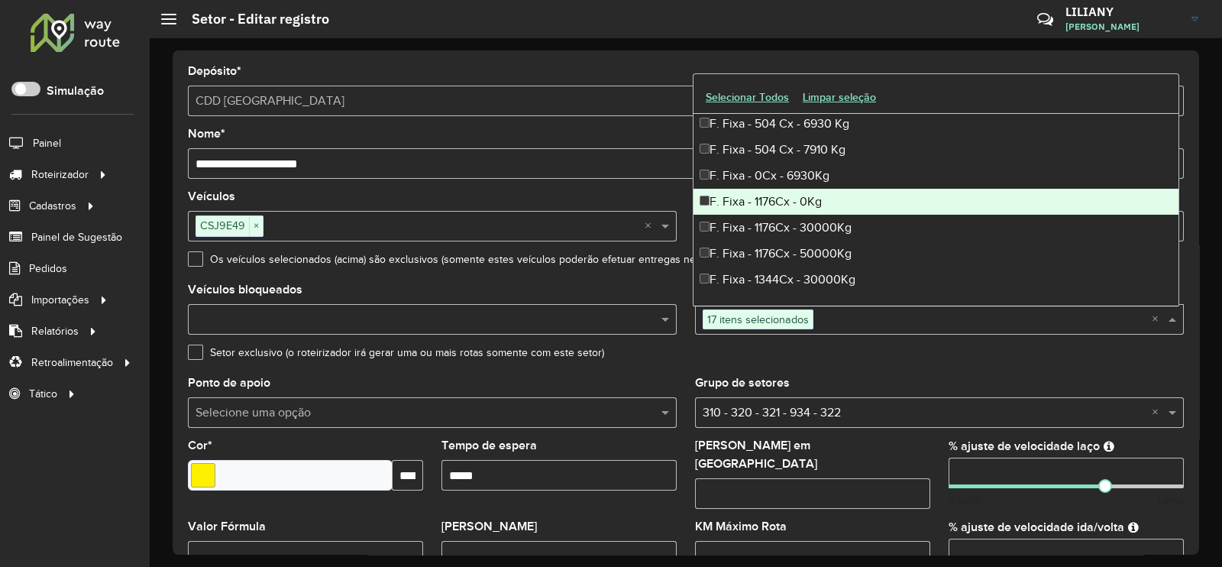
click at [814, 206] on div "F. Fixa - 1176Cx - 0Kg" at bounding box center [935, 202] width 485 height 26
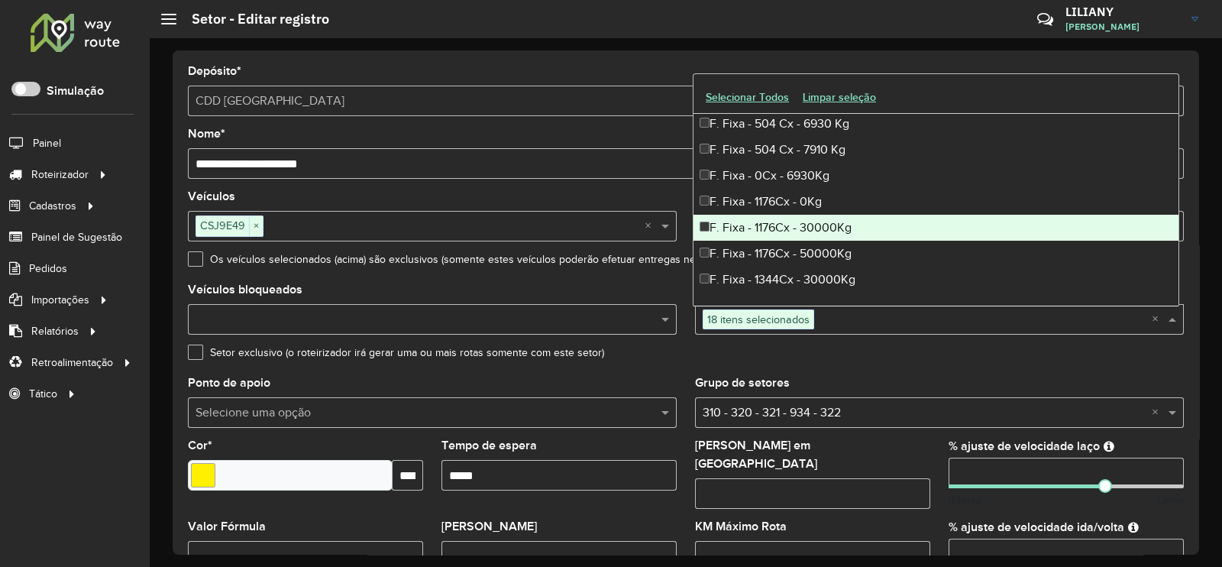
click at [814, 227] on div "F. Fixa - 1176Cx - 30000Kg" at bounding box center [935, 228] width 485 height 26
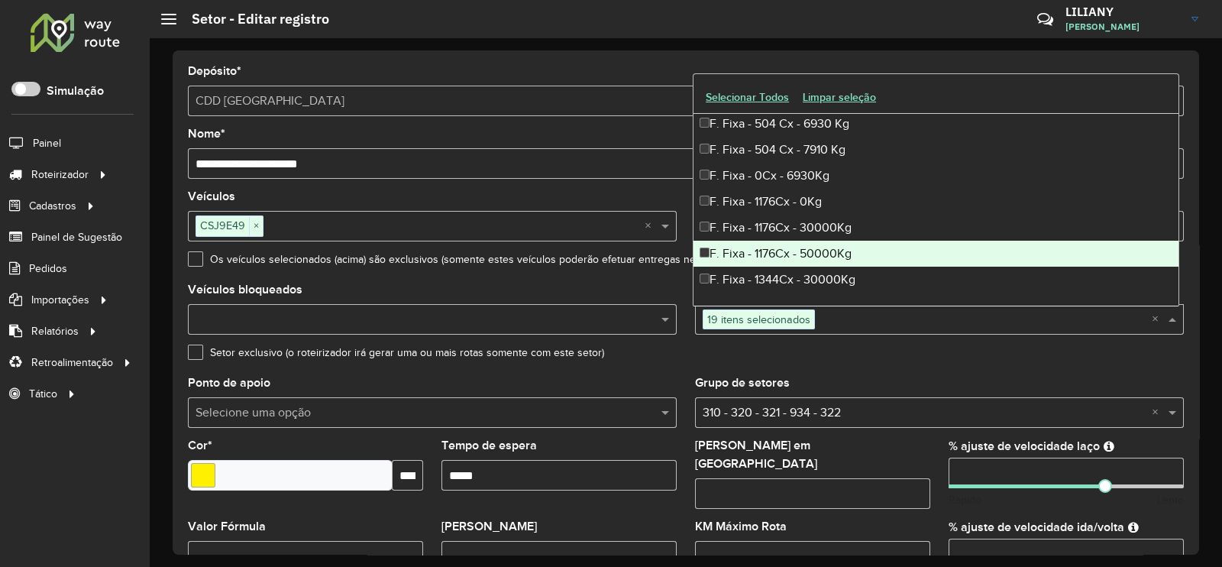
click at [812, 250] on div "F. Fixa - 1176Cx - 50000Kg" at bounding box center [935, 254] width 485 height 26
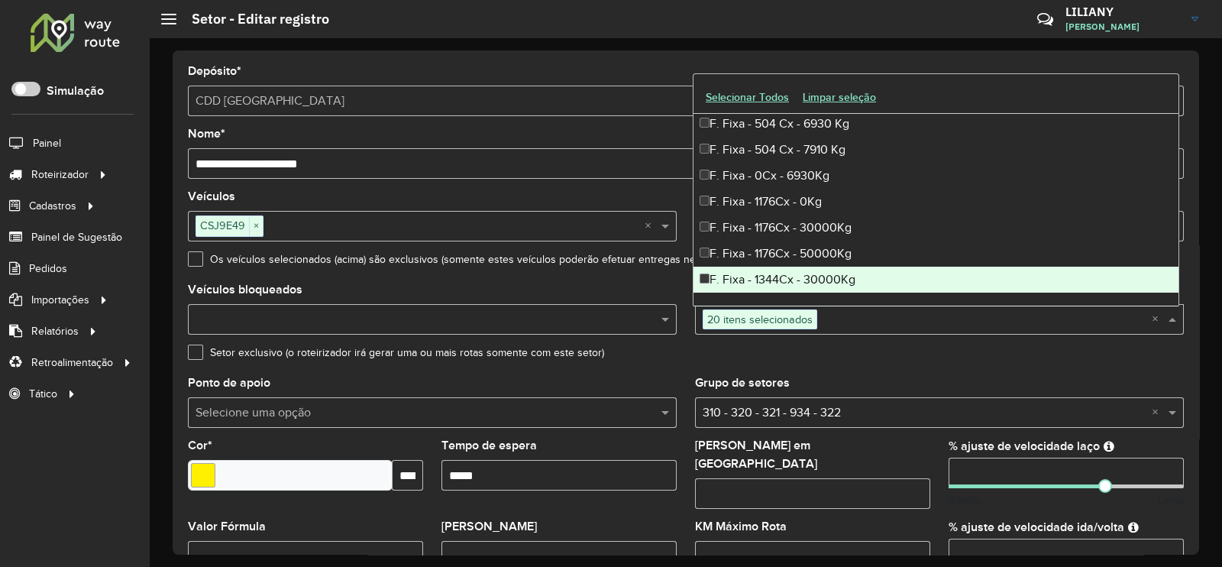
click at [816, 273] on div "F. Fixa - 1344Cx - 30000Kg" at bounding box center [935, 279] width 485 height 26
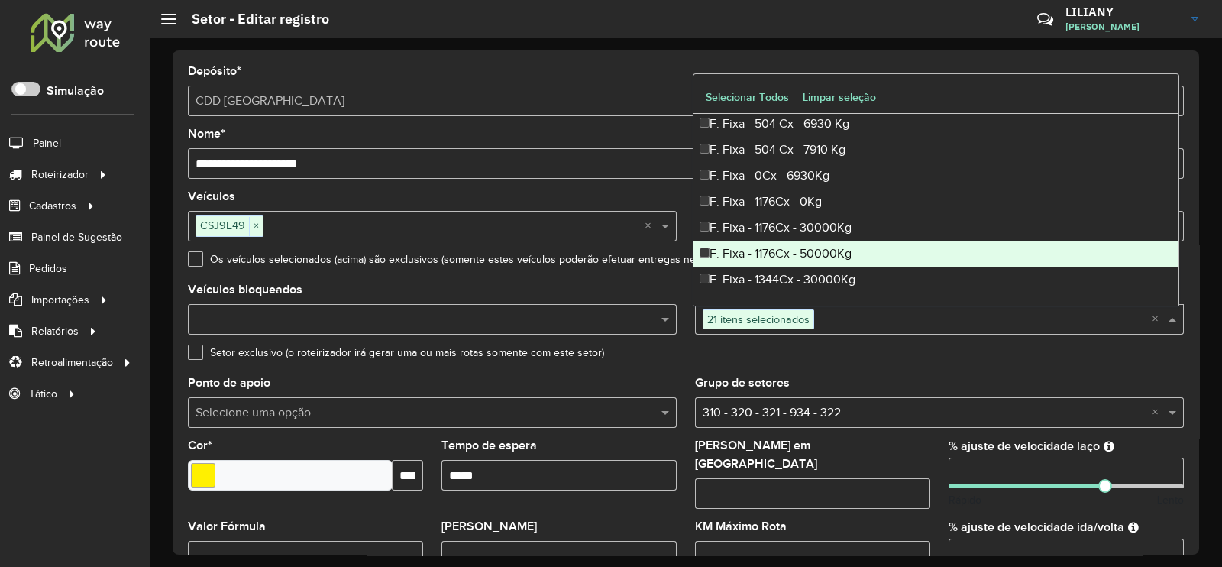
scroll to position [1240, 0]
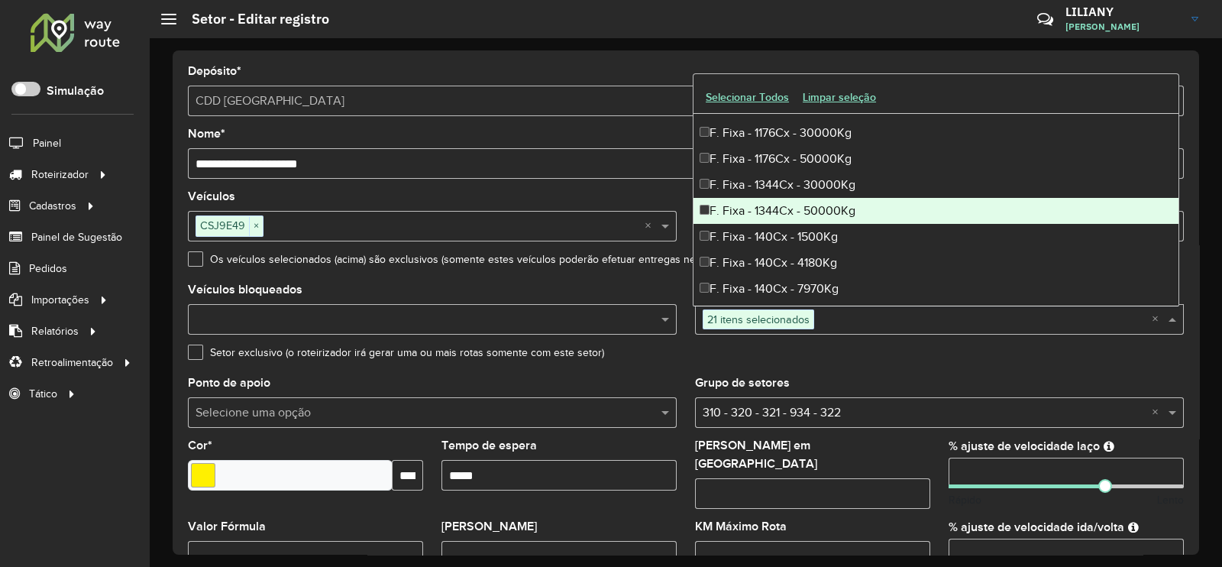
click at [809, 203] on div "F. Fixa - 1344Cx - 50000Kg" at bounding box center [935, 211] width 485 height 26
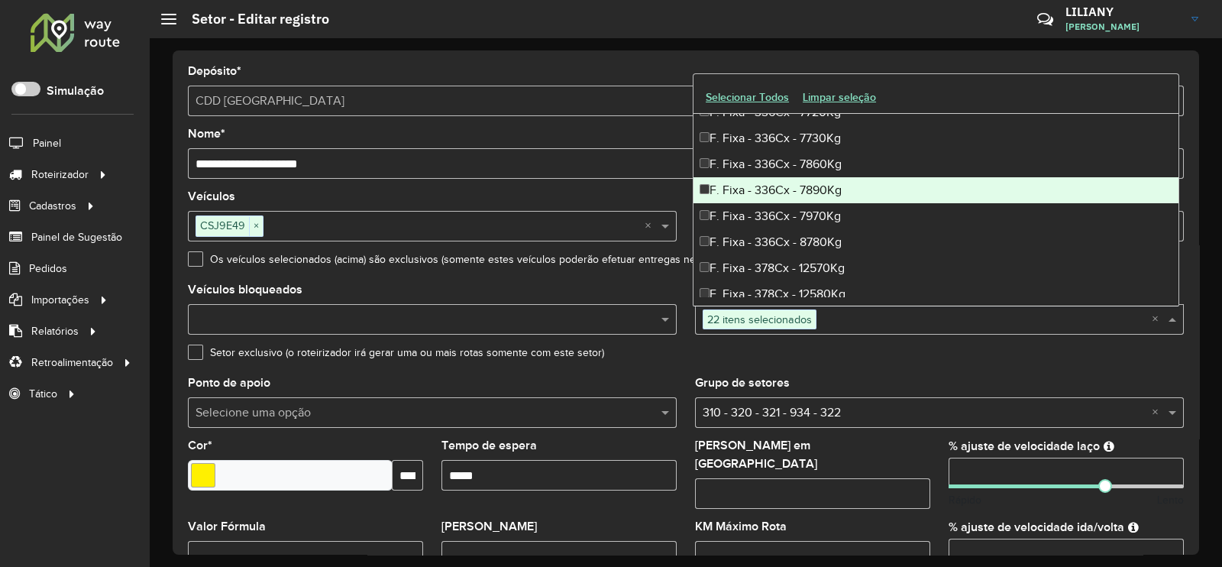
scroll to position [2576, 0]
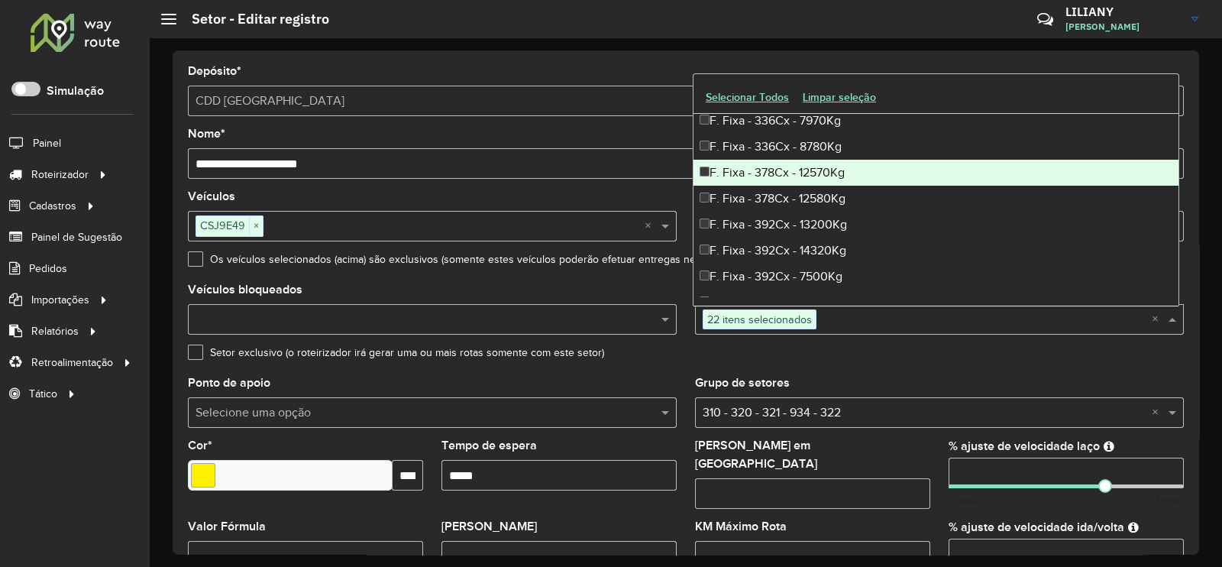
click at [793, 173] on div "F. Fixa - 378Cx - 12570Kg" at bounding box center [935, 173] width 485 height 26
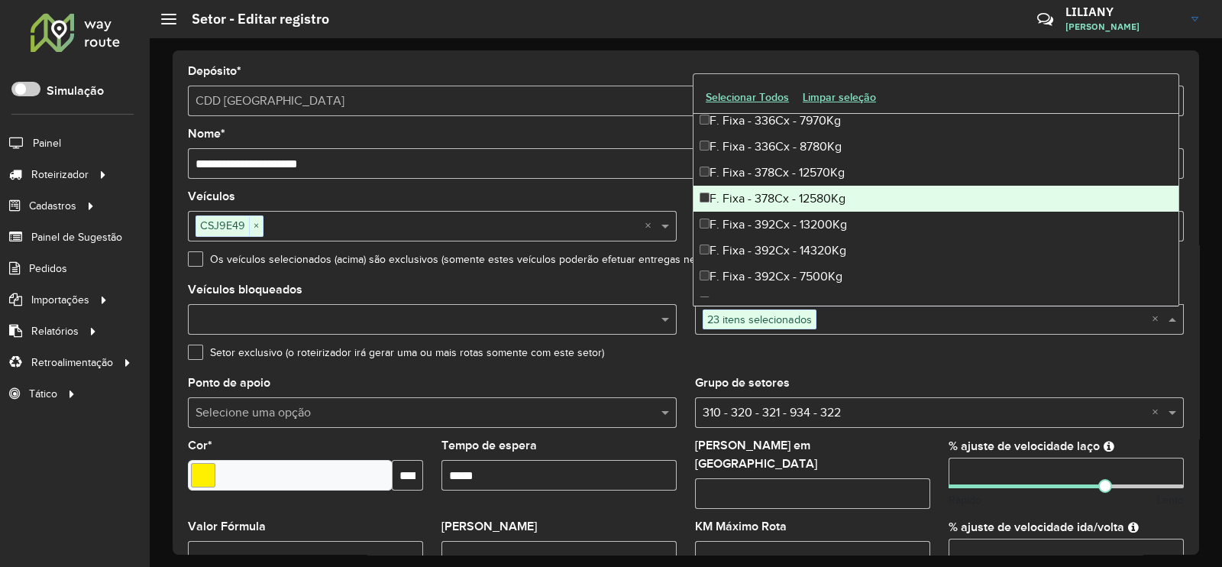
click at [786, 203] on div "F. Fixa - 378Cx - 12580Kg" at bounding box center [935, 199] width 485 height 26
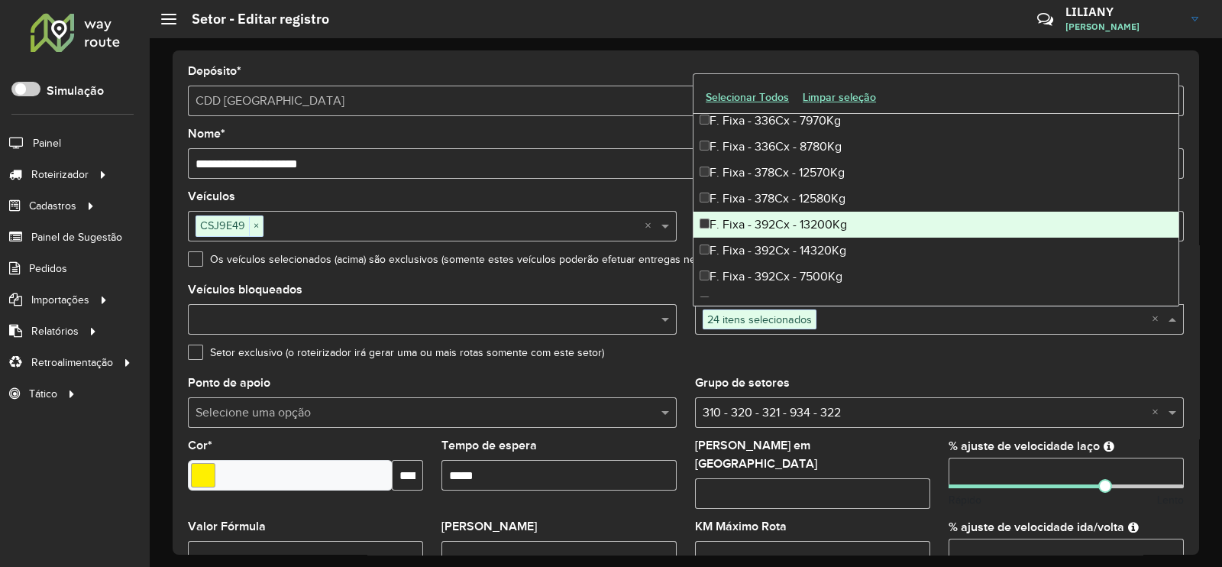
click at [780, 228] on div "F. Fixa - 392Cx - 13200Kg" at bounding box center [935, 225] width 485 height 26
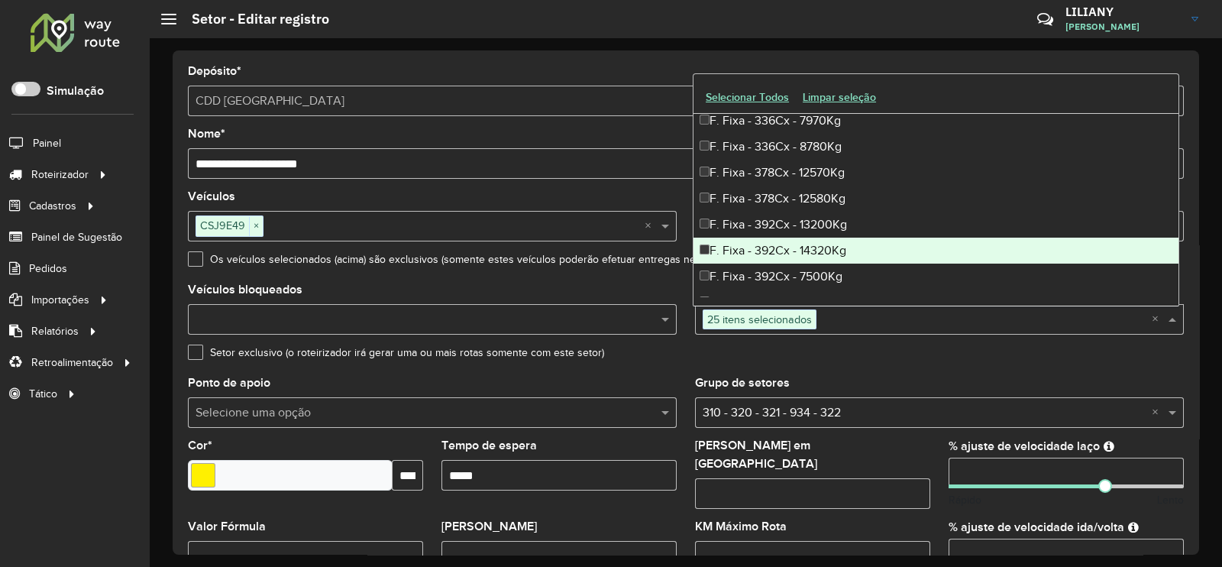
click at [780, 256] on div "F. Fixa - 392Cx - 14320Kg" at bounding box center [935, 250] width 485 height 26
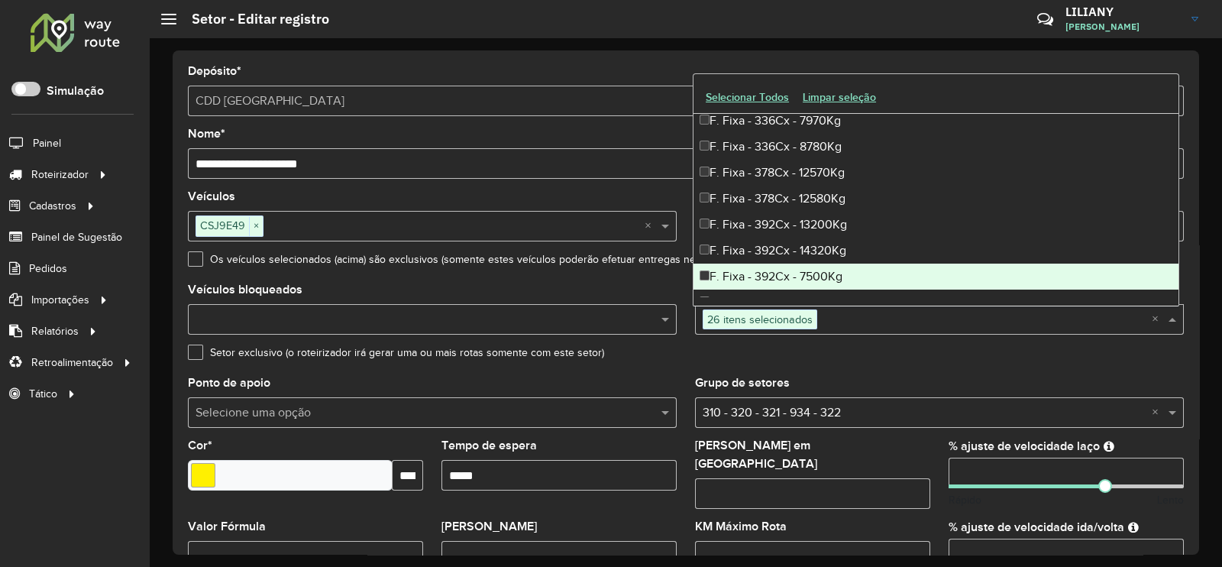
click at [796, 283] on div "F. Fixa - 392Cx - 7500Kg" at bounding box center [935, 276] width 485 height 26
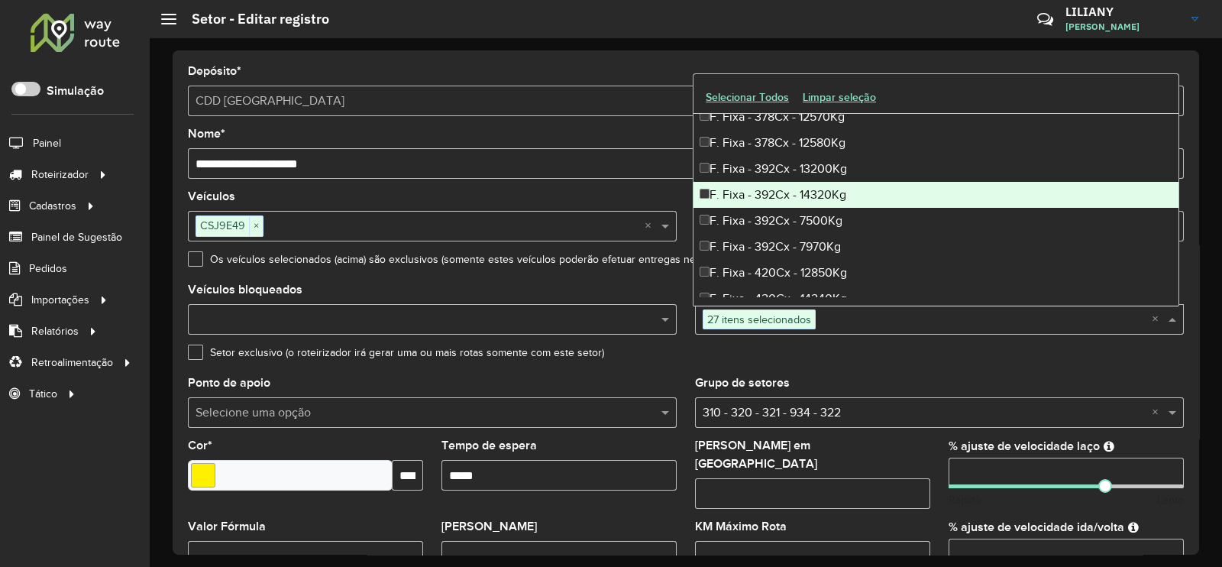
scroll to position [2672, 0]
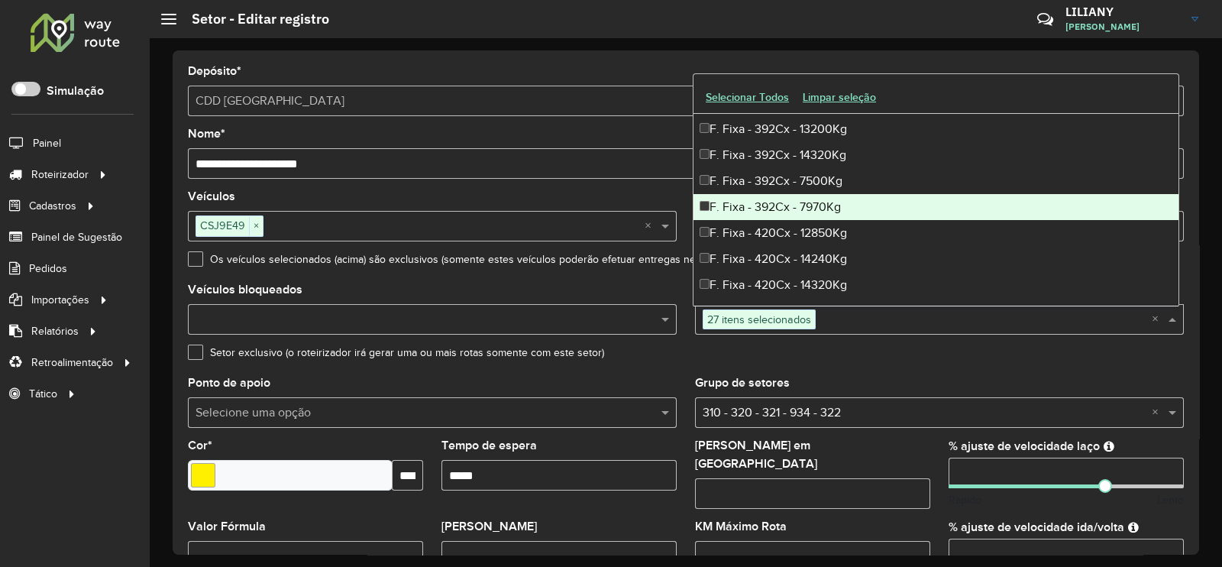
click at [798, 208] on div "F. Fixa - 392Cx - 7970Kg" at bounding box center [935, 207] width 485 height 26
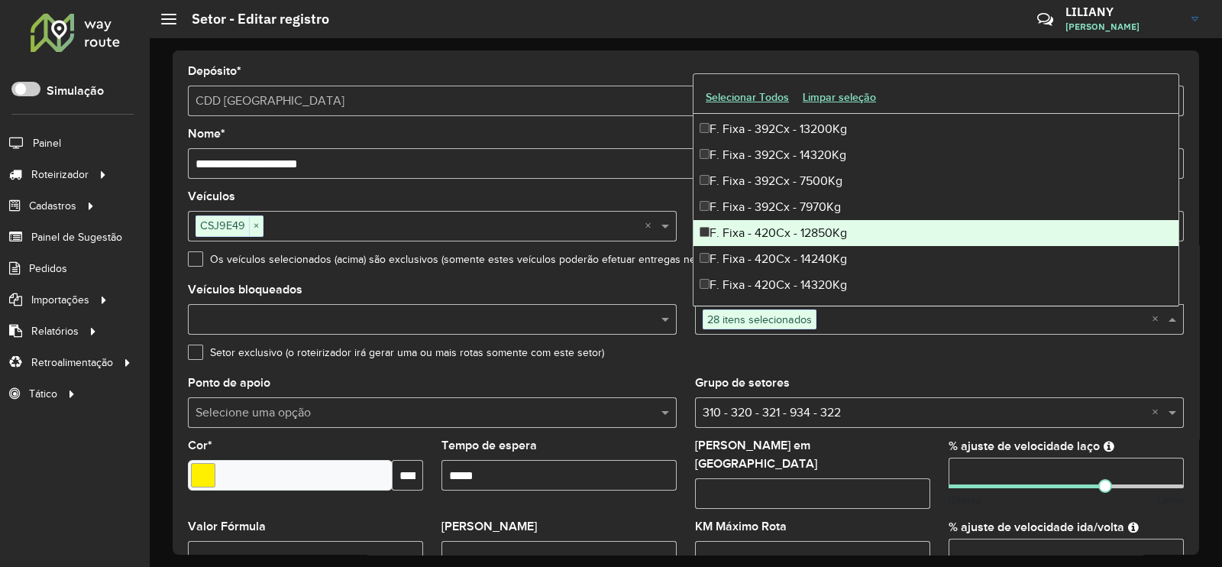
click at [796, 230] on div "F. Fixa - 420Cx - 12850Kg" at bounding box center [935, 233] width 485 height 26
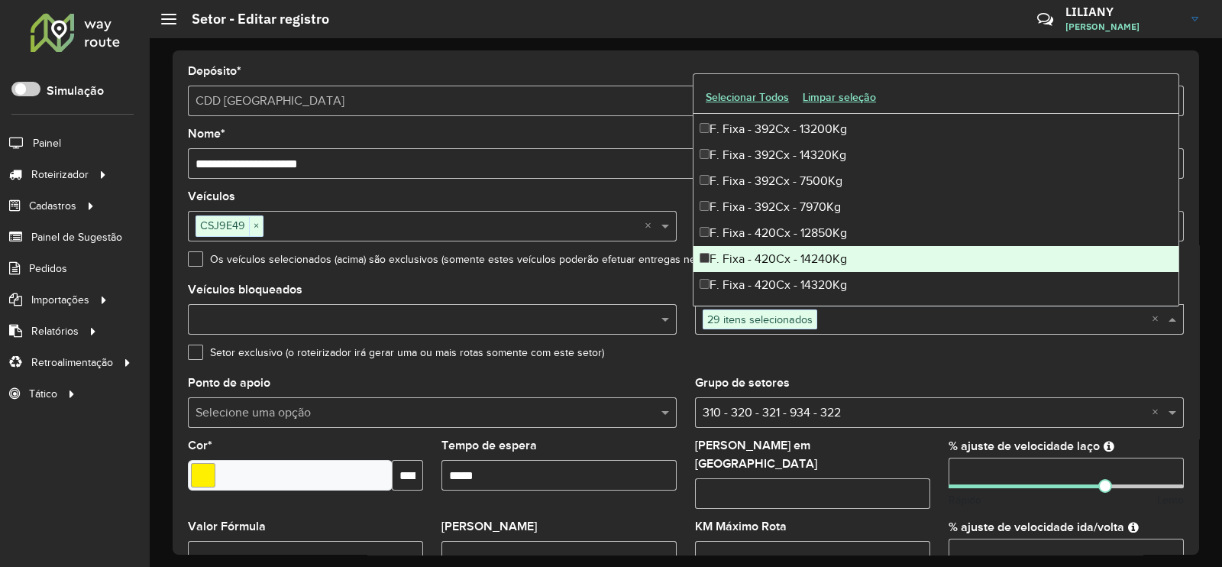
click at [795, 258] on div "F. Fixa - 420Cx - 14240Kg" at bounding box center [935, 259] width 485 height 26
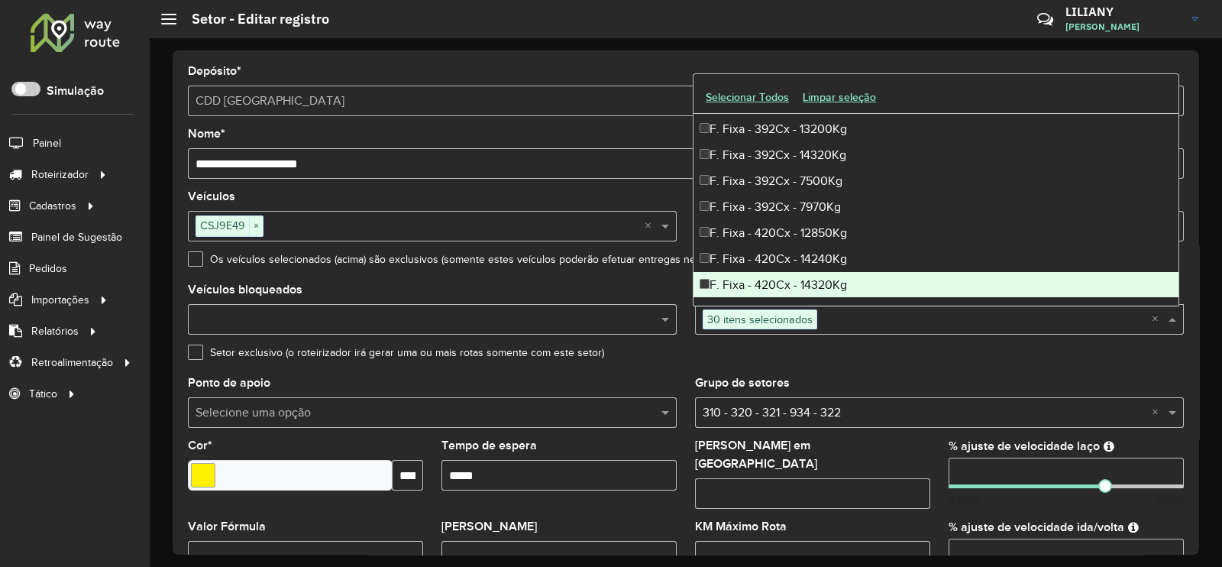
click at [796, 276] on div "F. Fixa - 420Cx - 14320Kg" at bounding box center [935, 285] width 485 height 26
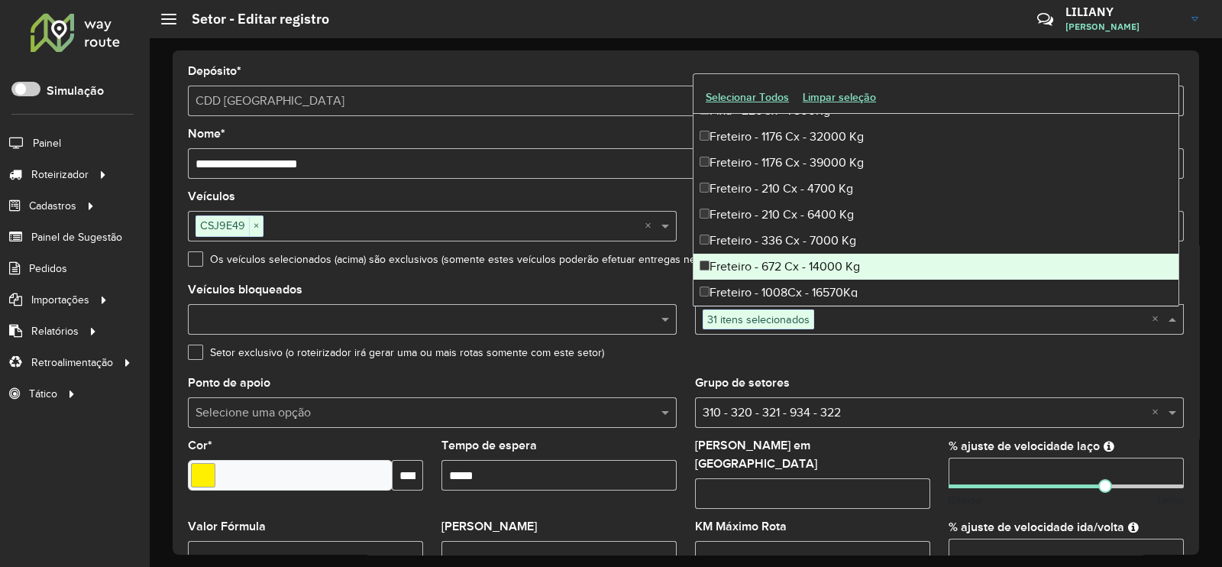
scroll to position [2958, 0]
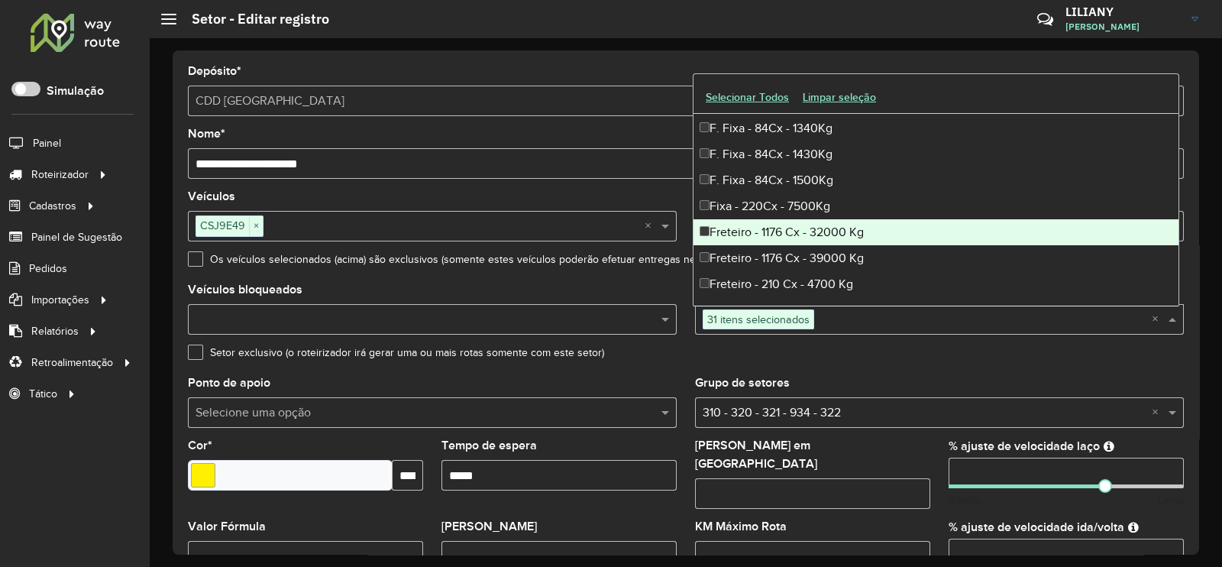
click at [820, 227] on div "Freteiro - 1176 Cx - 32000 Kg" at bounding box center [935, 232] width 485 height 26
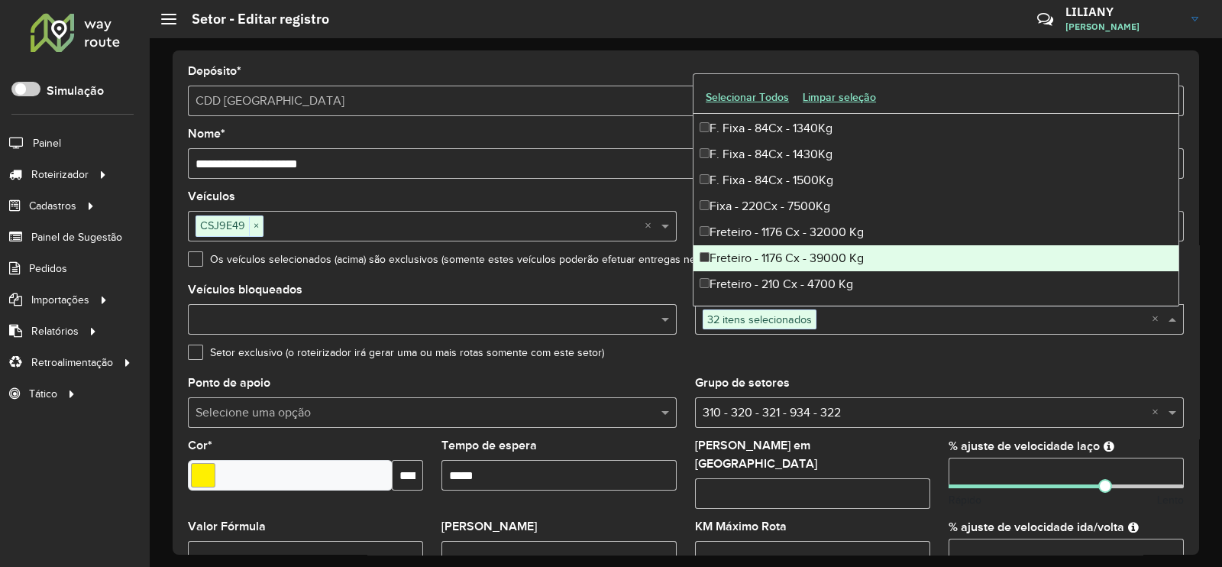
click at [821, 247] on div "Freteiro - 1176 Cx - 39000 Kg" at bounding box center [935, 258] width 485 height 26
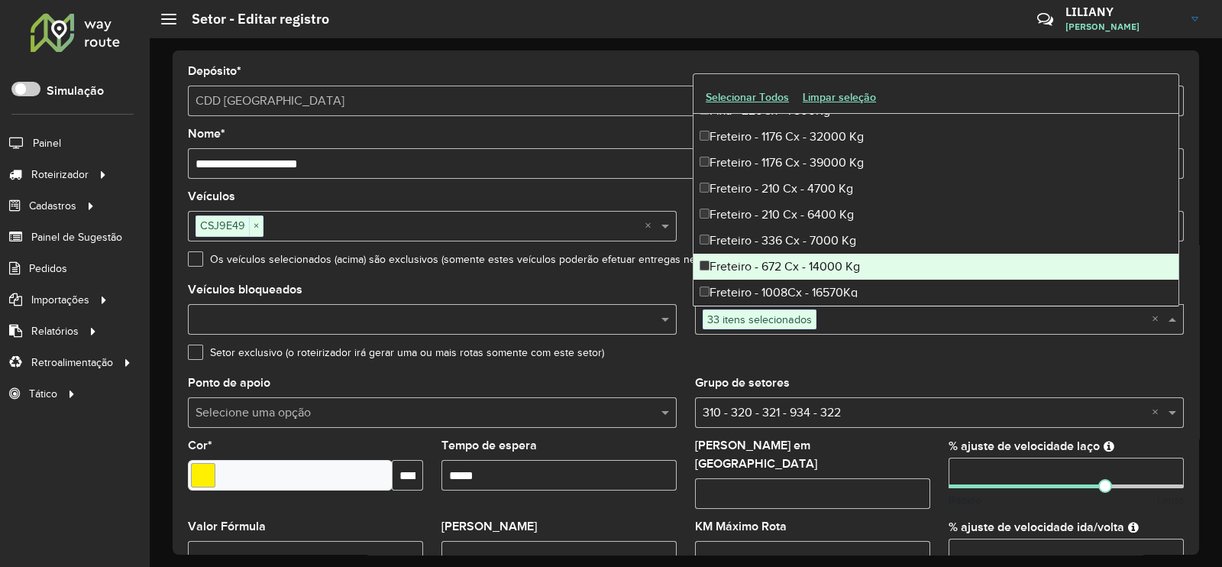
scroll to position [3150, 0]
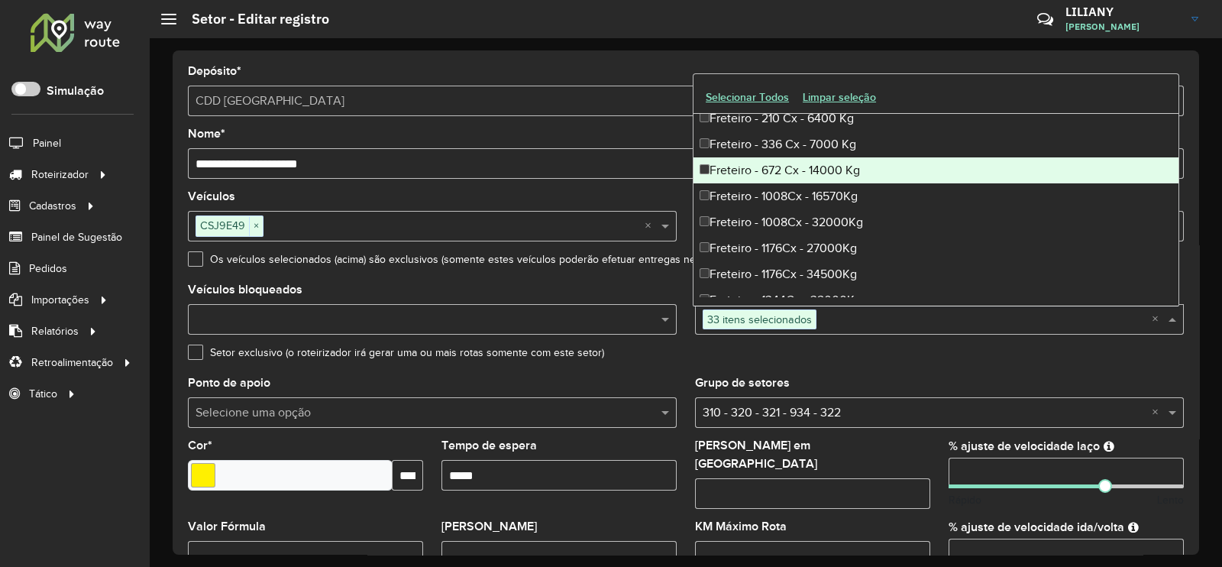
click at [811, 174] on div "Freteiro - 672 Cx - 14000 Kg" at bounding box center [935, 170] width 485 height 26
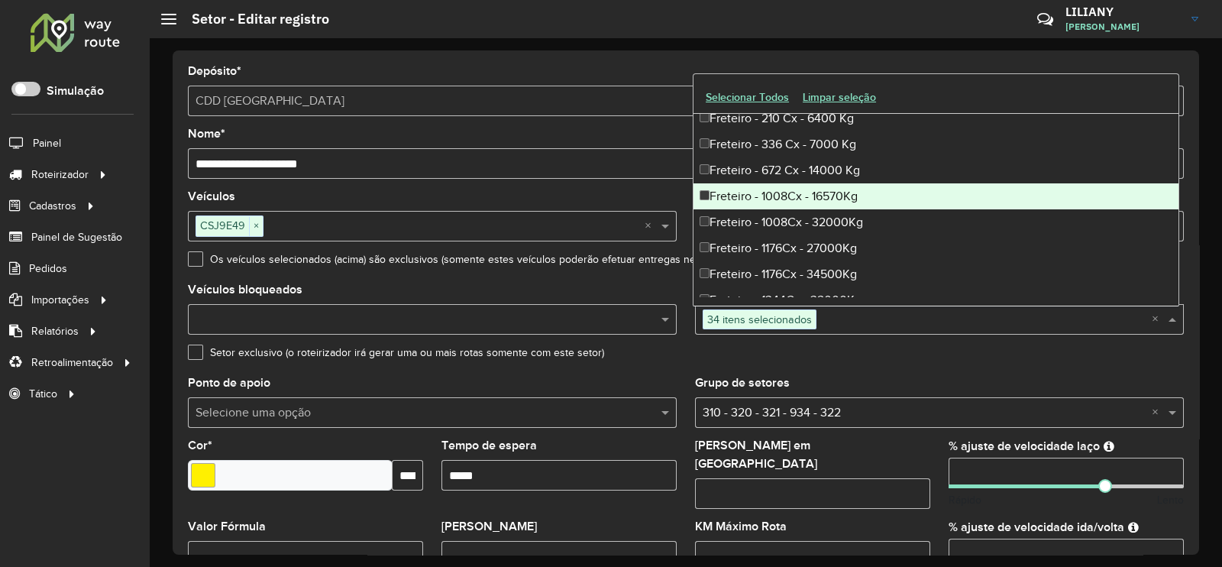
click at [806, 193] on div "Freteiro - 1008Cx - 16570Kg" at bounding box center [935, 196] width 485 height 26
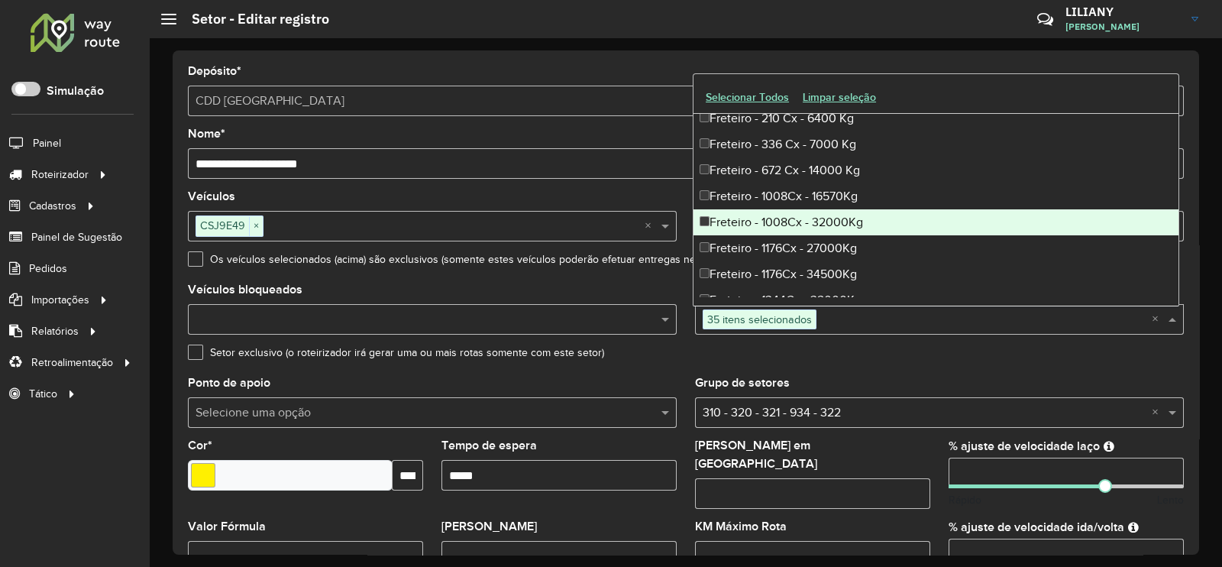
click at [816, 218] on div "Freteiro - 1008Cx - 32000Kg" at bounding box center [935, 222] width 485 height 26
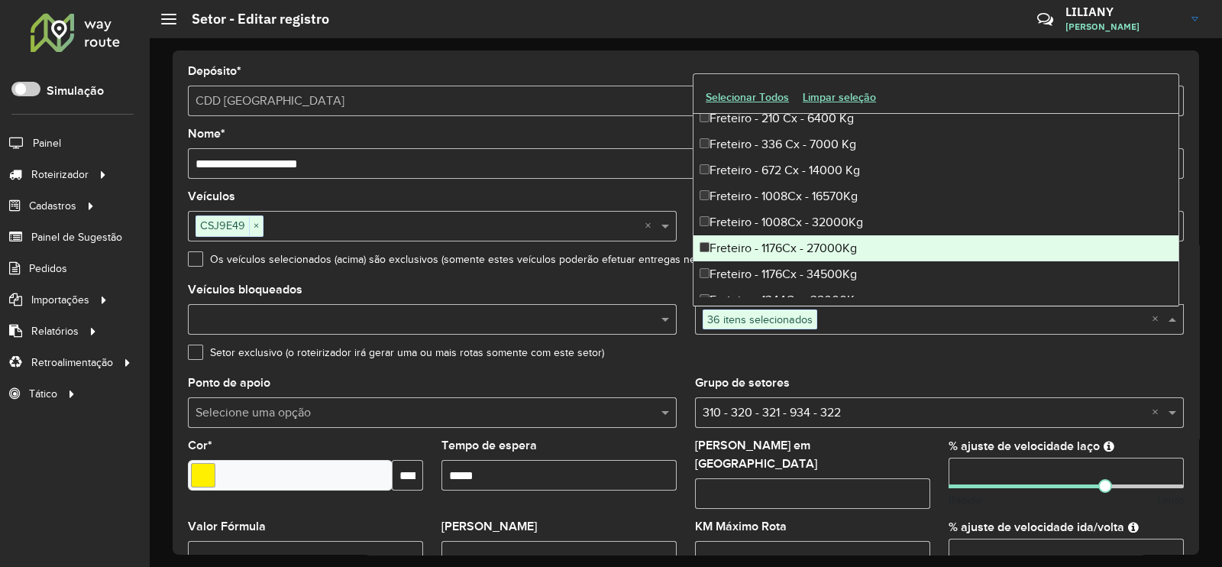
click at [816, 246] on div "Freteiro - 1176Cx - 27000Kg" at bounding box center [935, 248] width 485 height 26
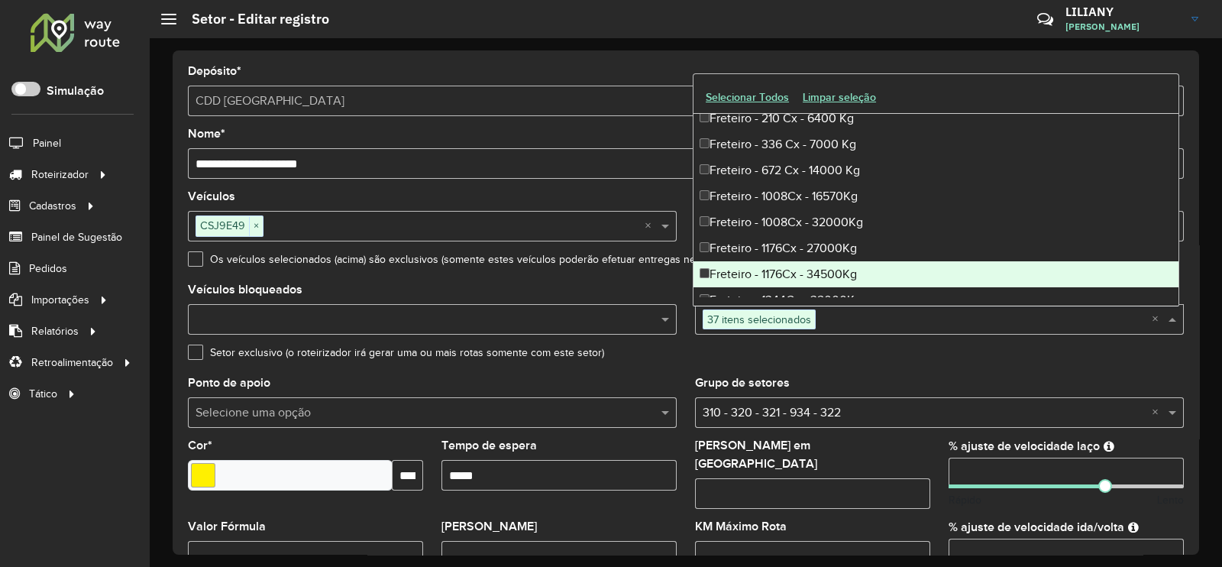
click at [816, 276] on div "Freteiro - 1176Cx - 34500Kg" at bounding box center [935, 274] width 485 height 26
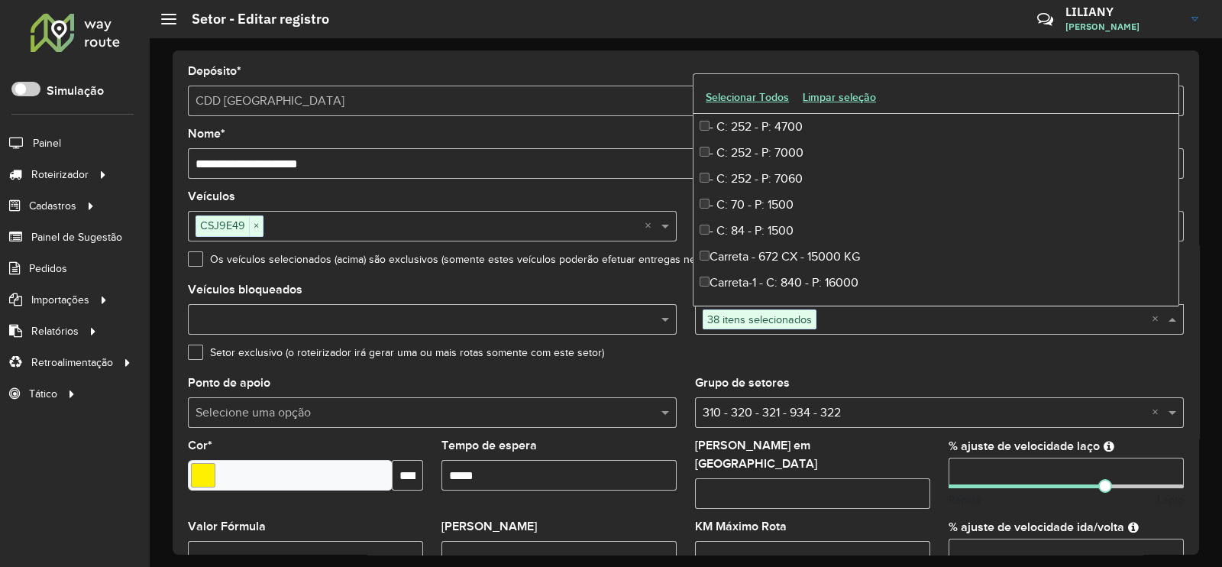
scroll to position [3245, 0]
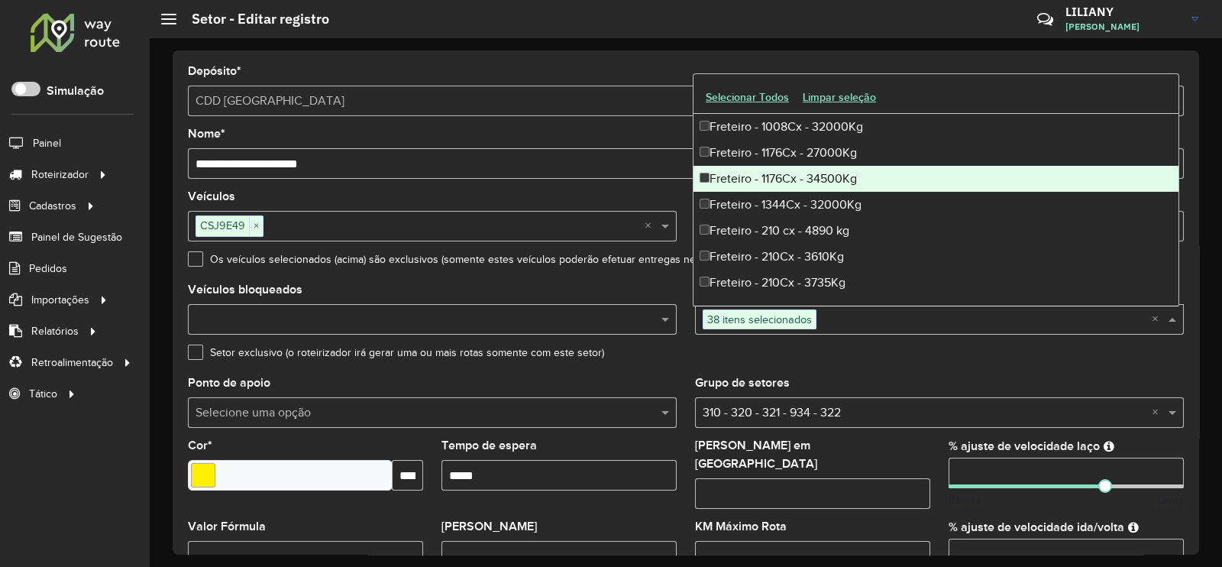
click at [816, 181] on div "Freteiro - 1176Cx - 34500Kg" at bounding box center [935, 179] width 485 height 26
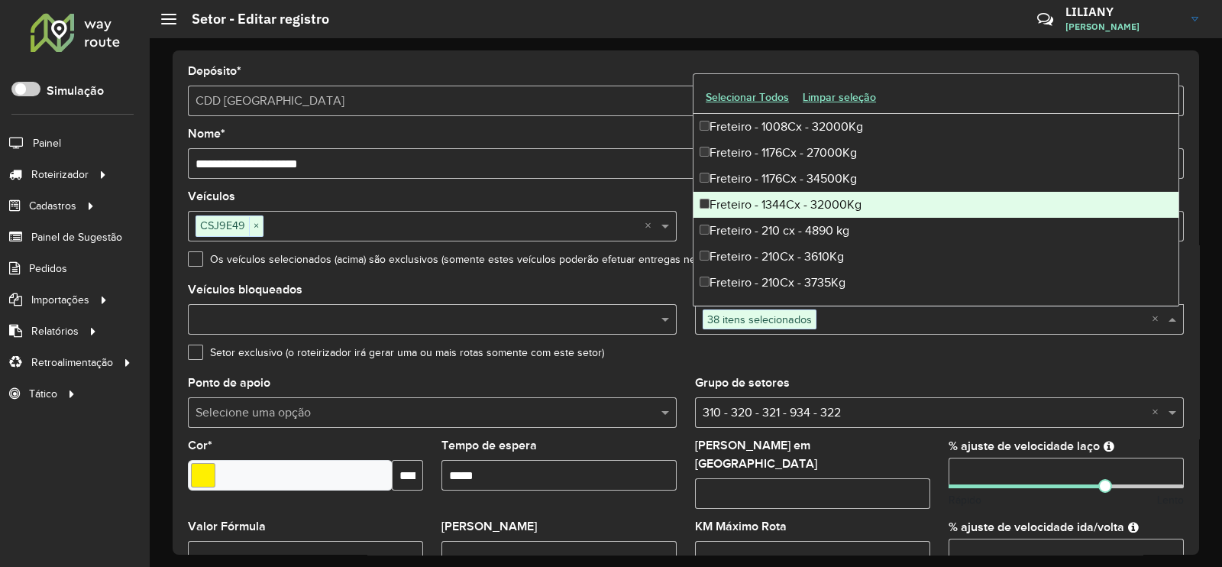
click at [810, 202] on div "Freteiro - 1344Cx - 32000Kg" at bounding box center [935, 205] width 485 height 26
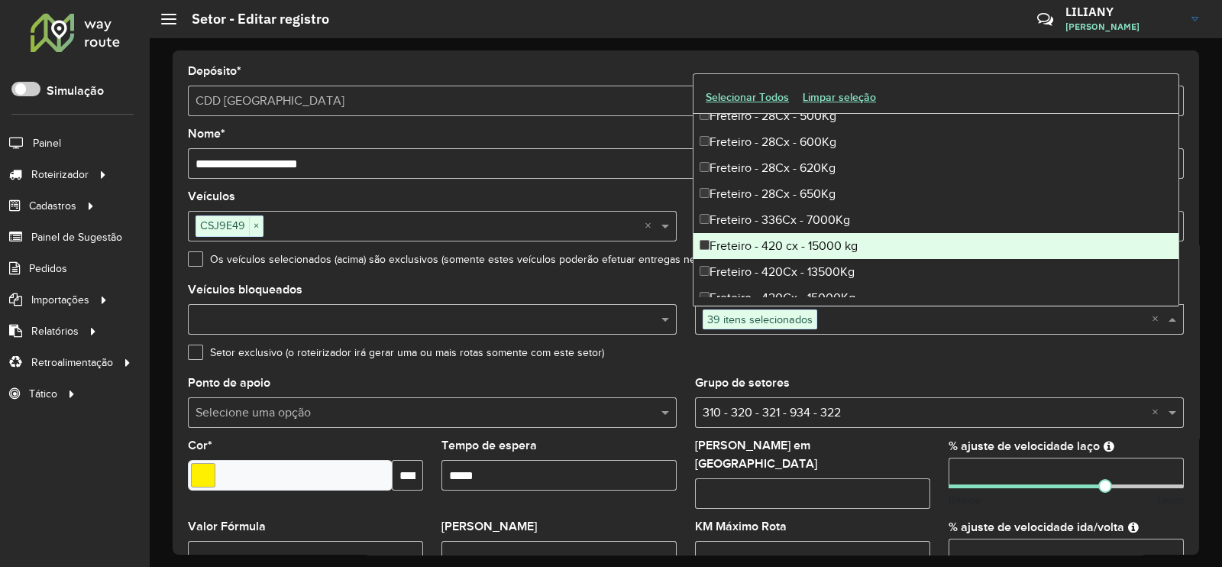
scroll to position [4104, 0]
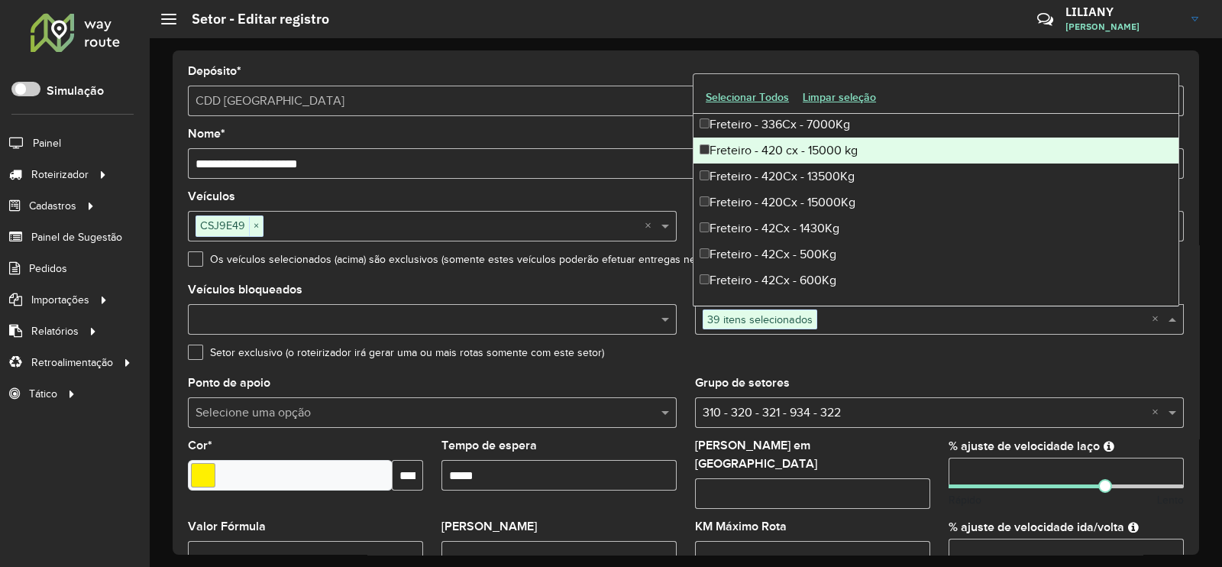
click at [805, 147] on div "Freteiro - 420 cx - 15000 kg" at bounding box center [935, 150] width 485 height 26
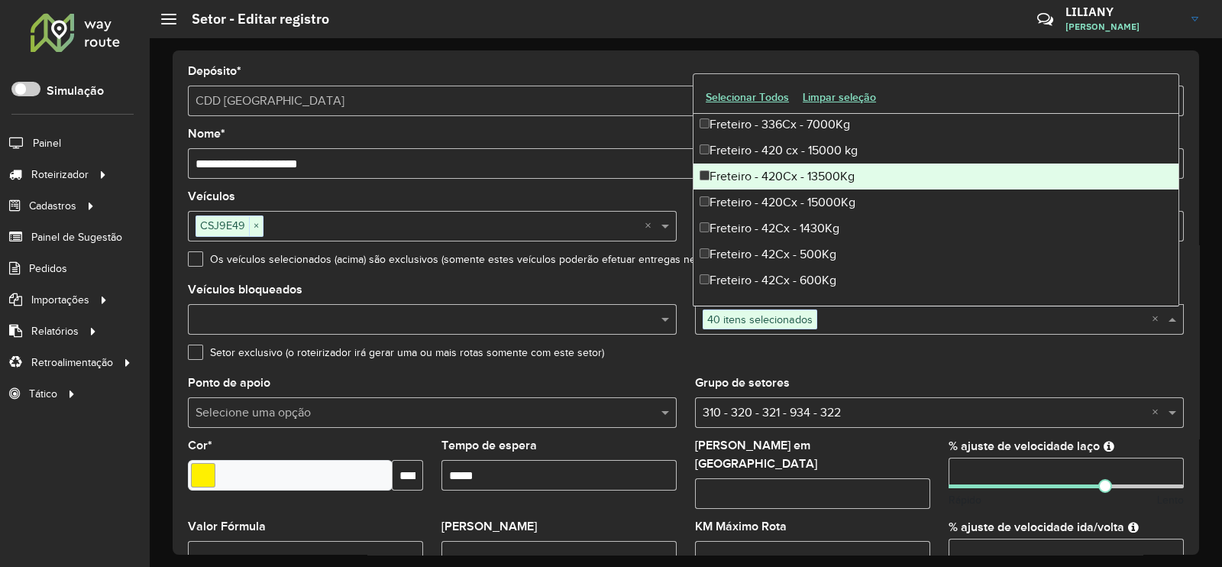
click at [803, 166] on div "Freteiro - 420Cx - 13500Kg" at bounding box center [935, 176] width 485 height 26
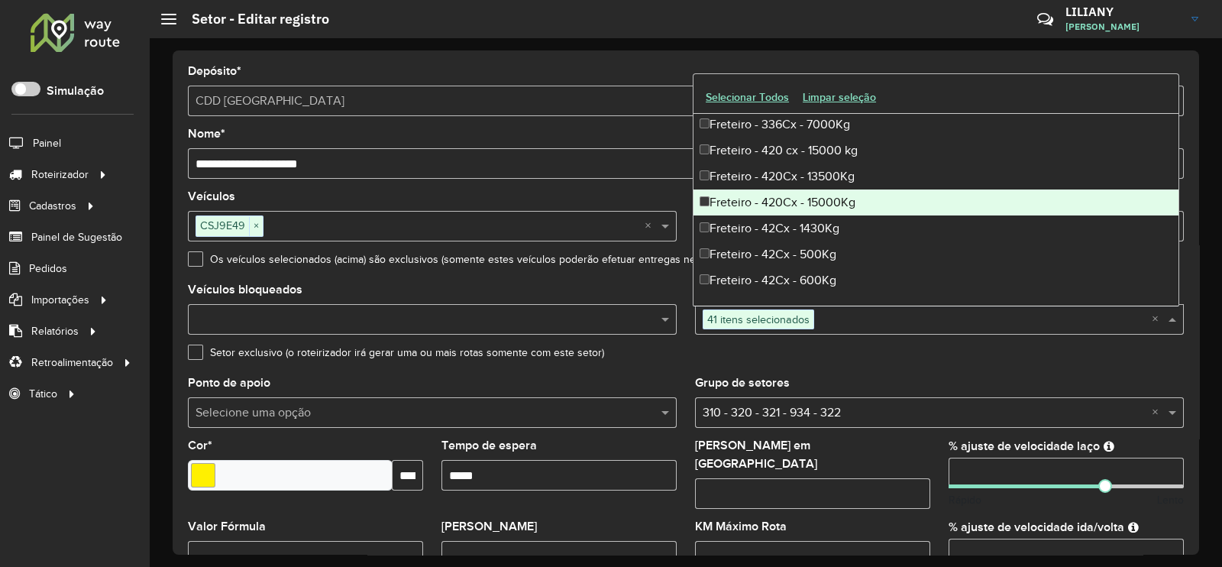
click at [800, 192] on div "Freteiro - 420Cx - 15000Kg" at bounding box center [935, 202] width 485 height 26
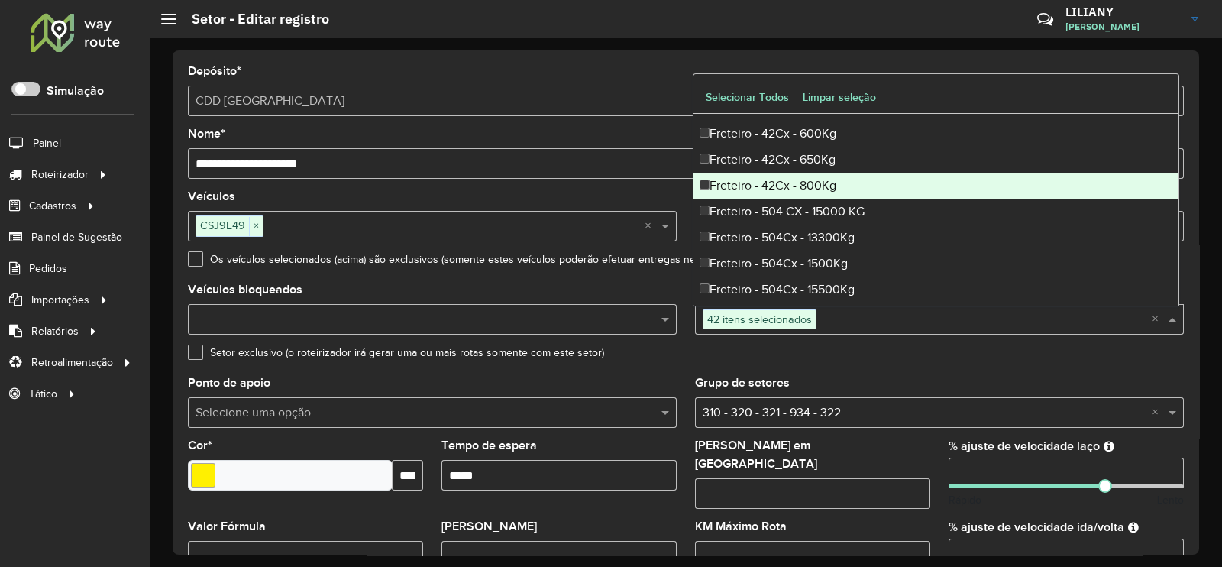
scroll to position [4295, 0]
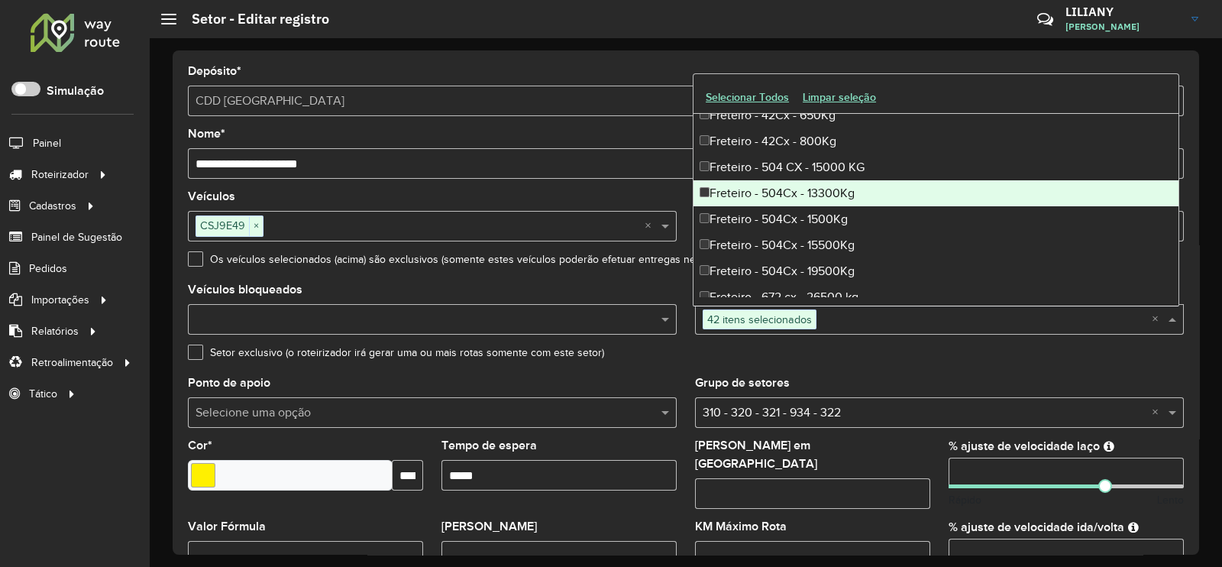
click at [806, 204] on div "Freteiro - 504Cx - 13300Kg" at bounding box center [935, 193] width 485 height 26
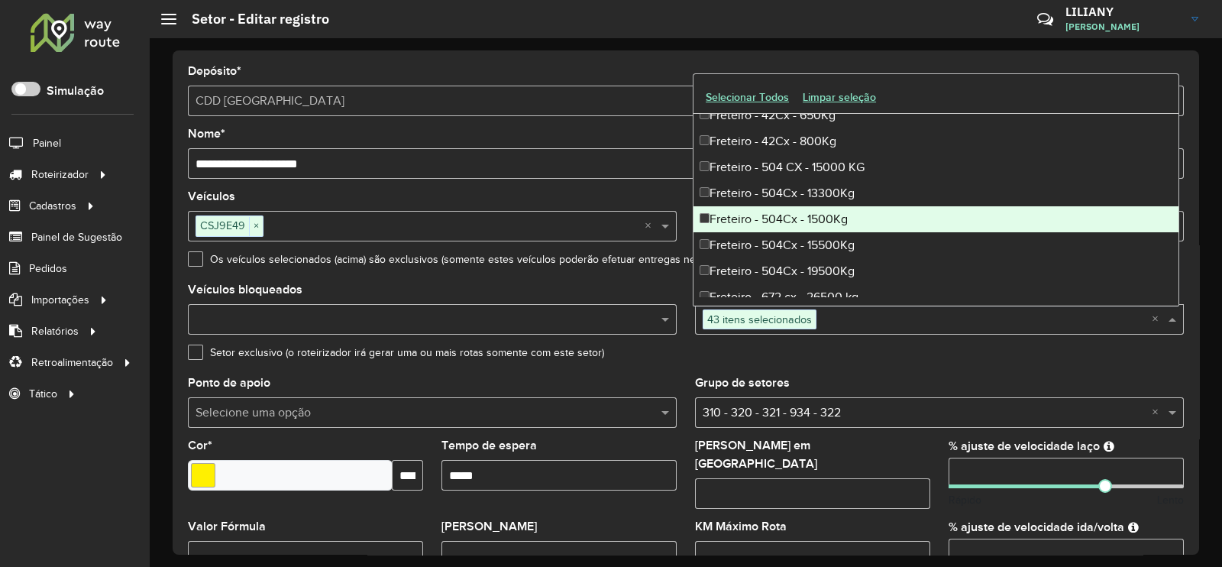
click at [806, 219] on div "Freteiro - 504Cx - 1500Kg" at bounding box center [935, 219] width 485 height 26
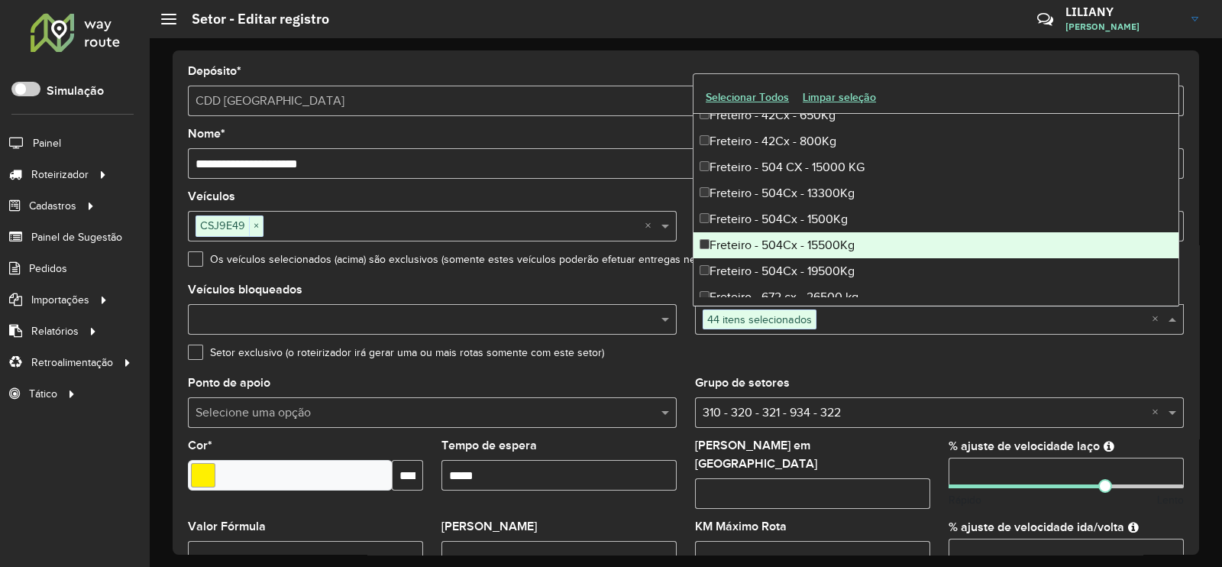
click at [806, 241] on div "Freteiro - 504Cx - 15500Kg" at bounding box center [935, 245] width 485 height 26
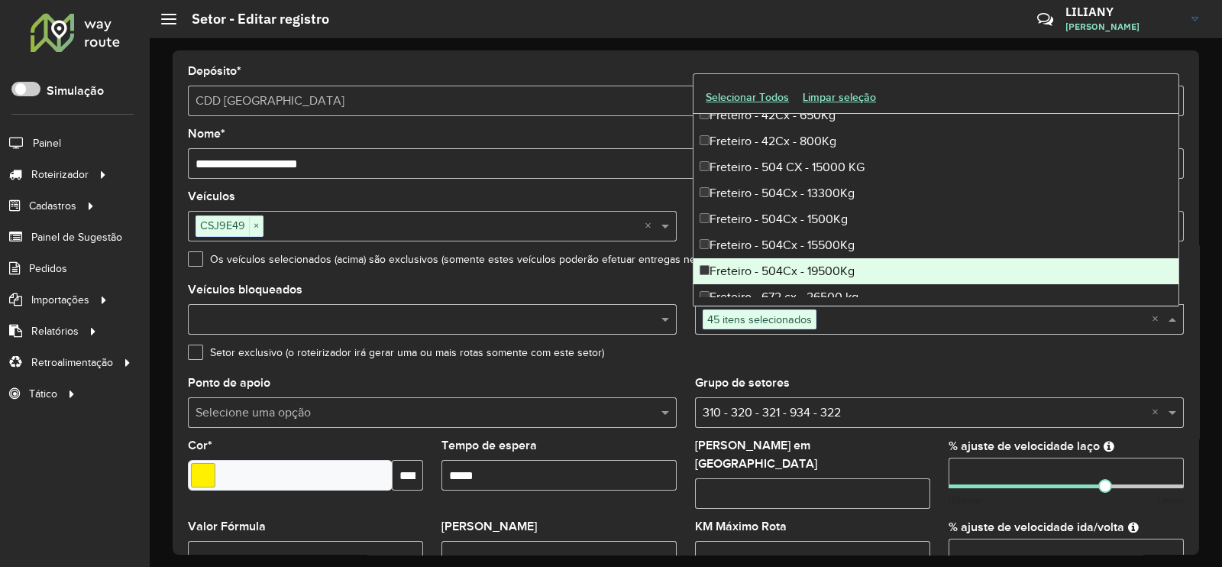
click at [806, 270] on div "Freteiro - 504Cx - 19500Kg" at bounding box center [935, 271] width 485 height 26
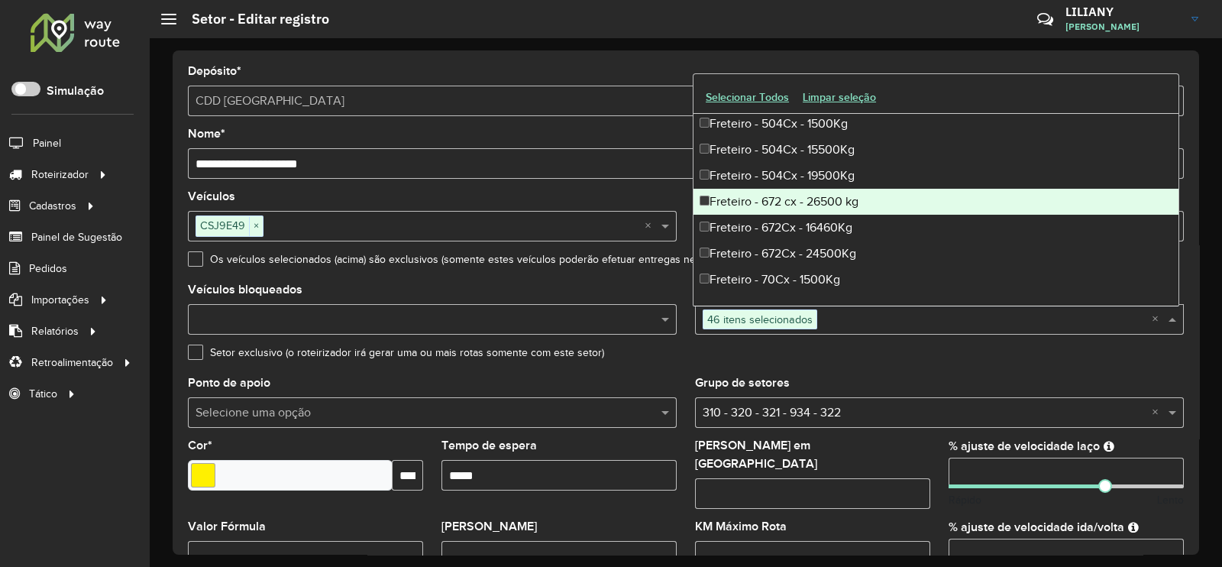
click at [809, 207] on div "Freteiro - 672 cx - 26500 kg" at bounding box center [935, 202] width 485 height 26
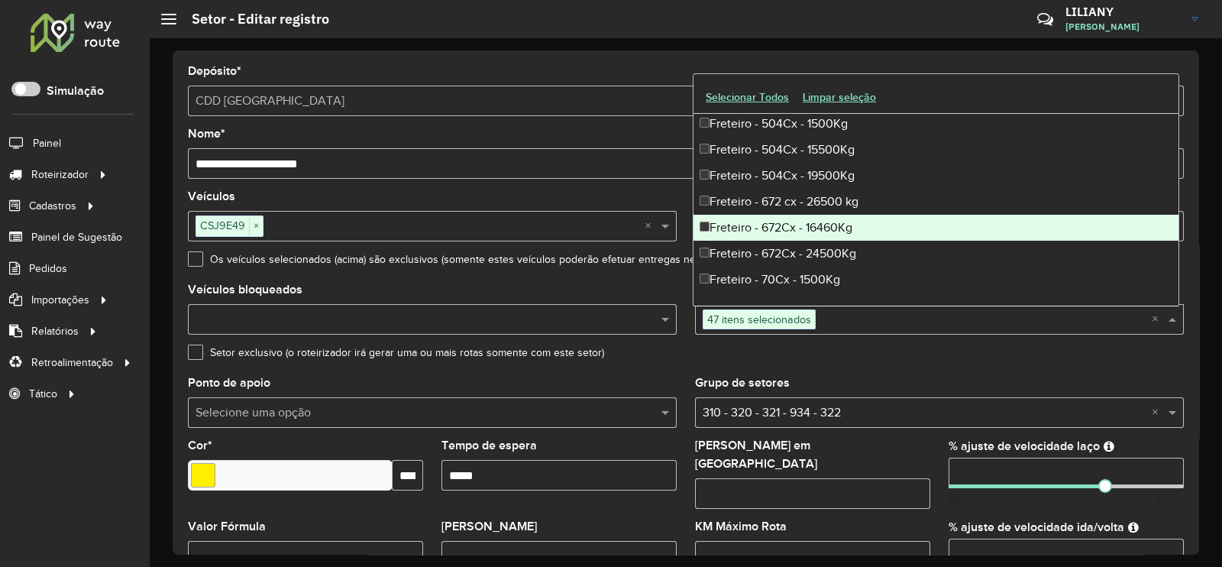
click at [809, 224] on div "Freteiro - 672Cx - 16460Kg" at bounding box center [935, 228] width 485 height 26
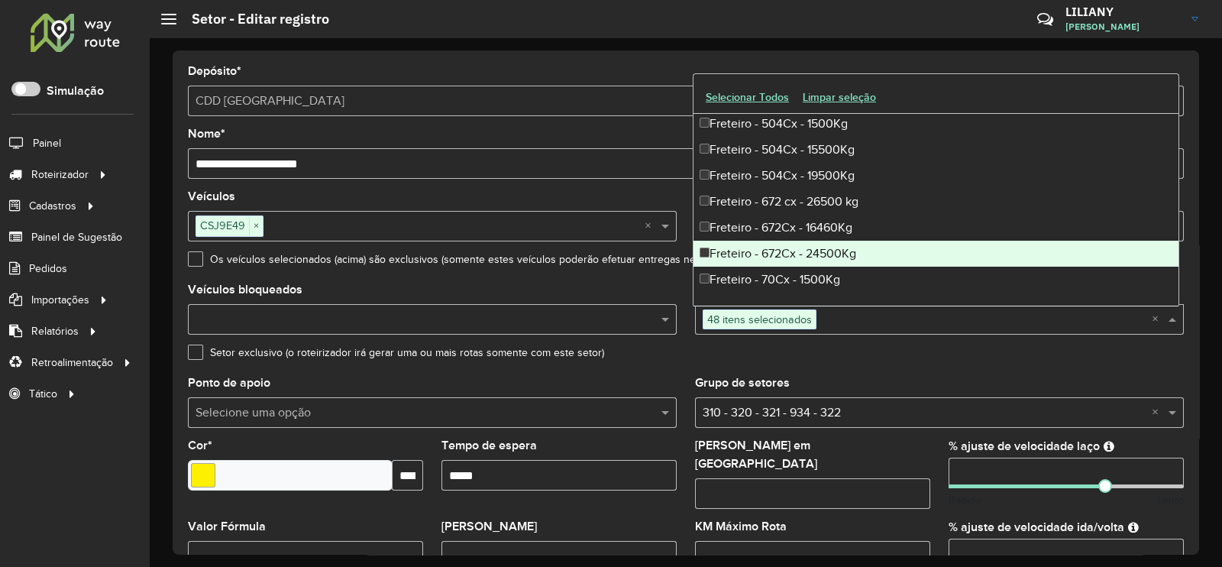
click at [806, 254] on div "Freteiro - 672Cx - 24500Kg" at bounding box center [935, 254] width 485 height 26
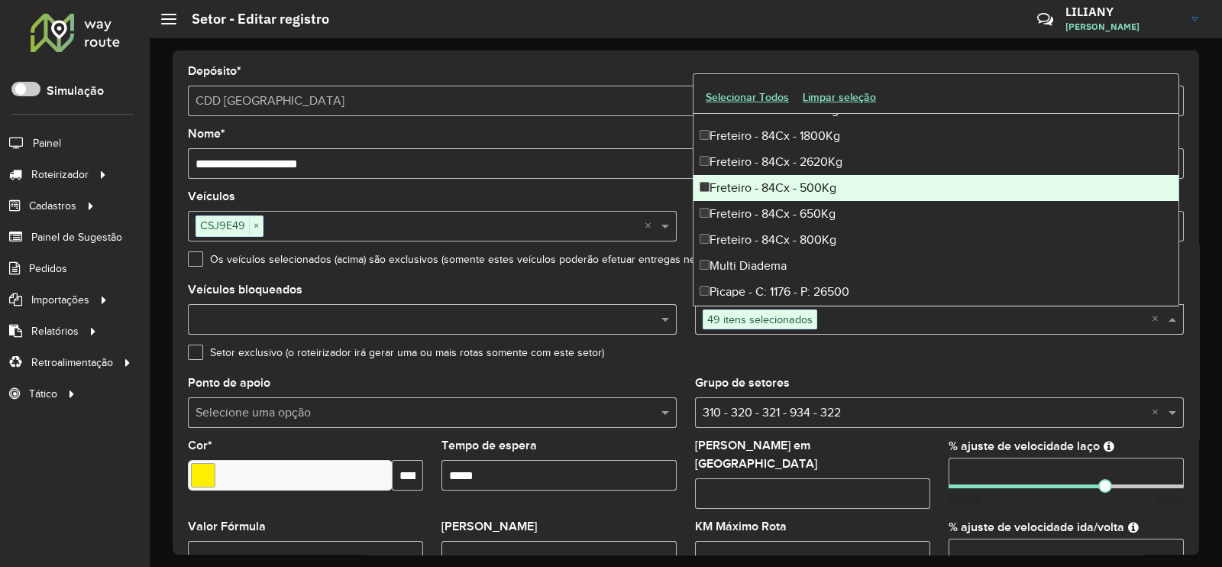
scroll to position [4772, 0]
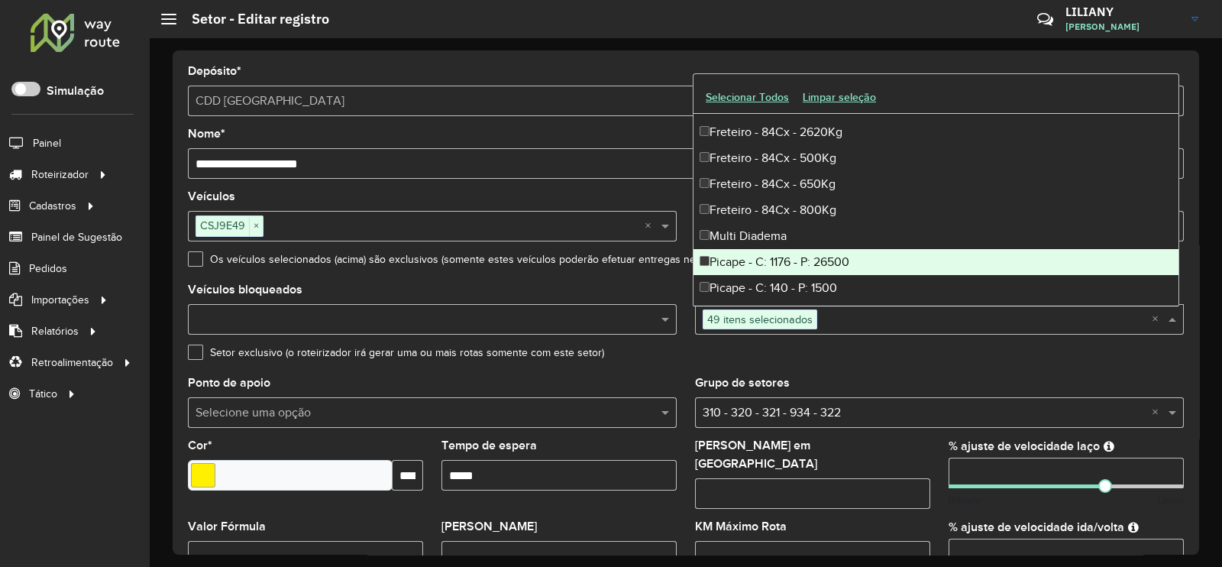
click at [823, 250] on div "Picape - C: 1176 - P: 26500" at bounding box center [935, 262] width 485 height 26
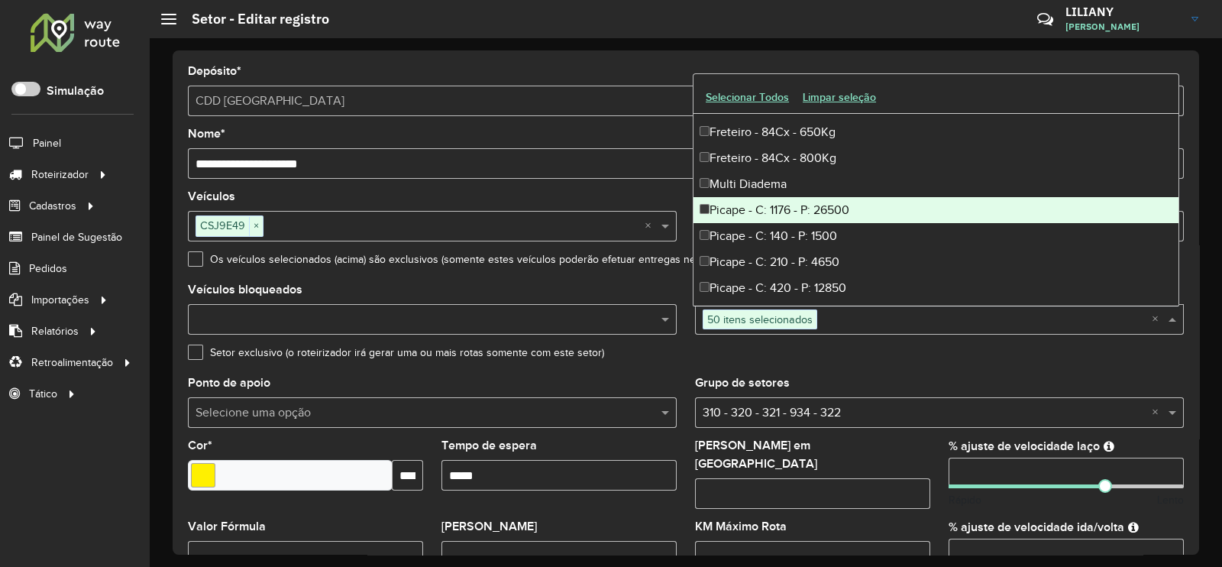
scroll to position [4867, 0]
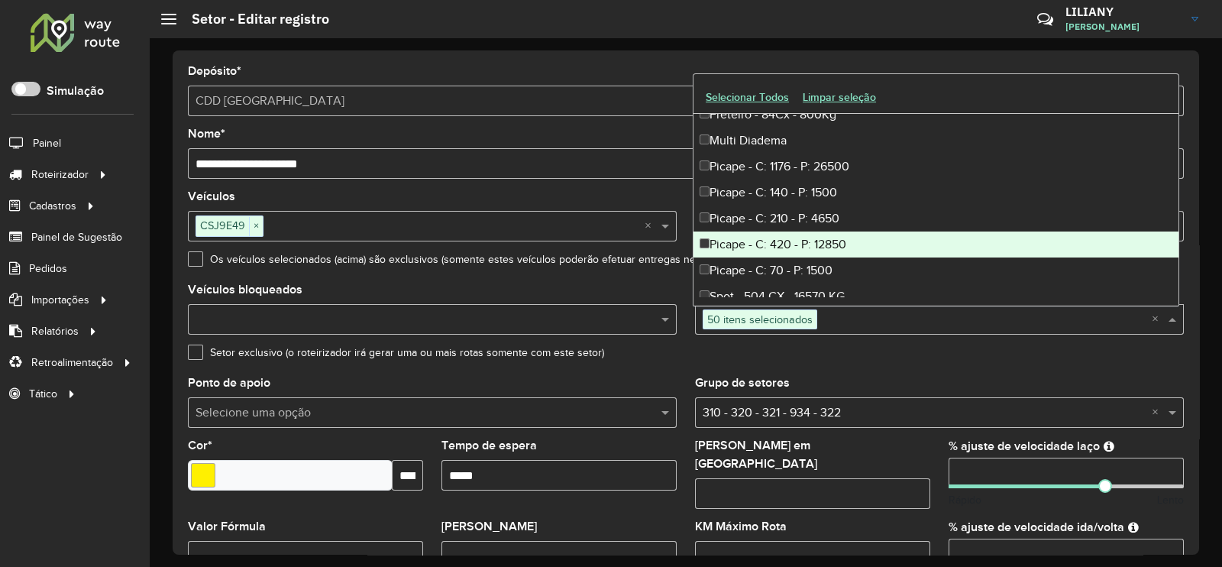
click at [825, 243] on div "Picape - C: 420 - P: 12850" at bounding box center [935, 244] width 485 height 26
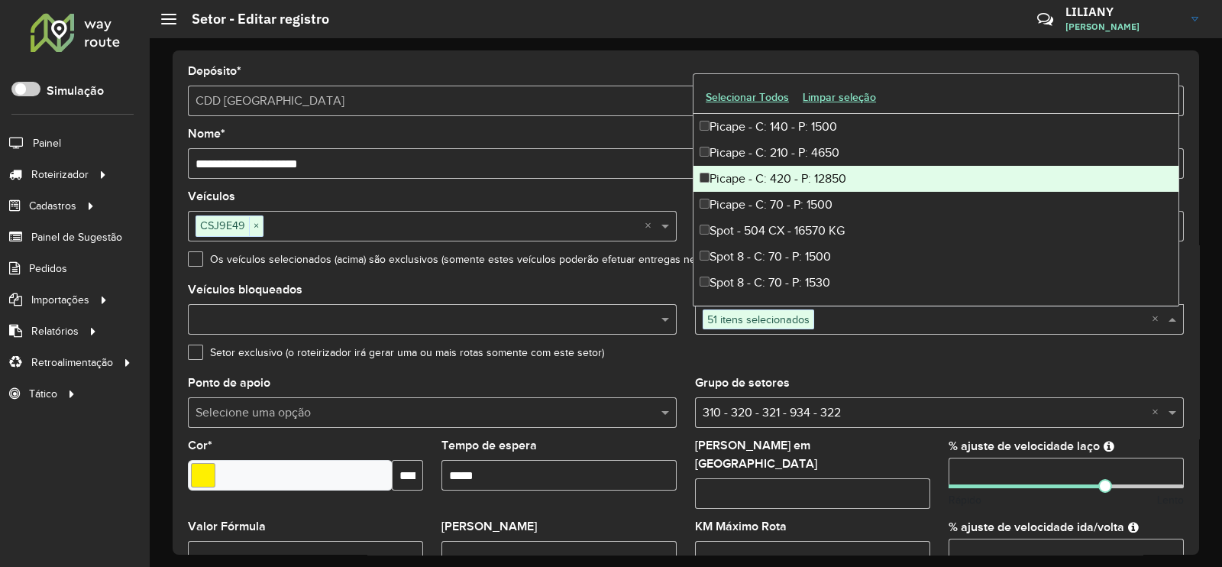
scroll to position [4963, 0]
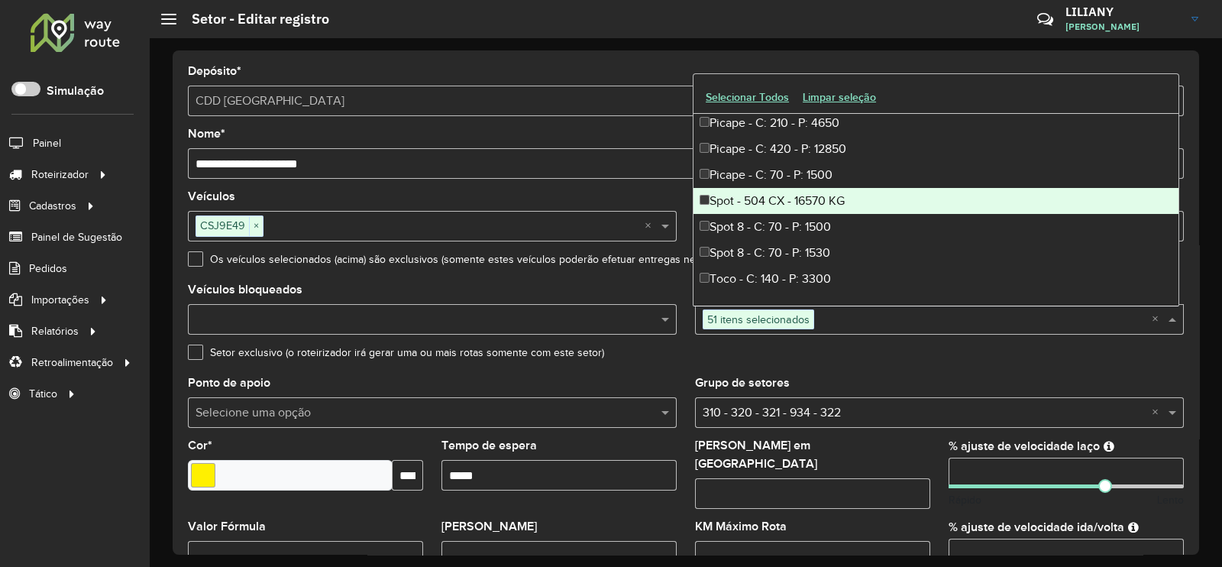
click at [816, 204] on div "Spot - 504 CX - 16570 KG" at bounding box center [935, 201] width 485 height 26
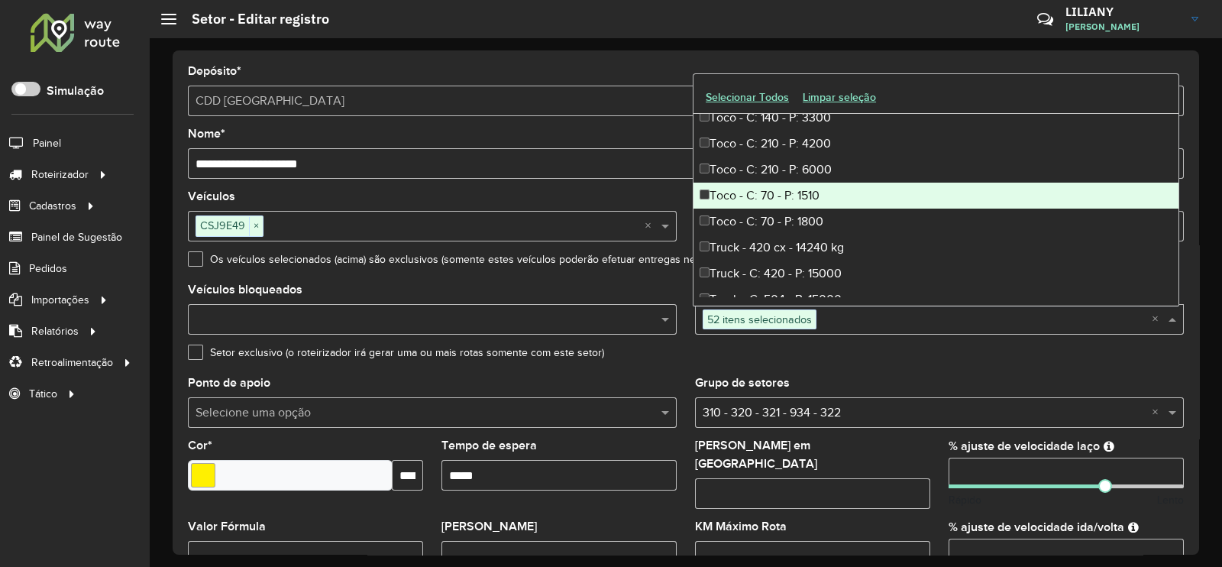
scroll to position [5154, 0]
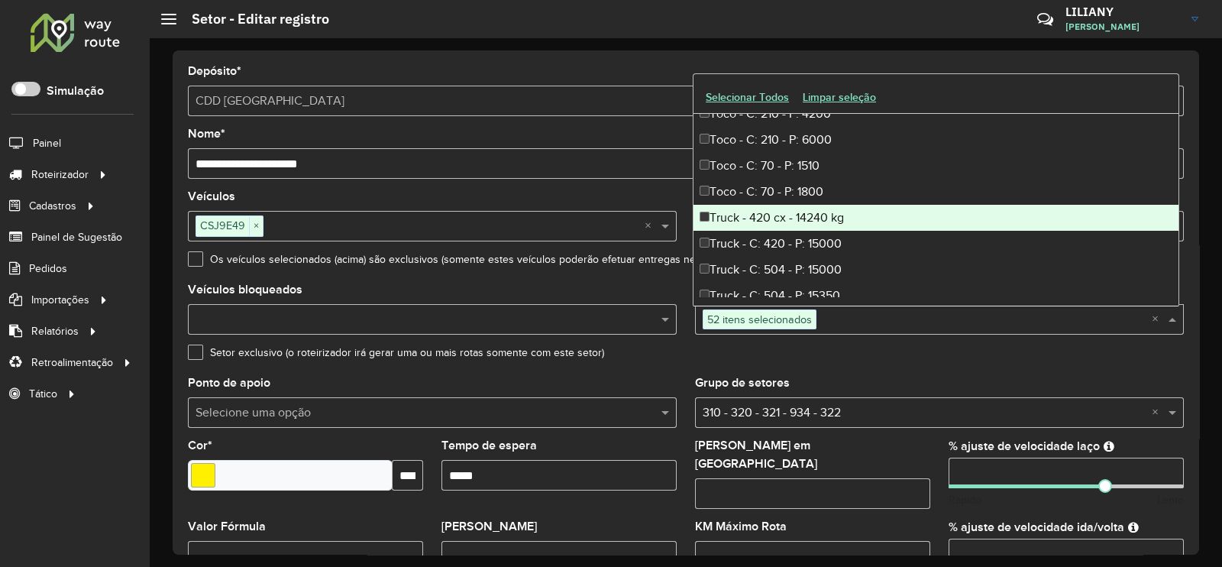
click at [819, 221] on div "Truck - 420 cx - 14240 kg" at bounding box center [935, 218] width 485 height 26
click at [821, 240] on div "Truck - C: 420 - P: 15000" at bounding box center [935, 244] width 485 height 26
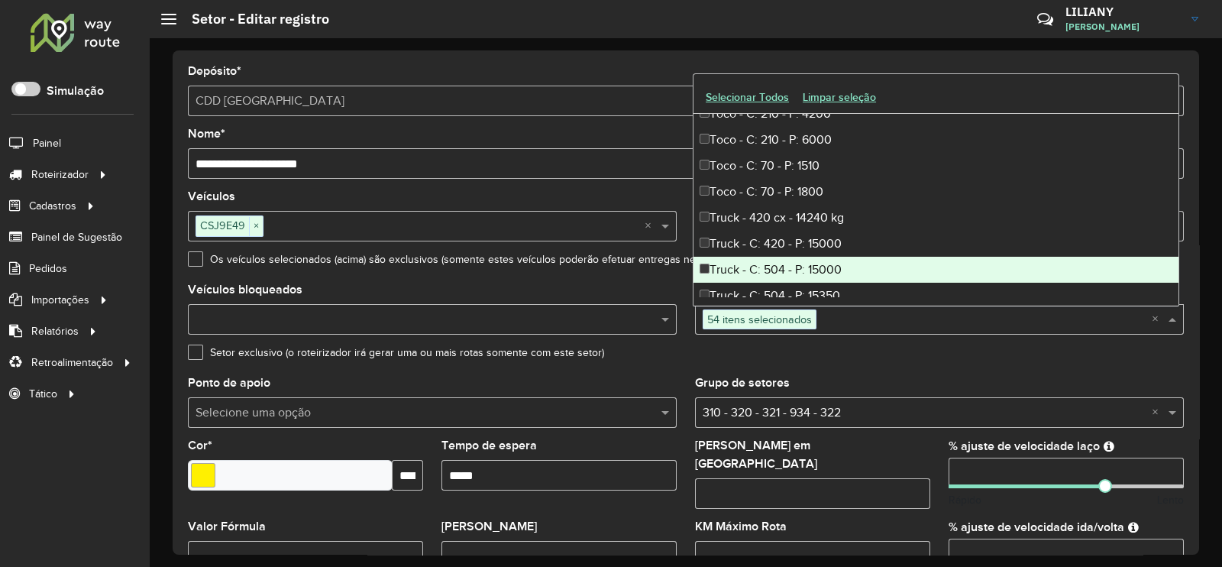
click at [820, 261] on div "Truck - C: 504 - P: 15000" at bounding box center [935, 270] width 485 height 26
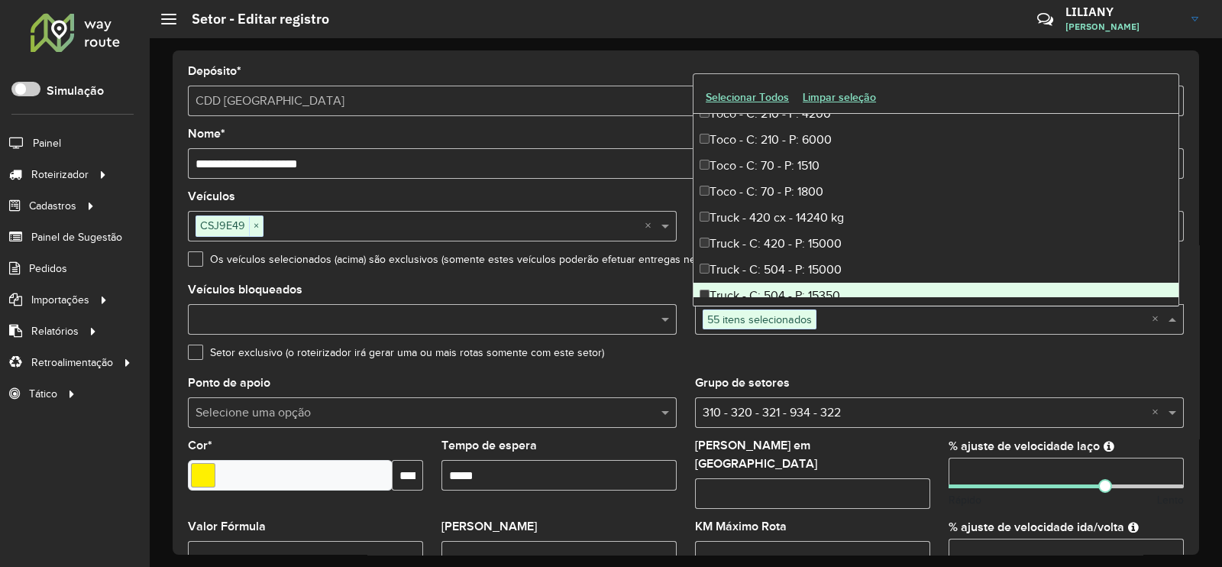
click at [816, 285] on div "Truck - C: 504 - P: 15350" at bounding box center [935, 296] width 485 height 26
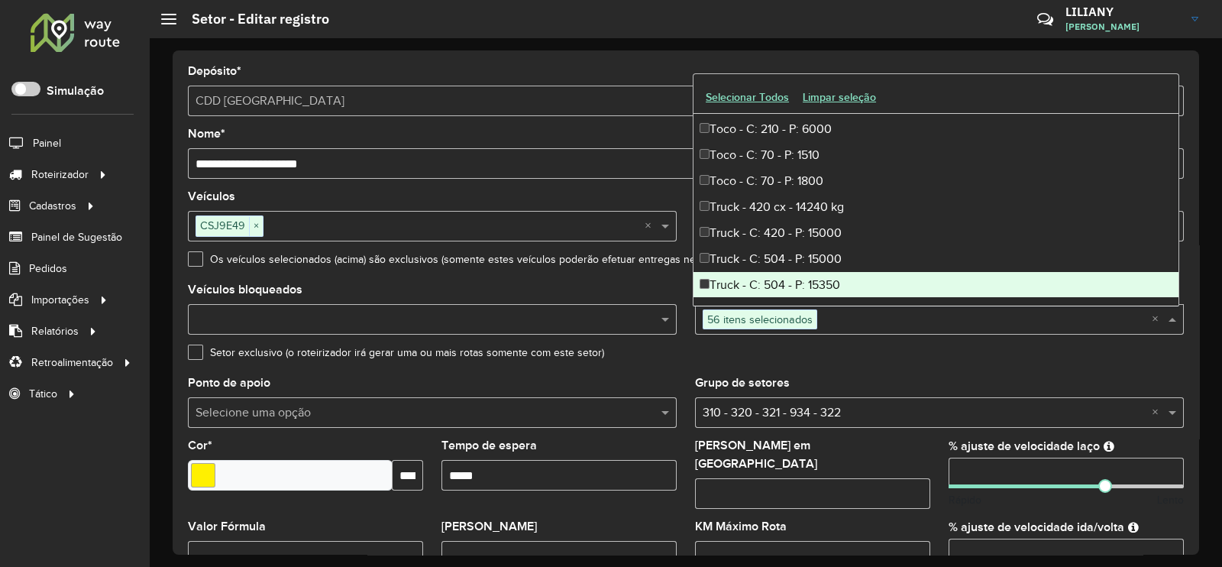
scroll to position [483, 0]
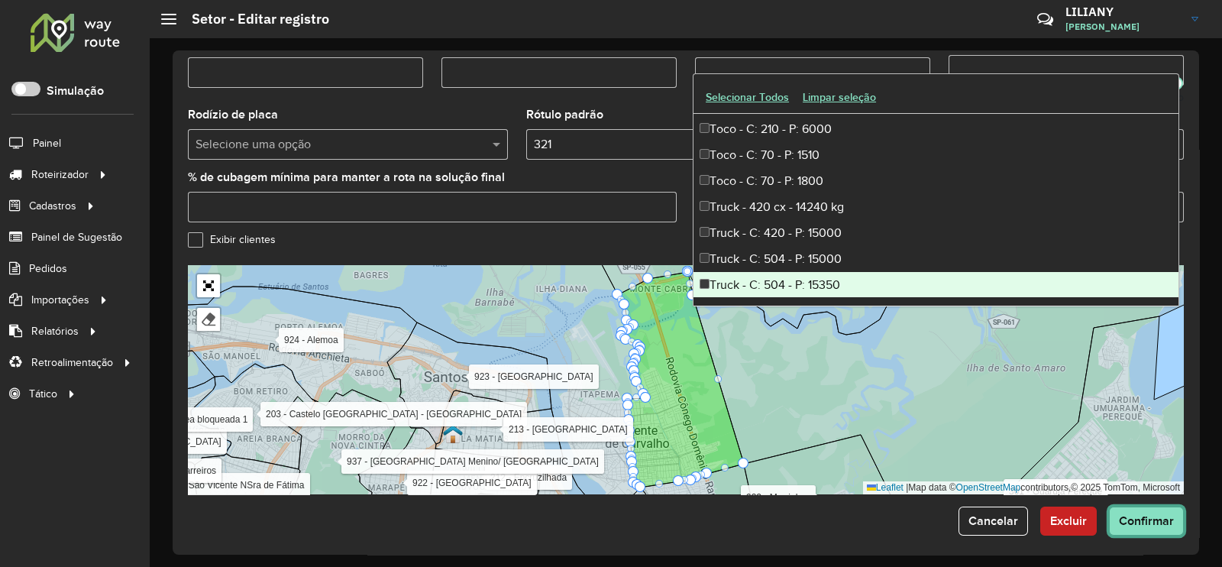
click at [1146, 514] on span "Confirmar" at bounding box center [1146, 520] width 55 height 13
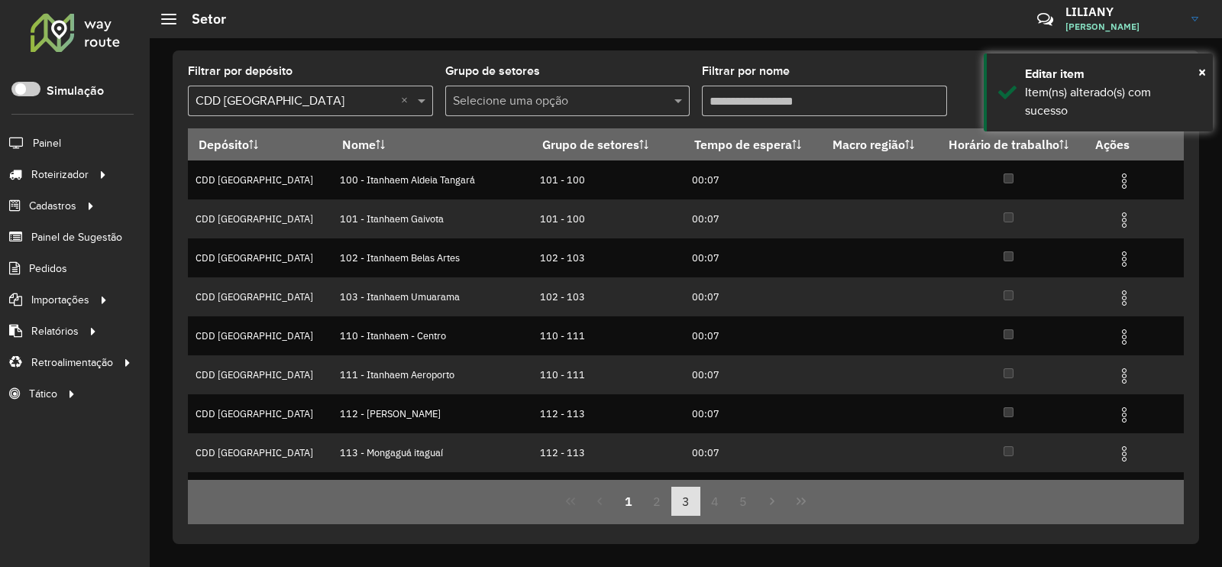
click at [683, 502] on button "3" at bounding box center [685, 500] width 29 height 29
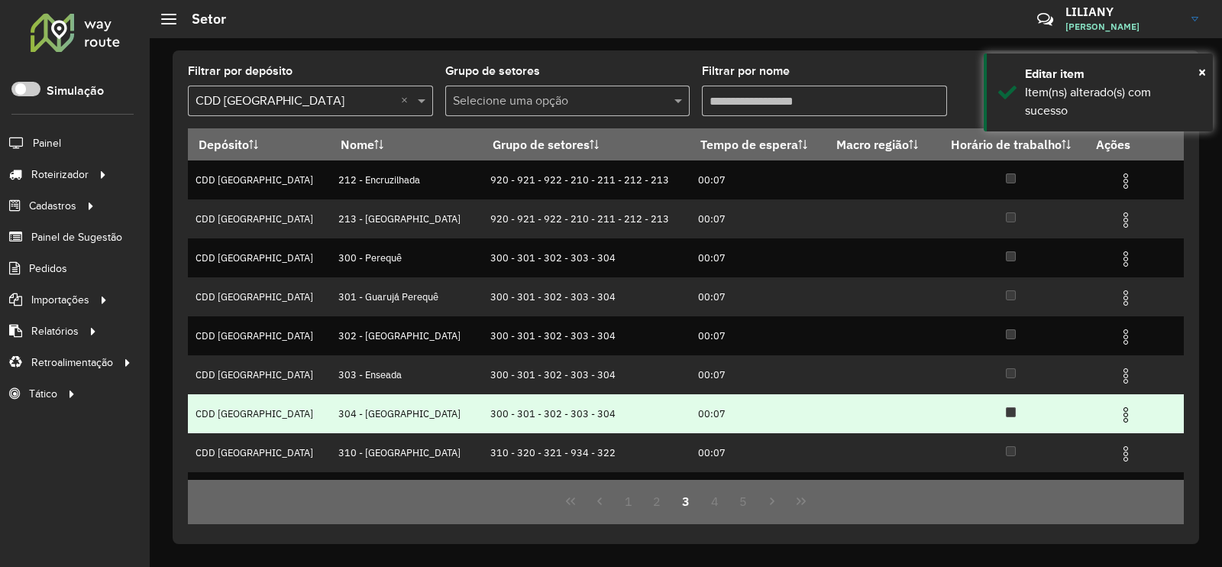
scroll to position [147, 0]
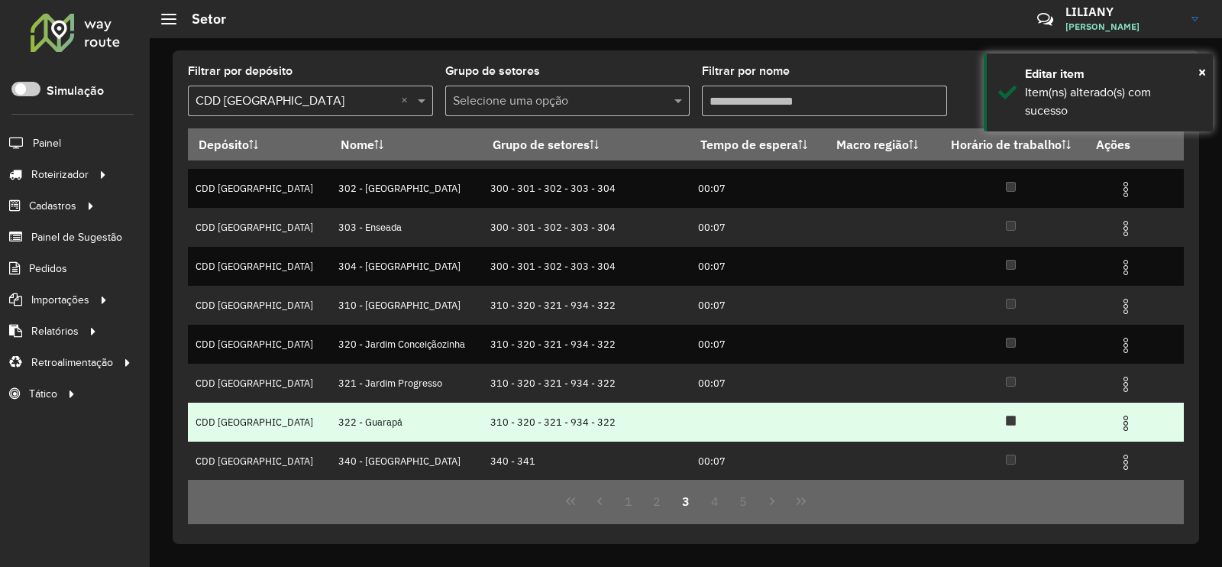
click at [1118, 425] on img at bounding box center [1125, 423] width 18 height 18
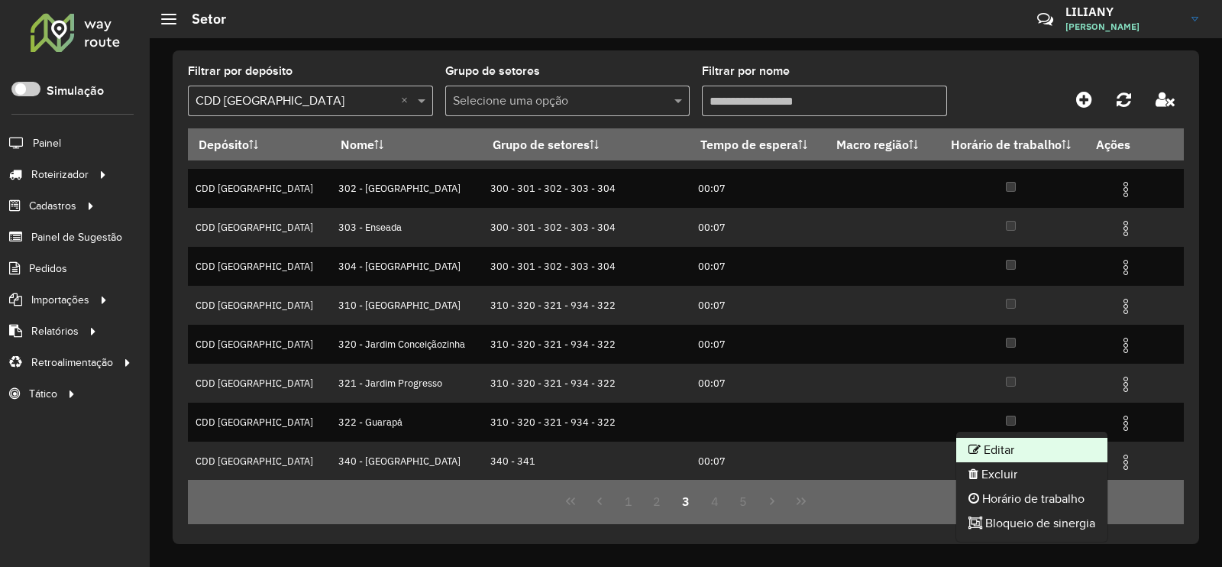
click at [1078, 440] on li "Editar" at bounding box center [1031, 450] width 151 height 24
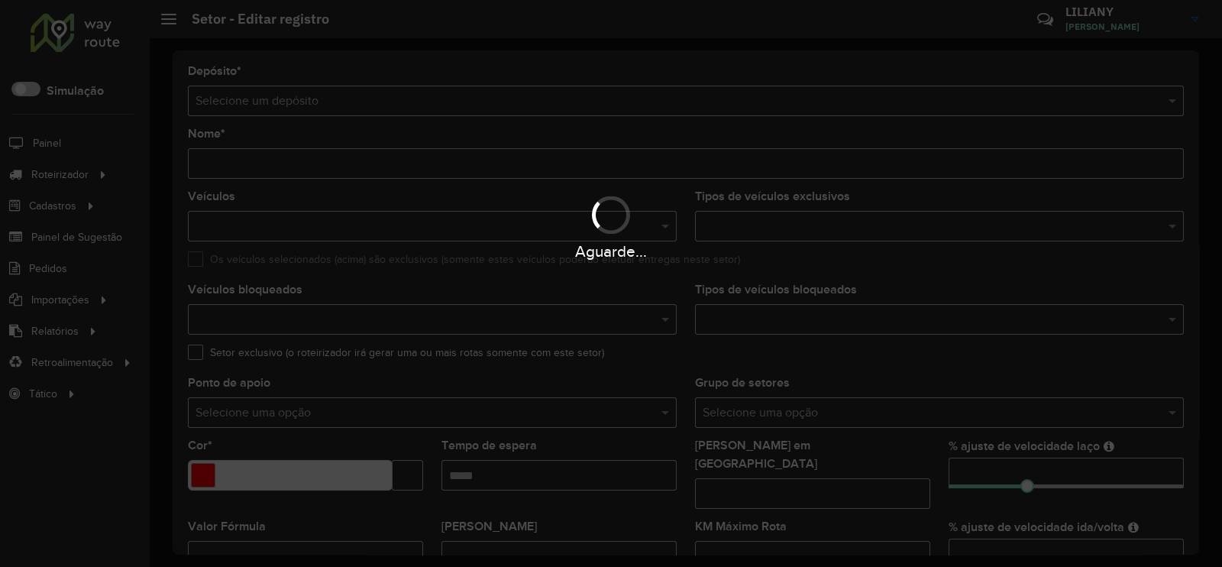
type input "**********"
type input "*******"
type input "**"
type input "***"
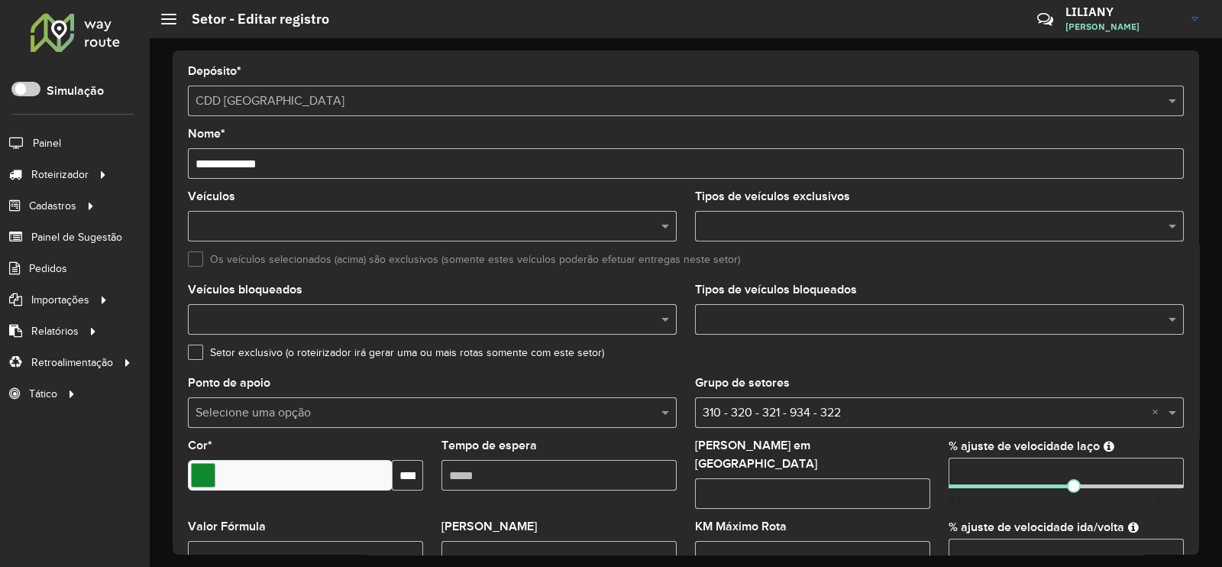
click at [813, 313] on input "text" at bounding box center [932, 320] width 466 height 18
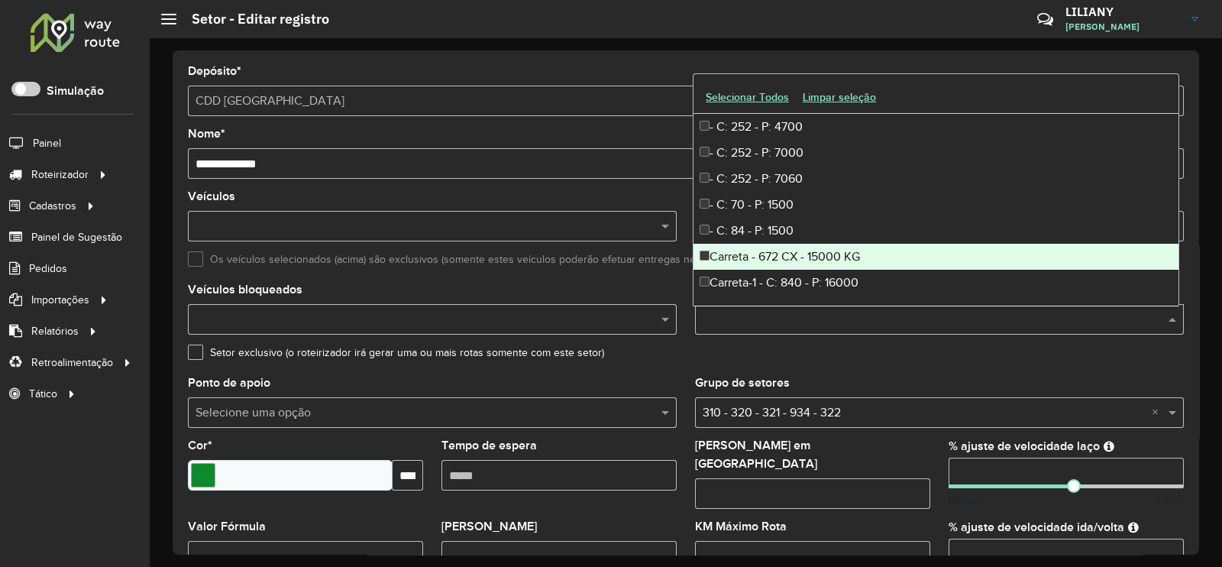
click at [836, 250] on div "Carreta - 672 CX - 15000 KG" at bounding box center [935, 257] width 485 height 26
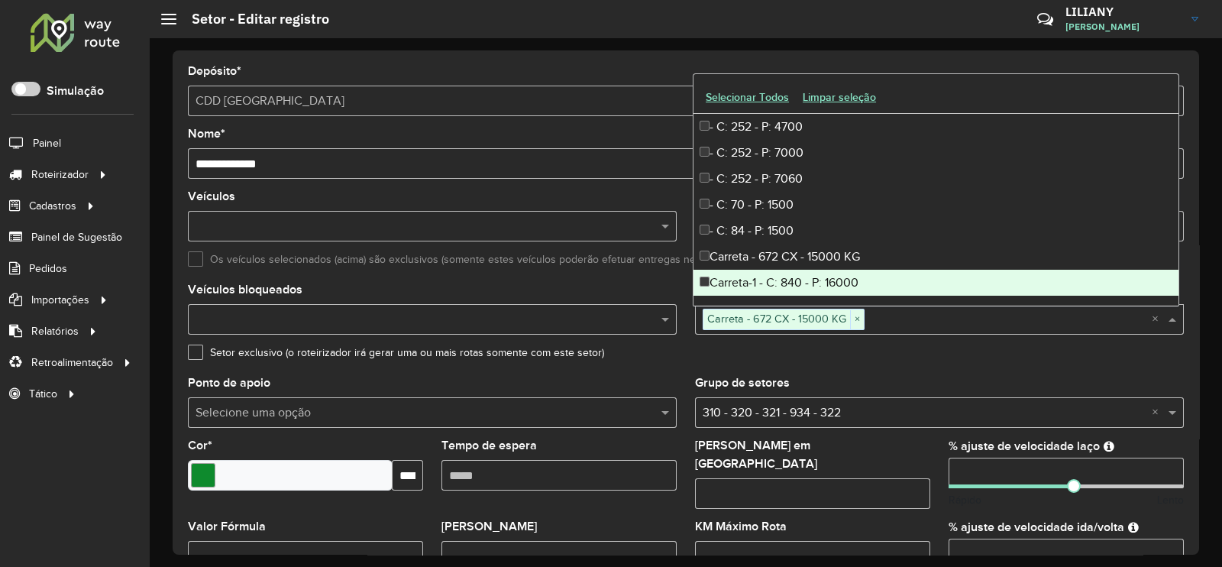
click at [833, 280] on div "Carreta-1 - C: 840 - P: 16000" at bounding box center [935, 283] width 485 height 26
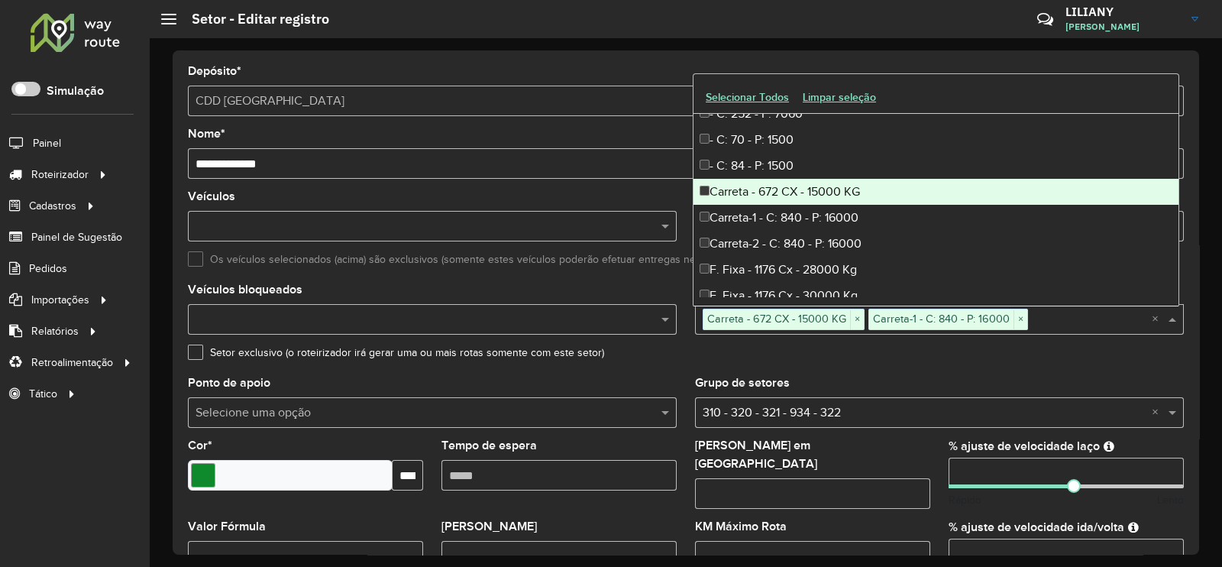
scroll to position [95, 0]
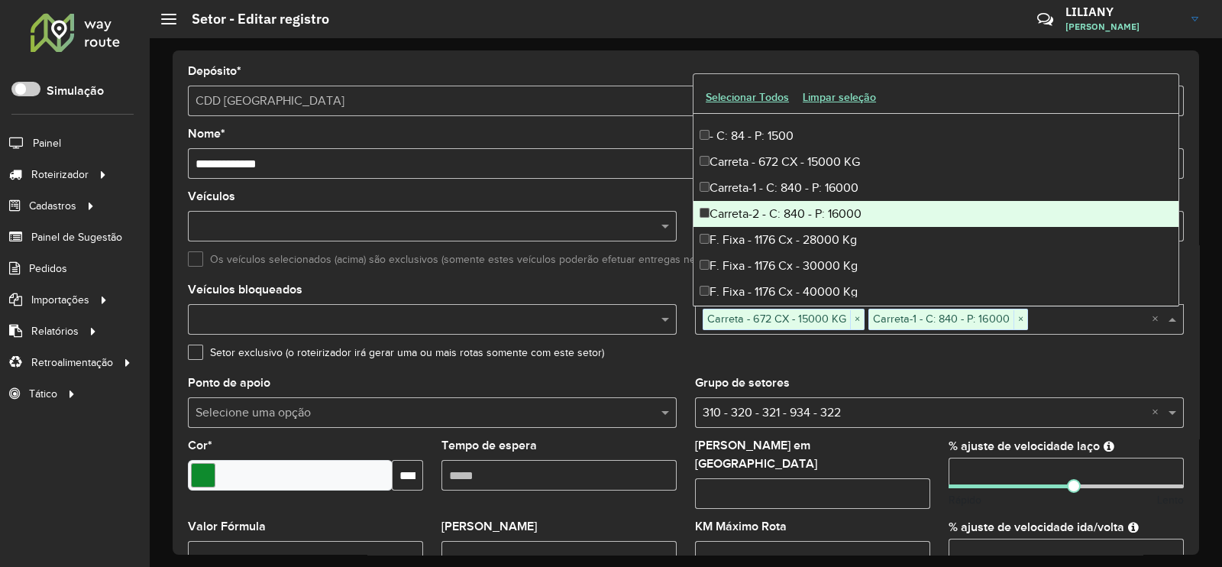
click at [832, 222] on div "Carreta-2 - C: 840 - P: 16000" at bounding box center [935, 214] width 485 height 26
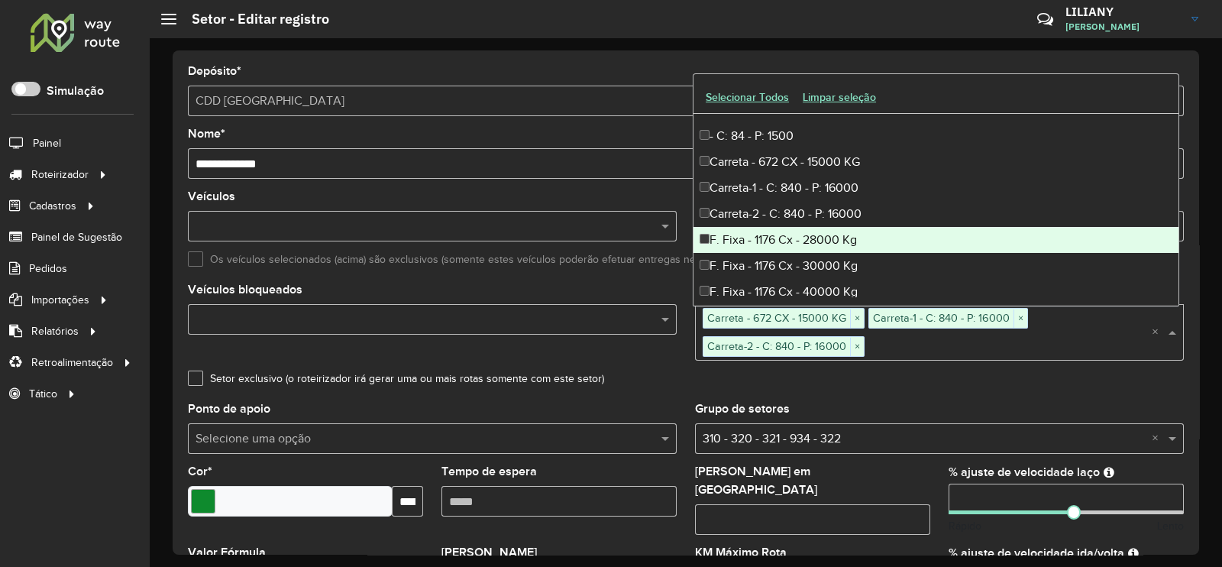
click at [841, 246] on div "F. Fixa - 1176 Cx - 28000 Kg" at bounding box center [935, 240] width 485 height 26
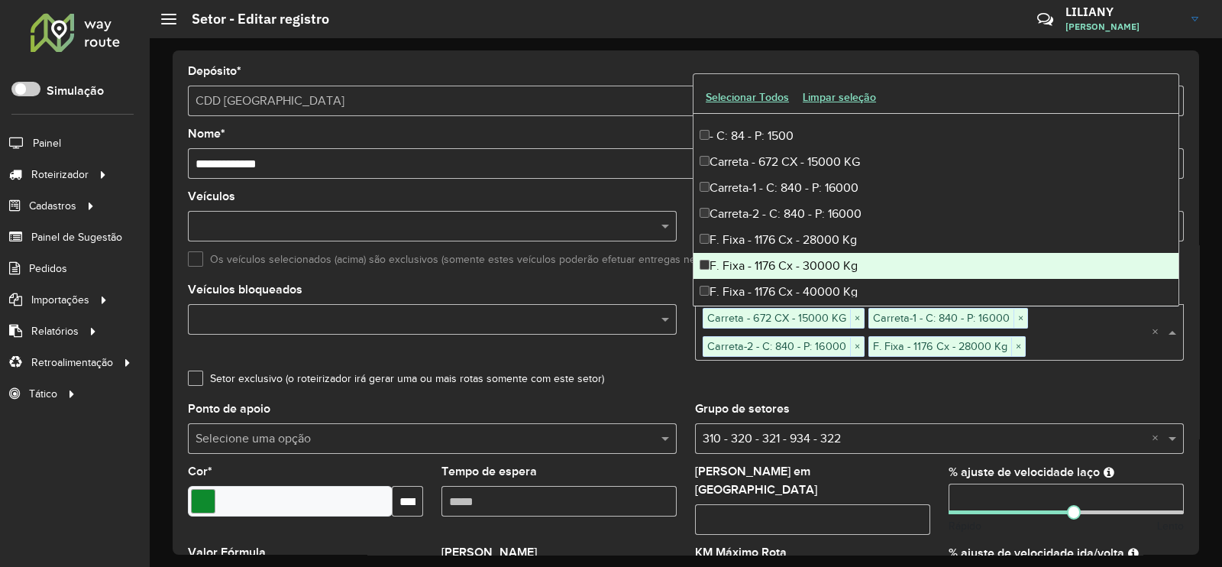
click at [836, 269] on div "F. Fixa - 1176 Cx - 30000 Kg" at bounding box center [935, 266] width 485 height 26
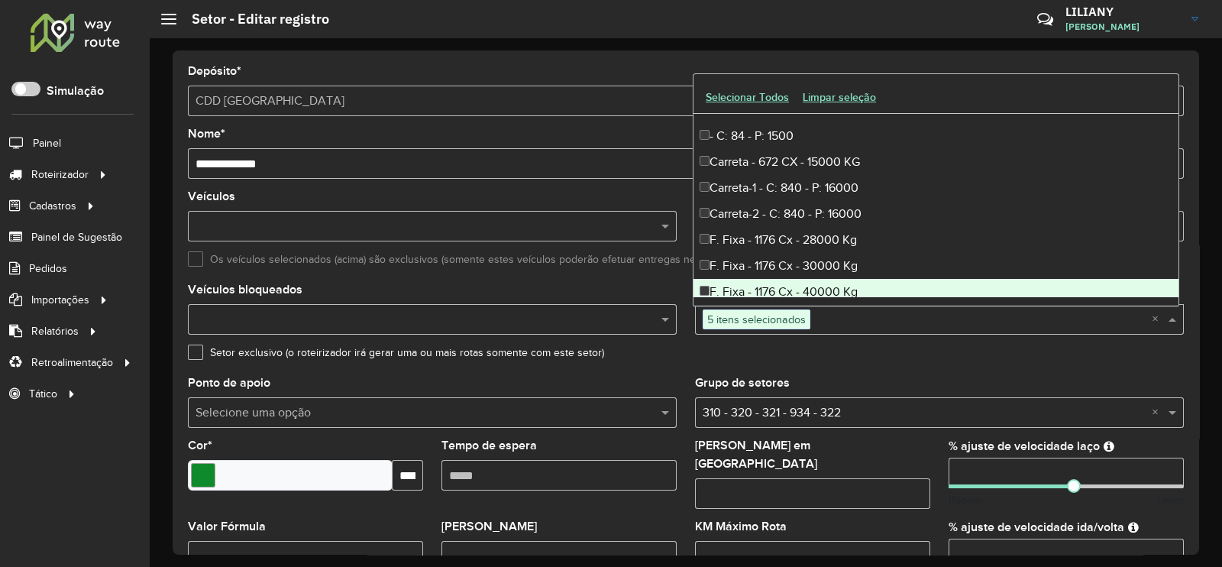
click at [832, 288] on div "F. Fixa - 1176 Cx - 40000 Kg" at bounding box center [935, 292] width 485 height 26
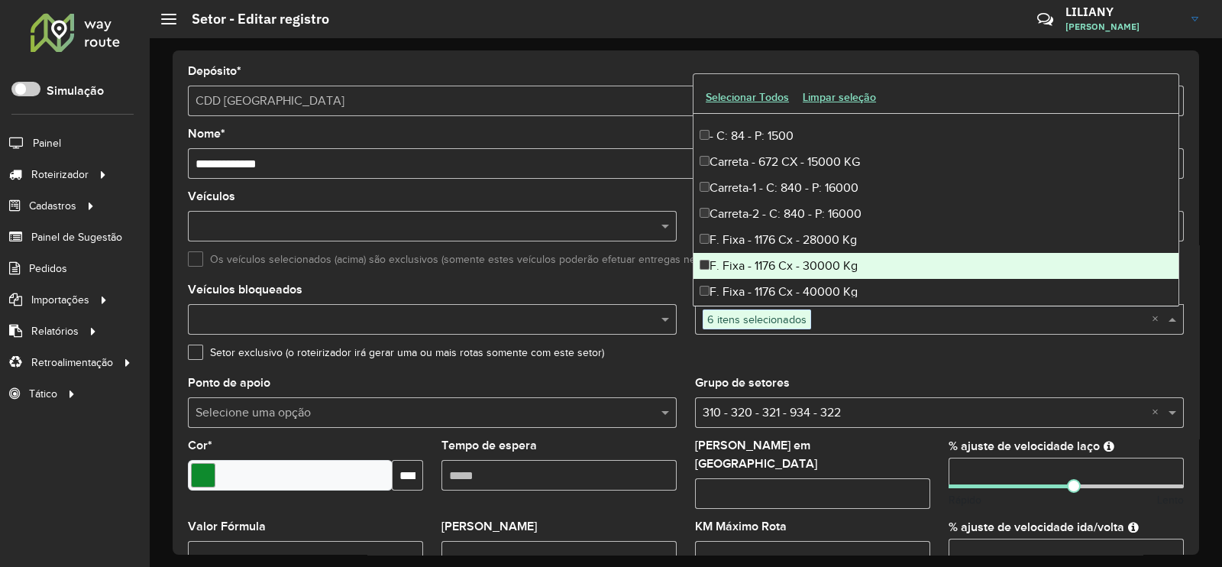
scroll to position [190, 0]
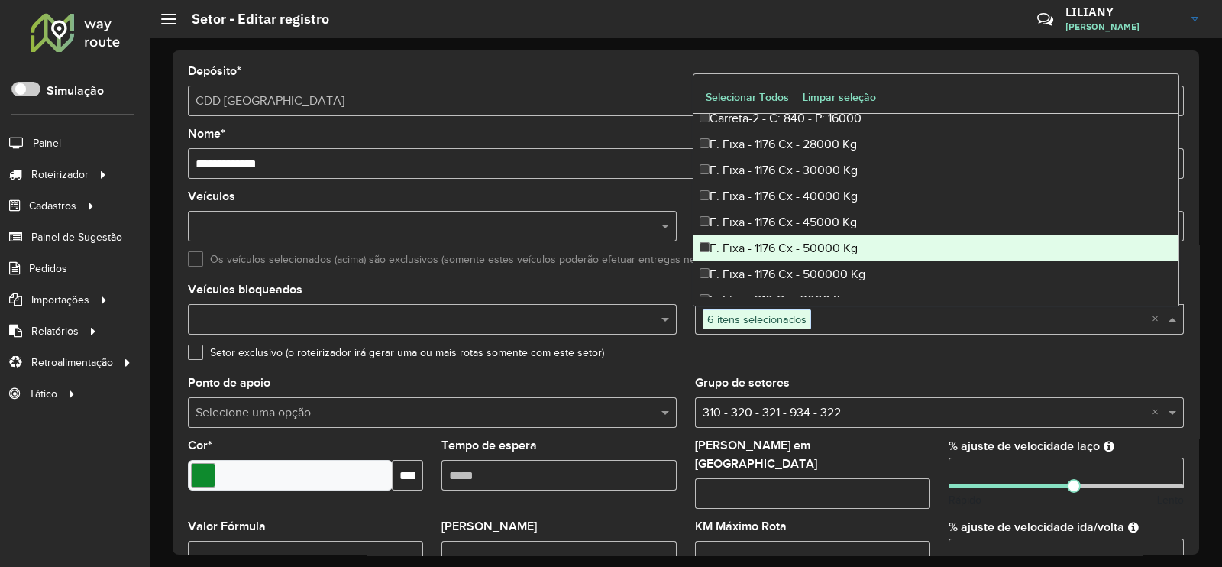
click at [816, 239] on div "F. Fixa - 1176 Cx - 50000 Kg" at bounding box center [935, 248] width 485 height 26
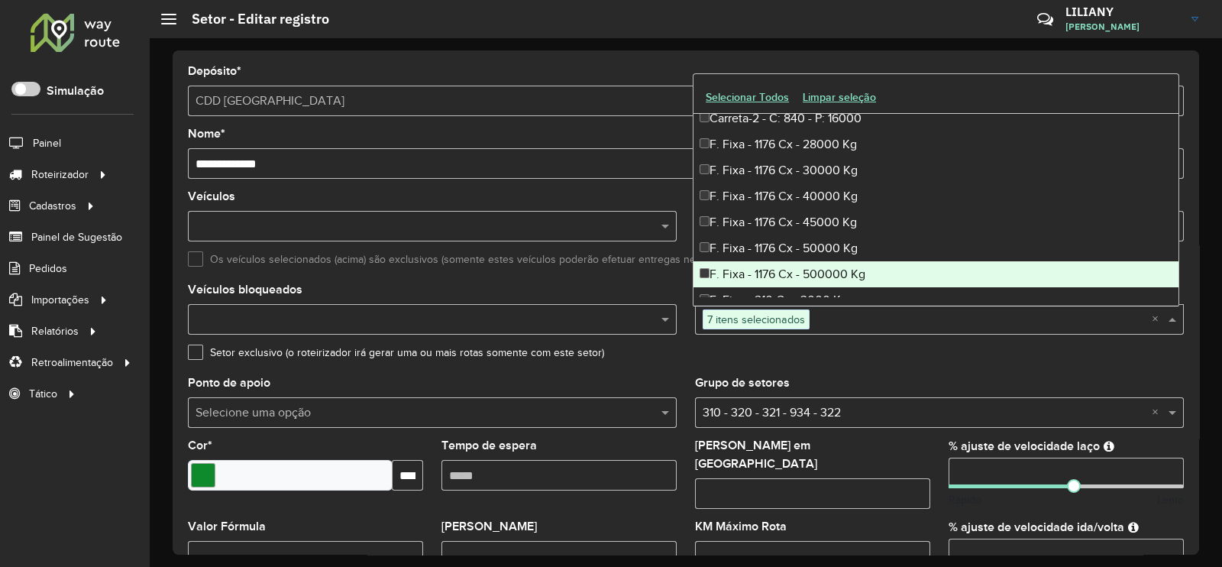
click at [817, 278] on div "F. Fixa - 1176 Cx - 500000 Kg" at bounding box center [935, 274] width 485 height 26
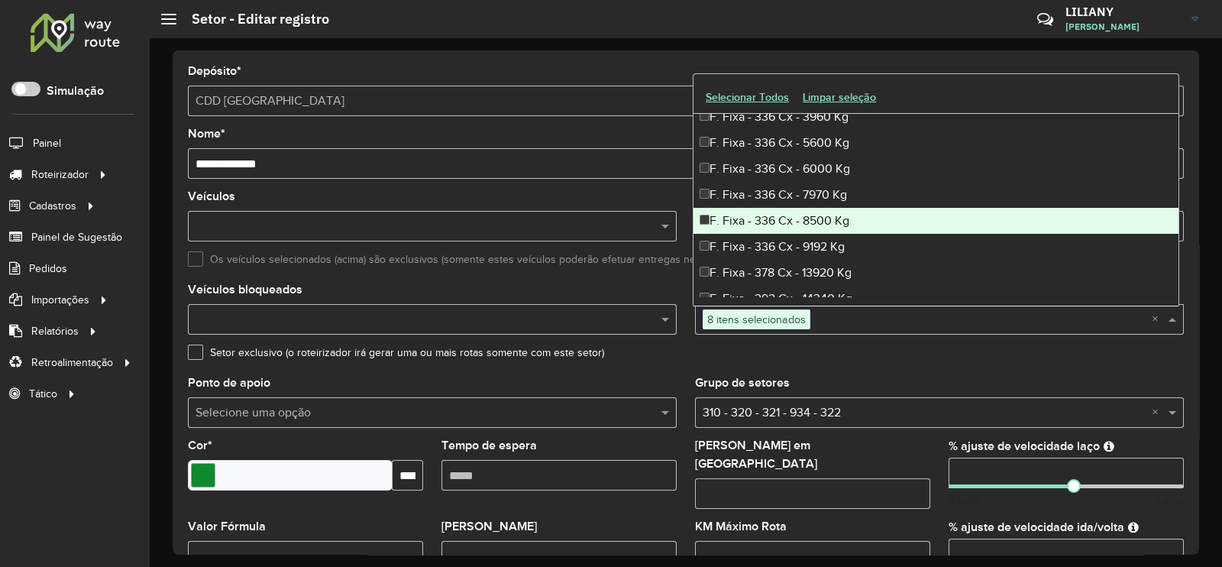
scroll to position [859, 0]
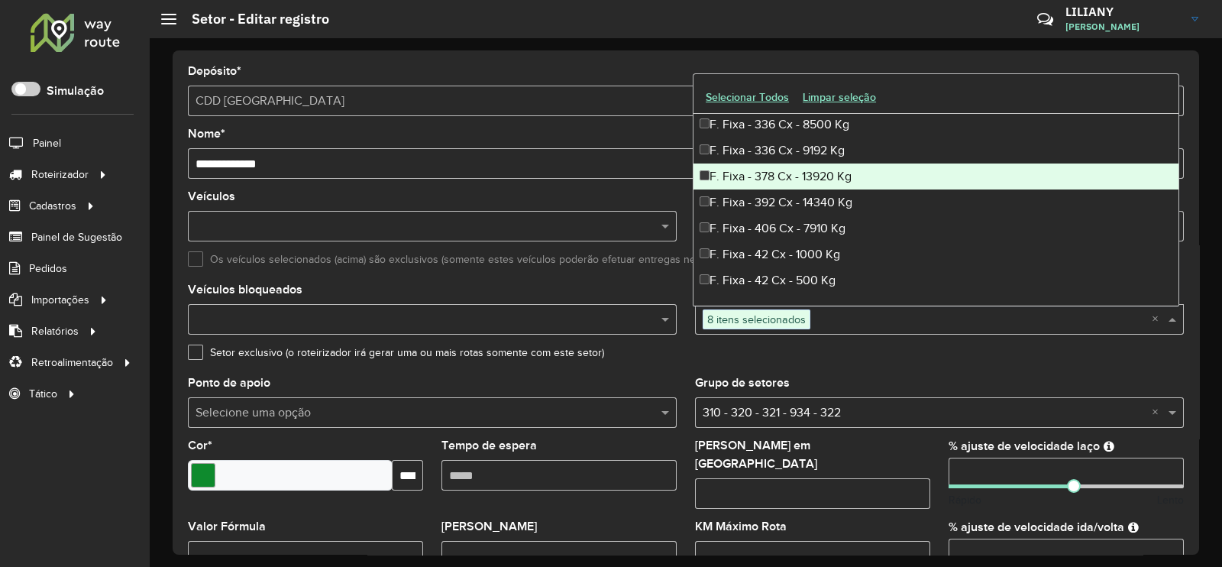
click at [829, 186] on div "F. Fixa - 378 Cx - 13920 Kg" at bounding box center [935, 176] width 485 height 26
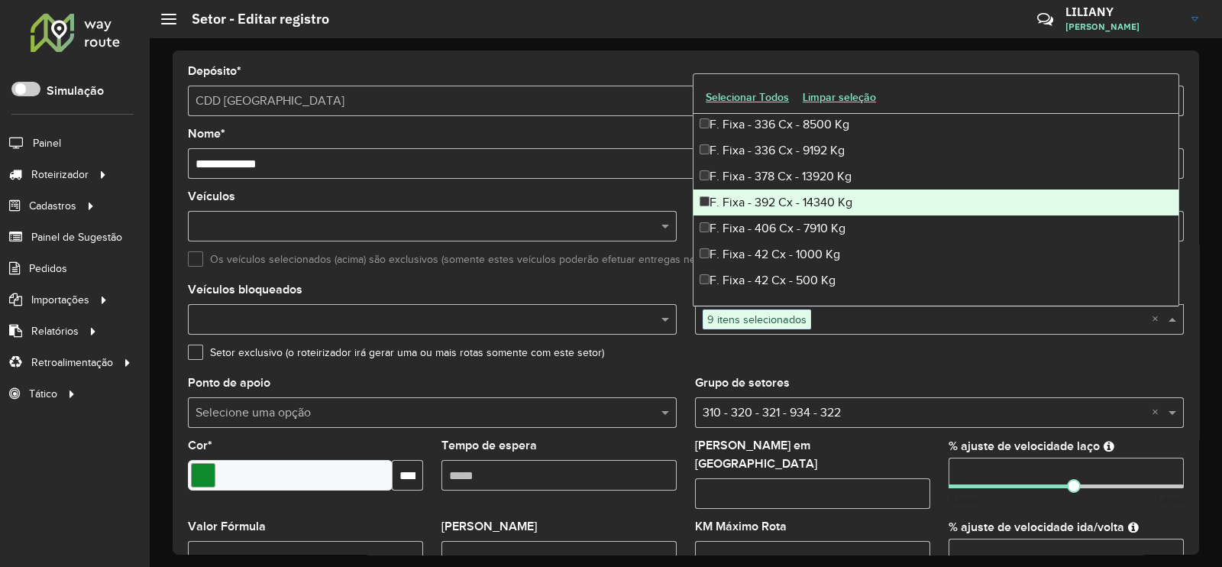
click at [822, 202] on div "F. Fixa - 392 Cx - 14340 Kg" at bounding box center [935, 202] width 485 height 26
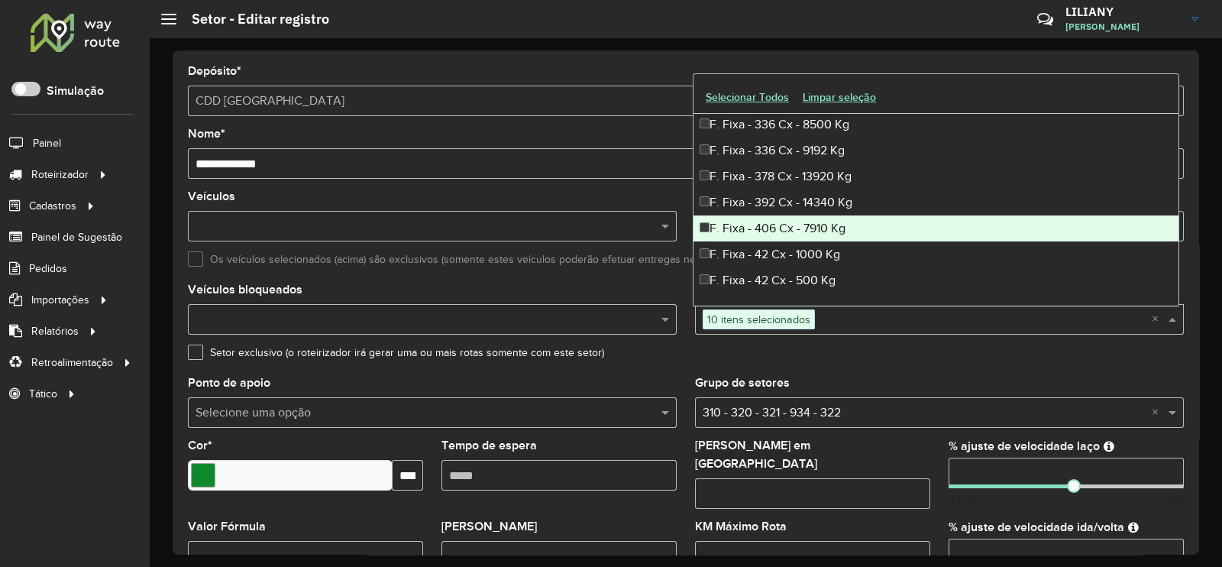
click at [817, 221] on div "F. Fixa - 406 Cx - 7910 Kg" at bounding box center [935, 228] width 485 height 26
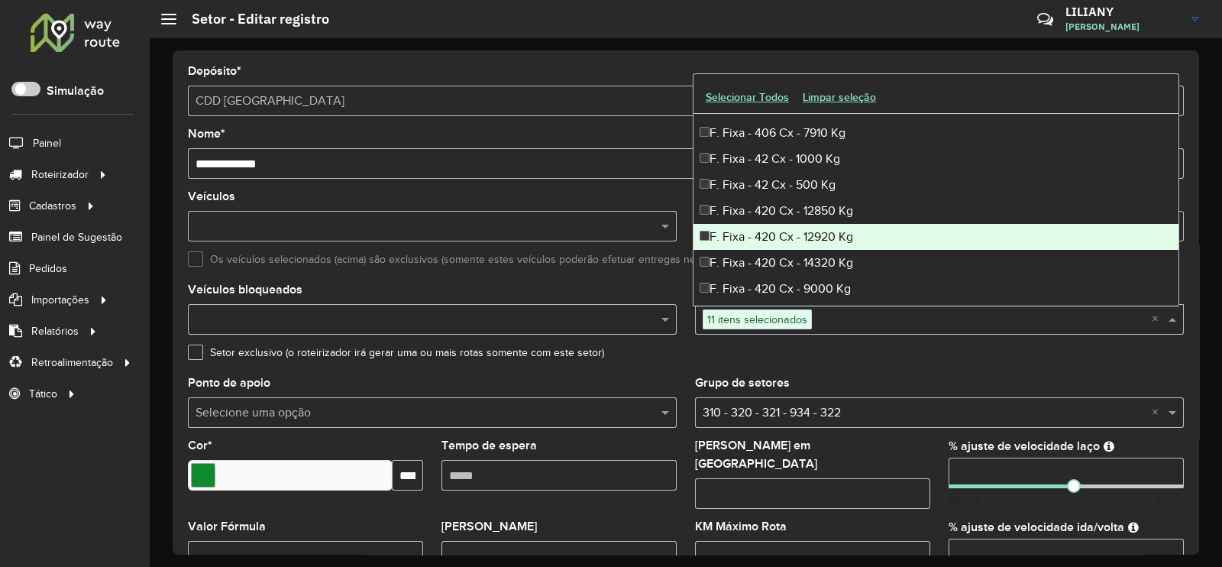
scroll to position [1050, 0]
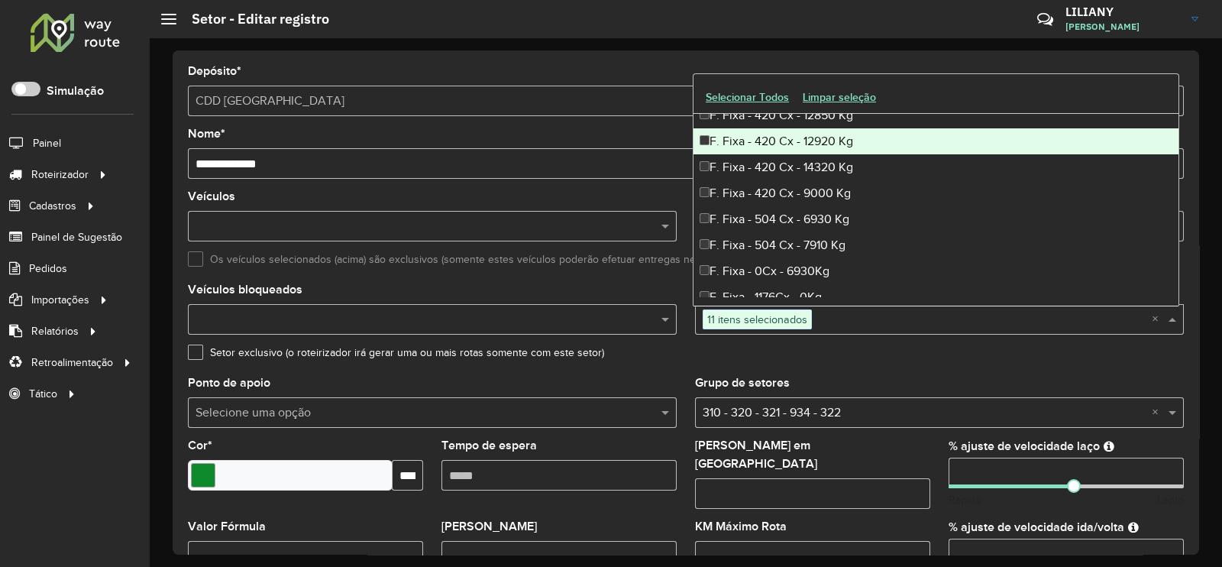
click at [806, 146] on div "F. Fixa - 420 Cx - 12920 Kg" at bounding box center [935, 141] width 485 height 26
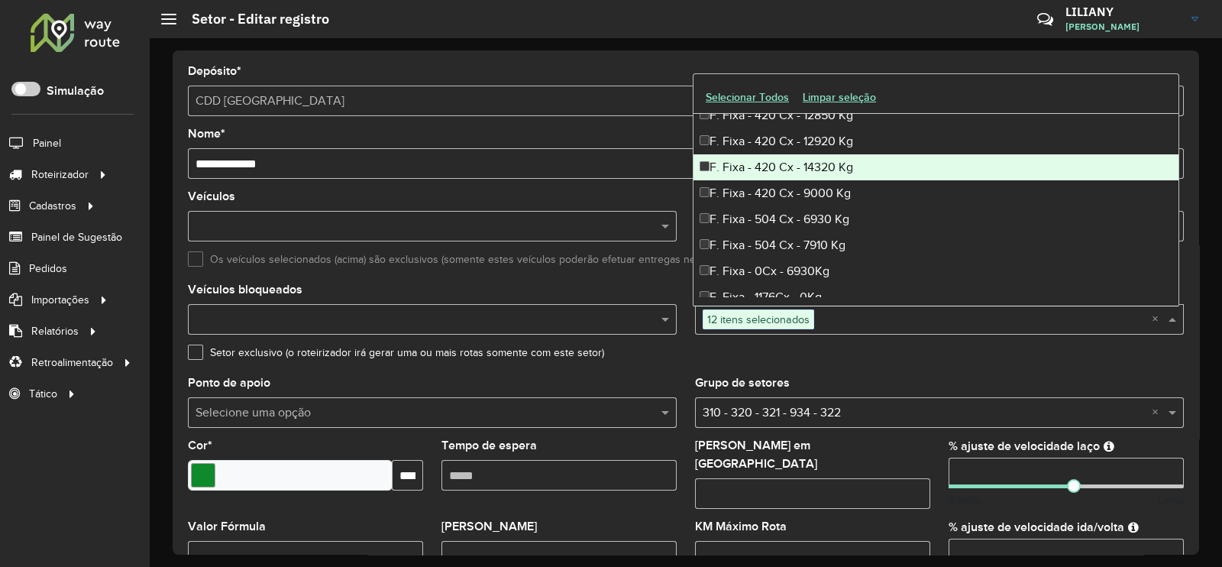
click at [804, 162] on div "F. Fixa - 420 Cx - 14320 Kg" at bounding box center [935, 167] width 485 height 26
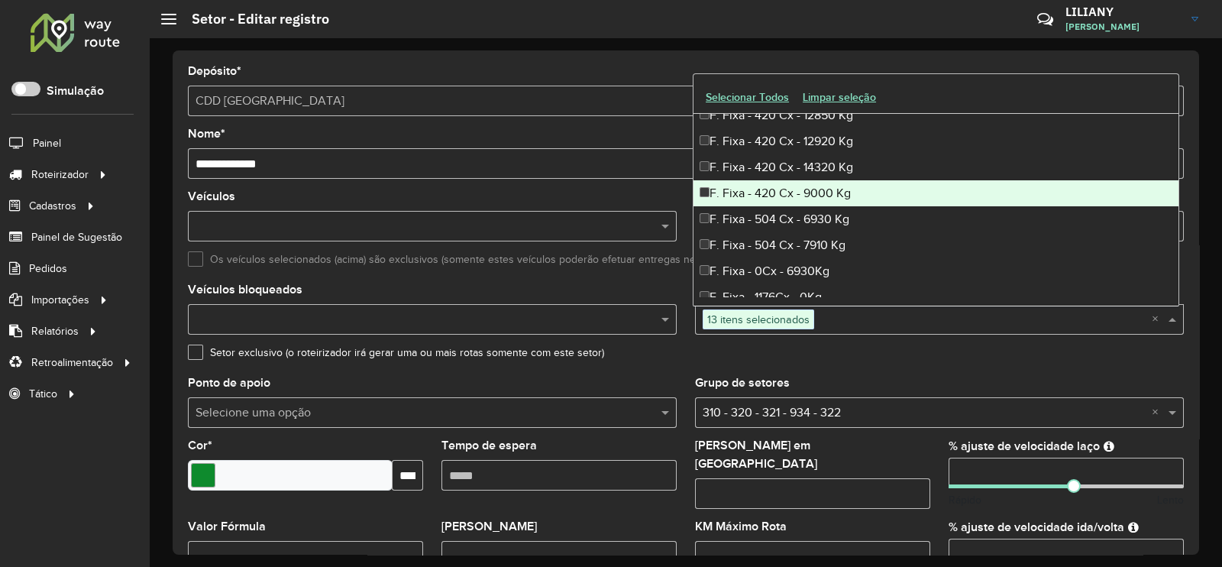
click at [806, 192] on div "F. Fixa - 420 Cx - 9000 Kg" at bounding box center [935, 193] width 485 height 26
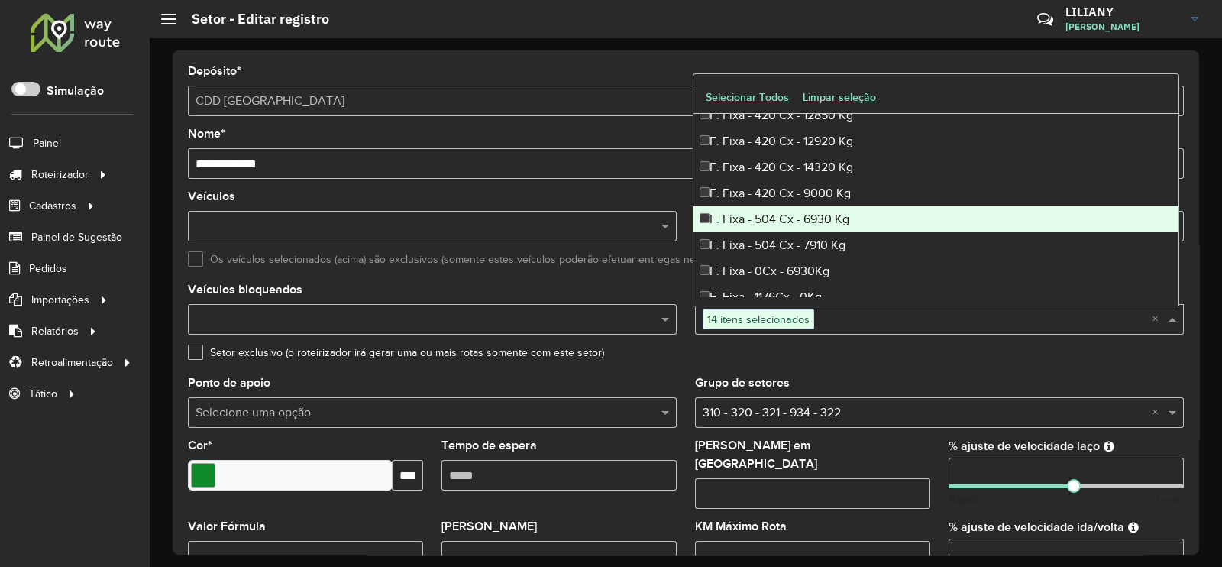
click at [809, 216] on div "F. Fixa - 504 Cx - 6930 Kg" at bounding box center [935, 219] width 485 height 26
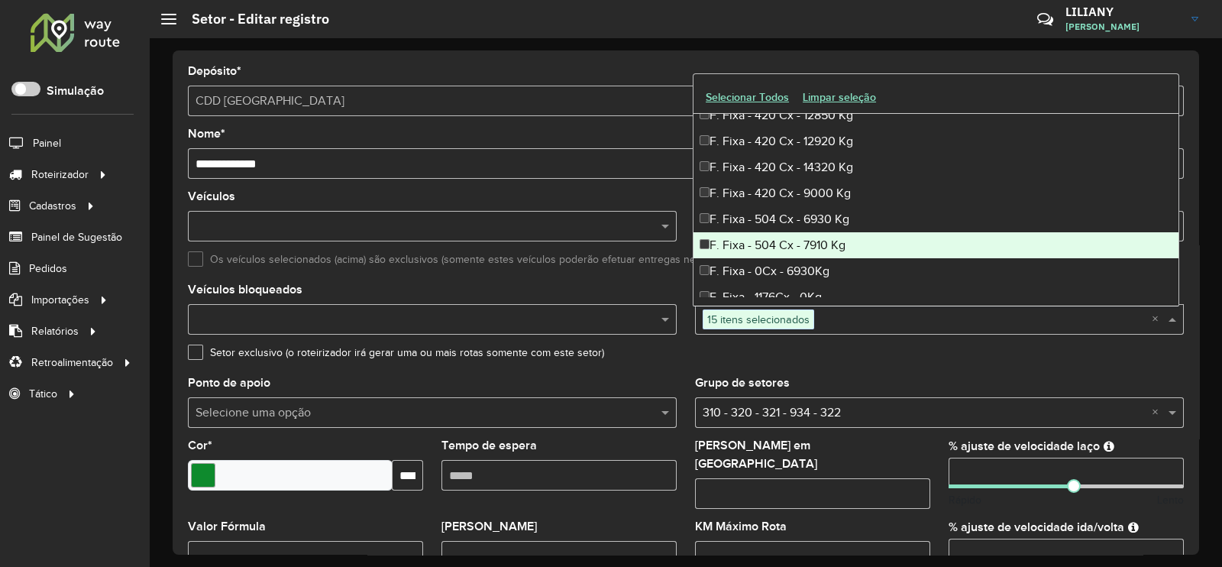
click at [809, 240] on div "F. Fixa - 504 Cx - 7910 Kg" at bounding box center [935, 245] width 485 height 26
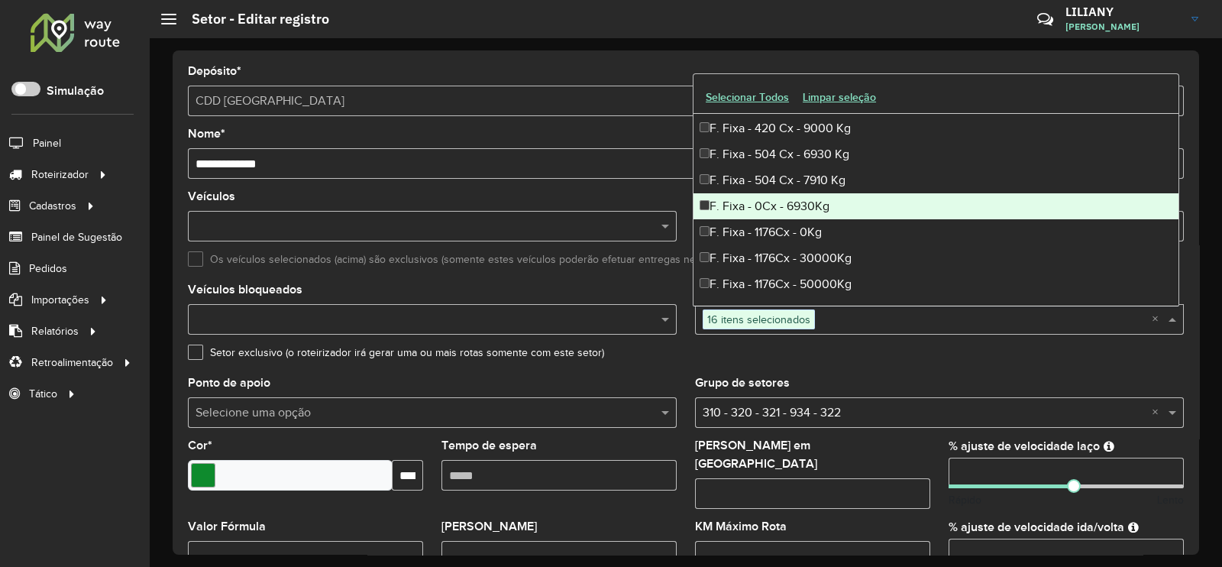
scroll to position [1145, 0]
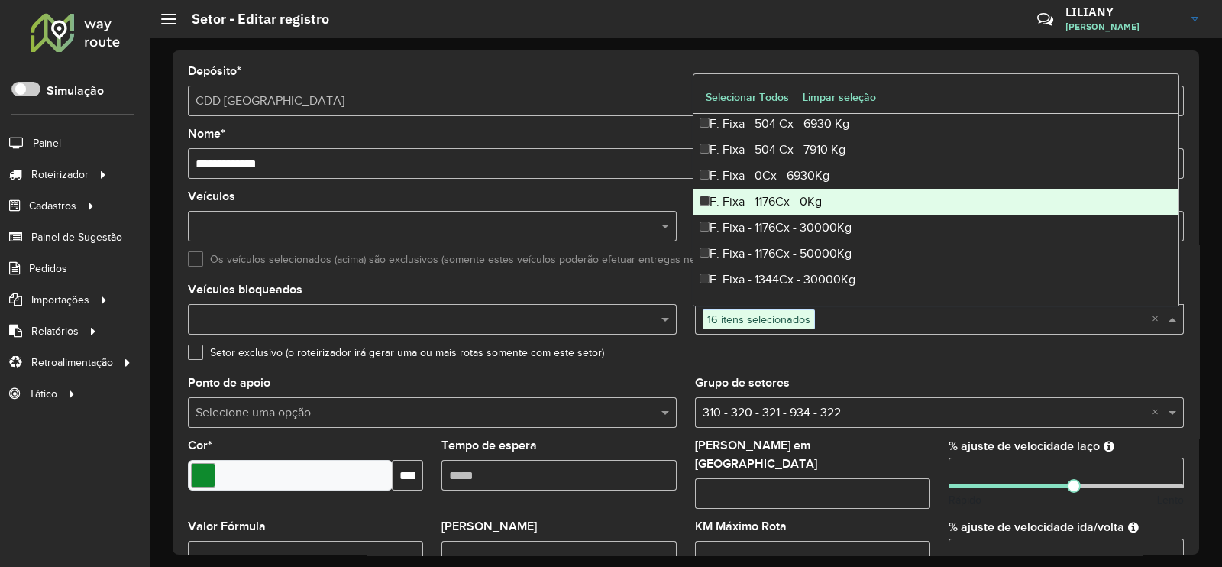
click at [806, 200] on div "F. Fixa - 1176Cx - 0Kg" at bounding box center [935, 202] width 485 height 26
click at [809, 219] on div "F. Fixa - 1176Cx - 30000Kg" at bounding box center [935, 228] width 485 height 26
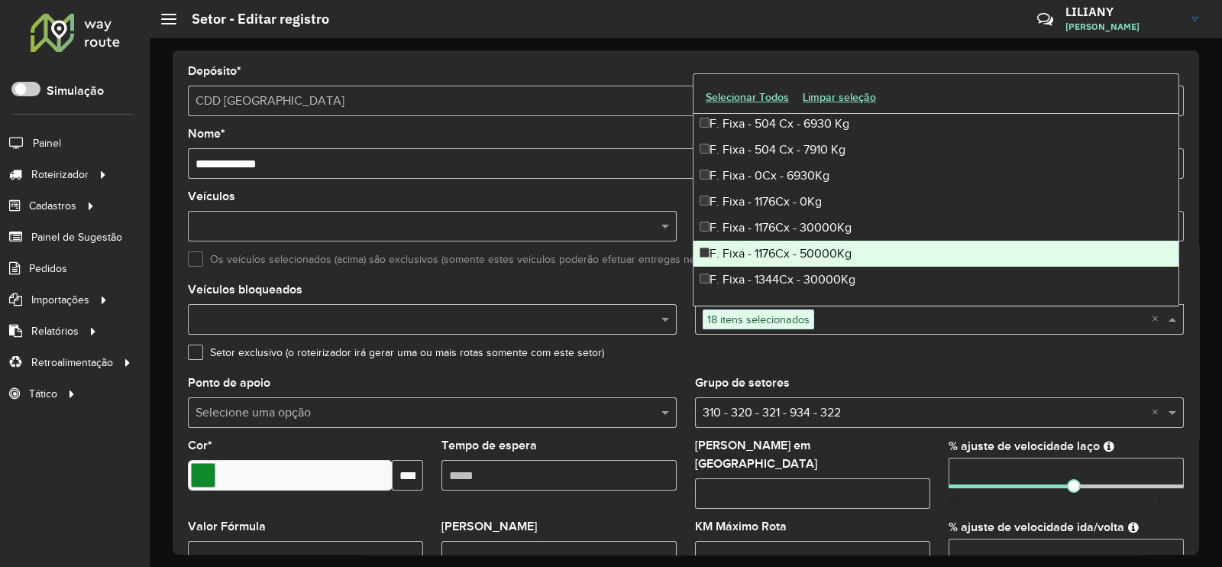
click at [807, 246] on div "F. Fixa - 1176Cx - 50000Kg" at bounding box center [935, 254] width 485 height 26
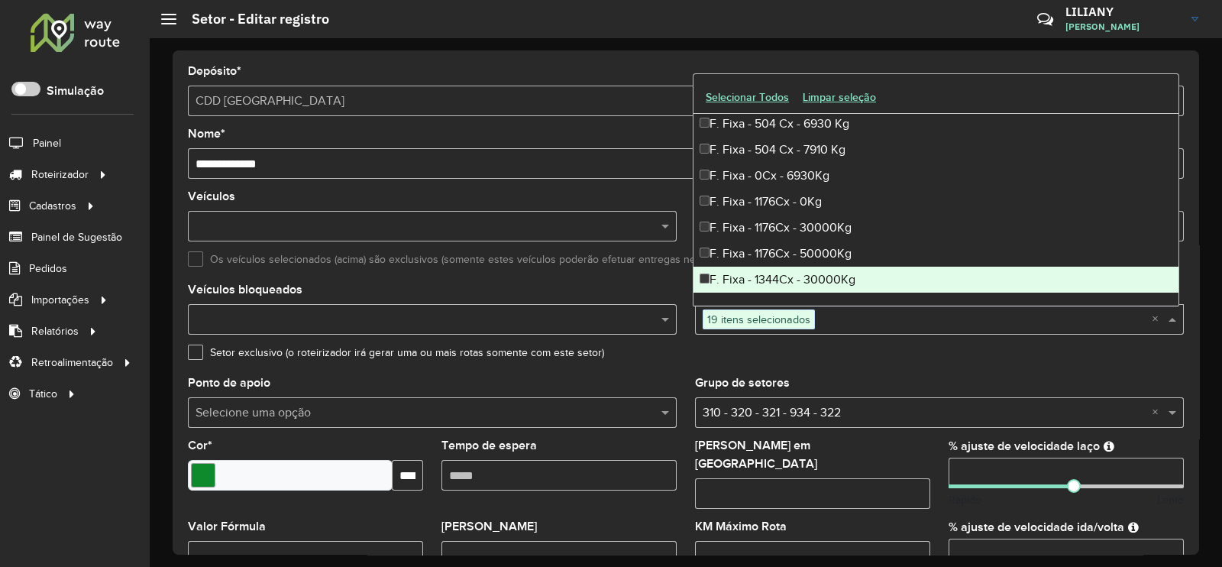
click at [805, 269] on div "F. Fixa - 1344Cx - 30000Kg" at bounding box center [935, 279] width 485 height 26
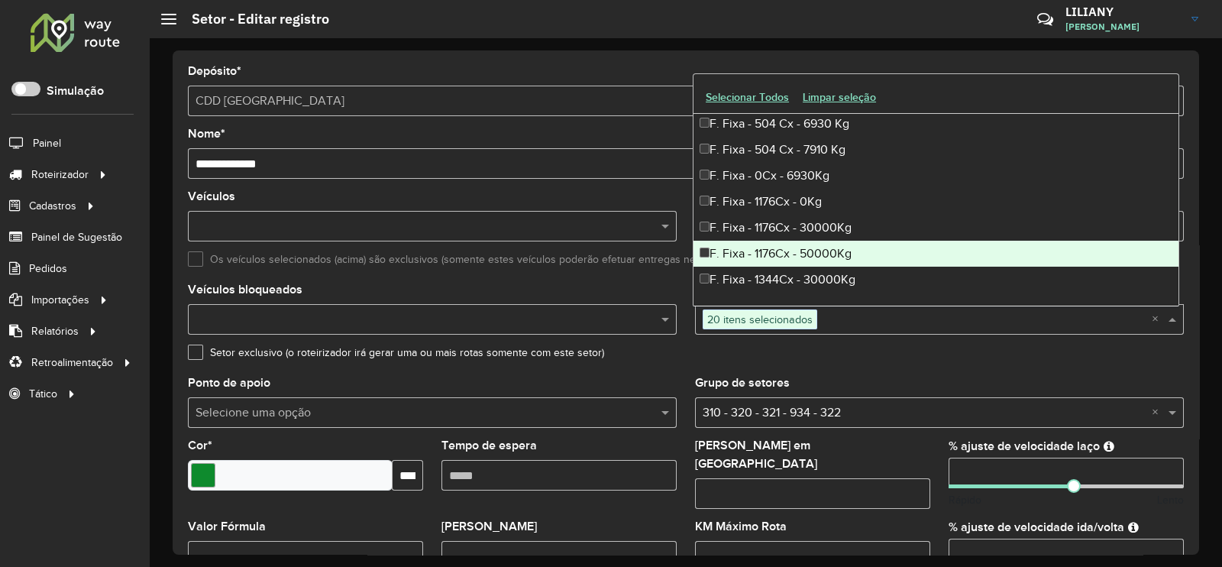
scroll to position [1240, 0]
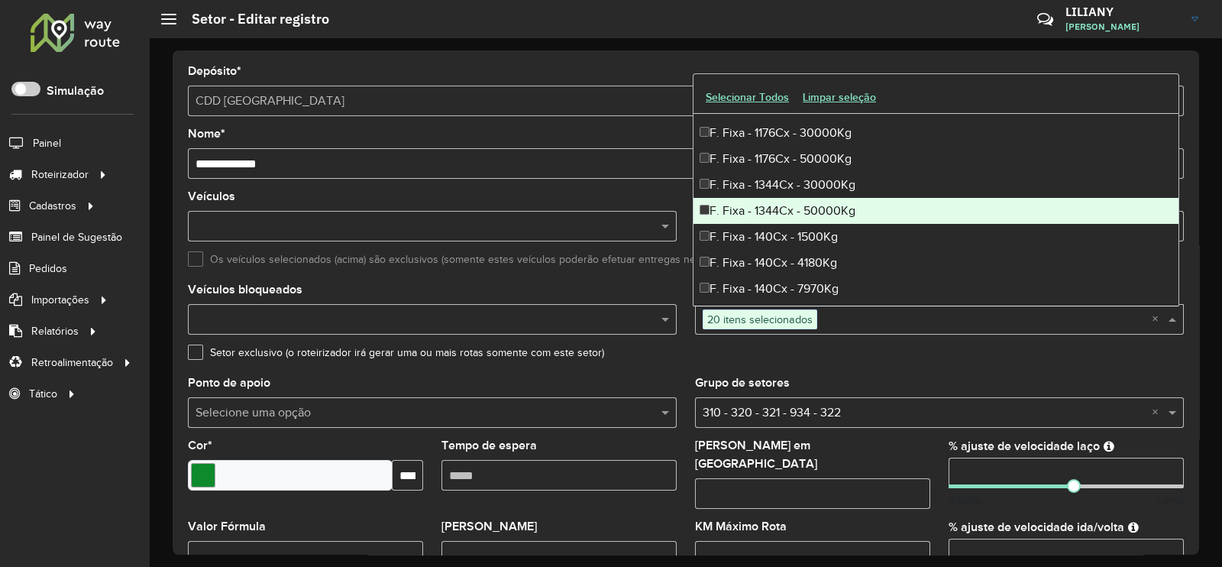
click at [802, 213] on div "F. Fixa - 1344Cx - 50000Kg" at bounding box center [935, 211] width 485 height 26
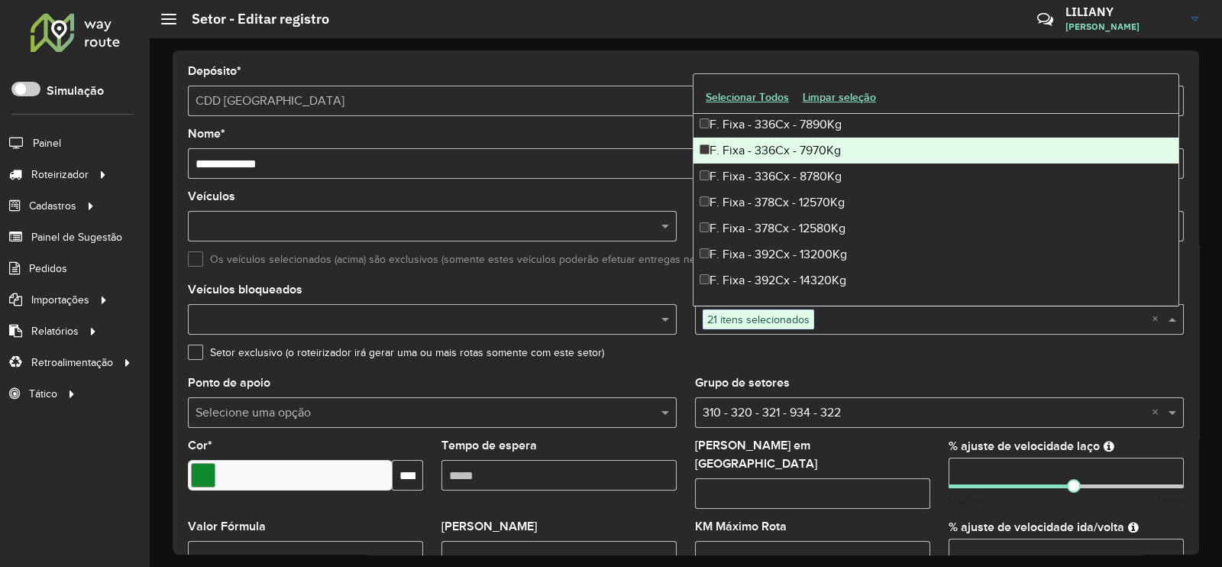
scroll to position [2576, 0]
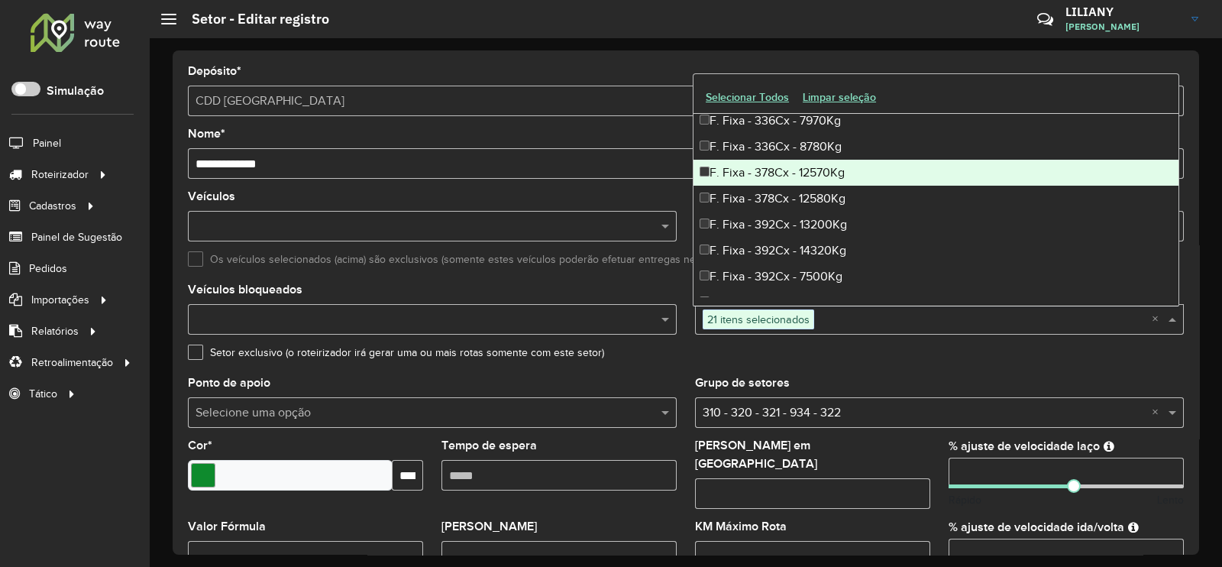
click at [779, 173] on div "F. Fixa - 378Cx - 12570Kg" at bounding box center [935, 173] width 485 height 26
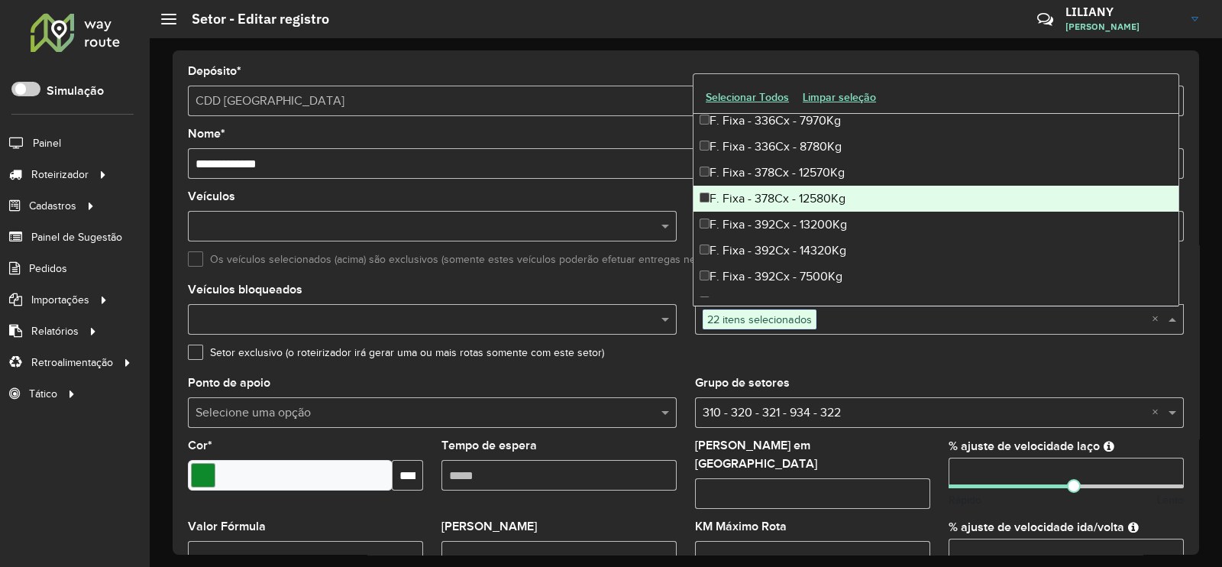
click at [774, 196] on div "F. Fixa - 378Cx - 12580Kg" at bounding box center [935, 199] width 485 height 26
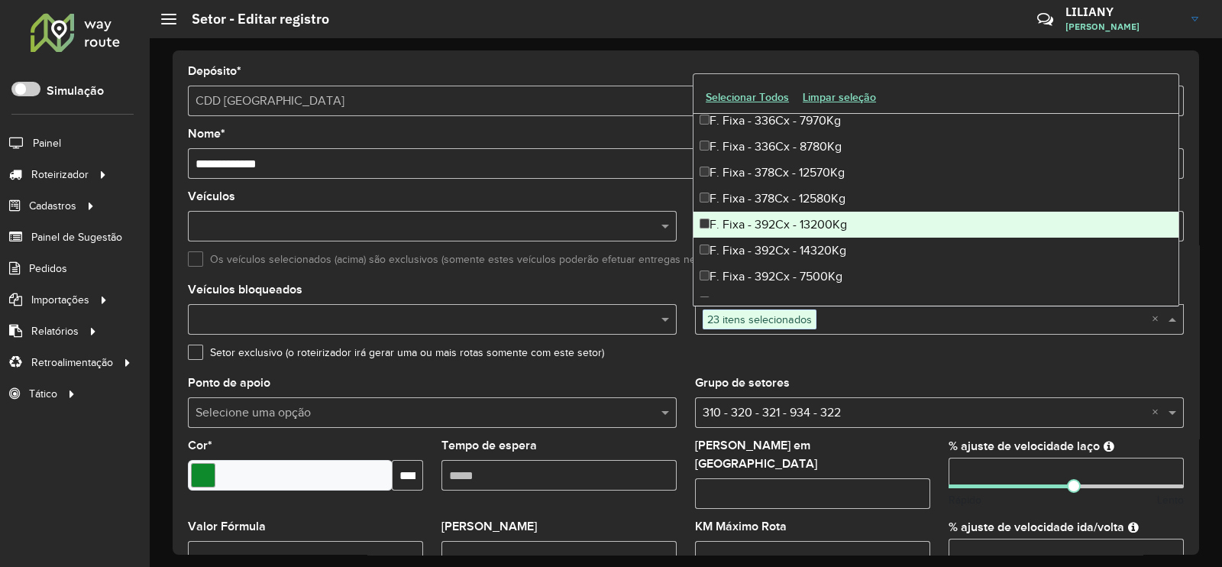
click at [774, 222] on div "F. Fixa - 392Cx - 13200Kg" at bounding box center [935, 225] width 485 height 26
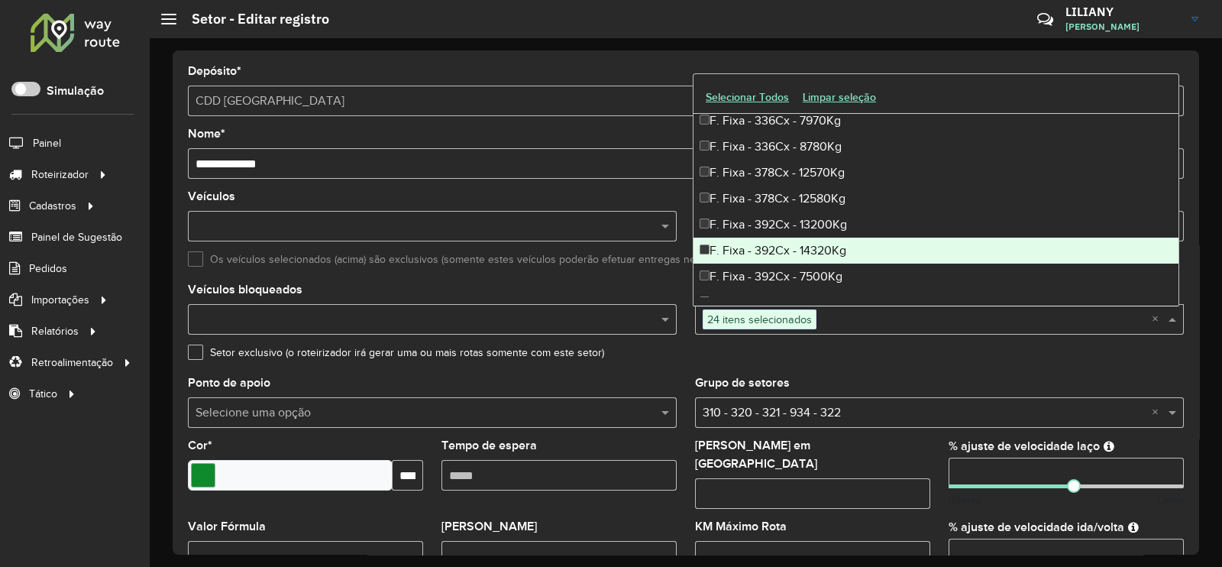
click at [779, 246] on div "F. Fixa - 392Cx - 14320Kg" at bounding box center [935, 250] width 485 height 26
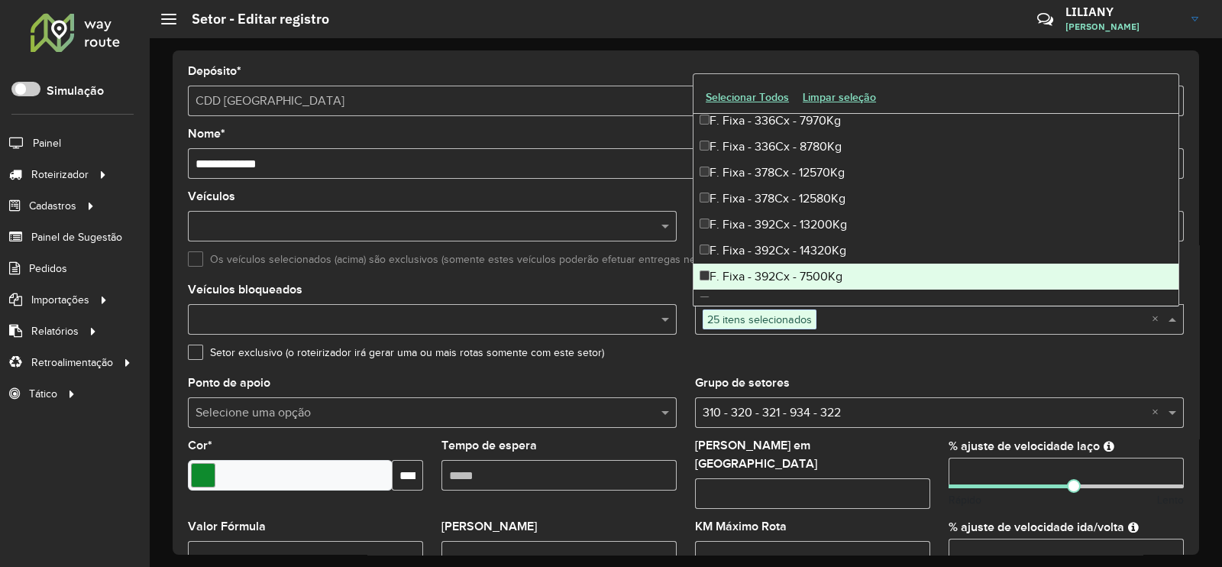
click at [779, 272] on div "F. Fixa - 392Cx - 7500Kg" at bounding box center [935, 276] width 485 height 26
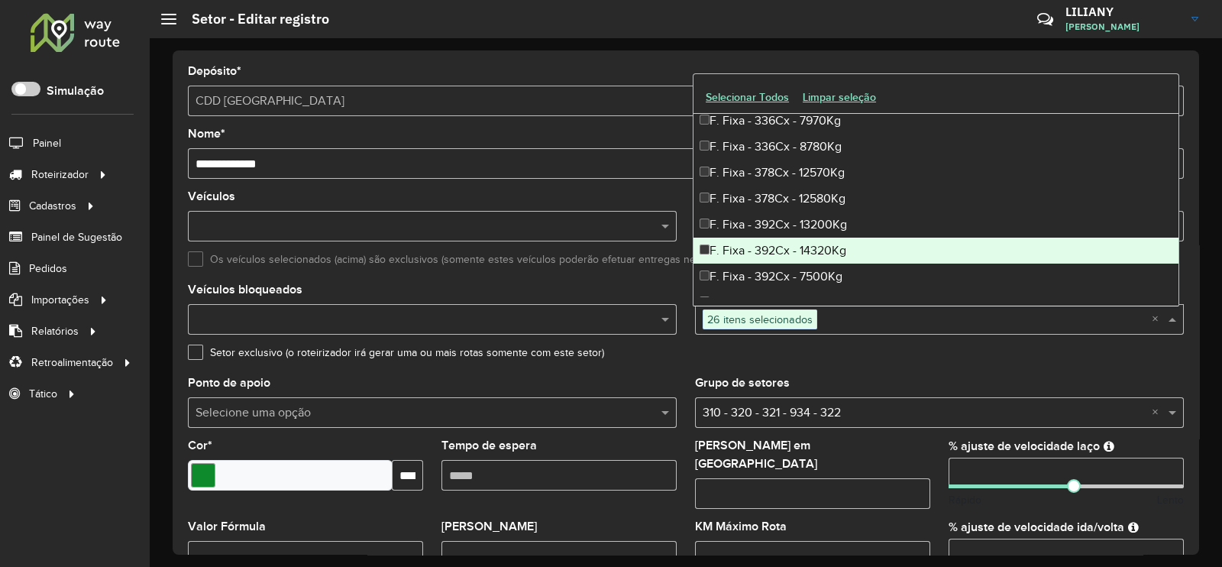
scroll to position [2672, 0]
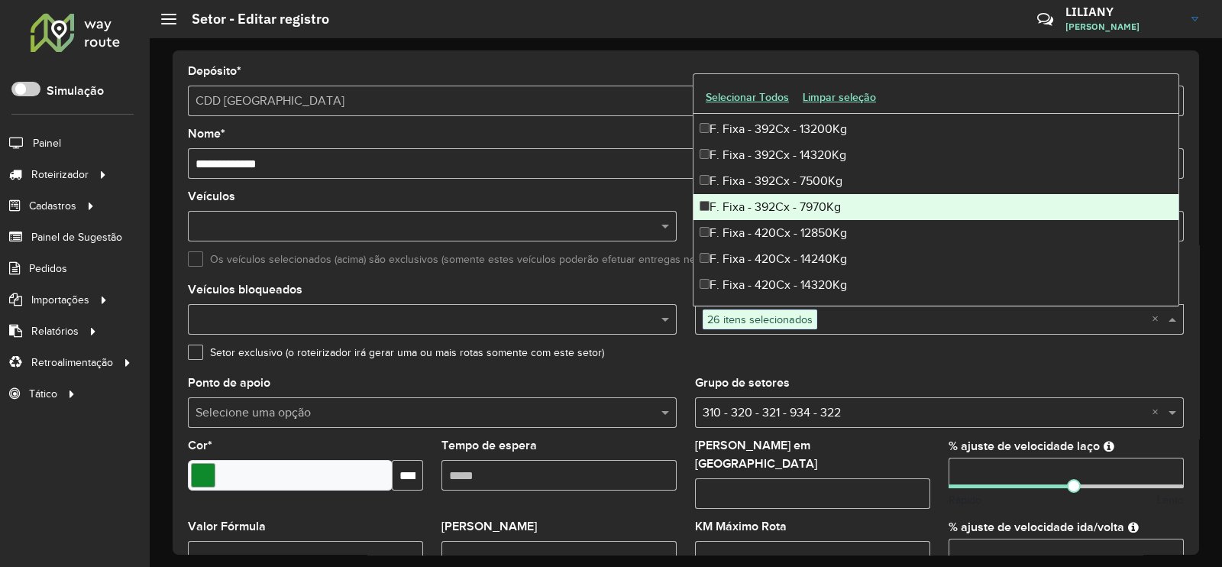
click at [785, 209] on div "F. Fixa - 392Cx - 7970Kg" at bounding box center [935, 207] width 485 height 26
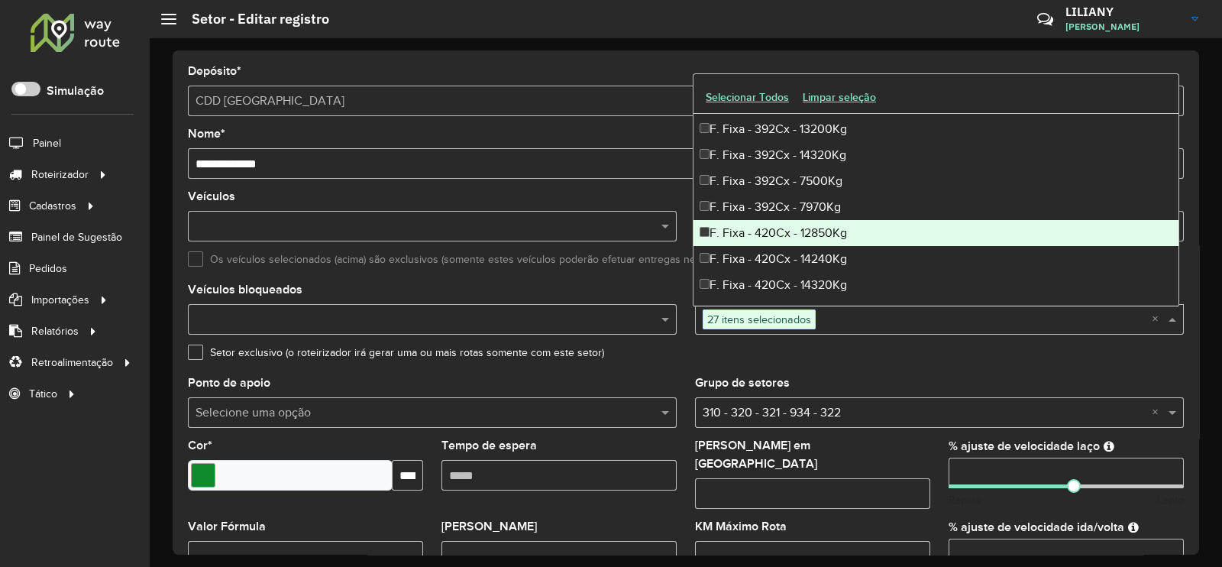
click at [779, 232] on div "F. Fixa - 420Cx - 12850Kg" at bounding box center [935, 233] width 485 height 26
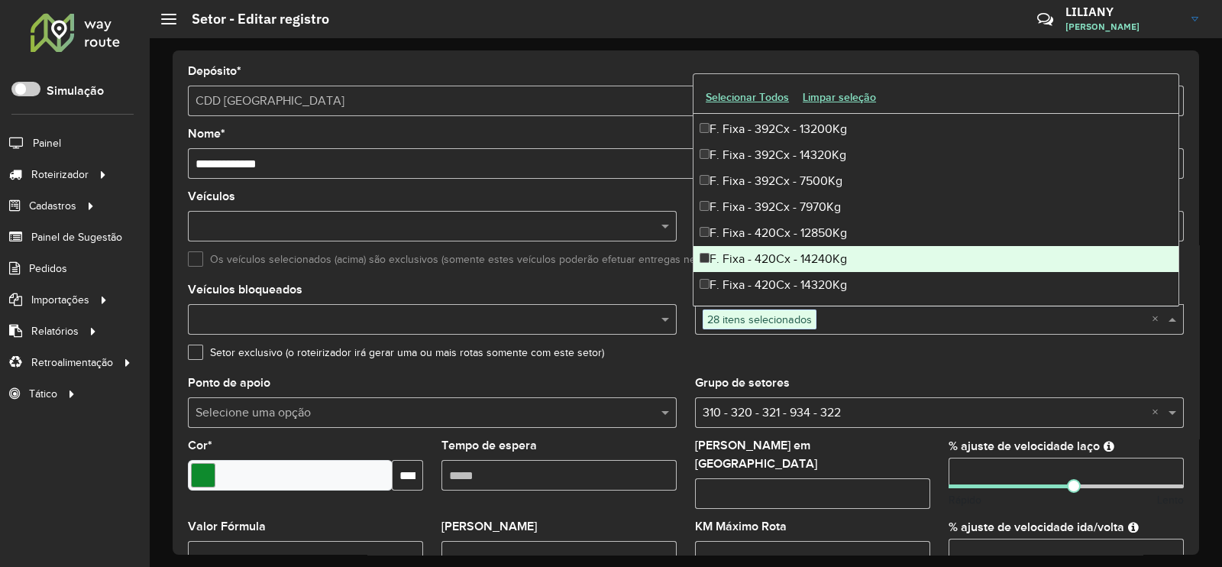
click at [782, 257] on div "F. Fixa - 420Cx - 14240Kg" at bounding box center [935, 259] width 485 height 26
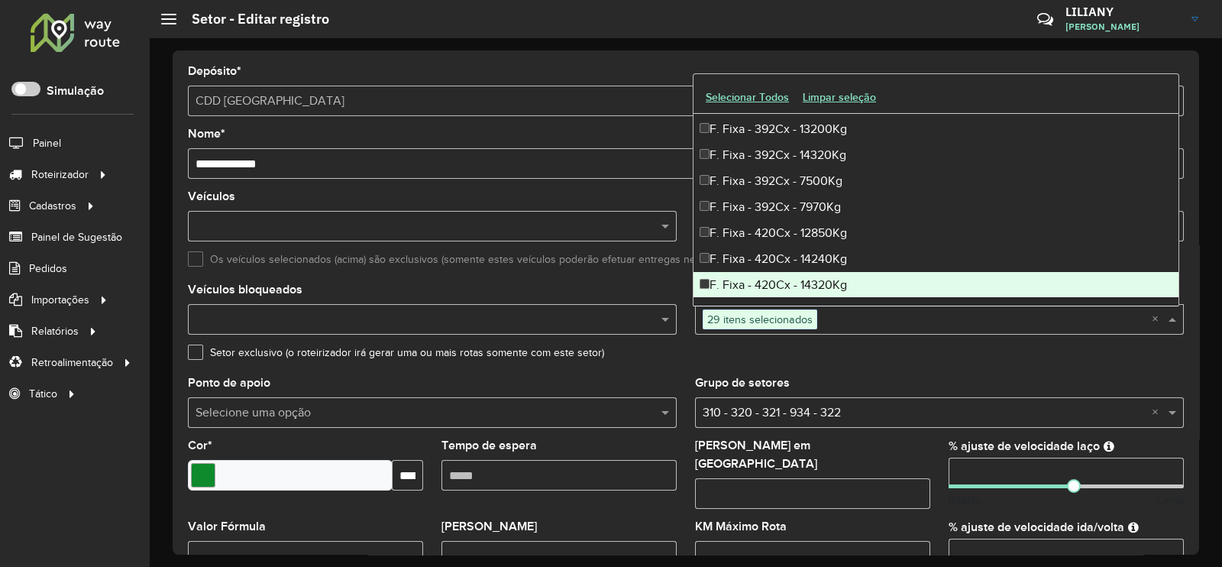
click at [783, 273] on div "F. Fixa - 420Cx - 14320Kg" at bounding box center [935, 285] width 485 height 26
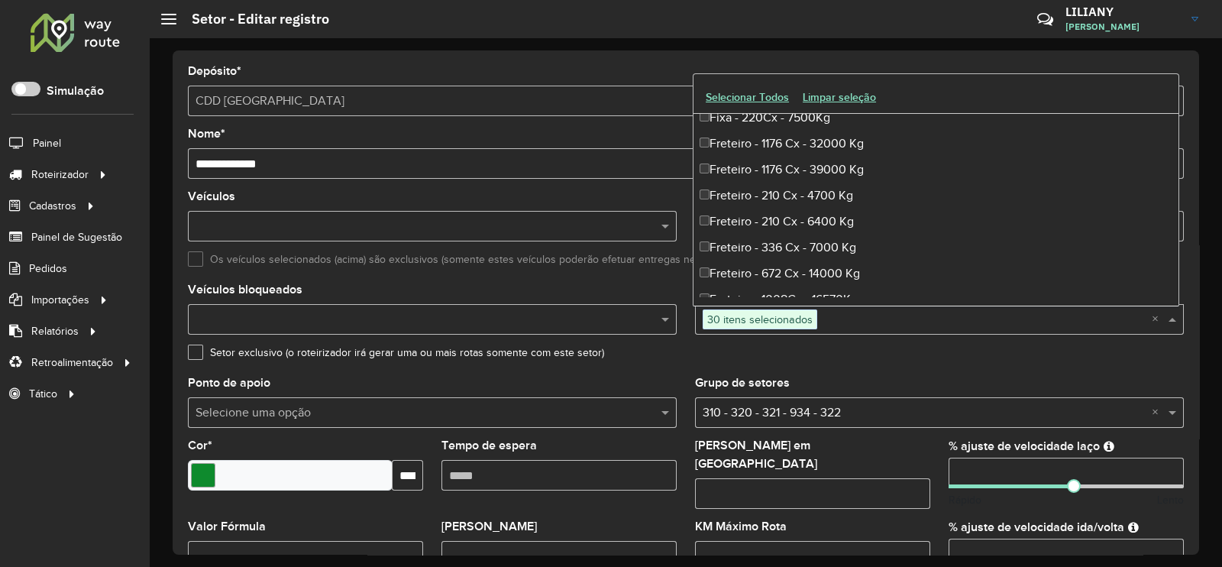
scroll to position [3054, 0]
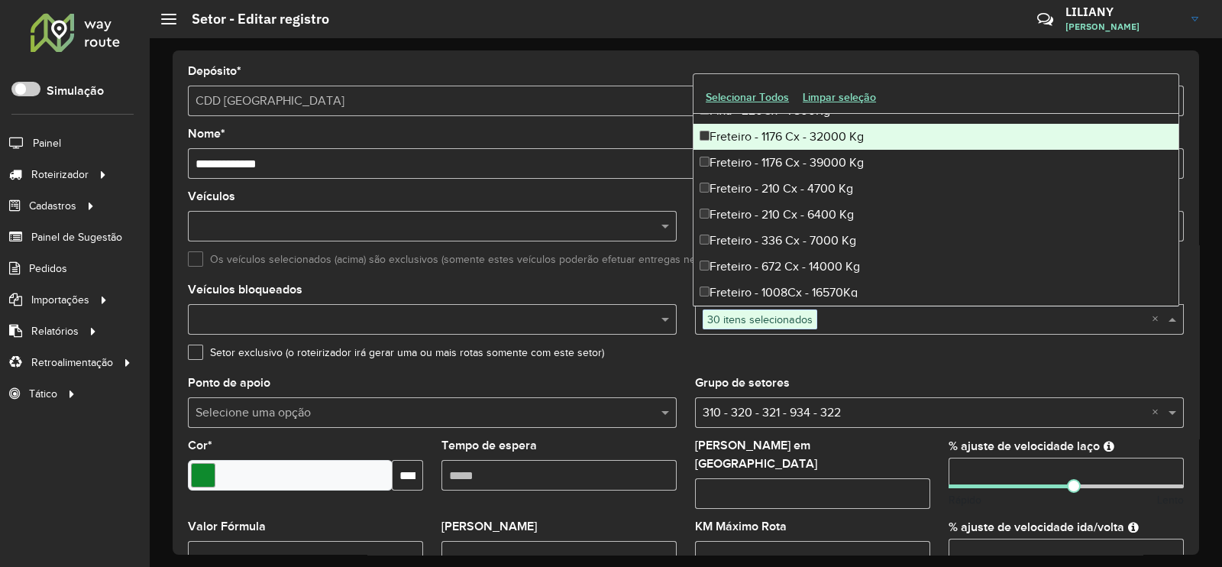
click at [830, 144] on div "Freteiro - 1176 Cx - 32000 Kg" at bounding box center [935, 137] width 485 height 26
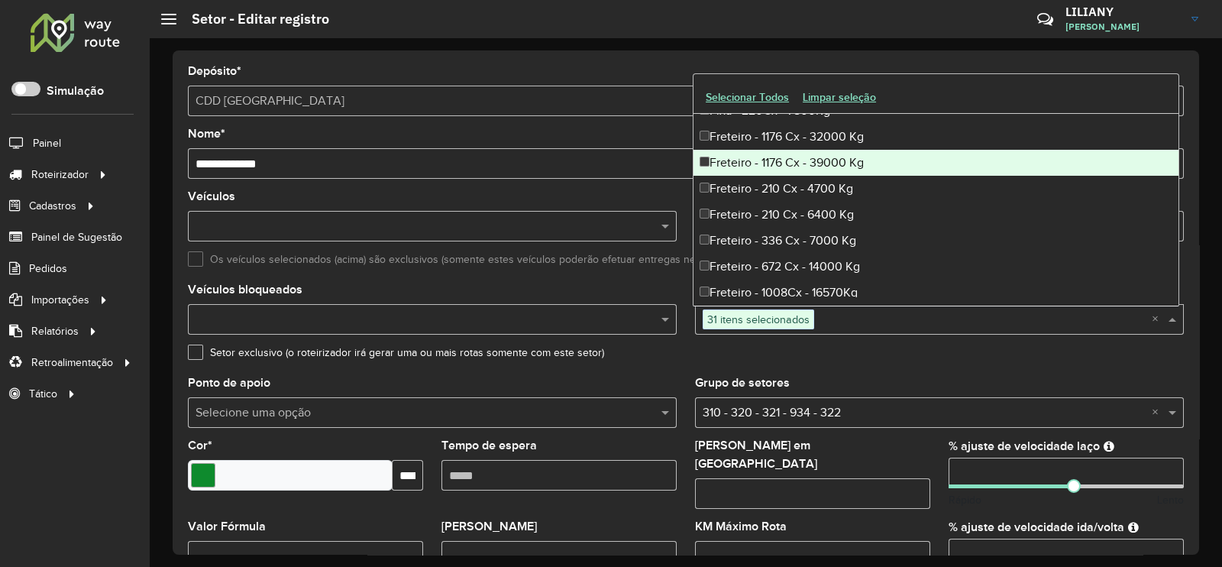
click at [828, 158] on div "Freteiro - 1176 Cx - 39000 Kg" at bounding box center [935, 163] width 485 height 26
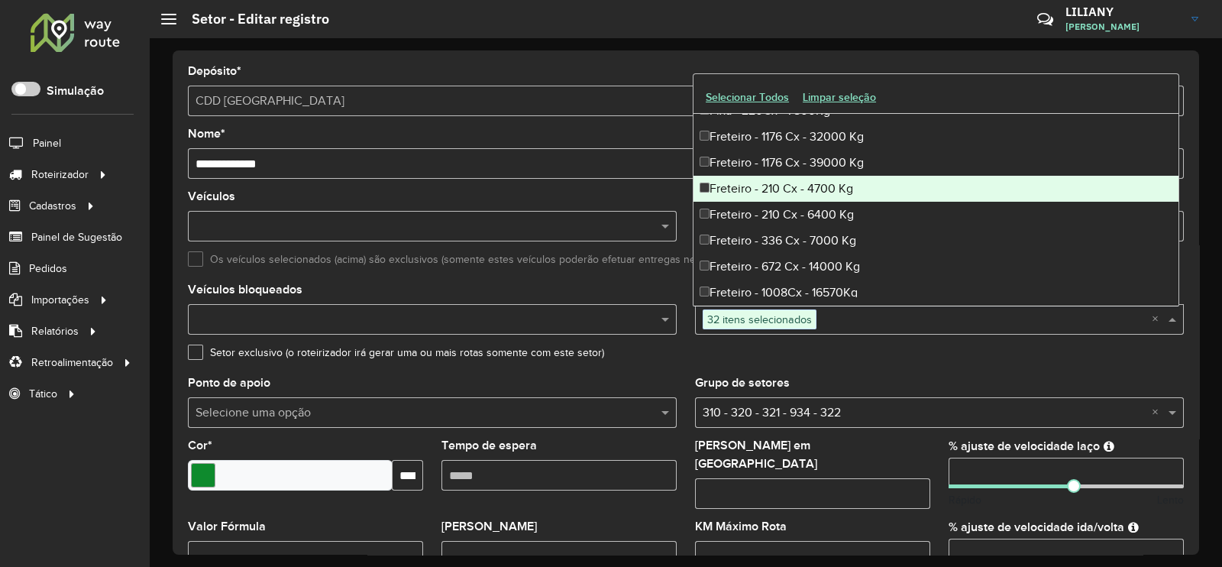
scroll to position [3150, 0]
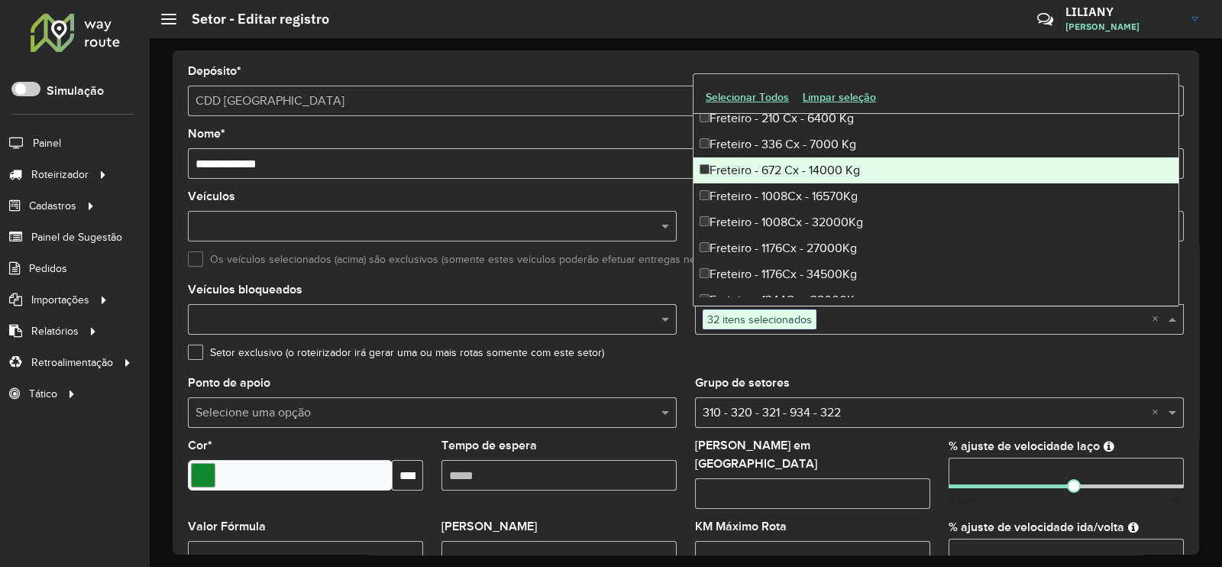
click at [807, 168] on div "Freteiro - 672 Cx - 14000 Kg" at bounding box center [935, 170] width 485 height 26
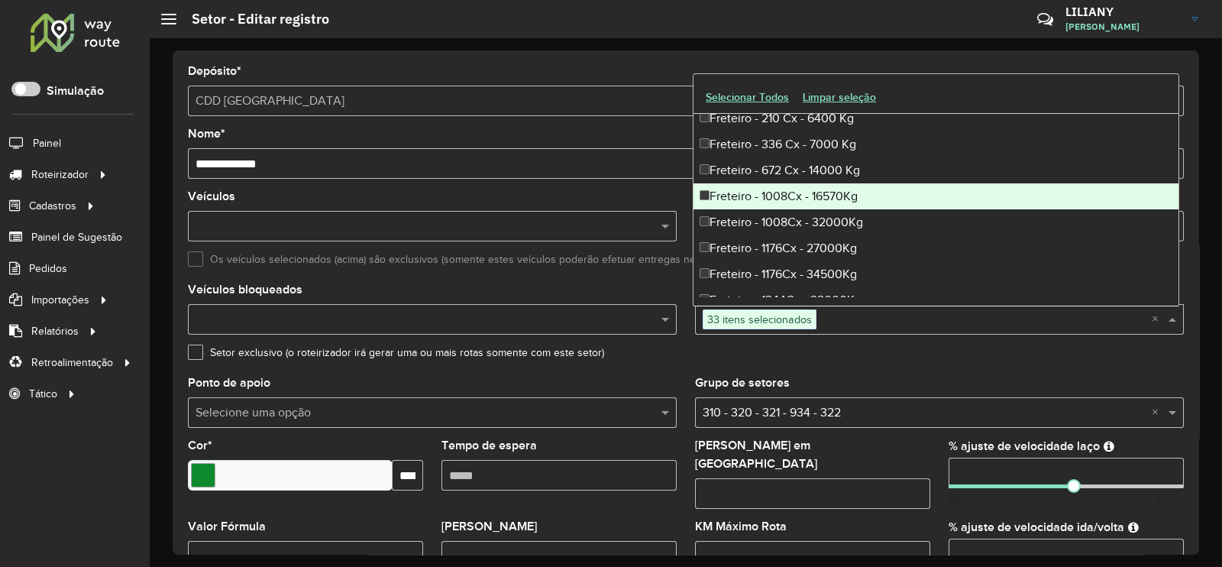
click at [806, 188] on div "Freteiro - 1008Cx - 16570Kg" at bounding box center [935, 196] width 485 height 26
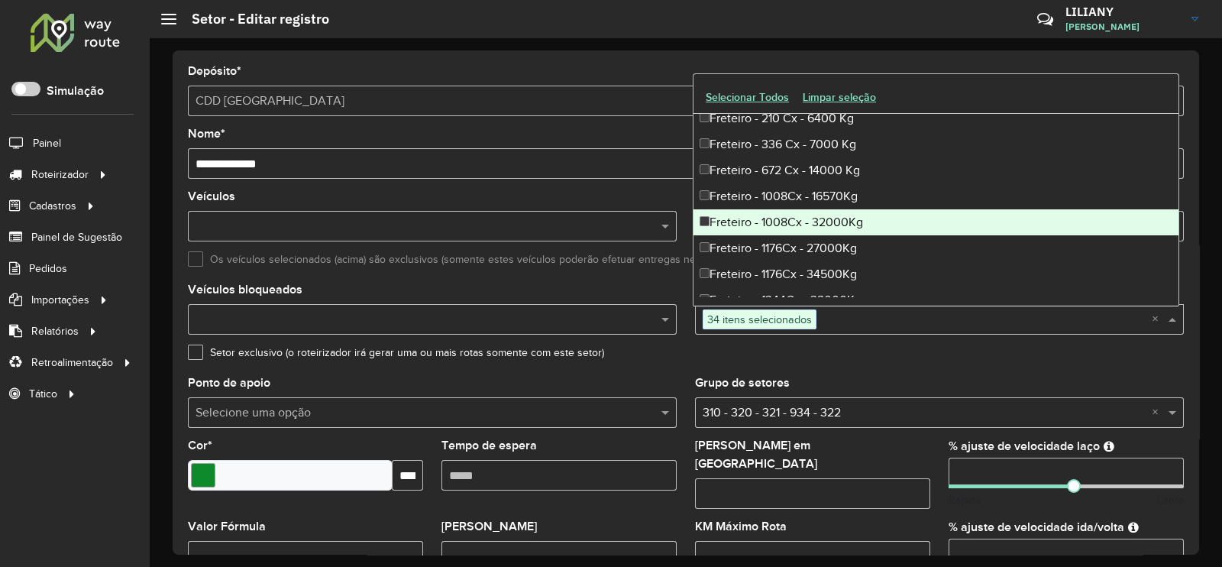
click at [809, 213] on div "Freteiro - 1008Cx - 32000Kg" at bounding box center [935, 222] width 485 height 26
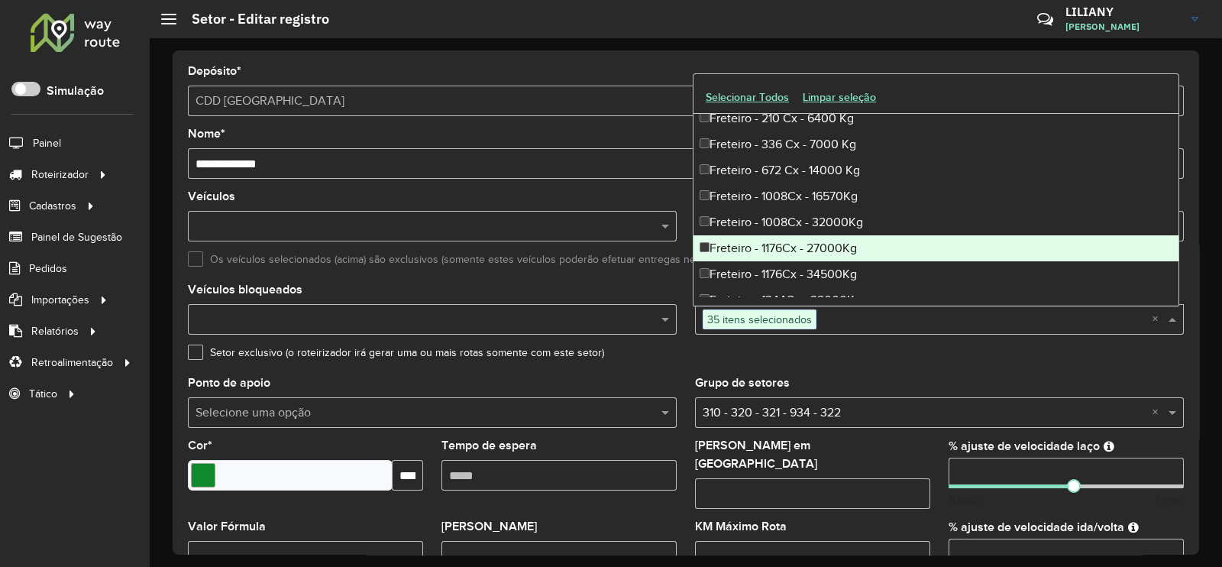
click at [813, 247] on div "Freteiro - 1176Cx - 27000Kg" at bounding box center [935, 248] width 485 height 26
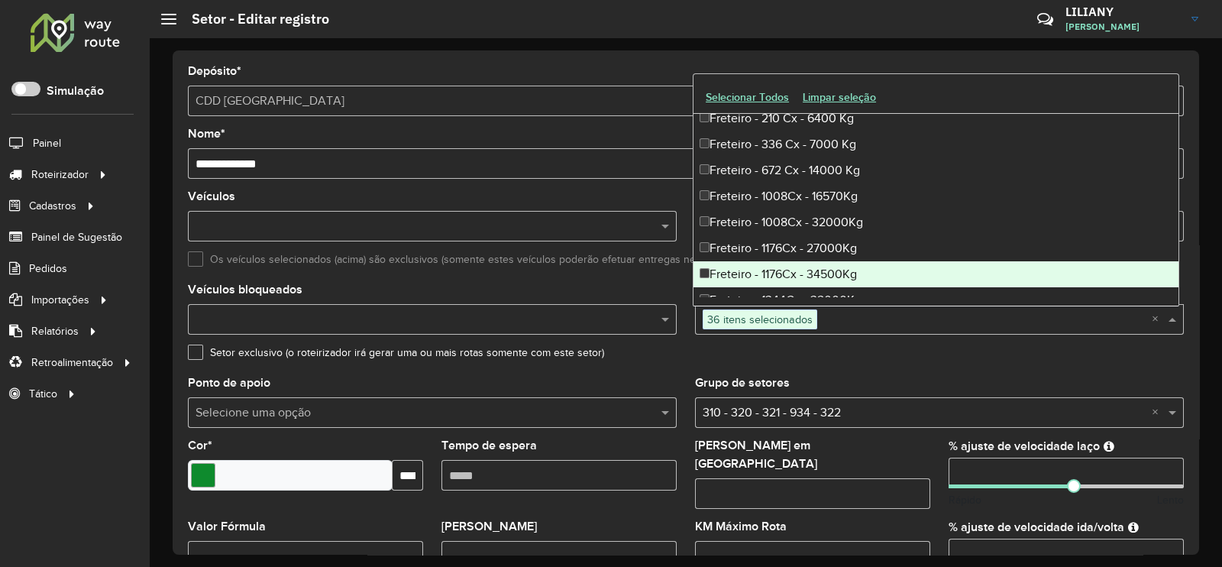
click at [814, 266] on div "Freteiro - 1176Cx - 34500Kg" at bounding box center [935, 274] width 485 height 26
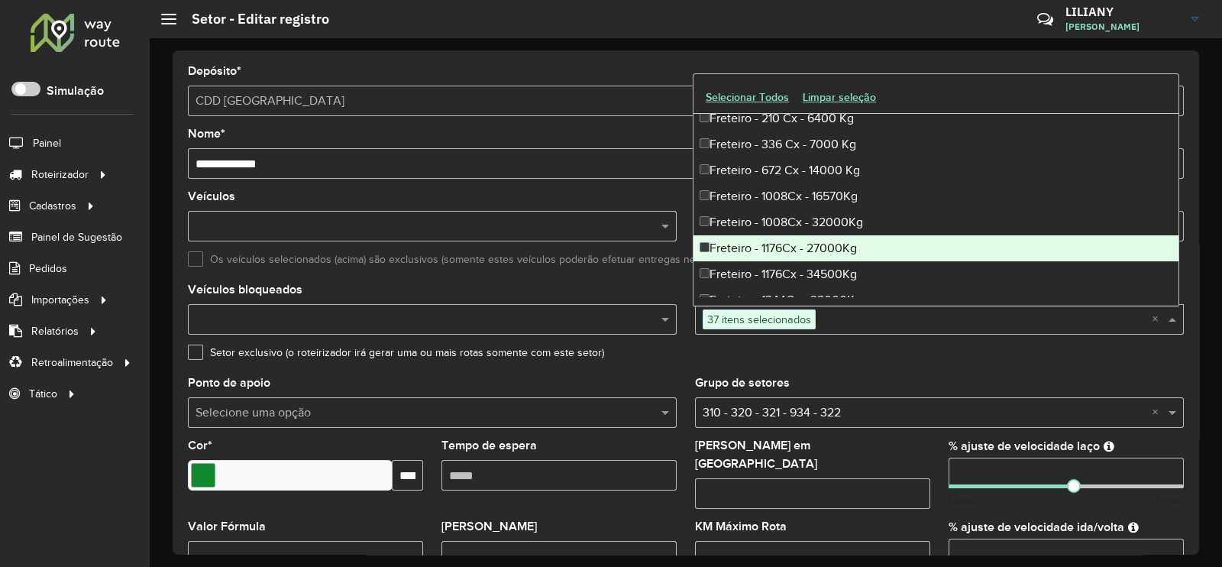
scroll to position [3245, 0]
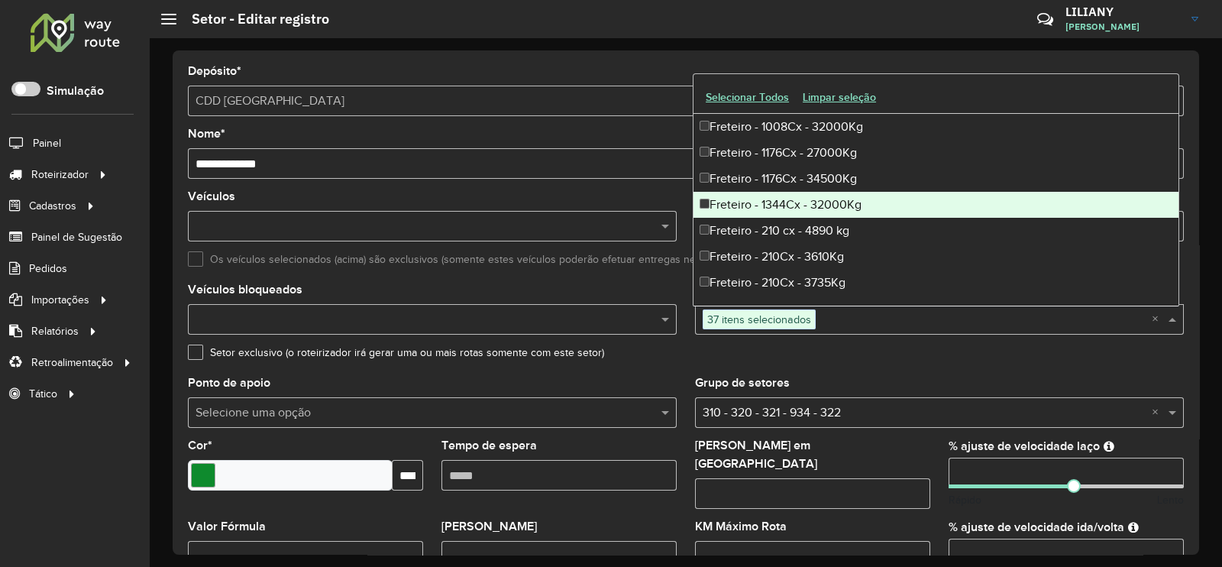
click at [820, 203] on div "Freteiro - 1344Cx - 32000Kg" at bounding box center [935, 205] width 485 height 26
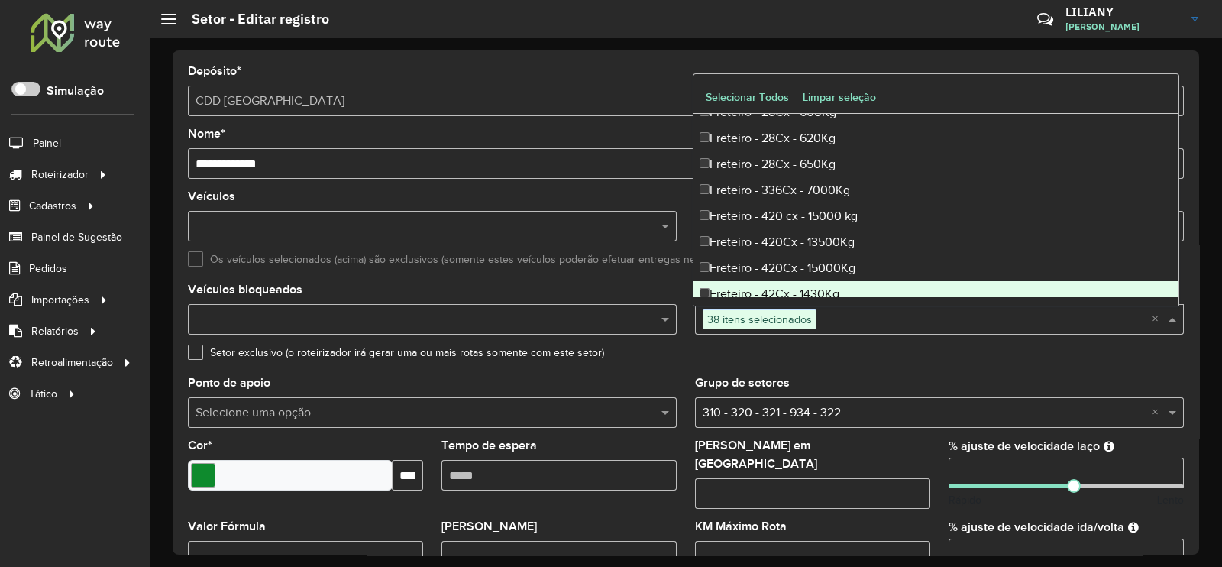
scroll to position [4009, 0]
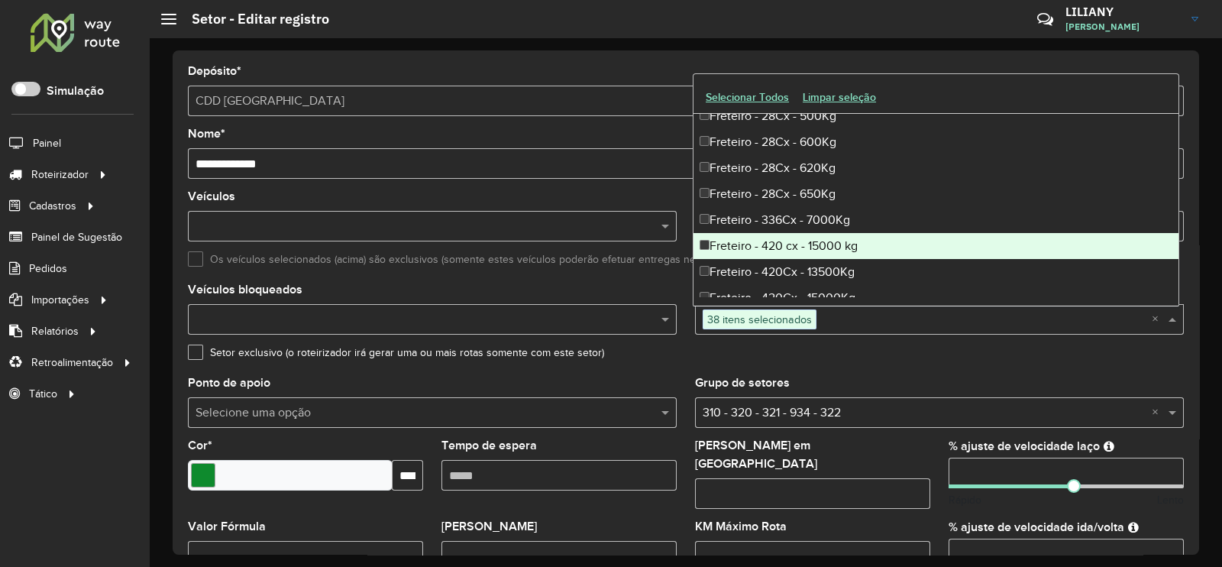
click at [804, 233] on div "Freteiro - 420 cx - 15000 kg" at bounding box center [935, 246] width 485 height 26
click at [800, 259] on div "Freteiro - 420Cx - 13500Kg" at bounding box center [935, 272] width 485 height 26
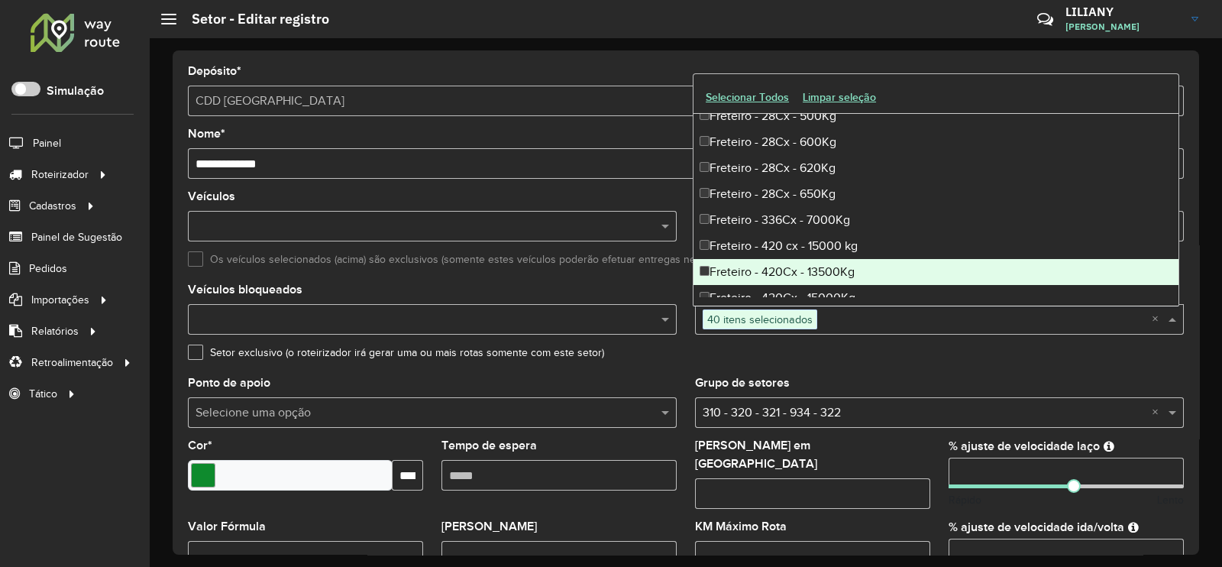
scroll to position [4104, 0]
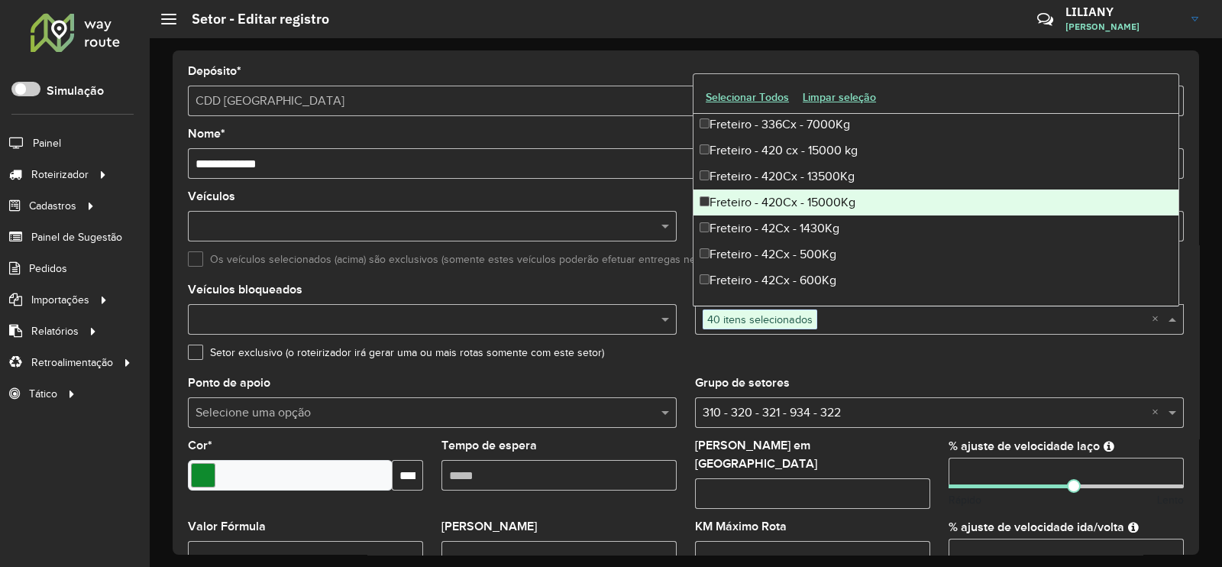
click at [796, 208] on div "Freteiro - 420Cx - 15000Kg" at bounding box center [935, 202] width 485 height 26
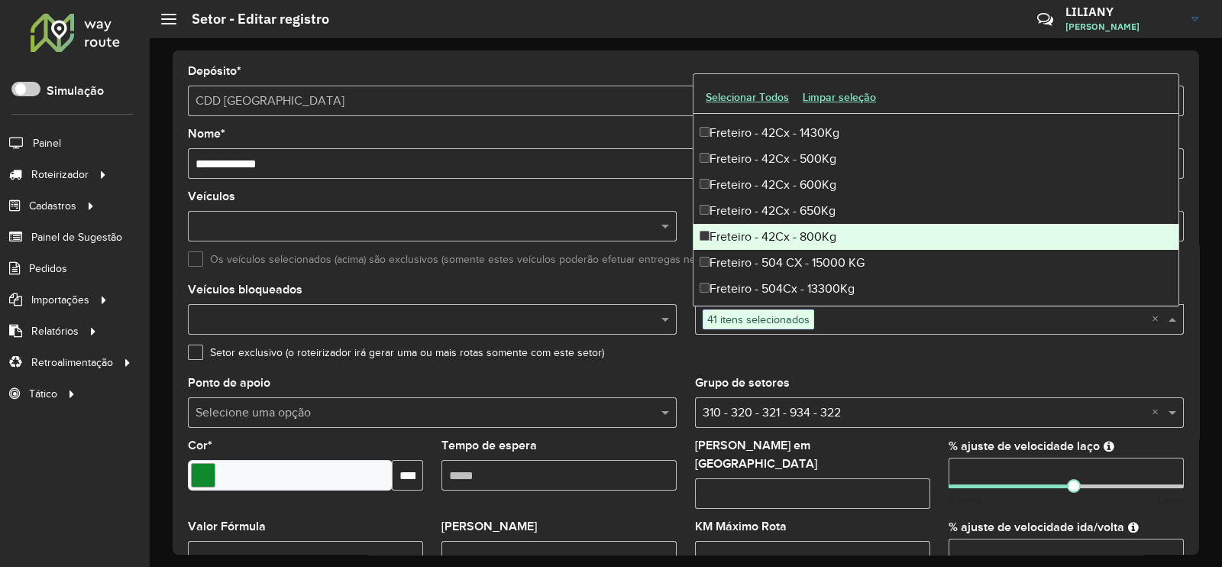
scroll to position [4295, 0]
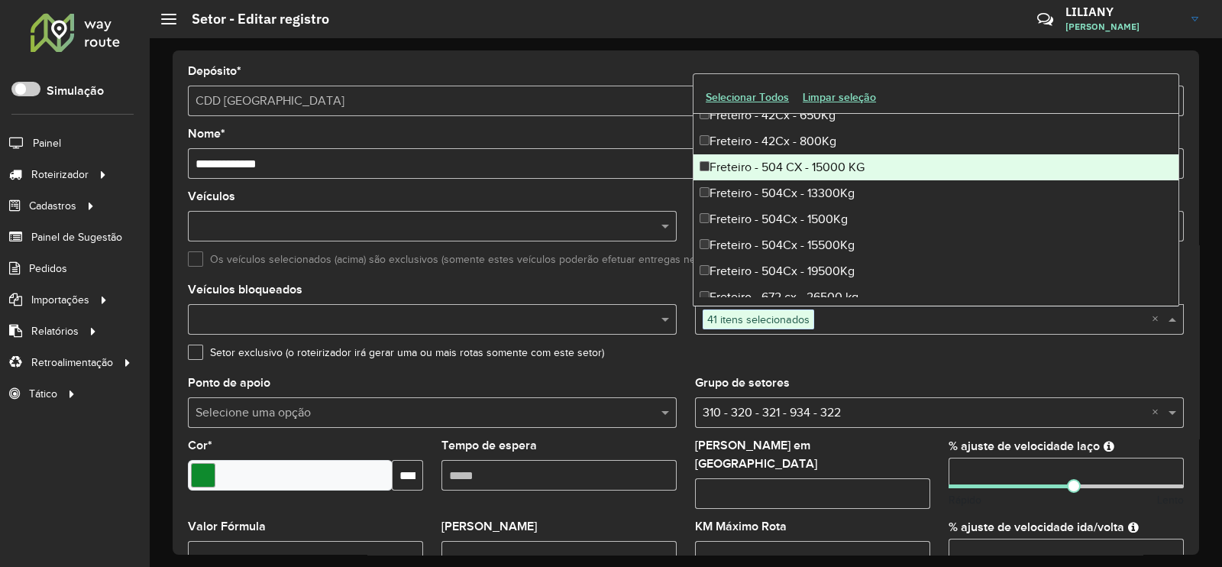
click at [787, 169] on div "Freteiro - 504 CX - 15000 KG" at bounding box center [935, 167] width 485 height 26
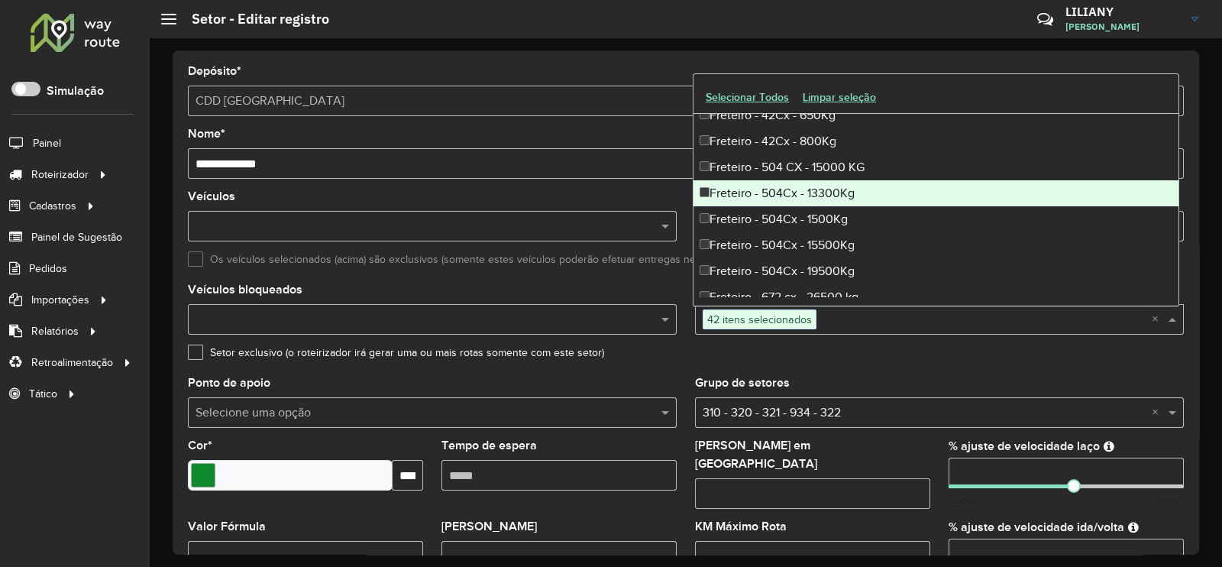
click at [781, 201] on div "Freteiro - 504Cx - 13300Kg" at bounding box center [935, 193] width 485 height 26
click at [787, 223] on div "Freteiro - 504Cx - 1500Kg" at bounding box center [935, 219] width 485 height 26
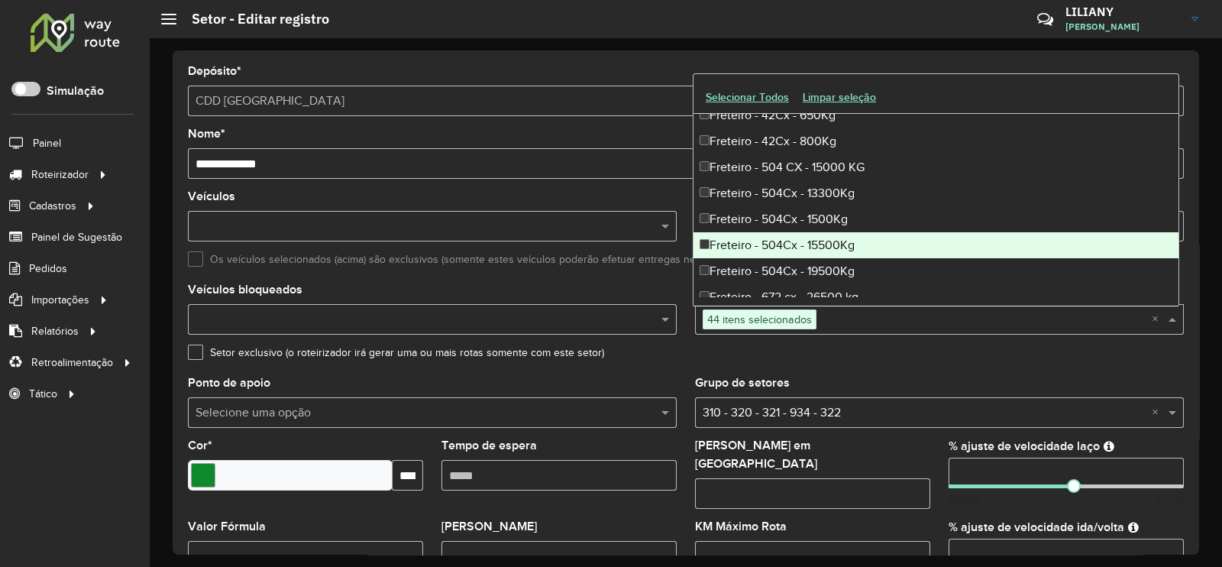
click at [794, 249] on div "Freteiro - 504Cx - 15500Kg" at bounding box center [935, 245] width 485 height 26
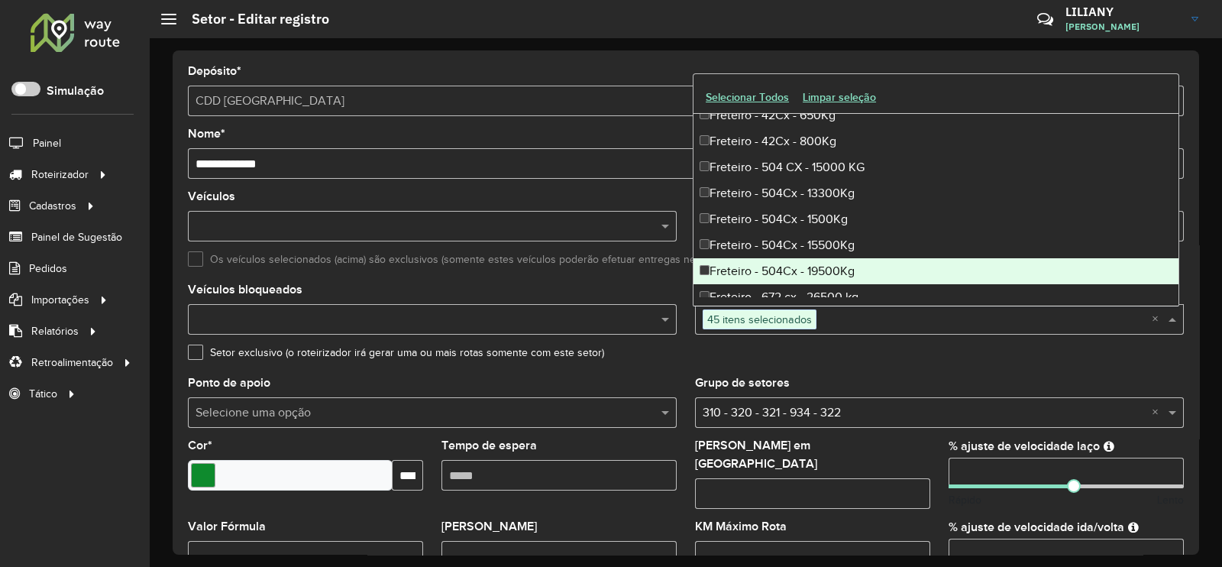
click at [791, 266] on div "Freteiro - 504Cx - 19500Kg" at bounding box center [935, 271] width 485 height 26
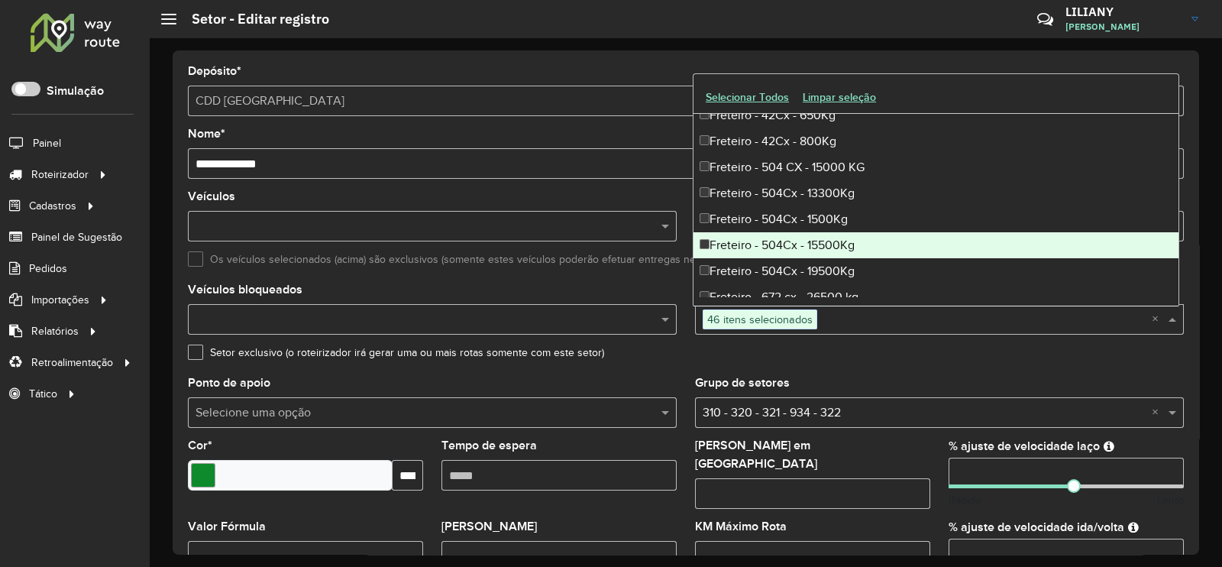
scroll to position [4391, 0]
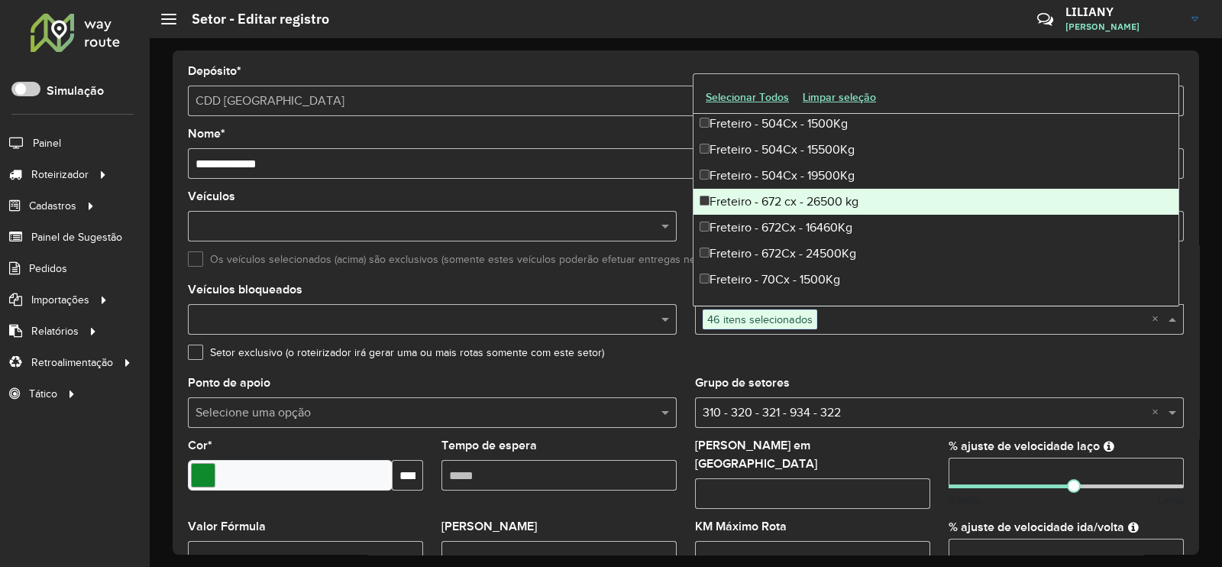
click at [824, 203] on div "Freteiro - 672 cx - 26500 kg" at bounding box center [935, 202] width 485 height 26
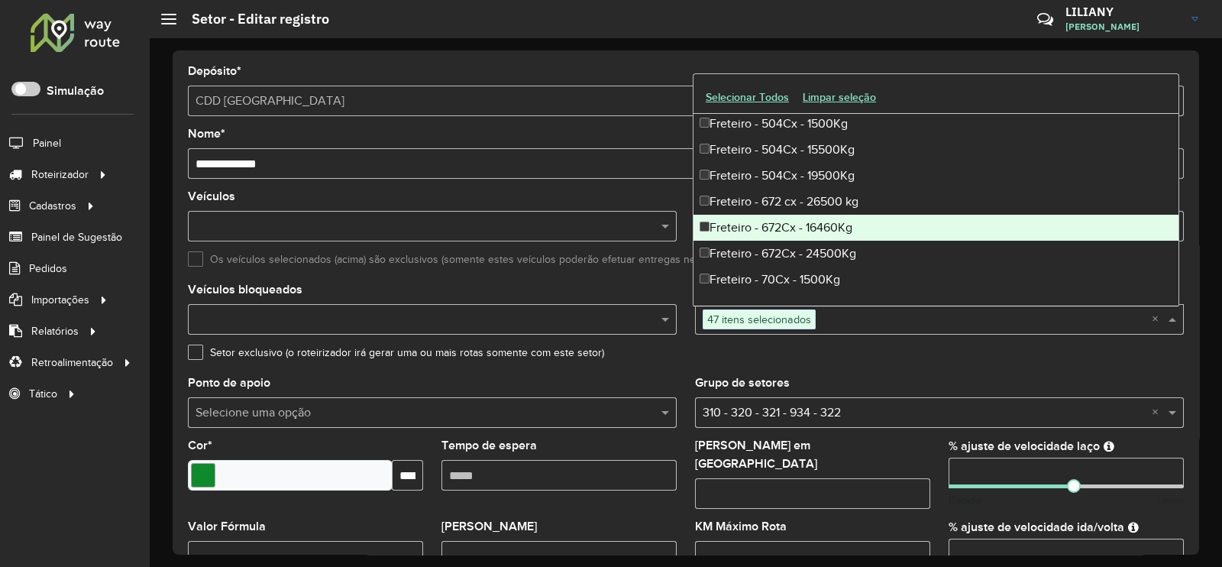
click at [820, 228] on div "Freteiro - 672Cx - 16460Kg" at bounding box center [935, 228] width 485 height 26
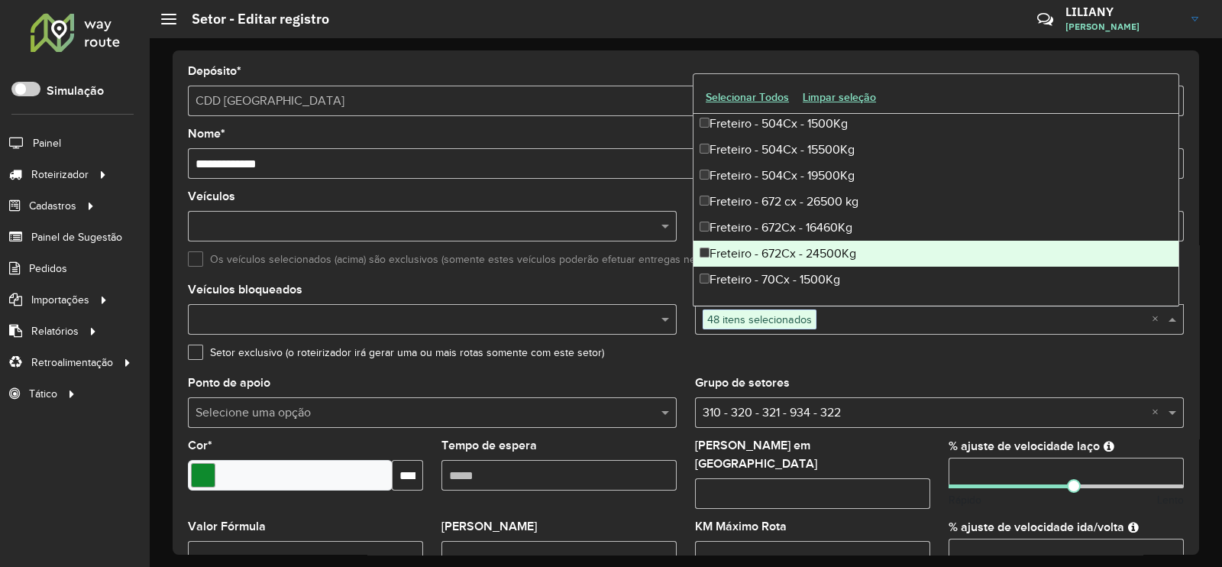
click at [816, 251] on div "Freteiro - 672Cx - 24500Kg" at bounding box center [935, 254] width 485 height 26
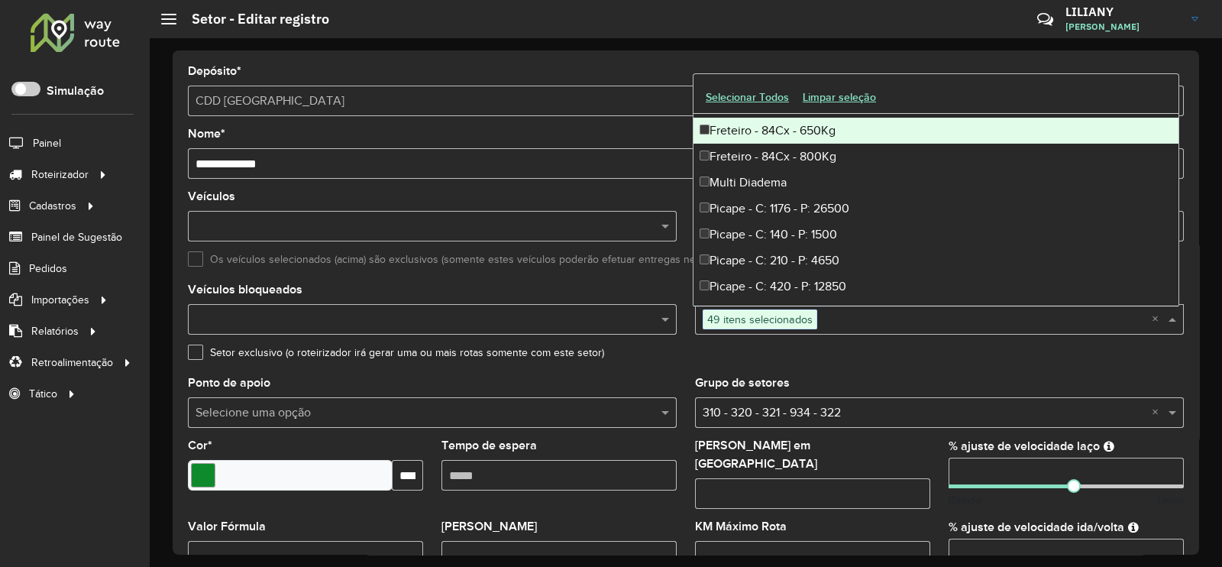
scroll to position [4867, 0]
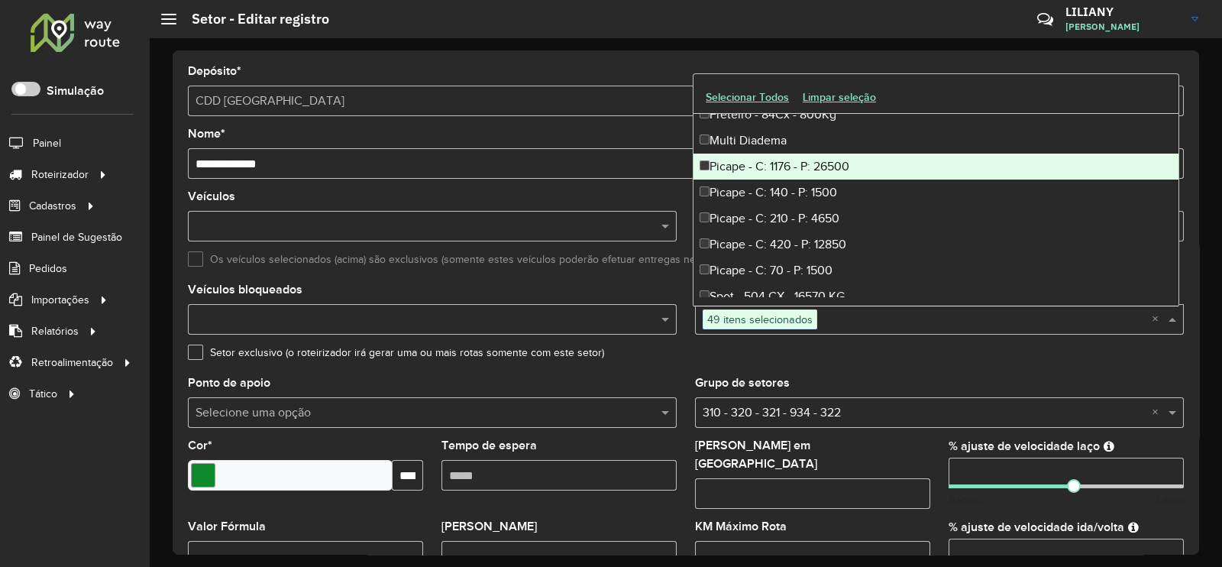
click at [835, 176] on div "Picape - C: 1176 - P: 26500" at bounding box center [935, 166] width 485 height 26
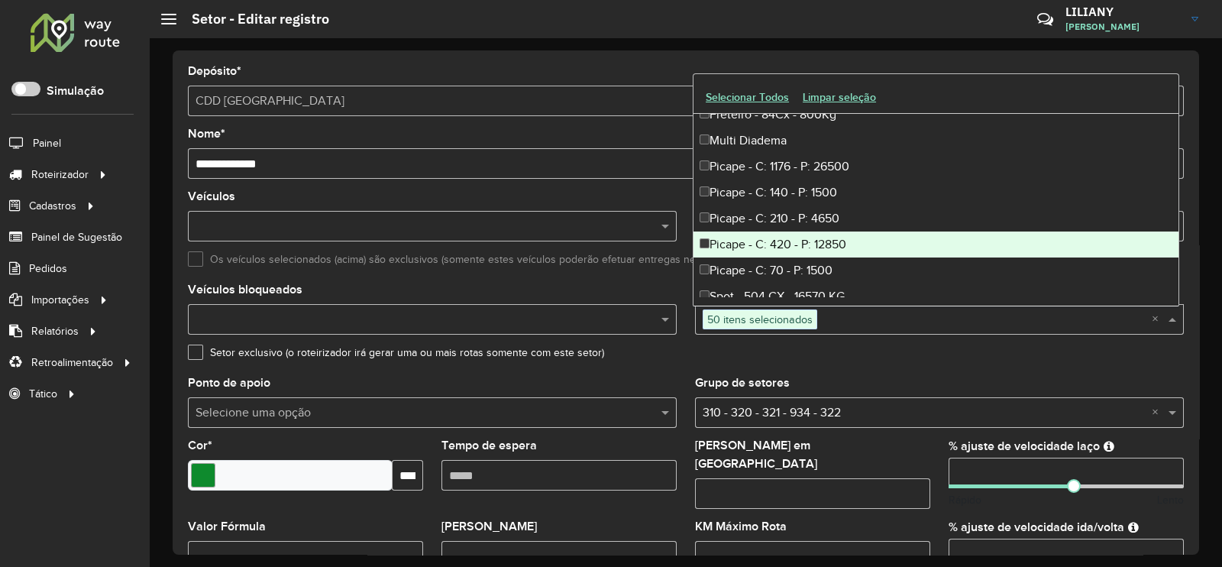
click at [818, 246] on div "Picape - C: 420 - P: 12850" at bounding box center [935, 244] width 485 height 26
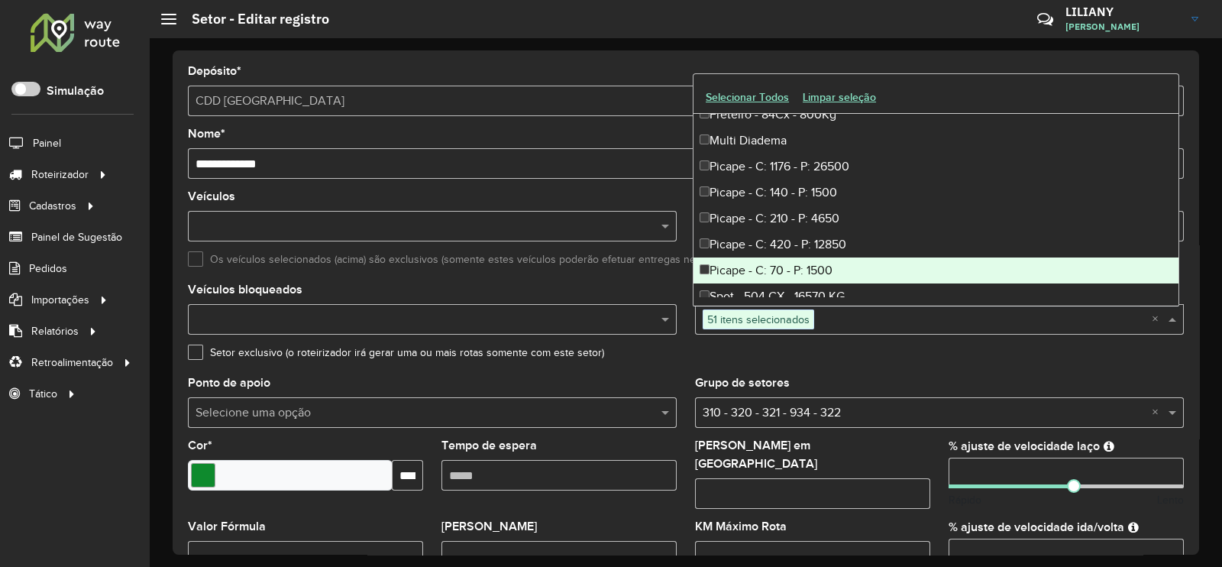
scroll to position [4963, 0]
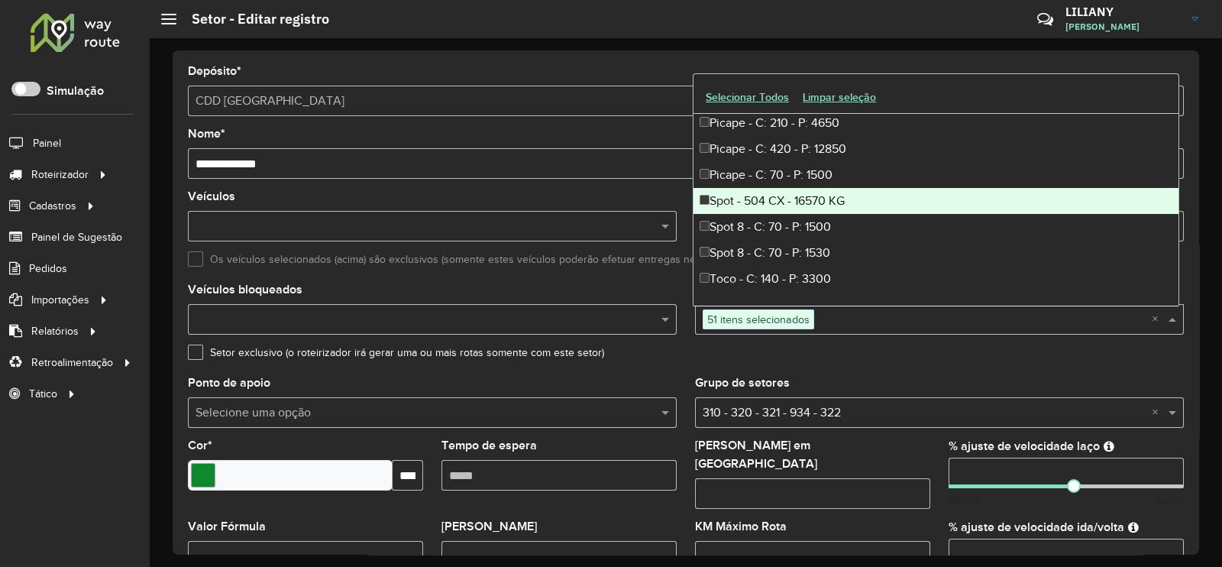
click at [809, 201] on div "Spot - 504 CX - 16570 KG" at bounding box center [935, 201] width 485 height 26
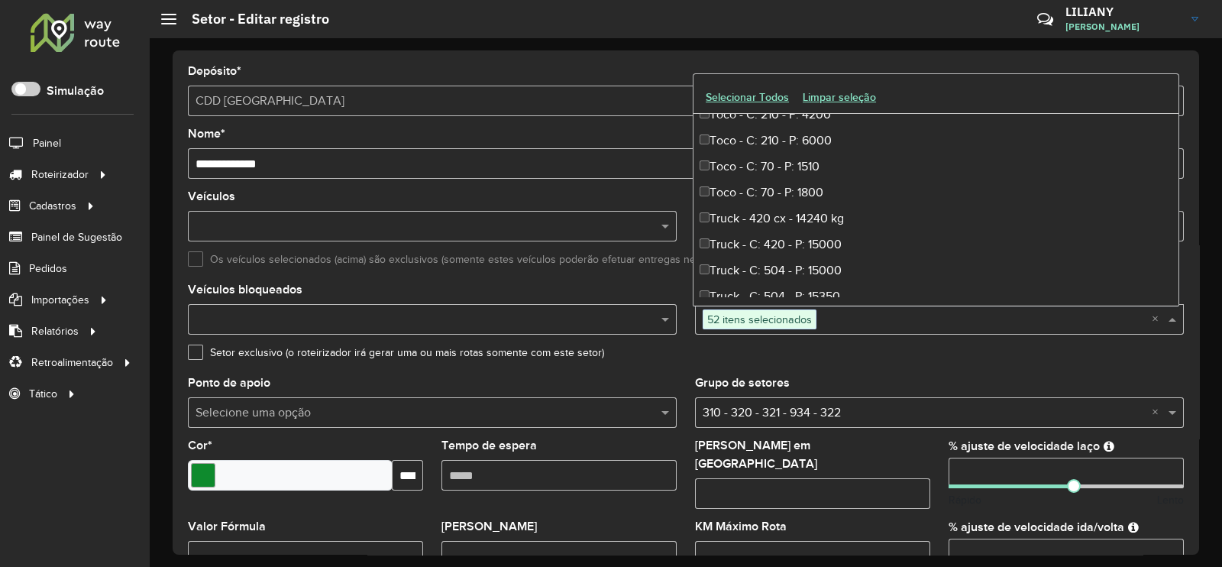
scroll to position [5154, 0]
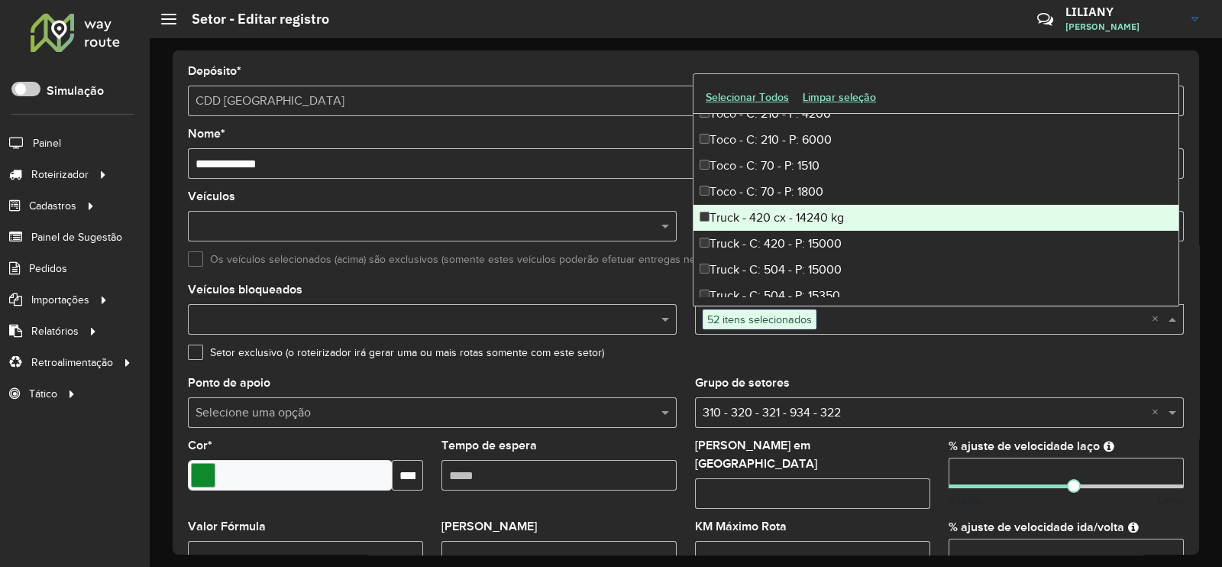
click at [804, 209] on div "Truck - 420 cx - 14240 kg" at bounding box center [935, 218] width 485 height 26
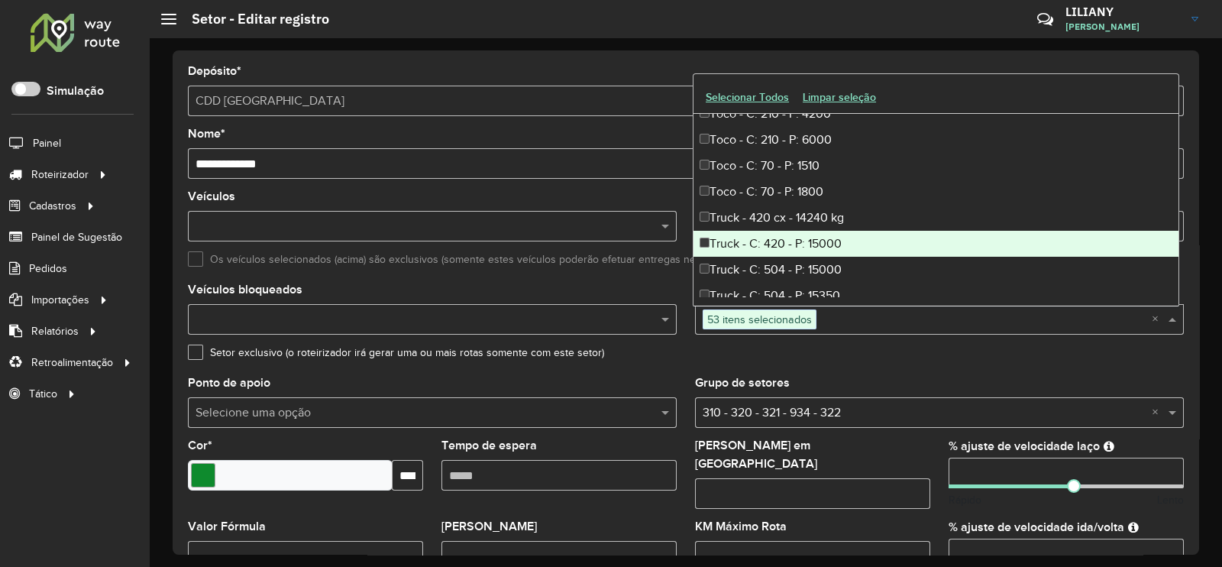
click at [808, 237] on div "Truck - C: 420 - P: 15000" at bounding box center [935, 244] width 485 height 26
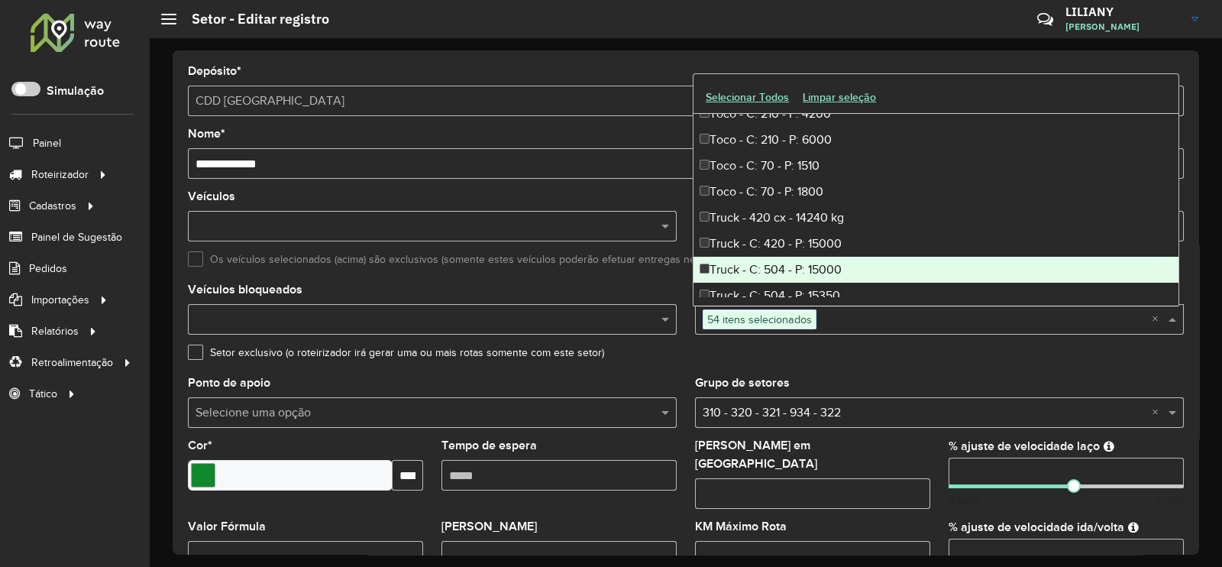
click at [806, 262] on div "Truck - C: 504 - P: 15000" at bounding box center [935, 270] width 485 height 26
click at [809, 279] on div "Truck - C: 504 - P: 15000" at bounding box center [935, 270] width 485 height 26
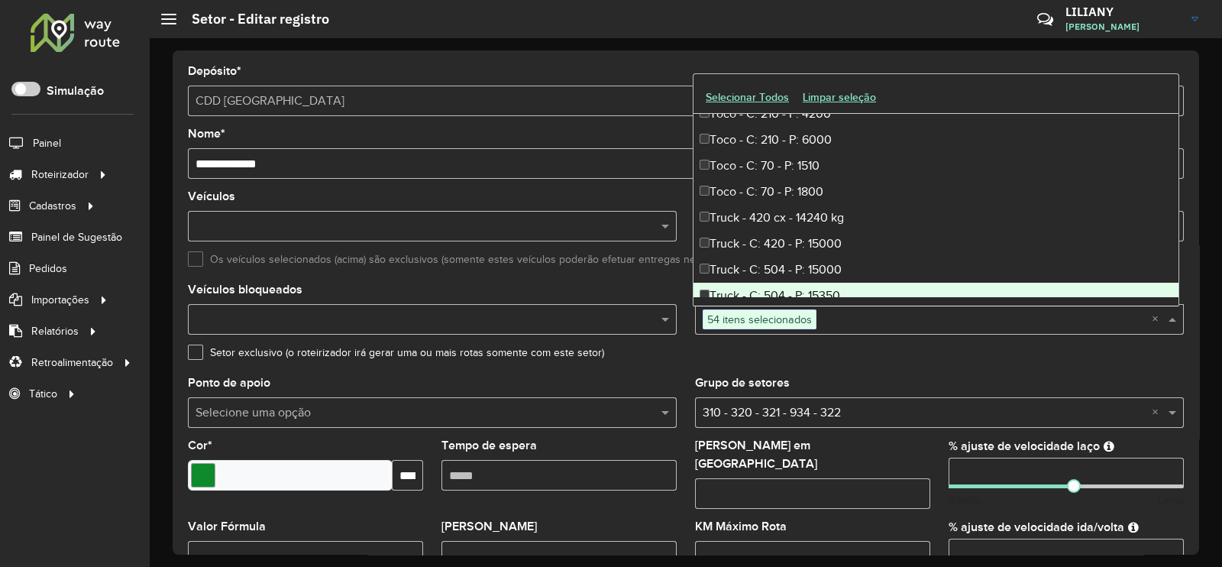
click at [803, 290] on div "Truck - C: 504 - P: 15350" at bounding box center [935, 296] width 485 height 26
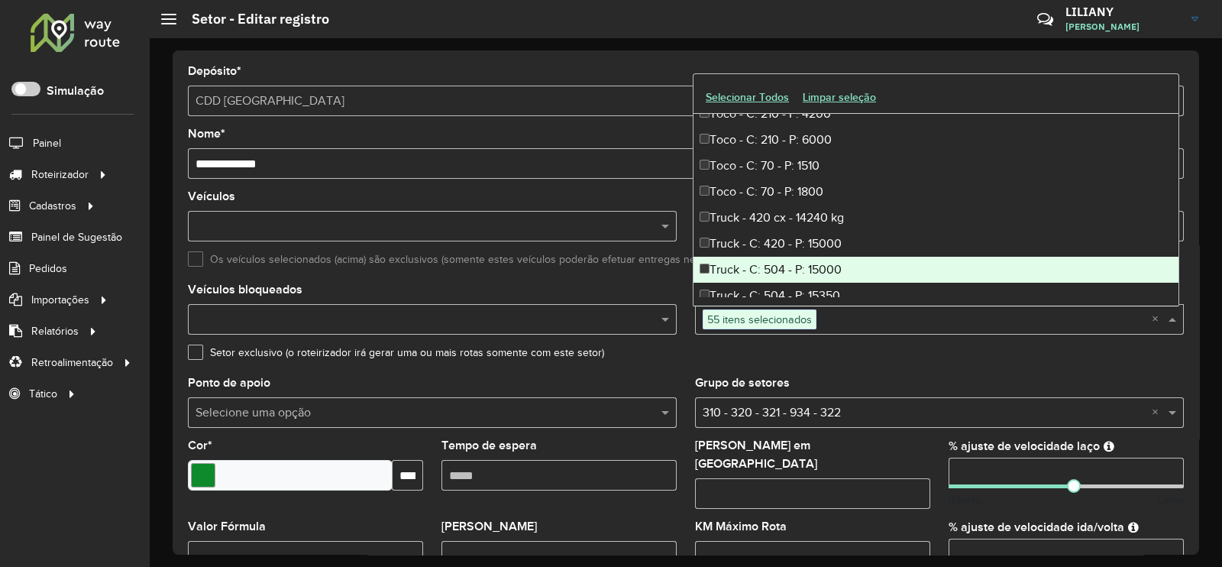
click at [800, 264] on div "Truck - C: 504 - P: 15000" at bounding box center [935, 270] width 485 height 26
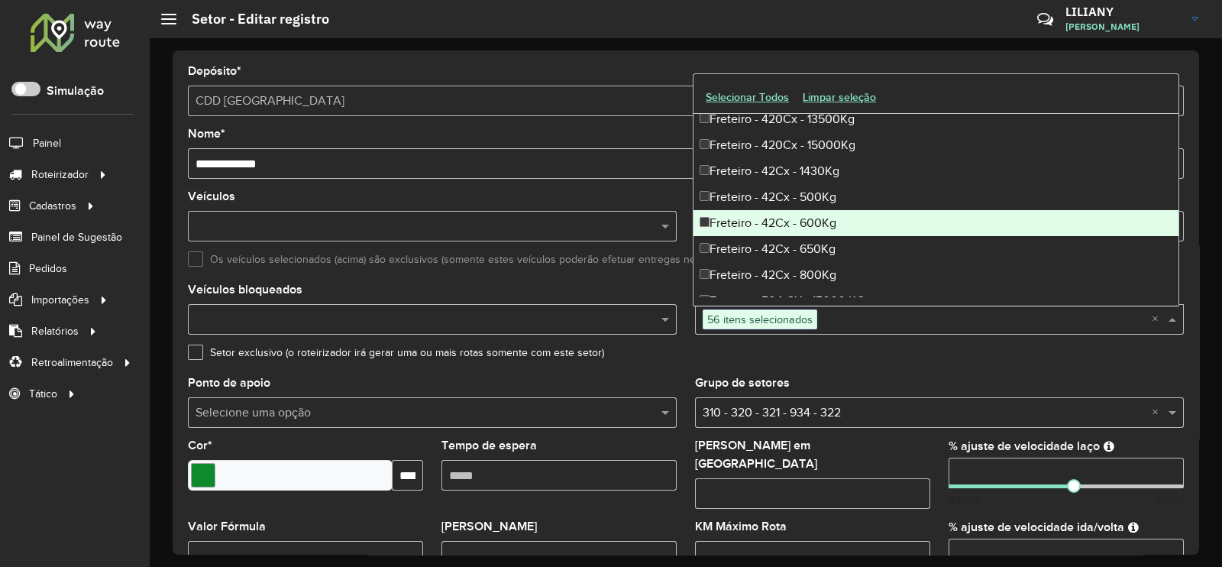
scroll to position [4114, 0]
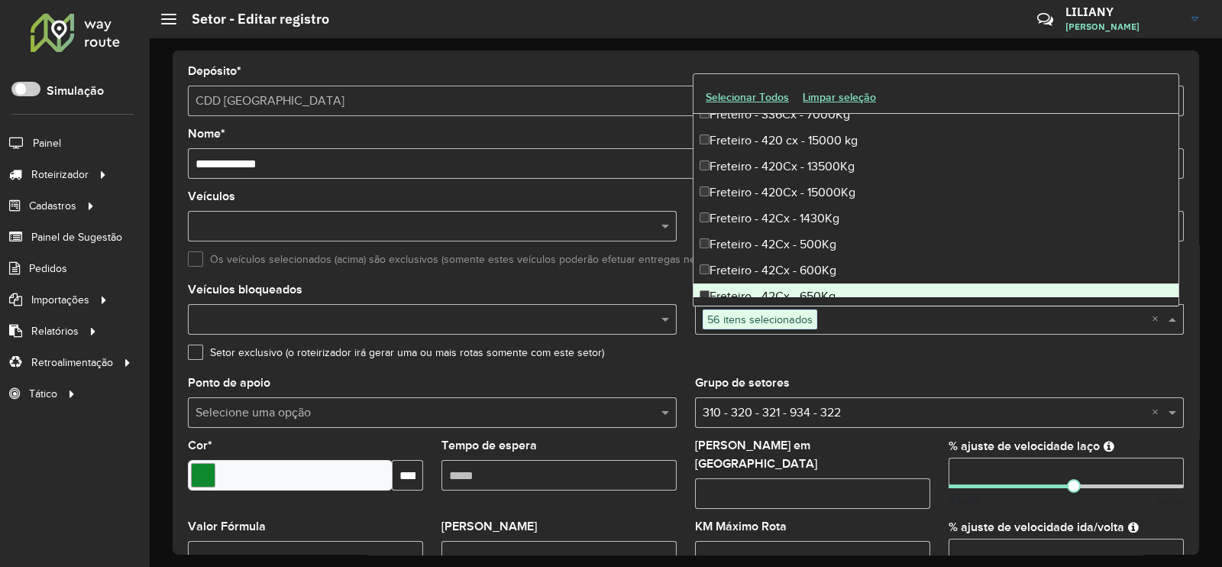
click at [1070, 373] on formly-field "Setor exclusivo (o roteirizador irá gerar uma ou mais rotas somente com este se…" at bounding box center [686, 362] width 1014 height 31
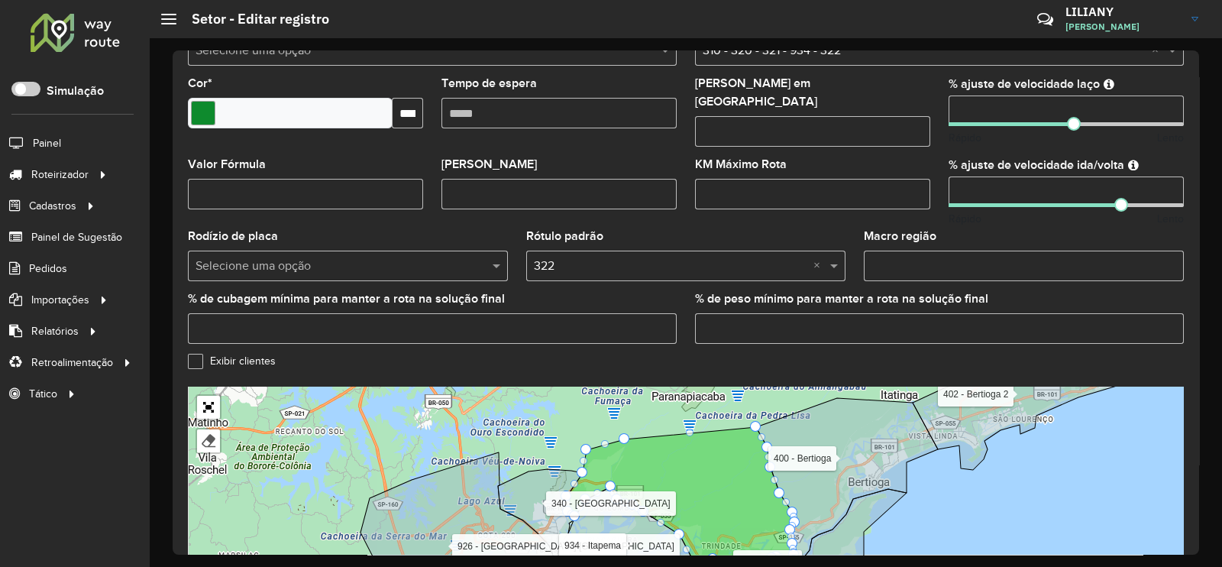
scroll to position [483, 0]
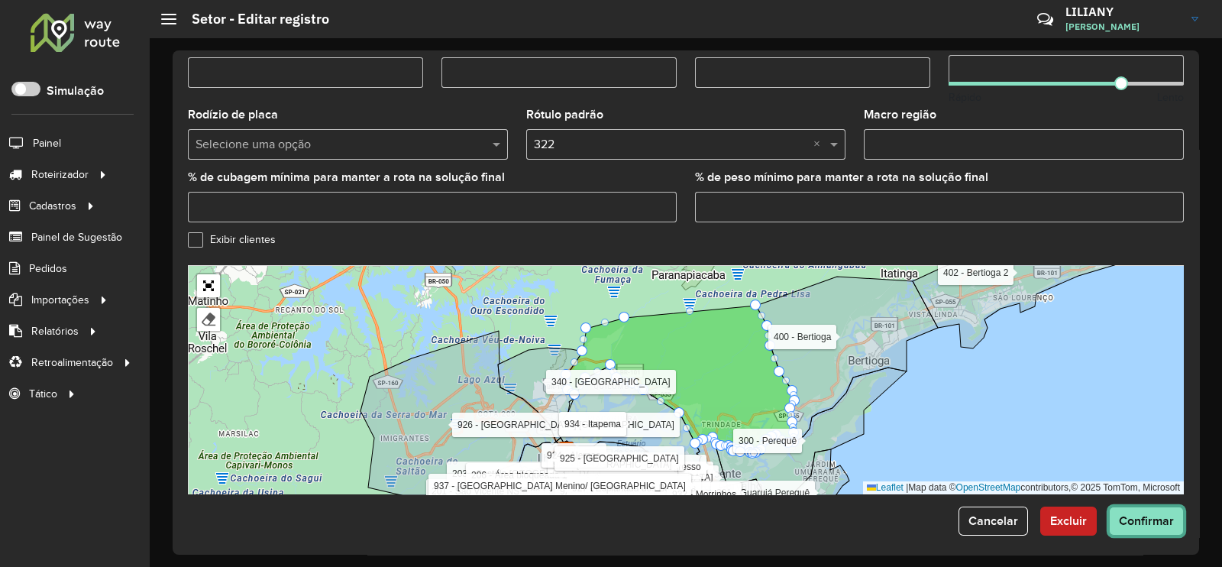
click at [1159, 525] on button "Confirmar" at bounding box center [1146, 520] width 75 height 29
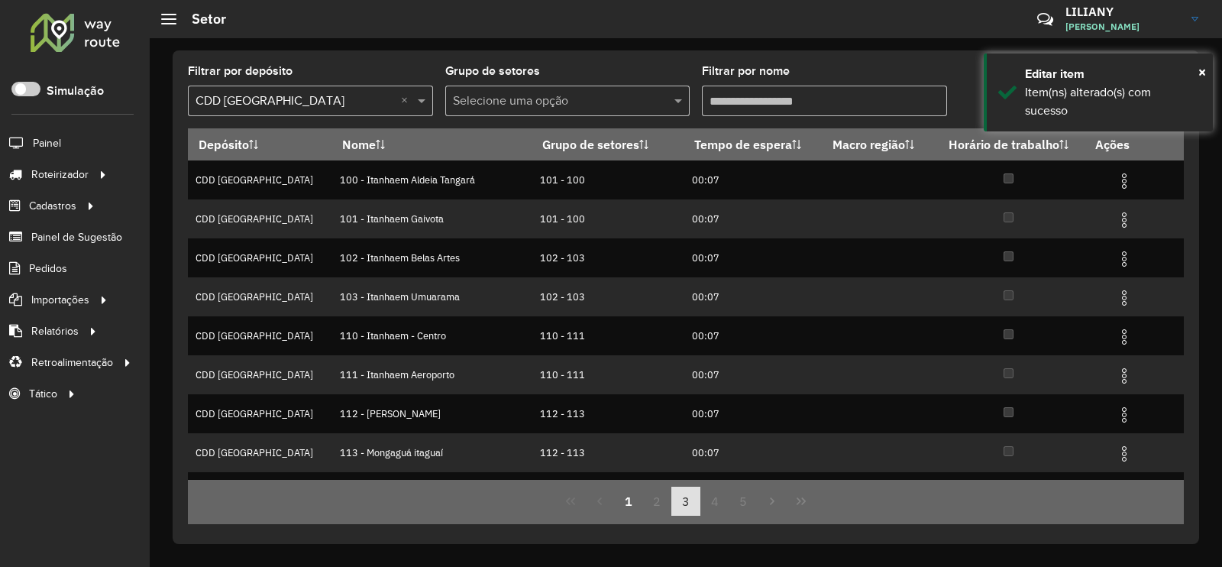
click at [692, 514] on button "3" at bounding box center [685, 500] width 29 height 29
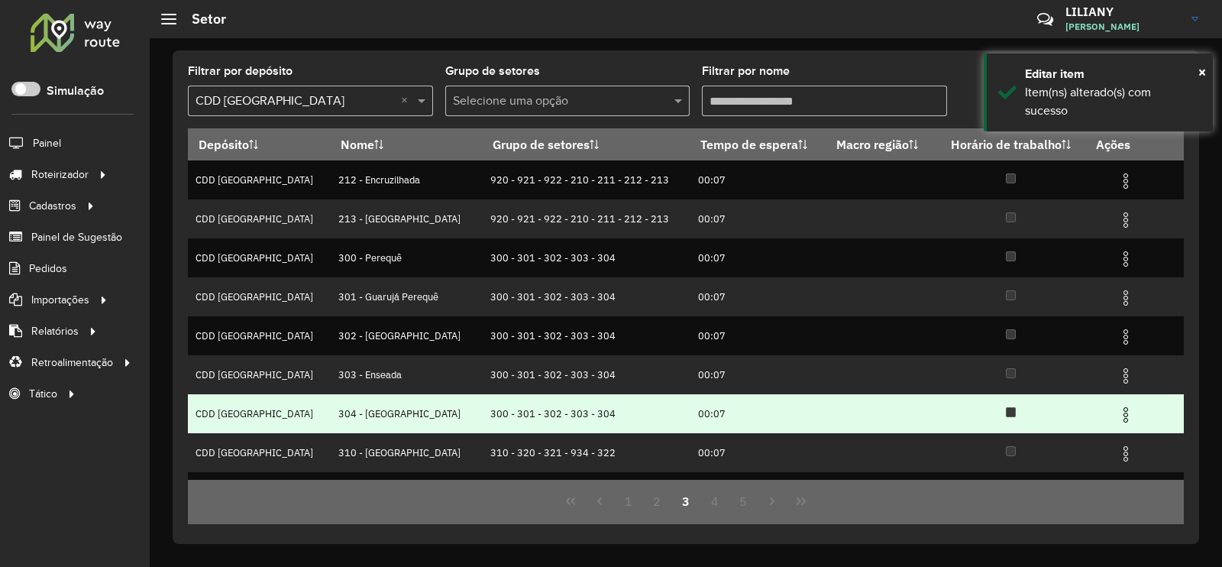
scroll to position [147, 0]
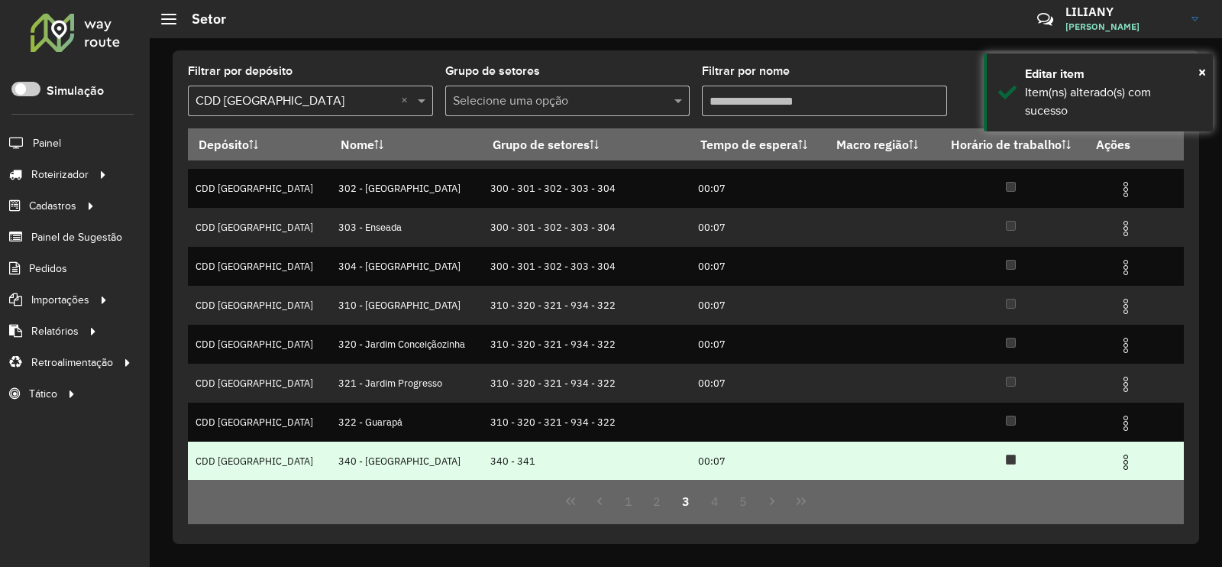
click at [1116, 467] on img at bounding box center [1125, 462] width 18 height 18
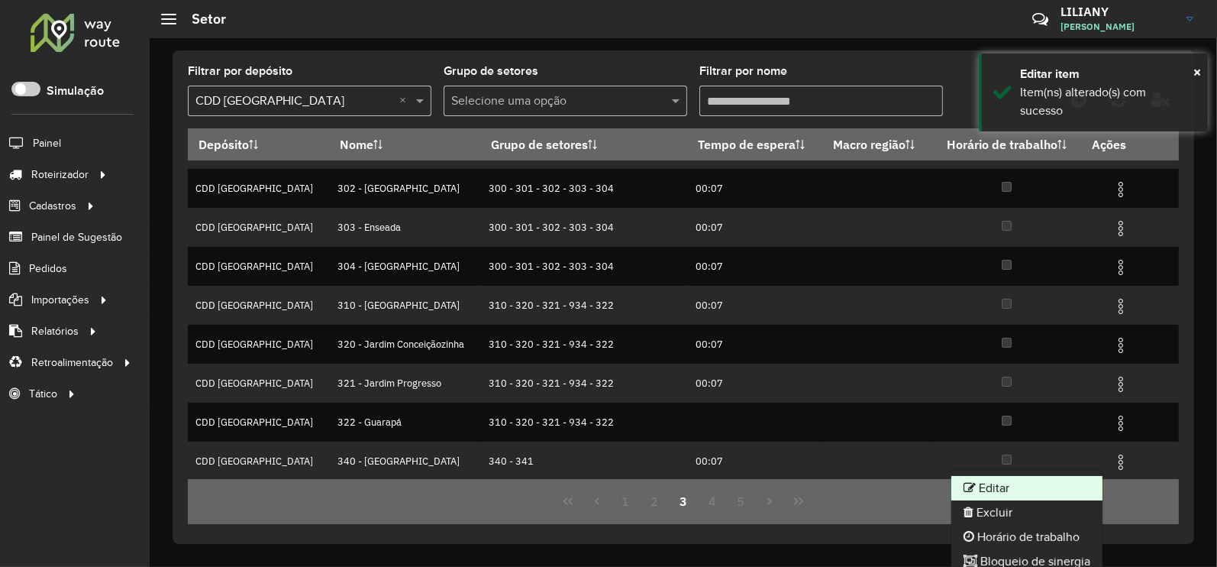
click at [1041, 483] on li "Editar" at bounding box center [1026, 488] width 151 height 24
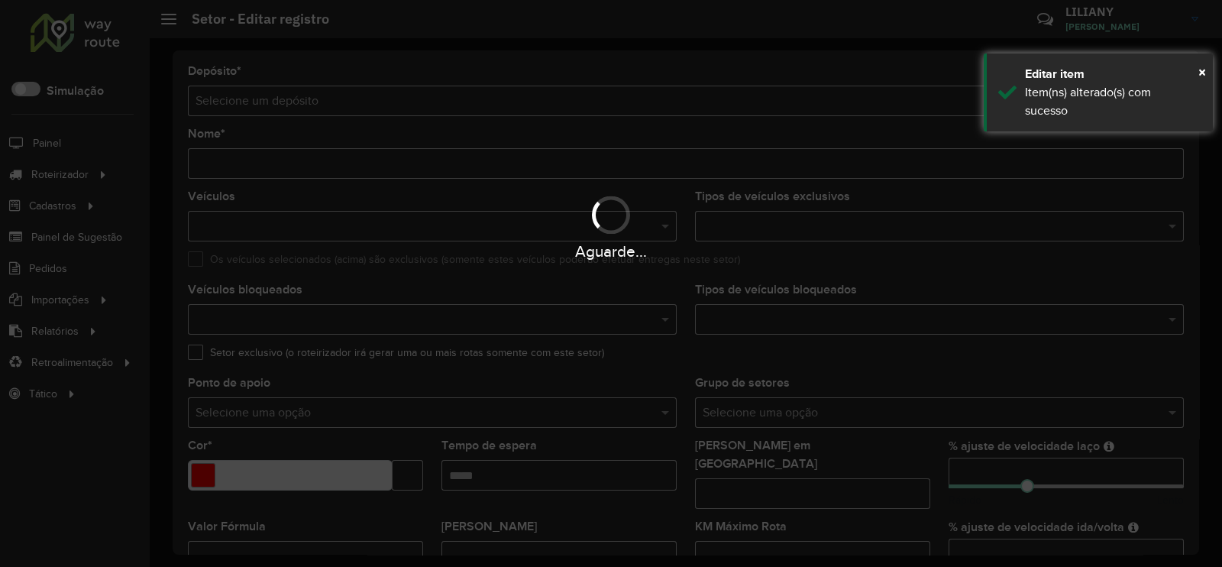
type input "**********"
type input "*******"
type input "*****"
type input "***"
type input "**"
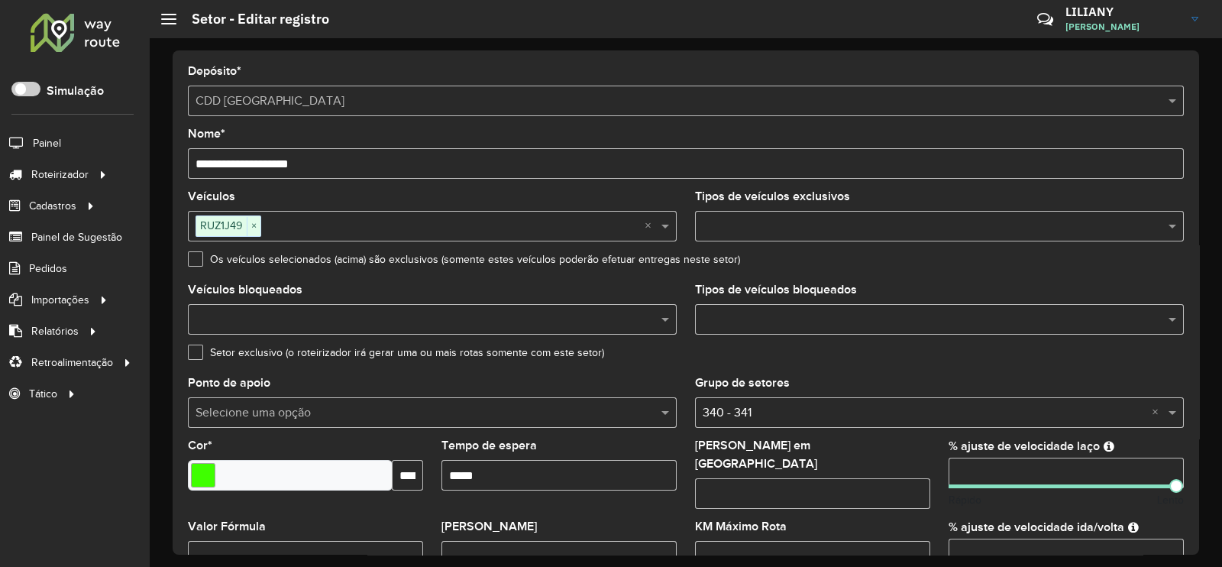
click at [753, 325] on input "text" at bounding box center [932, 320] width 466 height 18
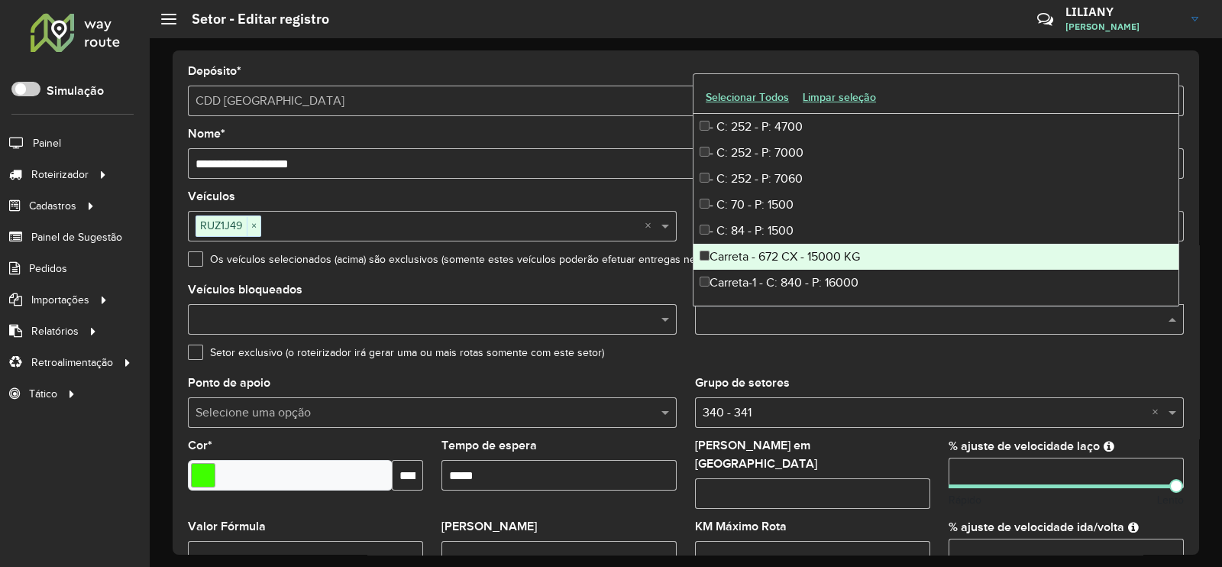
click at [803, 254] on div "Carreta - 672 CX - 15000 KG" at bounding box center [935, 257] width 485 height 26
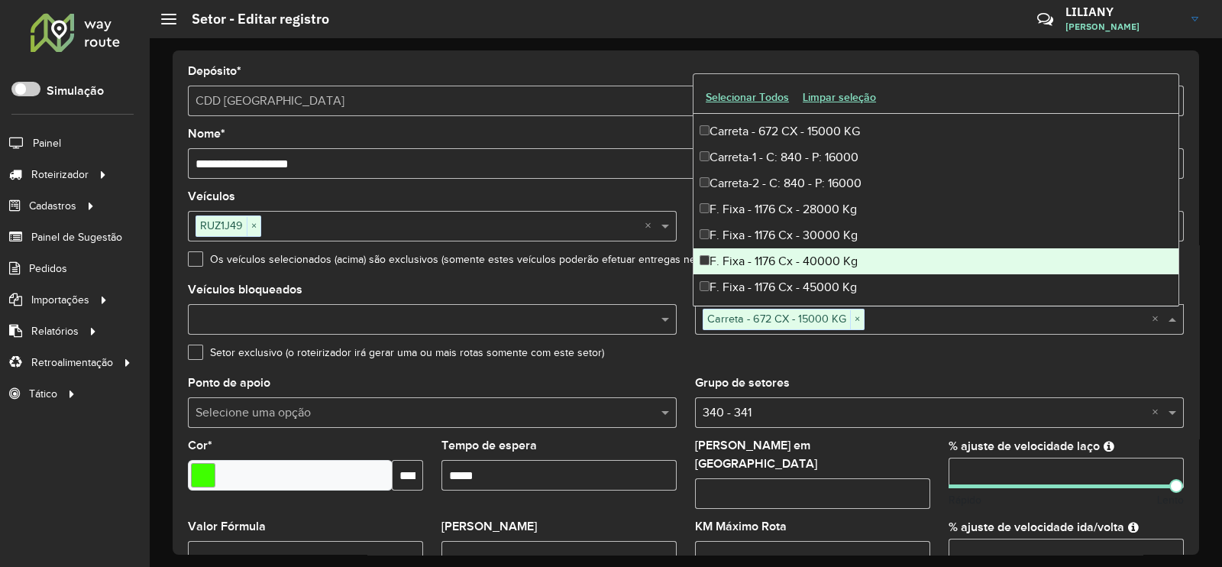
scroll to position [95, 0]
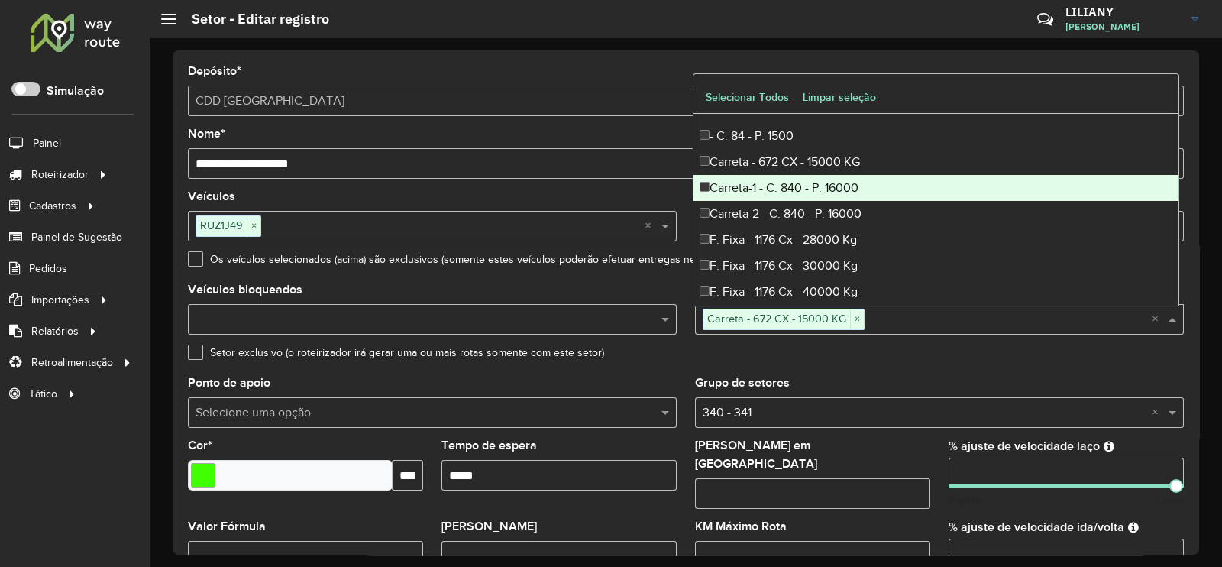
click at [816, 191] on div "Carreta-1 - C: 840 - P: 16000" at bounding box center [935, 188] width 485 height 26
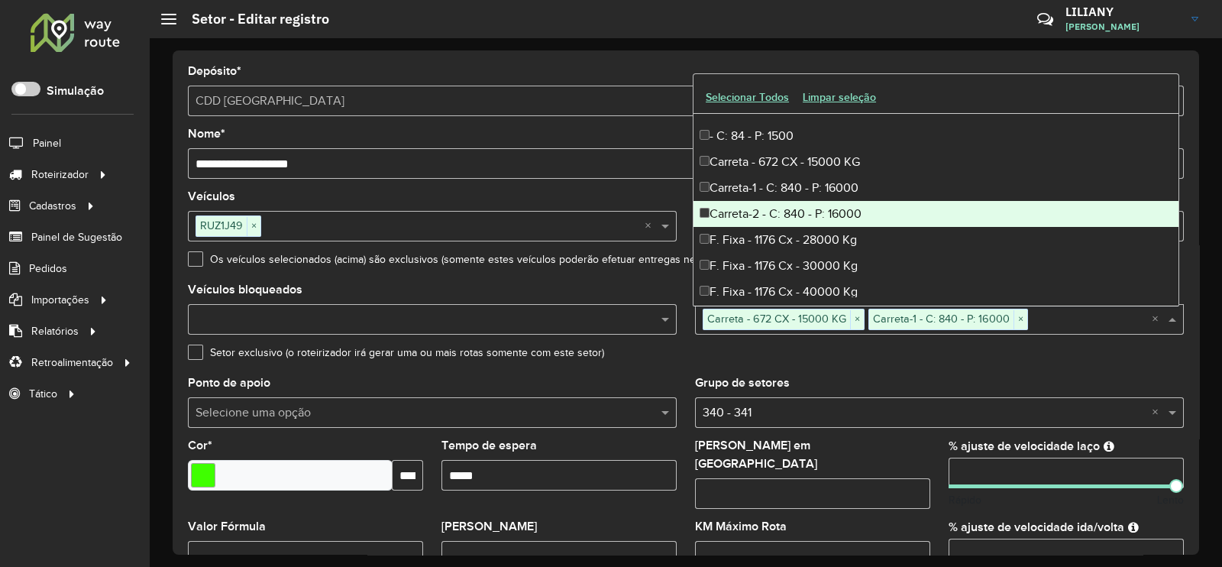
click at [817, 212] on div "Carreta-2 - C: 840 - P: 16000" at bounding box center [935, 214] width 485 height 26
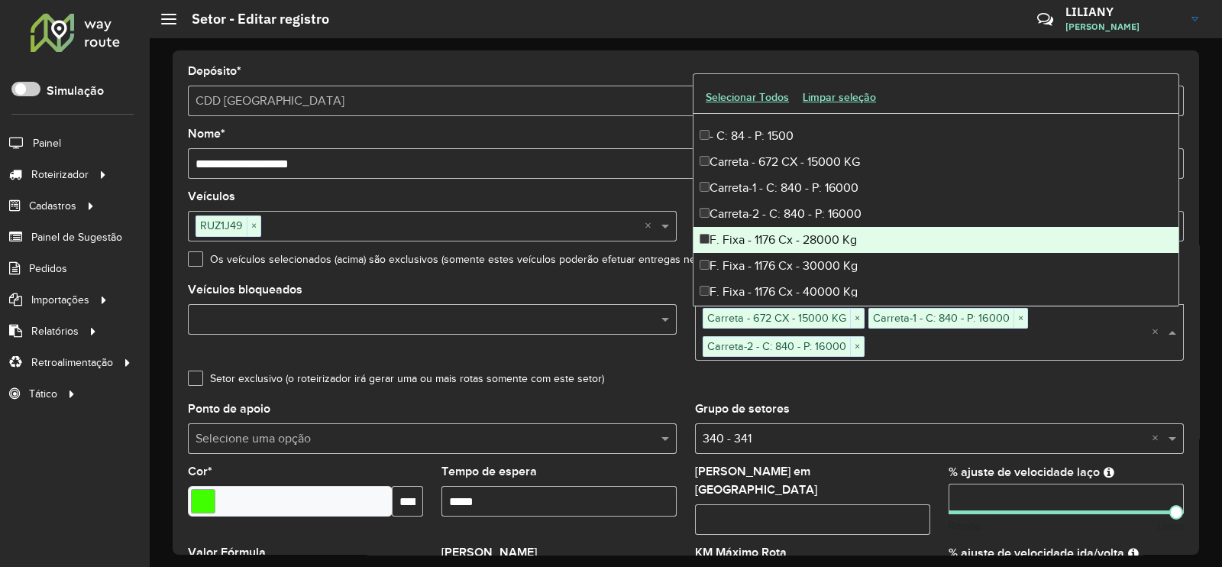
click at [824, 237] on div "F. Fixa - 1176 Cx - 28000 Kg" at bounding box center [935, 240] width 485 height 26
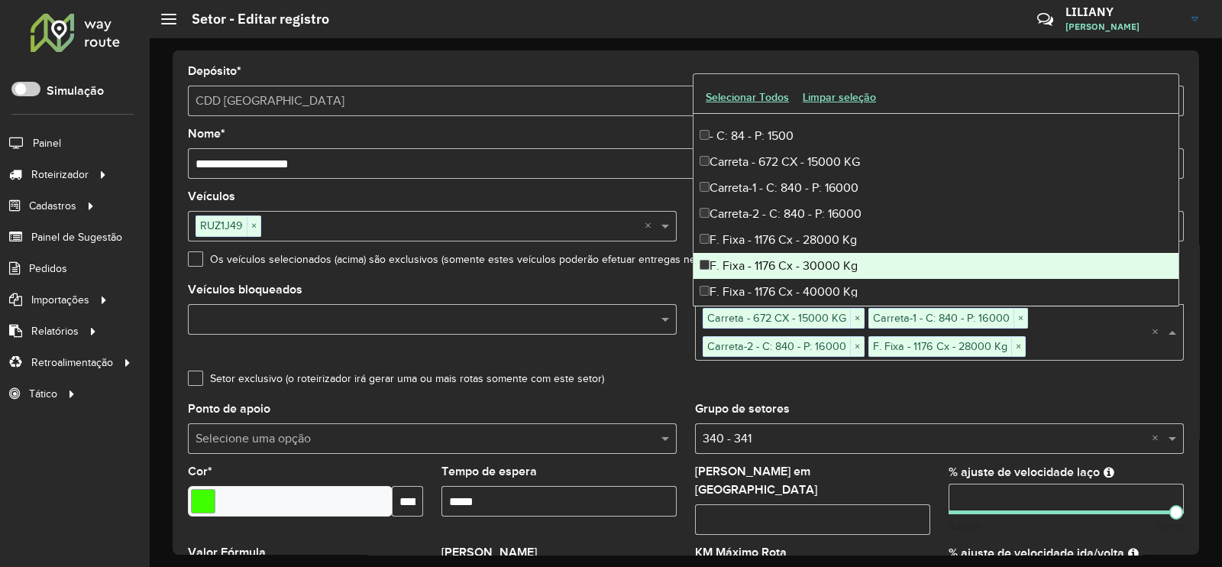
click at [817, 265] on div "F. Fixa - 1176 Cx - 30000 Kg" at bounding box center [935, 266] width 485 height 26
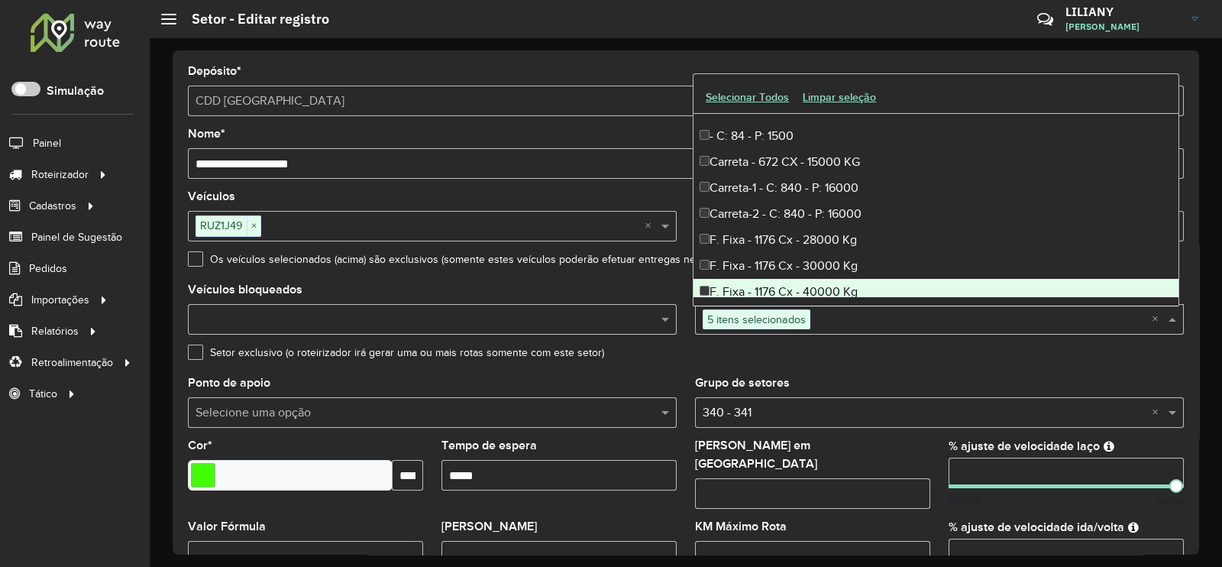
click at [817, 287] on div "F. Fixa - 1176 Cx - 40000 Kg" at bounding box center [935, 292] width 485 height 26
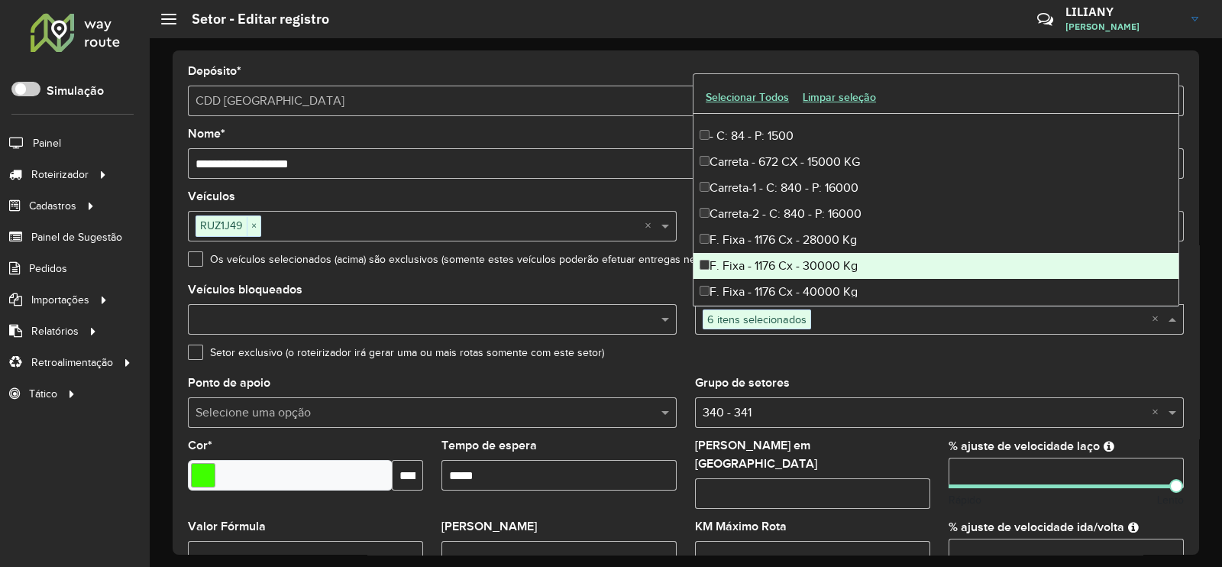
scroll to position [190, 0]
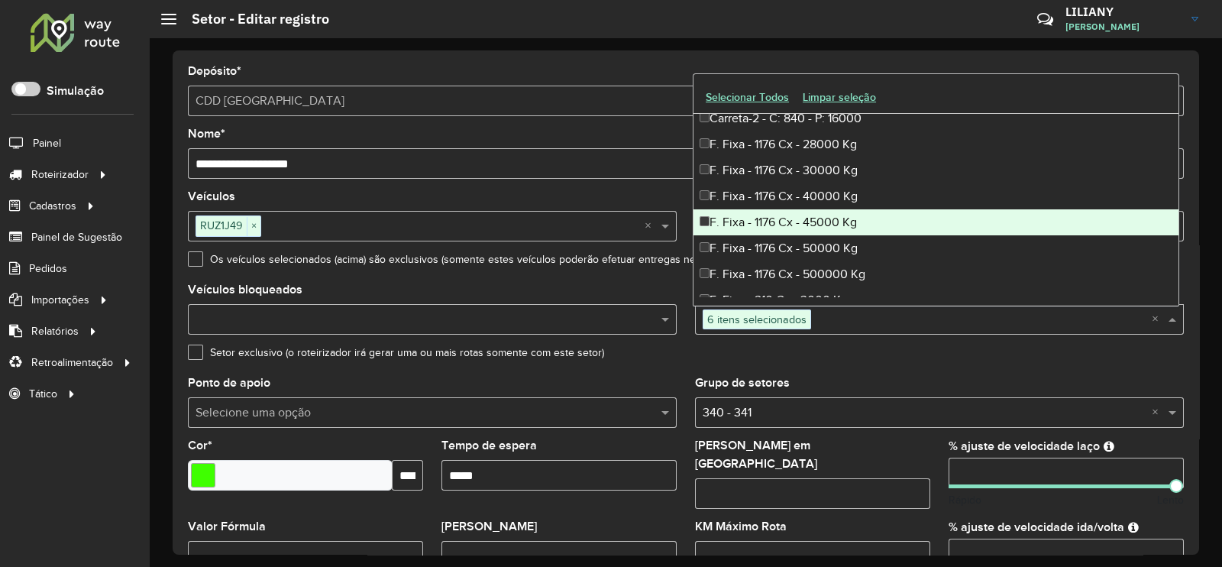
click at [810, 221] on div "F. Fixa - 1176 Cx - 45000 Kg" at bounding box center [935, 222] width 485 height 26
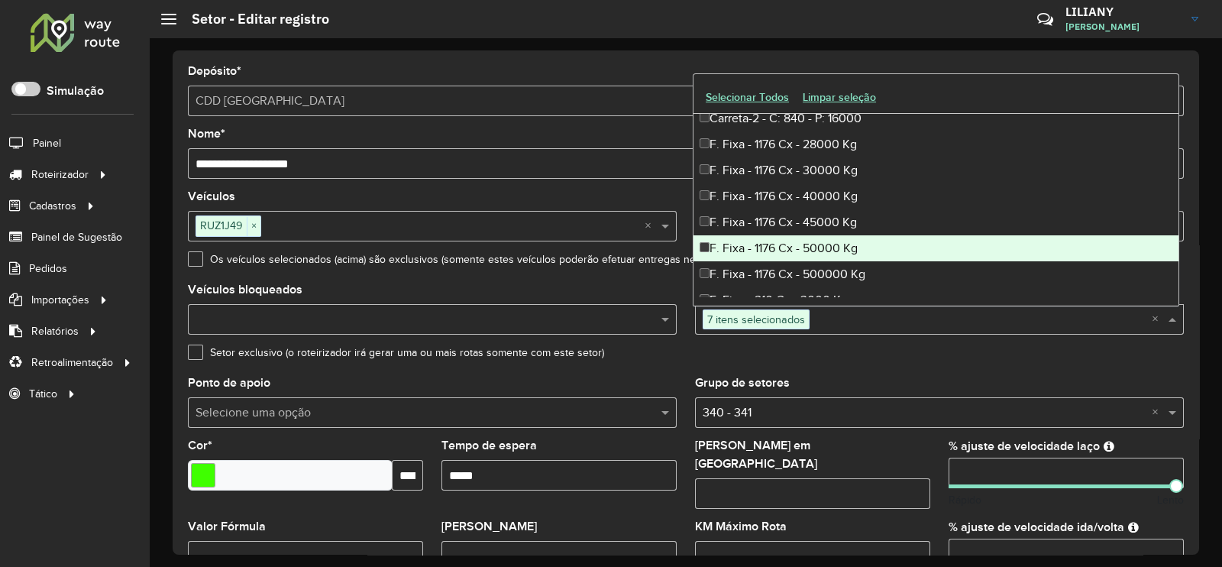
click at [811, 250] on div "F. Fixa - 1176 Cx - 50000 Kg" at bounding box center [935, 248] width 485 height 26
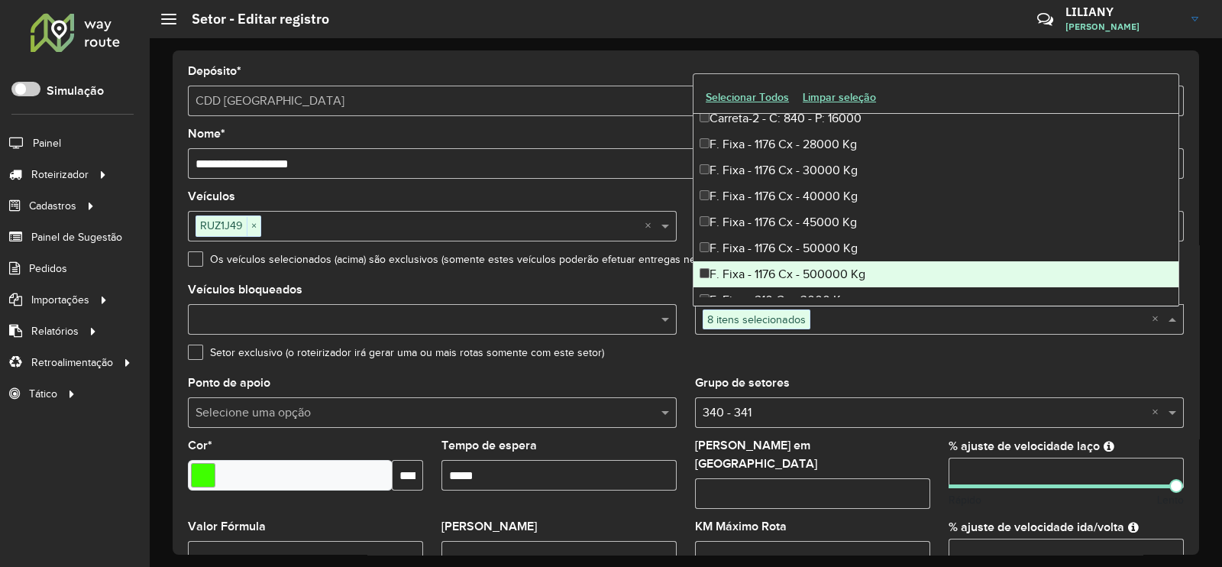
click at [812, 276] on div "F. Fixa - 1176 Cx - 500000 Kg" at bounding box center [935, 274] width 485 height 26
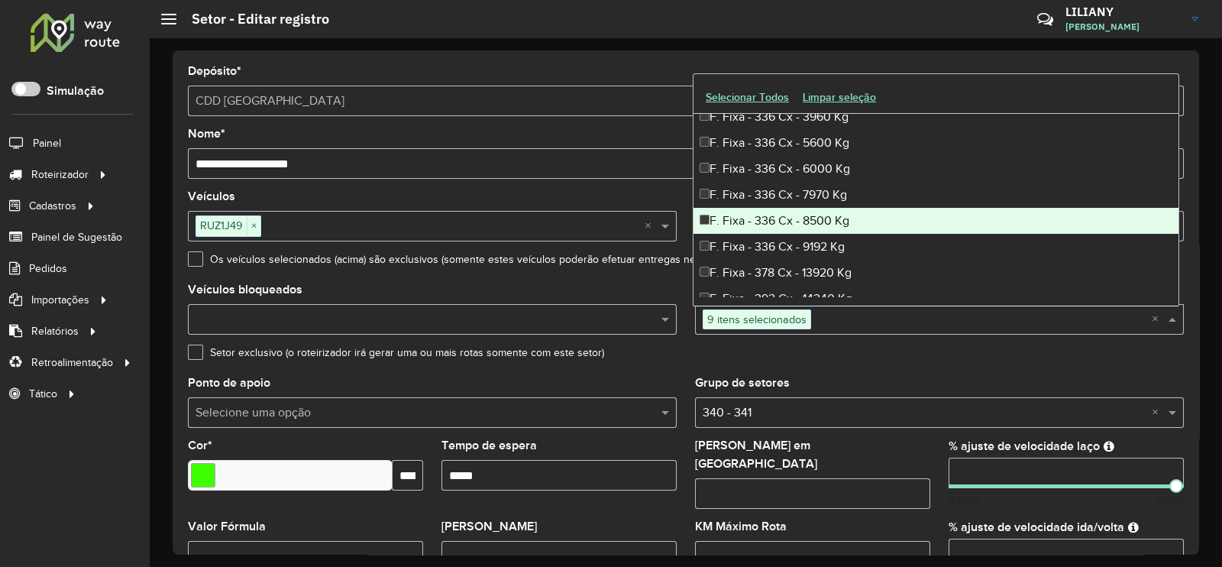
scroll to position [859, 0]
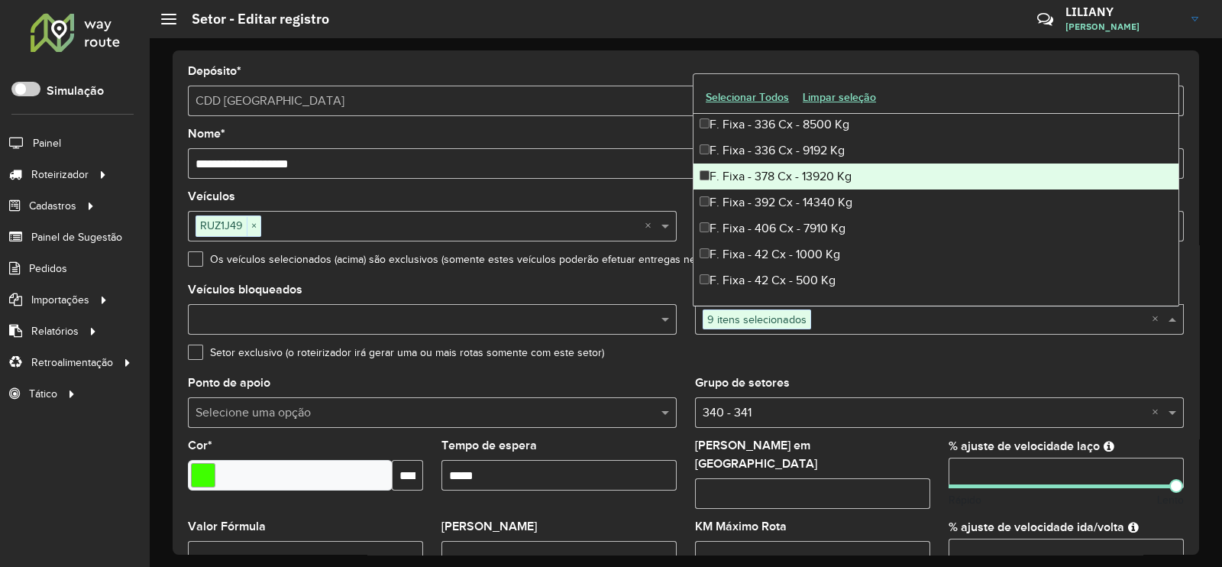
click at [798, 177] on div "F. Fixa - 378 Cx - 13920 Kg" at bounding box center [935, 176] width 485 height 26
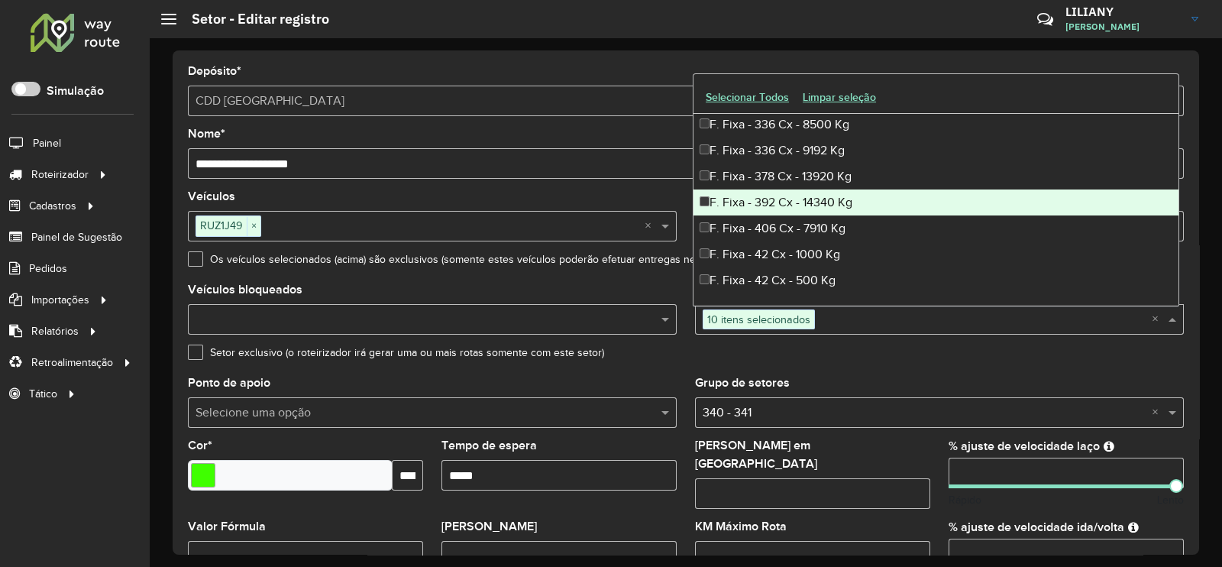
click at [797, 202] on div "F. Fixa - 392 Cx - 14340 Kg" at bounding box center [935, 202] width 485 height 26
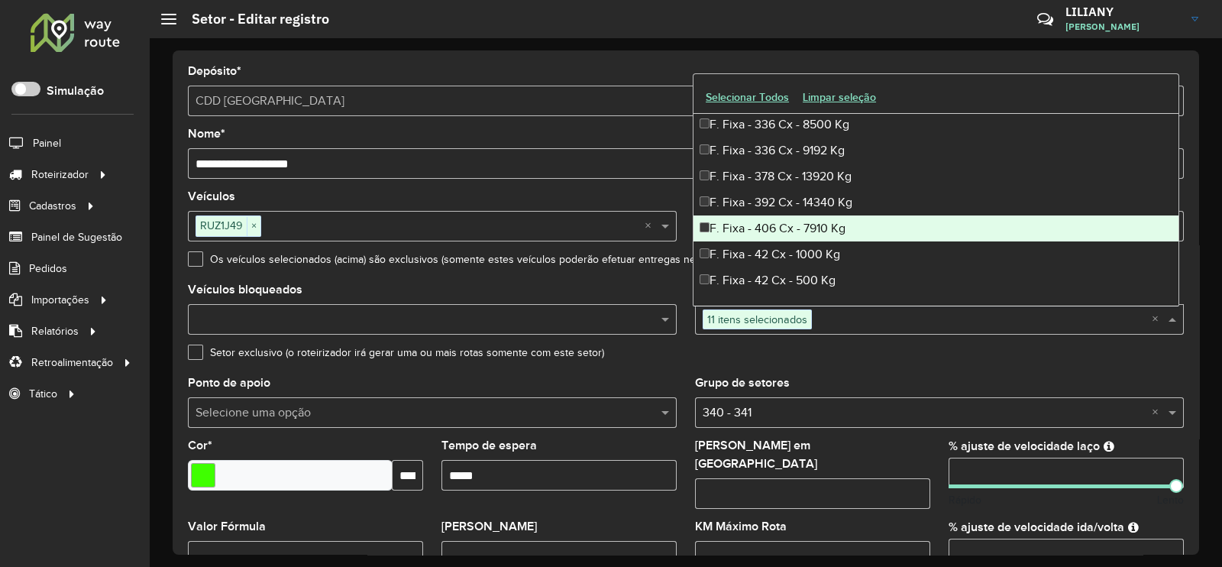
click at [798, 221] on div "F. Fixa - 406 Cx - 7910 Kg" at bounding box center [935, 228] width 485 height 26
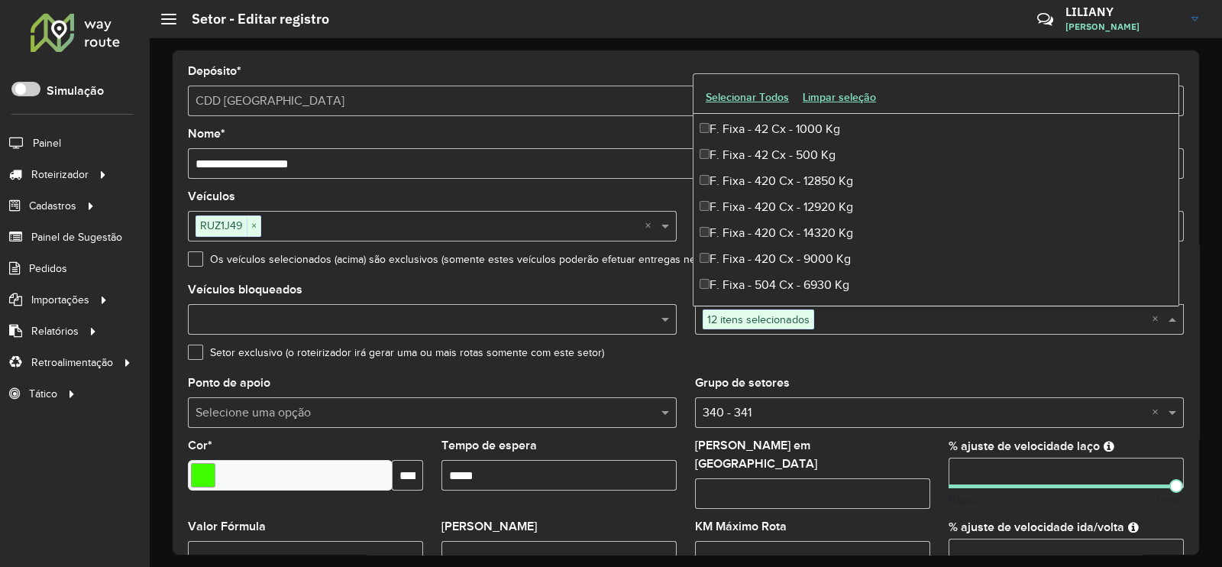
scroll to position [955, 0]
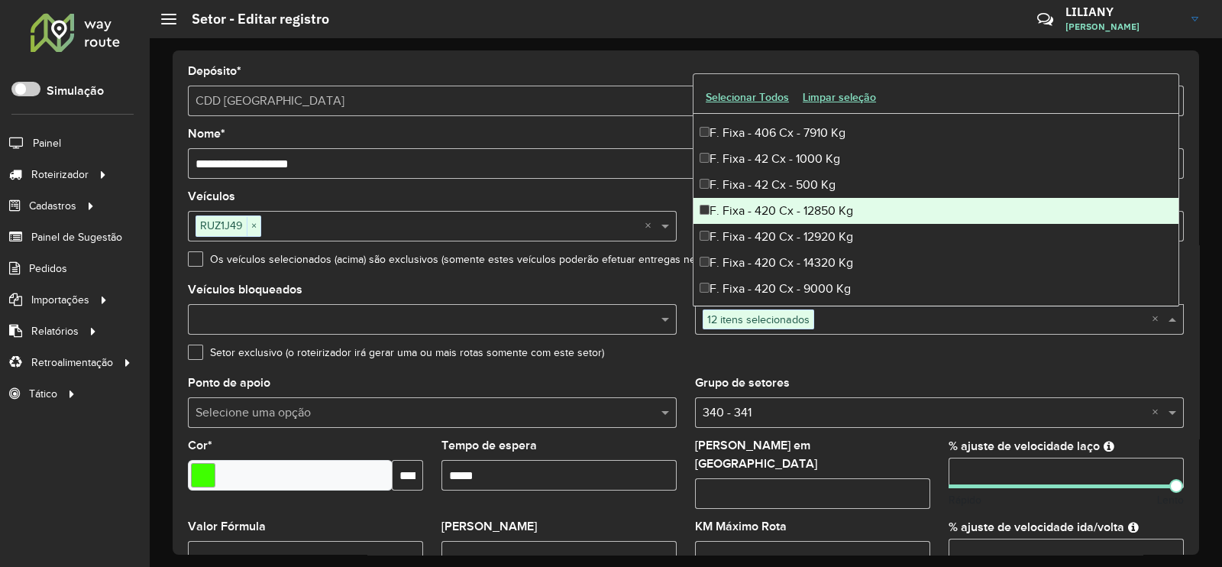
click at [814, 217] on div "F. Fixa - 420 Cx - 12850 Kg" at bounding box center [935, 211] width 485 height 26
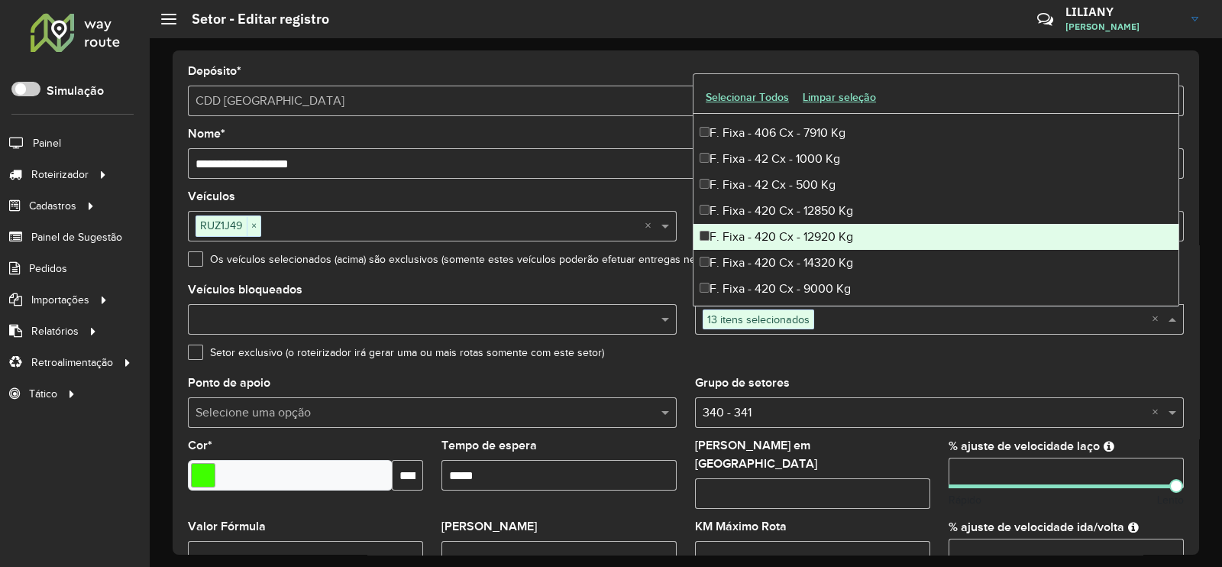
click at [807, 234] on div "F. Fixa - 420 Cx - 12920 Kg" at bounding box center [935, 237] width 485 height 26
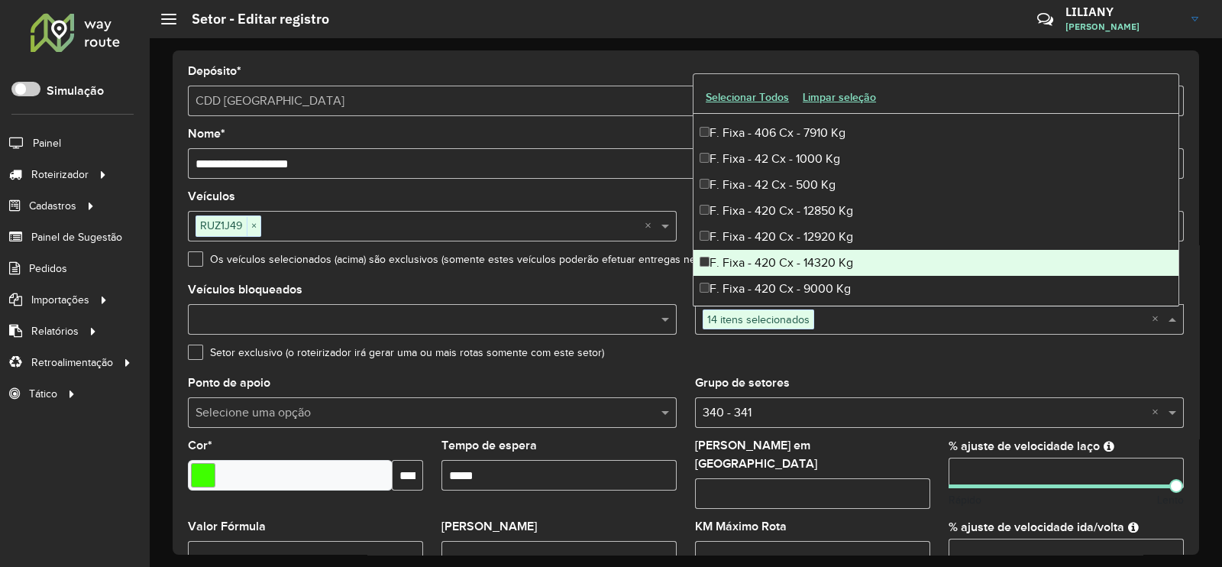
click at [803, 254] on div "F. Fixa - 420 Cx - 14320 Kg" at bounding box center [935, 263] width 485 height 26
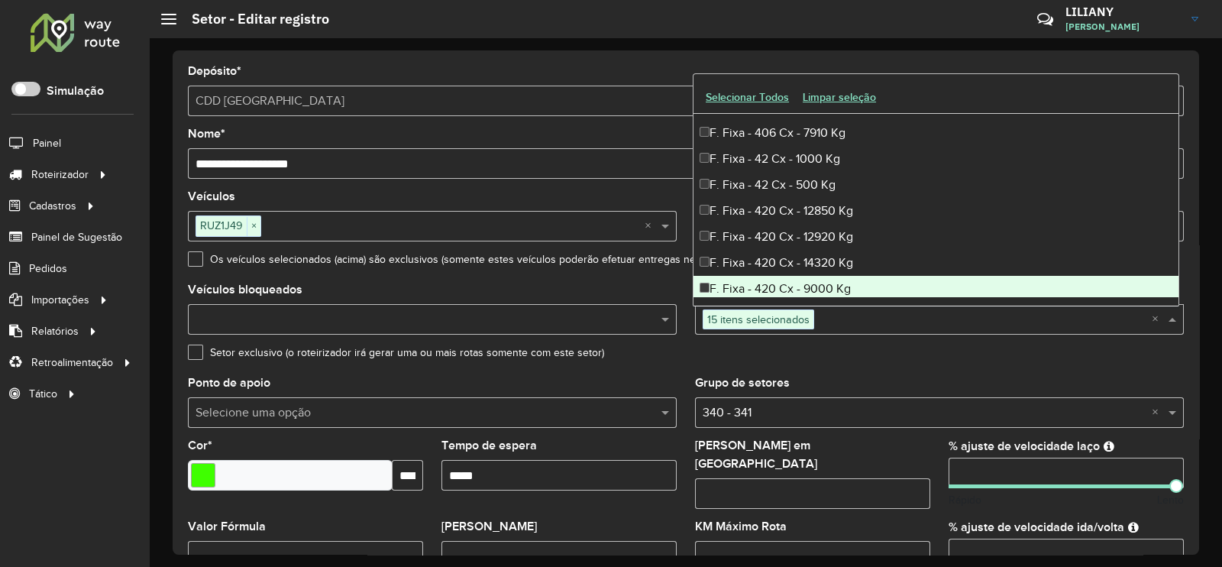
click at [805, 283] on div "F. Fixa - 420 Cx - 9000 Kg" at bounding box center [935, 289] width 485 height 26
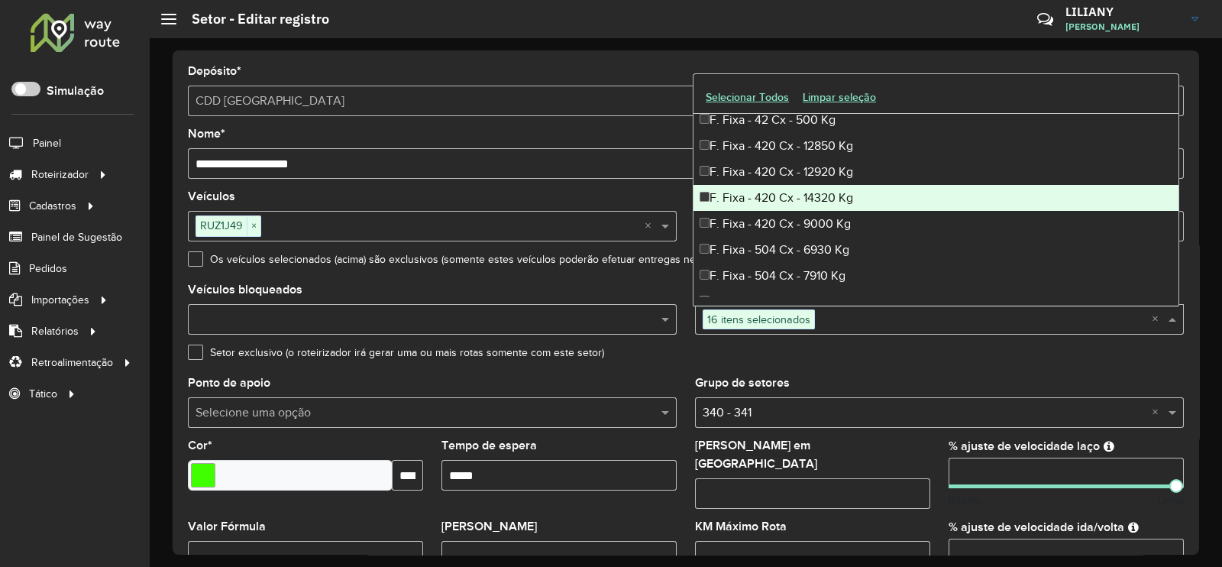
scroll to position [1050, 0]
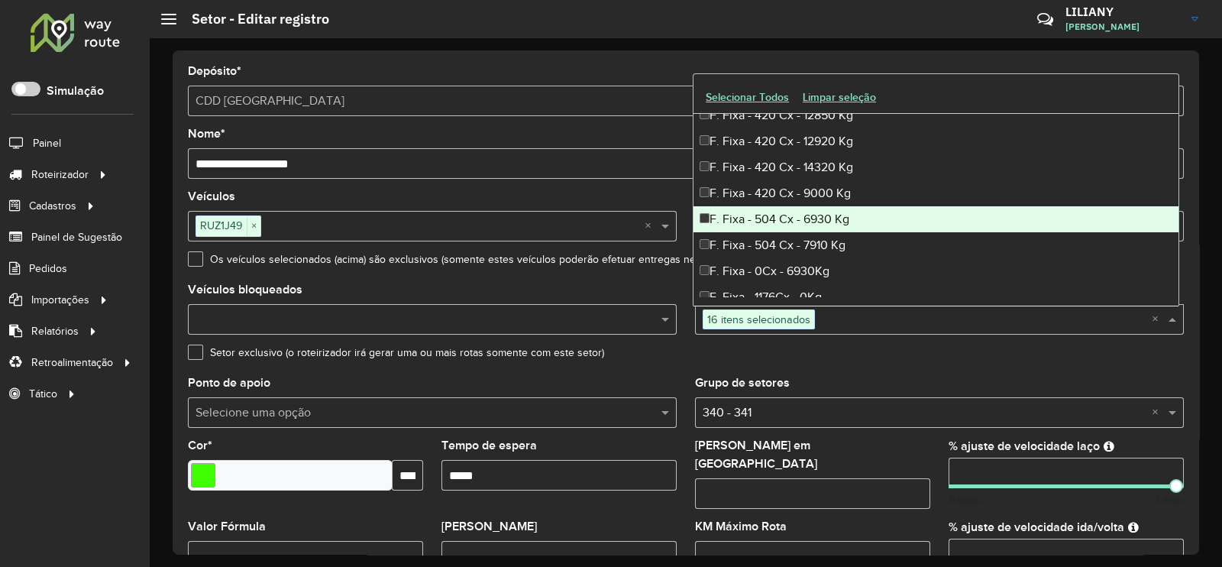
click at [798, 216] on div "F. Fixa - 504 Cx - 6930 Kg" at bounding box center [935, 219] width 485 height 26
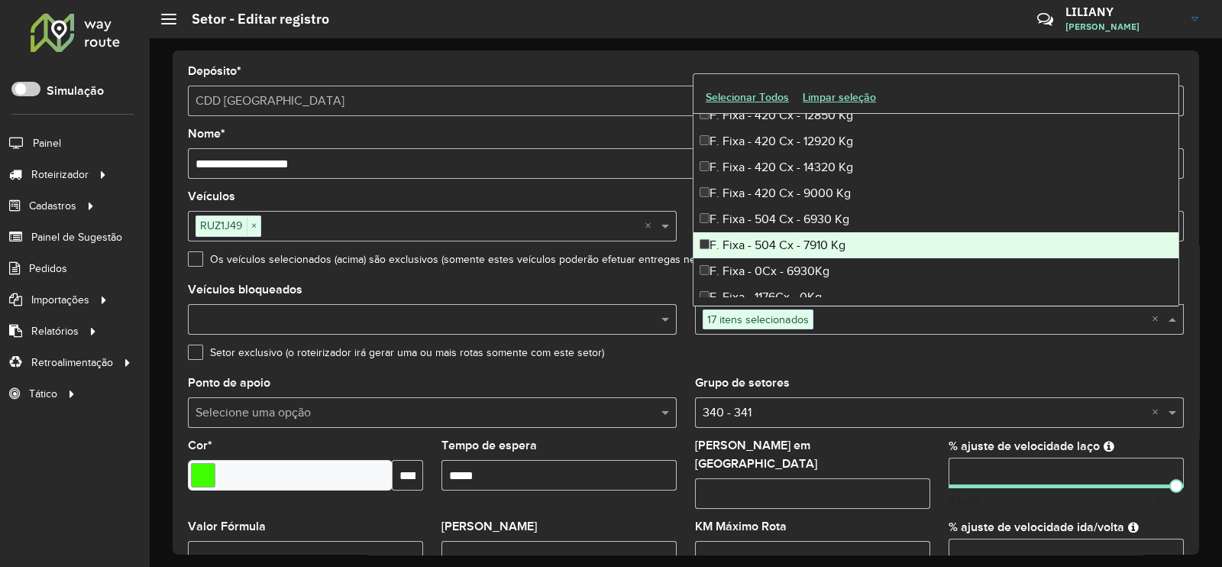
click at [799, 238] on div "F. Fixa - 504 Cx - 7910 Kg" at bounding box center [935, 245] width 485 height 26
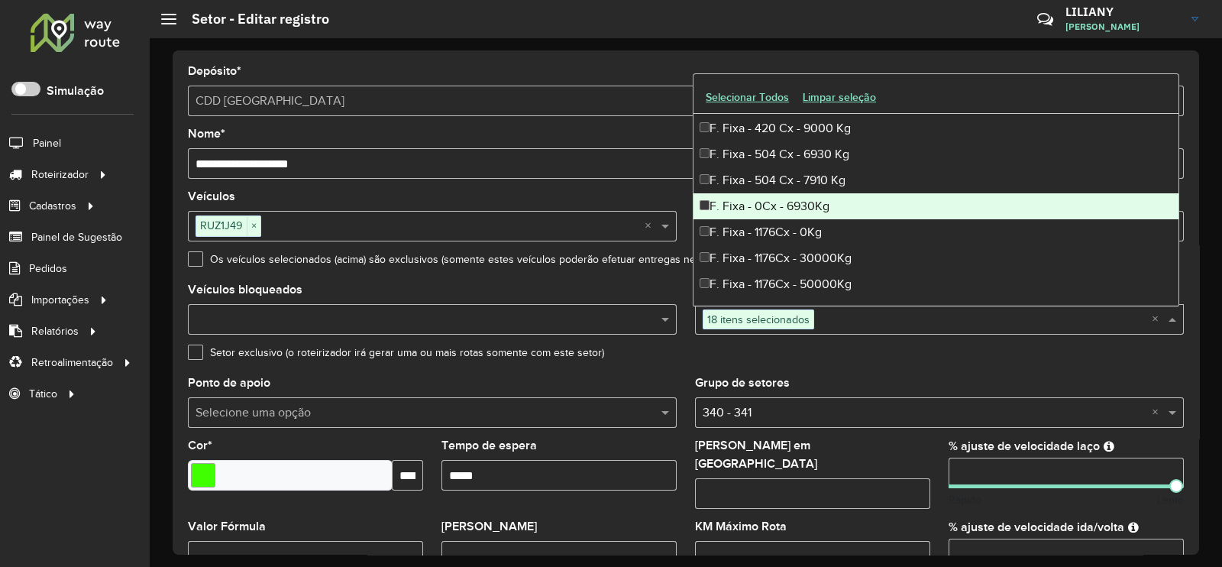
scroll to position [1145, 0]
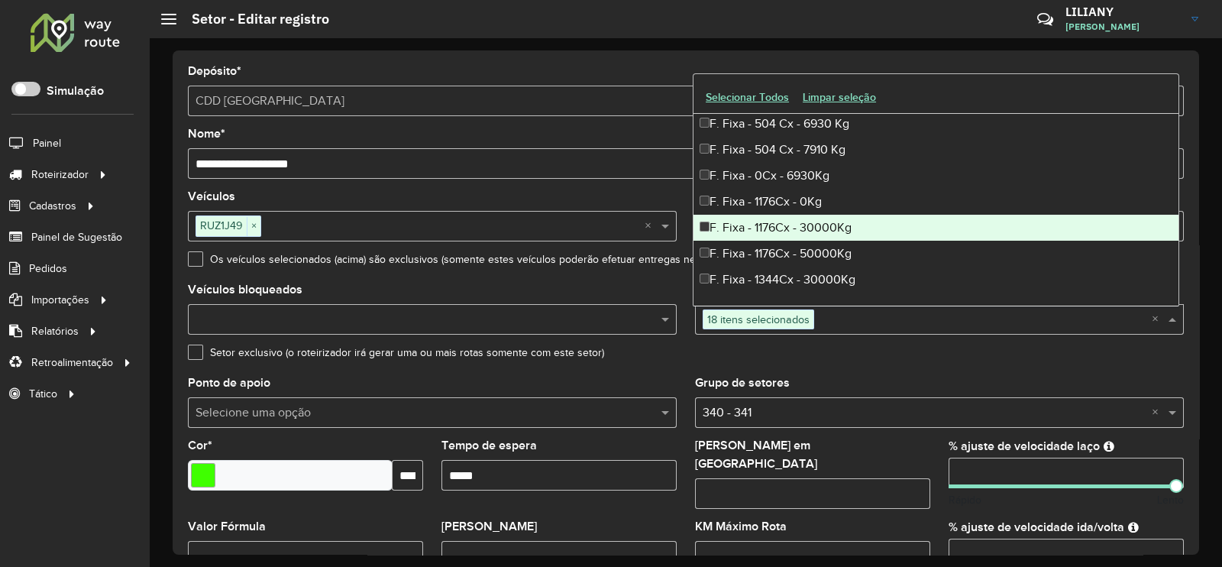
click at [812, 232] on div "F. Fixa - 1176Cx - 30000Kg" at bounding box center [935, 228] width 485 height 26
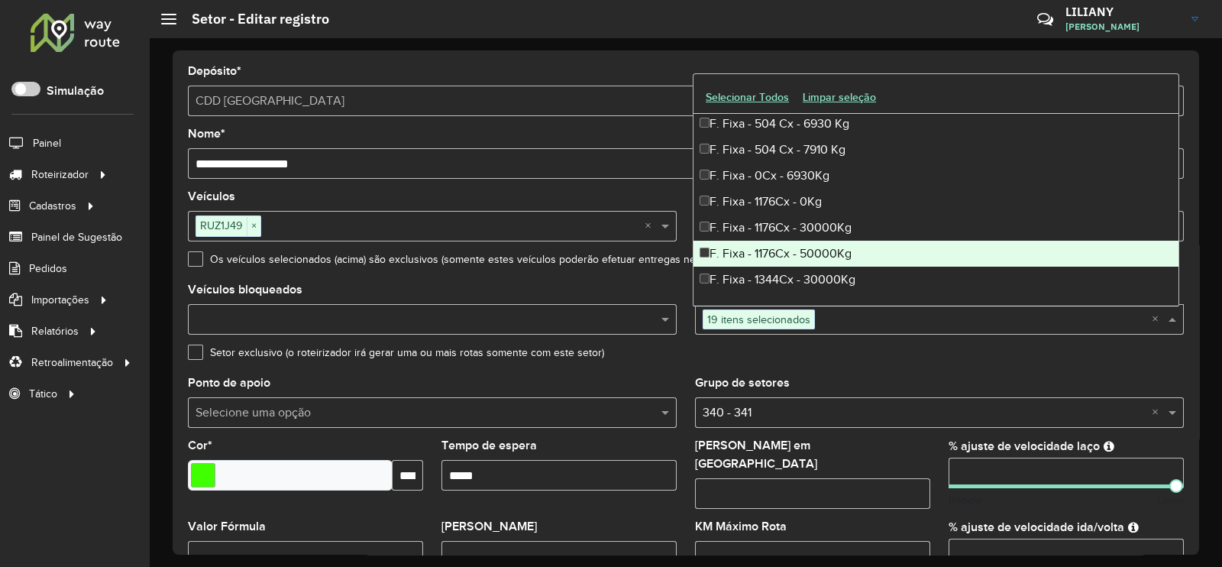
click at [819, 252] on div "F. Fixa - 1176Cx - 50000Kg" at bounding box center [935, 254] width 485 height 26
click at [820, 270] on div "F. Fixa - 1344Cx - 30000Kg" at bounding box center [935, 279] width 485 height 26
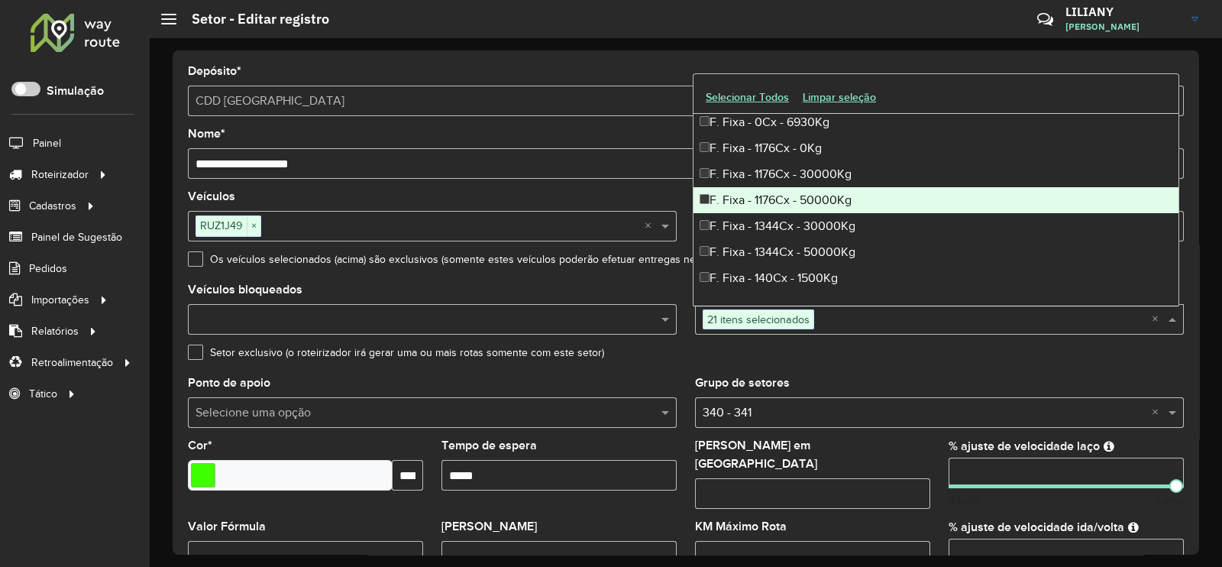
scroll to position [1240, 0]
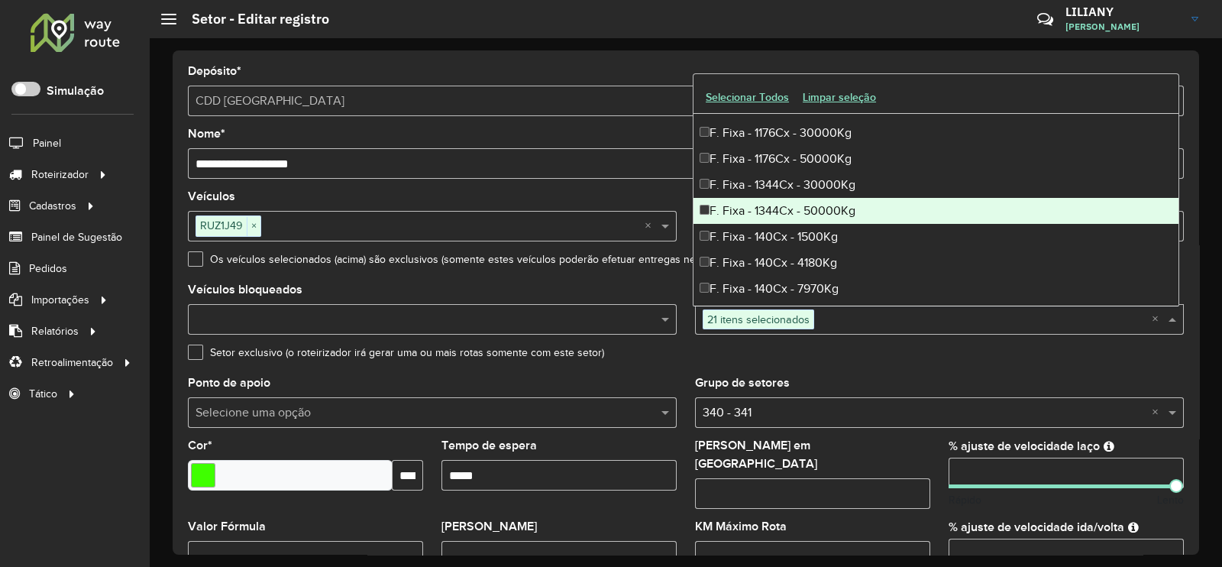
click at [808, 215] on div "F. Fixa - 1344Cx - 50000Kg" at bounding box center [935, 211] width 485 height 26
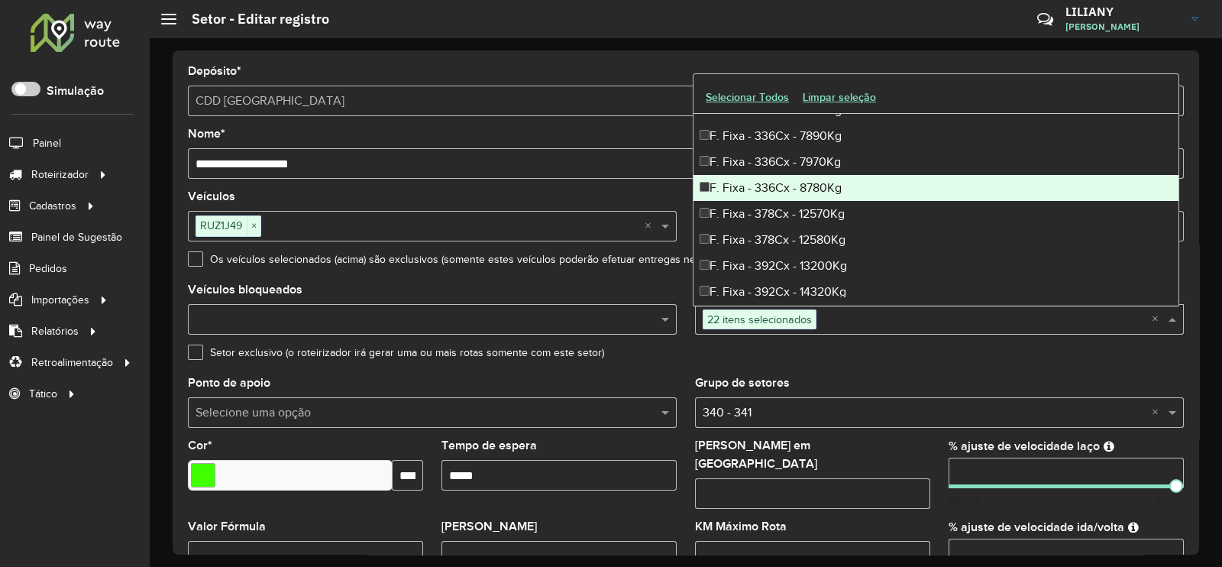
scroll to position [2576, 0]
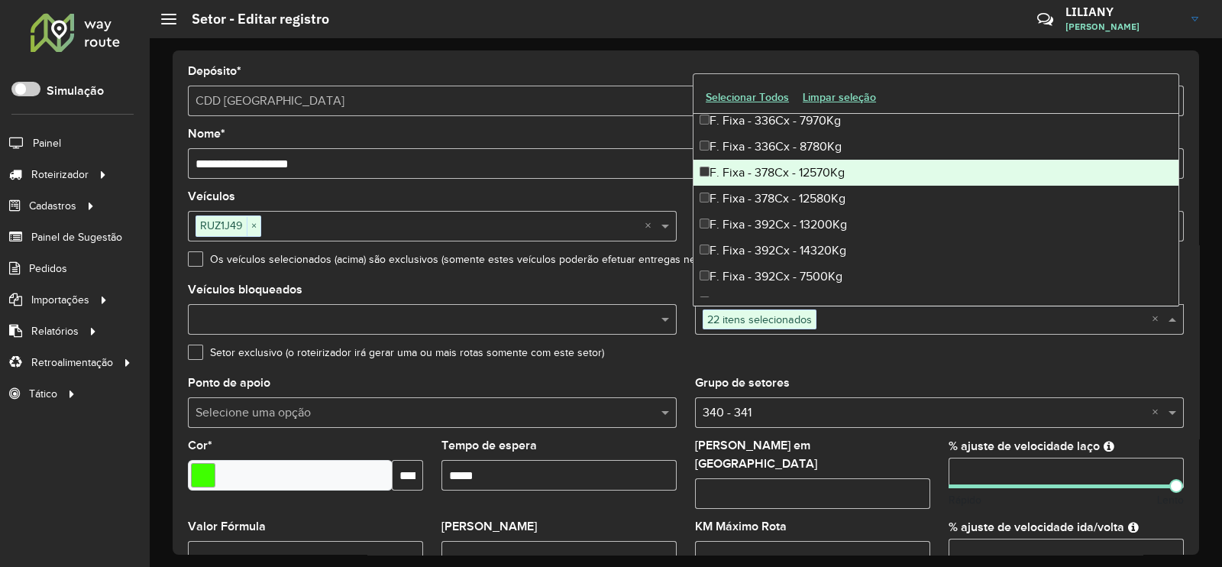
click at [783, 171] on div "F. Fixa - 378Cx - 12570Kg" at bounding box center [935, 173] width 485 height 26
click at [780, 193] on div "F. Fixa - 378Cx - 12580Kg" at bounding box center [935, 199] width 485 height 26
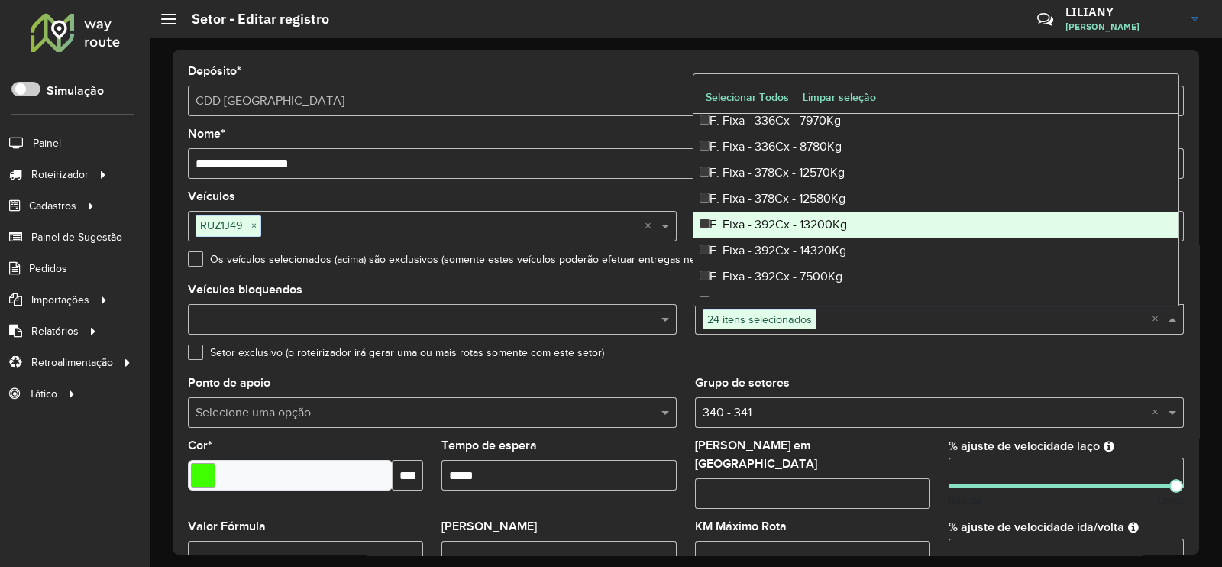
click at [783, 217] on div "F. Fixa - 392Cx - 13200Kg" at bounding box center [935, 225] width 485 height 26
click at [783, 246] on div "F. Fixa - 392Cx - 14320Kg" at bounding box center [935, 250] width 485 height 26
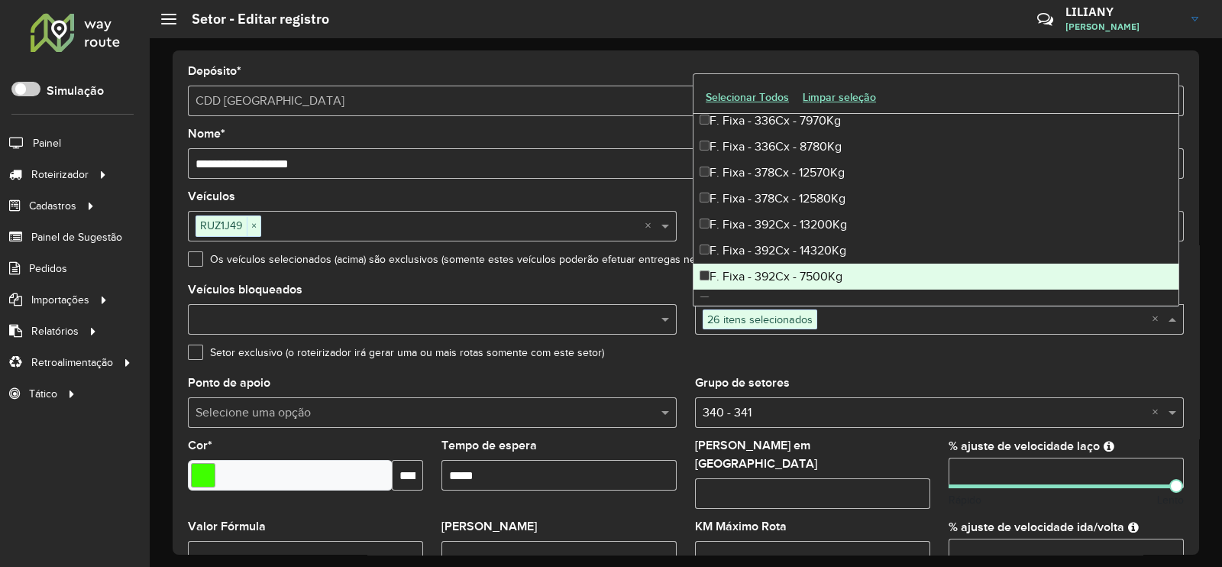
click at [786, 280] on div "F. Fixa - 392Cx - 7500Kg" at bounding box center [935, 276] width 485 height 26
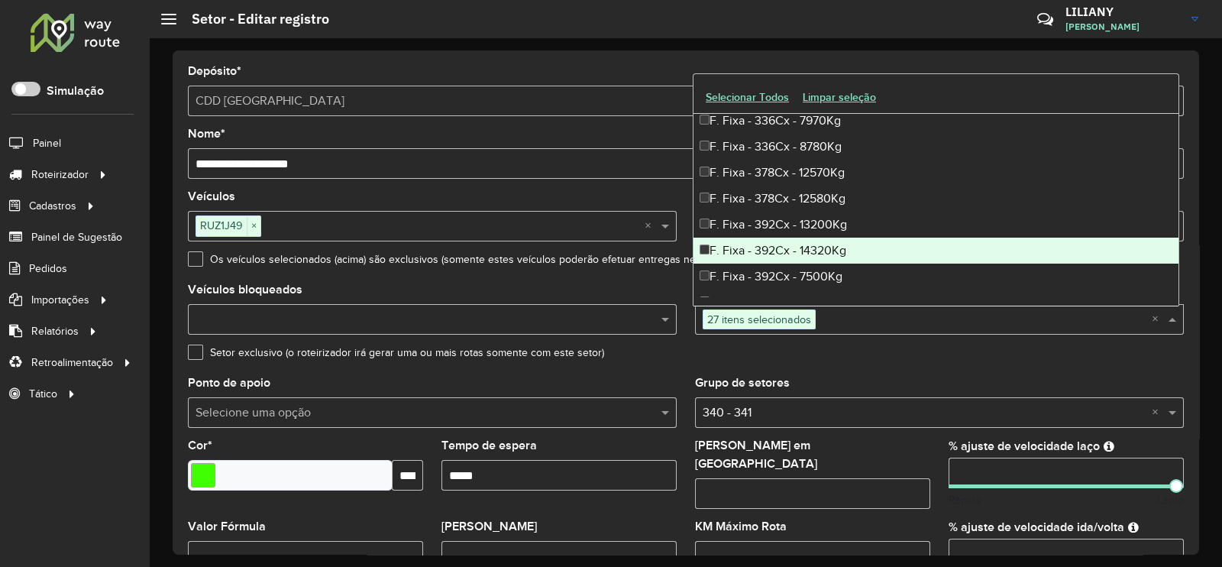
scroll to position [2672, 0]
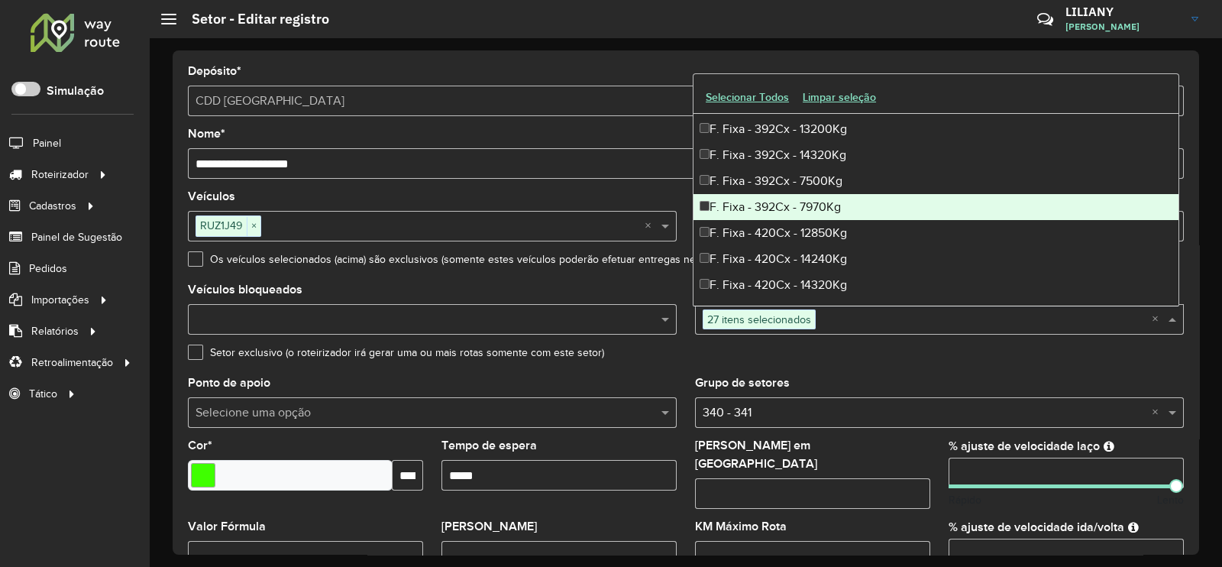
click at [793, 205] on div "F. Fixa - 392Cx - 7970Kg" at bounding box center [935, 207] width 485 height 26
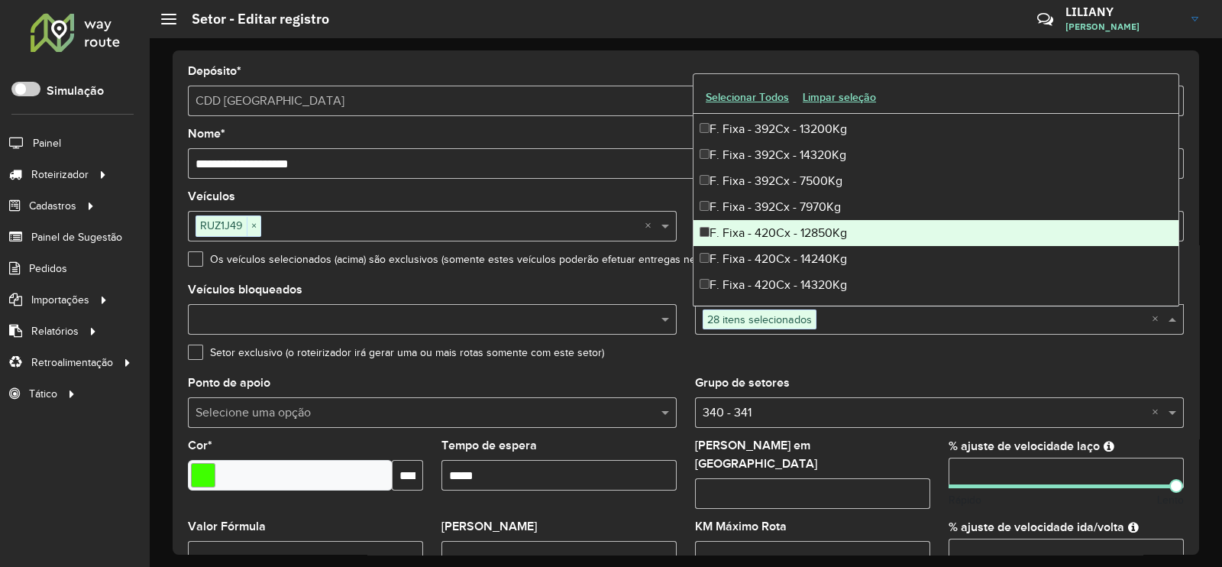
click at [794, 228] on div "F. Fixa - 420Cx - 12850Kg" at bounding box center [935, 233] width 485 height 26
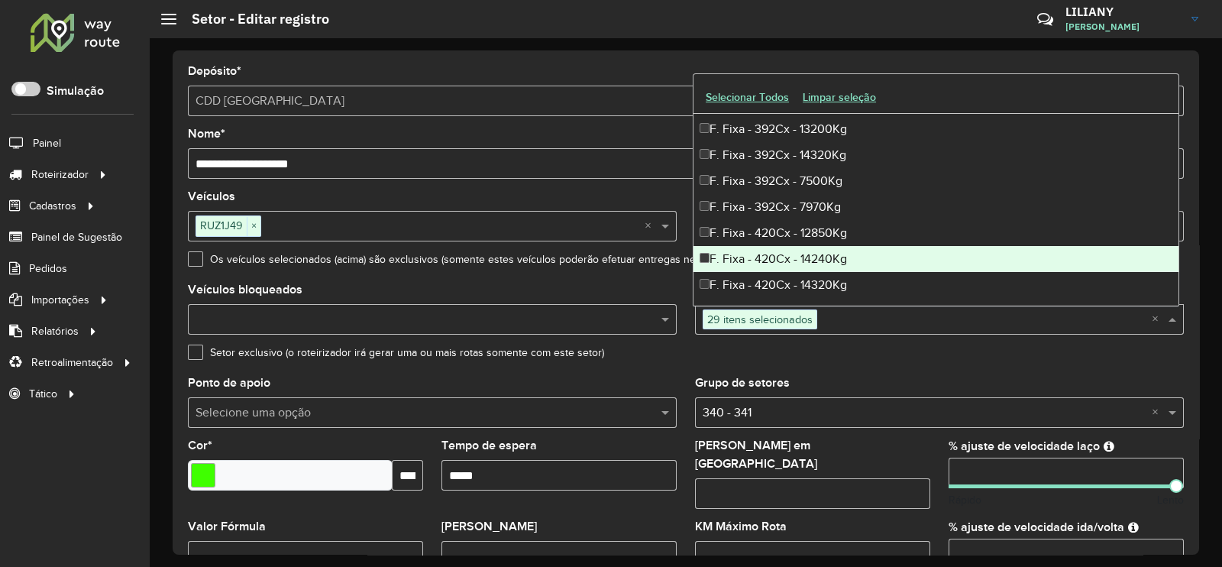
click at [787, 265] on div "F. Fixa - 420Cx - 14240Kg" at bounding box center [935, 259] width 485 height 26
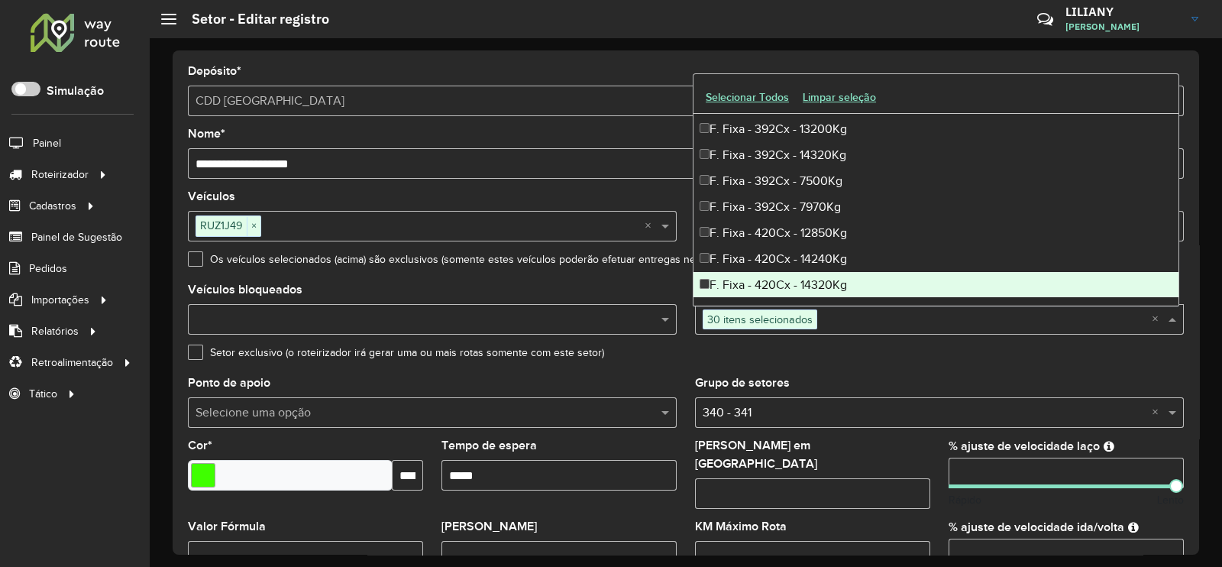
click at [787, 284] on div "F. Fixa - 420Cx - 14320Kg" at bounding box center [935, 285] width 485 height 26
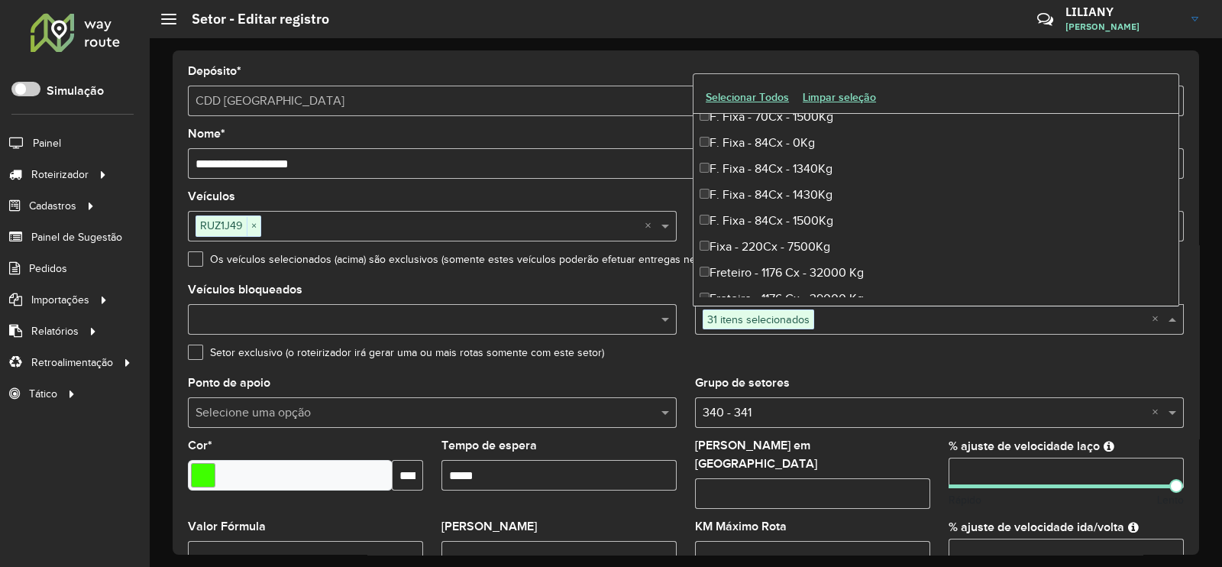
scroll to position [2958, 0]
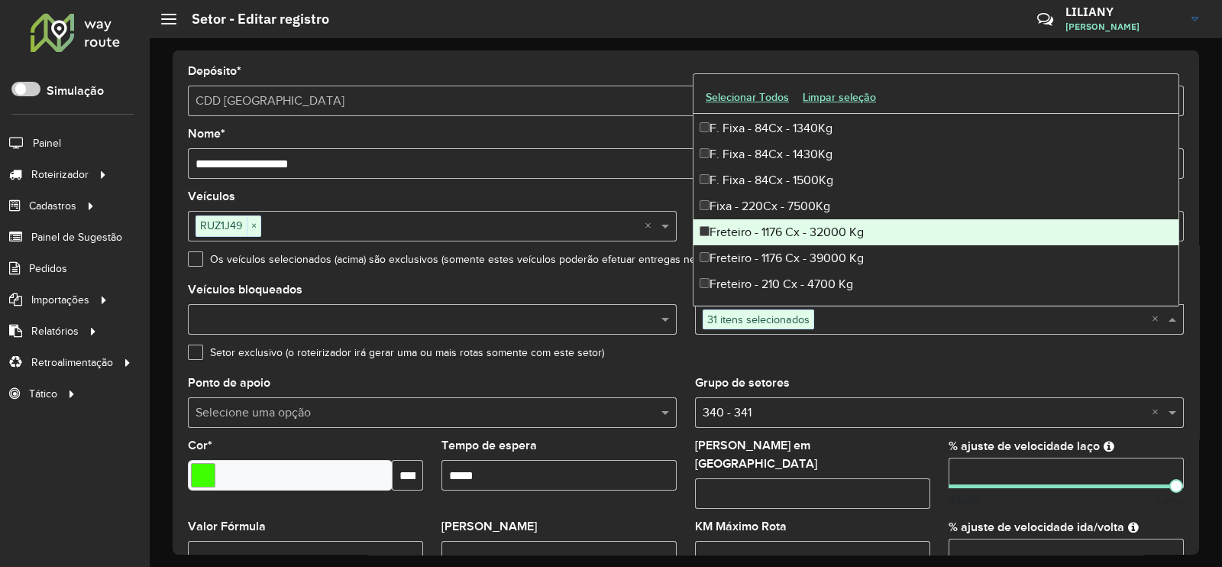
click at [790, 220] on div "Freteiro - 1176 Cx - 32000 Kg" at bounding box center [935, 232] width 485 height 26
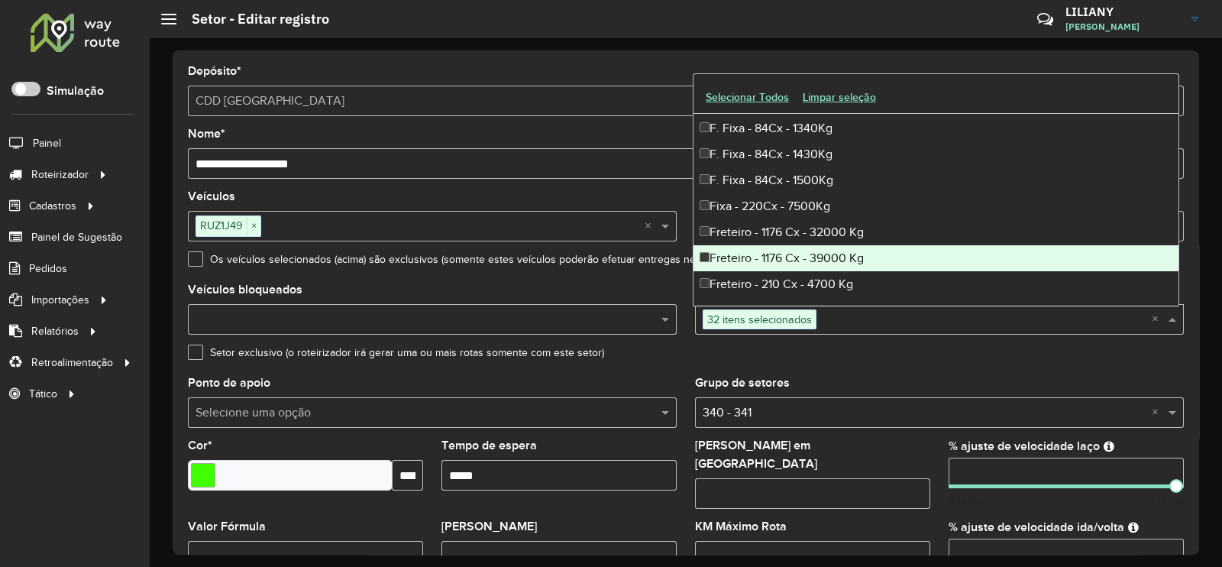
click at [787, 246] on div "Freteiro - 1176 Cx - 39000 Kg" at bounding box center [935, 258] width 485 height 26
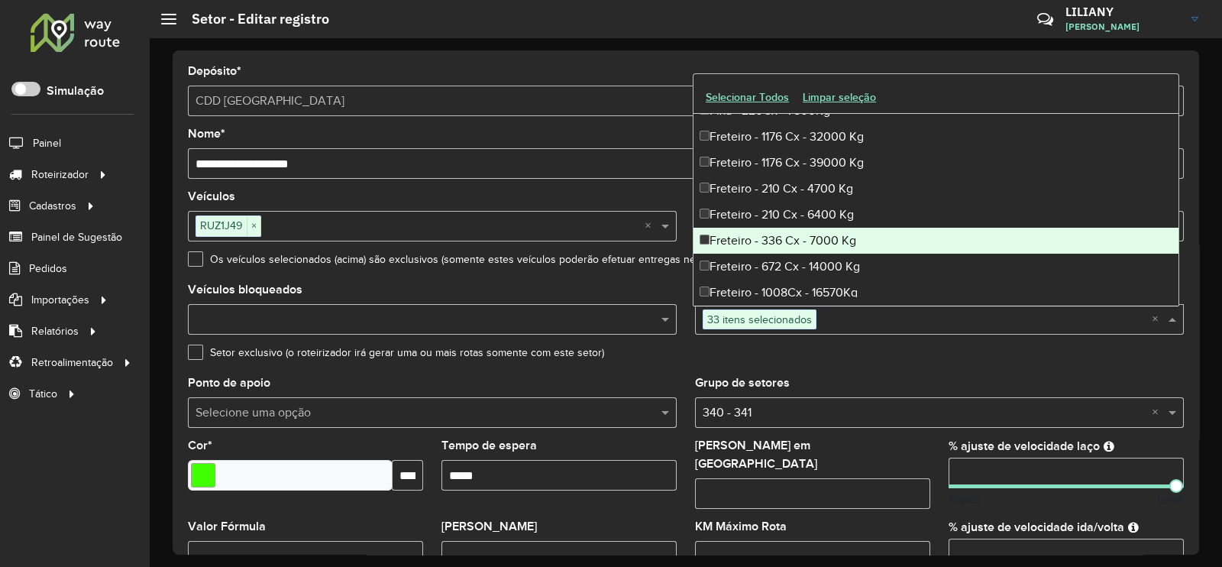
click at [803, 264] on div "Freteiro - 672 Cx - 14000 Kg" at bounding box center [935, 267] width 485 height 26
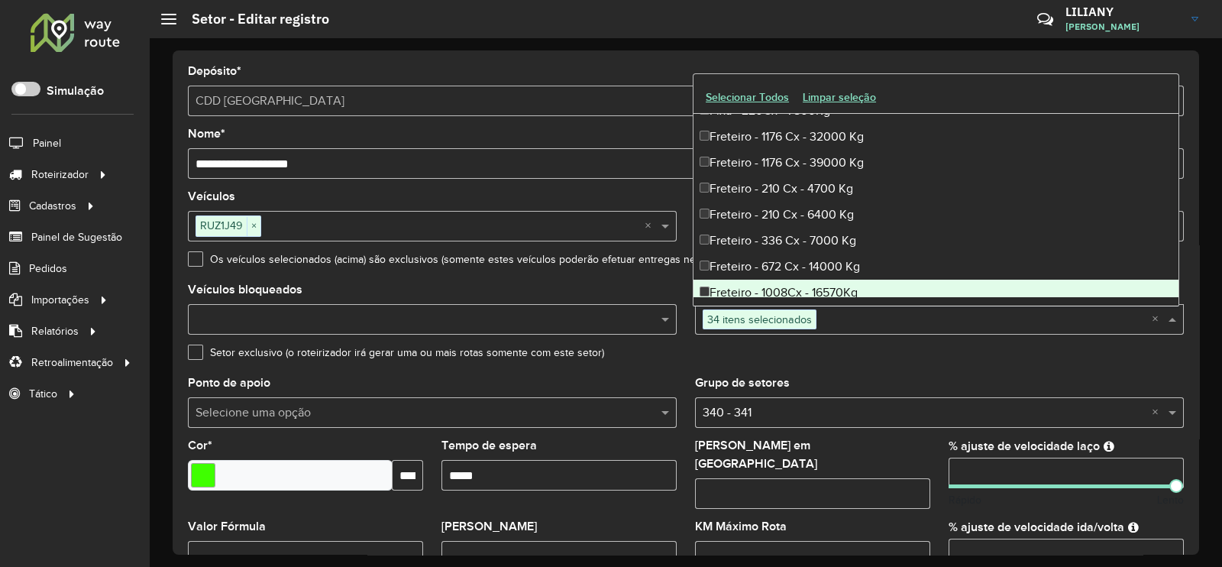
click at [809, 283] on div "Freteiro - 1008Cx - 16570Kg" at bounding box center [935, 292] width 485 height 26
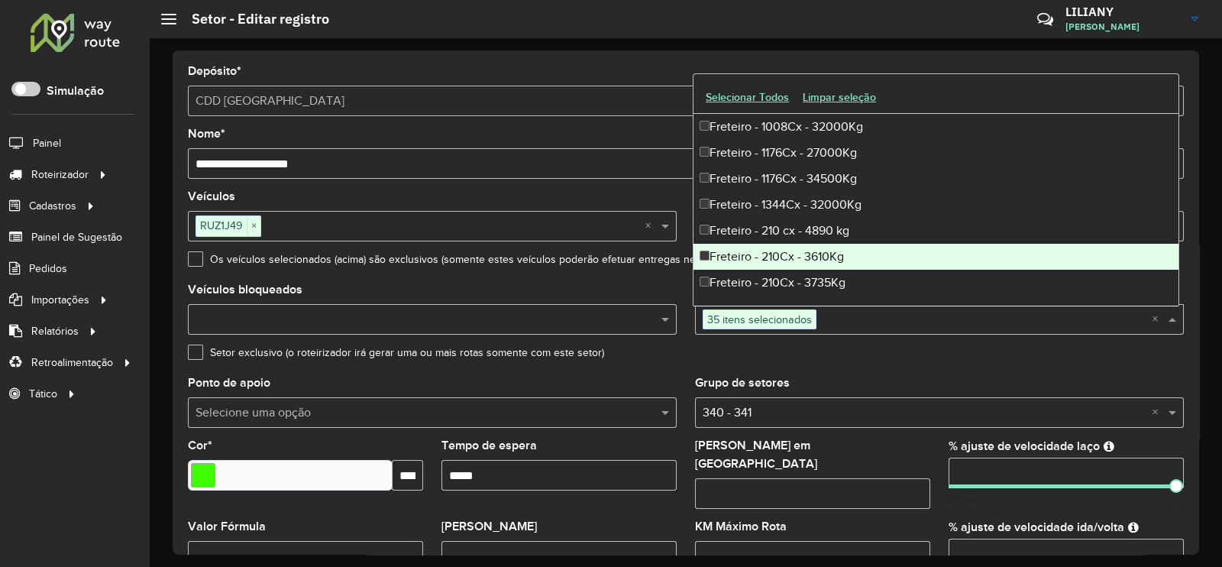
scroll to position [3150, 0]
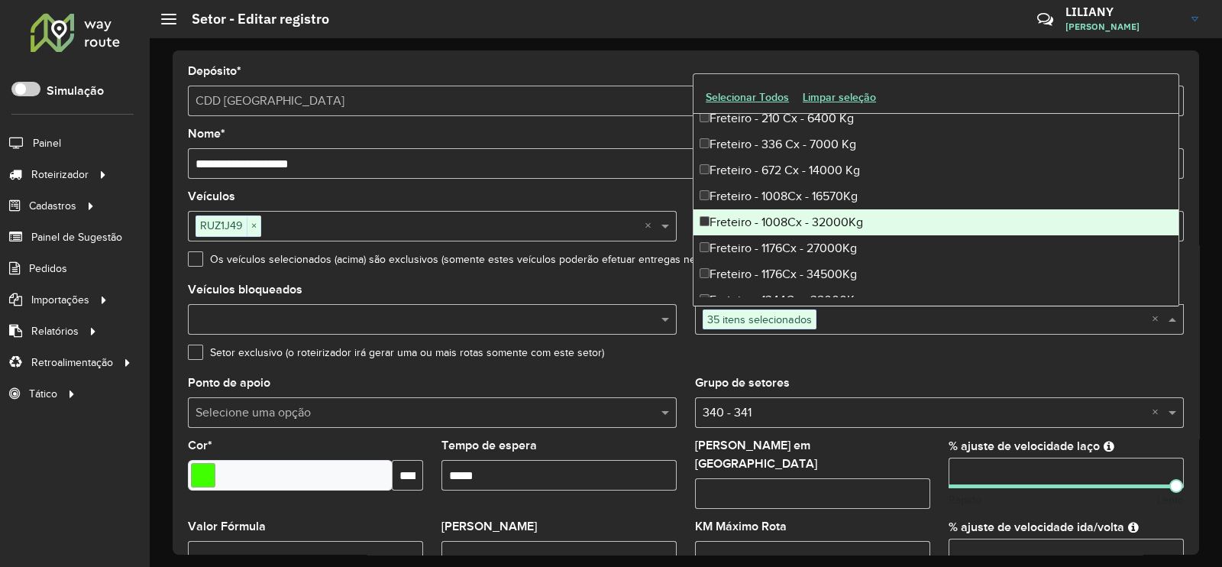
click at [808, 227] on div "Freteiro - 1008Cx - 32000Kg" at bounding box center [935, 222] width 485 height 26
click at [804, 238] on div "Freteiro - 1176Cx - 27000Kg" at bounding box center [935, 248] width 485 height 26
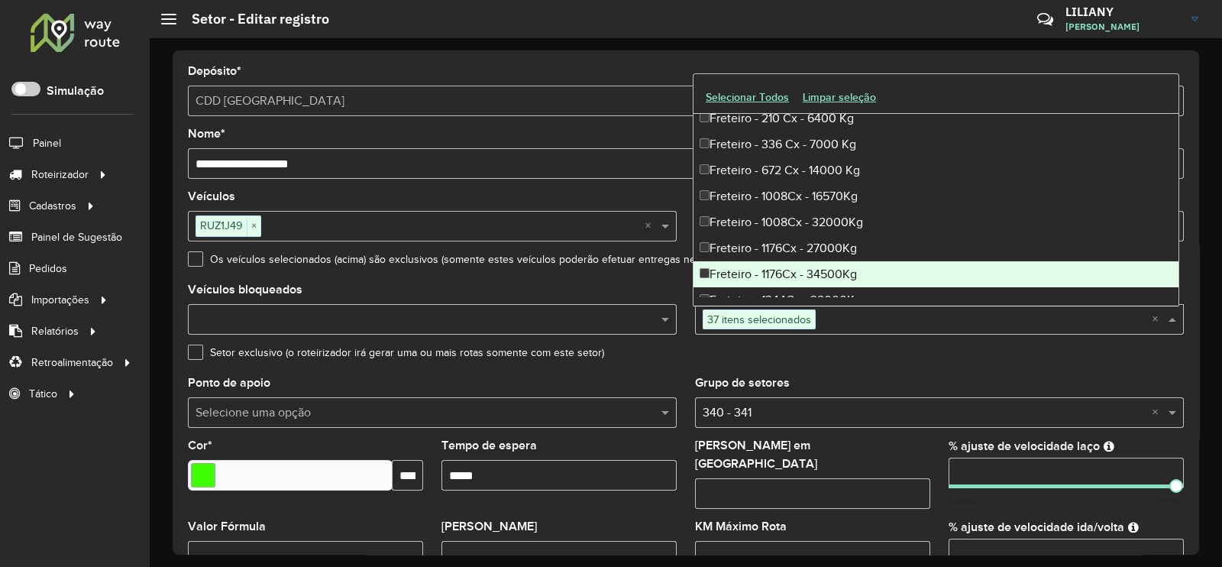
click at [806, 264] on div "Freteiro - 1176Cx - 34500Kg" at bounding box center [935, 274] width 485 height 26
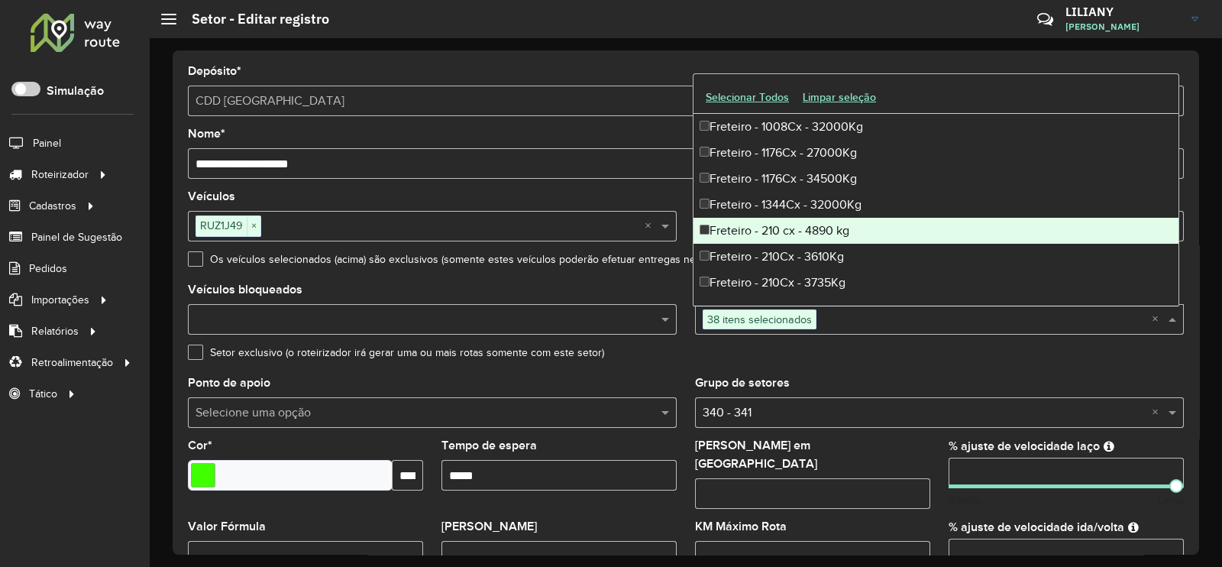
click at [809, 218] on div "Freteiro - 210 cx - 4890 kg" at bounding box center [935, 231] width 485 height 26
click at [802, 221] on div "Freteiro - 210 cx - 4890 kg" at bounding box center [935, 231] width 485 height 26
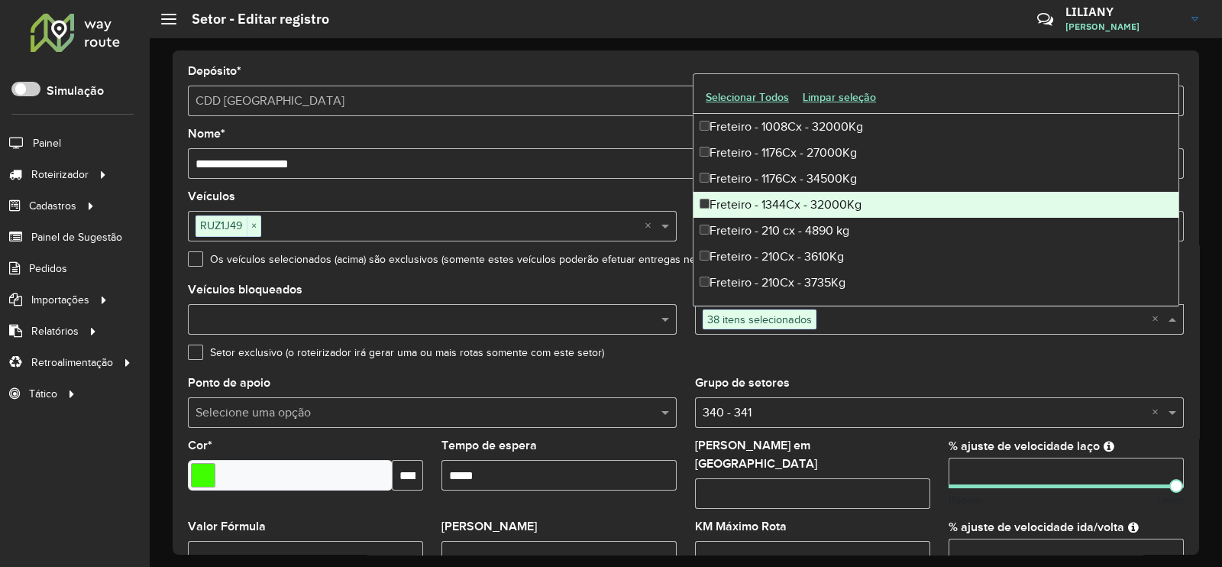
click at [802, 207] on div "Freteiro - 1344Cx - 32000Kg" at bounding box center [935, 205] width 485 height 26
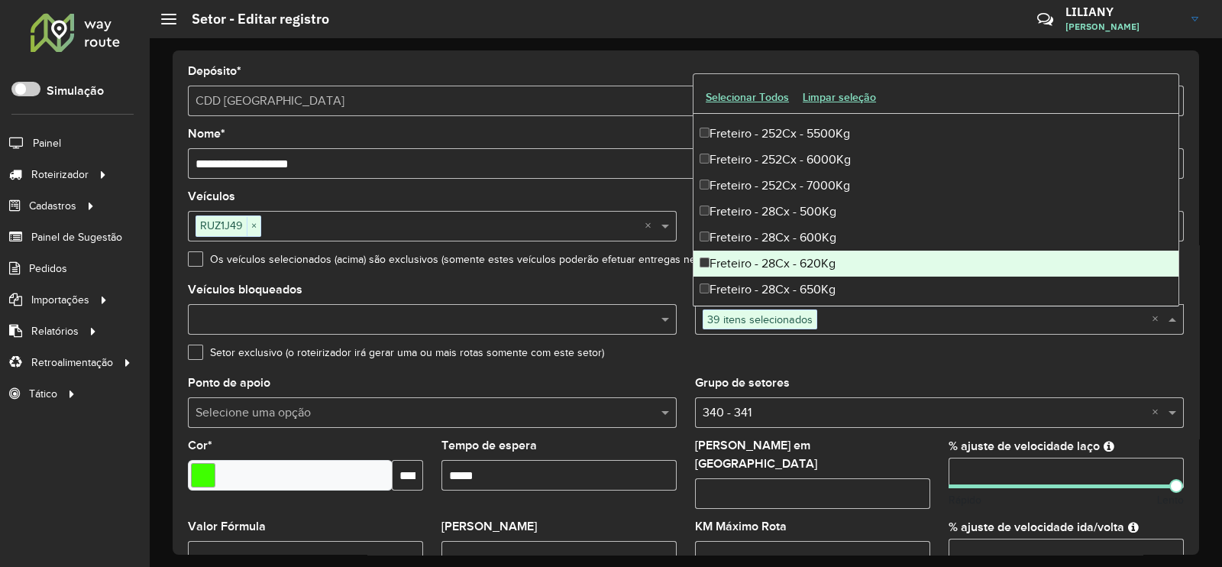
scroll to position [4009, 0]
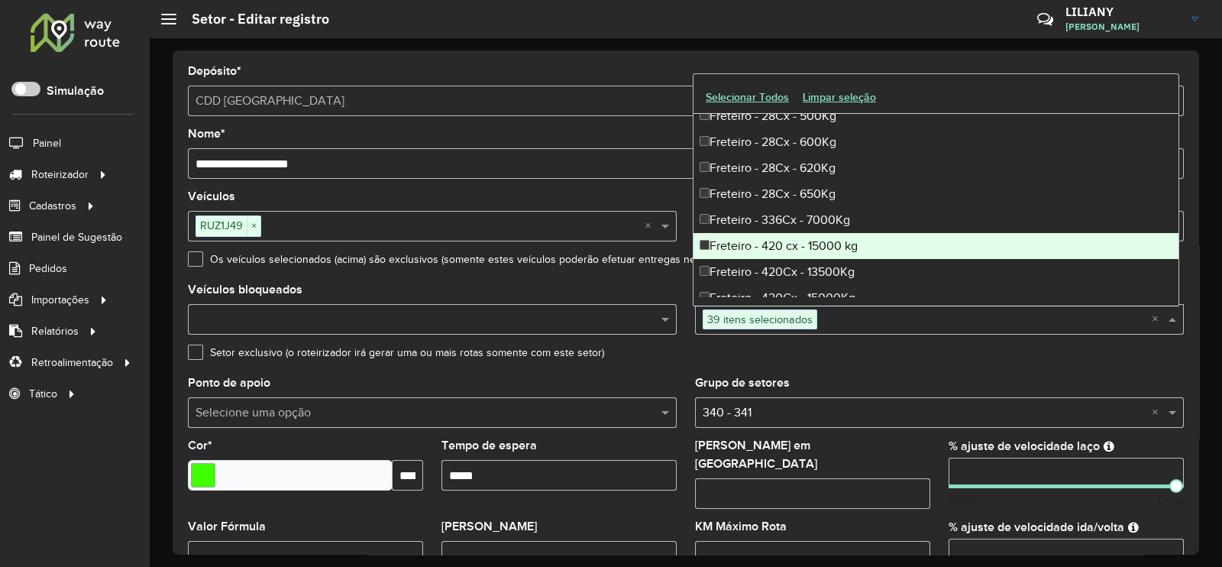
click at [811, 241] on div "Freteiro - 420 cx - 15000 kg" at bounding box center [935, 246] width 485 height 26
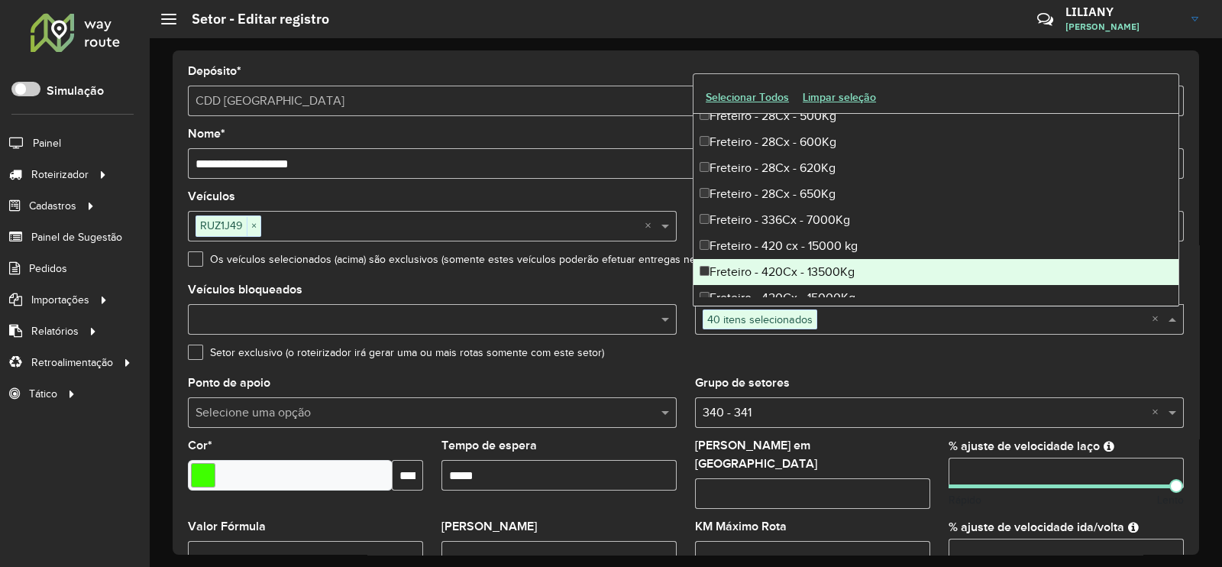
click at [814, 265] on div "Freteiro - 420Cx - 13500Kg" at bounding box center [935, 272] width 485 height 26
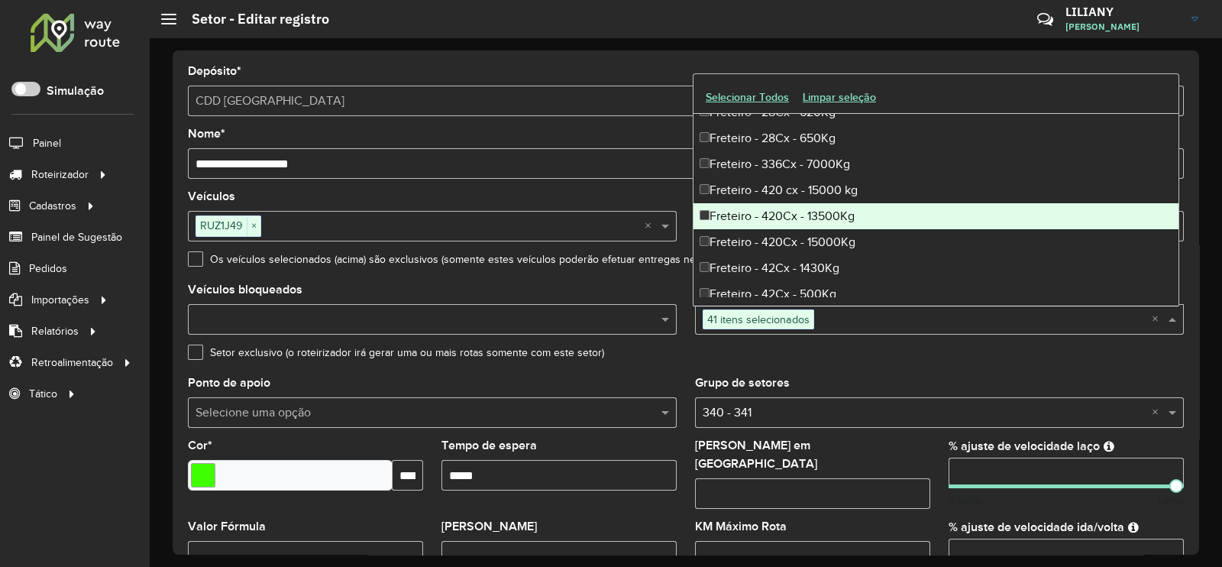
scroll to position [4104, 0]
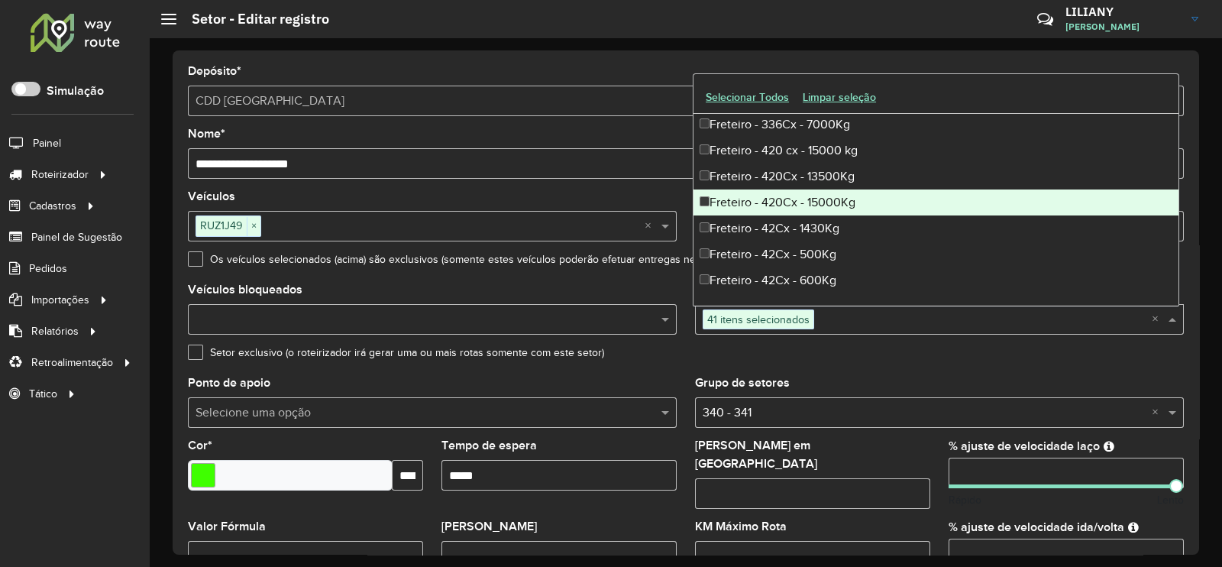
click at [790, 208] on div "Freteiro - 420Cx - 15000Kg" at bounding box center [935, 202] width 485 height 26
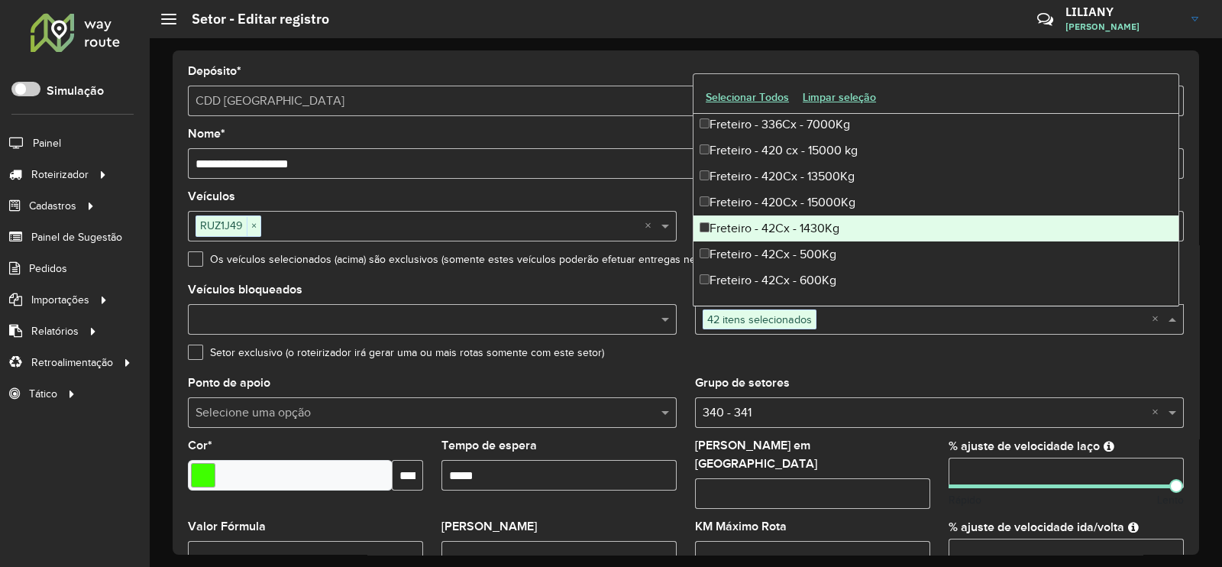
click at [789, 227] on div "Freteiro - 42Cx - 1430Kg" at bounding box center [935, 228] width 485 height 26
click at [781, 218] on div "Freteiro - 42Cx - 1430Kg" at bounding box center [935, 228] width 485 height 26
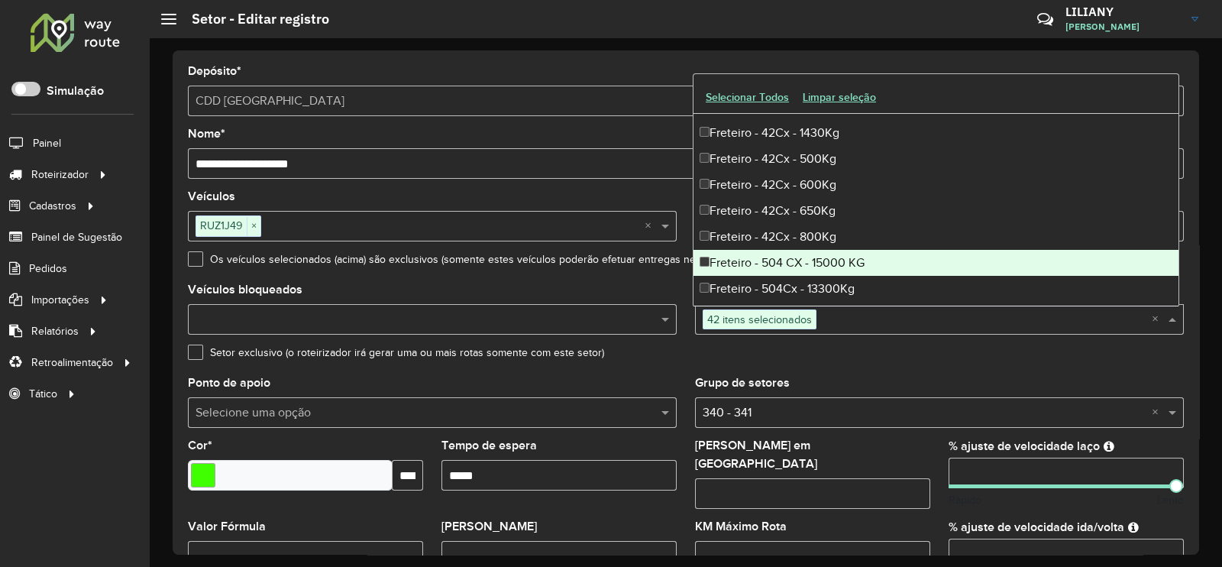
scroll to position [4295, 0]
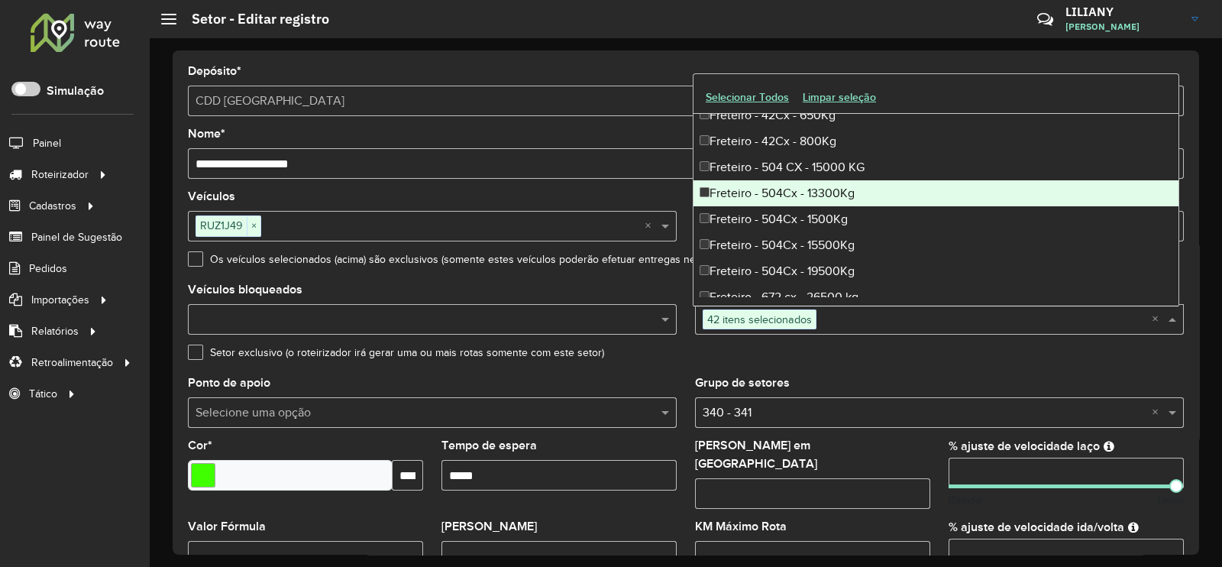
click at [790, 196] on div "Freteiro - 504Cx - 13300Kg" at bounding box center [935, 193] width 485 height 26
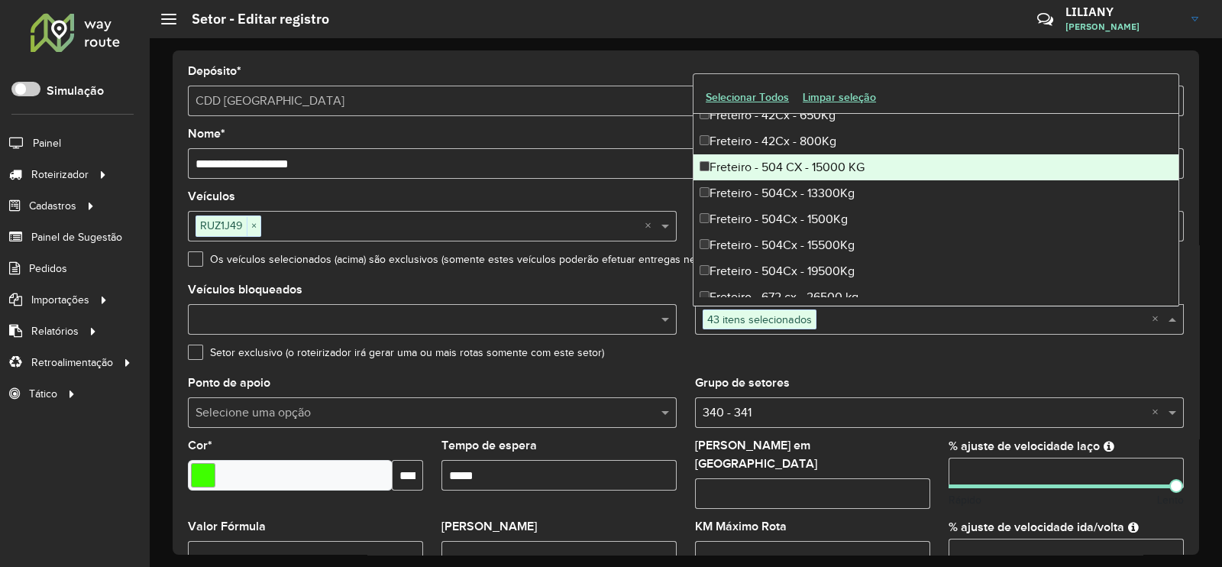
click at [786, 173] on div "Freteiro - 504 CX - 15000 KG" at bounding box center [935, 167] width 485 height 26
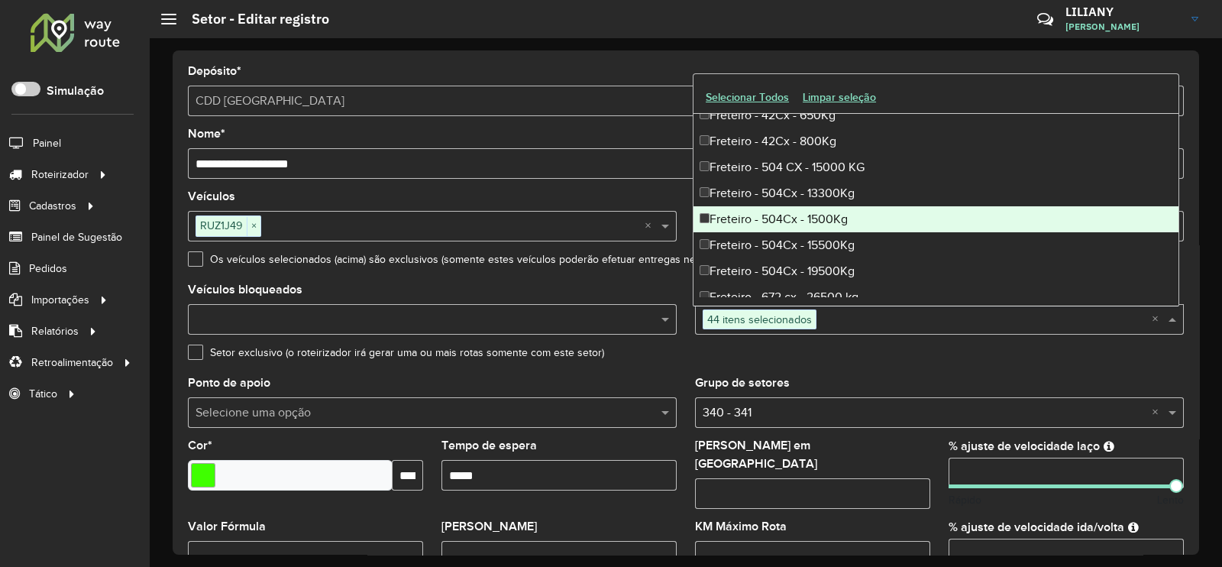
click at [790, 212] on div "Freteiro - 504Cx - 1500Kg" at bounding box center [935, 219] width 485 height 26
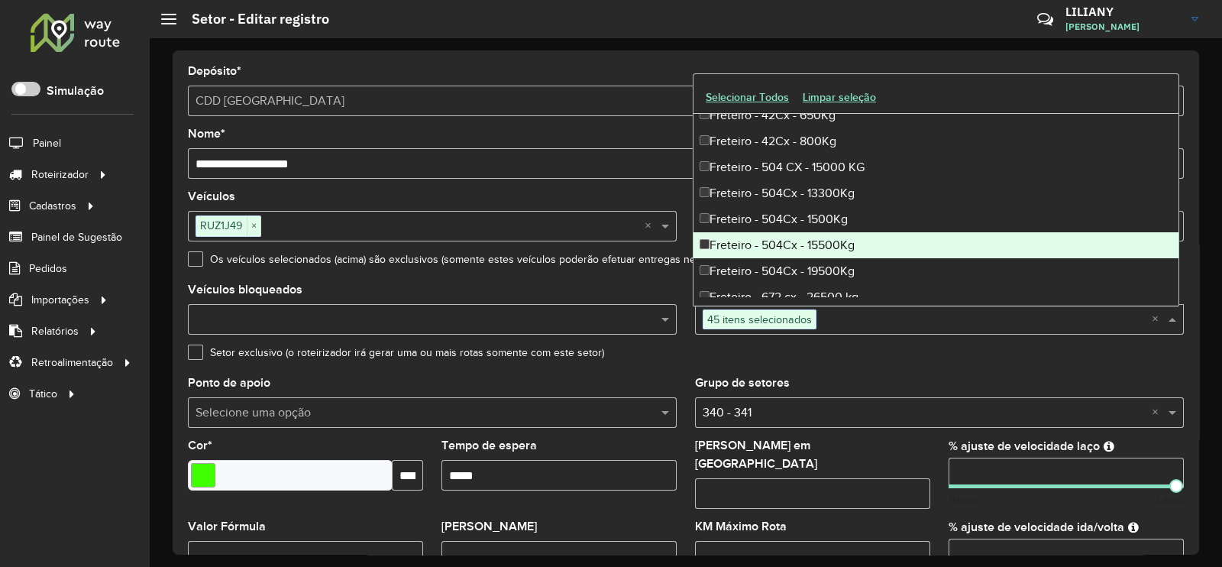
click at [793, 238] on div "Freteiro - 504Cx - 15500Kg" at bounding box center [935, 245] width 485 height 26
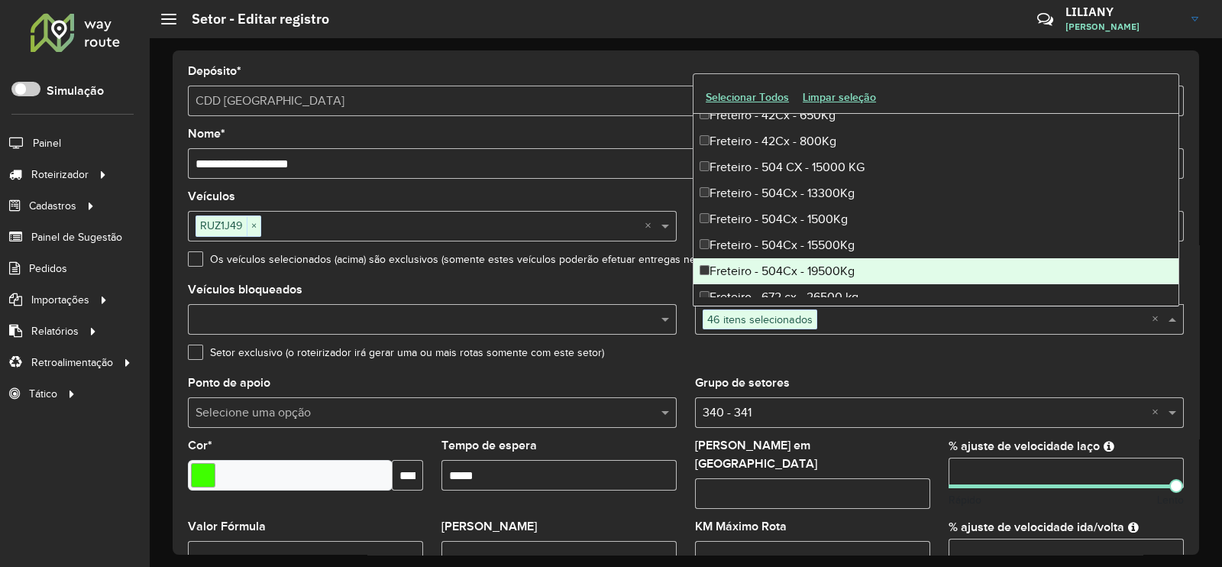
click at [794, 269] on div "Freteiro - 504Cx - 19500Kg" at bounding box center [935, 271] width 485 height 26
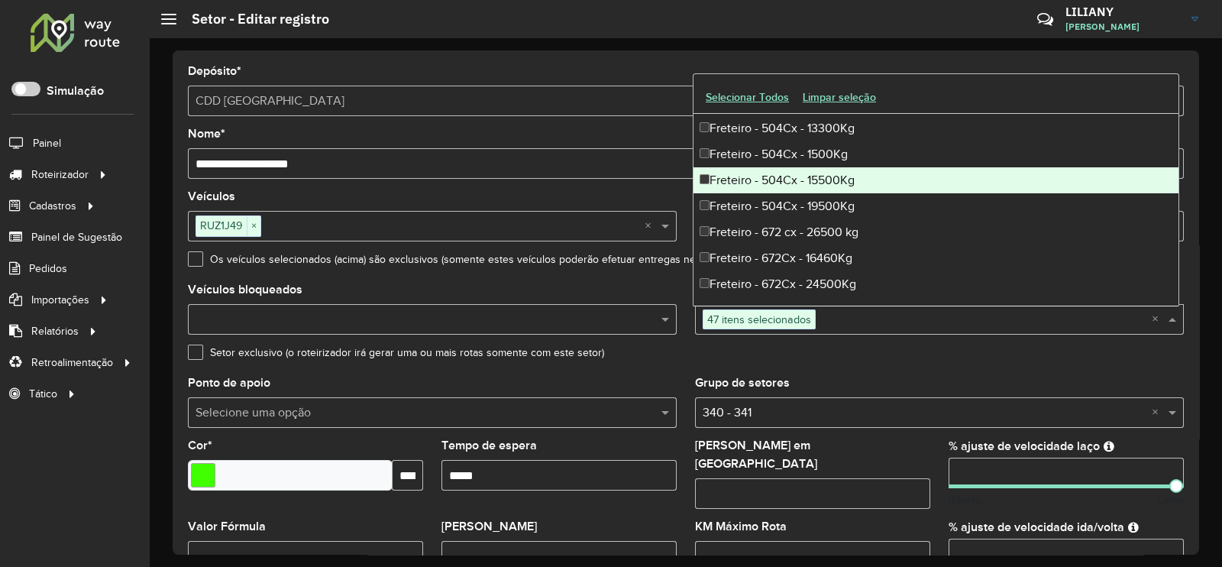
scroll to position [4391, 0]
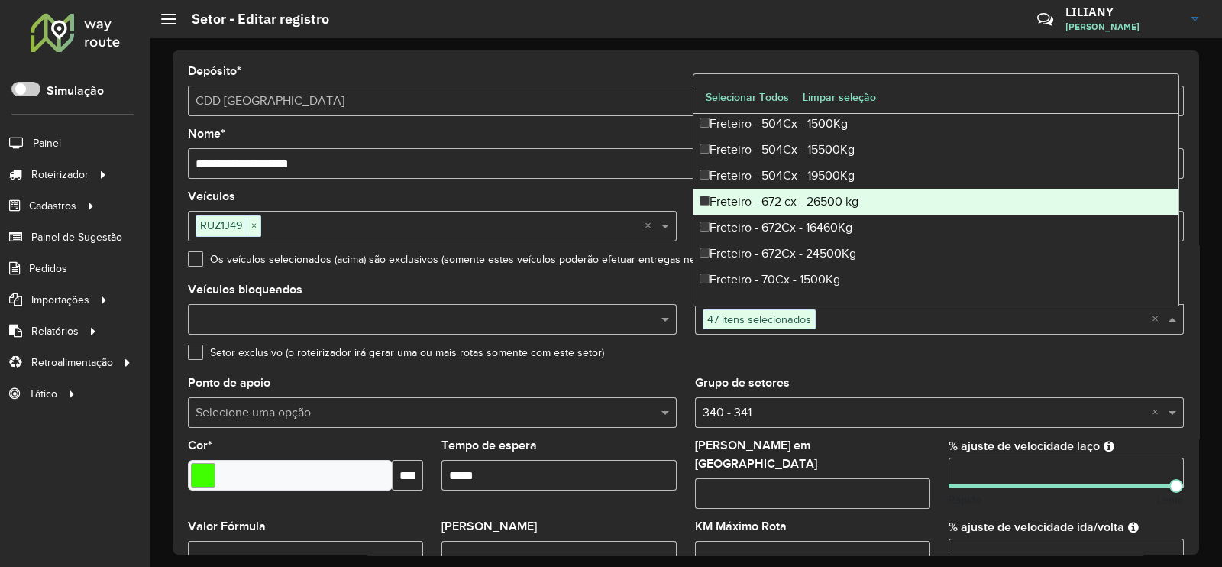
click at [803, 207] on div "Freteiro - 672 cx - 26500 kg" at bounding box center [935, 202] width 485 height 26
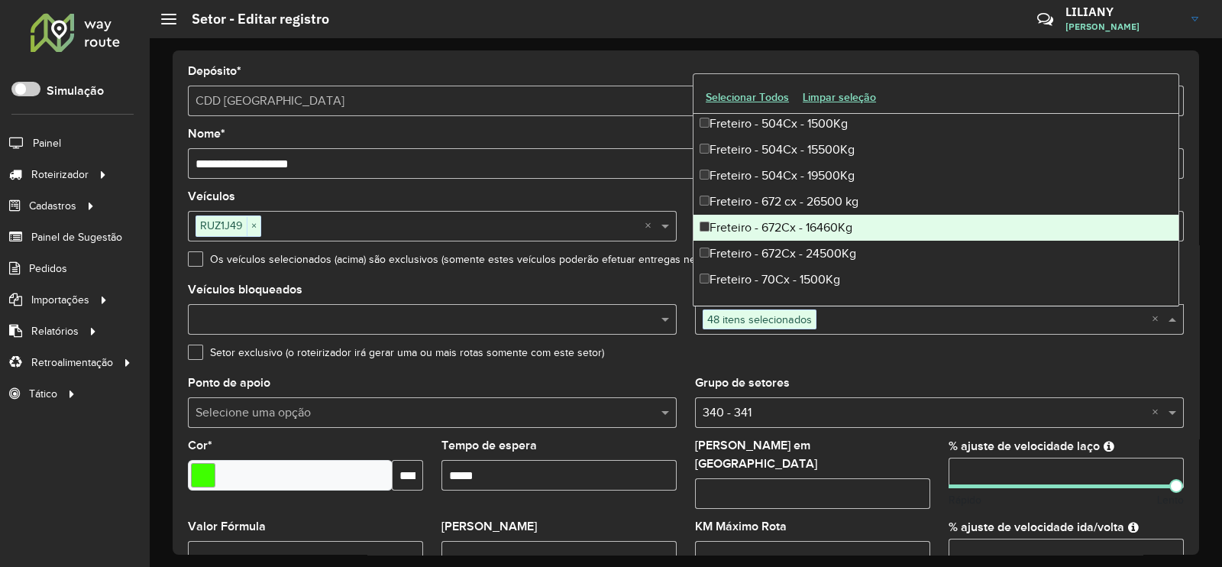
click at [790, 227] on div "Freteiro - 672Cx - 16460Kg" at bounding box center [935, 228] width 485 height 26
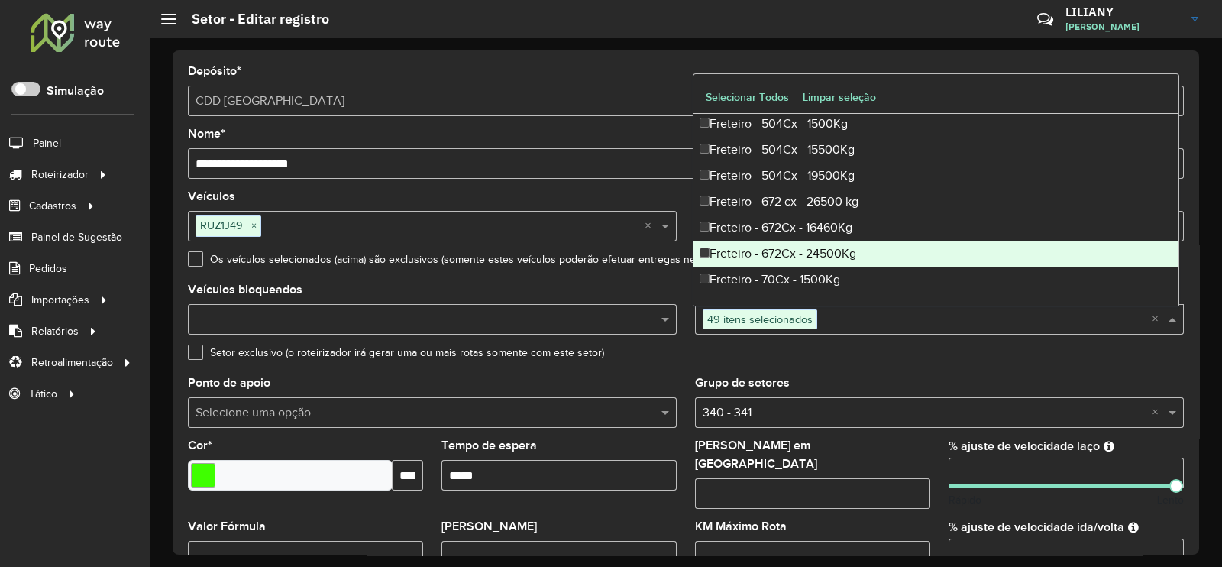
click at [790, 252] on div "Freteiro - 672Cx - 24500Kg" at bounding box center [935, 254] width 485 height 26
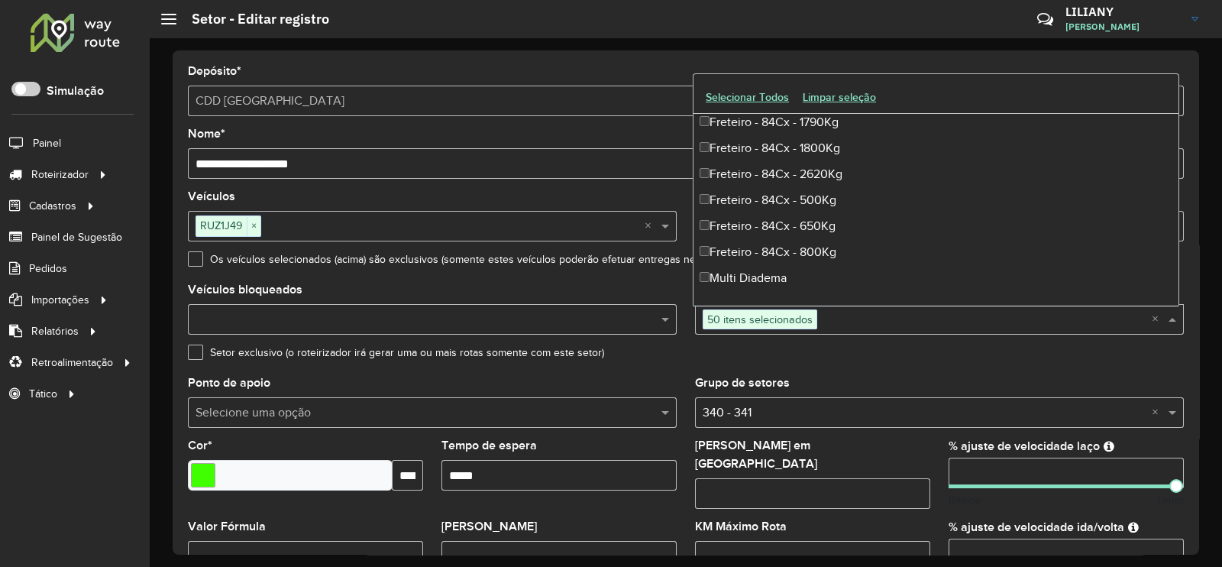
scroll to position [4772, 0]
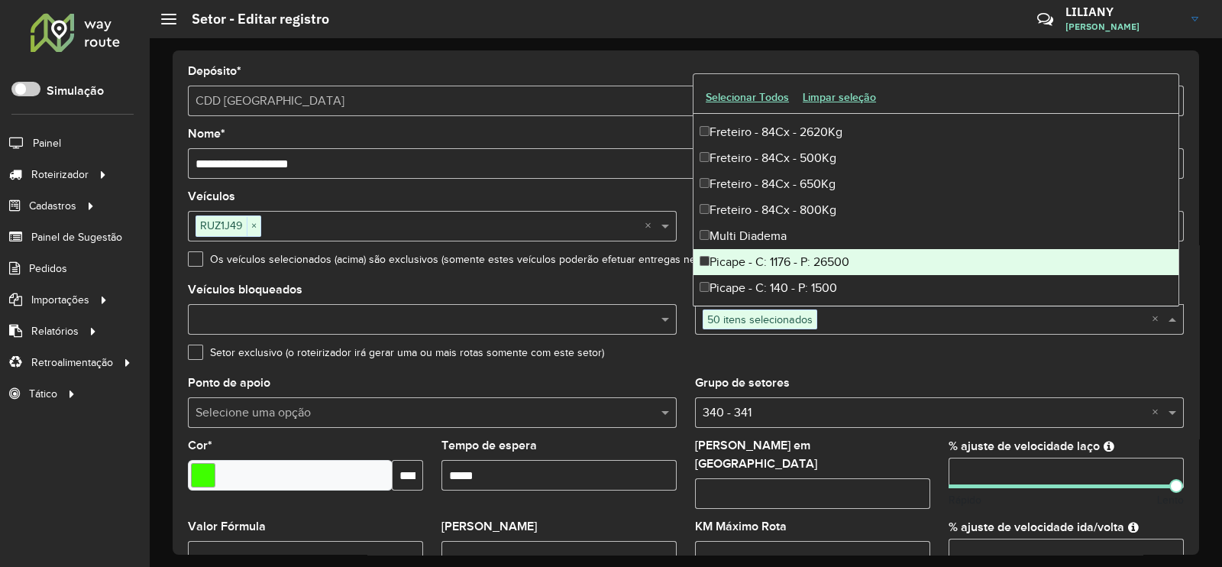
click at [818, 257] on div "Picape - C: 1176 - P: 26500" at bounding box center [935, 262] width 485 height 26
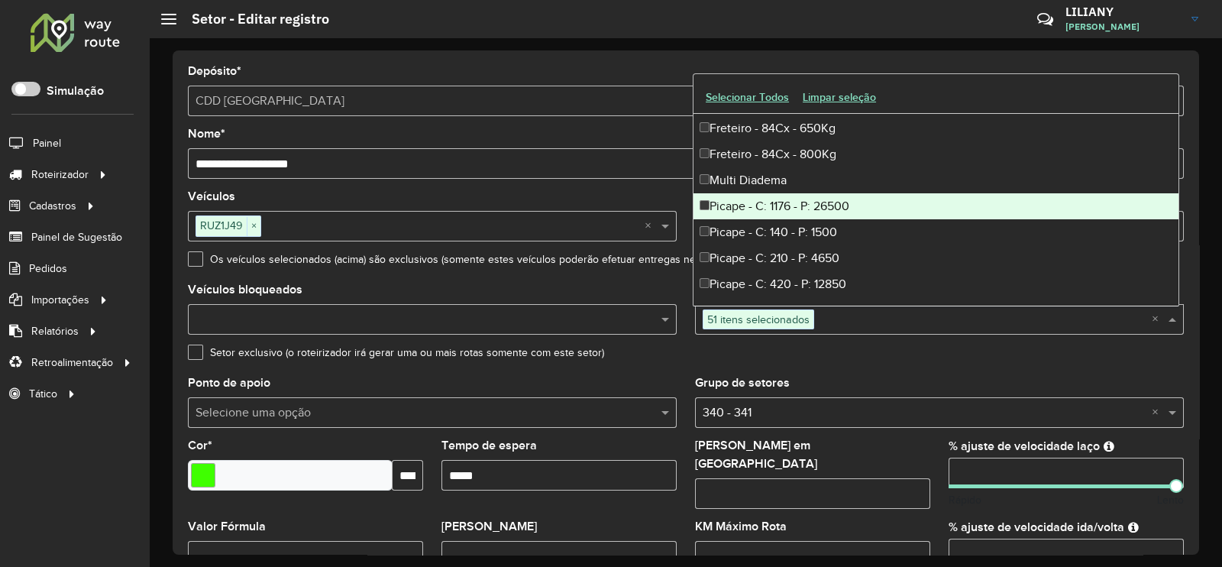
scroll to position [4867, 0]
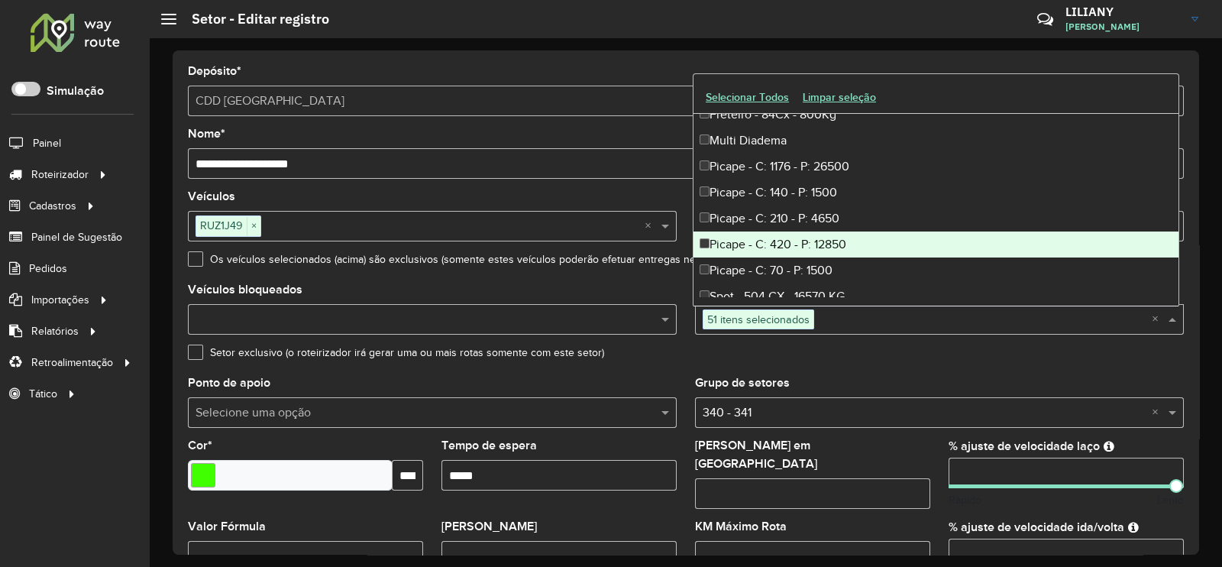
click at [826, 243] on div "Picape - C: 420 - P: 12850" at bounding box center [935, 244] width 485 height 26
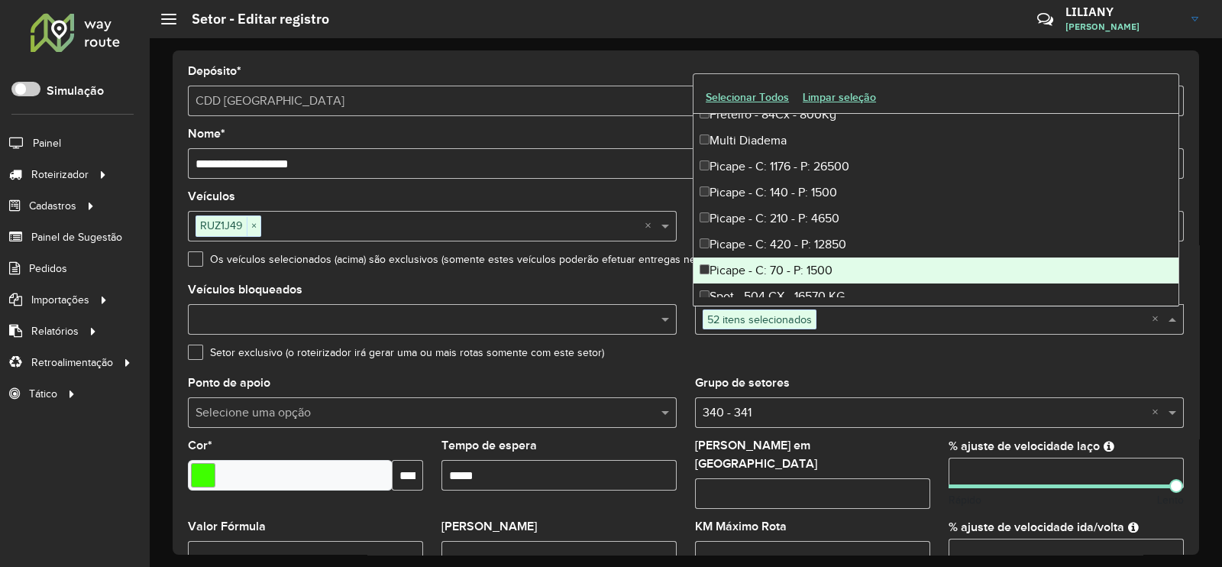
scroll to position [4963, 0]
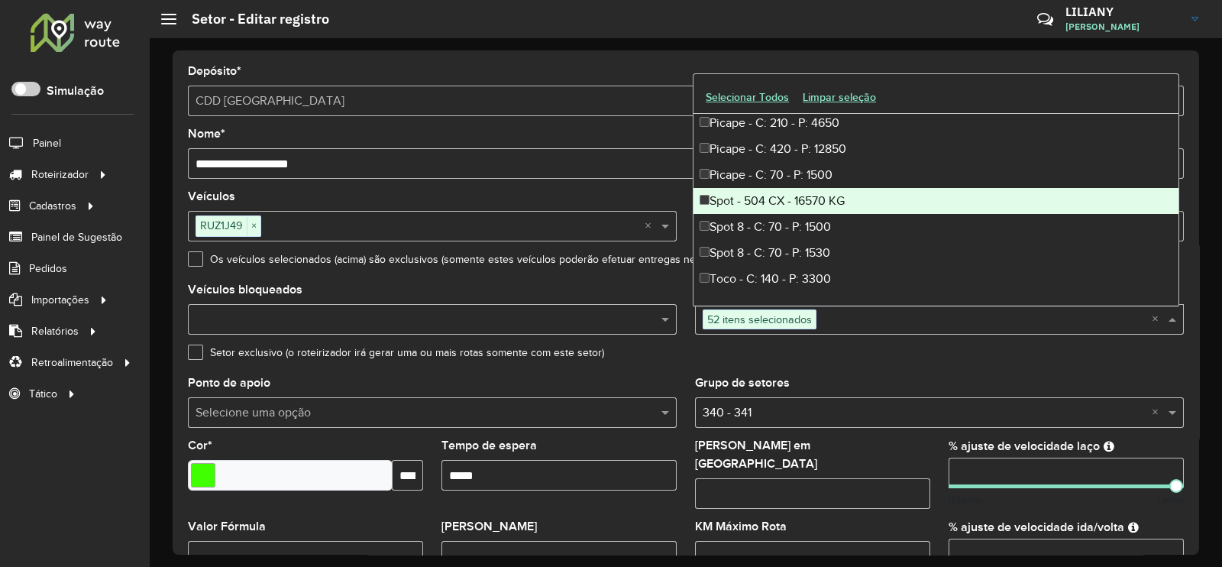
click at [817, 199] on div "Spot - 504 CX - 16570 KG" at bounding box center [935, 201] width 485 height 26
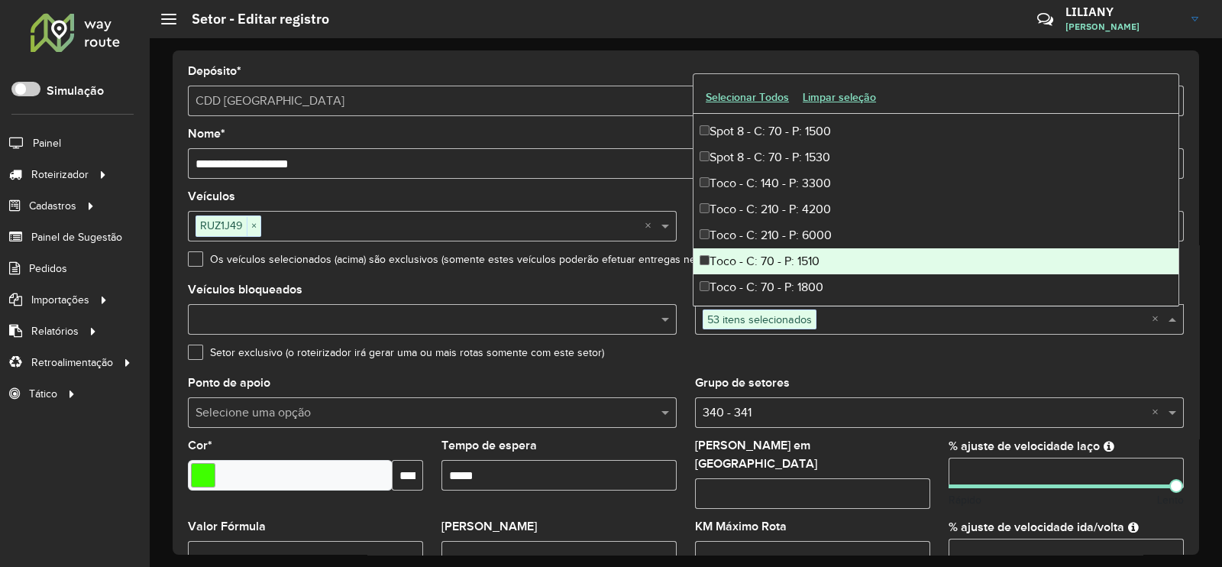
scroll to position [5154, 0]
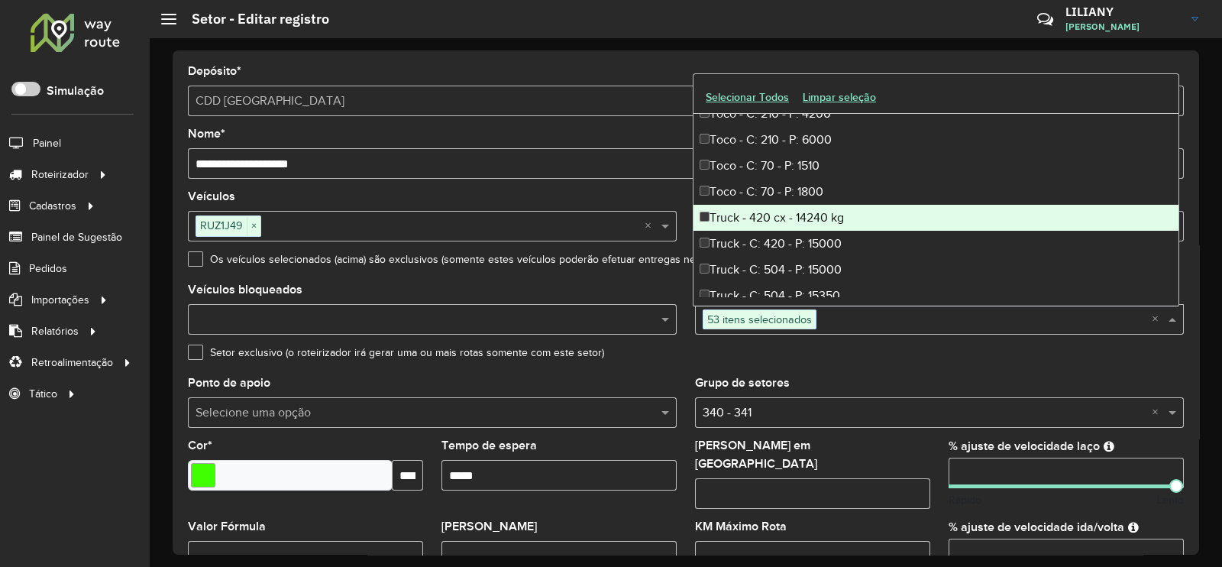
click at [807, 221] on div "Truck - 420 cx - 14240 kg" at bounding box center [935, 218] width 485 height 26
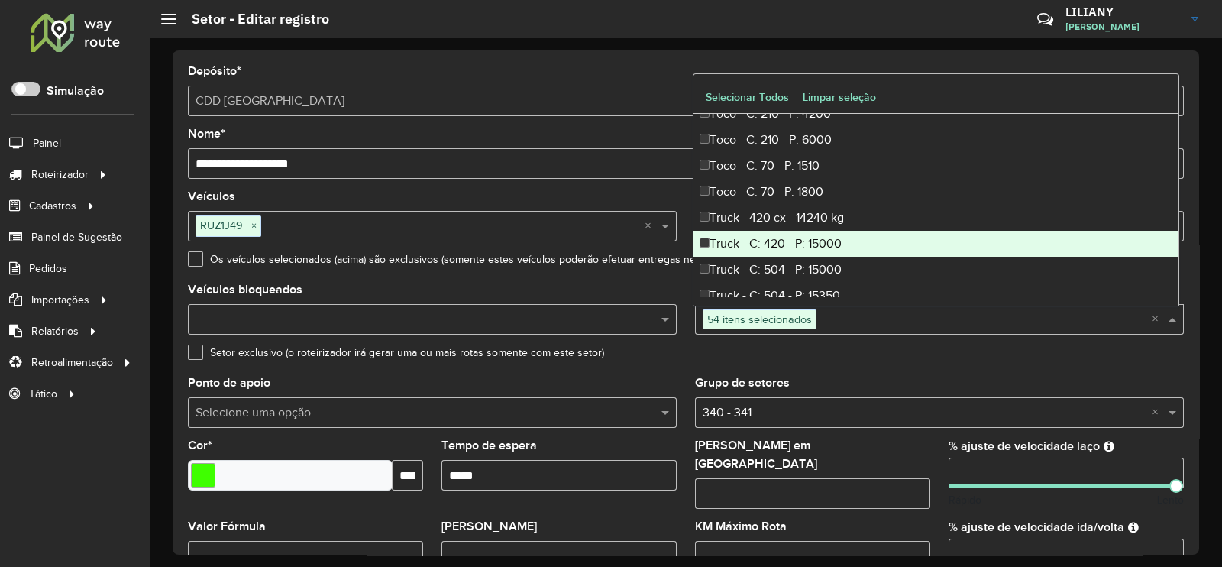
click at [812, 247] on div "Truck - C: 420 - P: 15000" at bounding box center [935, 244] width 485 height 26
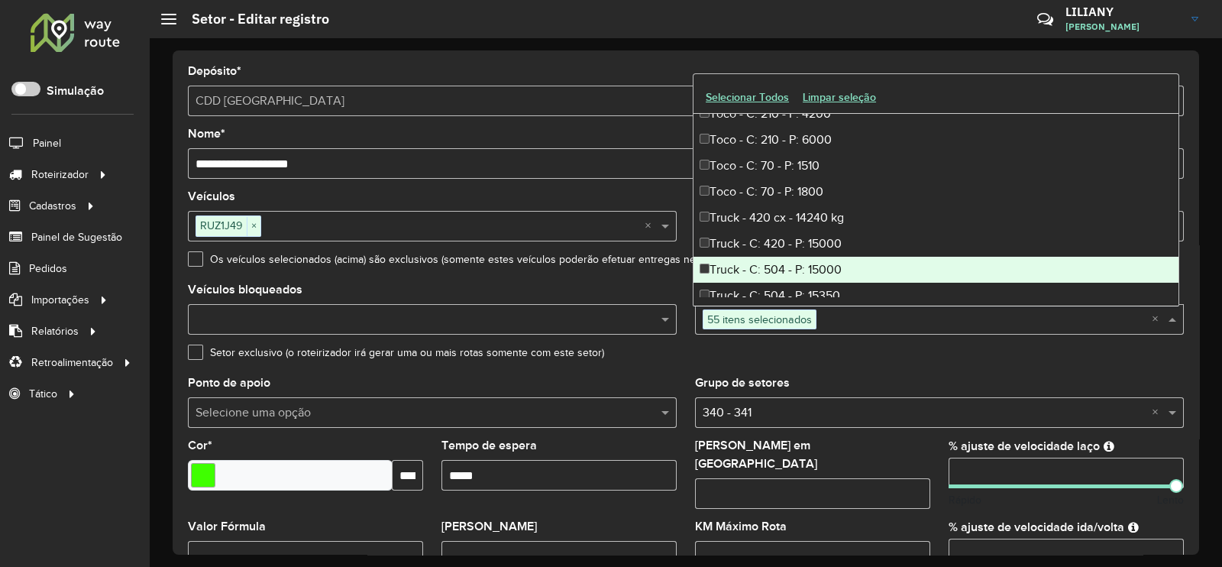
click at [816, 264] on div "Truck - C: 504 - P: 15000" at bounding box center [935, 270] width 485 height 26
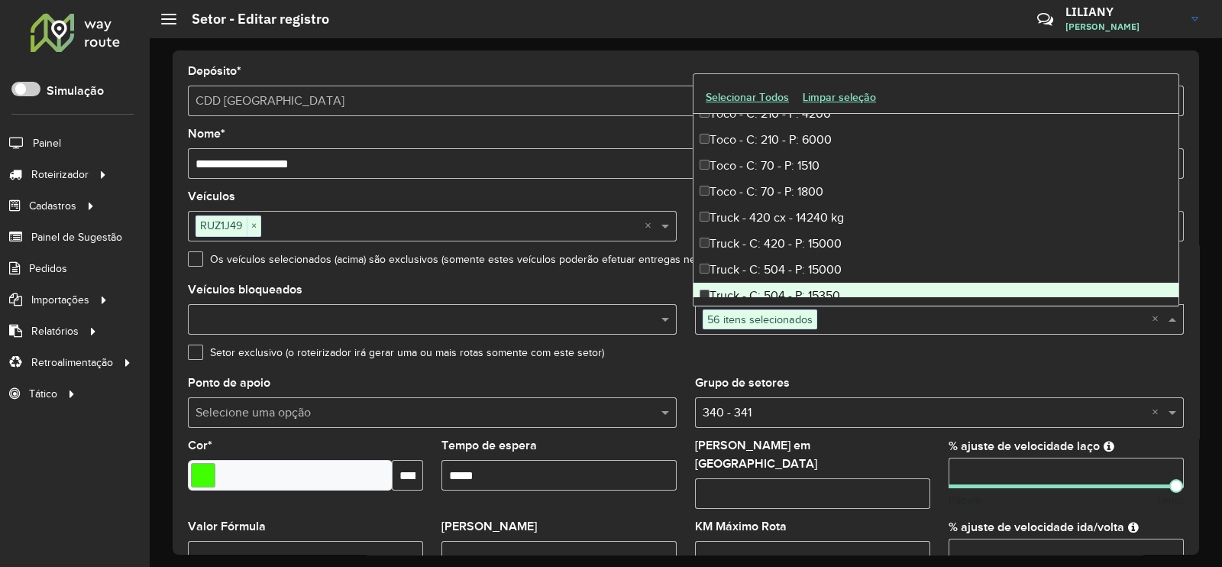
click at [806, 283] on div "Truck - C: 504 - P: 15350" at bounding box center [935, 296] width 485 height 26
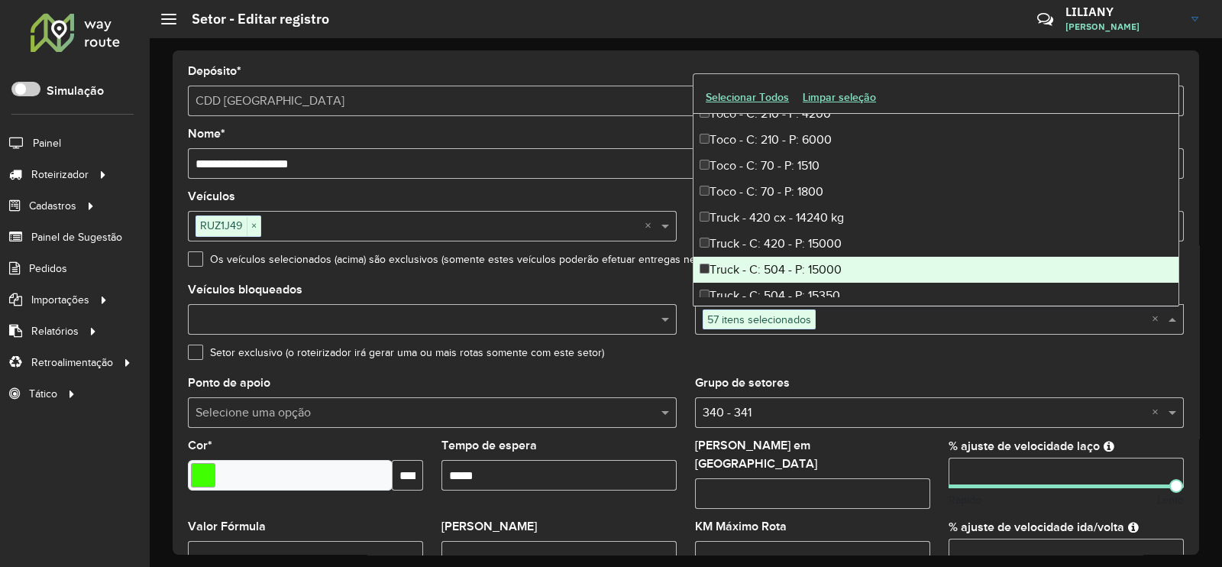
scroll to position [5164, 0]
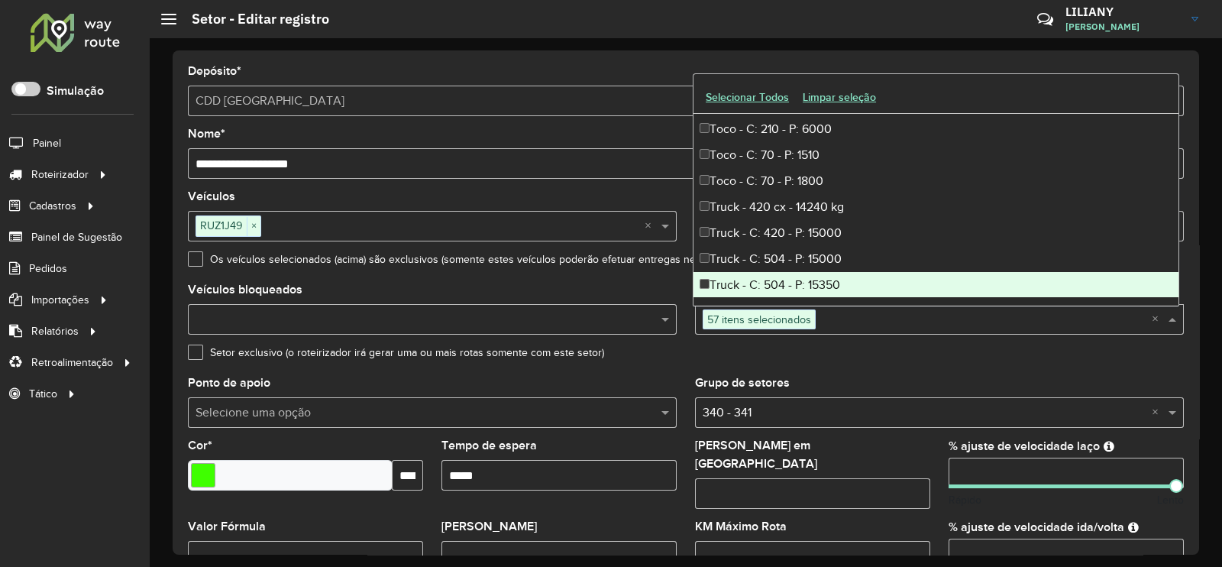
click at [1005, 374] on formly-field "Setor exclusivo (o roteirizador irá gerar uma ou mais rotas somente com este se…" at bounding box center [686, 362] width 1014 height 31
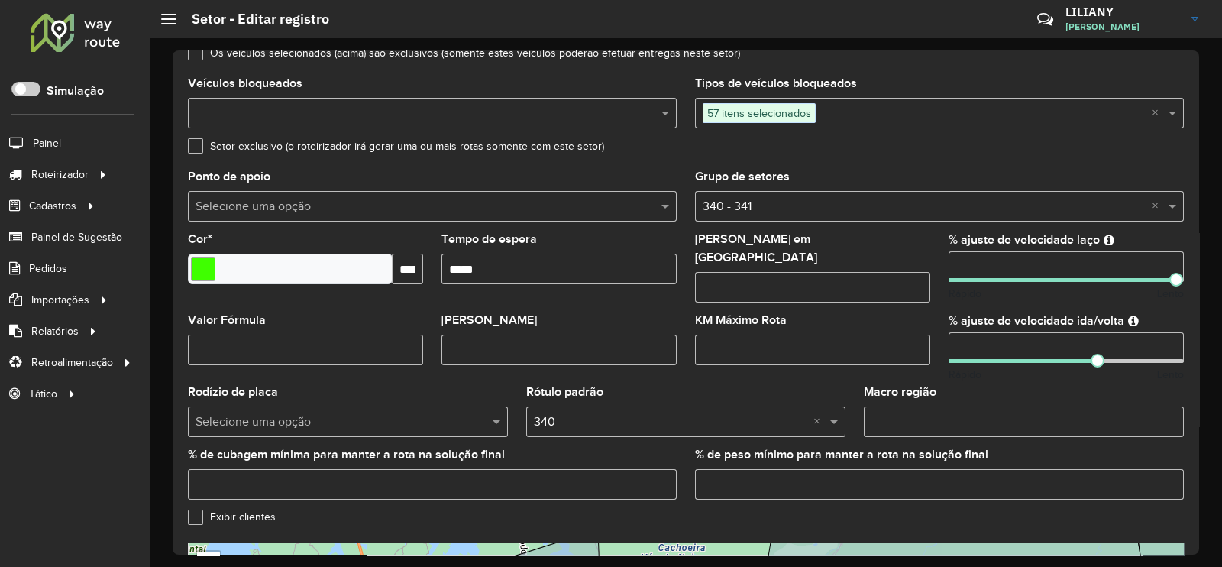
scroll to position [483, 0]
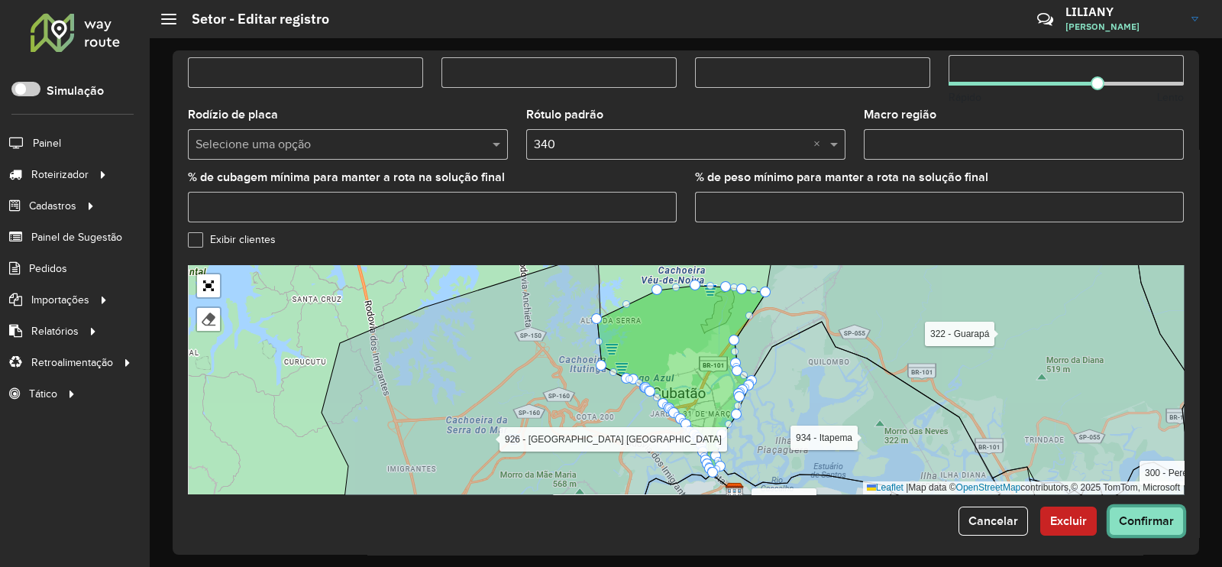
click at [1145, 506] on button "Confirmar" at bounding box center [1146, 520] width 75 height 29
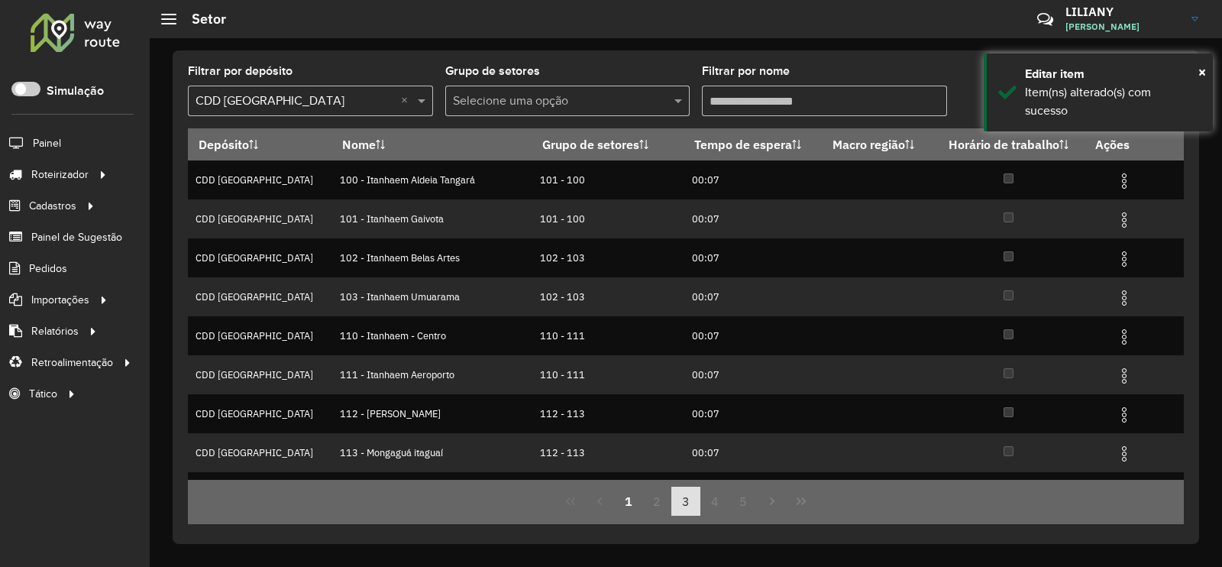
click at [682, 504] on button "3" at bounding box center [685, 500] width 29 height 29
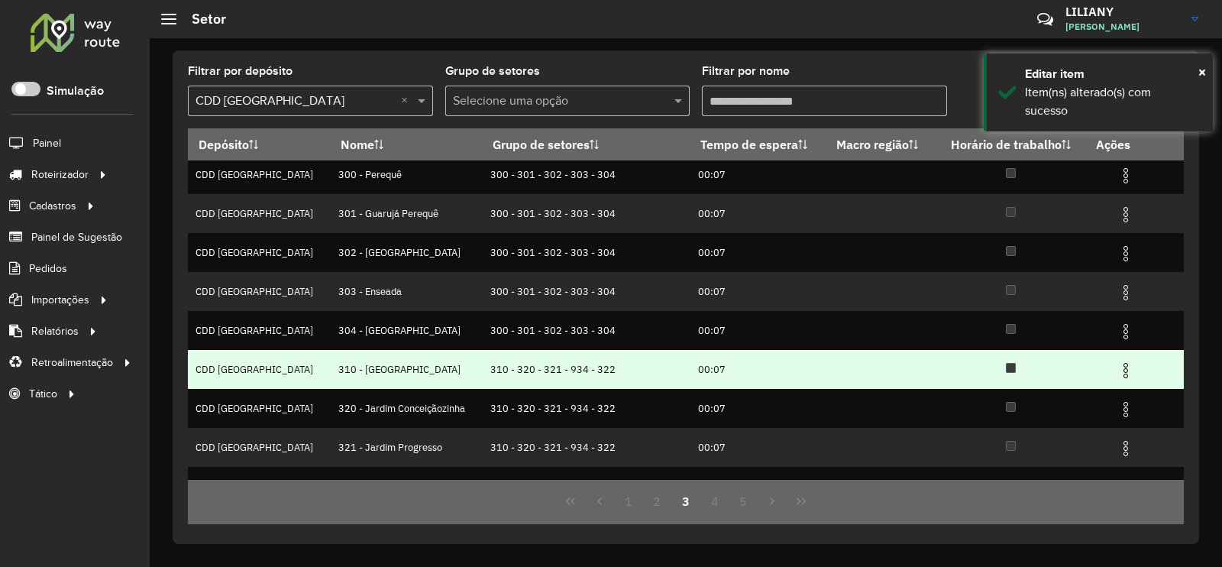
scroll to position [147, 0]
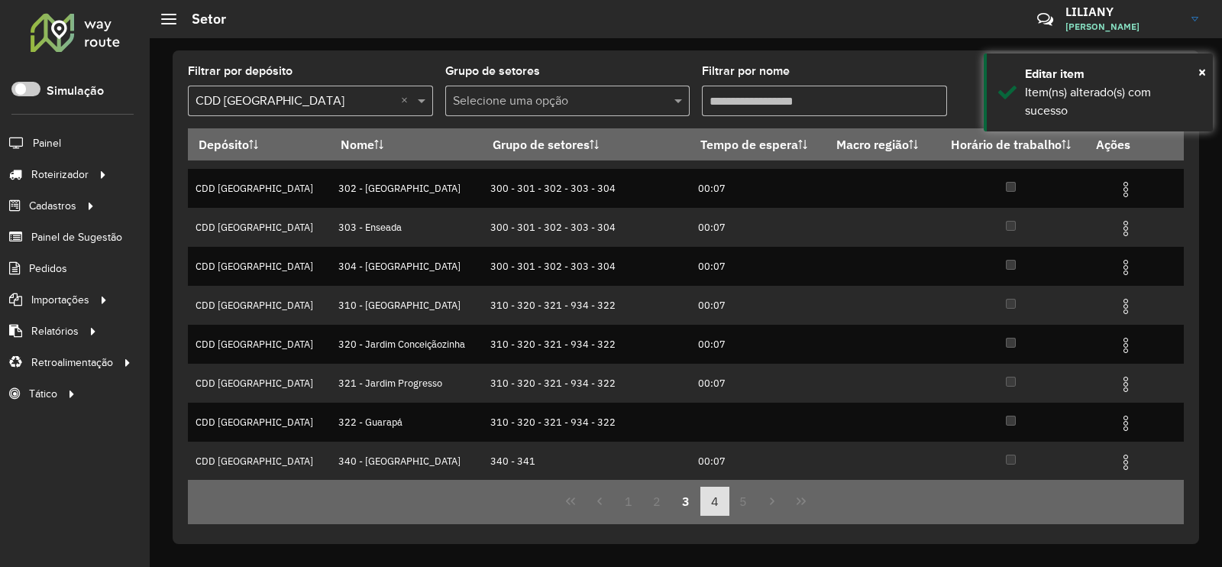
click at [716, 502] on button "4" at bounding box center [714, 500] width 29 height 29
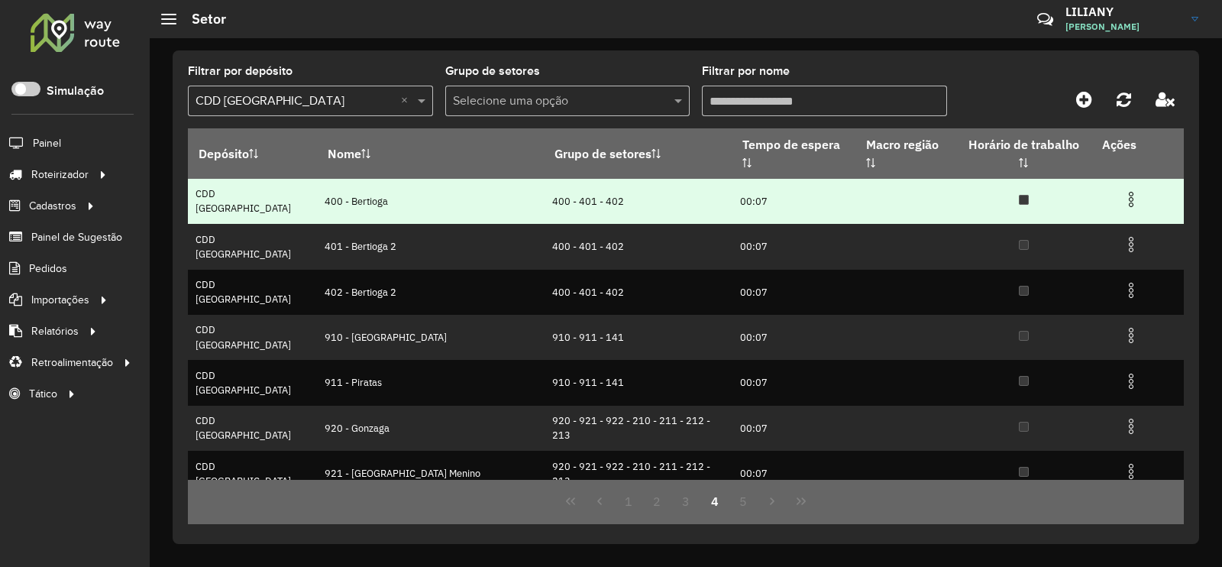
click at [1122, 190] on img at bounding box center [1131, 199] width 18 height 18
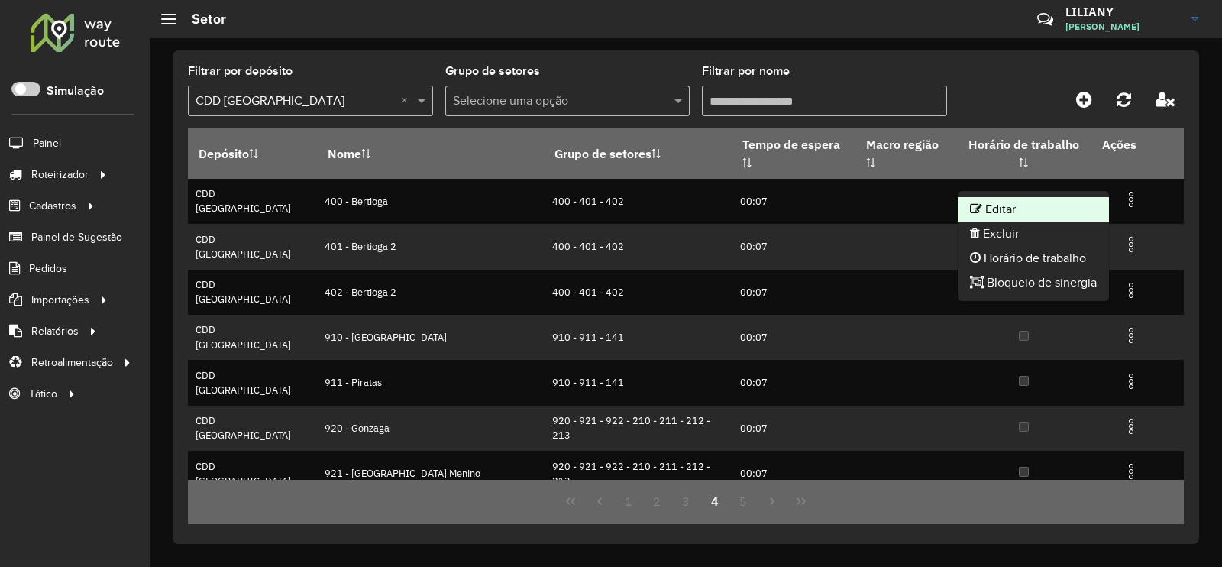
click at [1077, 201] on li "Editar" at bounding box center [1033, 209] width 151 height 24
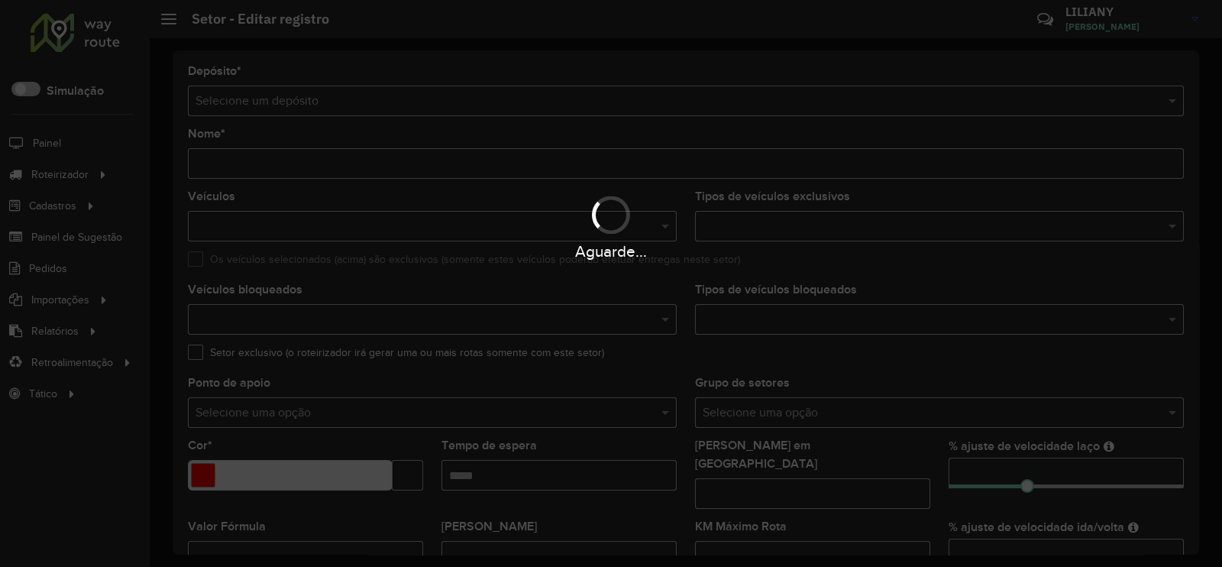
type input "**********"
type input "*******"
type input "*****"
type input "**"
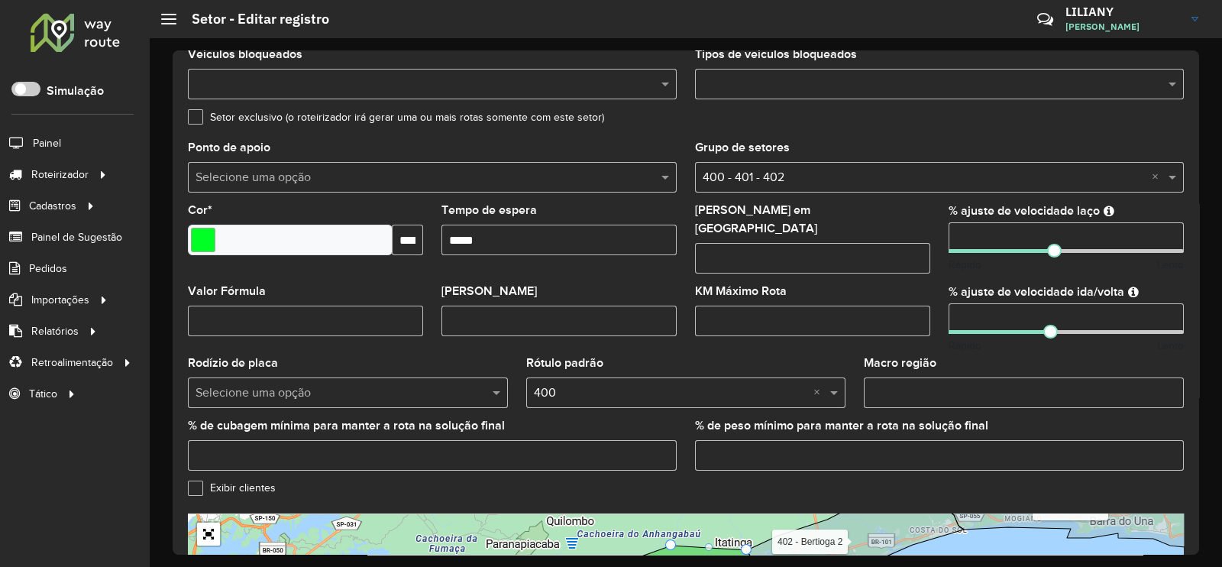
scroll to position [483, 0]
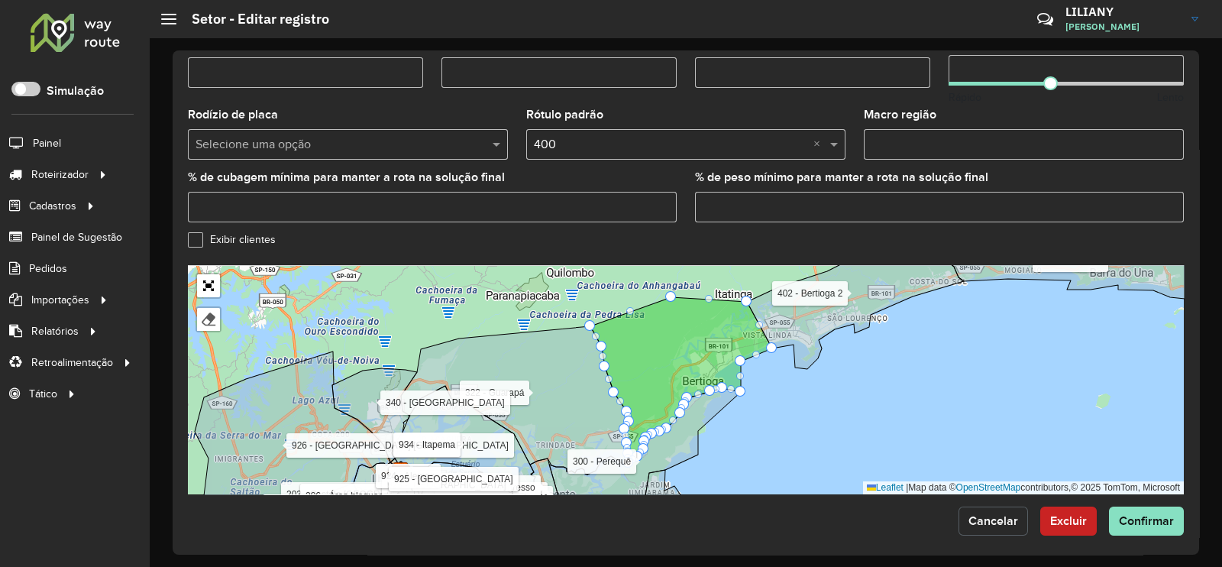
click at [974, 515] on span "Cancelar" at bounding box center [993, 520] width 50 height 13
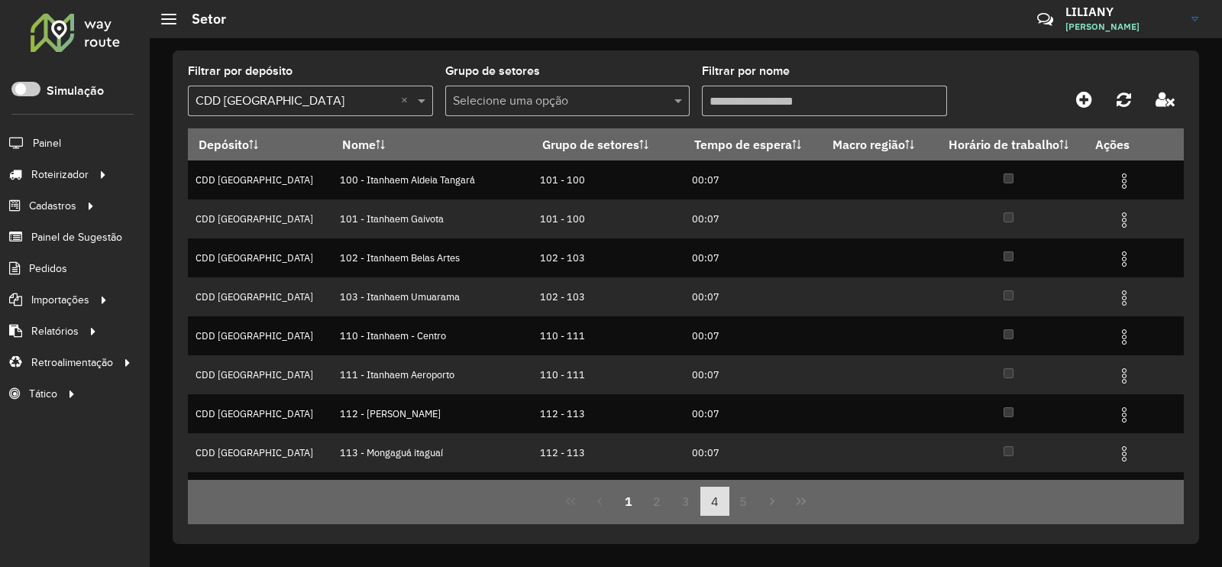
click at [713, 506] on button "4" at bounding box center [714, 500] width 29 height 29
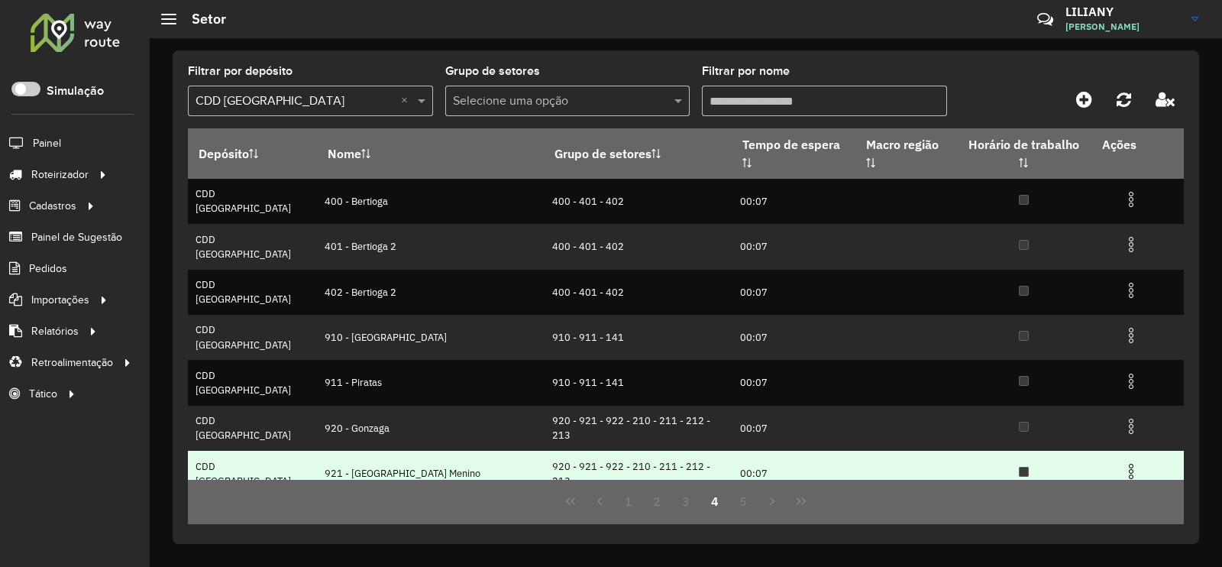
drag, startPoint x: 767, startPoint y: 408, endPoint x: 855, endPoint y: 398, distance: 88.4
click at [855, 451] on tr "CDD Praia Grande 921 - Morro José Menino 920 - 921 - 922 - 210 - 211 - 212 - 21…" at bounding box center [686, 473] width 996 height 45
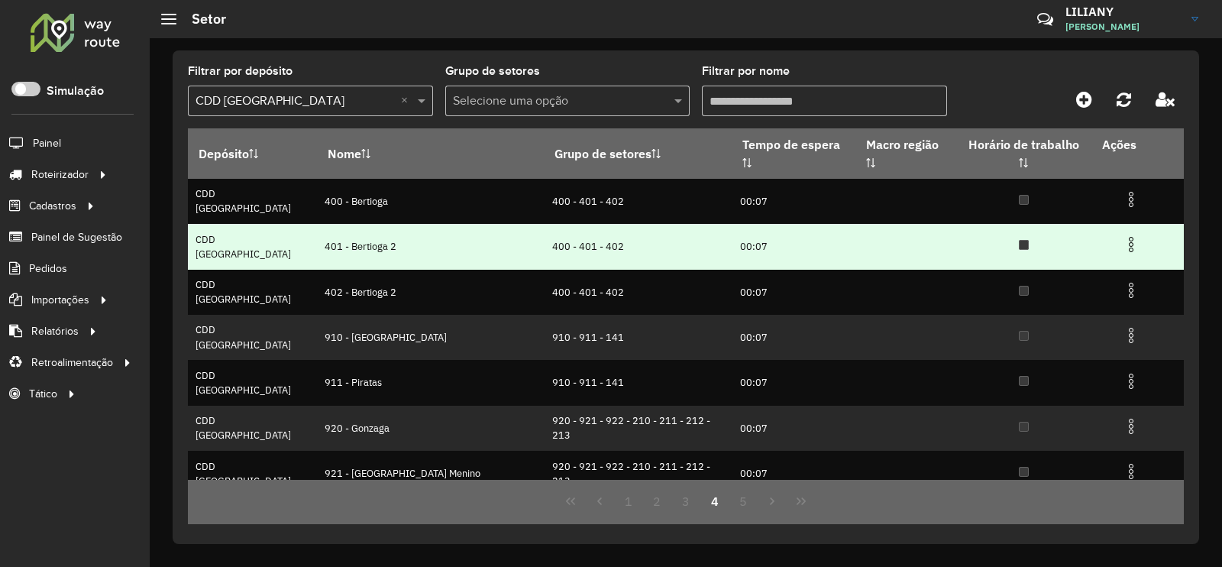
click at [1114, 231] on td at bounding box center [1138, 244] width 92 height 38
click at [1122, 235] on img at bounding box center [1131, 244] width 18 height 18
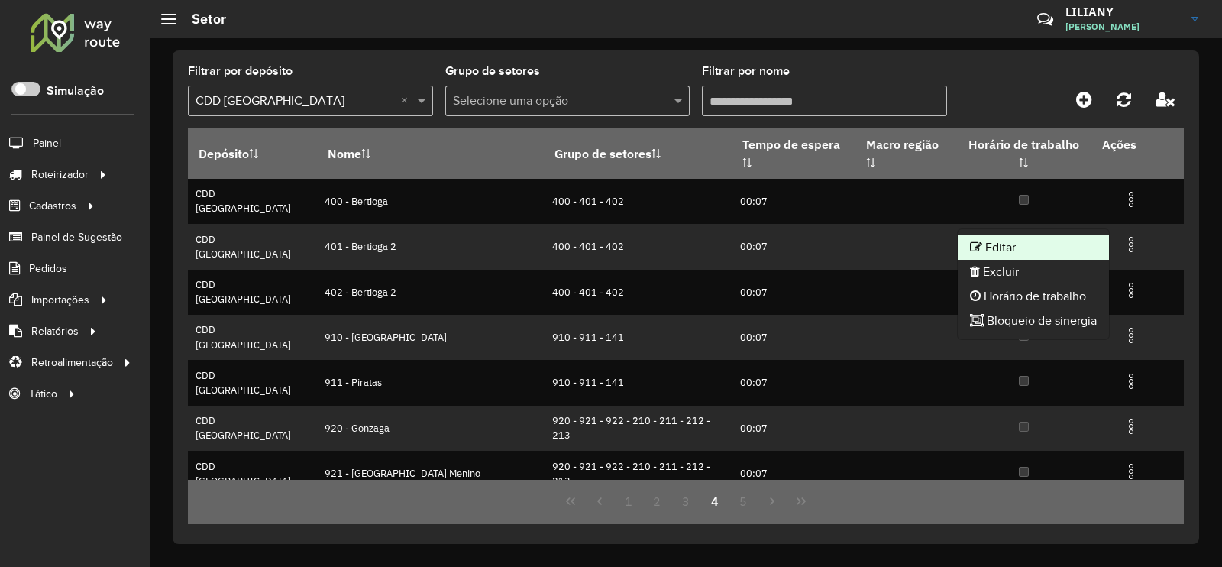
click at [1100, 241] on li "Editar" at bounding box center [1033, 247] width 151 height 24
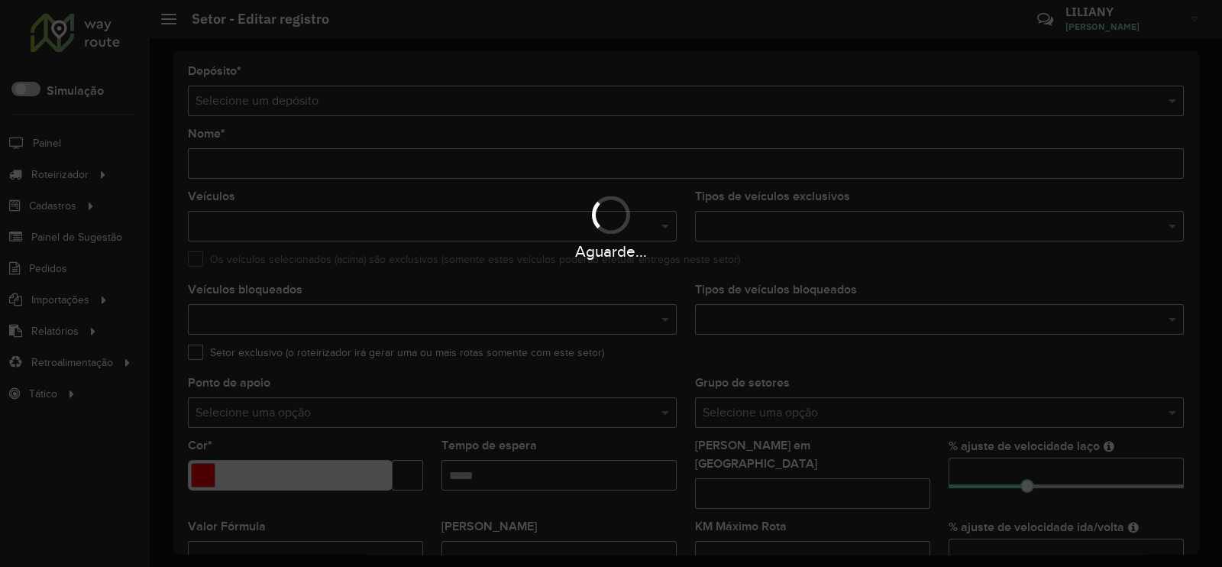
type input "**********"
type input "*******"
type input "*****"
type input "**"
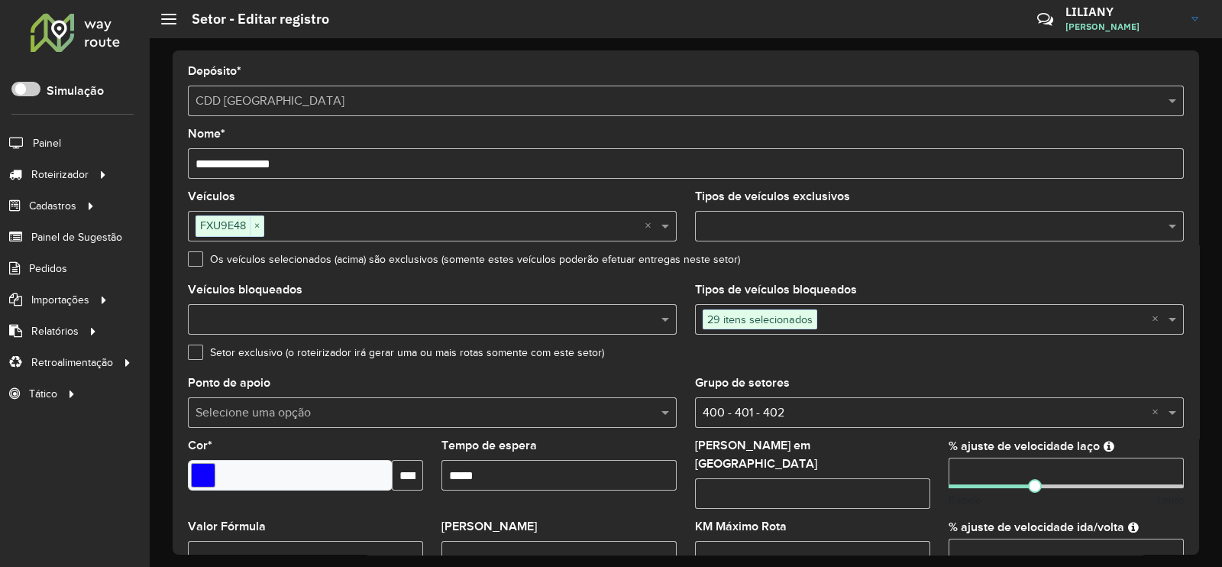
click at [785, 331] on div "29 itens selecionados" at bounding box center [923, 318] width 457 height 27
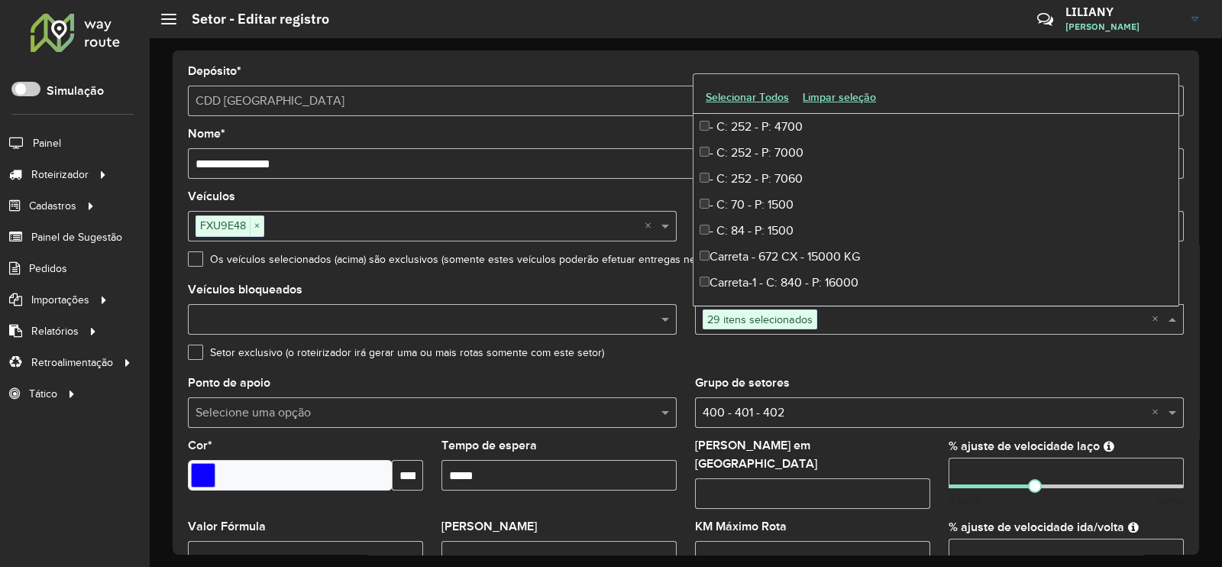
scroll to position [4414, 0]
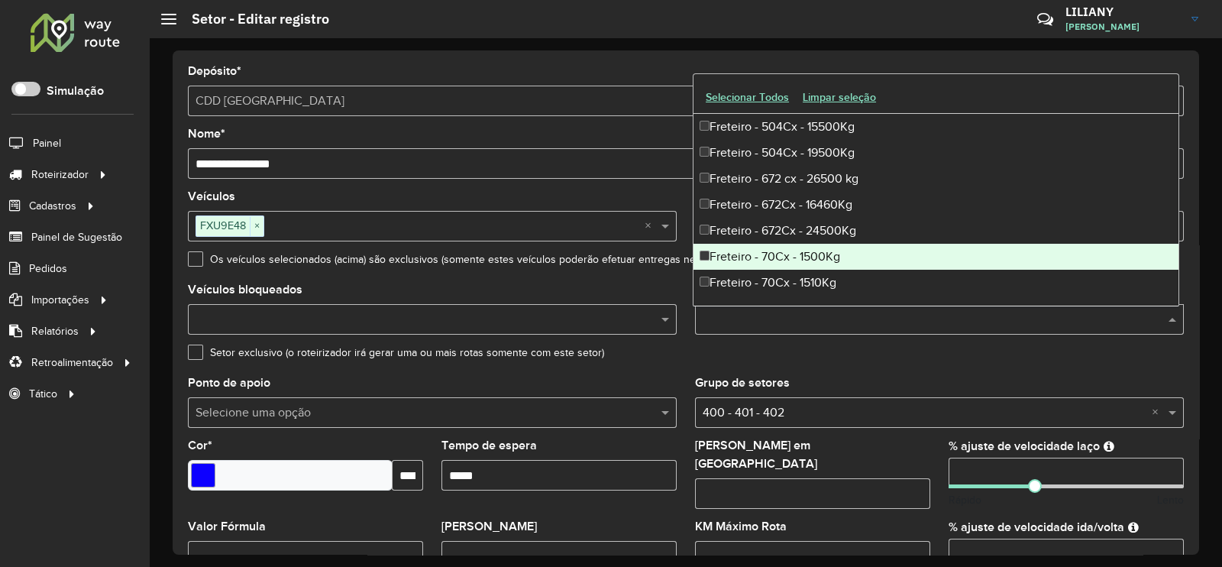
click at [687, 357] on div "Setor exclusivo (o roteirizador irá gerar uma ou mais rotas somente com este se…" at bounding box center [686, 356] width 996 height 18
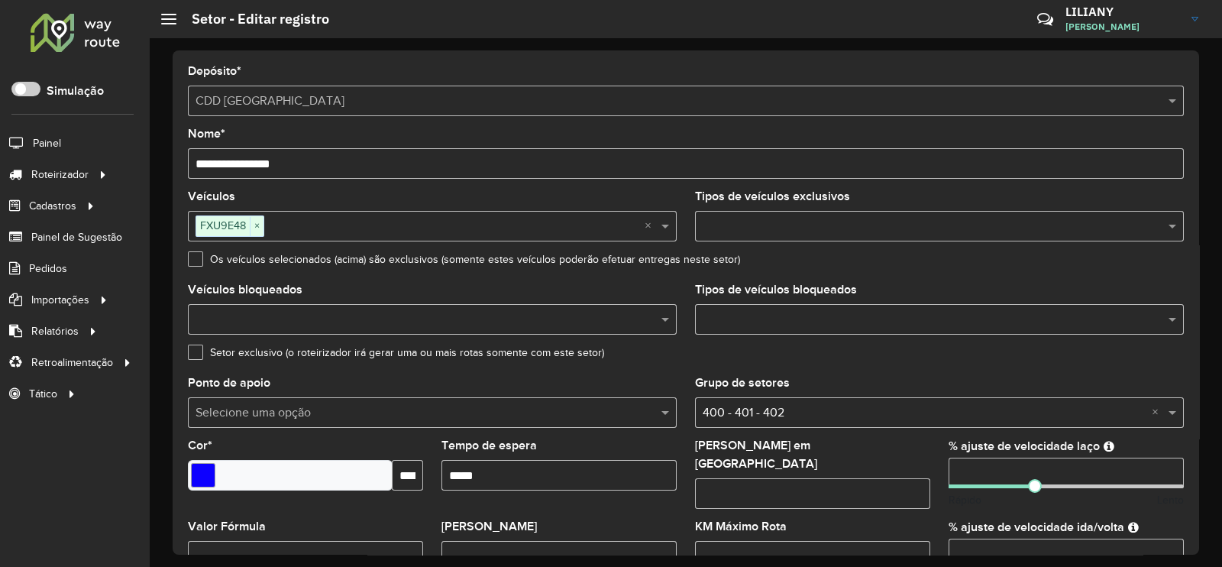
click at [709, 219] on input "text" at bounding box center [932, 227] width 466 height 18
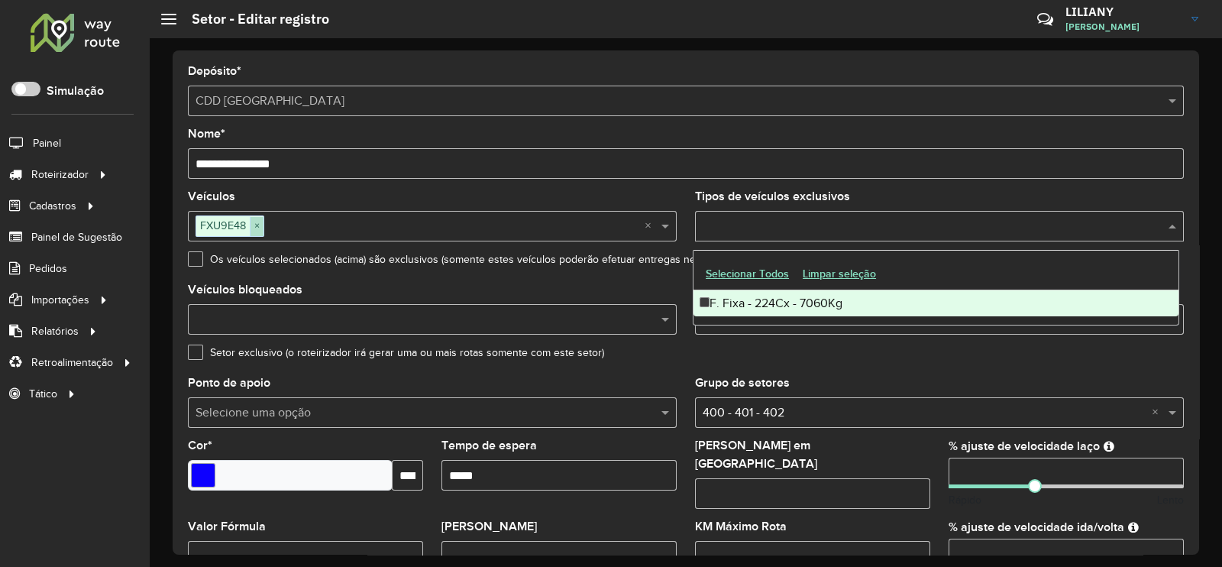
click at [252, 225] on span "×" at bounding box center [257, 226] width 14 height 18
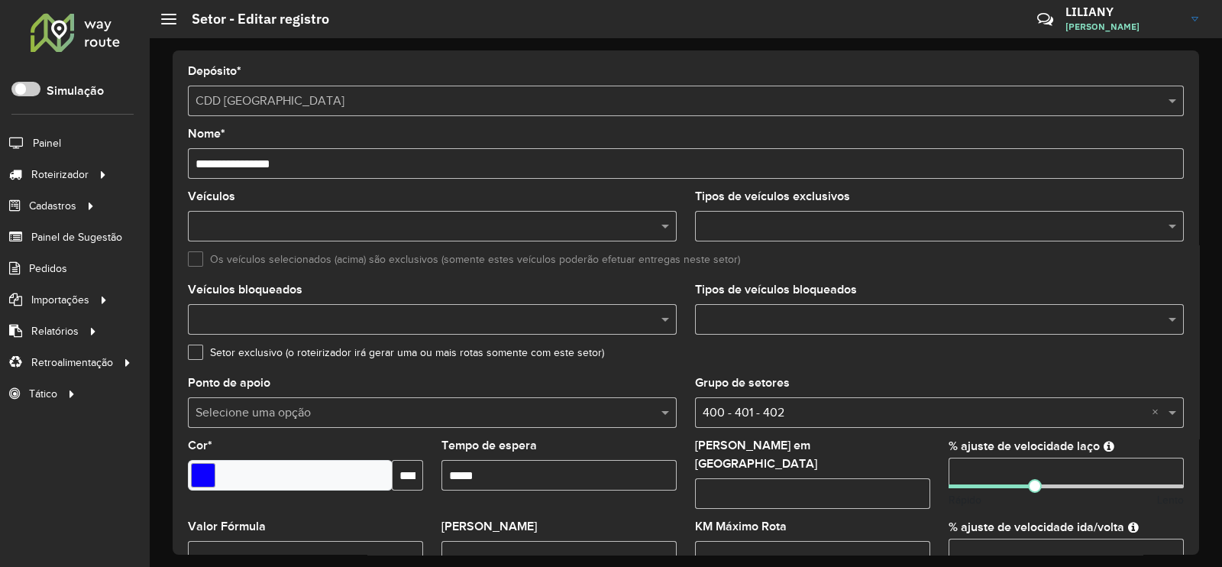
click at [743, 231] on input "text" at bounding box center [932, 227] width 466 height 18
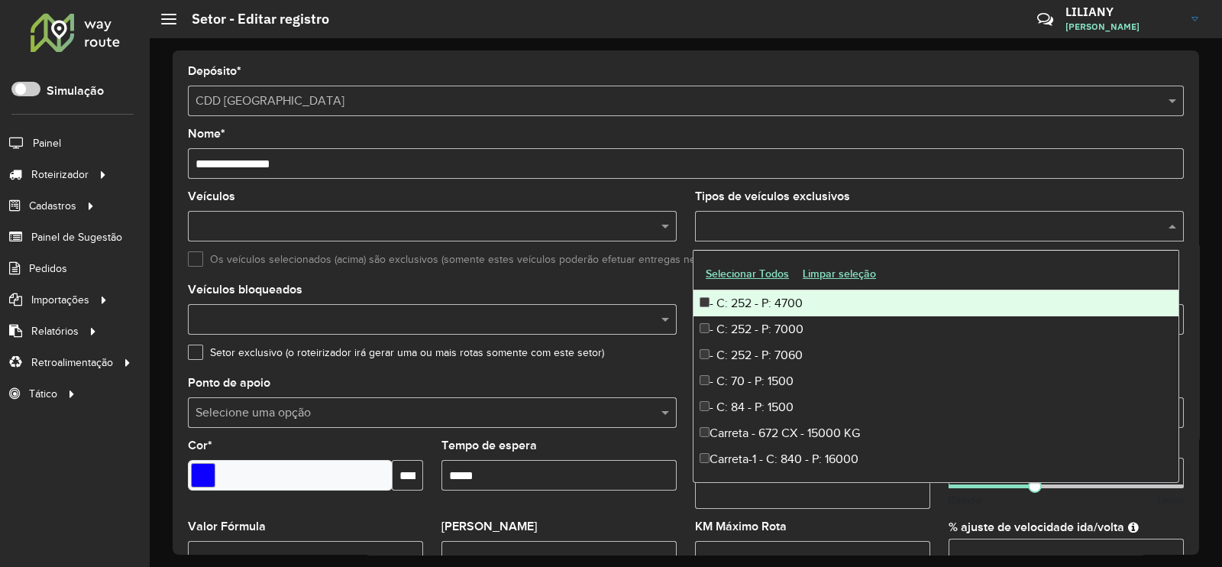
click at [783, 299] on div "- C: 252 - P: 4700" at bounding box center [935, 303] width 485 height 26
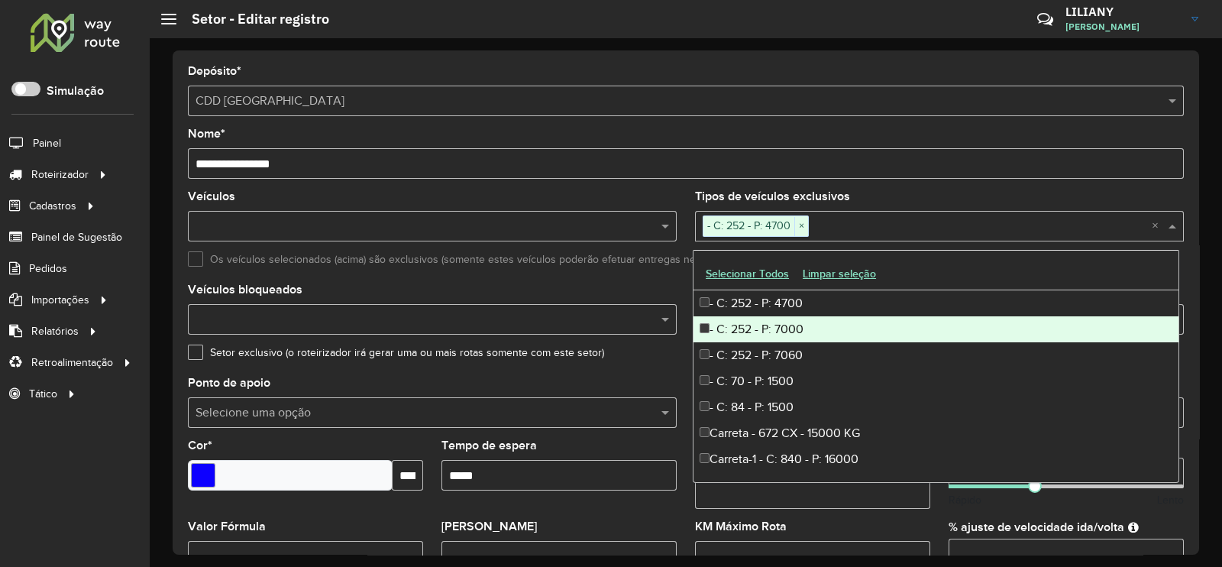
click at [768, 324] on div "- C: 252 - P: 7000" at bounding box center [935, 329] width 485 height 26
click at [766, 347] on div "- C: 252 - P: 7060" at bounding box center [935, 355] width 485 height 26
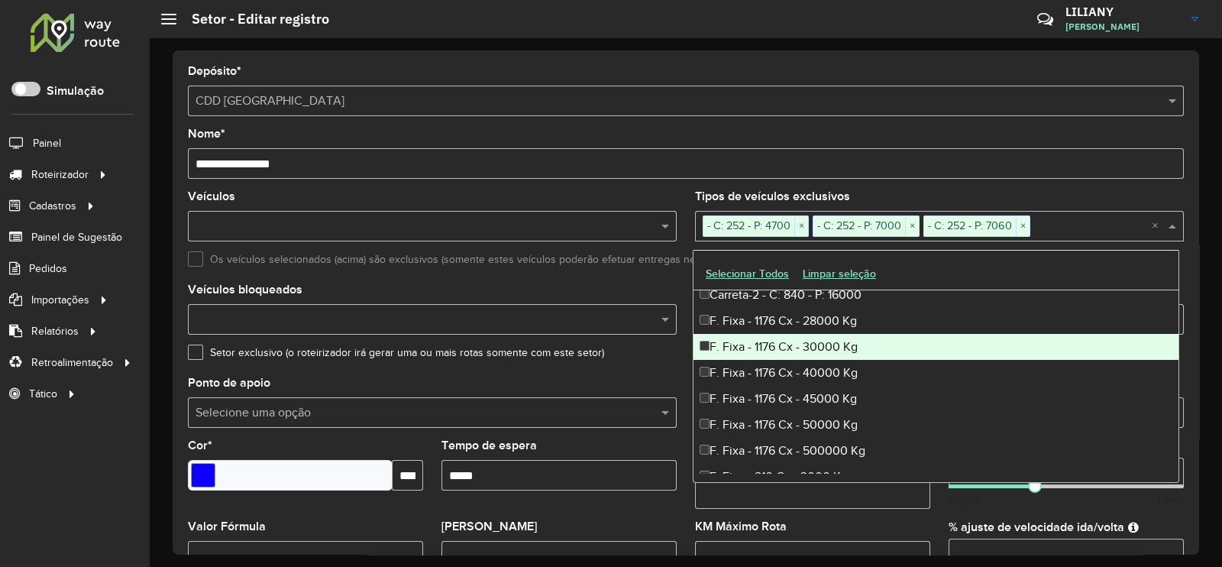
scroll to position [286, 0]
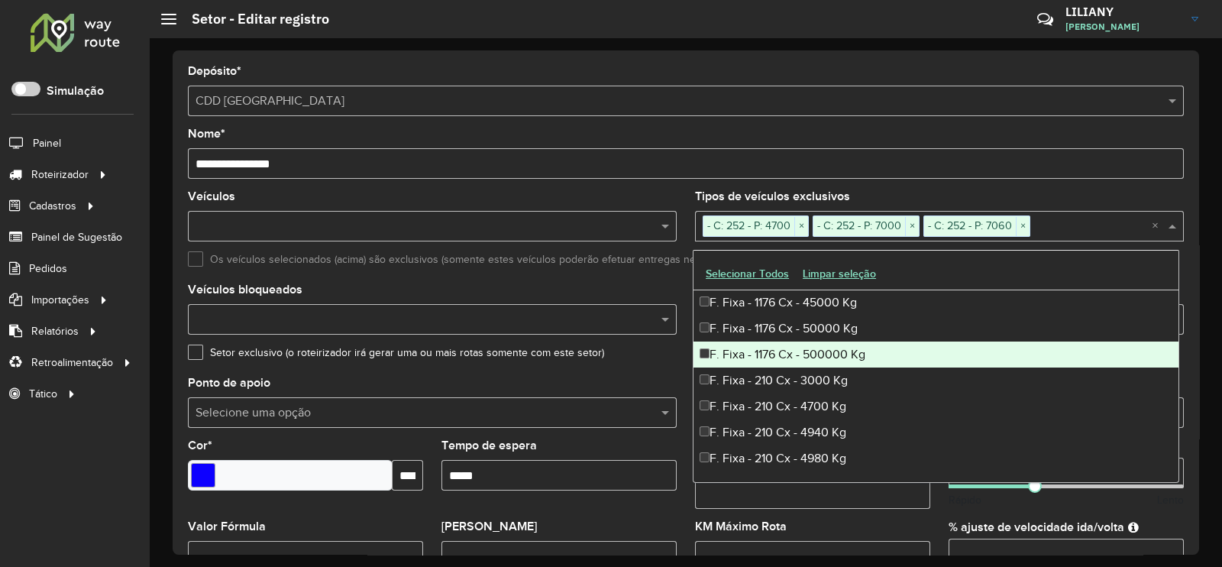
click at [805, 376] on div "F. Fixa - 210 Cx - 3000 Kg" at bounding box center [935, 380] width 485 height 26
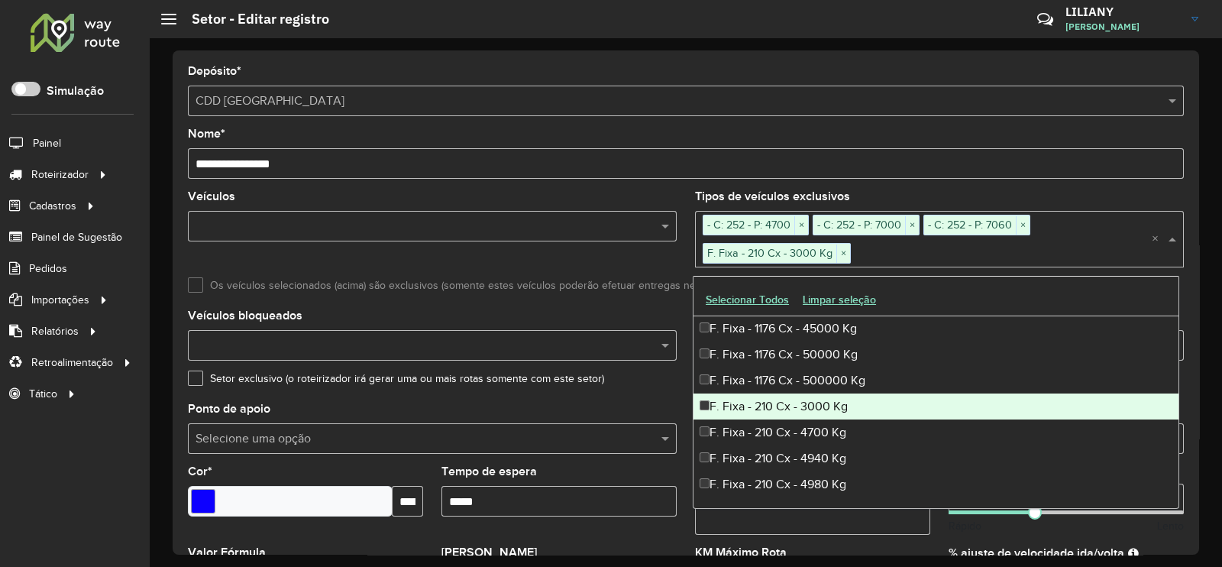
click at [801, 396] on div "F. Fixa - 210 Cx - 3000 Kg" at bounding box center [935, 406] width 485 height 26
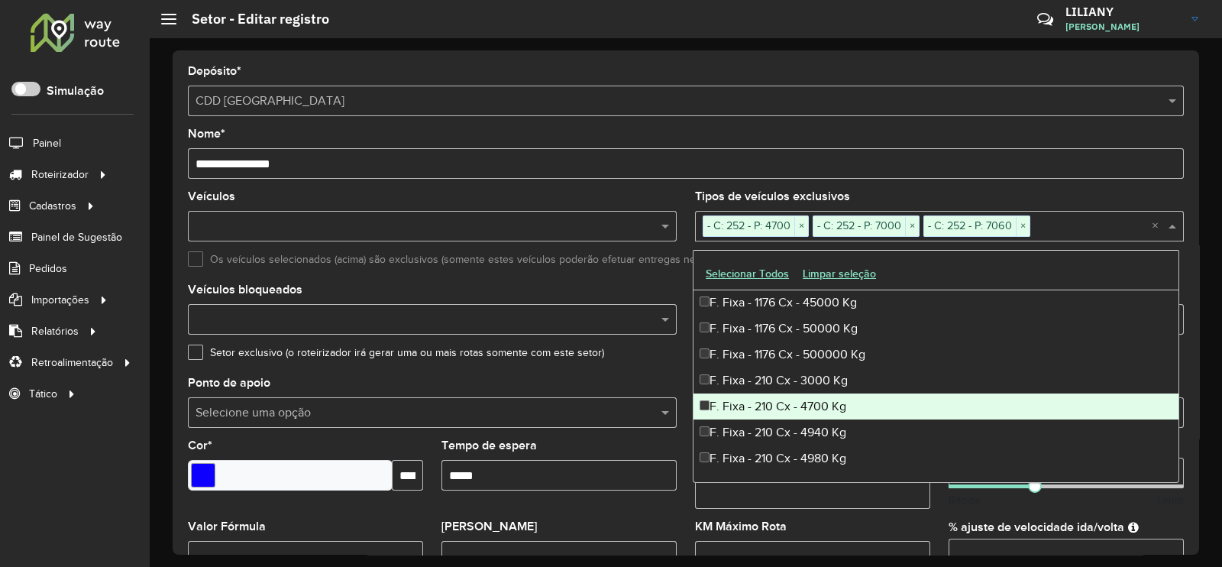
click at [798, 406] on div "F. Fixa - 210 Cx - 4700 Kg" at bounding box center [935, 406] width 485 height 26
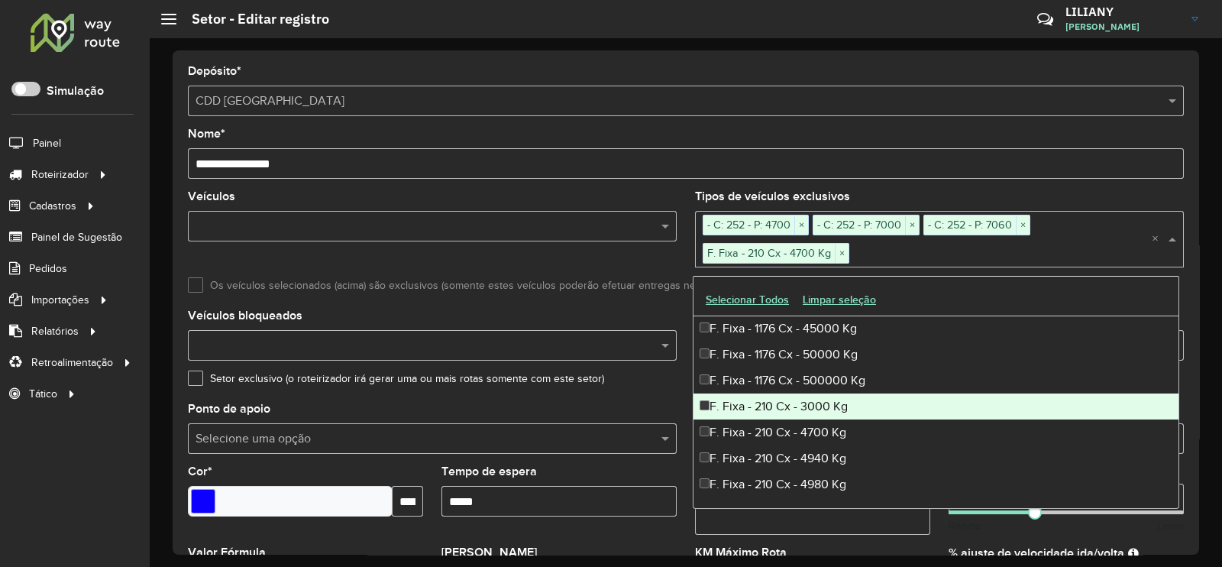
click at [799, 405] on div "F. Fixa - 210 Cx - 3000 Kg" at bounding box center [935, 406] width 485 height 26
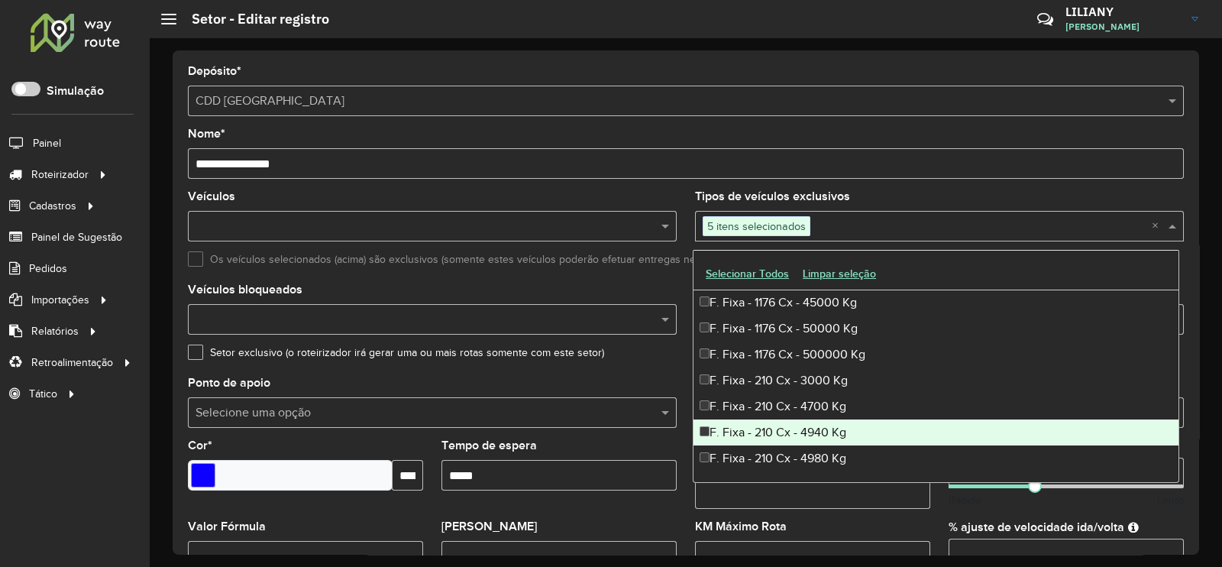
click at [796, 432] on div "F. Fixa - 210 Cx - 4940 Kg" at bounding box center [935, 432] width 485 height 26
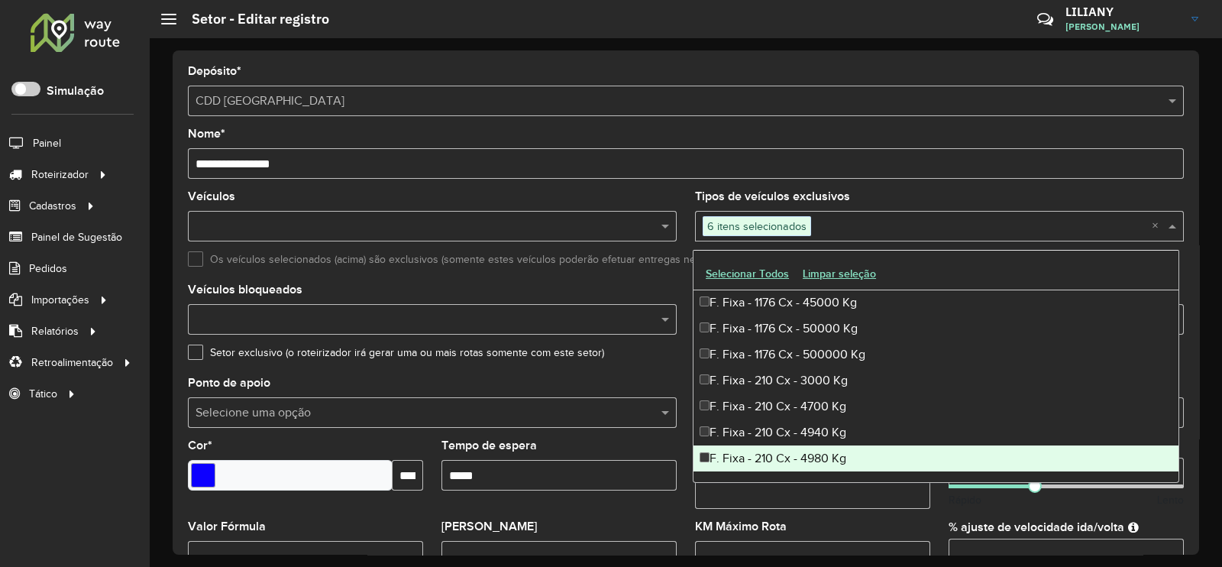
click at [796, 451] on div "F. Fixa - 210 Cx - 4980 Kg" at bounding box center [935, 458] width 485 height 26
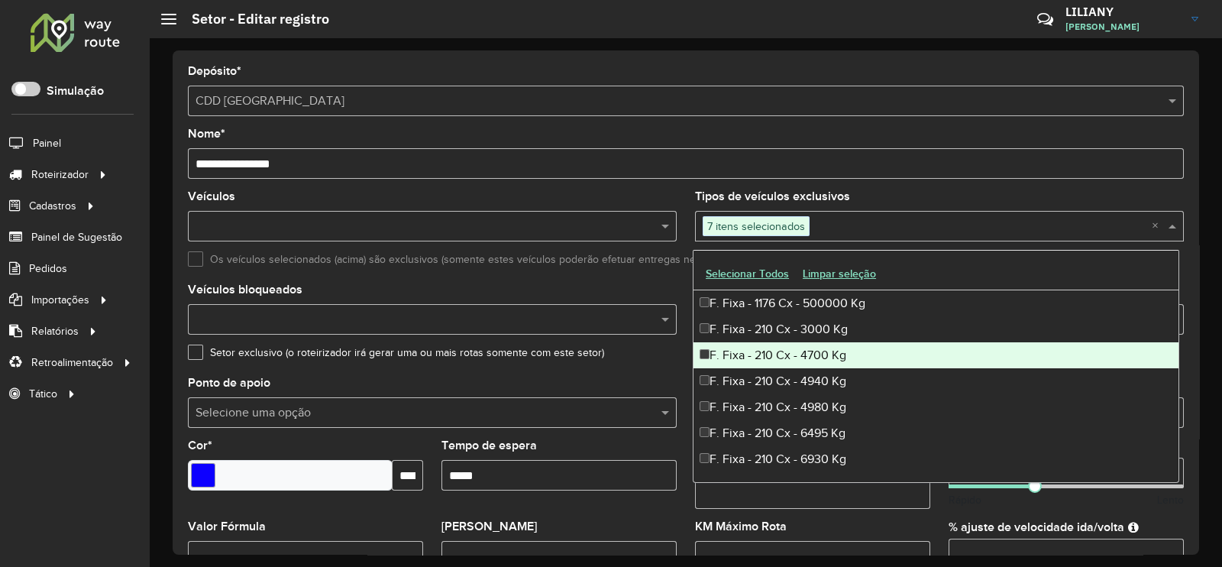
scroll to position [381, 0]
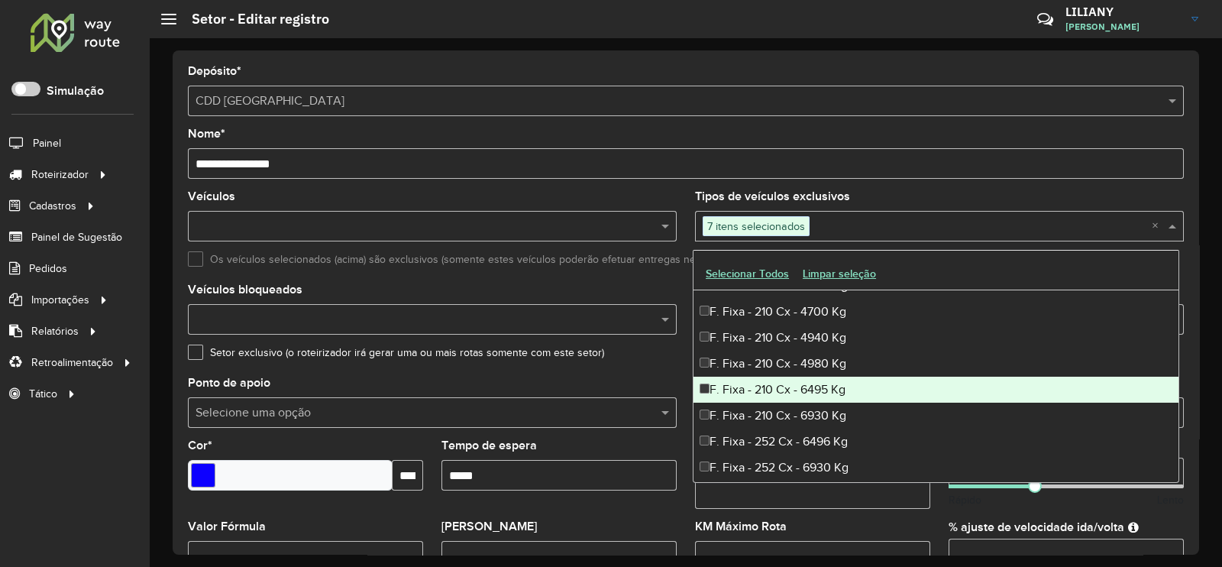
click at [789, 386] on div "F. Fixa - 210 Cx - 6495 Kg" at bounding box center [935, 389] width 485 height 26
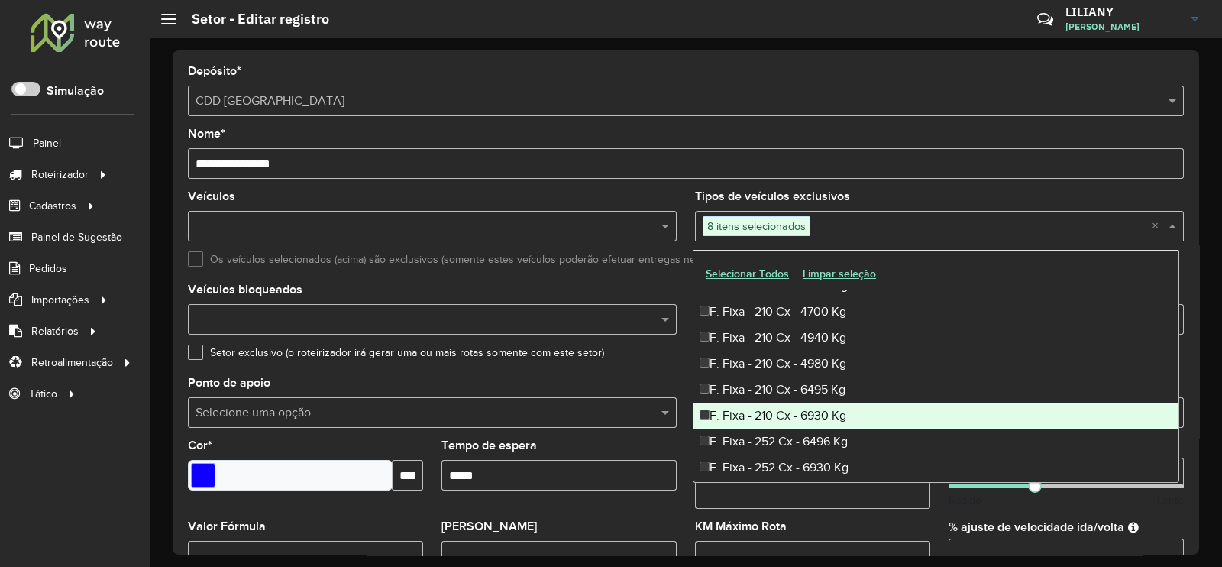
click at [783, 412] on div "F. Fixa - 210 Cx - 6930 Kg" at bounding box center [935, 415] width 485 height 26
click at [780, 437] on div "F. Fixa - 252 Cx - 6496 Kg" at bounding box center [935, 441] width 485 height 26
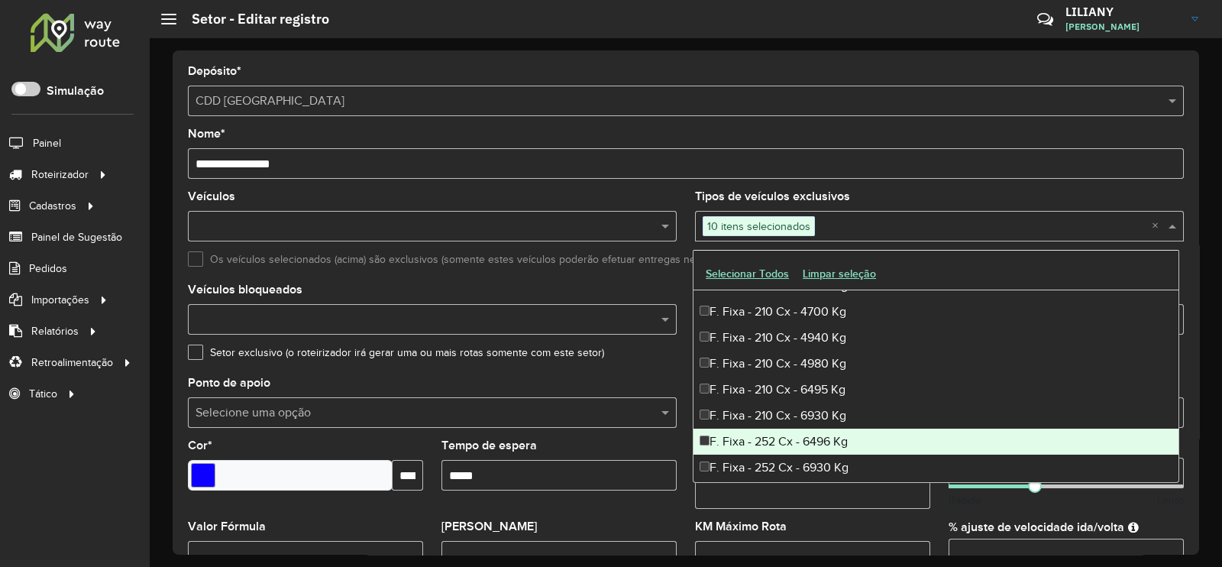
click at [778, 459] on div "F. Fixa - 252 Cx - 6930 Kg" at bounding box center [935, 467] width 485 height 26
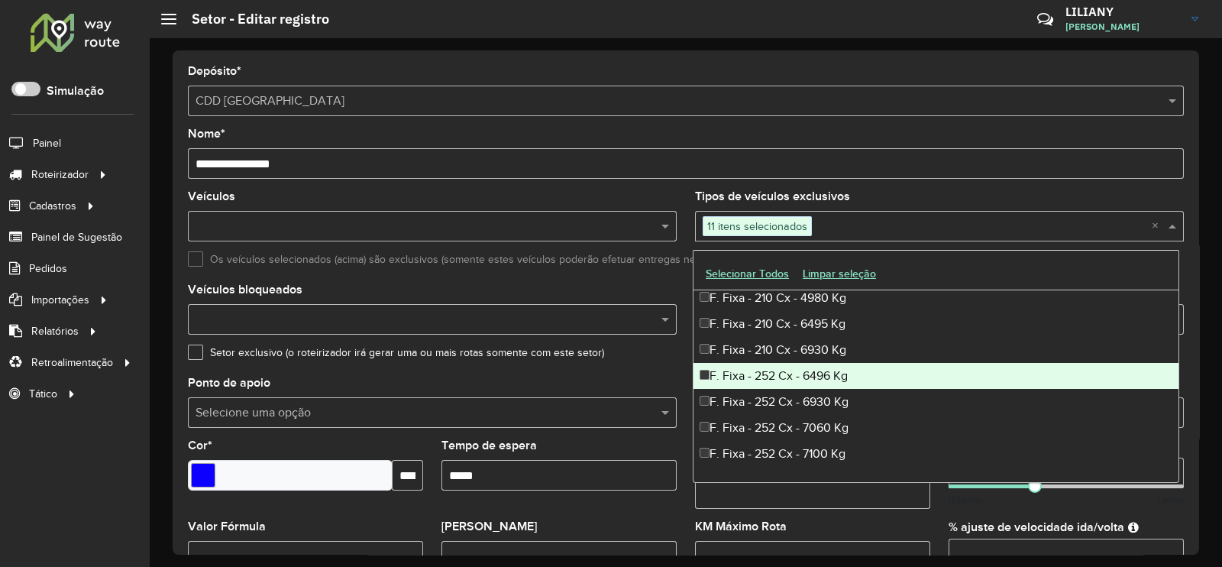
scroll to position [477, 0]
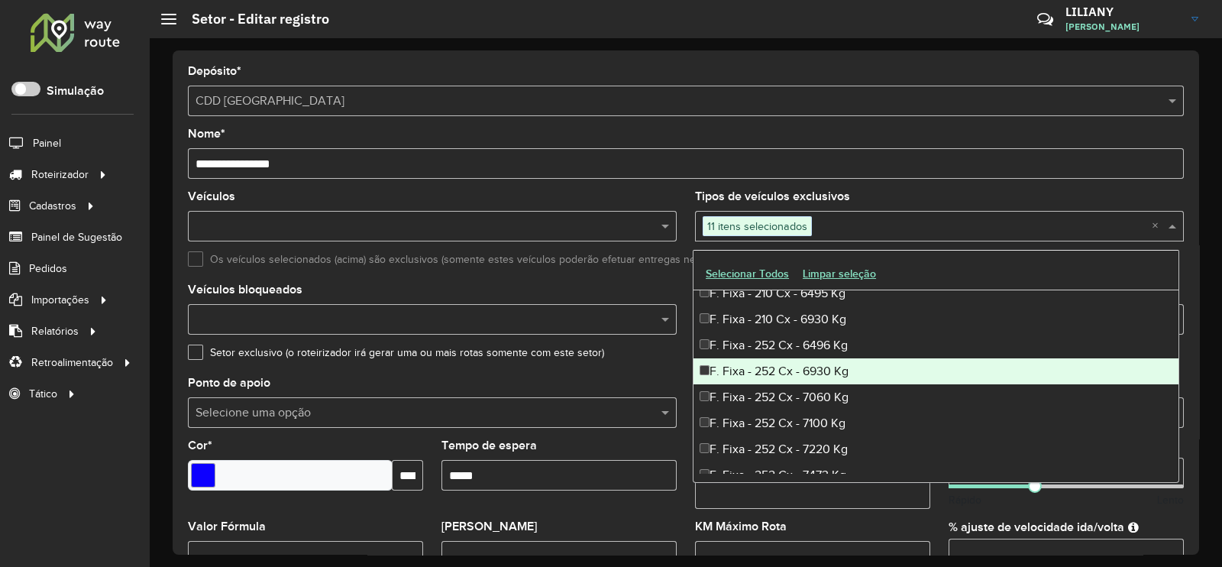
click at [777, 378] on div "F. Fixa - 252 Cx - 6930 Kg" at bounding box center [935, 371] width 485 height 26
click at [765, 373] on div "F. Fixa - 252 Cx - 6930 Kg" at bounding box center [935, 371] width 485 height 26
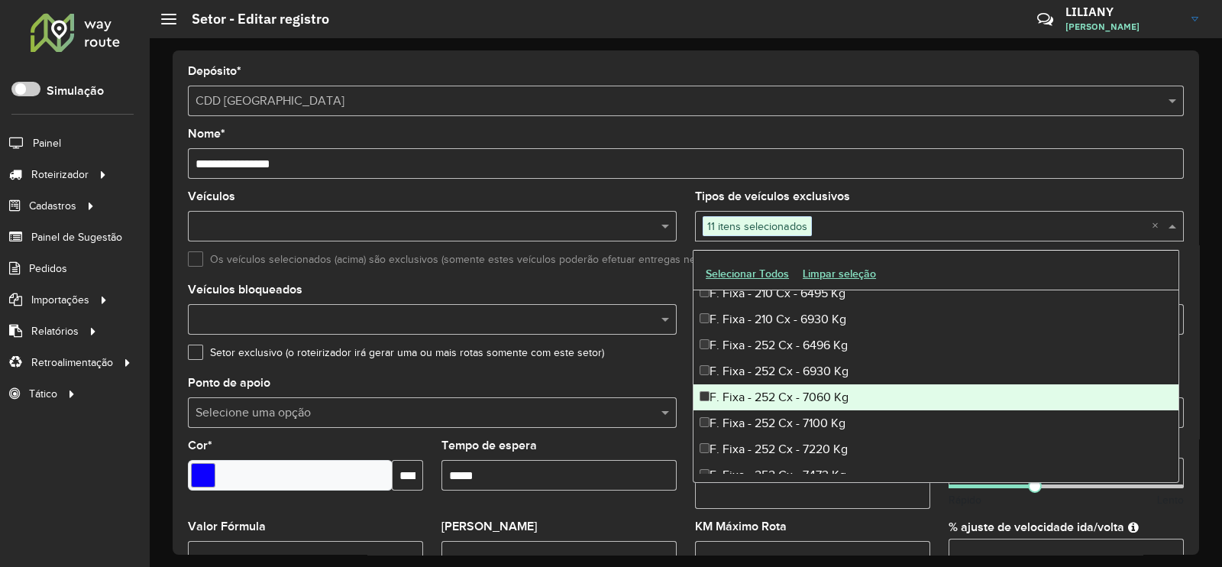
click at [767, 393] on div "F. Fixa - 252 Cx - 7060 Kg" at bounding box center [935, 397] width 485 height 26
click at [764, 418] on div "F. Fixa - 252 Cx - 7100 Kg" at bounding box center [935, 423] width 485 height 26
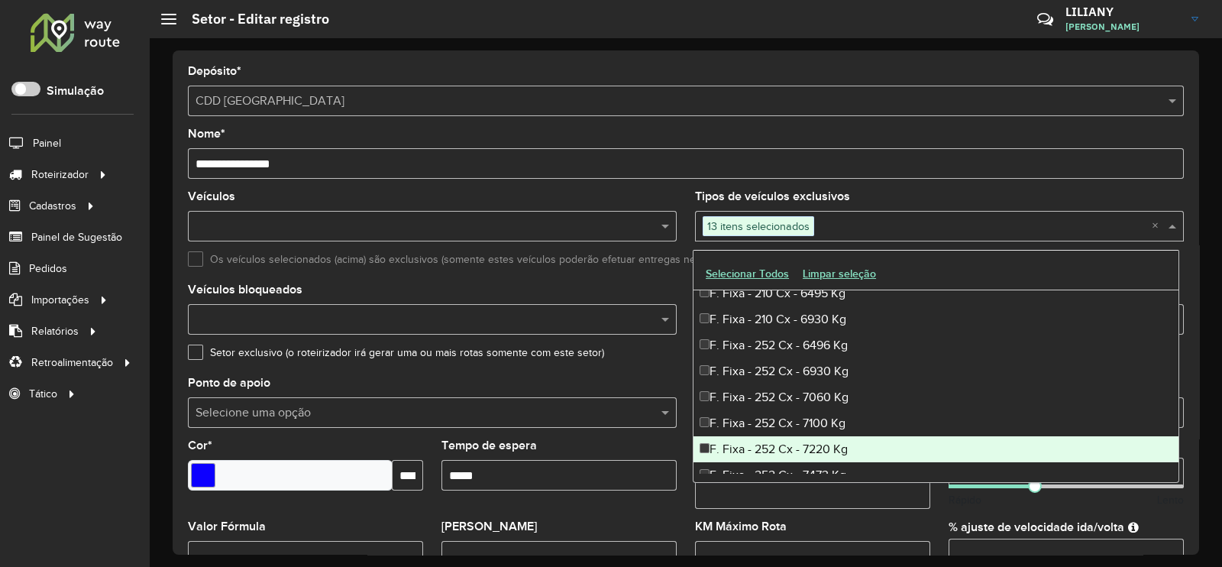
click at [766, 444] on div "F. Fixa - 252 Cx - 7220 Kg" at bounding box center [935, 449] width 485 height 26
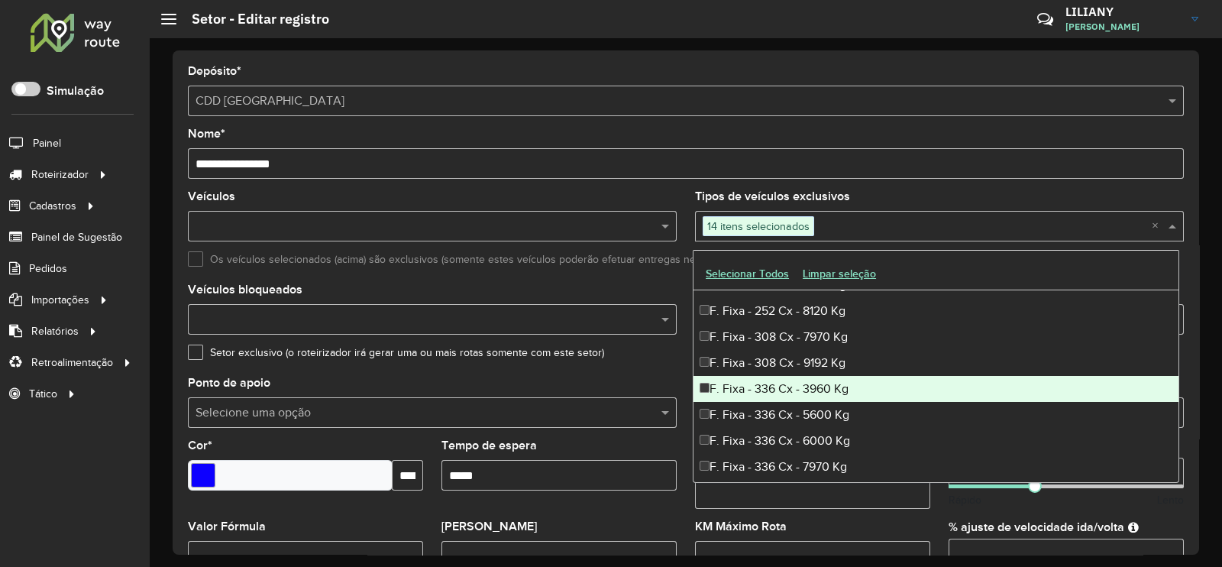
scroll to position [573, 0]
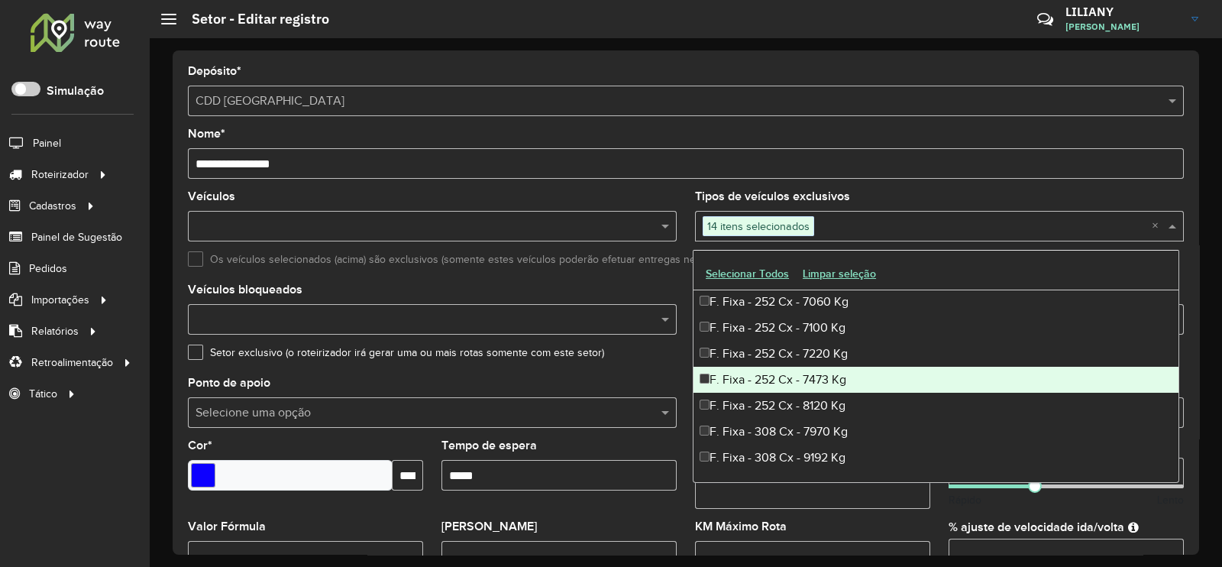
click at [783, 383] on div "F. Fixa - 252 Cx - 7473 Kg" at bounding box center [935, 380] width 485 height 26
click at [787, 398] on div "F. Fixa - 252 Cx - 8120 Kg" at bounding box center [935, 405] width 485 height 26
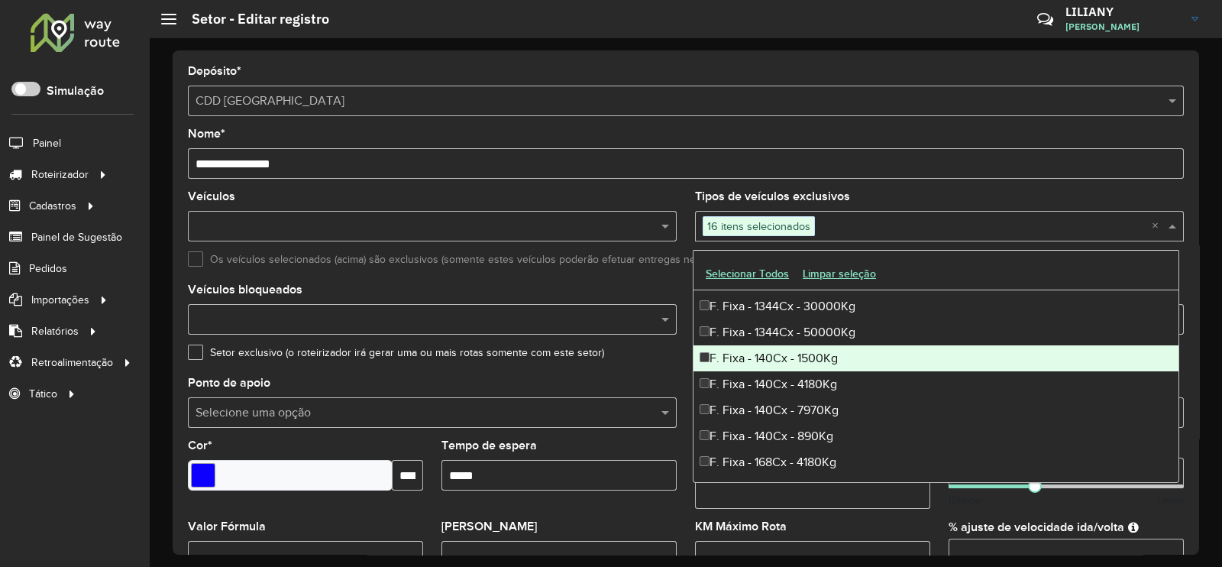
scroll to position [1336, 0]
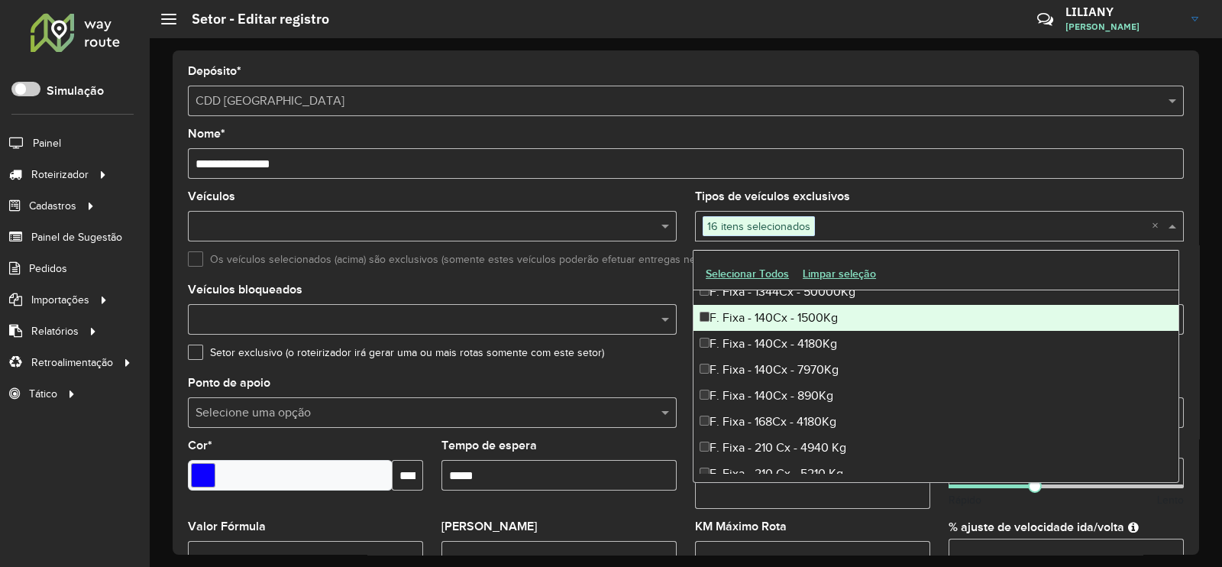
click at [802, 322] on div "F. Fixa - 140Cx - 1500Kg" at bounding box center [935, 318] width 485 height 26
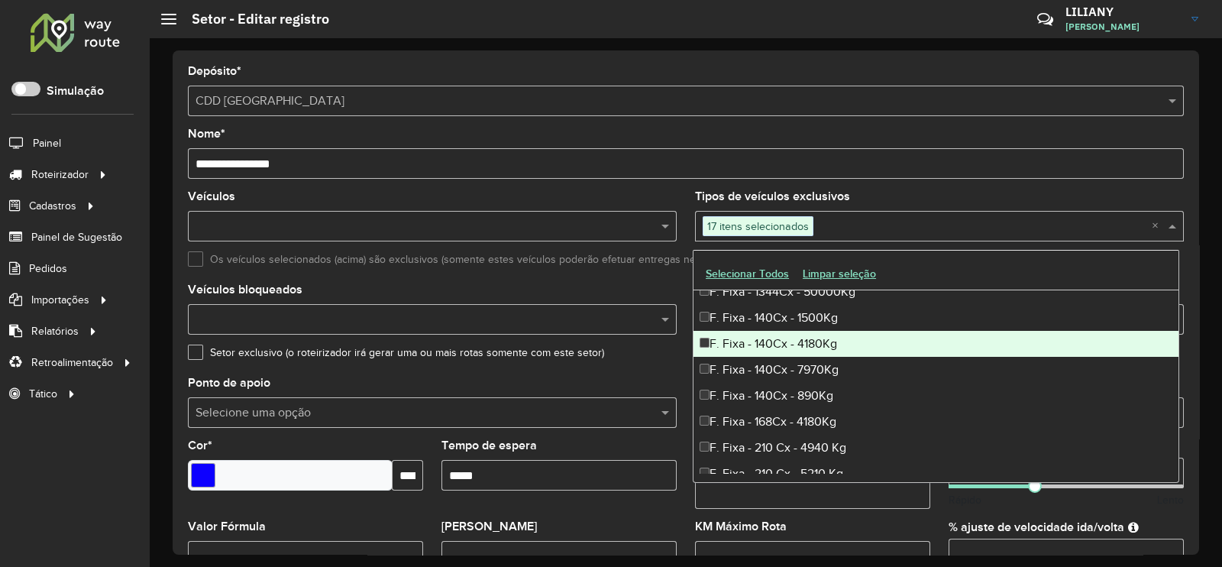
click at [787, 336] on div "F. Fixa - 140Cx - 4180Kg" at bounding box center [935, 344] width 485 height 26
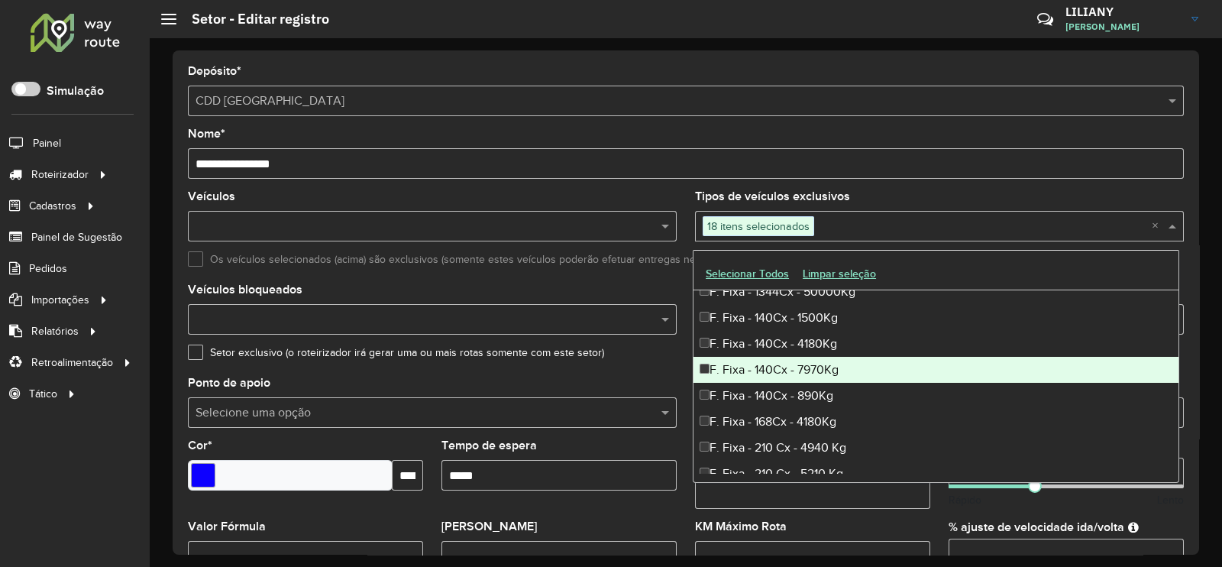
click at [771, 361] on div "F. Fixa - 140Cx - 7970Kg" at bounding box center [935, 370] width 485 height 26
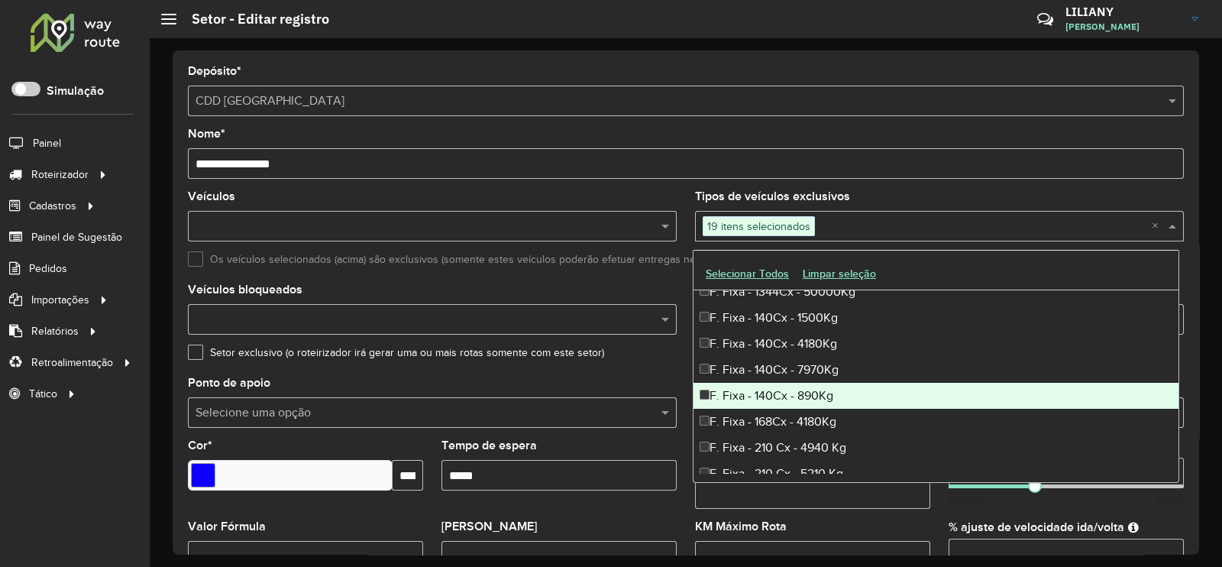
click at [764, 383] on div "F. Fixa - 140Cx - 890Kg" at bounding box center [935, 396] width 485 height 26
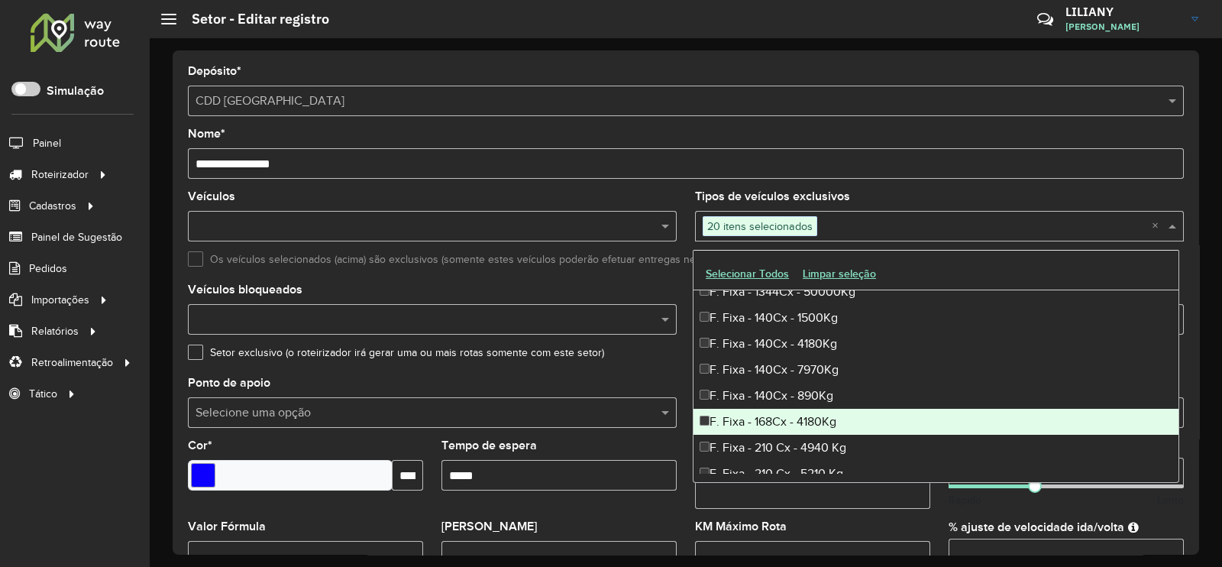
click at [761, 412] on div "F. Fixa - 168Cx - 4180Kg" at bounding box center [935, 422] width 485 height 26
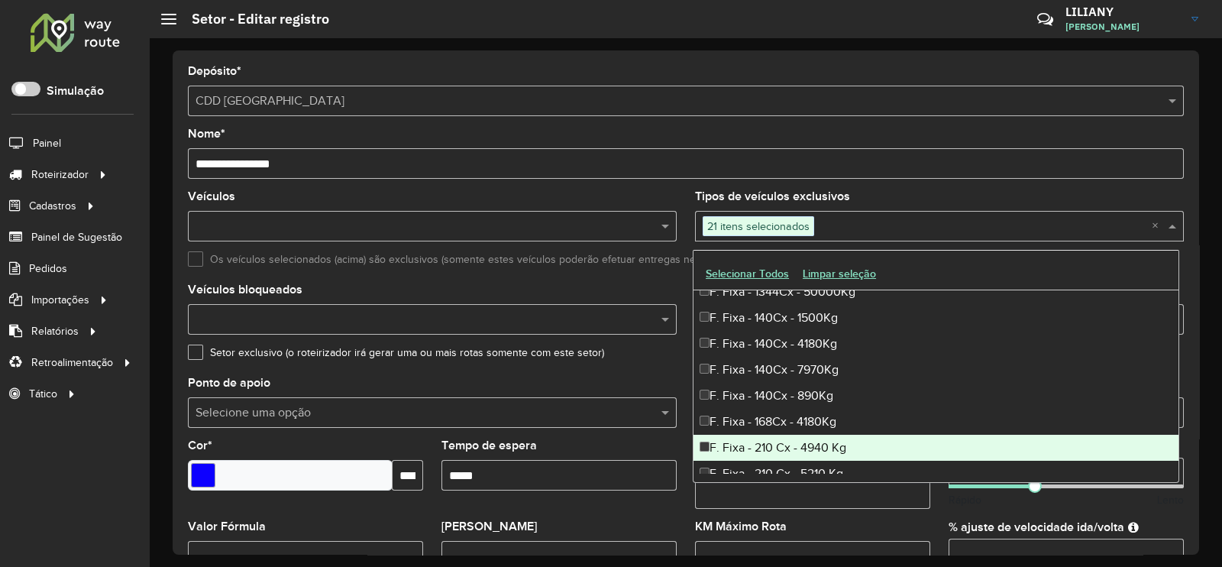
click at [763, 446] on div "F. Fixa - 210 Cx - 4940 Kg" at bounding box center [935, 447] width 485 height 26
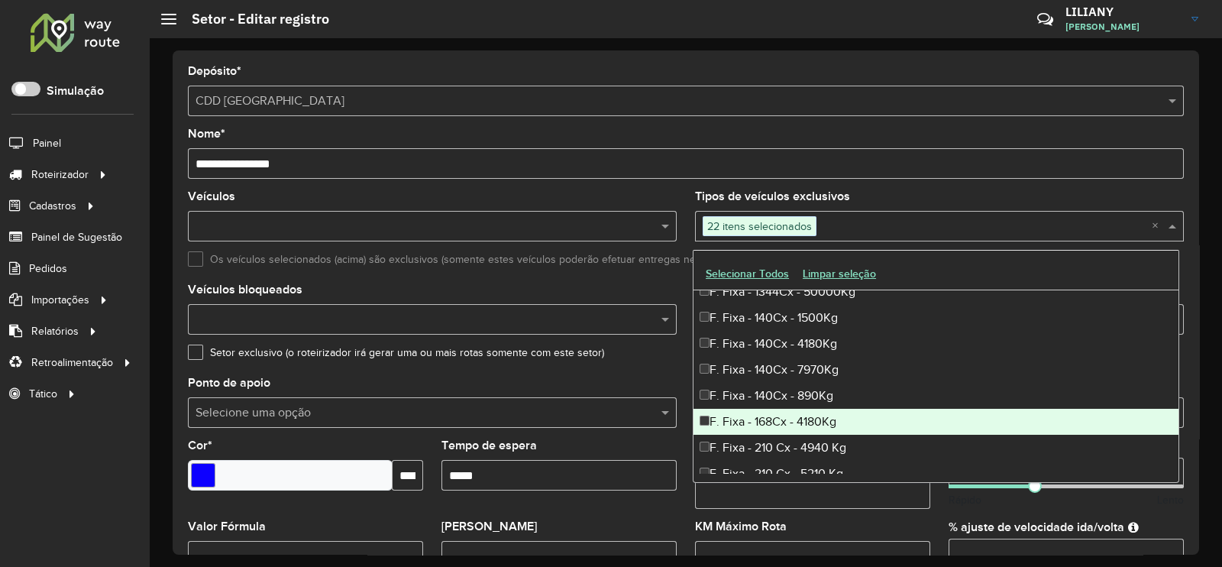
scroll to position [1431, 0]
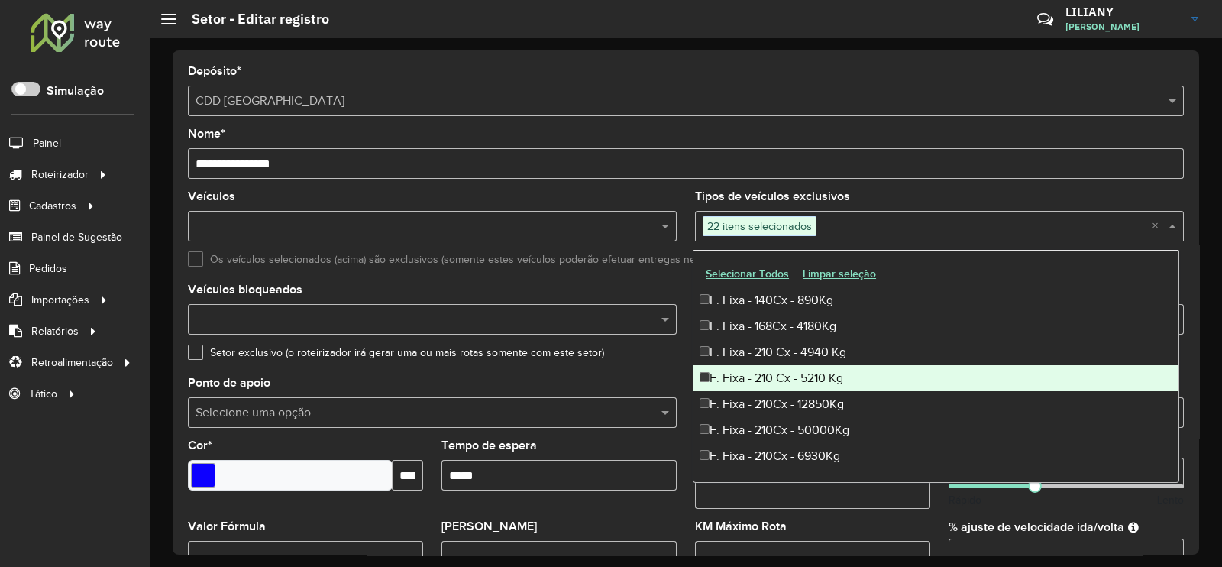
click at [785, 370] on div "F. Fixa - 210 Cx - 5210 Kg" at bounding box center [935, 378] width 485 height 26
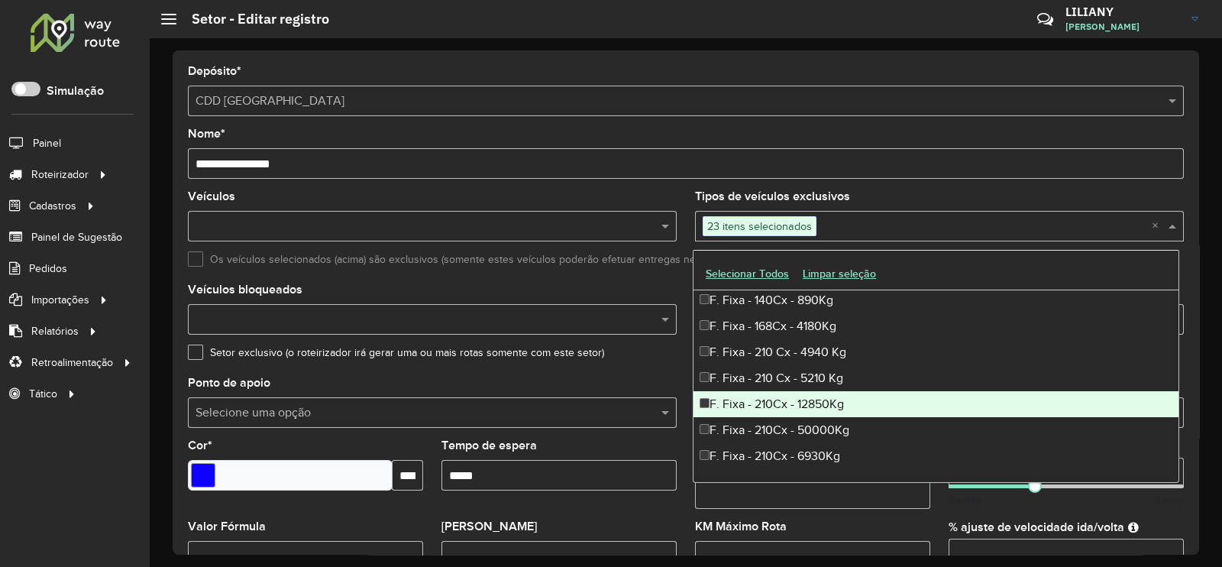
click at [779, 395] on div "F. Fixa - 210Cx - 12850Kg" at bounding box center [935, 404] width 485 height 26
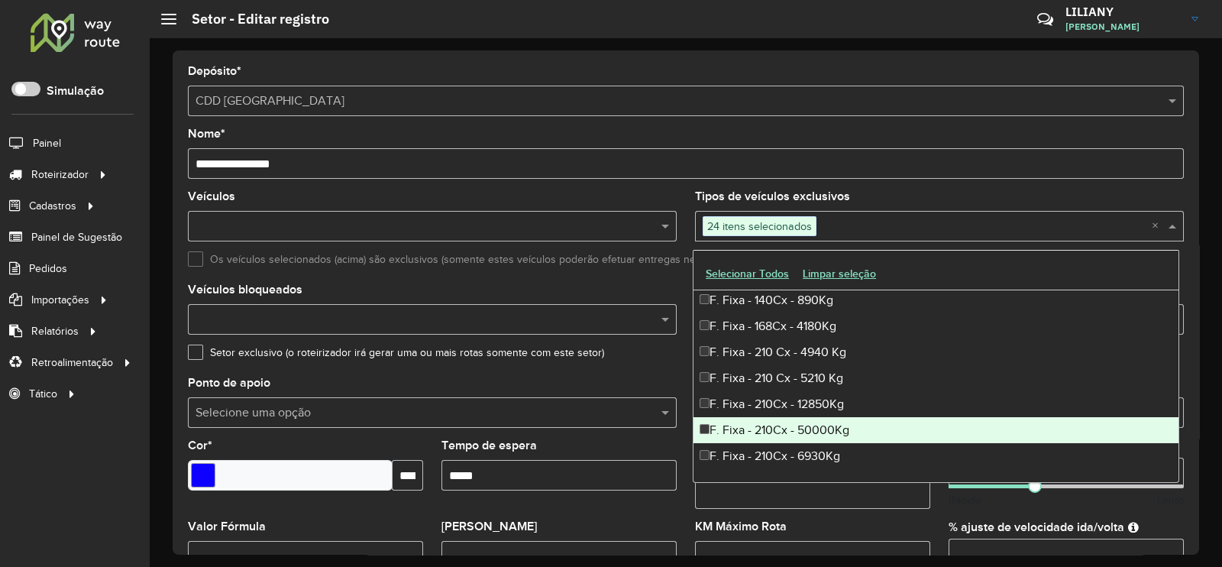
click at [776, 429] on div "F. Fixa - 210Cx - 50000Kg" at bounding box center [935, 430] width 485 height 26
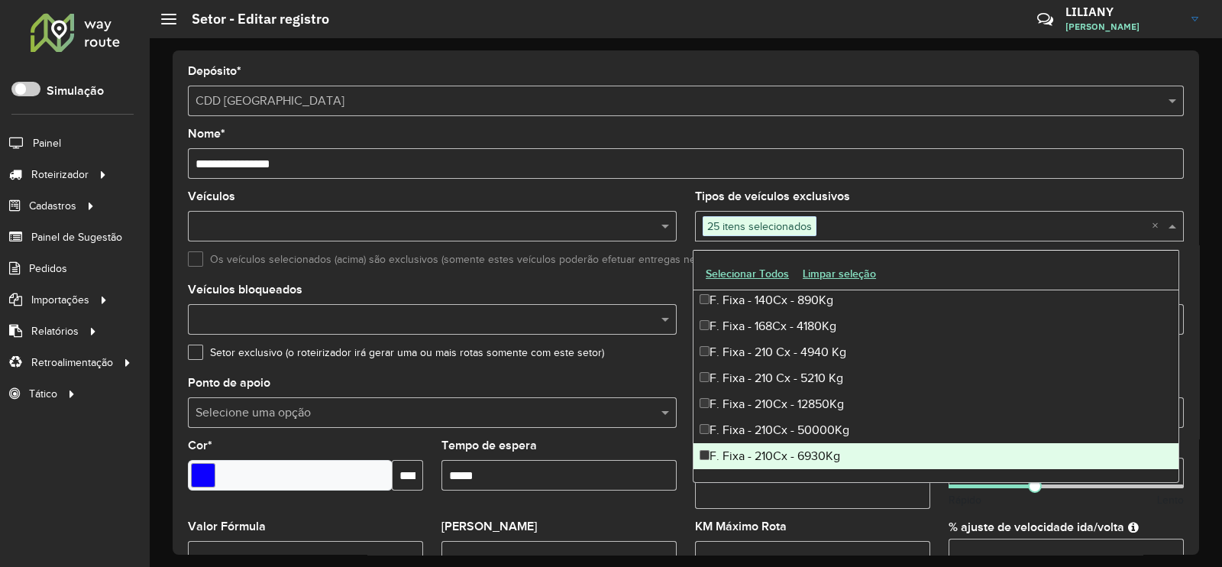
click at [775, 448] on div "F. Fixa - 210Cx - 6930Kg" at bounding box center [935, 456] width 485 height 26
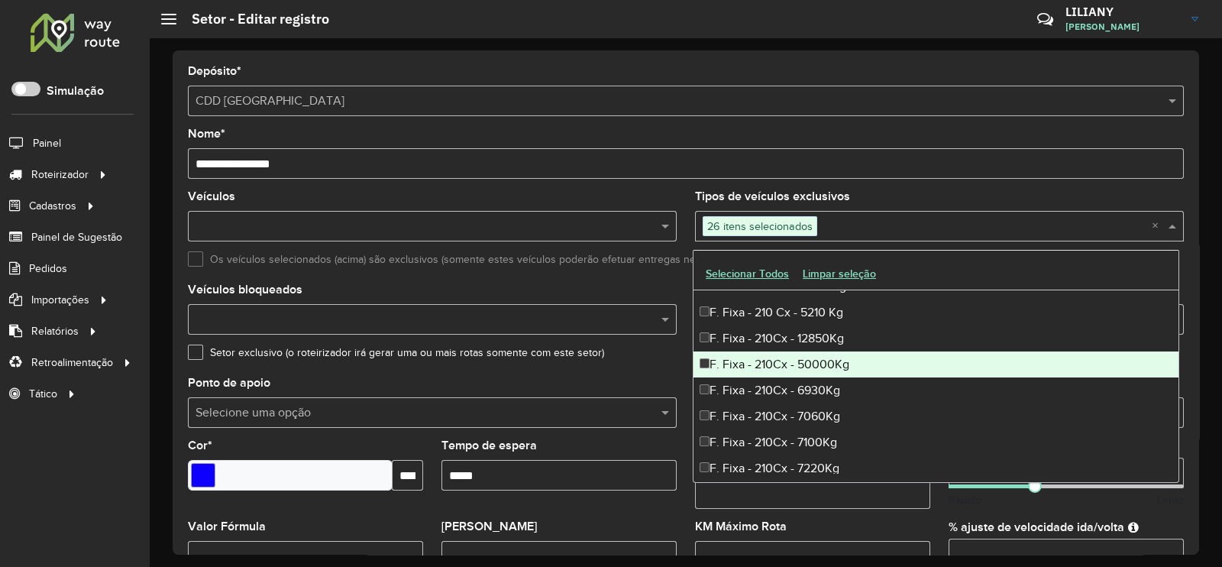
scroll to position [1526, 0]
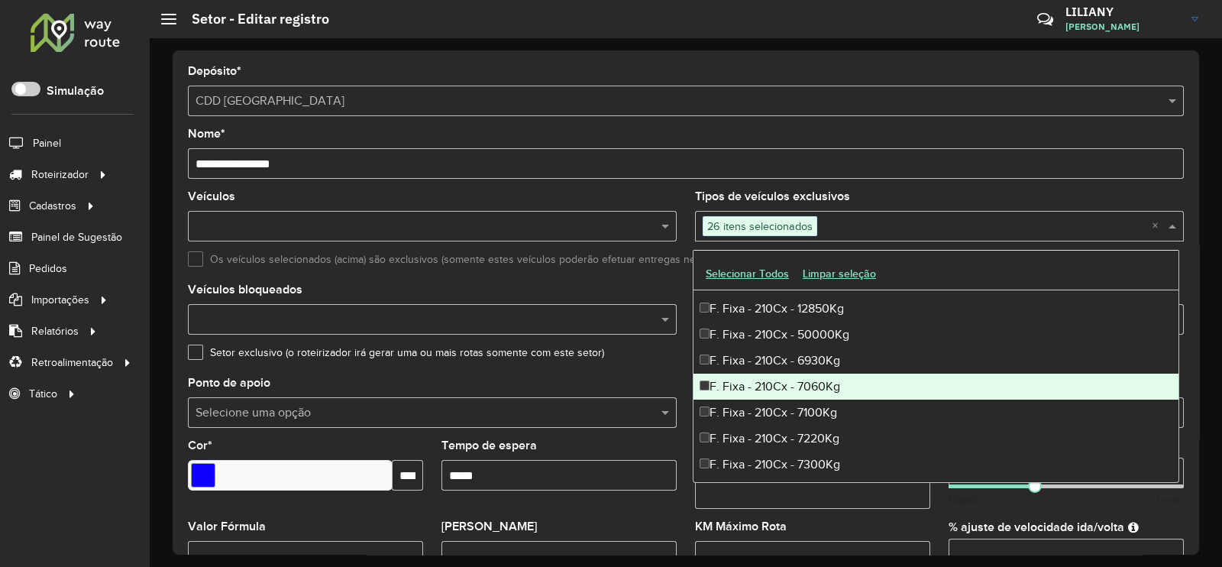
click at [783, 387] on div "F. Fixa - 210Cx - 7060Kg" at bounding box center [935, 386] width 485 height 26
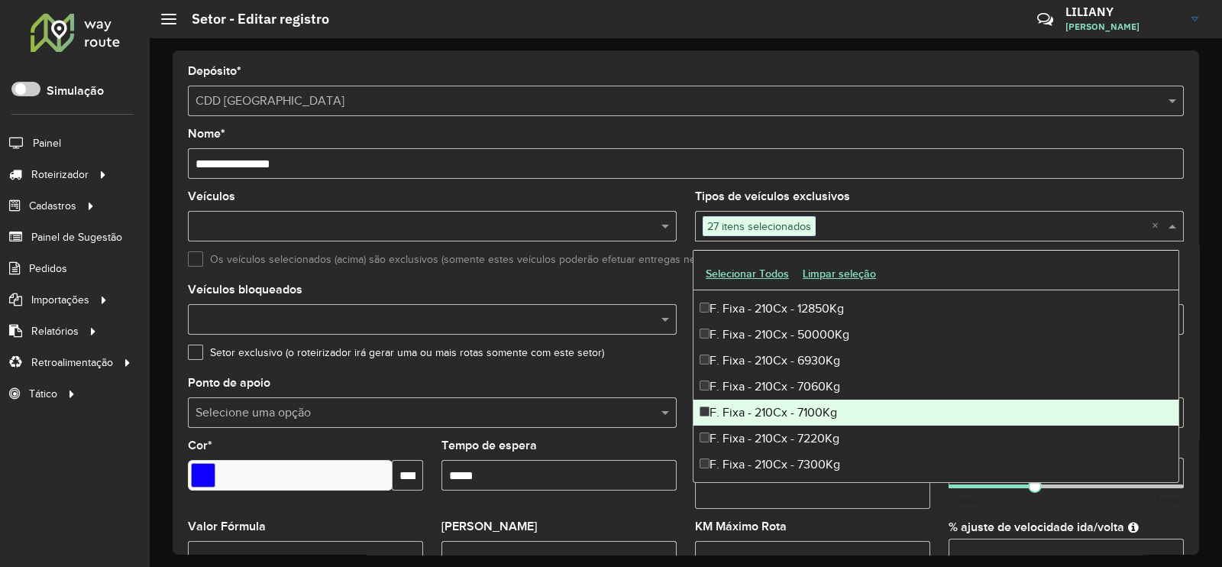
click at [779, 422] on div "F. Fixa - 210Cx - 7100Kg" at bounding box center [935, 412] width 485 height 26
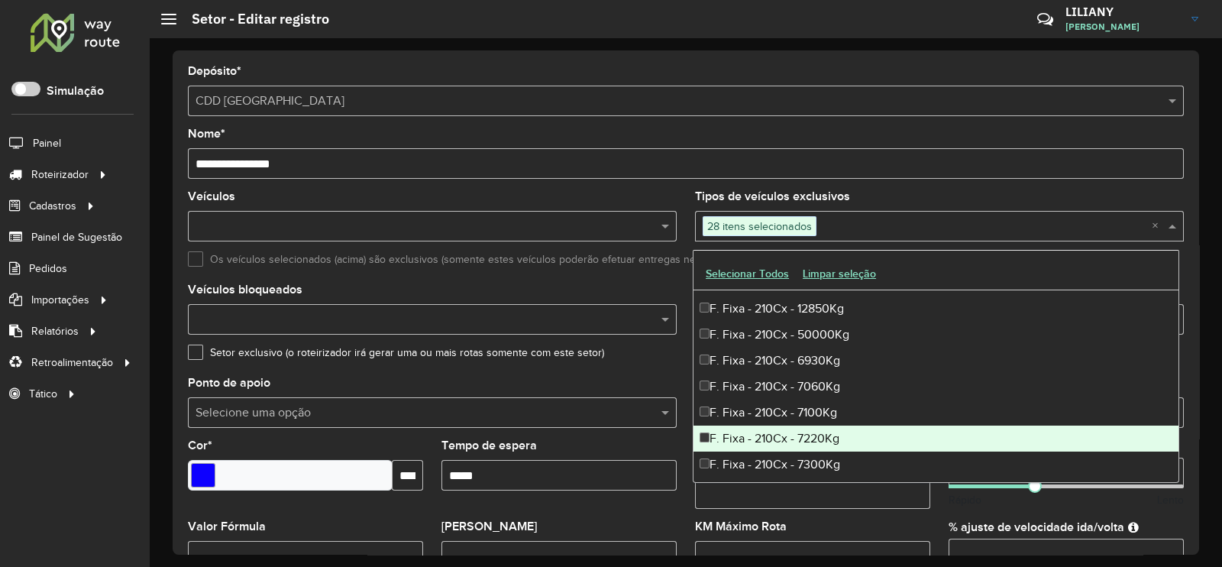
click at [780, 451] on div "F. Fixa - 210Cx - 7300Kg" at bounding box center [935, 464] width 485 height 26
click at [766, 433] on div "F. Fixa - 210Cx - 7220Kg" at bounding box center [935, 438] width 485 height 26
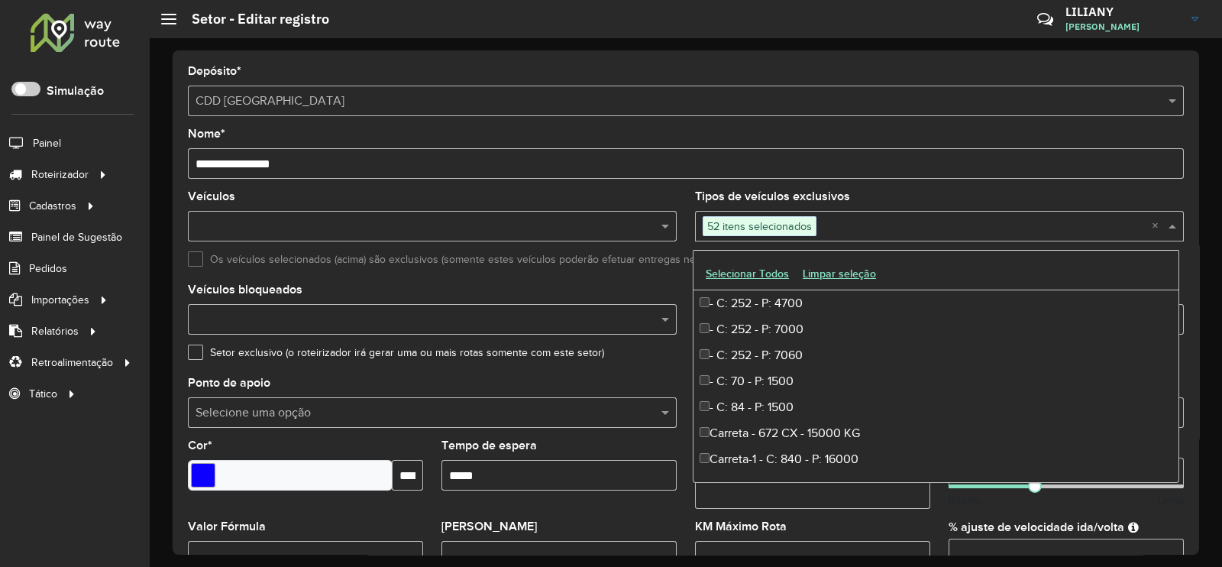
scroll to position [2195, 0]
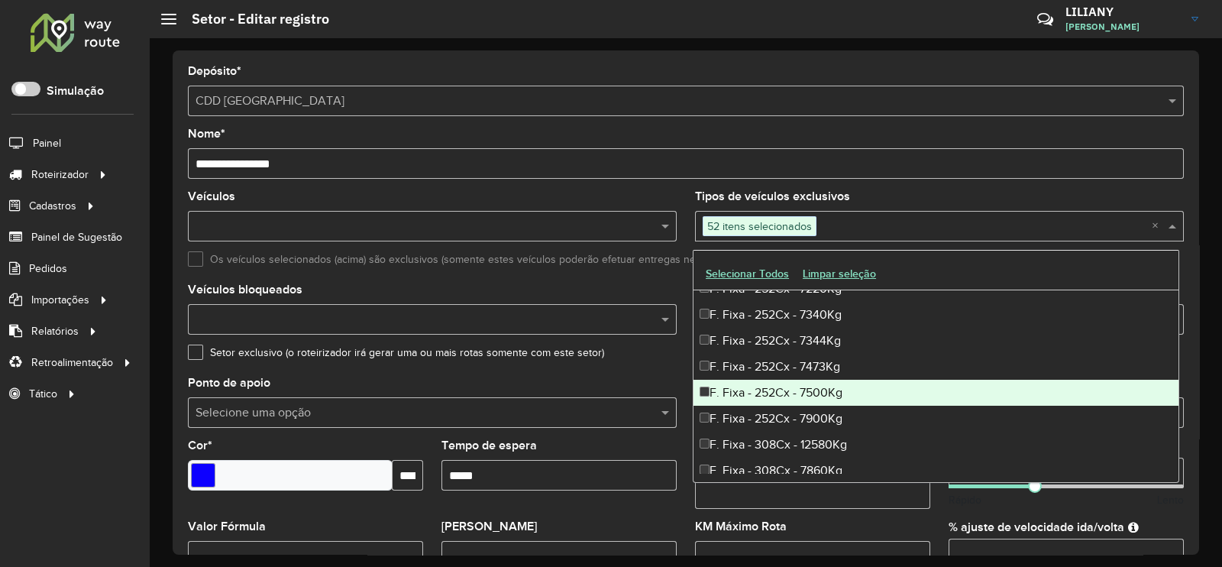
click at [774, 389] on div "F. Fixa - 252Cx - 7500Kg" at bounding box center [935, 393] width 485 height 26
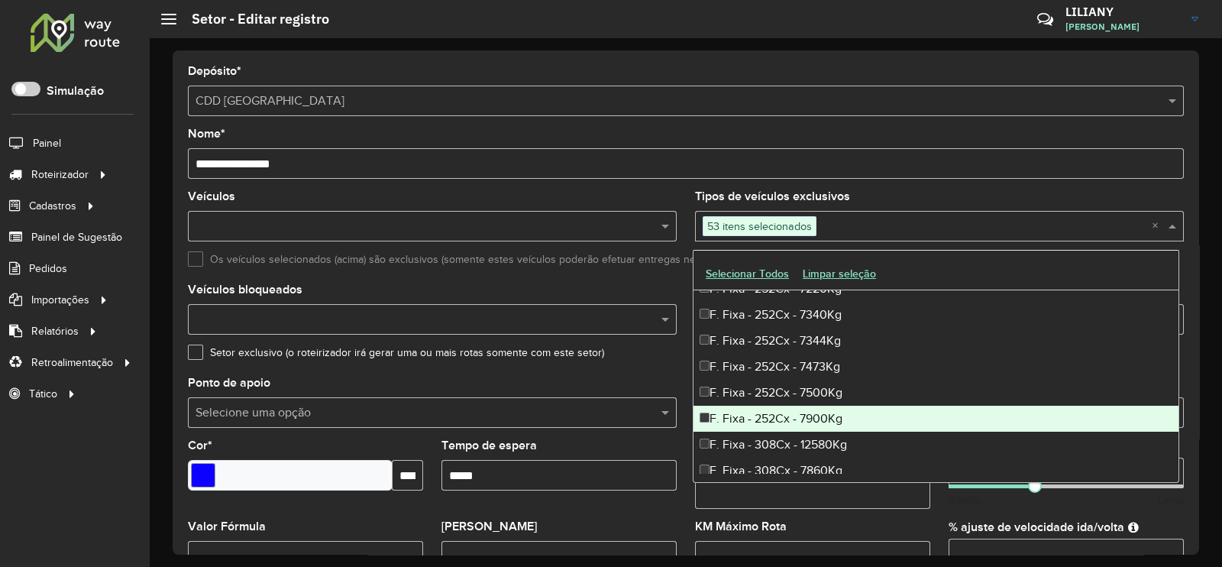
click at [778, 414] on div "F. Fixa - 252Cx - 7900Kg" at bounding box center [935, 418] width 485 height 26
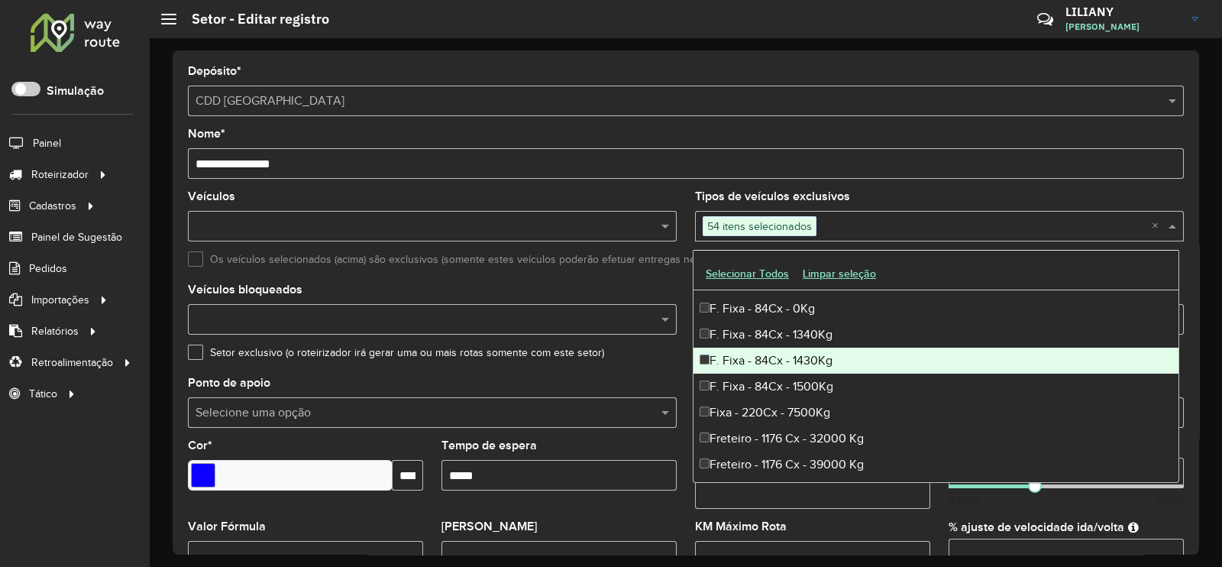
scroll to position [2958, 0]
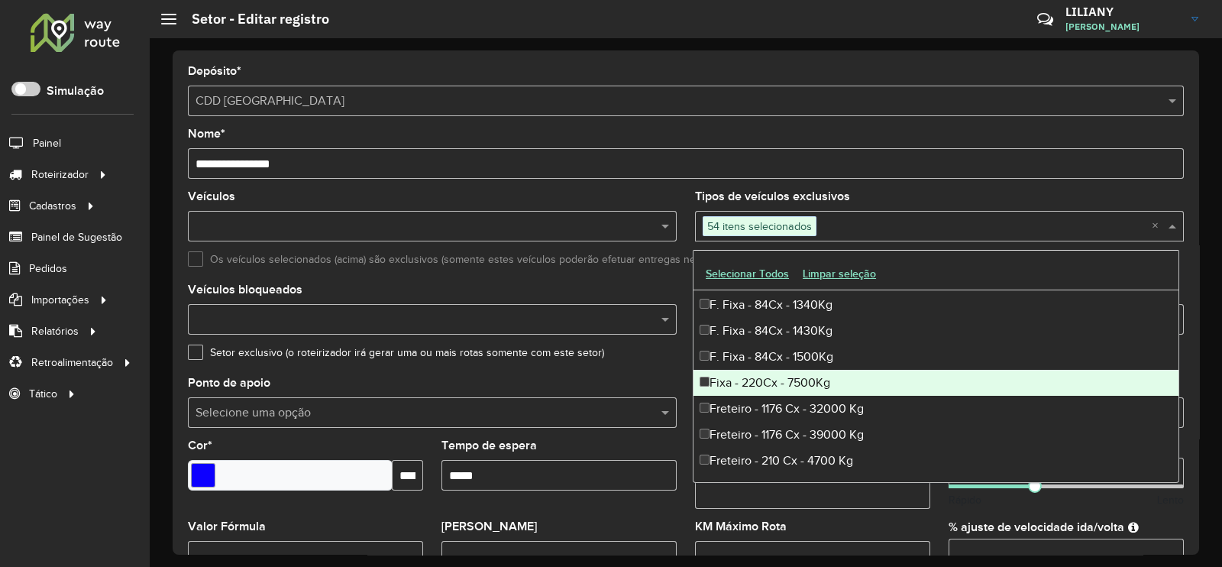
click at [769, 383] on div "Fixa - 220Cx - 7500Kg" at bounding box center [935, 383] width 485 height 26
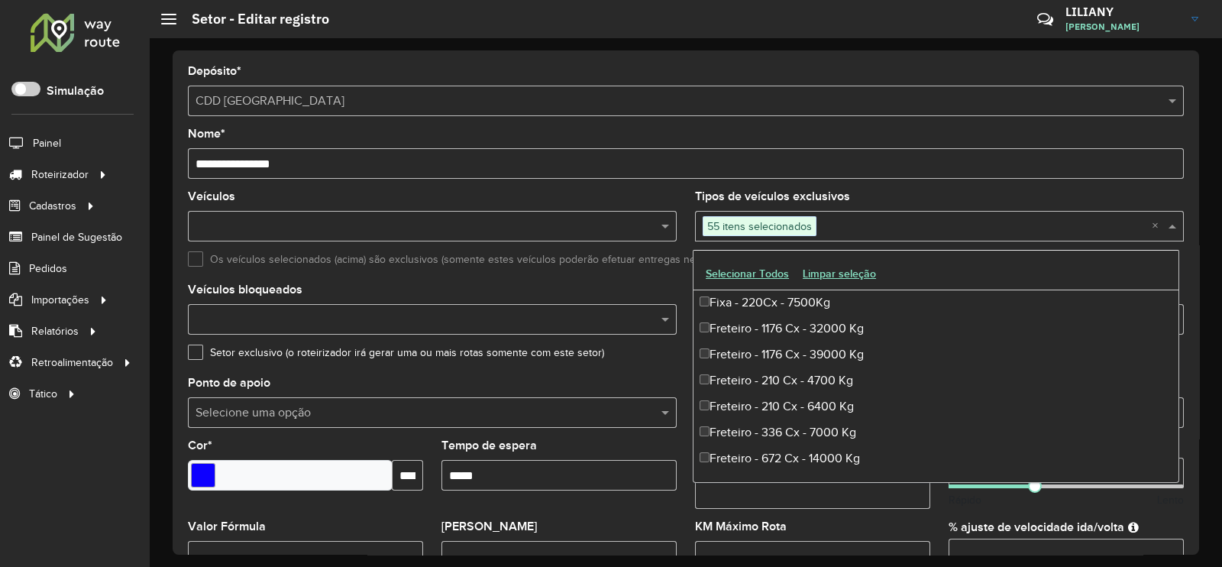
scroll to position [3054, 0]
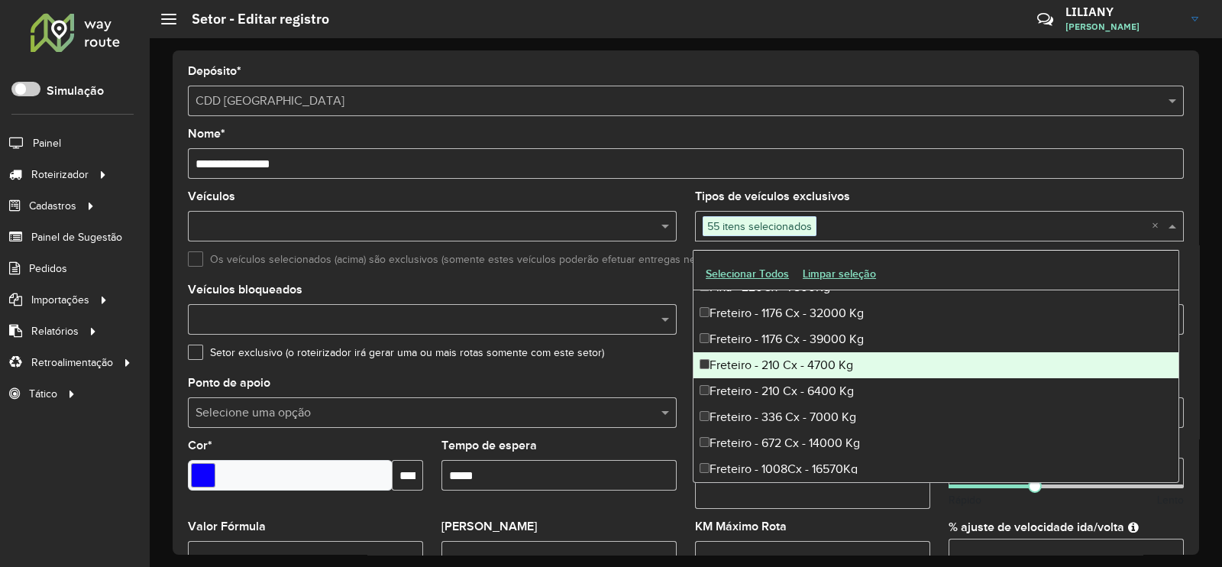
click at [761, 366] on div "Freteiro - 210 Cx - 4700 Kg" at bounding box center [935, 365] width 485 height 26
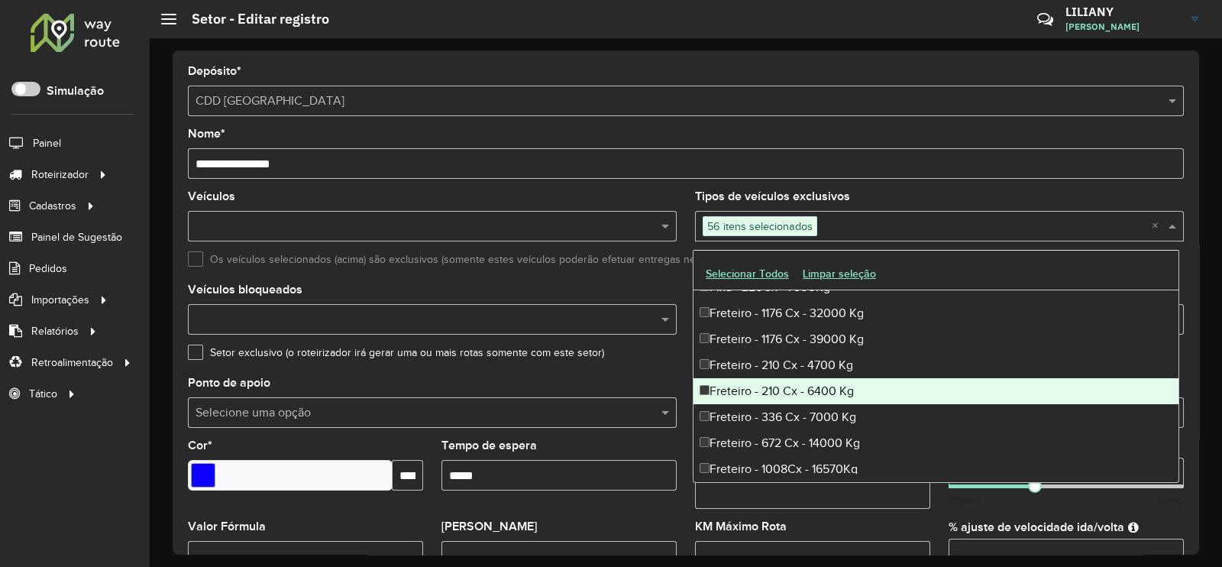
click at [803, 395] on div "Freteiro - 210 Cx - 6400 Kg" at bounding box center [935, 391] width 485 height 26
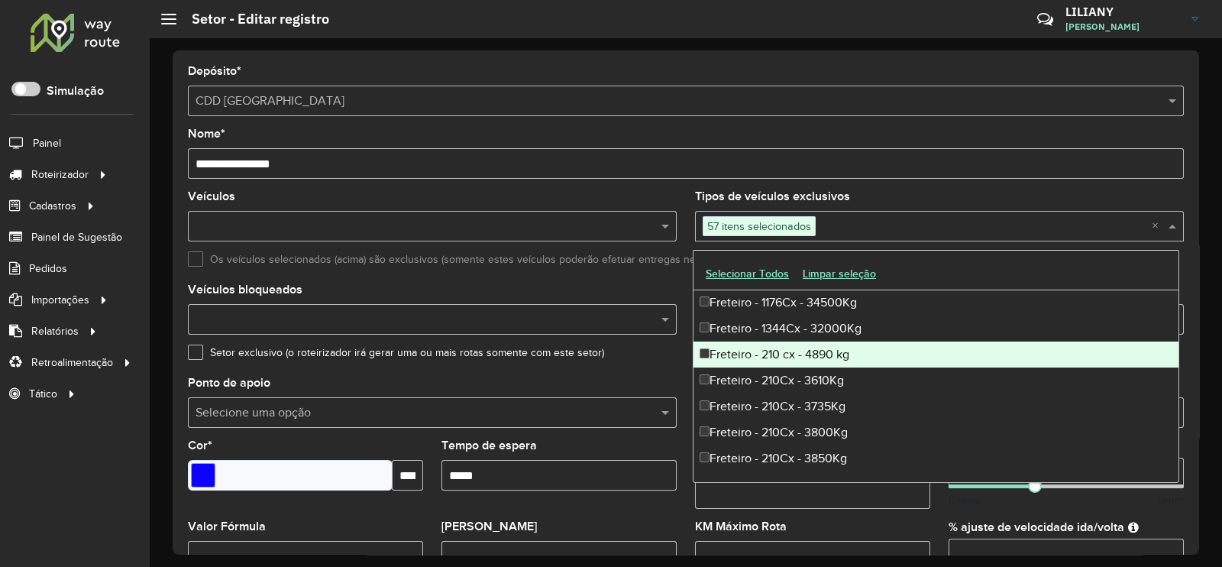
scroll to position [3341, 0]
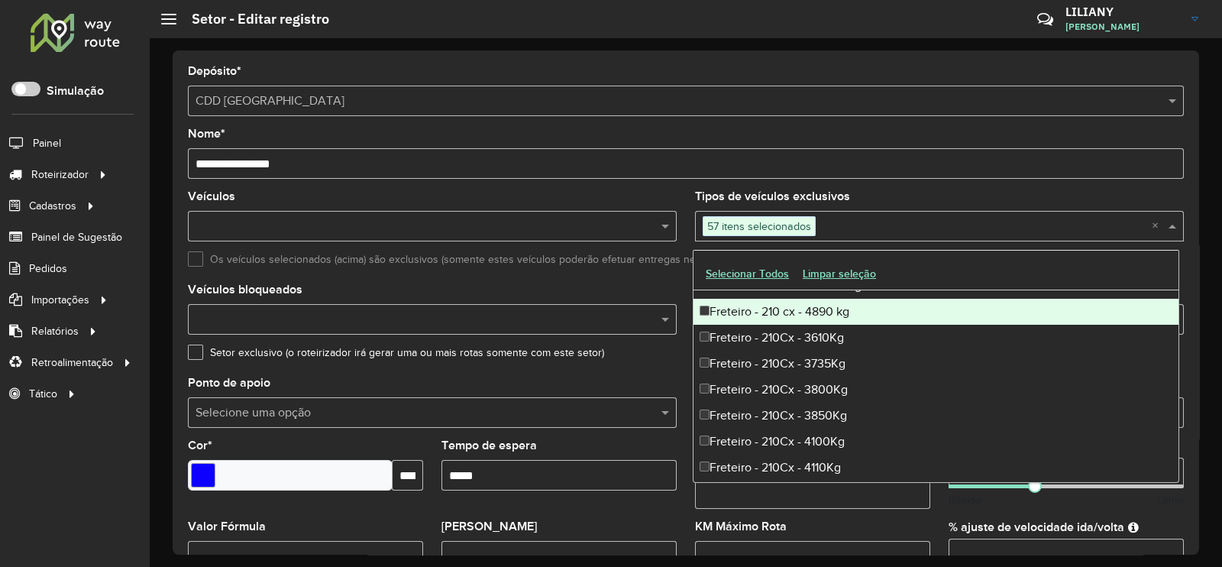
click at [780, 309] on div "Freteiro - 210 cx - 4890 kg" at bounding box center [935, 312] width 485 height 26
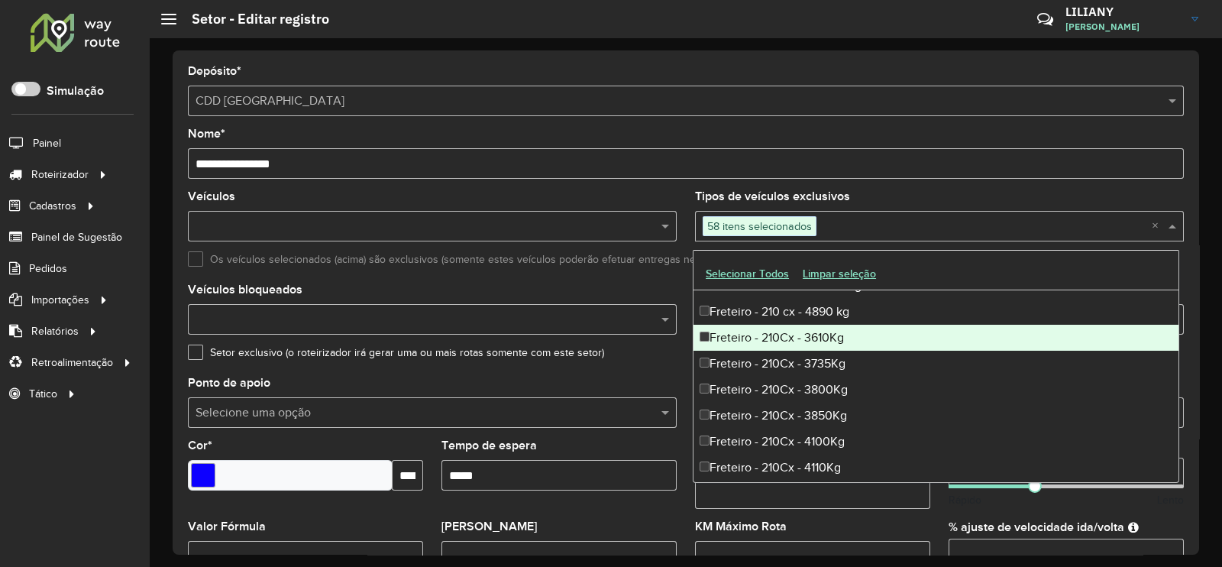
click at [778, 338] on div "Freteiro - 210Cx - 3610Kg" at bounding box center [935, 338] width 485 height 26
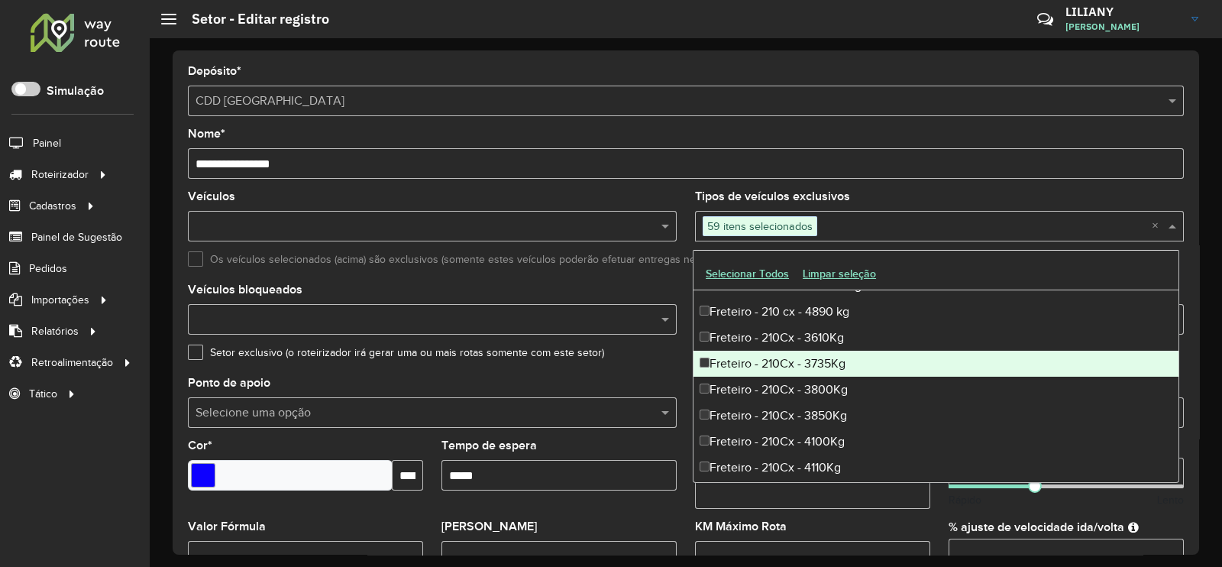
click at [778, 354] on div "Freteiro - 210Cx - 3735Kg" at bounding box center [935, 363] width 485 height 26
click at [774, 384] on div "Freteiro - 210Cx - 3800Kg" at bounding box center [935, 389] width 485 height 26
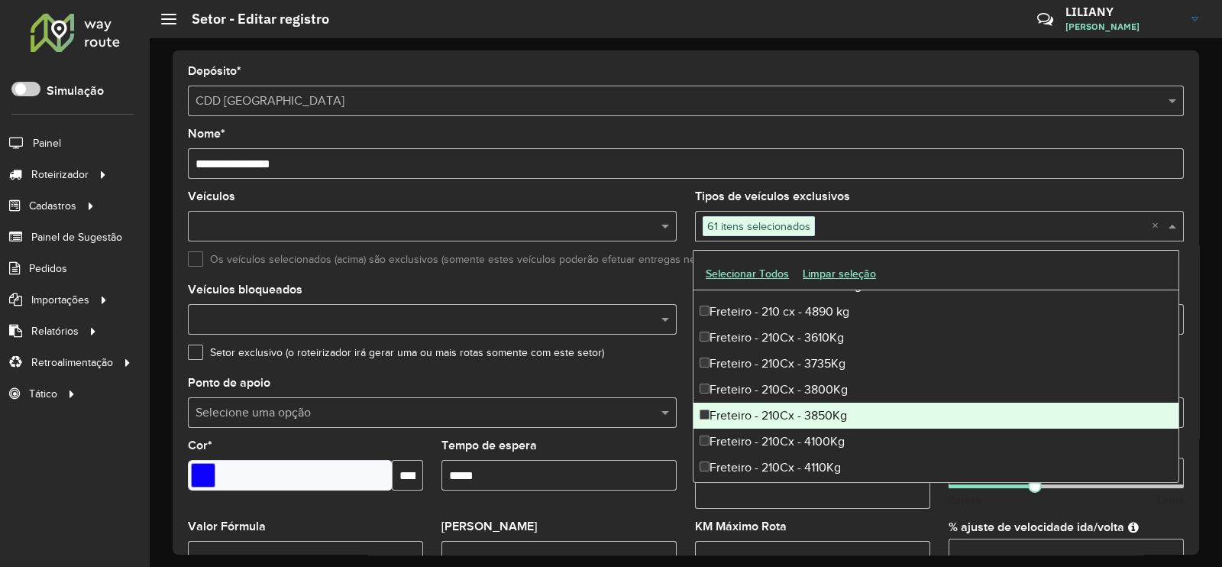
click at [770, 412] on div "Freteiro - 210Cx - 3850Kg" at bounding box center [935, 415] width 485 height 26
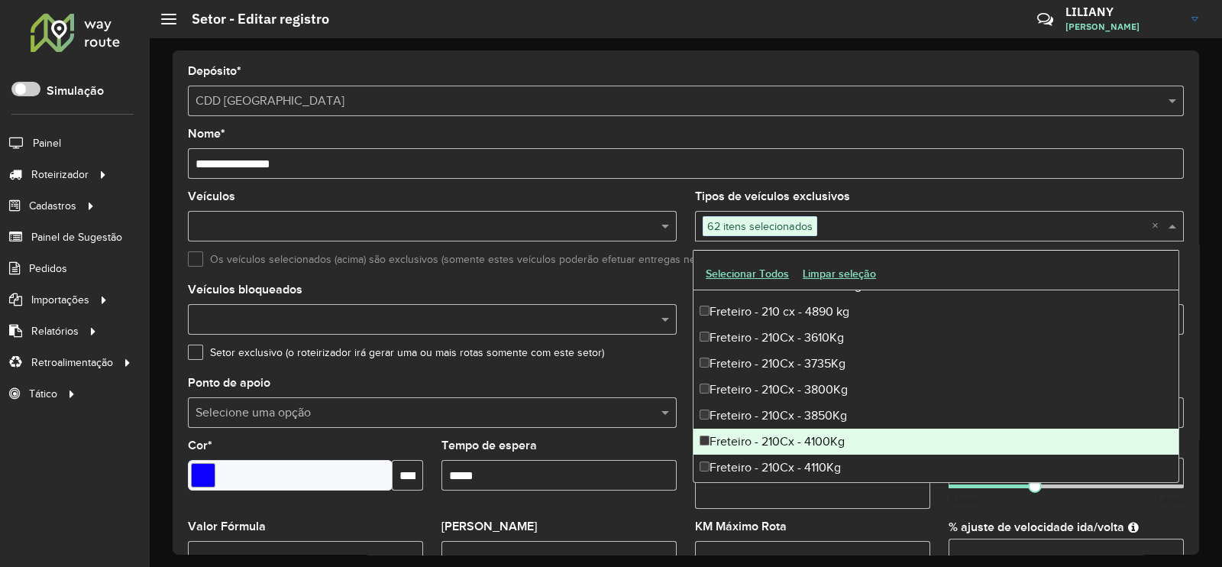
click at [767, 436] on div "Freteiro - 210Cx - 4100Kg" at bounding box center [935, 441] width 485 height 26
click at [764, 458] on div "Freteiro - 210Cx - 4110Kg" at bounding box center [935, 467] width 485 height 26
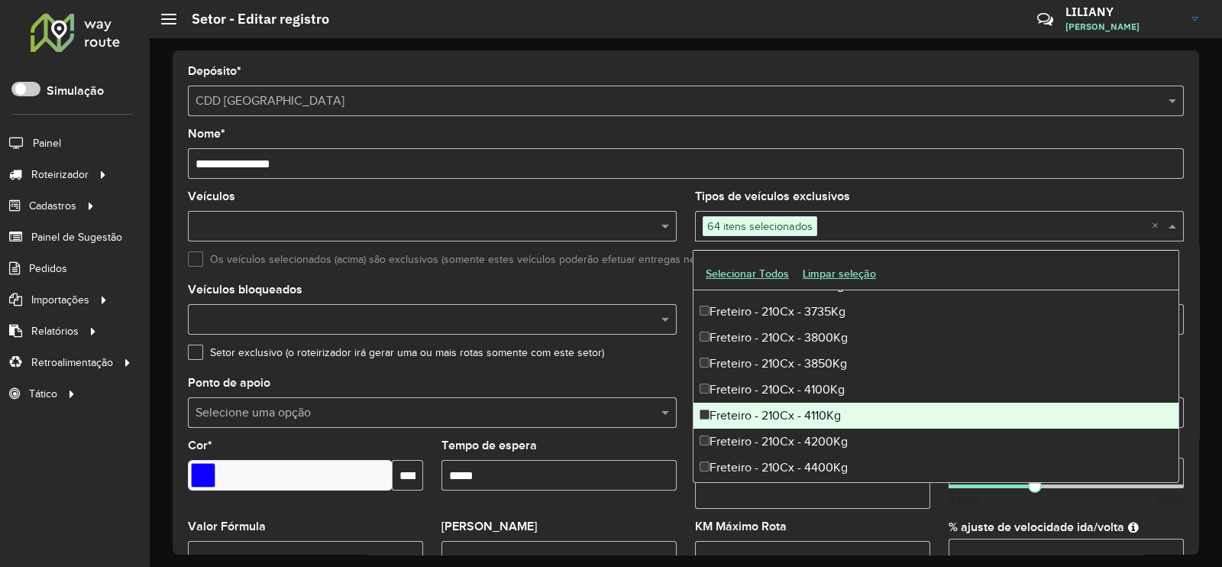
scroll to position [3436, 0]
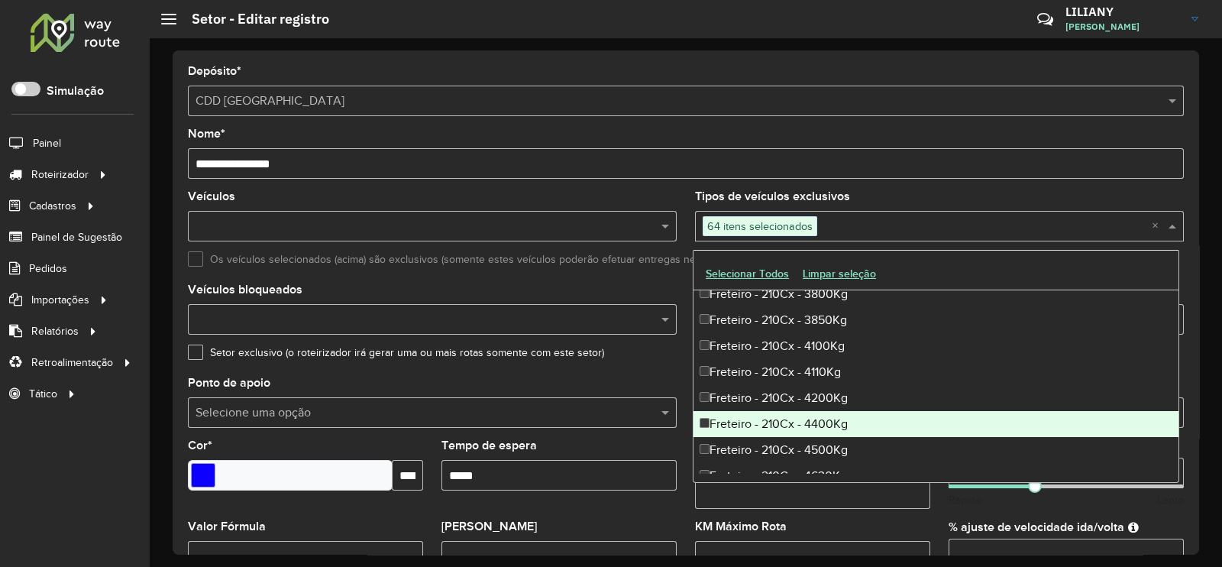
click at [780, 411] on div "Freteiro - 210Cx - 4400Kg" at bounding box center [935, 424] width 485 height 26
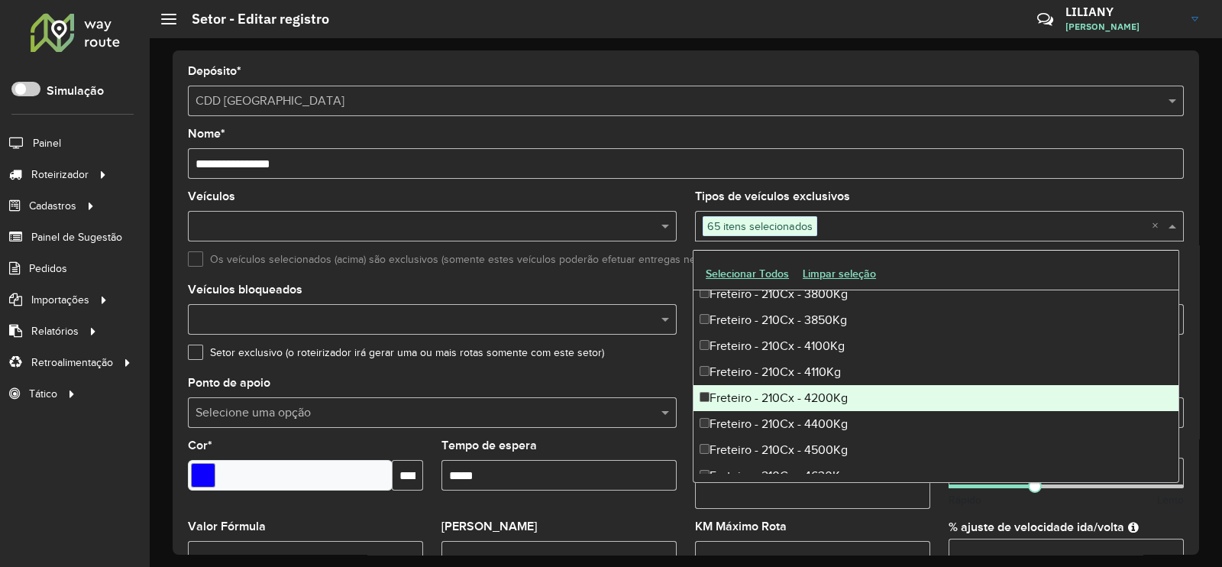
click at [773, 395] on div "Freteiro - 210Cx - 4200Kg" at bounding box center [935, 398] width 485 height 26
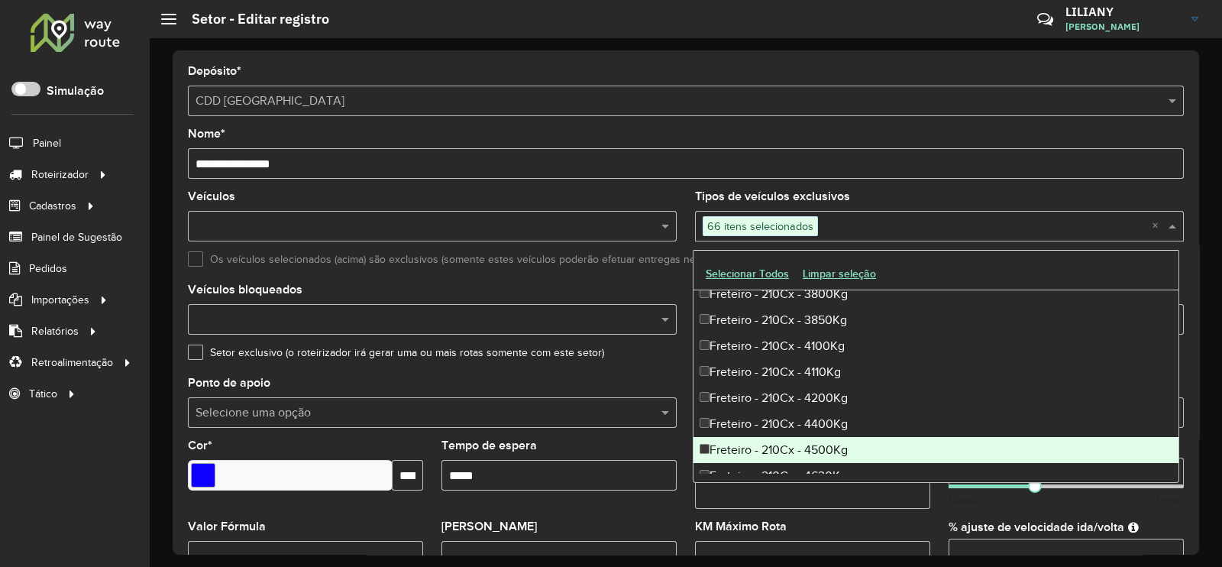
click at [790, 437] on div "Freteiro - 210Cx - 4500Kg" at bounding box center [935, 450] width 485 height 26
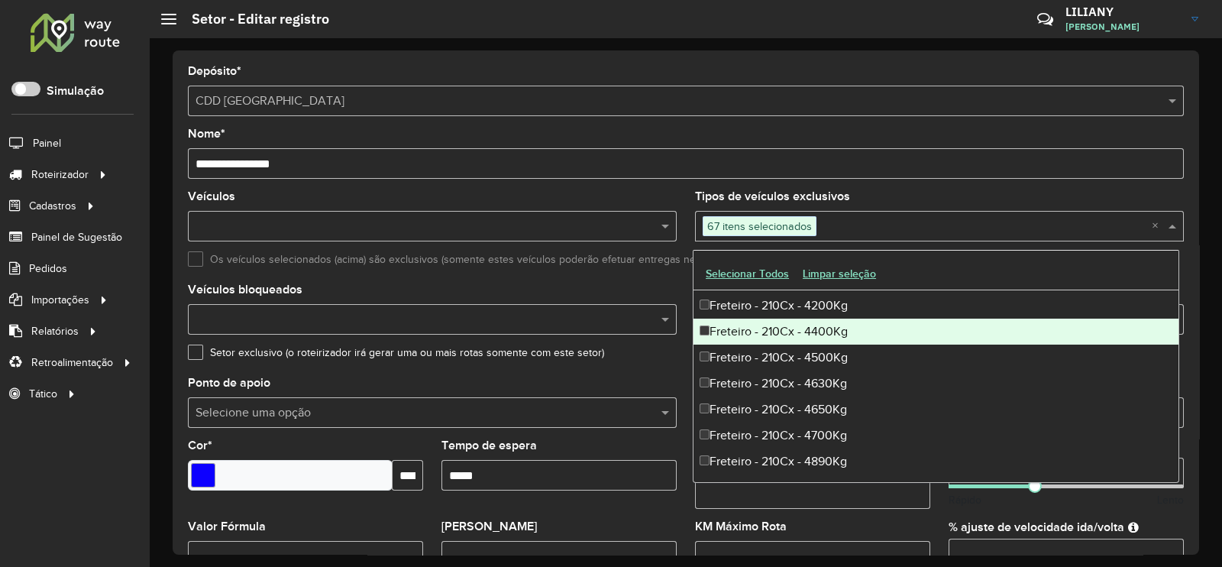
scroll to position [3532, 0]
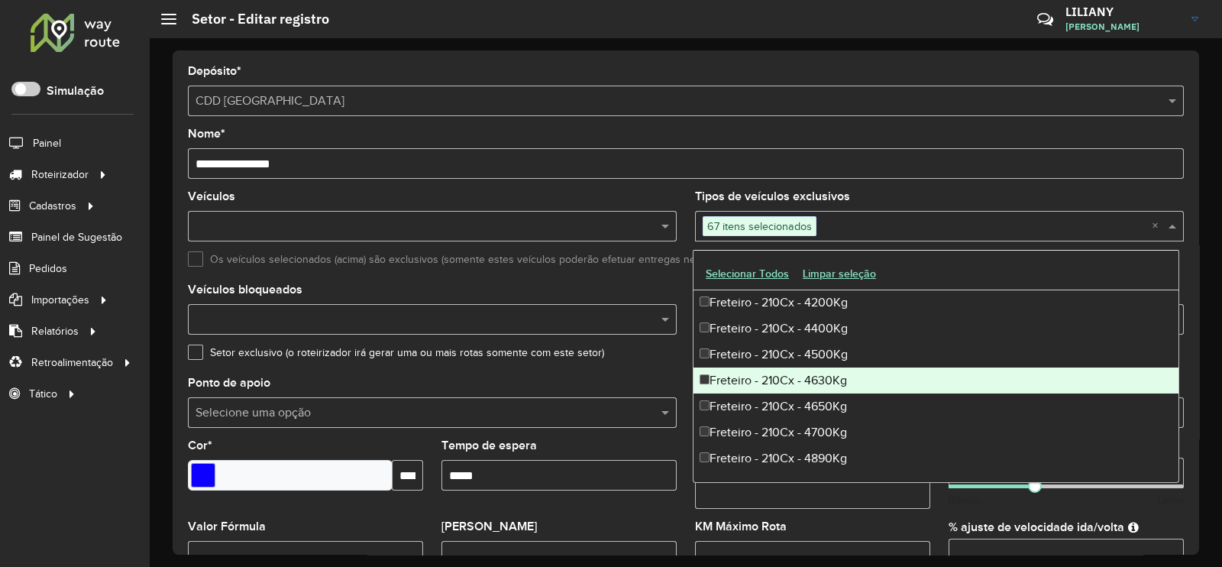
click at [787, 380] on div "Freteiro - 210Cx - 4630Kg" at bounding box center [935, 380] width 485 height 26
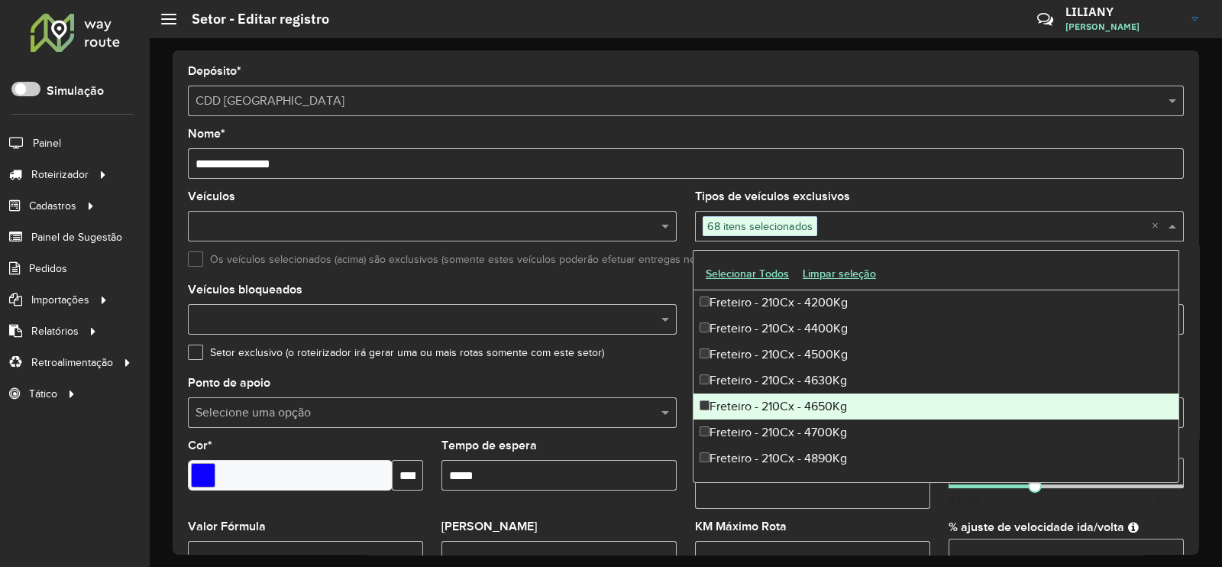
click at [787, 398] on div "Freteiro - 210Cx - 4650Kg" at bounding box center [935, 406] width 485 height 26
click at [783, 426] on div "Freteiro - 210Cx - 4700Kg" at bounding box center [935, 432] width 485 height 26
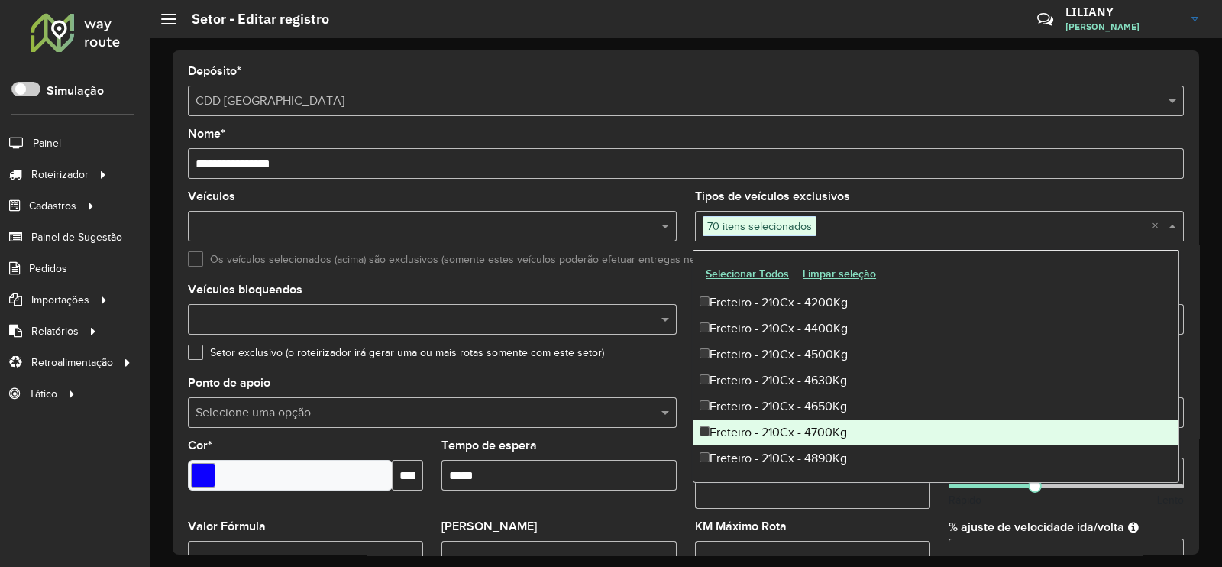
click at [783, 441] on div "Freteiro - 210Cx - 4700Kg" at bounding box center [935, 432] width 485 height 26
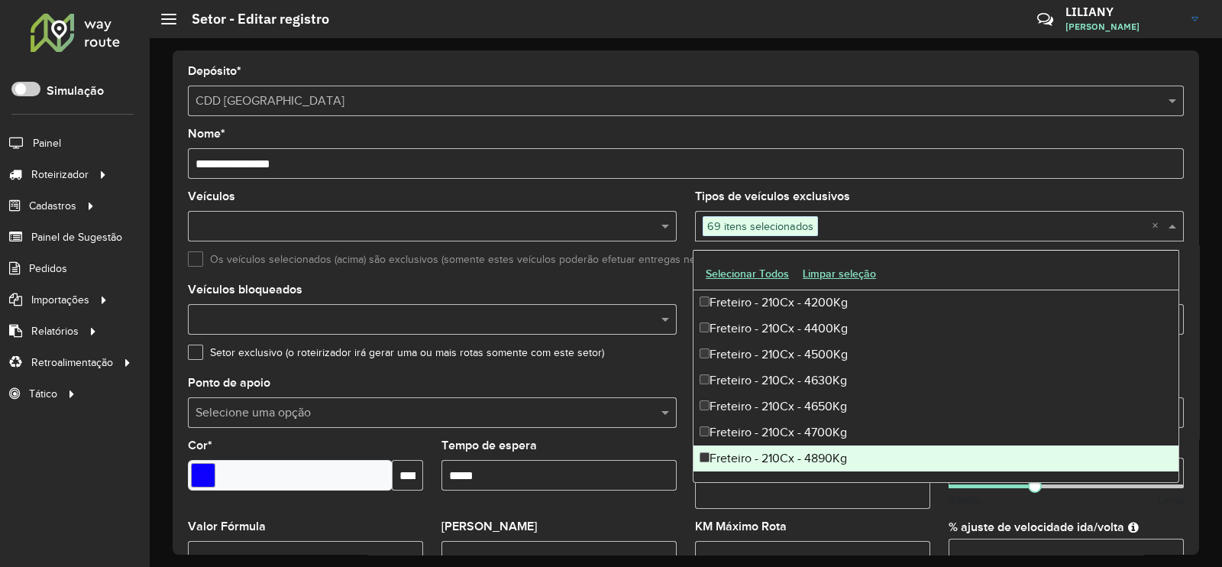
click at [780, 445] on div "Freteiro - 210Cx - 4890Kg" at bounding box center [935, 458] width 485 height 26
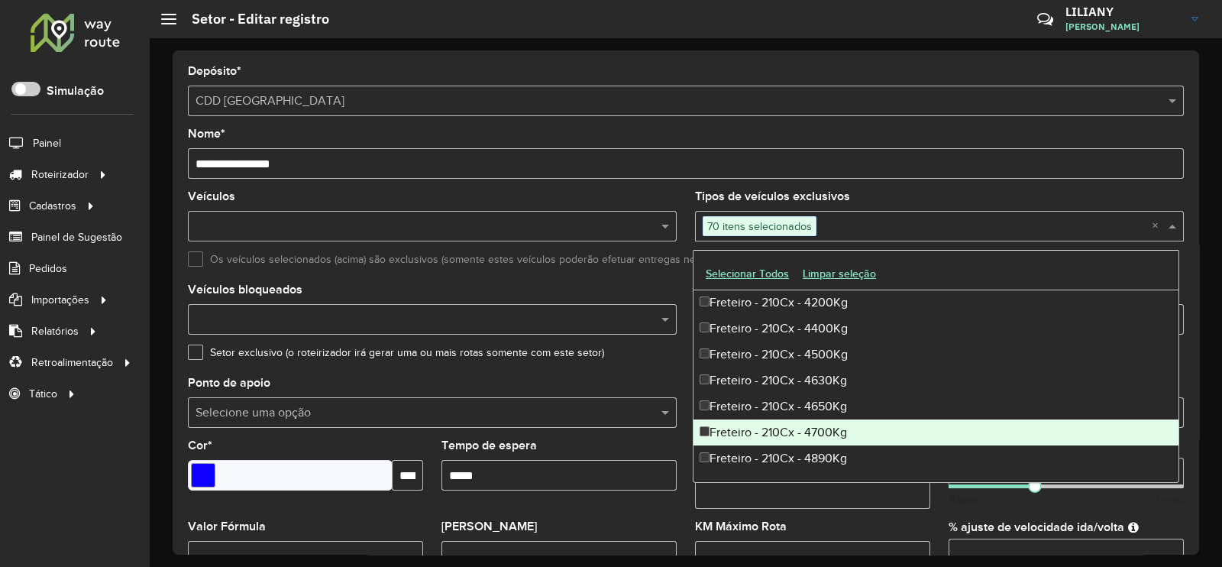
click at [766, 433] on div "Freteiro - 210Cx - 4700Kg" at bounding box center [935, 432] width 485 height 26
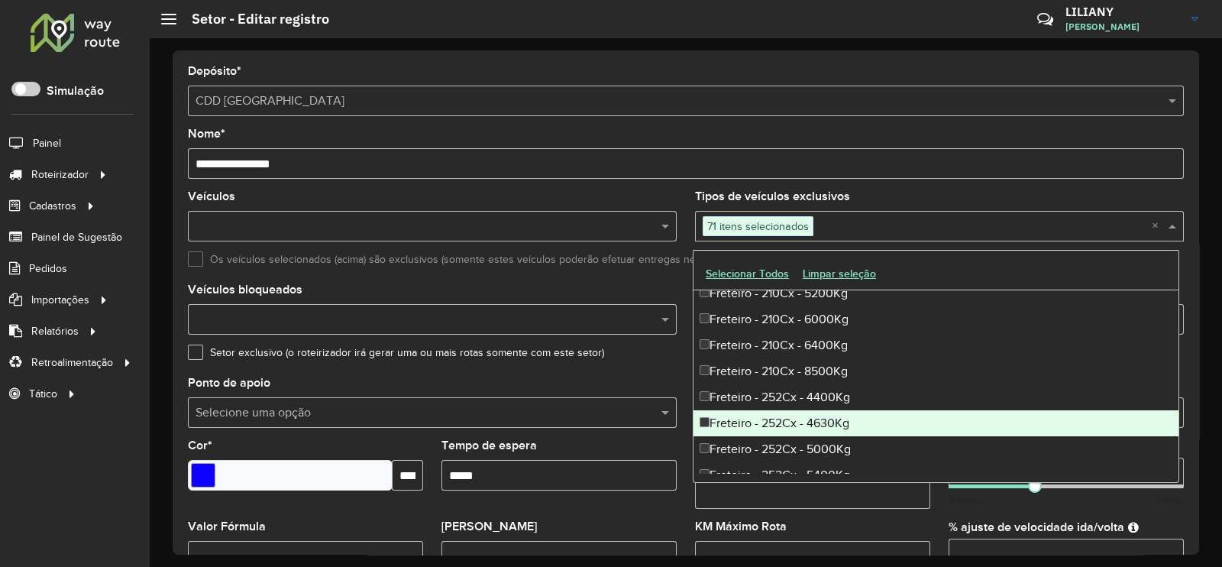
scroll to position [3627, 0]
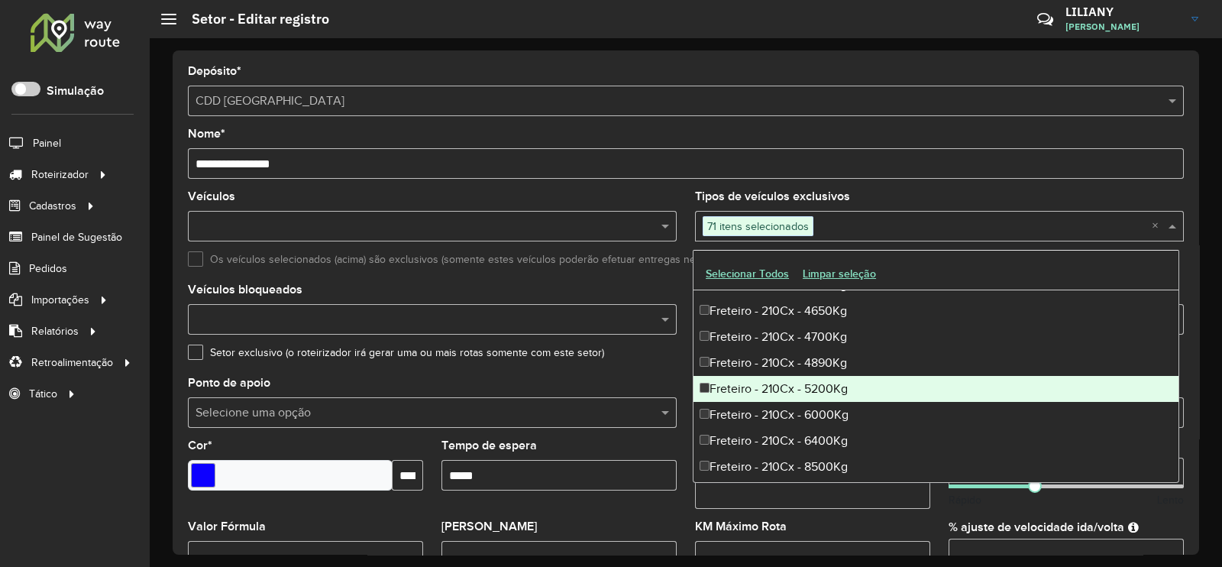
click at [761, 398] on div "Freteiro - 210Cx - 5200Kg" at bounding box center [935, 389] width 485 height 26
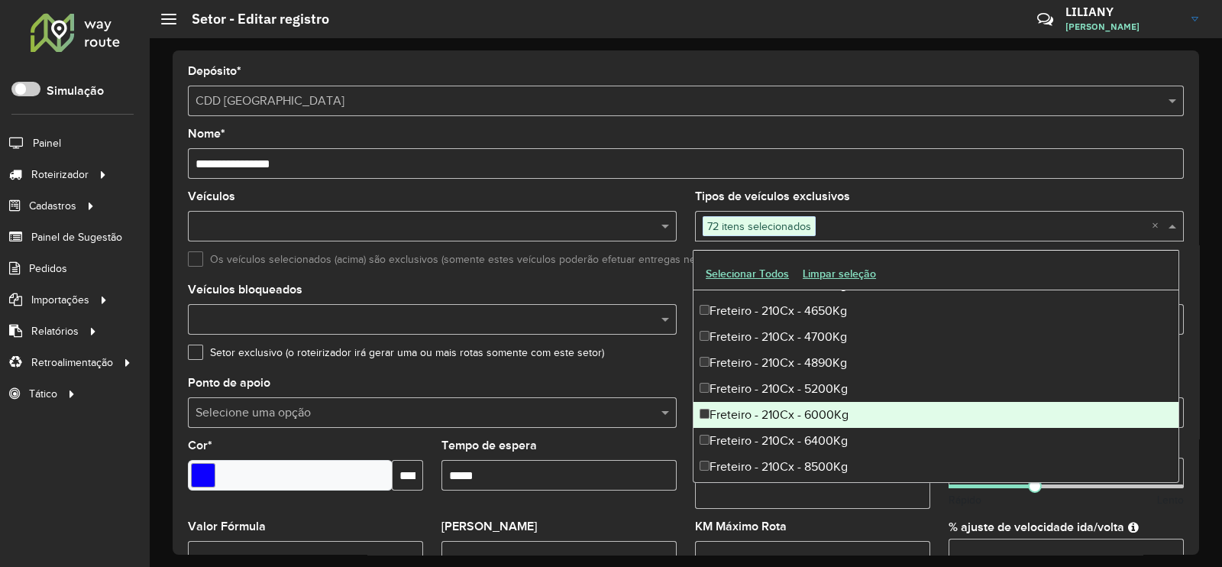
click at [760, 409] on div "Freteiro - 210Cx - 6000Kg" at bounding box center [935, 415] width 485 height 26
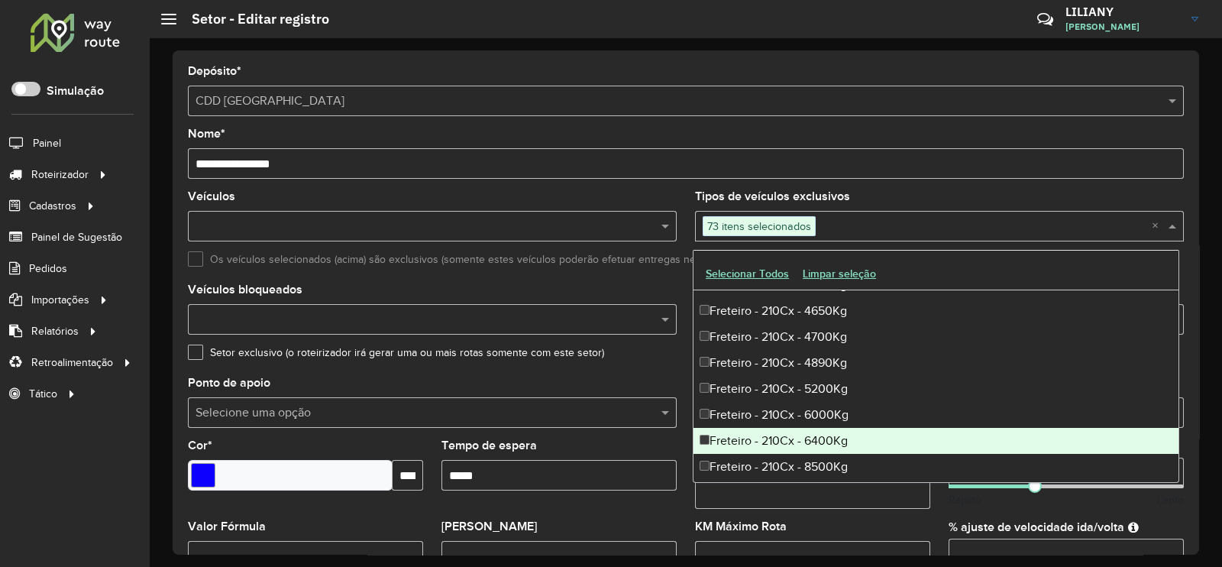
click at [757, 434] on div "Freteiro - 210Cx - 6400Kg" at bounding box center [935, 441] width 485 height 26
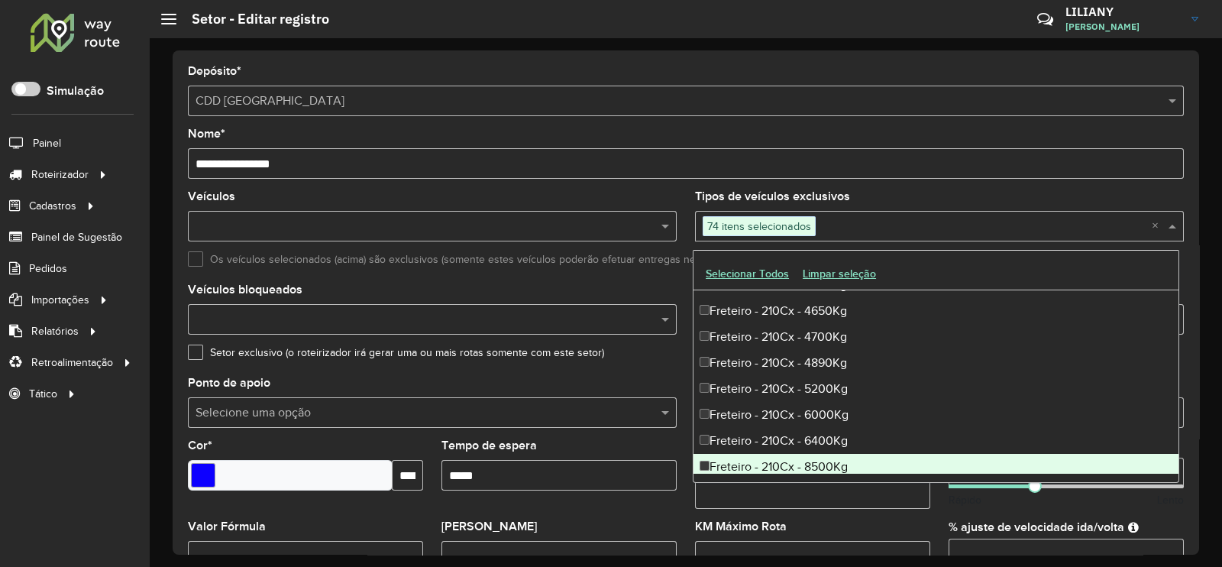
click at [760, 458] on div "Freteiro - 210Cx - 8500Kg" at bounding box center [935, 467] width 485 height 26
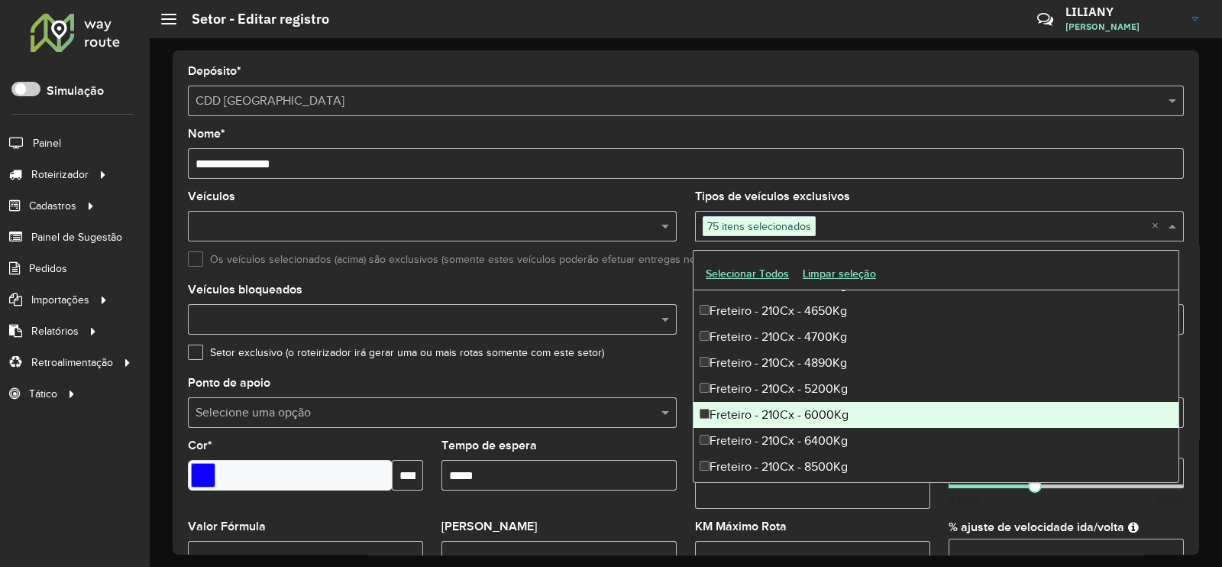
scroll to position [3723, 0]
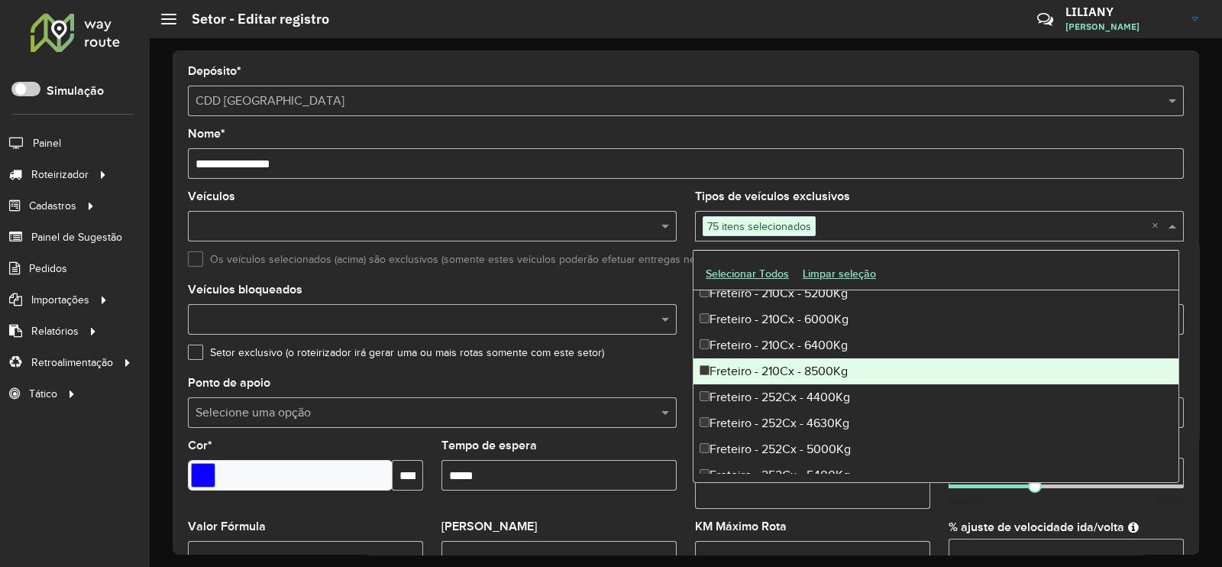
click at [741, 375] on div "Freteiro - 210Cx - 8500Kg" at bounding box center [935, 371] width 485 height 26
click at [733, 372] on div "Freteiro - 210Cx - 8500Kg" at bounding box center [935, 371] width 485 height 26
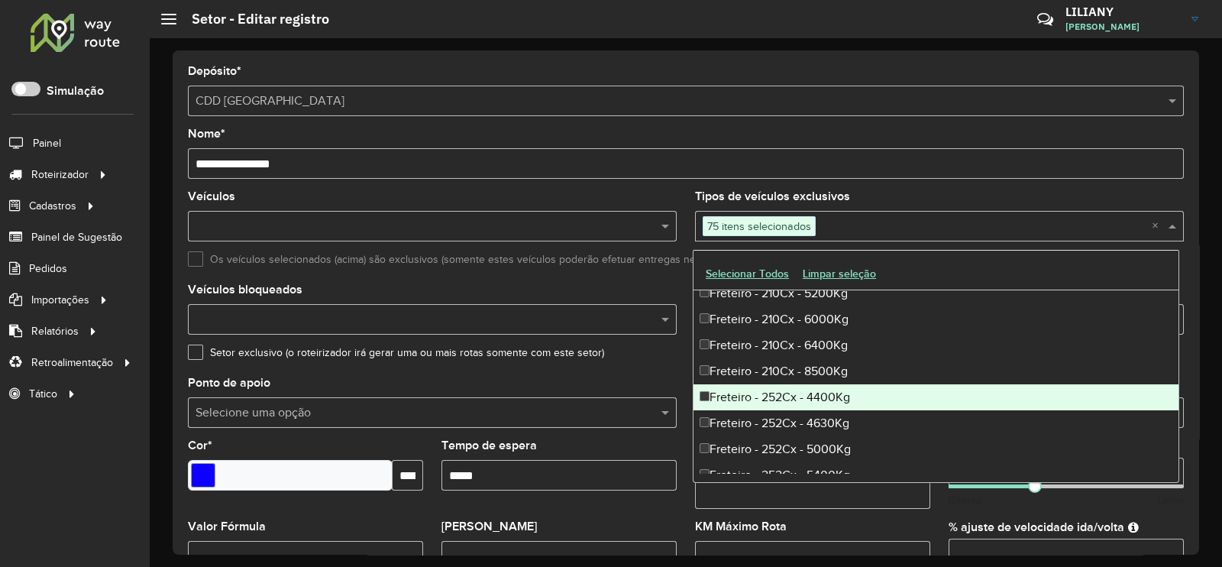
click at [728, 401] on div "Freteiro - 252Cx - 4400Kg" at bounding box center [935, 397] width 485 height 26
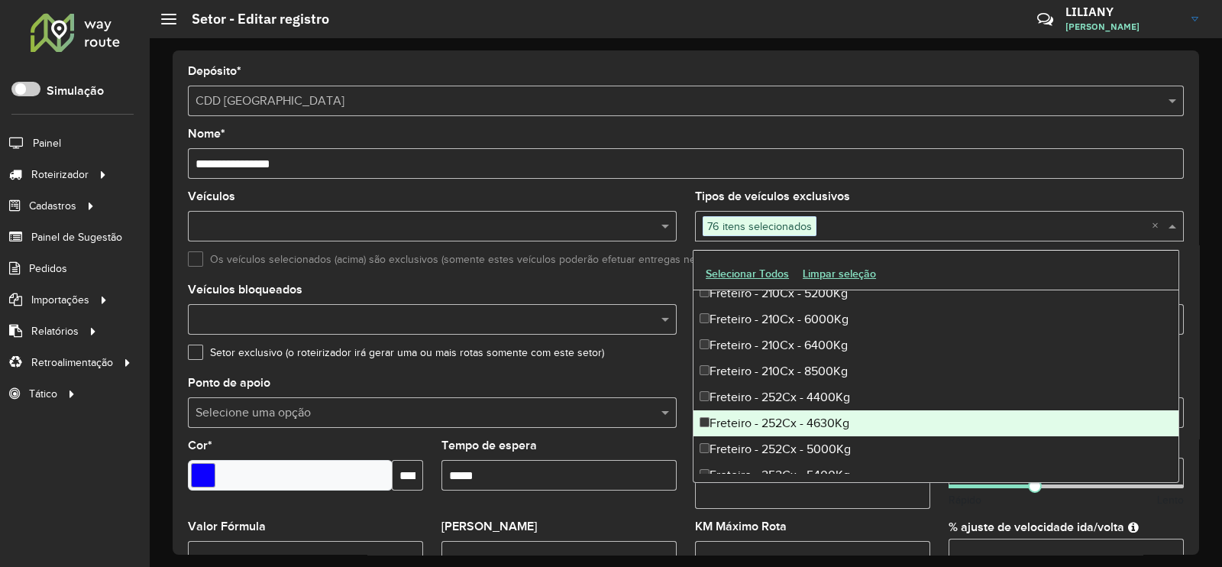
click at [738, 422] on div "Freteiro - 252Cx - 4630Kg" at bounding box center [935, 423] width 485 height 26
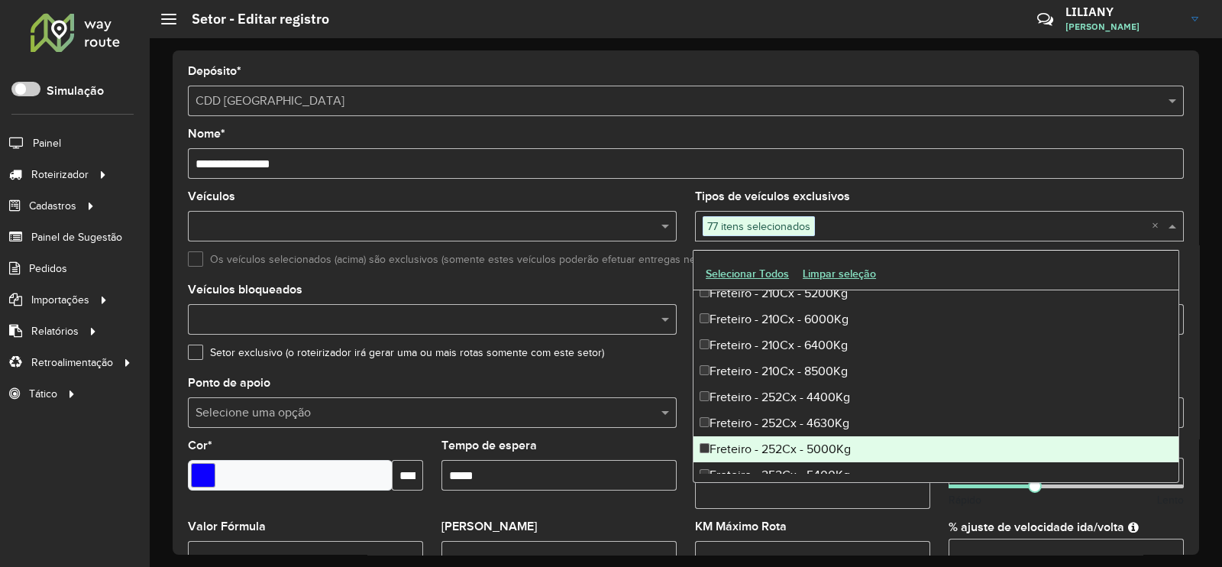
click at [738, 444] on div "Freteiro - 252Cx - 5000Kg" at bounding box center [935, 449] width 485 height 26
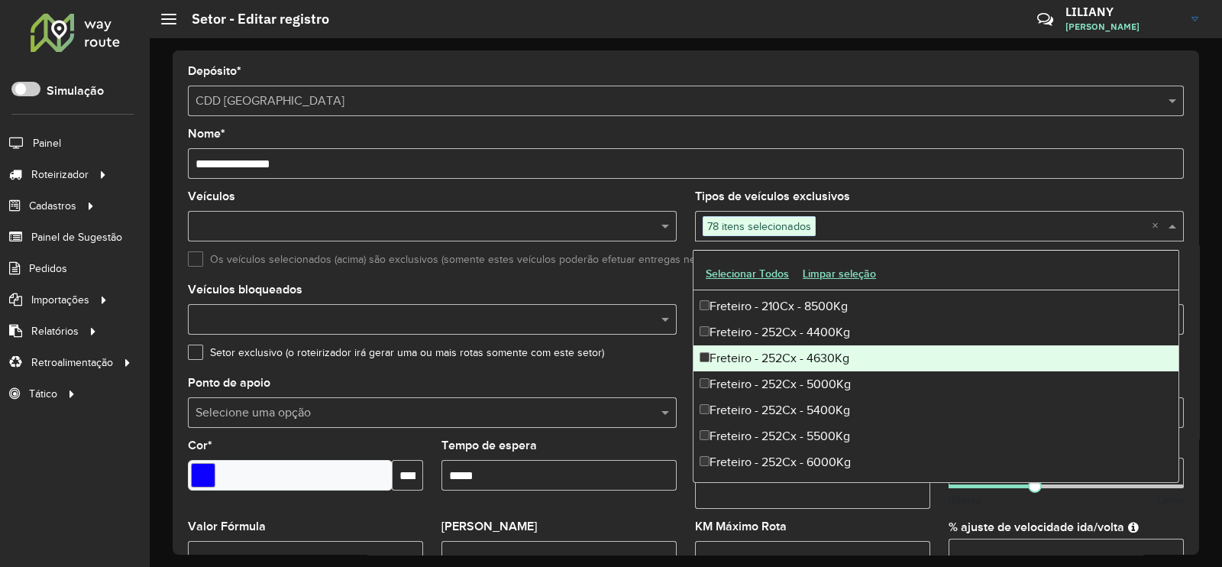
scroll to position [3818, 0]
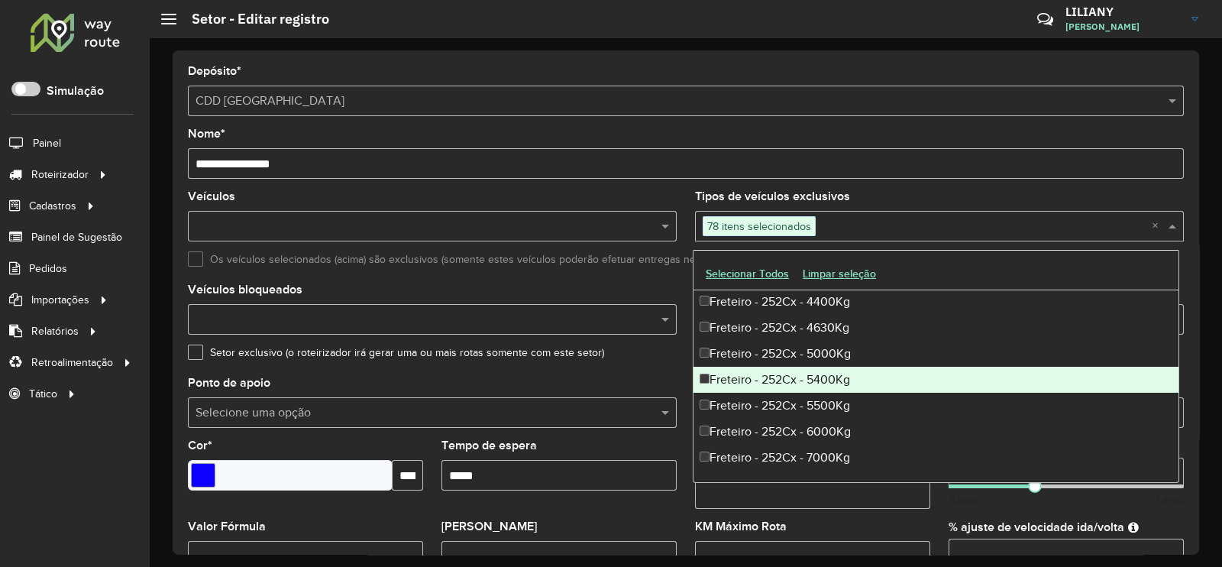
click at [751, 378] on div "Freteiro - 252Cx - 5400Kg" at bounding box center [935, 380] width 485 height 26
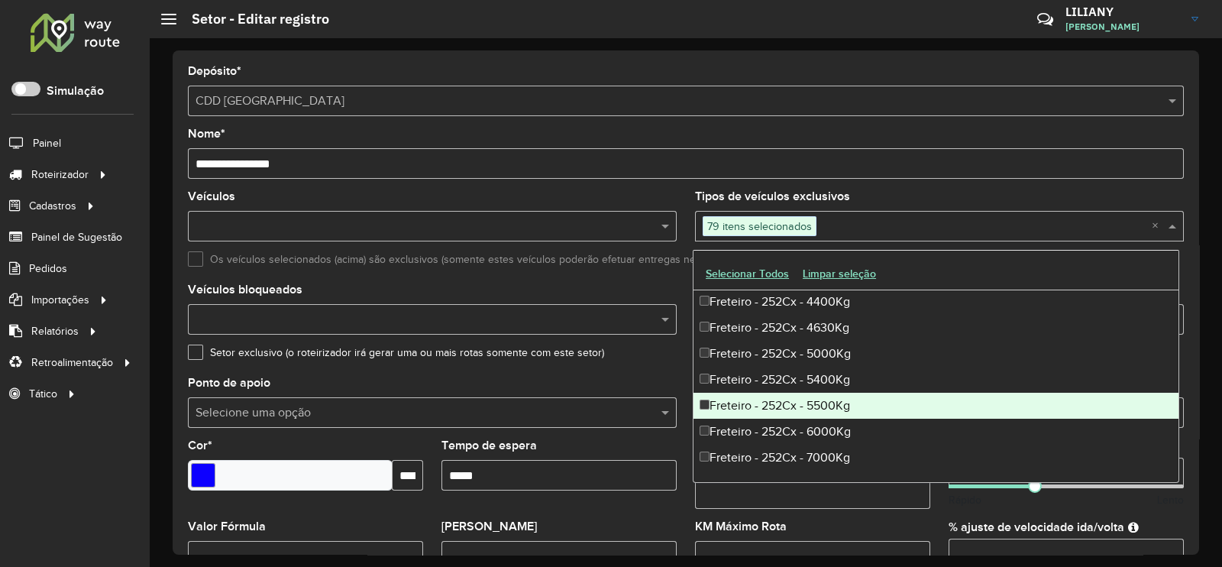
click at [745, 402] on div "Freteiro - 252Cx - 5500Kg" at bounding box center [935, 405] width 485 height 26
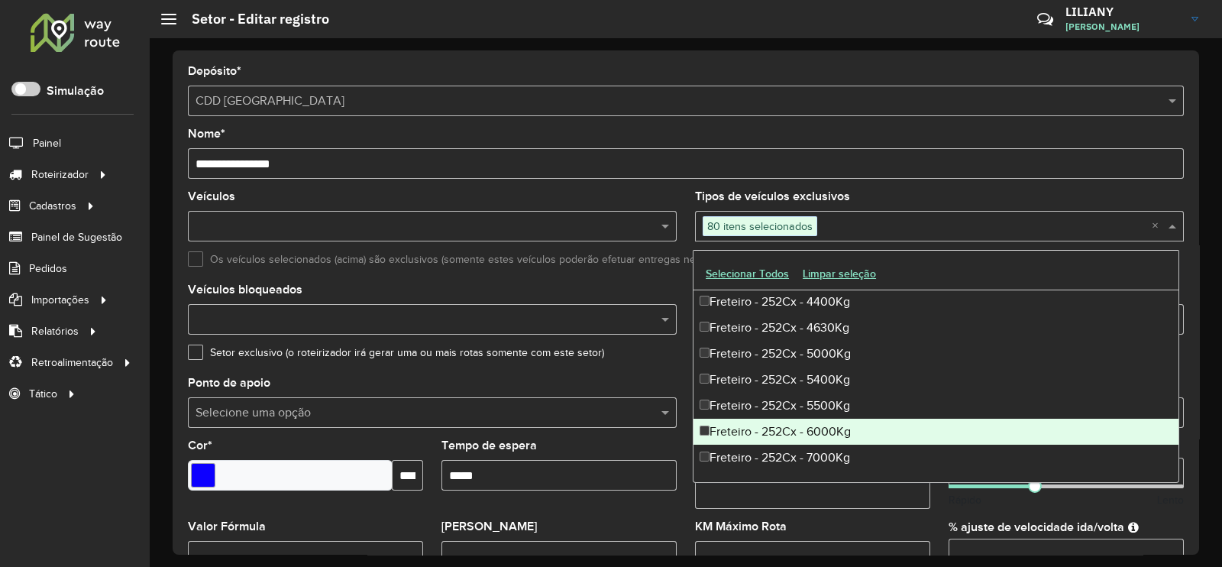
click at [750, 428] on div "Freteiro - 252Cx - 6000Kg" at bounding box center [935, 431] width 485 height 26
click at [751, 456] on div "Freteiro - 252Cx - 7000Kg" at bounding box center [935, 457] width 485 height 26
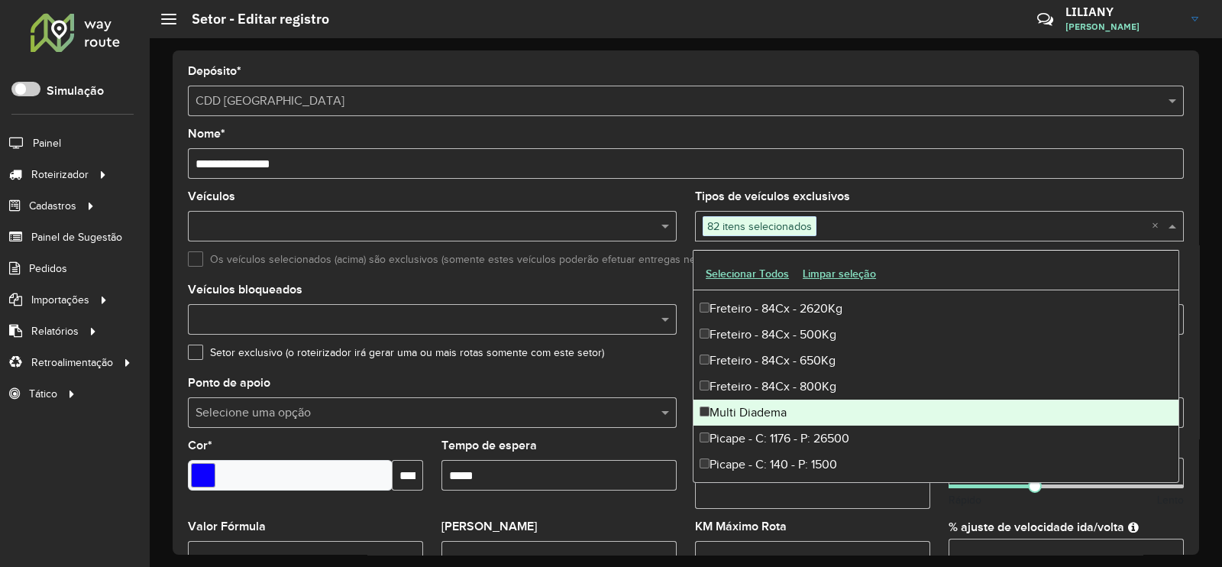
scroll to position [4867, 0]
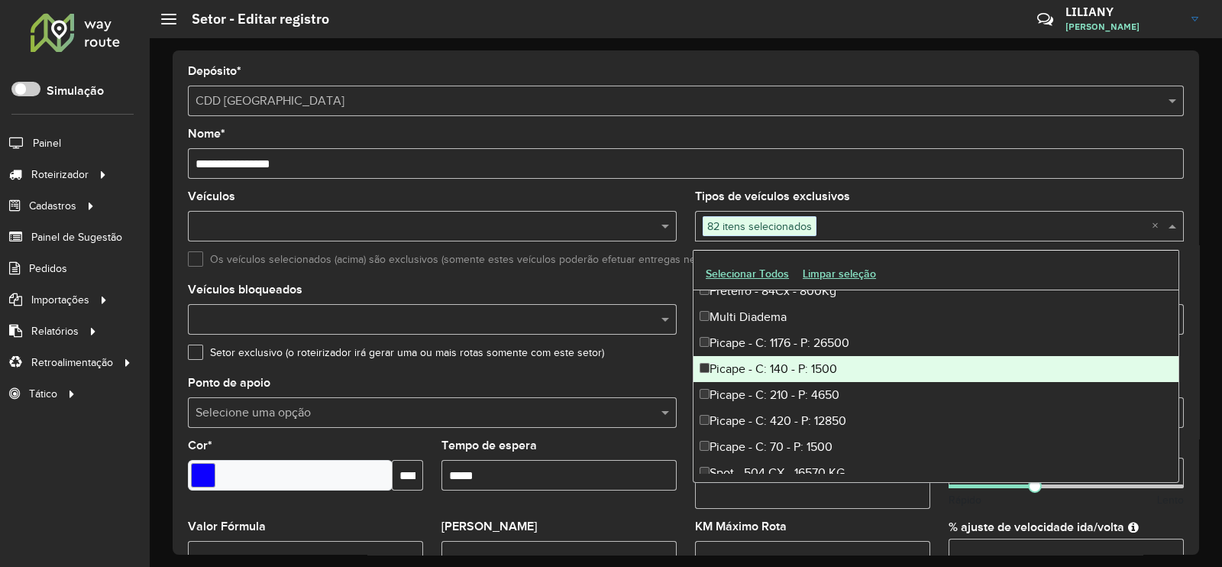
click at [784, 360] on div "Picape - C: 140 - P: 1500" at bounding box center [935, 369] width 485 height 26
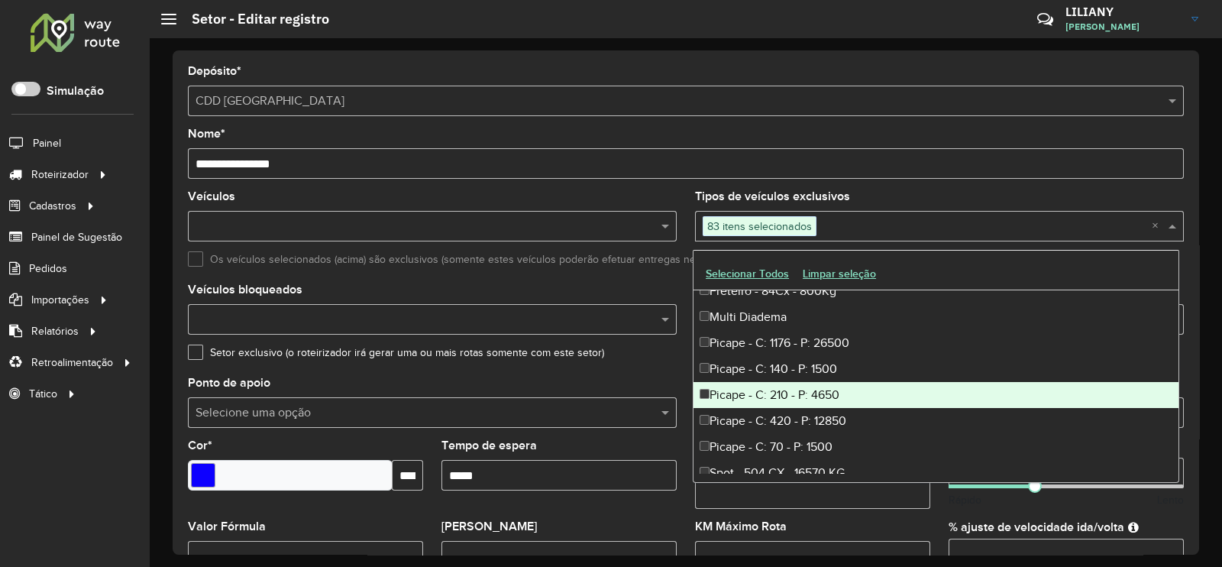
click at [790, 388] on div "Picape - C: 210 - P: 4650" at bounding box center [935, 395] width 485 height 26
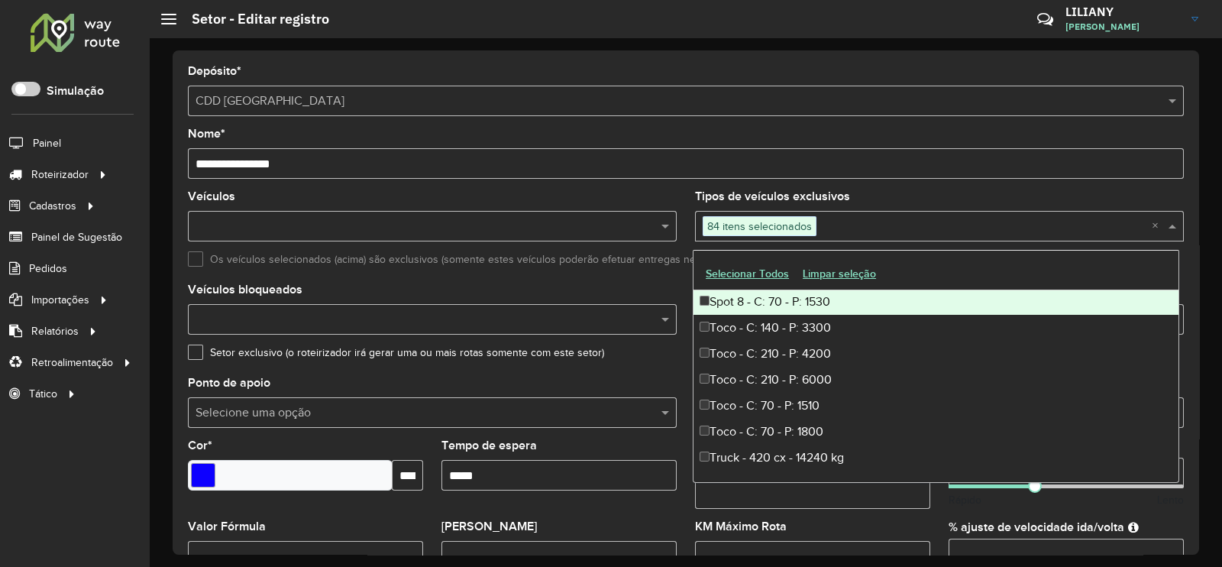
scroll to position [5154, 0]
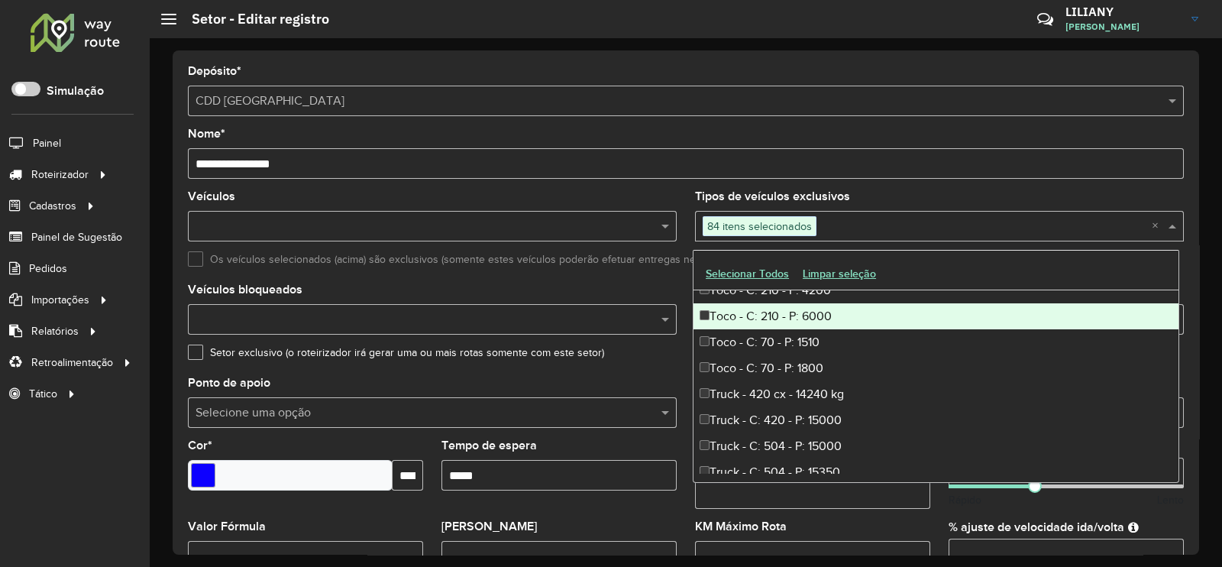
click at [788, 318] on div "Toco - C: 210 - P: 6000" at bounding box center [935, 316] width 485 height 26
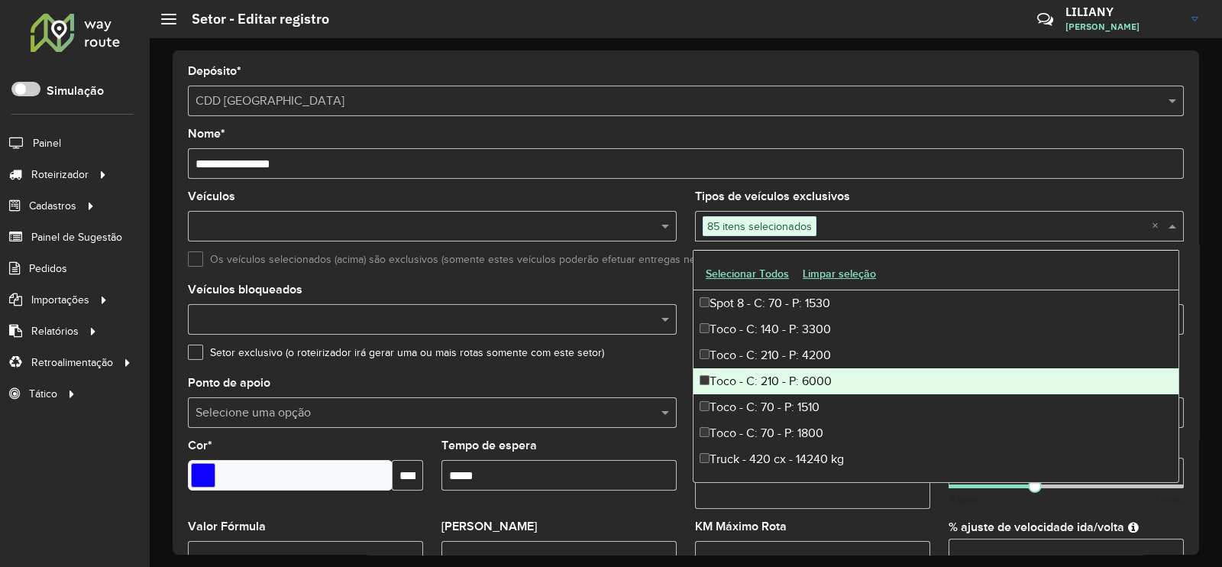
scroll to position [5058, 0]
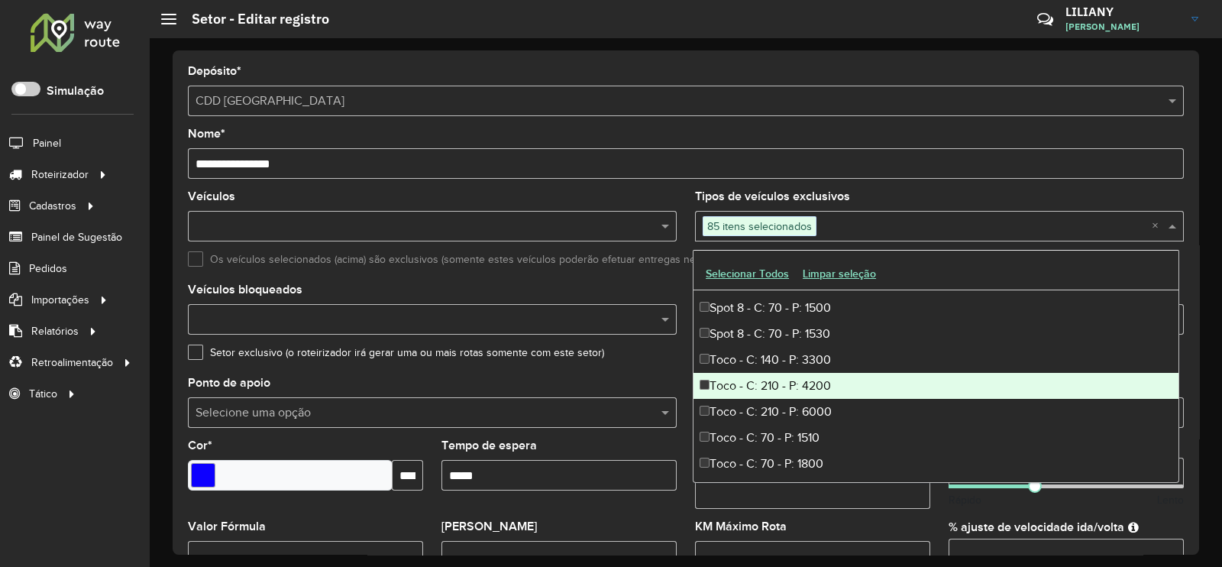
click at [783, 380] on div "Toco - C: 210 - P: 4200" at bounding box center [935, 386] width 485 height 26
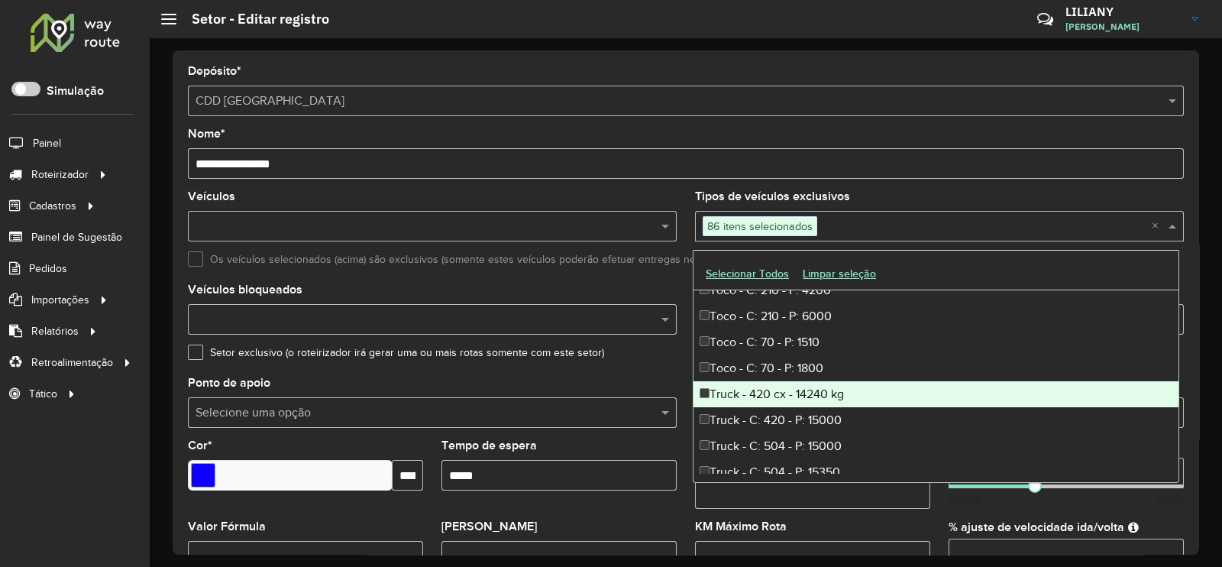
scroll to position [5164, 0]
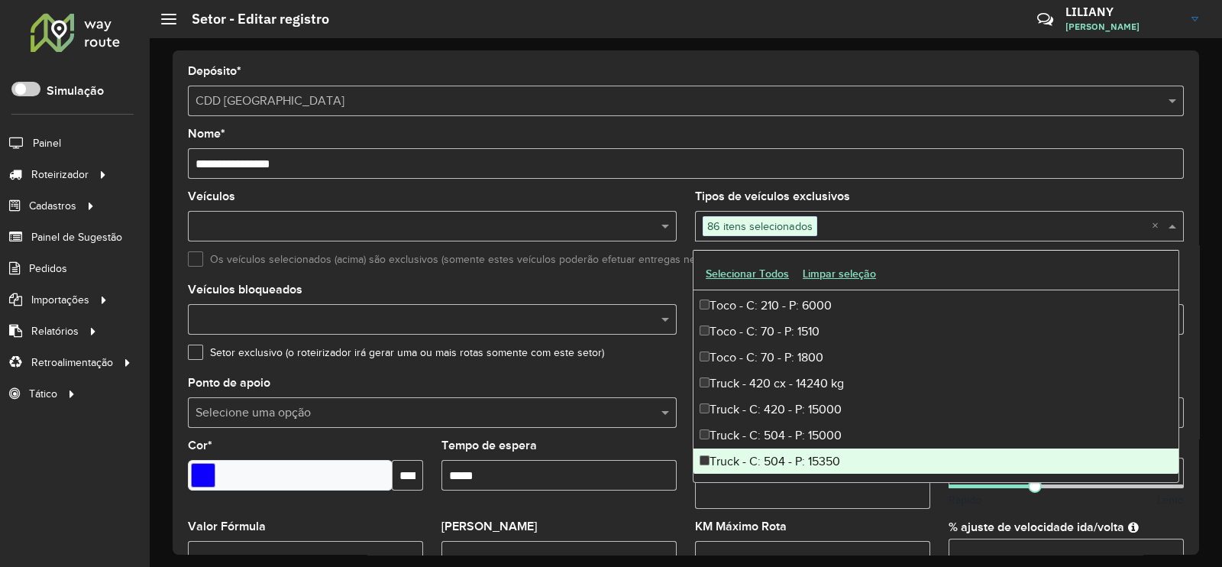
click at [842, 494] on formly-field "[PERSON_NAME] em [GEOGRAPHIC_DATA]" at bounding box center [813, 480] width 254 height 81
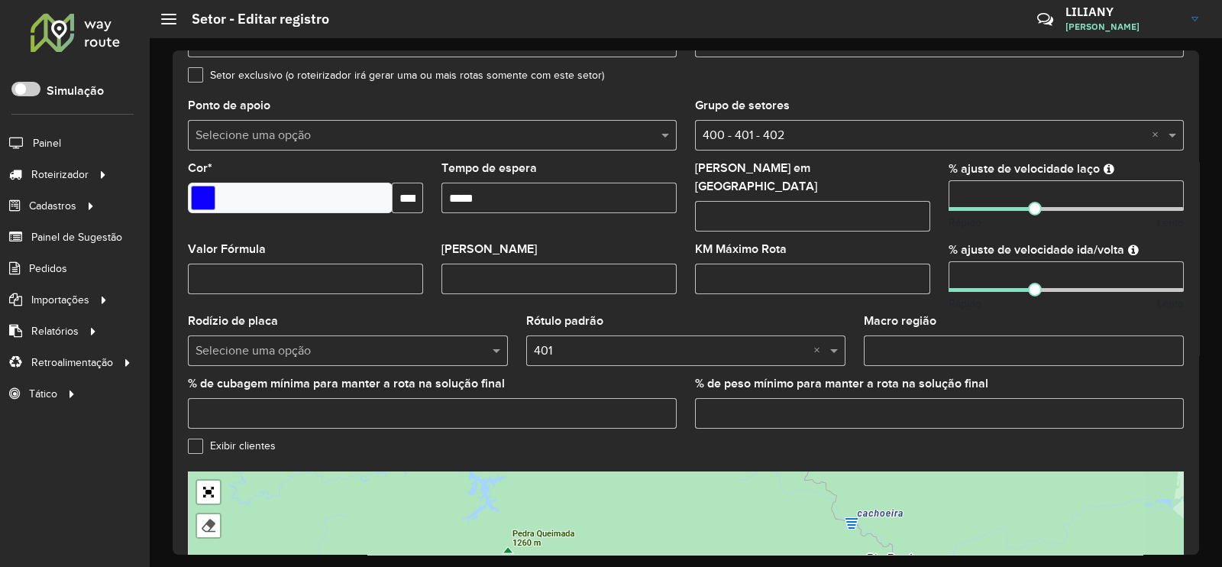
scroll to position [483, 0]
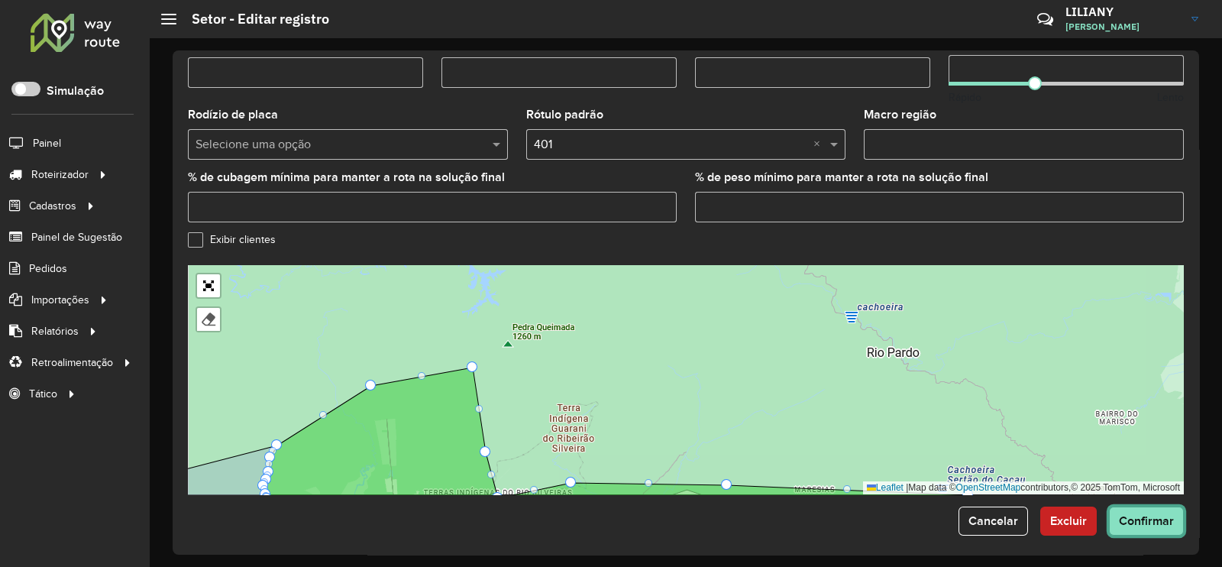
click at [1142, 514] on span "Confirmar" at bounding box center [1146, 520] width 55 height 13
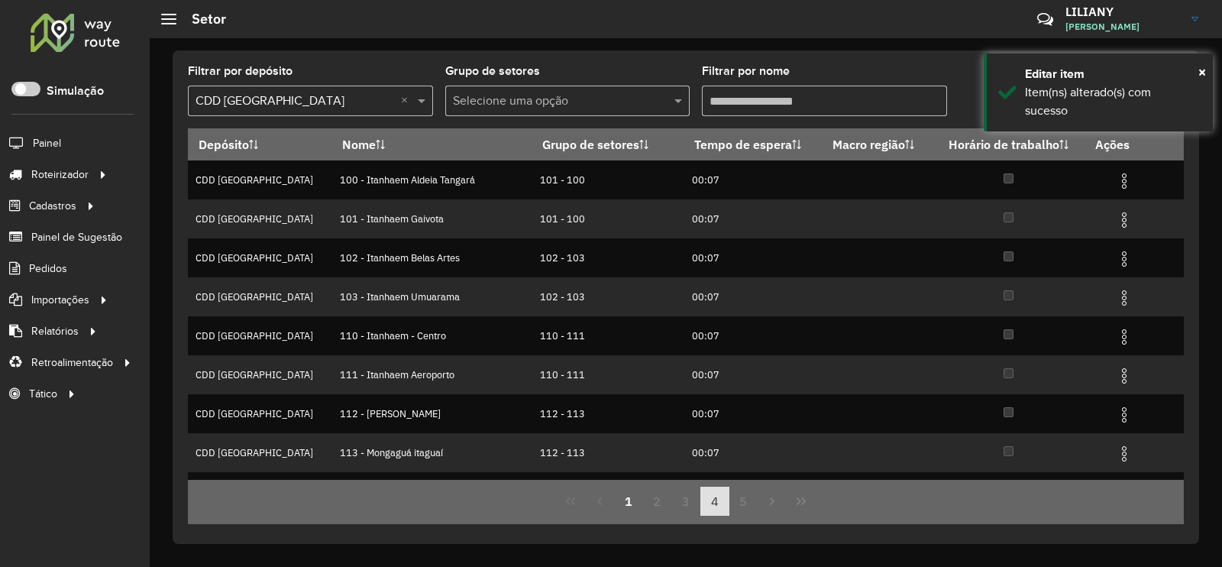
click at [705, 502] on button "4" at bounding box center [714, 500] width 29 height 29
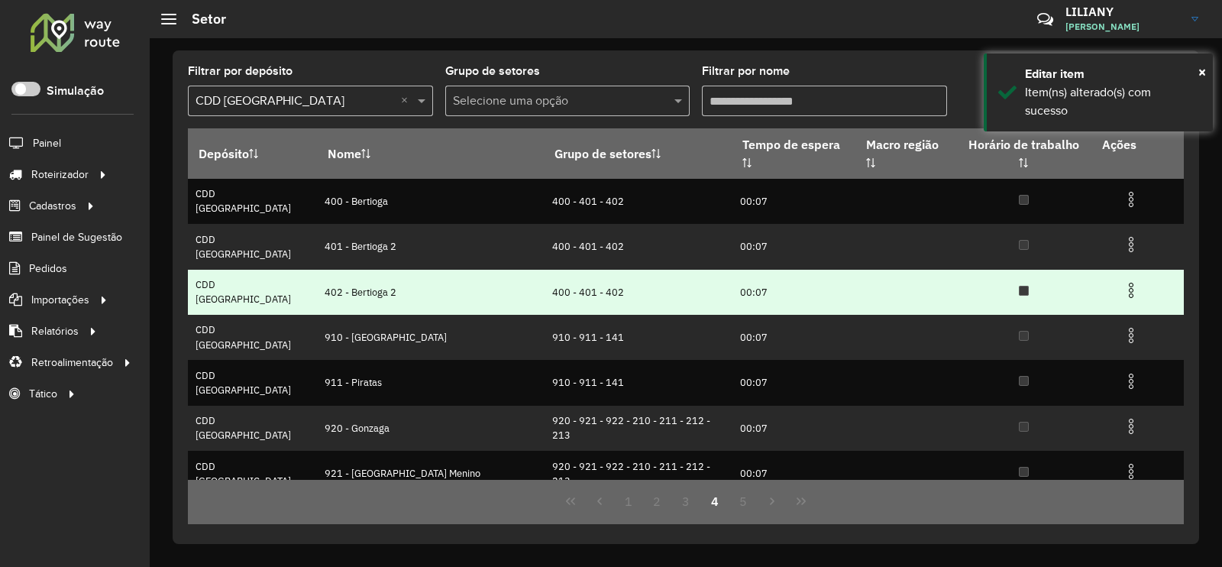
click at [1122, 281] on img at bounding box center [1131, 290] width 18 height 18
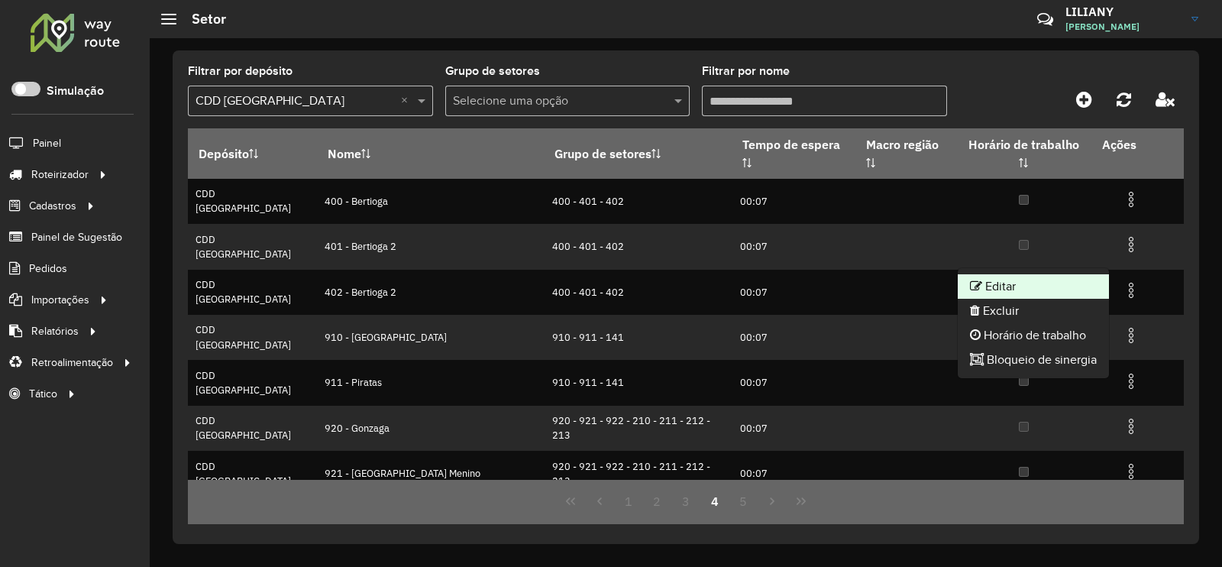
click at [1082, 286] on li "Editar" at bounding box center [1033, 286] width 151 height 24
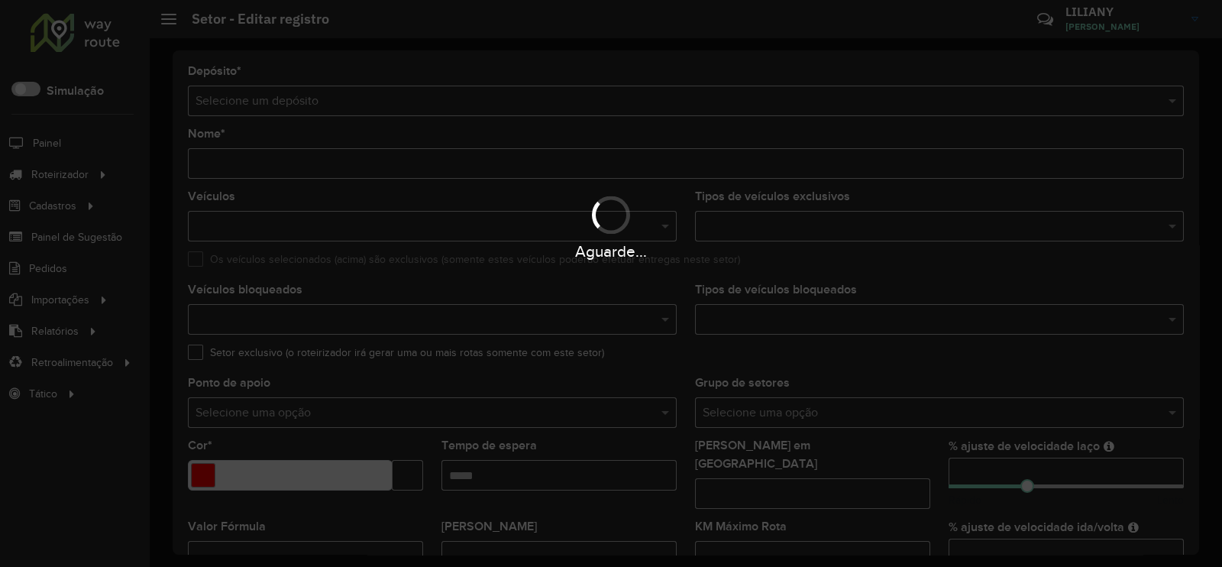
type input "**********"
type input "*******"
type input "*****"
type input "**"
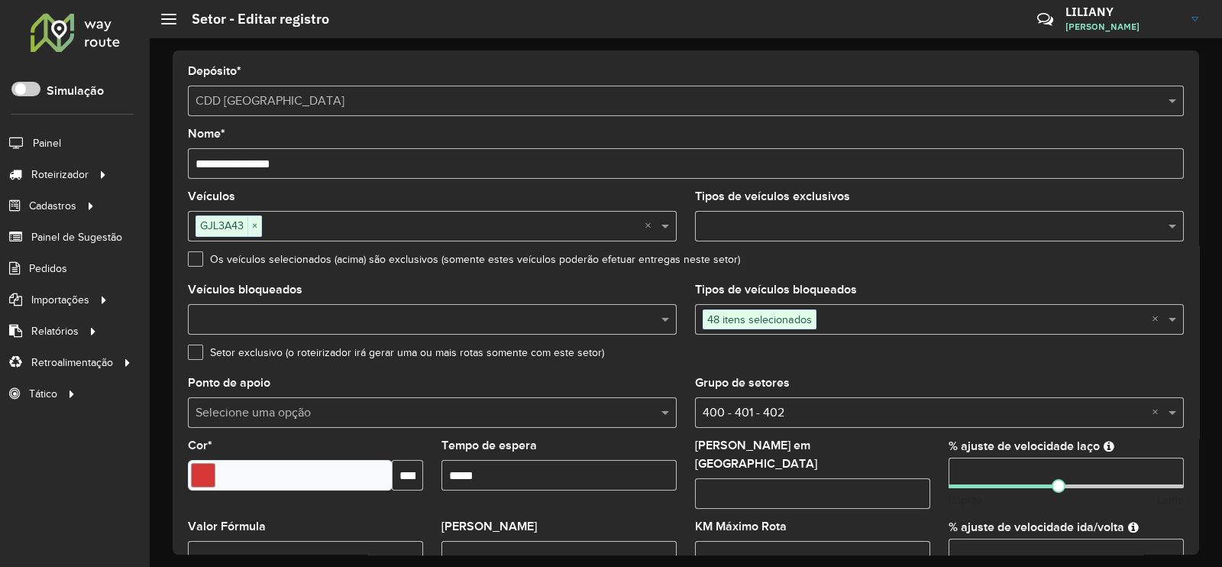
click at [807, 331] on div "48 itens selecionados" at bounding box center [923, 318] width 457 height 27
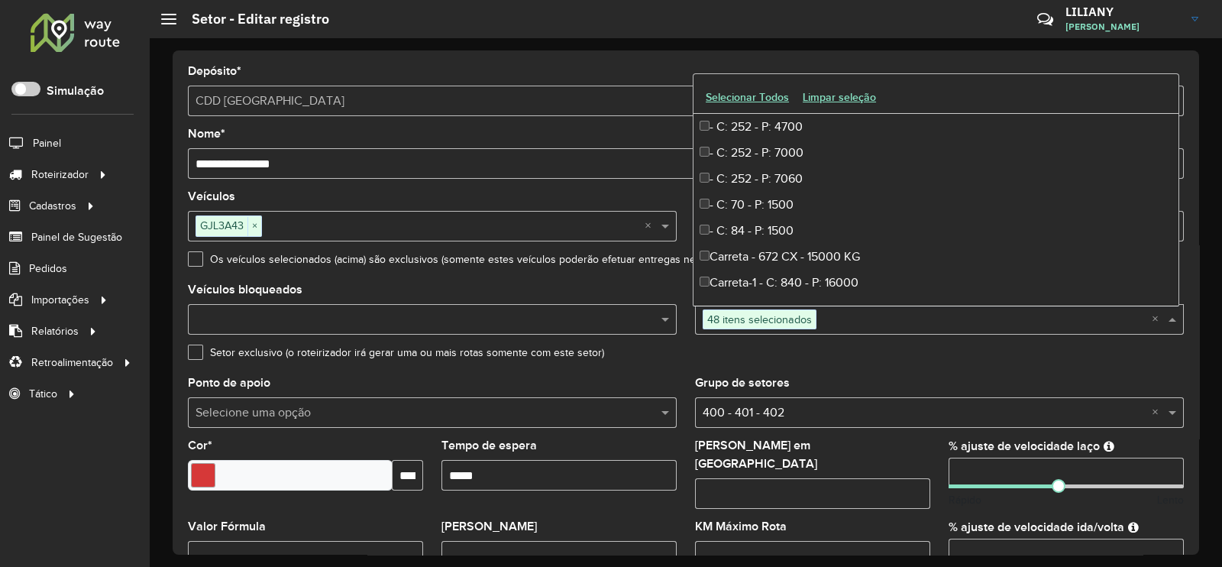
scroll to position [5164, 0]
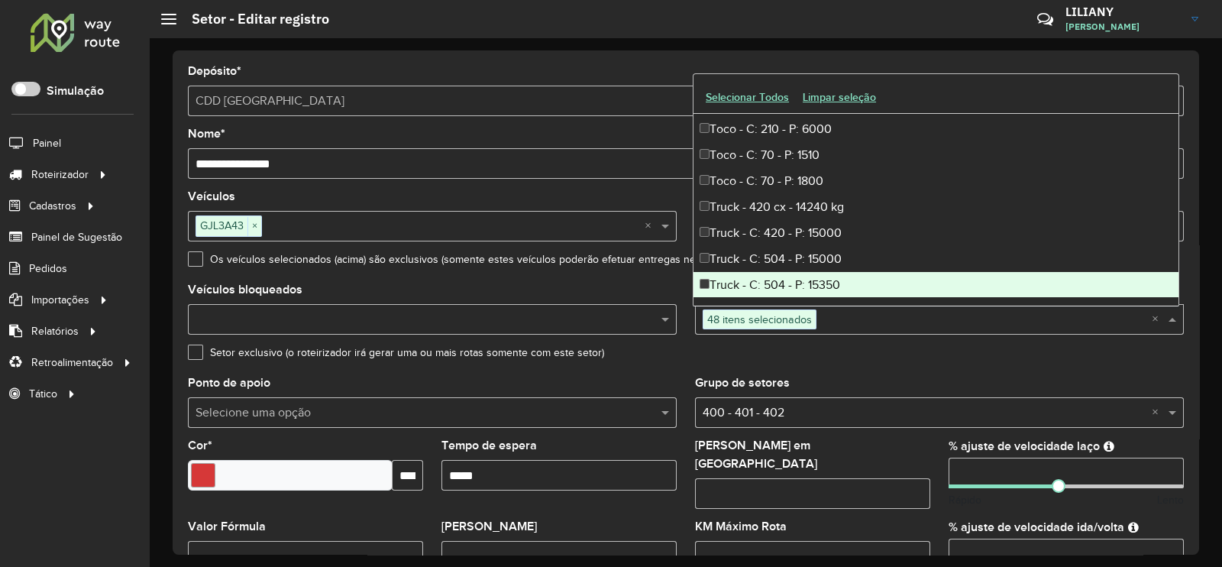
click at [811, 365] on div "Setor exclusivo (o roteirizador irá gerar uma ou mais rotas somente com este se…" at bounding box center [686, 356] width 996 height 18
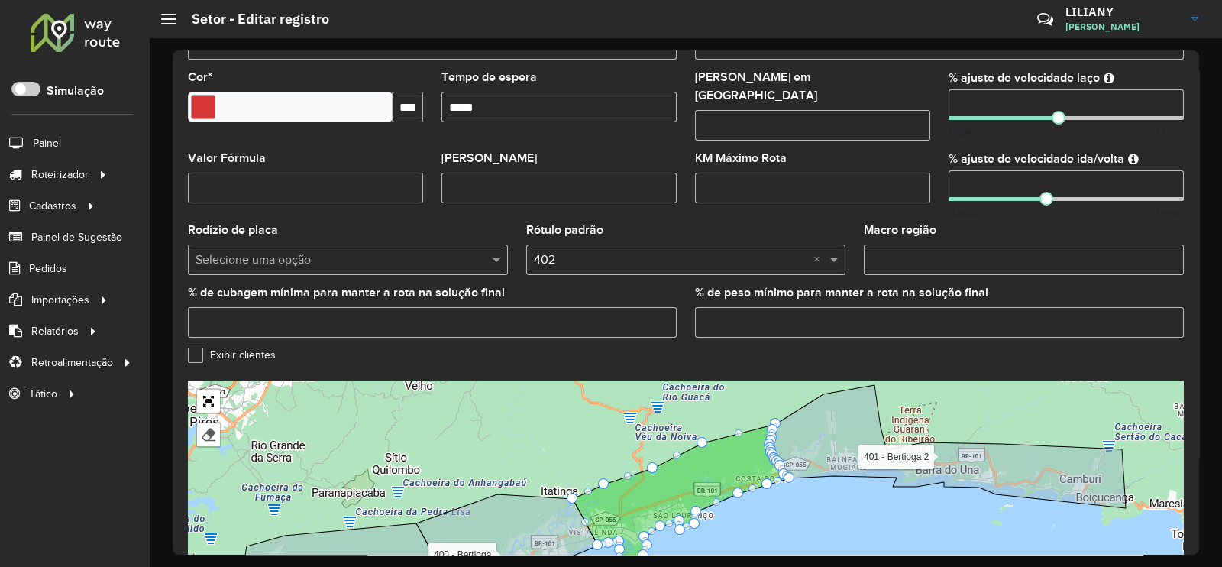
scroll to position [483, 0]
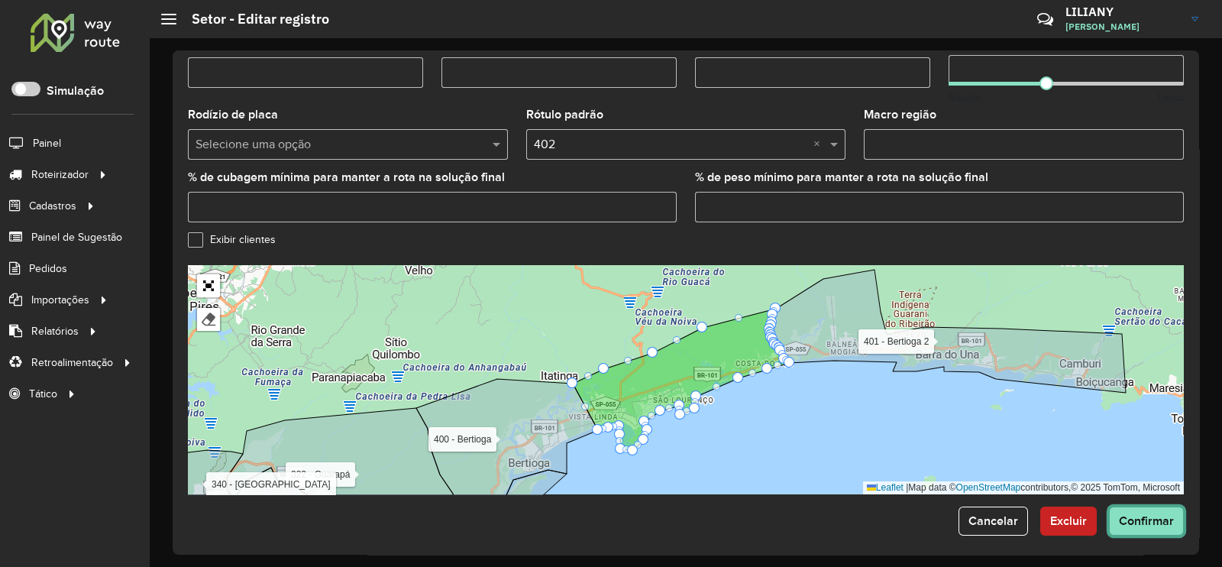
click at [1152, 518] on span "Confirmar" at bounding box center [1146, 520] width 55 height 13
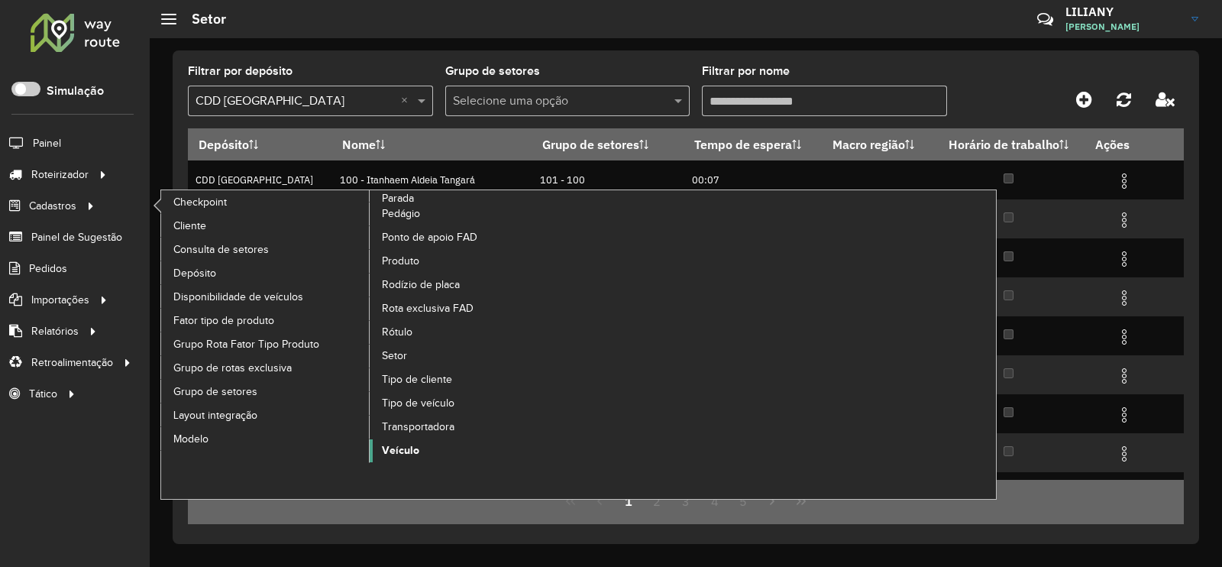
click at [406, 445] on span "Veículo" at bounding box center [400, 450] width 37 height 16
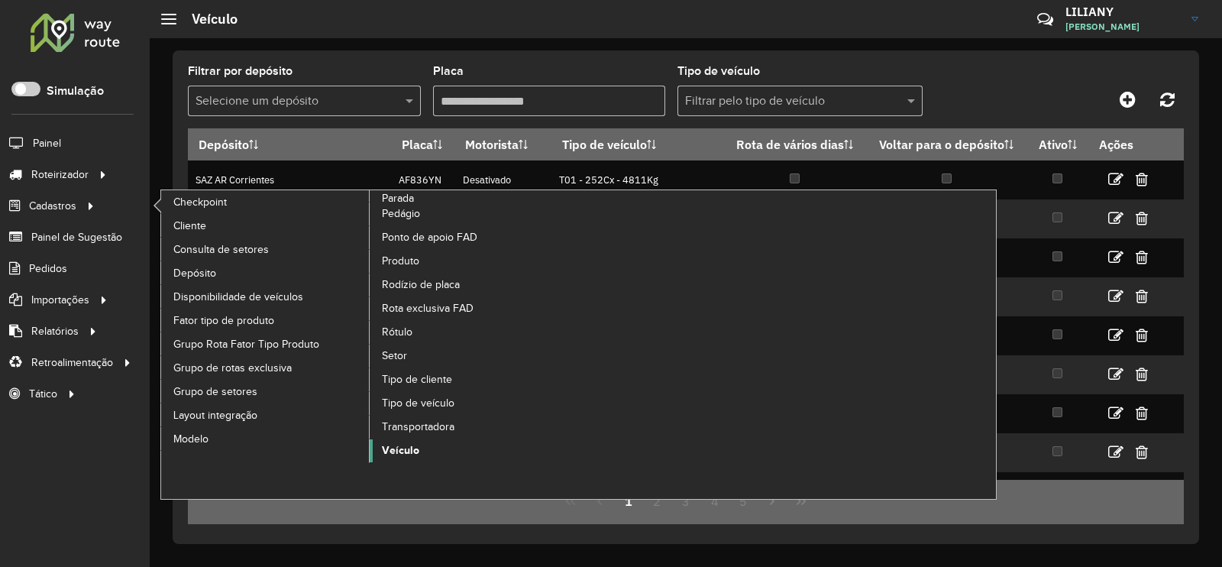
click at [399, 453] on span "Veículo" at bounding box center [400, 450] width 37 height 16
click at [401, 452] on span "Veículo" at bounding box center [400, 450] width 37 height 16
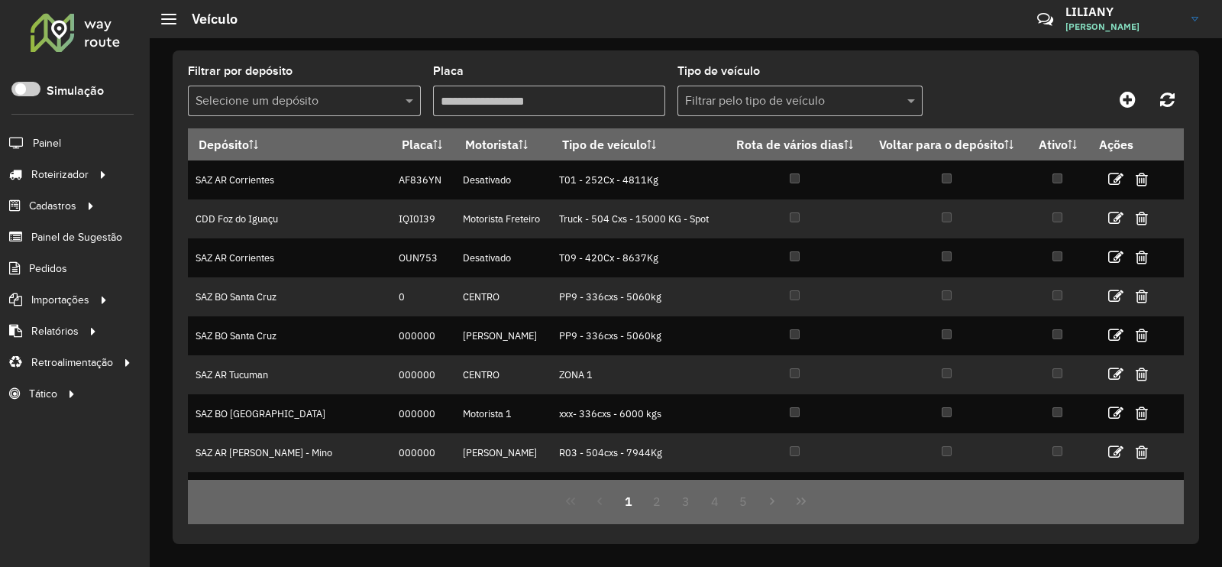
click at [278, 100] on input "text" at bounding box center [288, 101] width 187 height 18
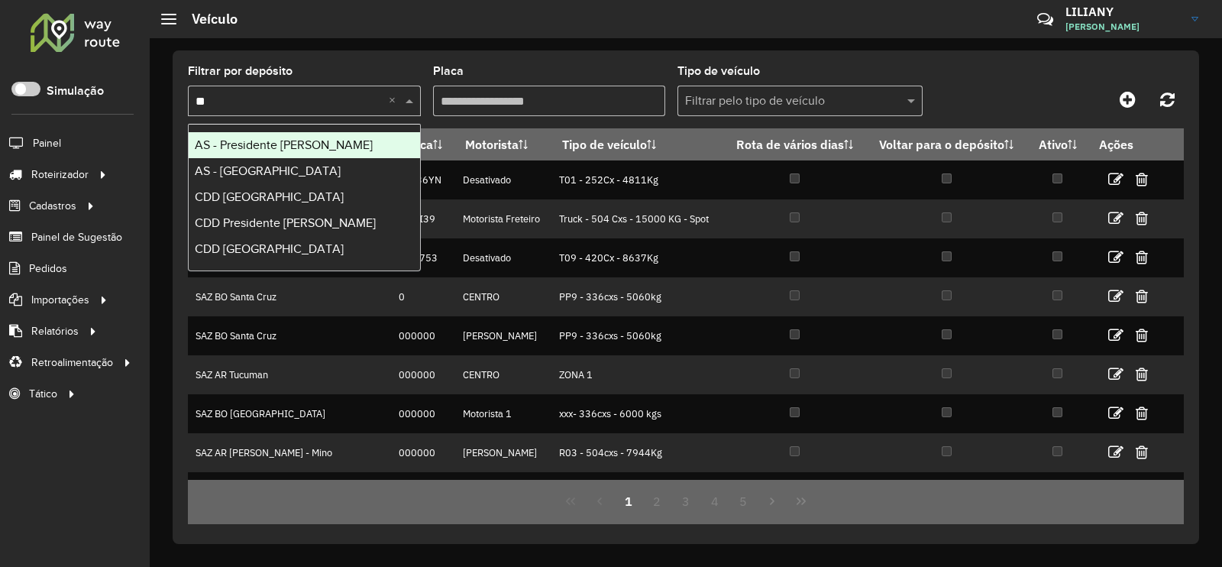
type input "***"
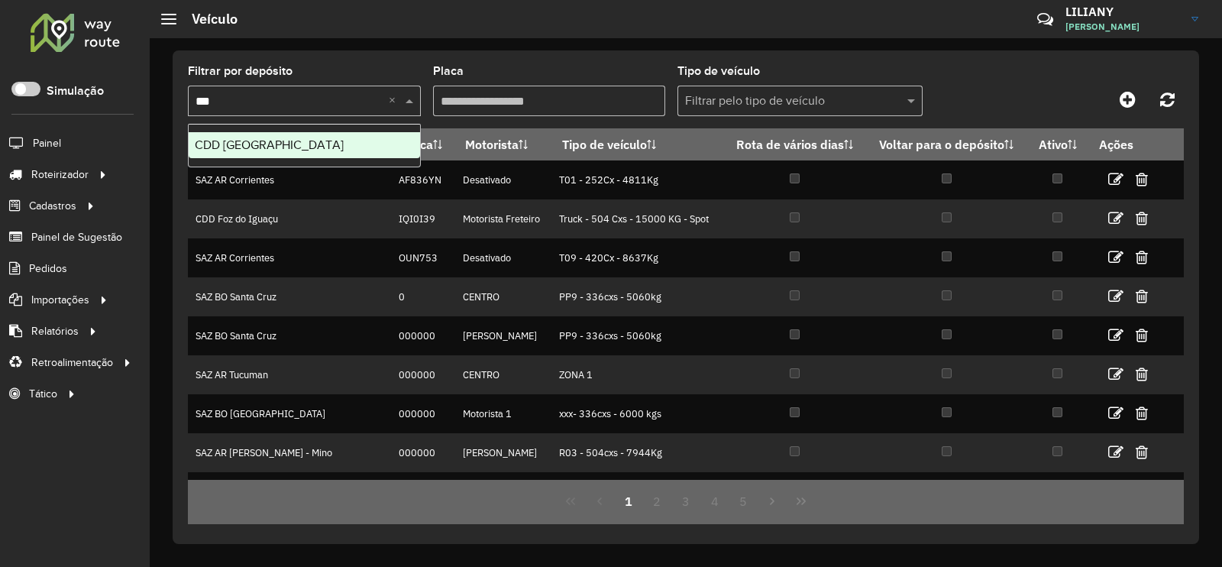
click at [299, 144] on div "CDD [GEOGRAPHIC_DATA]" at bounding box center [304, 145] width 231 height 26
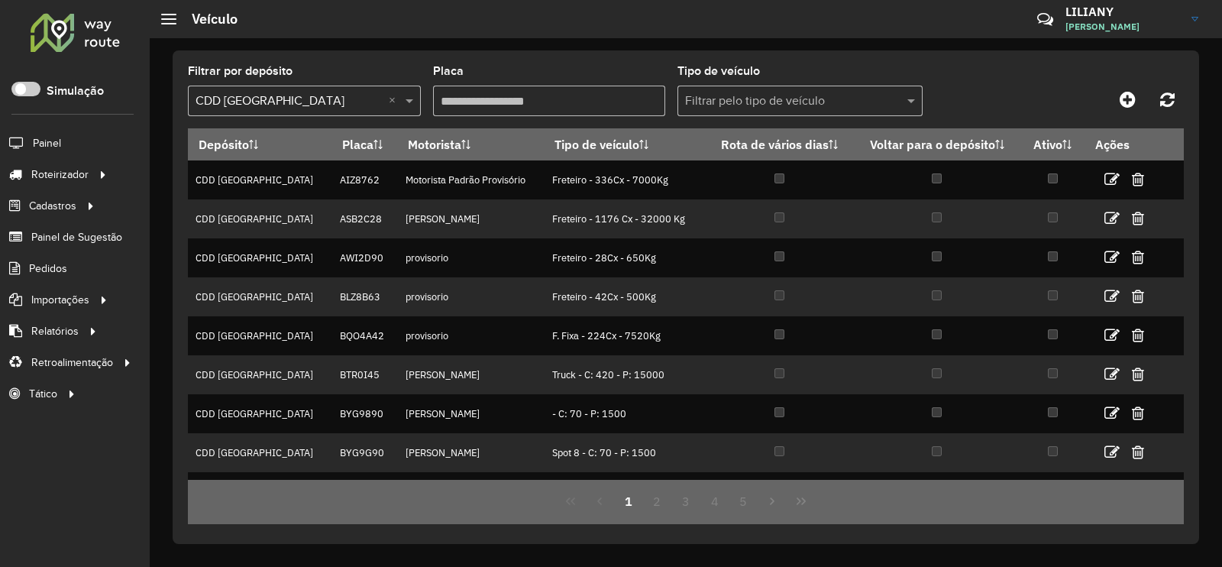
click at [520, 97] on input "Placa" at bounding box center [549, 101] width 233 height 31
paste input "*******"
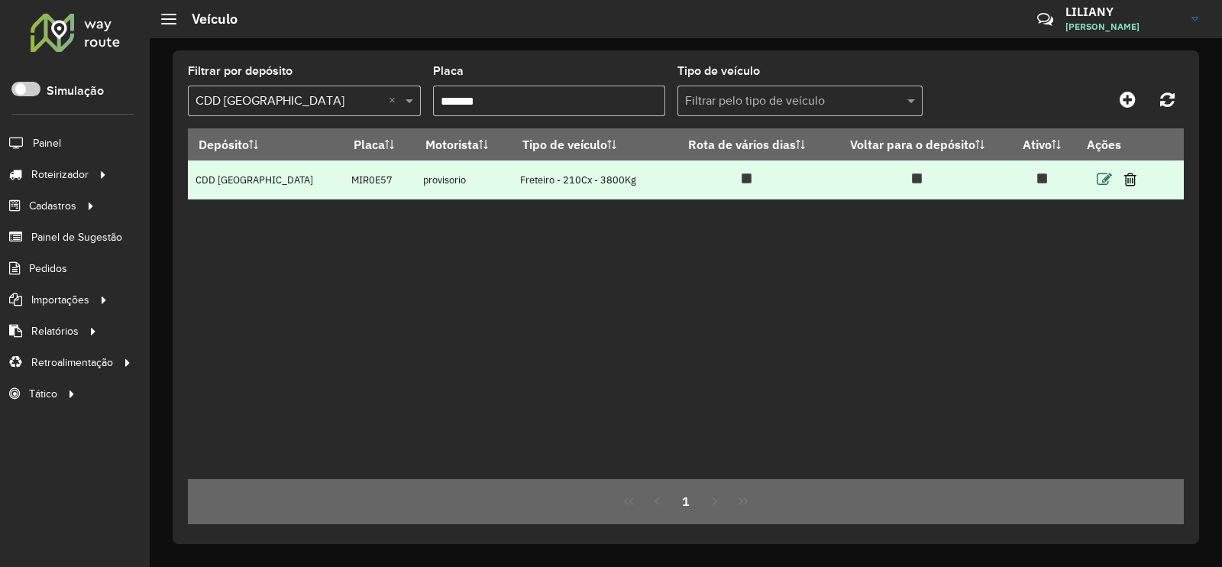
type input "*******"
click at [1098, 182] on icon at bounding box center [1104, 179] width 15 height 15
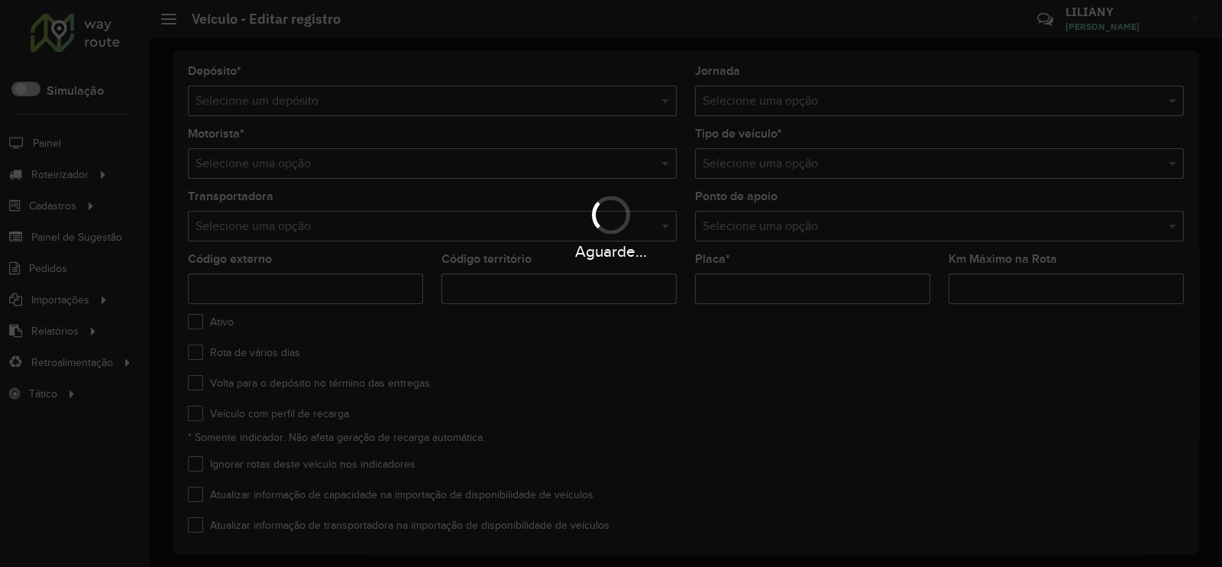
type input "***"
type input "*******"
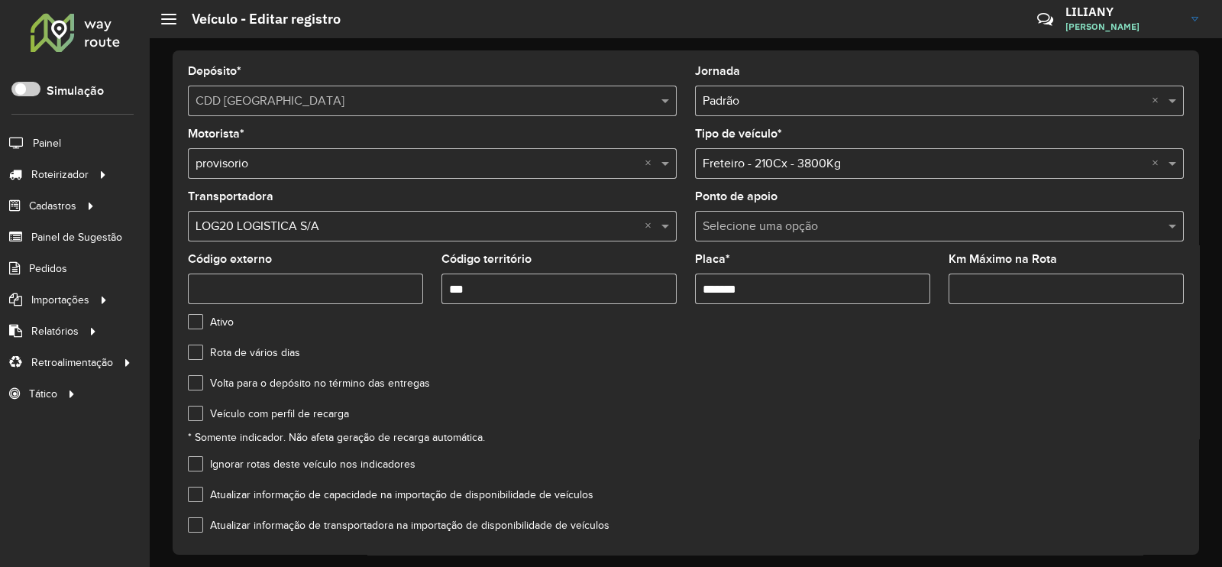
scroll to position [65, 0]
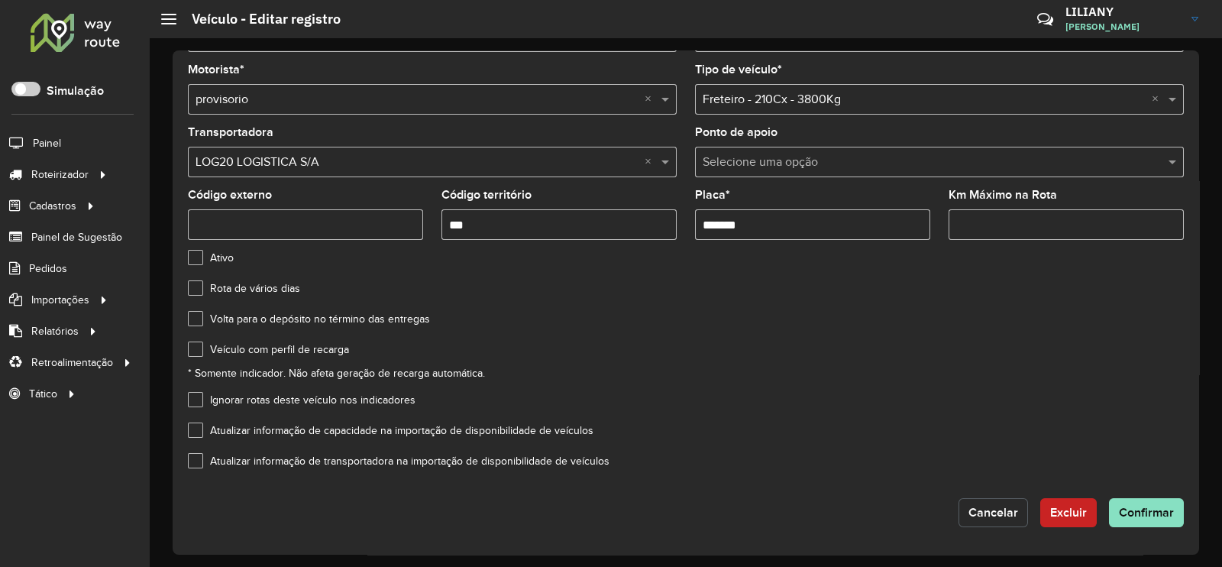
click at [966, 502] on button "Cancelar" at bounding box center [992, 512] width 69 height 29
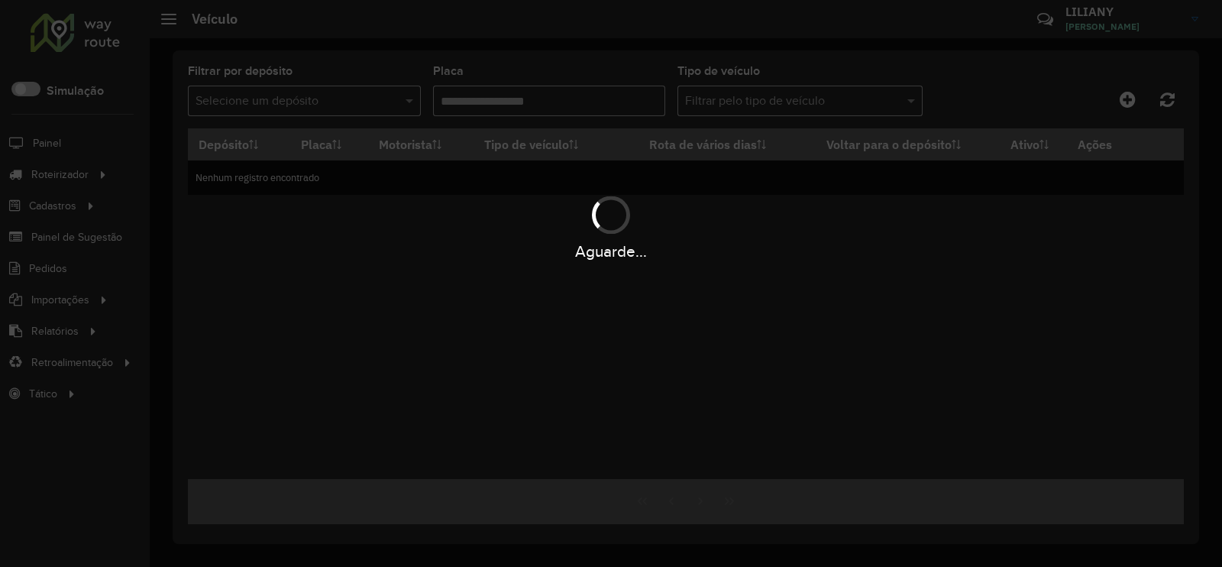
type input "*******"
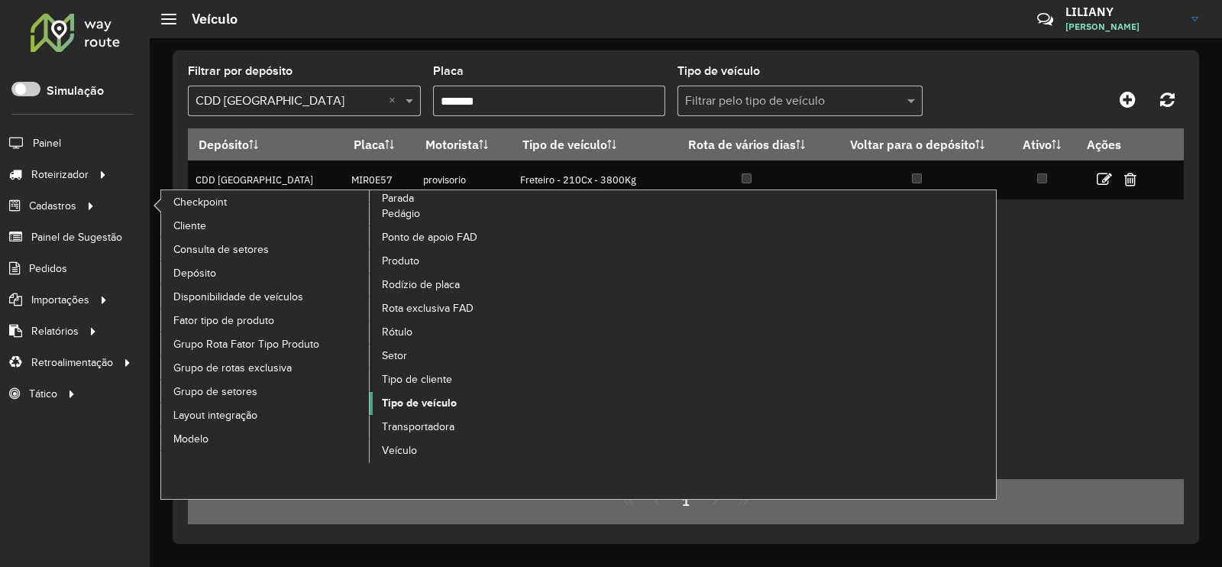
click at [447, 395] on span "Tipo de veículo" at bounding box center [419, 403] width 75 height 16
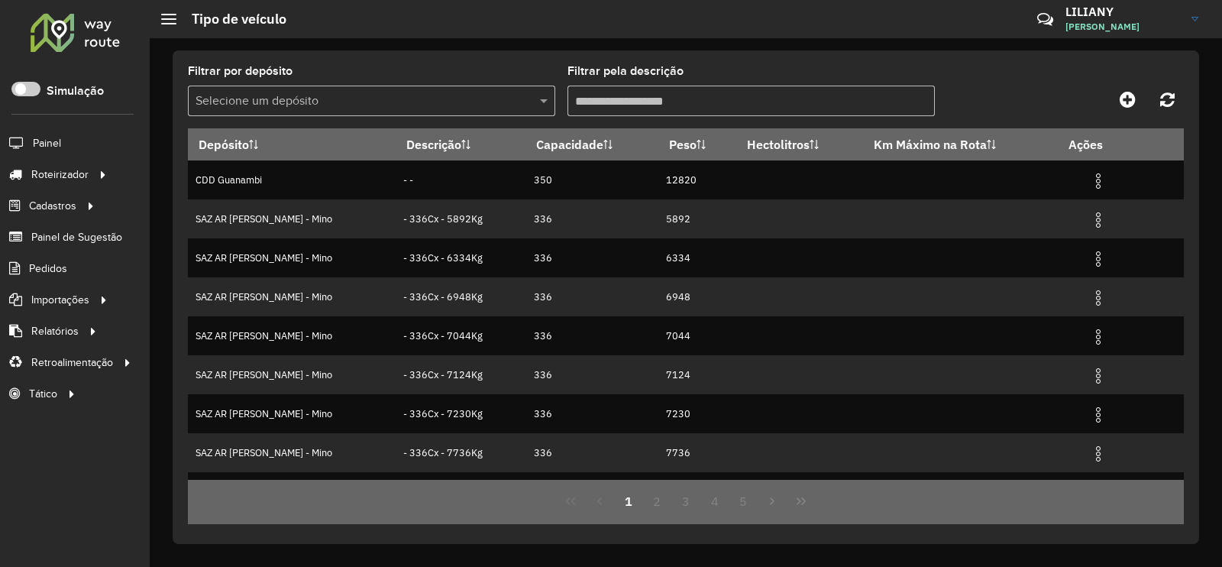
click at [315, 104] on input "text" at bounding box center [355, 101] width 321 height 18
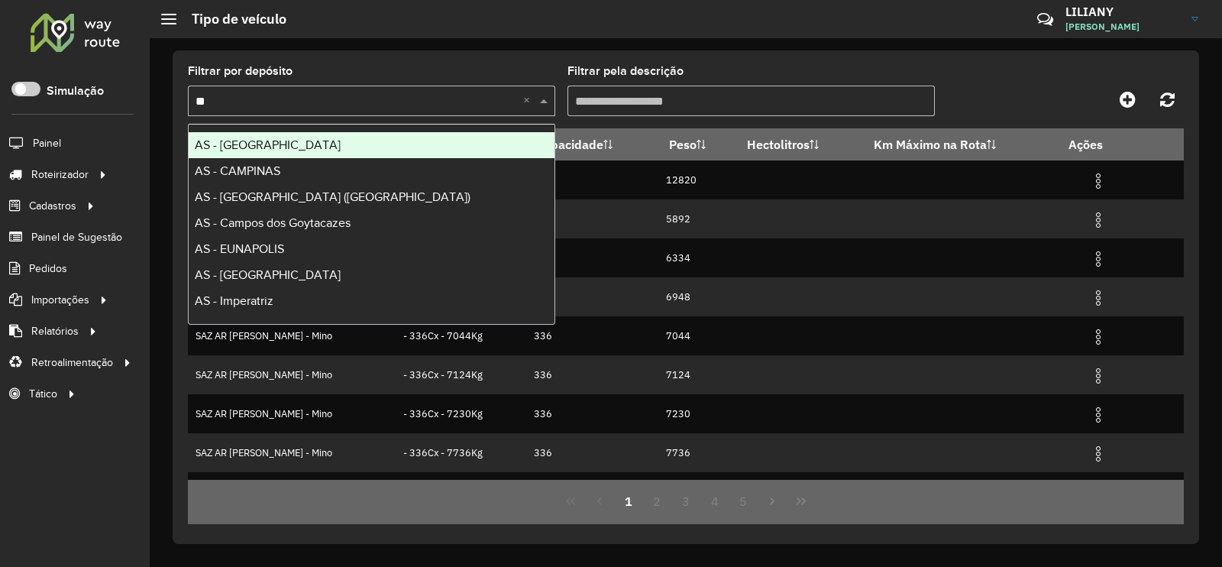
type input "***"
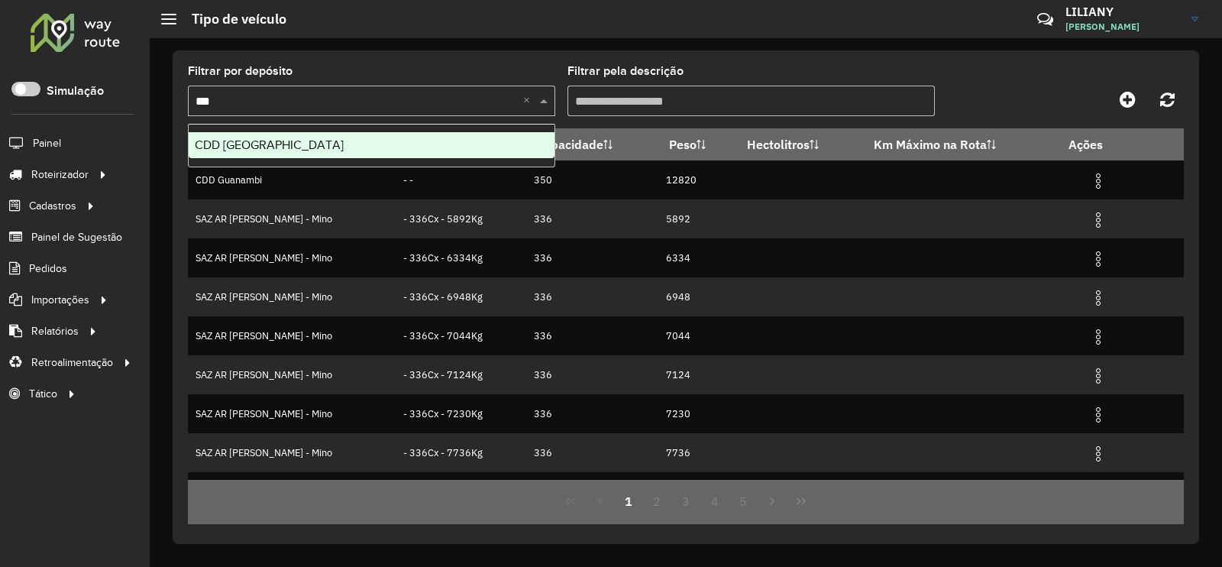
click at [299, 140] on div "CDD [GEOGRAPHIC_DATA]" at bounding box center [372, 145] width 366 height 26
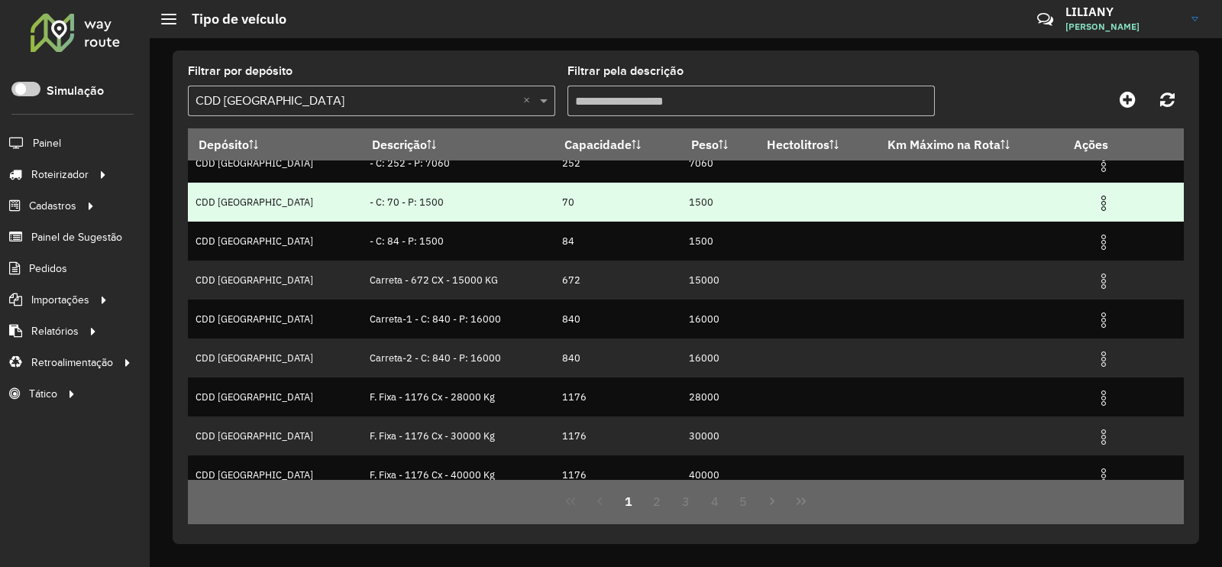
scroll to position [147, 0]
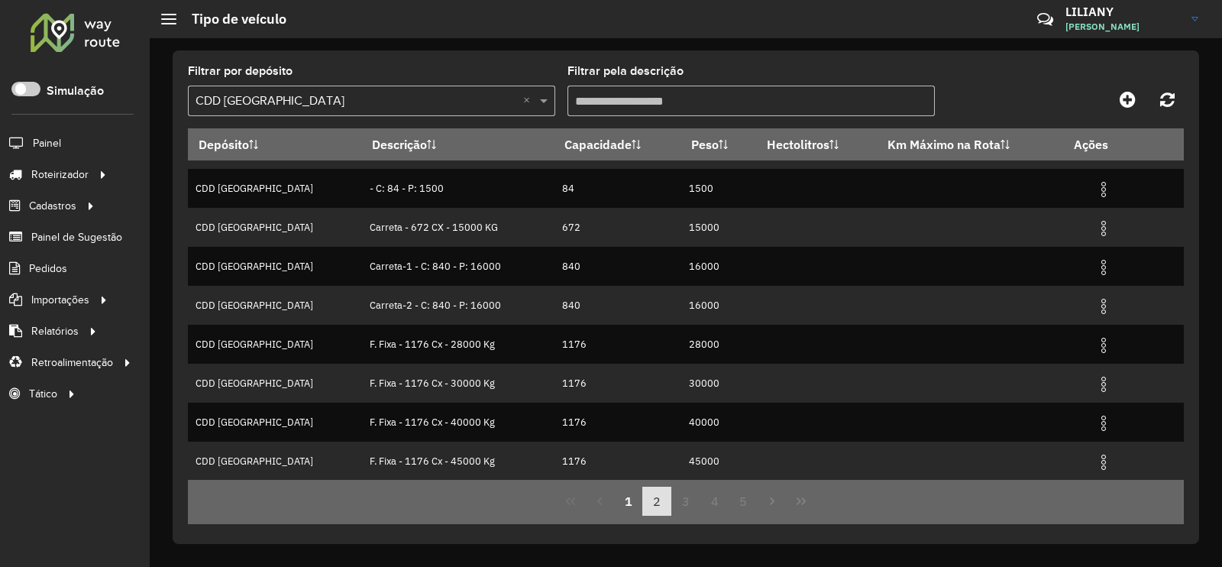
click at [657, 493] on button "2" at bounding box center [656, 500] width 29 height 29
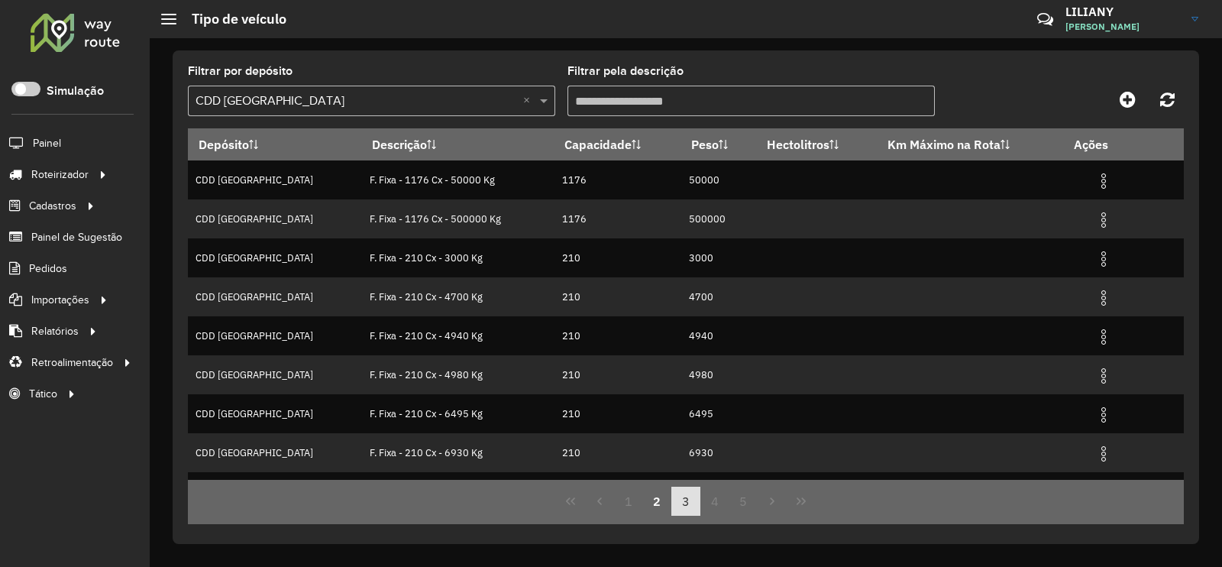
click at [680, 499] on button "3" at bounding box center [685, 500] width 29 height 29
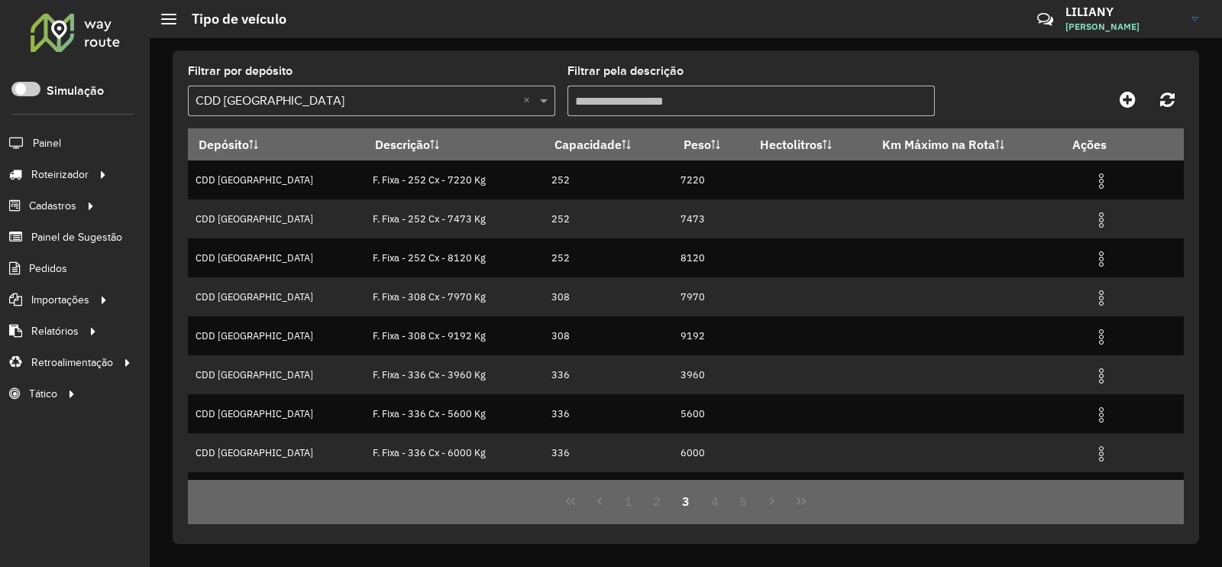
click at [615, 102] on input "Filtrar pela descrição" at bounding box center [750, 101] width 367 height 31
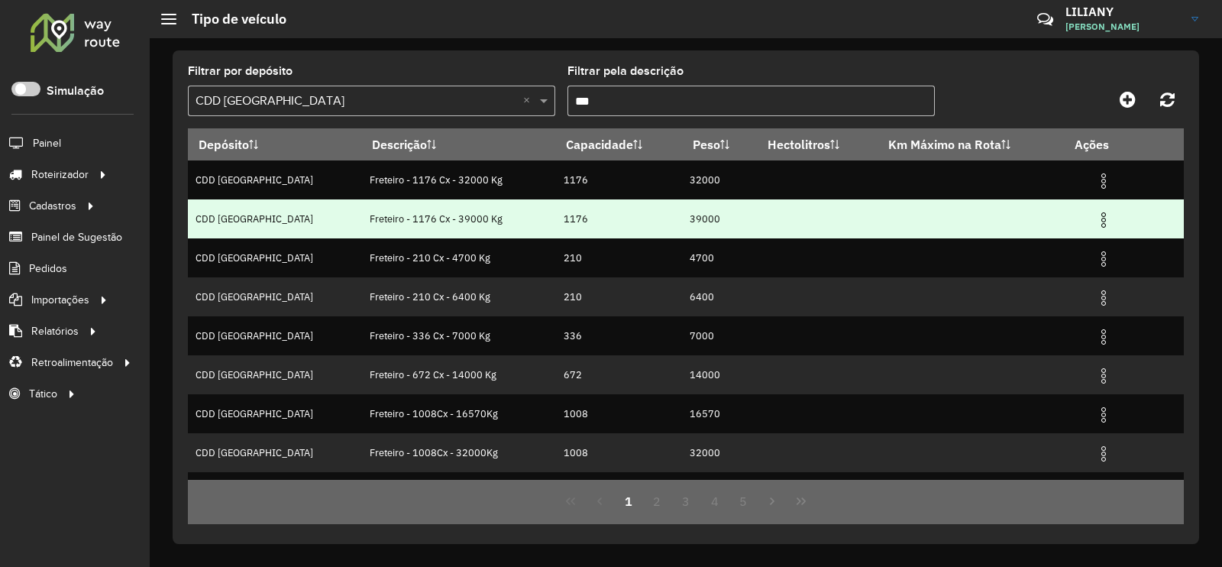
type input "***"
click at [1094, 210] on span at bounding box center [1103, 218] width 18 height 21
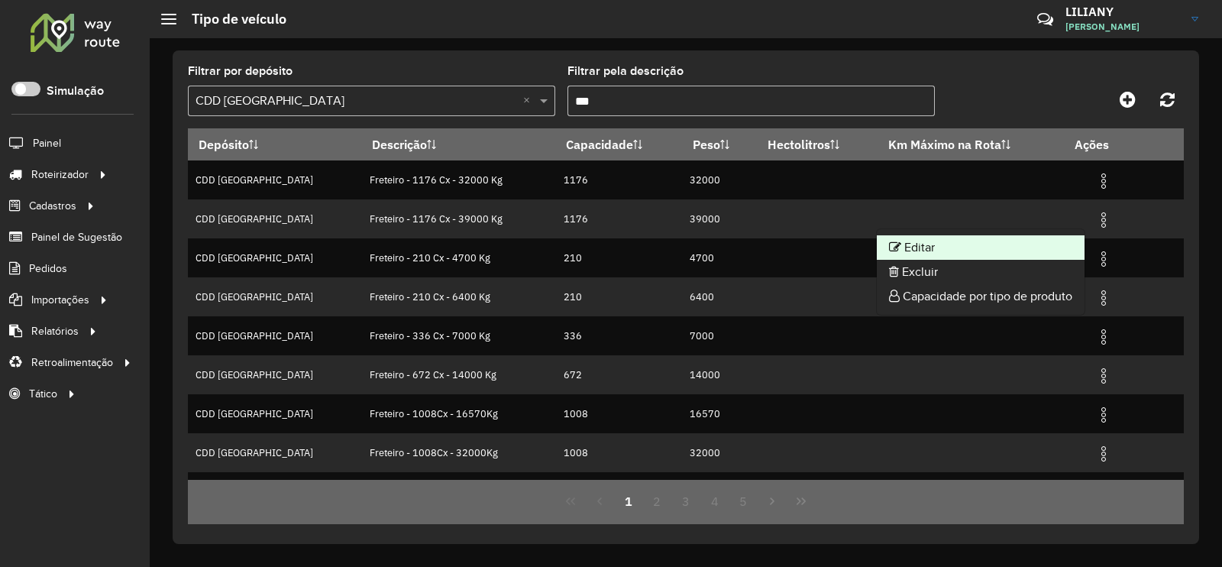
click at [1034, 242] on li "Editar" at bounding box center [981, 247] width 208 height 24
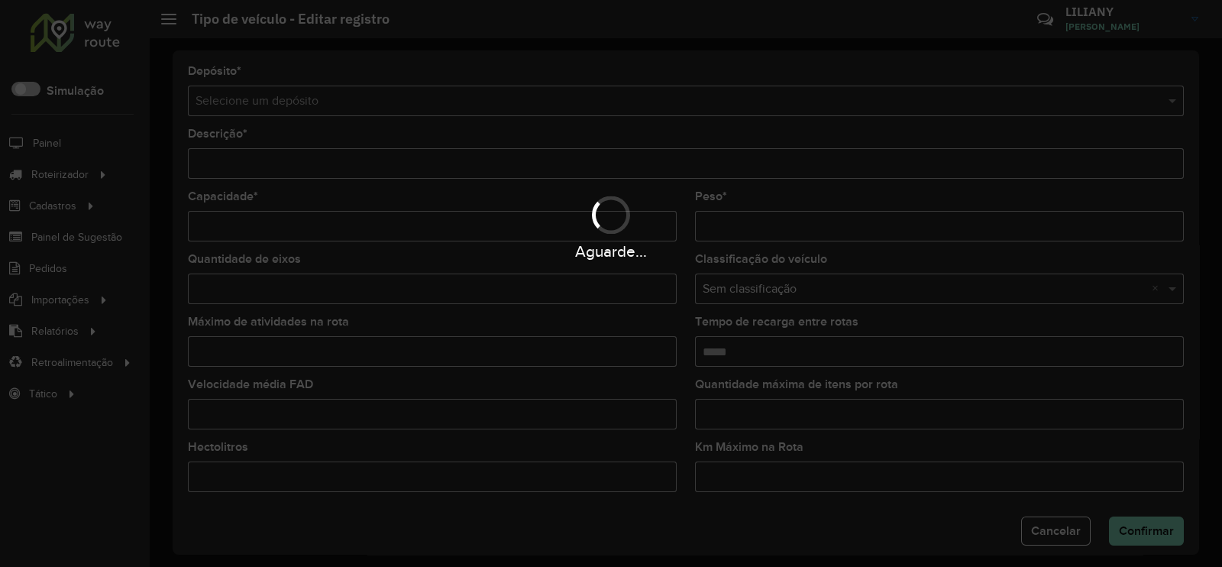
type input "**********"
type input "****"
type input "*****"
type input "*"
type input "*****"
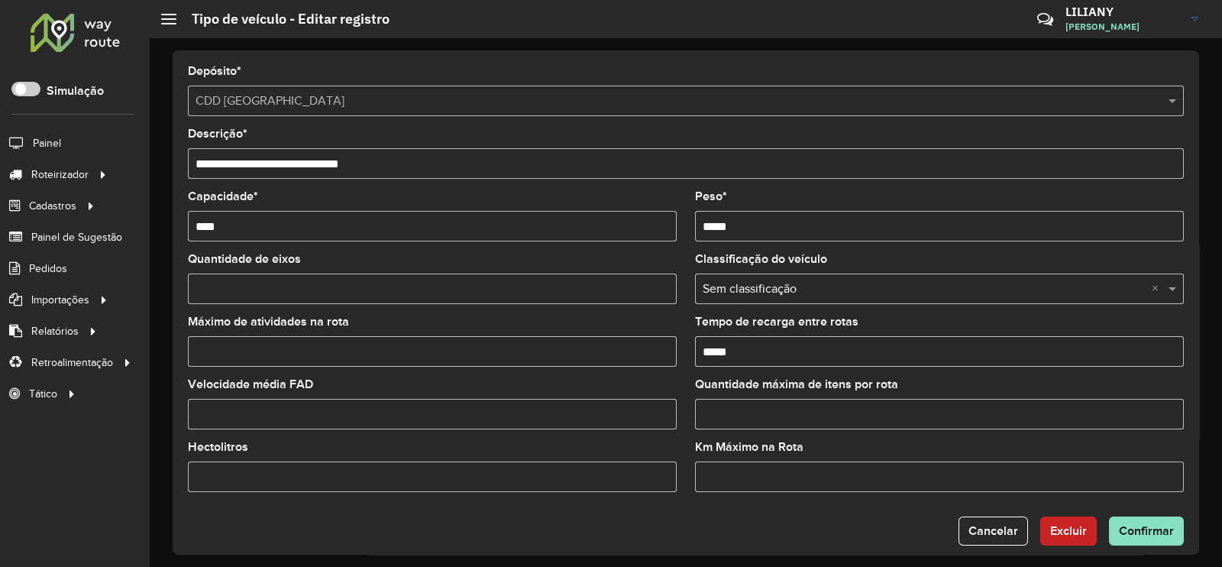
drag, startPoint x: 260, startPoint y: 351, endPoint x: 192, endPoint y: 356, distance: 67.4
click at [192, 356] on input "*" at bounding box center [432, 351] width 489 height 31
type input "*"
click at [1137, 534] on span "Confirmar" at bounding box center [1146, 530] width 55 height 13
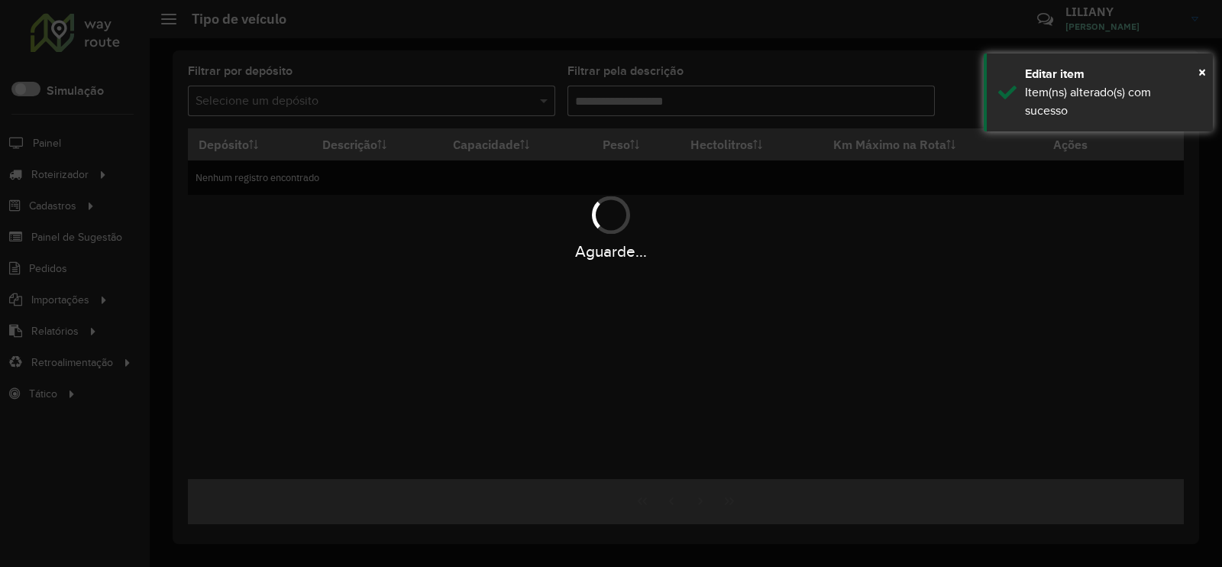
type input "***"
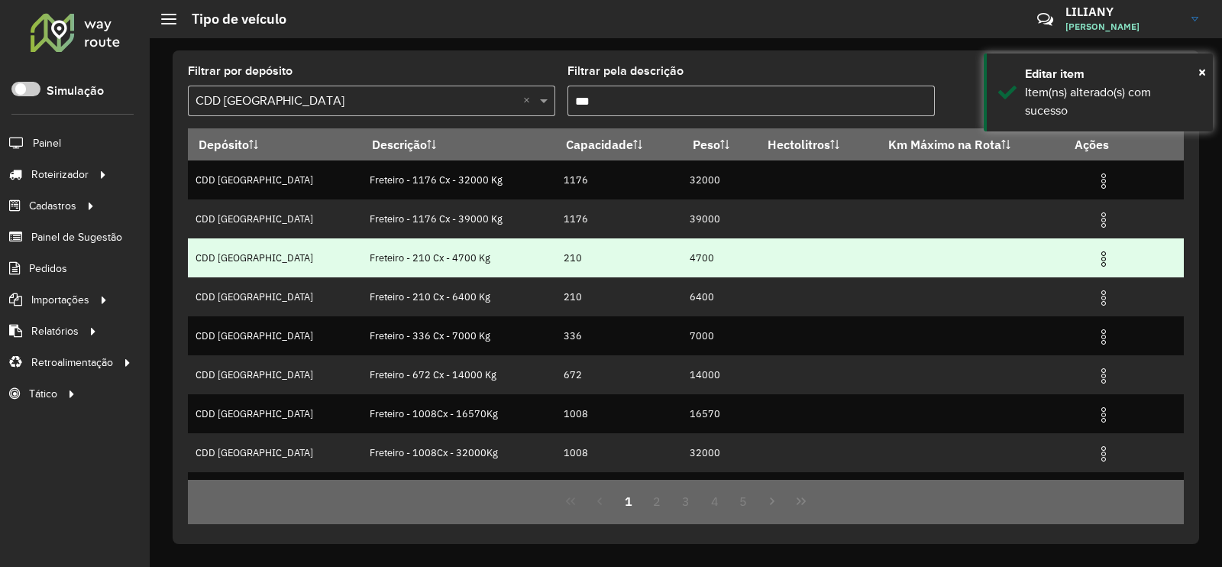
click at [1095, 263] on img at bounding box center [1103, 259] width 18 height 18
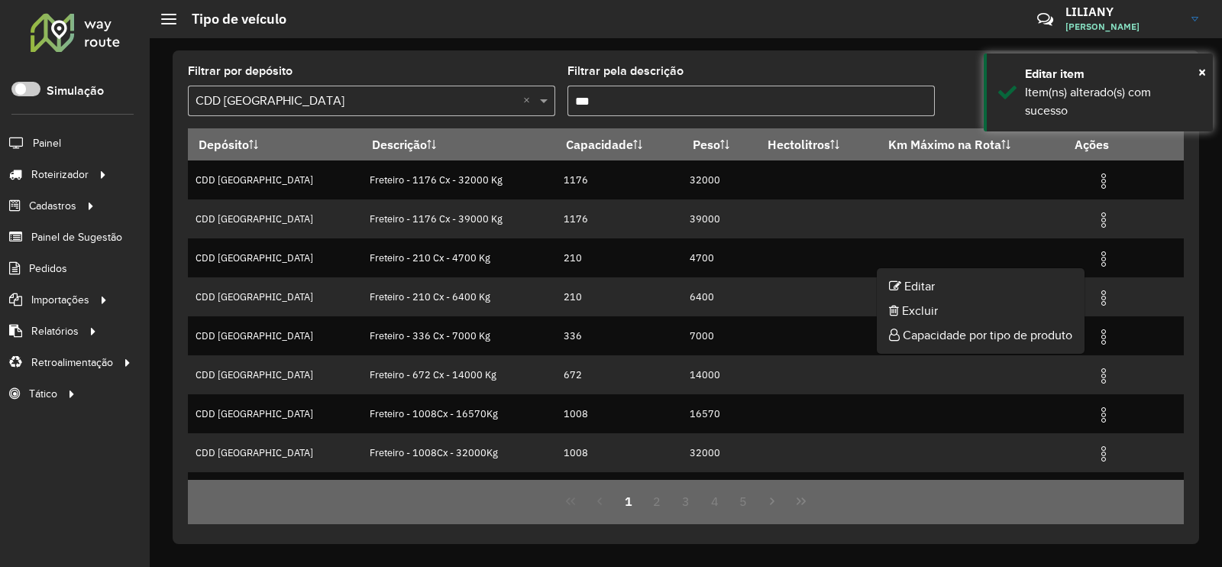
drag, startPoint x: 1047, startPoint y: 274, endPoint x: 936, endPoint y: 300, distance: 113.7
click at [1047, 274] on li "Editar" at bounding box center [981, 286] width 208 height 24
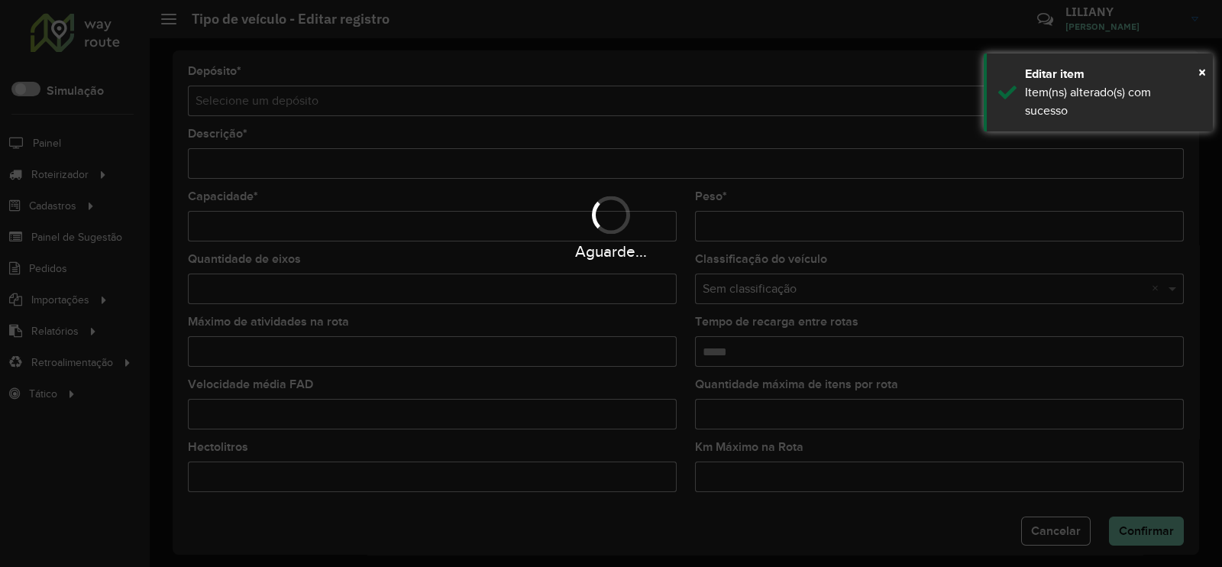
type input "**********"
type input "***"
type input "****"
type input "*"
type input "*****"
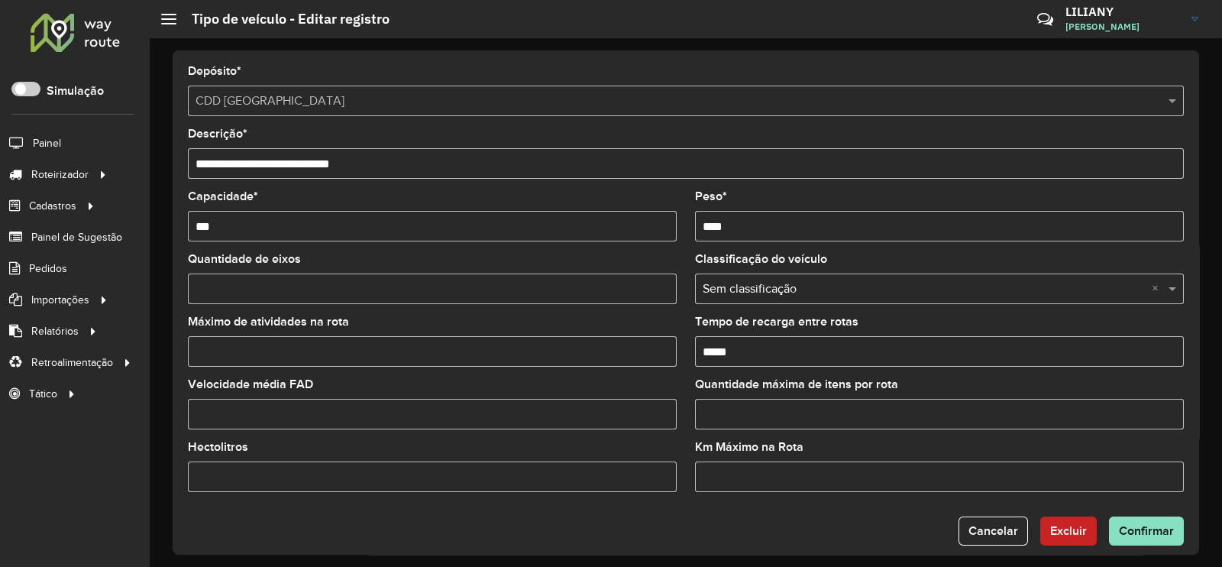
drag, startPoint x: 245, startPoint y: 357, endPoint x: 191, endPoint y: 353, distance: 54.4
click at [191, 353] on input "*" at bounding box center [432, 351] width 489 height 31
type input "*"
click at [1147, 526] on span "Confirmar" at bounding box center [1146, 530] width 55 height 13
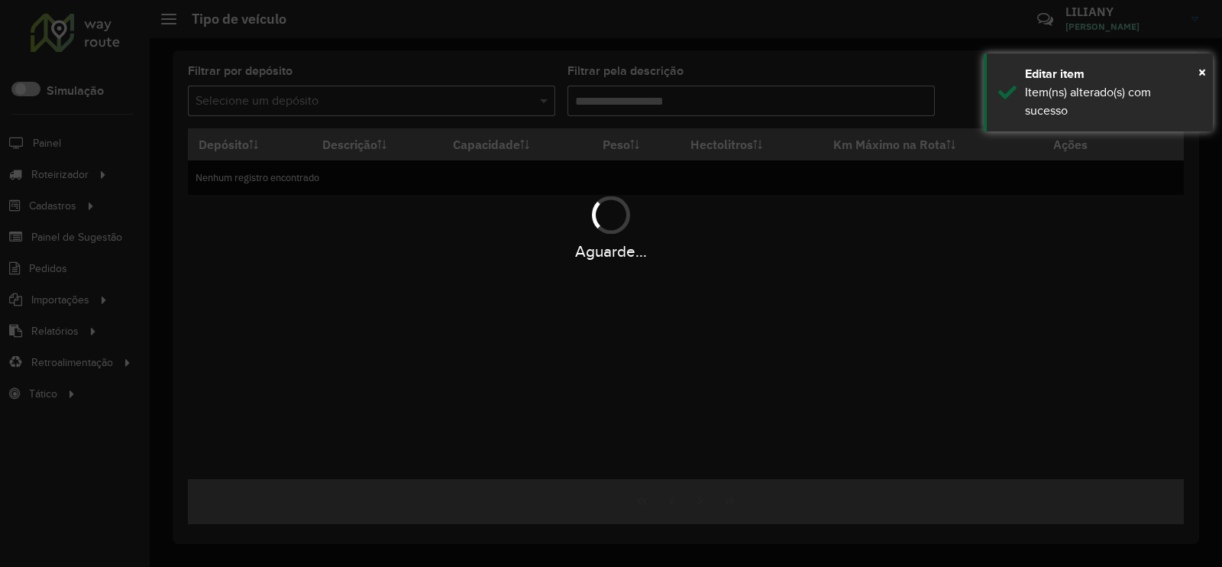
type input "***"
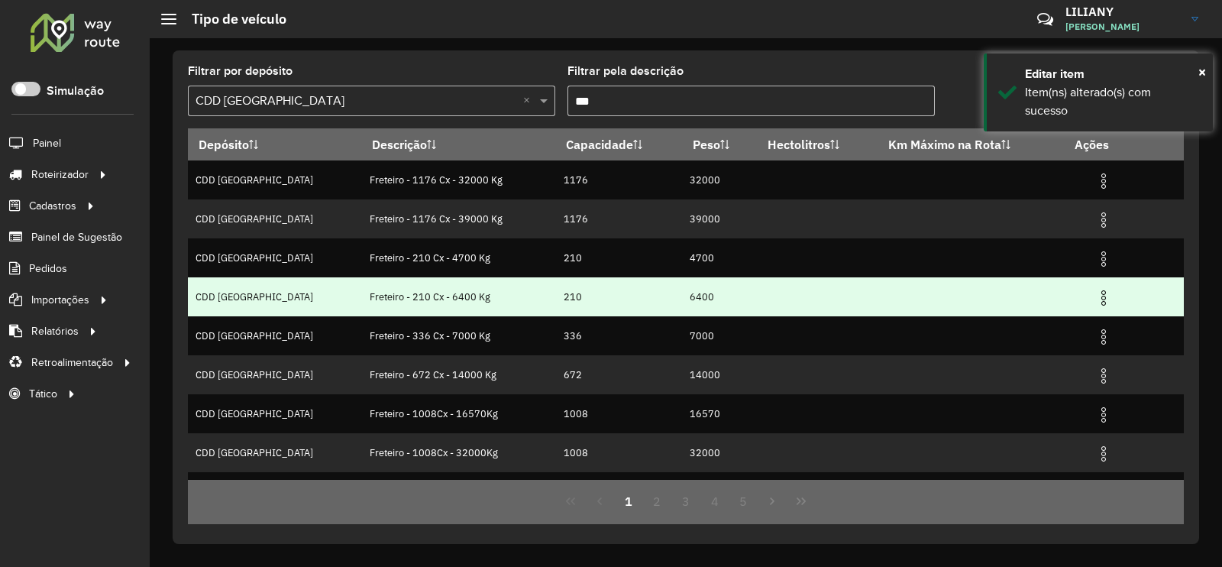
click at [1094, 299] on img at bounding box center [1103, 298] width 18 height 18
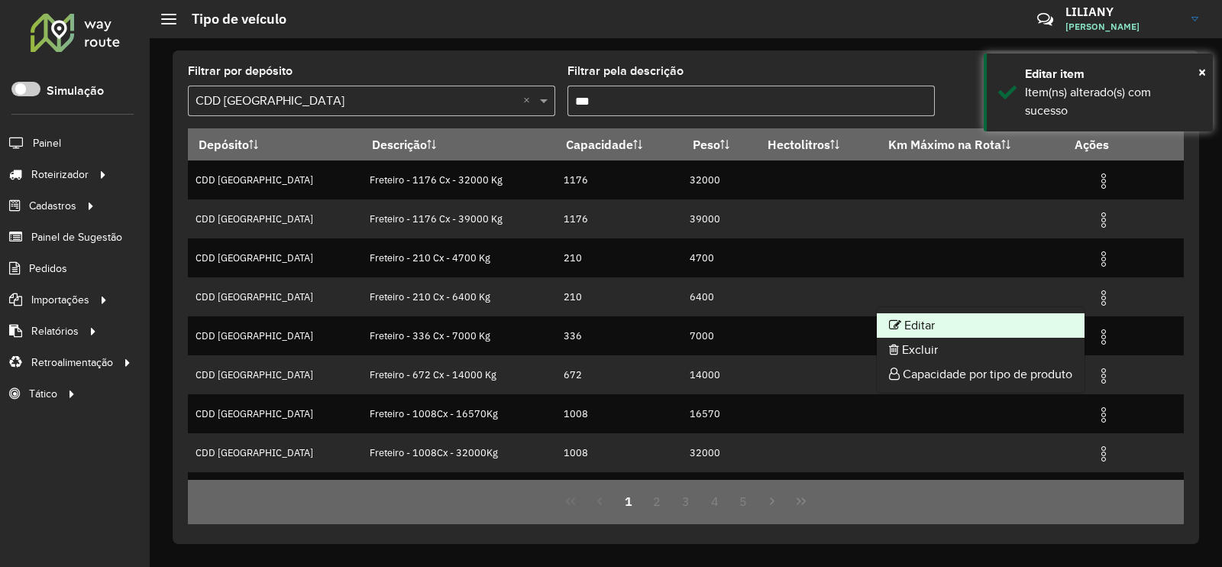
click at [1051, 319] on li "Editar" at bounding box center [981, 325] width 208 height 24
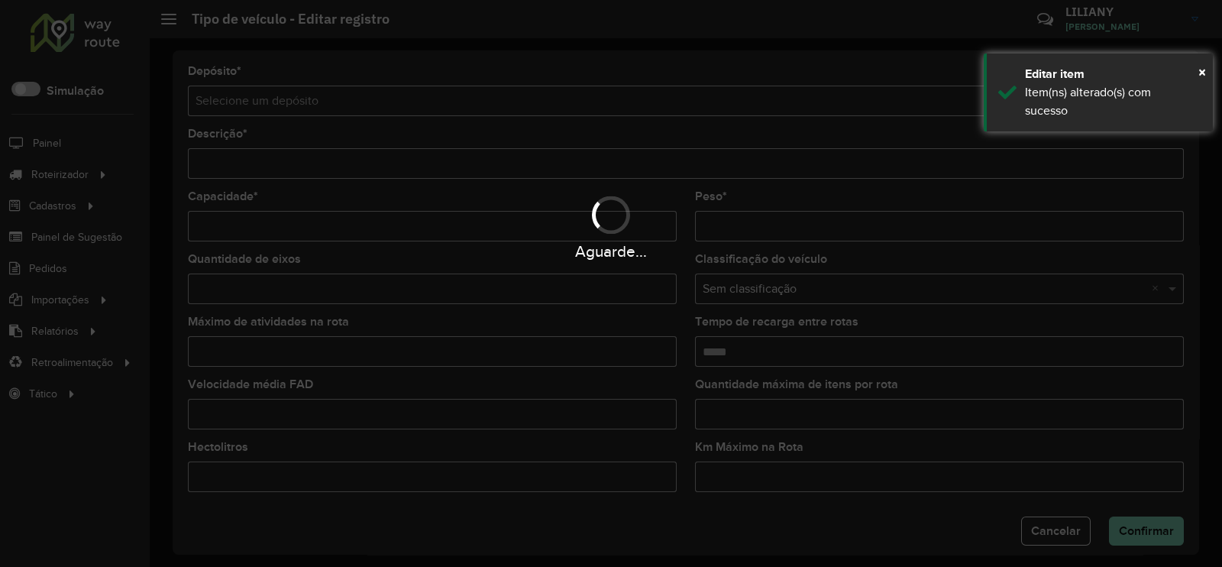
type input "**********"
type input "***"
type input "****"
type input "*"
type input "*****"
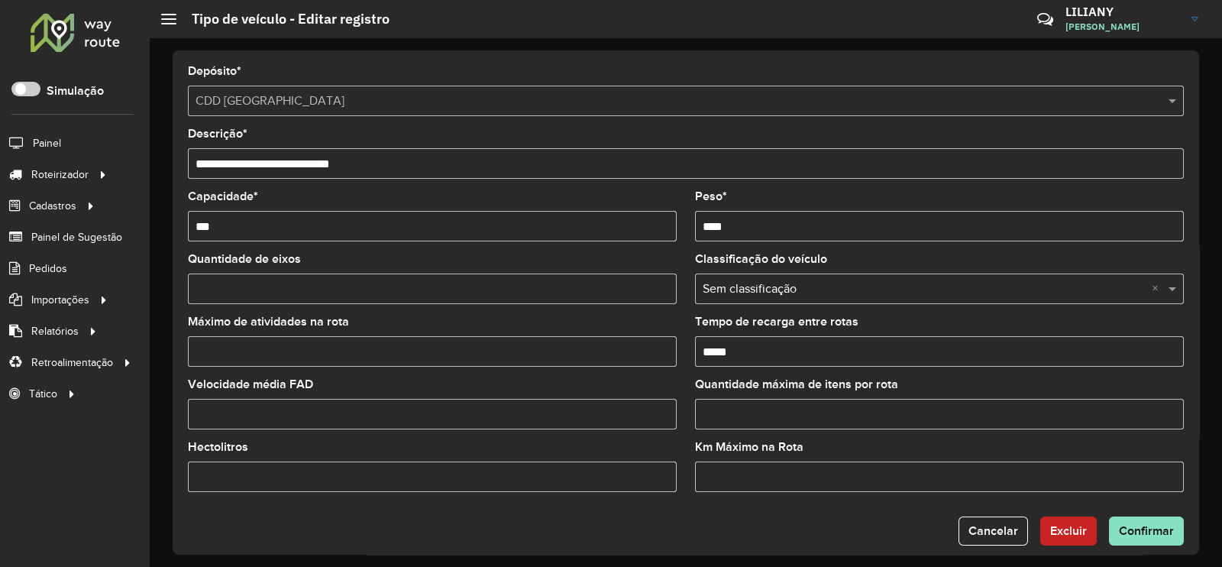
drag, startPoint x: 217, startPoint y: 353, endPoint x: 181, endPoint y: 352, distance: 35.9
click at [181, 352] on formly-field "Máximo de atividades na rota *" at bounding box center [432, 347] width 507 height 63
type input "*"
click at [1124, 525] on span "Confirmar" at bounding box center [1146, 530] width 55 height 13
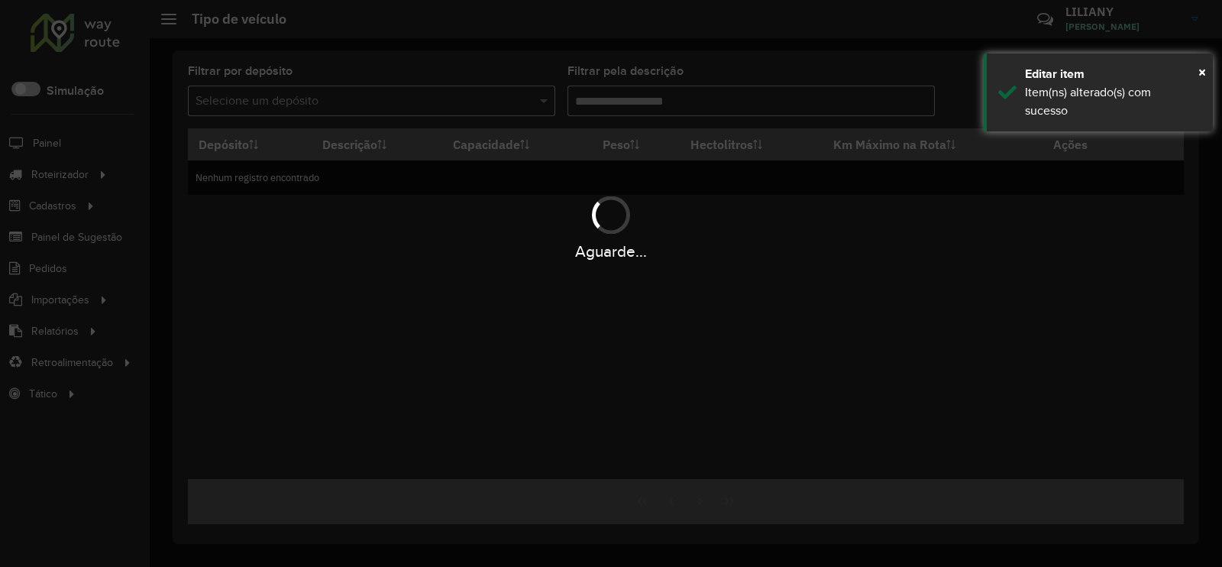
type input "***"
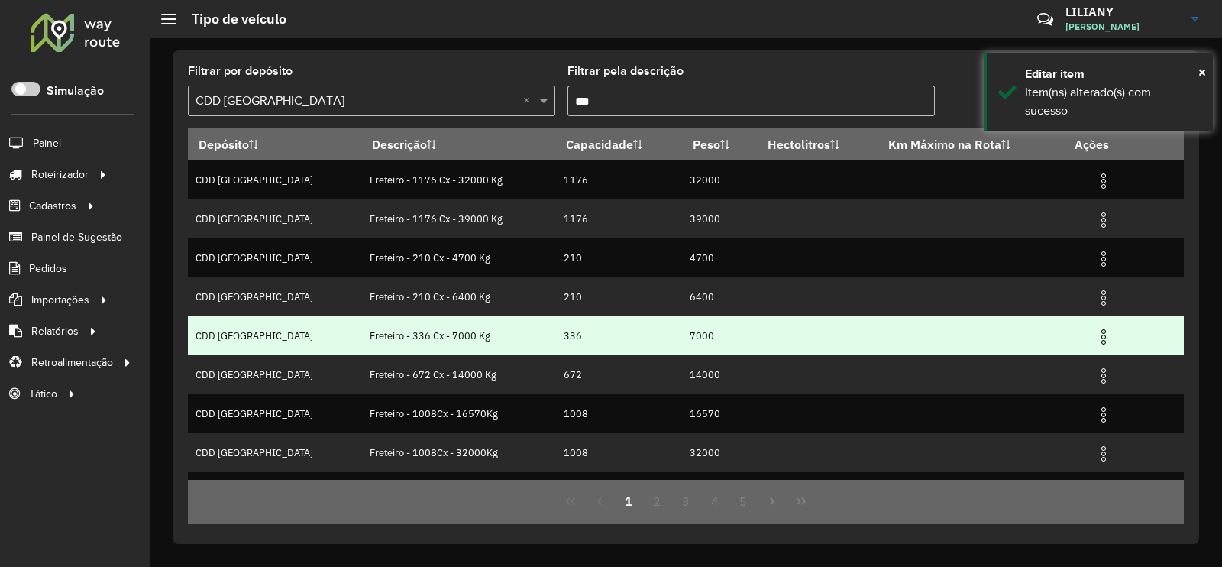
click at [1097, 341] on img at bounding box center [1103, 337] width 18 height 18
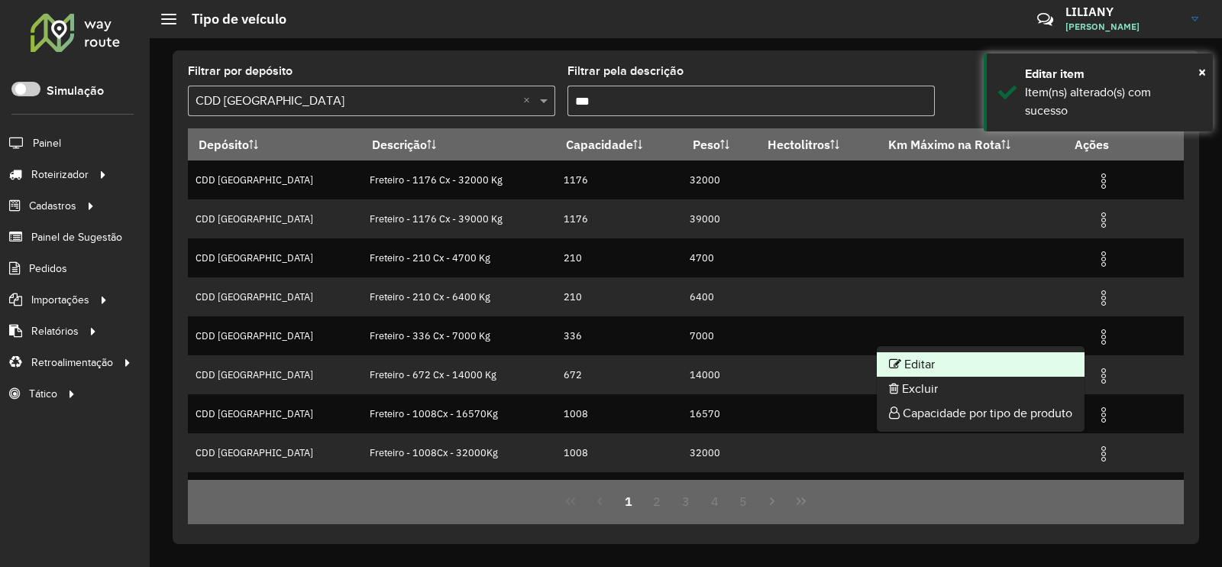
click at [1049, 360] on li "Editar" at bounding box center [981, 364] width 208 height 24
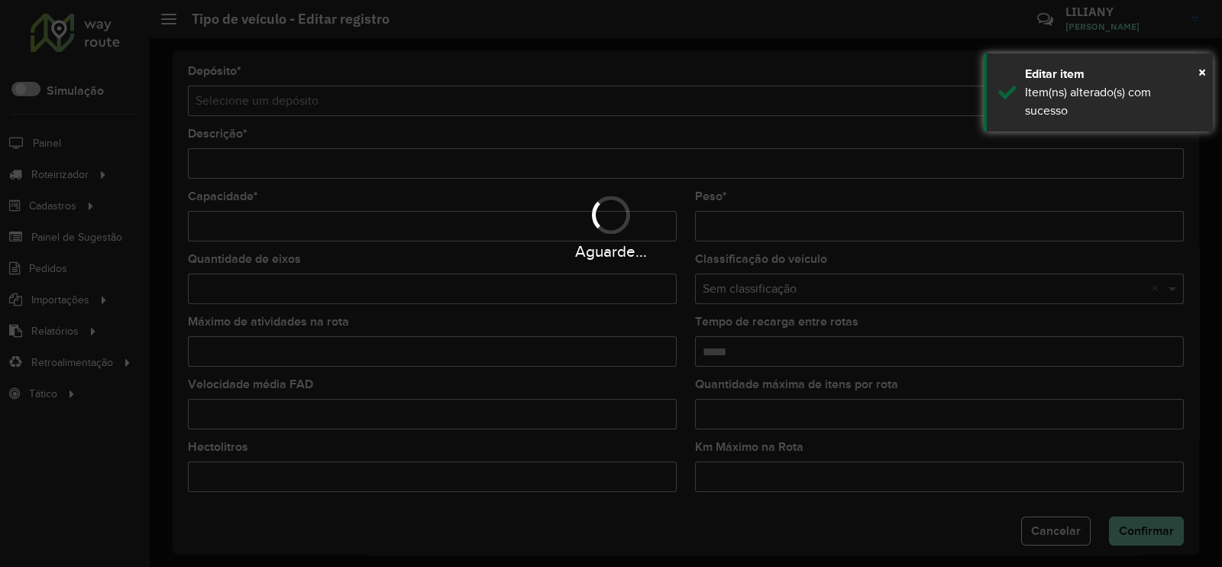
type input "**********"
type input "***"
type input "****"
type input "*"
type input "*****"
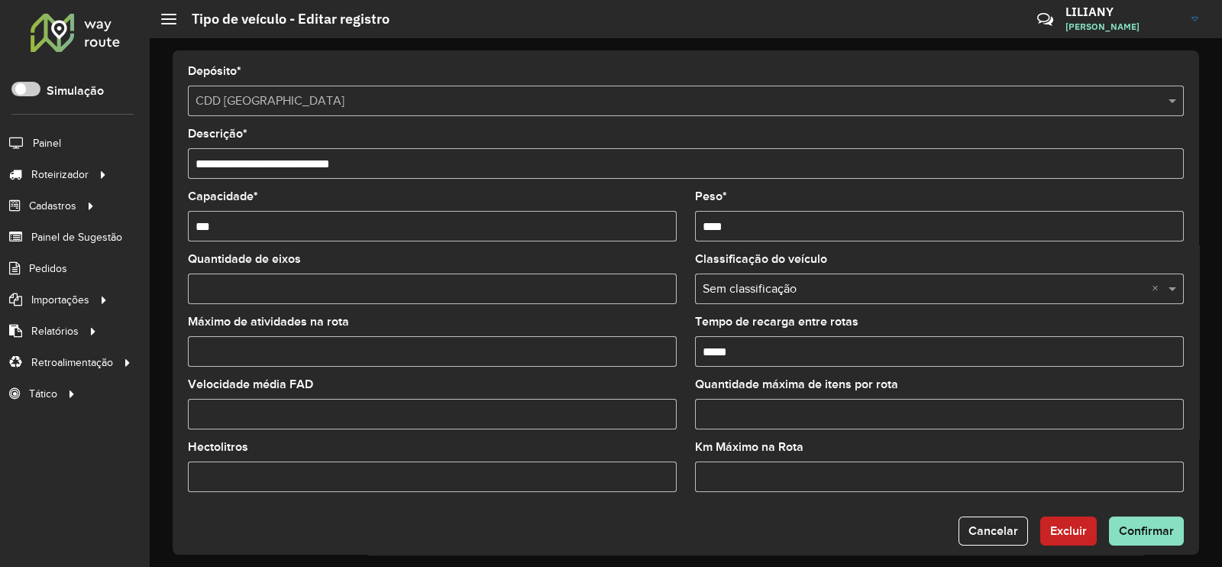
drag, startPoint x: 243, startPoint y: 357, endPoint x: 172, endPoint y: 355, distance: 71.1
click at [173, 355] on div "**********" at bounding box center [686, 302] width 1026 height 504
type input "*"
click at [1132, 532] on span "Confirmar" at bounding box center [1146, 530] width 55 height 13
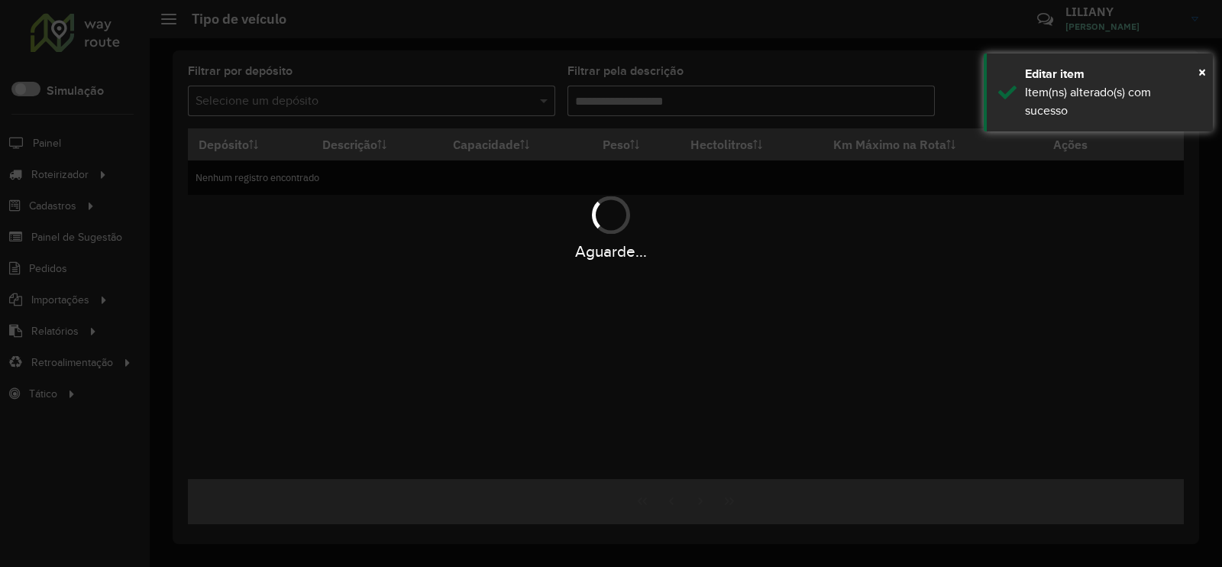
type input "***"
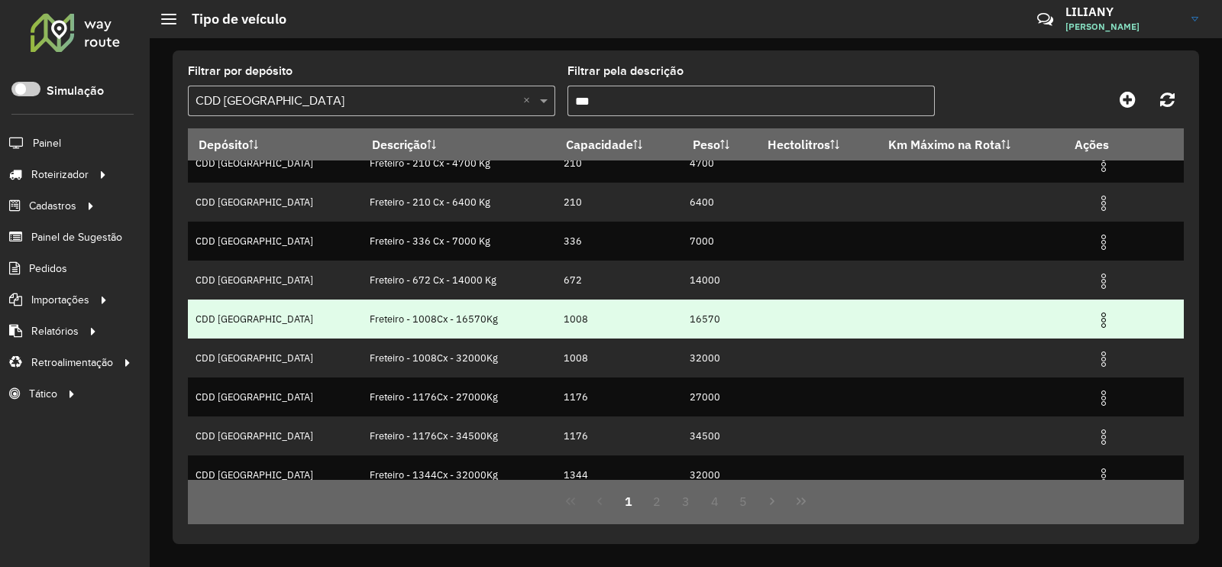
scroll to position [147, 0]
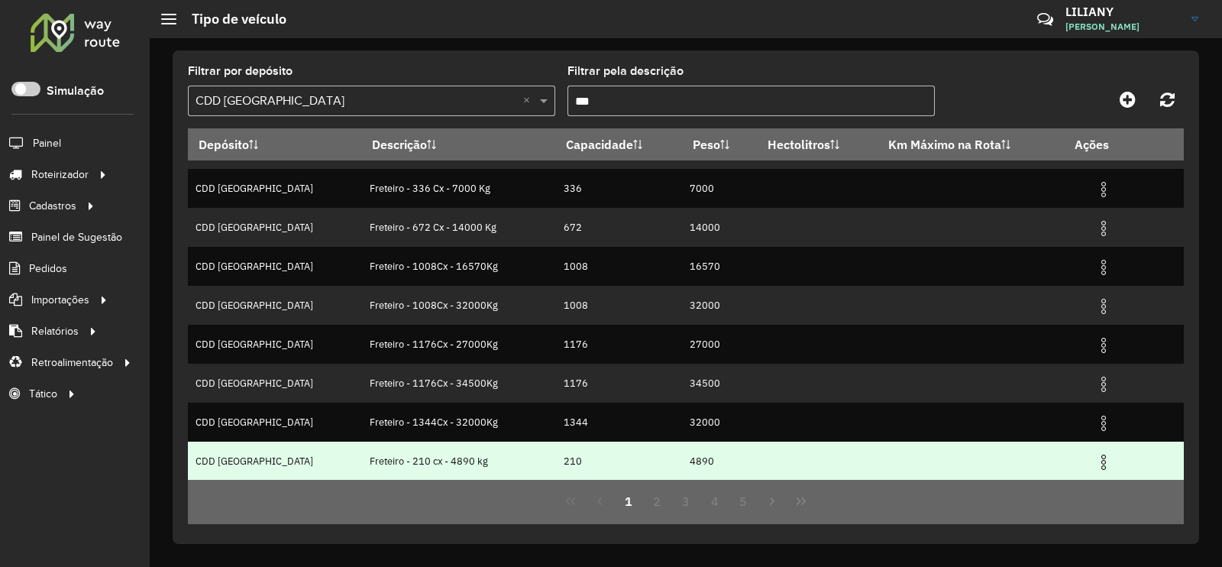
click at [1094, 464] on img at bounding box center [1103, 462] width 18 height 18
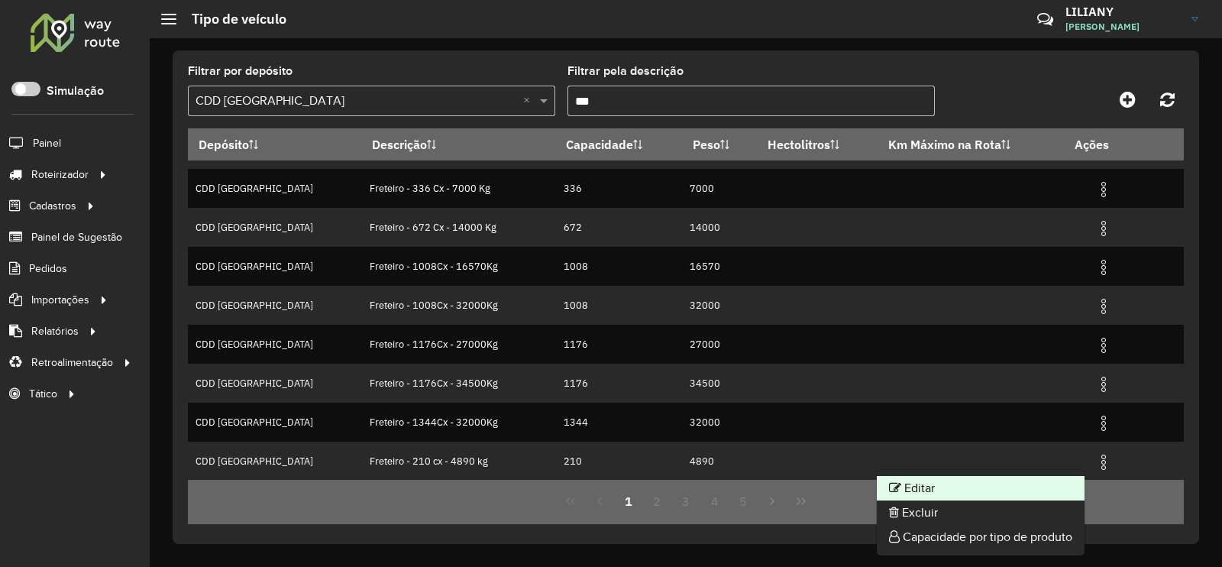
click at [1035, 477] on li "Editar" at bounding box center [981, 488] width 208 height 24
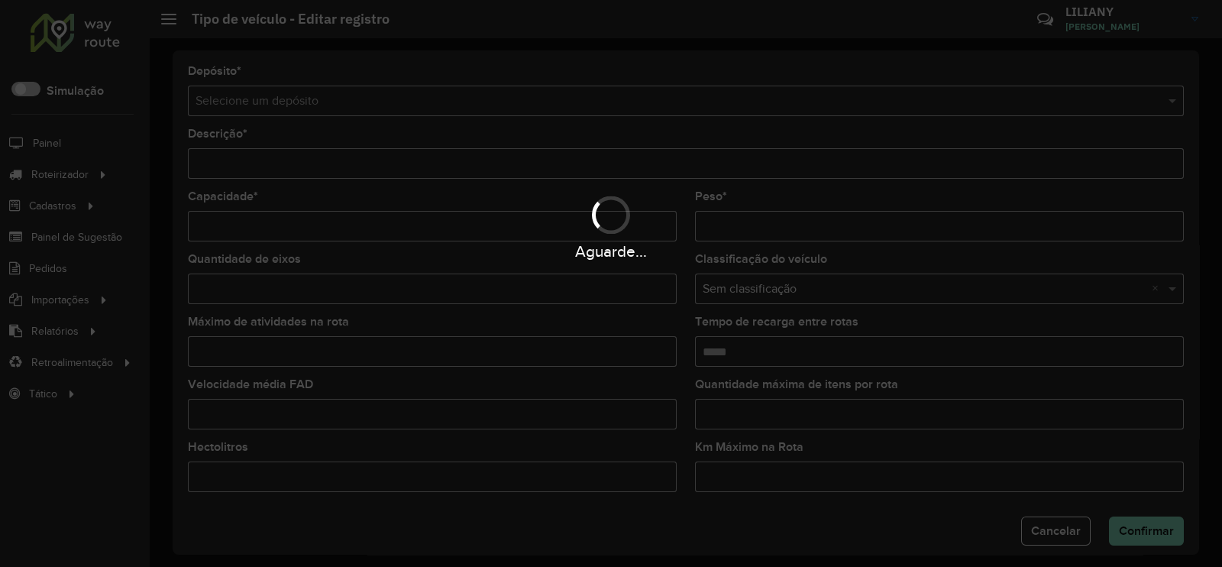
type input "**********"
type input "***"
type input "****"
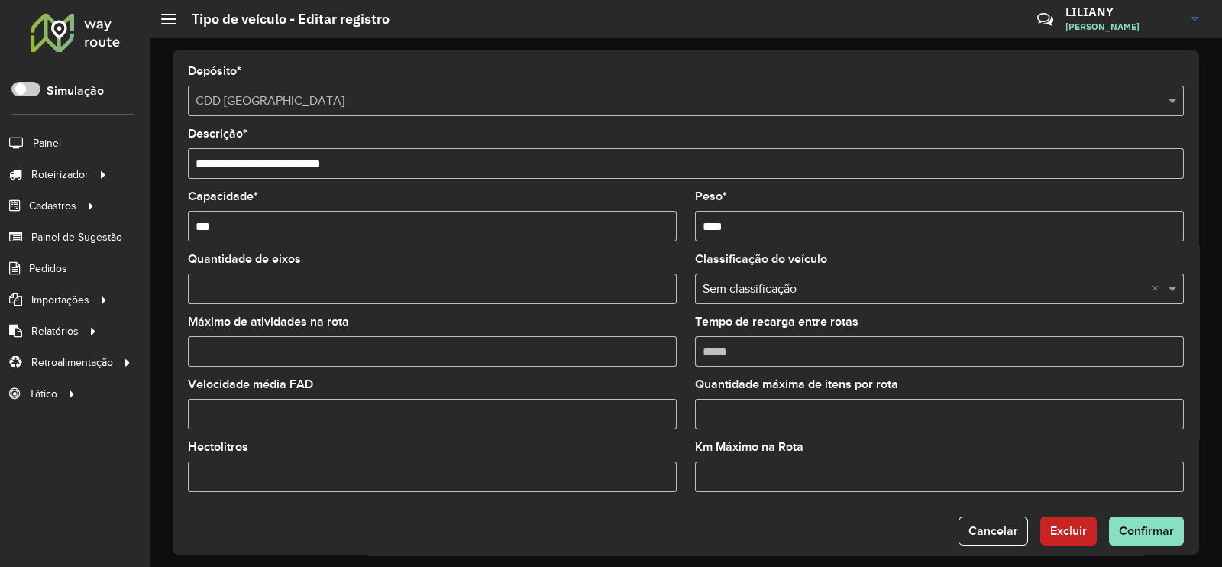
drag, startPoint x: 244, startPoint y: 360, endPoint x: 166, endPoint y: 355, distance: 78.8
click at [166, 355] on div "**********" at bounding box center [686, 302] width 1072 height 528
type input "*"
click at [1137, 529] on span "Confirmar" at bounding box center [1146, 530] width 55 height 13
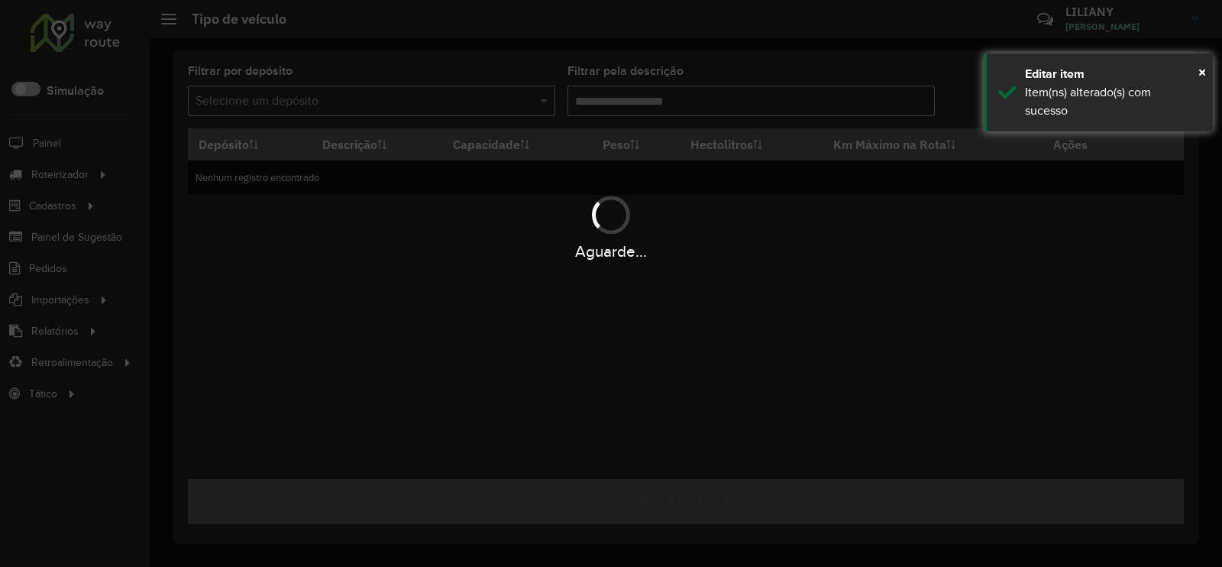
type input "***"
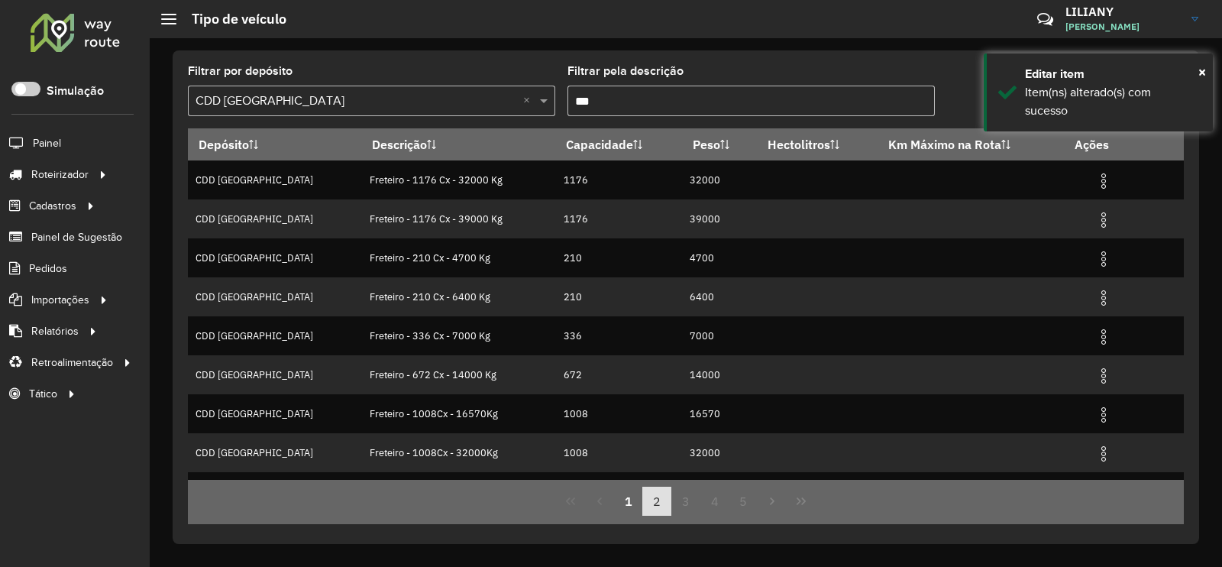
click at [664, 503] on button "2" at bounding box center [656, 500] width 29 height 29
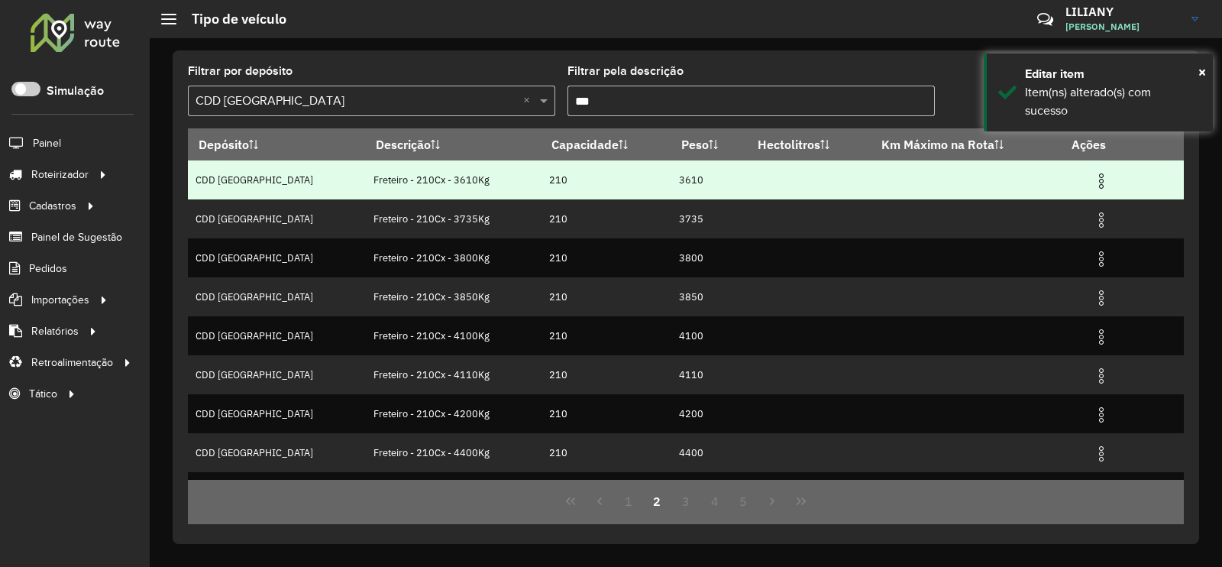
click at [1092, 181] on img at bounding box center [1101, 181] width 18 height 18
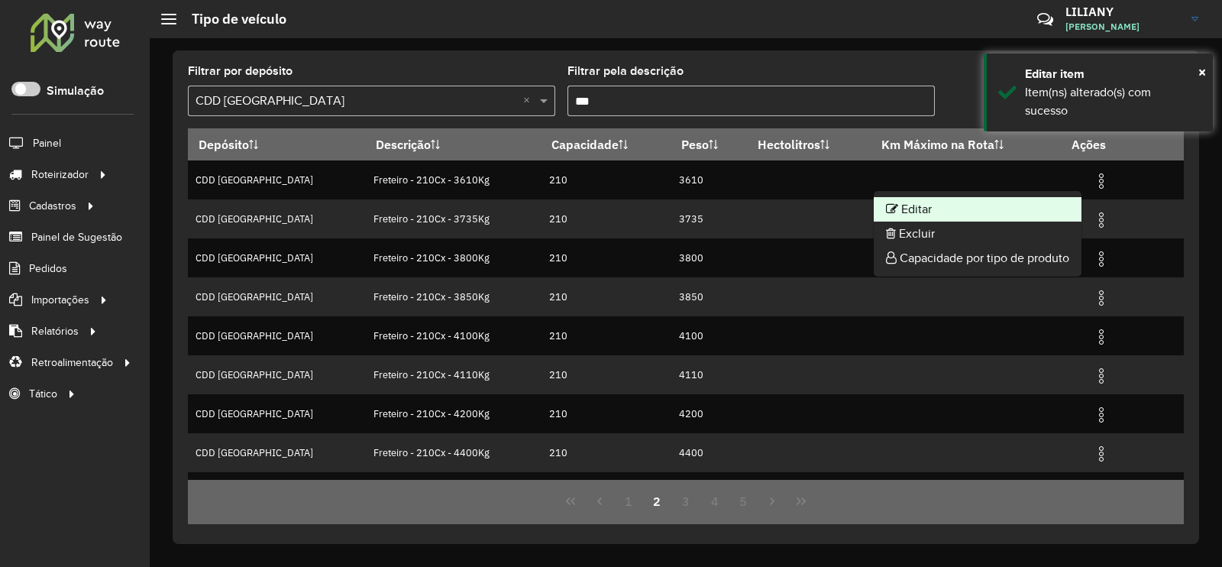
click at [1054, 204] on li "Editar" at bounding box center [978, 209] width 208 height 24
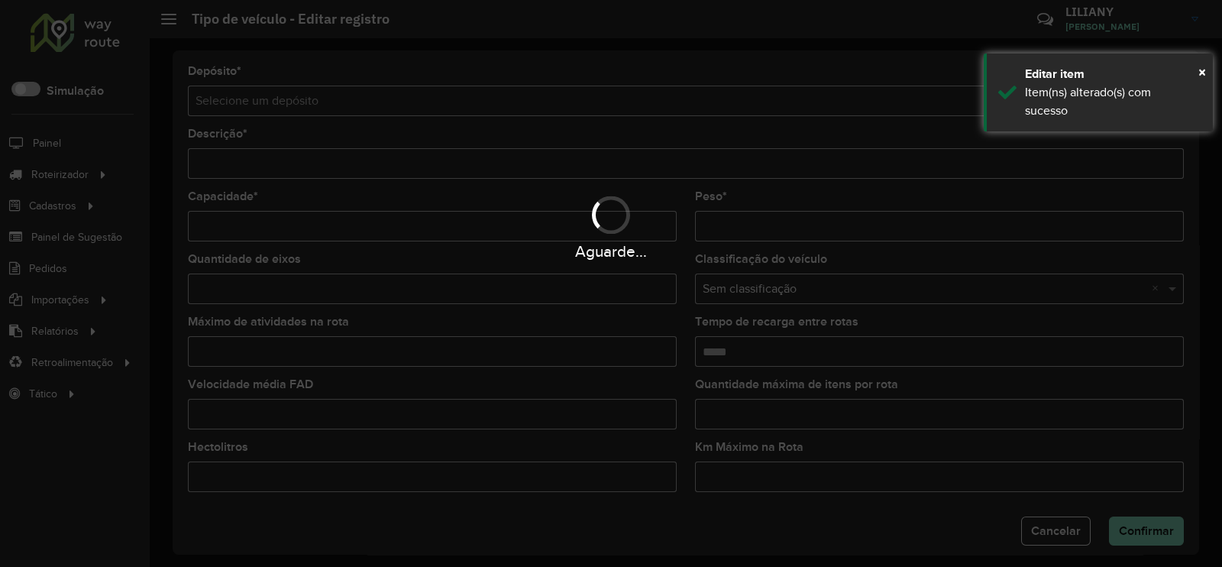
type input "**********"
type input "***"
type input "****"
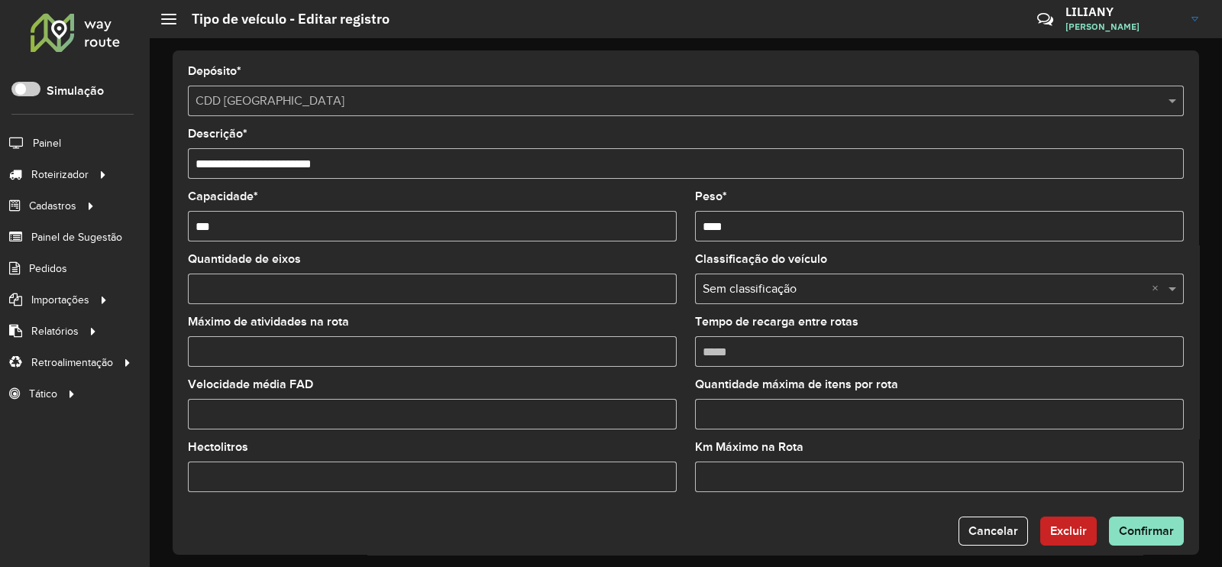
click at [267, 354] on input "Máximo de atividades na rota" at bounding box center [432, 351] width 489 height 31
type input "*"
click at [1134, 522] on button "Confirmar" at bounding box center [1146, 530] width 75 height 29
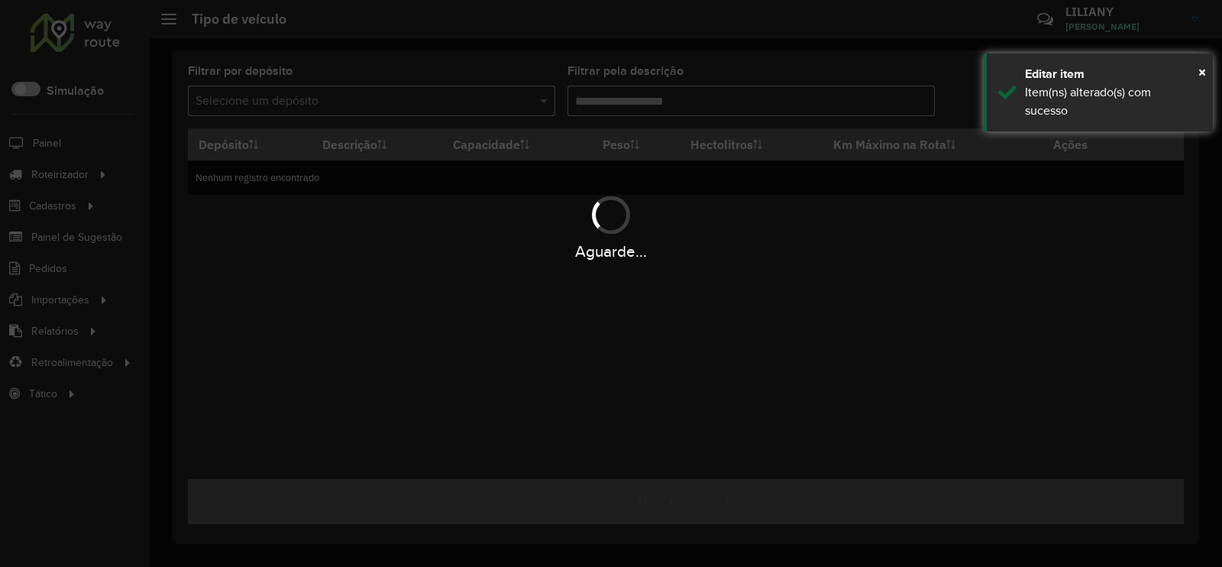
type input "***"
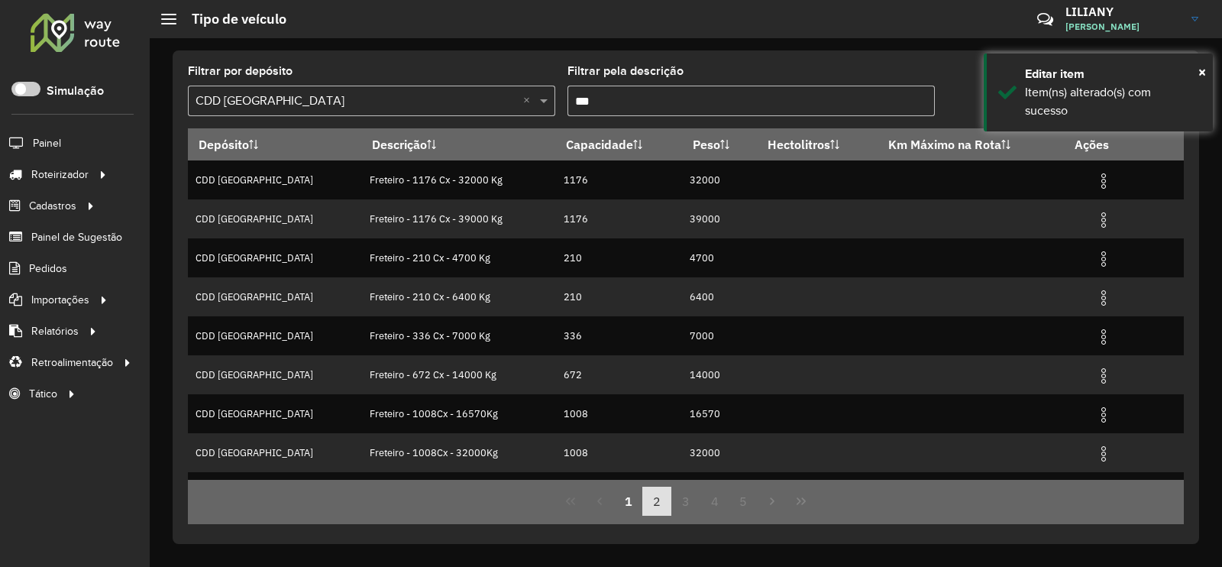
click at [654, 503] on button "2" at bounding box center [656, 500] width 29 height 29
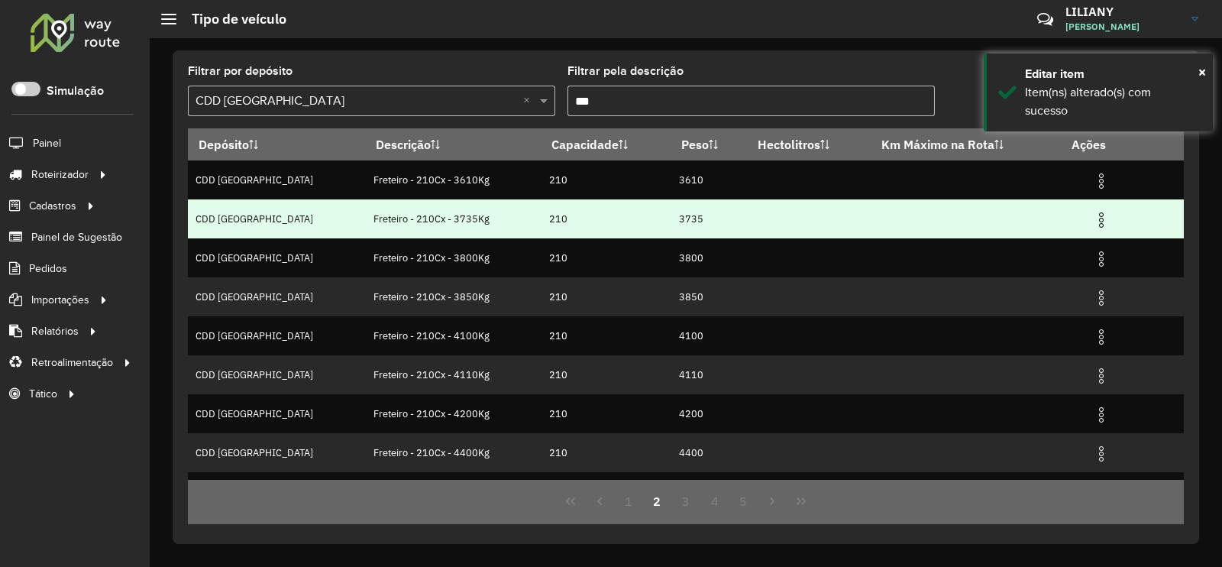
click at [1092, 226] on img at bounding box center [1101, 220] width 18 height 18
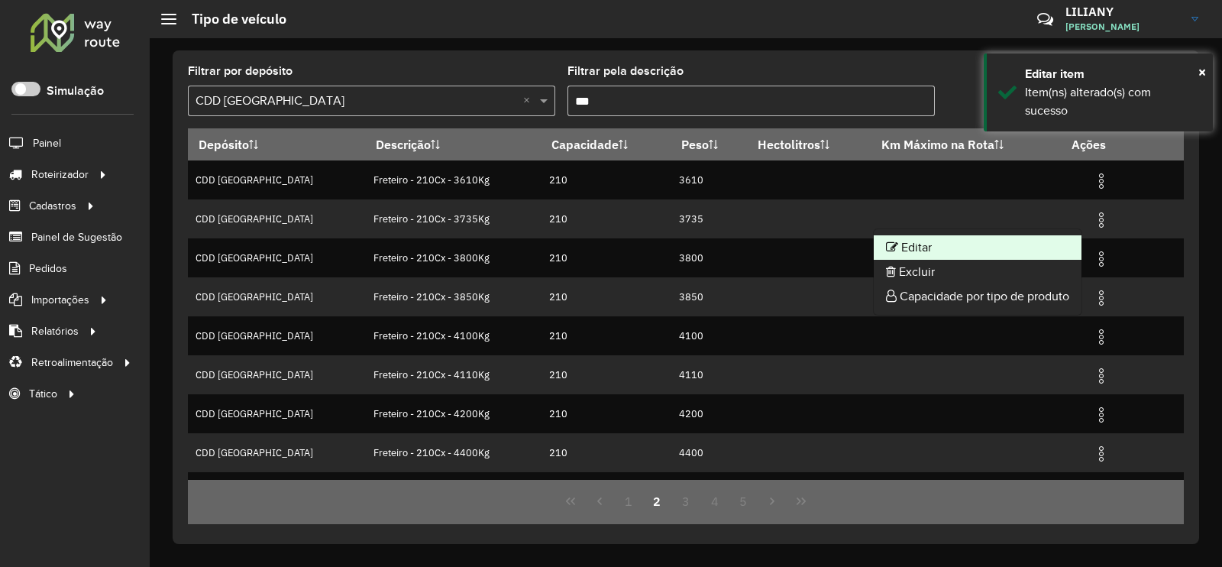
click at [1069, 243] on li "Editar" at bounding box center [978, 247] width 208 height 24
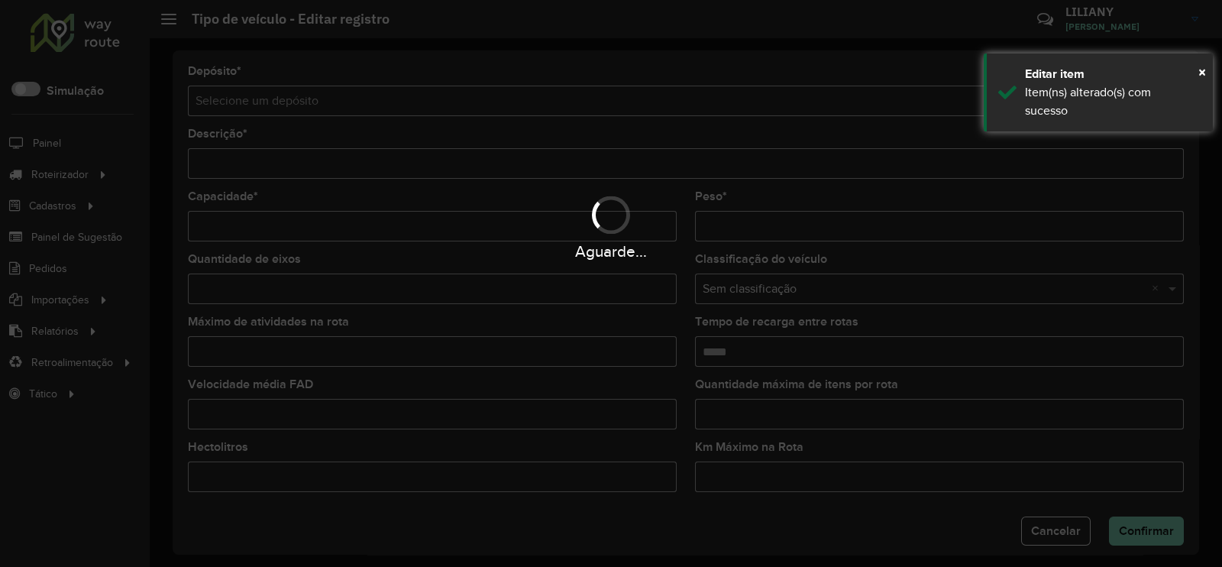
type input "**********"
type input "***"
type input "****"
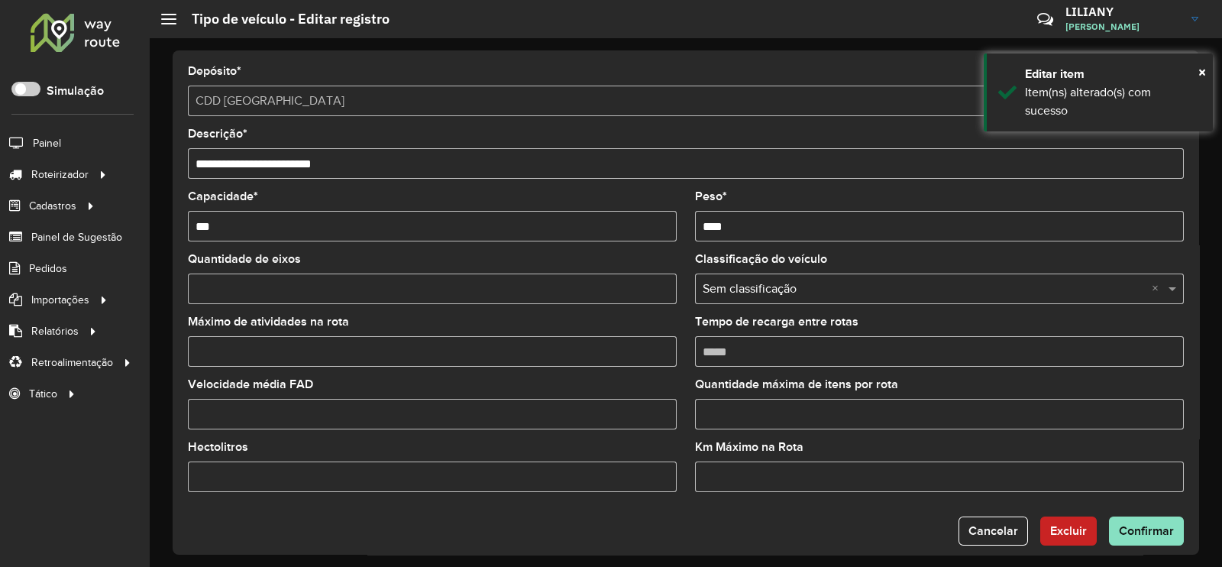
click at [267, 295] on input "Quantidade de eixos" at bounding box center [432, 288] width 489 height 31
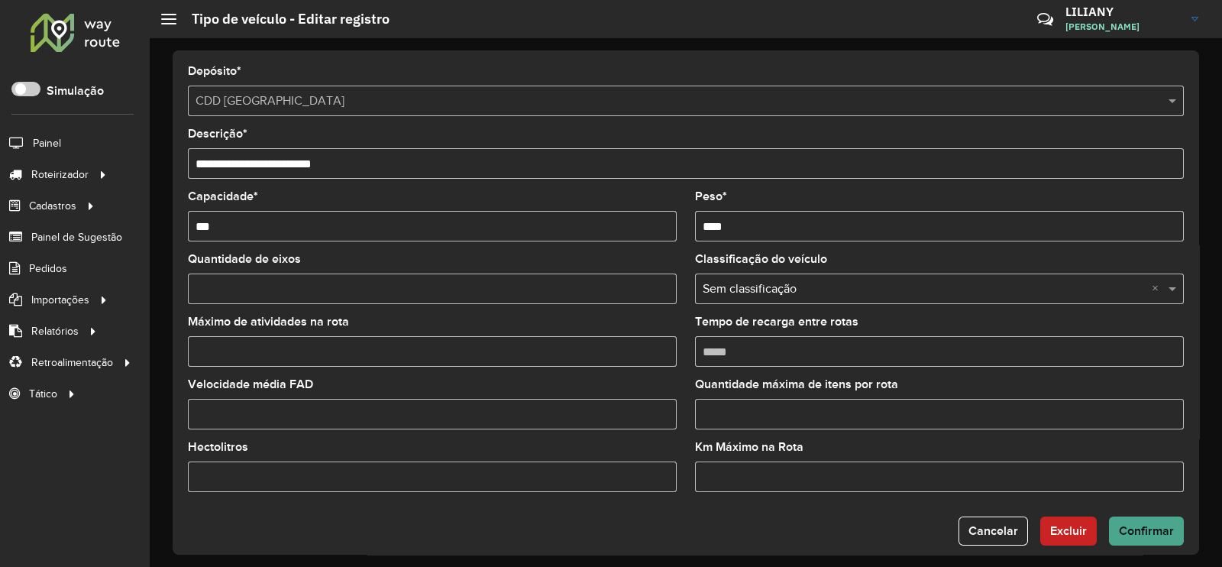
type input "*"
click at [1130, 531] on span "Confirmar" at bounding box center [1146, 530] width 55 height 13
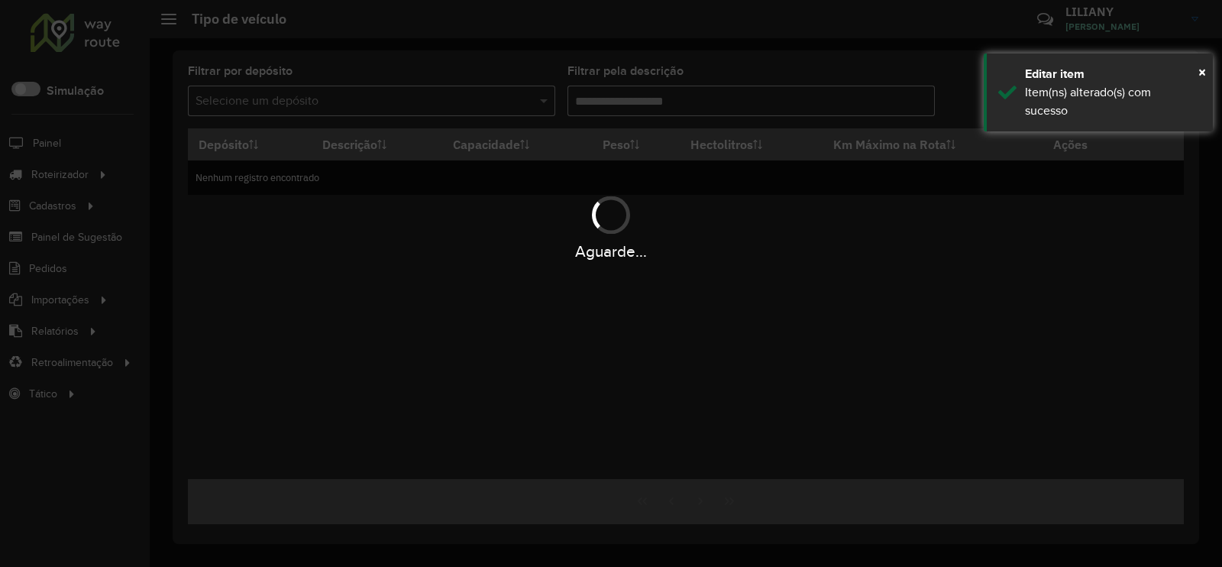
type input "***"
click at [661, 501] on div "Aguarde..." at bounding box center [611, 283] width 1222 height 567
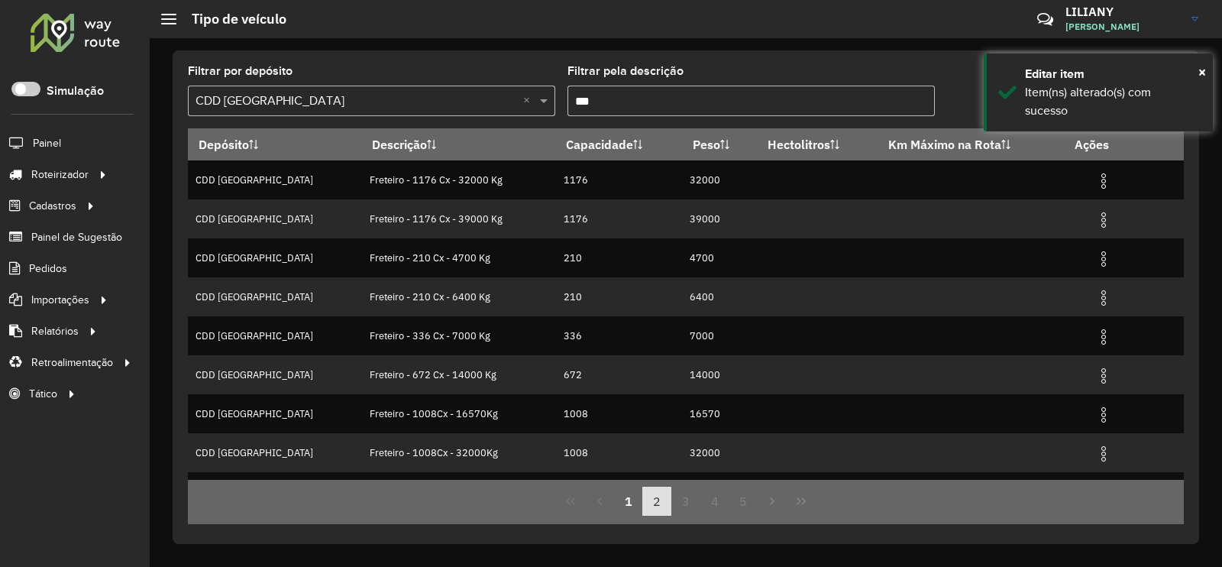
click at [660, 501] on button "2" at bounding box center [656, 500] width 29 height 29
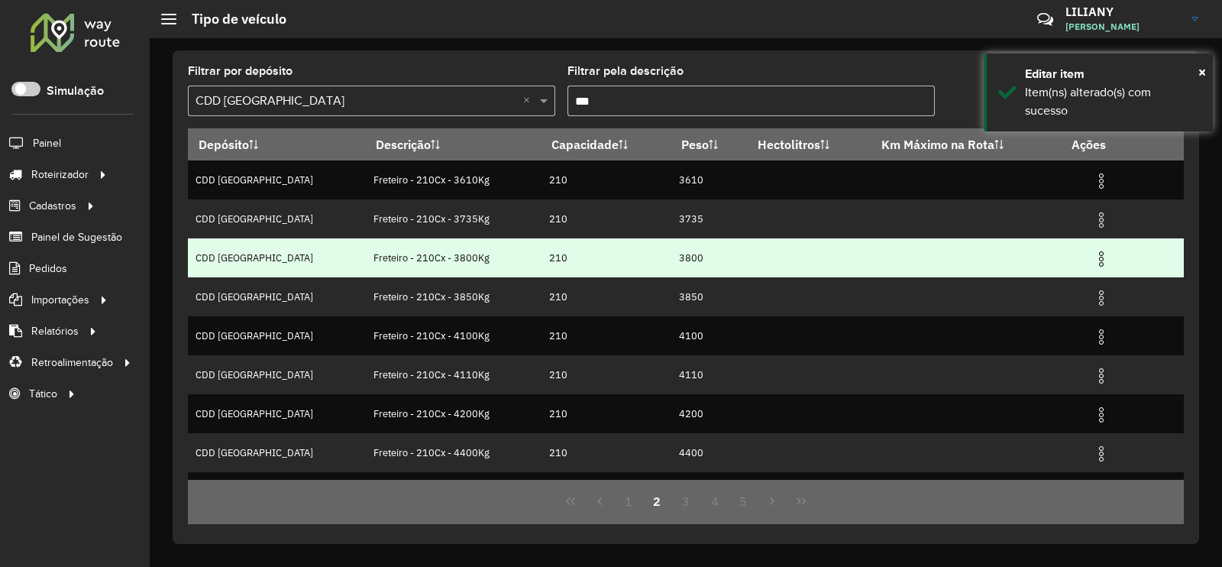
click at [1092, 259] on img at bounding box center [1101, 259] width 18 height 18
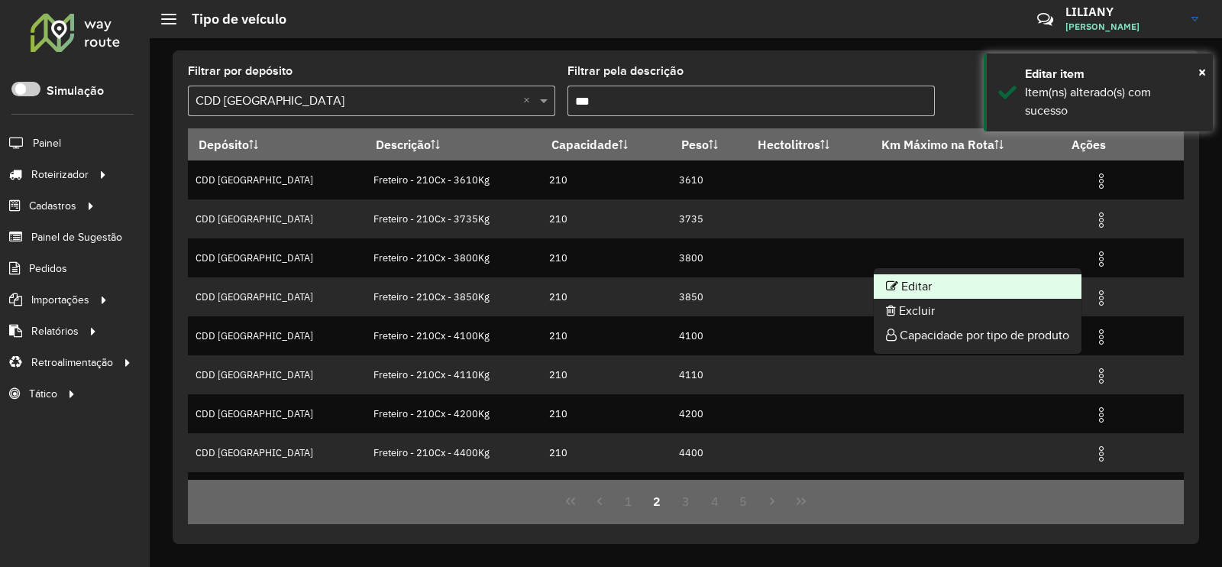
click at [1064, 278] on li "Editar" at bounding box center [978, 286] width 208 height 24
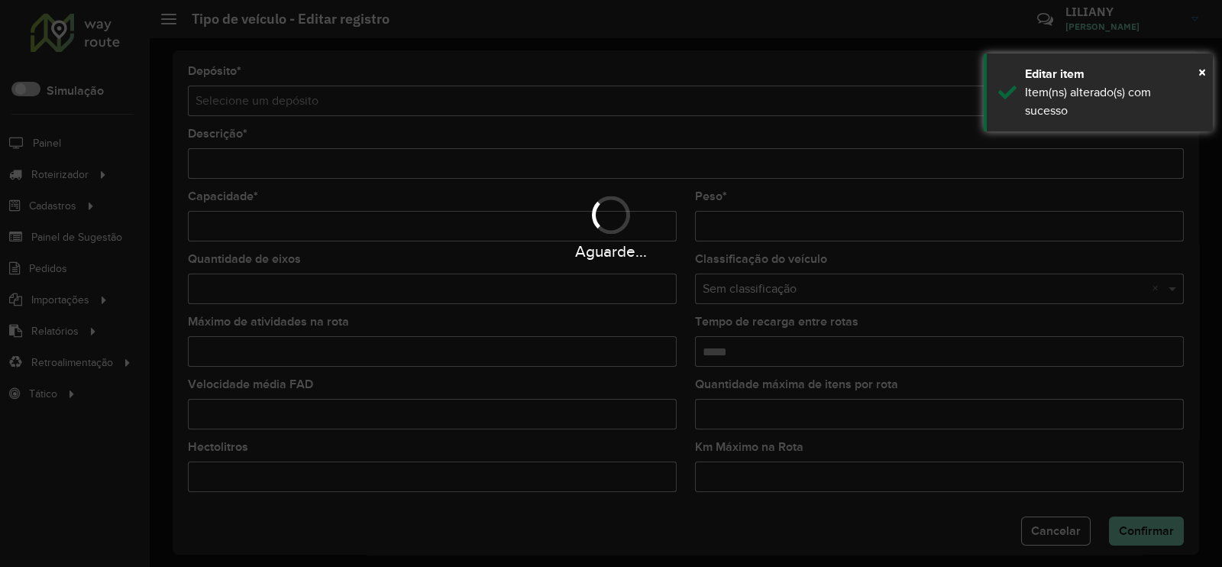
type input "**********"
type input "***"
type input "****"
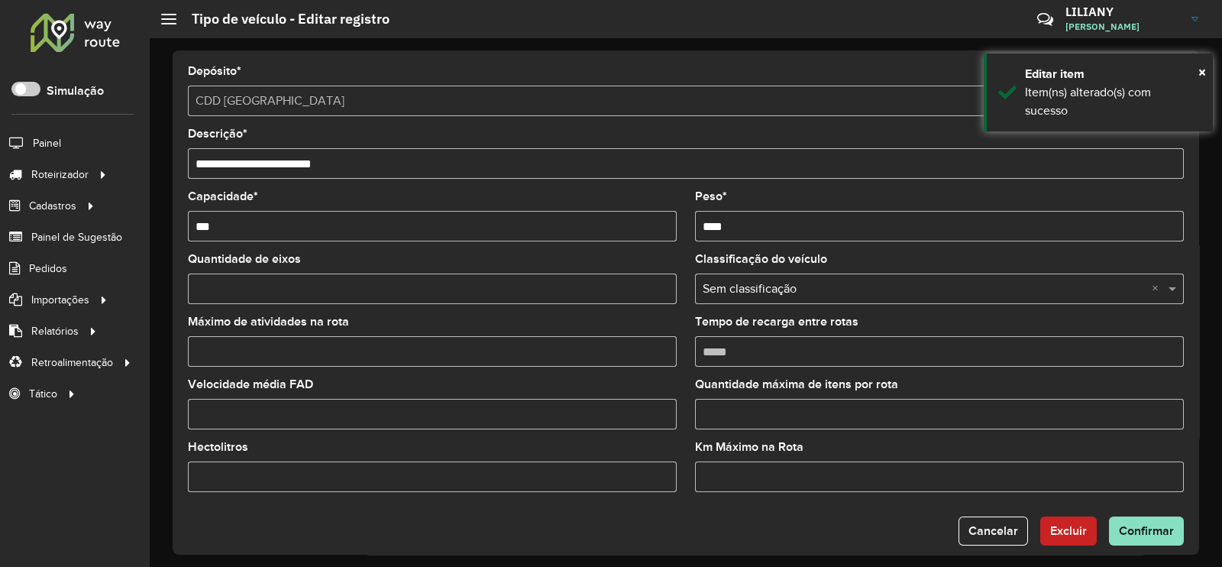
click at [235, 282] on input "Quantidade de eixos" at bounding box center [432, 288] width 489 height 31
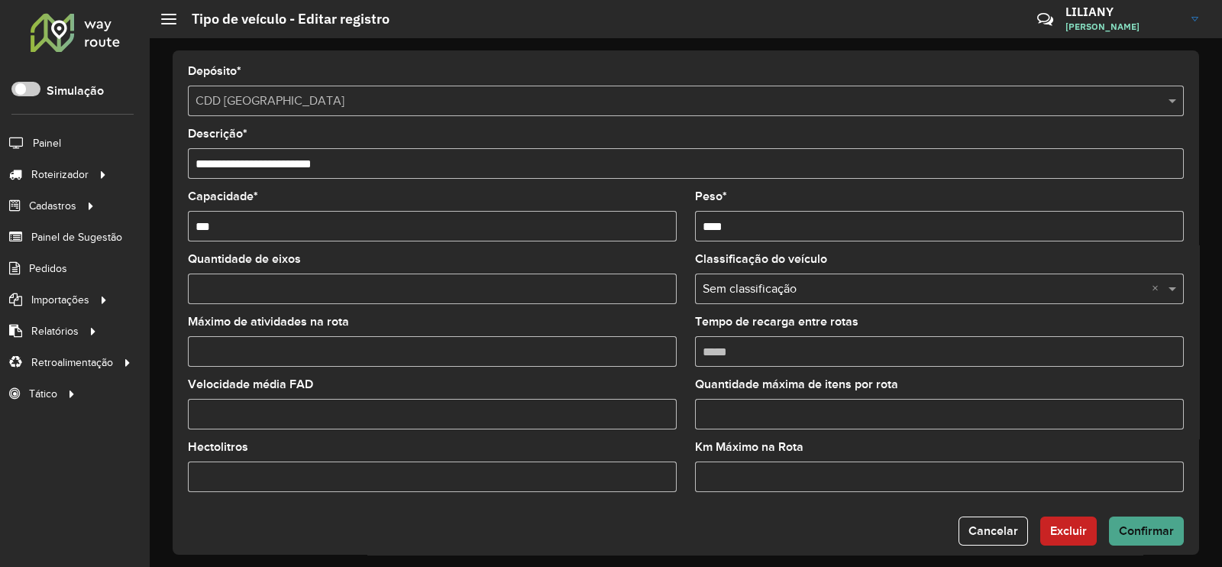
type input "*"
click at [1136, 535] on span "Confirmar" at bounding box center [1146, 530] width 55 height 13
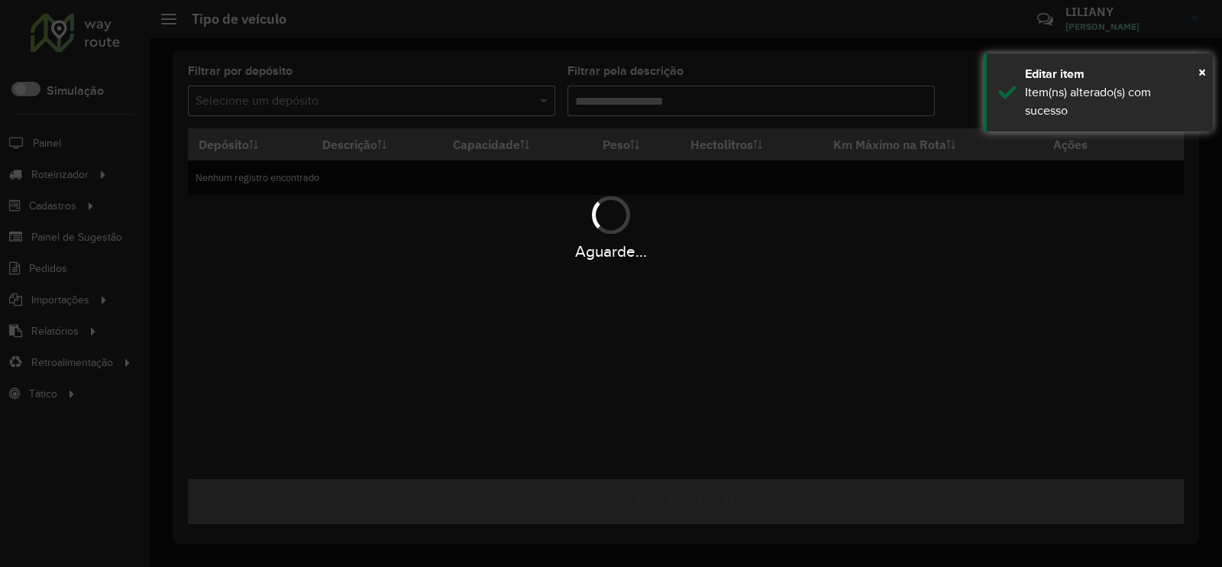
type input "***"
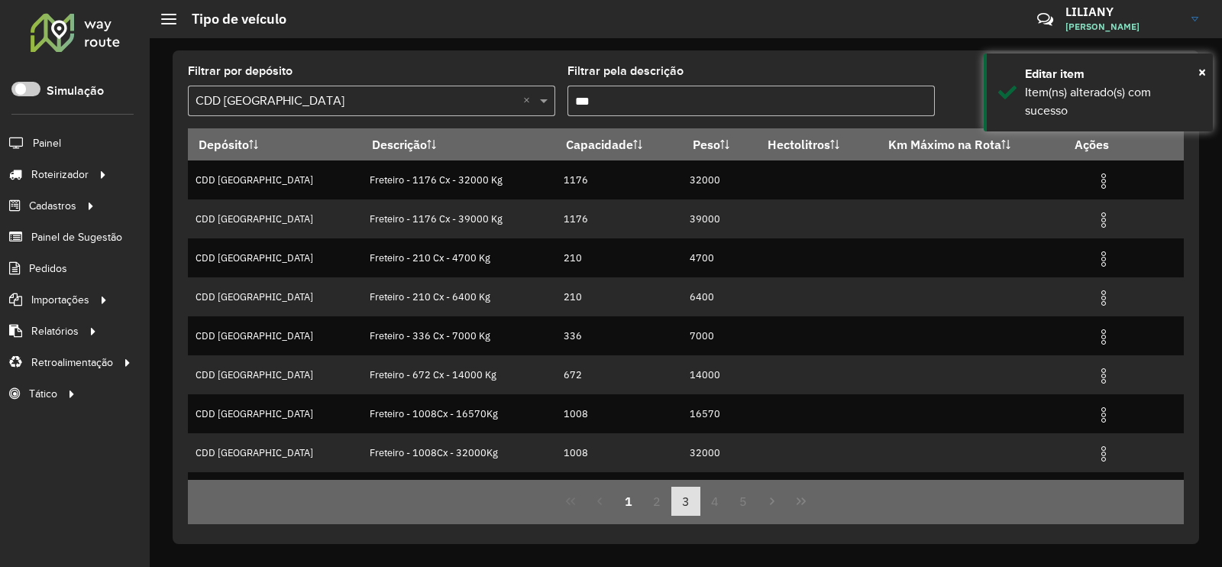
click at [690, 506] on button "3" at bounding box center [685, 500] width 29 height 29
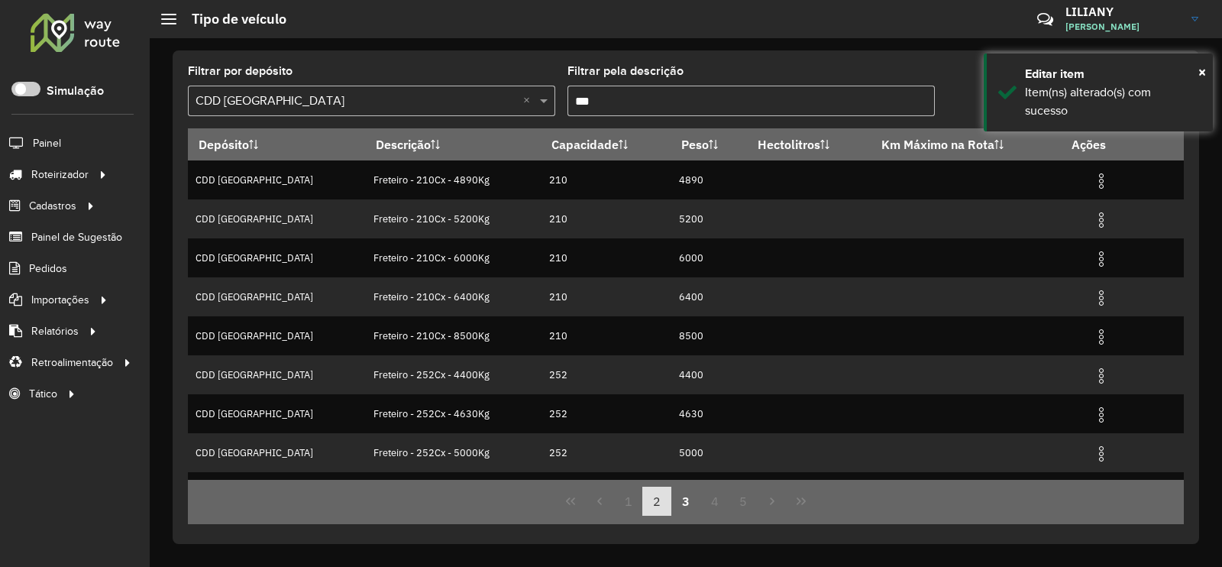
click at [665, 507] on button "2" at bounding box center [656, 500] width 29 height 29
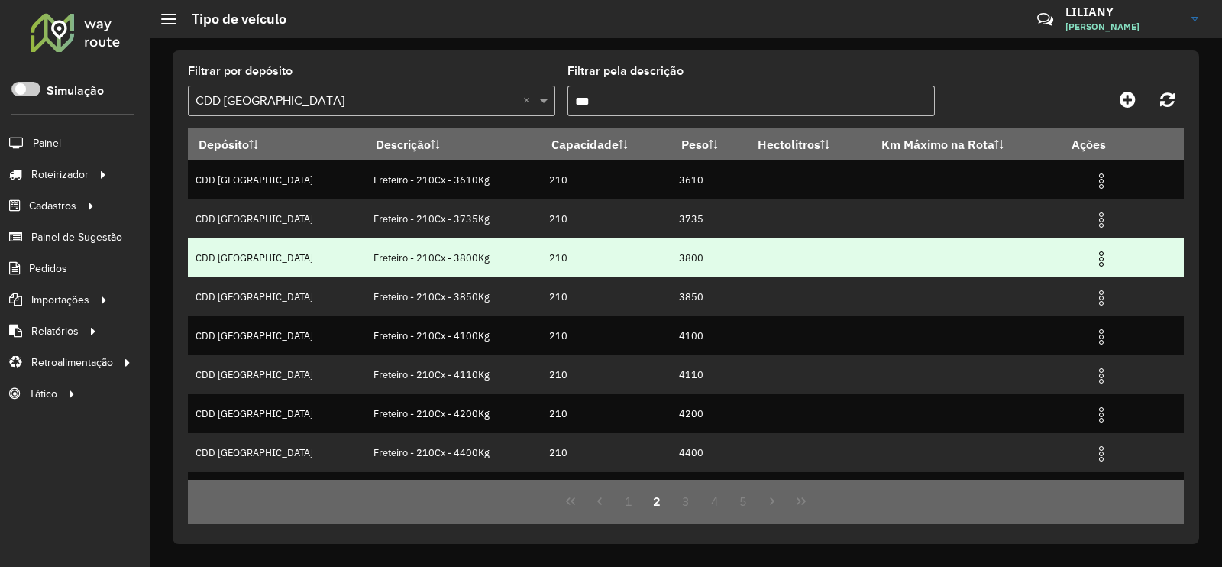
click at [1092, 265] on img at bounding box center [1101, 259] width 18 height 18
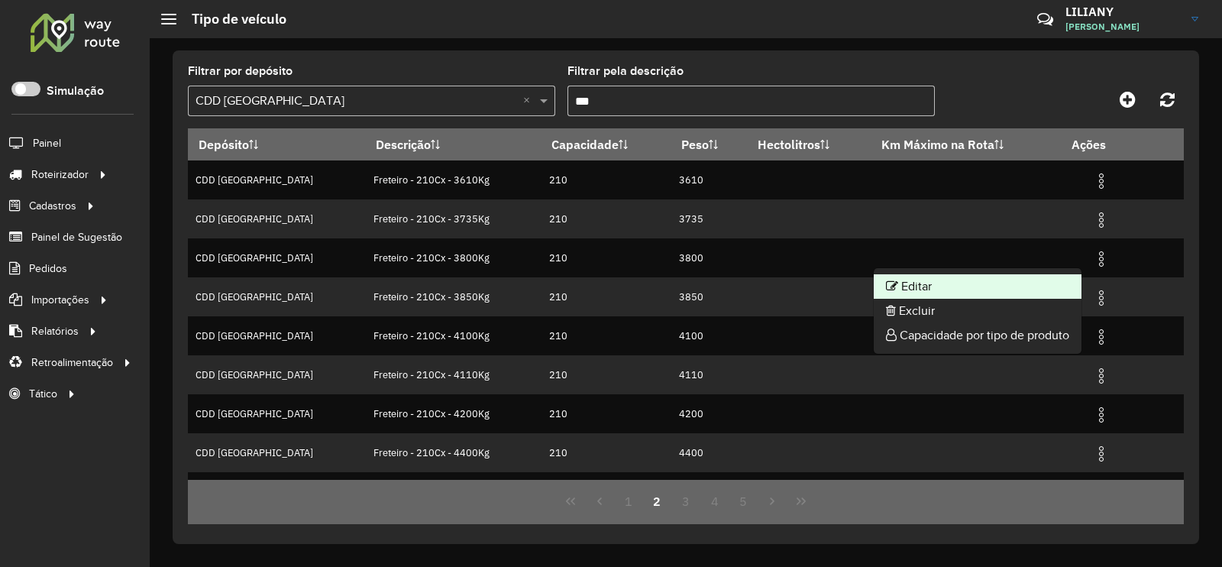
click at [1046, 280] on li "Editar" at bounding box center [978, 286] width 208 height 24
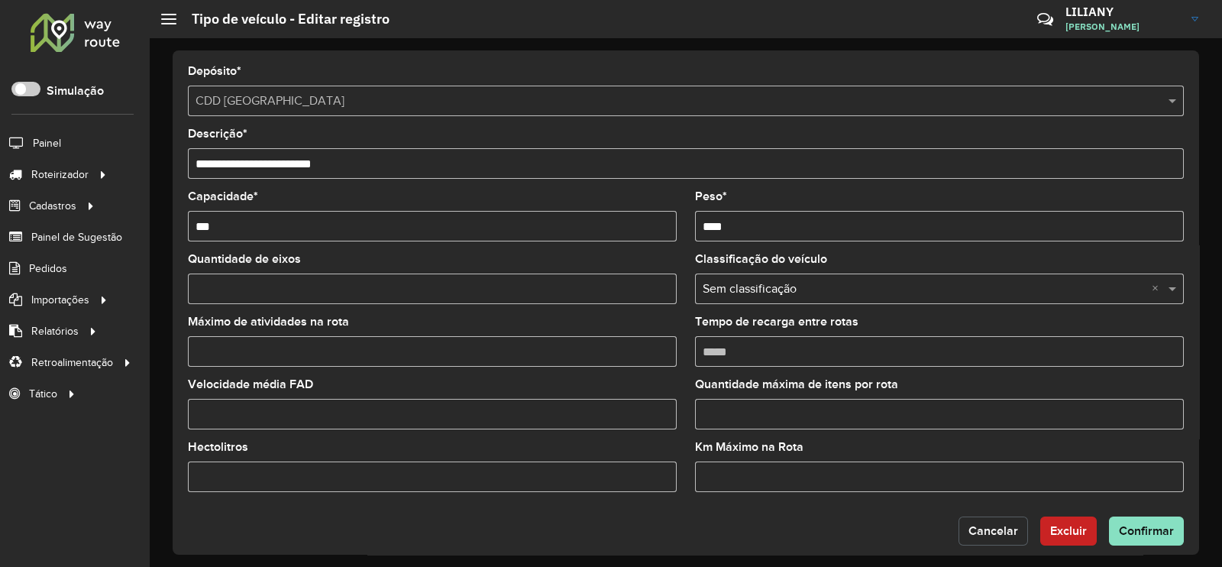
click at [963, 527] on button "Cancelar" at bounding box center [992, 530] width 69 height 29
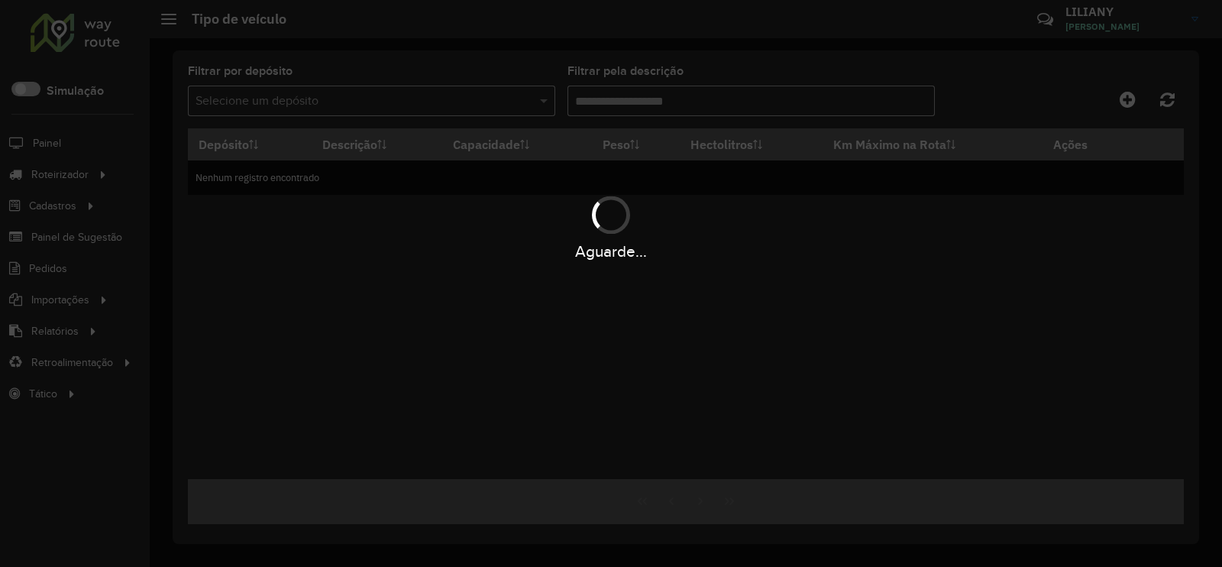
type input "***"
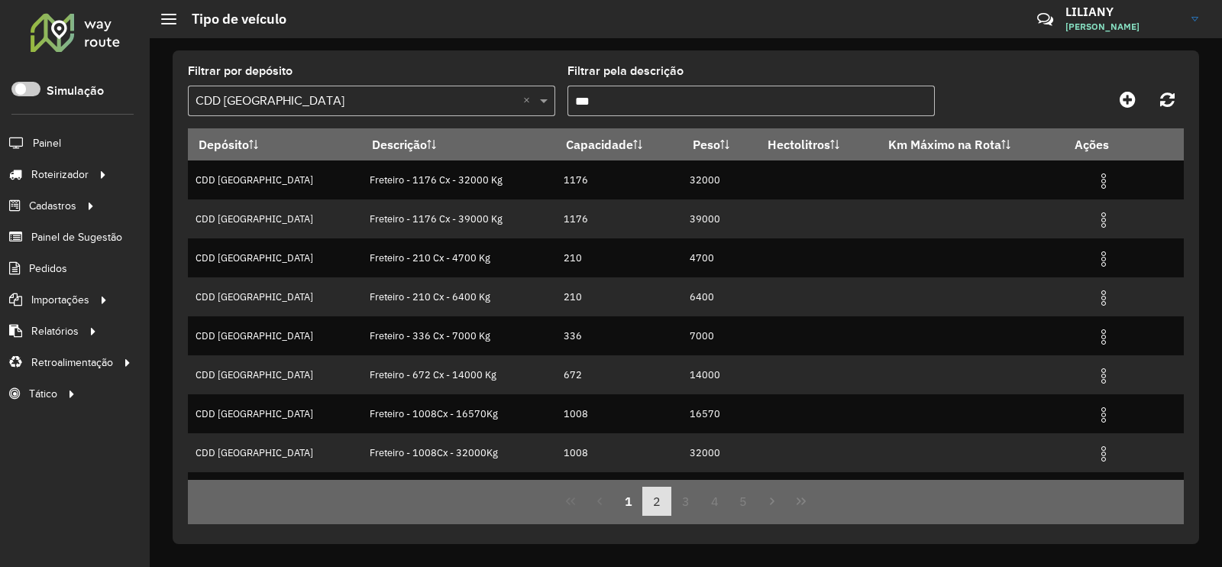
click at [651, 498] on button "2" at bounding box center [656, 500] width 29 height 29
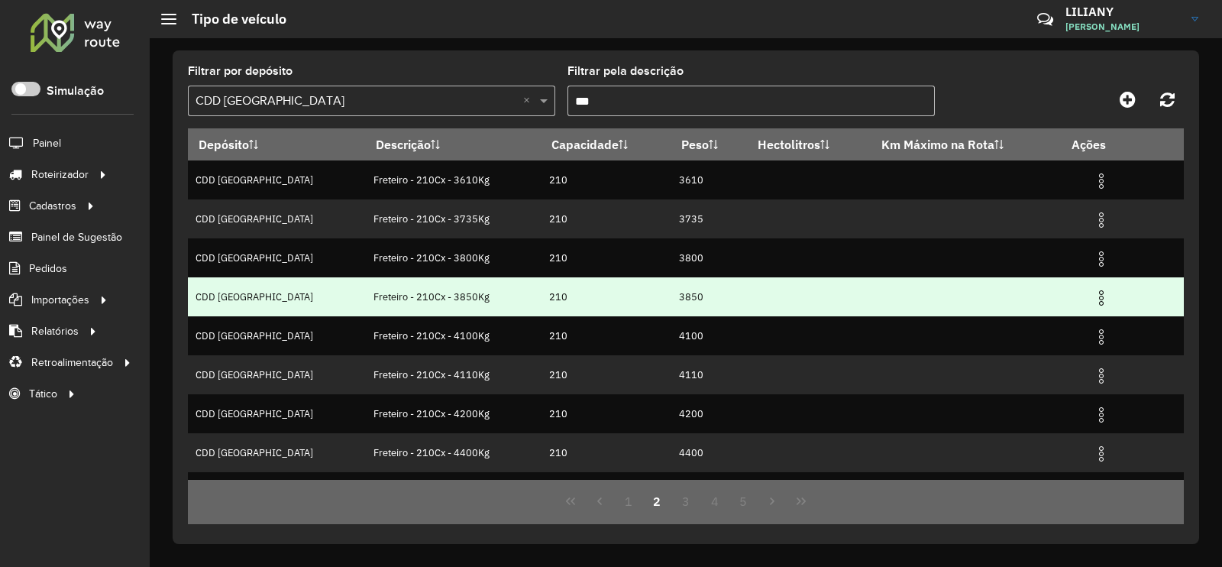
click at [1092, 303] on img at bounding box center [1101, 298] width 18 height 18
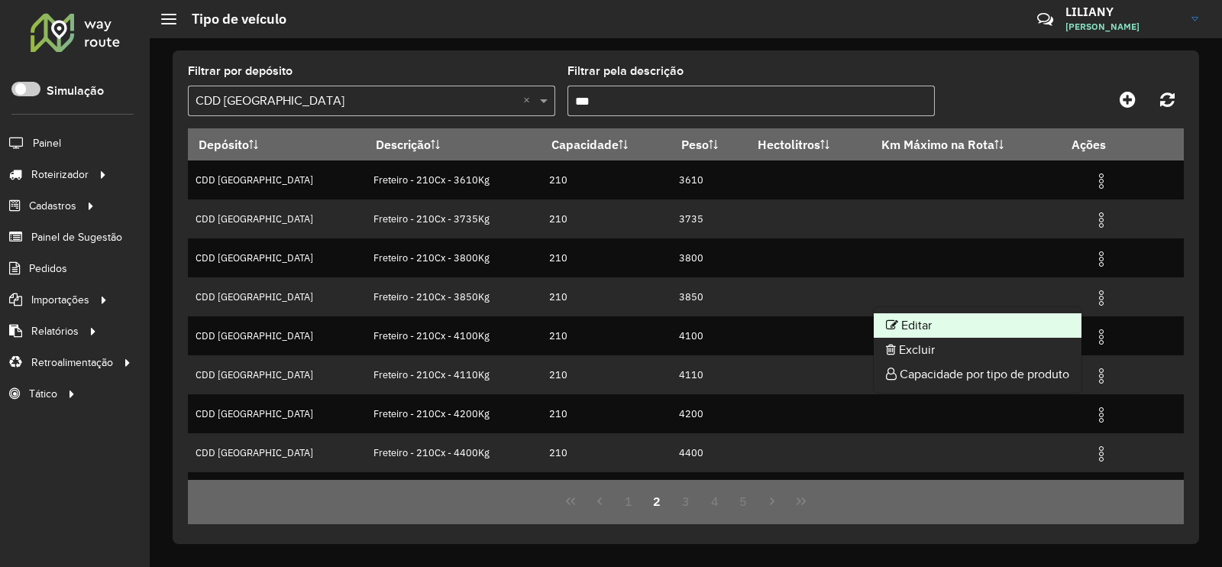
click at [1034, 315] on li "Editar" at bounding box center [978, 325] width 208 height 24
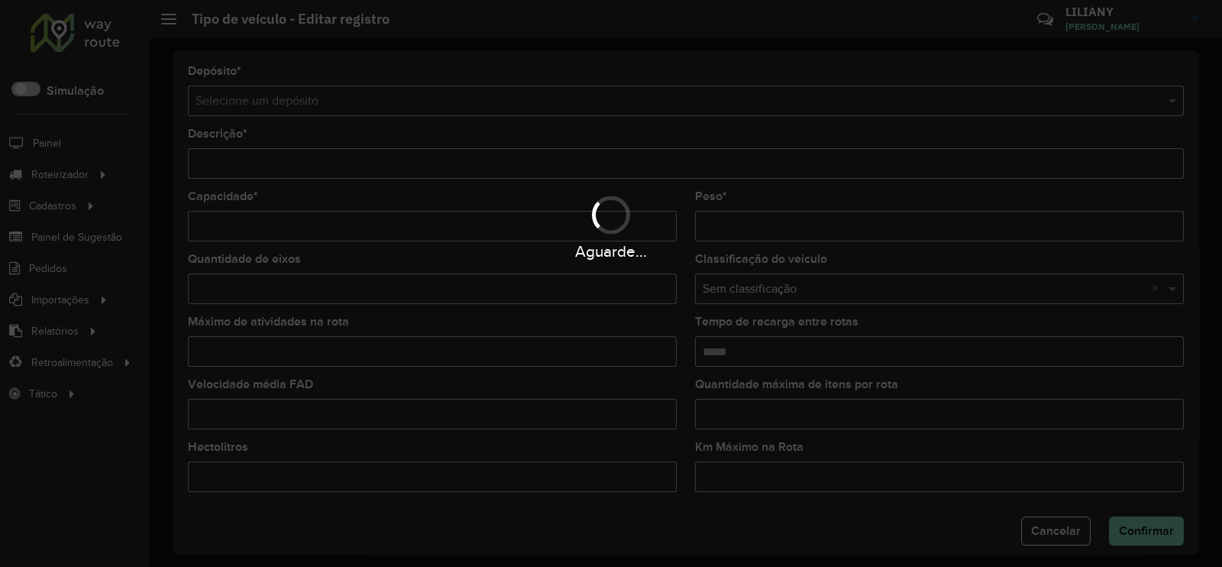
type input "**********"
type input "***"
type input "****"
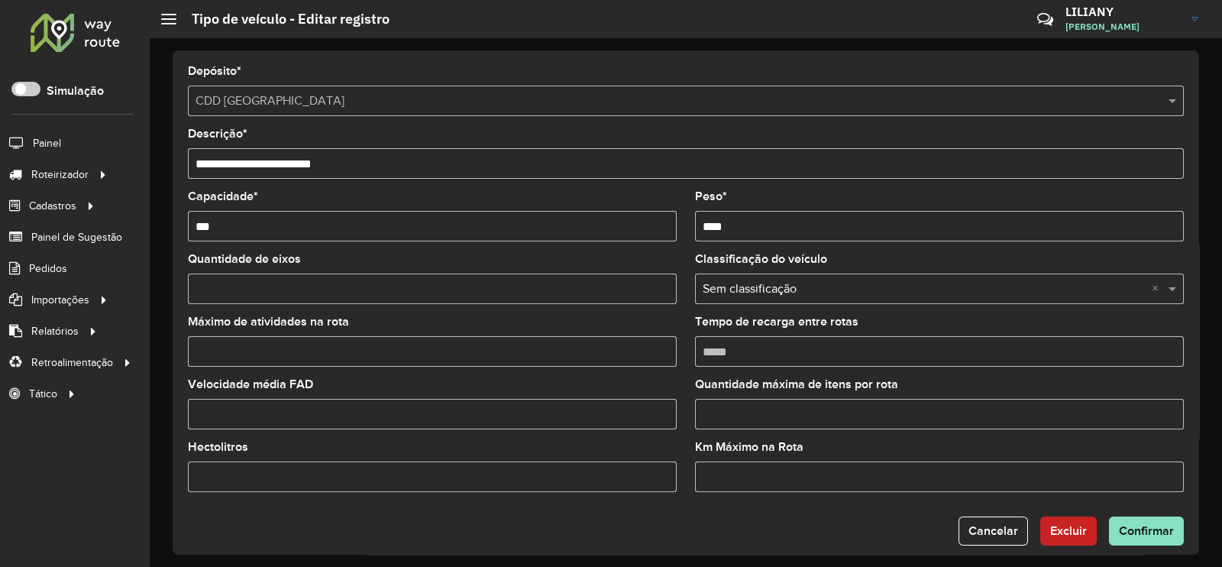
click at [250, 279] on input "Quantidade de eixos" at bounding box center [432, 288] width 489 height 31
type input "*"
click at [1147, 532] on span "Confirmar" at bounding box center [1146, 530] width 55 height 13
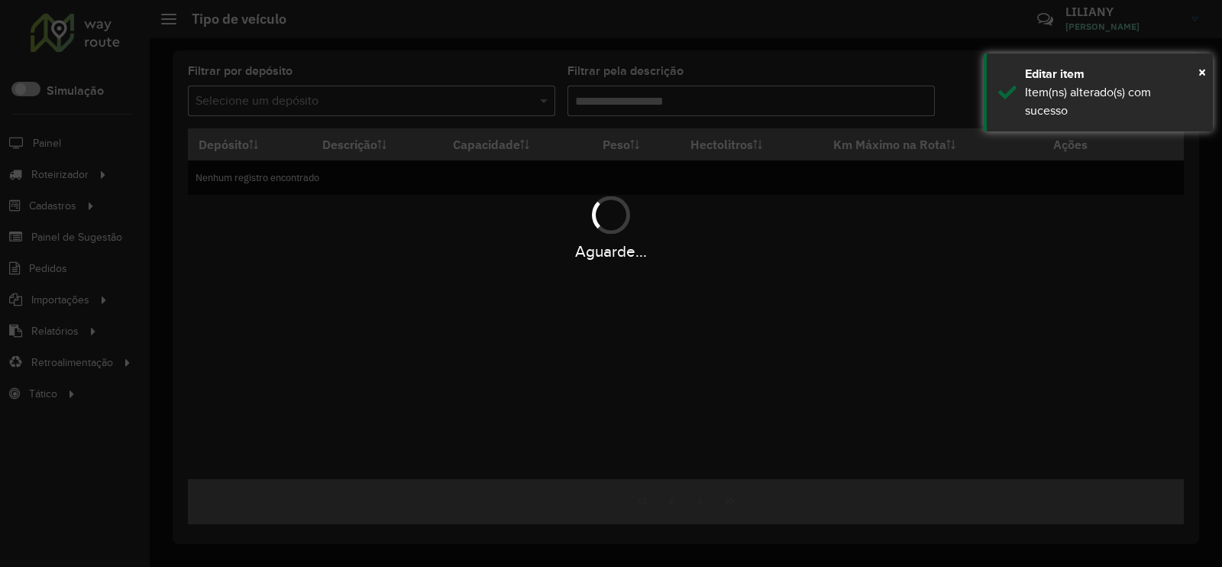
type input "***"
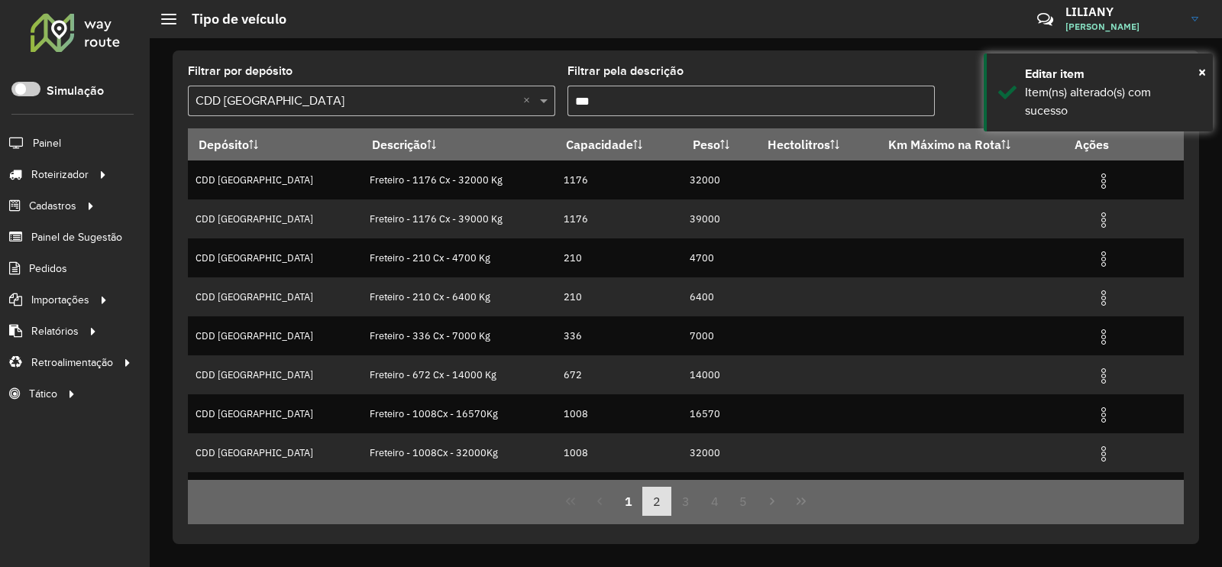
drag, startPoint x: 660, startPoint y: 499, endPoint x: 658, endPoint y: 490, distance: 9.3
click at [660, 499] on button "2" at bounding box center [656, 500] width 29 height 29
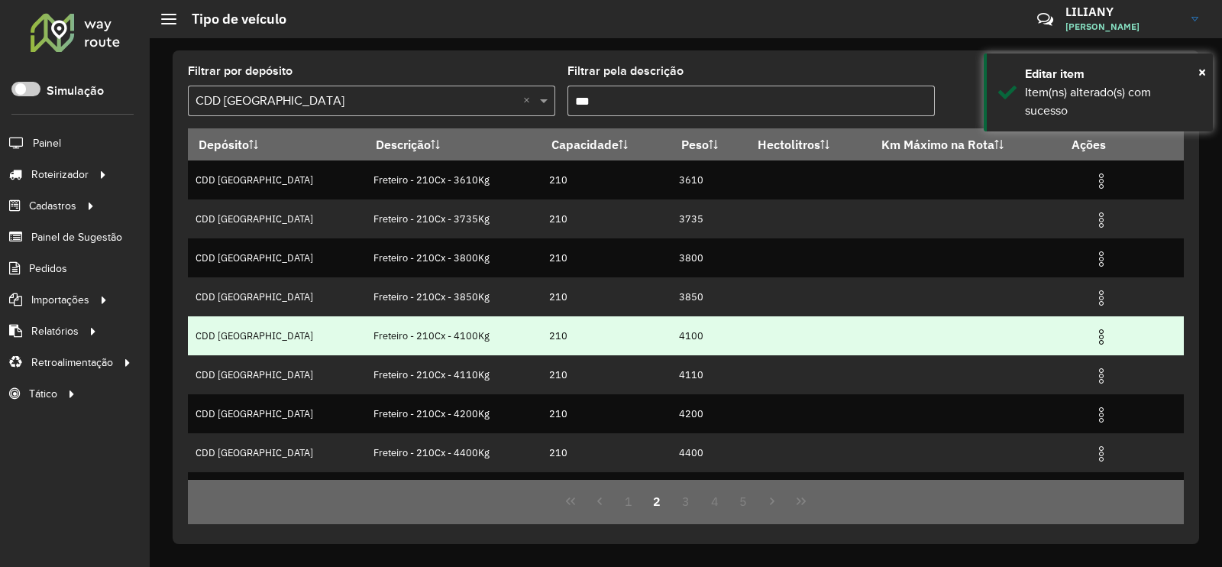
drag, startPoint x: 1088, startPoint y: 333, endPoint x: 1076, endPoint y: 336, distance: 12.6
click at [1092, 333] on img at bounding box center [1101, 337] width 18 height 18
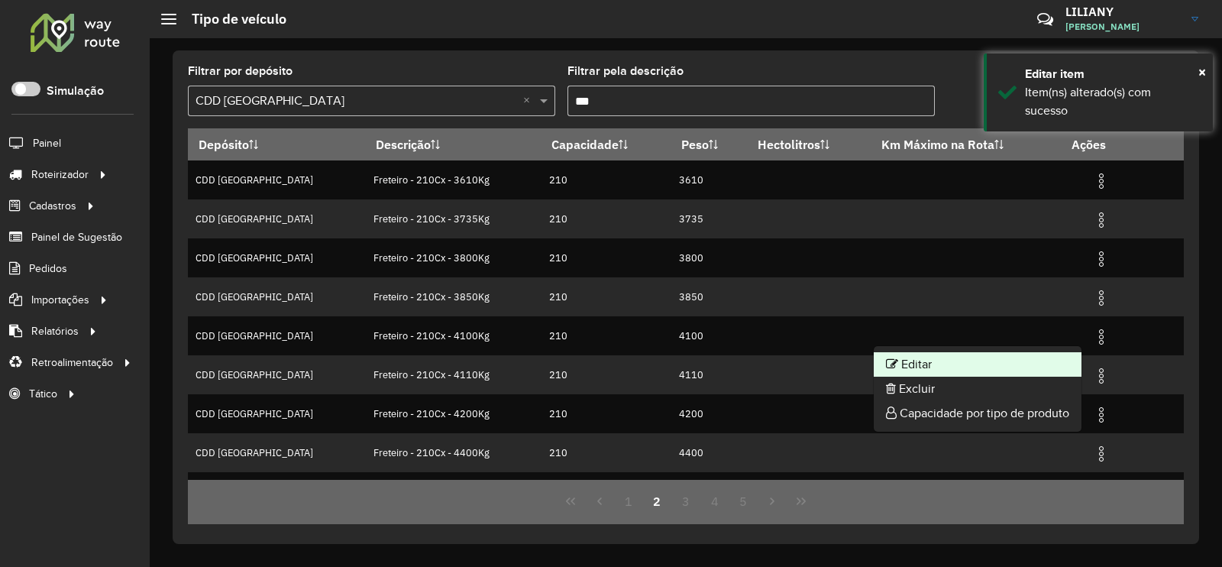
click at [1032, 357] on li "Editar" at bounding box center [978, 364] width 208 height 24
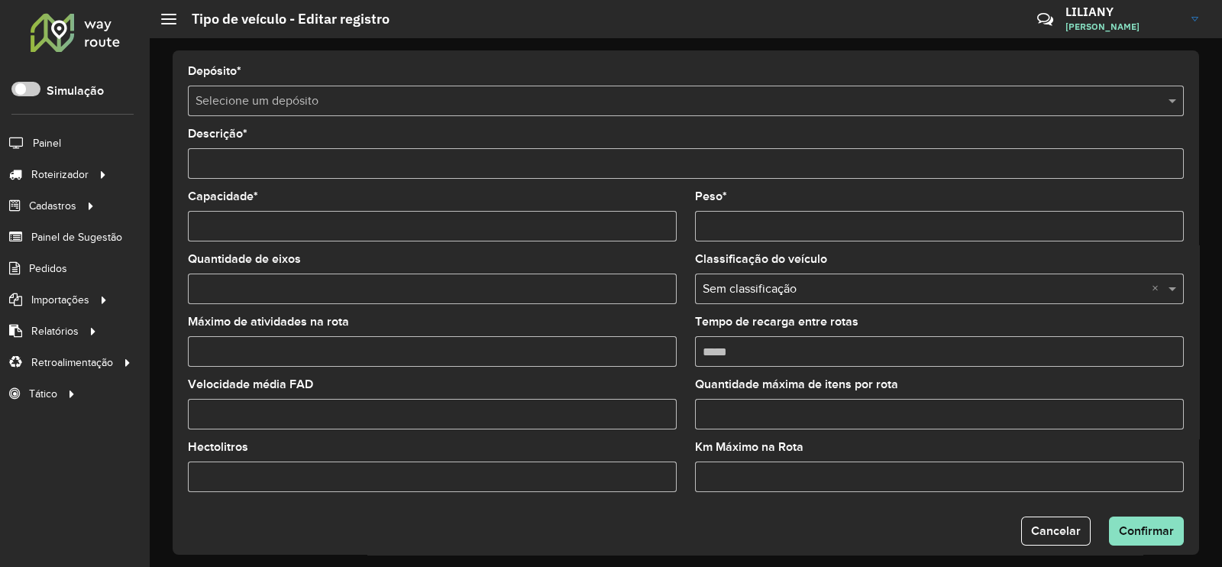
type input "**********"
type input "***"
type input "****"
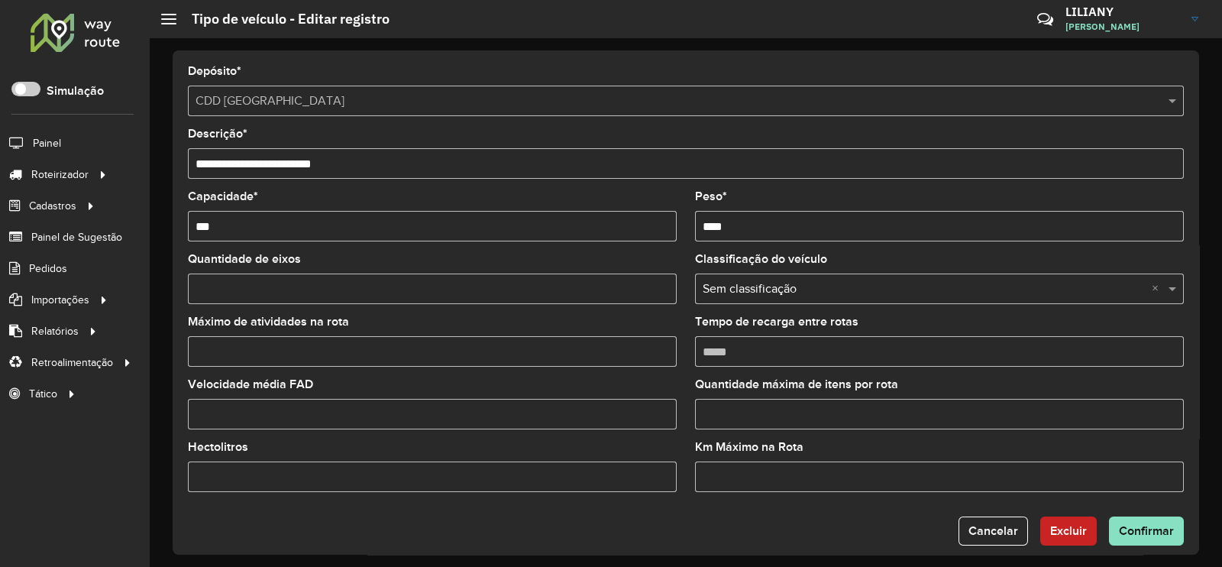
click at [253, 289] on input "Quantidade de eixos" at bounding box center [432, 288] width 489 height 31
type input "*"
click at [237, 356] on input "Máximo de atividades na rota" at bounding box center [432, 351] width 489 height 31
type input "*"
click at [1145, 525] on span "Confirmar" at bounding box center [1146, 530] width 55 height 13
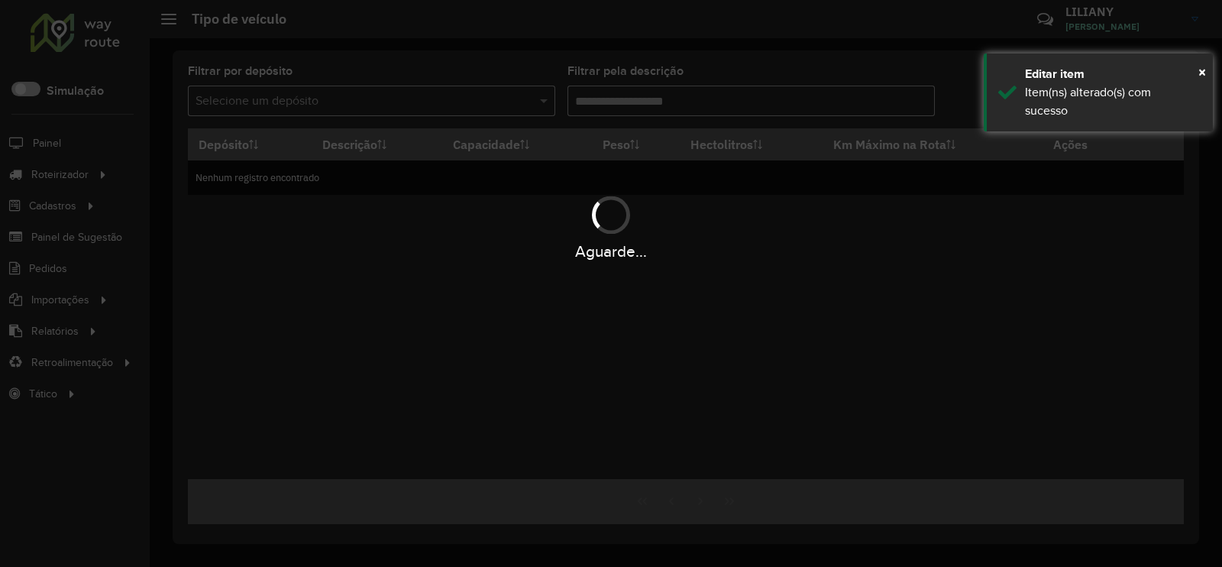
type input "***"
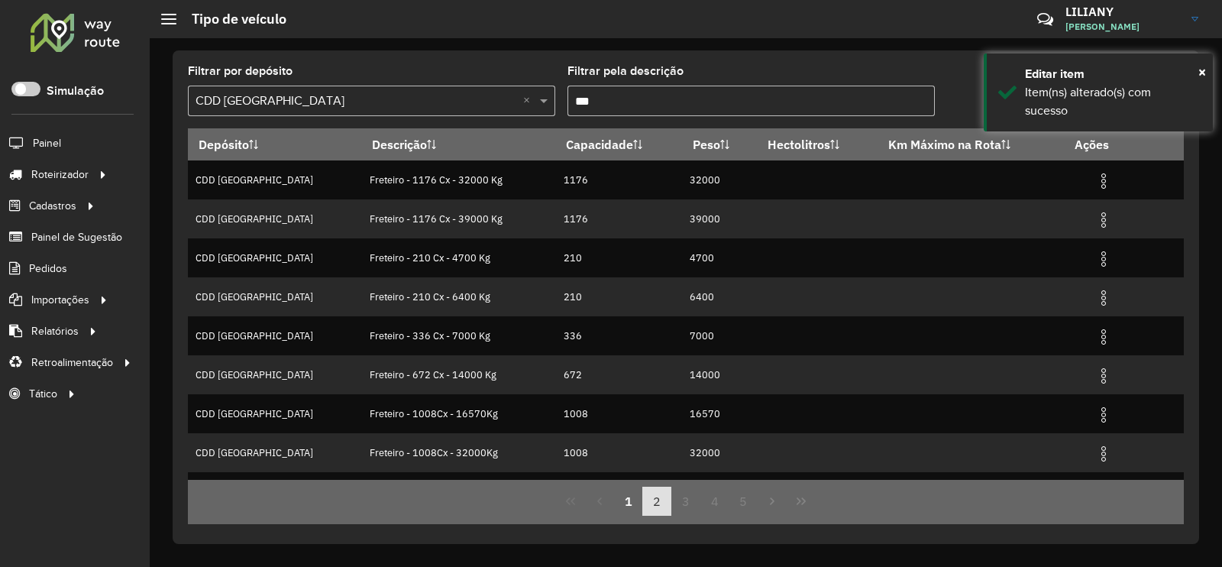
click at [654, 508] on button "2" at bounding box center [656, 500] width 29 height 29
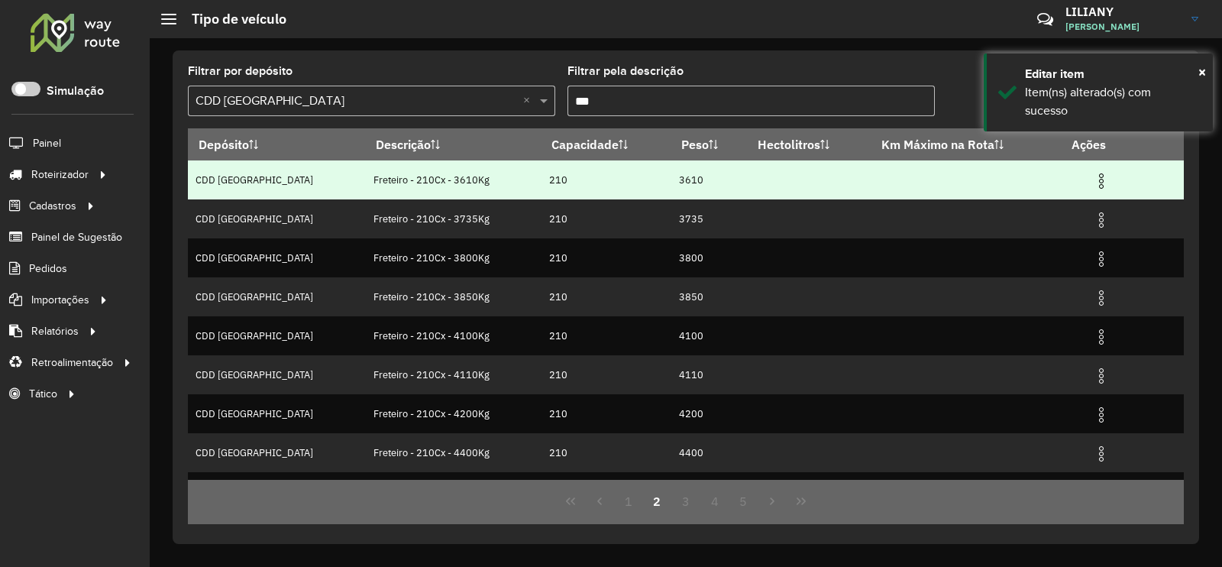
click at [1103, 181] on td at bounding box center [1107, 179] width 92 height 38
click at [1094, 184] on img at bounding box center [1101, 181] width 18 height 18
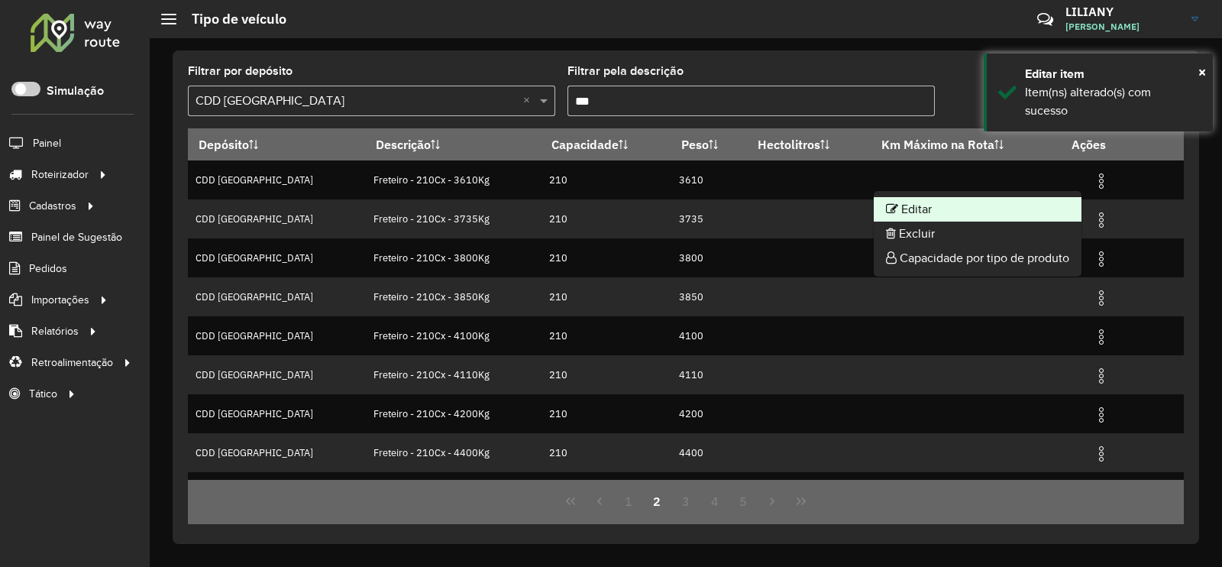
click at [1058, 200] on li "Editar" at bounding box center [978, 209] width 208 height 24
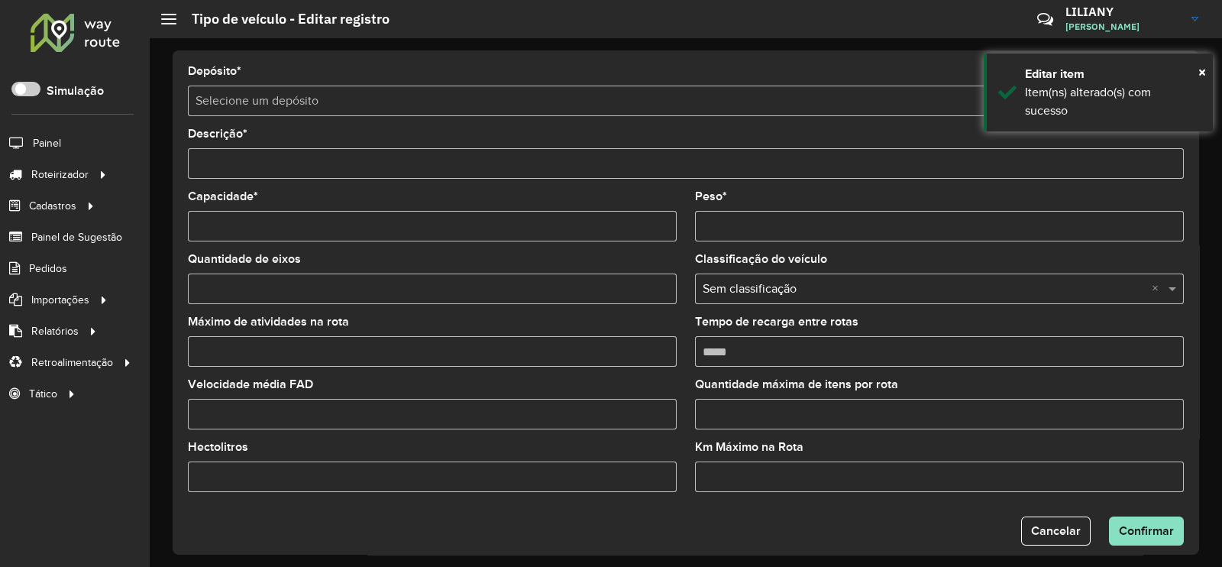
type input "**********"
type input "***"
type input "****"
type input "*"
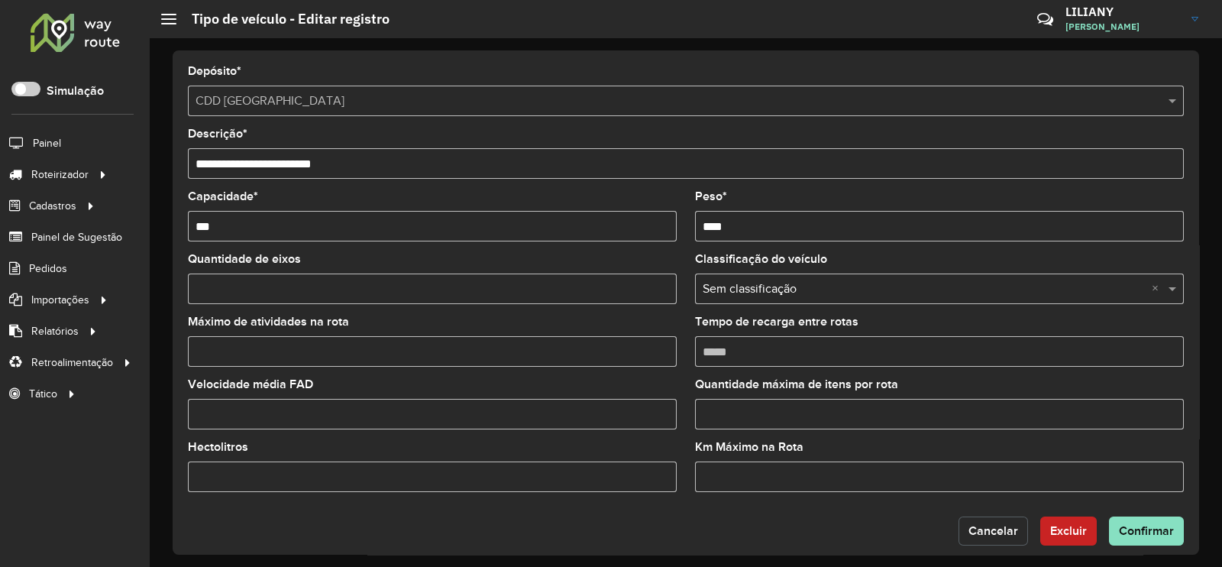
click at [978, 532] on span "Cancelar" at bounding box center [993, 530] width 50 height 13
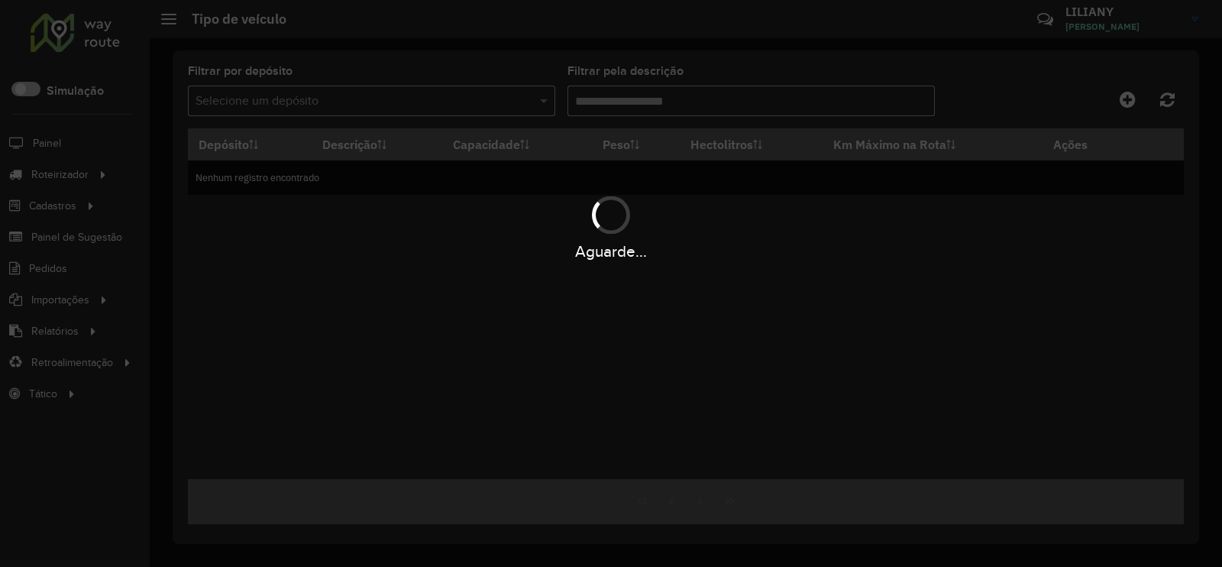
type input "***"
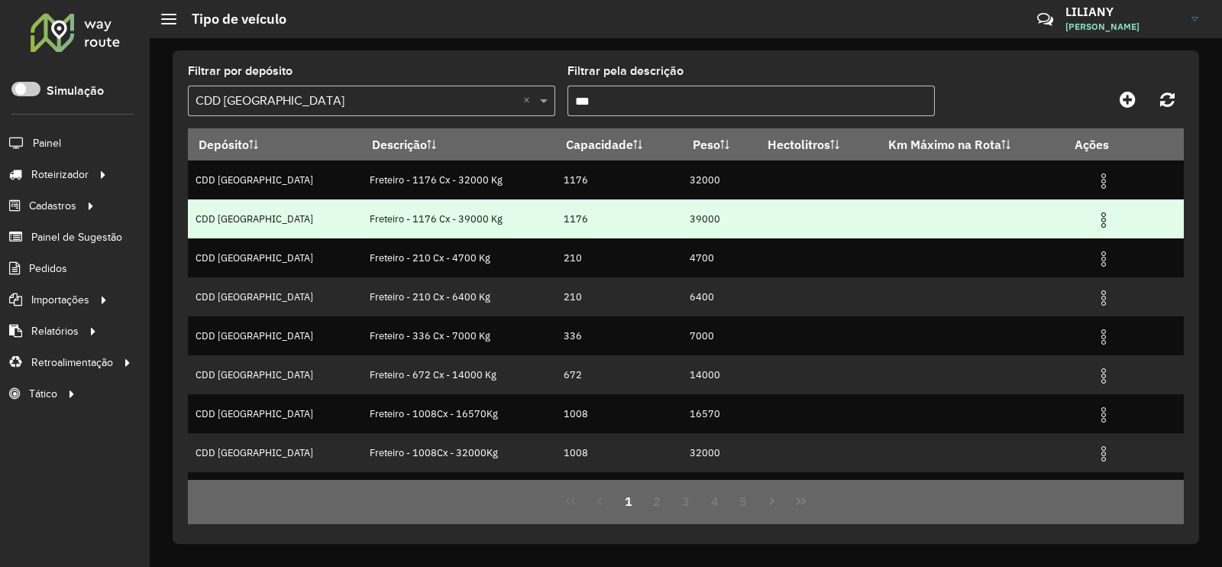
click at [1094, 223] on img at bounding box center [1103, 220] width 18 height 18
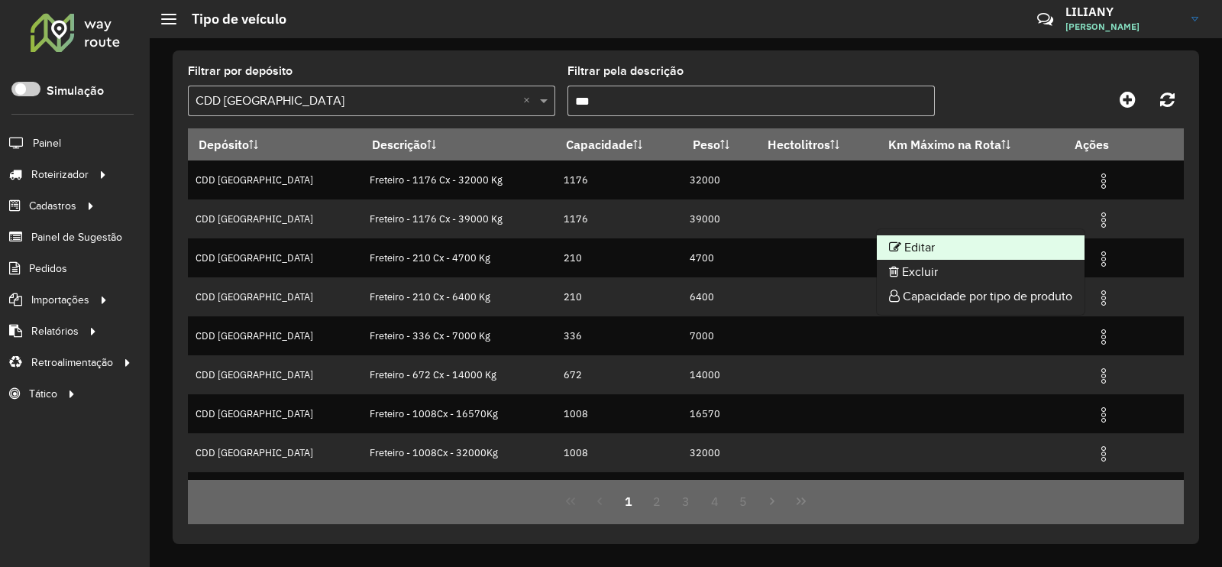
click at [1038, 250] on li "Editar" at bounding box center [981, 247] width 208 height 24
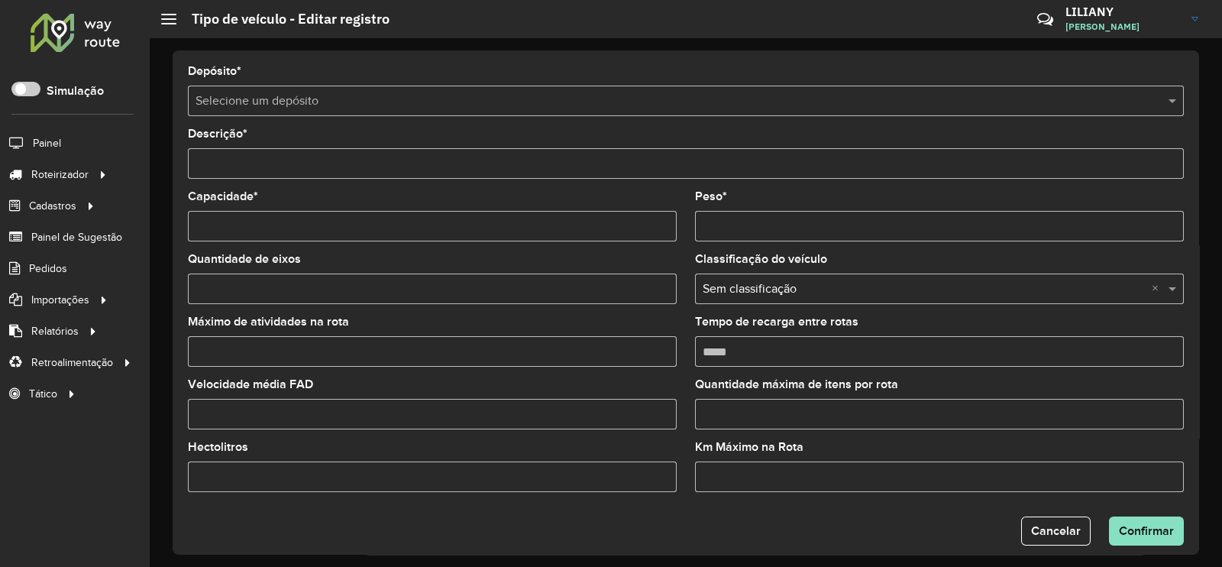
type input "**********"
type input "****"
type input "*****"
type input "*"
type input "*****"
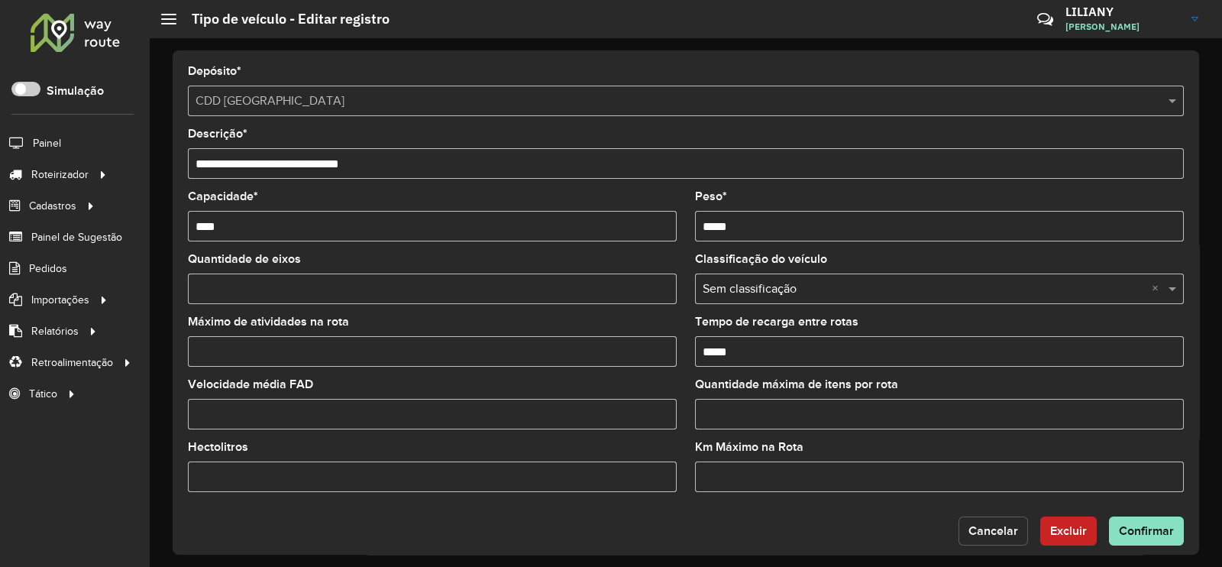
click at [1002, 535] on span "Cancelar" at bounding box center [993, 530] width 50 height 13
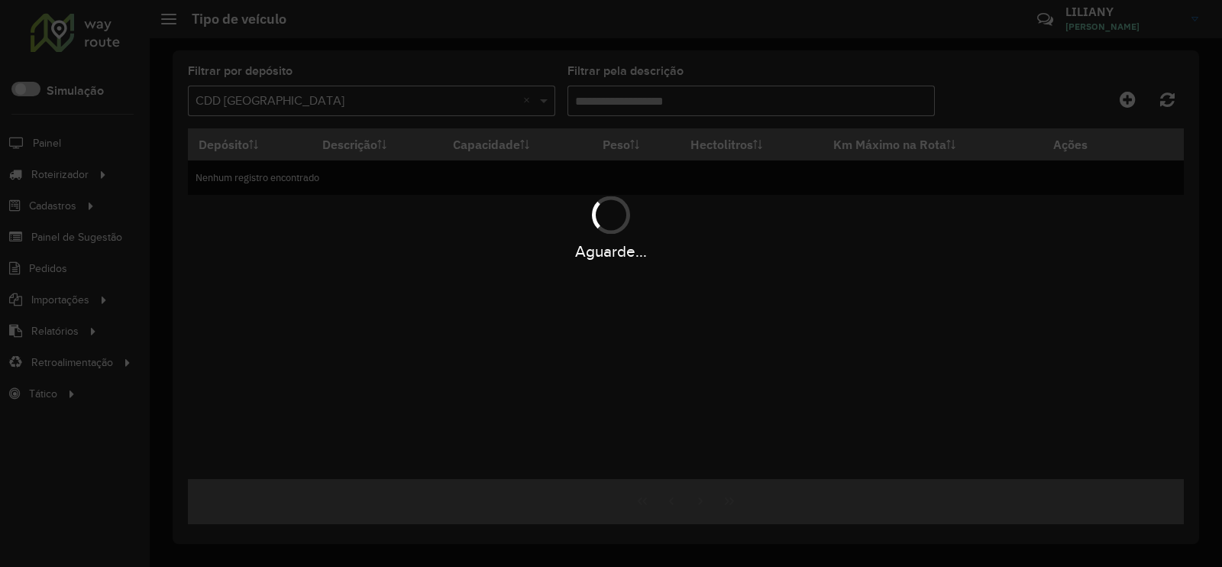
type input "***"
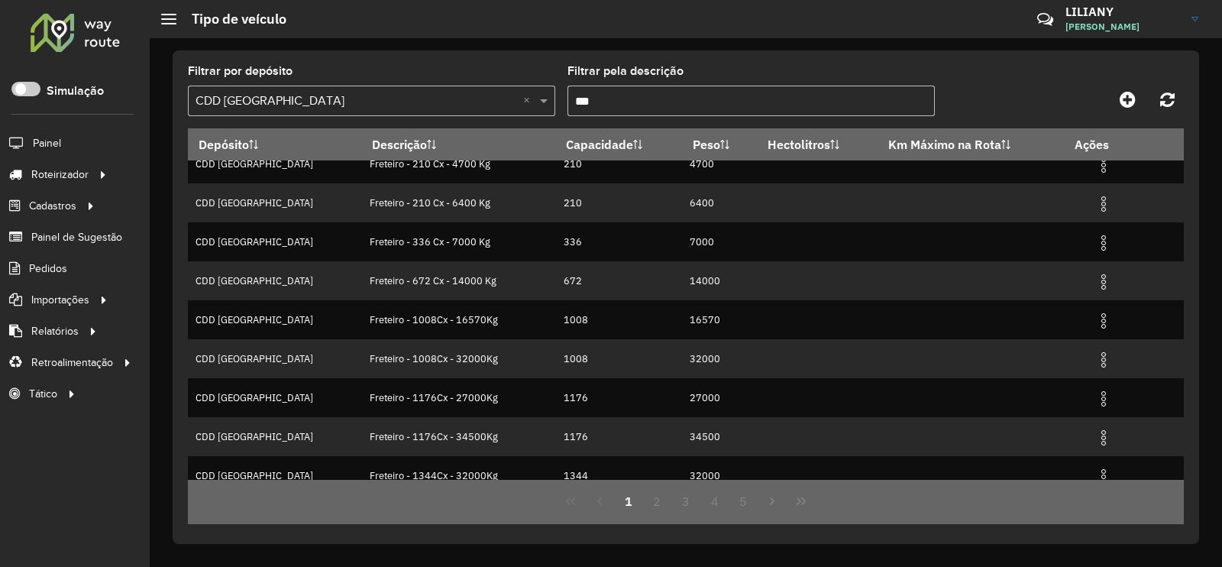
scroll to position [147, 0]
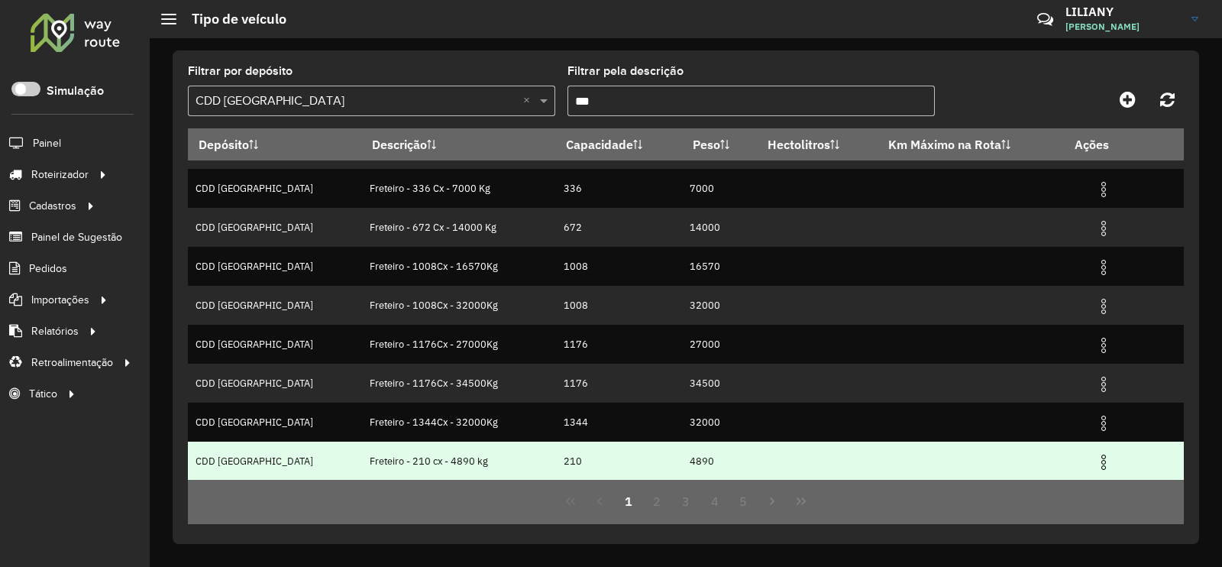
click at [1094, 463] on img at bounding box center [1103, 462] width 18 height 18
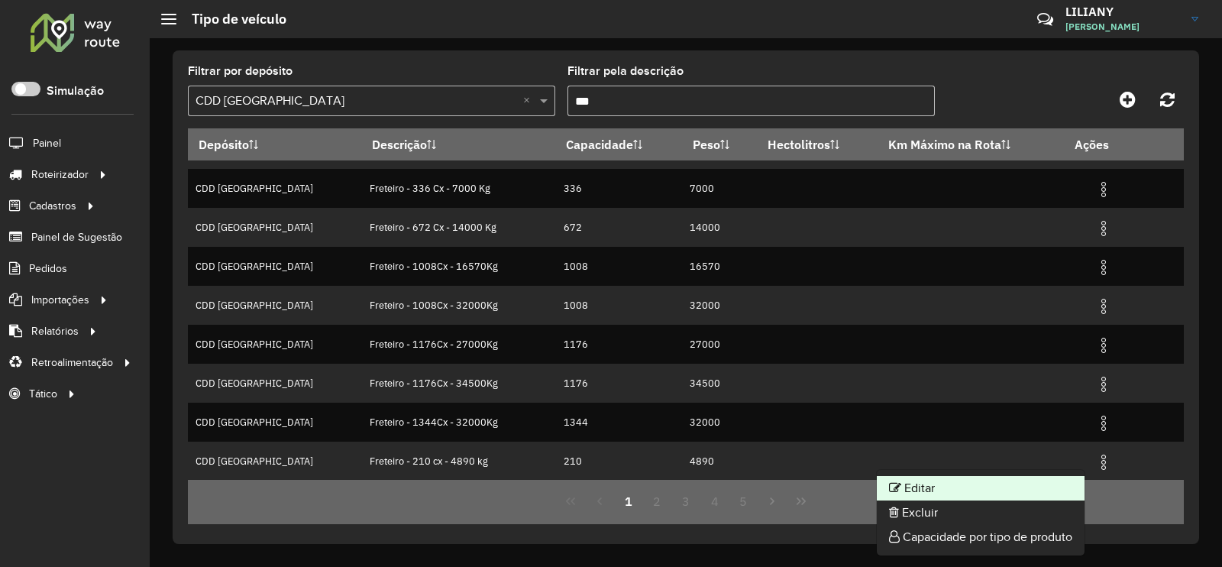
click at [1012, 483] on li "Editar" at bounding box center [981, 488] width 208 height 24
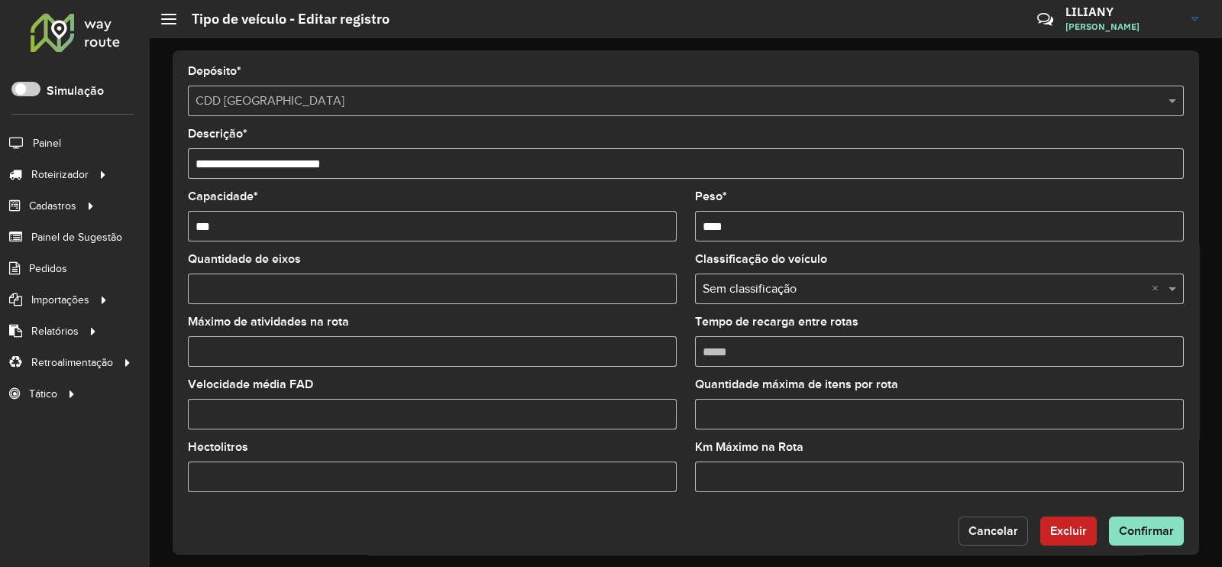
click at [987, 531] on span "Cancelar" at bounding box center [993, 530] width 50 height 13
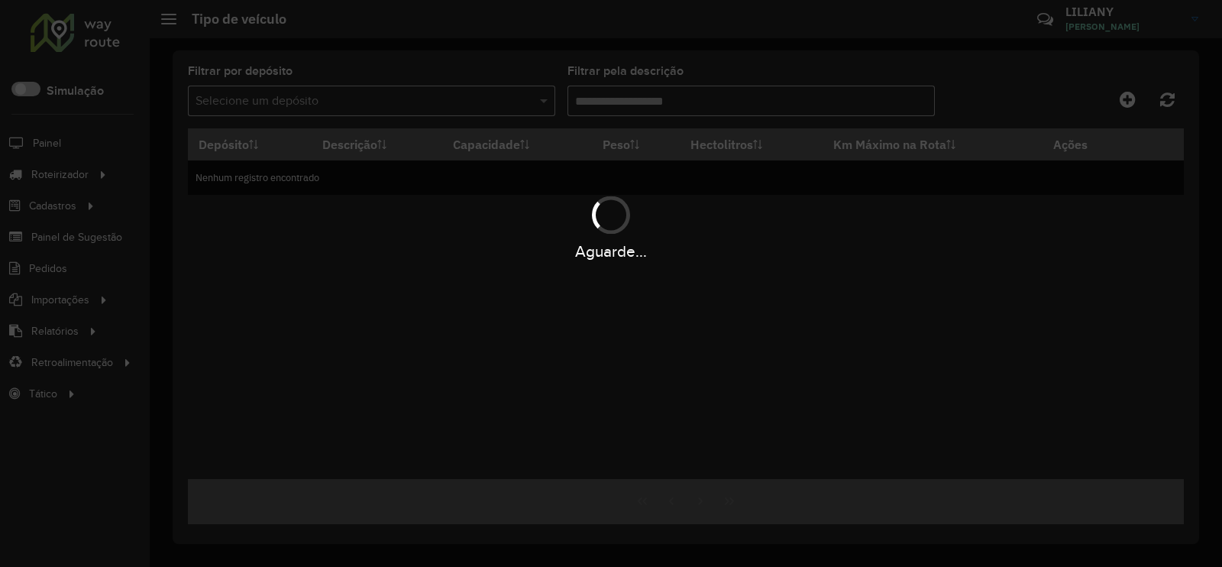
type input "***"
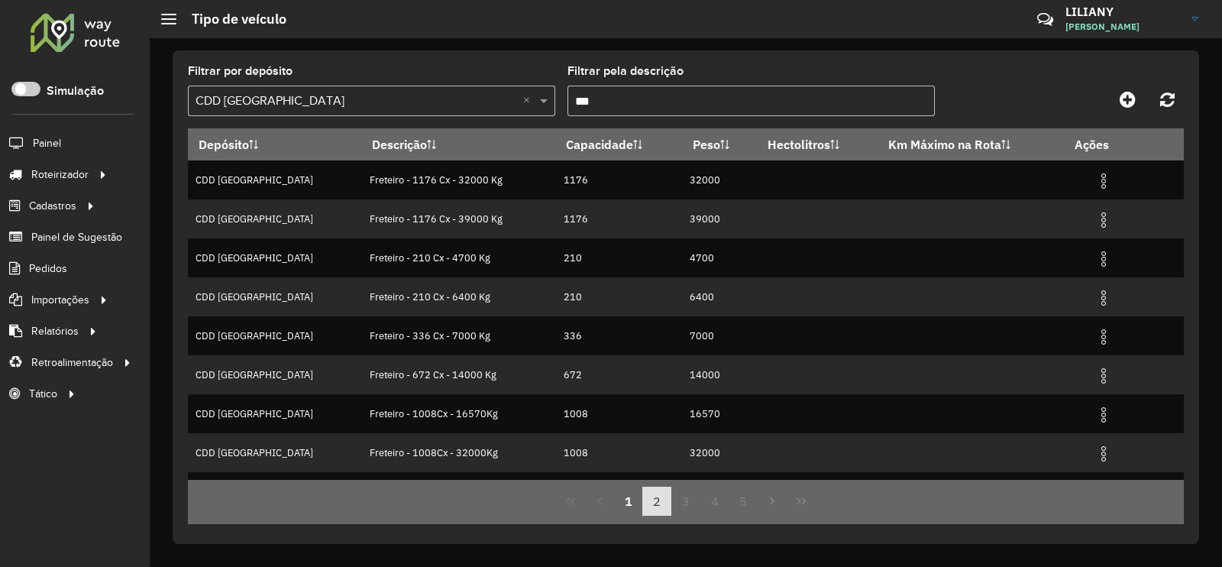
click at [657, 506] on button "2" at bounding box center [656, 500] width 29 height 29
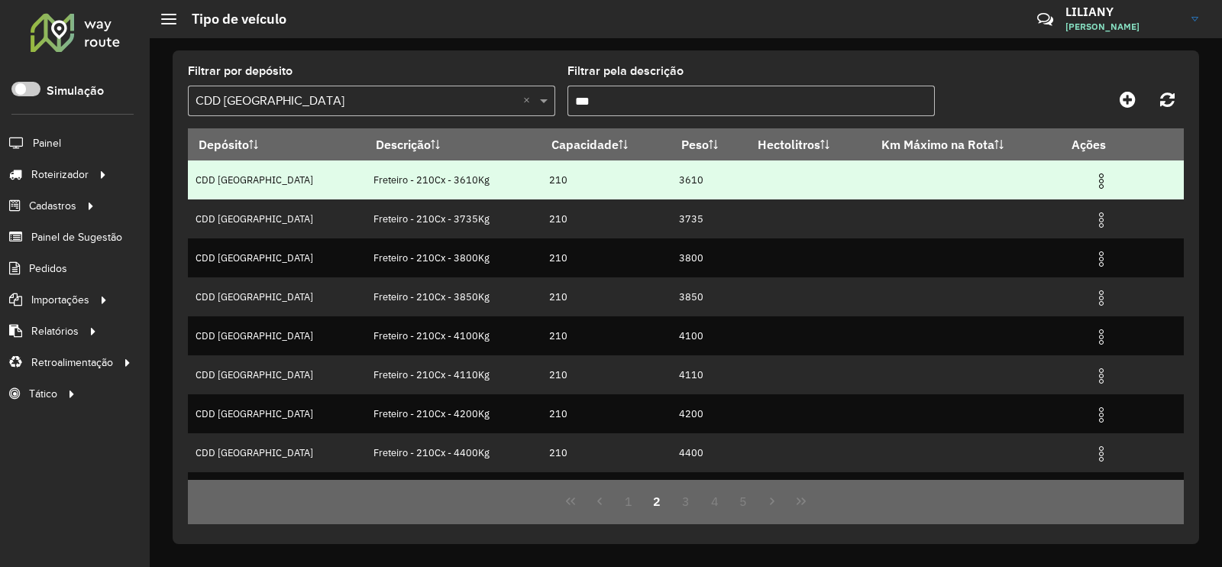
click at [1092, 187] on img at bounding box center [1101, 181] width 18 height 18
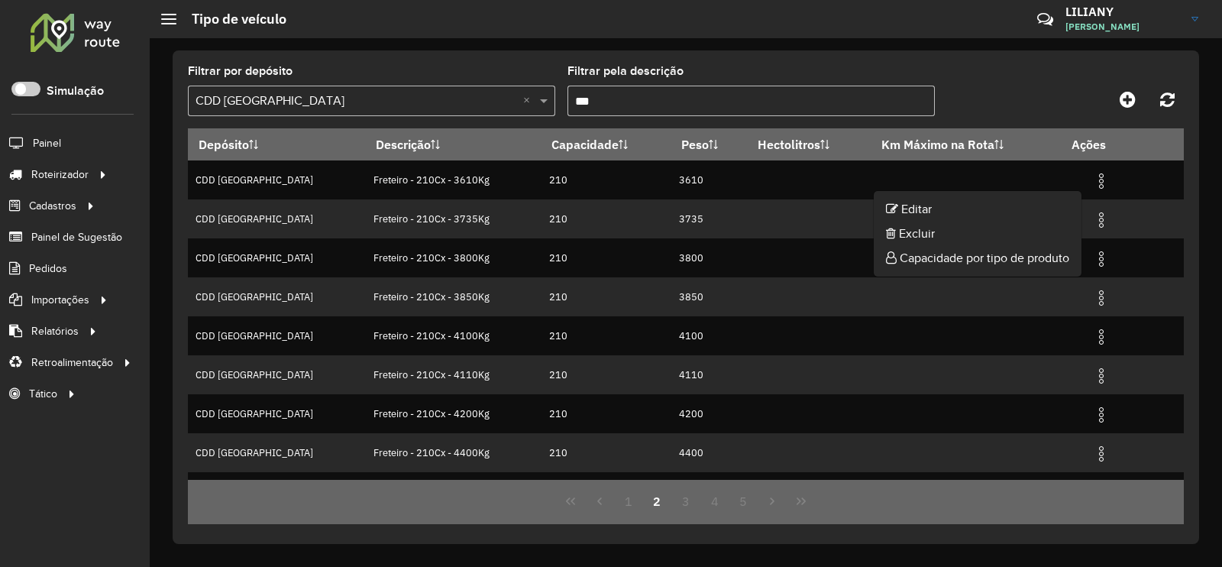
click at [1066, 195] on ul "Editar Excluir Capacidade por tipo de produto" at bounding box center [977, 233] width 209 height 87
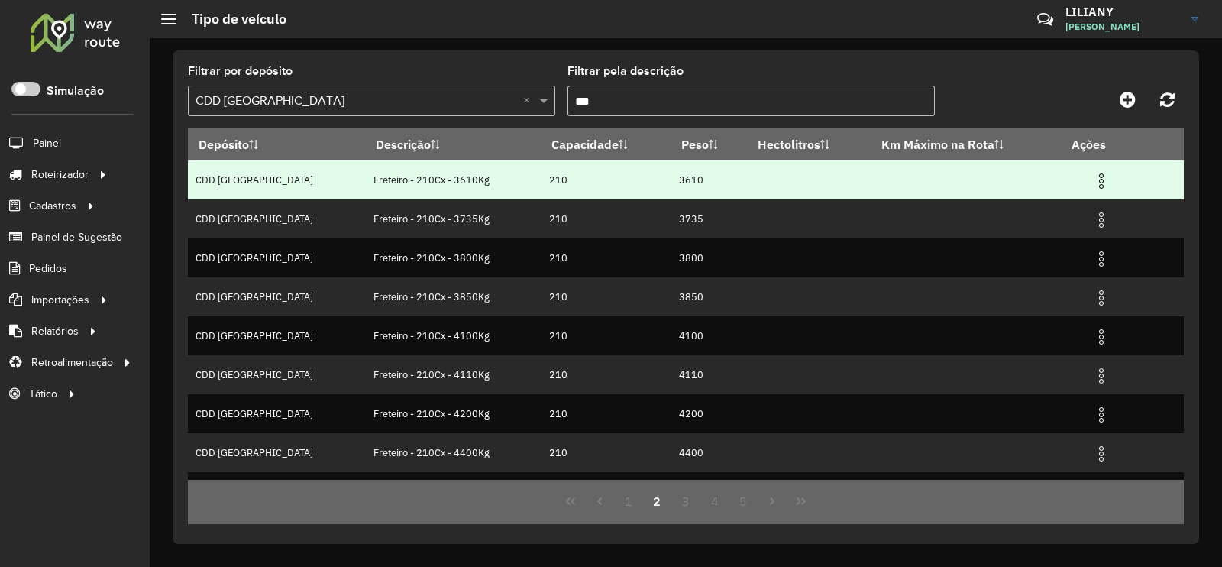
click at [1096, 177] on img at bounding box center [1101, 181] width 18 height 18
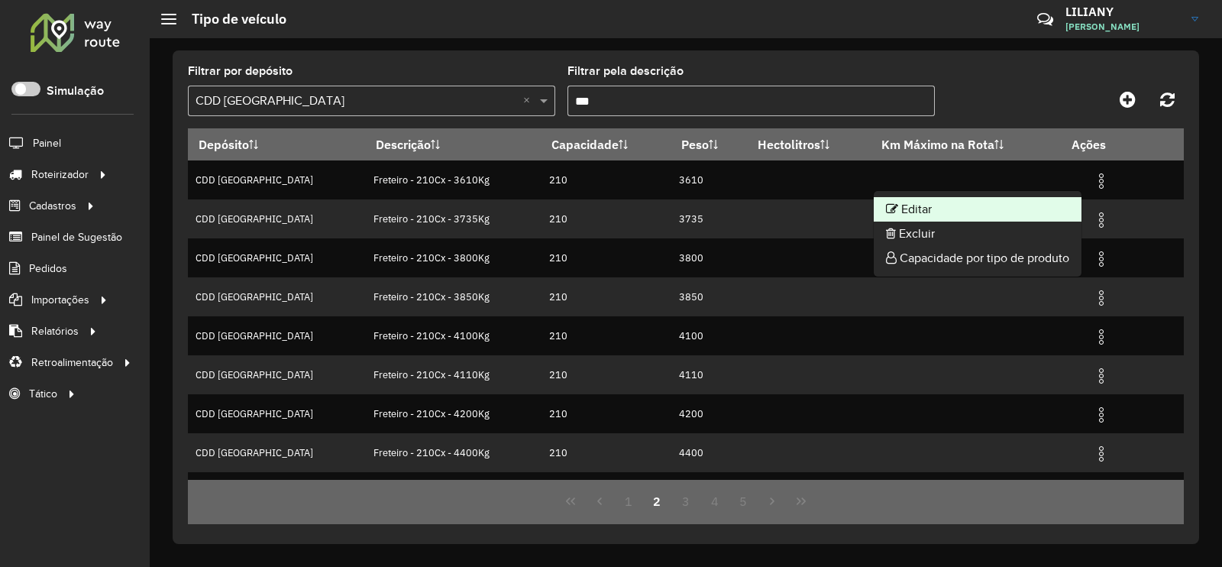
click at [1052, 215] on li "Editar" at bounding box center [978, 209] width 208 height 24
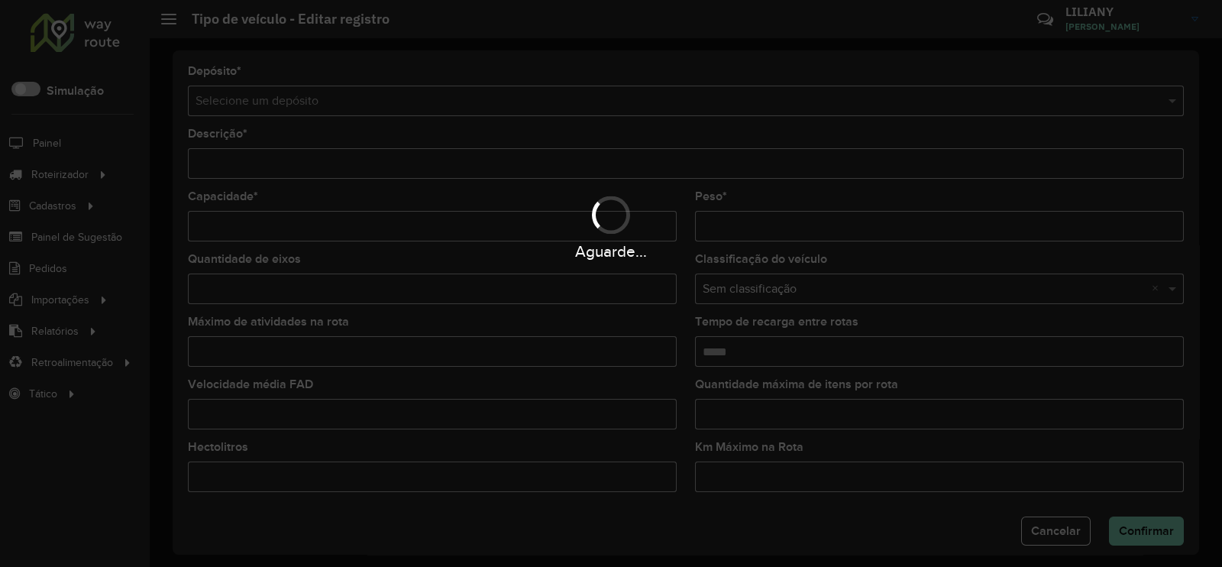
type input "**********"
type input "***"
type input "****"
type input "*"
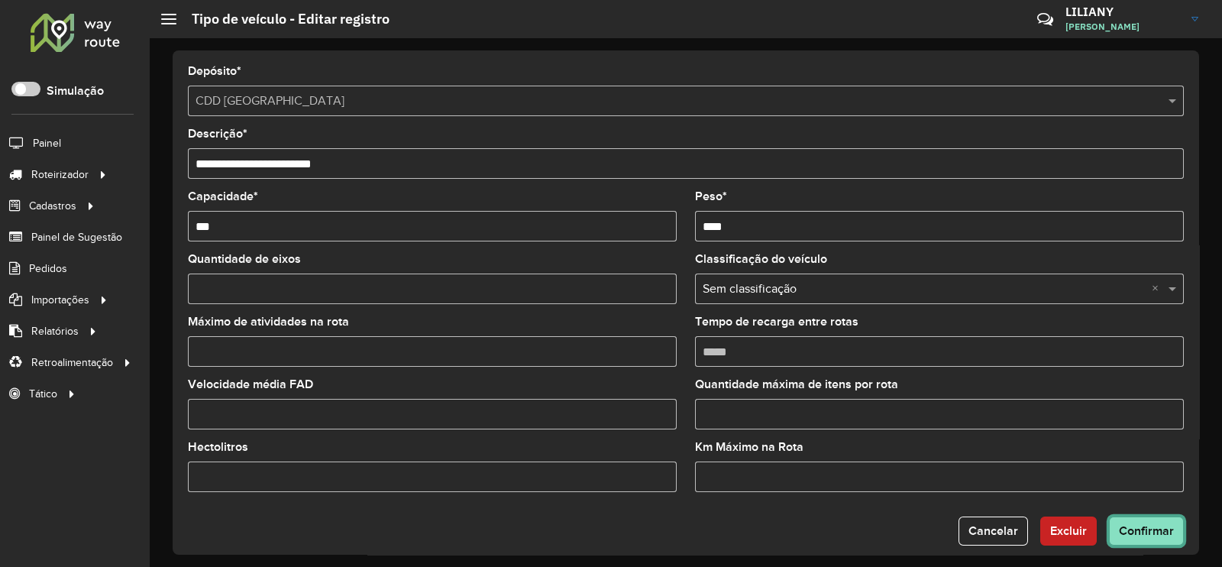
click at [1128, 528] on span "Confirmar" at bounding box center [1146, 530] width 55 height 13
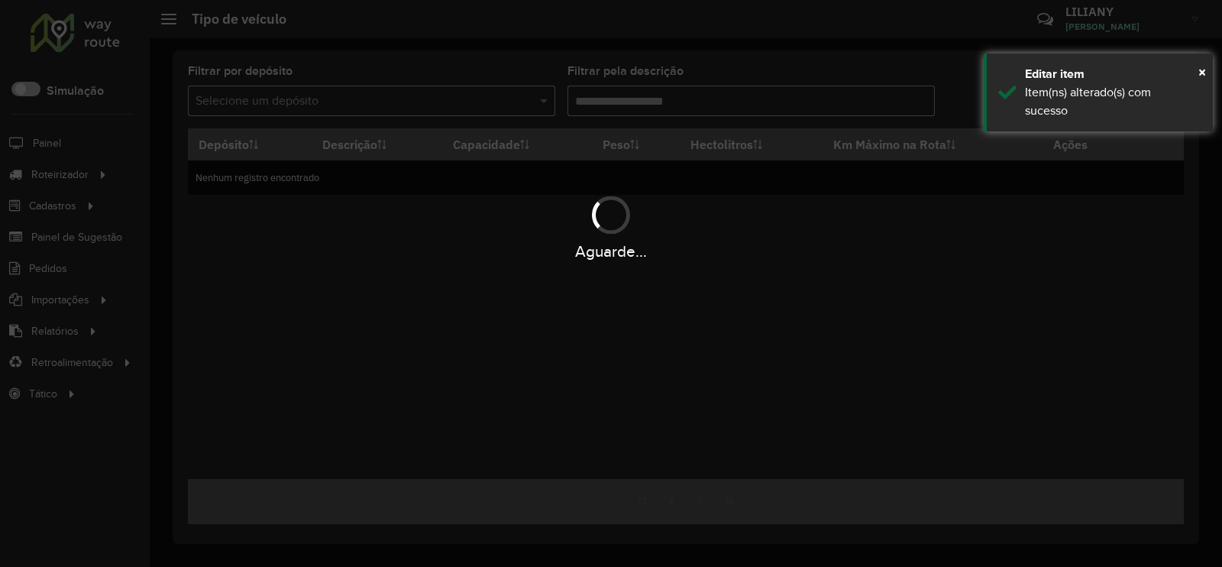
type input "***"
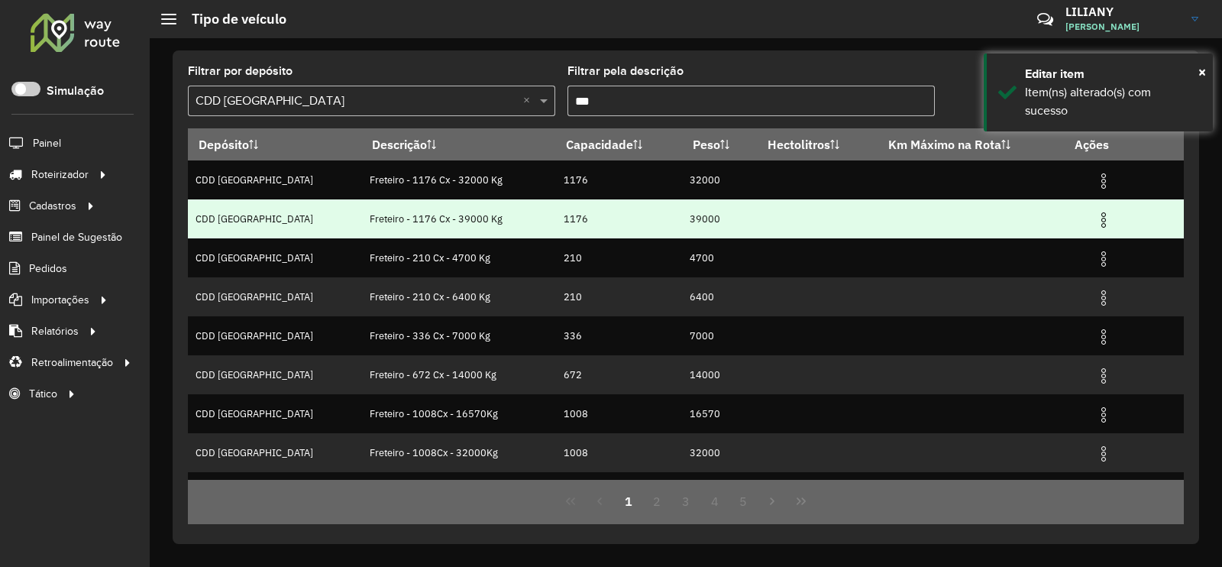
click at [1099, 223] on img at bounding box center [1103, 220] width 18 height 18
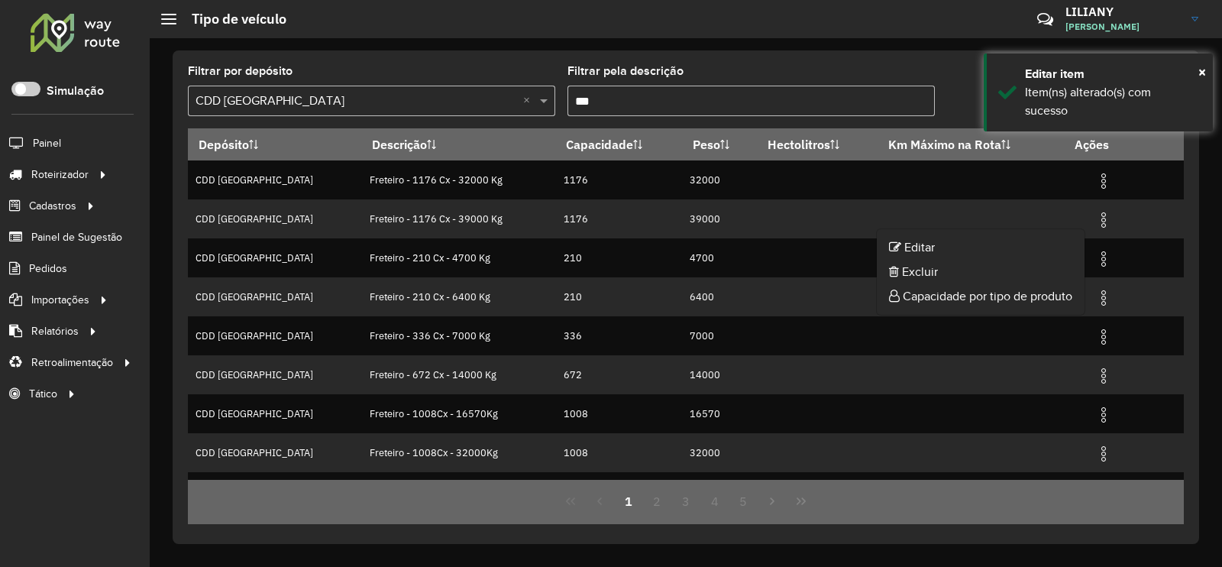
drag, startPoint x: 1069, startPoint y: 244, endPoint x: 1033, endPoint y: 250, distance: 36.5
click at [1069, 244] on li "Editar" at bounding box center [981, 247] width 208 height 24
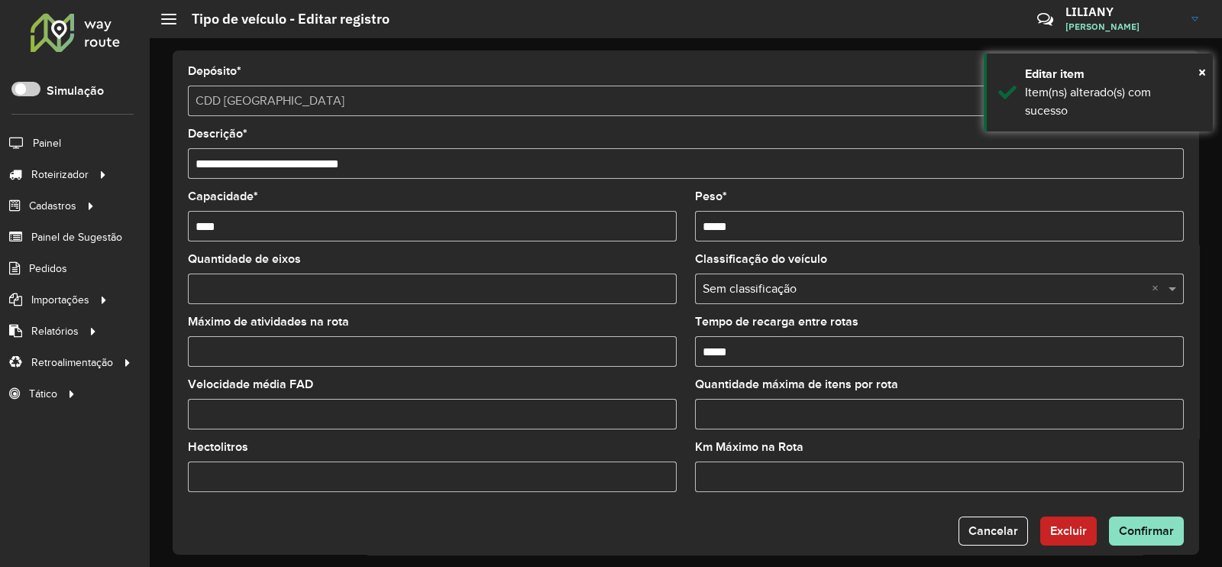
drag, startPoint x: 271, startPoint y: 359, endPoint x: 433, endPoint y: 411, distance: 170.0
click at [165, 354] on div "**********" at bounding box center [686, 302] width 1072 height 528
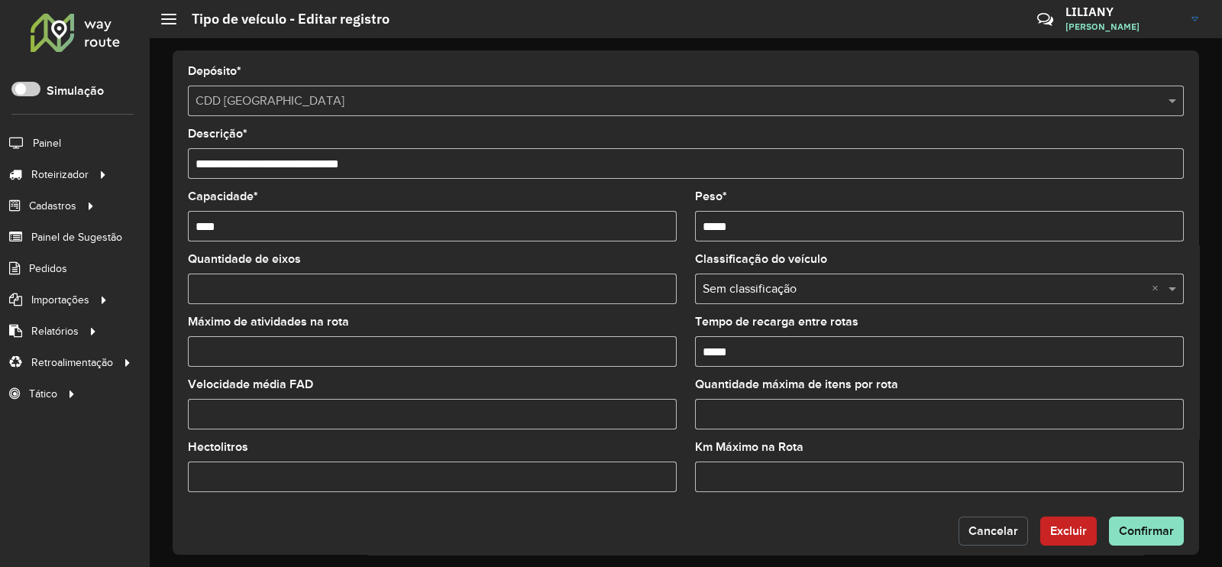
click at [977, 519] on button "Cancelar" at bounding box center [992, 530] width 69 height 29
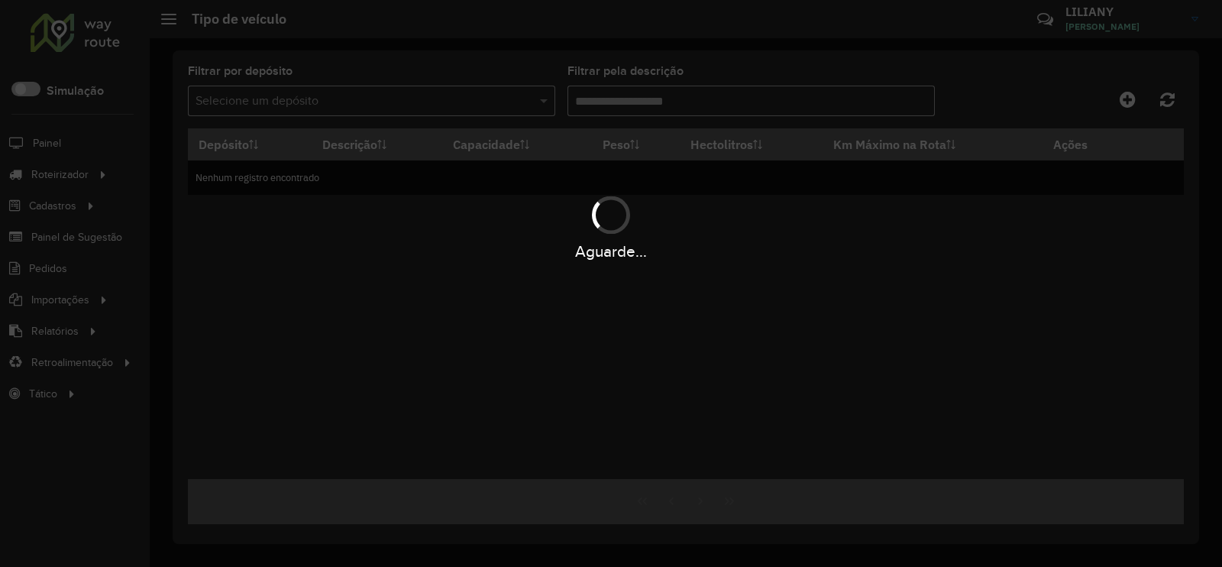
type input "***"
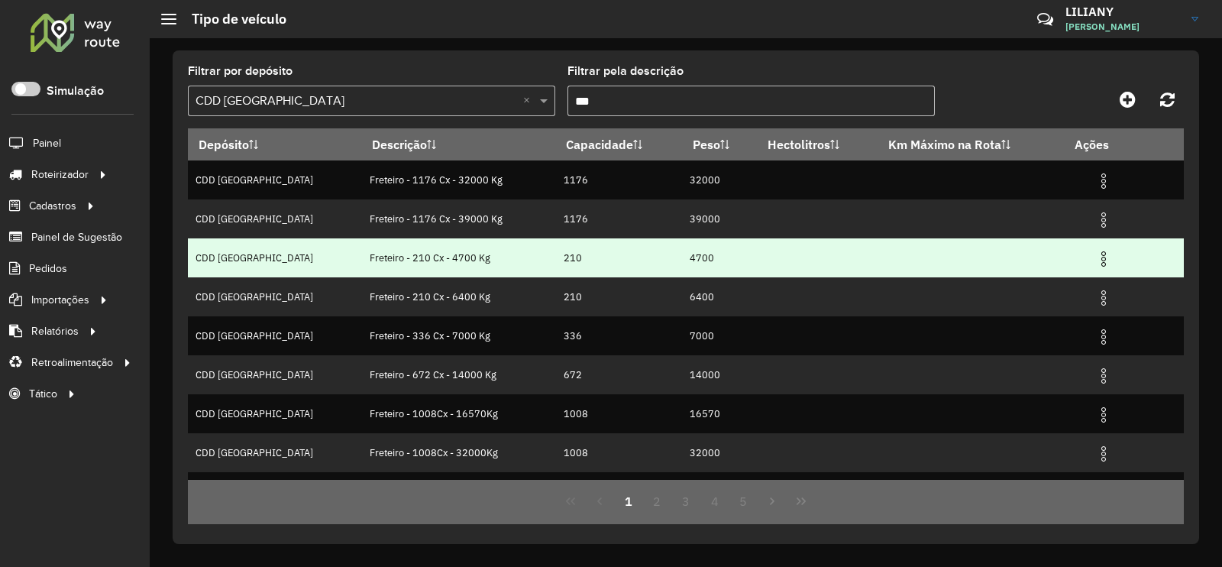
click at [1094, 266] on img at bounding box center [1103, 259] width 18 height 18
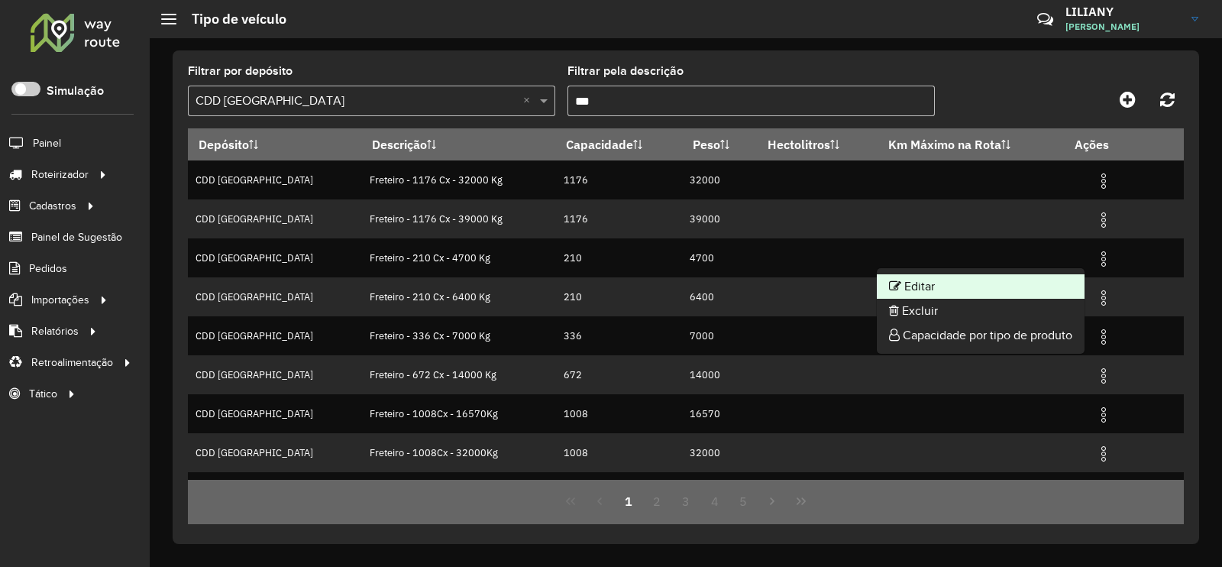
click at [1072, 283] on li "Editar" at bounding box center [981, 286] width 208 height 24
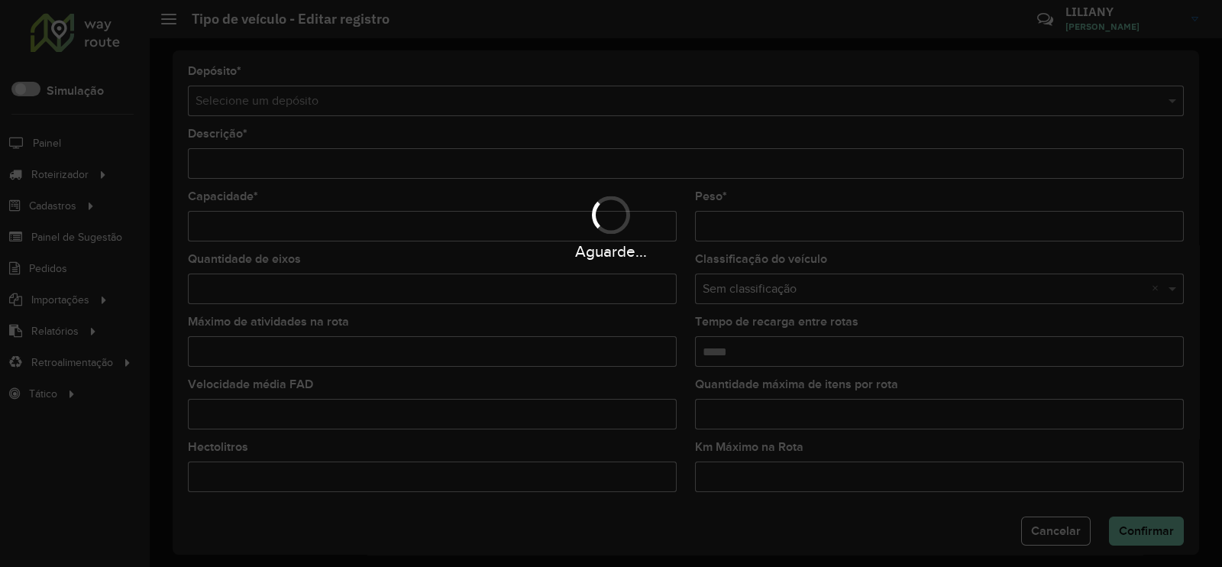
type input "**********"
type input "***"
type input "****"
type input "*"
type input "*****"
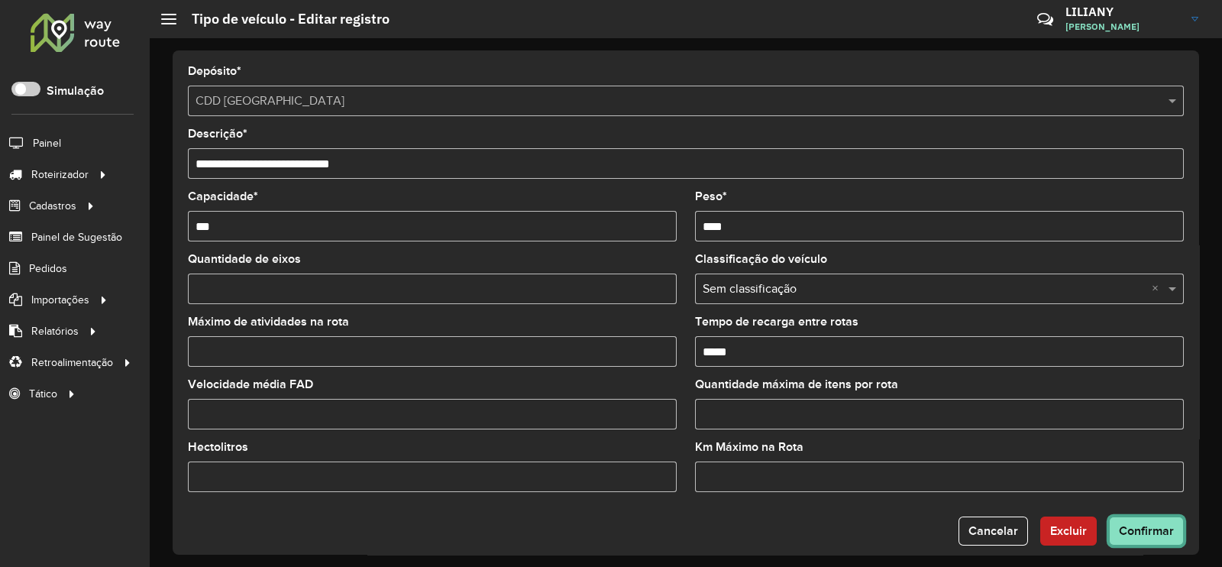
click at [1145, 535] on span "Confirmar" at bounding box center [1146, 530] width 55 height 13
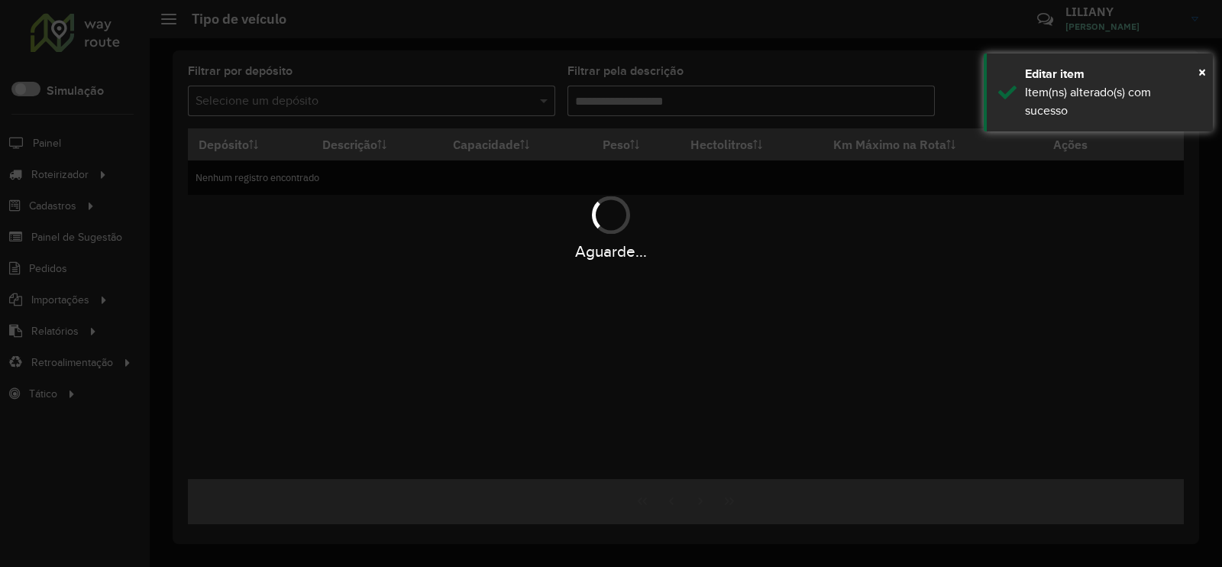
type input "***"
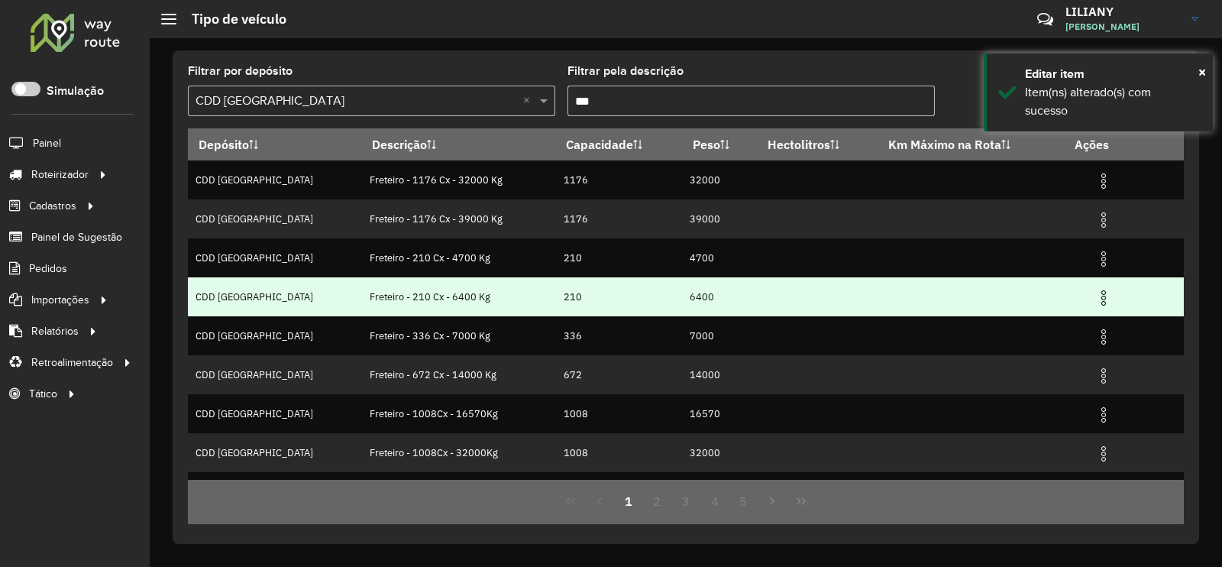
click at [1094, 302] on img at bounding box center [1103, 298] width 18 height 18
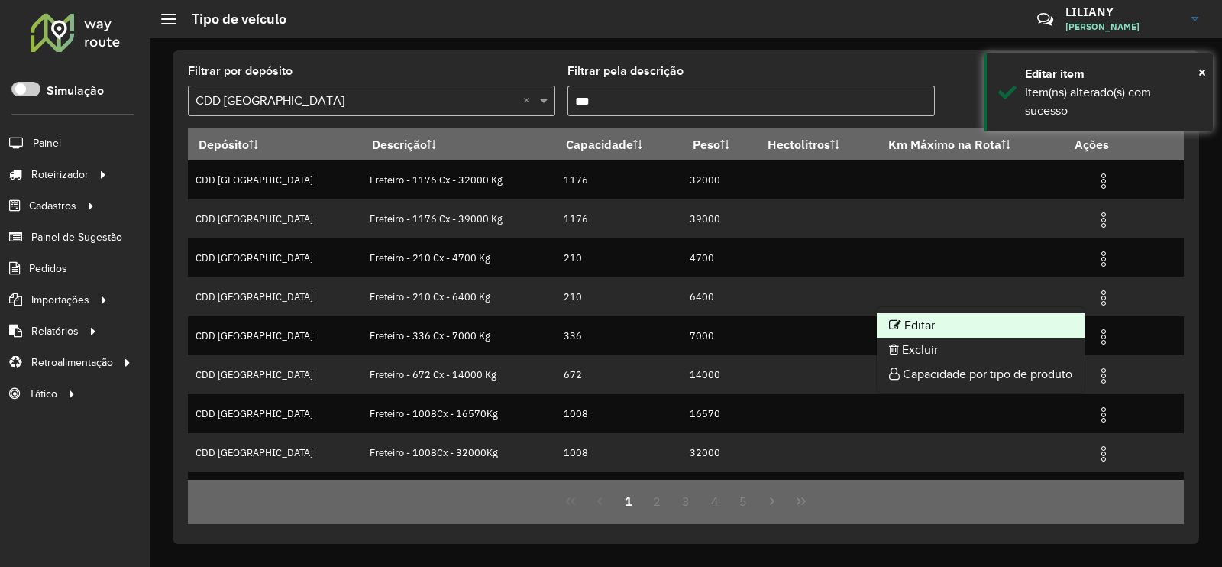
click at [1075, 318] on li "Editar" at bounding box center [981, 325] width 208 height 24
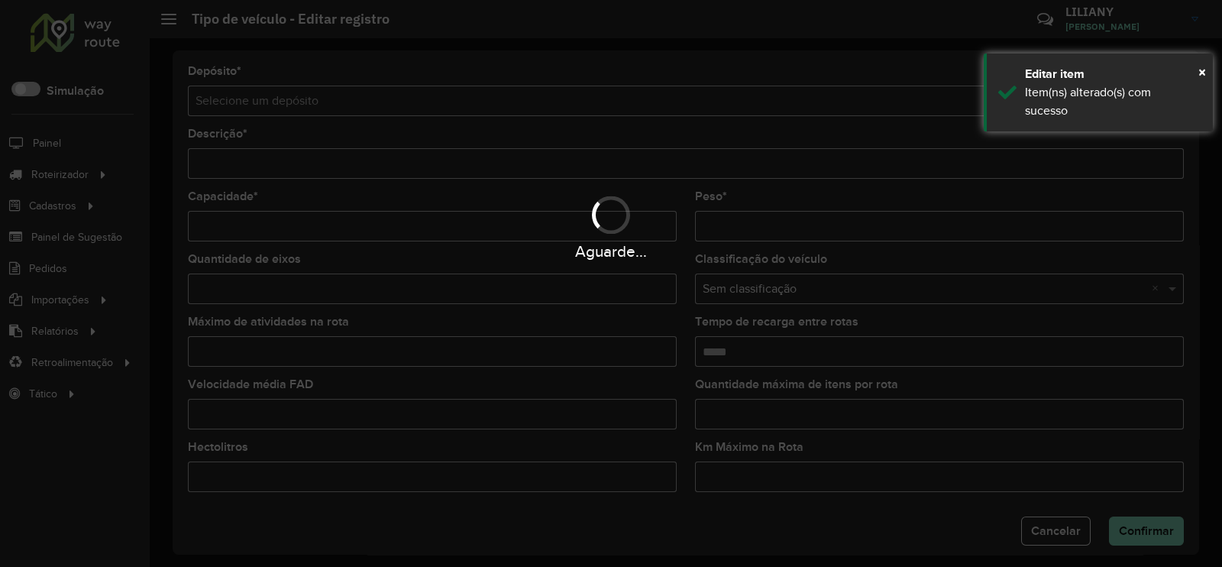
type input "**********"
type input "***"
type input "****"
type input "*"
type input "*****"
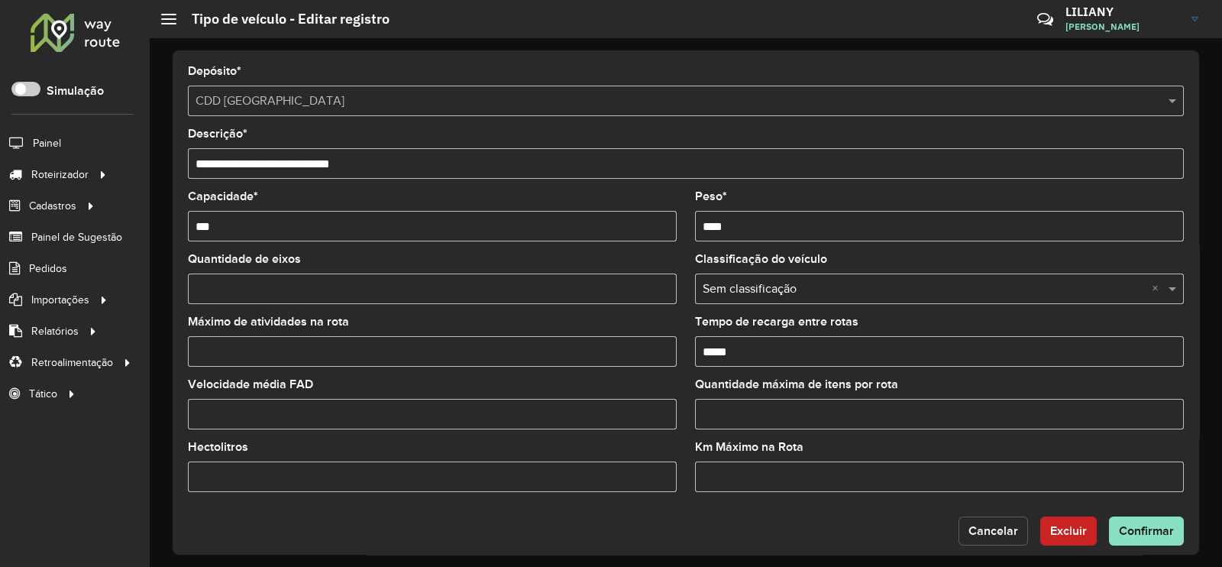
click at [966, 535] on button "Cancelar" at bounding box center [992, 530] width 69 height 29
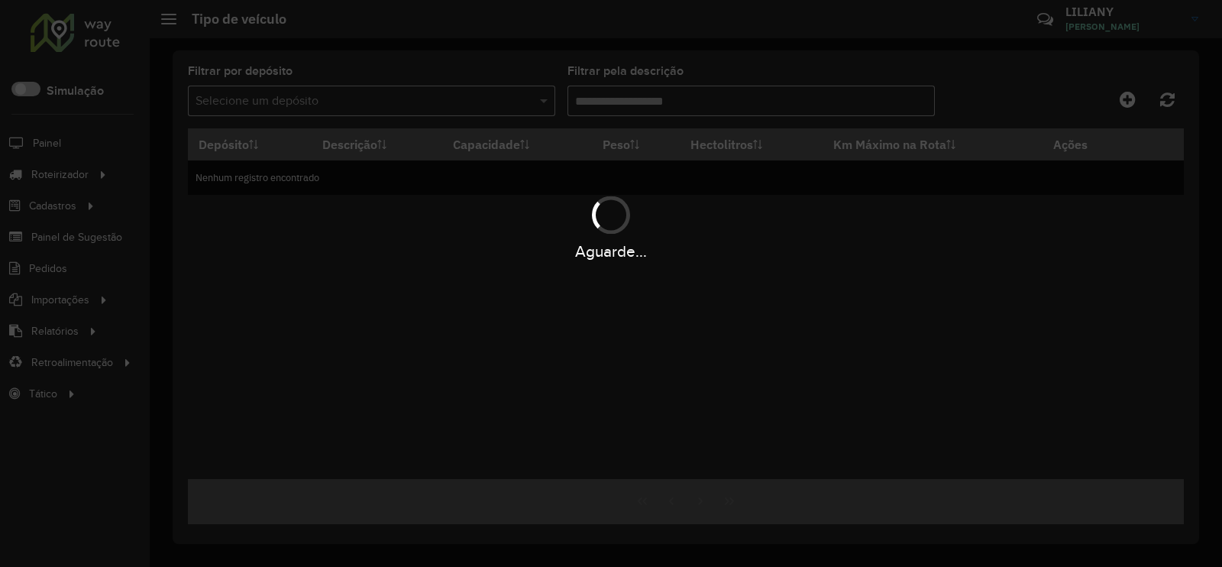
type input "***"
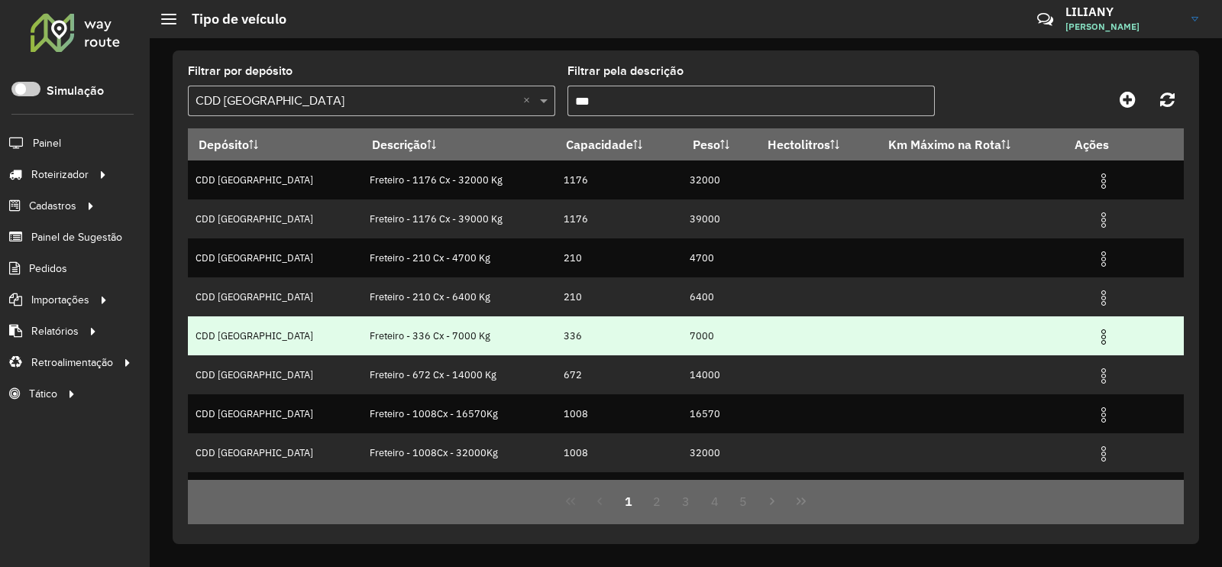
click at [1094, 336] on img at bounding box center [1103, 337] width 18 height 18
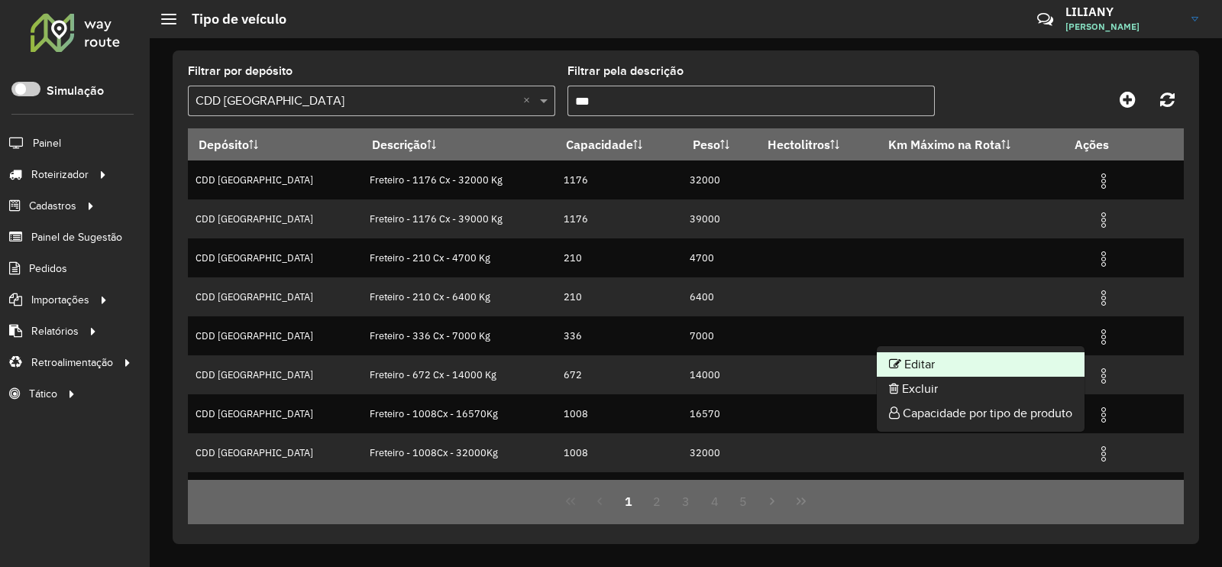
click at [1051, 354] on li "Editar" at bounding box center [981, 364] width 208 height 24
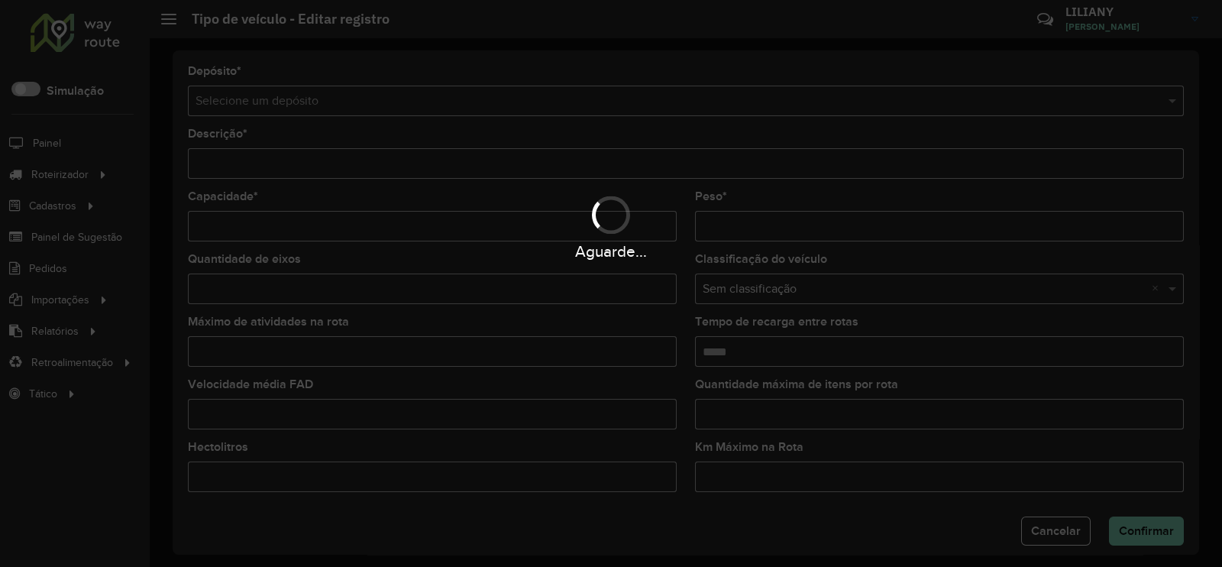
type input "**********"
type input "***"
type input "****"
type input "*"
type input "*****"
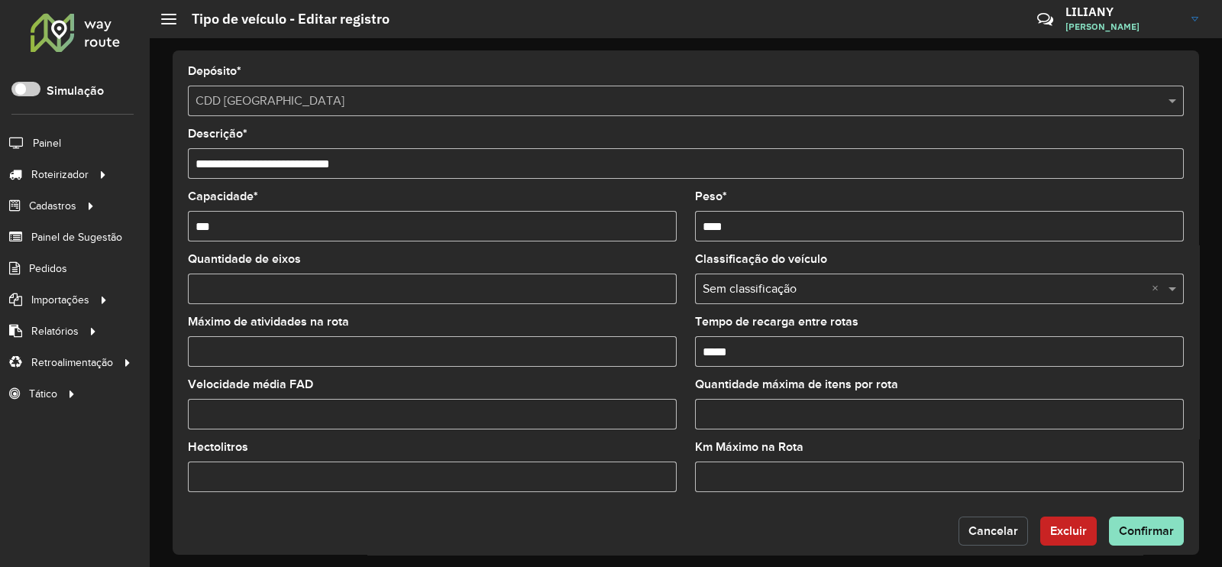
click at [982, 528] on span "Cancelar" at bounding box center [993, 530] width 50 height 13
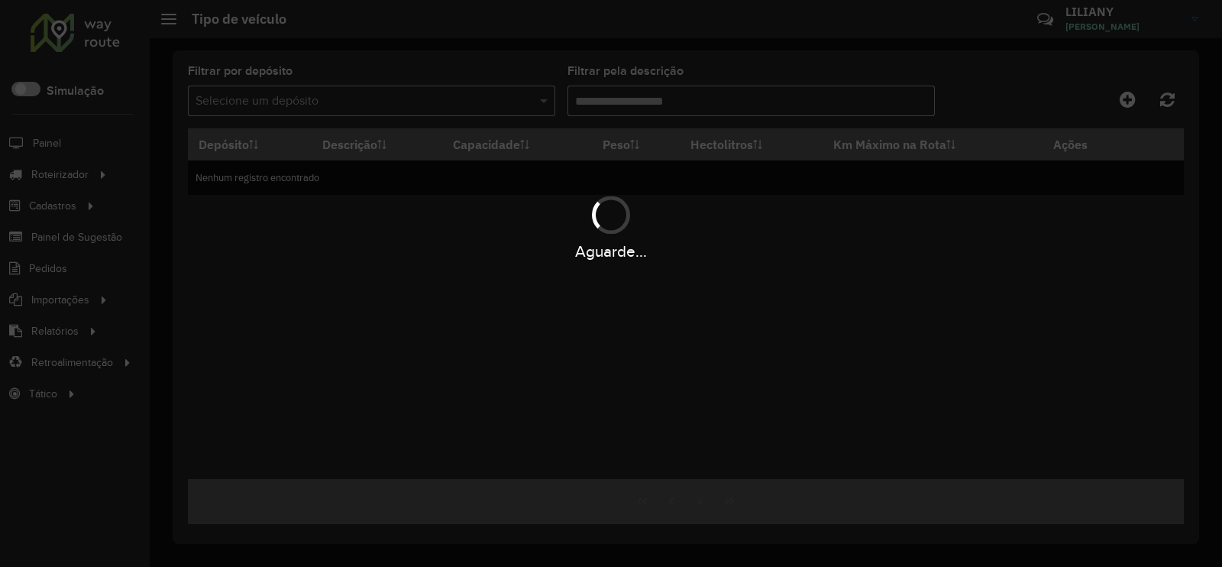
type input "***"
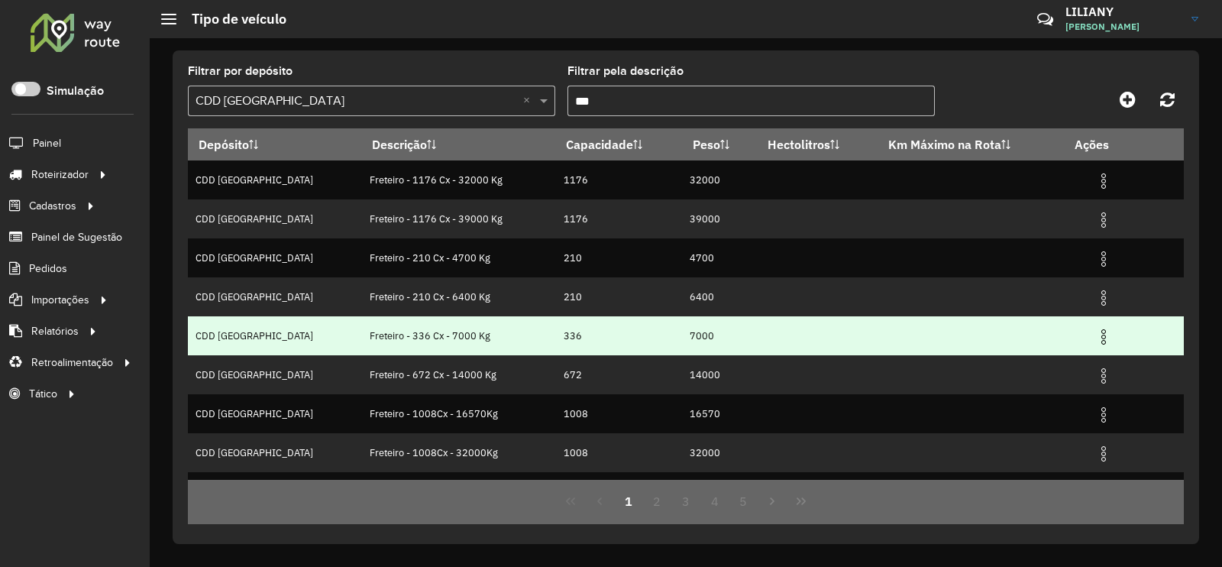
click at [1087, 347] on td at bounding box center [1110, 335] width 92 height 38
click at [1094, 346] on td at bounding box center [1110, 335] width 92 height 38
click at [1094, 341] on img at bounding box center [1103, 337] width 18 height 18
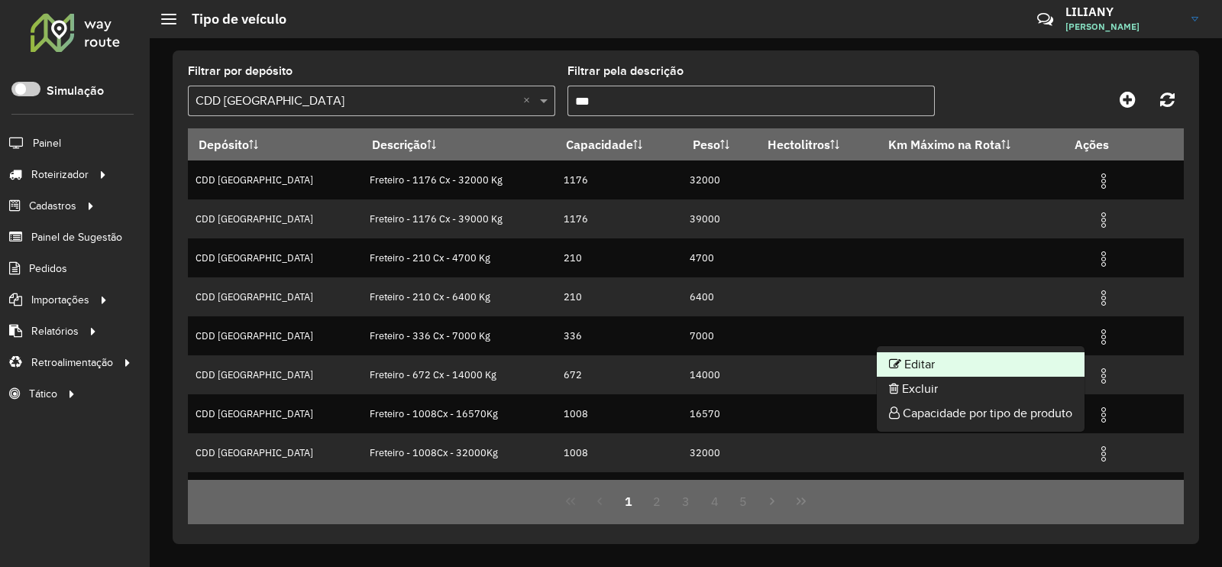
click at [1003, 361] on li "Editar" at bounding box center [981, 364] width 208 height 24
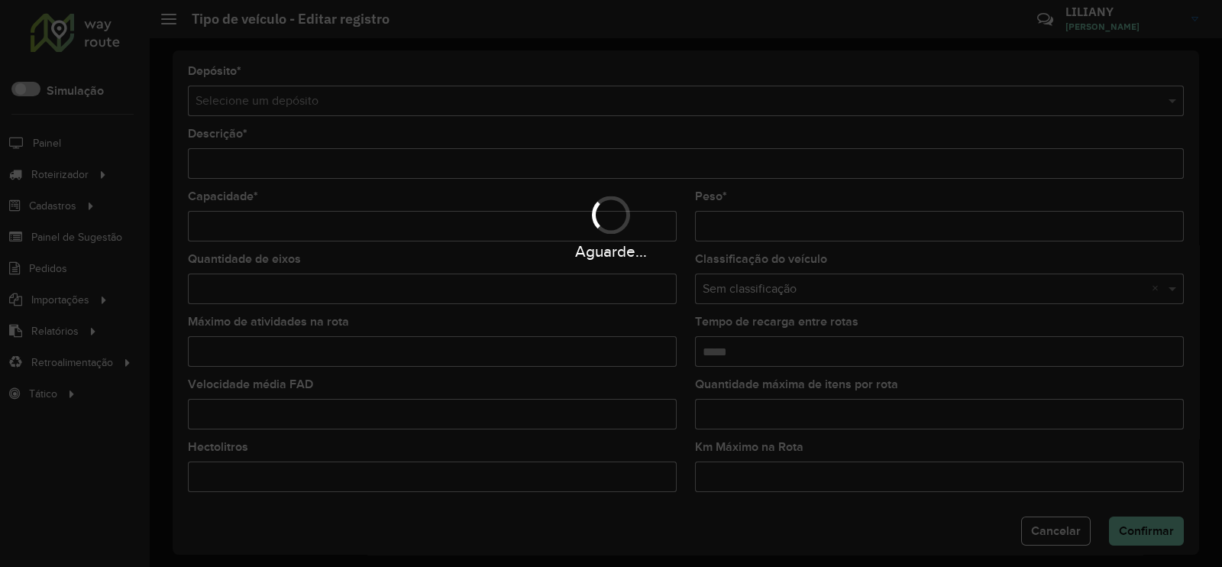
type input "**********"
type input "***"
type input "****"
type input "*"
type input "*****"
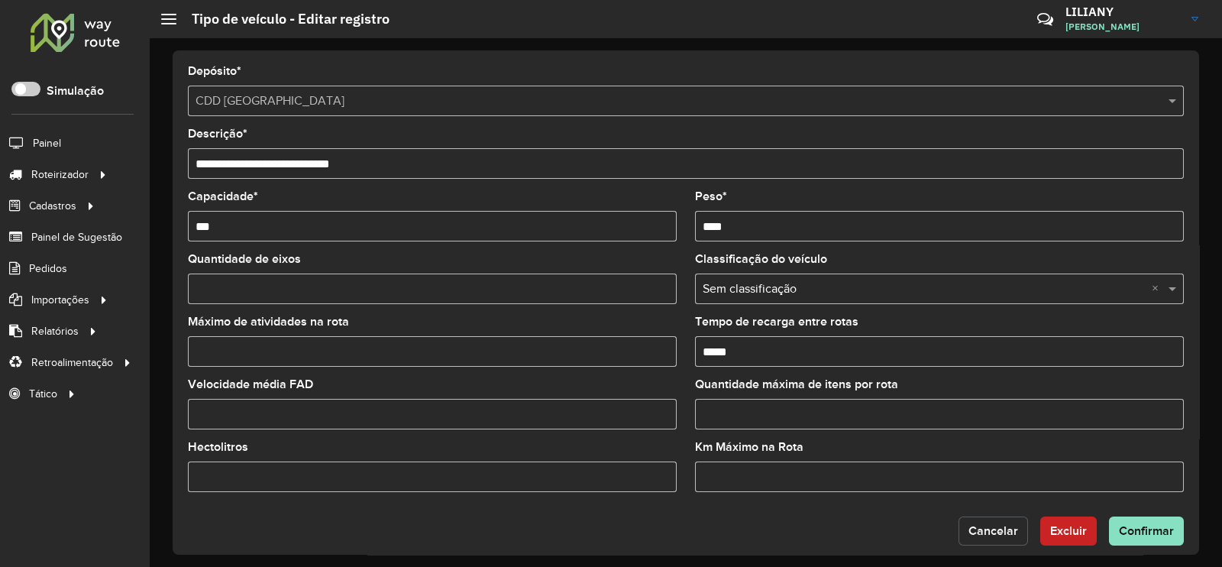
click at [977, 529] on span "Cancelar" at bounding box center [993, 530] width 50 height 13
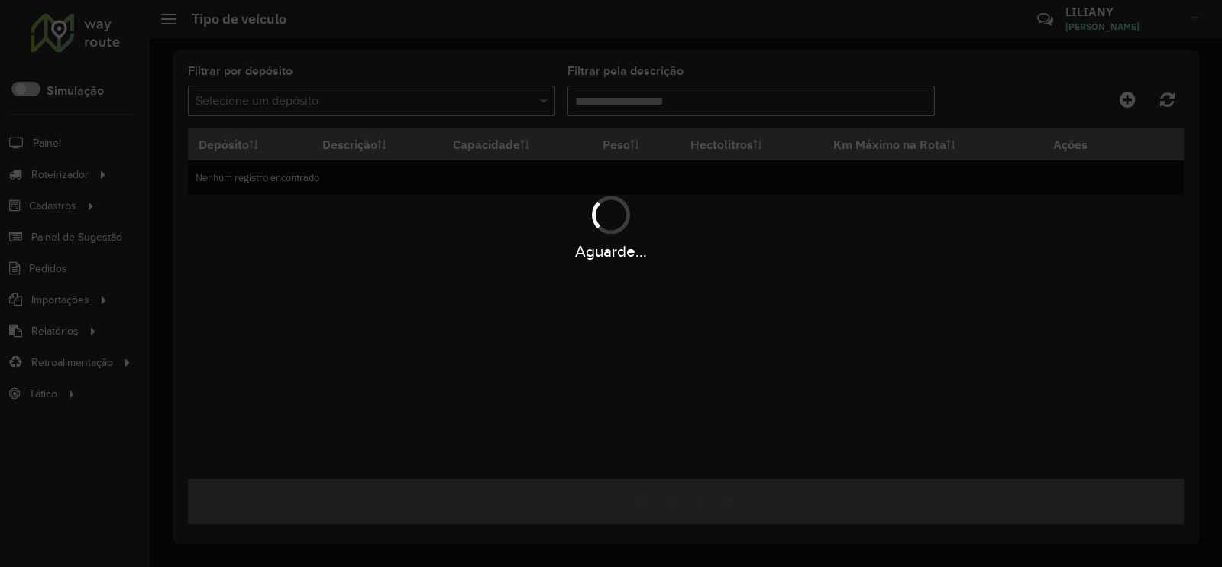
type input "***"
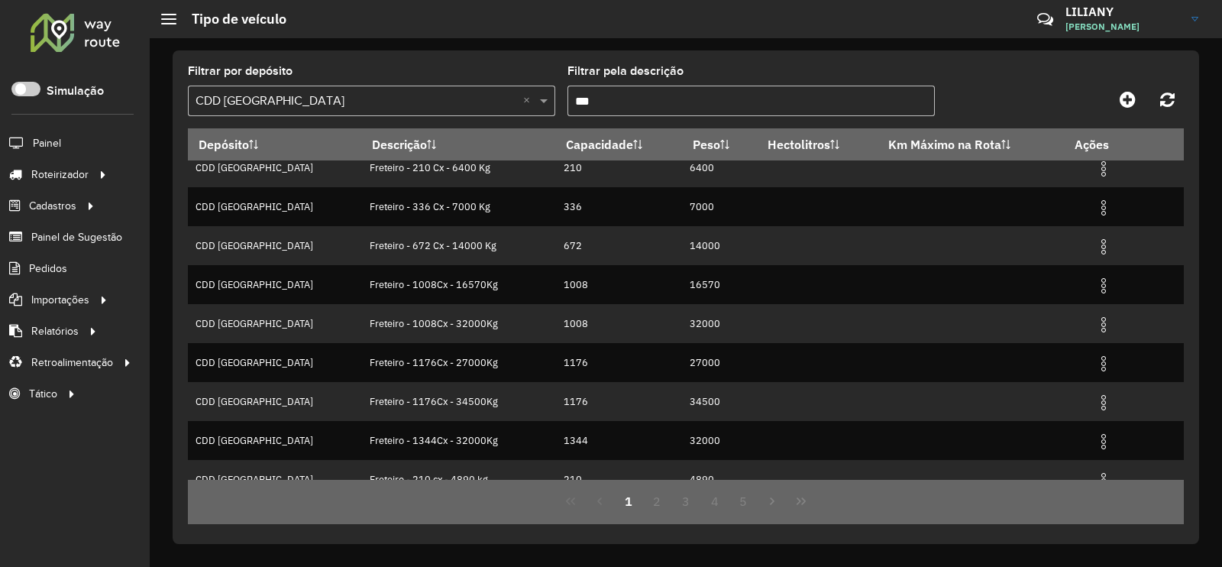
scroll to position [147, 0]
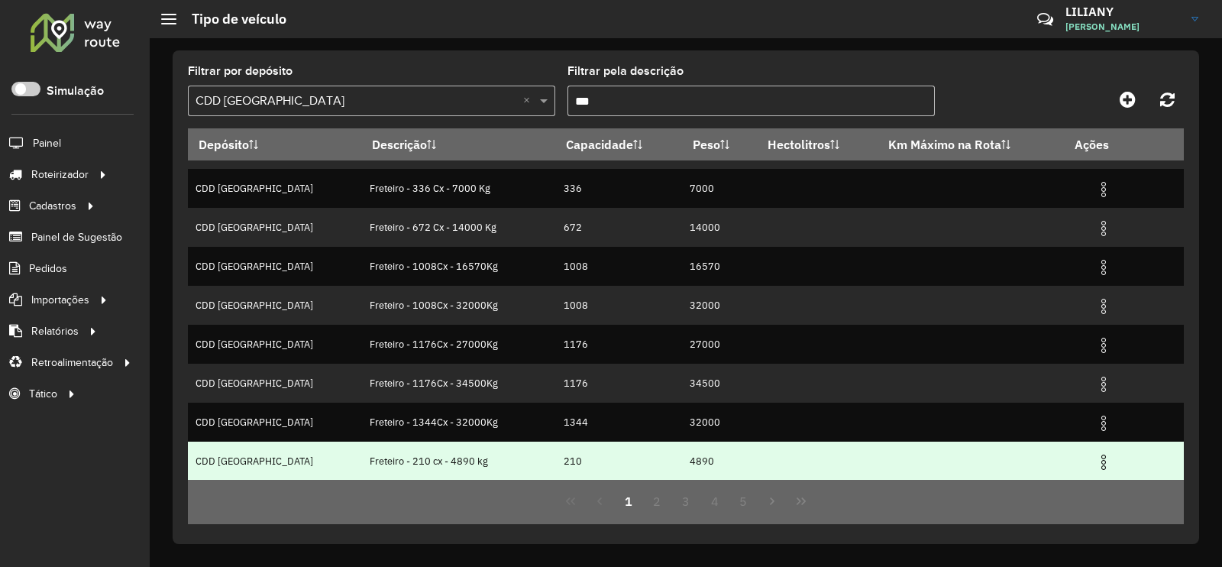
click at [1094, 460] on img at bounding box center [1103, 462] width 18 height 18
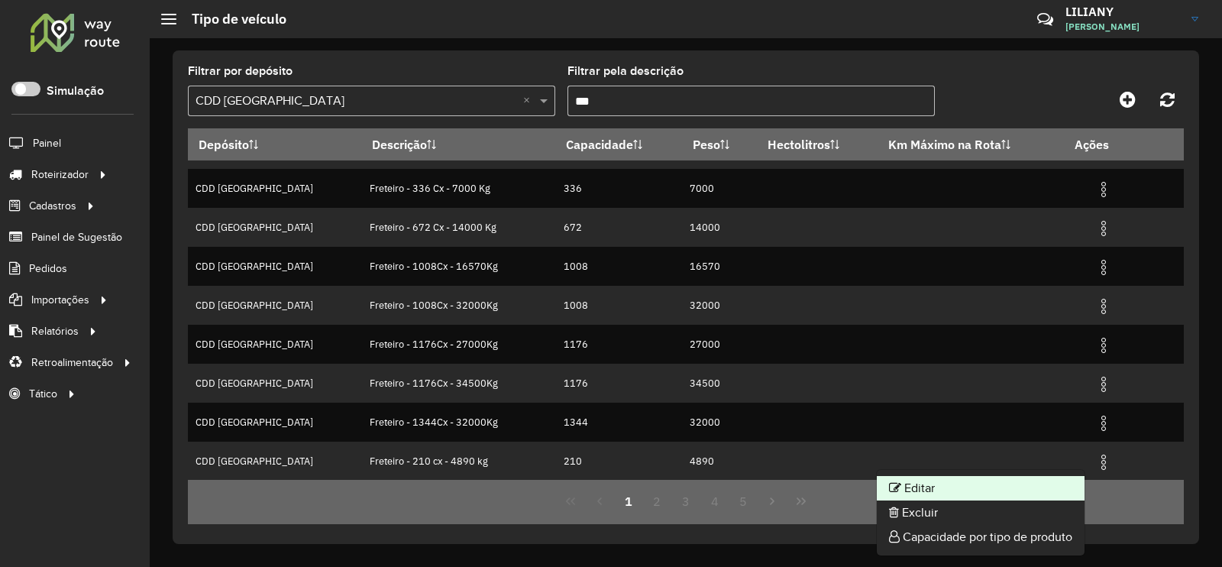
click at [1042, 485] on li "Editar" at bounding box center [981, 488] width 208 height 24
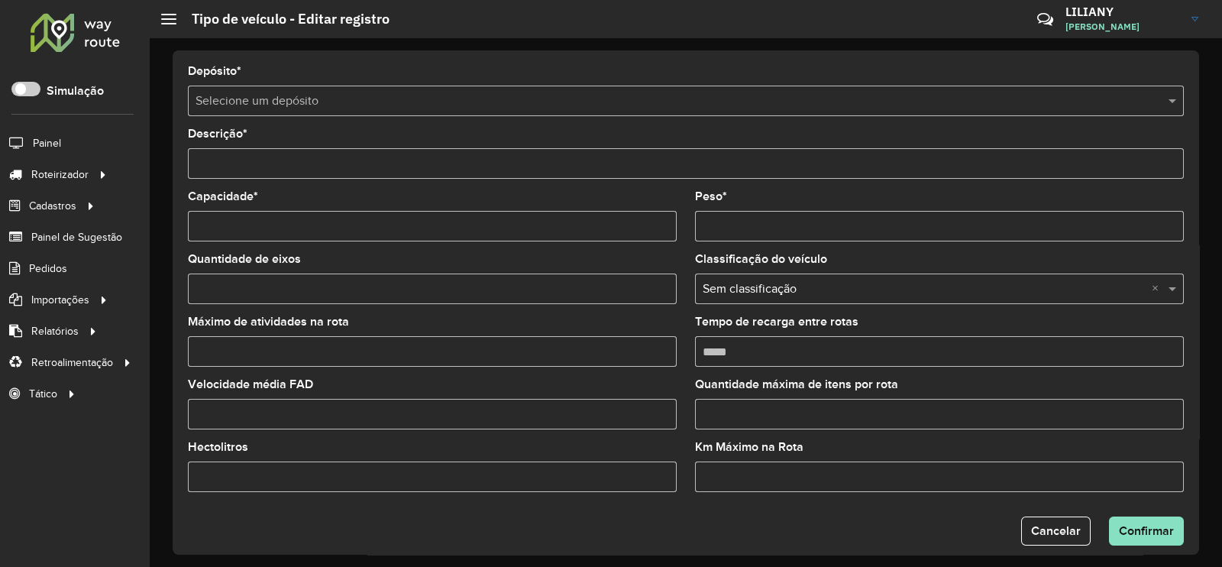
type input "**********"
type input "***"
type input "****"
type input "*"
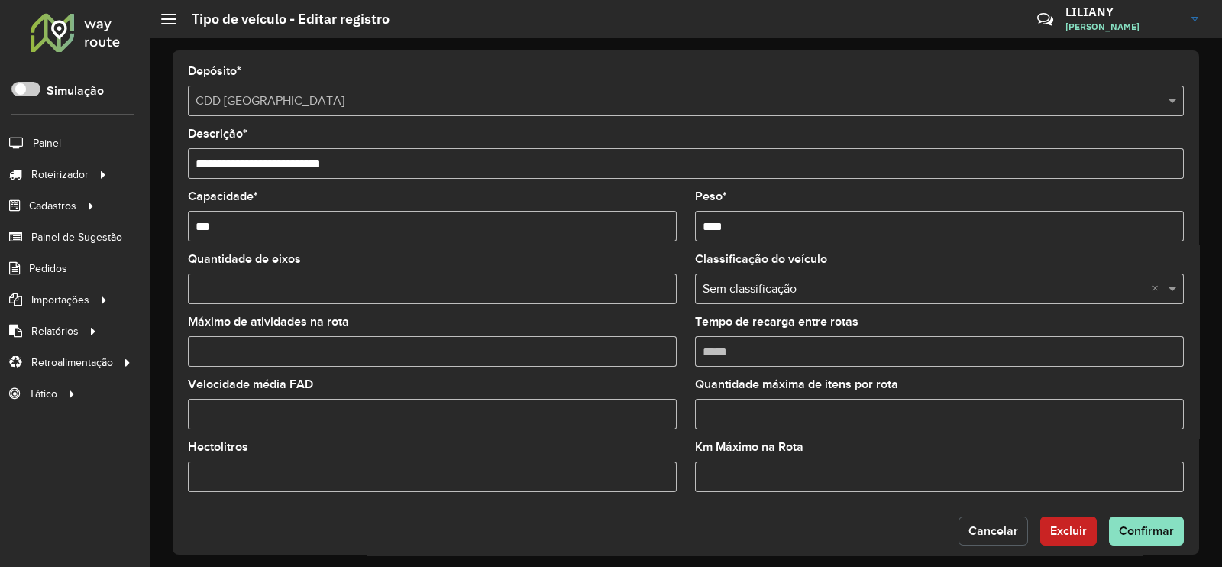
click at [974, 528] on span "Cancelar" at bounding box center [993, 530] width 50 height 13
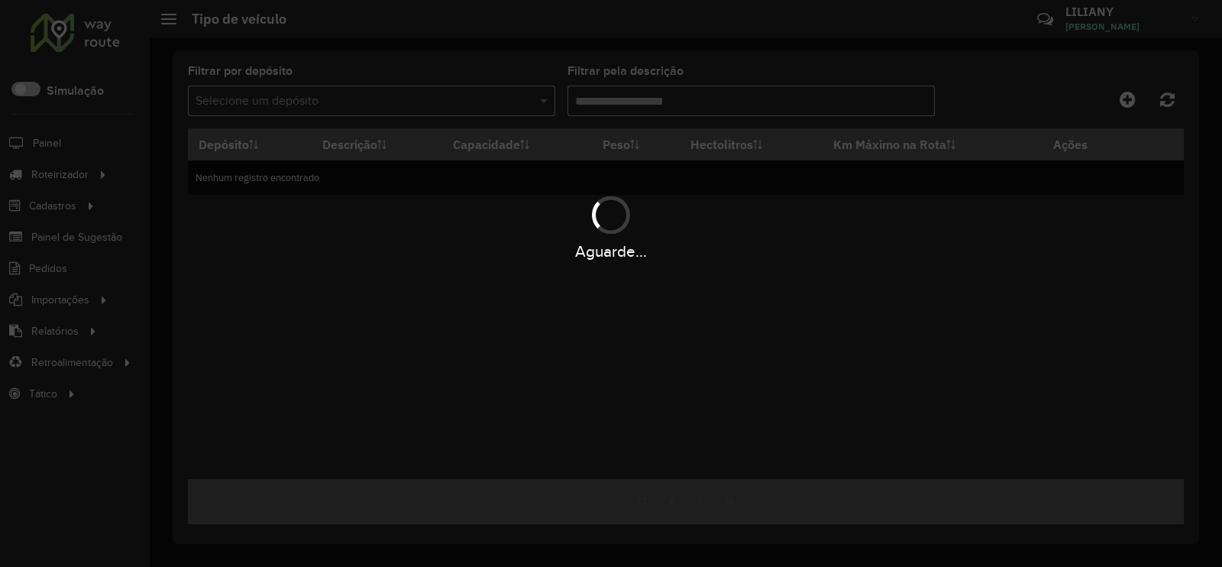
type input "***"
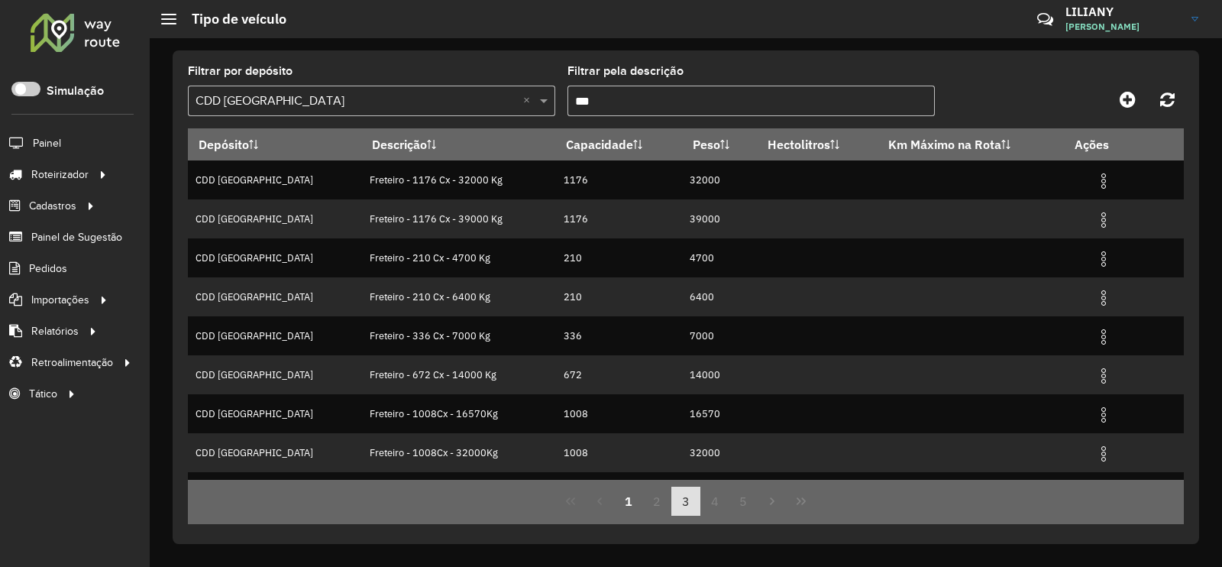
click at [683, 506] on button "3" at bounding box center [685, 500] width 29 height 29
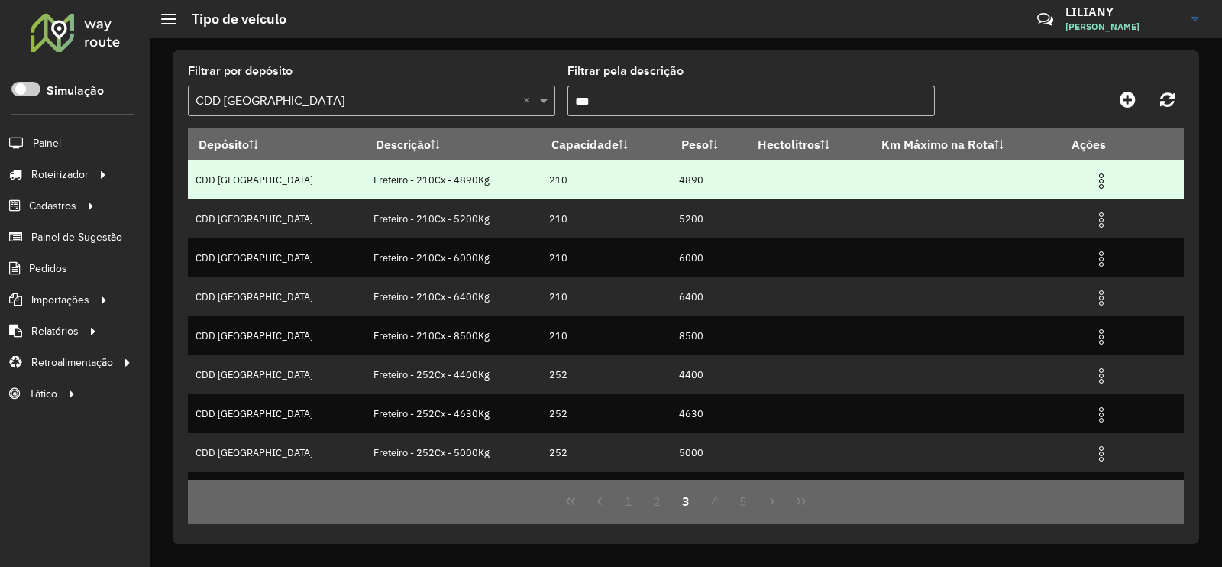
click at [1092, 181] on img at bounding box center [1101, 181] width 18 height 18
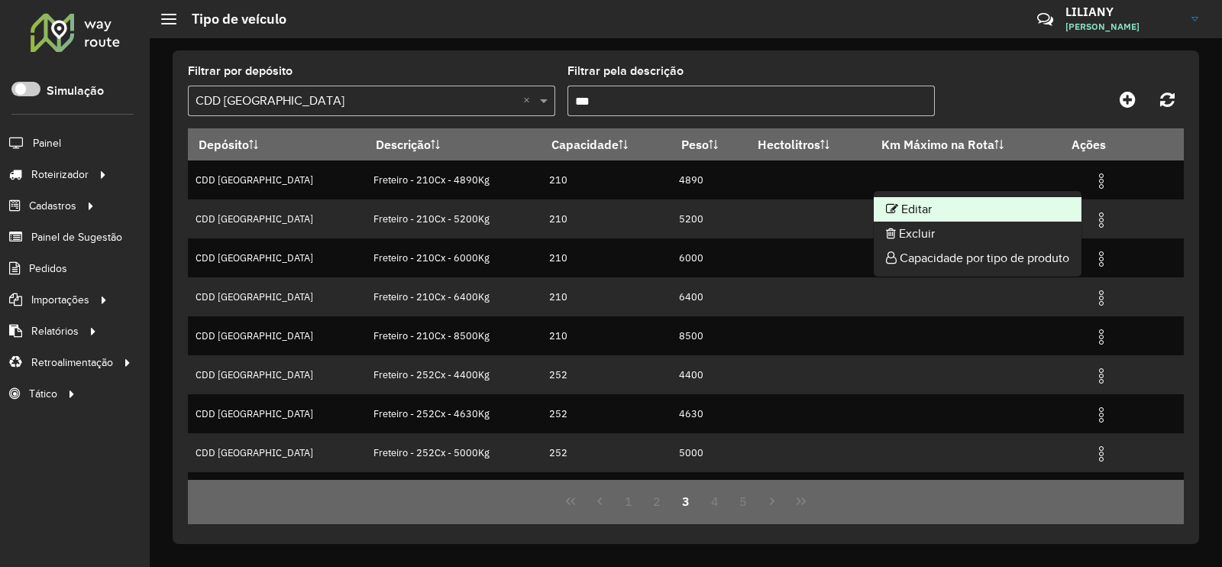
click at [1073, 202] on li "Editar" at bounding box center [978, 209] width 208 height 24
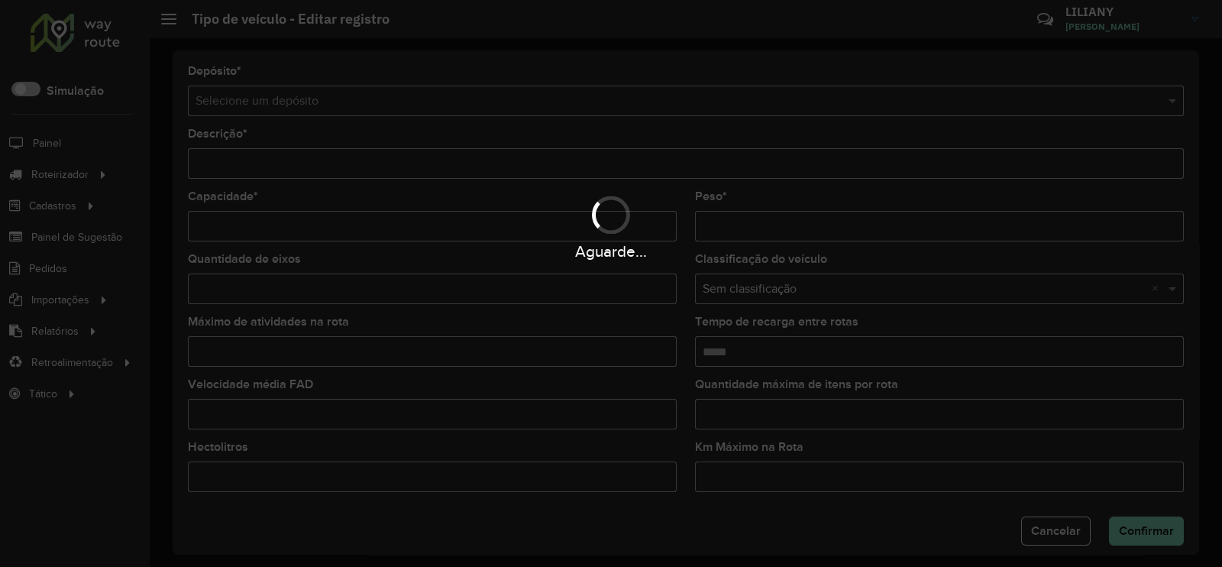
type input "**********"
type input "***"
type input "****"
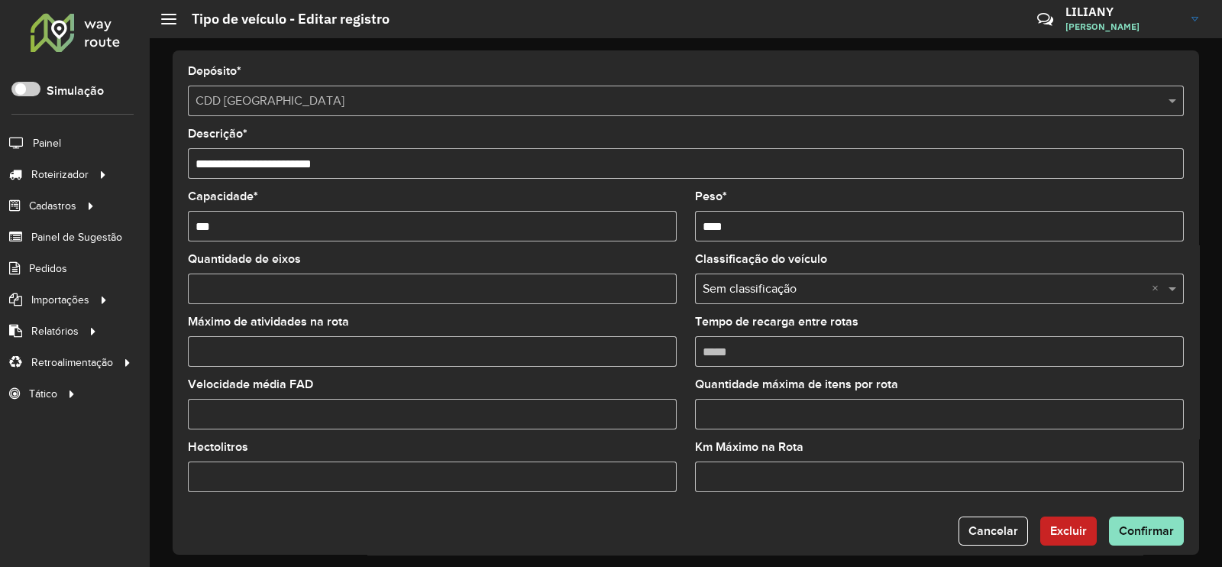
click at [262, 350] on input "Máximo de atividades na rota" at bounding box center [432, 351] width 489 height 31
type input "*"
click at [1134, 535] on span "Confirmar" at bounding box center [1146, 530] width 55 height 13
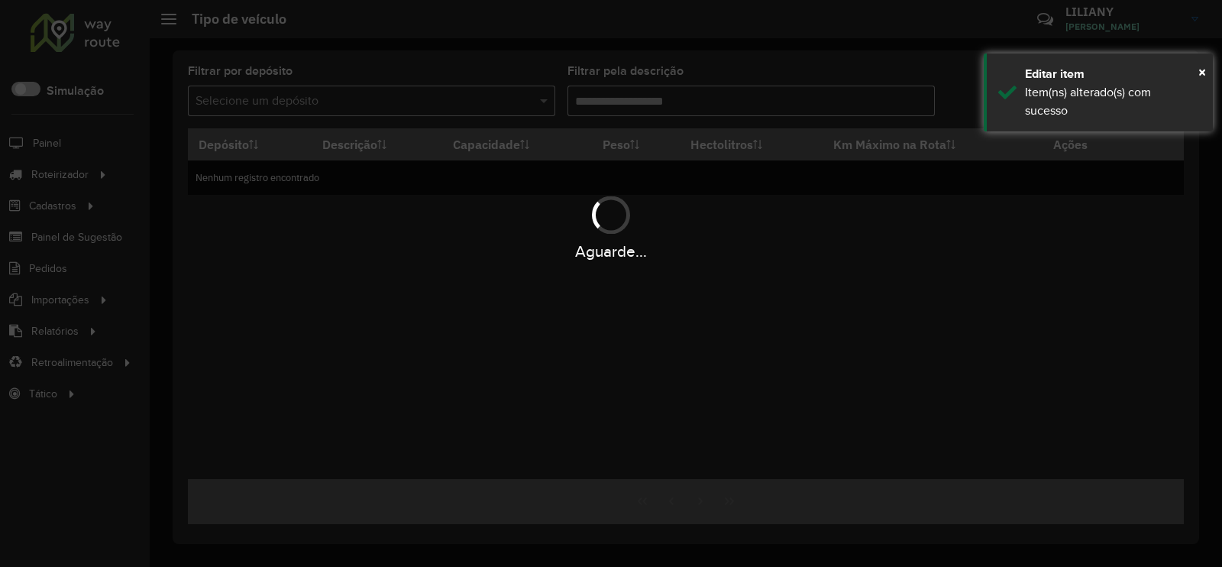
type input "***"
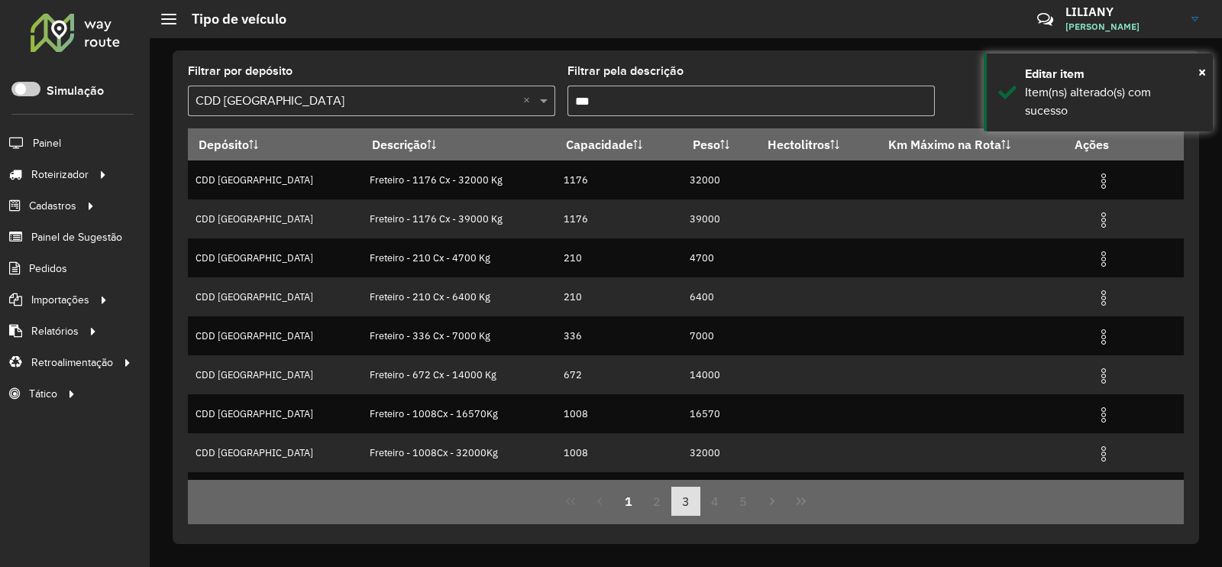
click at [680, 503] on button "3" at bounding box center [685, 500] width 29 height 29
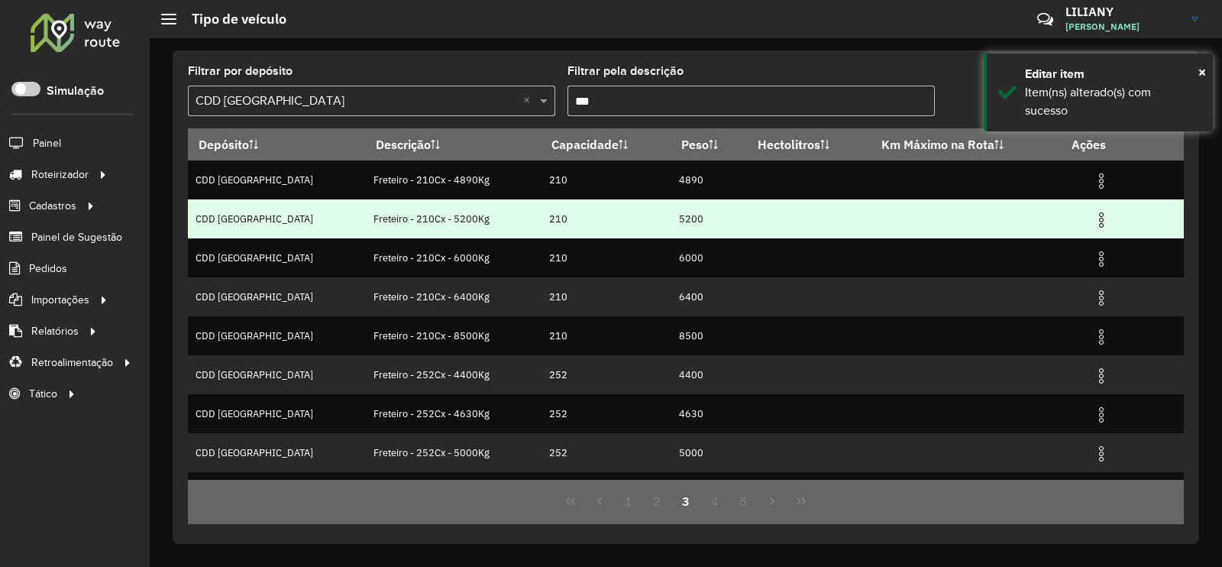
click at [1092, 226] on img at bounding box center [1101, 220] width 18 height 18
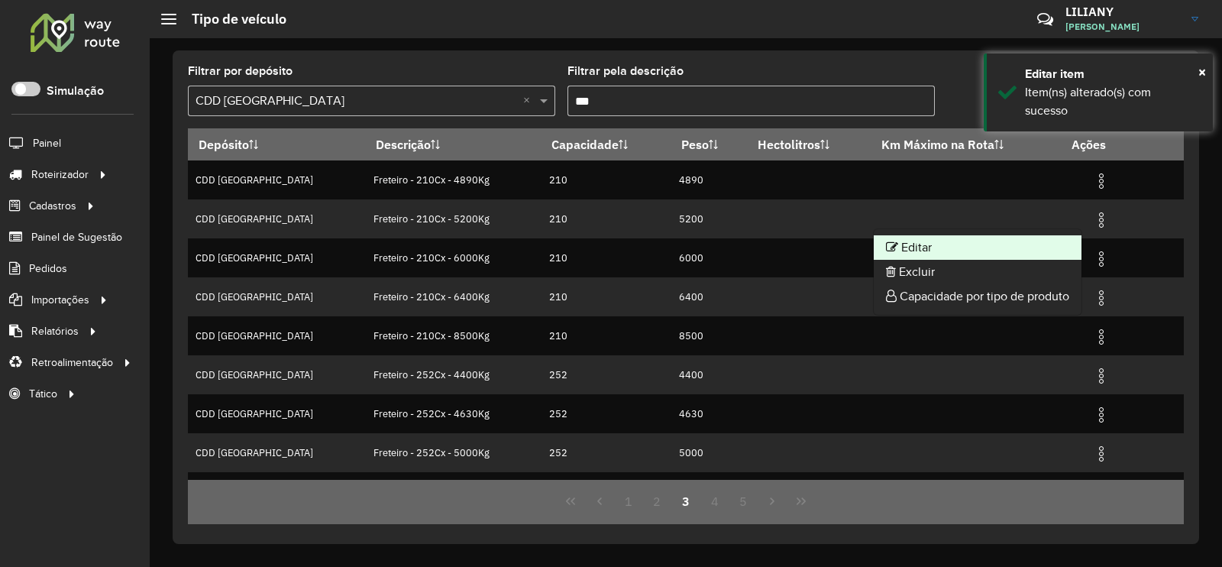
click at [1073, 241] on li "Editar" at bounding box center [978, 247] width 208 height 24
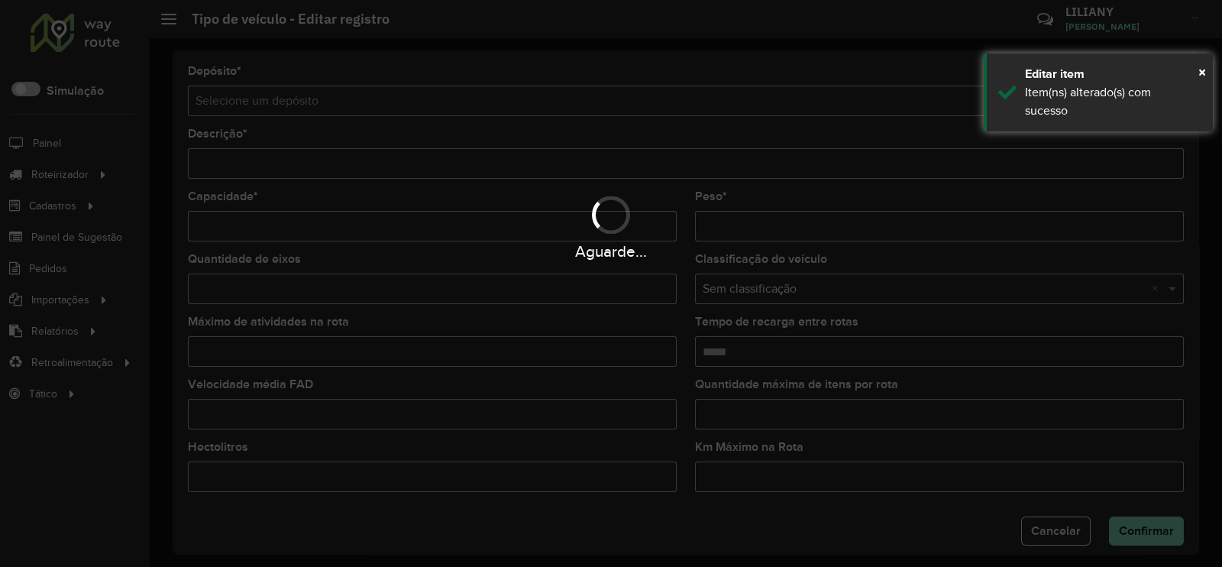
type input "**********"
type input "***"
type input "****"
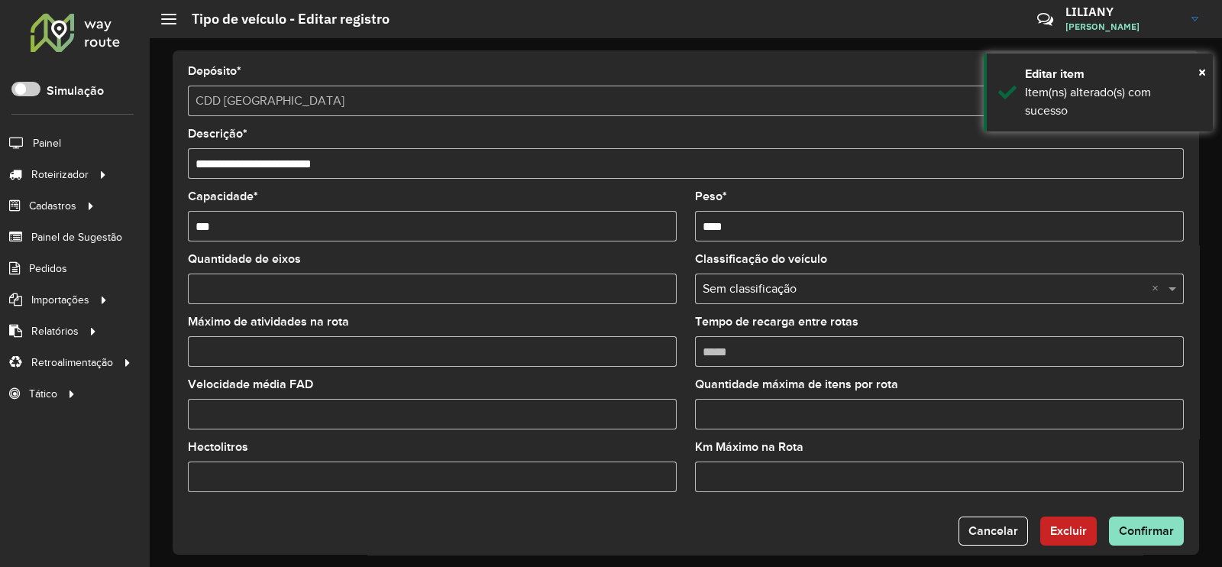
click at [259, 347] on input "Máximo de atividades na rota" at bounding box center [432, 351] width 489 height 31
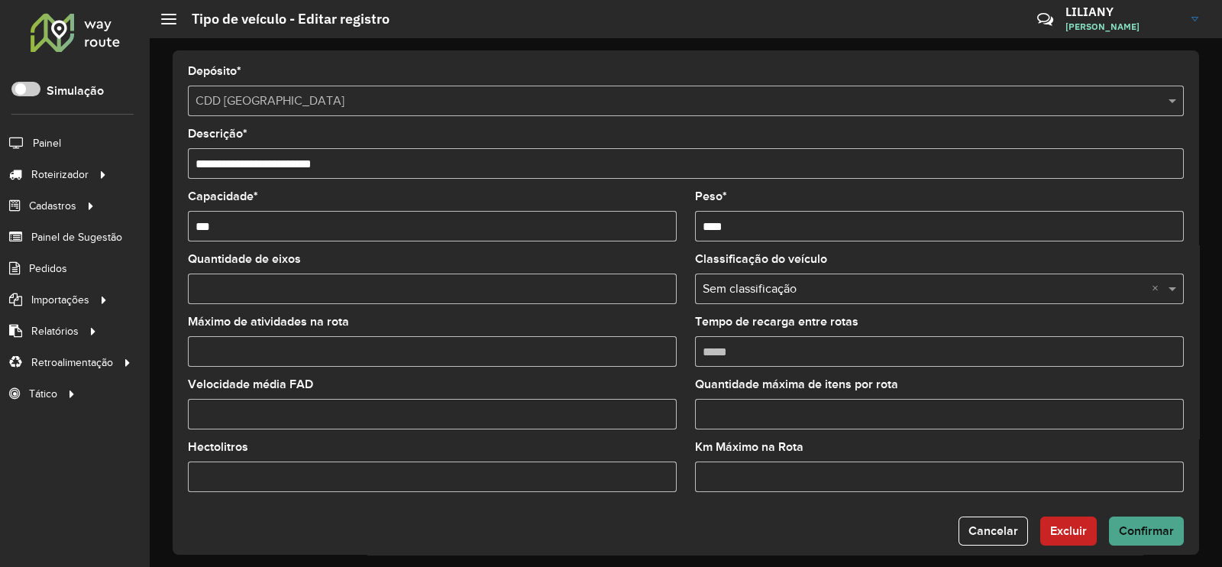
type input "*"
click at [1114, 528] on button "Confirmar" at bounding box center [1146, 530] width 75 height 29
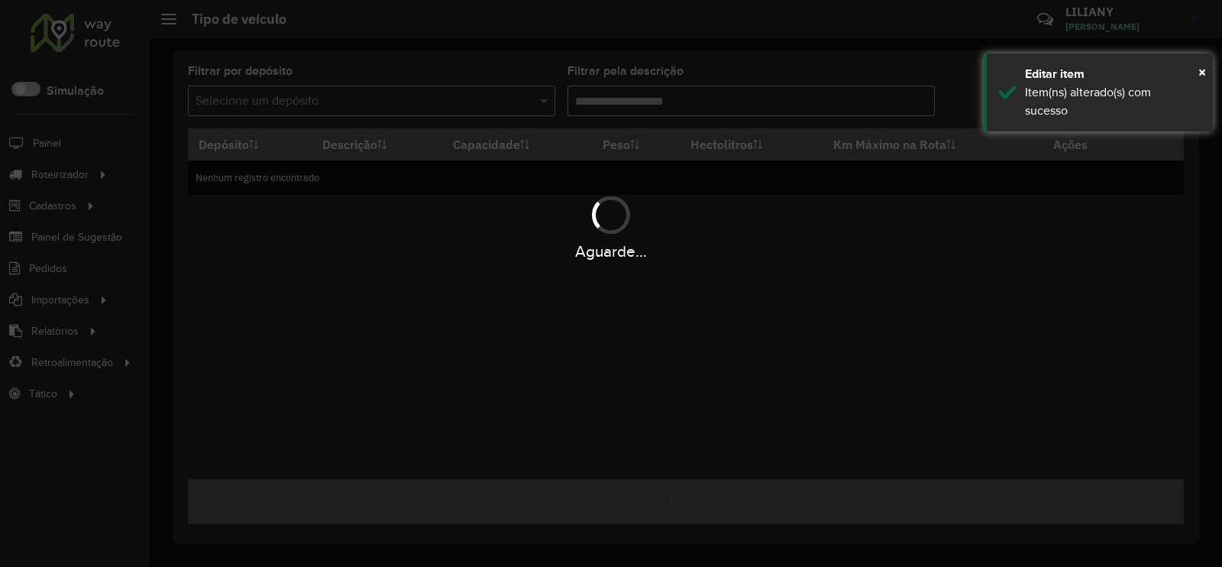
type input "***"
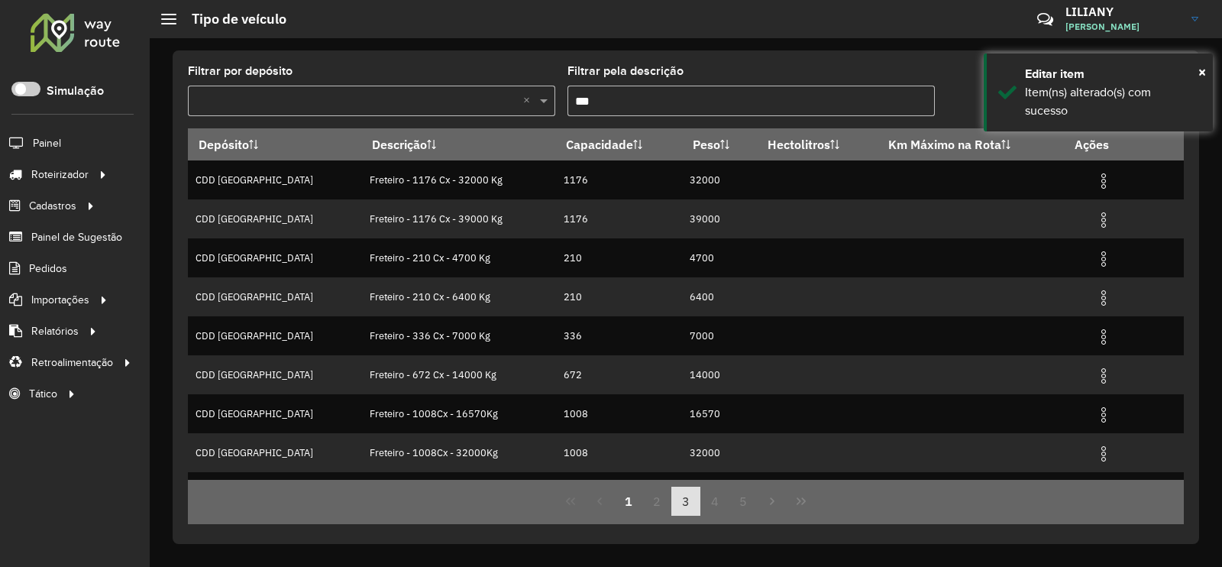
click at [686, 509] on button "3" at bounding box center [685, 500] width 29 height 29
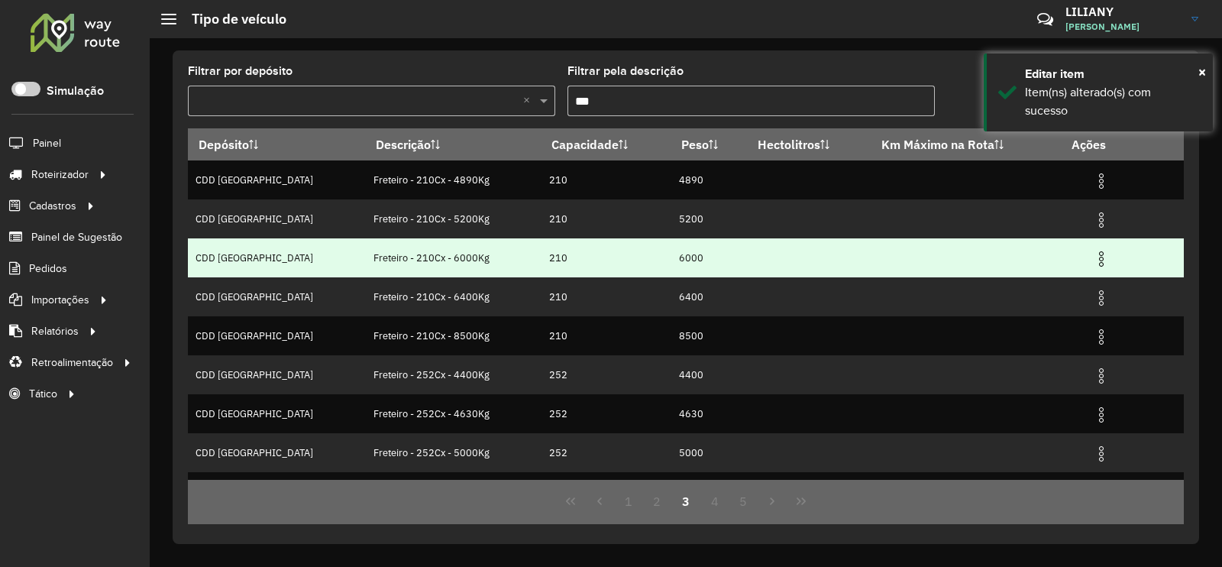
click at [1092, 266] on img at bounding box center [1101, 259] width 18 height 18
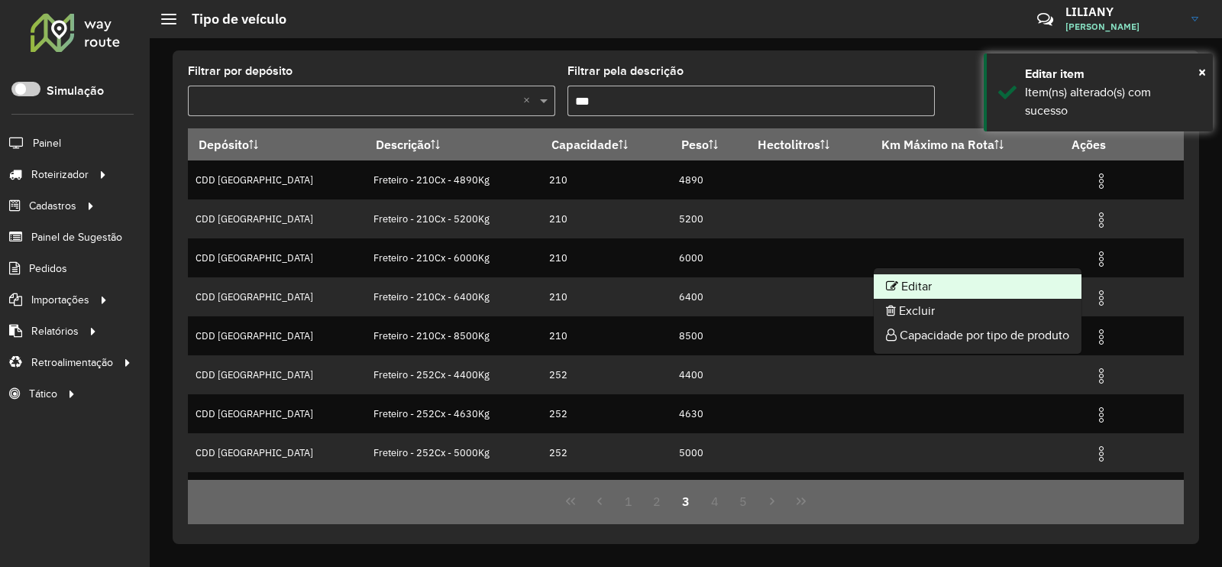
click at [1067, 281] on li "Editar" at bounding box center [978, 286] width 208 height 24
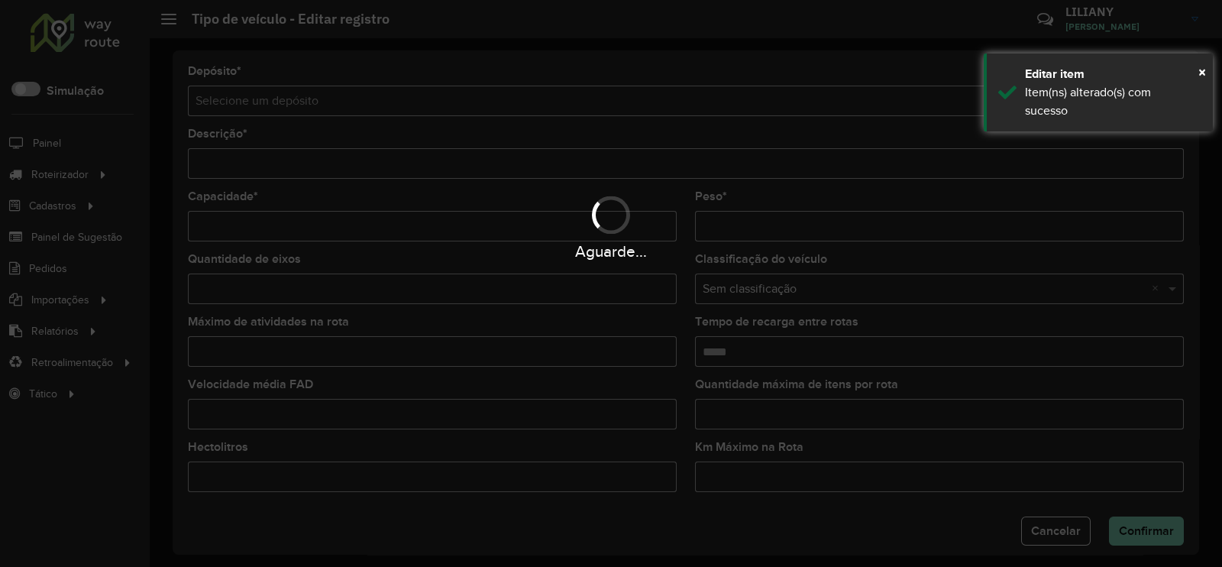
type input "**********"
type input "***"
type input "****"
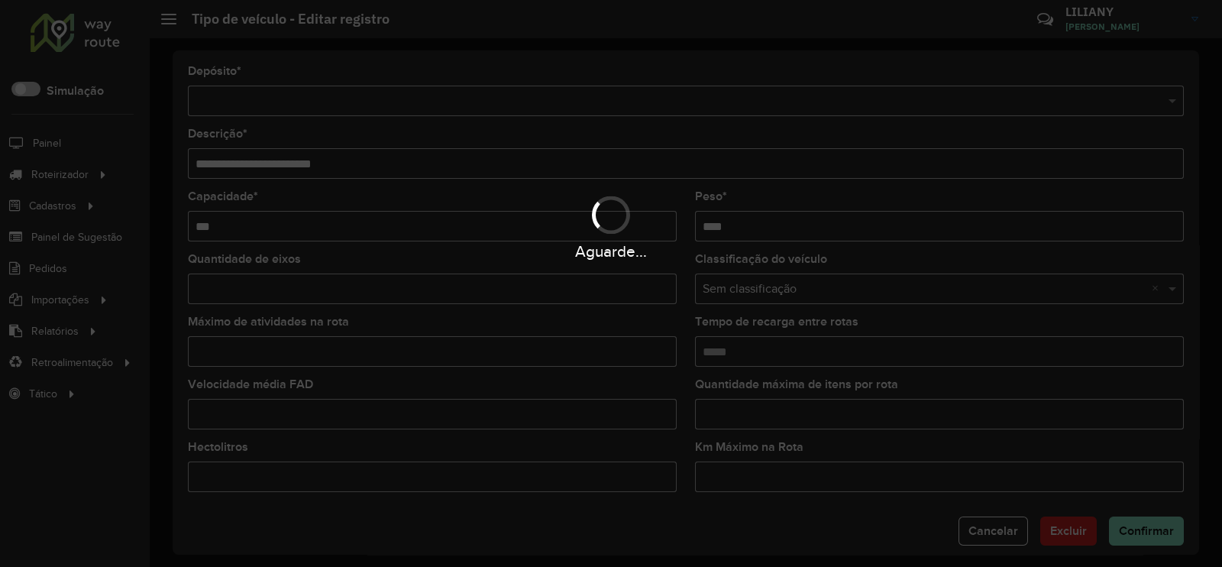
click at [255, 348] on div "Aguarde..." at bounding box center [611, 283] width 1222 height 567
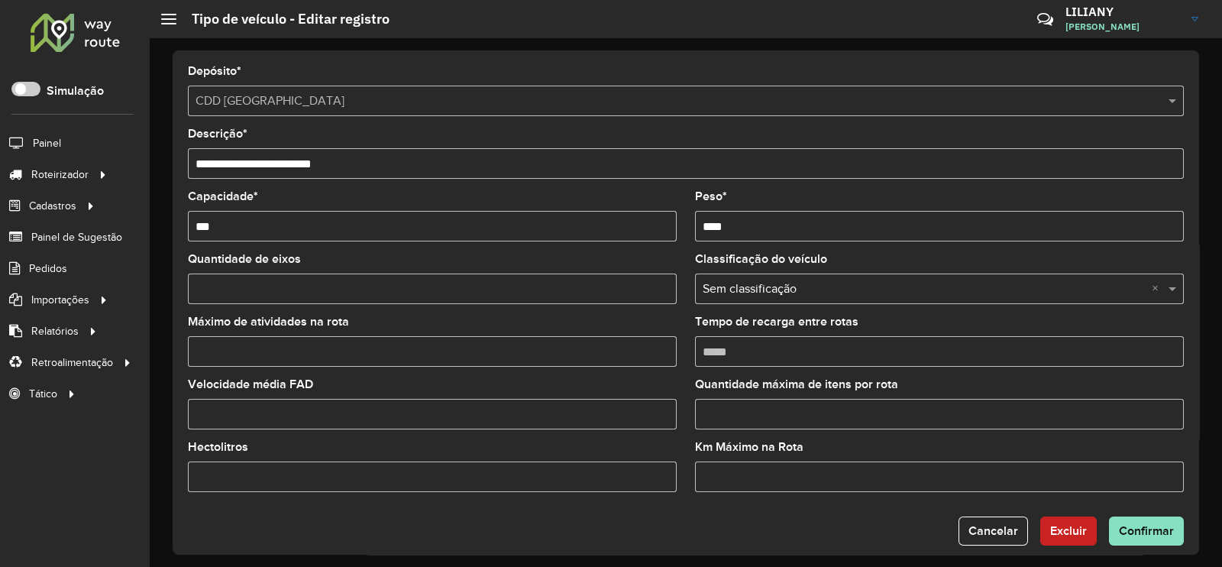
click at [246, 348] on input "Máximo de atividades na rota" at bounding box center [432, 351] width 489 height 31
type input "*"
click at [1149, 527] on span "Confirmar" at bounding box center [1146, 530] width 55 height 13
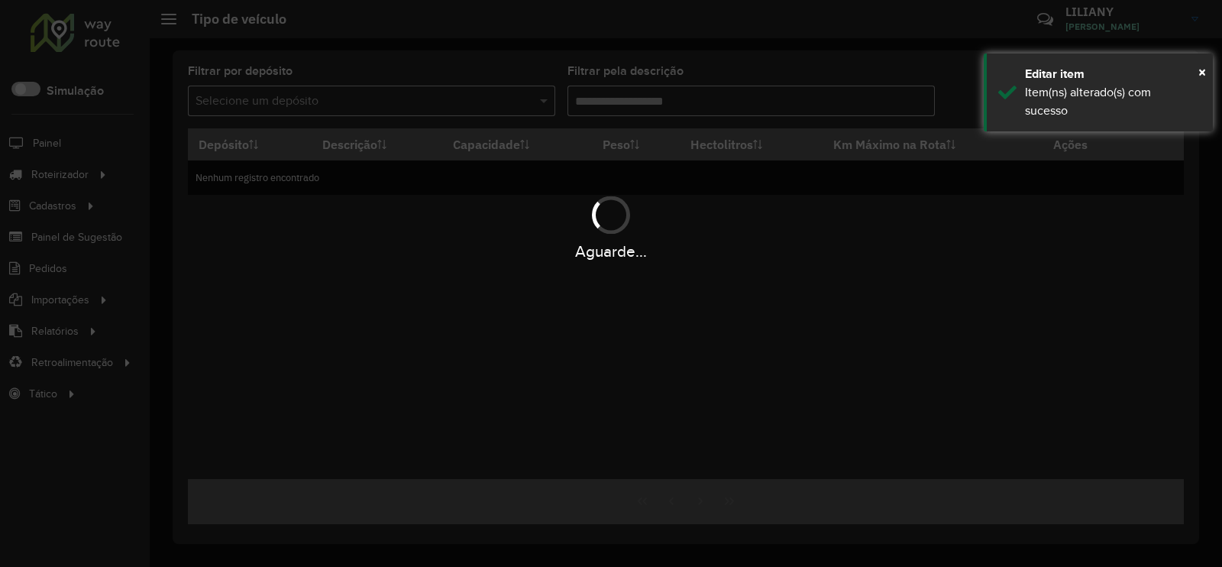
type input "***"
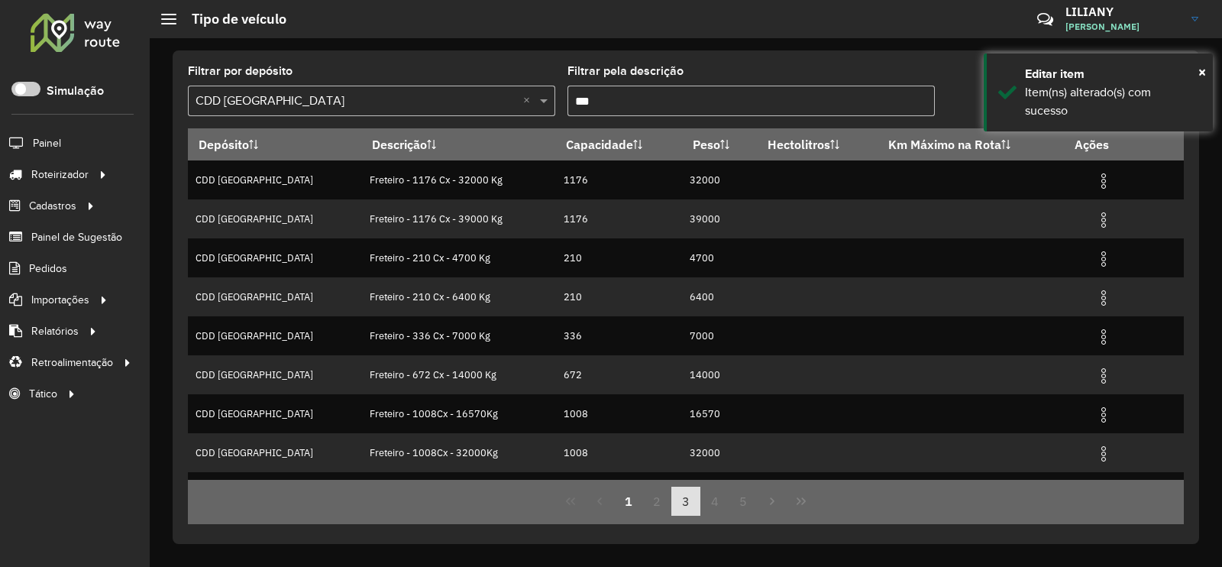
click at [685, 508] on button "3" at bounding box center [685, 500] width 29 height 29
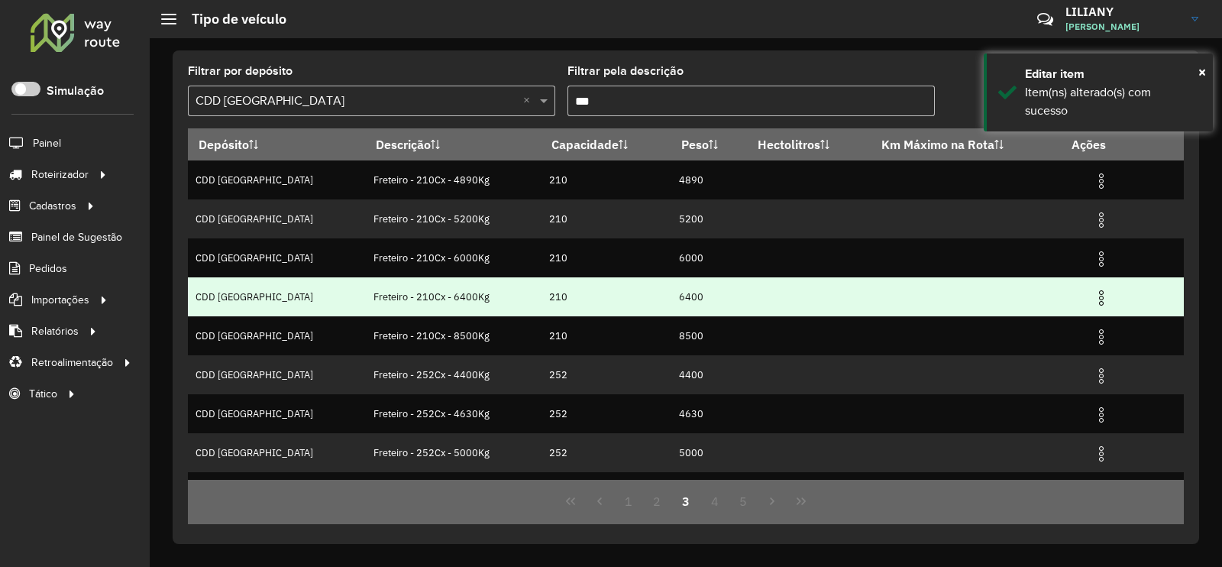
click at [1092, 300] on img at bounding box center [1101, 298] width 18 height 18
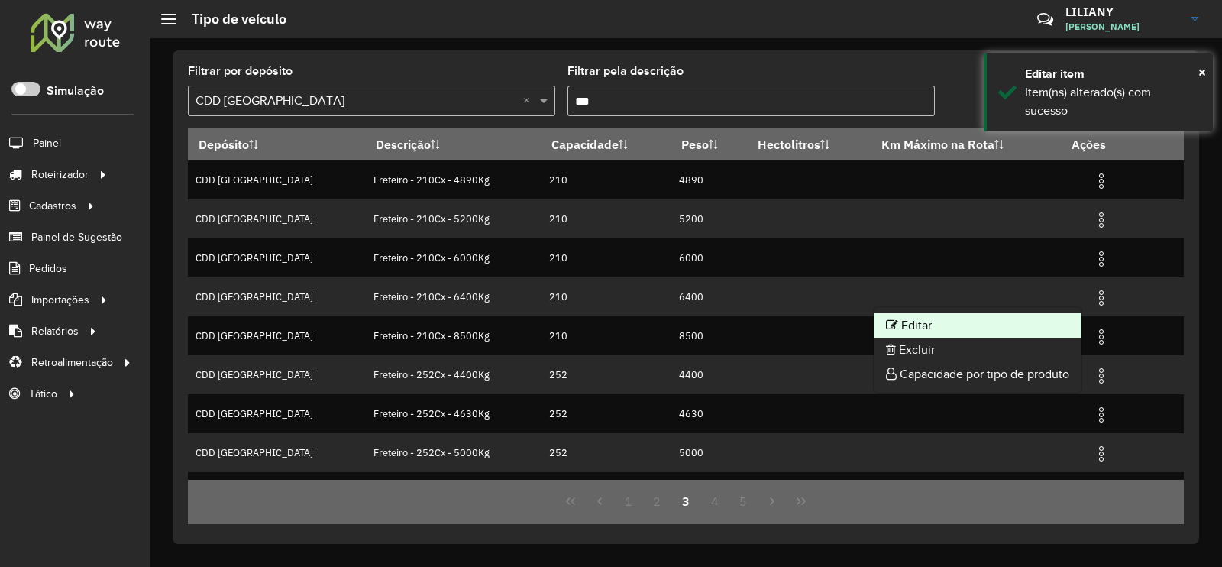
click at [1062, 323] on li "Editar" at bounding box center [978, 325] width 208 height 24
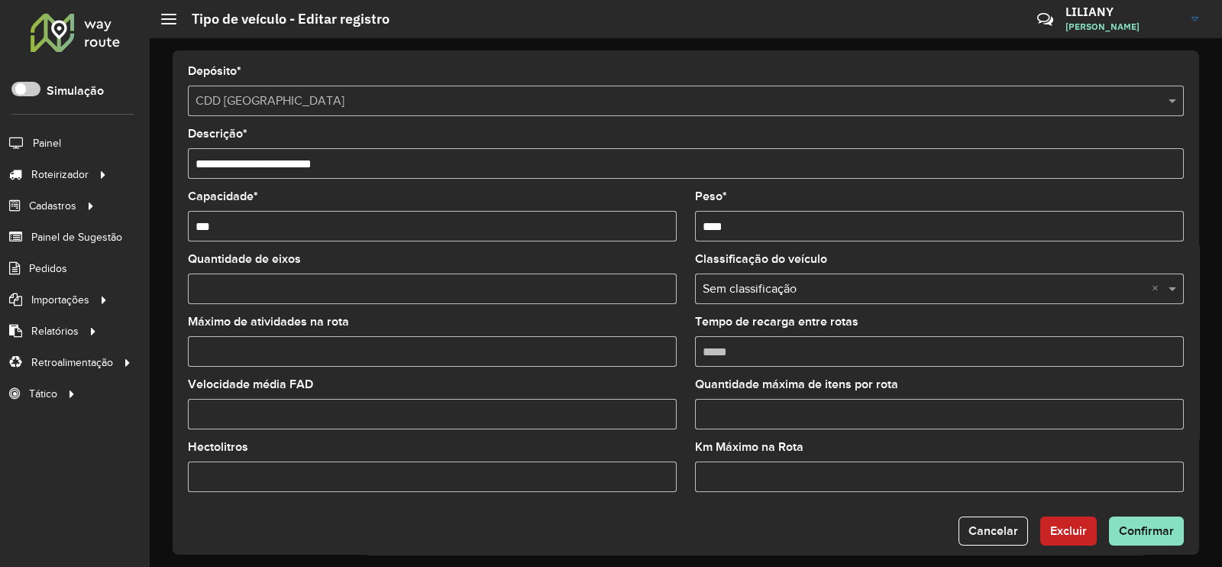
click at [242, 345] on input "Máximo de atividades na rota" at bounding box center [432, 351] width 489 height 31
type input "*"
click at [1129, 537] on span "Confirmar" at bounding box center [1146, 530] width 55 height 13
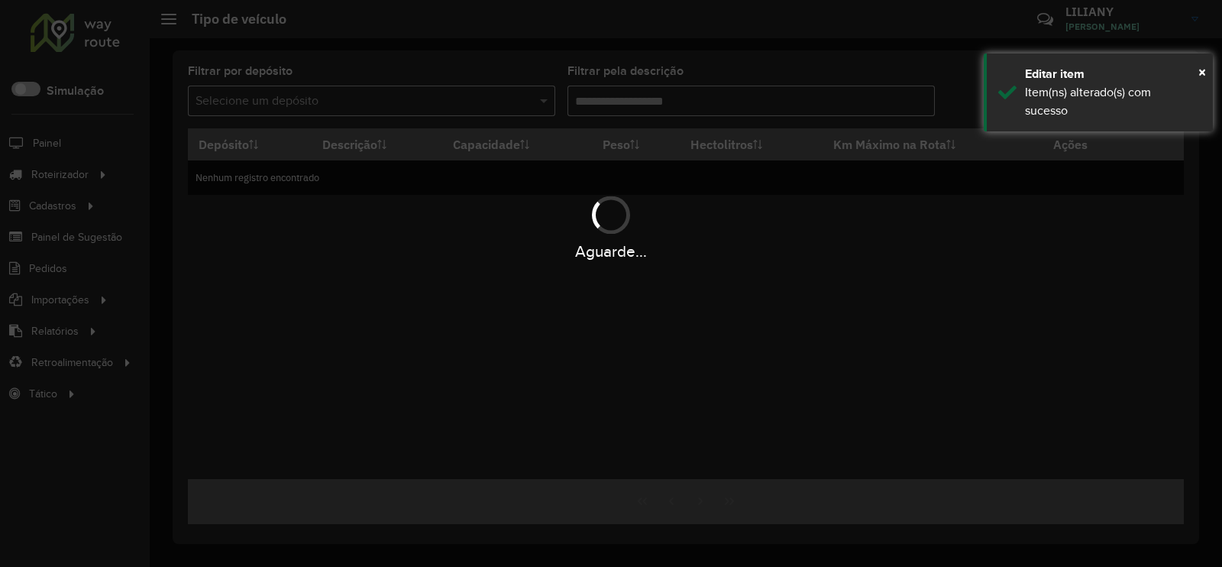
type input "***"
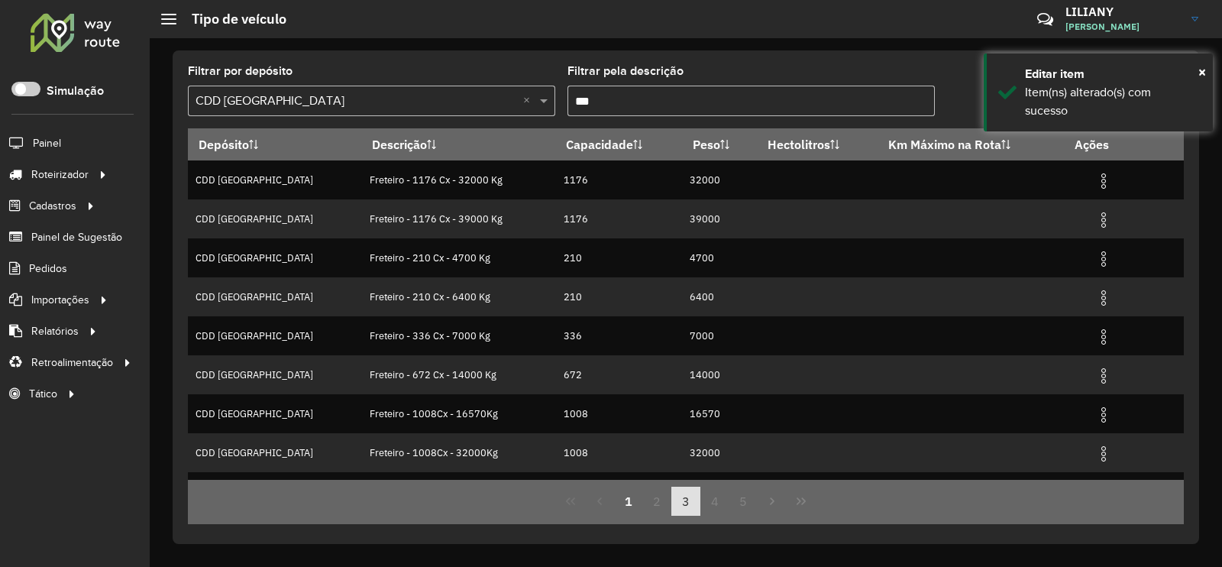
click at [690, 506] on button "3" at bounding box center [685, 500] width 29 height 29
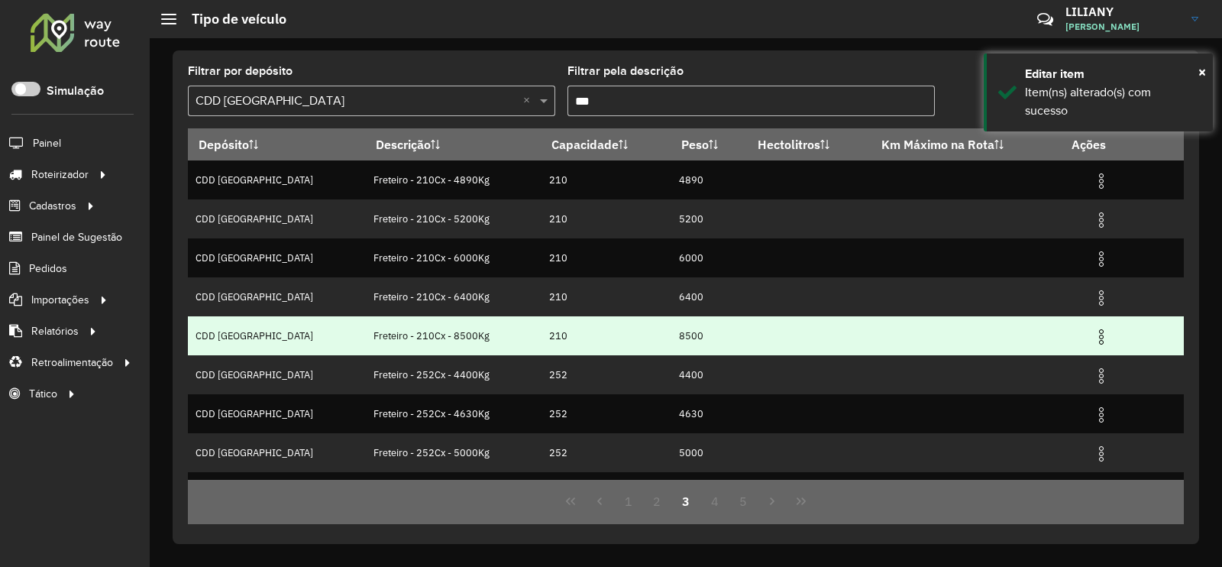
click at [1096, 338] on img at bounding box center [1101, 337] width 18 height 18
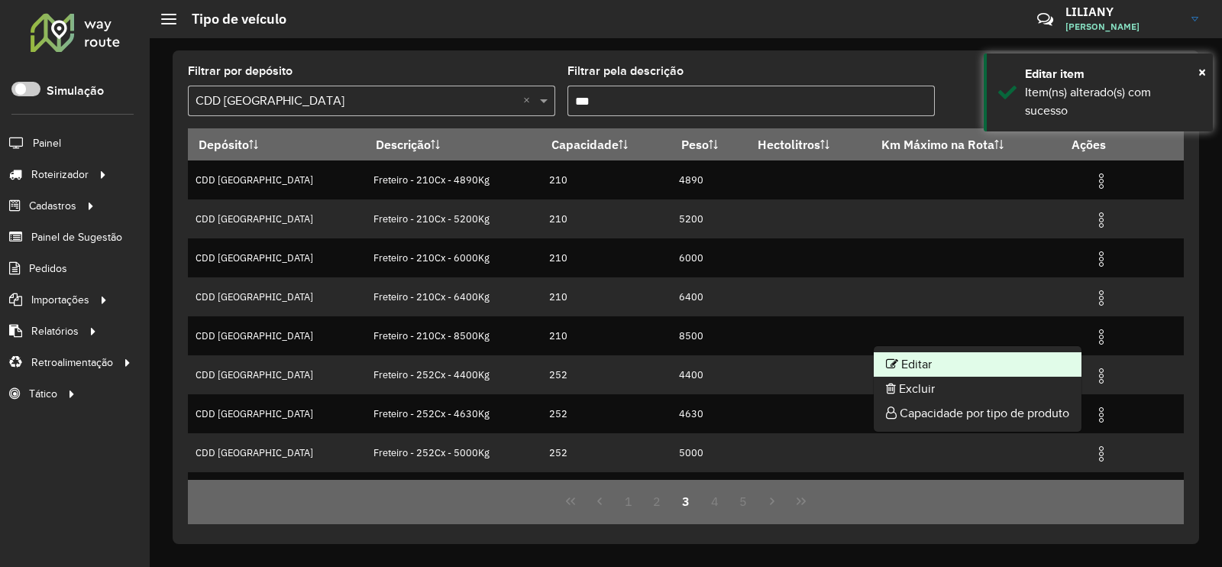
click at [1035, 358] on li "Editar" at bounding box center [978, 364] width 208 height 24
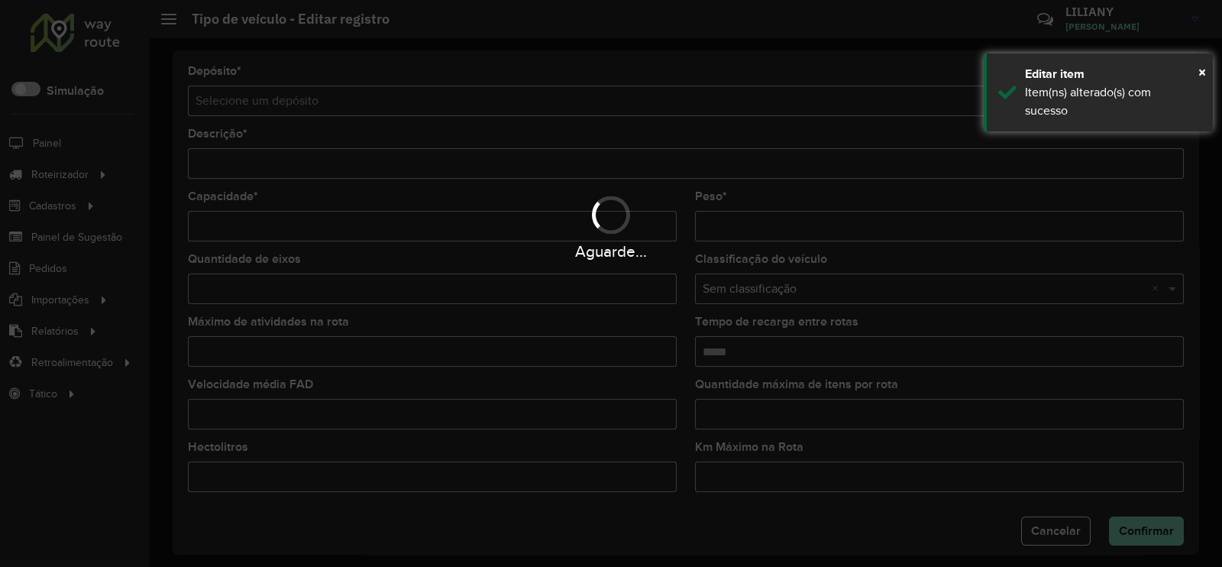
type input "**********"
type input "***"
type input "****"
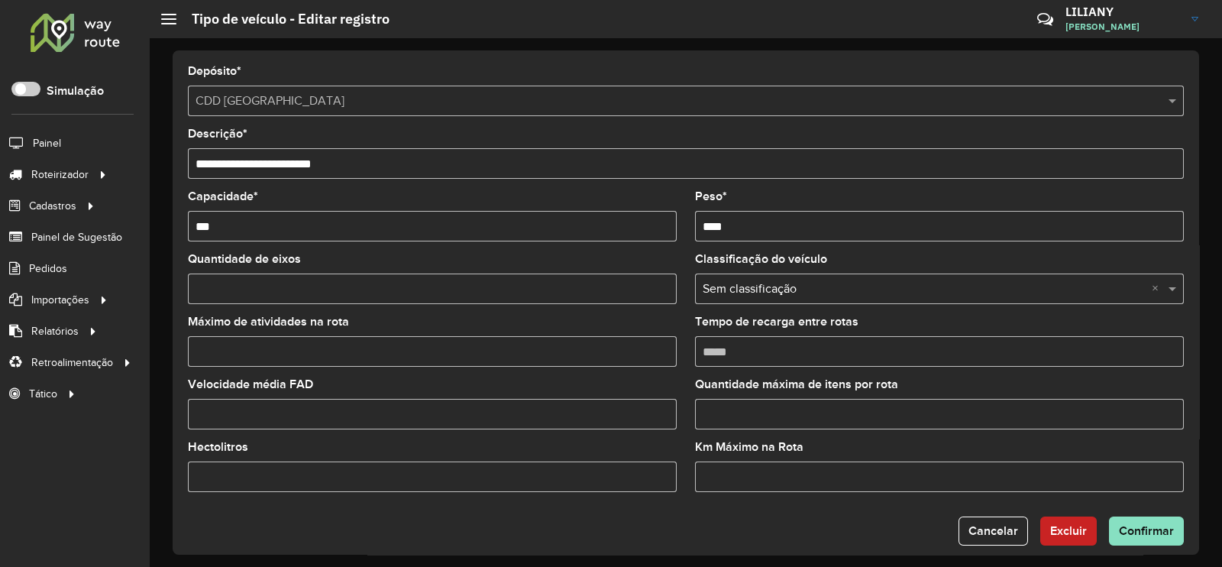
click at [325, 353] on input "Máximo de atividades na rota" at bounding box center [432, 351] width 489 height 31
type input "*"
click at [1124, 534] on span "Confirmar" at bounding box center [1146, 530] width 55 height 13
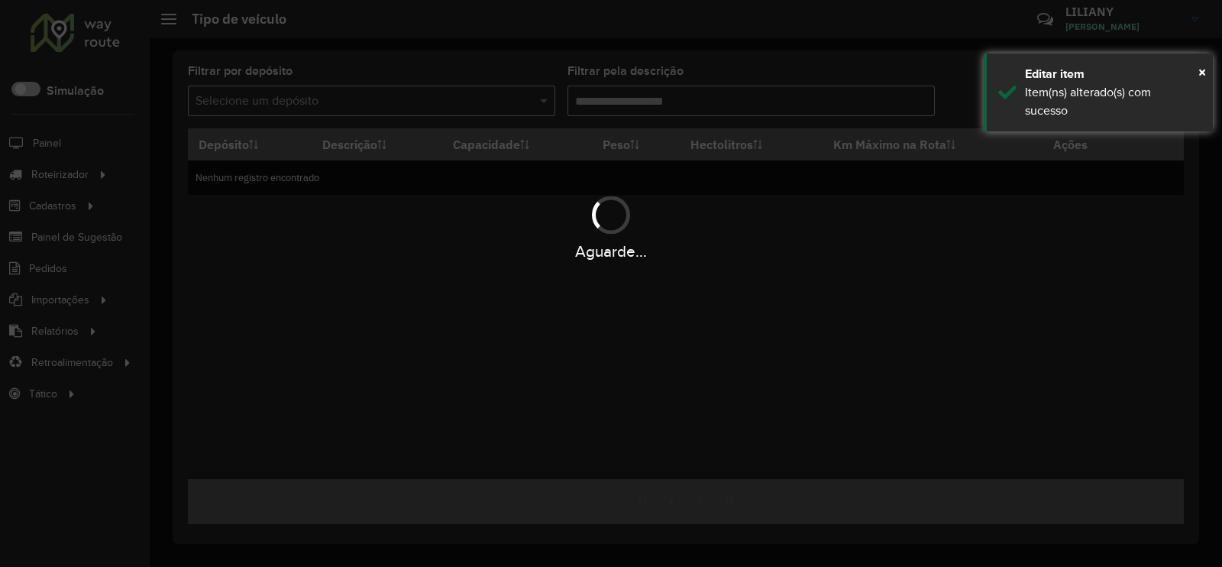
type input "***"
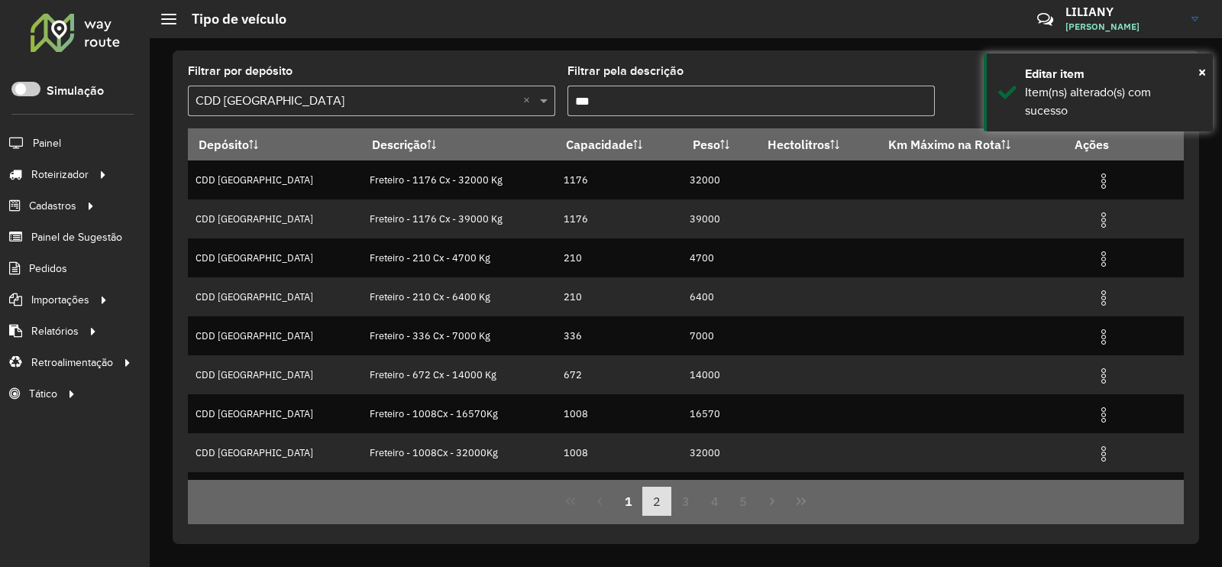
click at [661, 499] on button "2" at bounding box center [656, 500] width 29 height 29
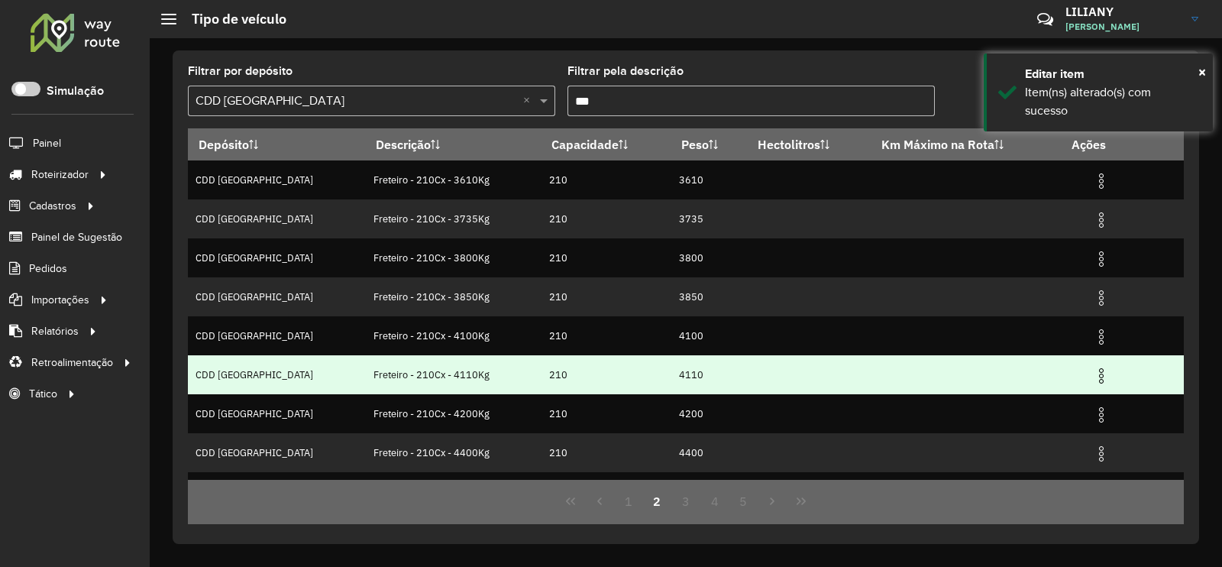
click at [1093, 370] on img at bounding box center [1101, 376] width 18 height 18
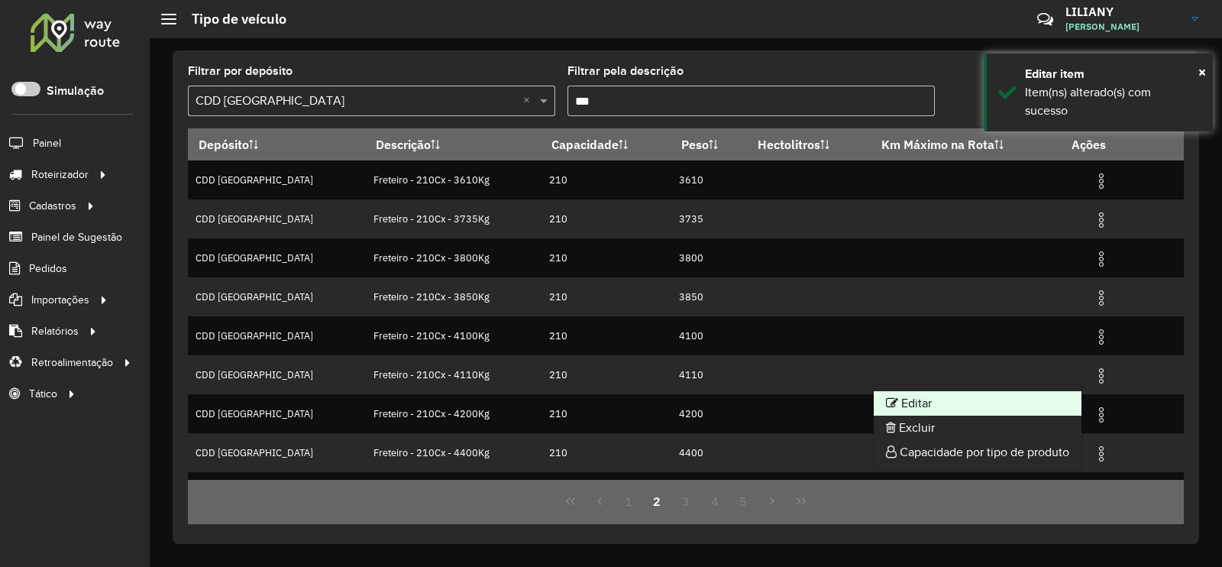
click at [1064, 391] on li "Editar" at bounding box center [978, 403] width 208 height 24
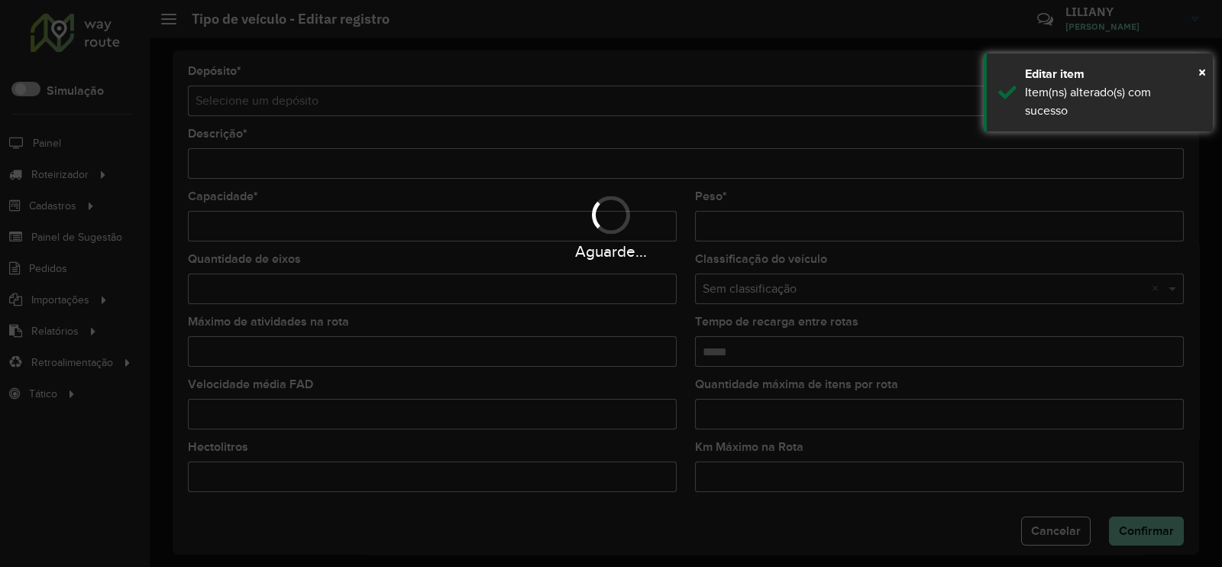
type input "**********"
type input "***"
type input "****"
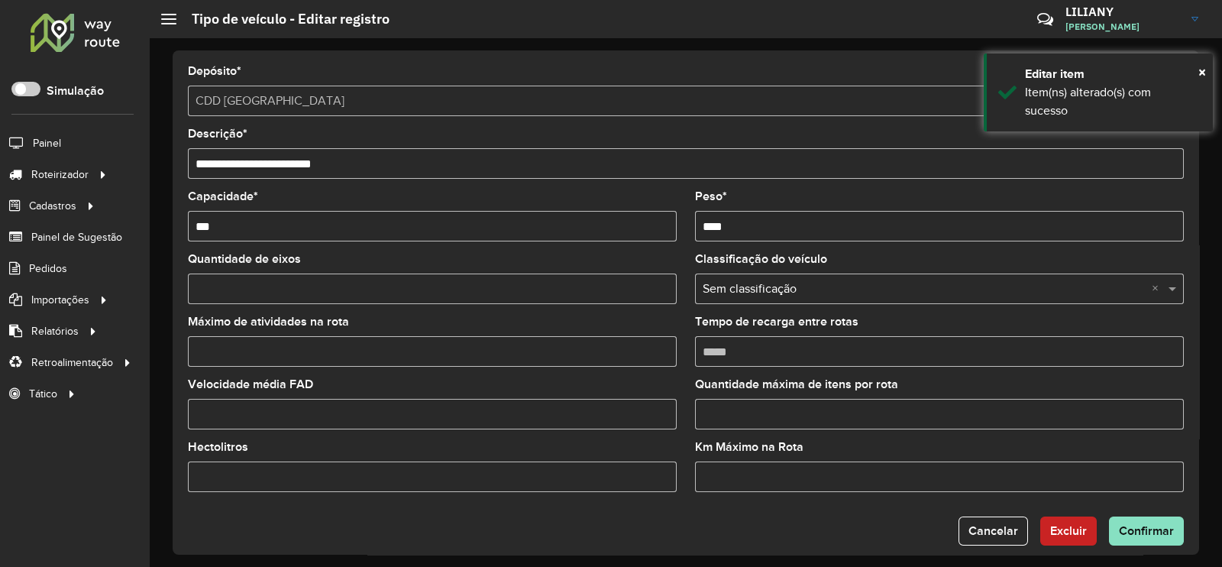
click at [299, 351] on input "Máximo de atividades na rota" at bounding box center [432, 351] width 489 height 31
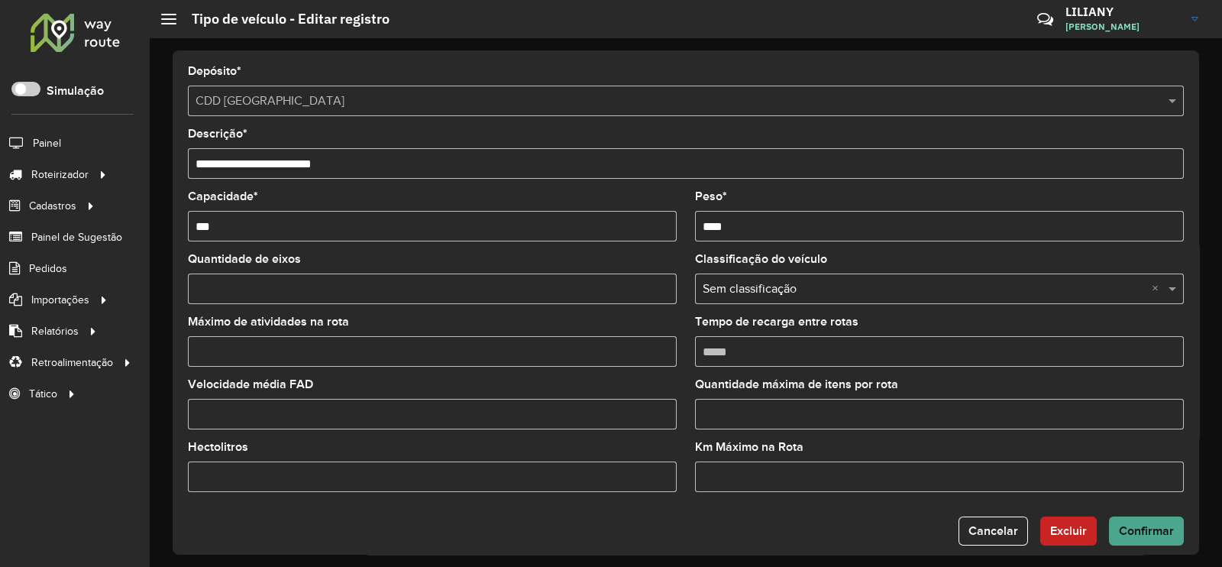
type input "*"
click at [1148, 536] on span "Confirmar" at bounding box center [1146, 530] width 55 height 13
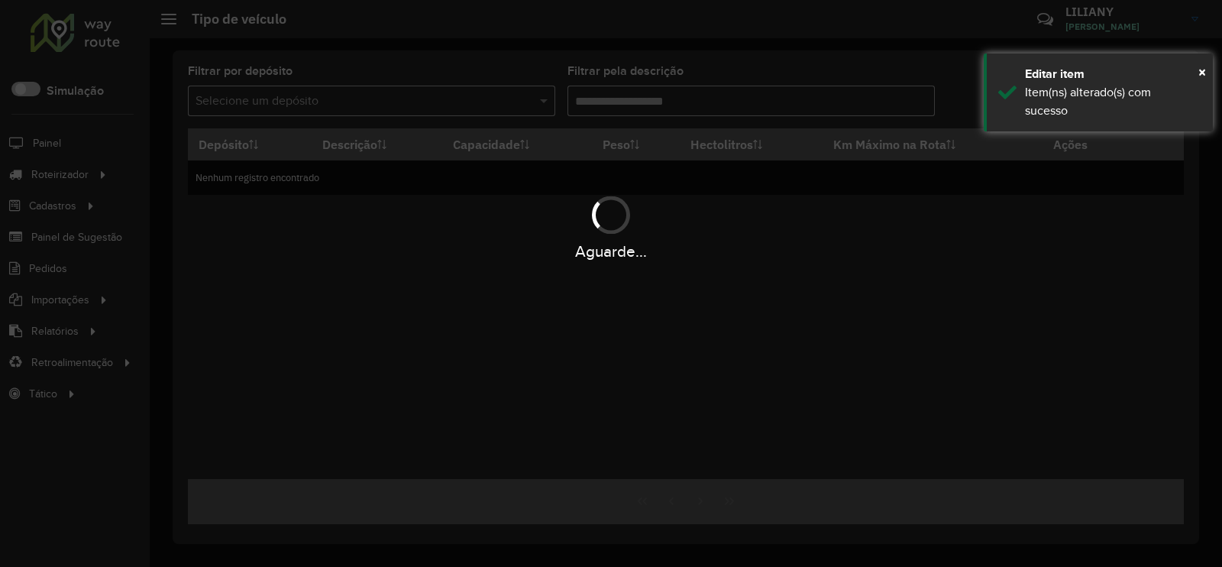
type input "***"
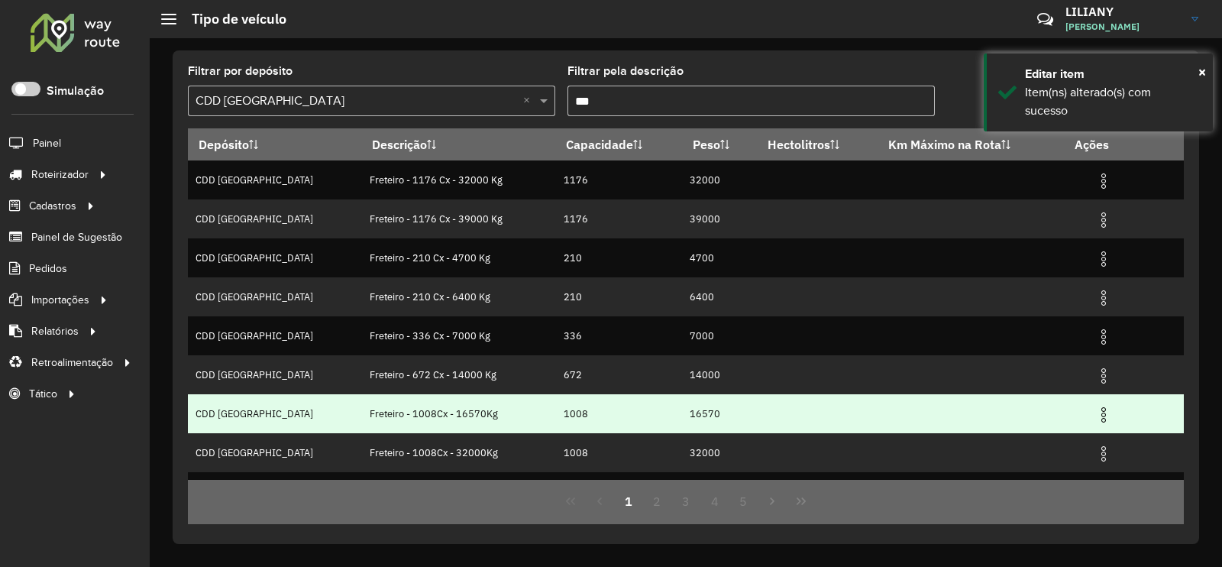
click at [1094, 410] on img at bounding box center [1103, 414] width 18 height 18
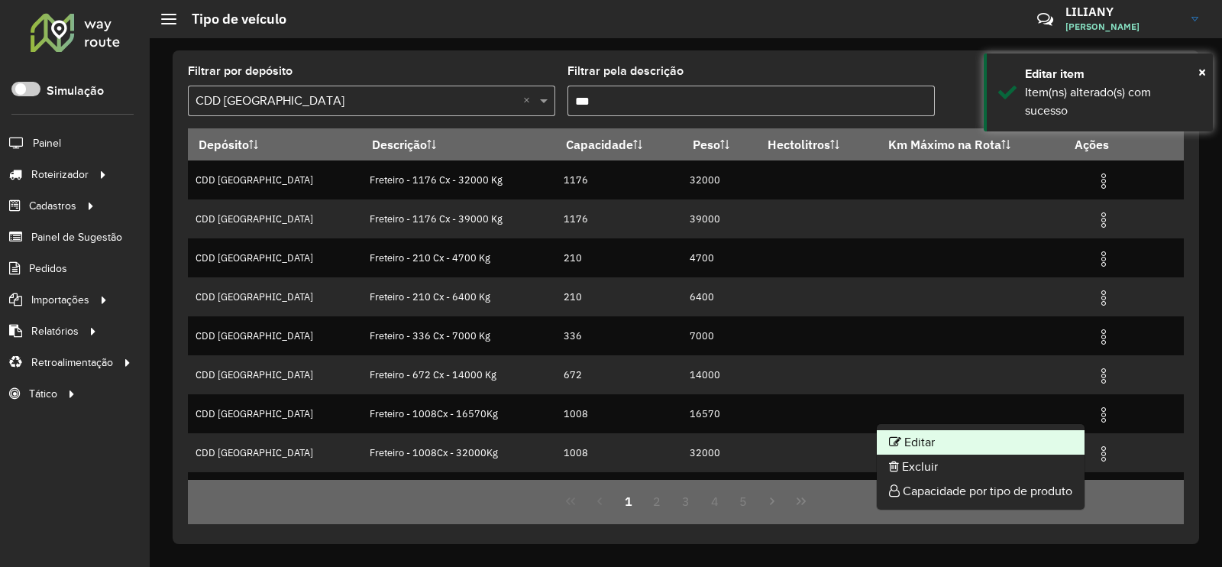
click at [1028, 437] on li "Editar" at bounding box center [981, 442] width 208 height 24
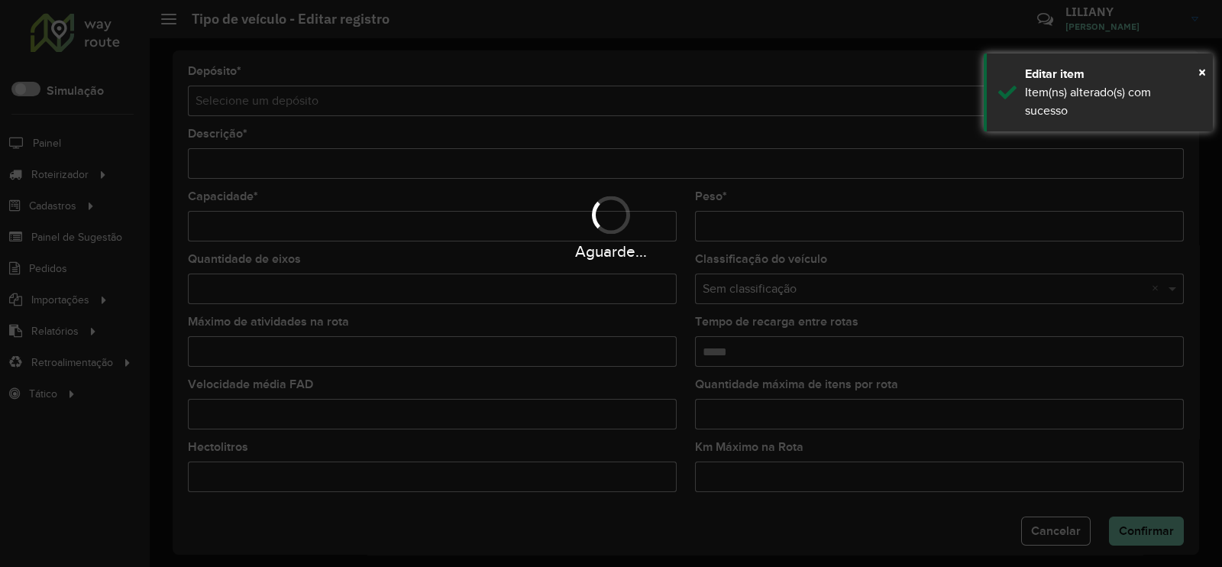
type input "**********"
type input "****"
type input "*****"
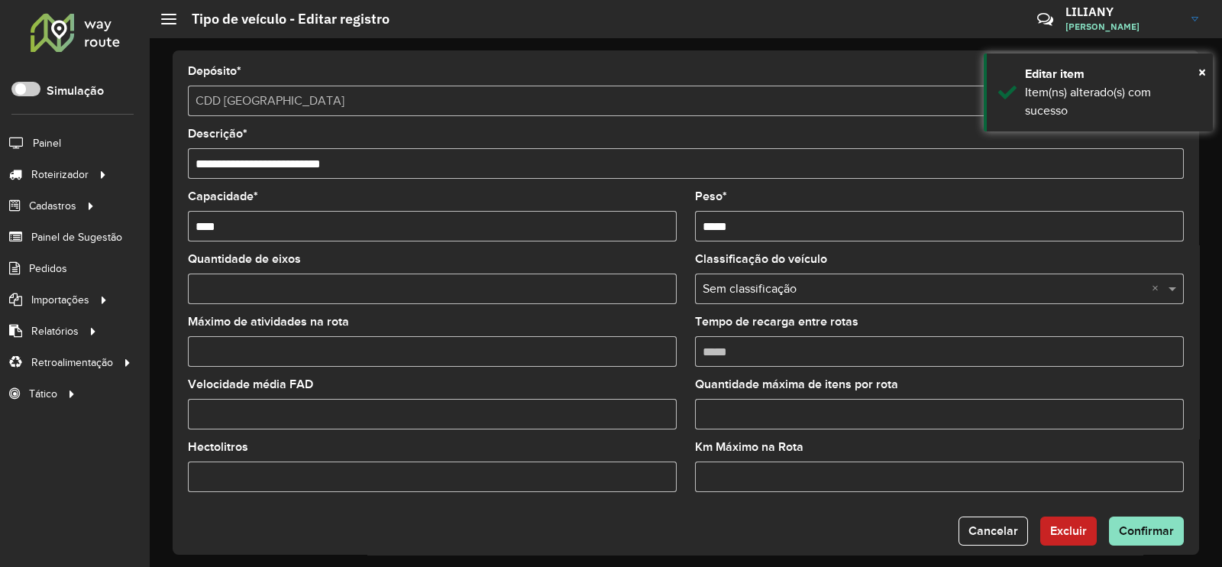
click at [224, 342] on input "Máximo de atividades na rota" at bounding box center [432, 351] width 489 height 31
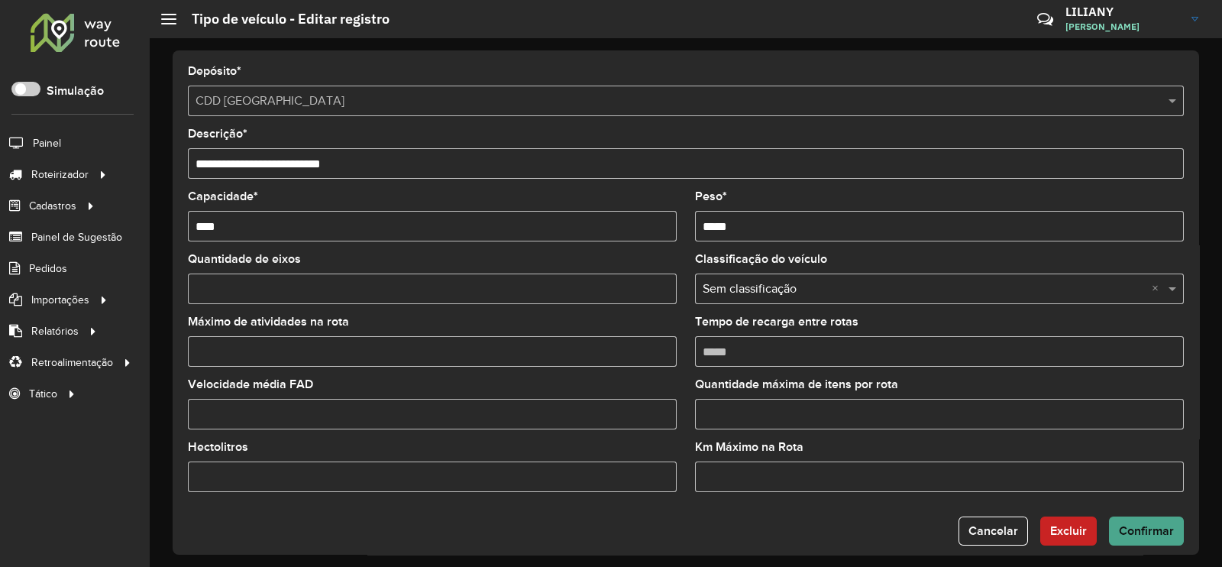
type input "*"
click at [1138, 536] on span "Confirmar" at bounding box center [1146, 530] width 55 height 13
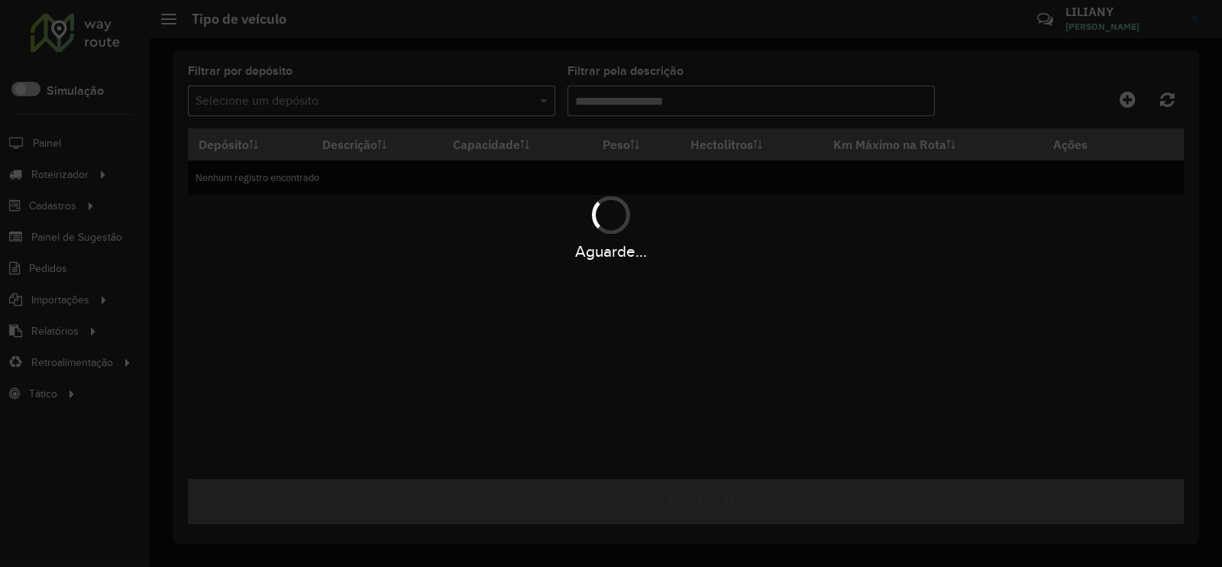
type input "***"
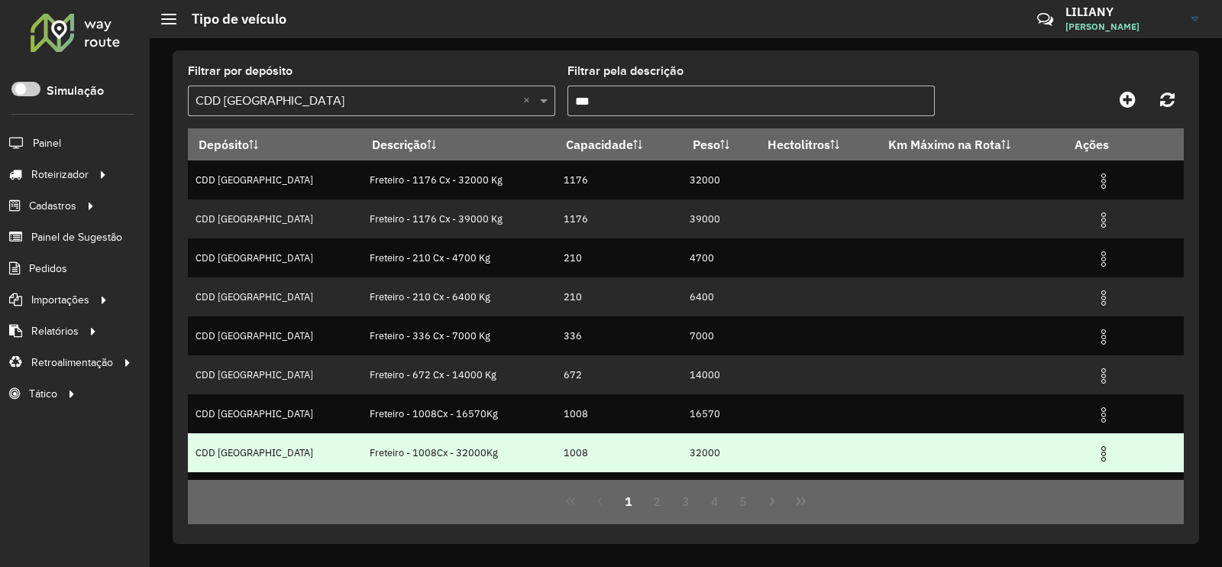
click at [1097, 448] on img at bounding box center [1103, 453] width 18 height 18
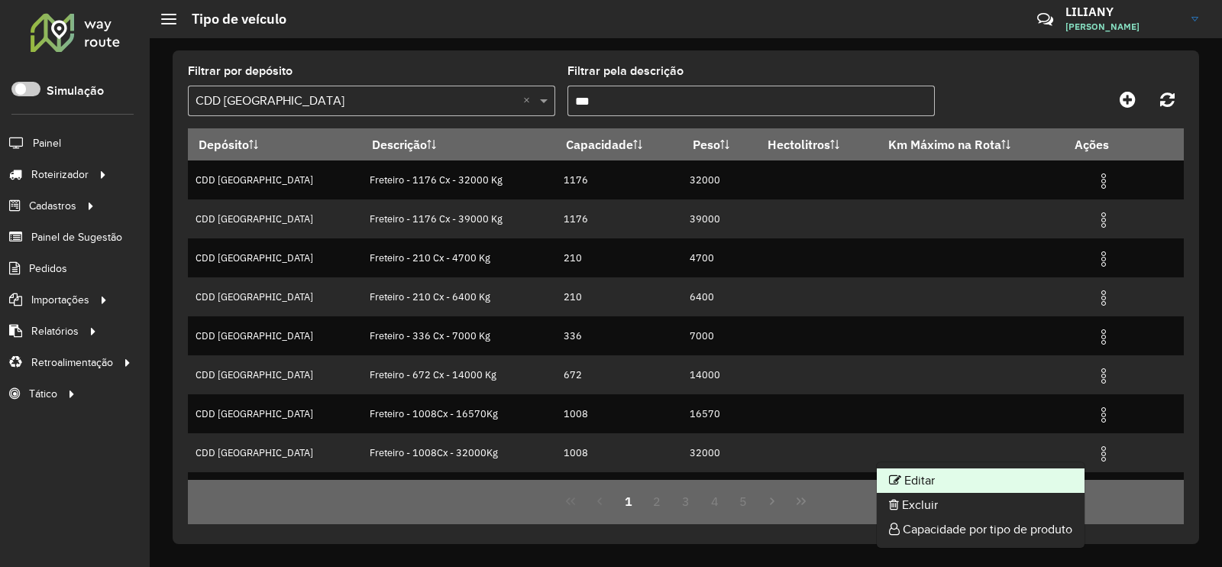
click at [1022, 468] on li "Editar" at bounding box center [981, 480] width 208 height 24
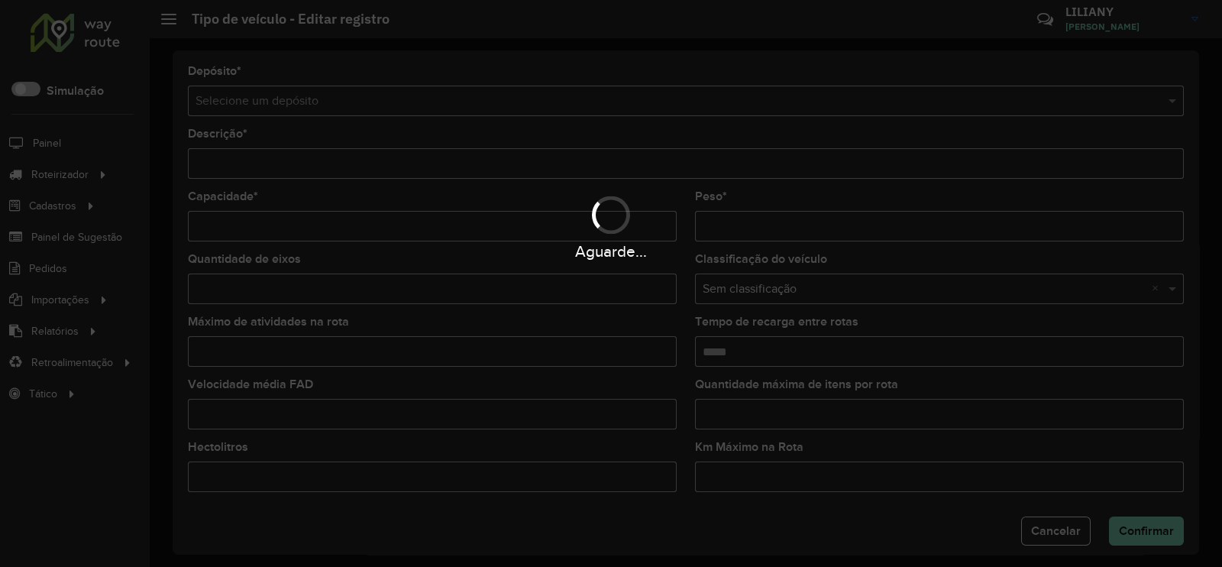
type input "**********"
type input "****"
type input "*****"
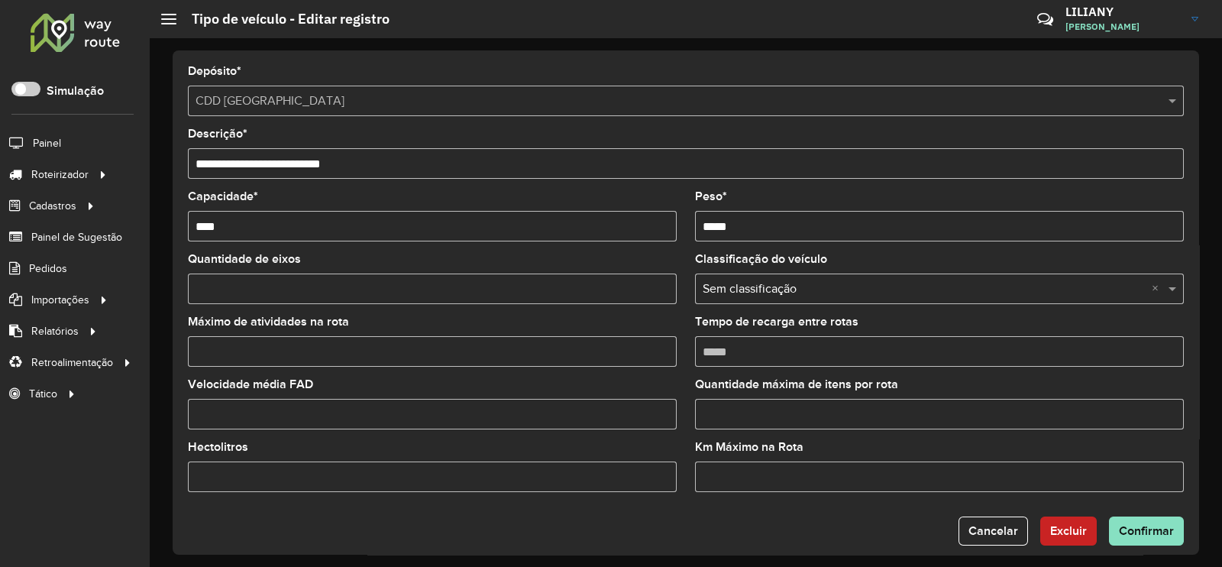
click at [271, 354] on input "Máximo de atividades na rota" at bounding box center [432, 351] width 489 height 31
type input "*"
click at [1160, 536] on span "Confirmar" at bounding box center [1146, 530] width 55 height 13
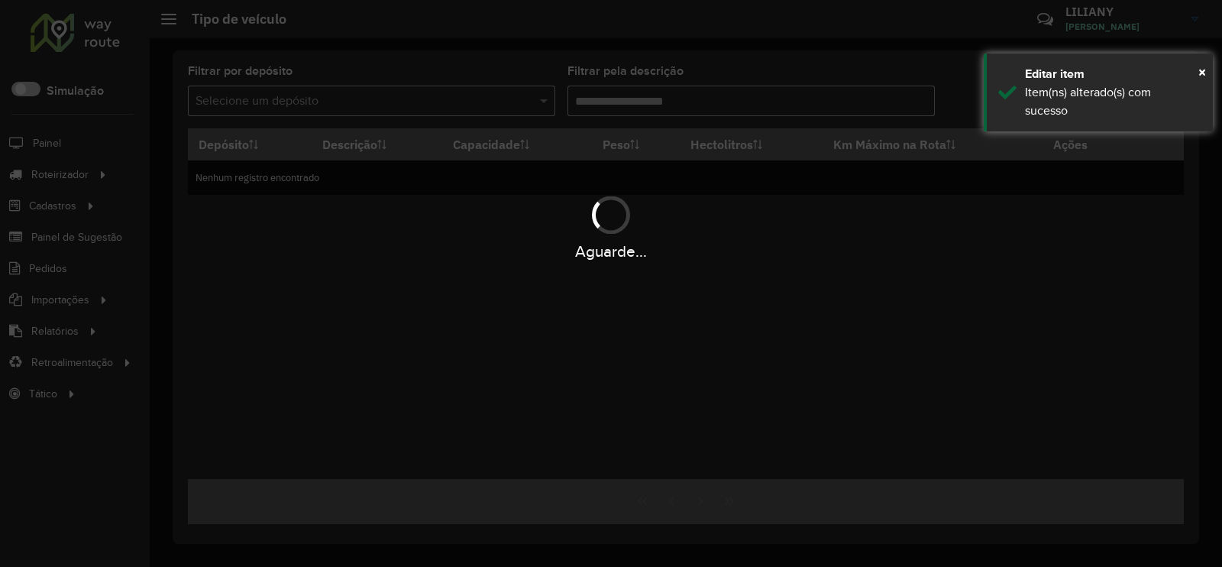
type input "***"
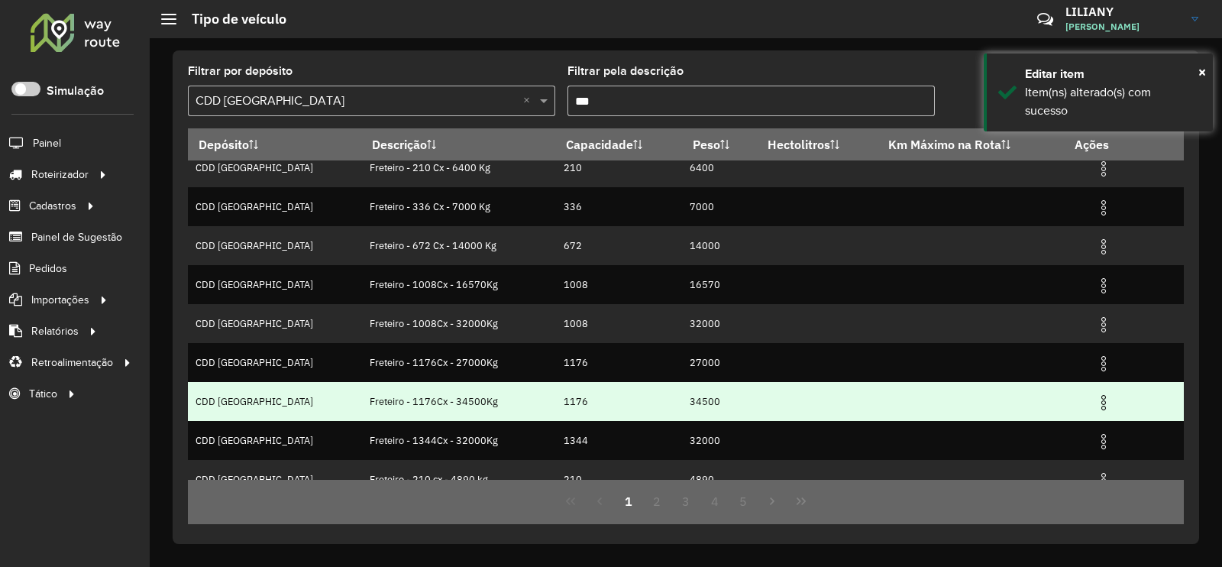
scroll to position [147, 0]
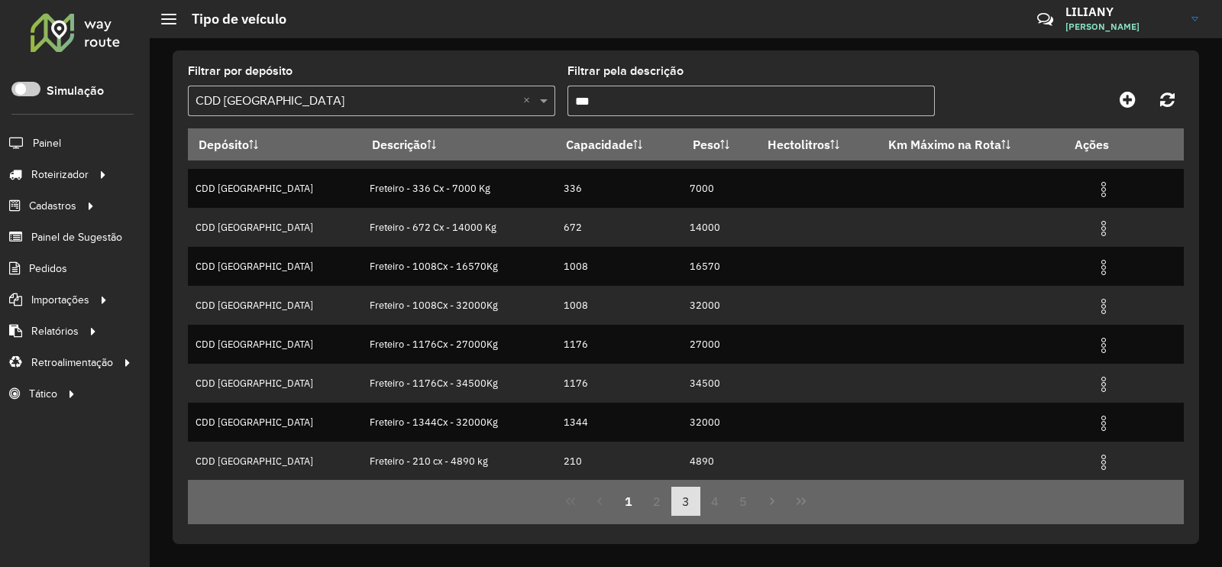
click at [695, 502] on button "3" at bounding box center [685, 500] width 29 height 29
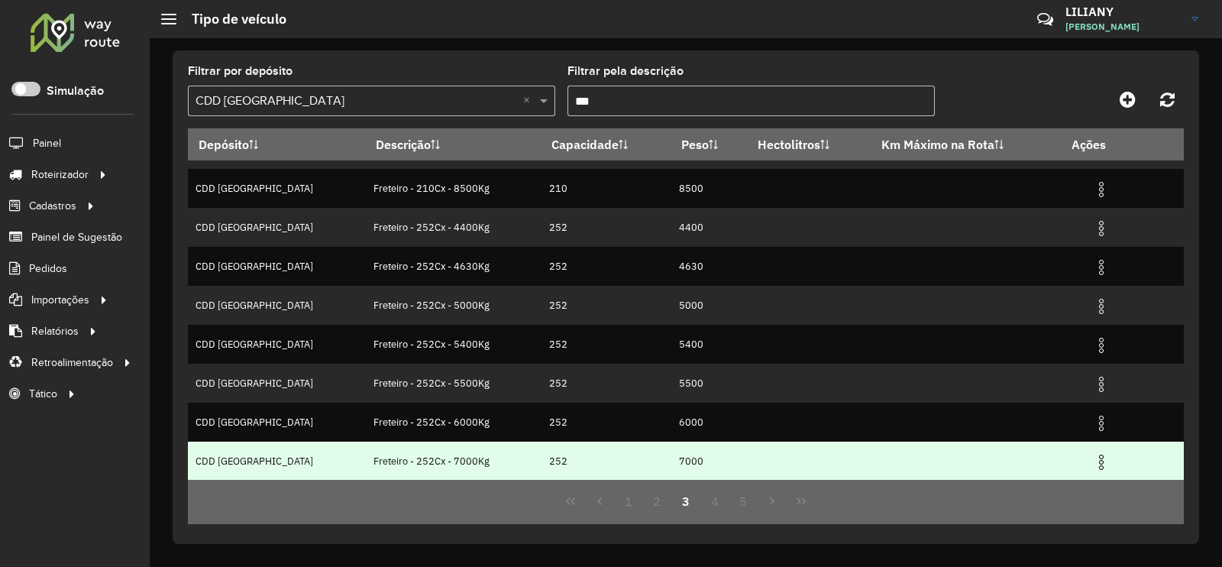
click at [1092, 462] on img at bounding box center [1101, 462] width 18 height 18
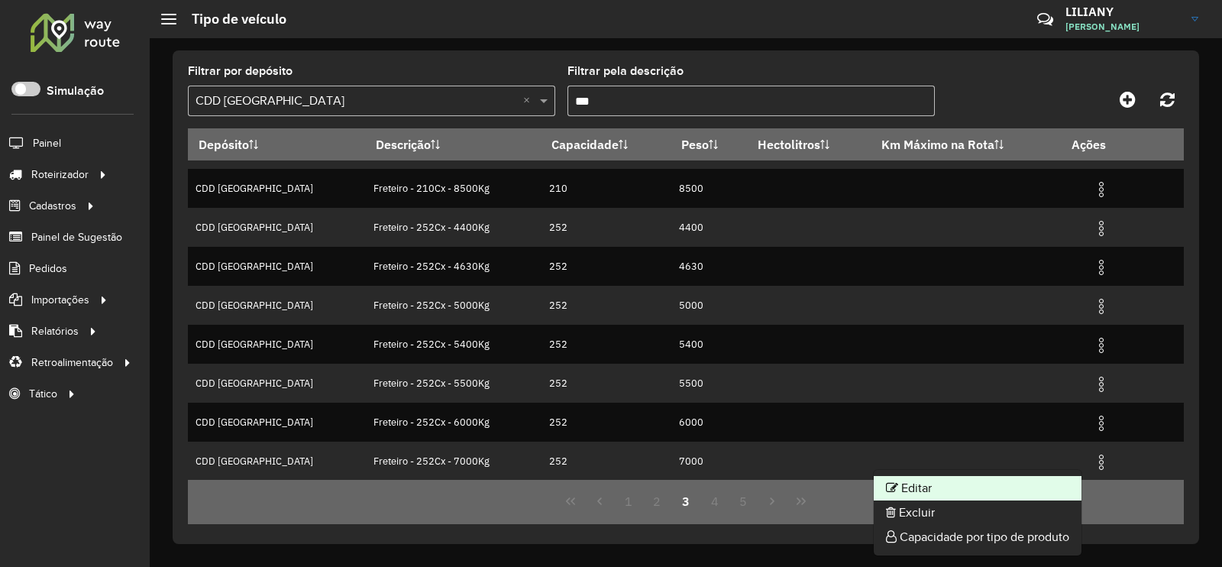
click at [1011, 478] on li "Editar" at bounding box center [978, 488] width 208 height 24
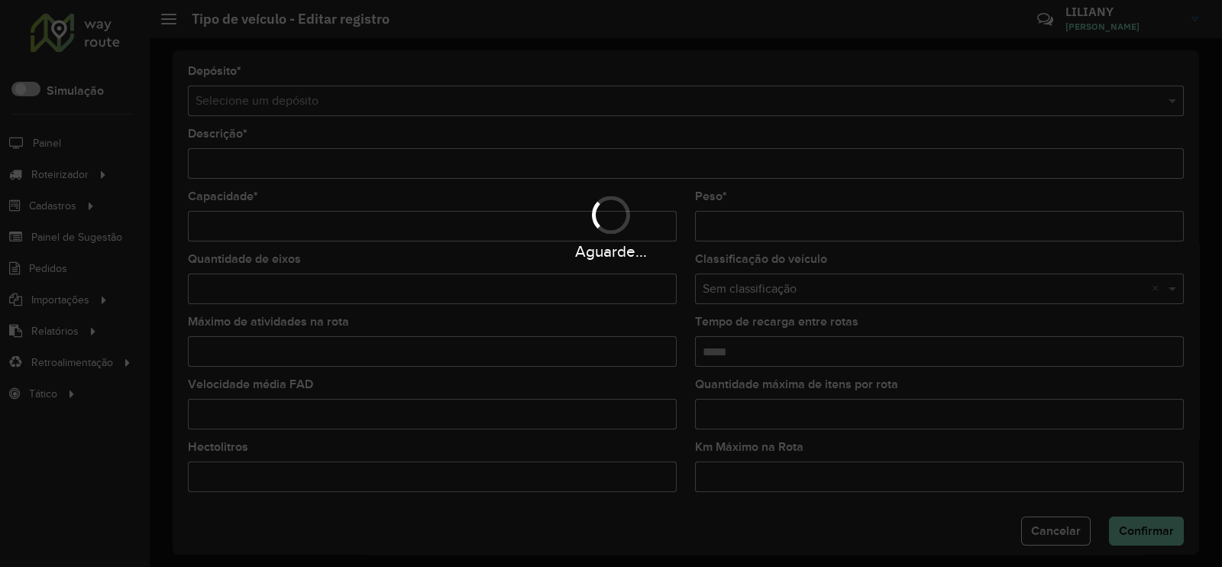
type input "**********"
type input "***"
type input "****"
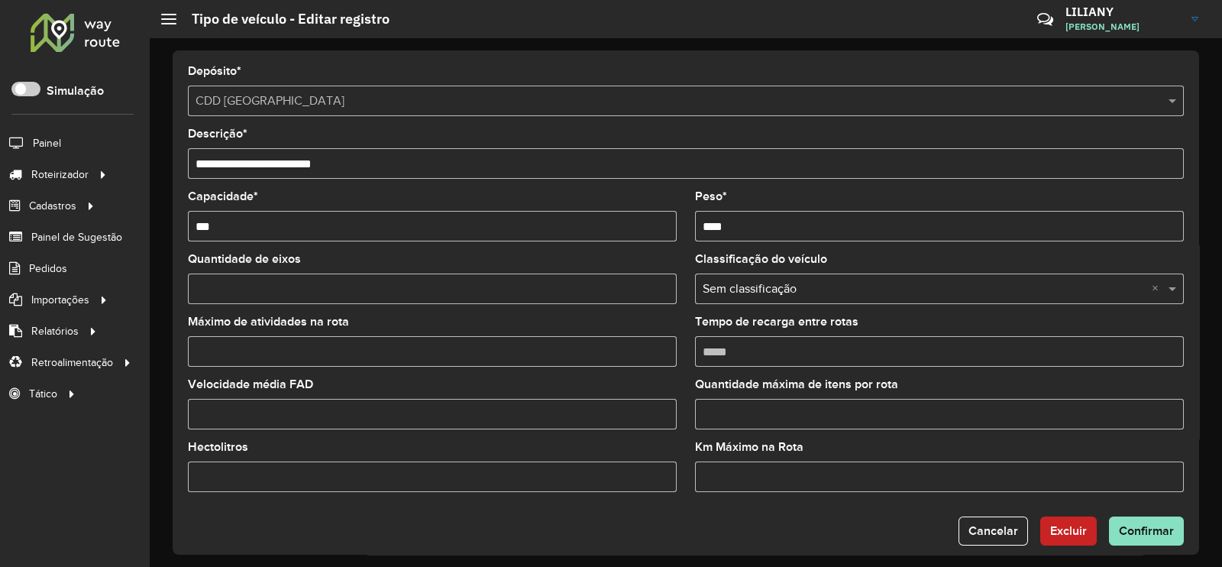
click at [224, 353] on input "Máximo de atividades na rota" at bounding box center [432, 351] width 489 height 31
type input "*"
click at [1119, 532] on span "Confirmar" at bounding box center [1146, 530] width 55 height 13
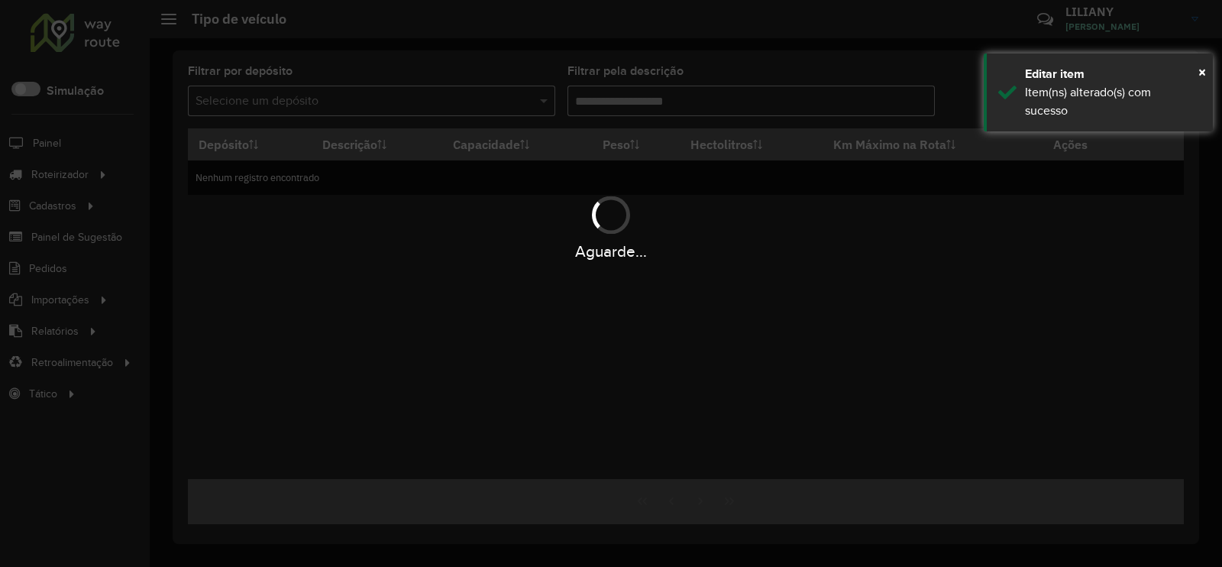
type input "***"
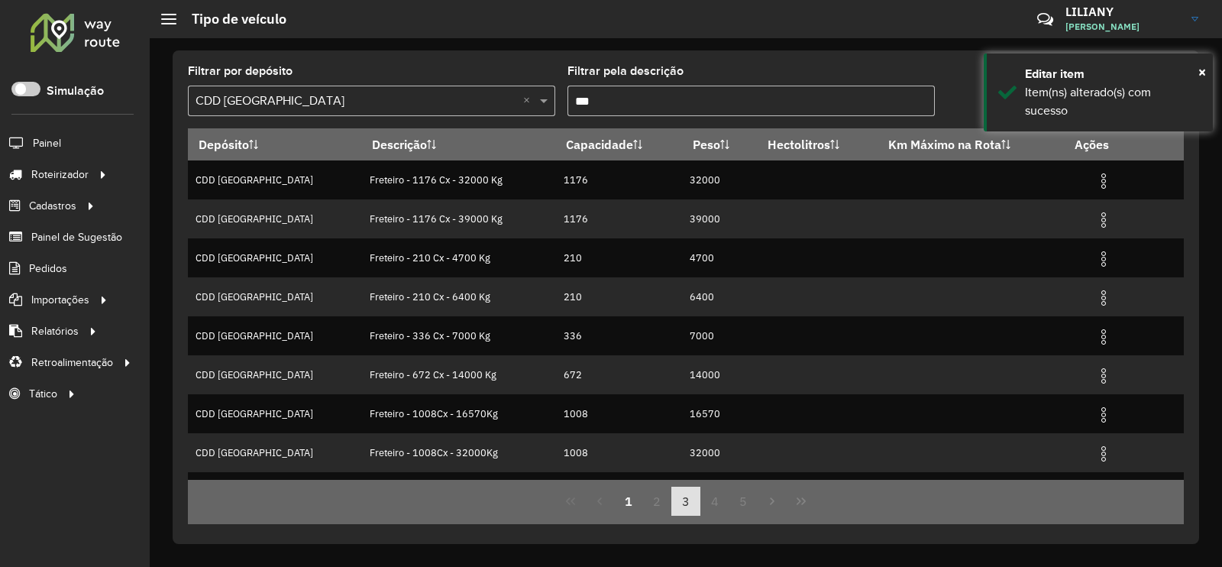
click at [685, 493] on button "3" at bounding box center [685, 500] width 29 height 29
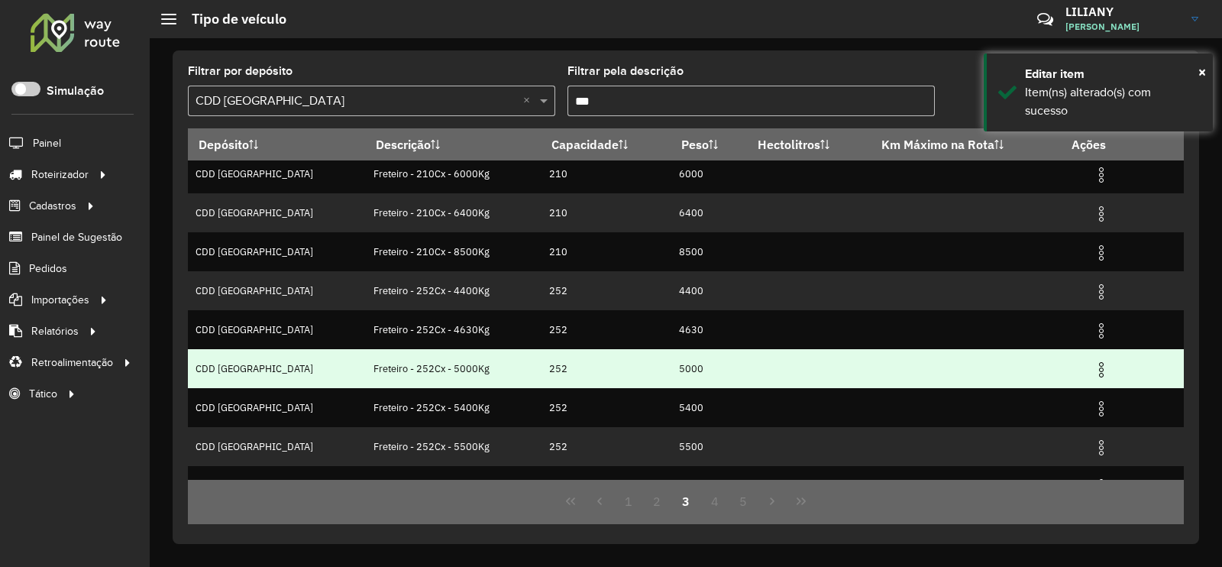
scroll to position [147, 0]
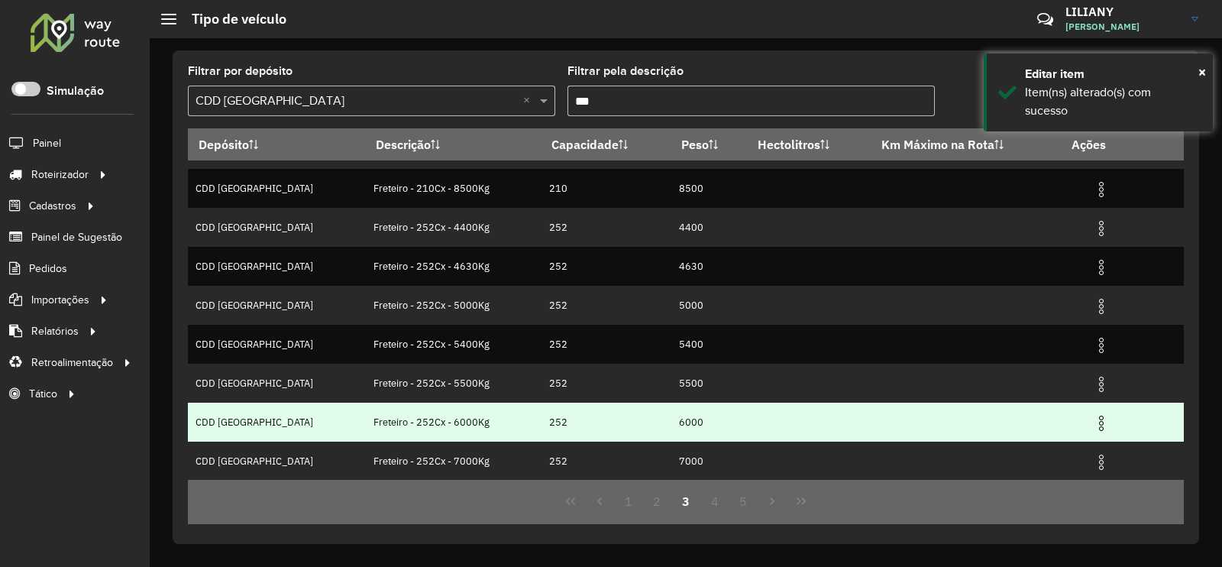
click at [1081, 422] on td at bounding box center [1107, 421] width 92 height 38
click at [1092, 422] on img at bounding box center [1101, 423] width 18 height 18
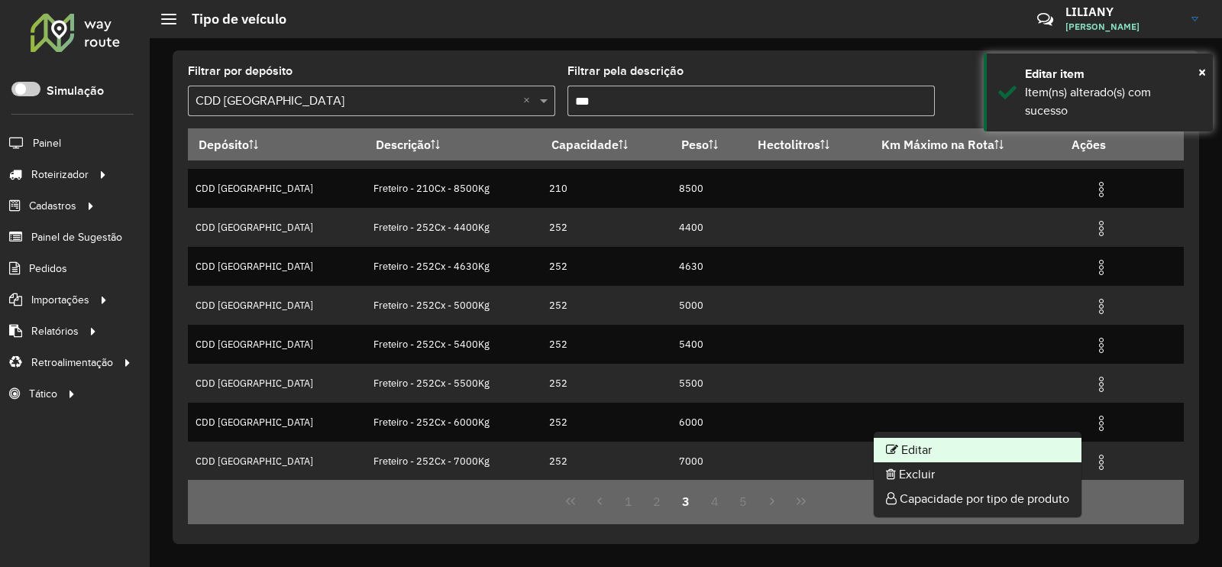
click at [1016, 452] on li "Editar" at bounding box center [978, 450] width 208 height 24
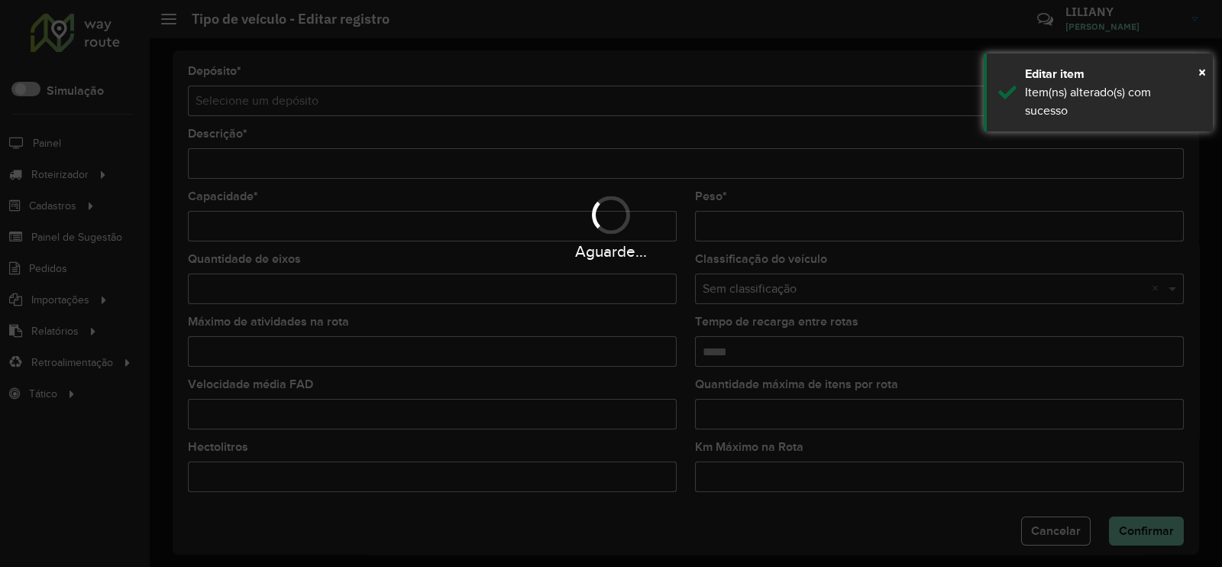
type input "**********"
type input "***"
type input "****"
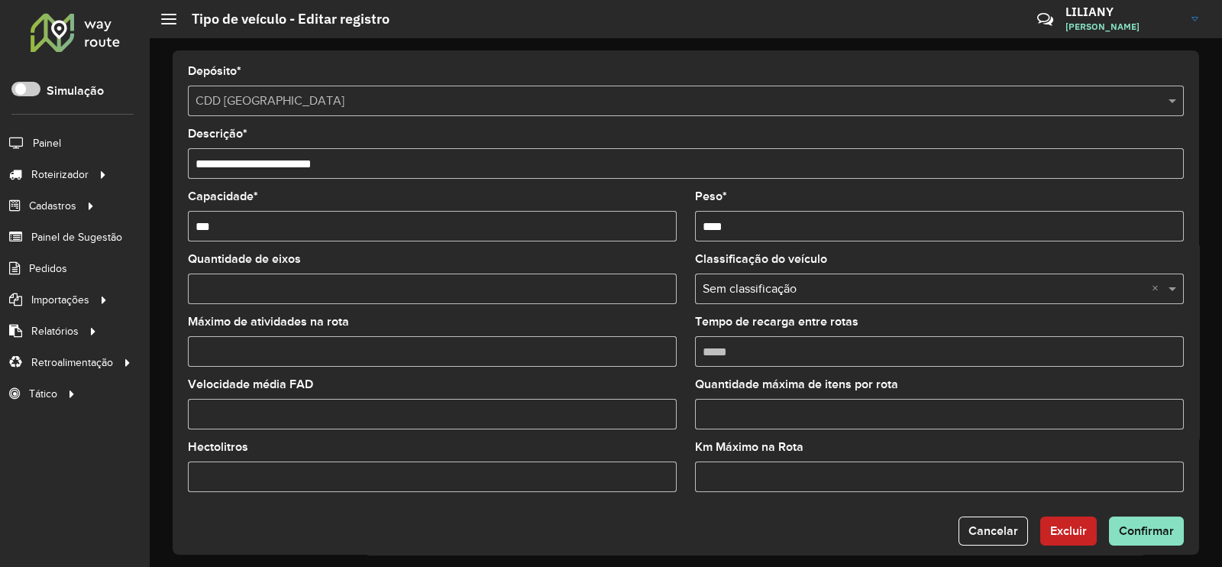
click at [262, 354] on input "Máximo de atividades na rota" at bounding box center [432, 351] width 489 height 31
type input "*"
click at [1126, 528] on span "Confirmar" at bounding box center [1146, 530] width 55 height 13
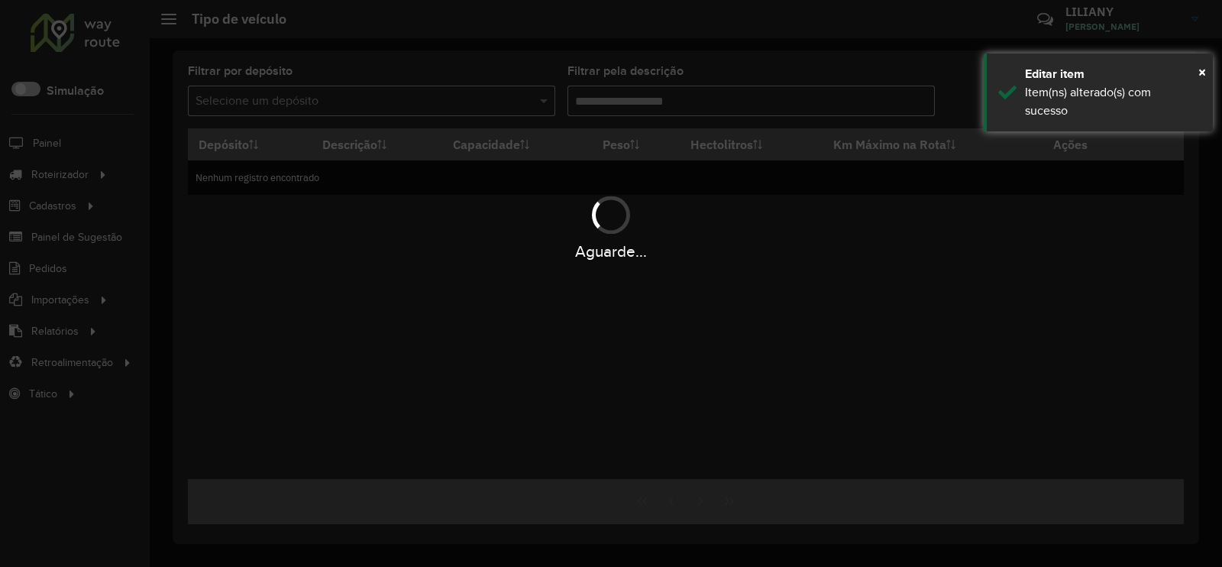
type input "***"
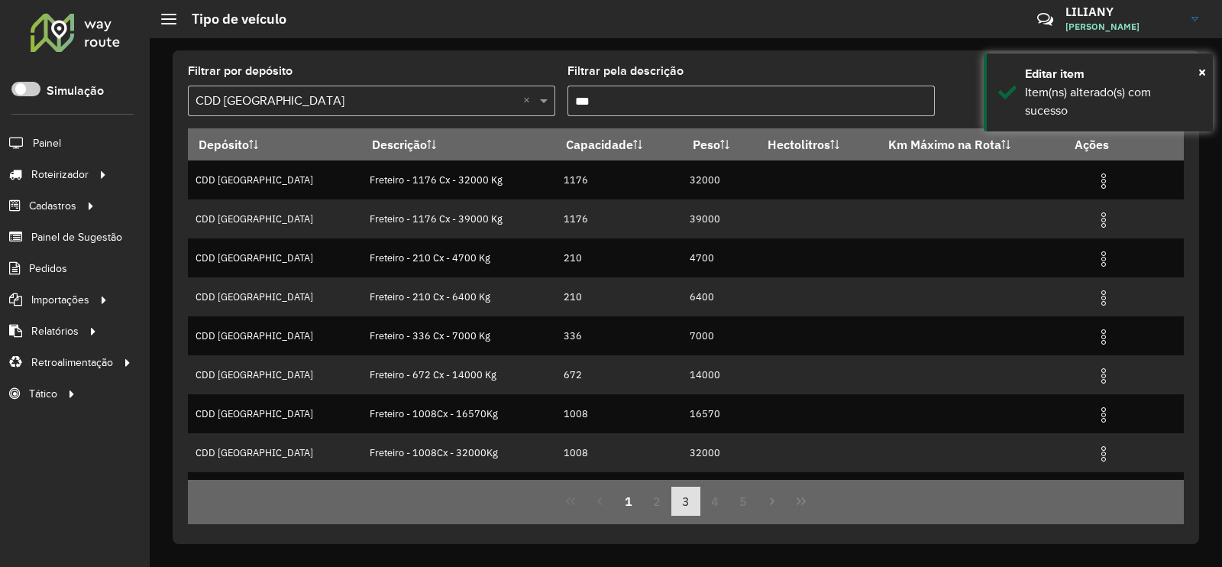
click at [686, 501] on button "3" at bounding box center [685, 500] width 29 height 29
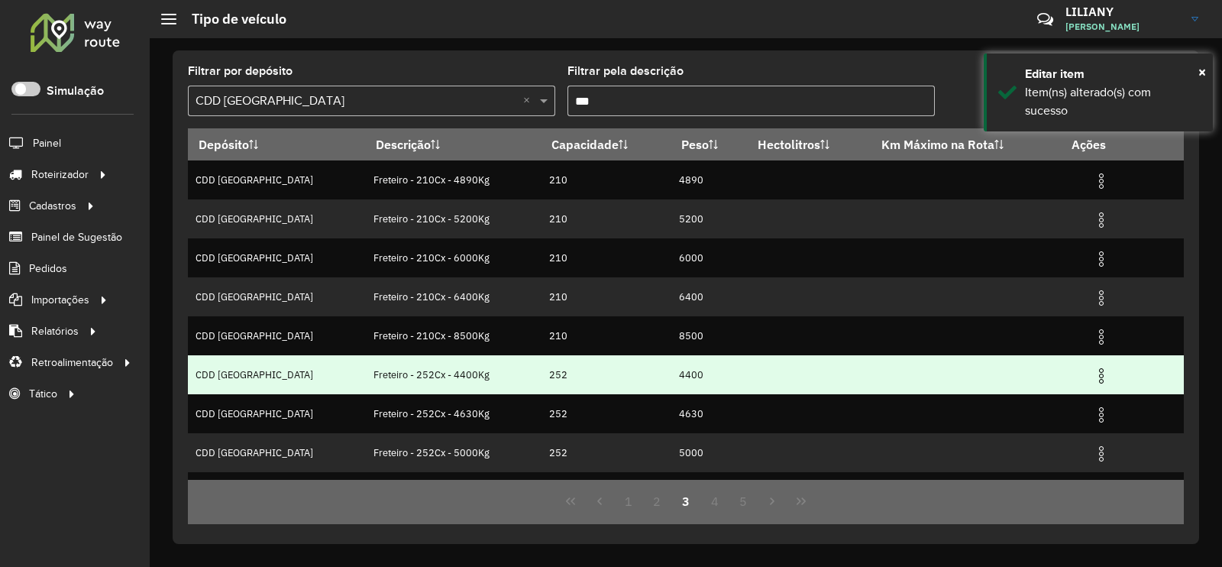
click at [1092, 376] on img at bounding box center [1101, 376] width 18 height 18
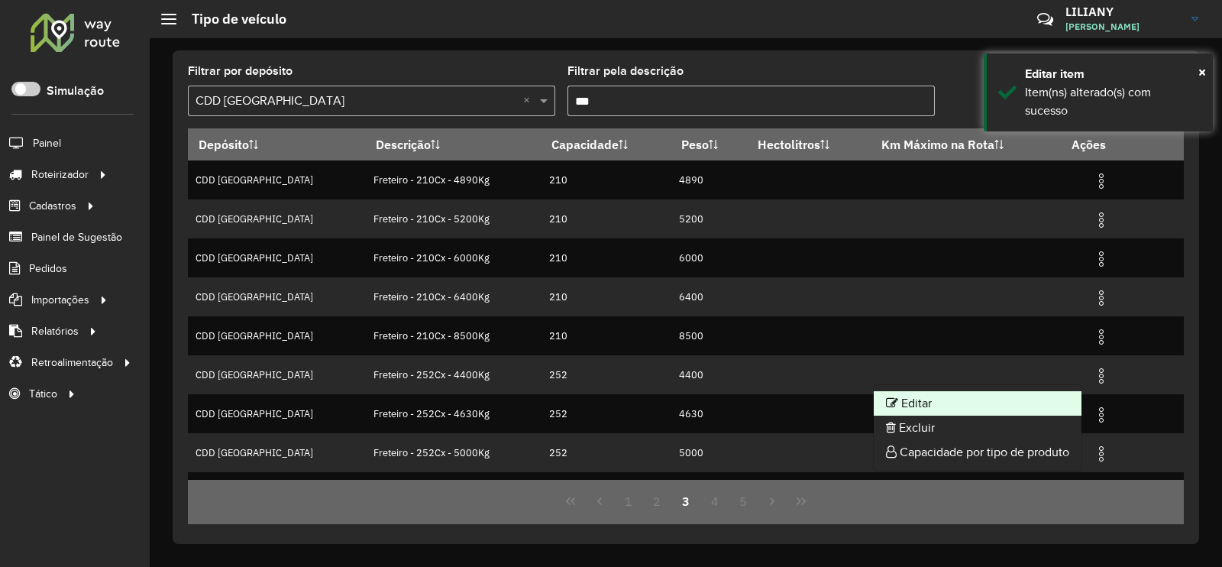
click at [1056, 397] on li "Editar" at bounding box center [978, 403] width 208 height 24
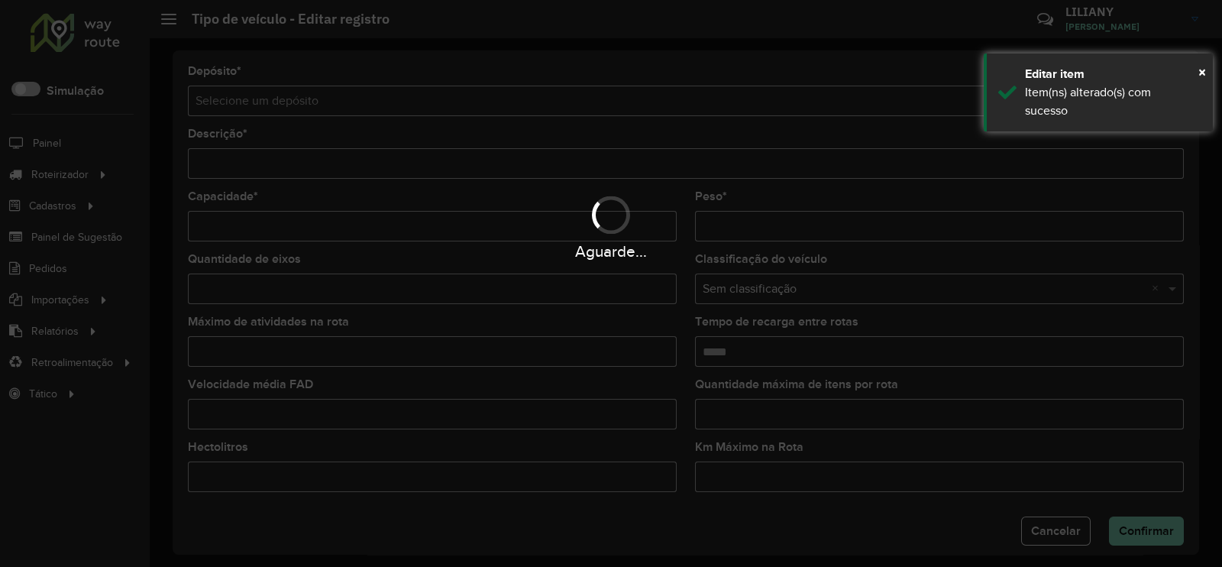
type input "**********"
type input "***"
type input "****"
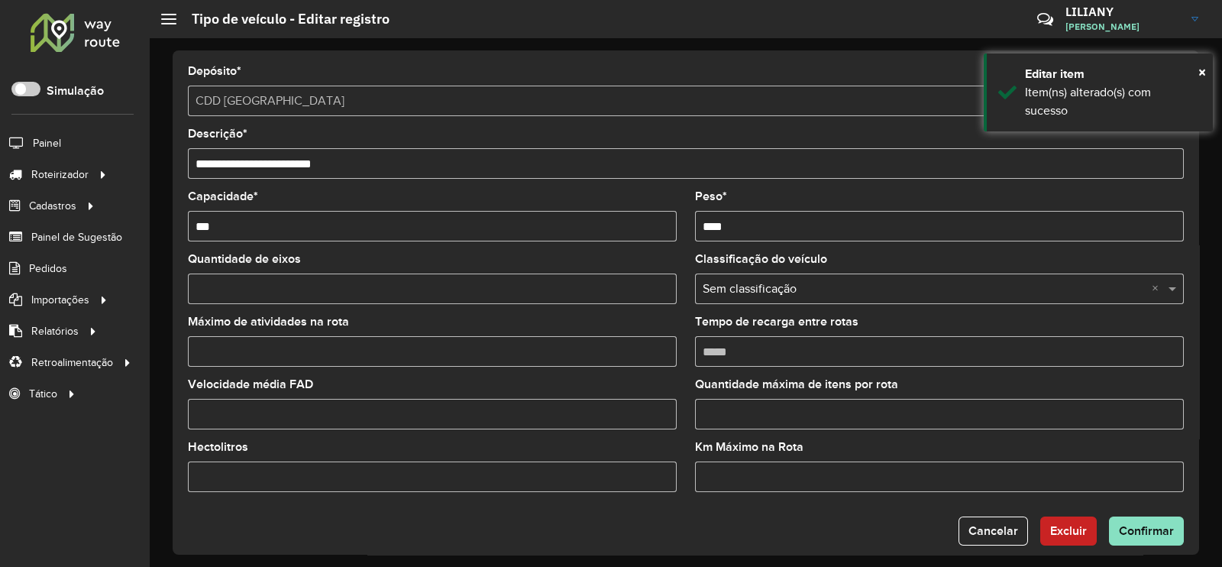
click at [286, 353] on input "Máximo de atividades na rota" at bounding box center [432, 351] width 489 height 31
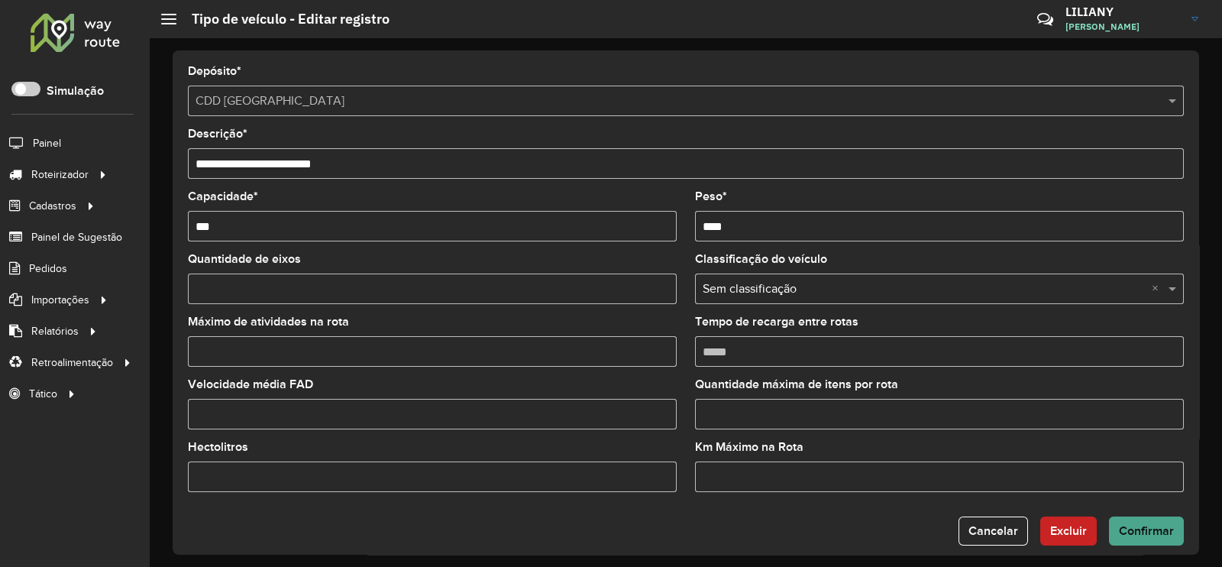
type input "*"
click at [1147, 533] on span "Confirmar" at bounding box center [1146, 530] width 55 height 13
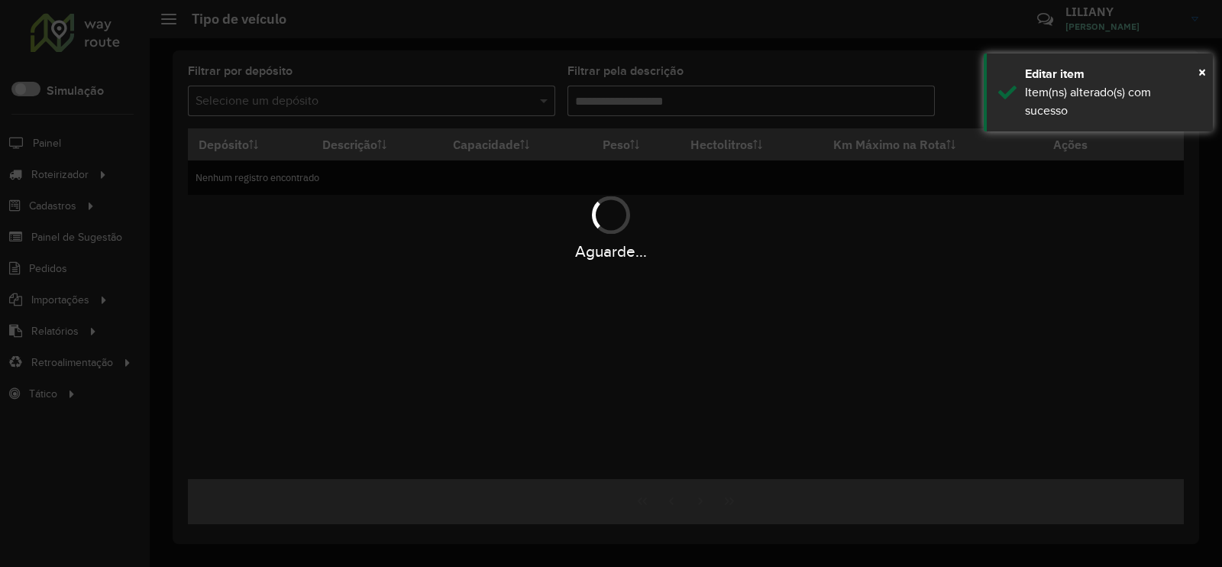
type input "***"
click at [693, 502] on div "Aguarde..." at bounding box center [611, 283] width 1222 height 567
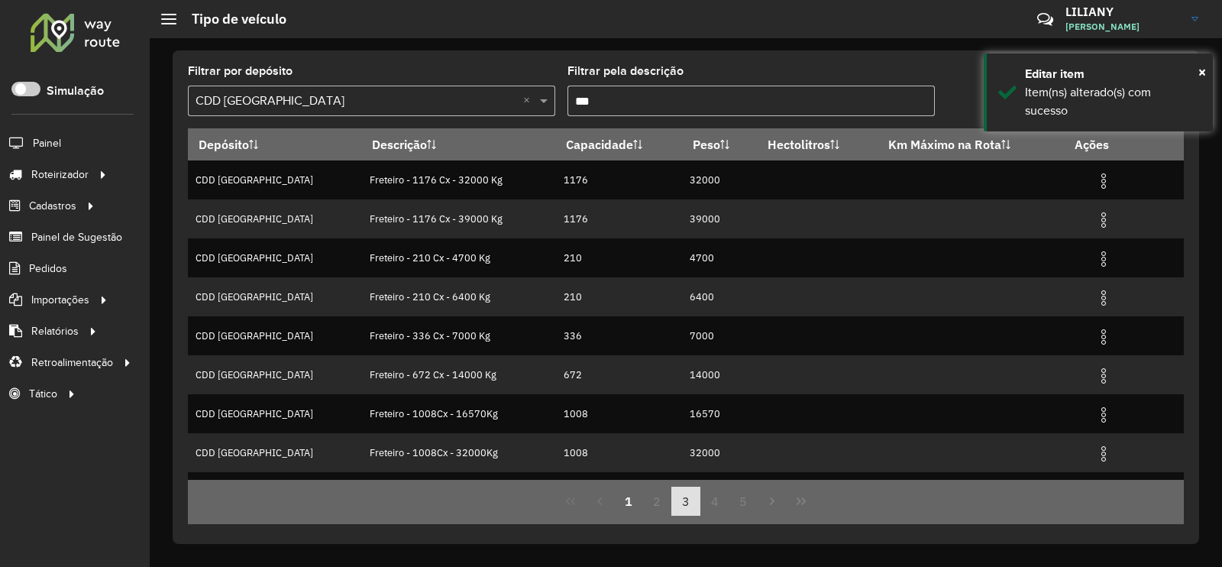
click at [690, 504] on button "3" at bounding box center [685, 500] width 29 height 29
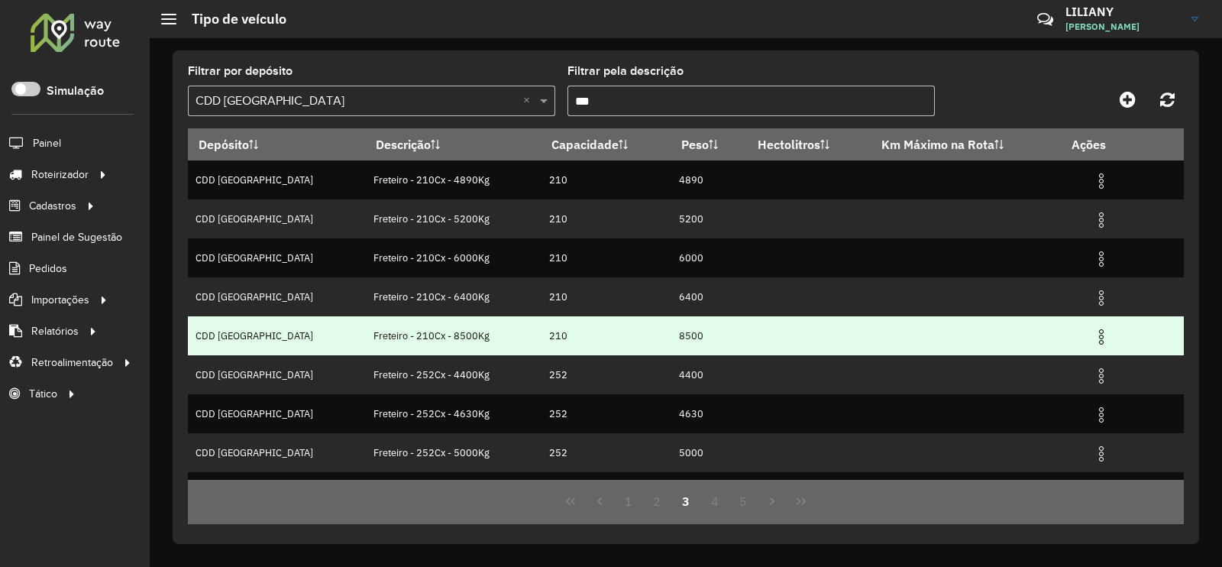
click at [1092, 338] on img at bounding box center [1101, 337] width 18 height 18
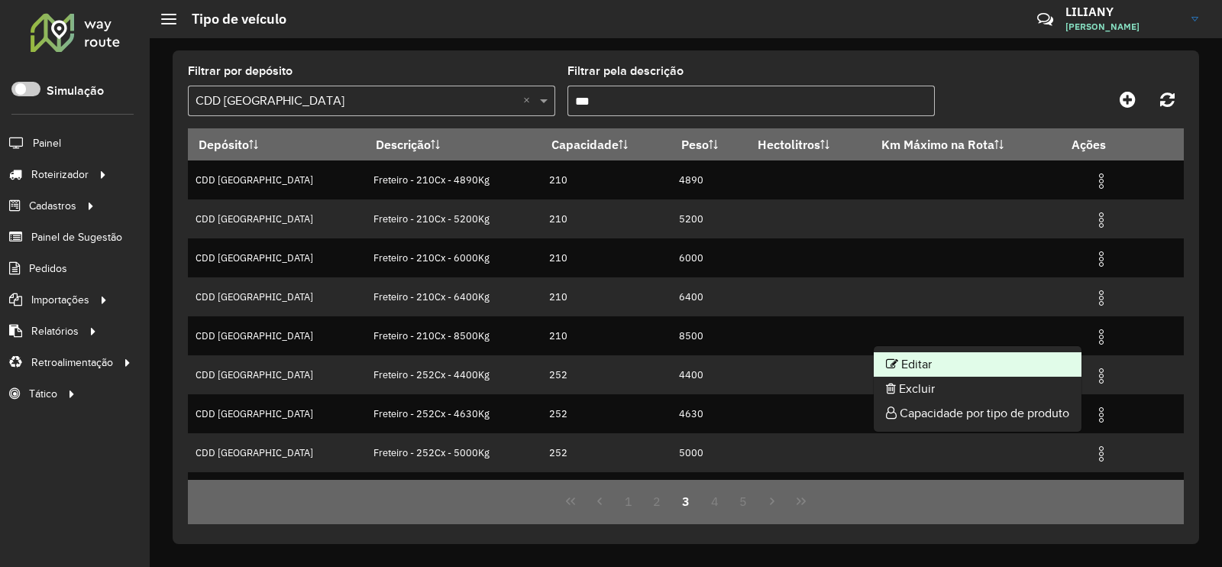
click at [1012, 356] on li "Editar" at bounding box center [978, 364] width 208 height 24
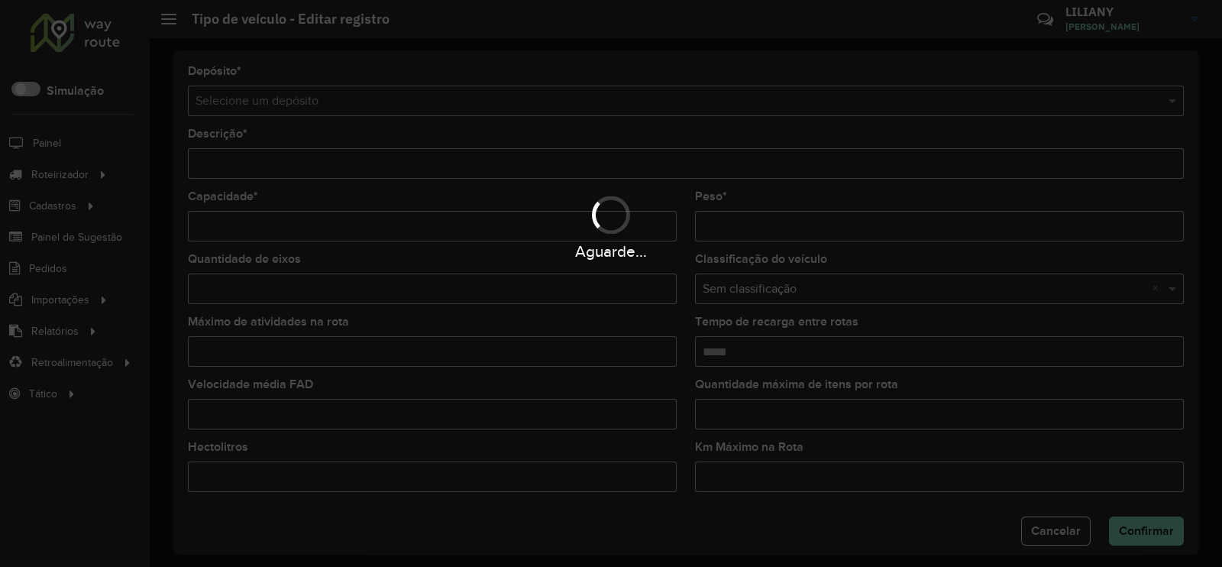
type input "**********"
type input "***"
type input "****"
type input "*"
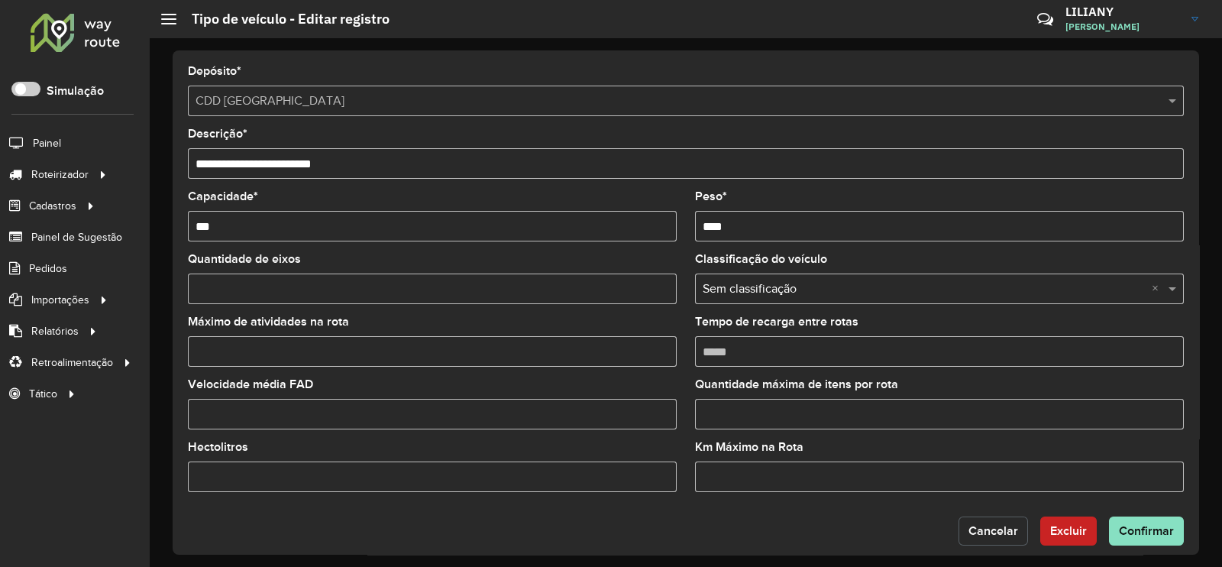
click at [977, 535] on span "Cancelar" at bounding box center [993, 530] width 50 height 13
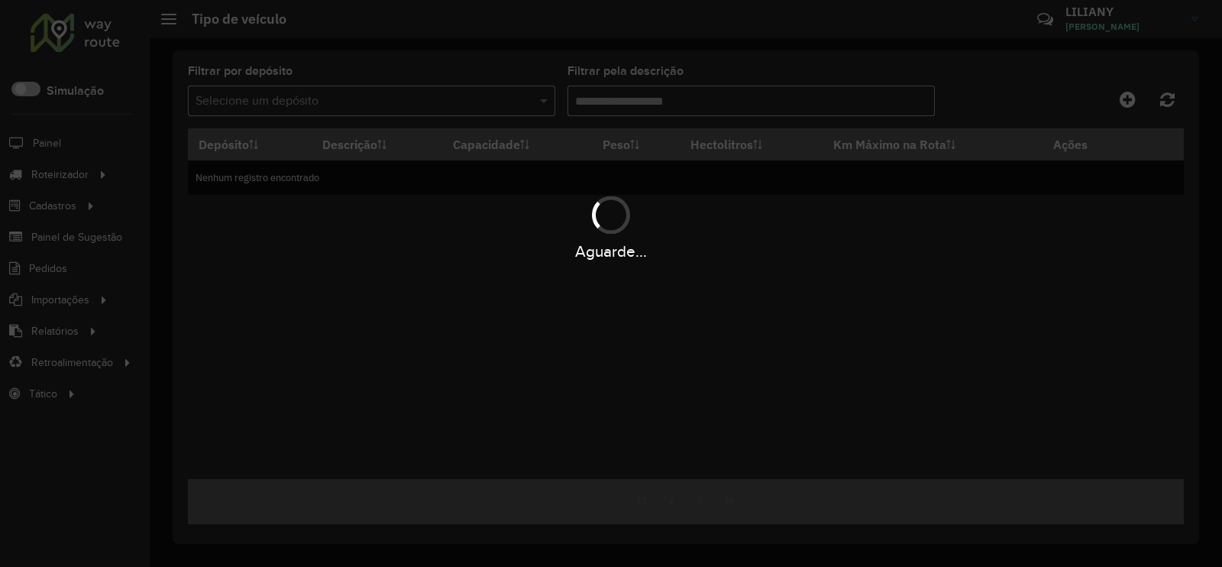
type input "***"
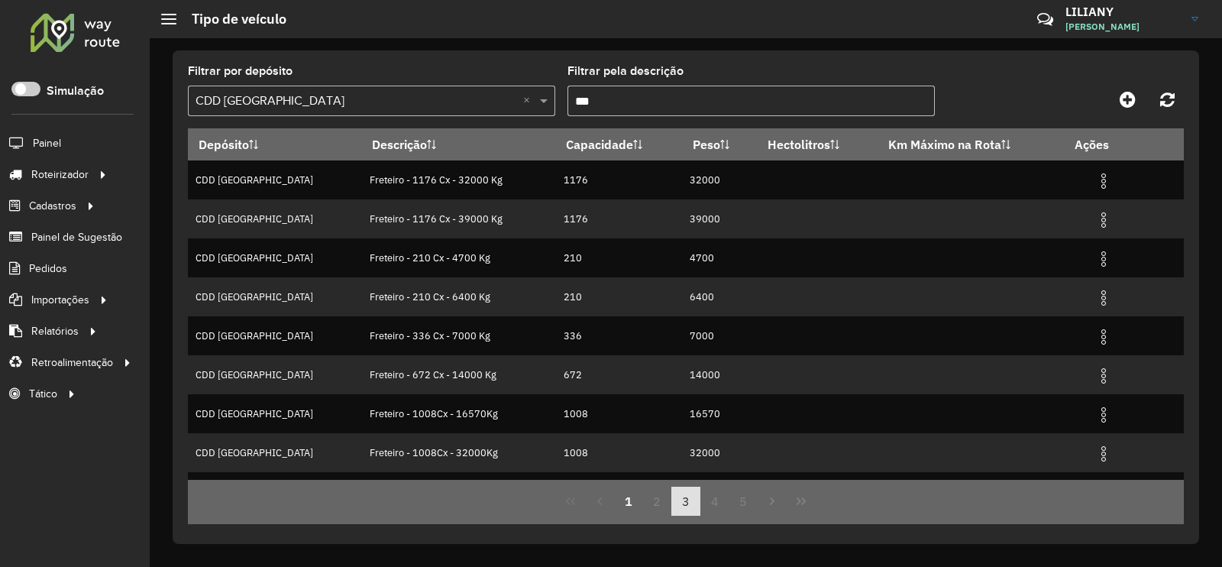
click at [690, 506] on button "3" at bounding box center [685, 500] width 29 height 29
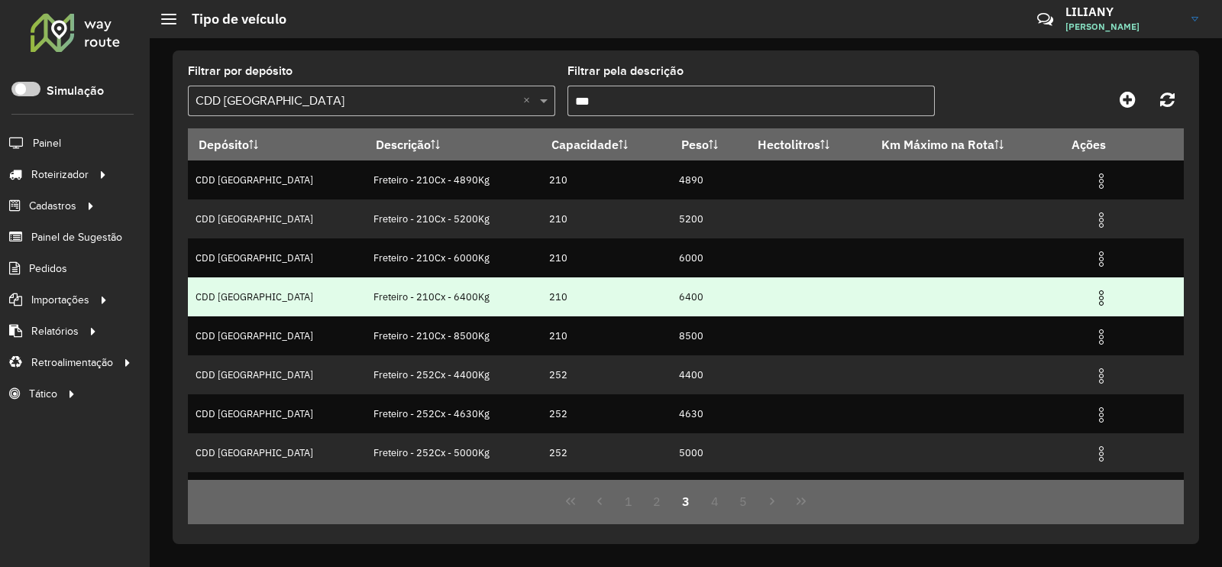
click at [1079, 303] on td at bounding box center [1107, 296] width 92 height 38
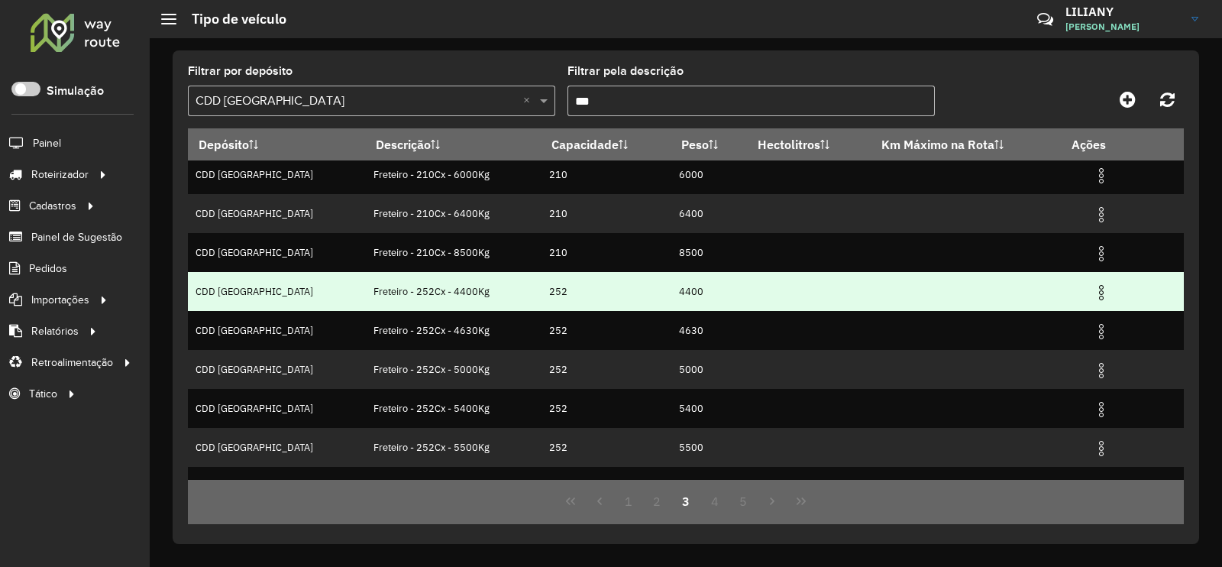
scroll to position [147, 0]
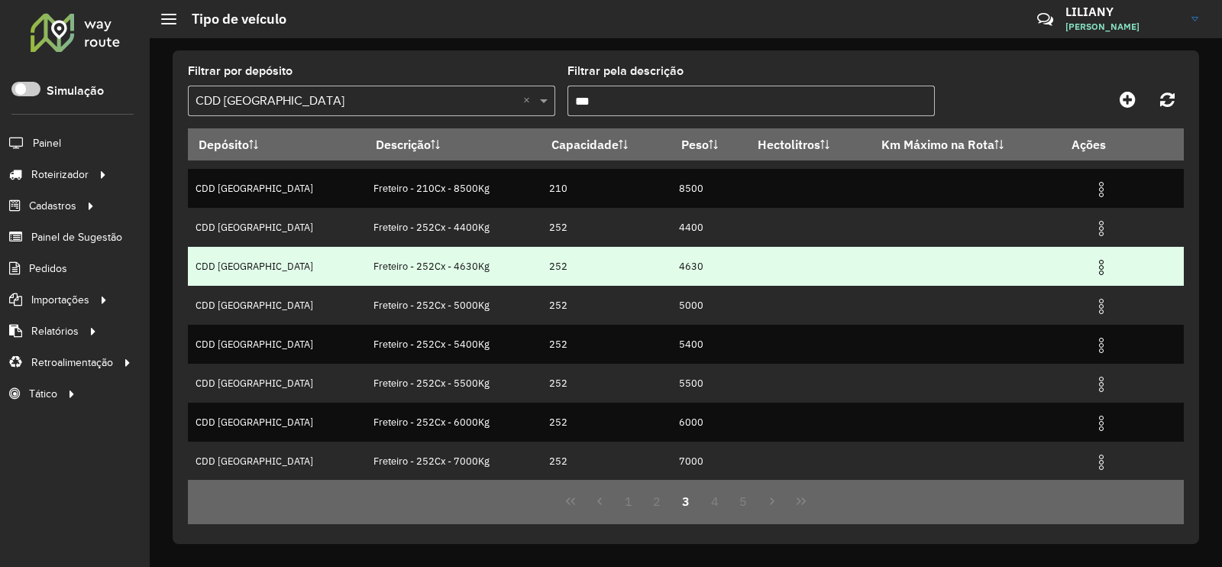
click at [1092, 267] on img at bounding box center [1101, 267] width 18 height 18
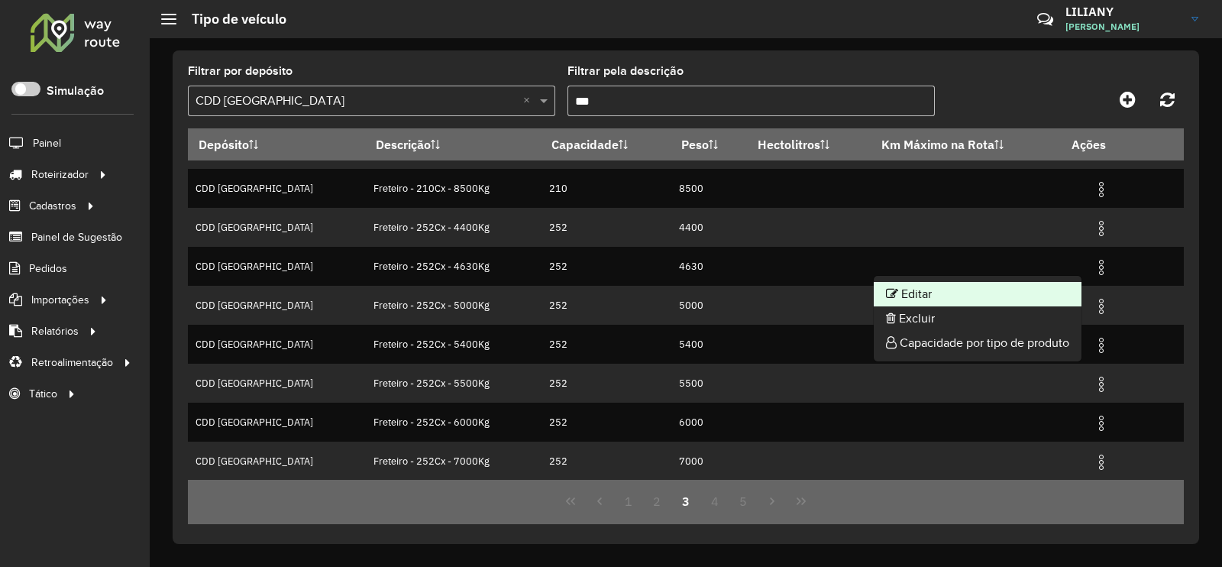
click at [1047, 284] on li "Editar" at bounding box center [978, 294] width 208 height 24
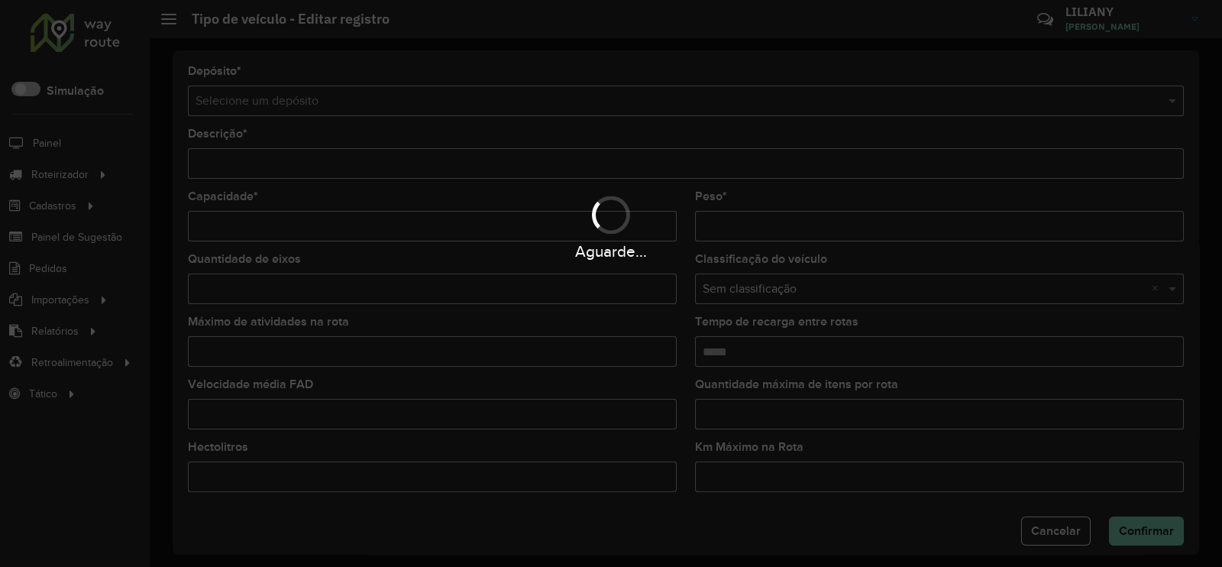
type input "**********"
type input "***"
type input "****"
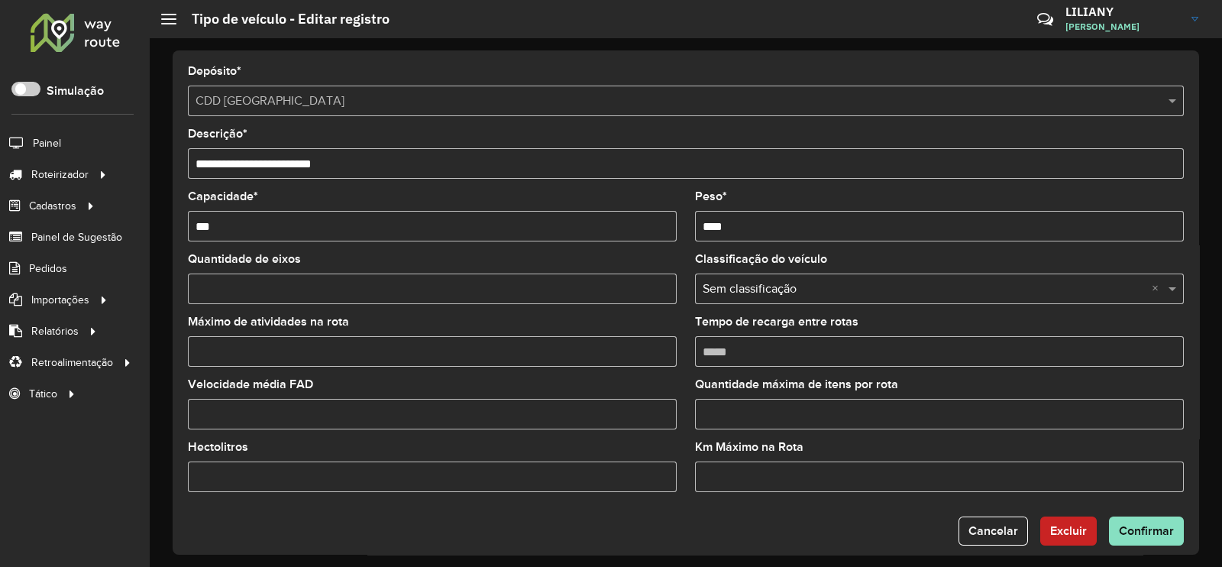
click at [318, 346] on input "Máximo de atividades na rota" at bounding box center [432, 351] width 489 height 31
type input "*"
click at [1132, 529] on span "Confirmar" at bounding box center [1146, 530] width 55 height 13
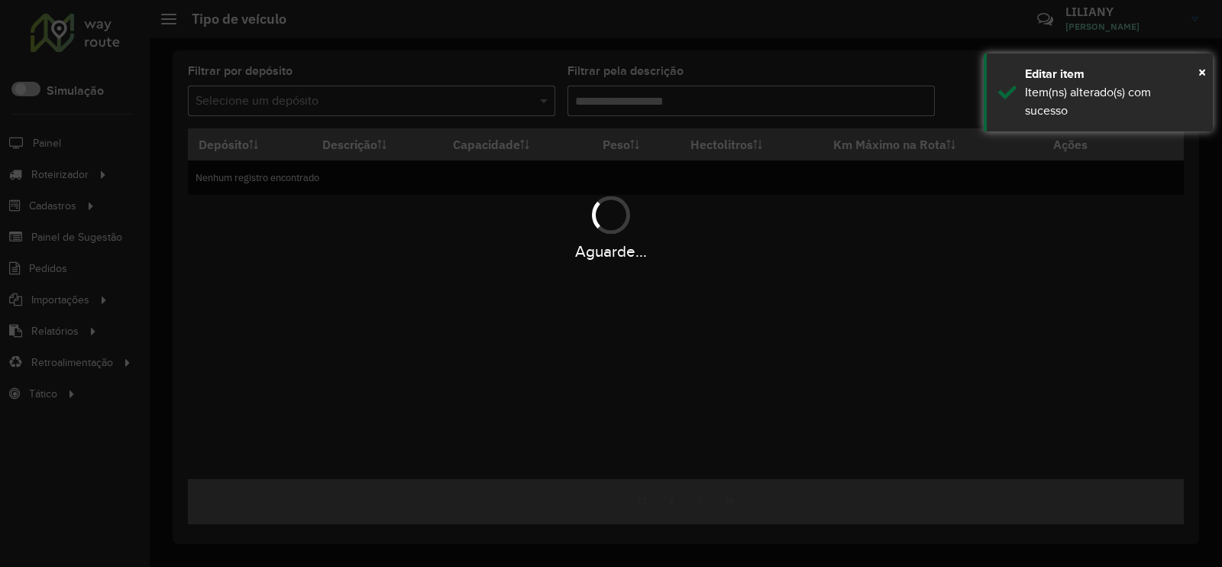
type input "***"
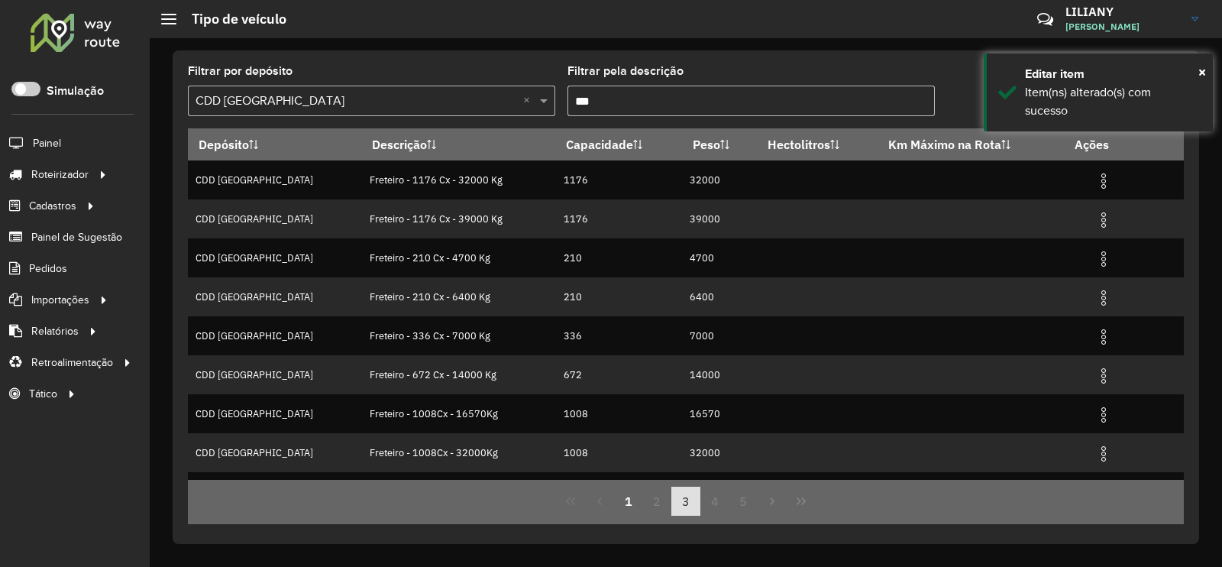
click at [685, 506] on button "3" at bounding box center [685, 500] width 29 height 29
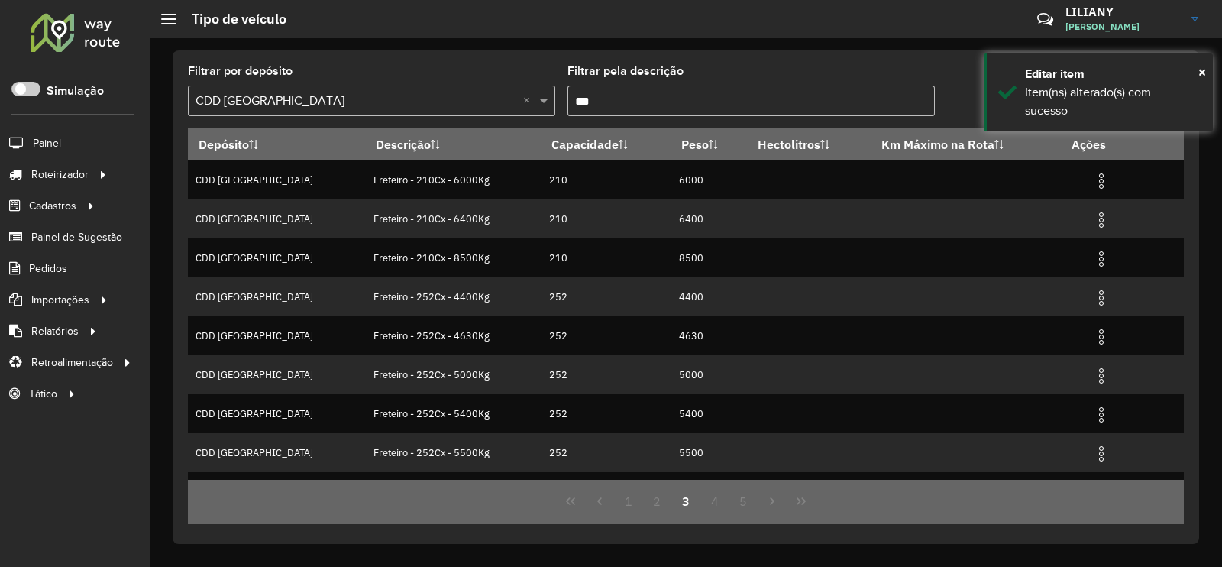
scroll to position [147, 0]
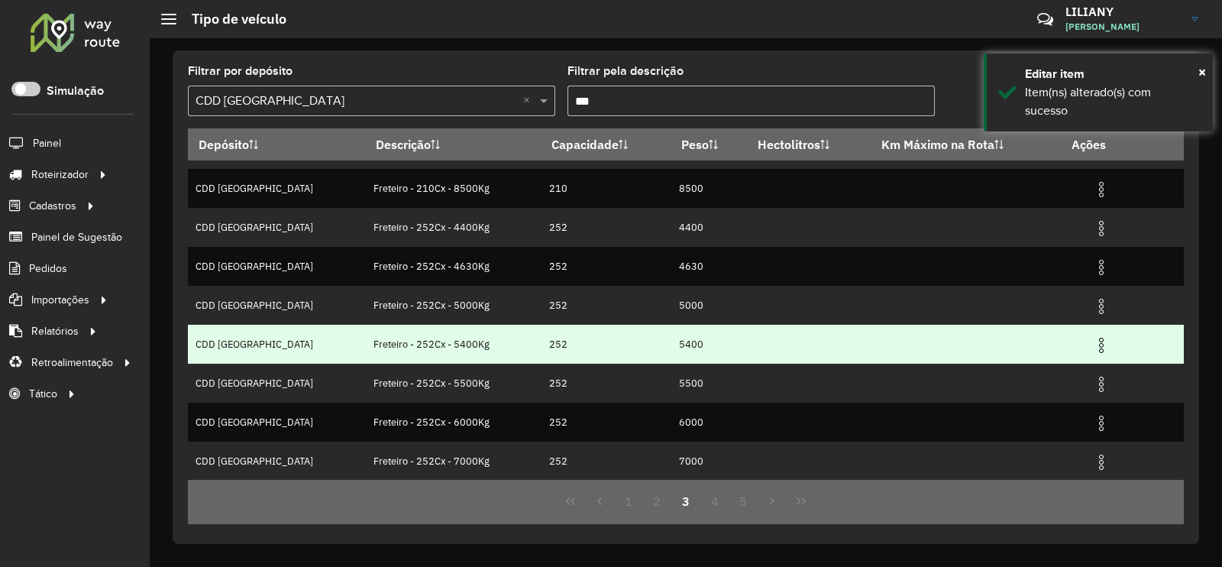
click at [1092, 344] on img at bounding box center [1101, 345] width 18 height 18
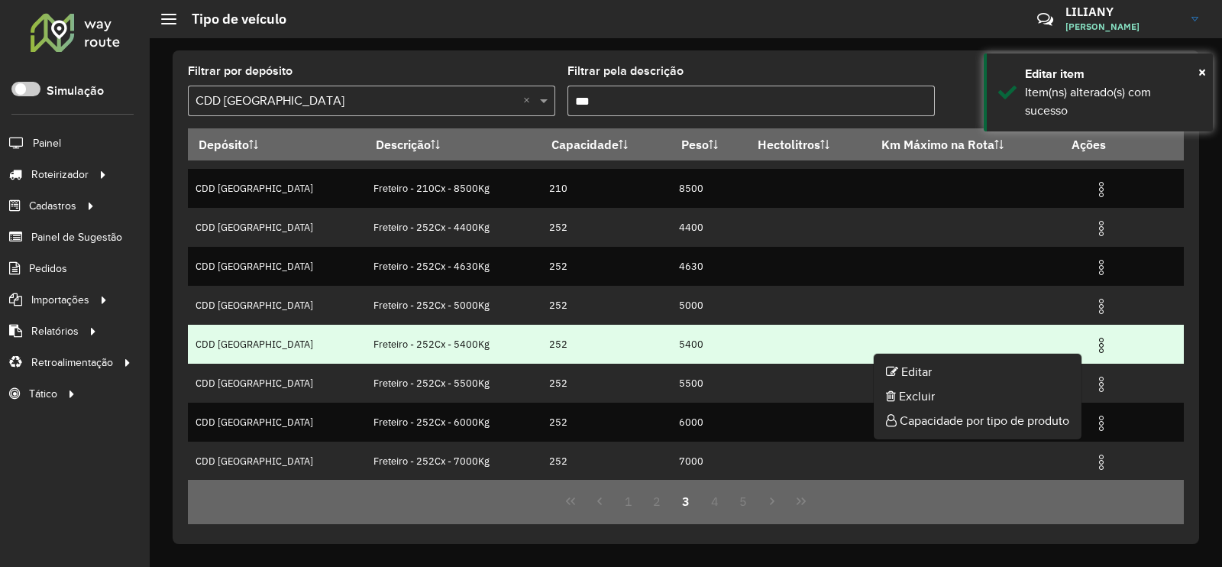
click at [1060, 367] on li "Editar" at bounding box center [978, 372] width 208 height 24
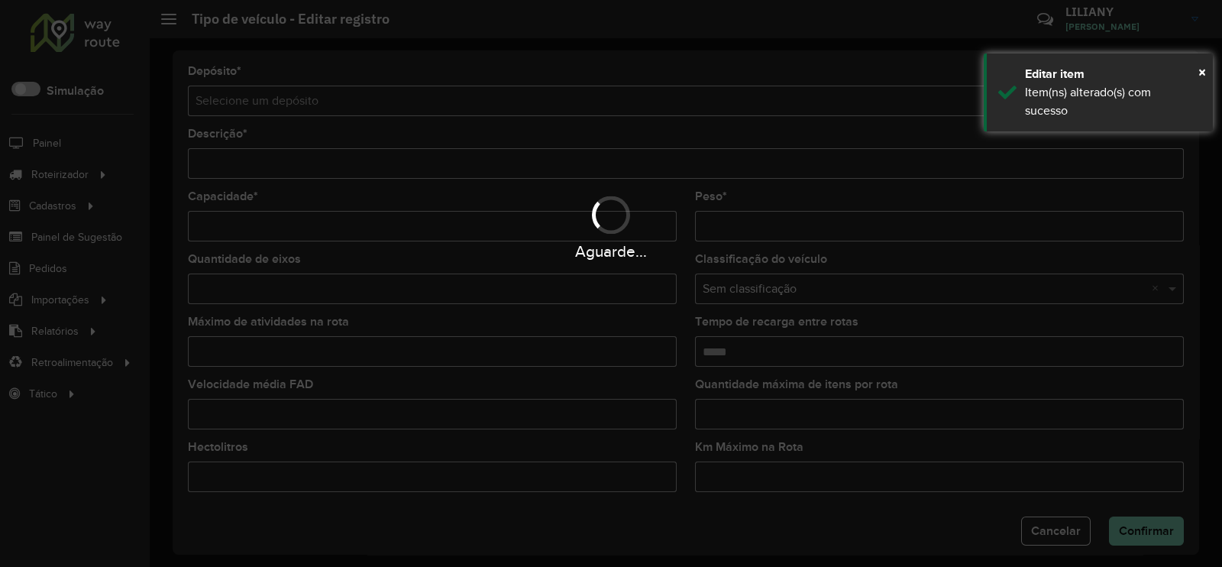
type input "**********"
type input "***"
type input "****"
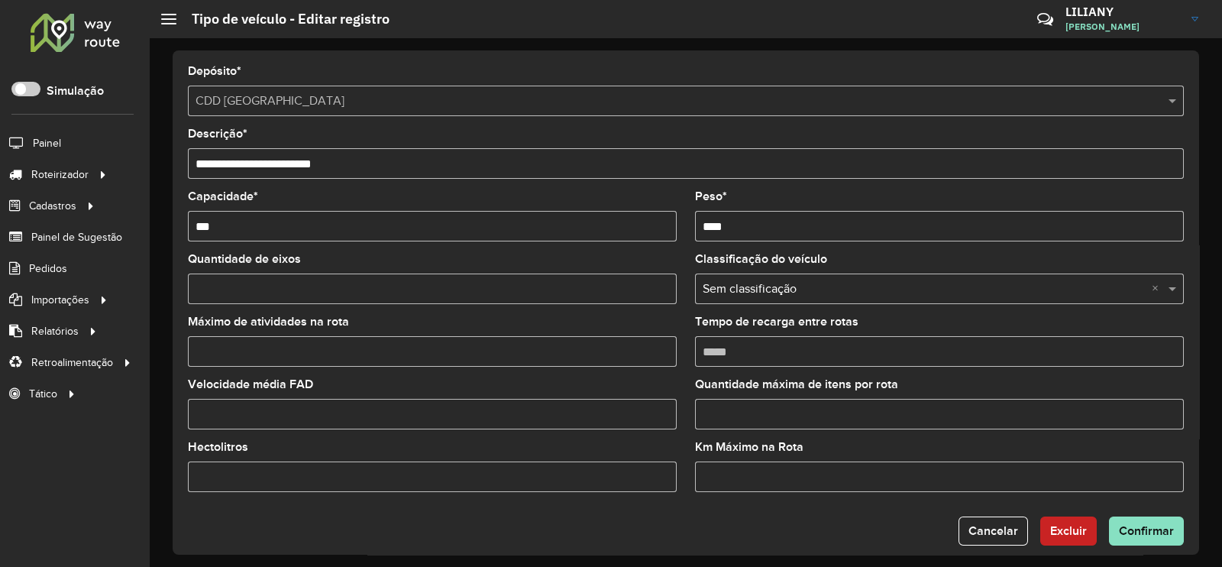
click at [342, 360] on input "Máximo de atividades na rota" at bounding box center [432, 351] width 489 height 31
type input "*"
click at [1149, 529] on span "Confirmar" at bounding box center [1146, 530] width 55 height 13
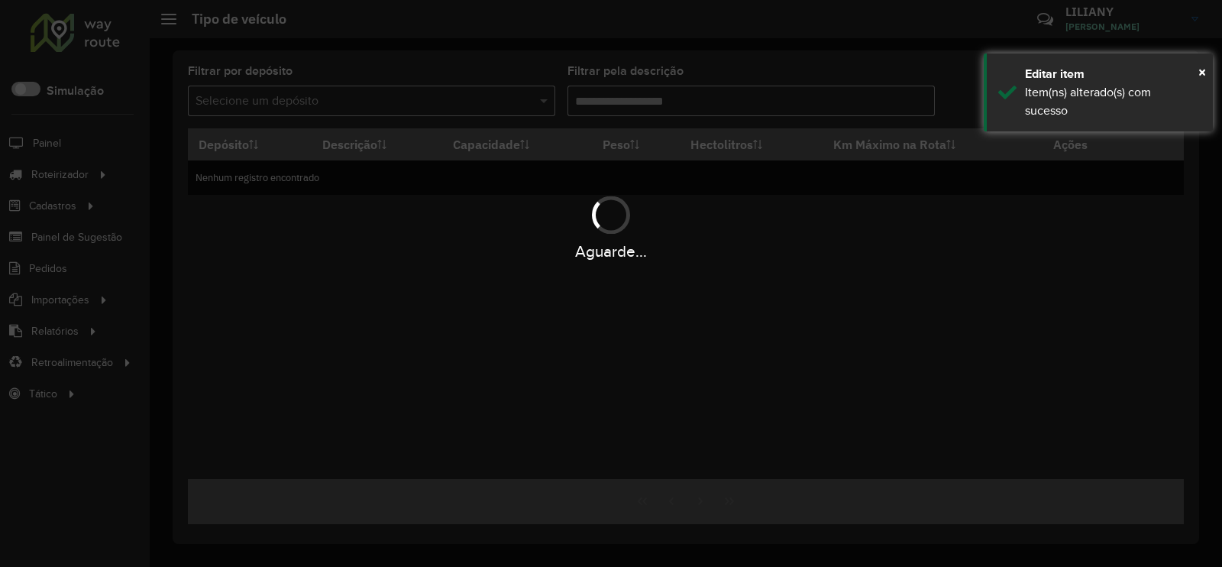
type input "***"
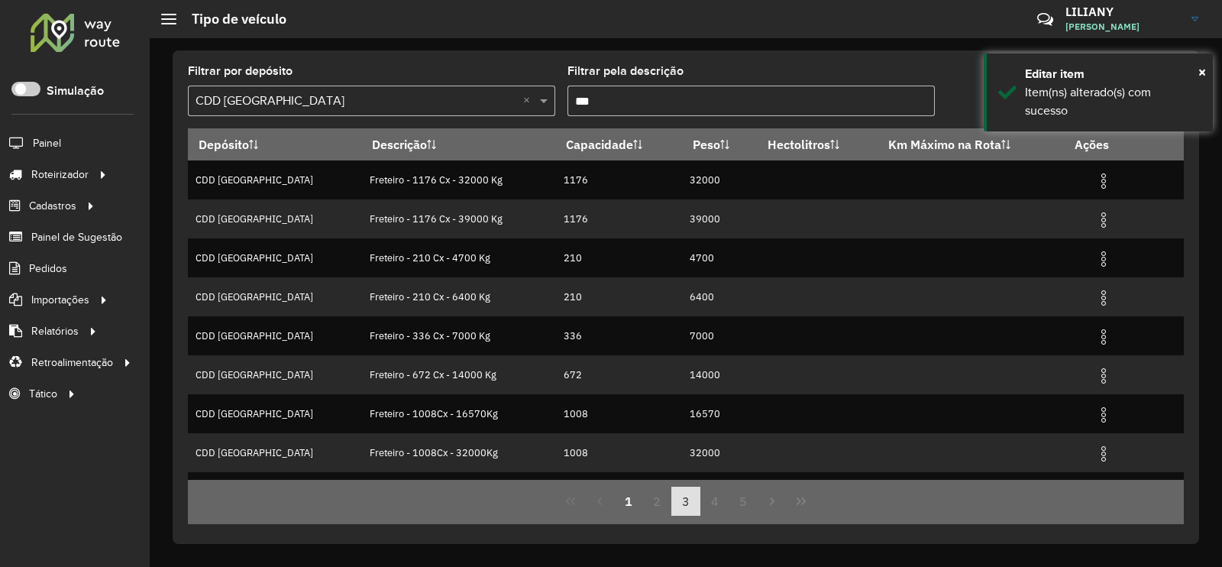
click at [687, 499] on button "3" at bounding box center [685, 500] width 29 height 29
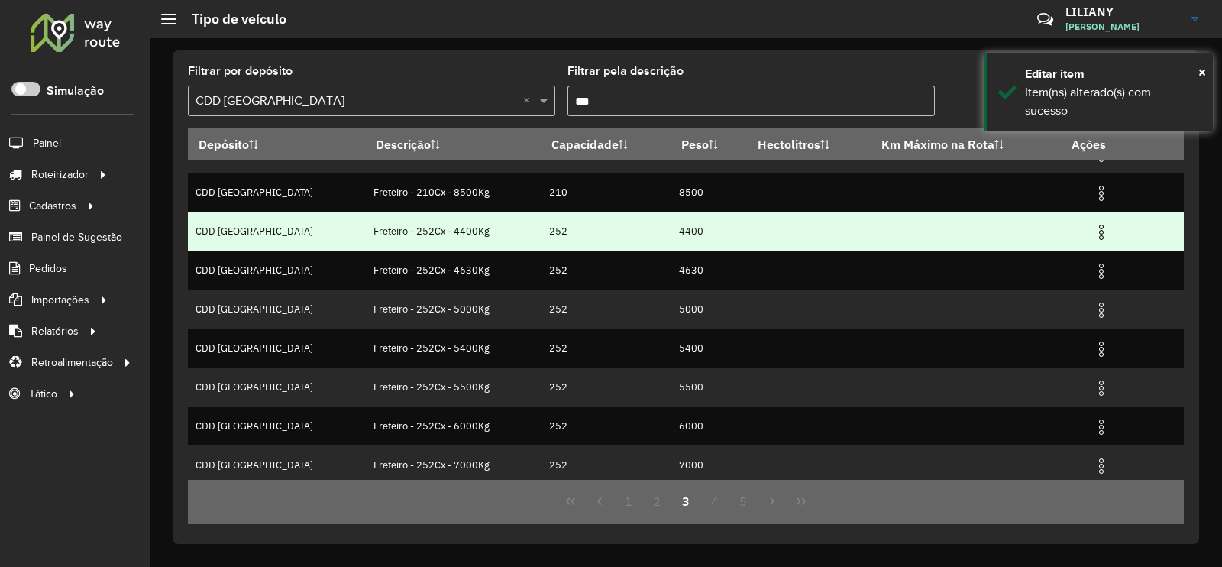
scroll to position [147, 0]
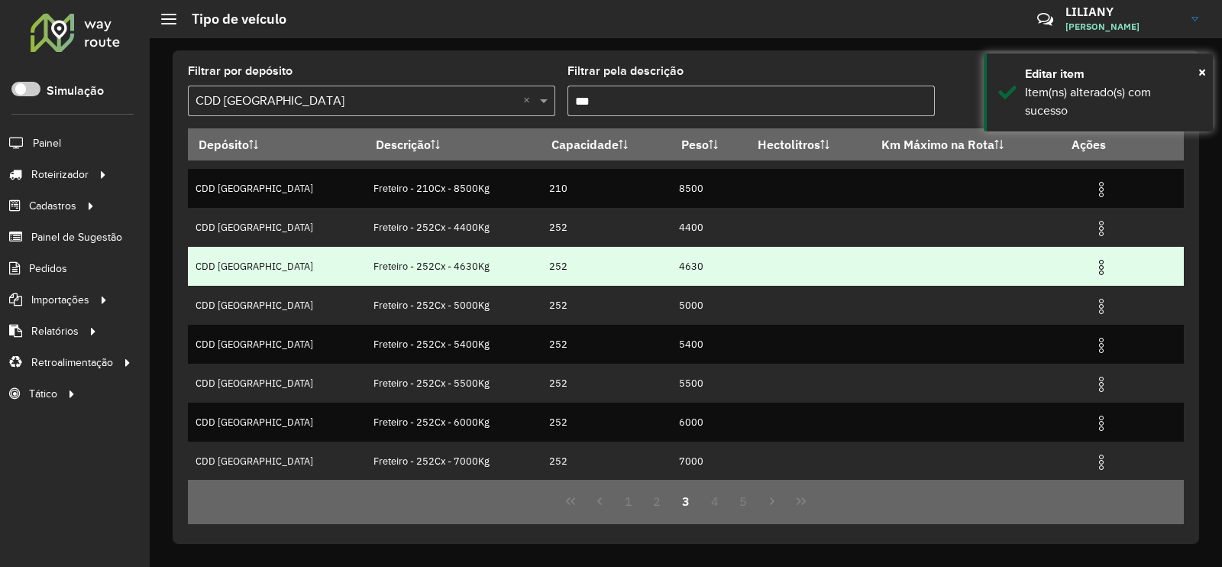
click at [1092, 269] on img at bounding box center [1101, 267] width 18 height 18
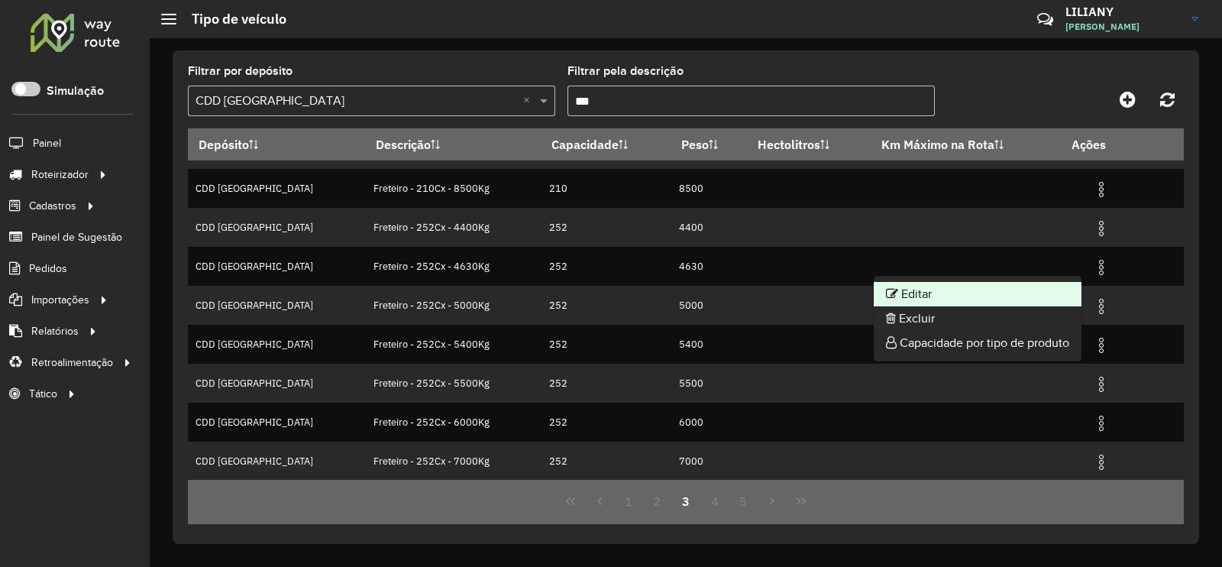
click at [1056, 291] on li "Editar" at bounding box center [978, 294] width 208 height 24
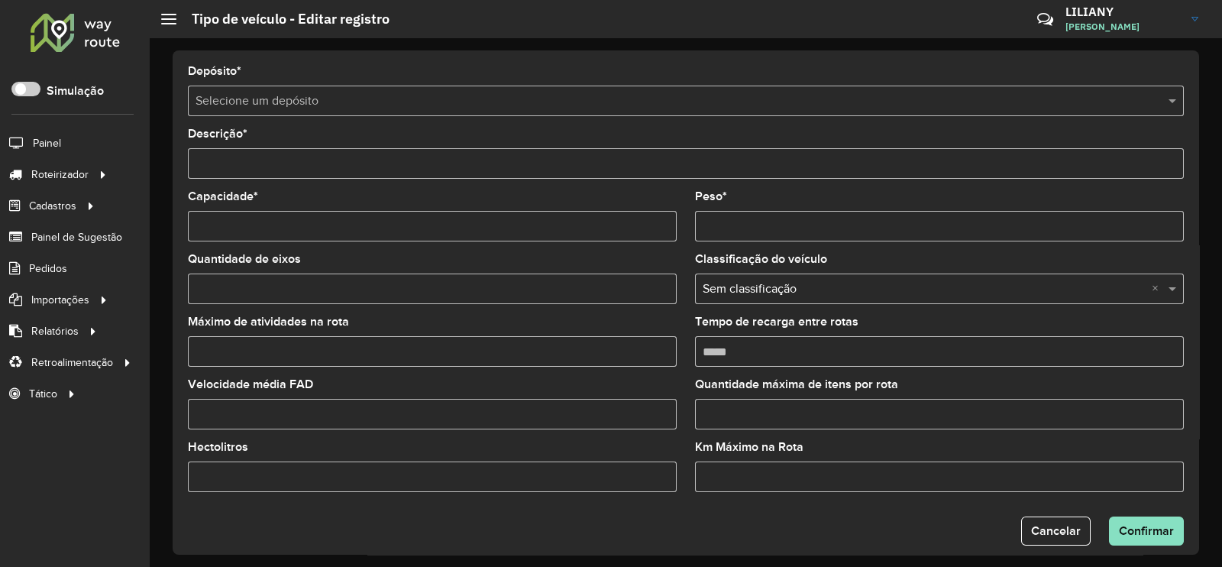
type input "**********"
type input "***"
type input "****"
type input "*"
click at [993, 531] on span "Cancelar" at bounding box center [993, 530] width 50 height 13
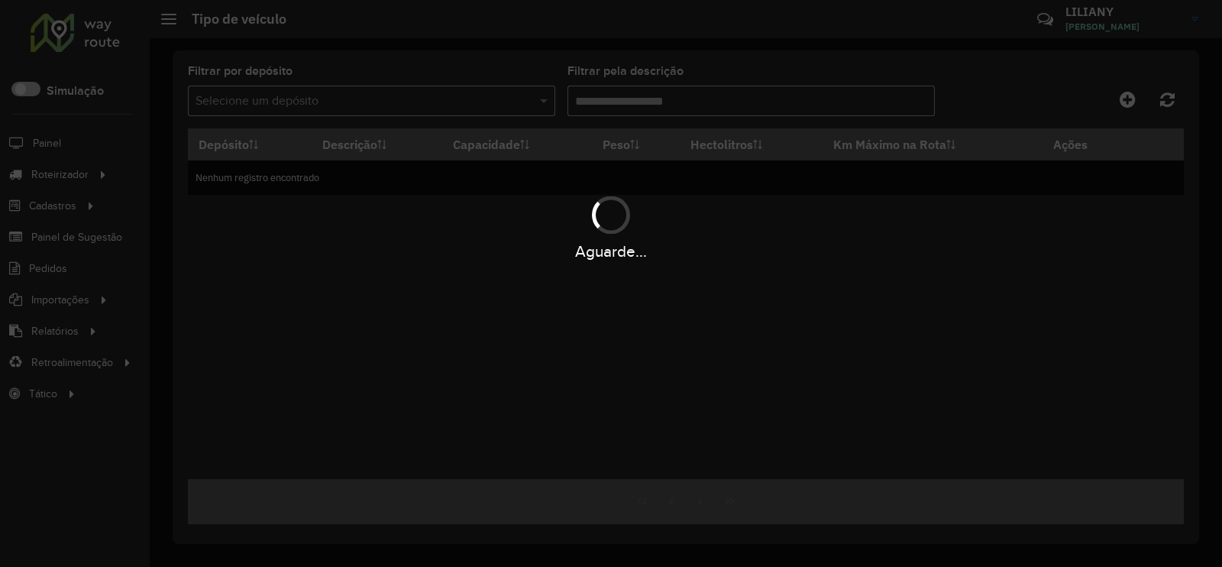
type input "***"
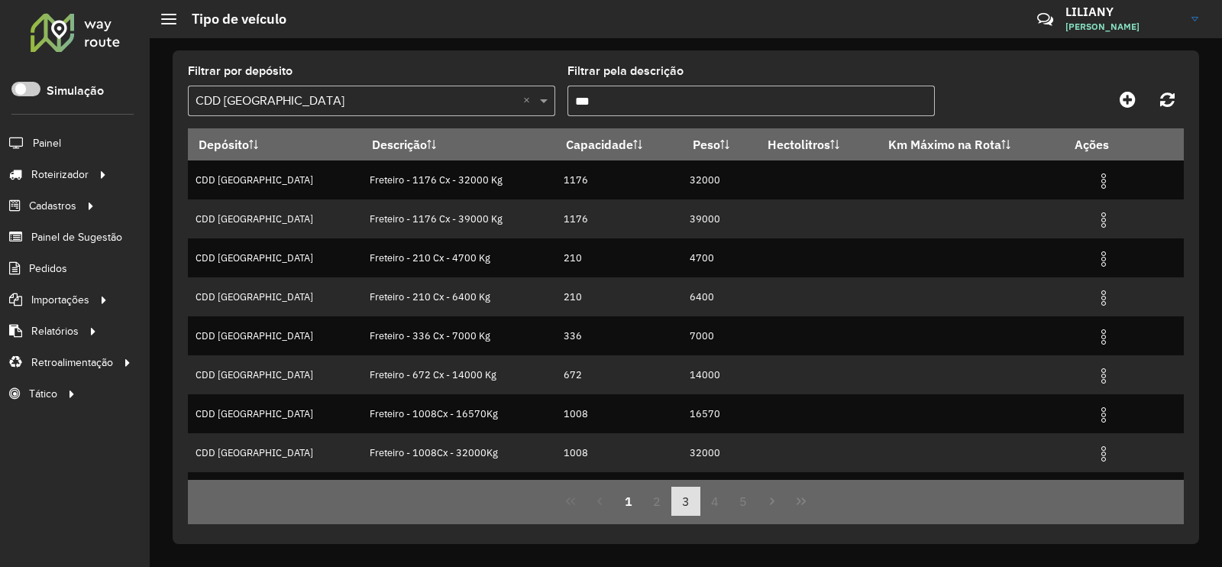
click at [687, 505] on button "3" at bounding box center [685, 500] width 29 height 29
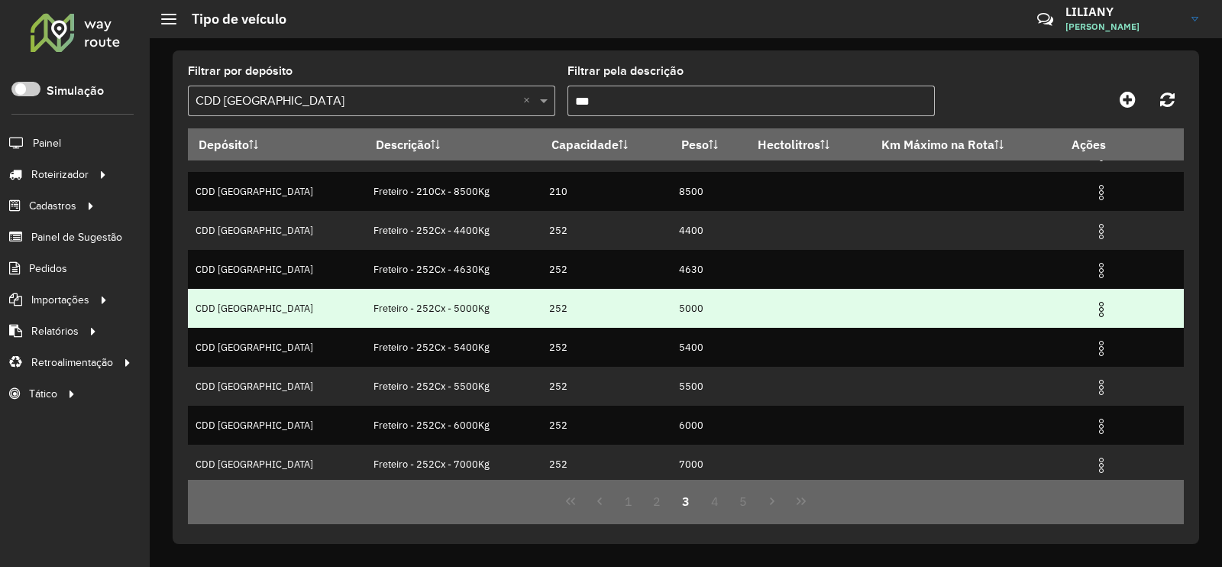
scroll to position [147, 0]
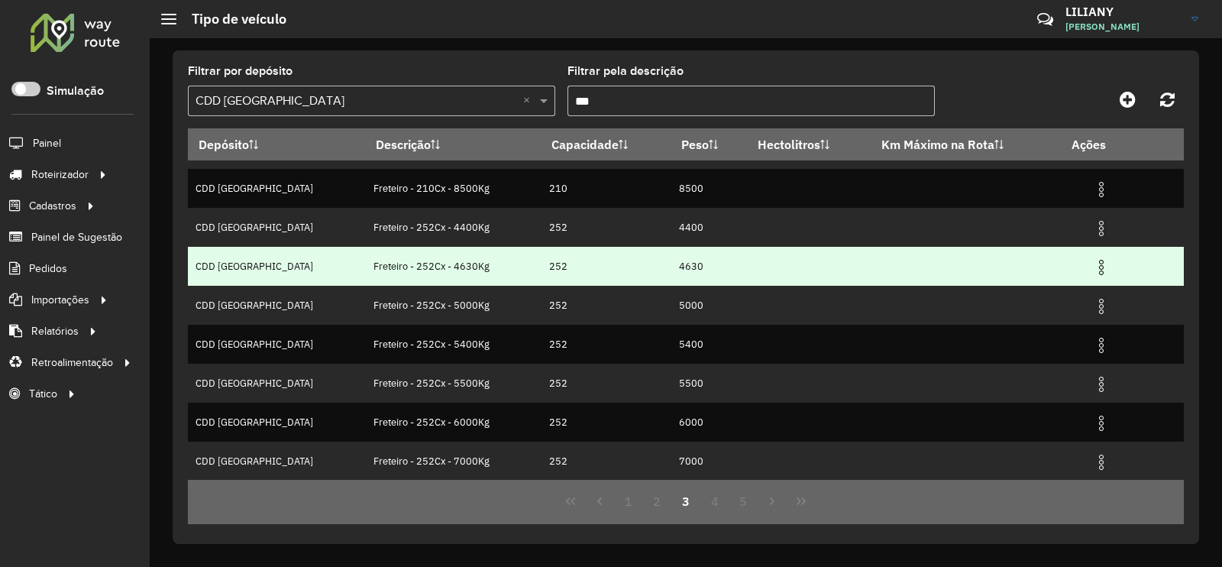
click at [1092, 271] on img at bounding box center [1101, 267] width 18 height 18
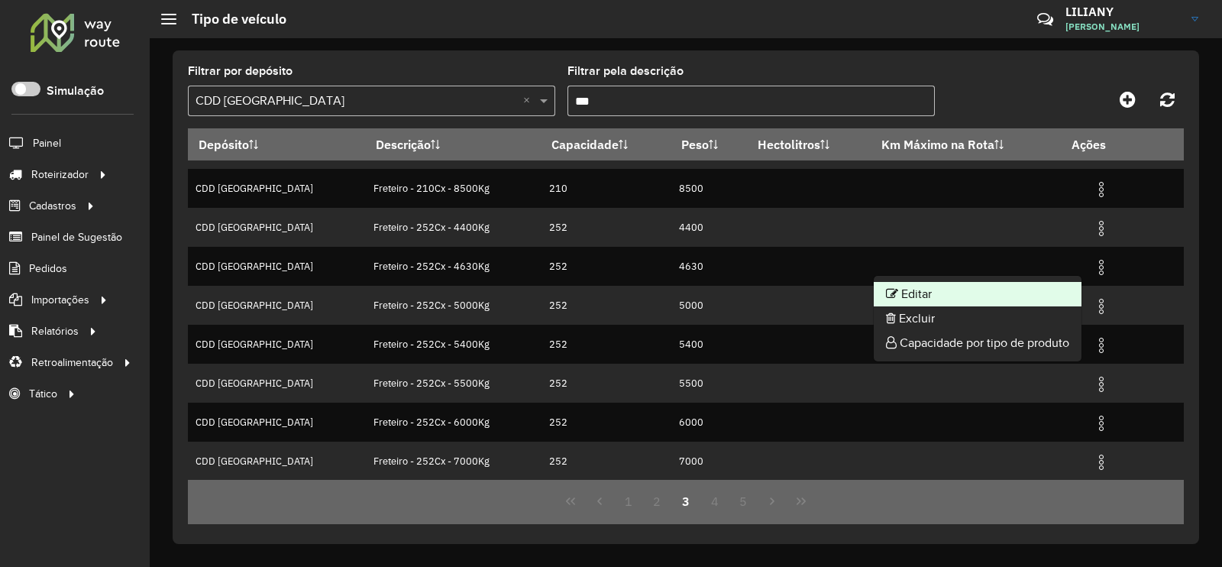
click at [1060, 286] on li "Editar" at bounding box center [978, 294] width 208 height 24
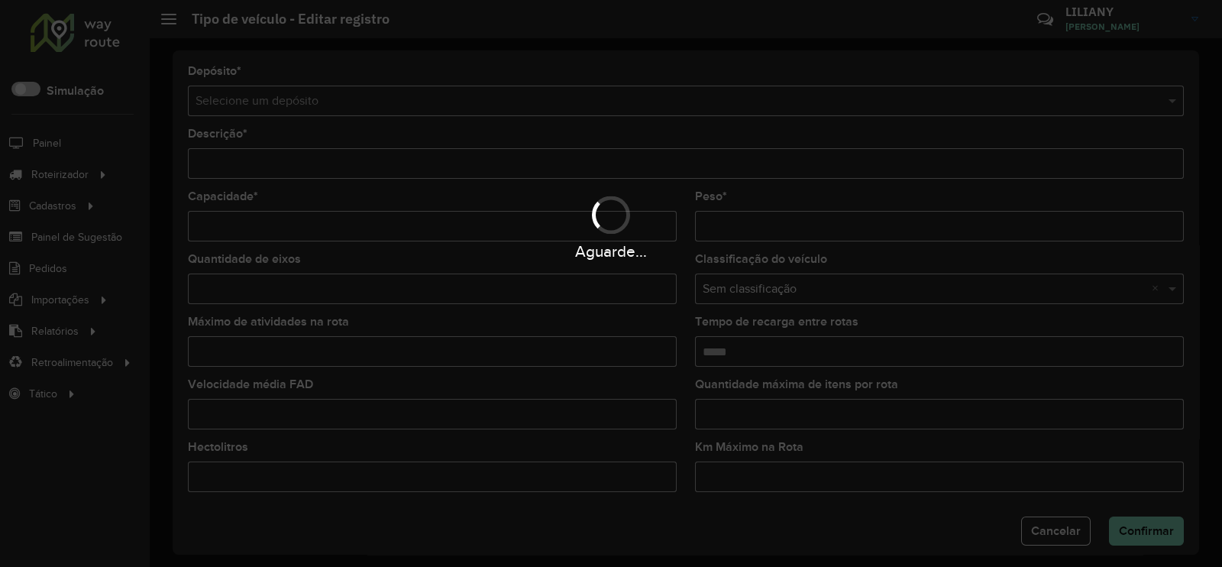
type input "**********"
type input "***"
type input "****"
type input "*"
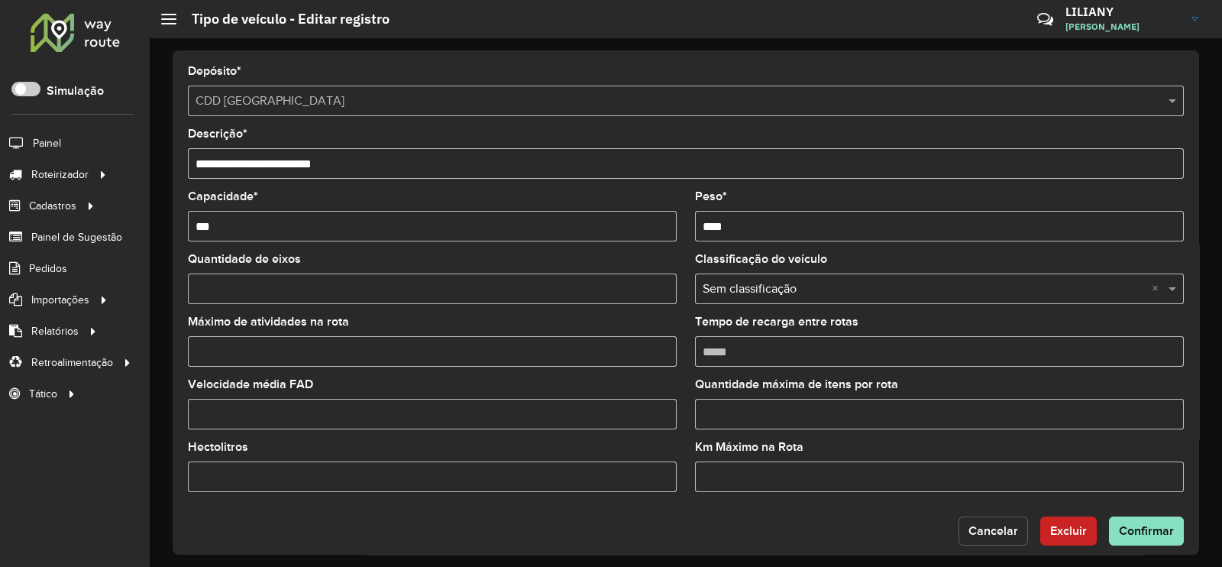
click at [964, 544] on button "Cancelar" at bounding box center [992, 530] width 69 height 29
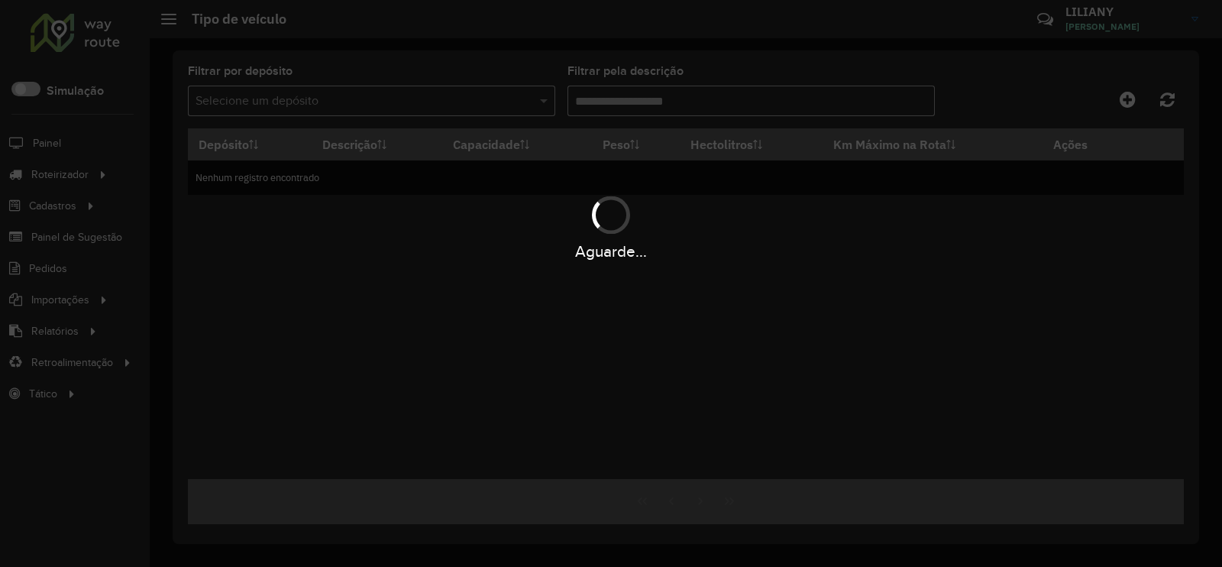
type input "***"
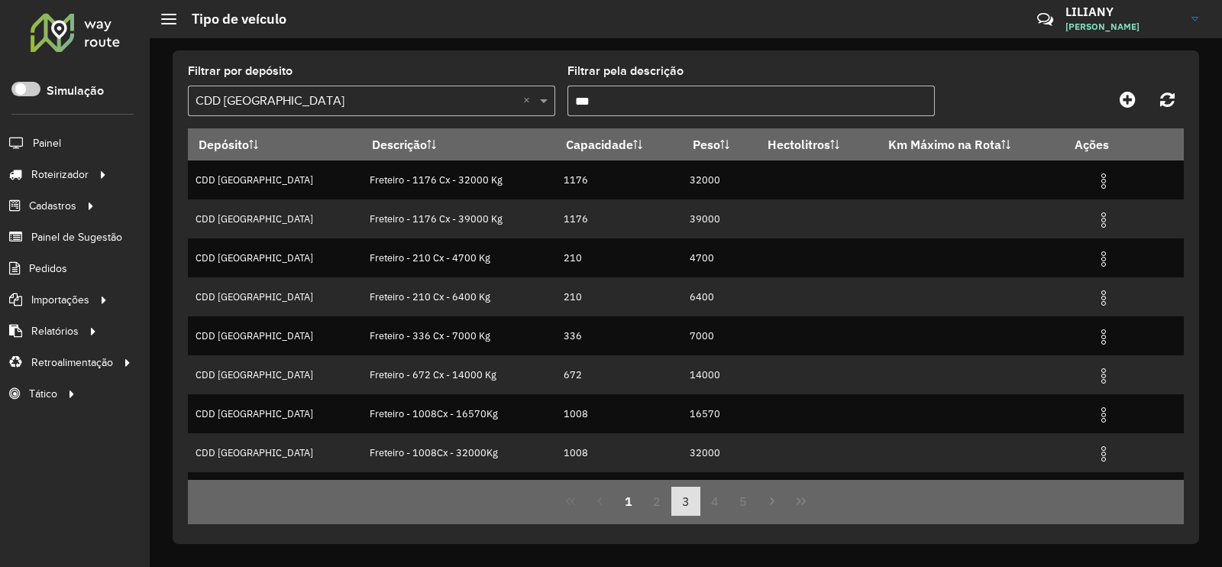
click at [683, 506] on button "3" at bounding box center [685, 500] width 29 height 29
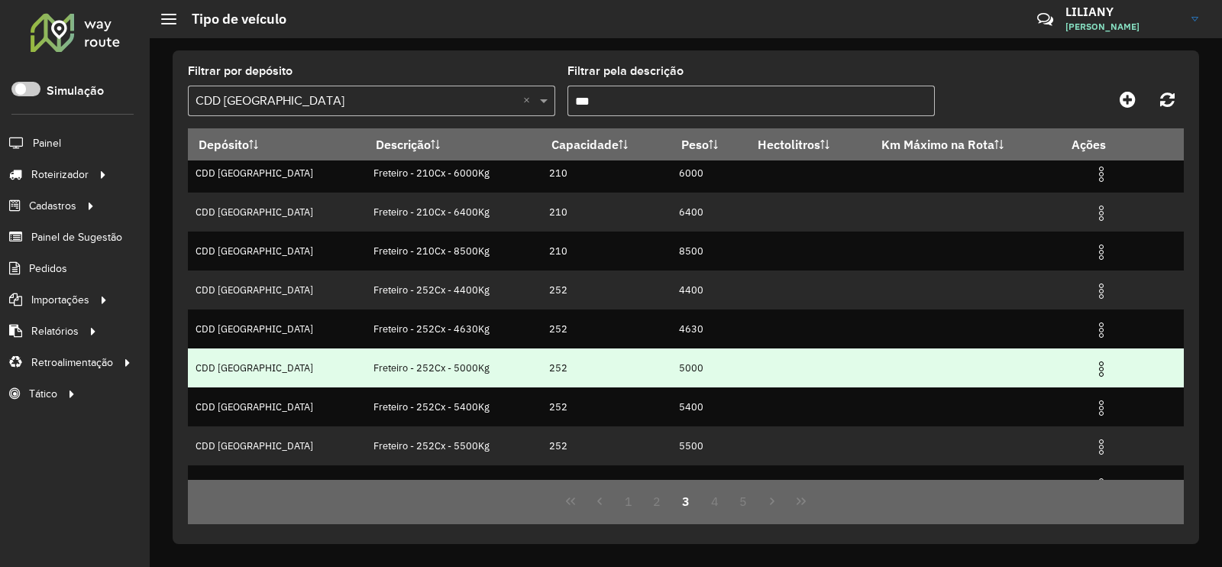
scroll to position [147, 0]
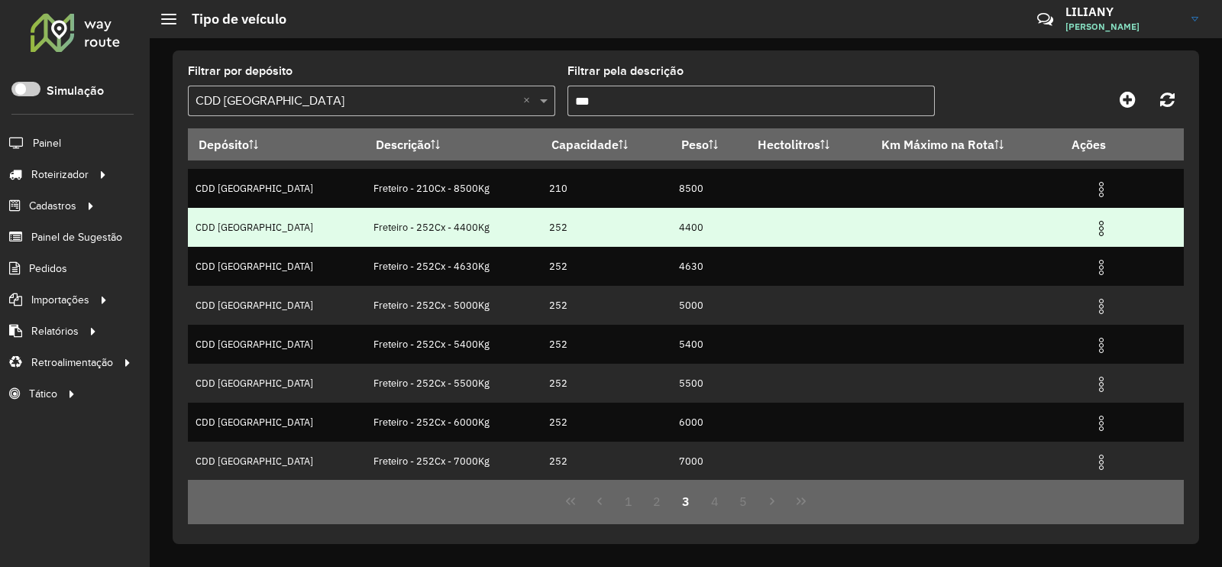
click at [1092, 227] on img at bounding box center [1101, 228] width 18 height 18
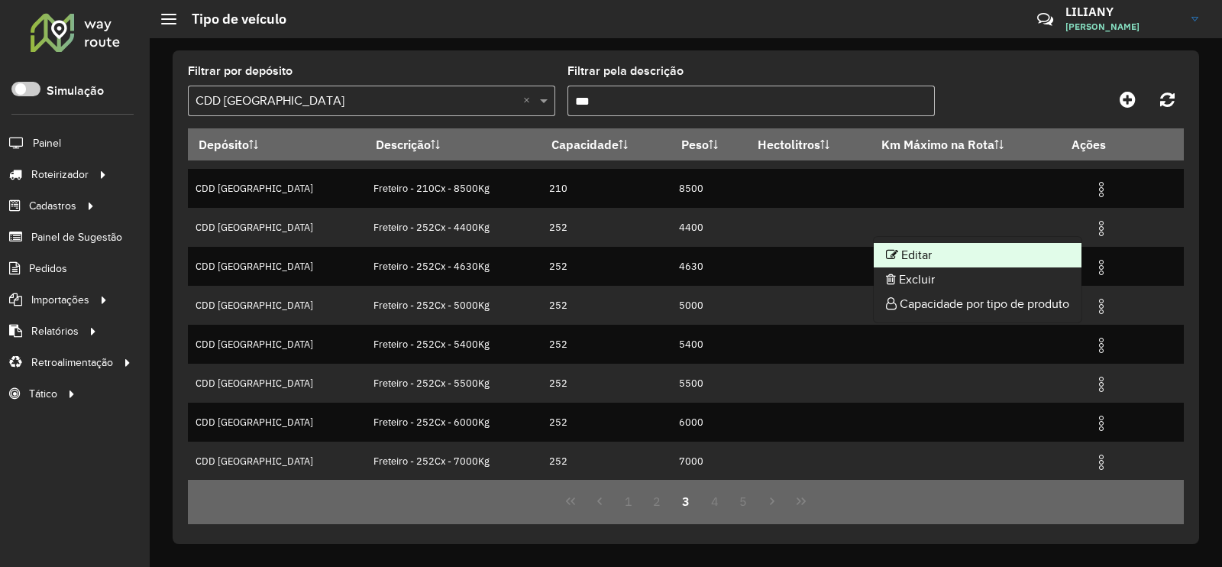
click at [1001, 250] on li "Editar" at bounding box center [978, 255] width 208 height 24
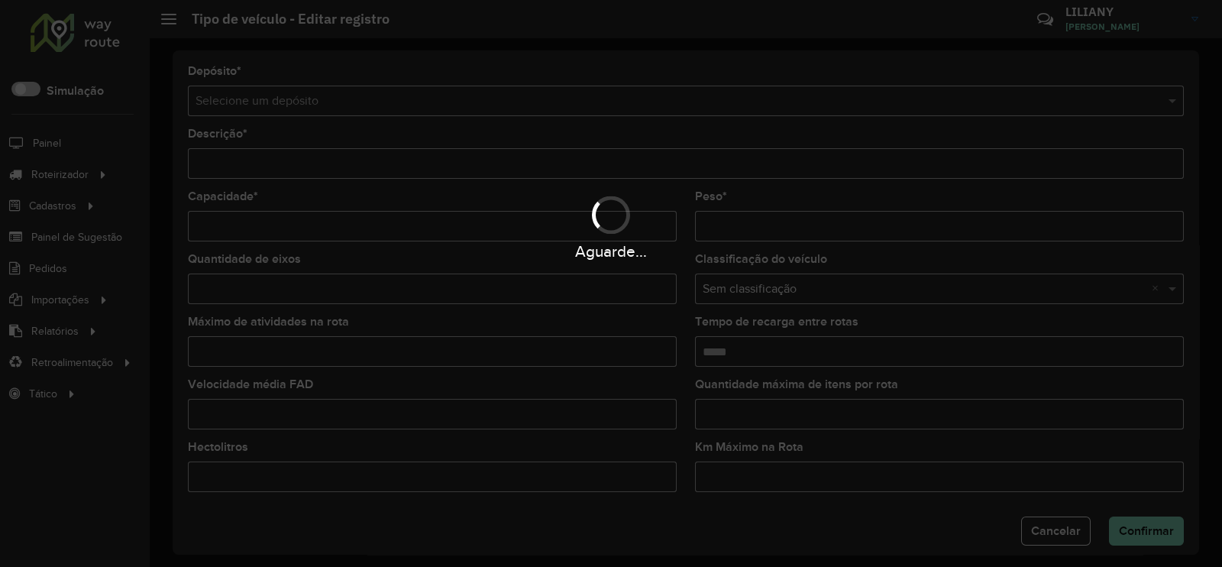
type input "**********"
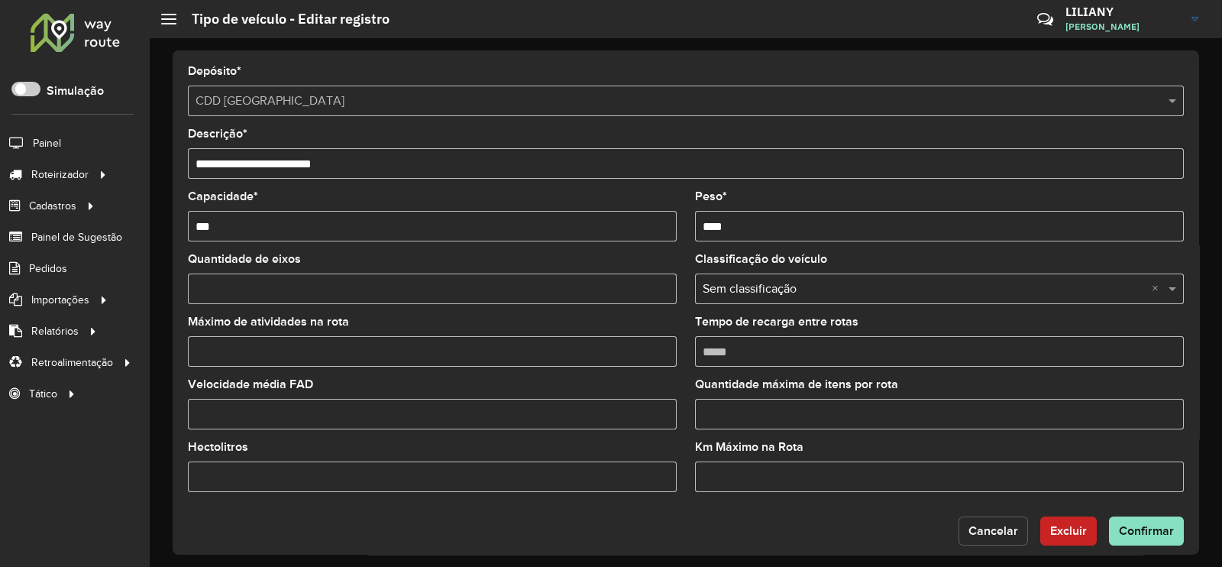
click at [980, 532] on span "Cancelar" at bounding box center [993, 530] width 50 height 13
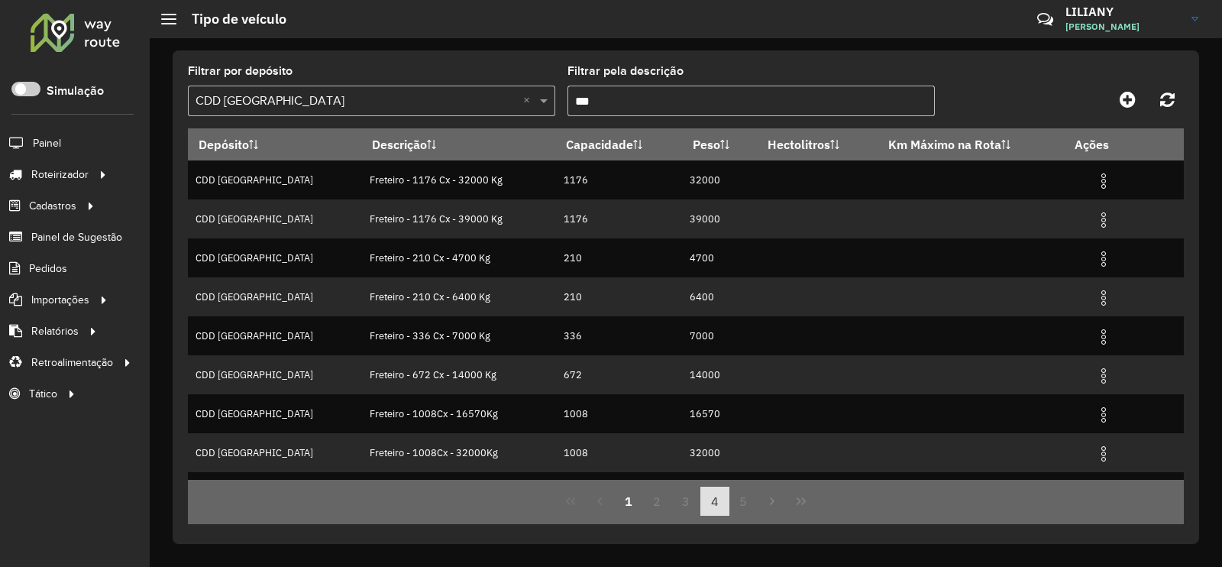
click at [707, 507] on button "4" at bounding box center [714, 500] width 29 height 29
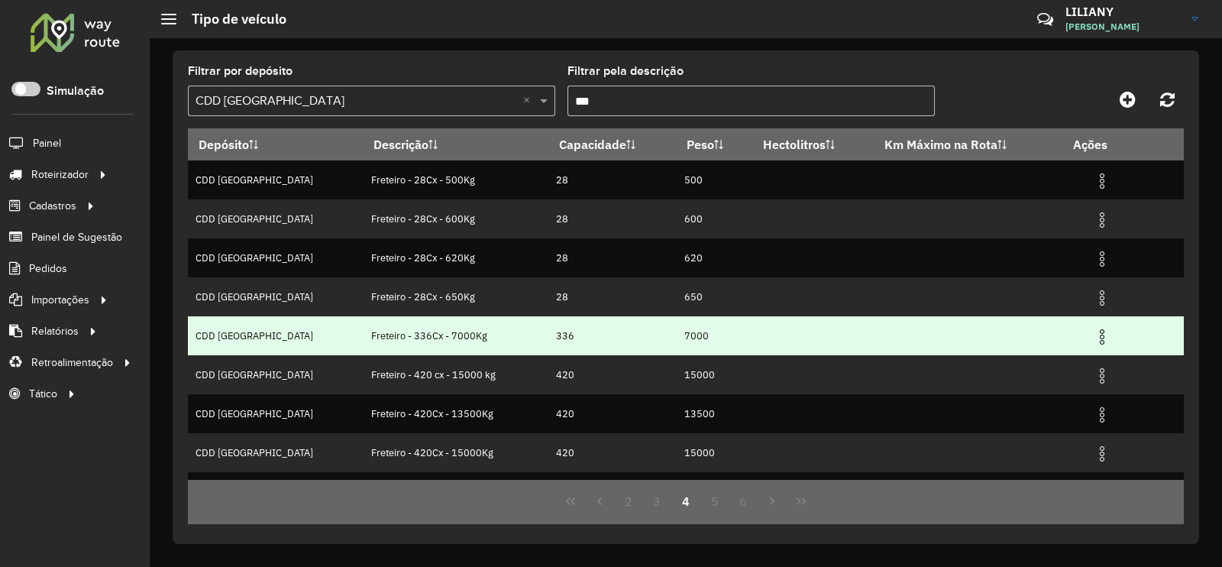
click at [1101, 342] on img at bounding box center [1102, 337] width 18 height 18
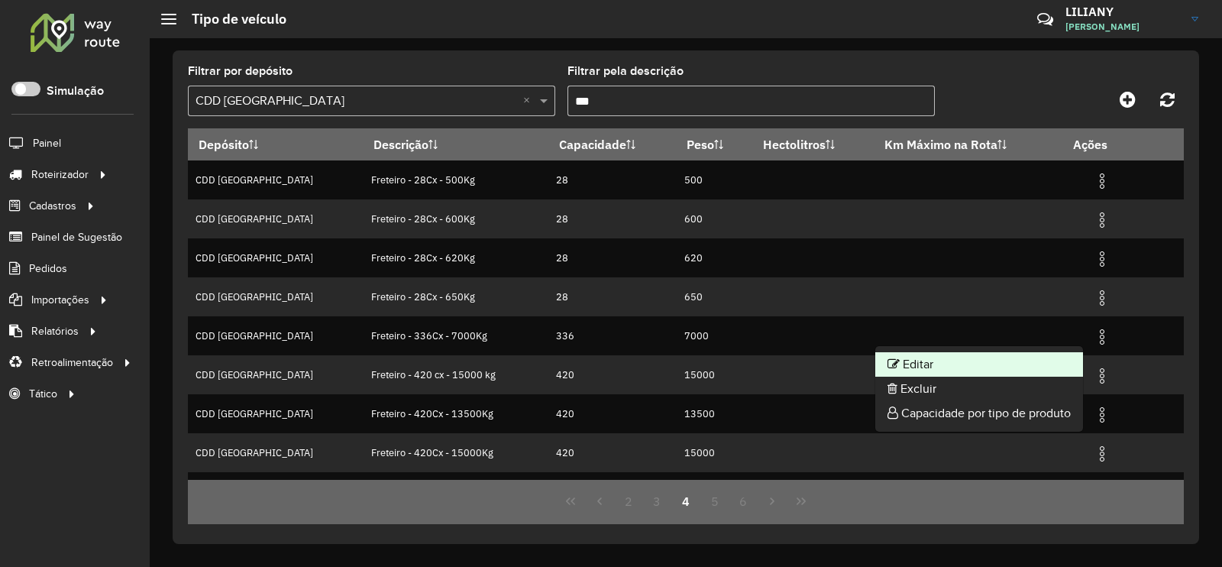
click at [1050, 356] on li "Editar" at bounding box center [979, 364] width 208 height 24
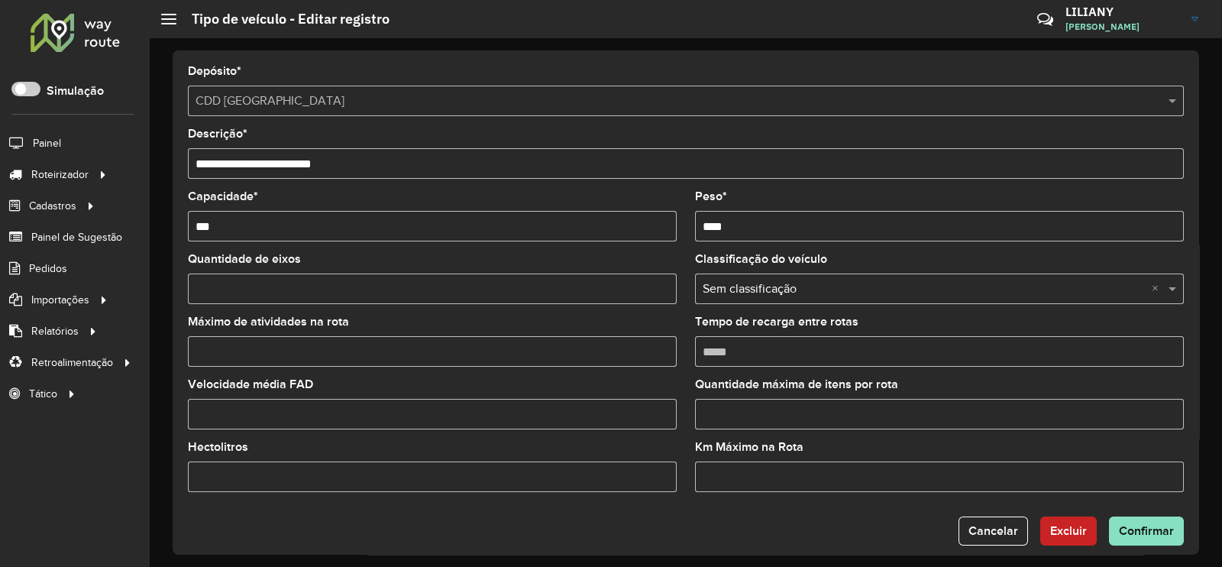
click at [236, 353] on input "Máximo de atividades na rota" at bounding box center [432, 351] width 489 height 31
click at [1144, 541] on button "Confirmar" at bounding box center [1146, 530] width 75 height 29
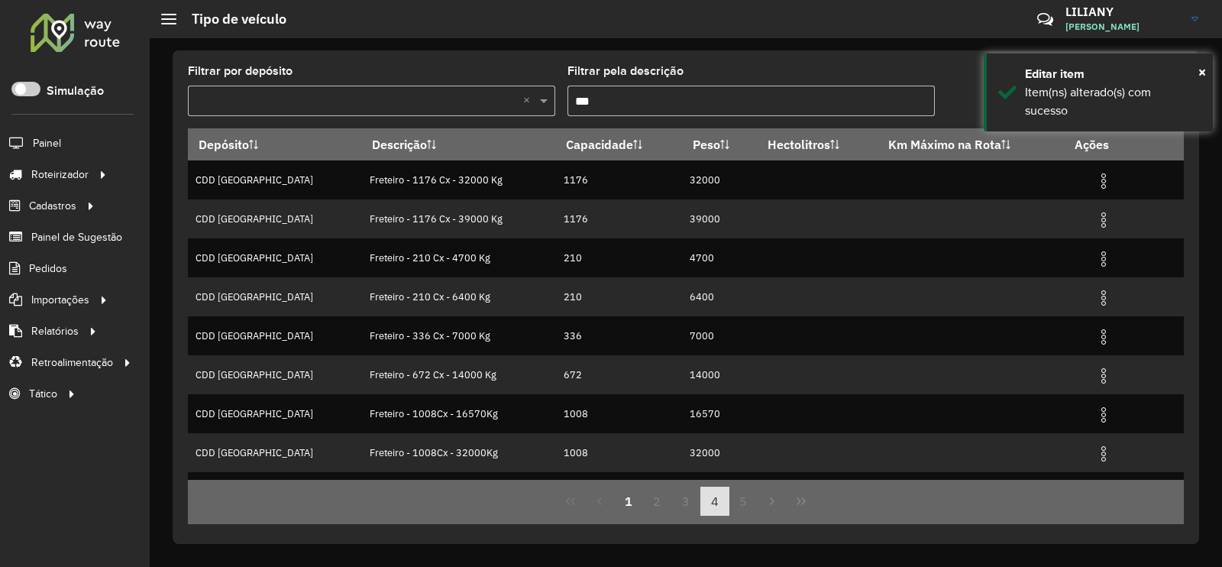
click at [714, 512] on button "4" at bounding box center [714, 500] width 29 height 29
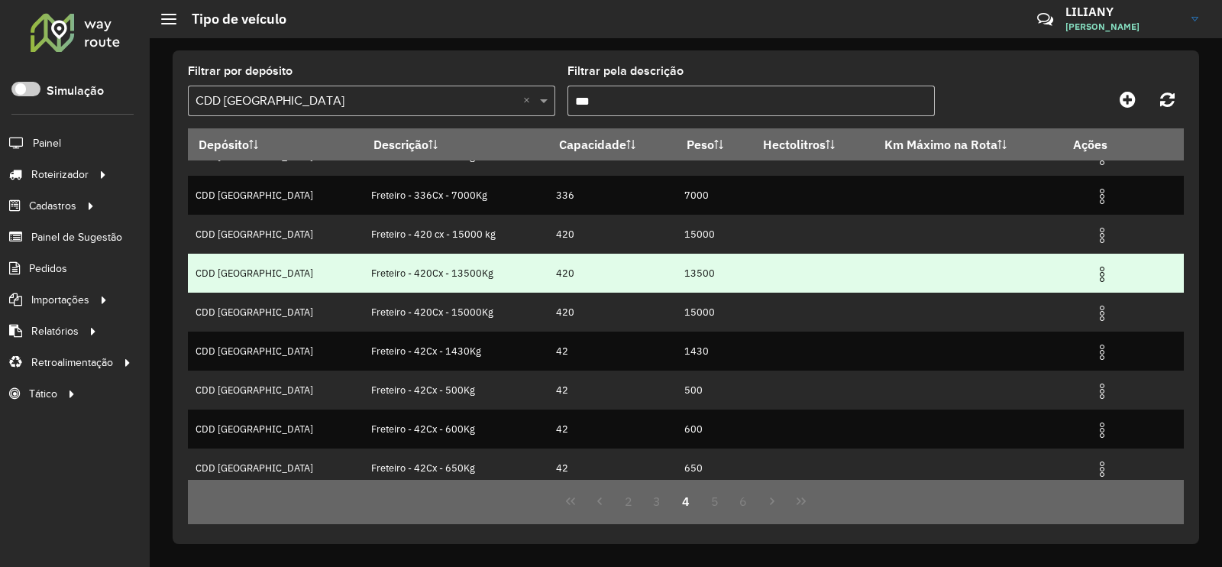
scroll to position [147, 0]
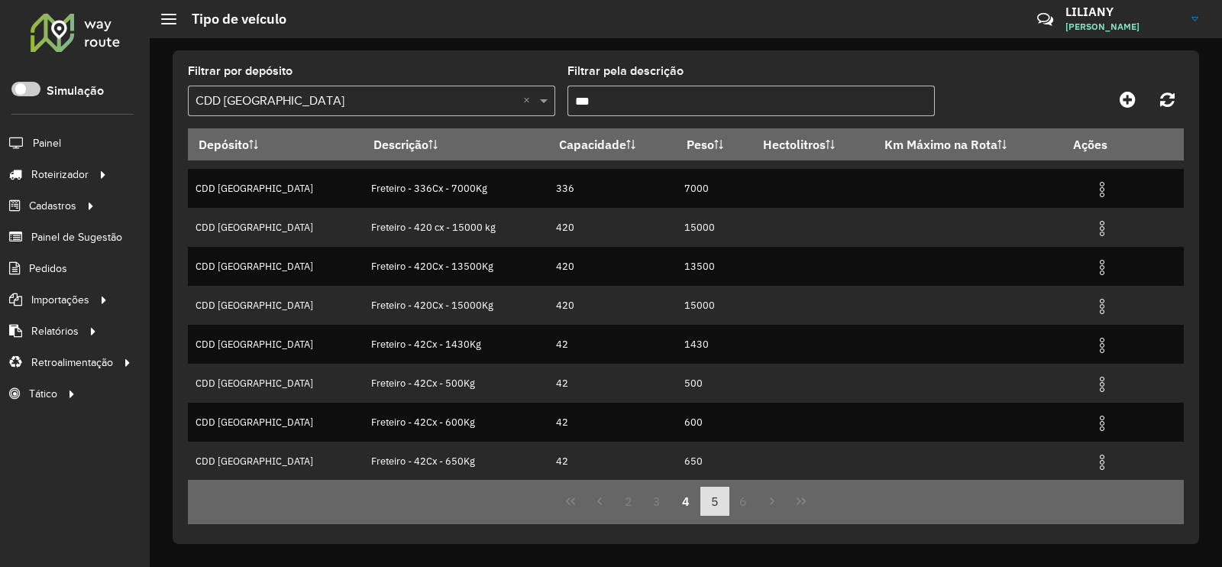
click at [710, 502] on button "5" at bounding box center [714, 500] width 29 height 29
click at [747, 496] on button "6" at bounding box center [743, 500] width 29 height 29
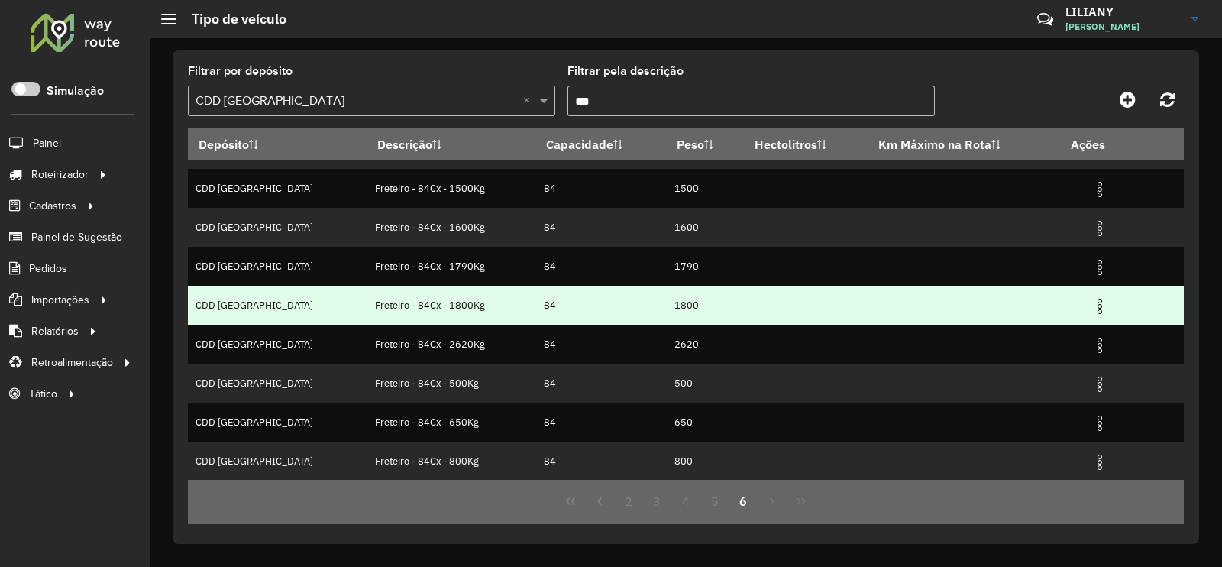
scroll to position [0, 0]
